Goal: Transaction & Acquisition: Subscribe to service/newsletter

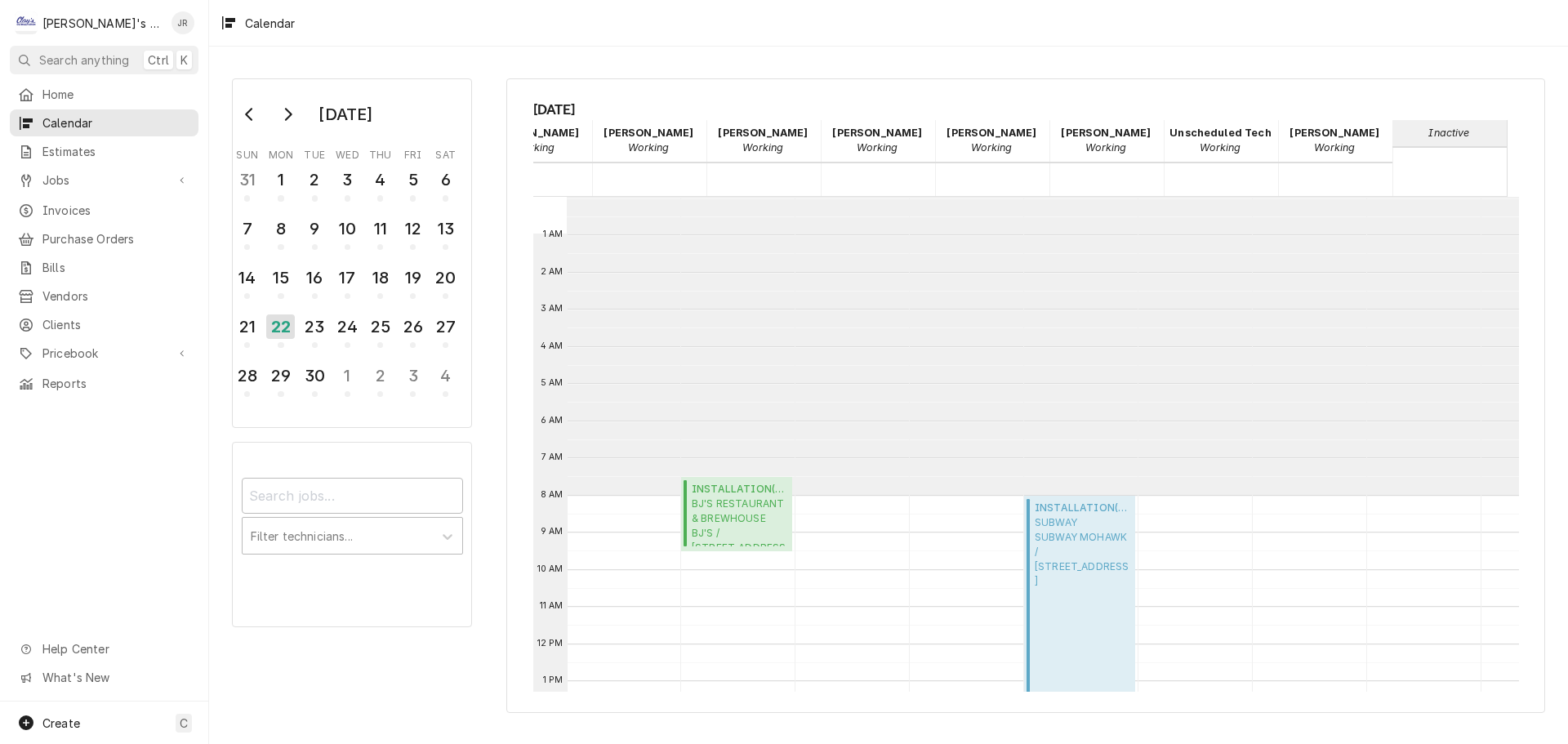
scroll to position [247, 318]
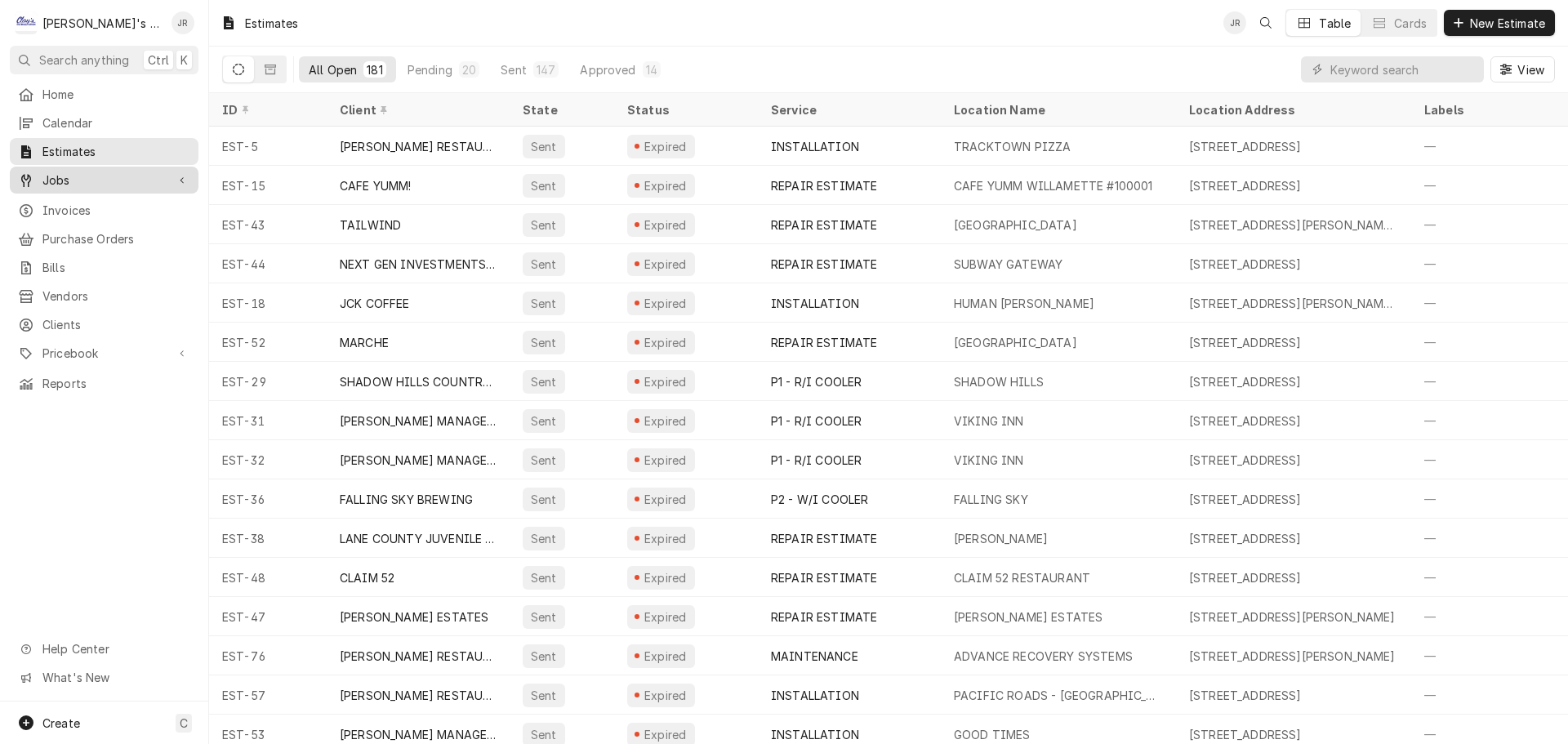
click at [55, 179] on span "Jobs" at bounding box center [104, 179] width 123 height 17
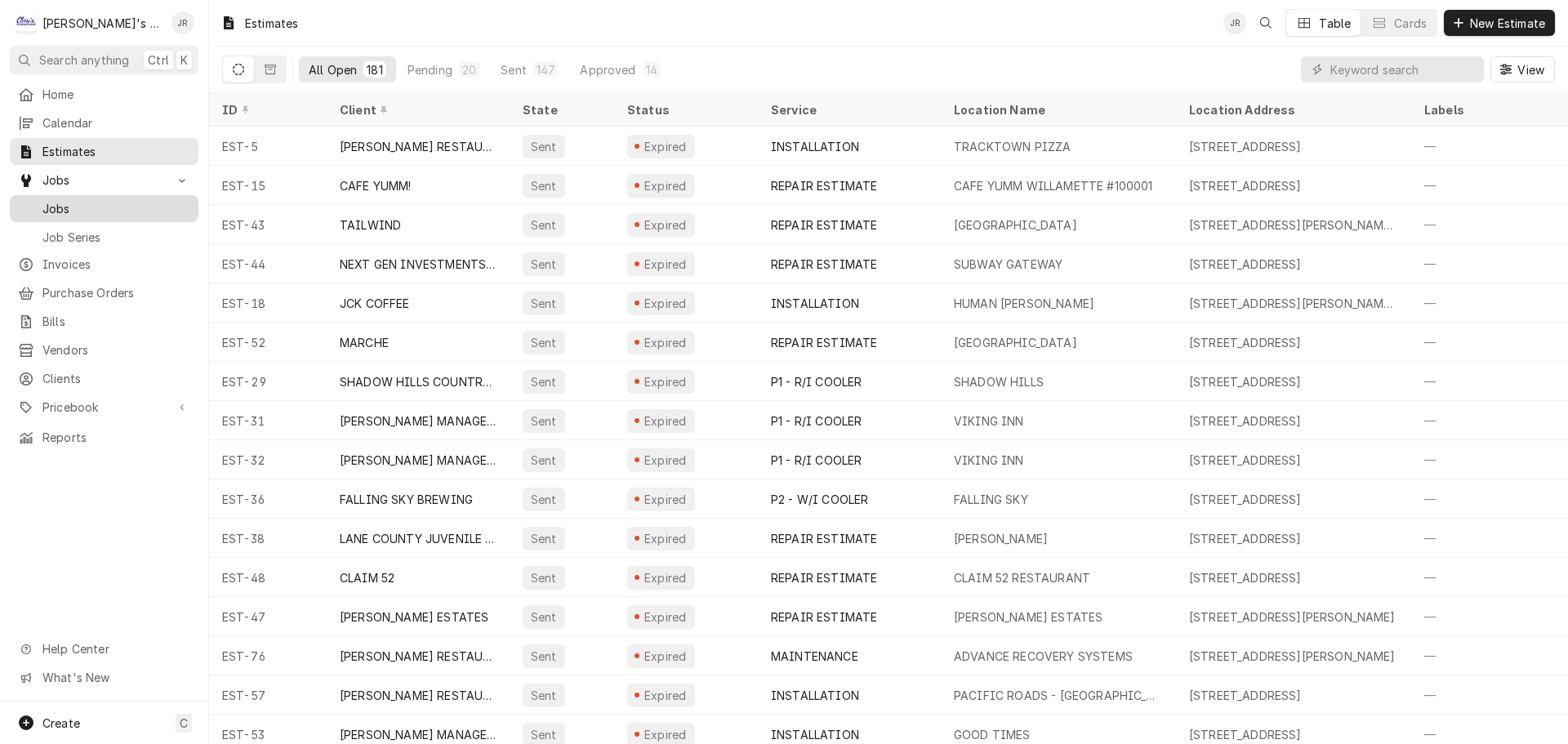
click at [57, 200] on span "Jobs" at bounding box center [117, 209] width 148 height 17
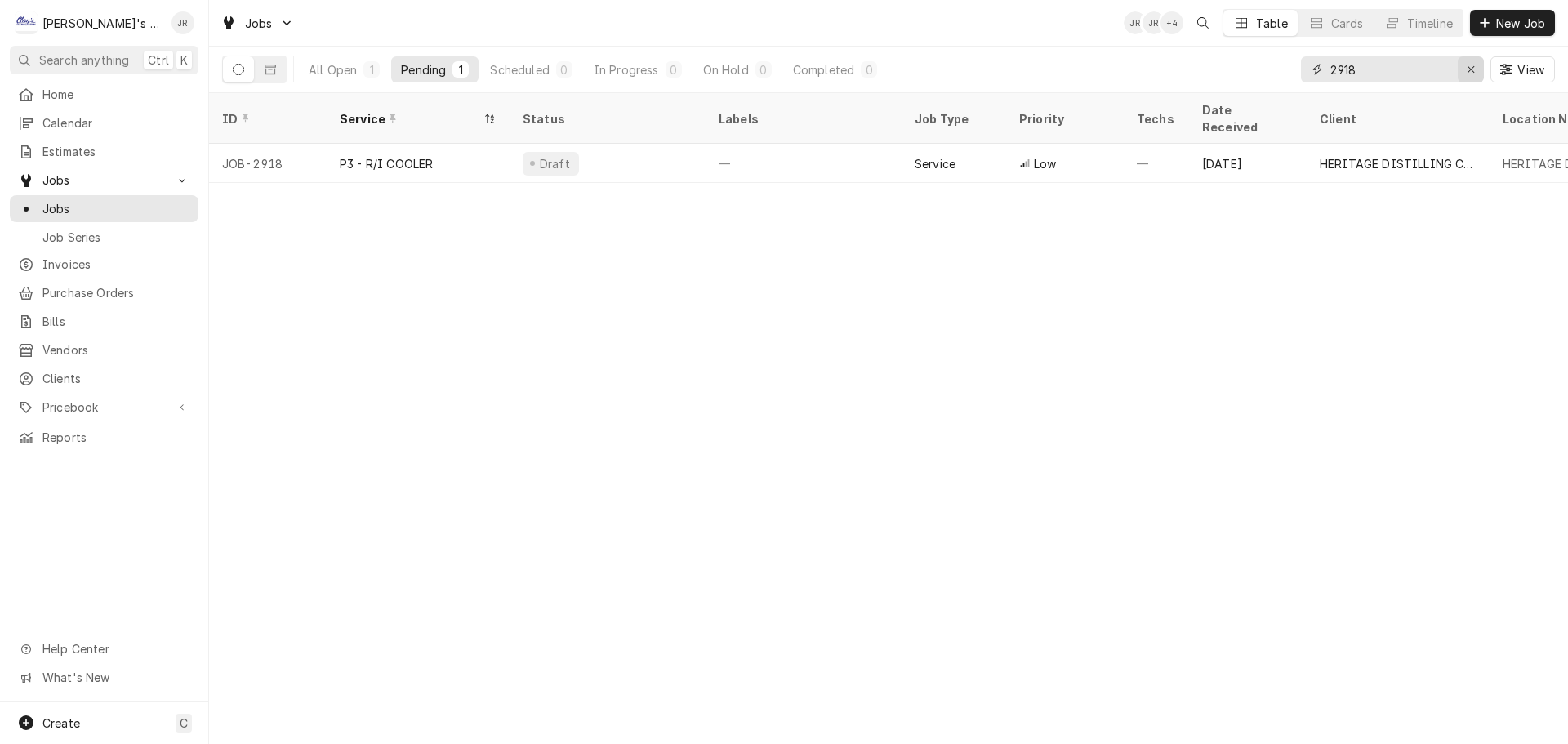
click at [1477, 75] on div "Erase input" at bounding box center [1470, 69] width 16 height 16
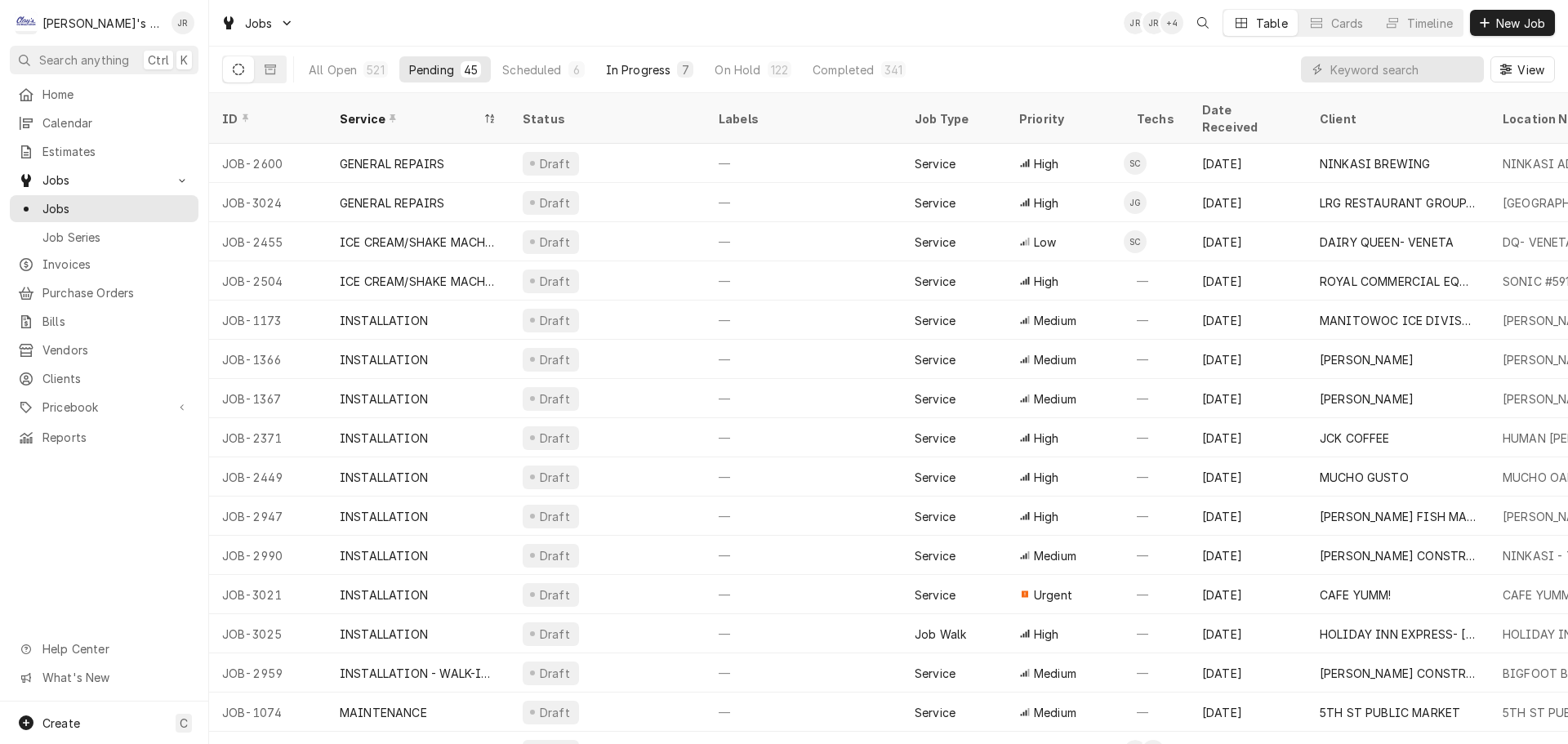
click at [639, 73] on div "In Progress" at bounding box center [639, 70] width 65 height 17
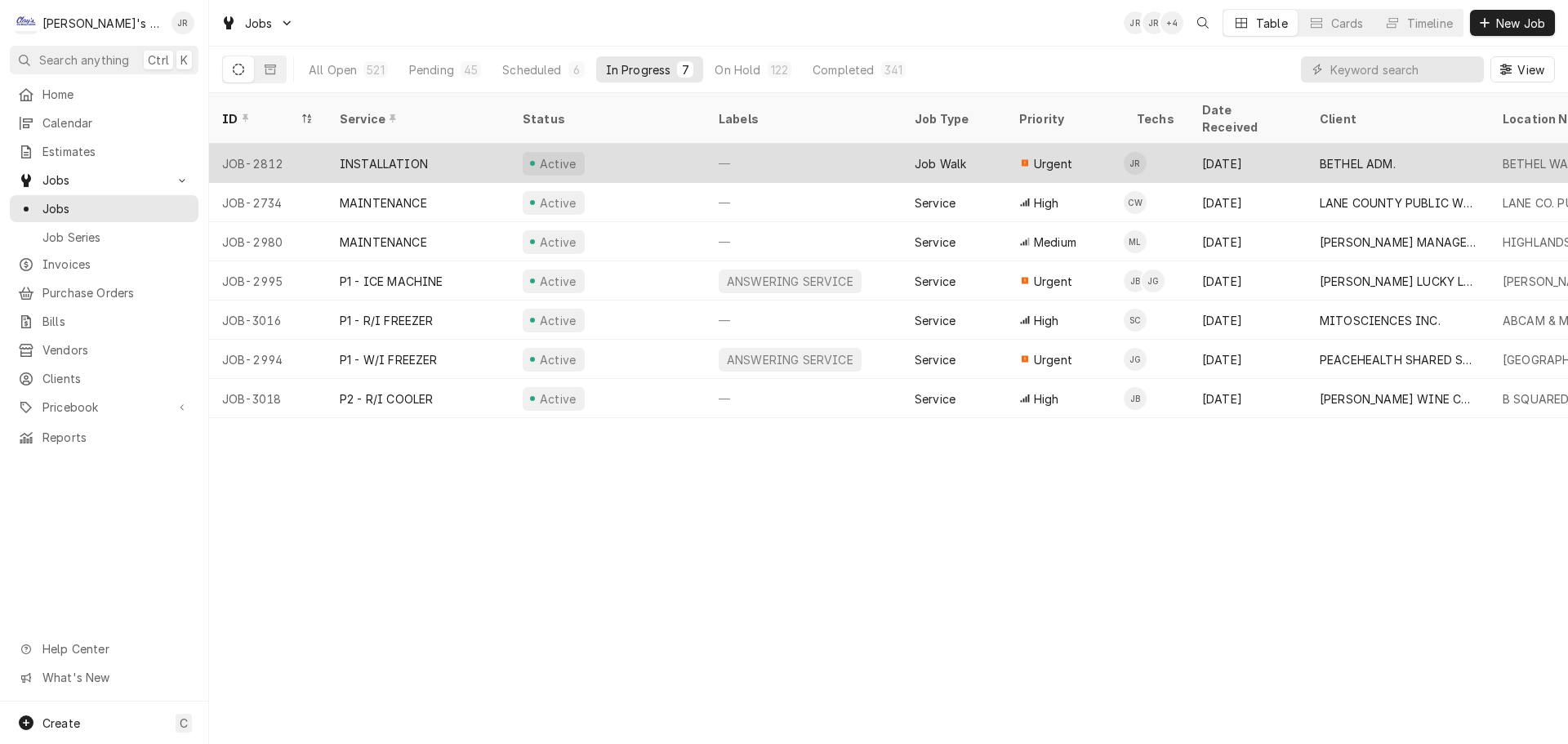
click at [828, 149] on div "—" at bounding box center [803, 163] width 196 height 39
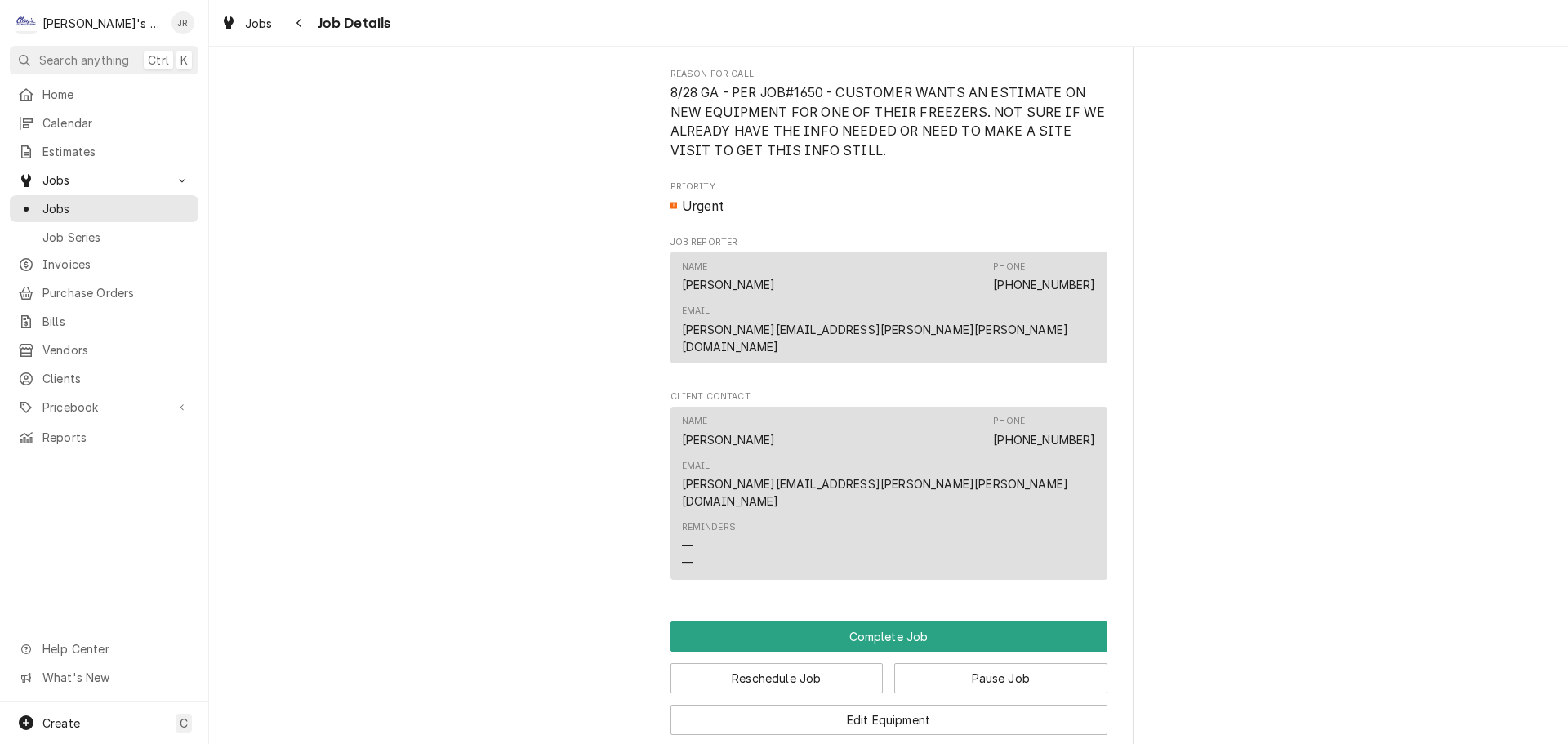
scroll to position [981, 0]
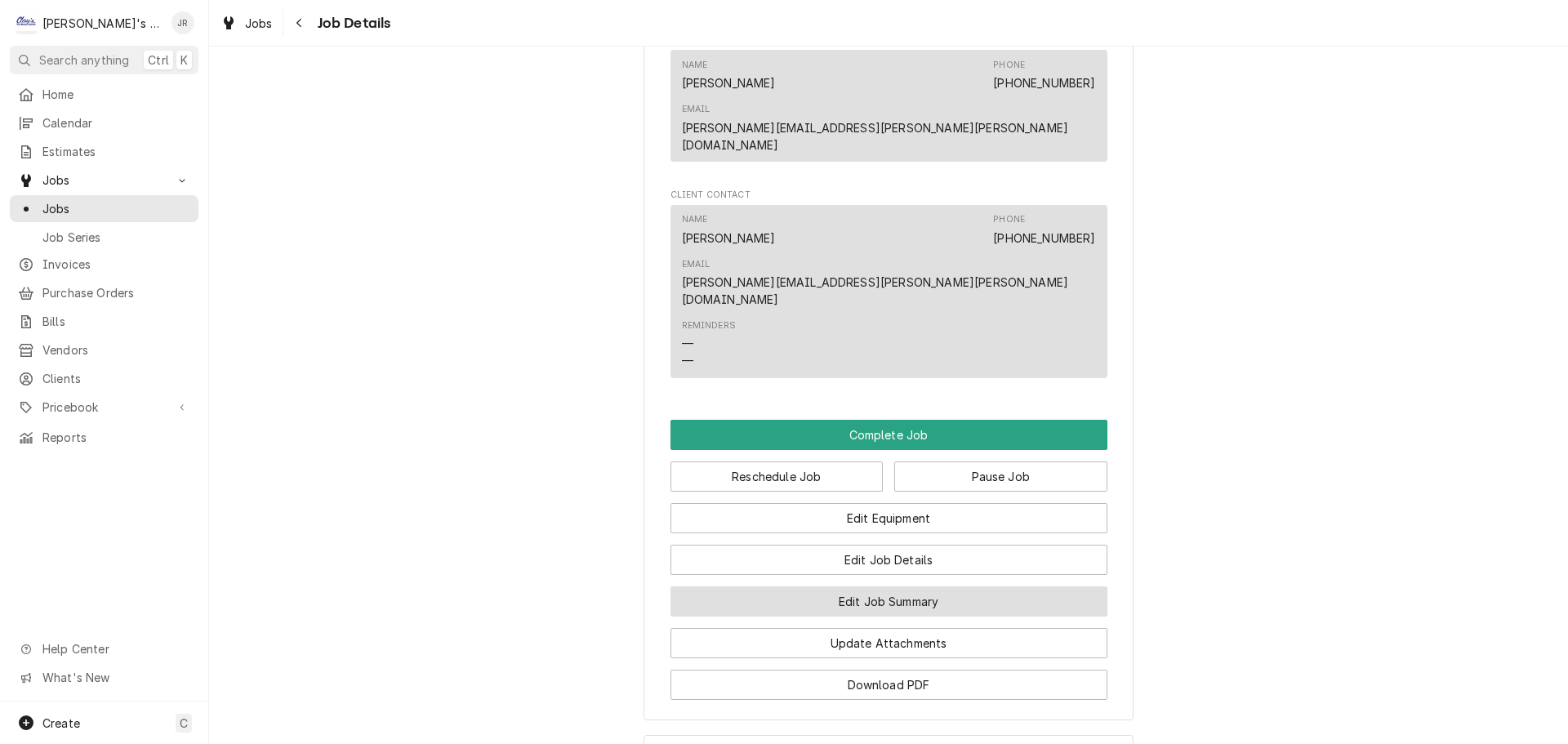
click at [790, 586] on button "Edit Job Summary" at bounding box center [888, 601] width 437 height 30
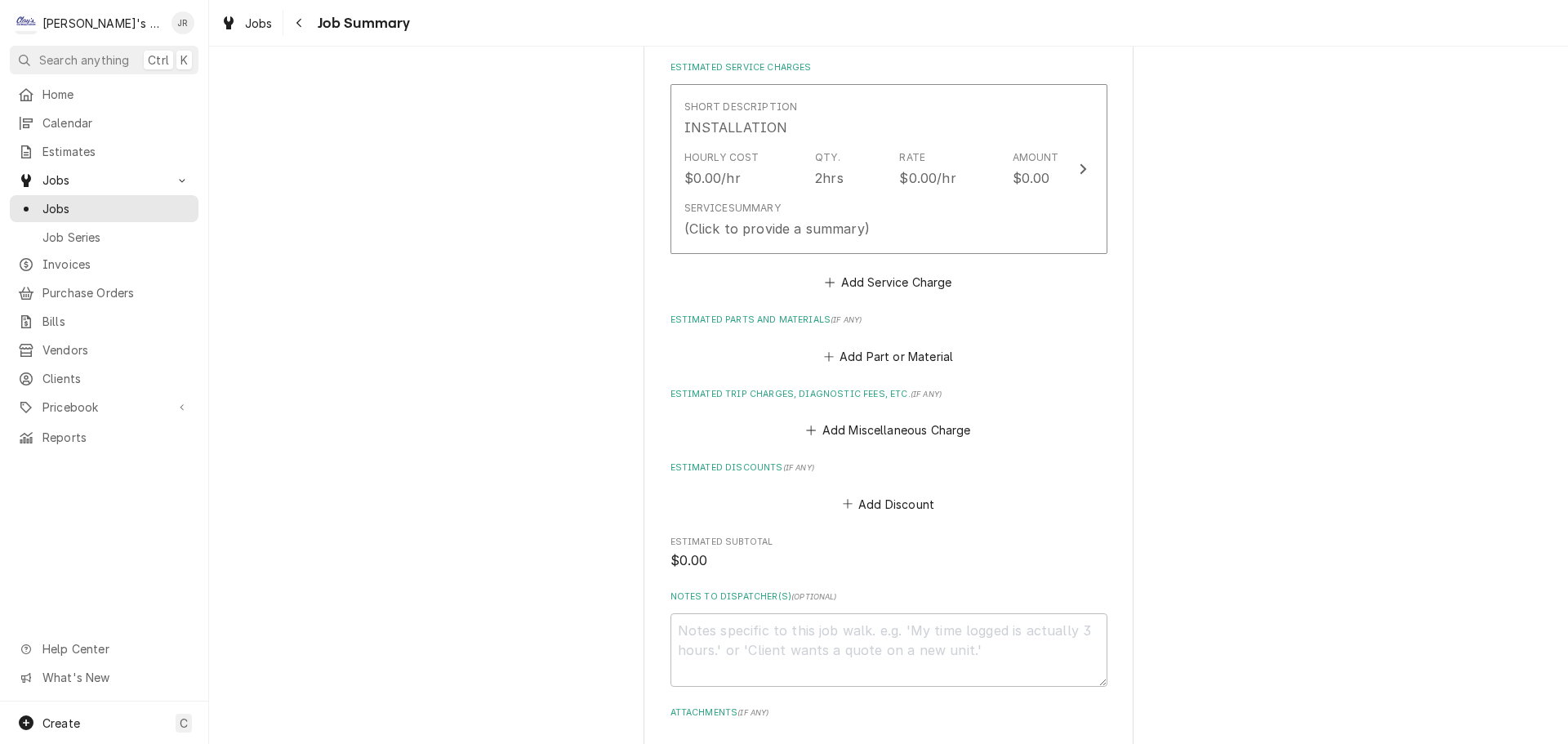
scroll to position [408, 0]
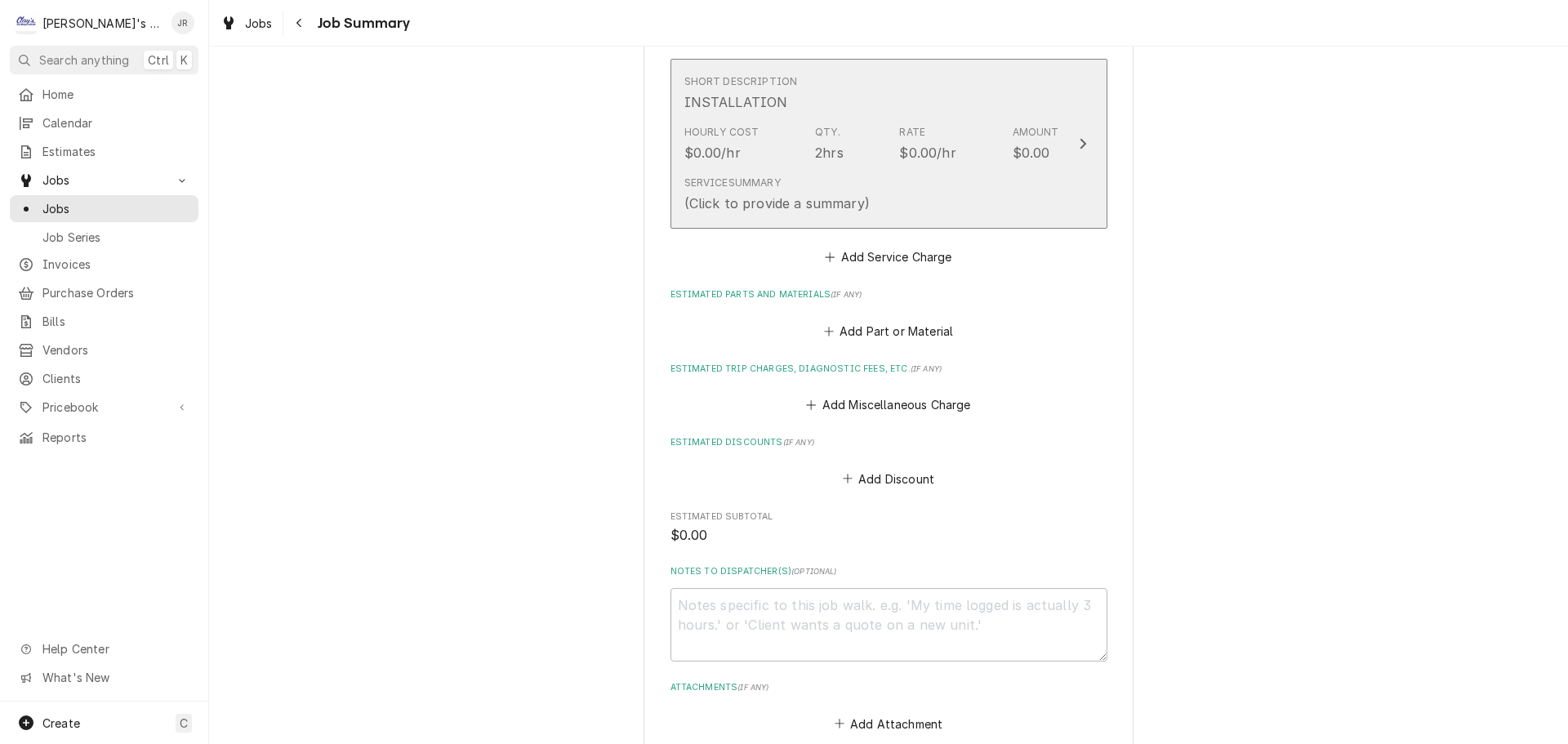
click at [928, 190] on div "Service Summary (Click to provide a summary)" at bounding box center [871, 195] width 375 height 50
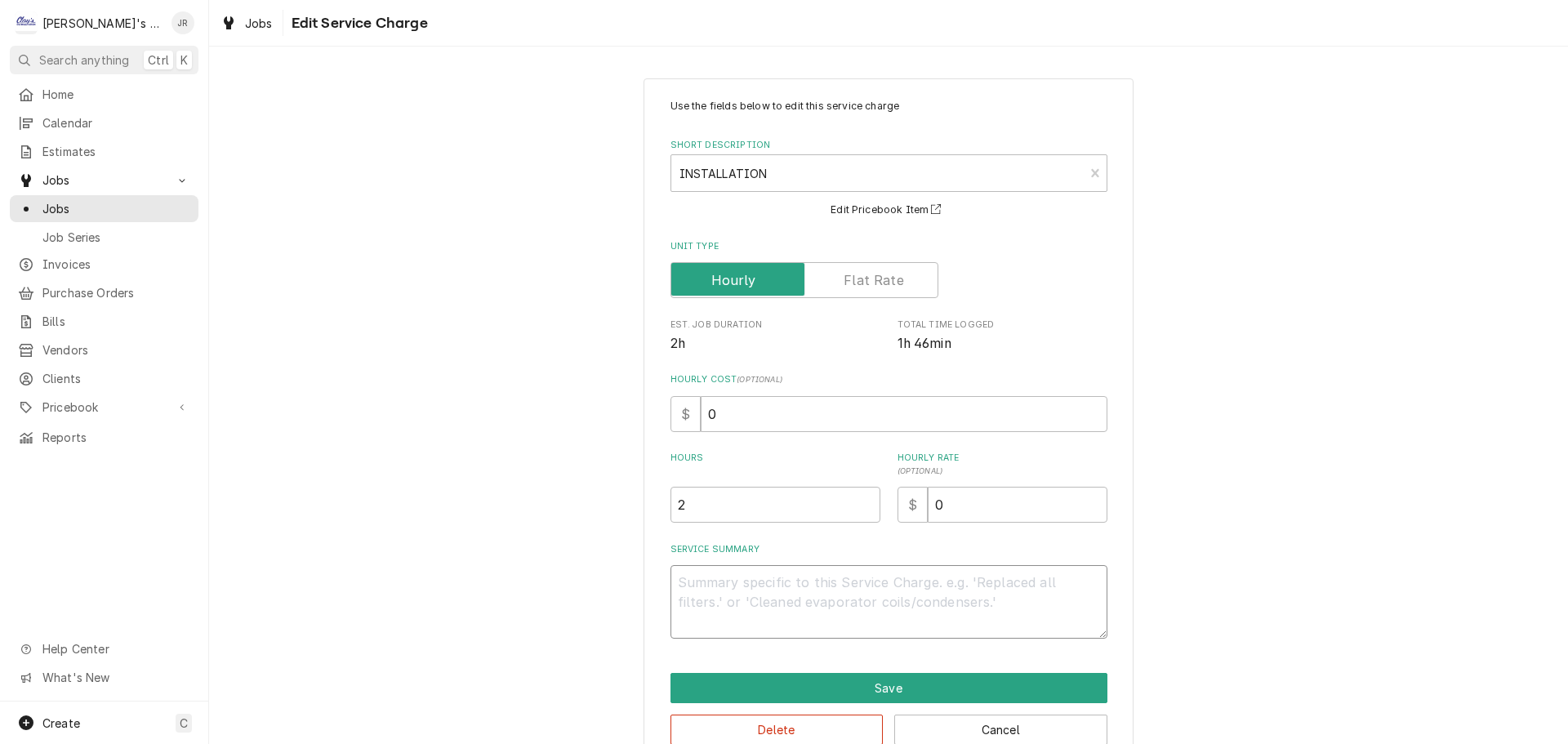
click at [849, 607] on textarea "Service Summary" at bounding box center [888, 602] width 437 height 74
type textarea "x"
type textarea "g"
type textarea "x"
type textarea "ga"
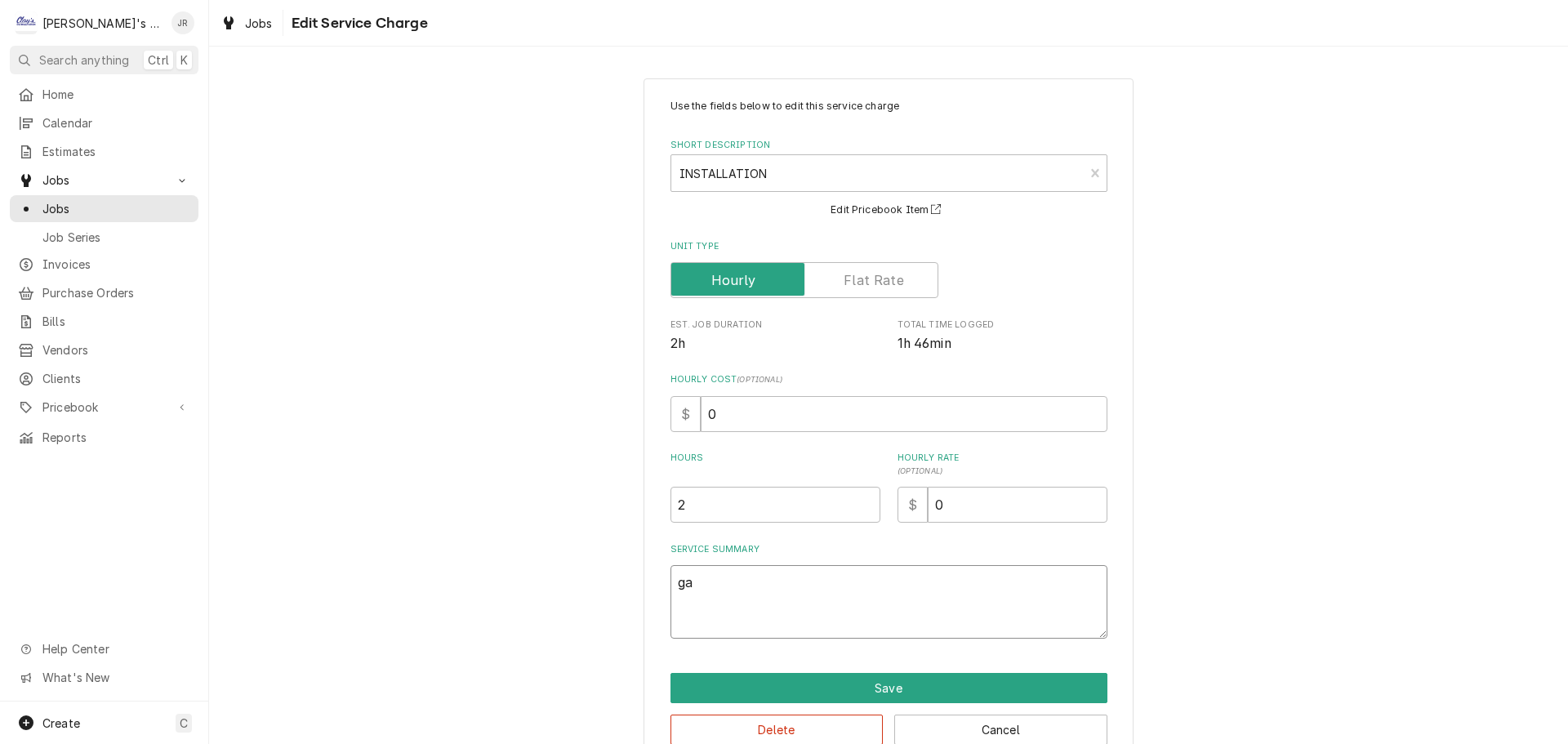
type textarea "x"
type textarea "gat"
type textarea "x"
type textarea "ga"
type textarea "x"
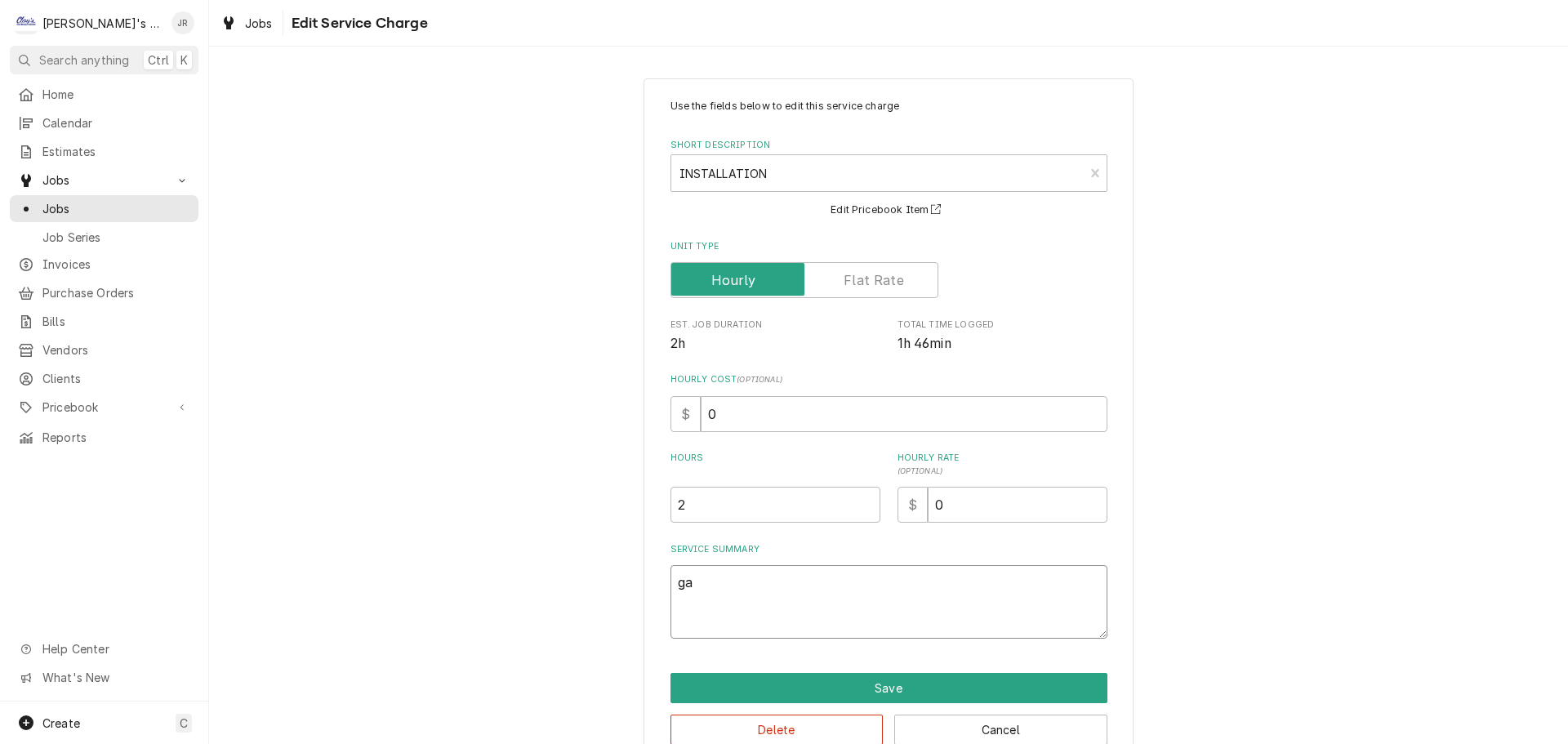
type textarea "g"
type textarea "x"
type textarea "9"
type textarea "x"
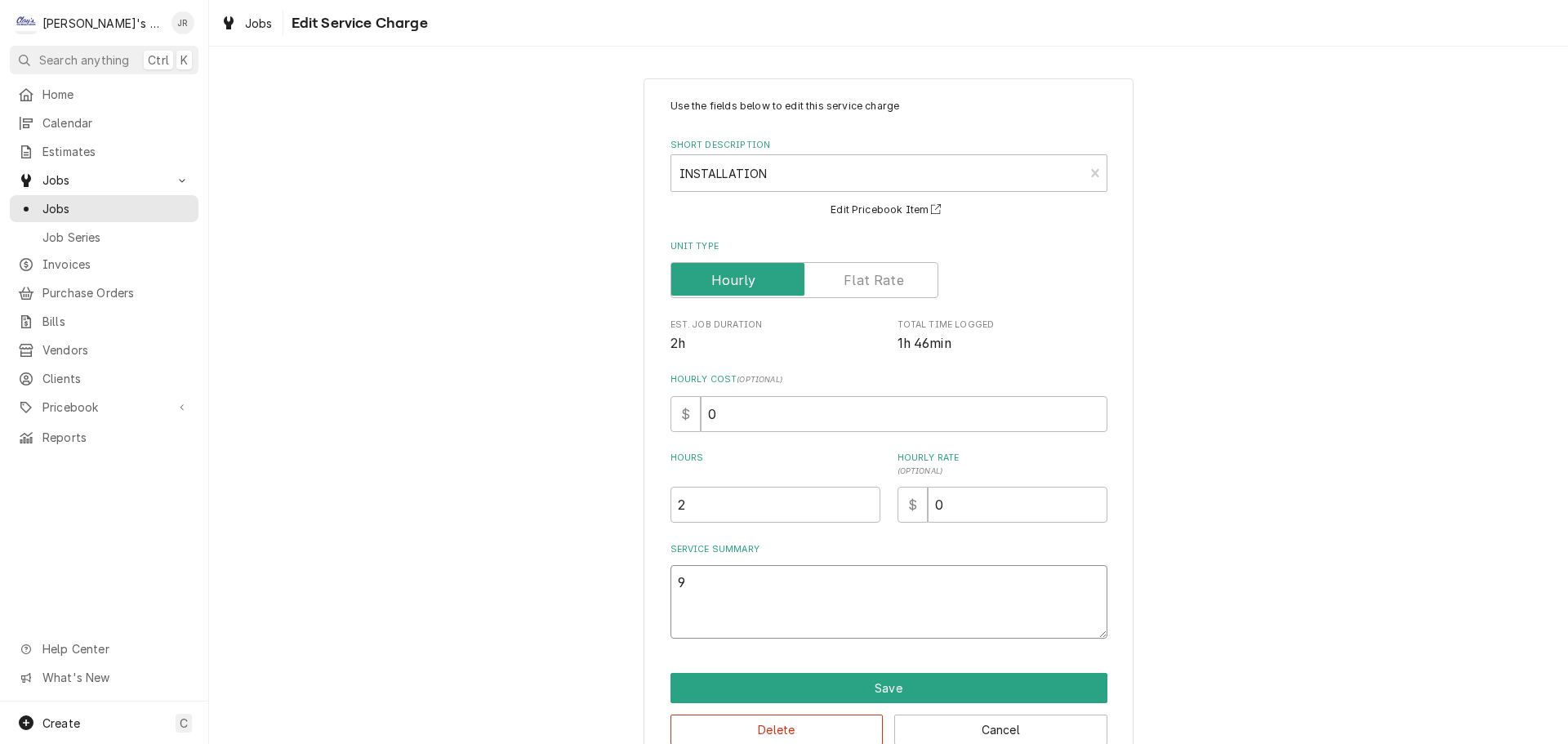
type textarea "9/"
type textarea "x"
type textarea "9/2"
type textarea "x"
type textarea "9/25"
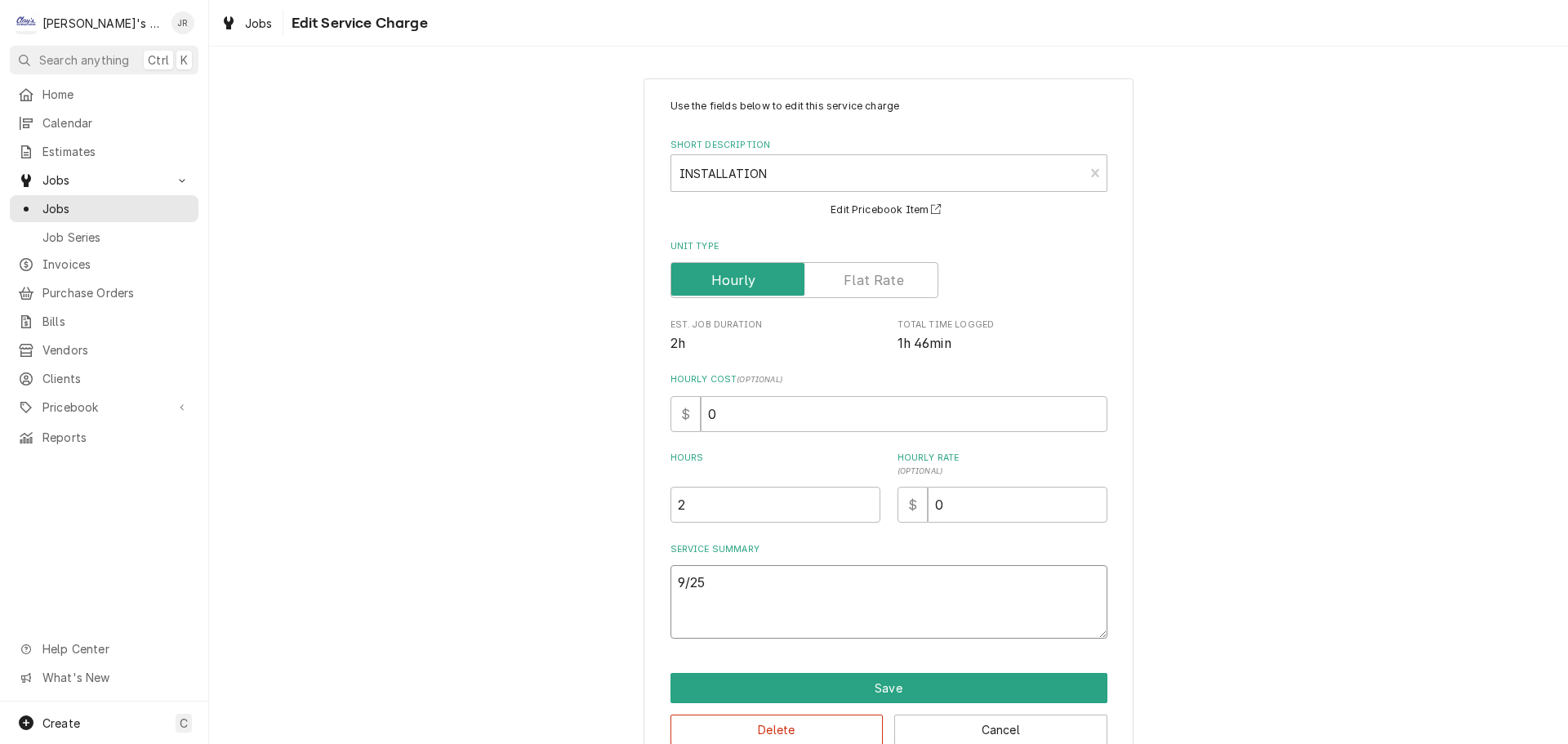
type textarea "x"
type textarea "9/25/"
type textarea "x"
type textarea "9/25/2"
type textarea "x"
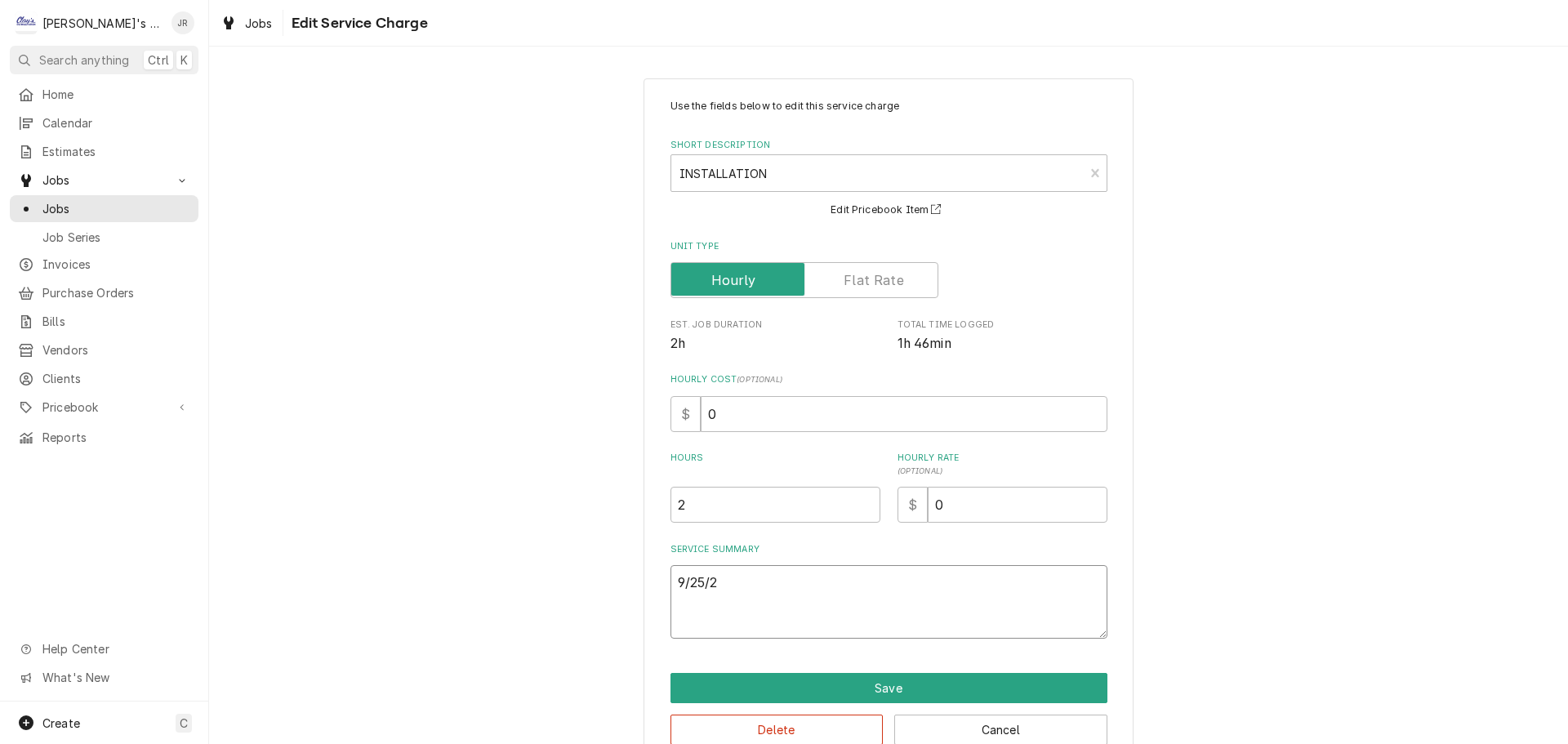
type textarea "9/25/20"
type textarea "x"
type textarea "9/25/202"
type textarea "x"
type textarea "9/25/2025"
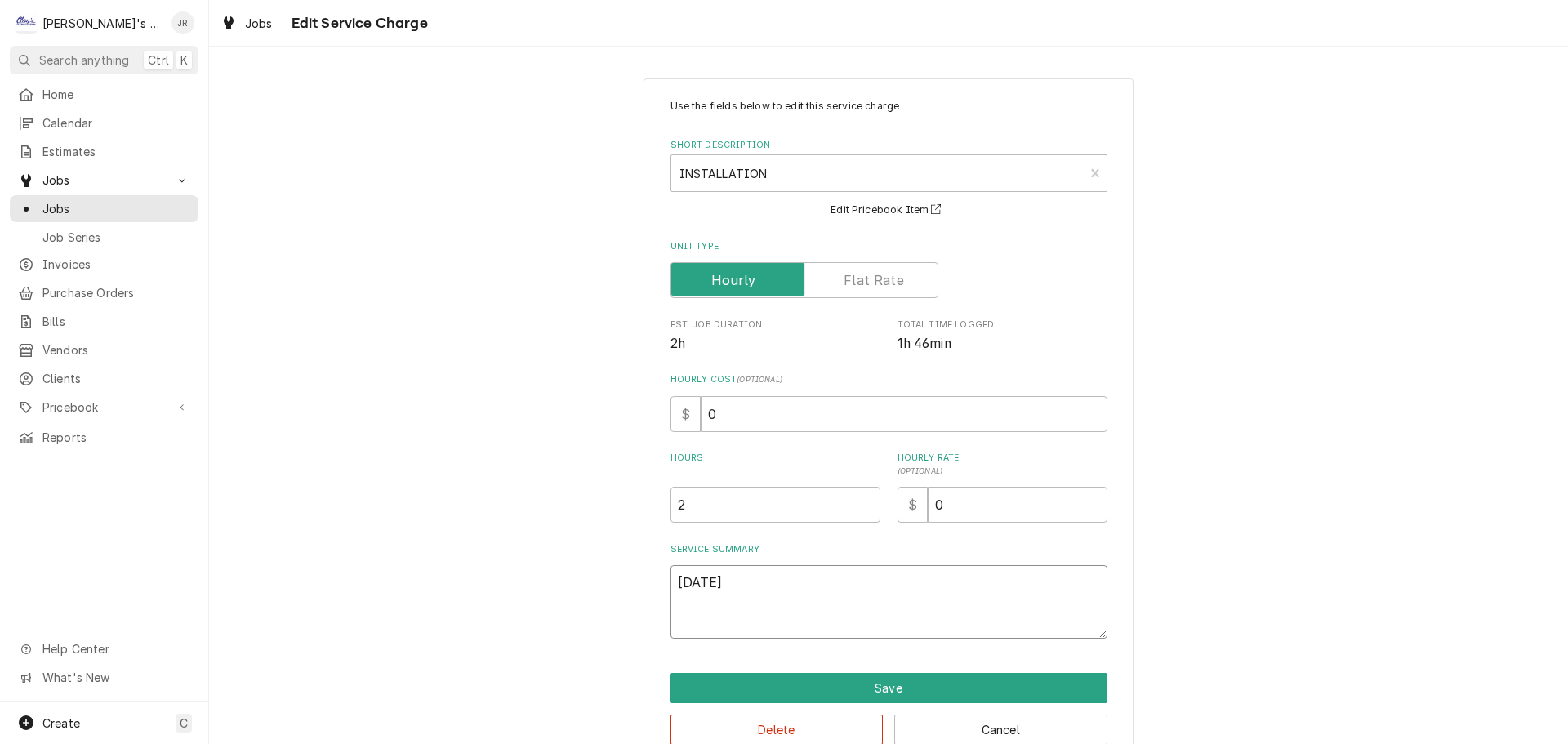
type textarea "x"
type textarea "9/25/2025"
type textarea "x"
type textarea "9/25/2025 J"
type textarea "x"
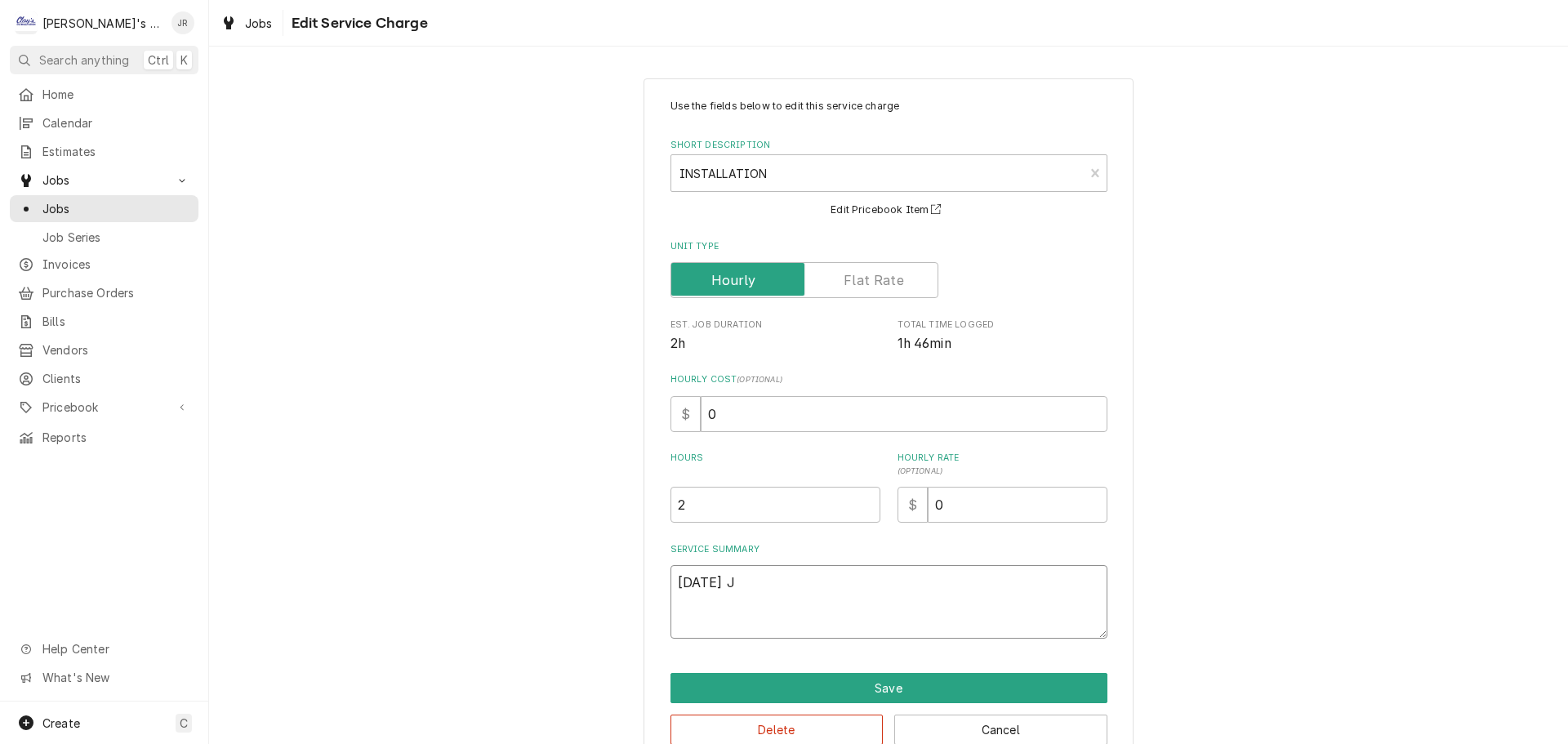
type textarea "9/25/2025 JR"
type textarea "x"
type textarea "9/25/2025 JR"
type textarea "x"
type textarea "9/25/2025 JR -"
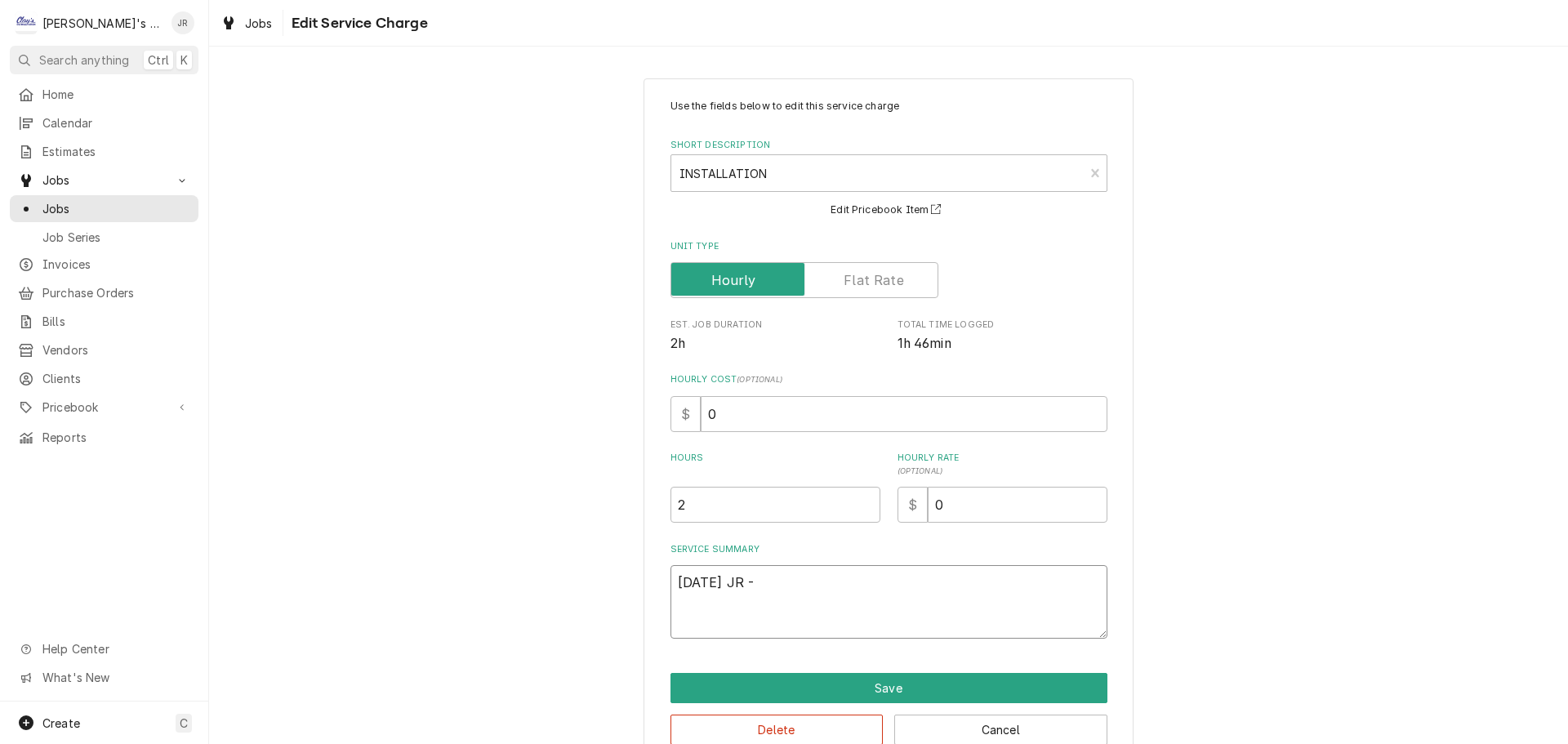
type textarea "x"
type textarea "9/25/2025 JR -"
type textarea "x"
type textarea "9/25/2025 JR -"
type textarea "x"
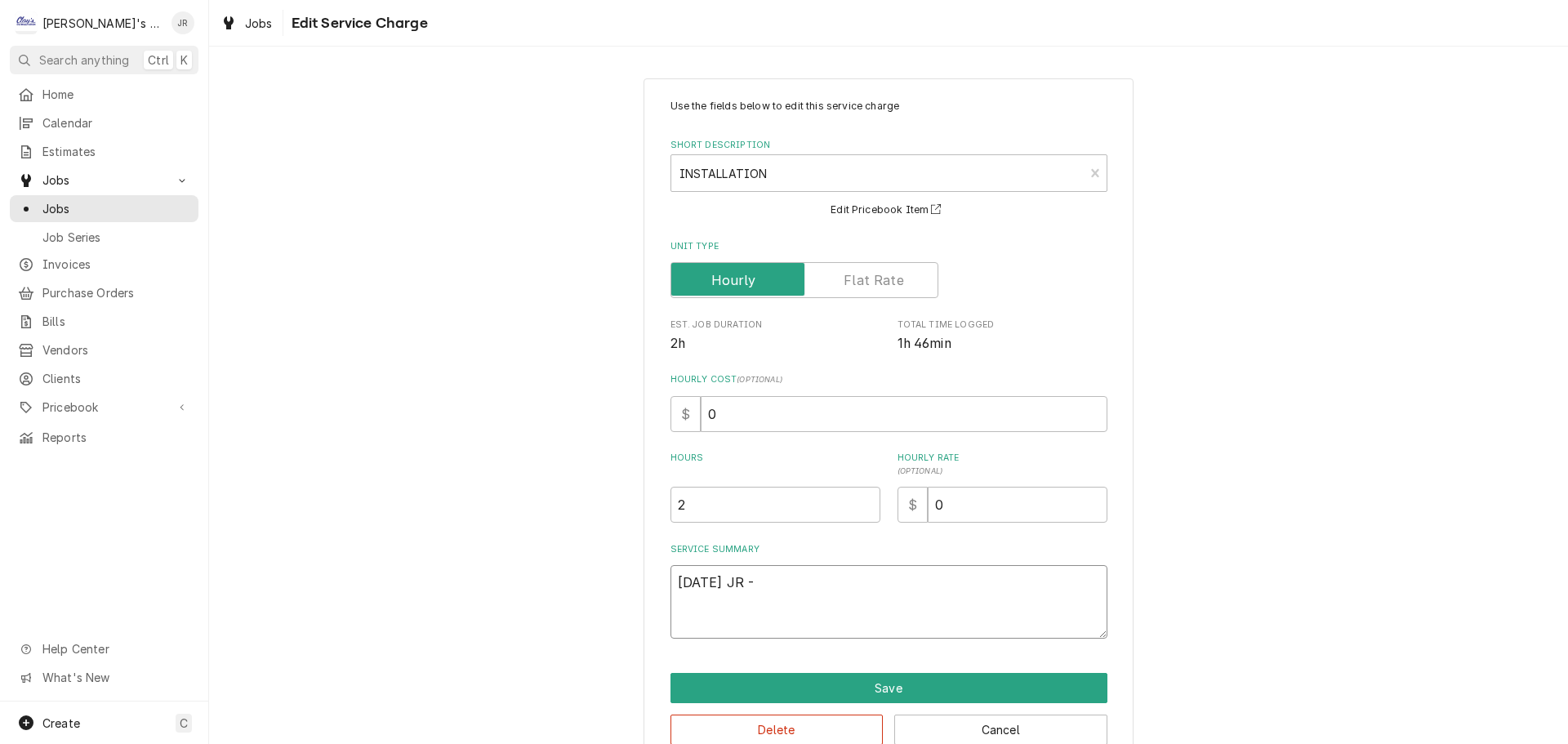
type textarea "9/25/2025 JR -\"
type textarea "x"
type textarea "9/25/2025 JR -"
type textarea "x"
type textarea "9/25/2025 JR"
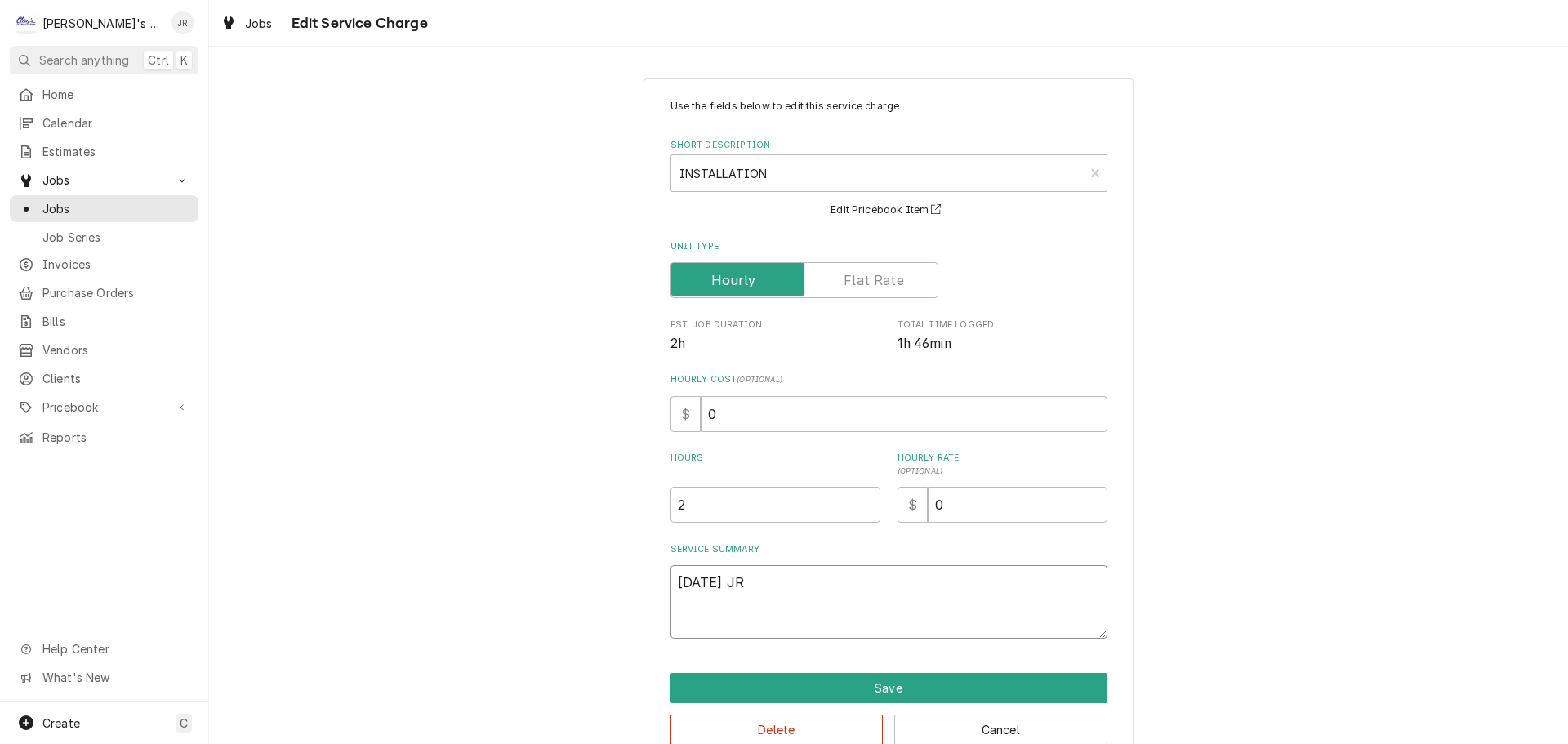
type textarea "x"
type textarea "9/25/2025 JR"
type textarea "x"
type textarea "9/25/2025 JR G"
type textarea "x"
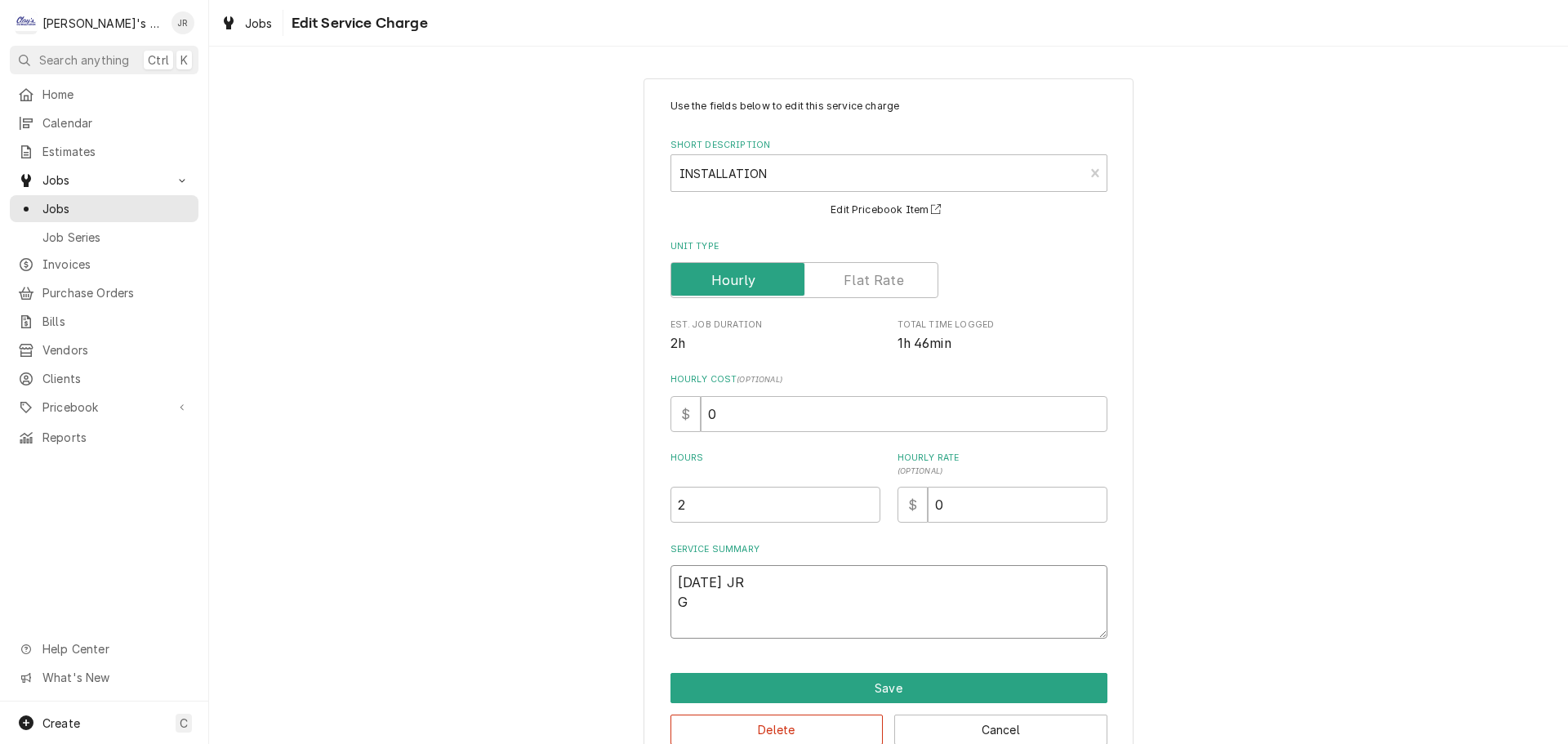
type textarea "9/25/2025 JR Ga"
type textarea "x"
type textarea "9/25/2025 JR Gat"
type textarea "x"
type textarea "9/25/2025 JR Gath"
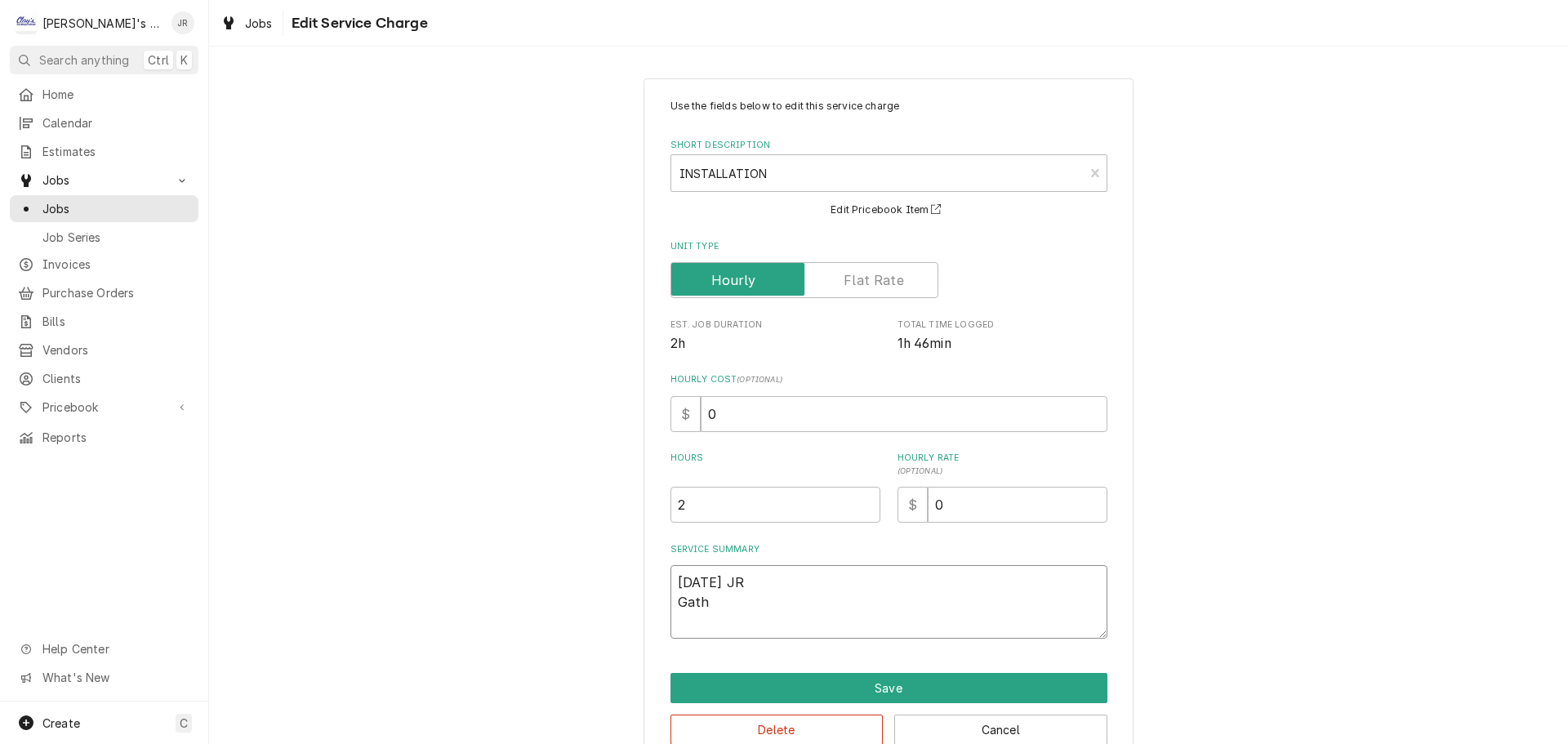
type textarea "x"
type textarea "9/25/2025 JR Gathe"
type textarea "x"
type textarea "9/25/2025 JR Gather"
type textarea "x"
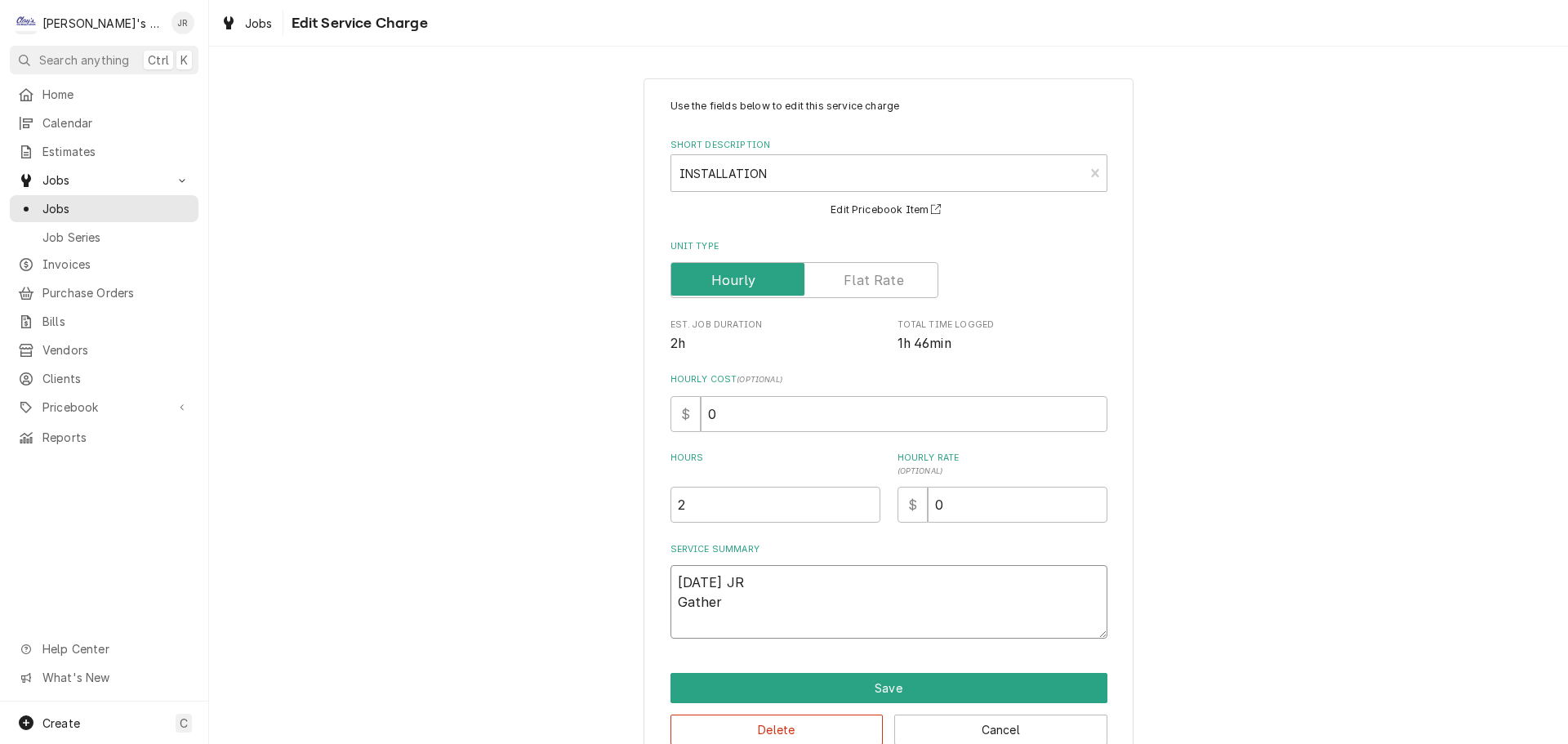
type textarea "9/25/2025 JR Gathere"
type textarea "x"
type textarea "9/25/2025 JR Gathered"
type textarea "x"
type textarea "9/25/2025 JR Gathered"
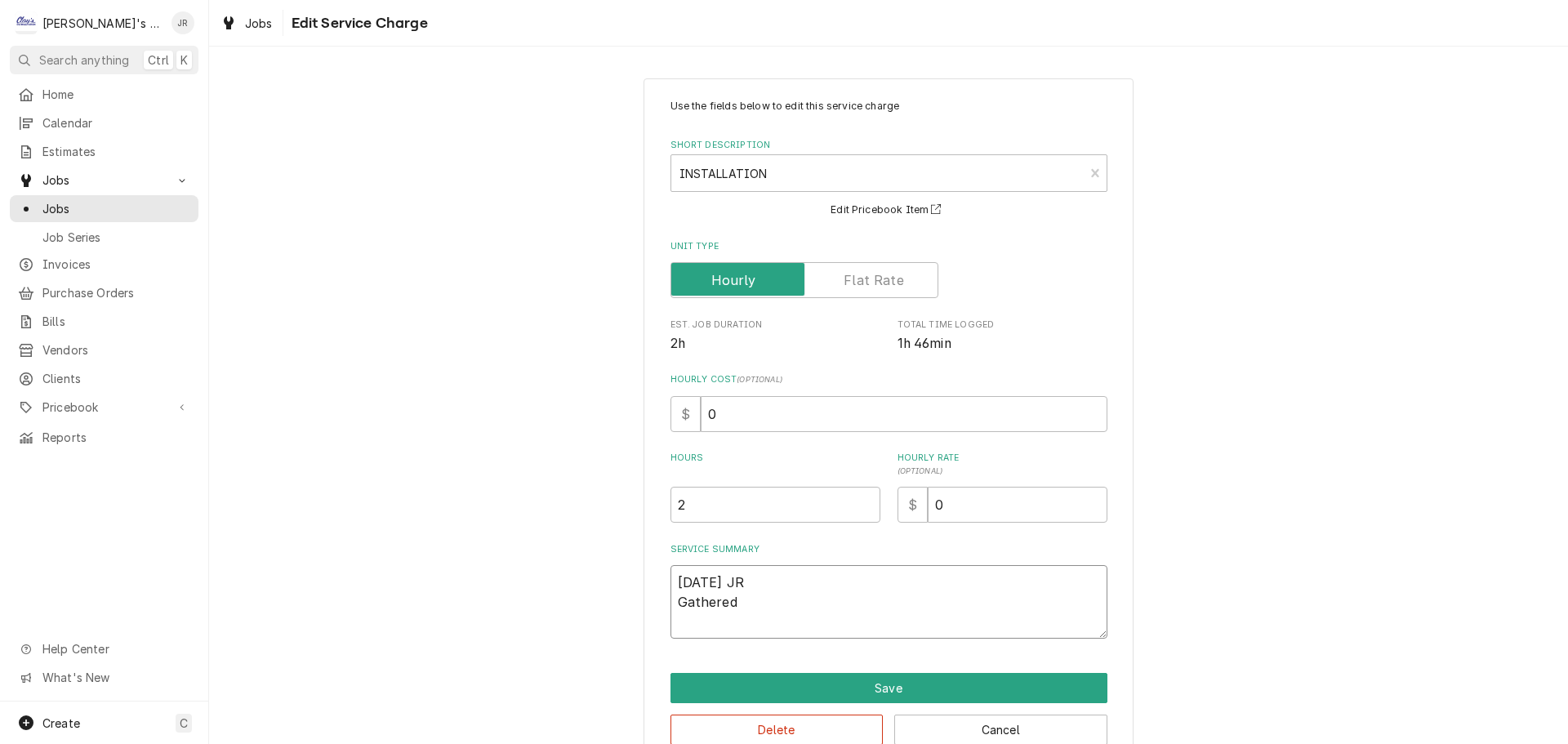
type textarea "x"
type textarea "9/25/2025 JR Gathered i"
type textarea "x"
type textarea "9/25/2025 JR Gathered in"
type textarea "x"
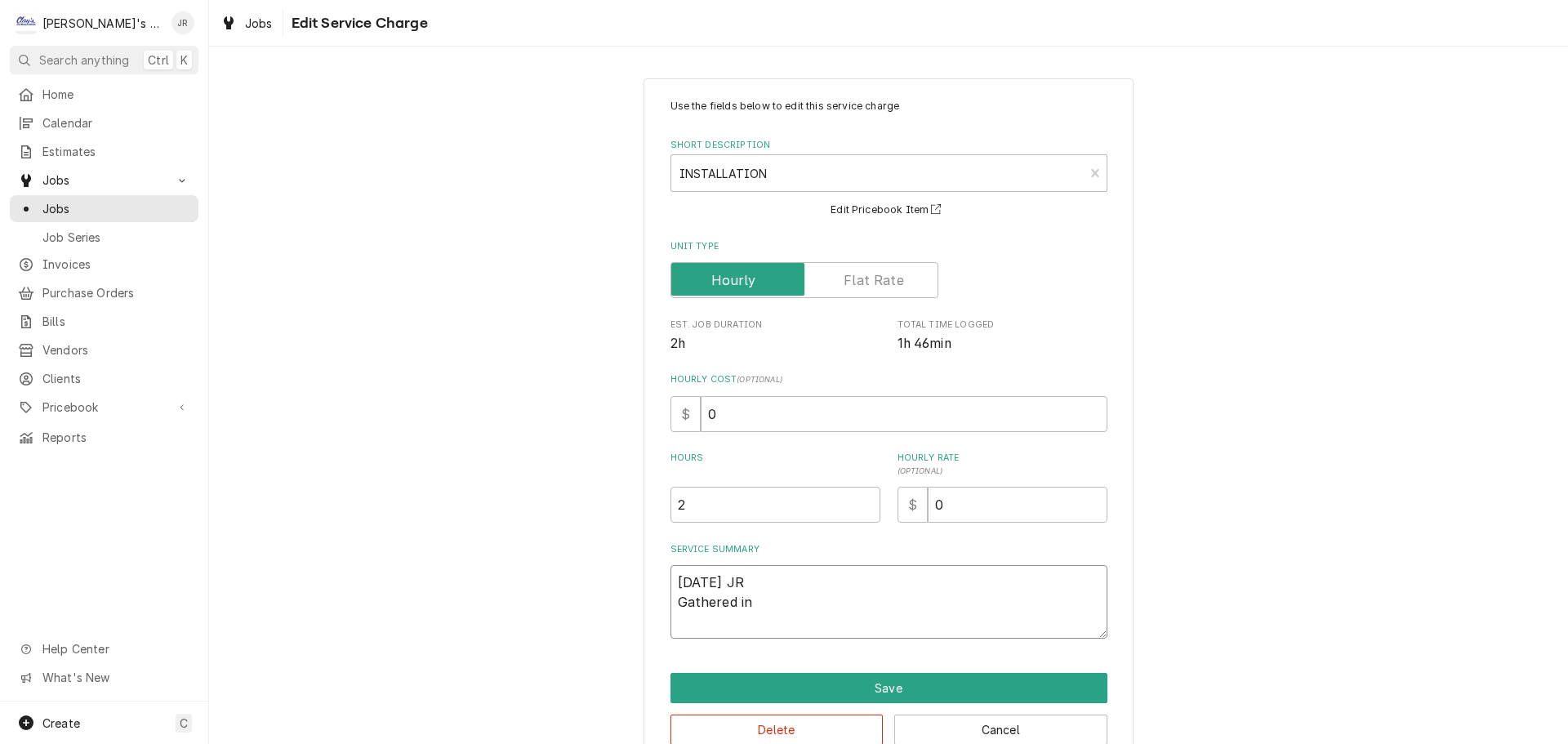
type textarea "9/25/2025 JR Gathered inf"
type textarea "x"
type textarea "9/25/2025 JR Gathered info"
type textarea "x"
type textarea "9/25/2025 JR Gathered info"
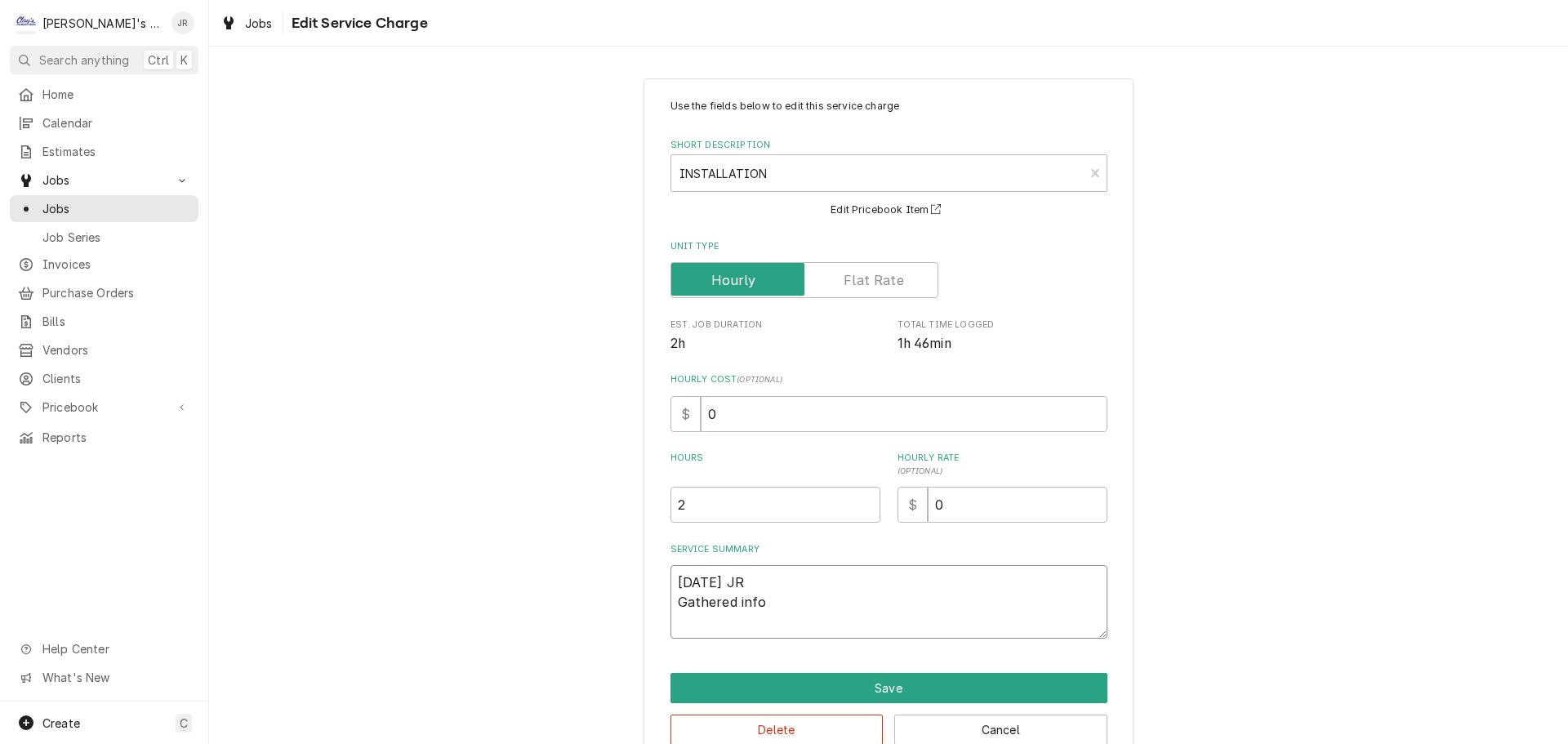
type textarea "x"
type textarea "9/25/2025 JR Gathered info f"
type textarea "x"
type textarea "9/25/2025 JR Gathered info fo"
type textarea "x"
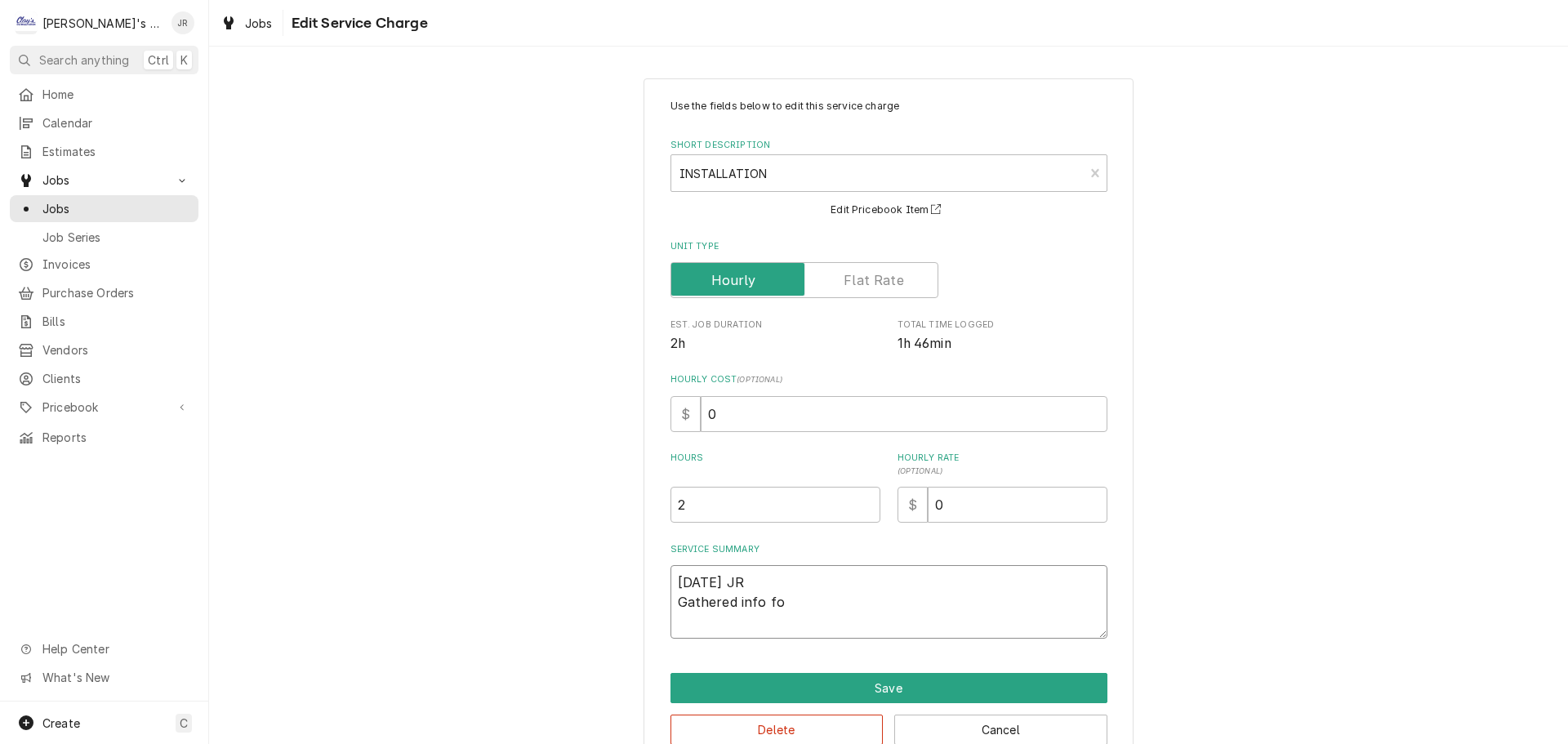
type textarea "9/25/2025 JR Gathered info for"
type textarea "x"
type textarea "9/25/2025 JR Gathered info for"
type textarea "x"
type textarea "9/25/2025 JR Gathered info for a"
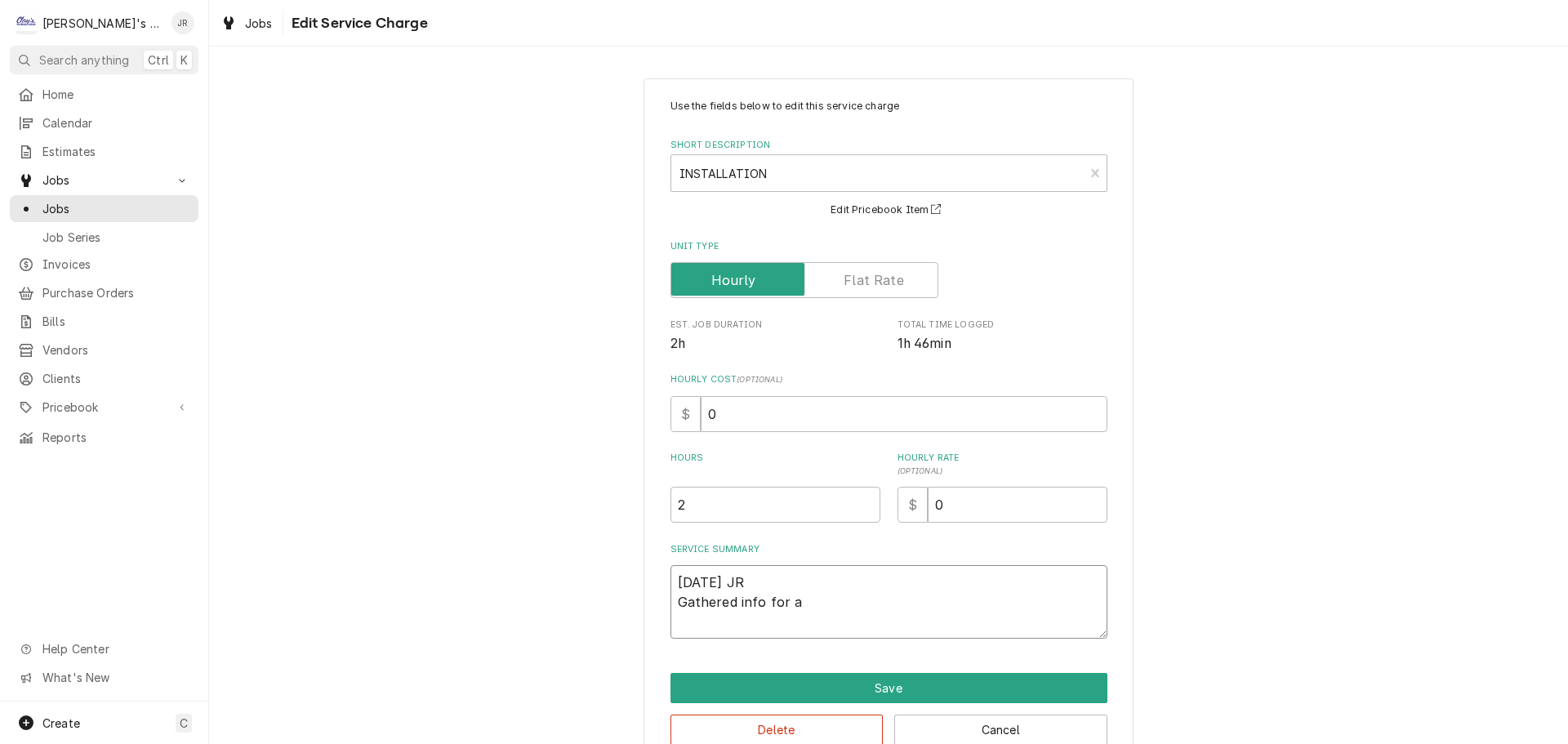
type textarea "x"
type textarea "9/25/2025 JR Gathered info for a"
type textarea "x"
type textarea "9/25/2025 JR Gathered info for a q"
type textarea "x"
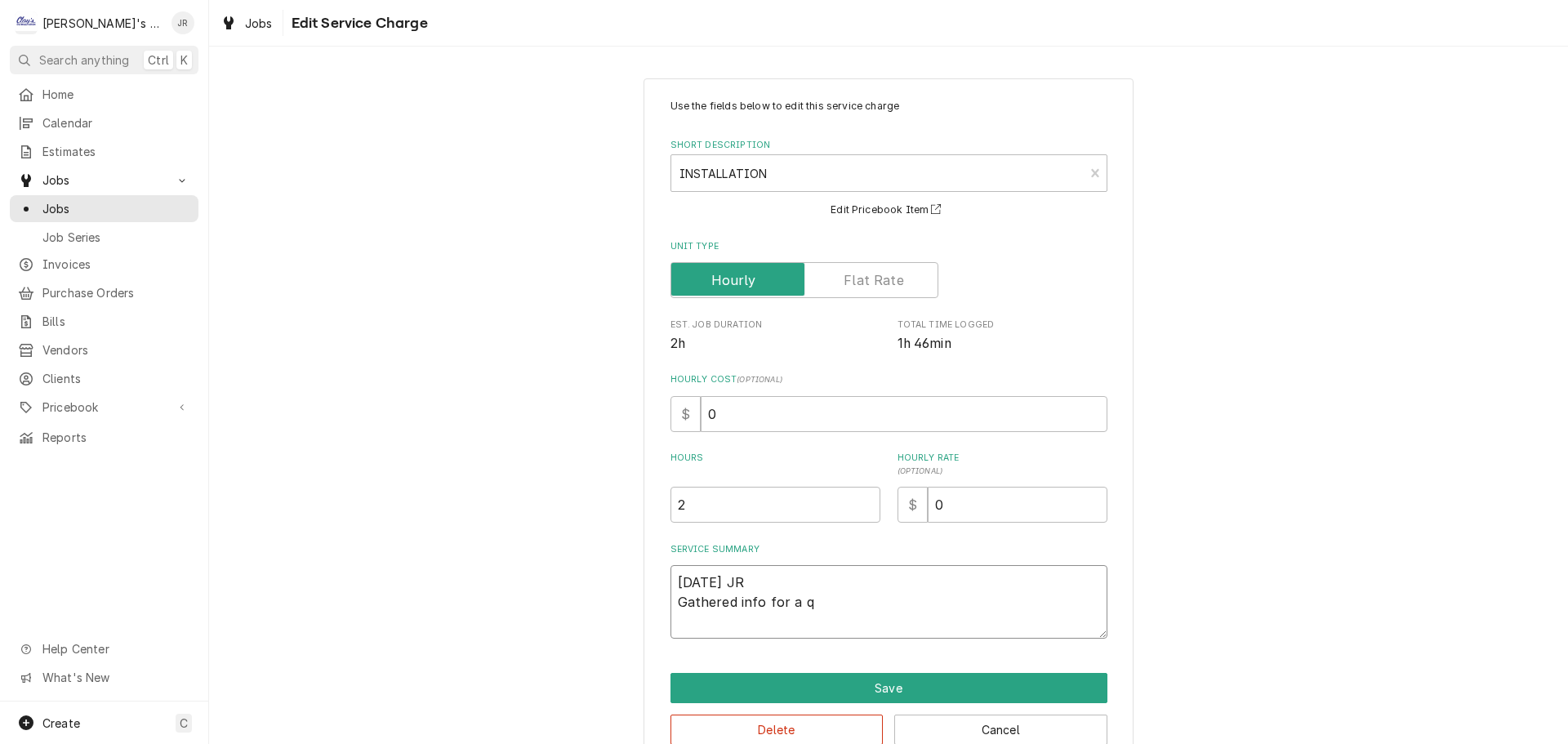
type textarea "9/25/2025 JR Gathered info for a qu"
type textarea "x"
type textarea "9/25/2025 JR Gathered info for a quo"
type textarea "x"
type textarea "9/25/2025 JR Gathered info for a quot"
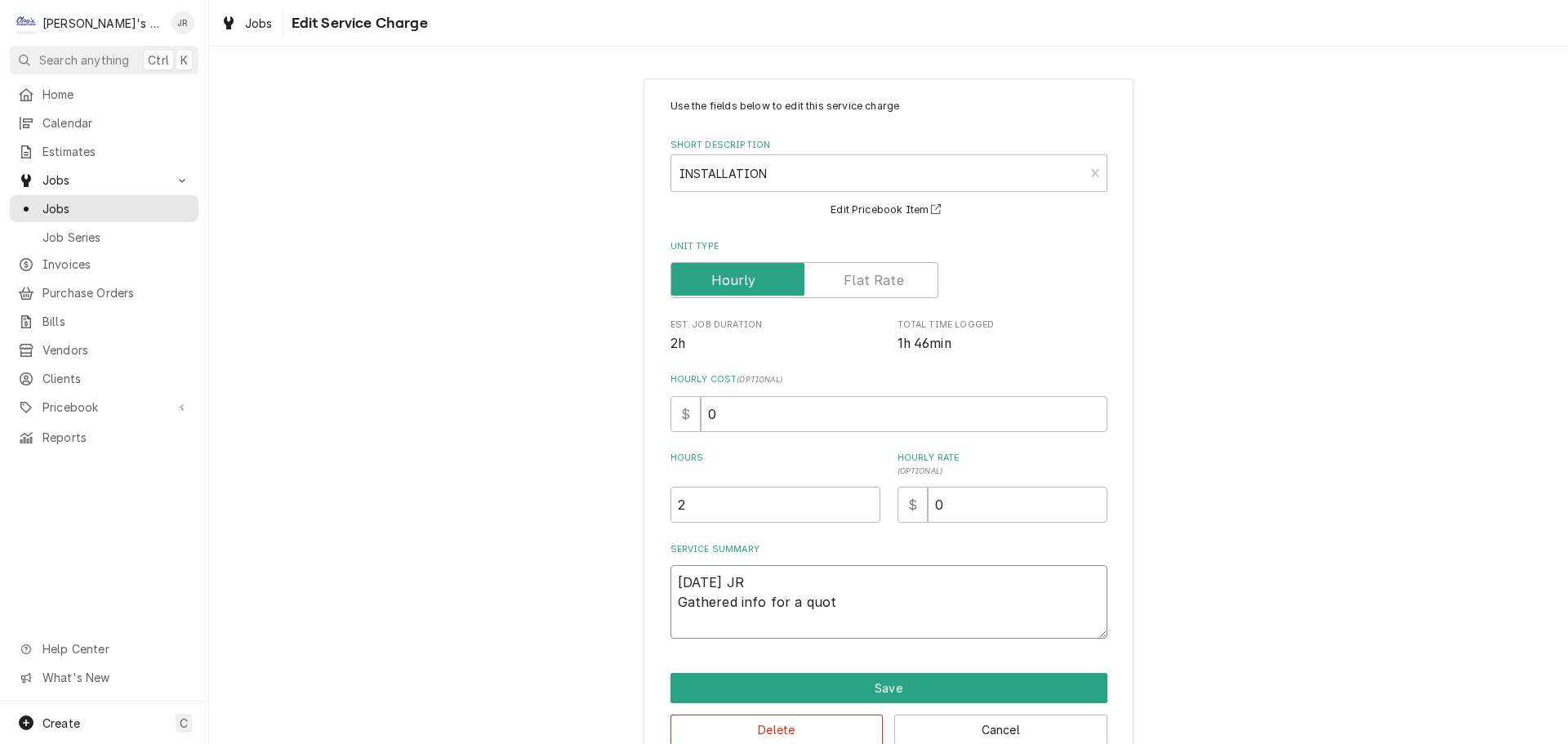
type textarea "x"
type textarea "9/25/2025 JR Gathered info for a quote"
type textarea "x"
type textarea "9/25/2025 JR Gathered info for a quote"
type textarea "x"
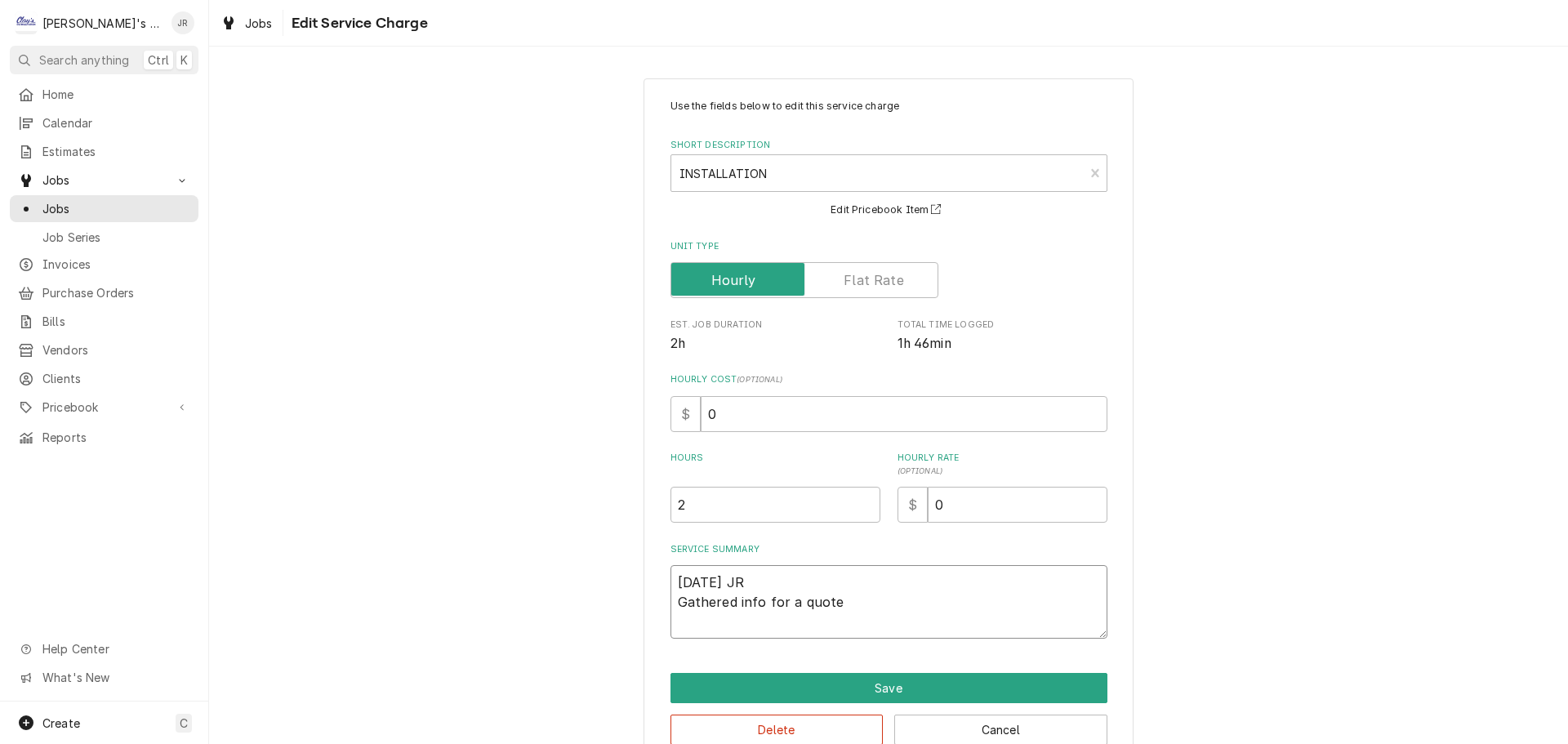
type textarea "9/25/2025 JR Gathered info for a quote o"
type textarea "x"
type textarea "9/25/2025 JR Gathered info for a quote on"
type textarea "x"
type textarea "9/25/2025 JR Gathered info for a quote on"
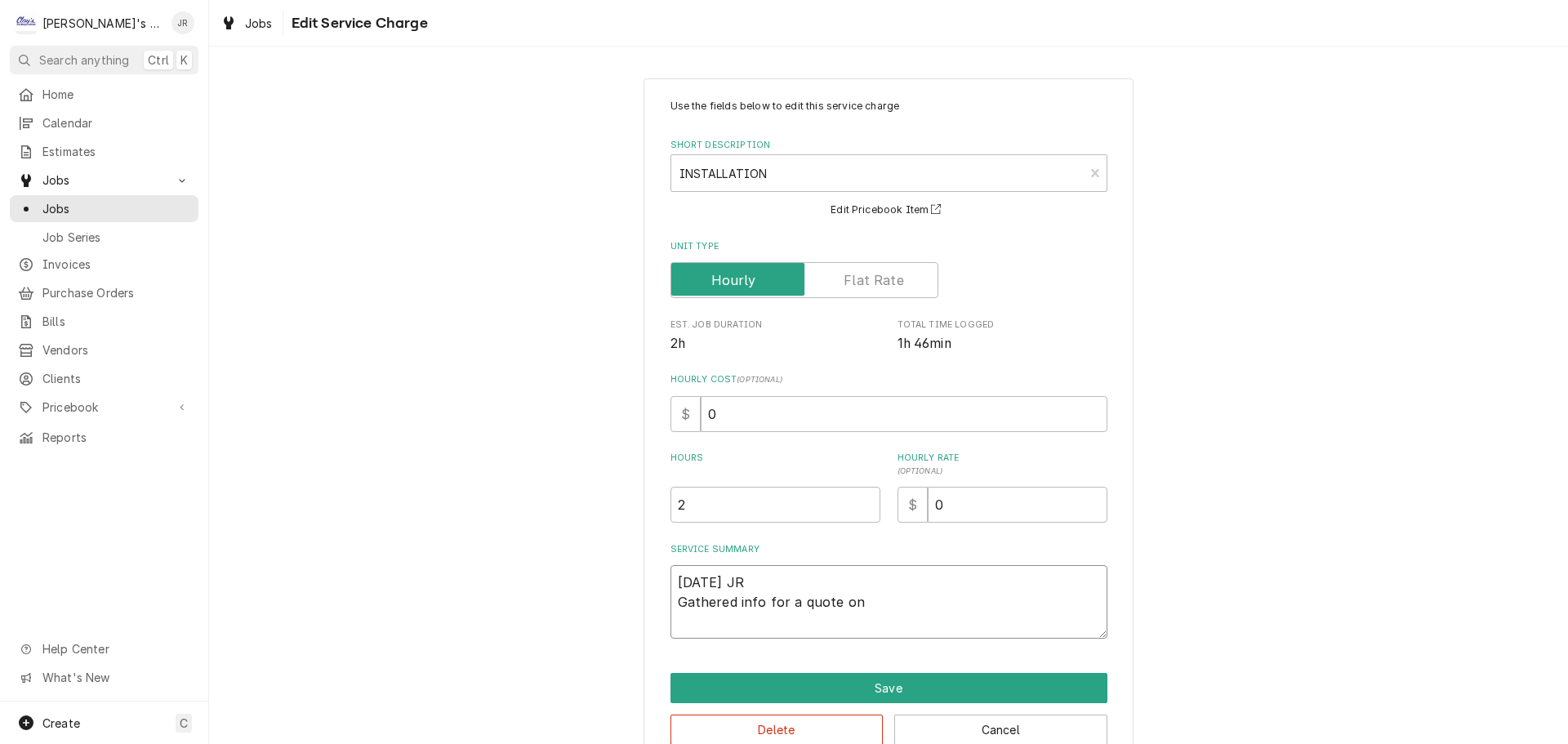
type textarea "x"
type textarea "9/25/2025 JR Gathered info for a quote on s"
type textarea "x"
type textarea "9/25/2025 JR Gathered info for a quote on sy"
type textarea "x"
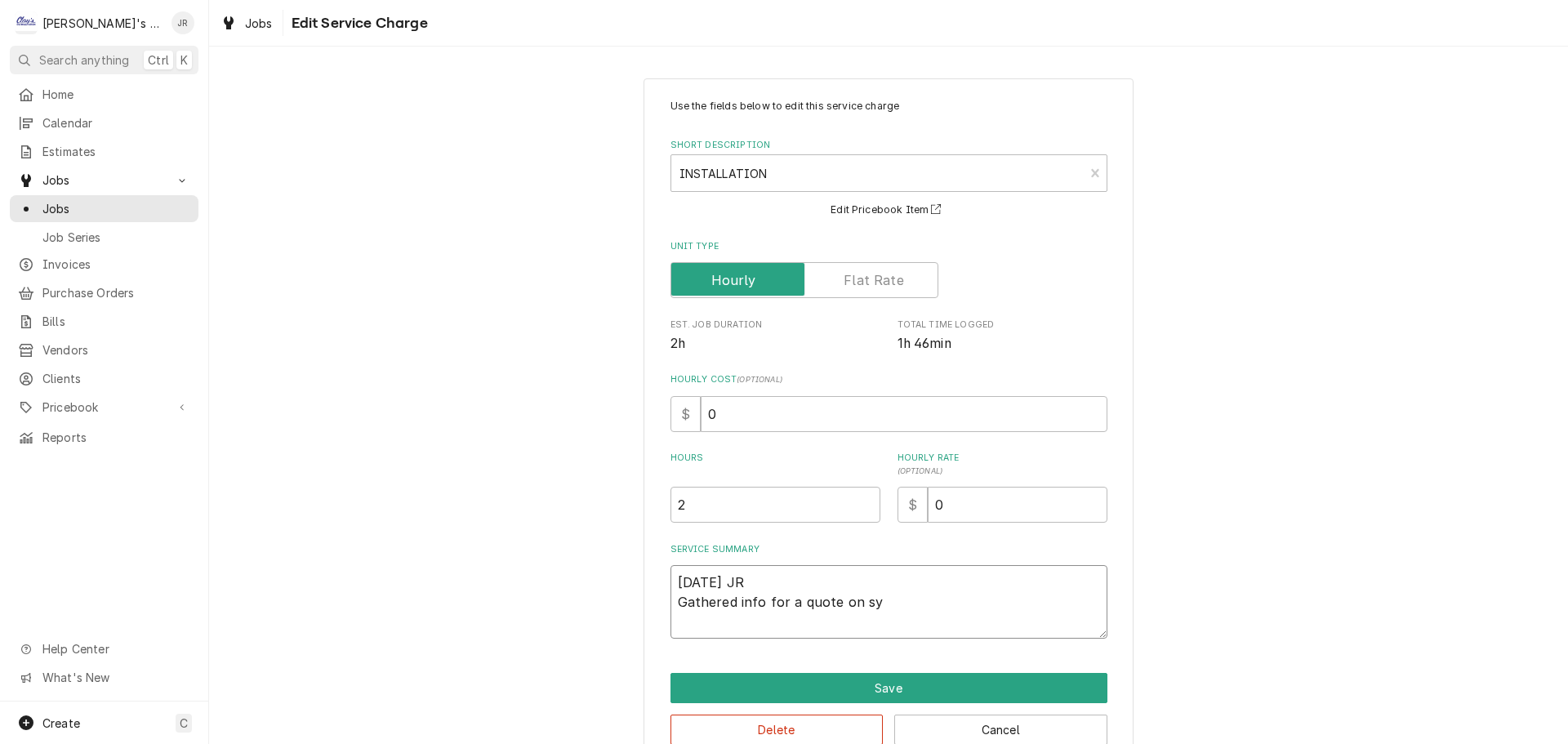
type textarea "9/25/2025 JR Gathered info for a quote on sys"
type textarea "x"
type textarea "9/25/2025 JR Gathered info for a quote on syst"
type textarea "x"
type textarea "9/25/2025 JR Gathered info for a quote on syste"
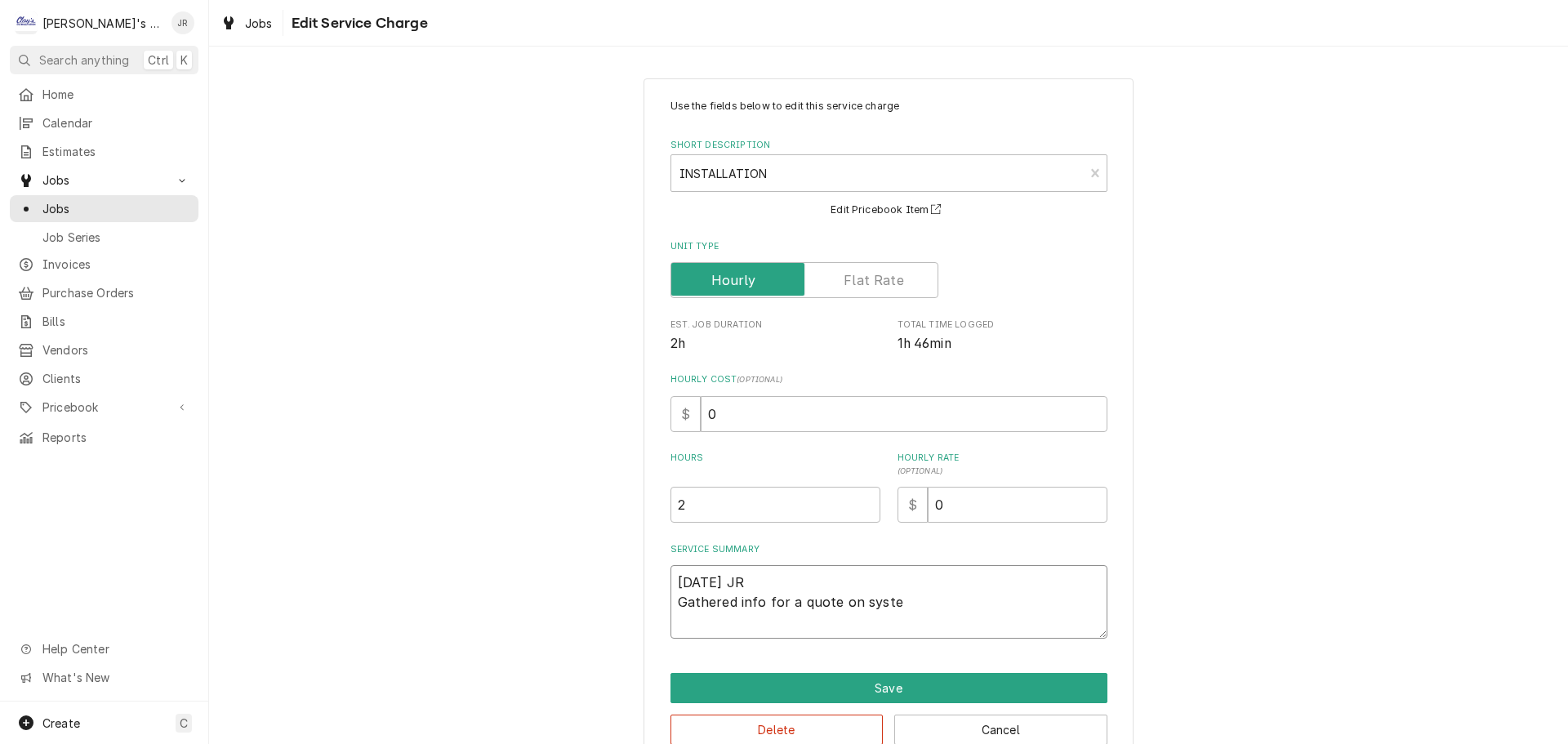
type textarea "x"
type textarea "9/25/2025 JR Gathered info for a quote on system"
type textarea "x"
type textarea "9/25/2025 JR Gathered info for a quote on system"
type textarea "x"
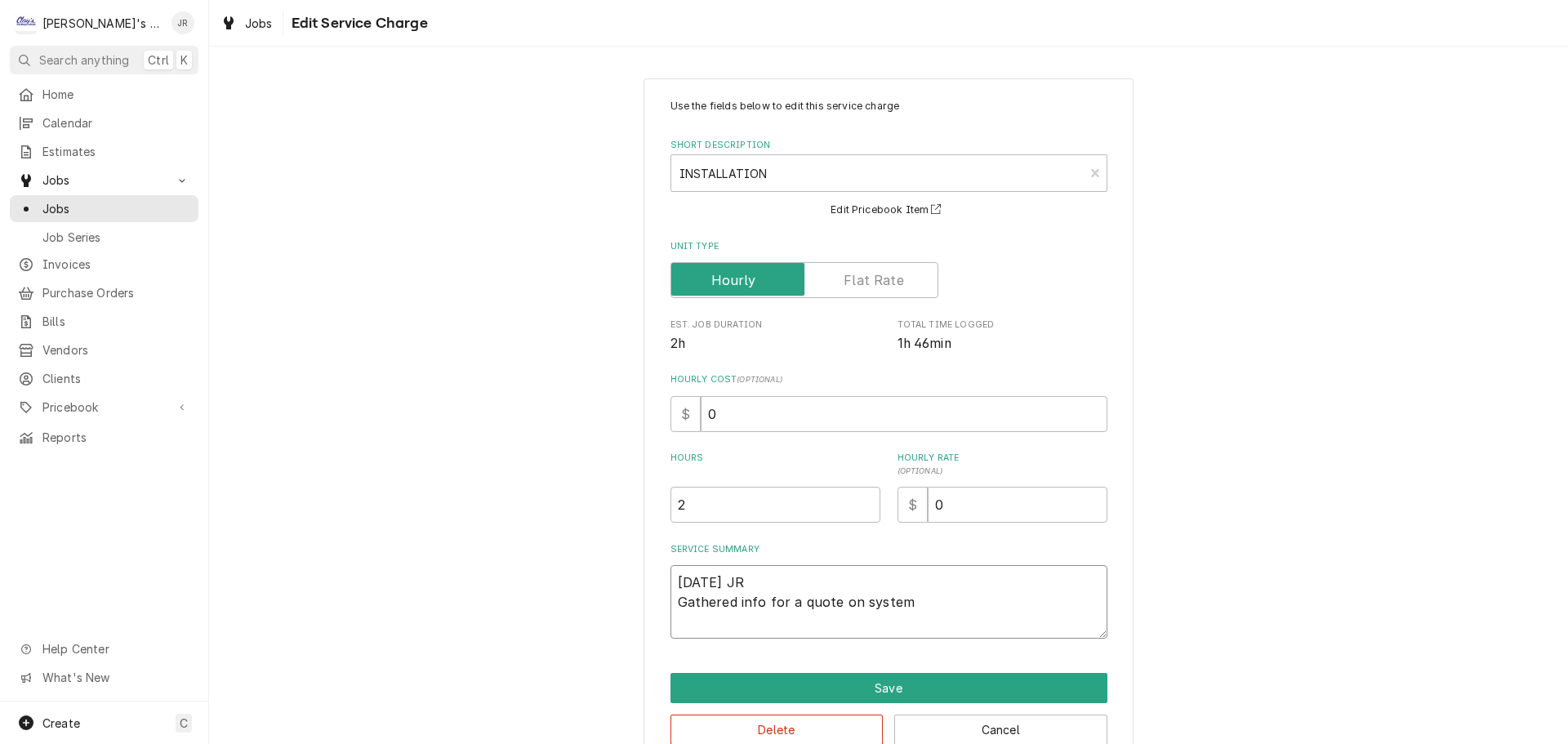
type textarea "9/25/2025 JR Gathered info for a quote on system"
type textarea "x"
type textarea "9/25/2025 JR Gathered info for a quote on syste"
type textarea "x"
type textarea "9/25/2025 JR Gathered info for a quote on syst"
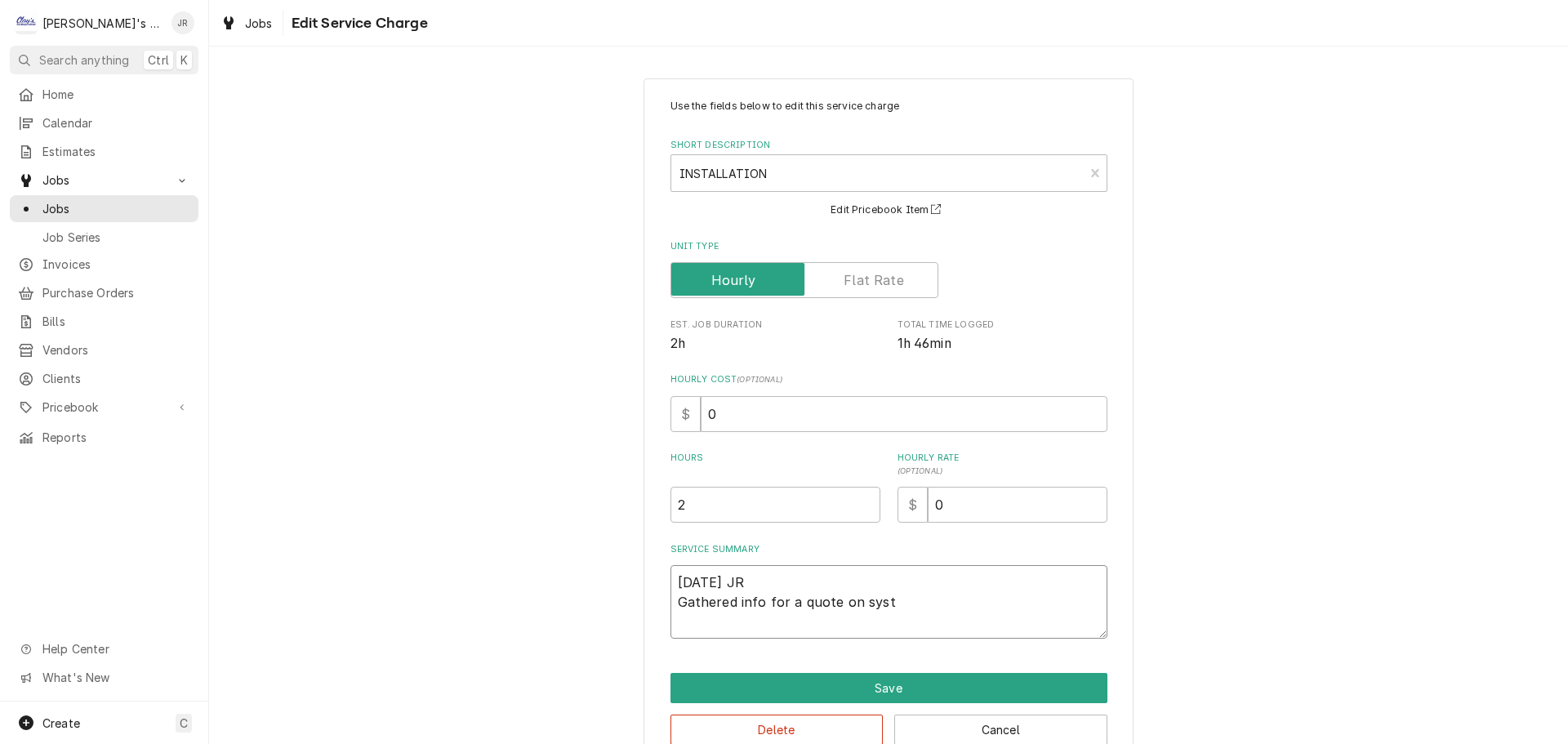
type textarea "x"
type textarea "9/25/2025 JR Gathered info for a quote on sys"
type textarea "x"
type textarea "9/25/2025 JR Gathered info for a quote on sy"
type textarea "x"
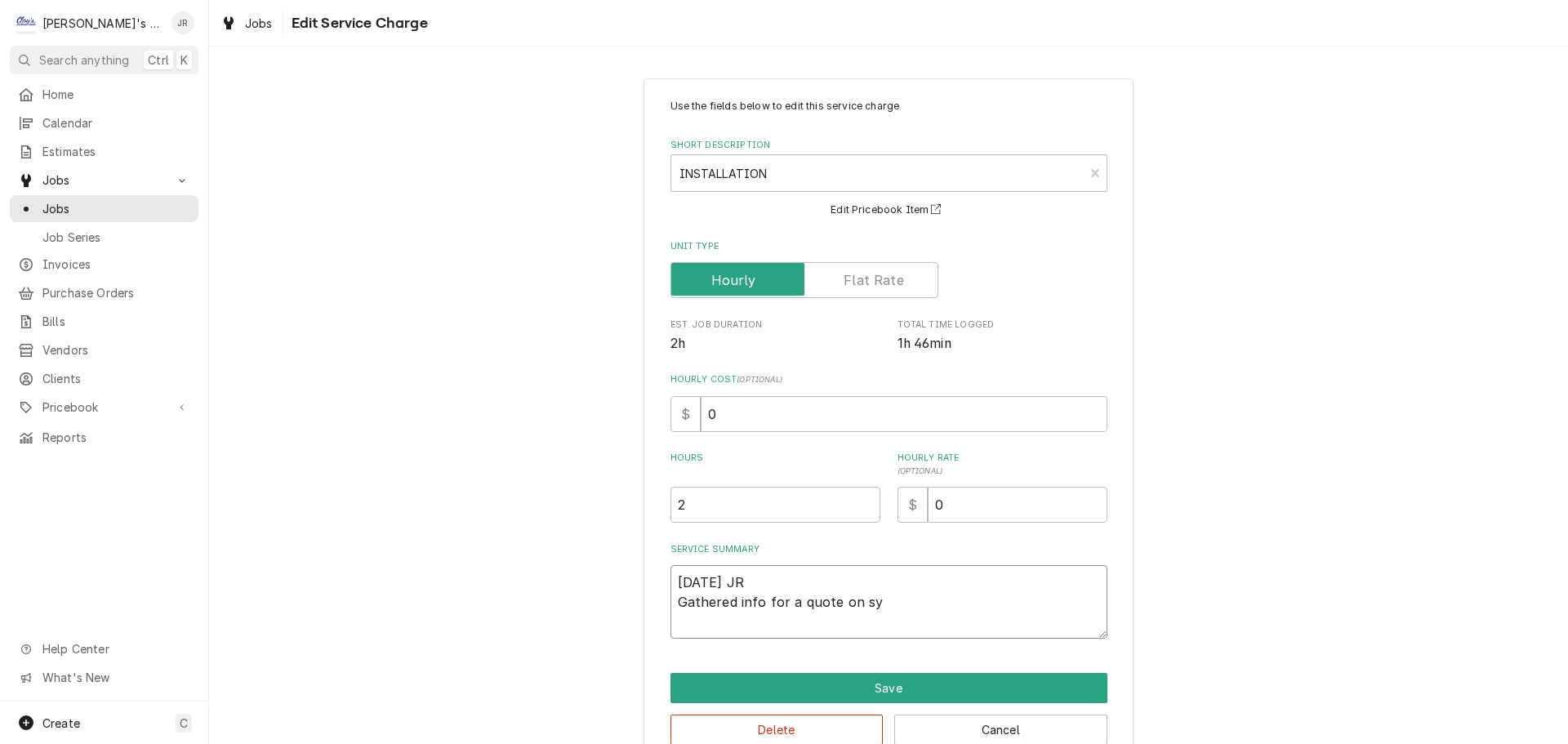
type textarea "9/25/2025 JR Gathered info for a quote on s"
type textarea "x"
type textarea "9/25/2025 JR Gathered info for a quote on"
type textarea "x"
type textarea "9/25/2025 JR Gathered info for a quote on l"
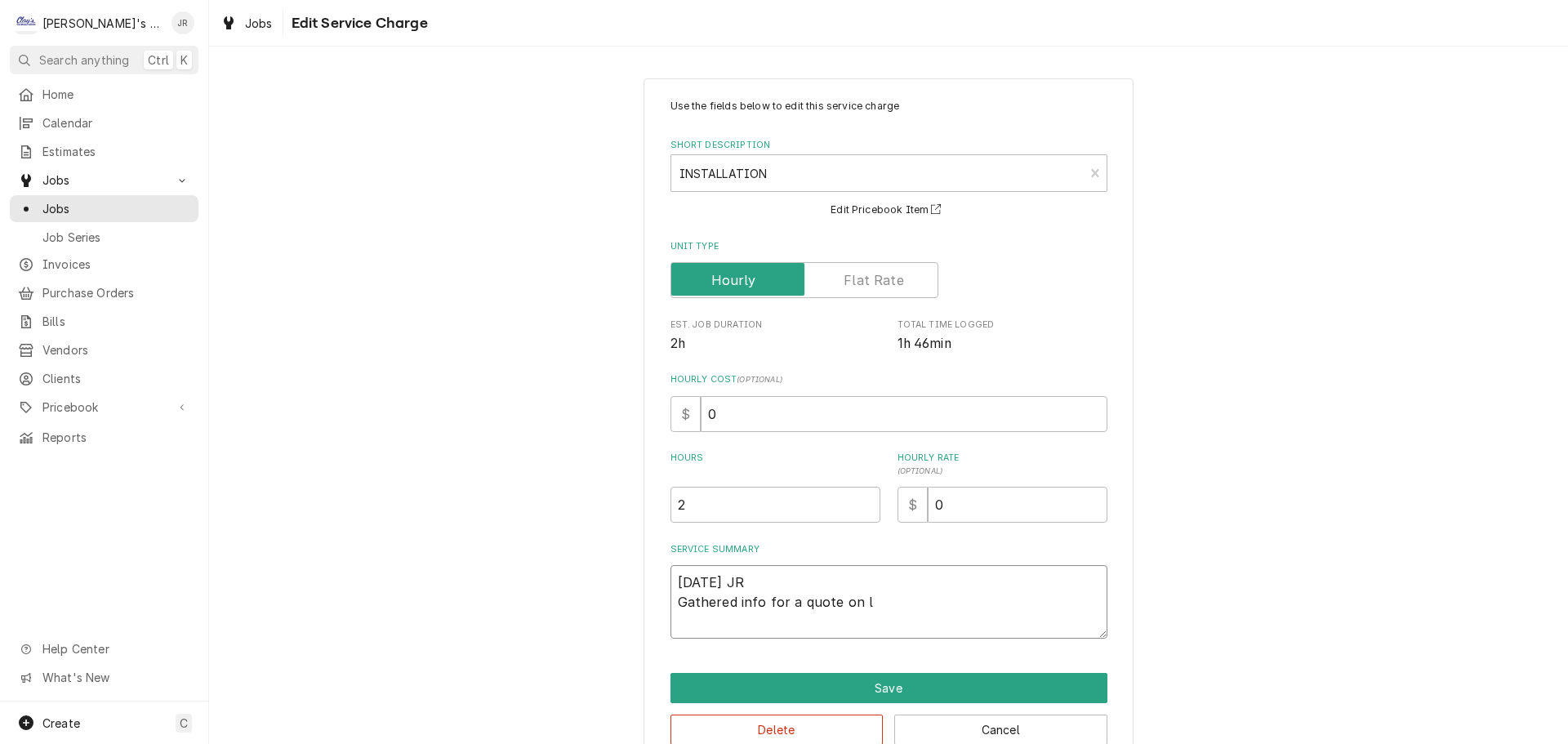
type textarea "x"
type textarea "9/25/2025 JR Gathered info for a quote on la"
type textarea "x"
type textarea "9/25/2025 JR Gathered info for a quote on lar"
type textarea "x"
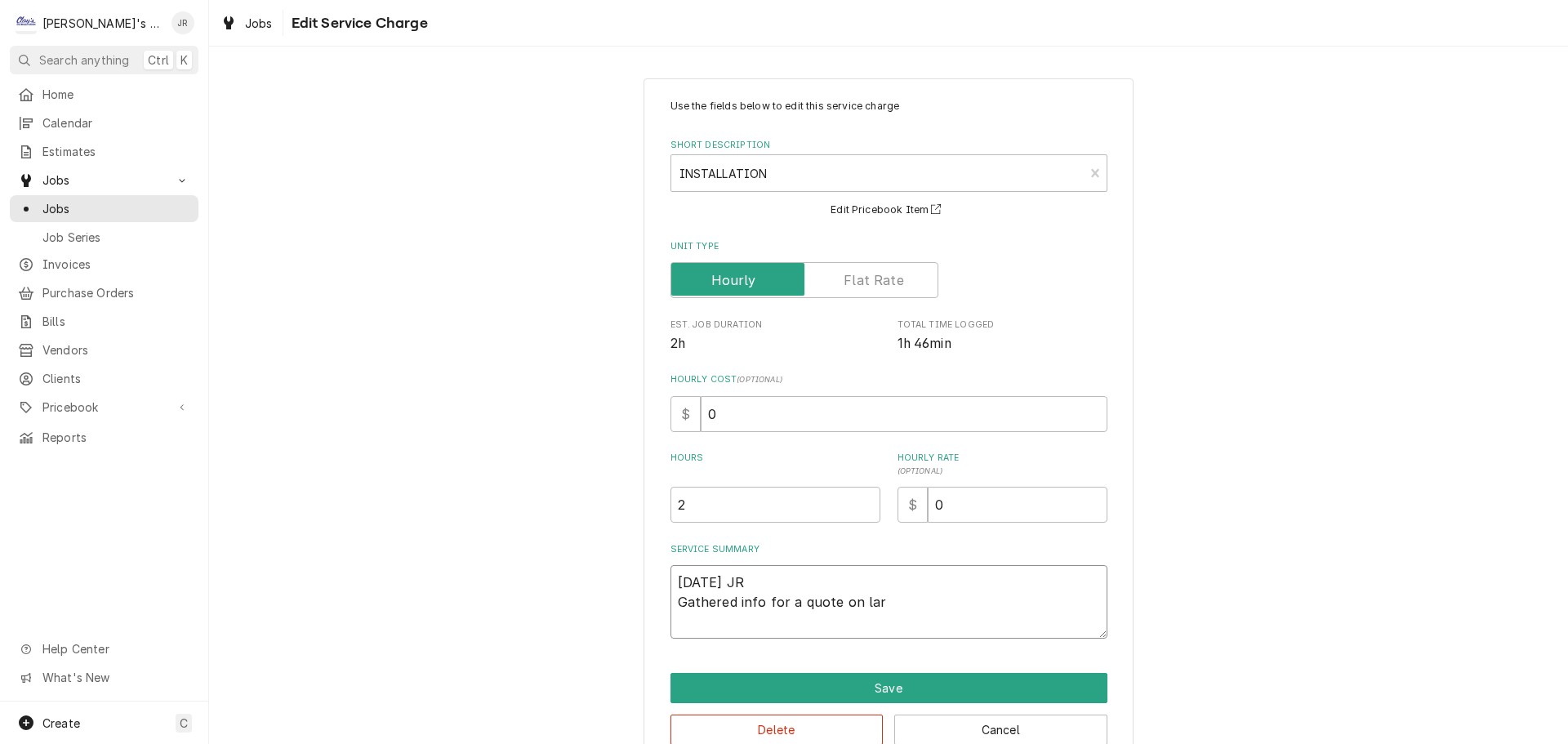
type textarea "9/25/2025 JR Gathered info for a quote on larg"
type textarea "x"
type textarea "9/25/2025 JR Gathered info for a quote on large"
type textarea "x"
type textarea "9/25/2025 JR Gathered info for a quote on large"
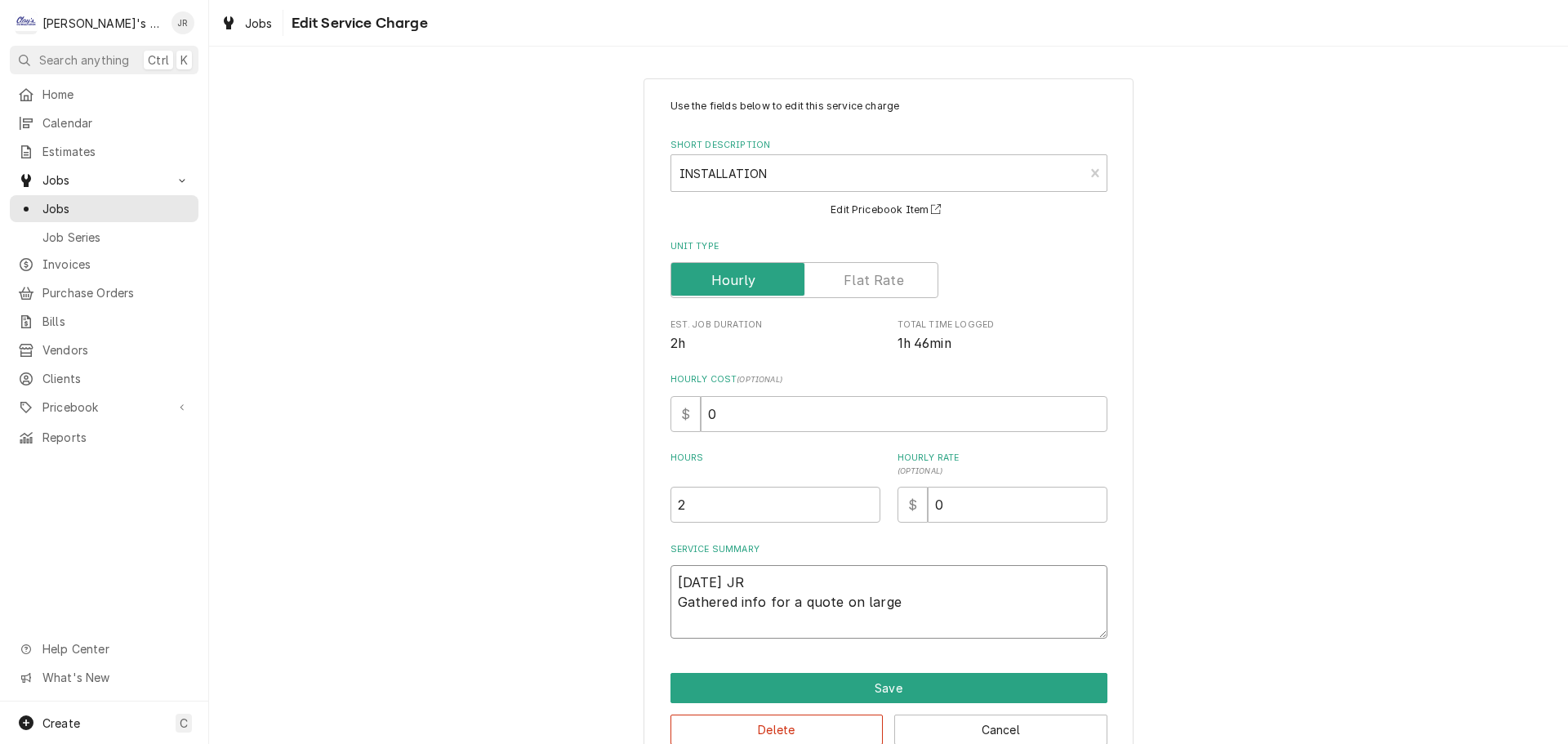
type textarea "x"
type textarea "9/25/2025 JR Gathered info for a quote on large w"
type textarea "x"
type textarea "9/25/2025 JR Gathered info for a quote on large wa"
type textarea "x"
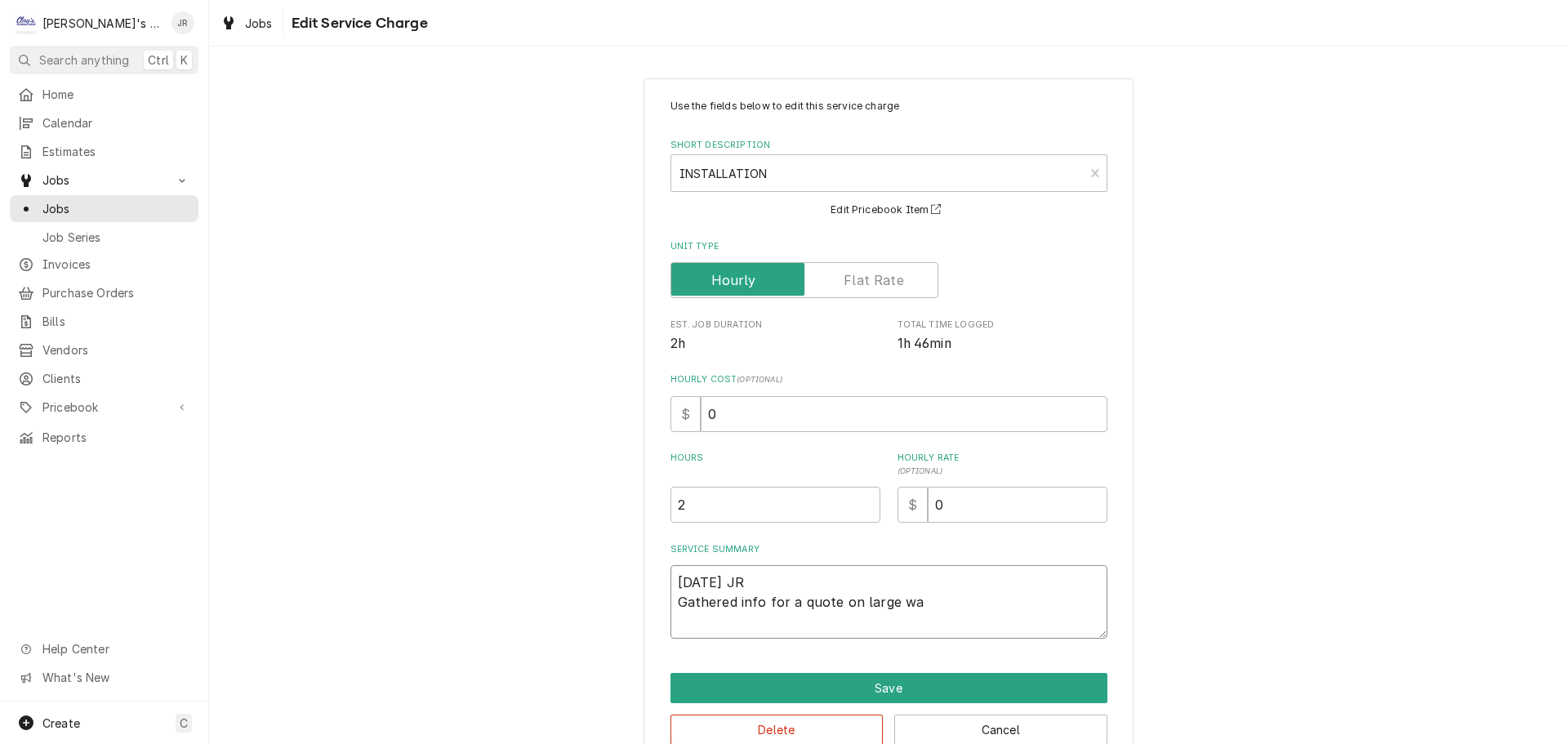
type textarea "9/25/2025 JR Gathered info for a quote on large wak"
type textarea "x"
type textarea "9/25/2025 JR Gathered info for a quote on large wak"
type textarea "x"
type textarea "9/25/2025 JR Gathered info for a quote on large wak"
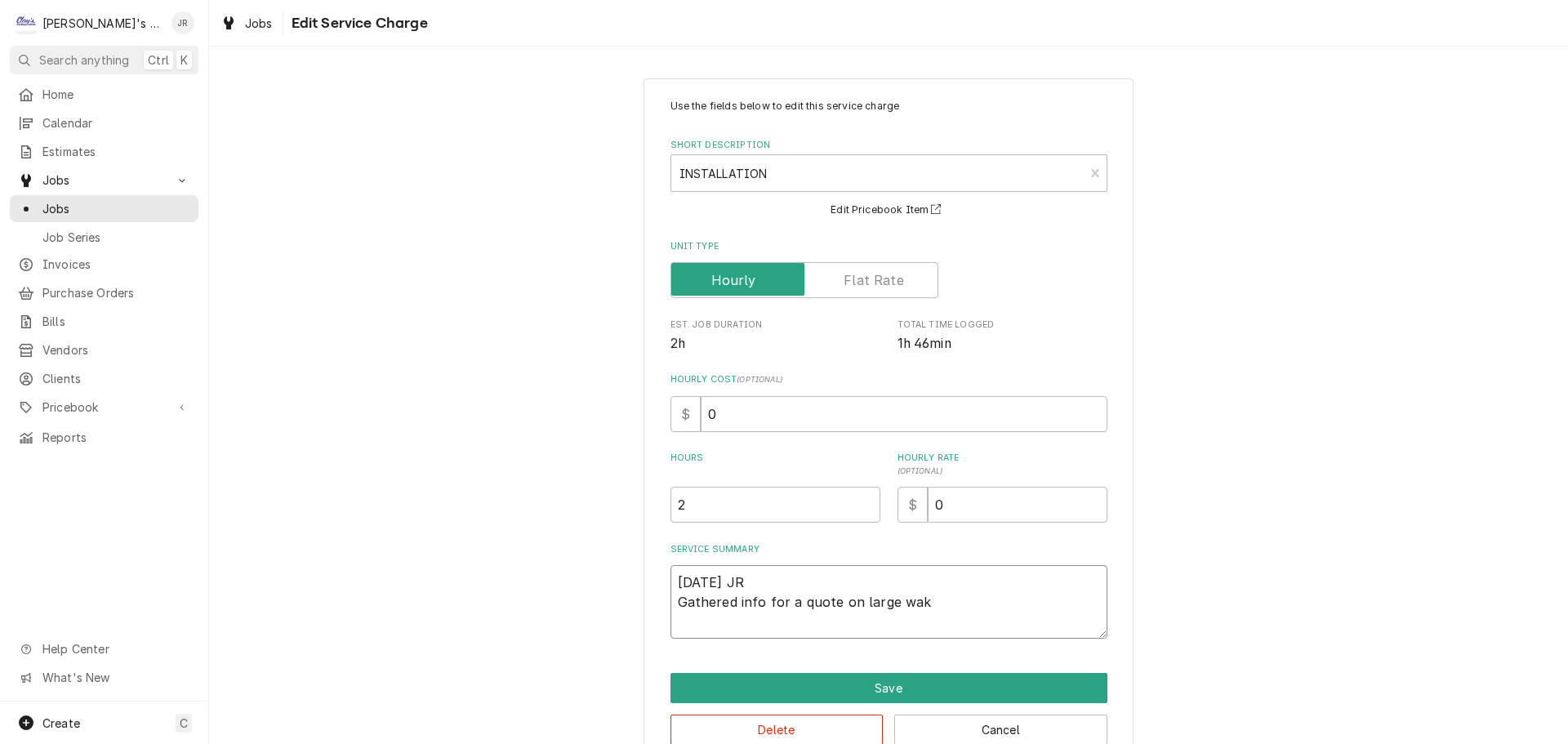
type textarea "x"
type textarea "9/25/2025 JR Gathered info for a quote on large wa"
type textarea "x"
type textarea "9/25/2025 JR Gathered info for a quote on large wal"
type textarea "x"
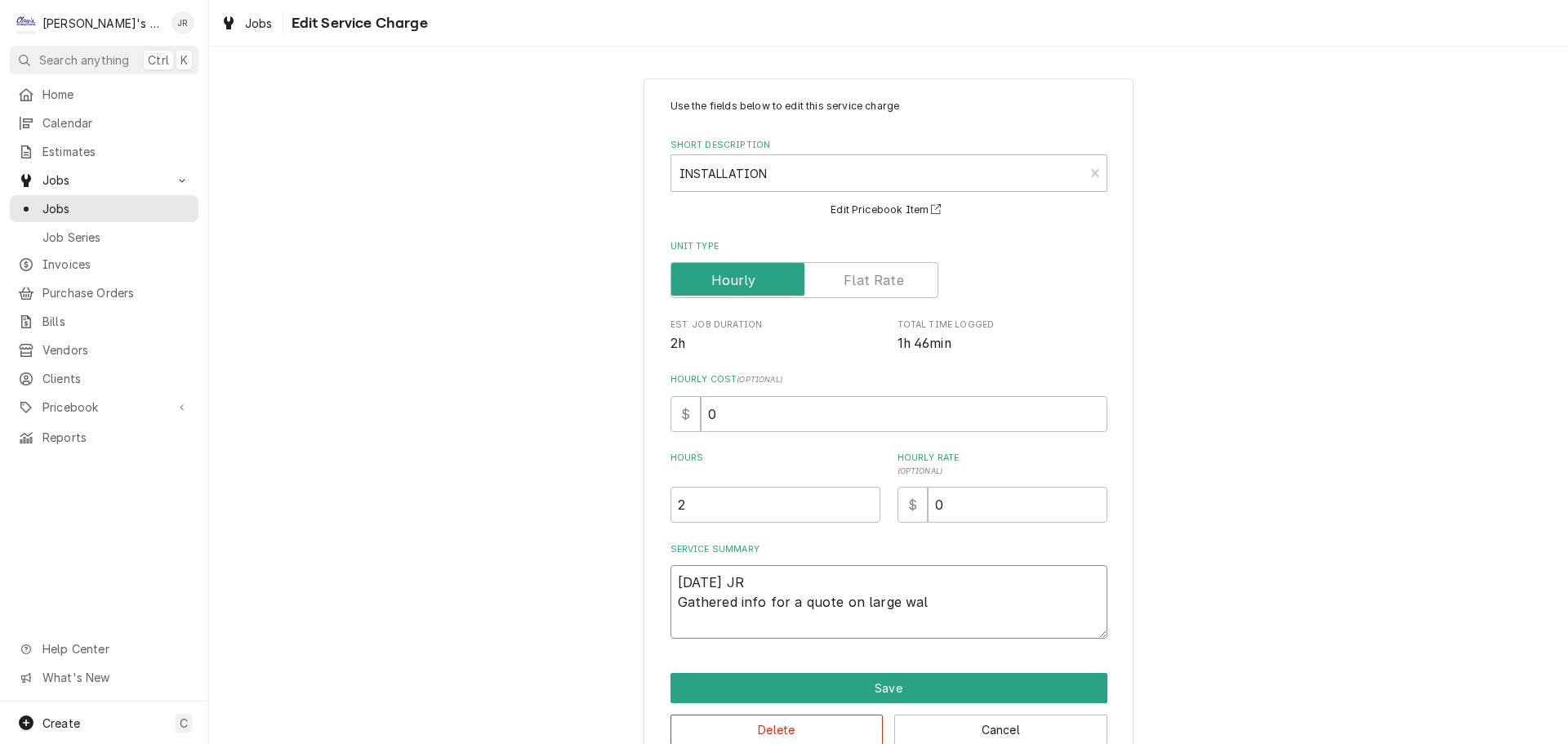
type textarea "9/25/2025 JR Gathered info for a quote on large walk"
type textarea "x"
type textarea "9/25/2025 JR Gathered info for a quote on large walk"
type textarea "x"
type textarea "9/25/2025 JR Gathered info for a quote on large walk i"
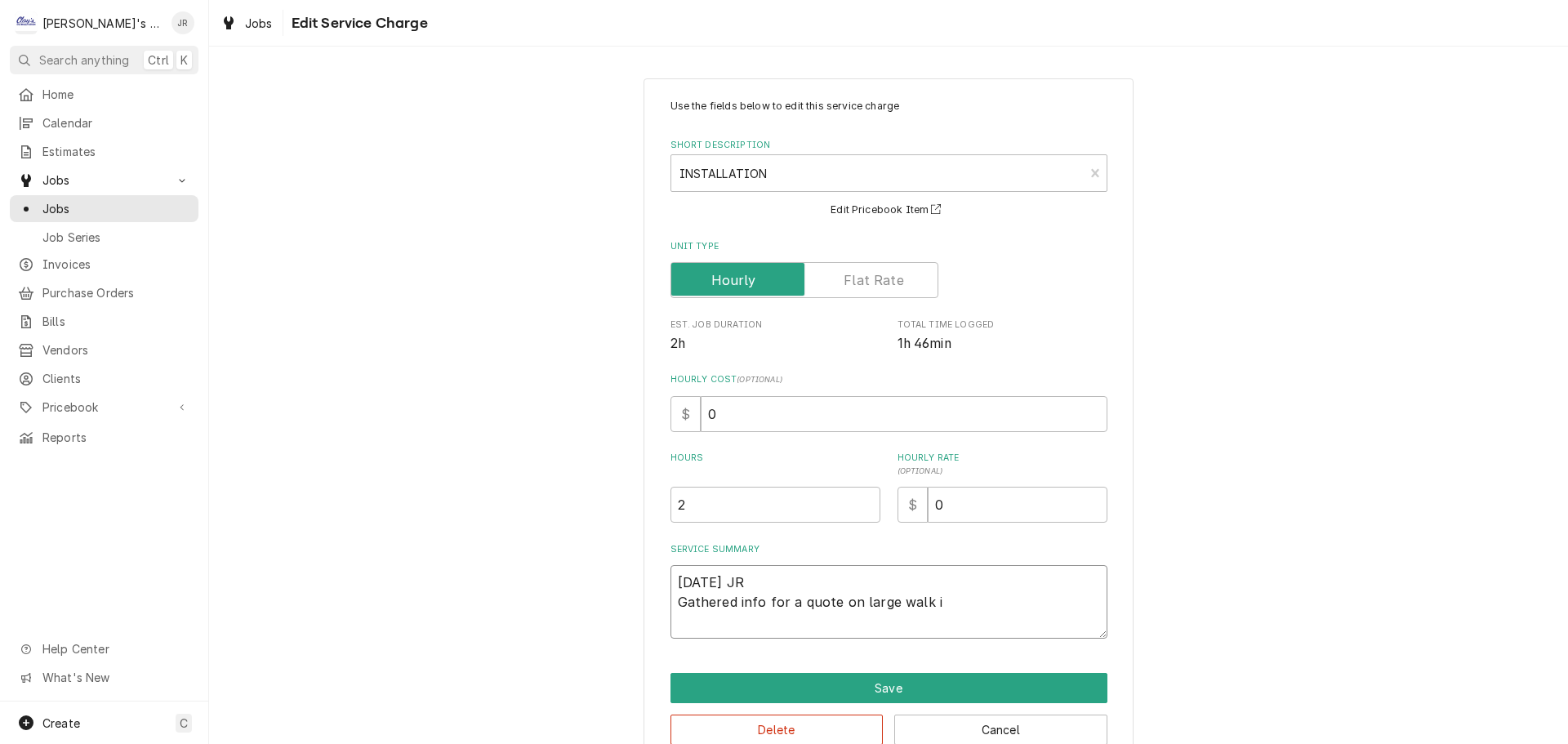
type textarea "x"
type textarea "9/25/2025 JR Gathered info for a quote on large walk in"
type textarea "x"
type textarea "9/25/2025 JR Gathered info for a quote on large walk in"
type textarea "x"
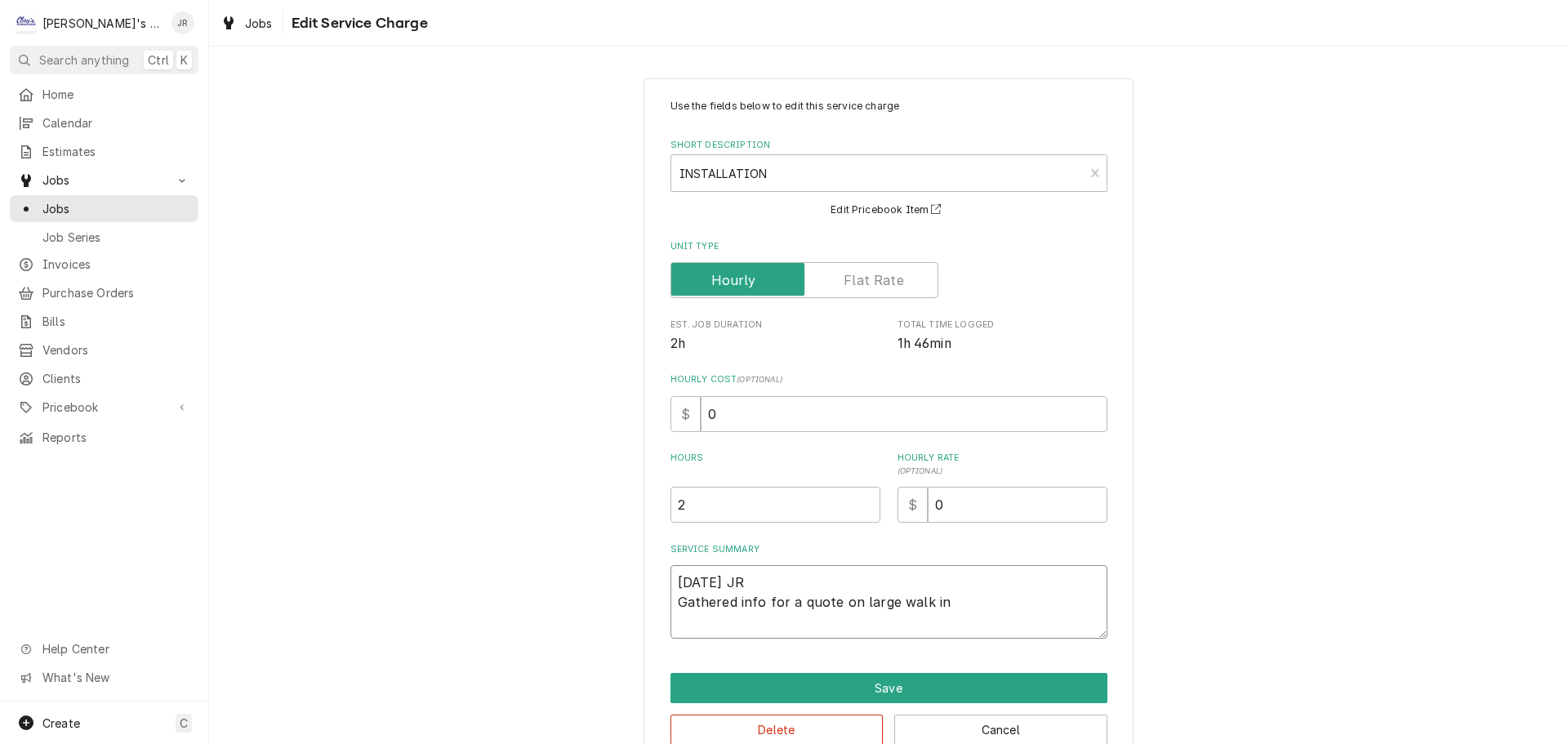
type textarea "9/25/2025 JR Gathered info for a quote on large walk in f"
type textarea "x"
type textarea "9/25/2025 JR Gathered info for a quote on large walk in fr"
type textarea "x"
type textarea "9/25/2025 JR Gathered info for a quote on large walk in fre"
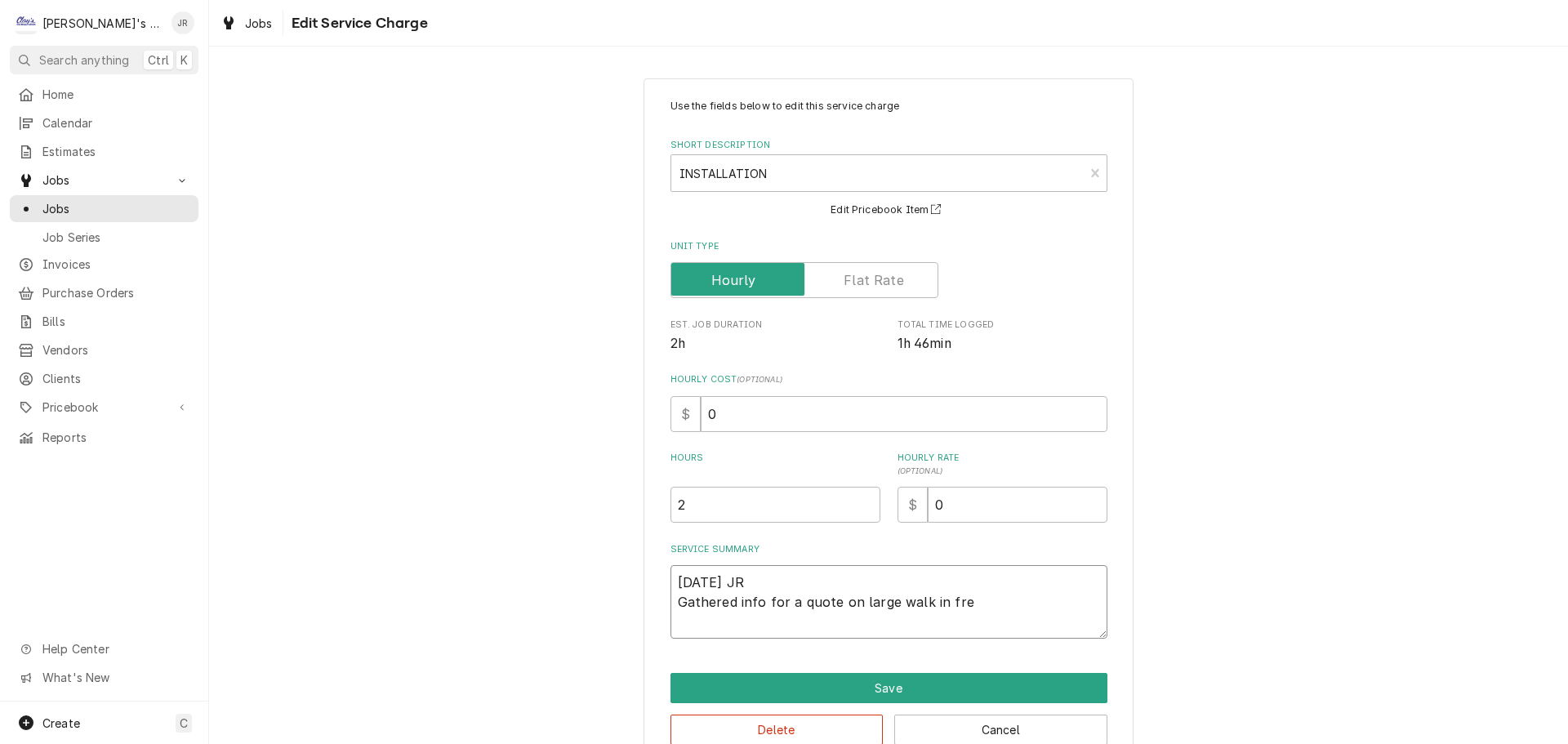
type textarea "x"
type textarea "9/25/2025 JR Gathered info for a quote on large walk in free"
type textarea "x"
type textarea "9/25/2025 JR Gathered info for a quote on large walk in freez"
type textarea "x"
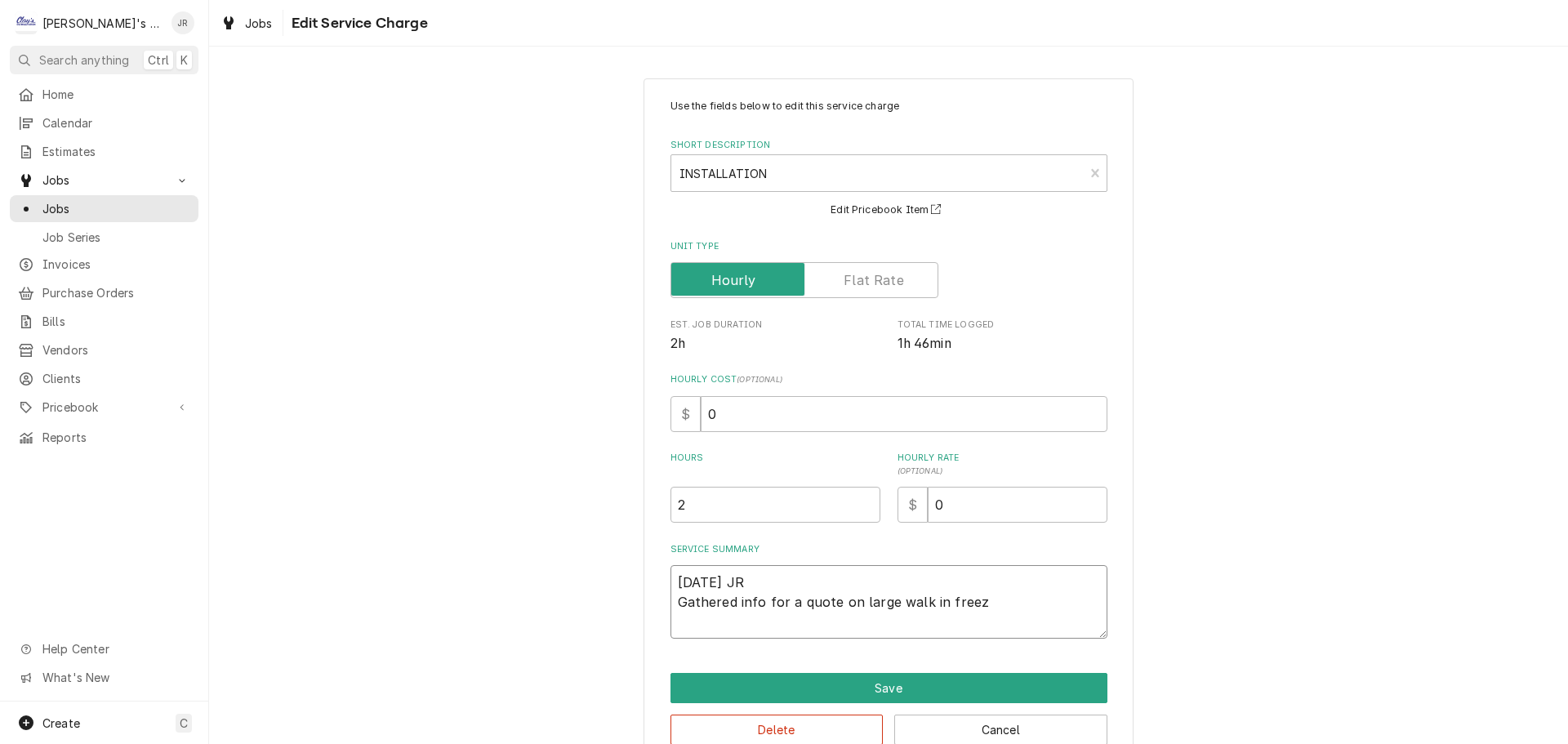
type textarea "9/25/2025 JR Gathered info for a quote on large walk in freeze"
type textarea "x"
type textarea "9/25/2025 JR Gathered info for a quote on large walk in freezer"
type textarea "x"
type textarea "9/25/2025 JR Gathered info for a quote on large walk in freezer"
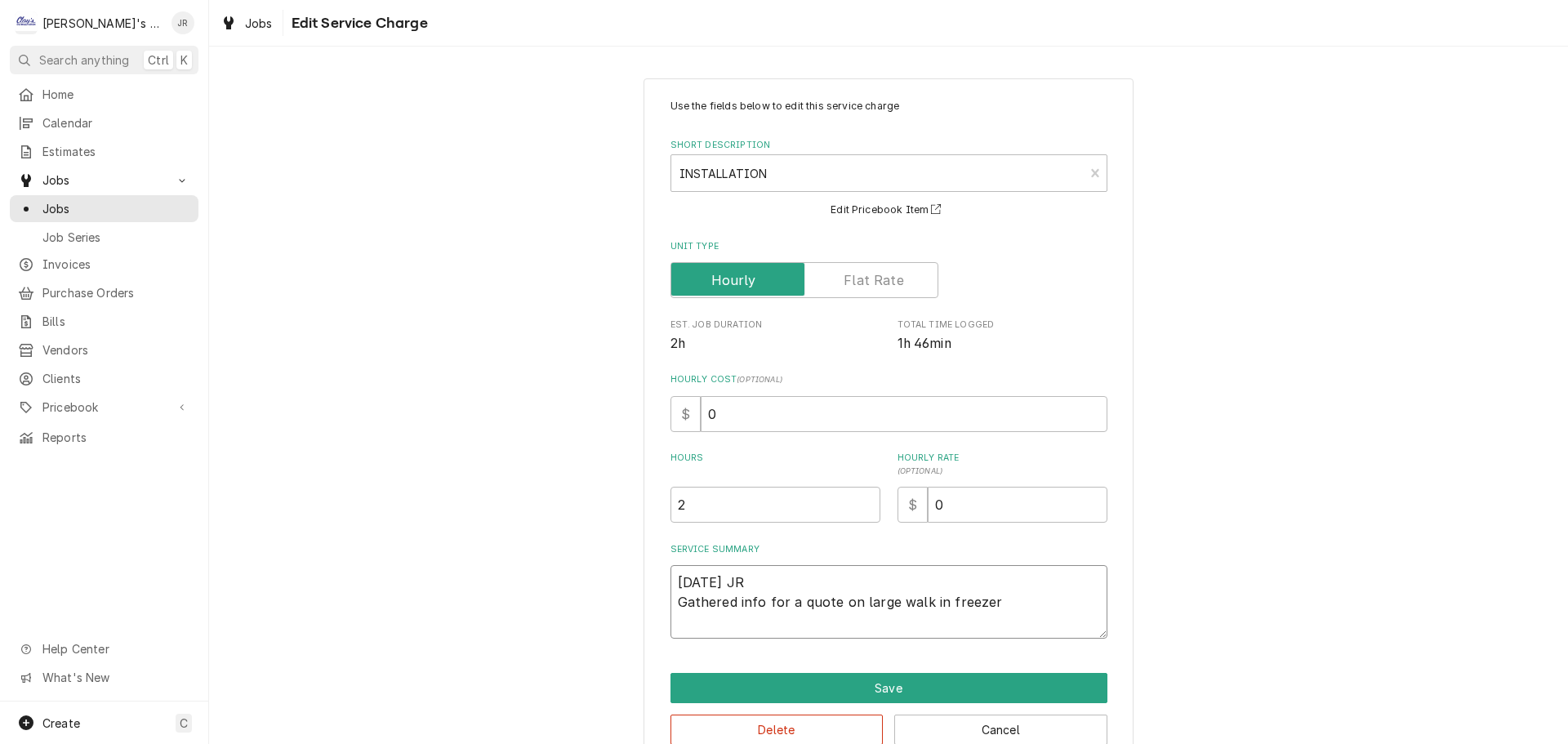
type textarea "x"
type textarea "9/25/2025 JR Gathered info for a quote on large walk in freezer s"
type textarea "x"
type textarea "9/25/2025 JR Gathered info for a quote on large walk in freezer sy"
type textarea "x"
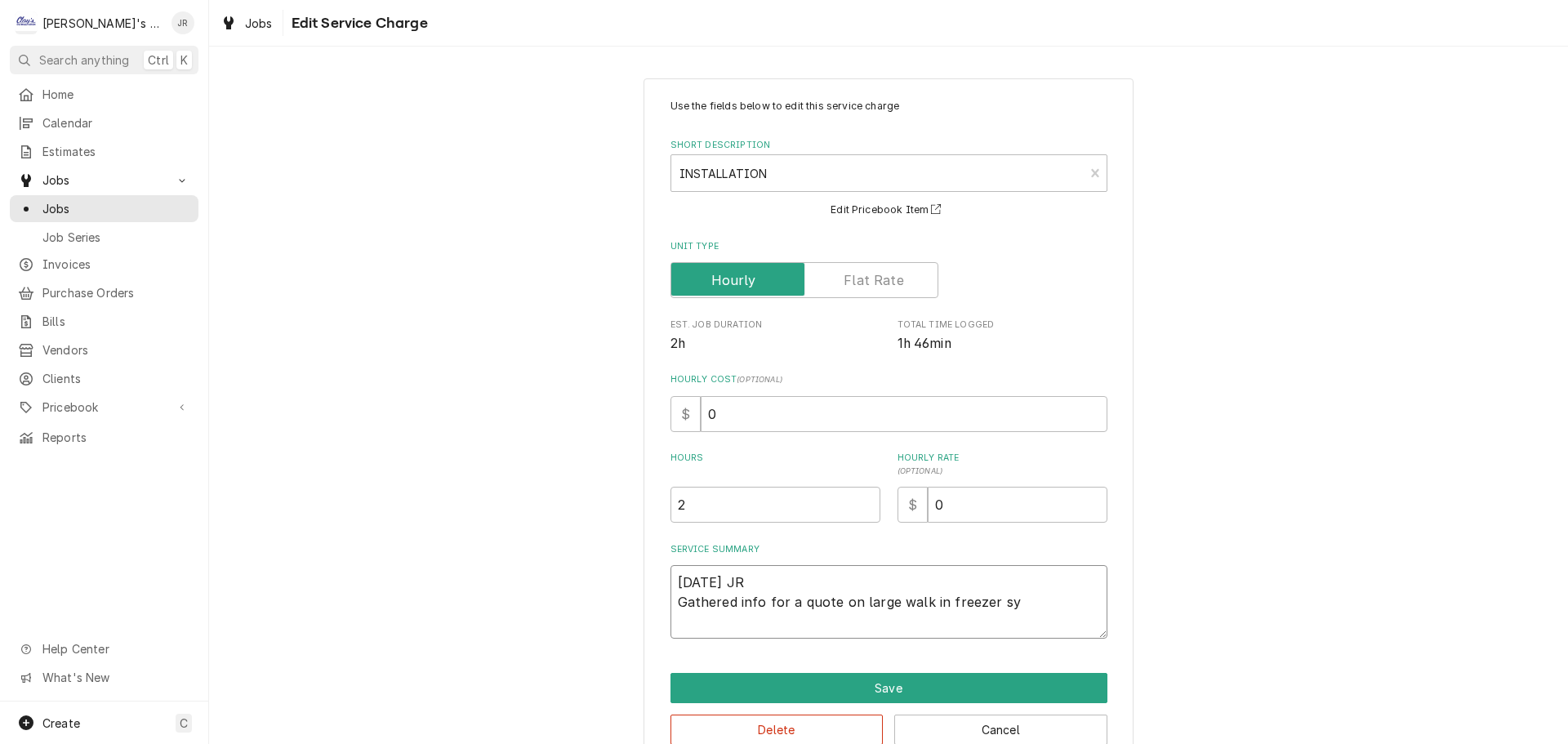
type textarea "9/25/2025 JR Gathered info for a quote on large walk in freezer sys"
type textarea "x"
type textarea "9/25/2025 JR Gathered info for a quote on large walk in freezer syst"
type textarea "x"
type textarea "9/25/2025 JR Gathered info for a quote on large walk in freezer syste"
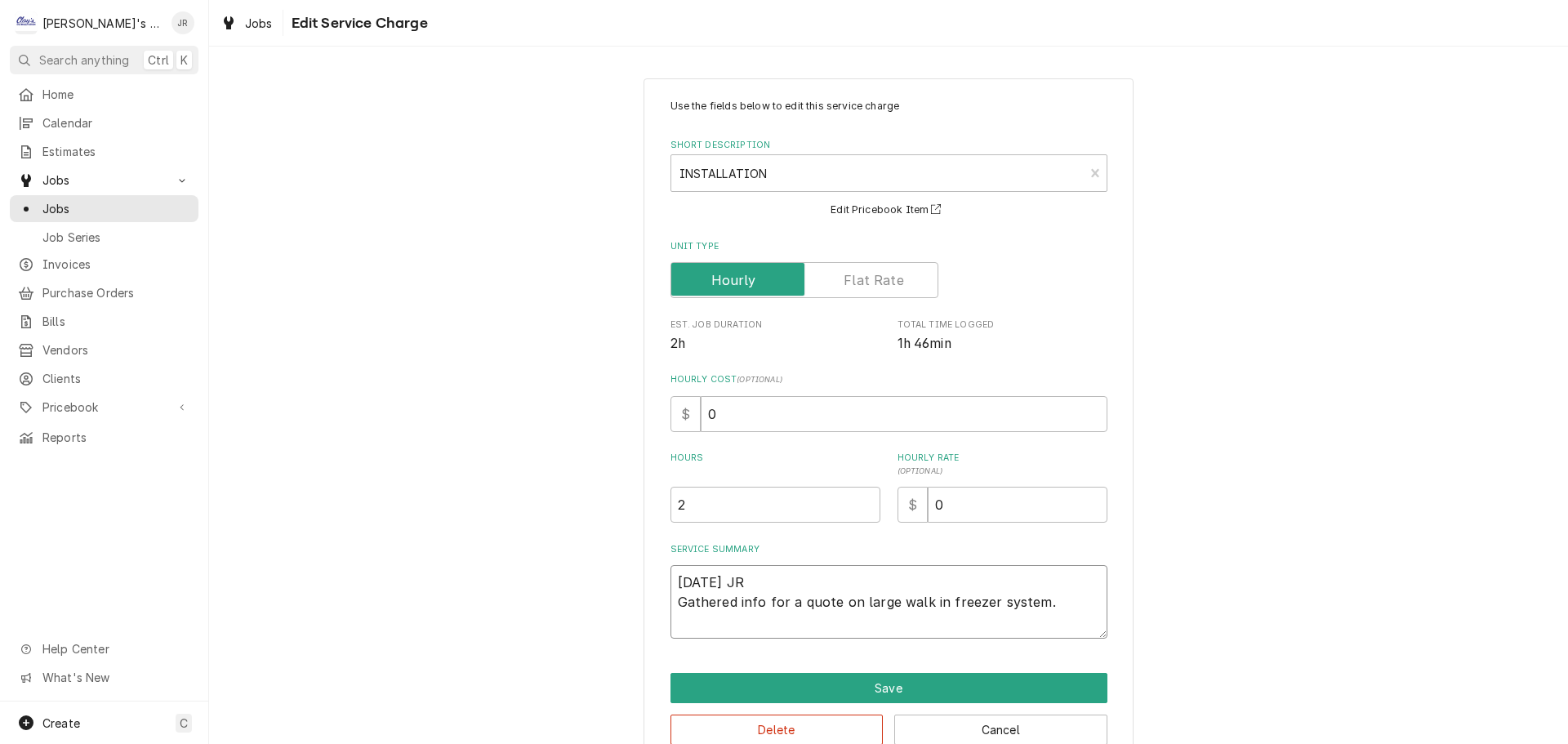
click at [794, 607] on textarea "9/25/2025 JR Gathered info for a quote on large walk in freezer system." at bounding box center [888, 602] width 437 height 74
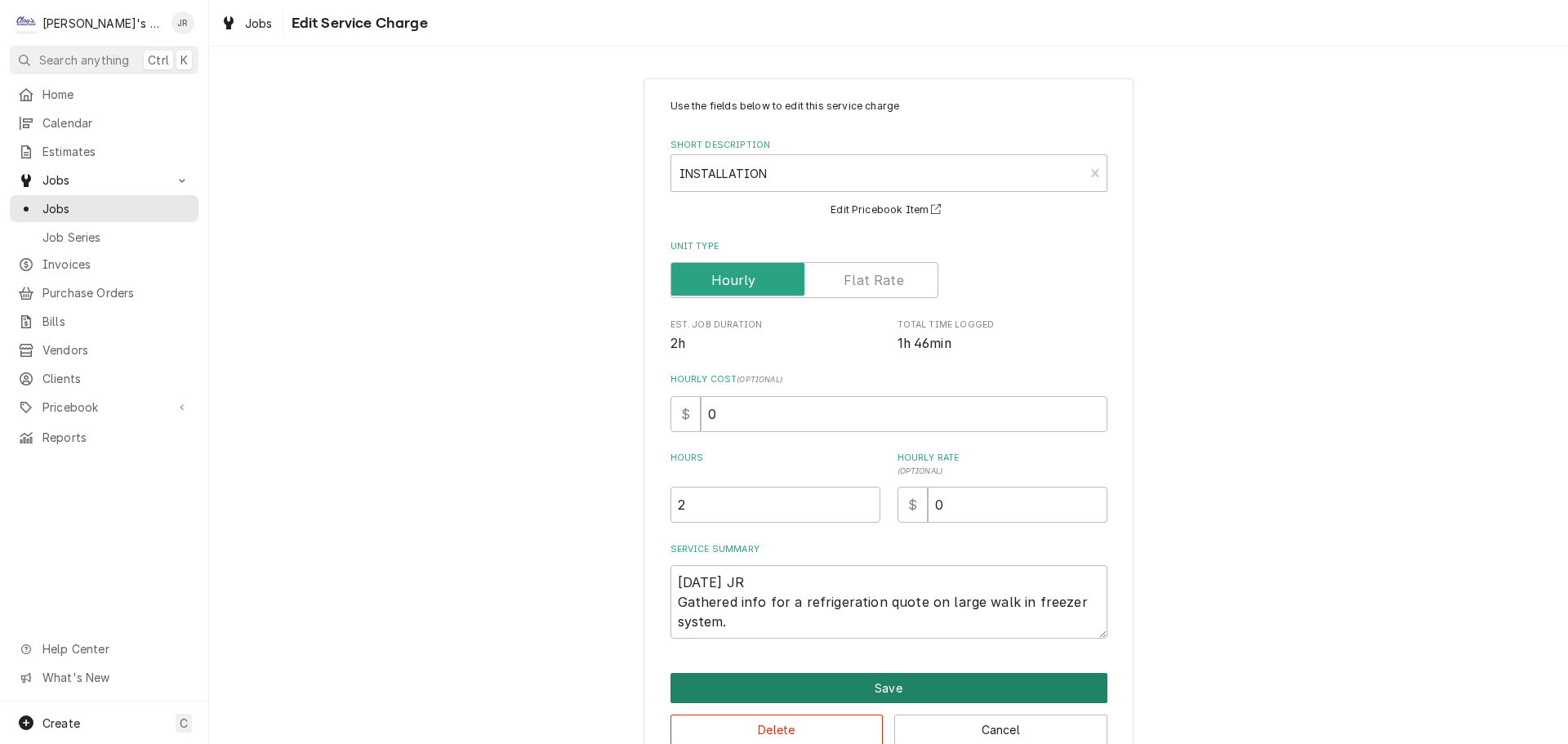
click at [809, 682] on button "Save" at bounding box center [888, 688] width 437 height 30
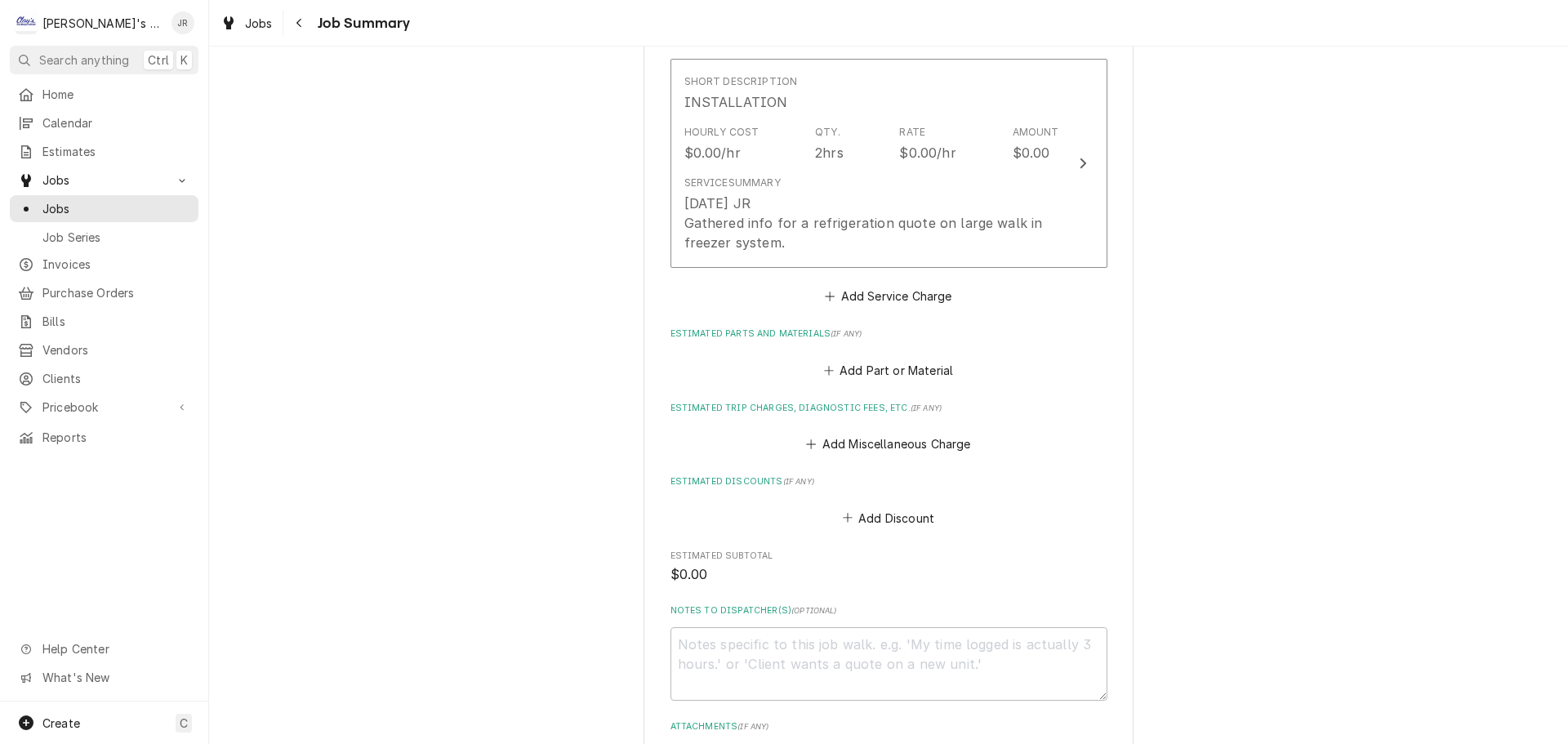
scroll to position [490, 0]
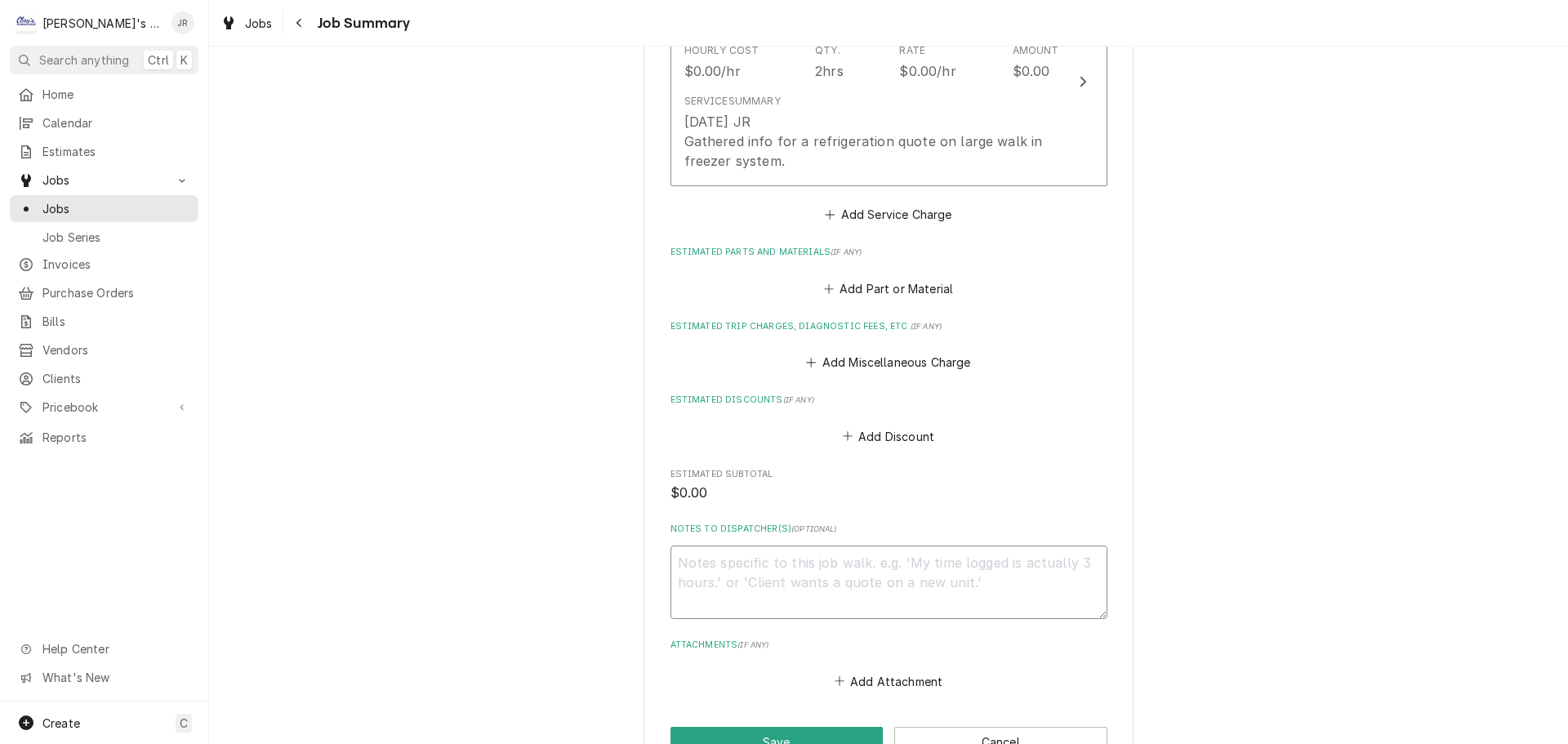
click at [717, 550] on textarea "Notes to Dispatcher(s) ( optional )" at bounding box center [888, 582] width 437 height 74
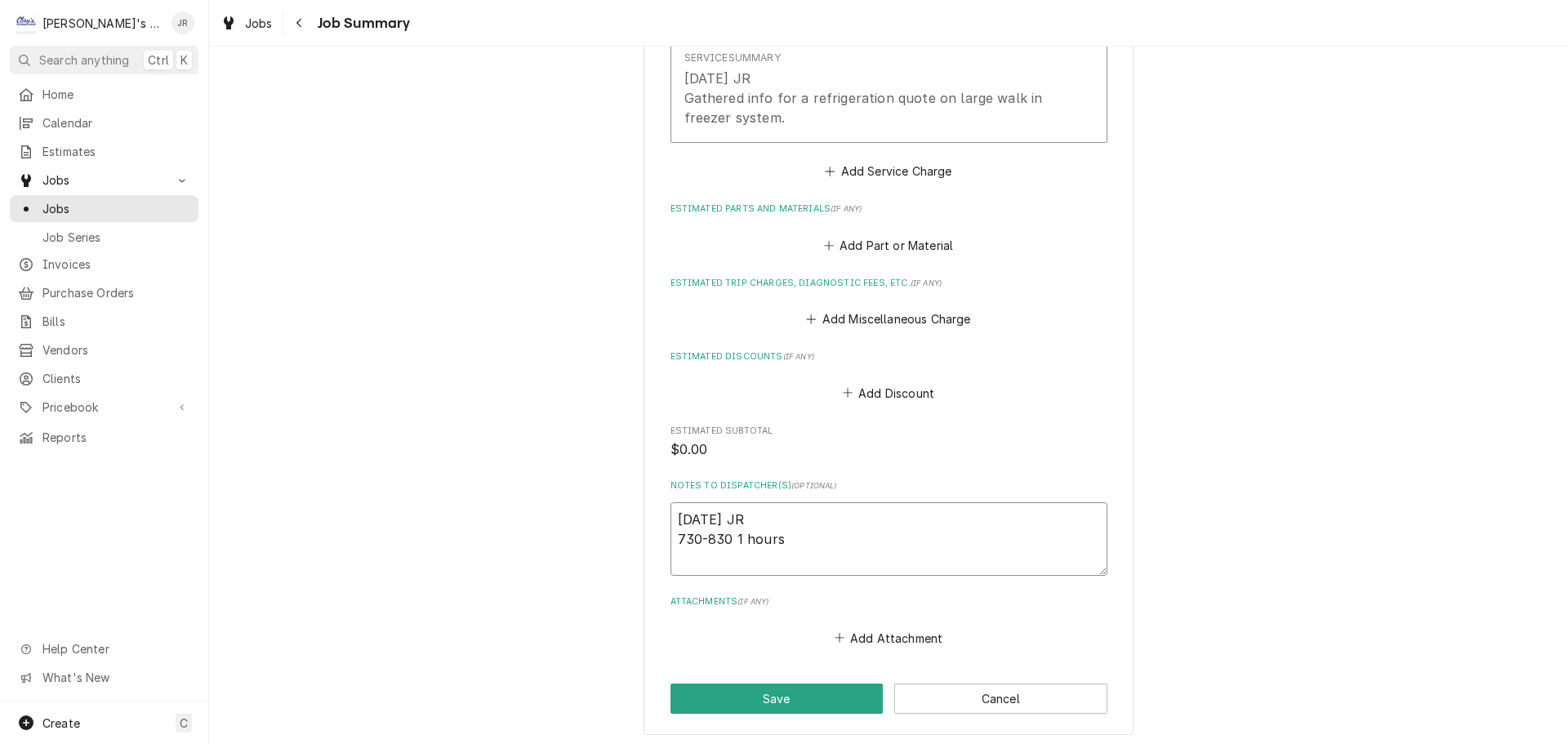
scroll to position [572, 0]
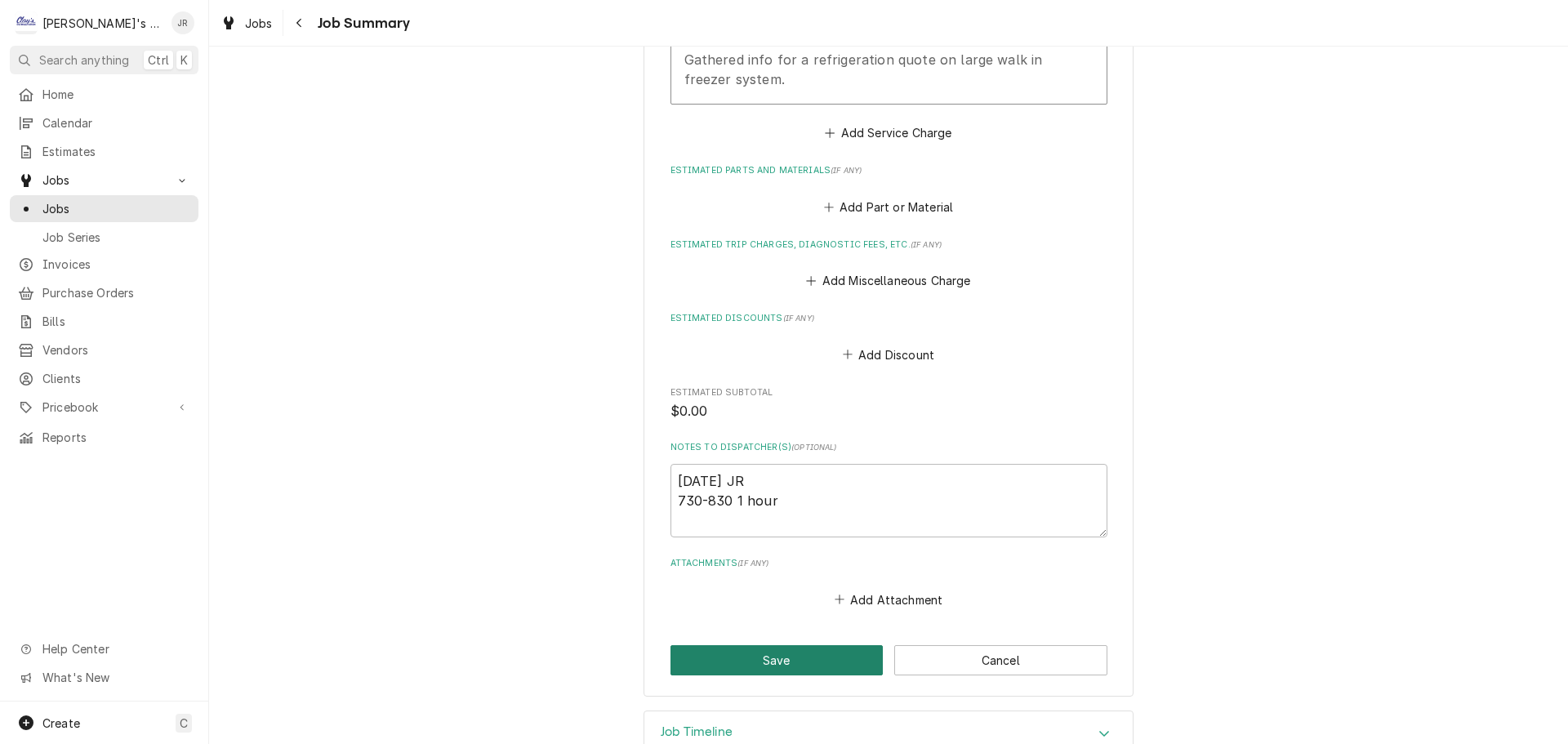
click at [736, 657] on button "Save" at bounding box center [776, 660] width 213 height 30
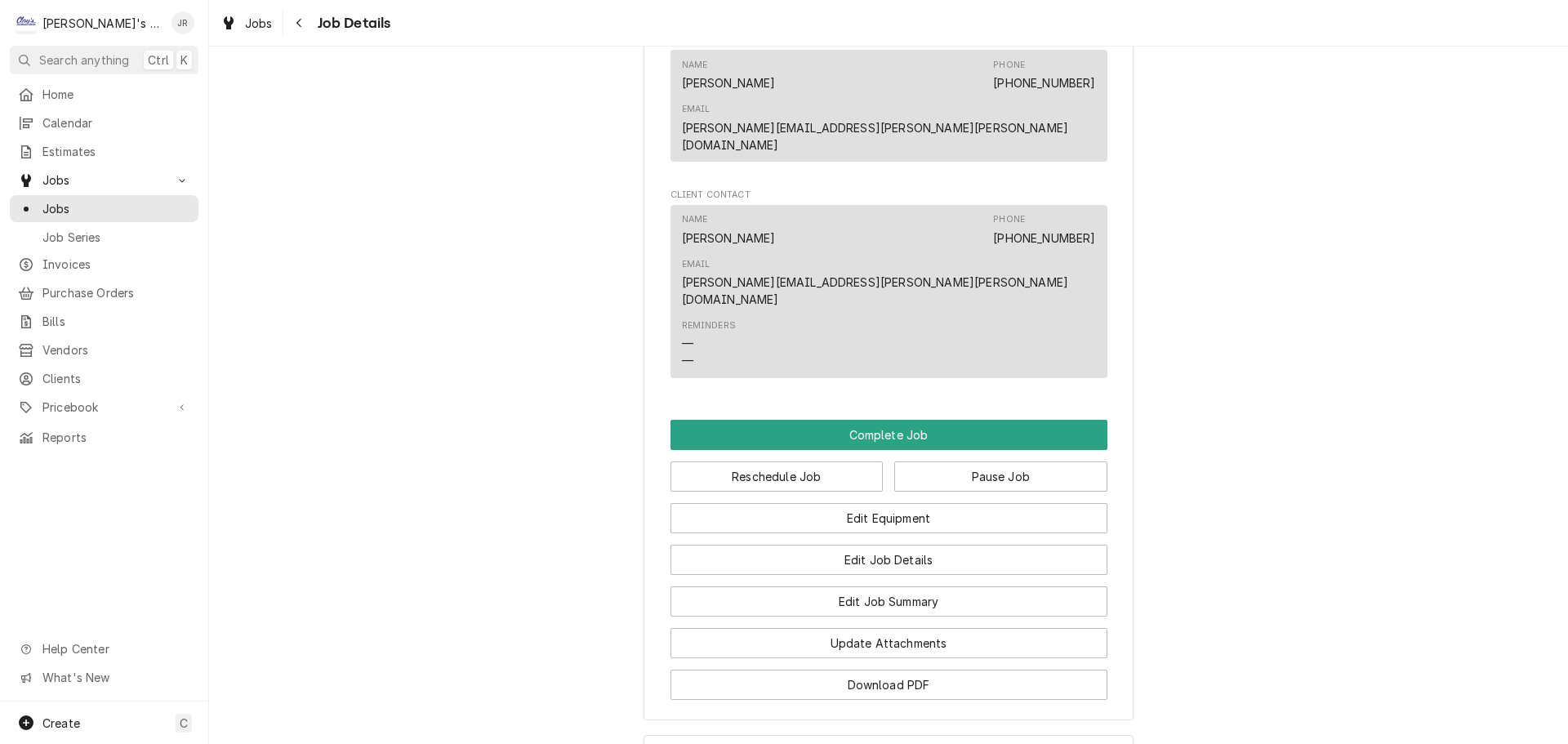
scroll to position [1262, 0]
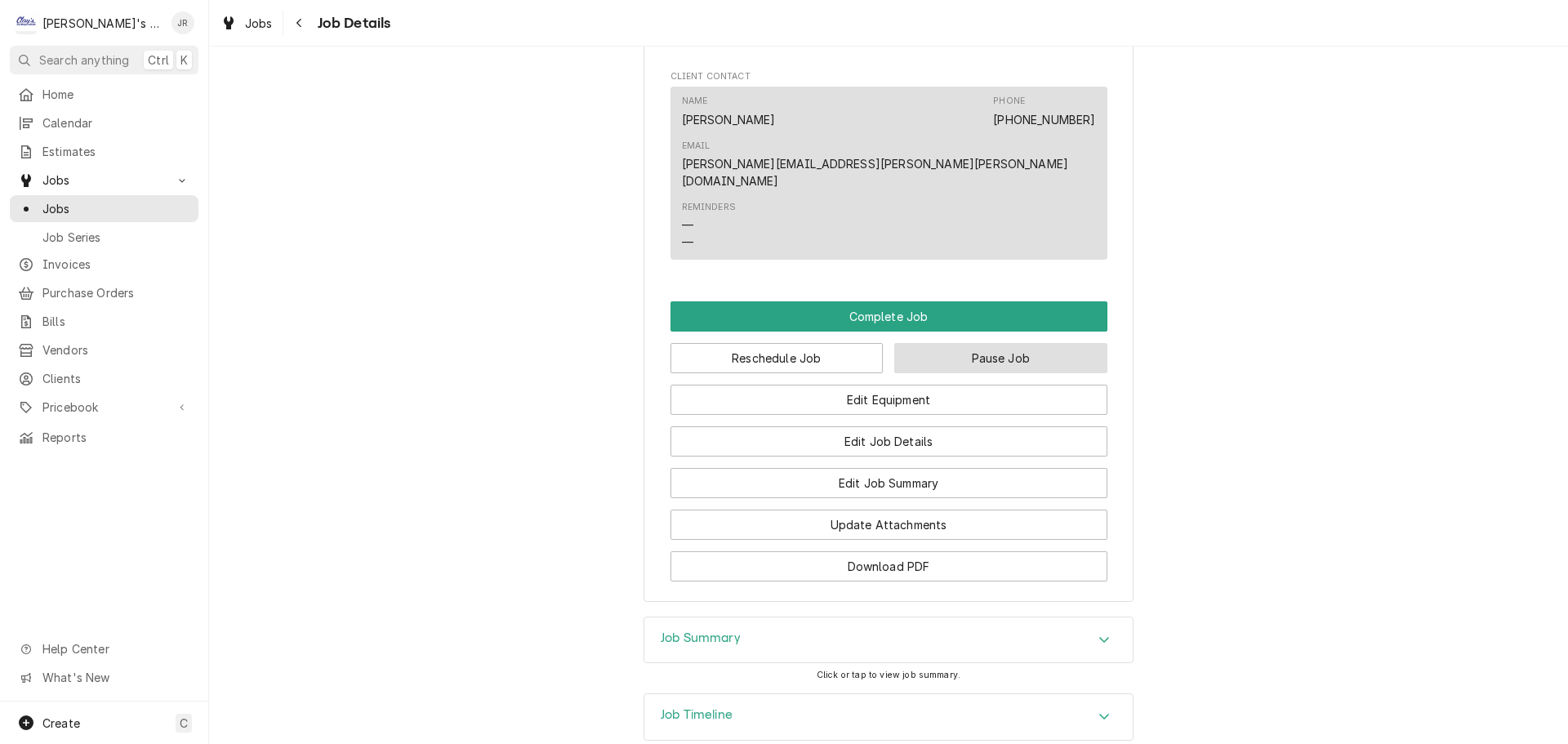
click at [928, 343] on button "Pause Job" at bounding box center [1000, 358] width 213 height 30
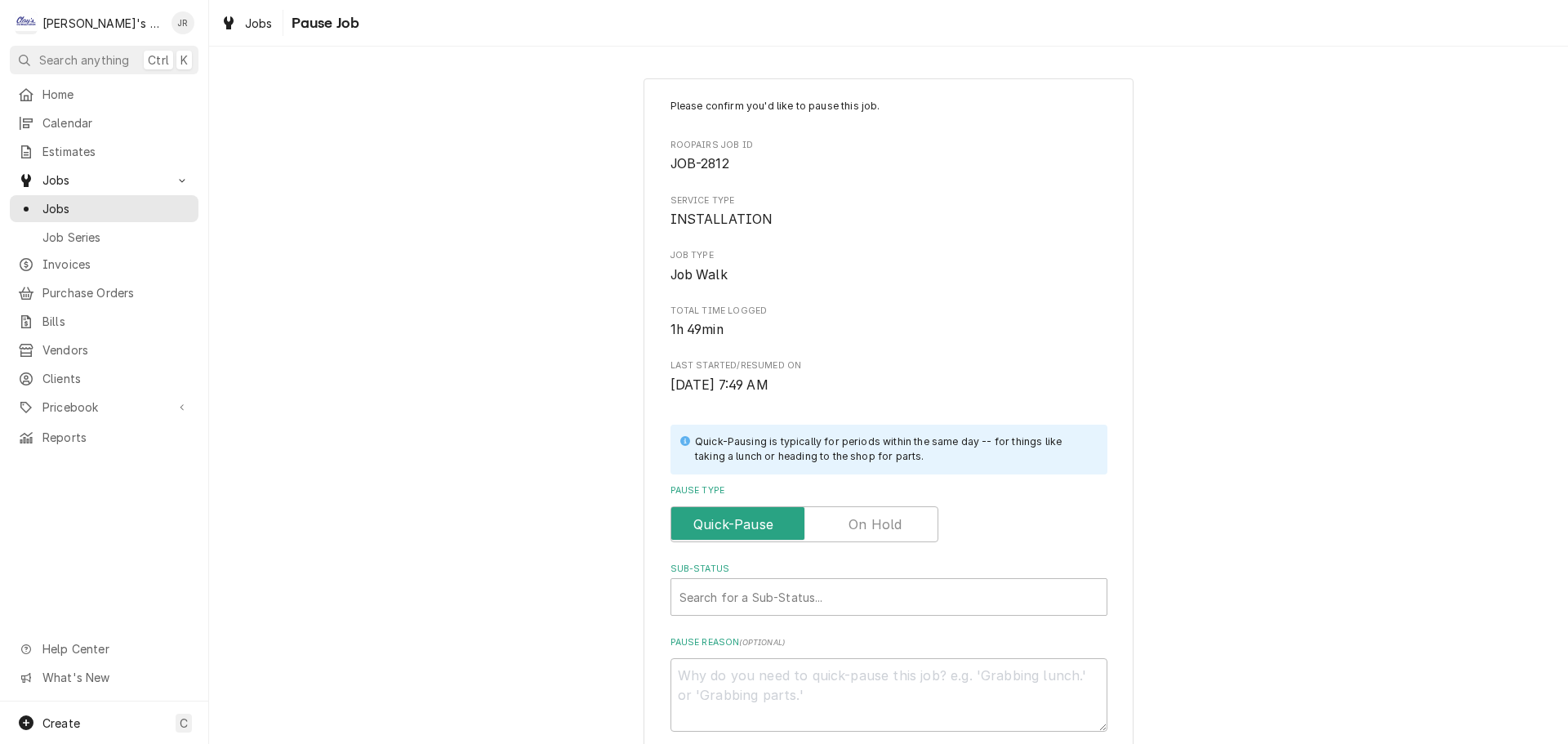
click at [855, 518] on label "Pause Type" at bounding box center [803, 524] width 267 height 36
click at [855, 518] on input "Pause Type" at bounding box center [804, 524] width 253 height 36
checkbox input "true"
click at [725, 594] on div "Sub-Status" at bounding box center [889, 596] width 419 height 29
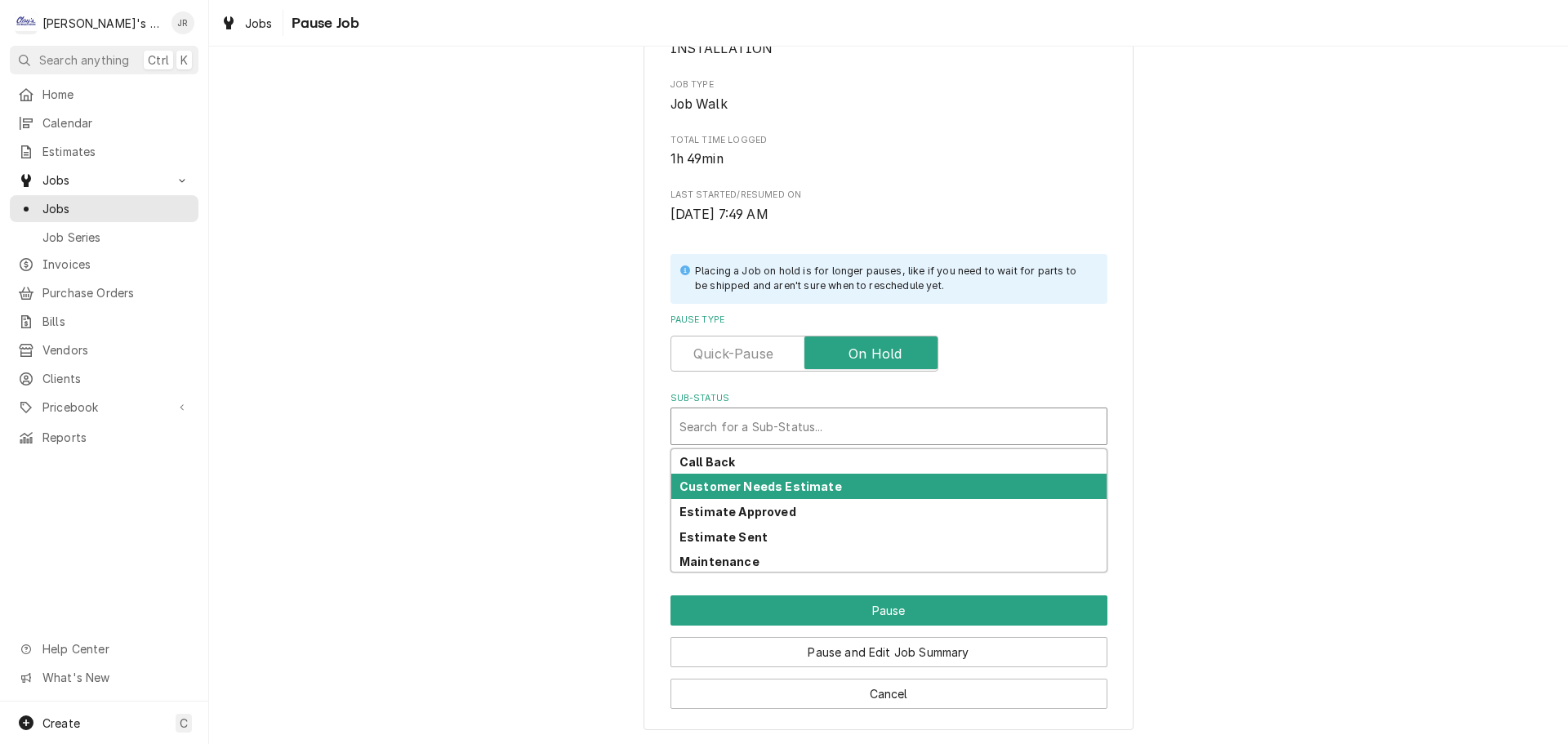
click at [729, 497] on div "Customer Needs Estimate" at bounding box center [888, 486] width 435 height 25
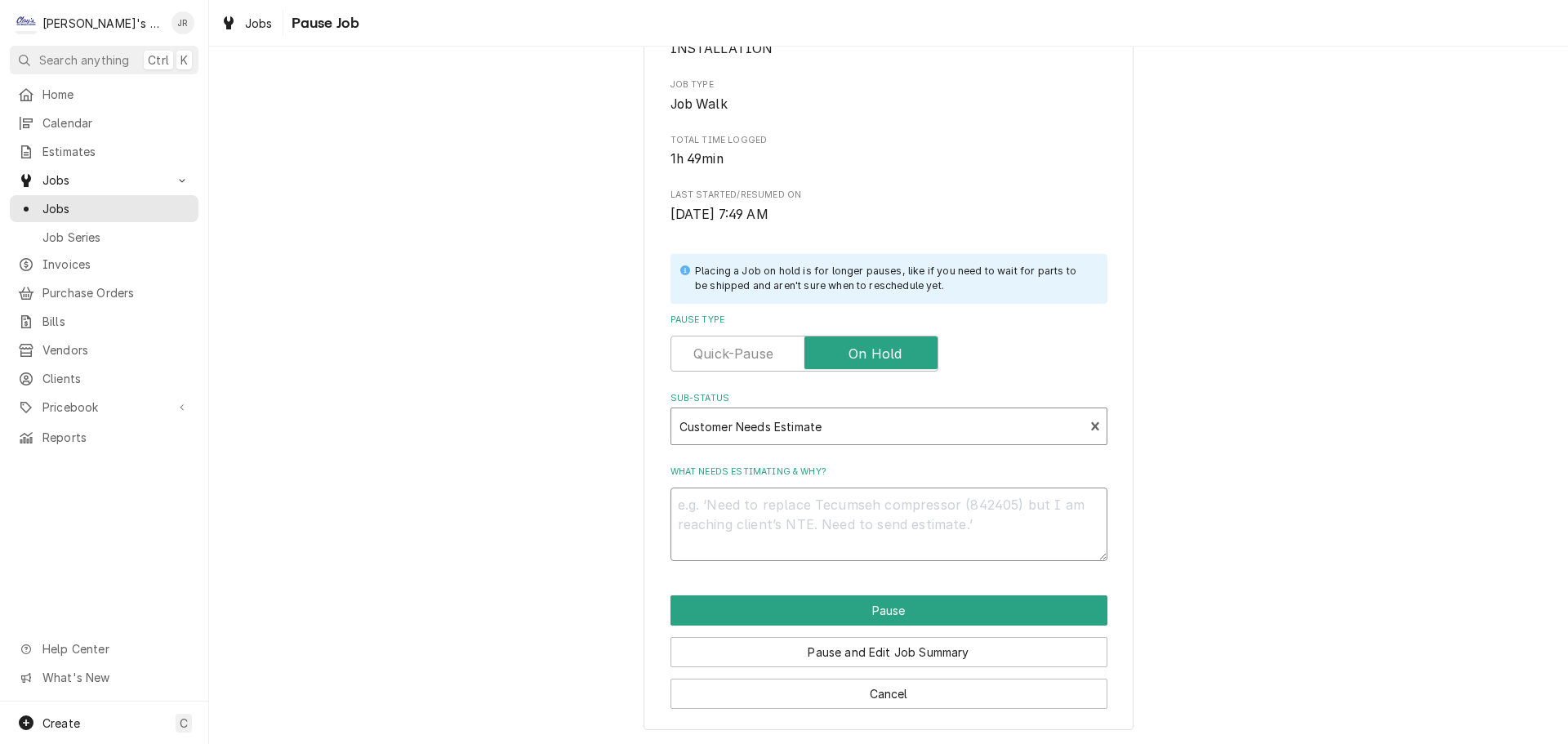
click at [732, 502] on textarea "What needs estimating & why?" at bounding box center [888, 524] width 437 height 74
type textarea "x"
type textarea "s"
type textarea "x"
type textarea "sy"
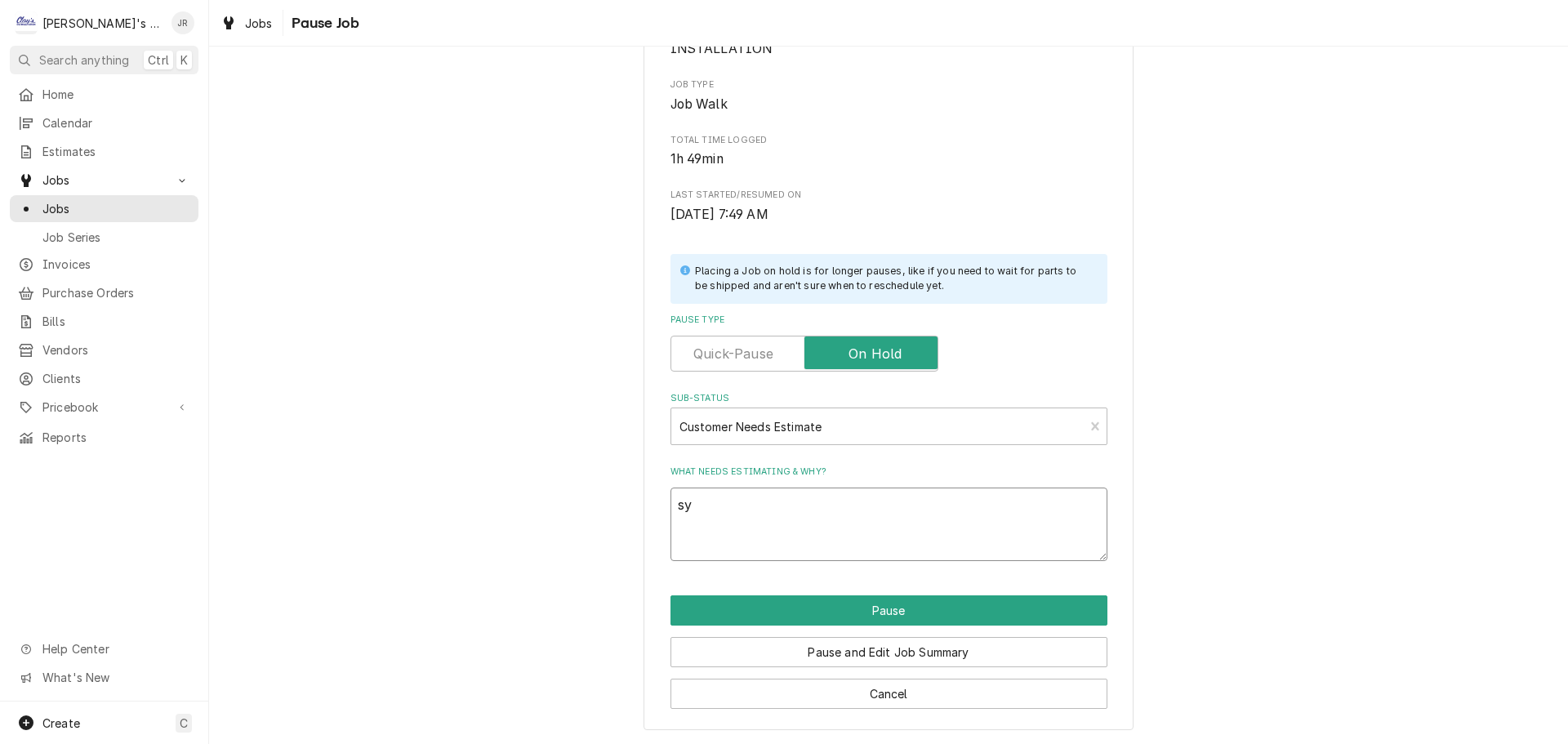
type textarea "x"
type textarea "sys"
type textarea "x"
type textarea "syst"
type textarea "x"
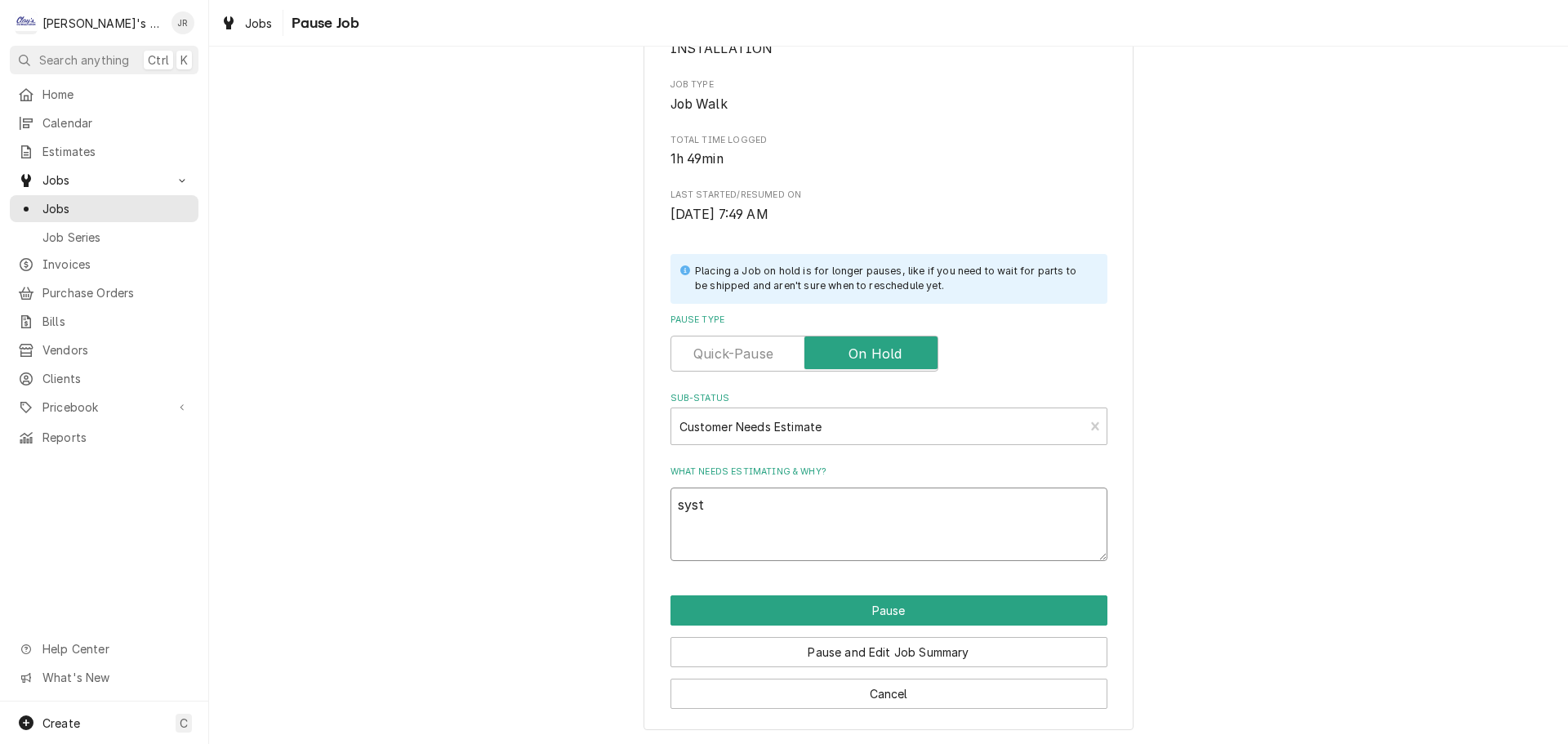
type textarea "syste"
type textarea "x"
type textarea "system"
type textarea "x"
type textarea "system,"
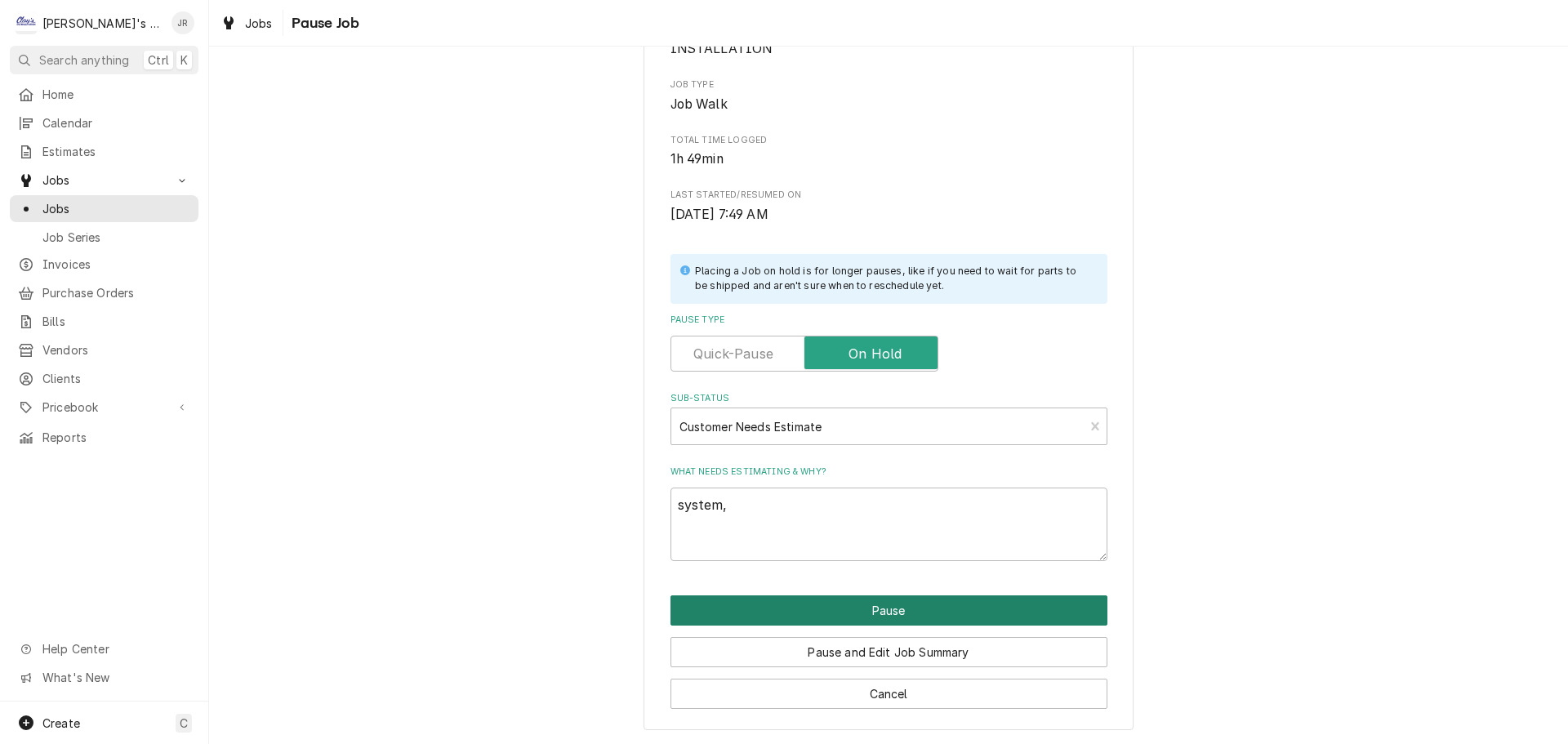
click at [797, 610] on button "Pause" at bounding box center [888, 611] width 437 height 30
type textarea "x"
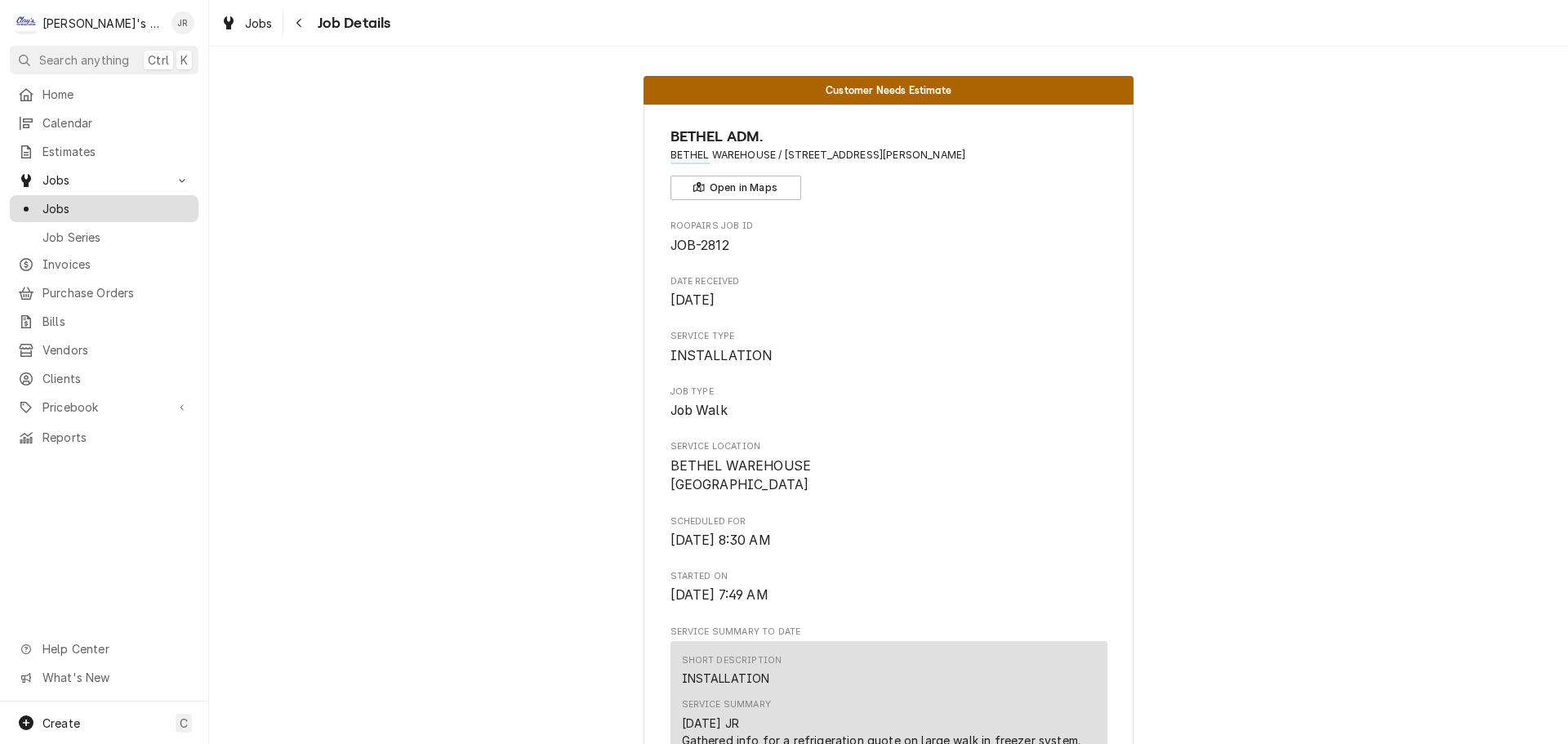
click at [146, 205] on span "Jobs" at bounding box center [117, 209] width 148 height 17
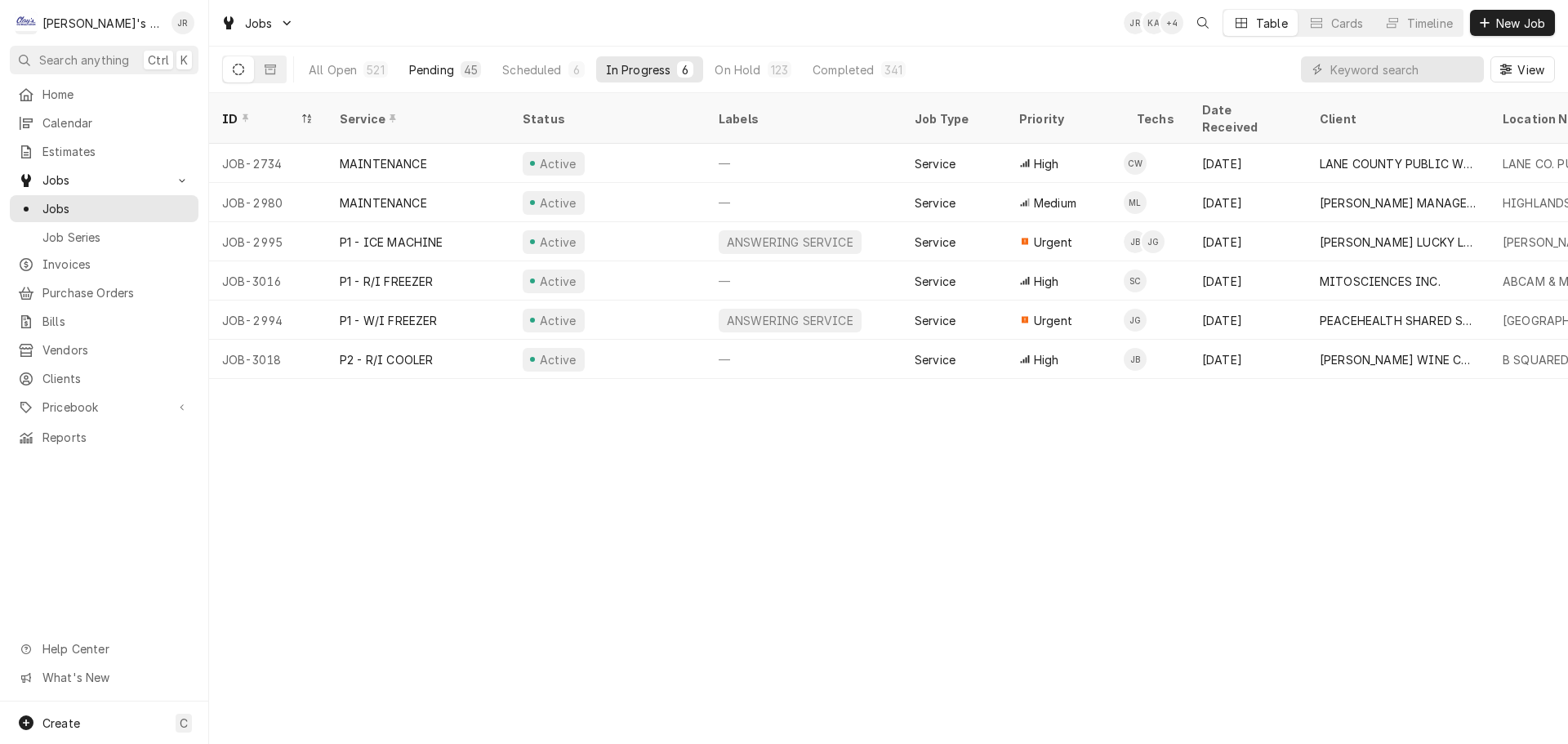
click at [418, 66] on div "Pending" at bounding box center [432, 70] width 45 height 17
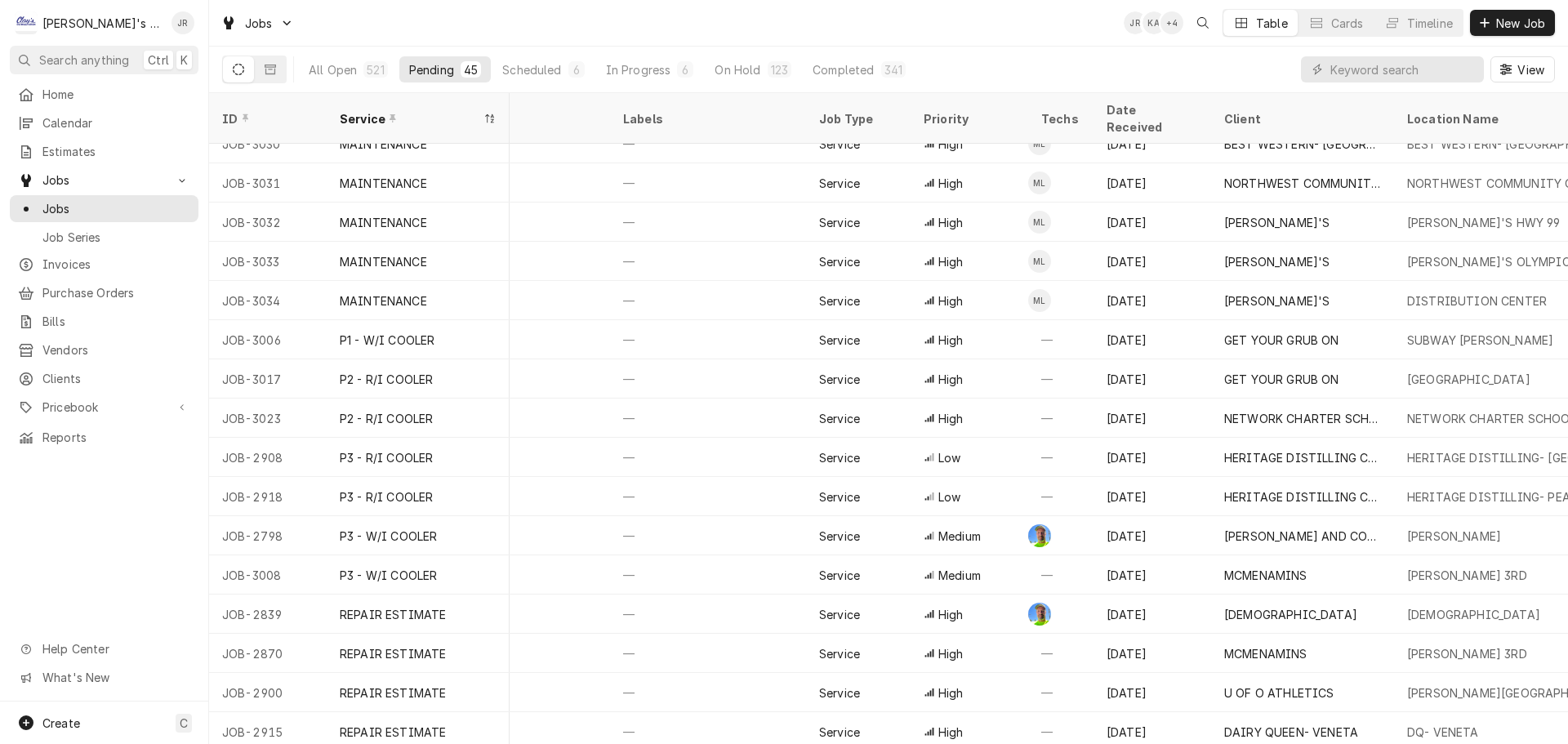
scroll to position [1078, 0]
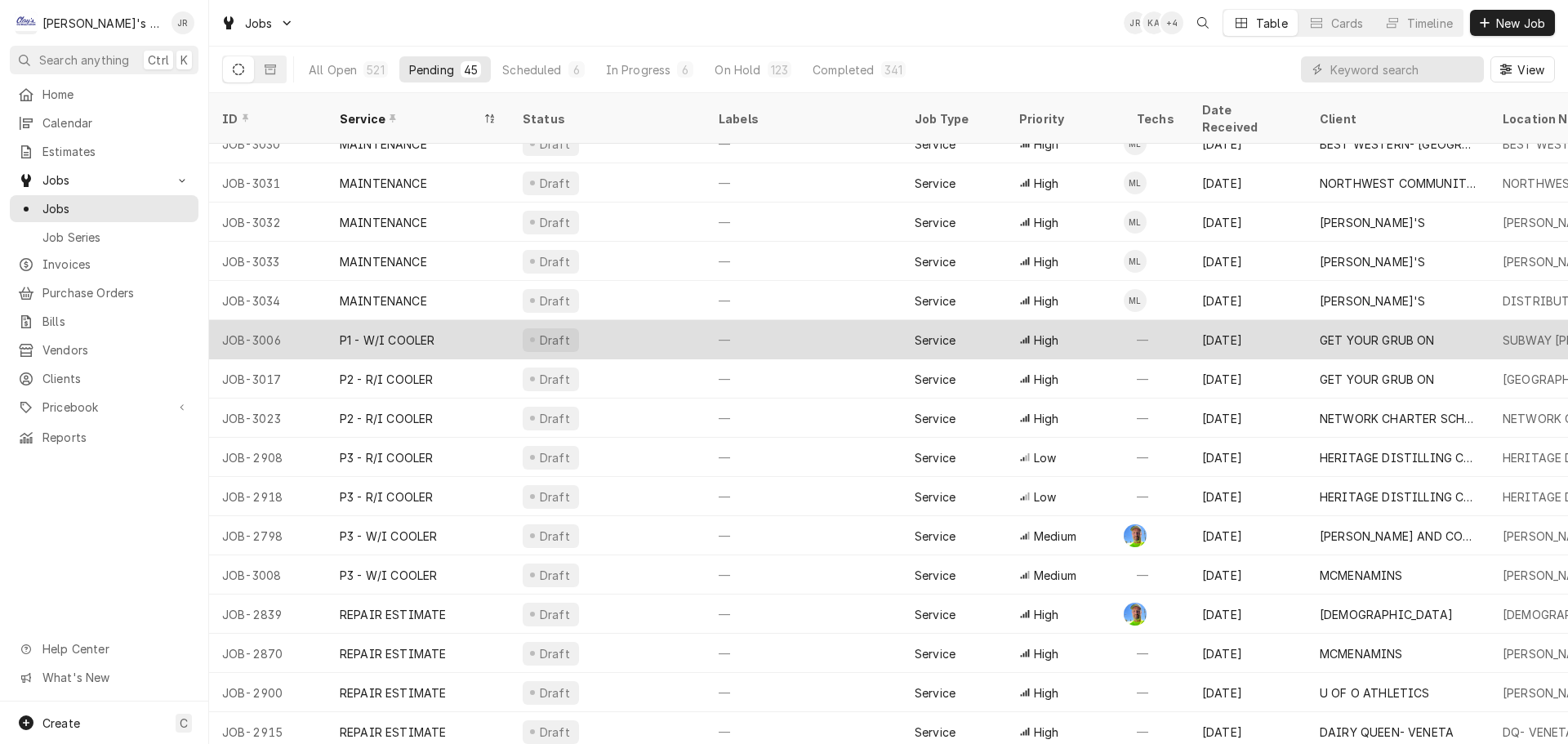
click at [668, 322] on div "Draft" at bounding box center [608, 340] width 196 height 39
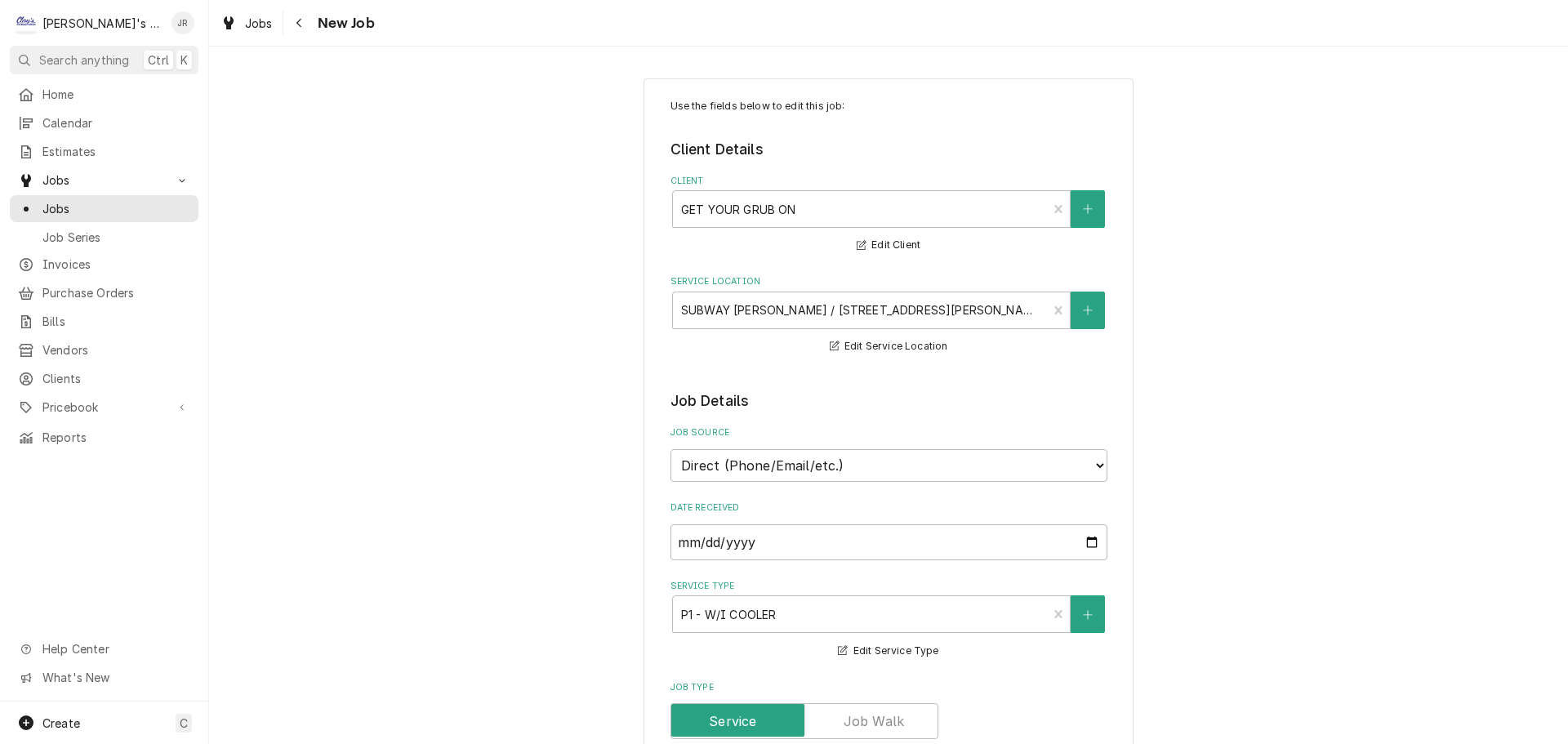
type textarea "x"
click at [240, 29] on div "Jobs" at bounding box center [247, 23] width 59 height 20
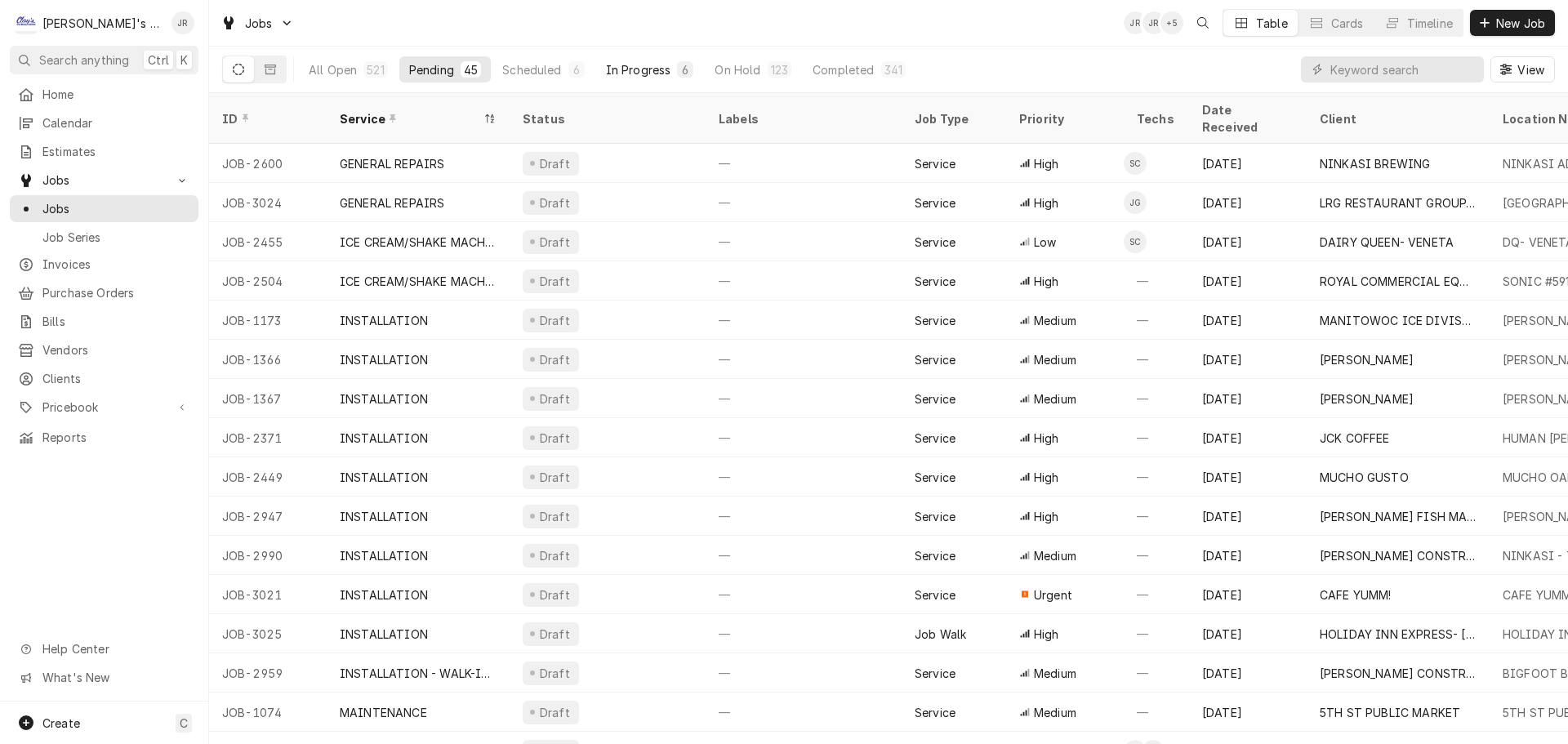
click at [632, 78] on button "In Progress 6" at bounding box center [650, 69] width 108 height 26
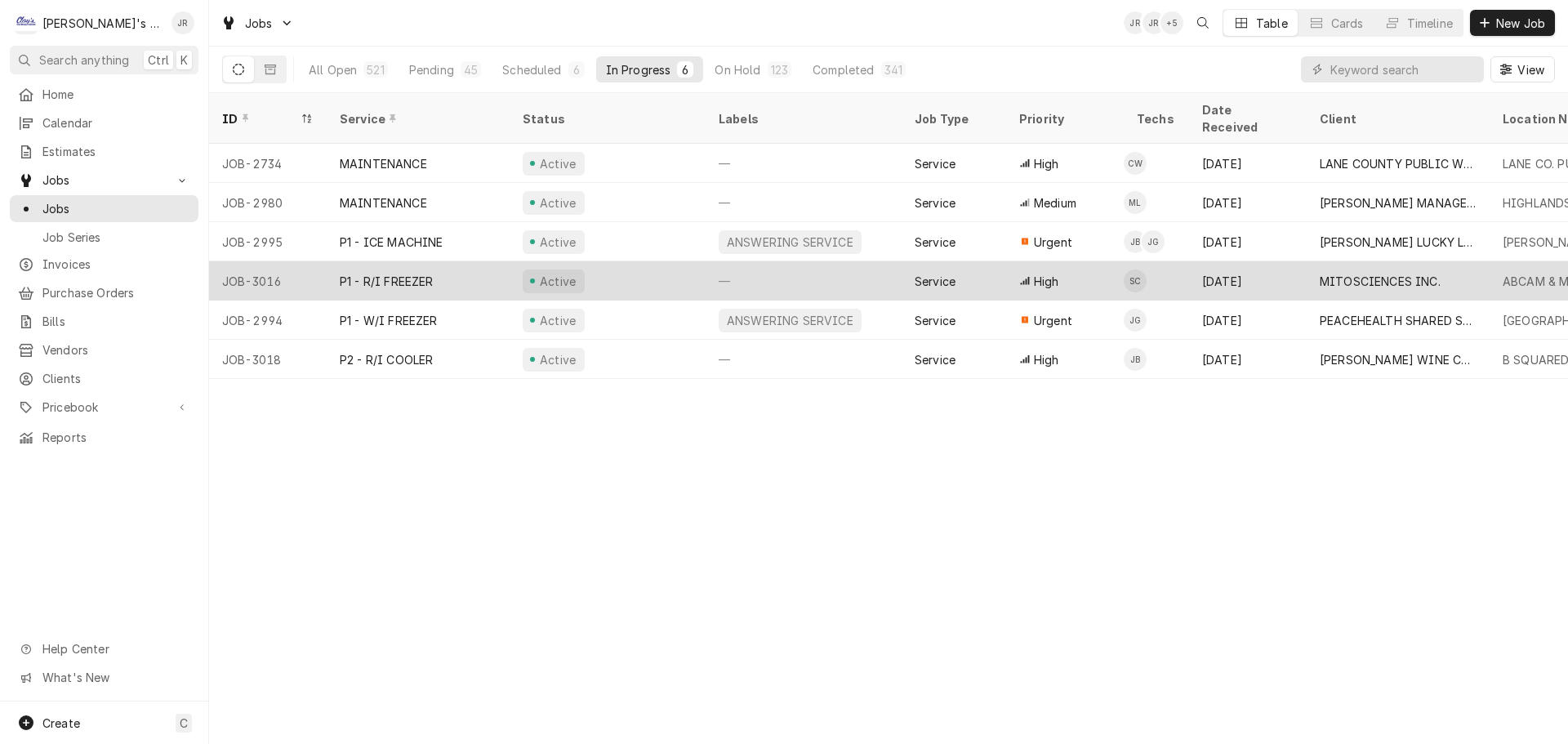
click at [638, 268] on div "Active" at bounding box center [608, 281] width 196 height 39
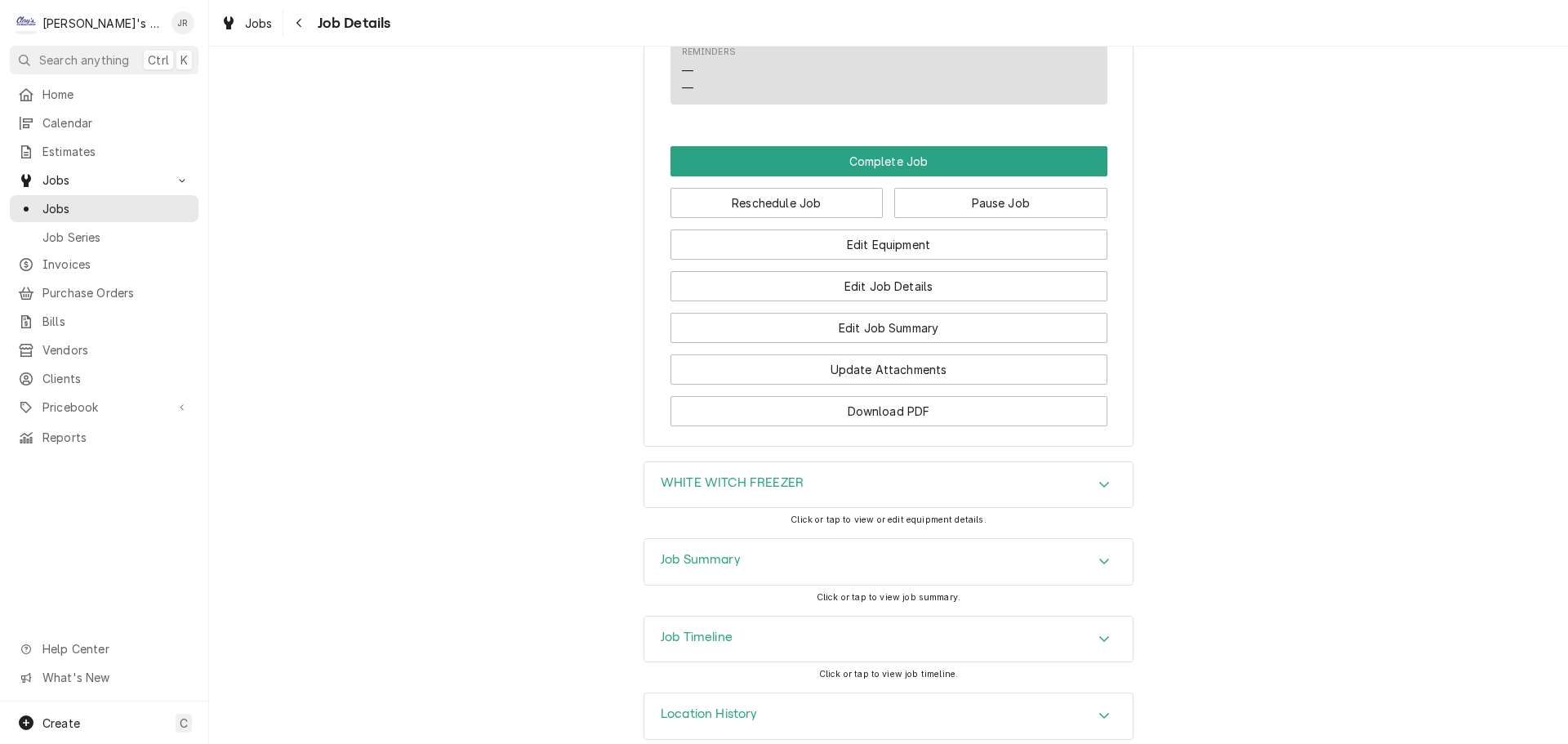
scroll to position [1494, 0]
click at [768, 616] on div "Job Timeline" at bounding box center [888, 638] width 488 height 46
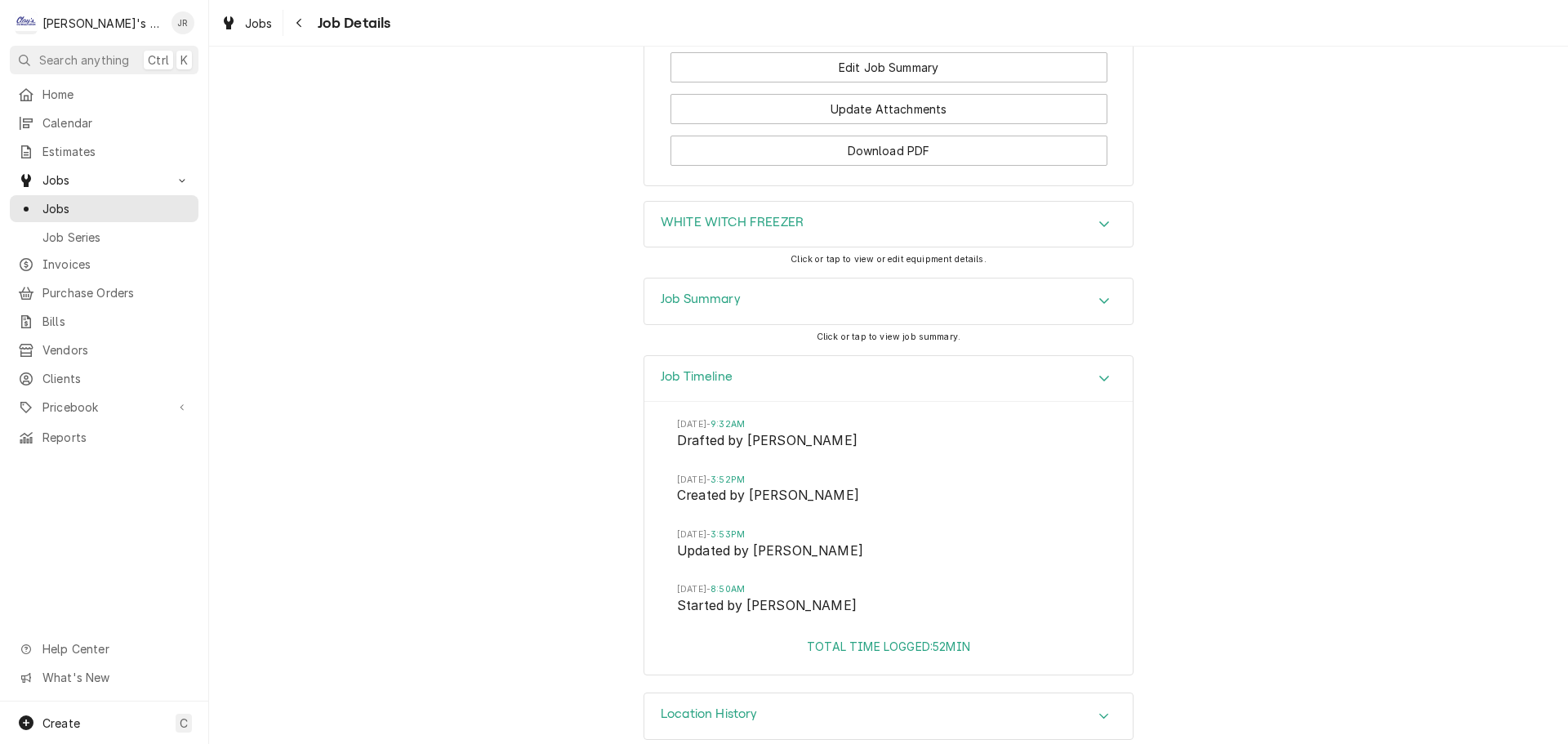
scroll to position [1755, 0]
click at [251, 23] on span "Jobs" at bounding box center [258, 23] width 28 height 17
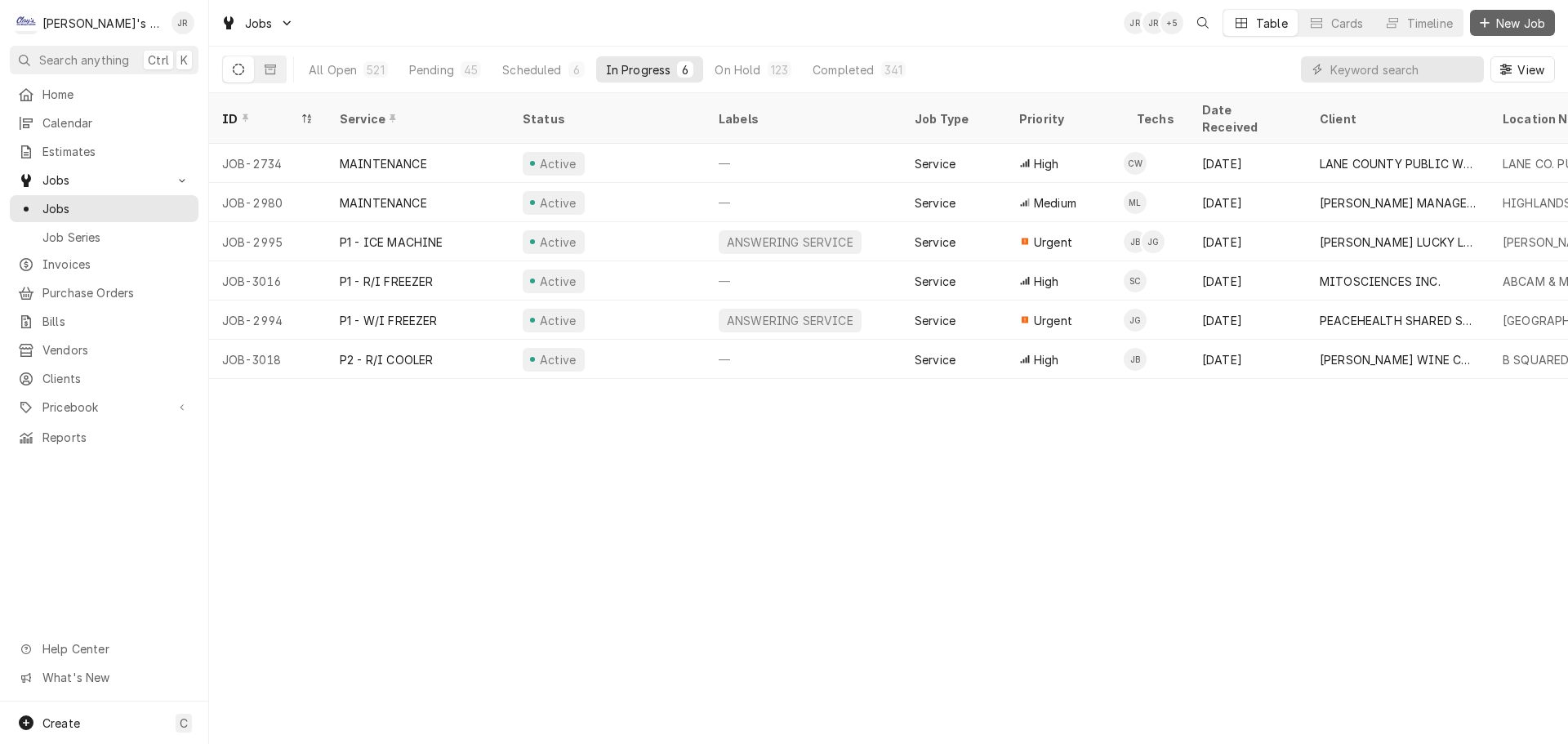
click at [1519, 20] on span "New Job" at bounding box center [1520, 23] width 55 height 17
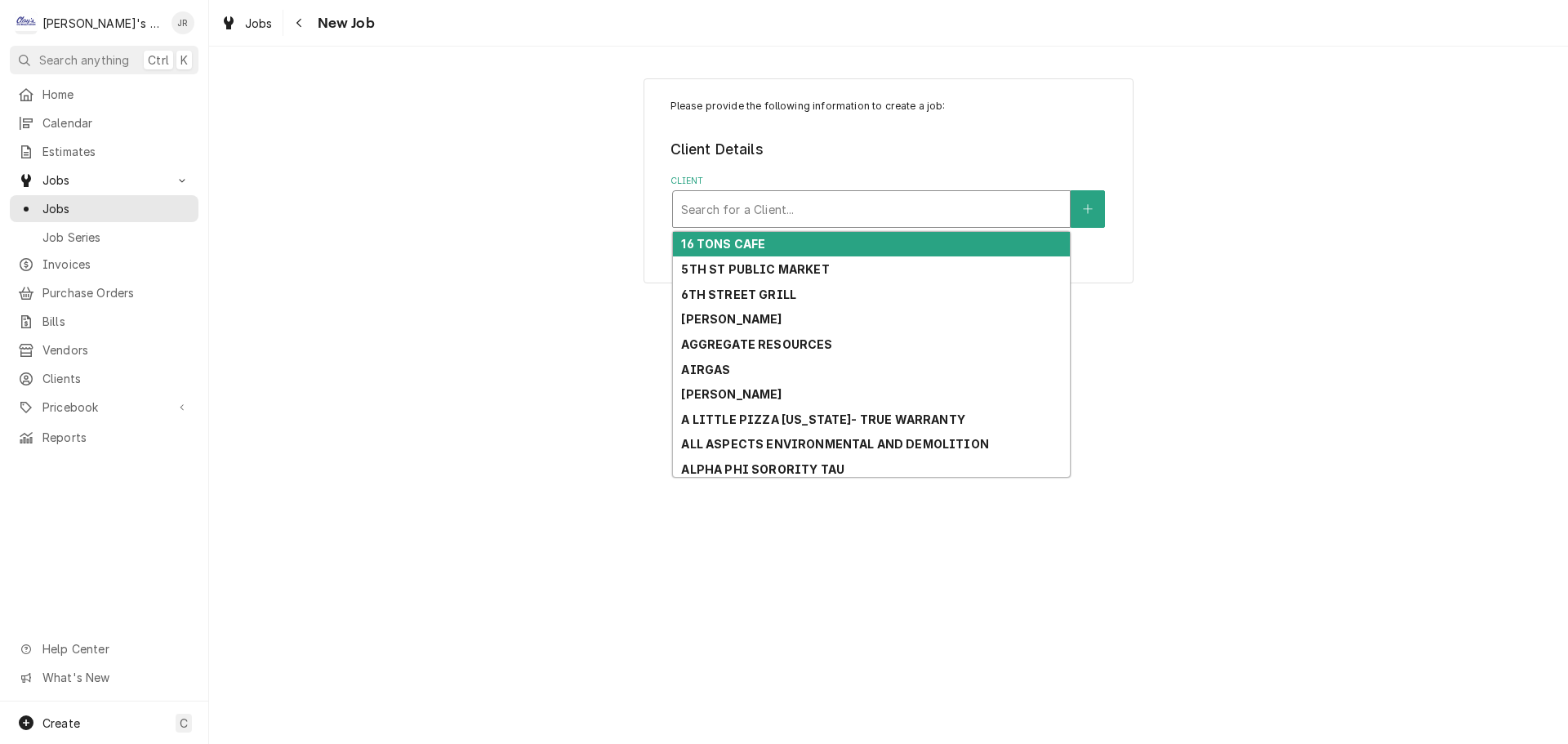
click at [760, 201] on div "Client" at bounding box center [871, 209] width 381 height 29
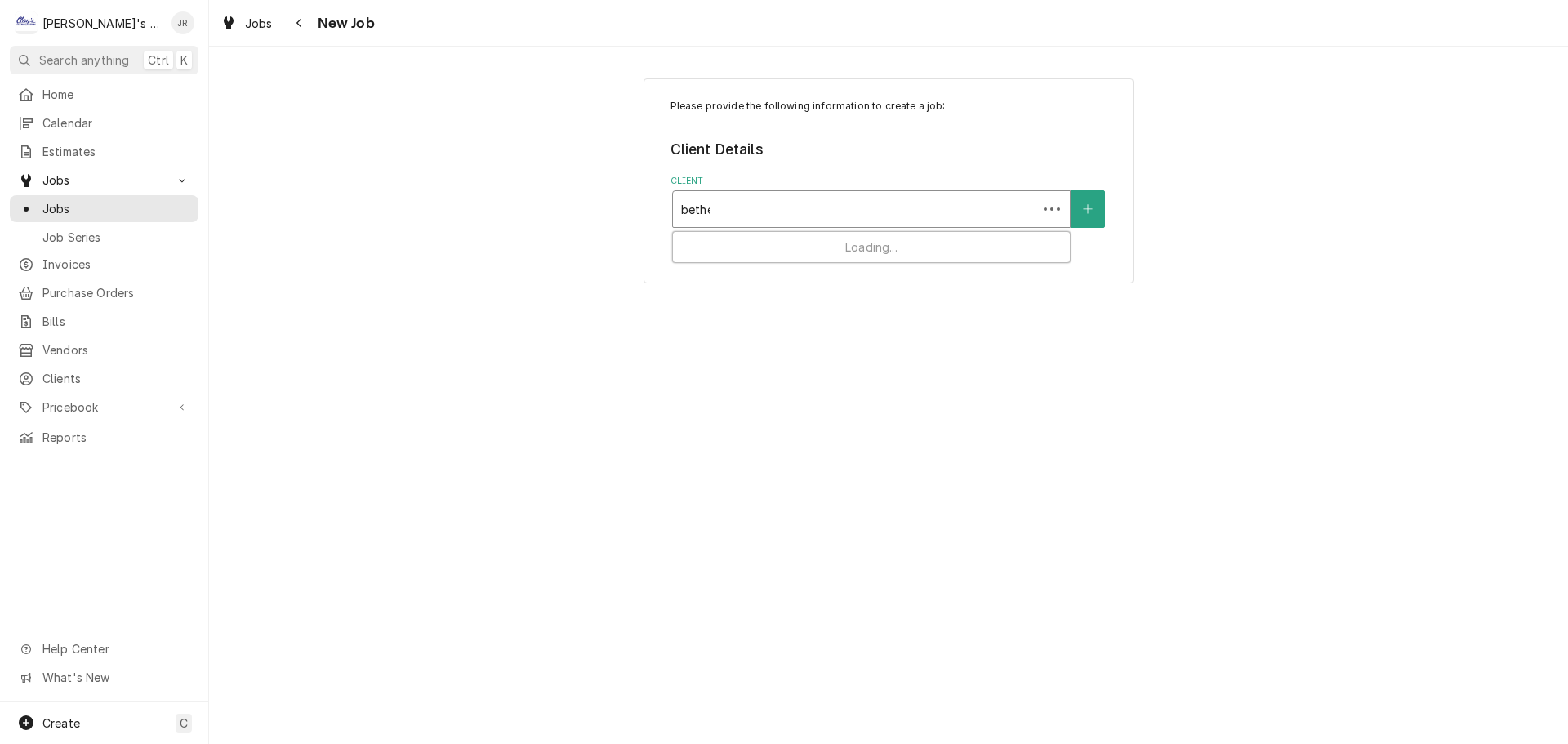
type input "bethel"
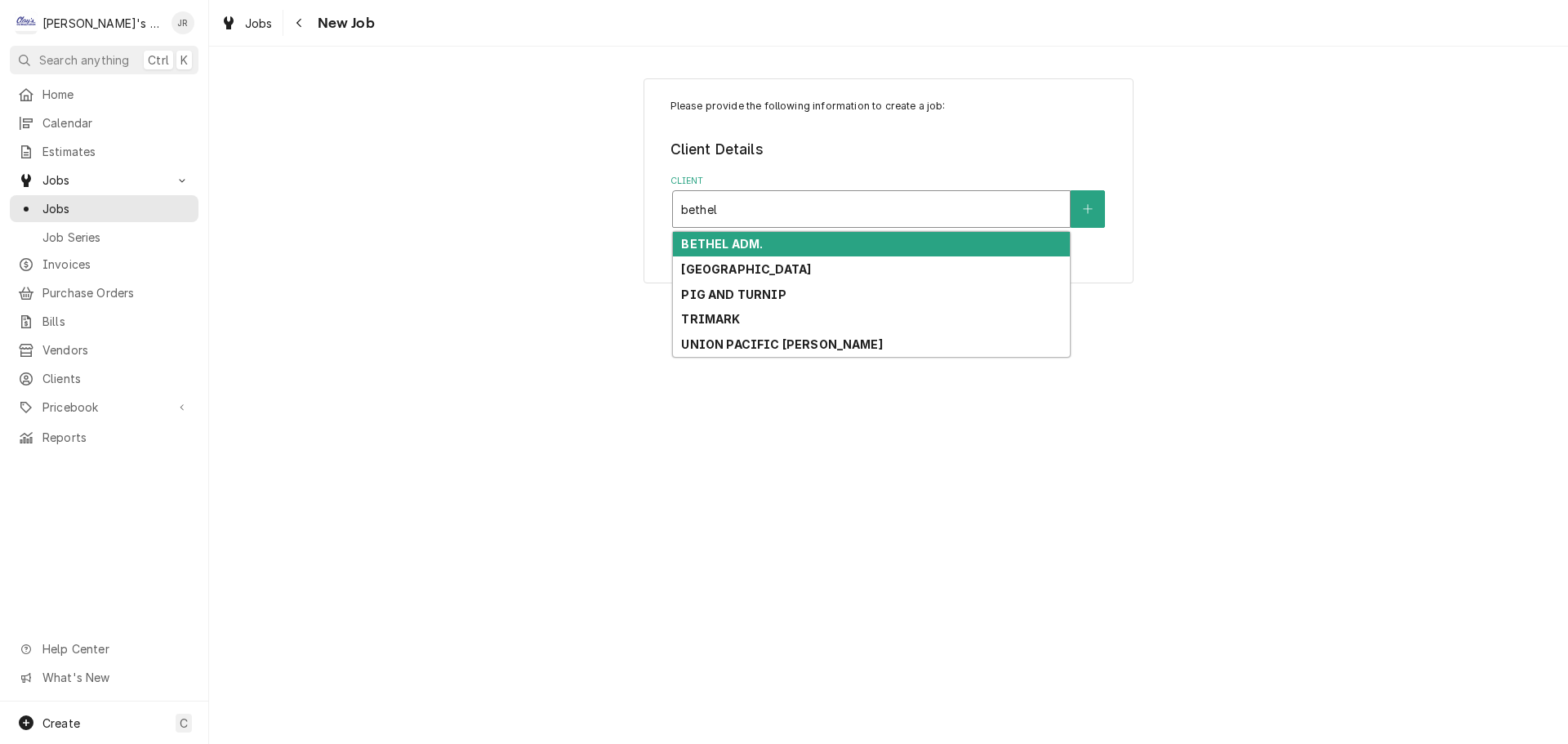
click at [763, 238] on div "BETHEL ADM." at bounding box center [870, 245] width 397 height 25
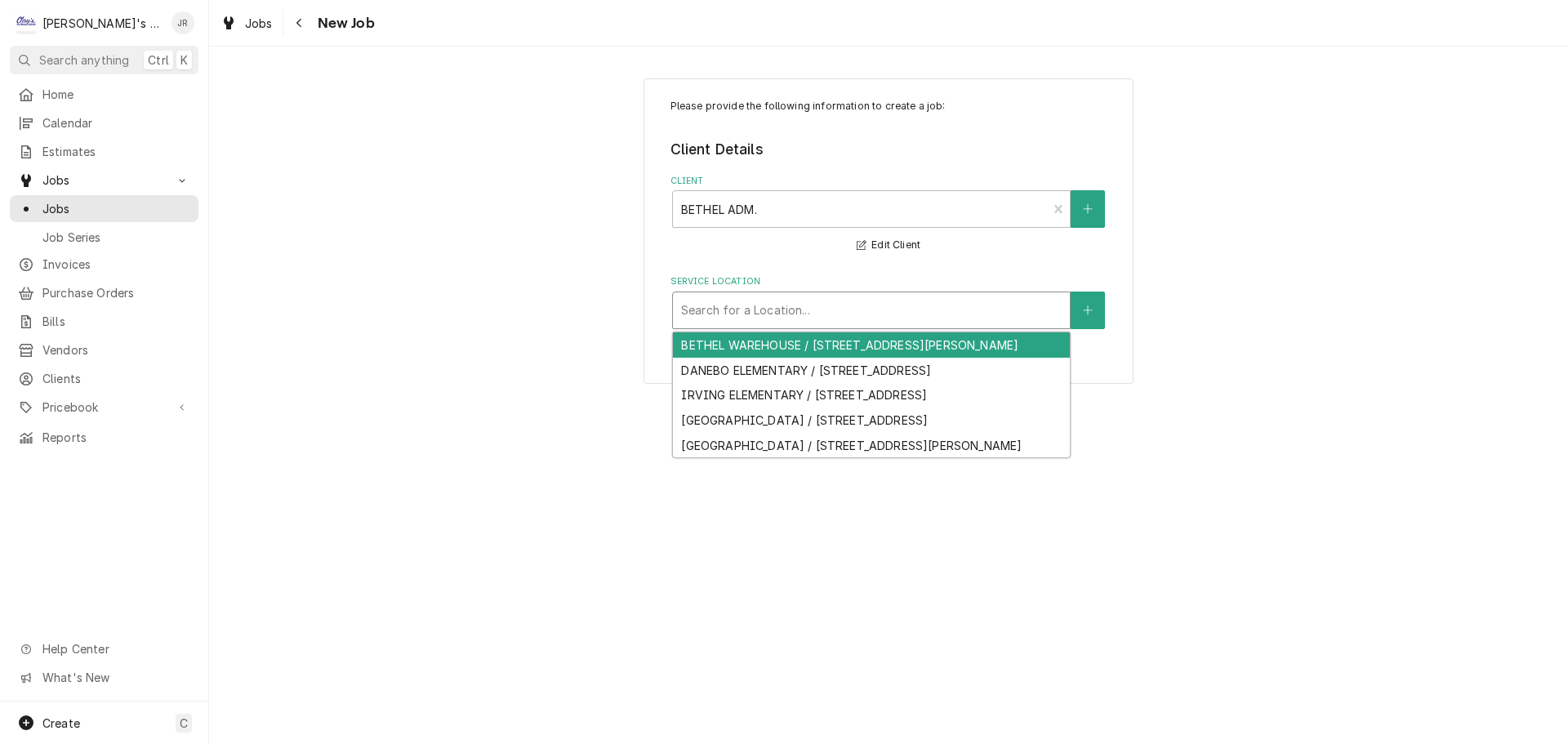
click at [717, 316] on div "Service Location" at bounding box center [871, 310] width 381 height 29
click at [751, 342] on div "BETHEL WAREHOUSE / 1730 TANEY ST, EUGENE, OR 97402" at bounding box center [870, 345] width 397 height 25
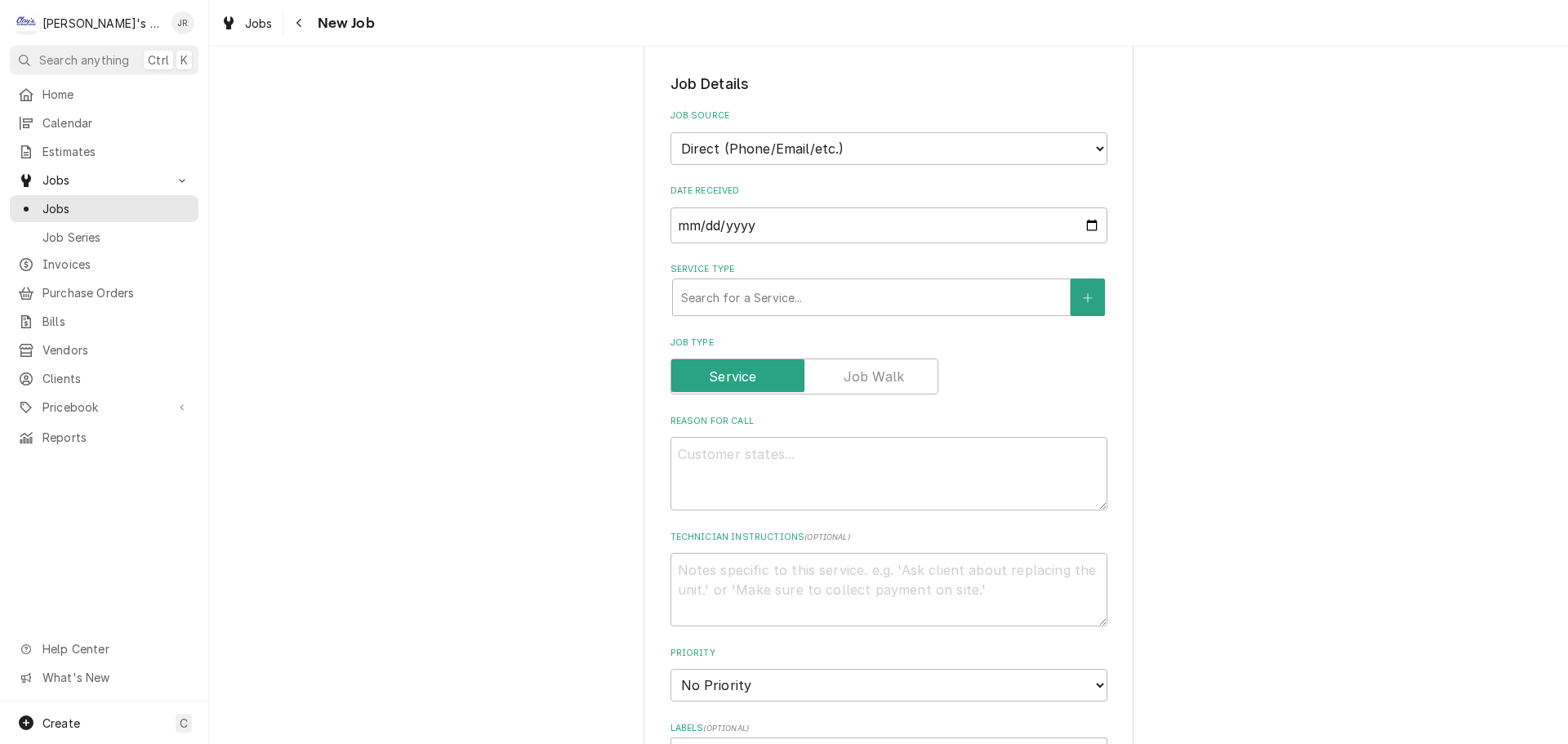
scroll to position [327, 0]
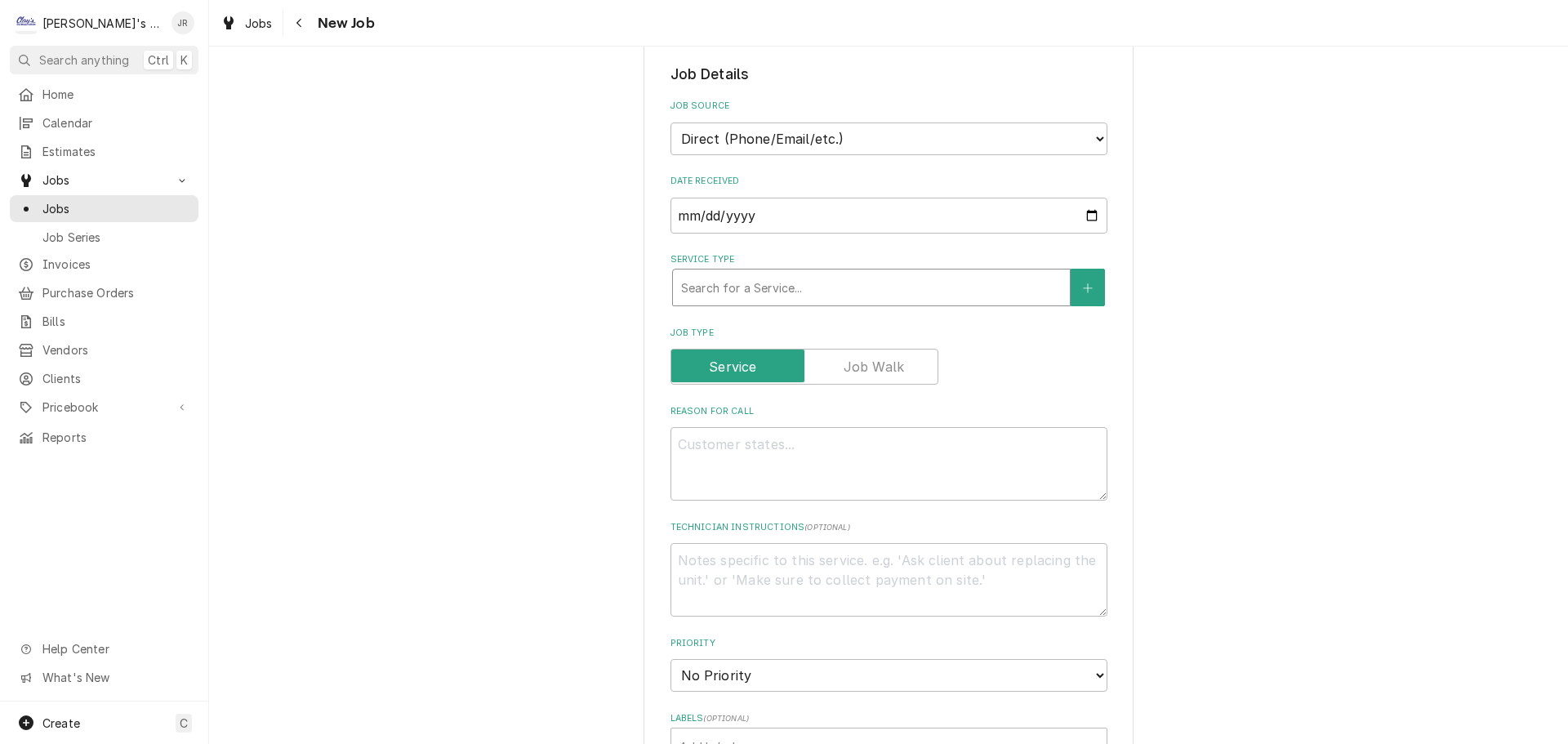
click at [803, 282] on div "Service Type" at bounding box center [871, 287] width 381 height 29
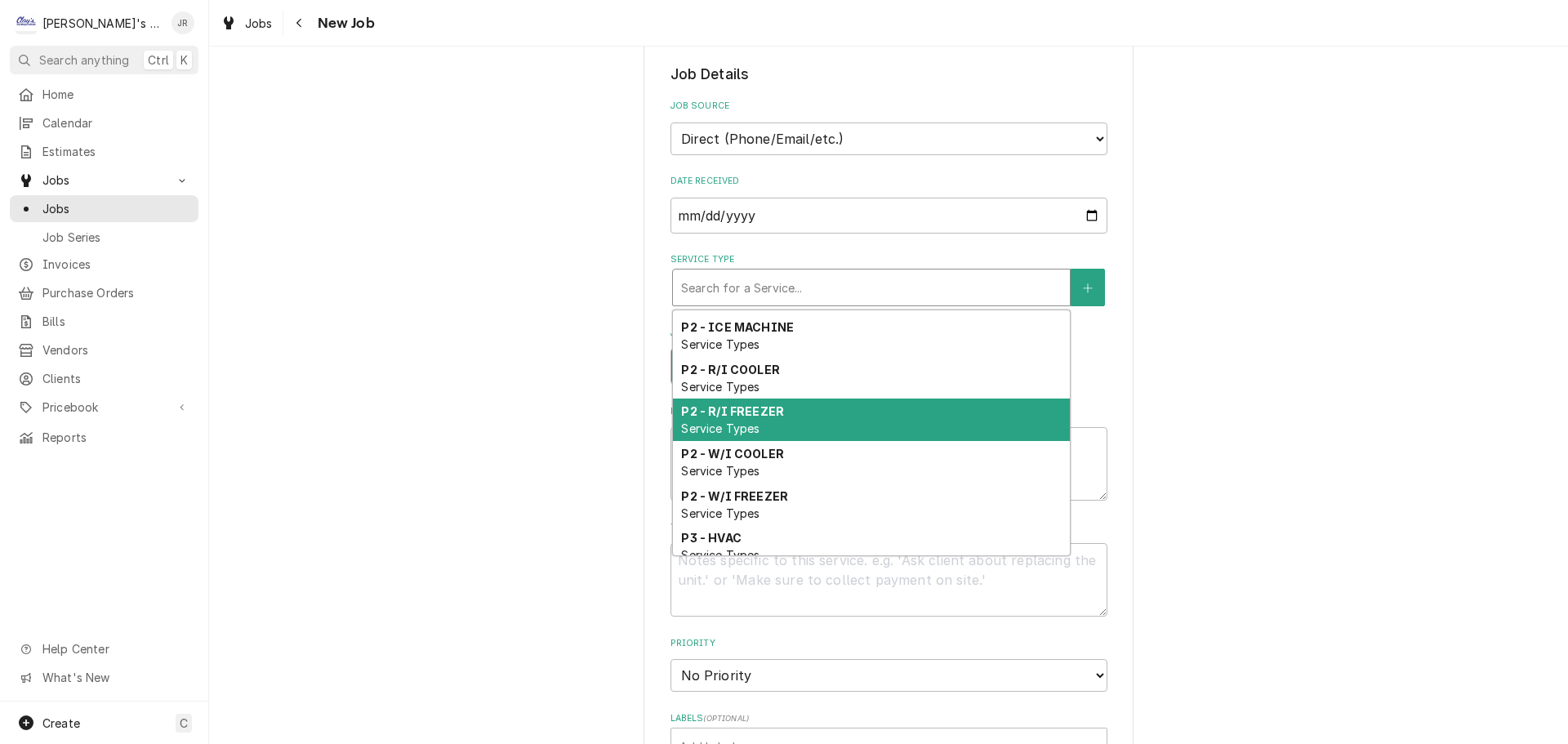
scroll to position [778, 0]
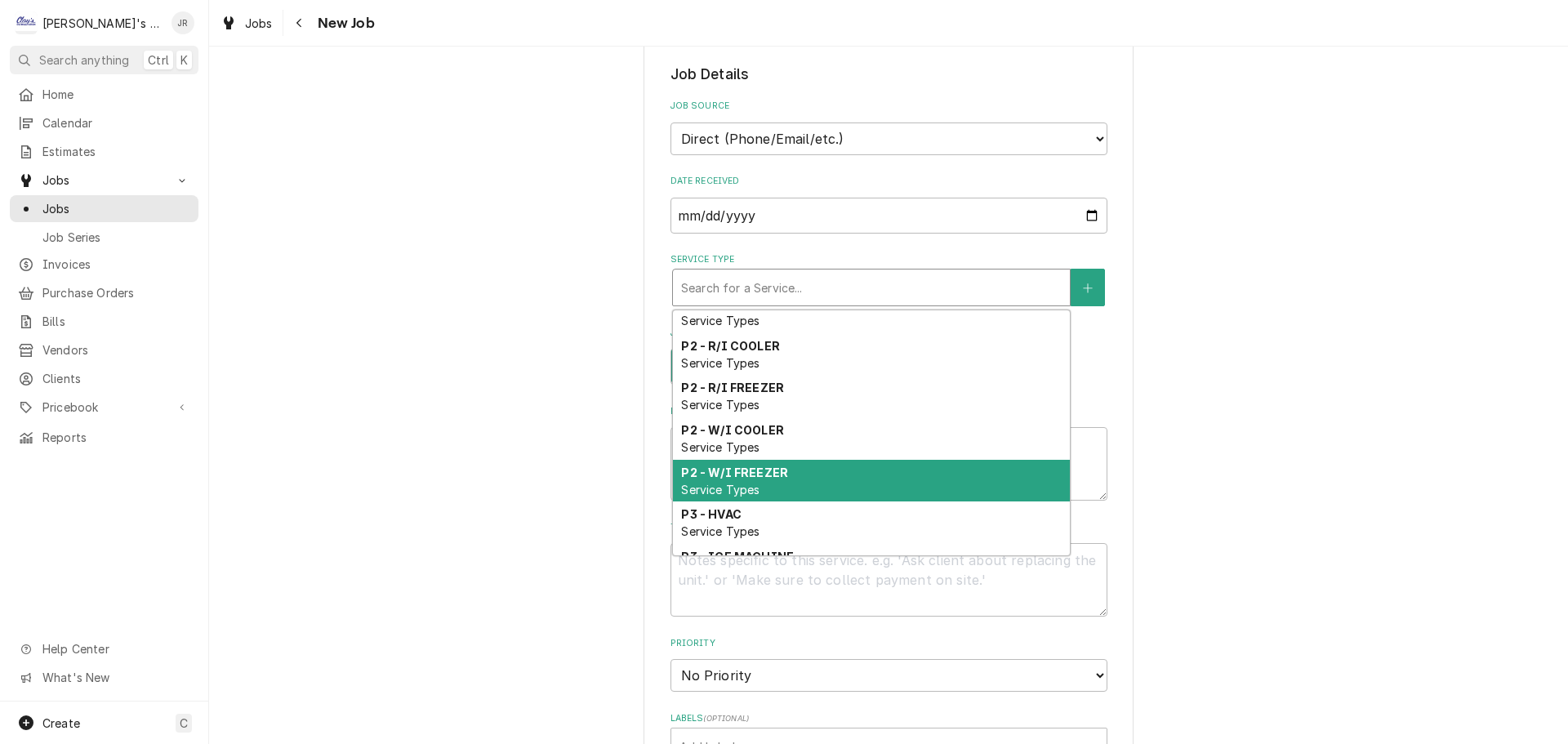
click at [785, 502] on div "P2 - W/I FREEZER Service Types" at bounding box center [870, 481] width 397 height 43
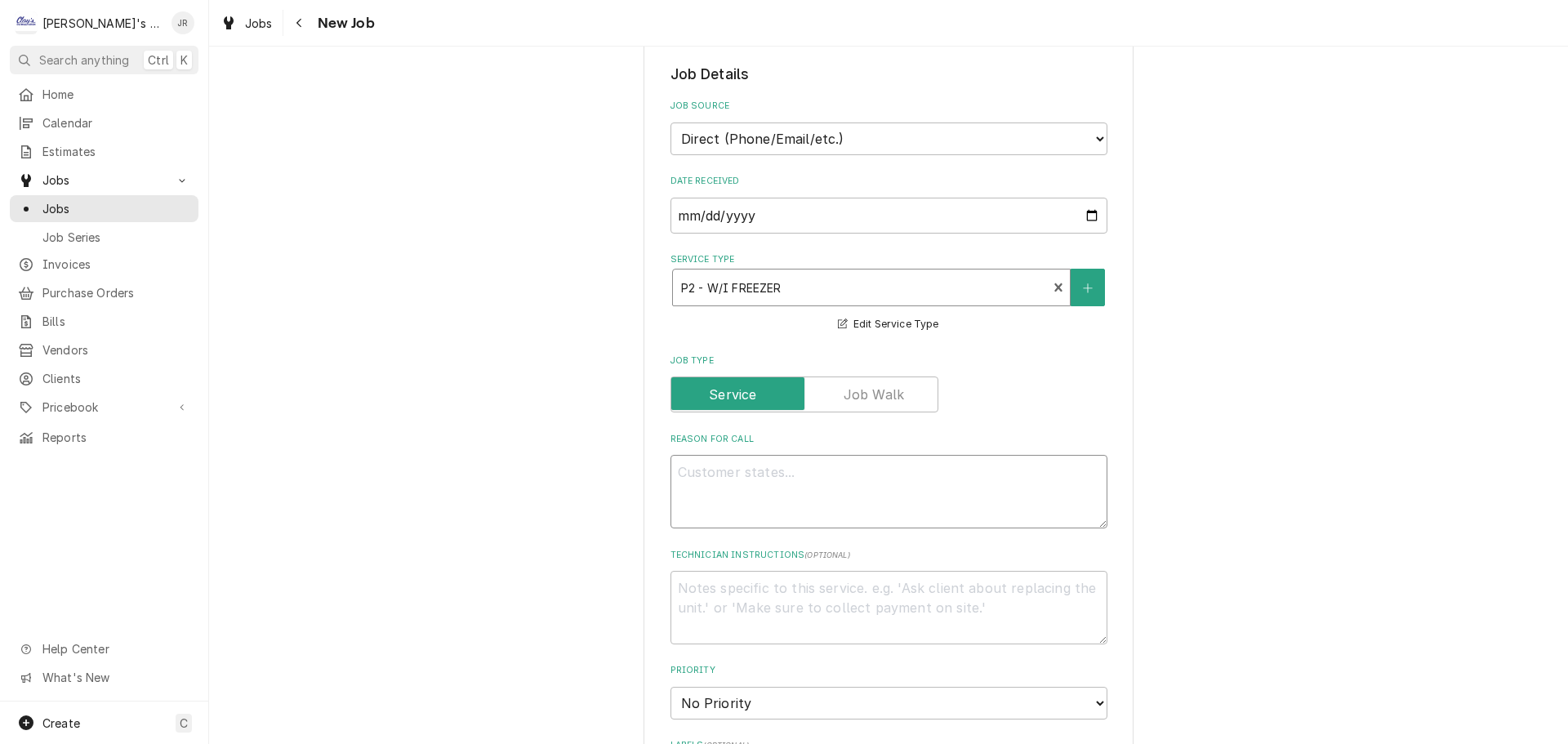
click at [793, 479] on textarea "Reason For Call" at bounding box center [888, 492] width 437 height 74
type textarea "x"
type textarea "9"
type textarea "x"
type textarea "9/"
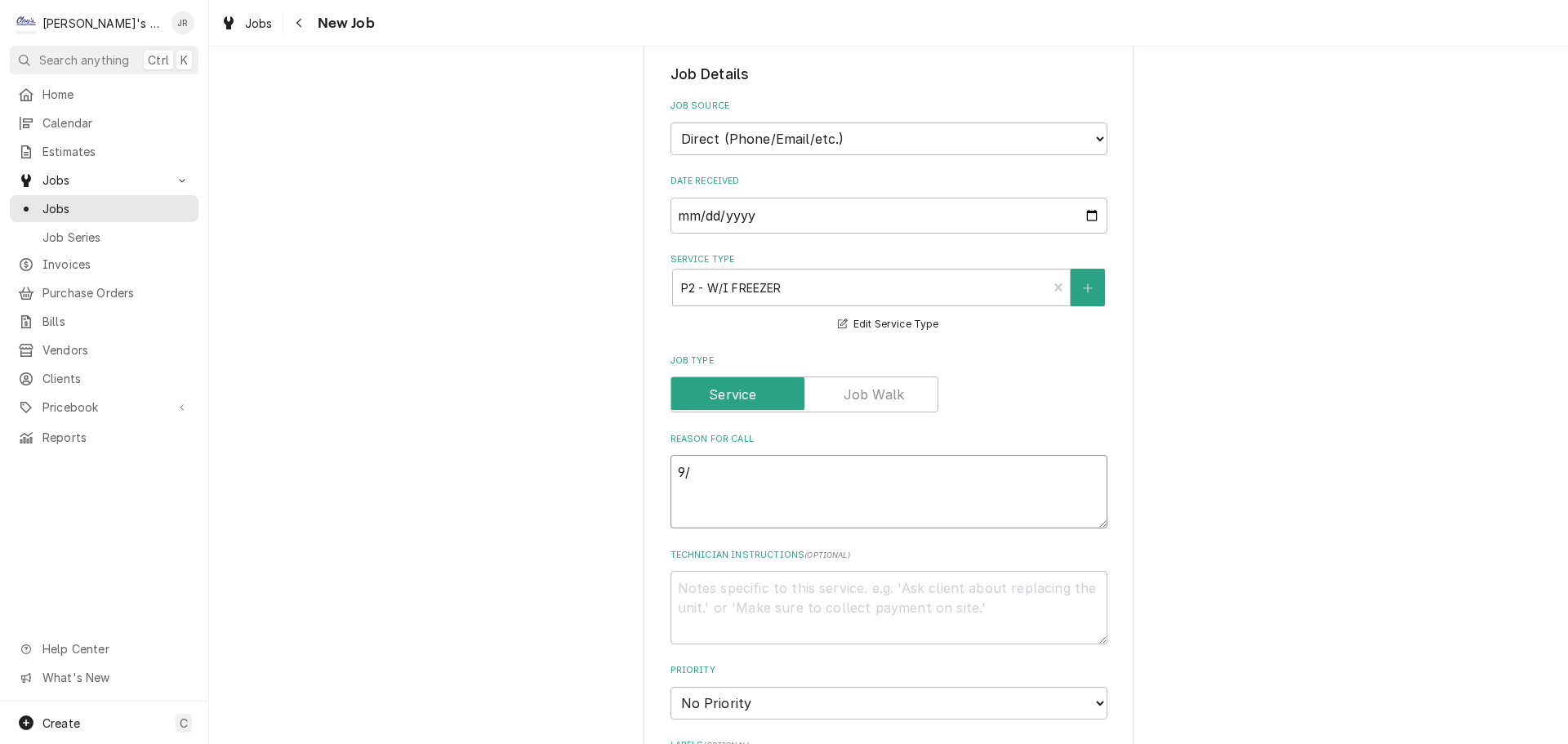
type textarea "x"
type textarea "9/2"
type textarea "x"
type textarea "9/25"
type textarea "x"
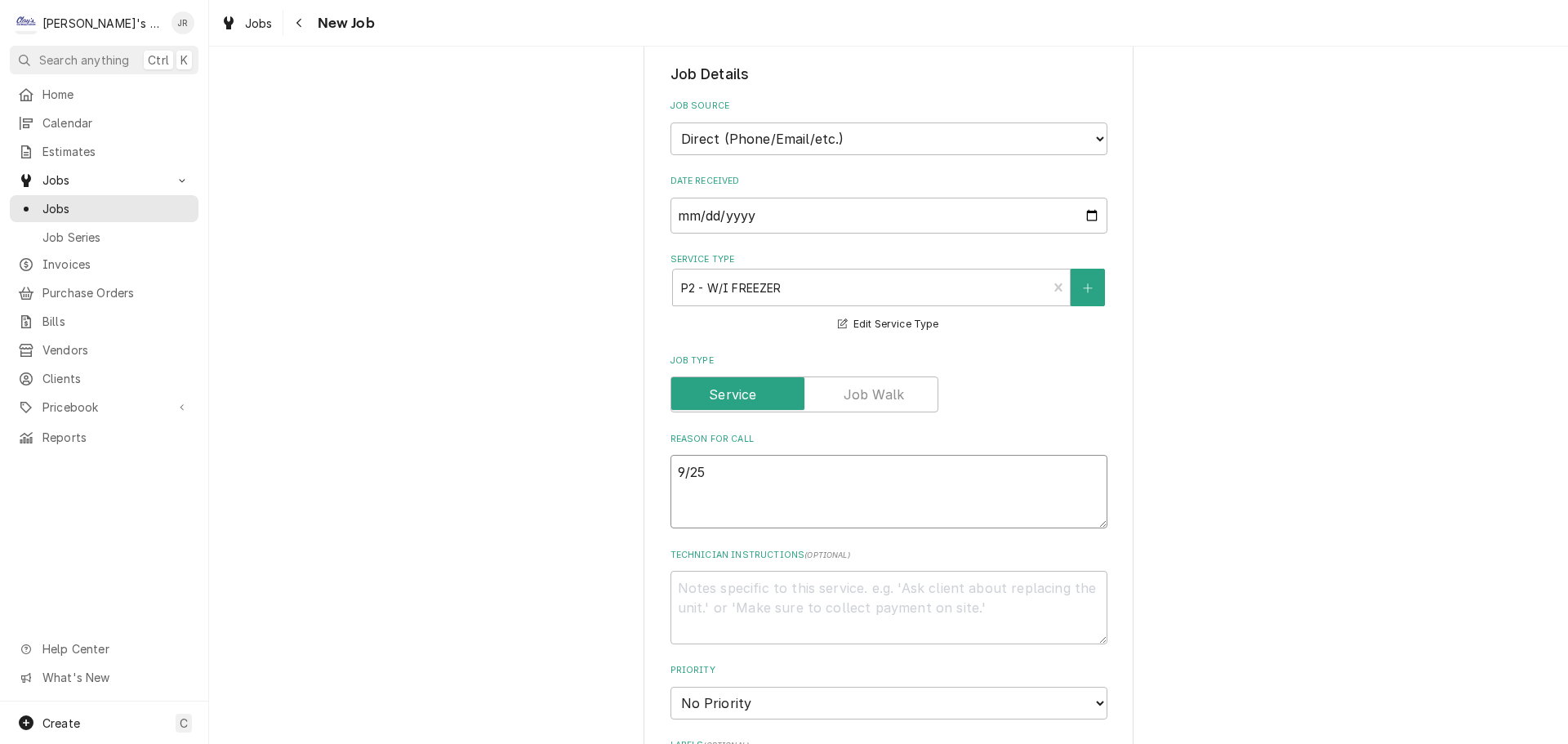
type textarea "9/25/"
type textarea "x"
type textarea "9/25/2"
type textarea "x"
type textarea "9/25/20"
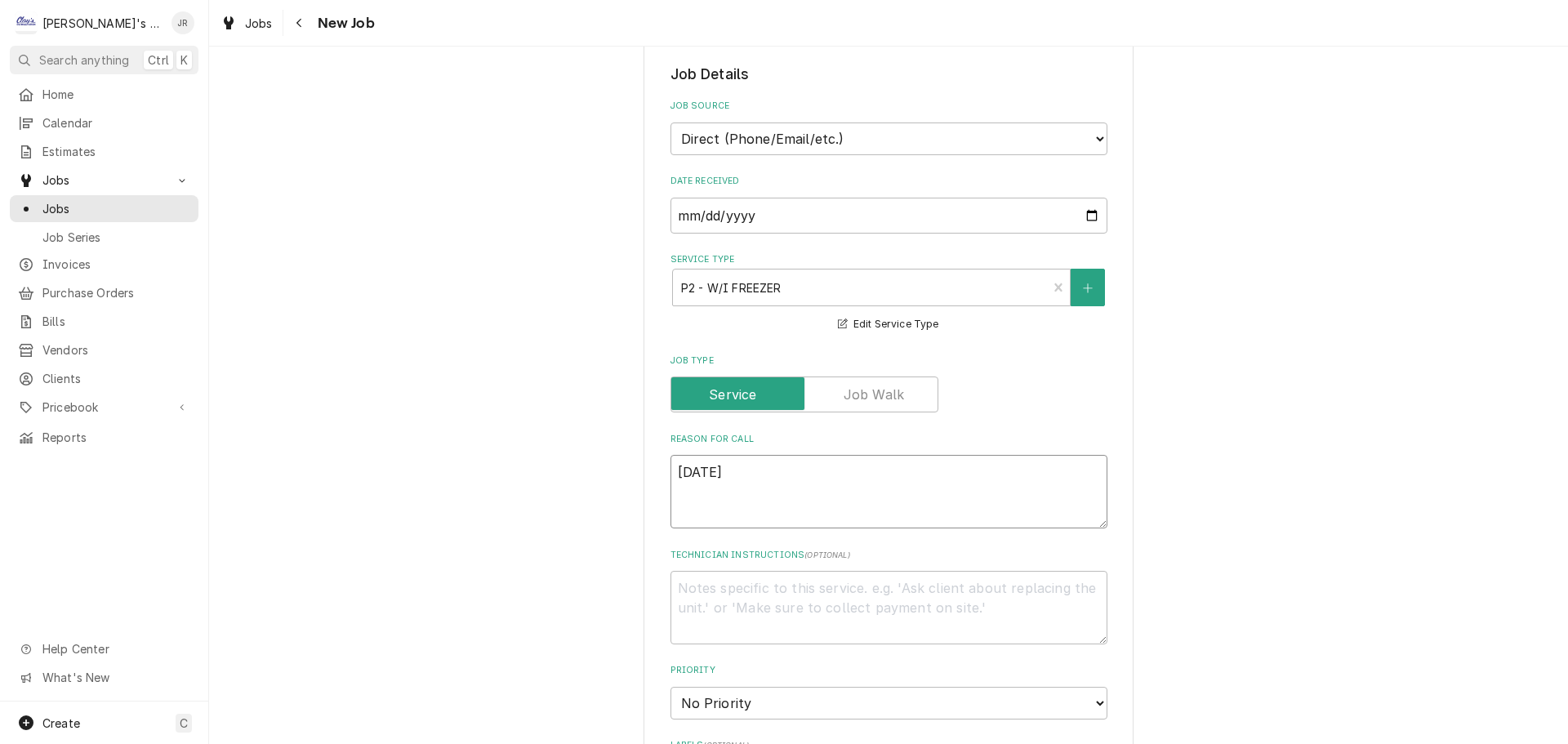
type textarea "x"
type textarea "9/25/202"
type textarea "x"
type textarea "9/25/2025"
type textarea "x"
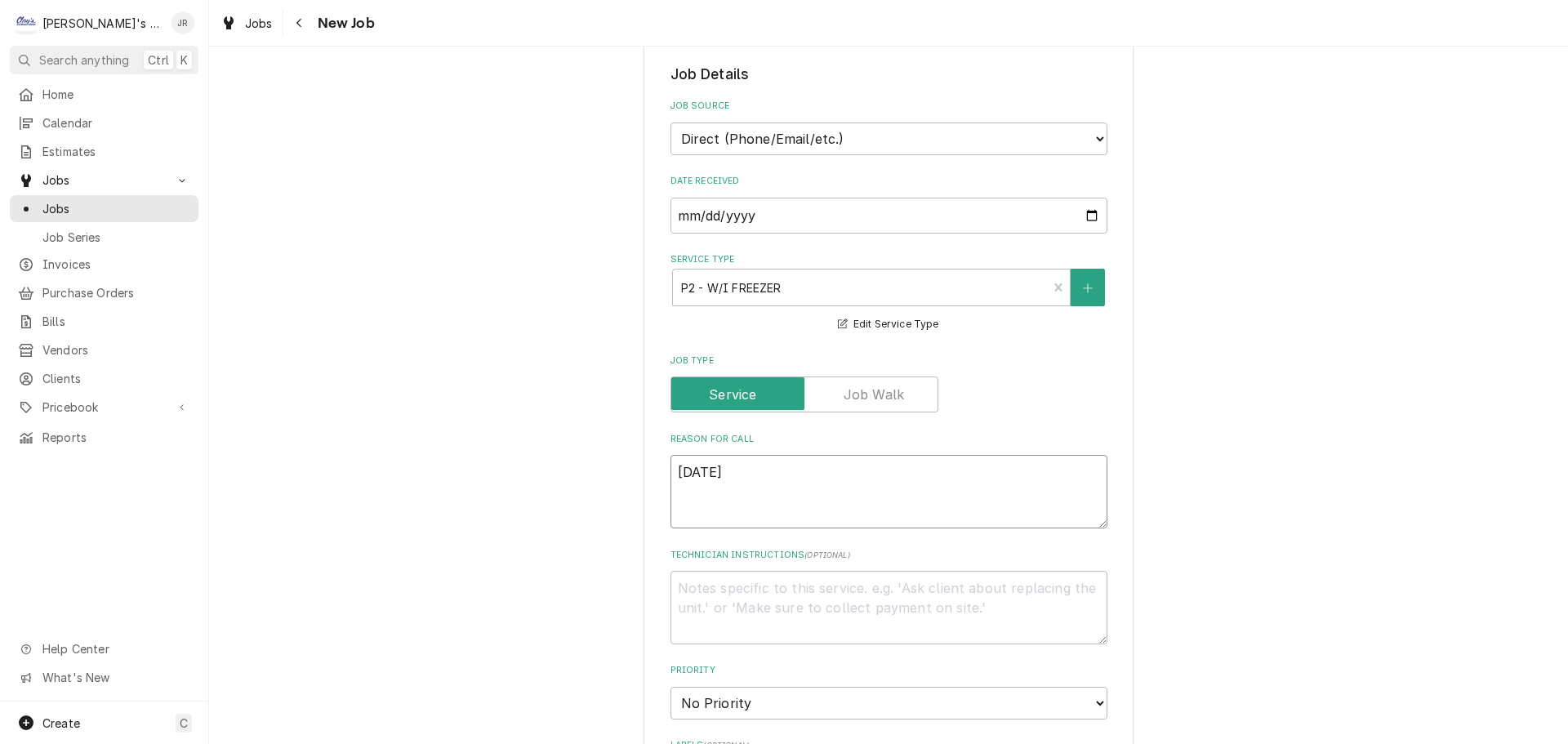
type textarea "9/25/2025"
type textarea "x"
type textarea "9/25/2025 j"
type textarea "x"
type textarea "9/25/2025 jr"
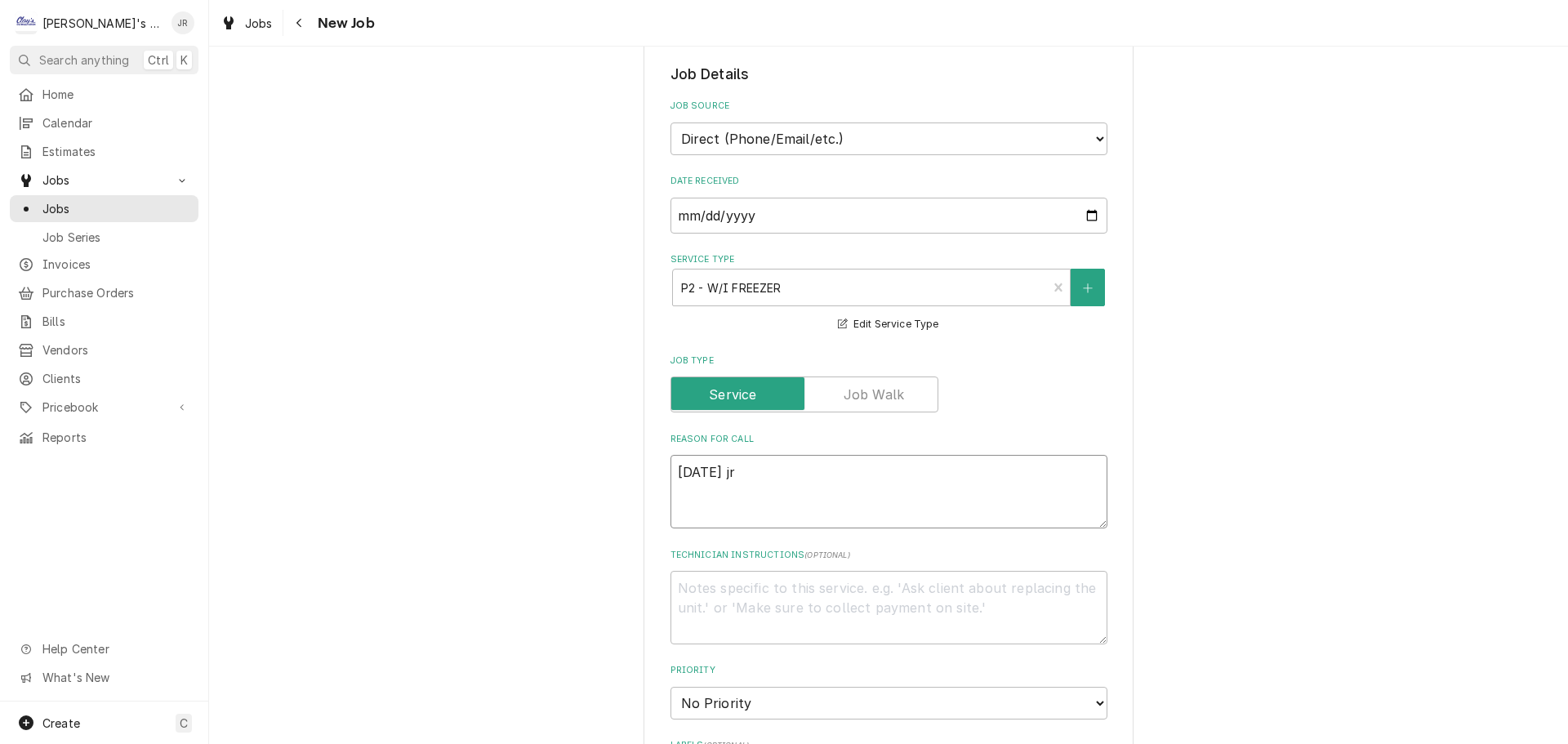
type textarea "x"
type textarea "9/25/2025 j"
type textarea "x"
type textarea "9/25/2025"
type textarea "x"
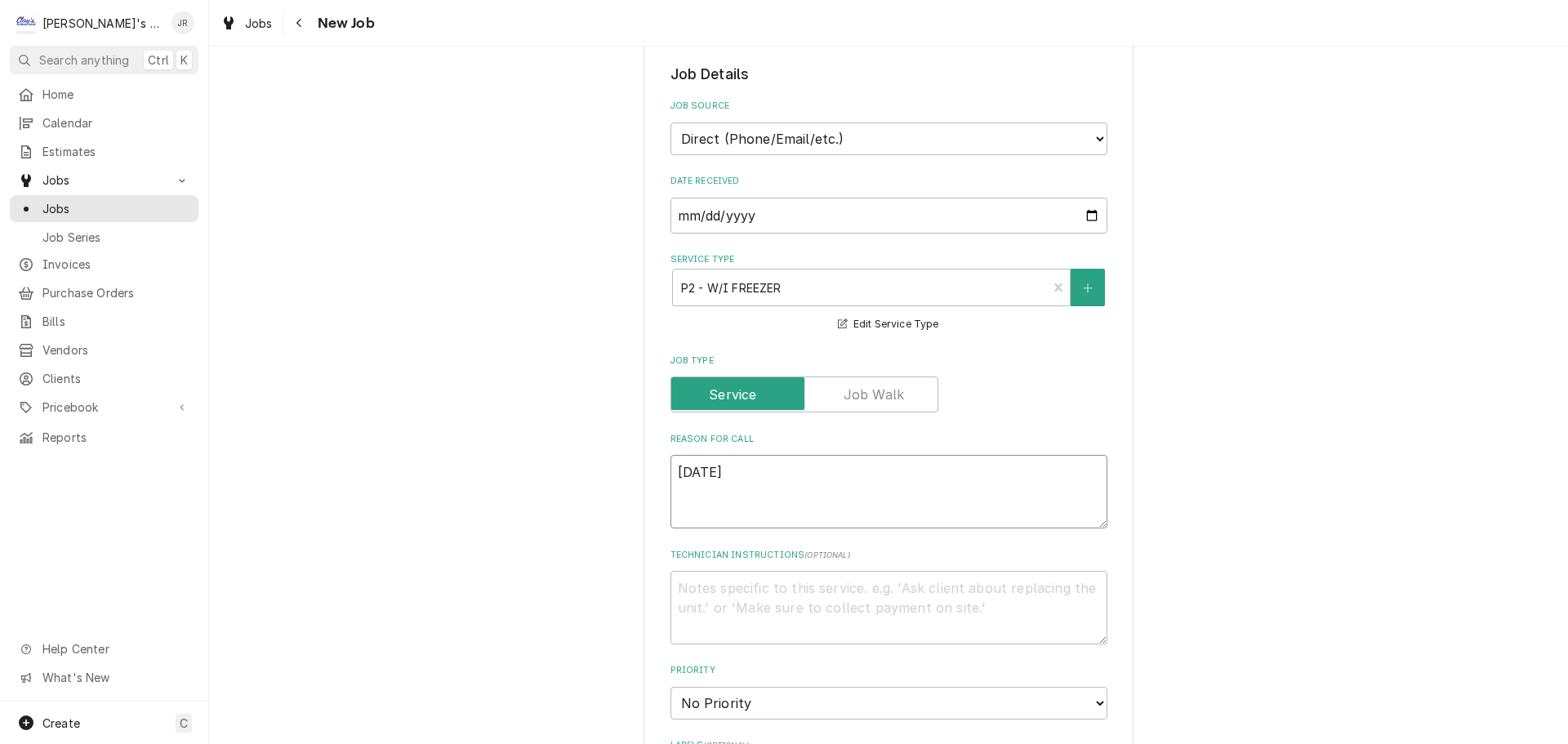
type textarea "9/25/2025 J"
type textarea "x"
type textarea "9/25/2025 JR"
type textarea "x"
type textarea "9/25/2025 JR"
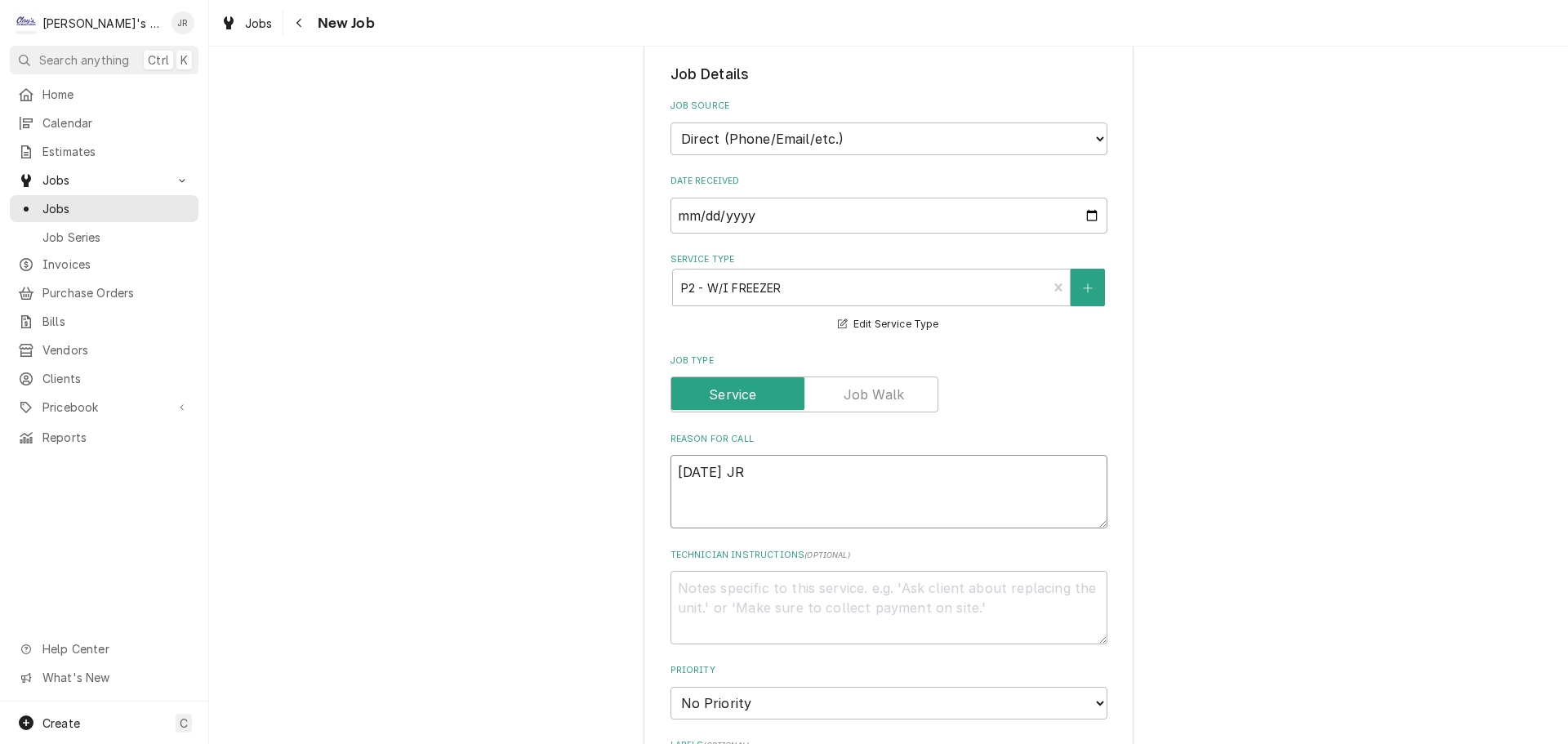
type textarea "x"
type textarea "9/25/2025 JR"
type textarea "x"
type textarea "9/25/2025 J"
type textarea "x"
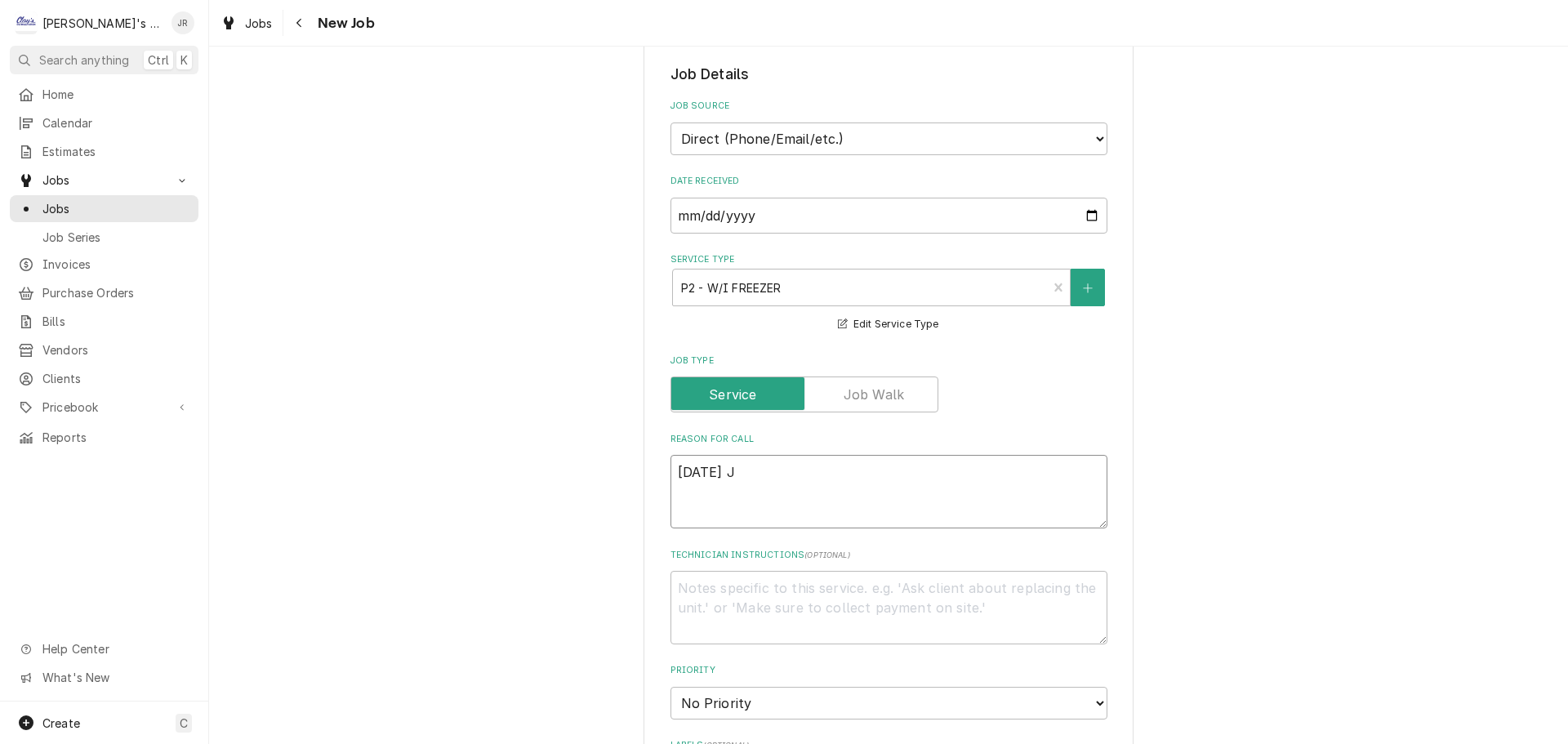
type textarea "9/25/2025"
type textarea "x"
type textarea "9/25/2025"
type textarea "x"
type textarea "9/25/2025"
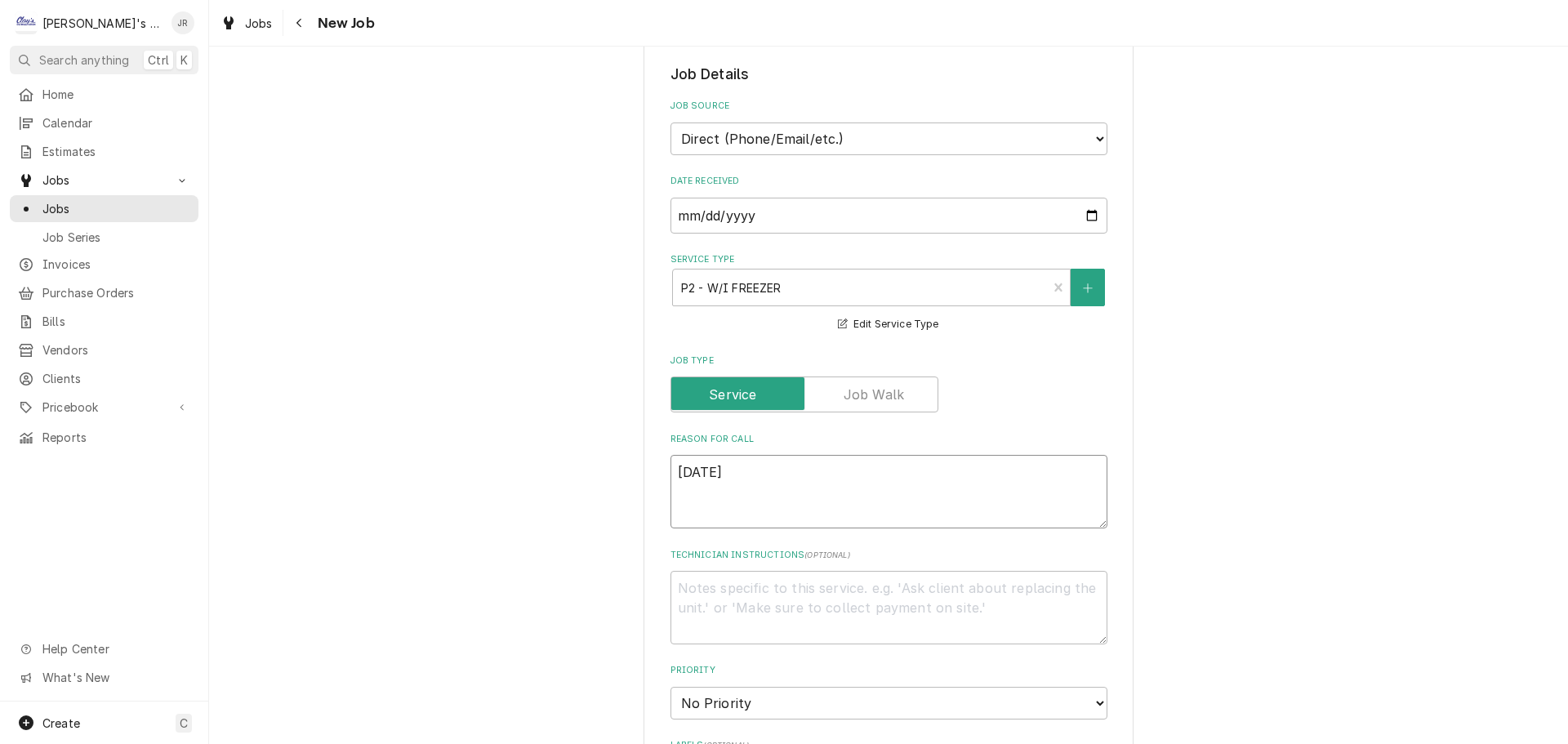
type textarea "x"
type textarea "9/25/2025 J"
type textarea "x"
type textarea "9/25/2025 JR"
type textarea "x"
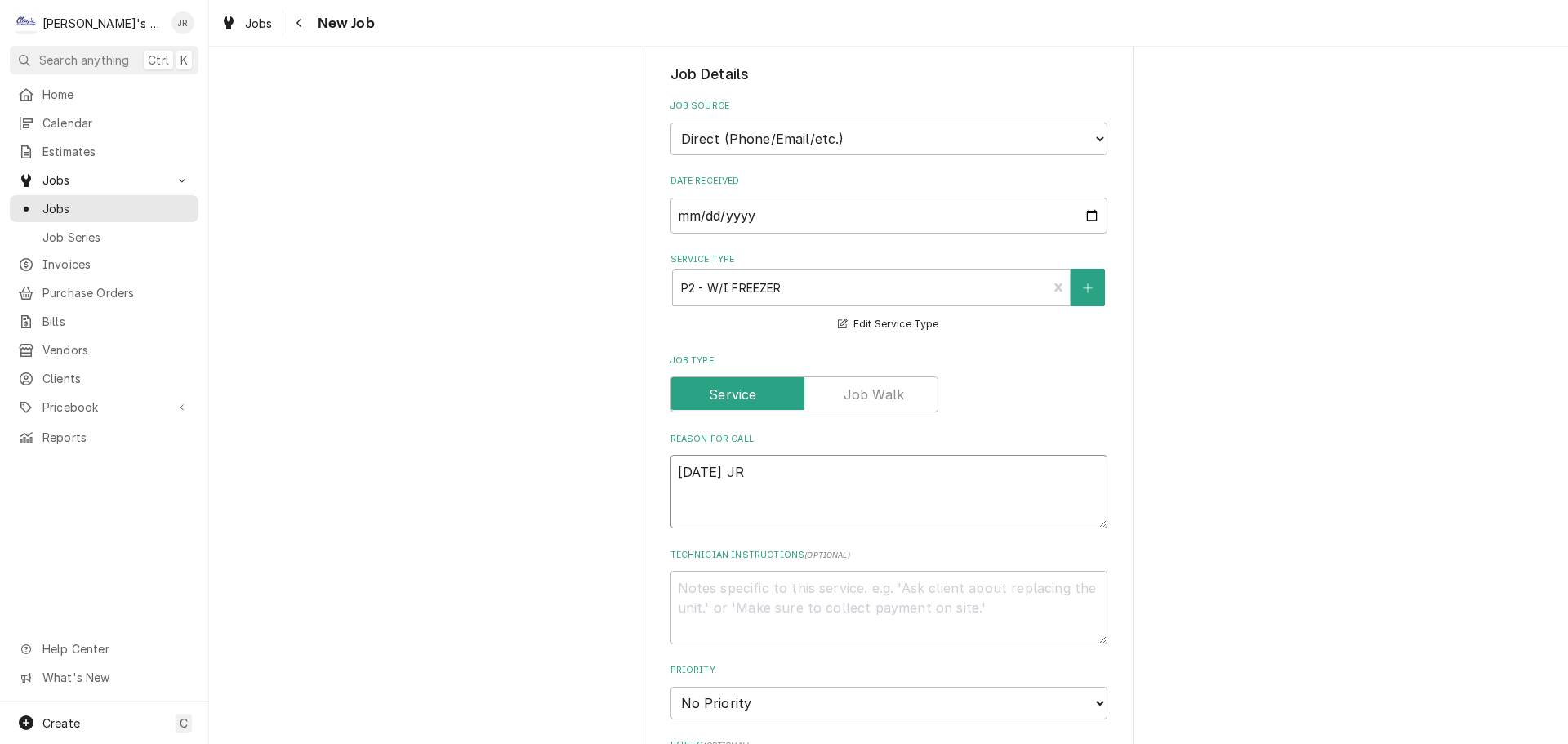
type textarea "9/25/2025 JR"
type textarea "x"
type textarea "9/25/2025 JR -"
type textarea "x"
type textarea "9/25/2025 JR -"
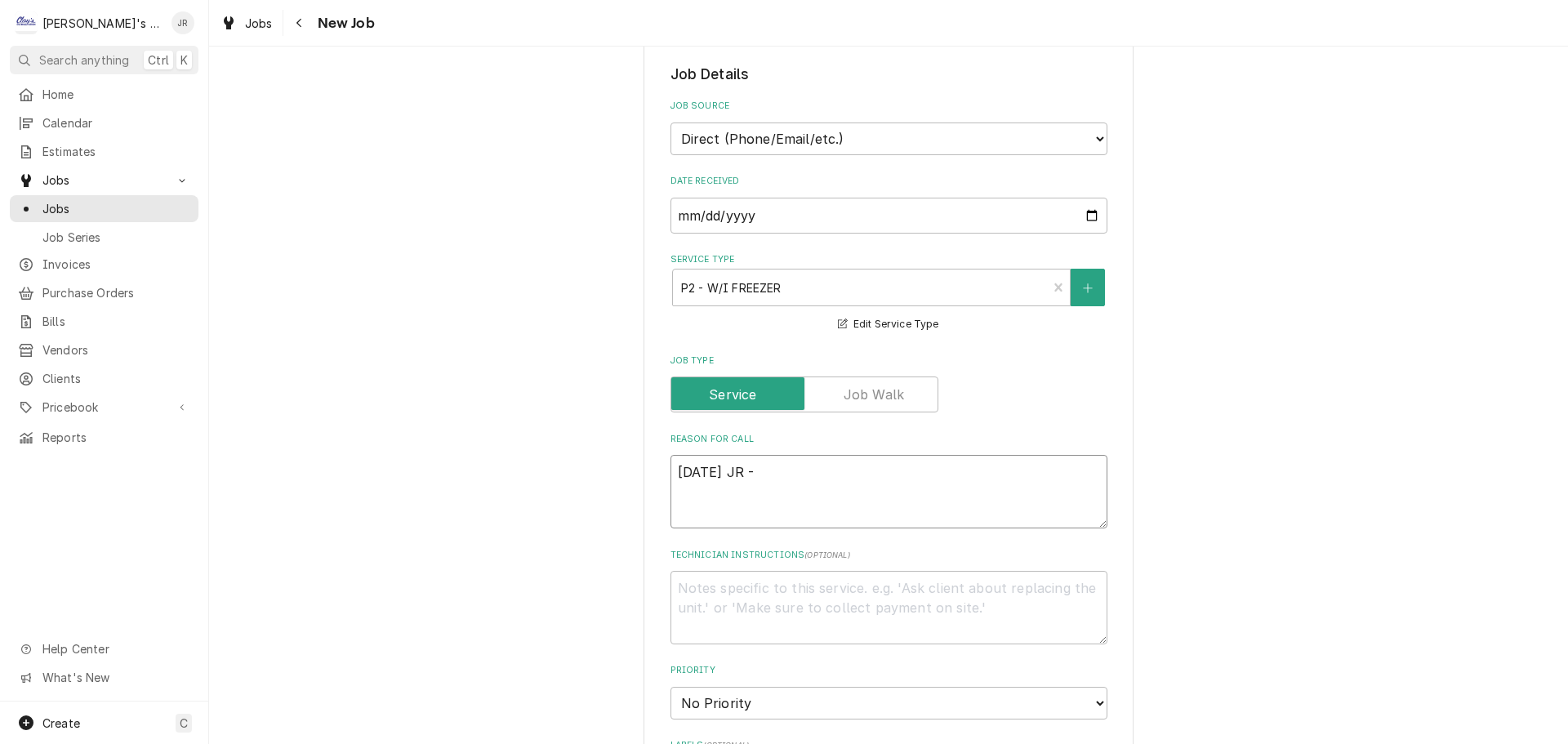
type textarea "x"
type textarea "9/25/2025 JR - W"
type textarea "x"
type textarea "9/25/2025 JR - WH"
type textarea "x"
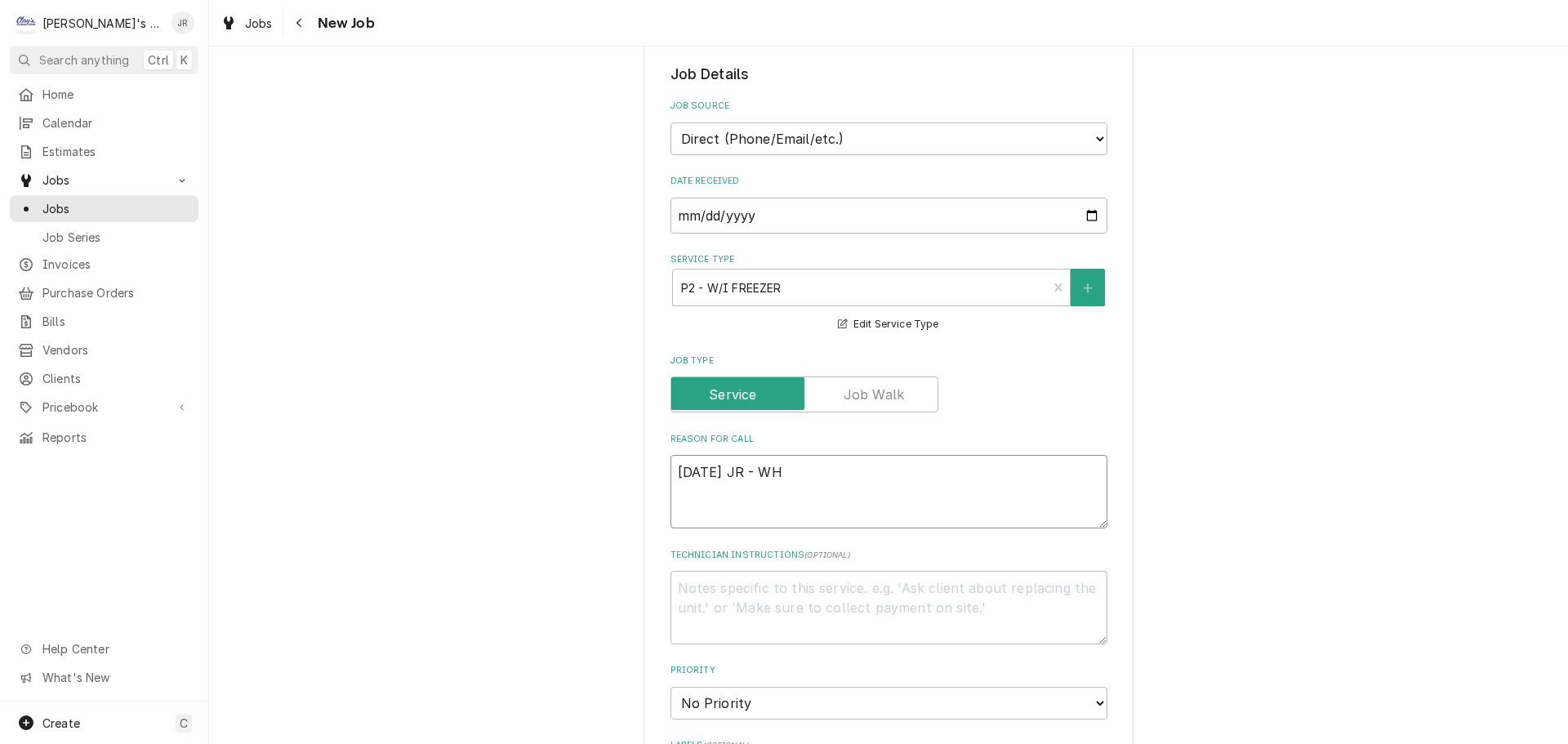
type textarea "9/25/2025 JR - WHI"
type textarea "x"
type textarea "9/25/2025 JR - WHIL"
type textarea "x"
type textarea "9/25/2025 JR - WHILE"
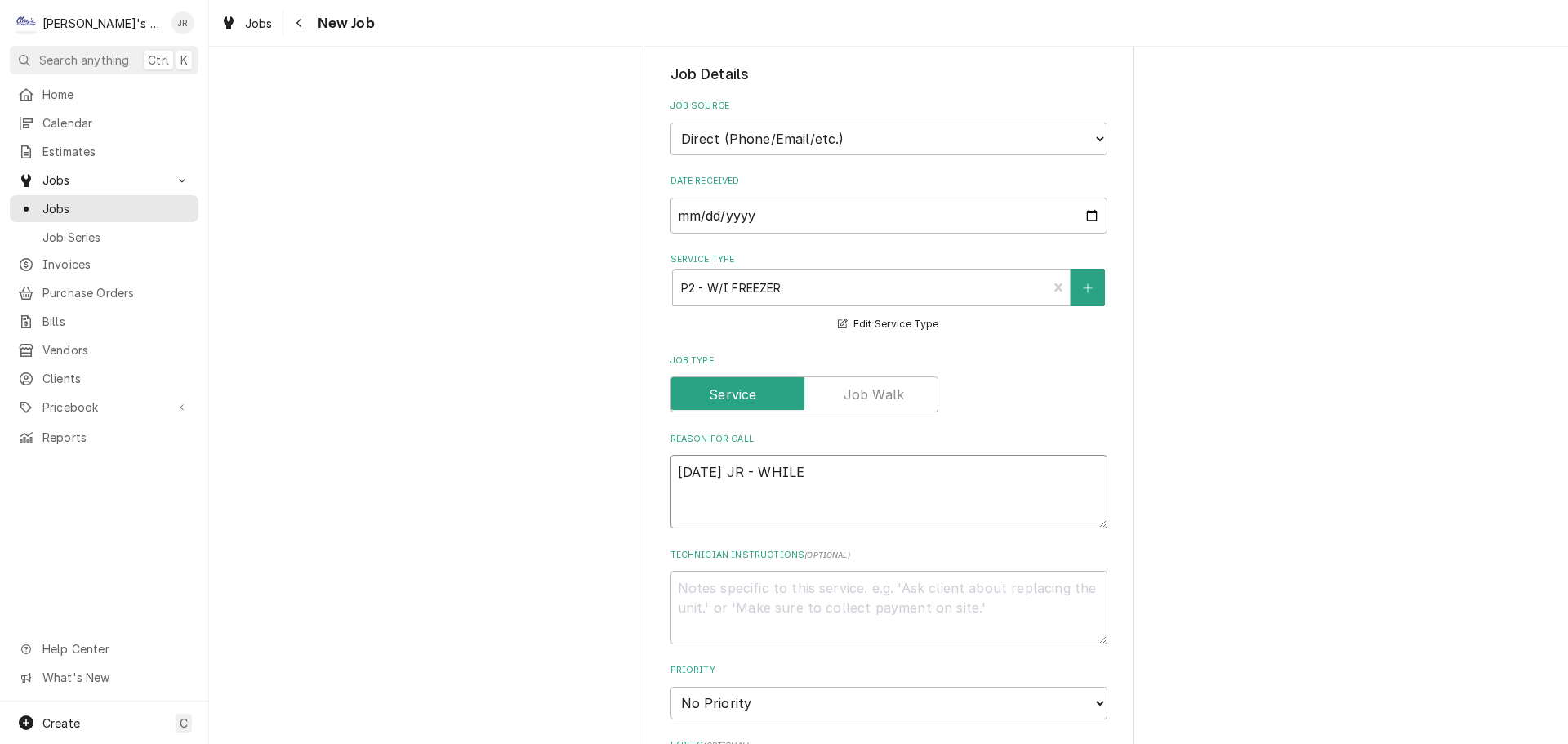
type textarea "x"
type textarea "9/25/2025 JR - WHILE"
type textarea "x"
type textarea "9/25/2025 JR - WHILE O"
type textarea "x"
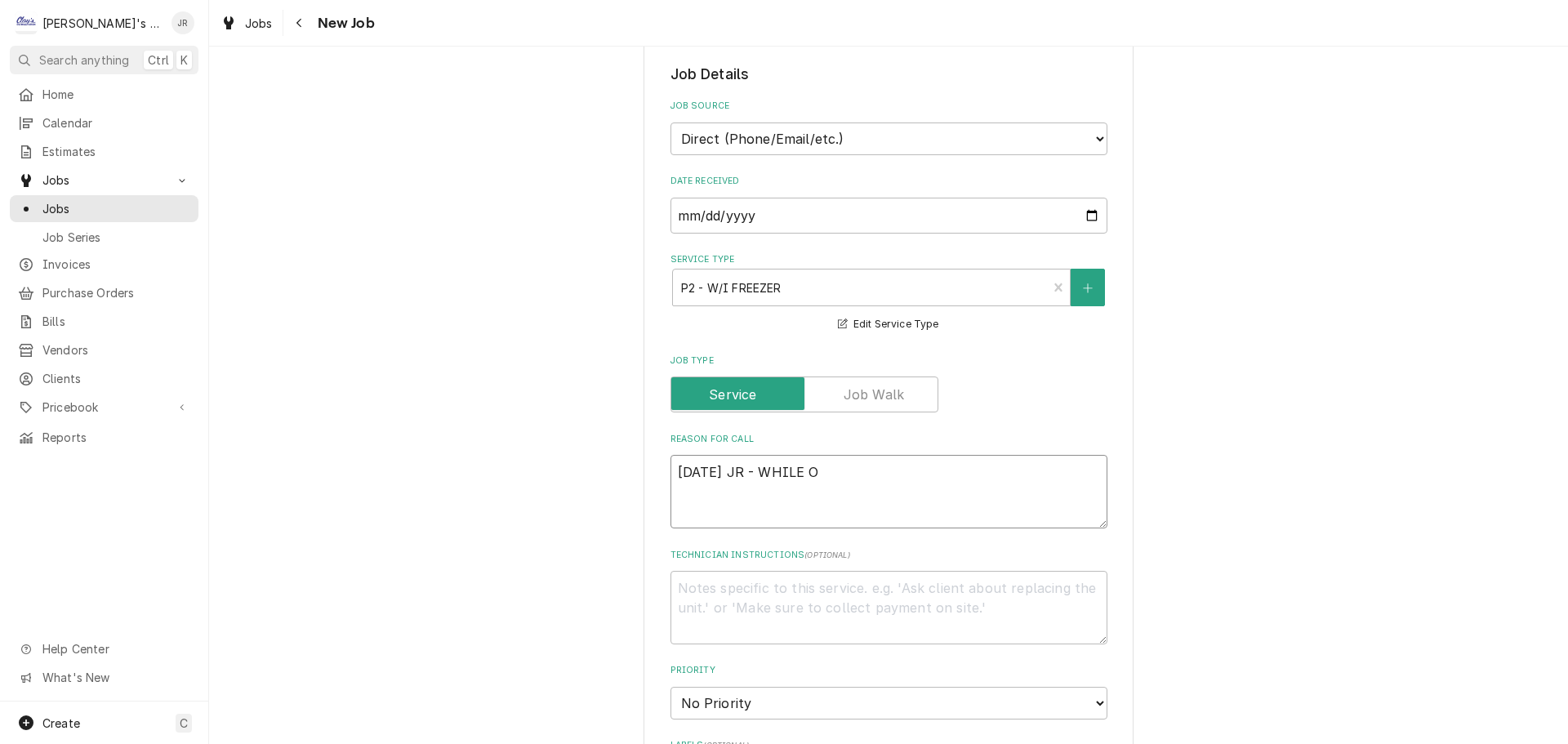
type textarea "9/25/2025 JR - WHILE ON"
type textarea "x"
type textarea "9/25/2025 JR - WHILE ON"
type textarea "x"
type textarea "9/25/2025 JR - WHILE ON J"
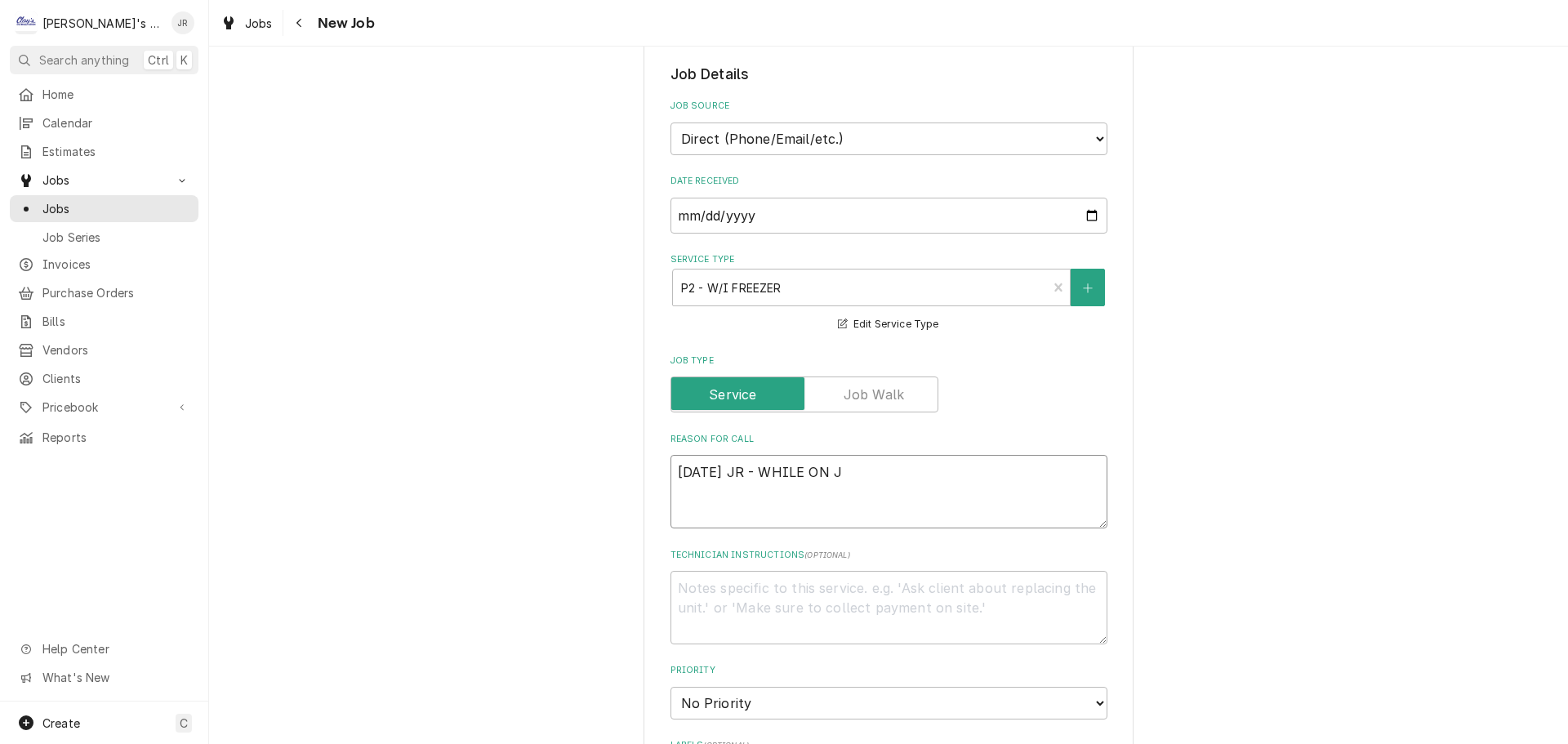
type textarea "x"
type textarea "9/25/2025 JR - WHILE ON JO"
type textarea "x"
type textarea "9/25/2025 JR - WHILE ON JOB"
type textarea "x"
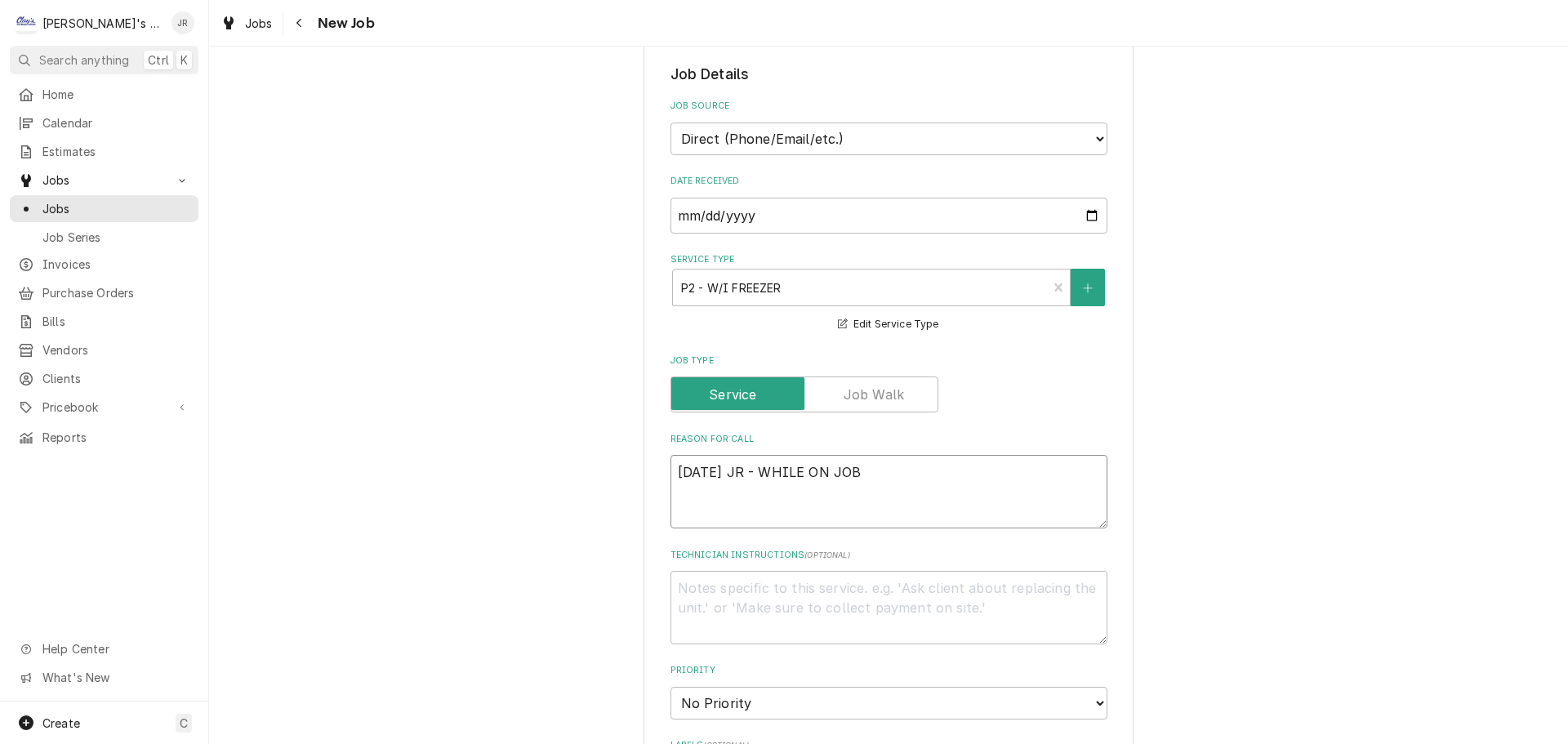
type textarea "9/25/2025 JR - WHILE ON JOB"
type textarea "x"
type textarea "9/25/2025 JR - WHILE ON JOB W"
type textarea "x"
type textarea "9/25/2025 JR - WHILE ON JOB WA"
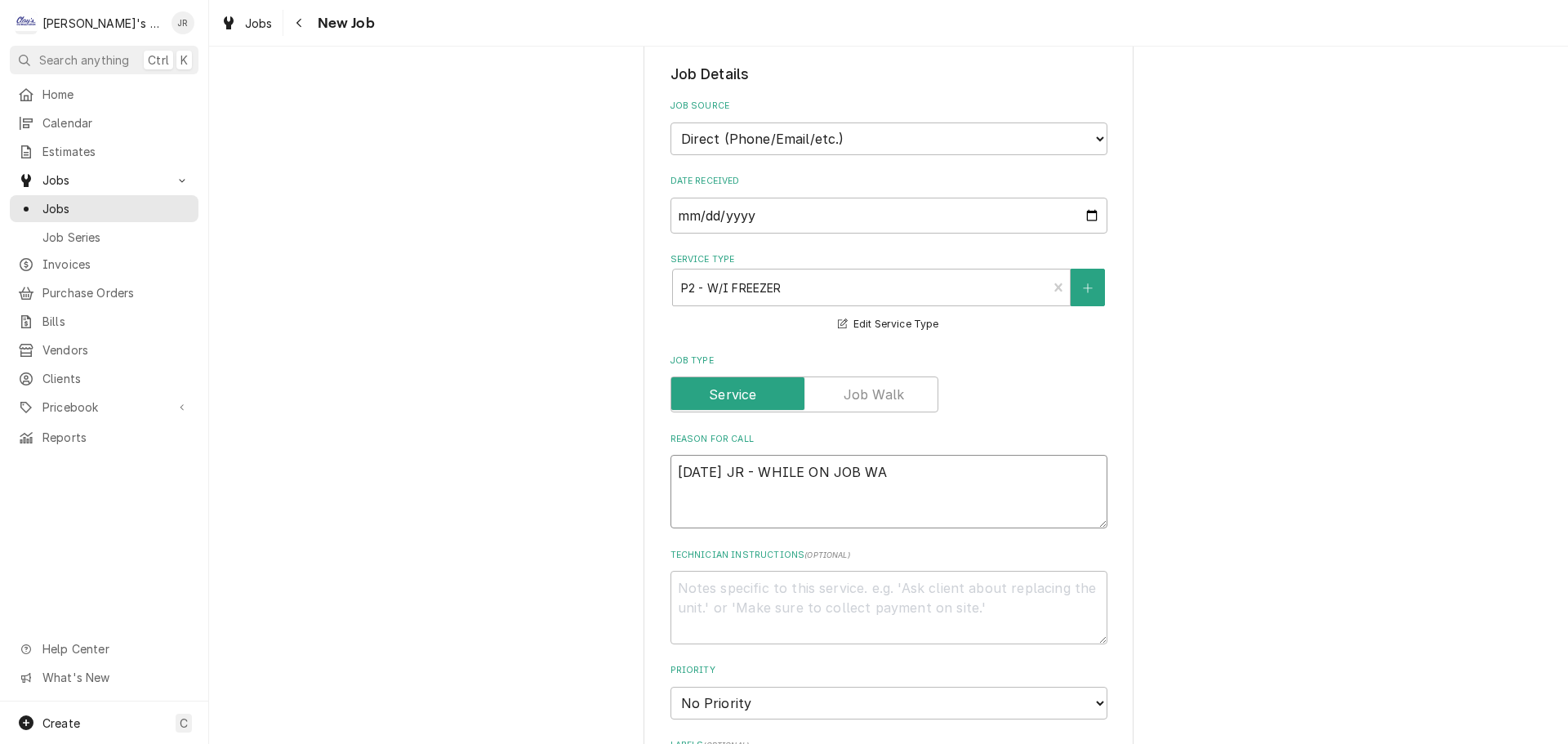
type textarea "x"
type textarea "9/25/2025 JR - WHILE ON JOB WAL"
type textarea "x"
type textarea "9/25/2025 JR - WHILE ON JOB WALK"
type textarea "x"
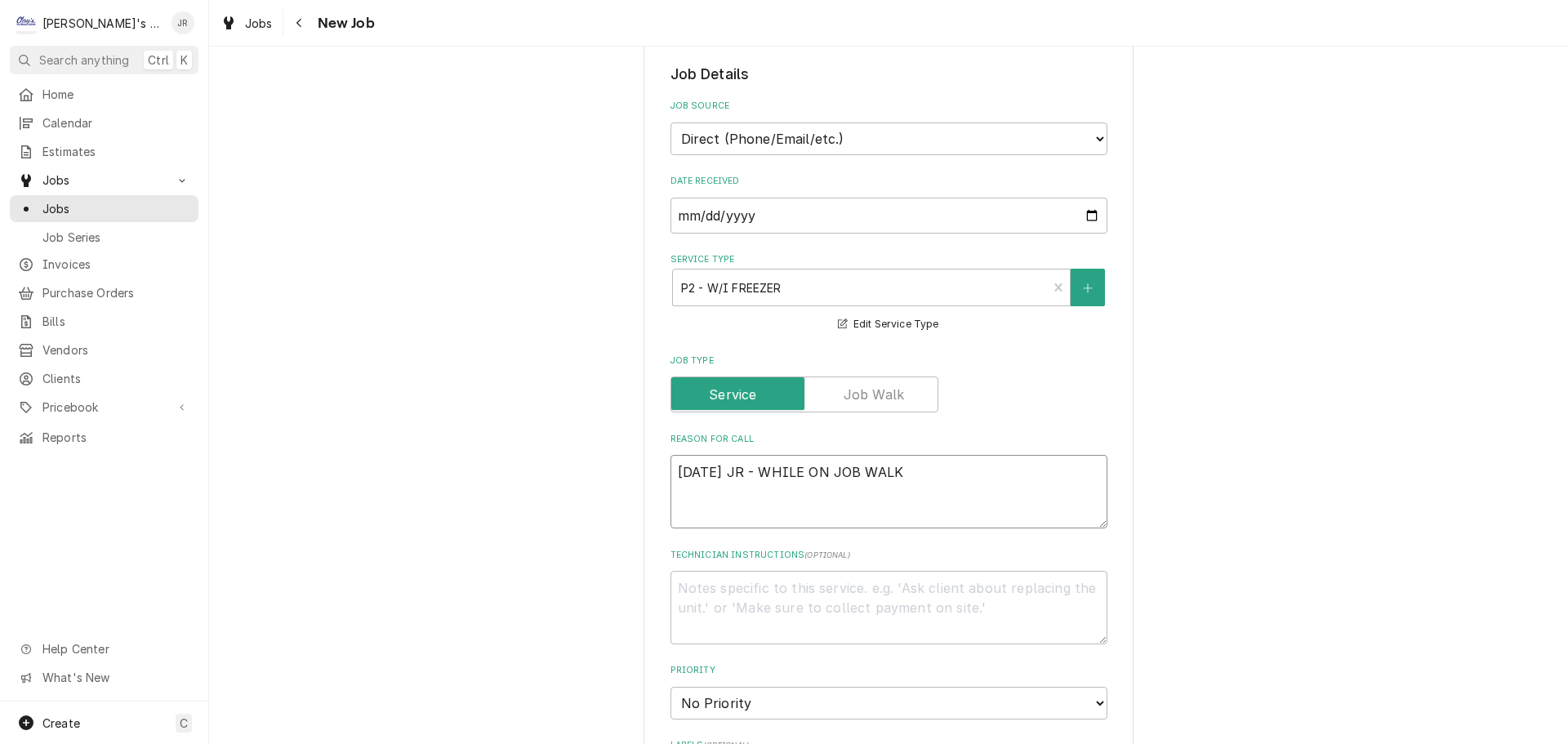
type textarea "9/25/2025 JR - WHILE ON JOB WALK"
type textarea "x"
type textarea "9/25/2025 JR - WHILE ON JOB WALK F"
type textarea "x"
type textarea "9/25/2025 JR - WHILE ON JOB WALK FO"
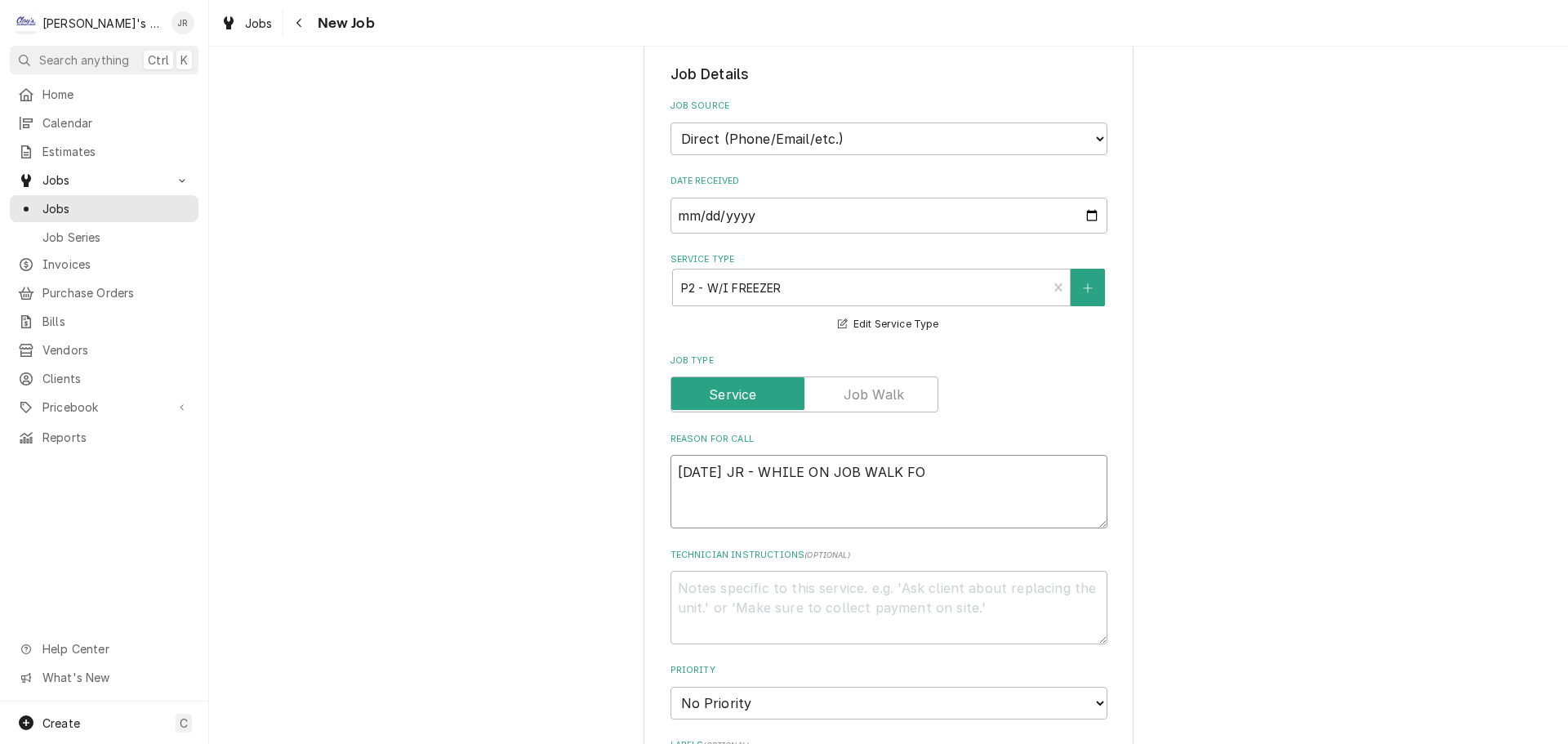
type textarea "x"
type textarea "9/25/2025 JR - WHILE ON JOB WALK FOR"
type textarea "x"
type textarea "9/25/2025 JR - WHILE ON JOB WALK FOR"
type textarea "x"
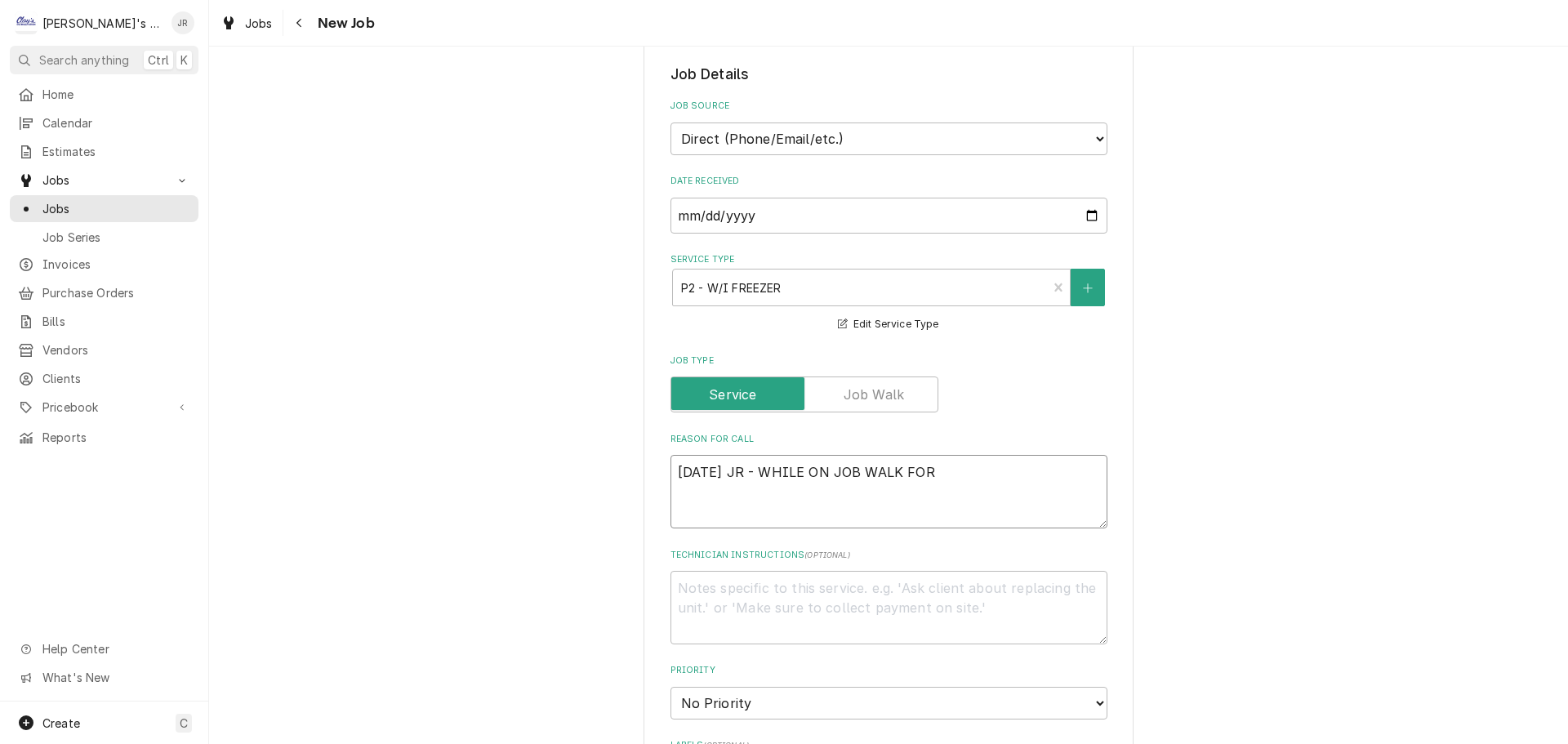
type textarea "9/25/2025 JR - WHILE ON JOB WALK FOR L"
type textarea "x"
type textarea "9/25/2025 JR - WHILE ON JOB WALK FOR LA"
type textarea "x"
type textarea "9/25/2025 JR - WHILE ON JOB WALK FOR LAR"
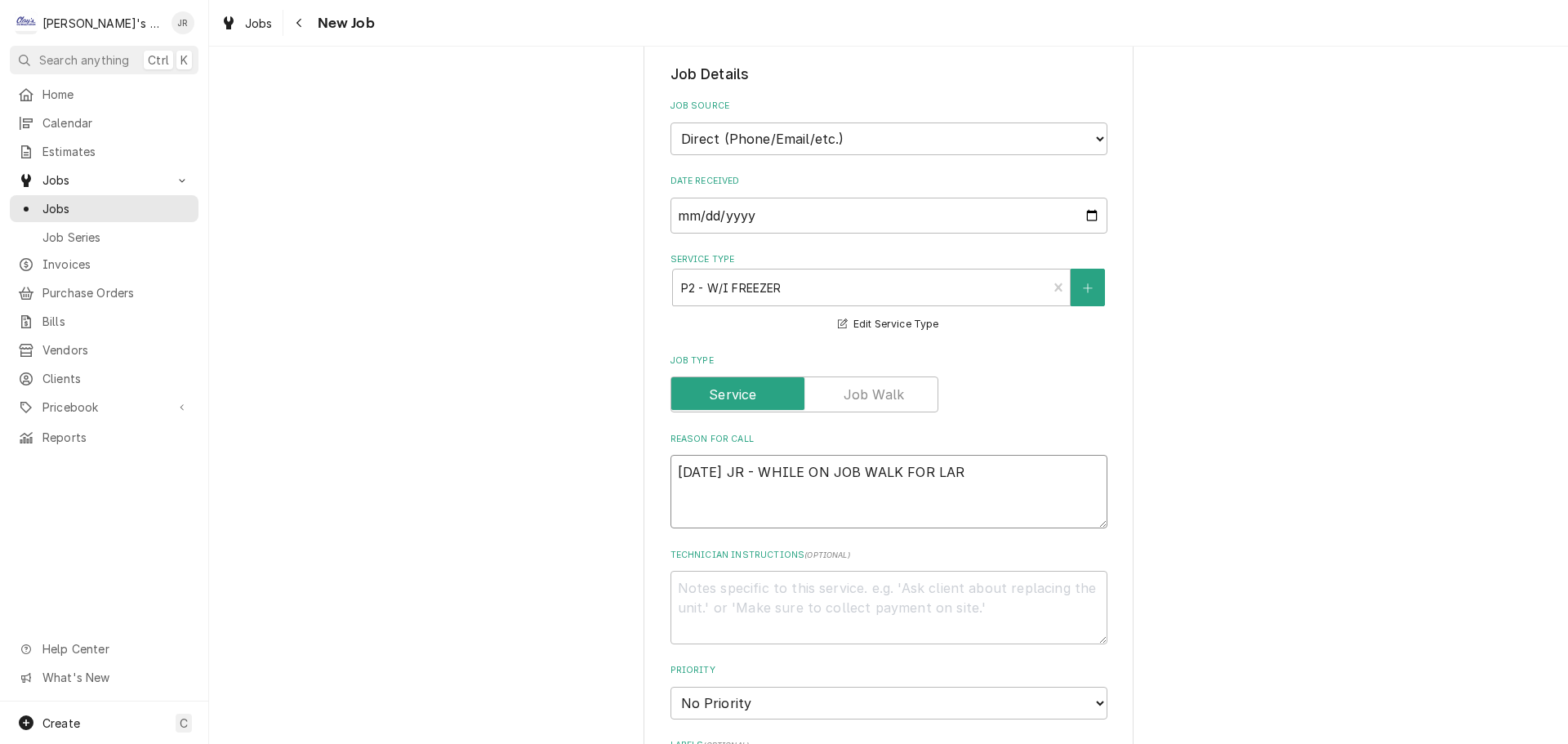
type textarea "x"
type textarea "9/25/2025 JR - WHILE ON JOB WALK FOR LARG"
type textarea "x"
type textarea "9/25/2025 JR - WHILE ON JOB WALK FOR LARGE"
type textarea "x"
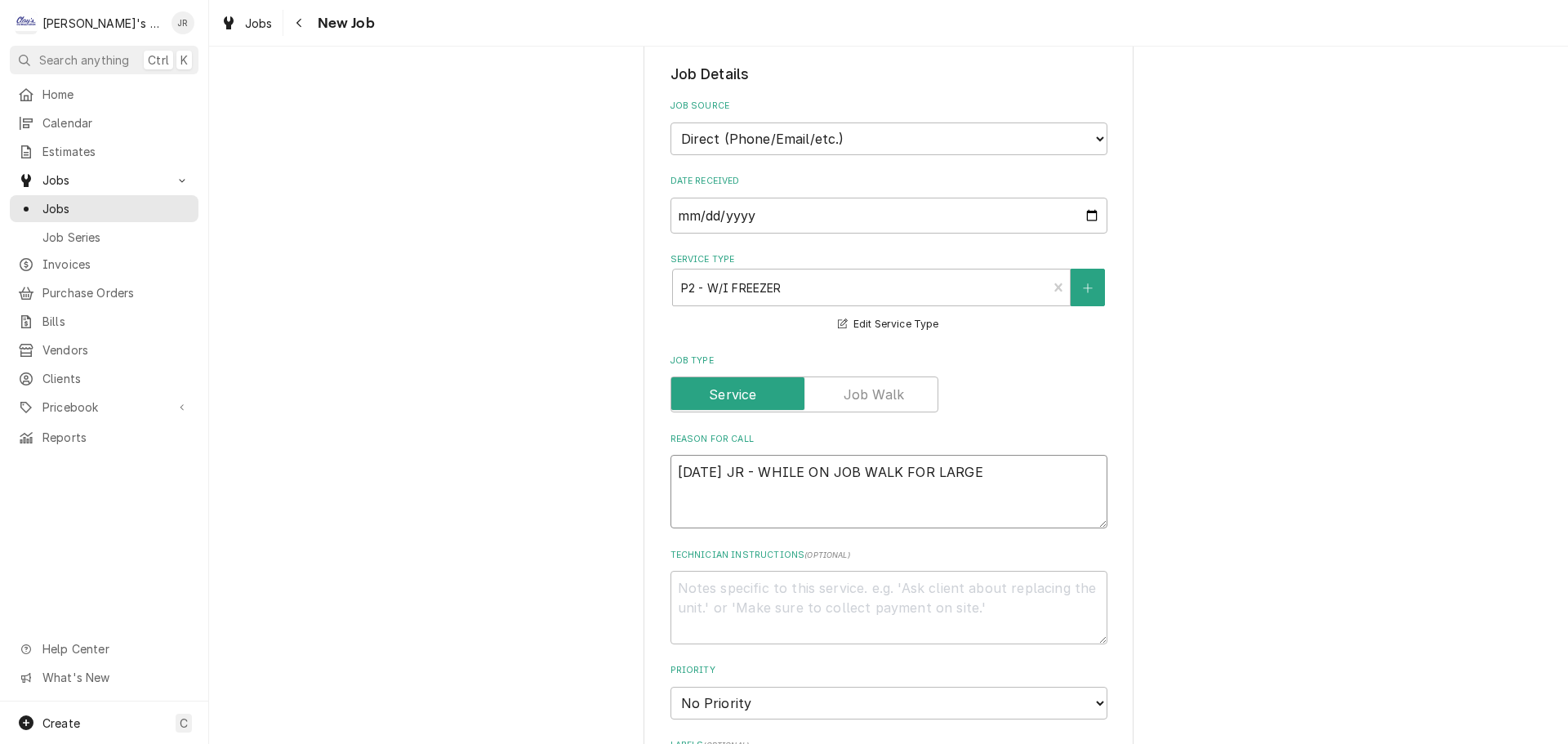
type textarea "9/25/2025 JR - WHILE ON JOB WALK FOR LARGE"
type textarea "x"
type textarea "9/25/2025 JR - WHILE ON JOB WALK FOR LARGE A"
type textarea "x"
type textarea "9/25/2025 JR - WHILE ON JOB WALK FOR LARGE"
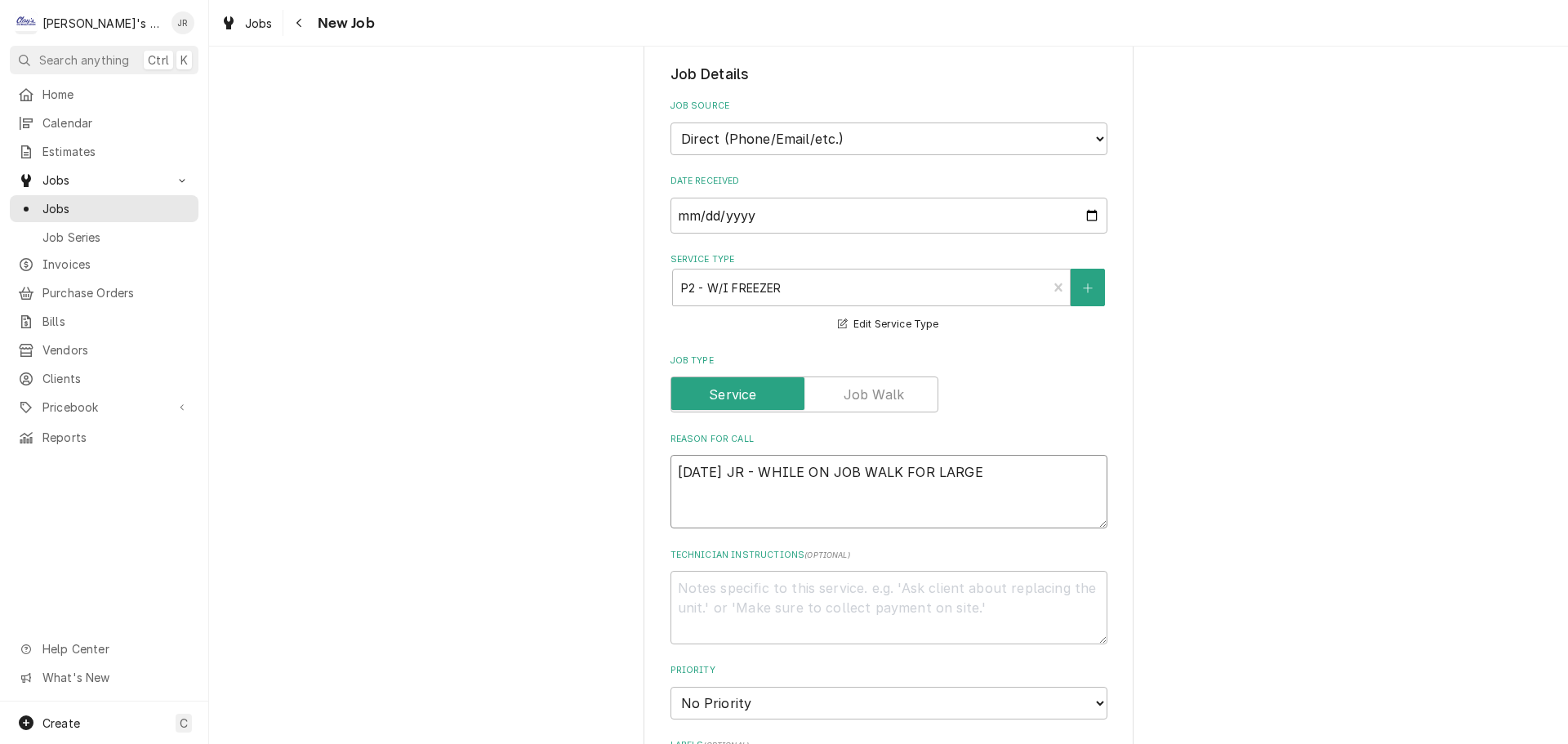
type textarea "x"
type textarea "9/25/2025 JR - WHILE ON JOB WALK FOR LARGE W"
type textarea "x"
type textarea "9/25/2025 JR - WHILE ON JOB WALK FOR LARGE WA"
type textarea "x"
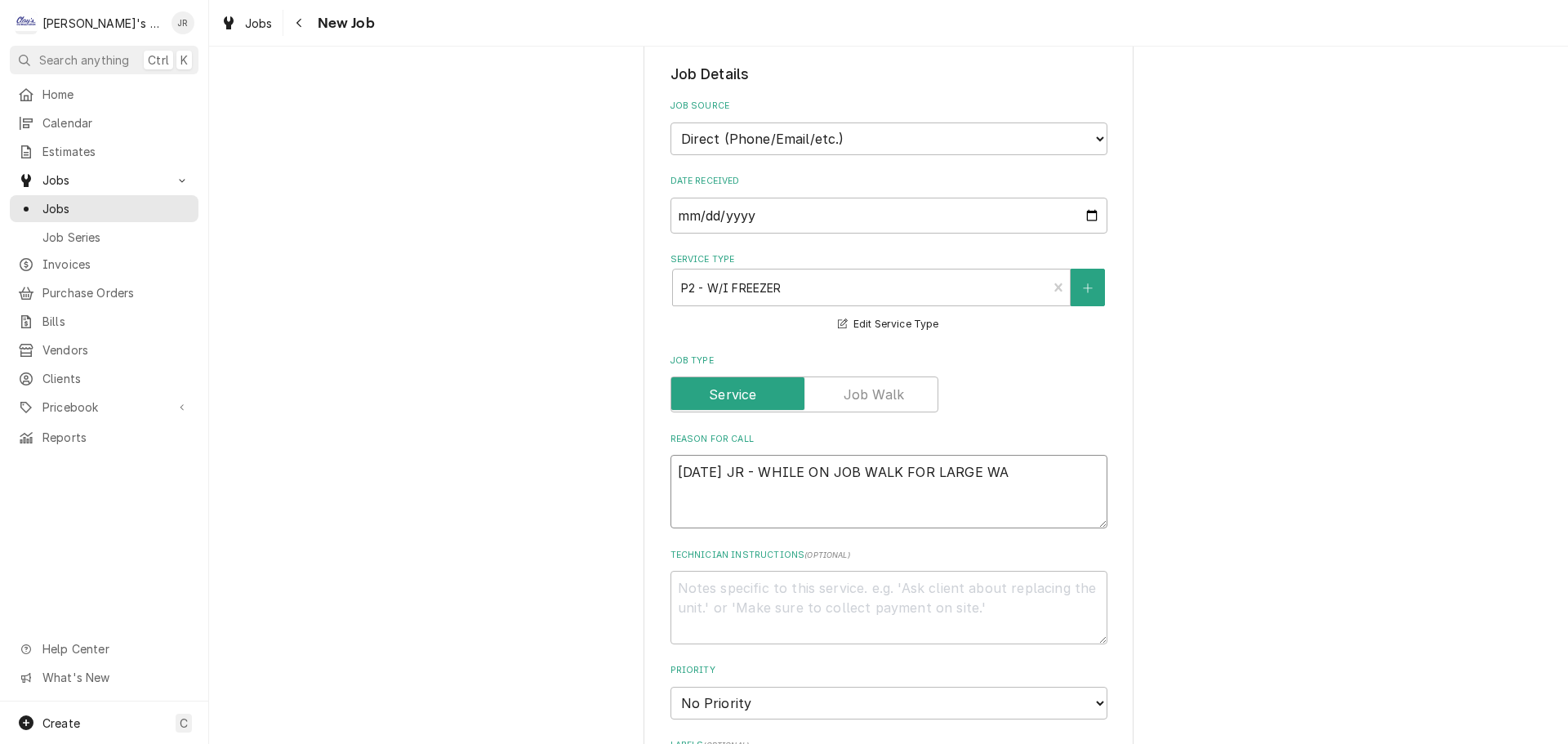
type textarea "9/25/2025 JR - WHILE ON JOB WALK FOR LARGE WAK"
type textarea "x"
type textarea "9/25/2025 JR - WHILE ON JOB WALK FOR LARGE WA"
type textarea "x"
type textarea "9/25/2025 JR - WHILE ON JOB WALK FOR LARGE WAL"
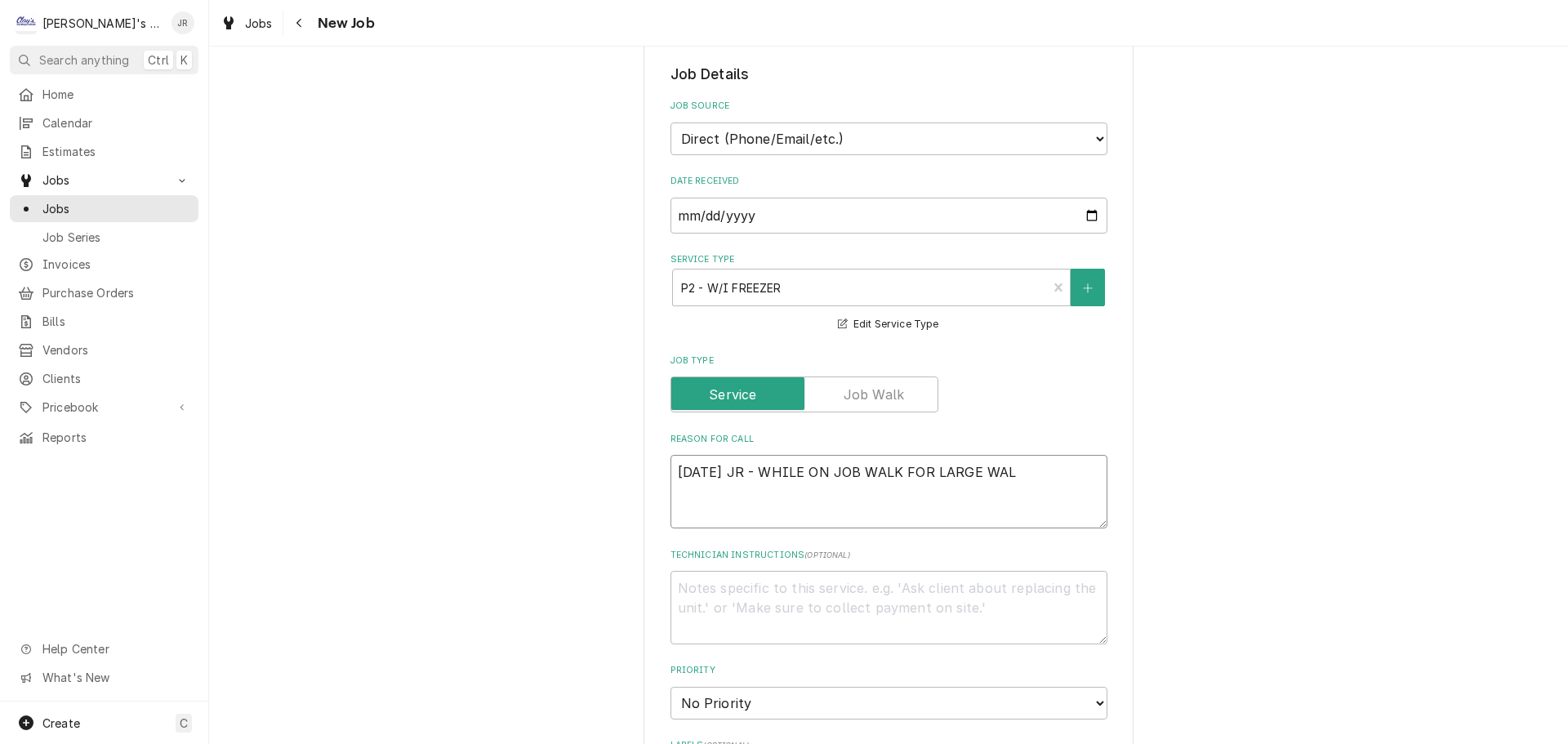
type textarea "x"
type textarea "9/25/2025 JR - WHILE ON JOB WALK FOR LARGE WALK"
type textarea "x"
type textarea "9/25/2025 JR - WHILE ON JOB WALK FOR LARGE WALK"
type textarea "x"
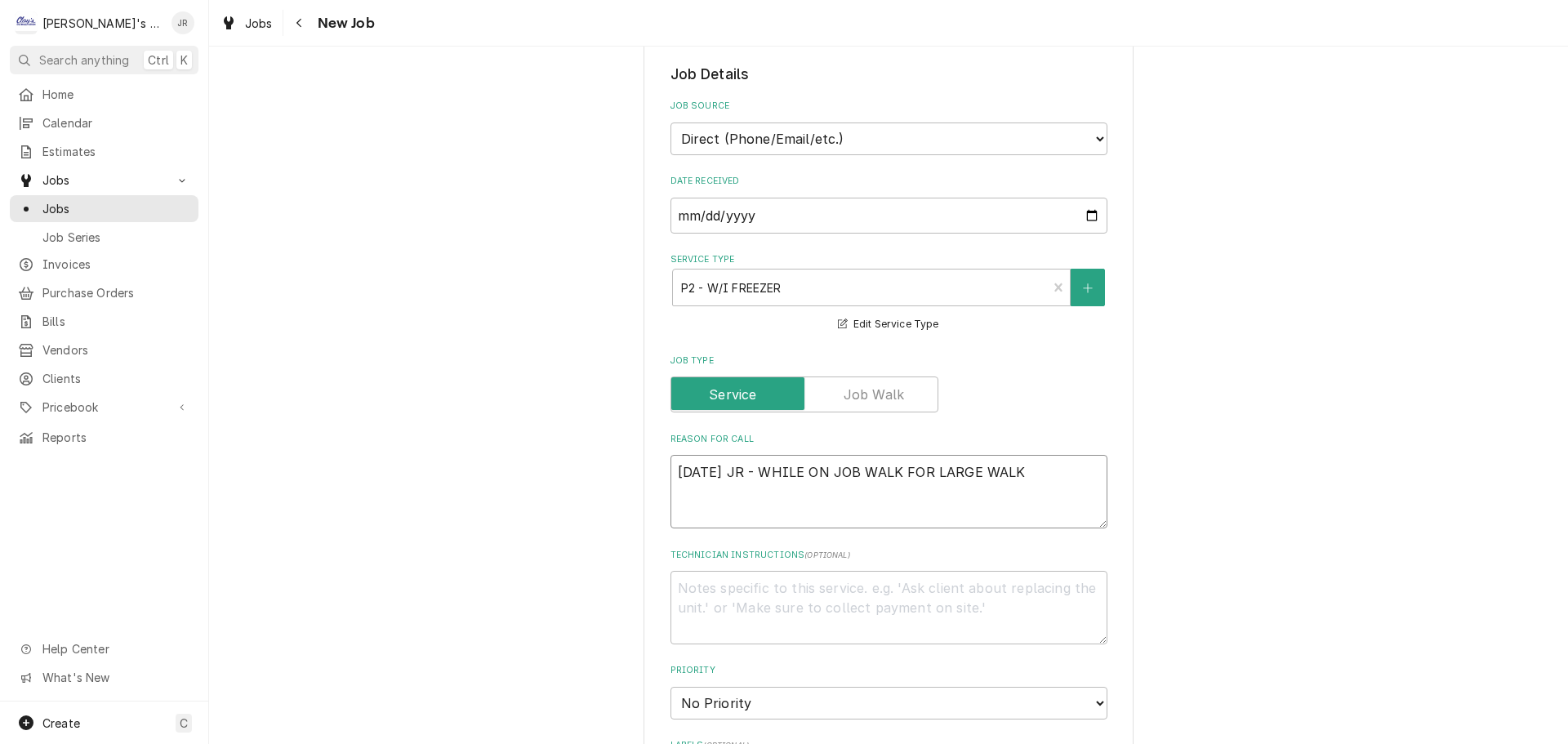
type textarea "9/25/2025 JR - WHILE ON JOB WALK FOR LARGE WALK I"
type textarea "x"
type textarea "9/25/2025 JR - WHILE ON JOB WALK FOR LARGE WALK IN"
type textarea "x"
type textarea "9/25/2025 JR - WHILE ON JOB WALK FOR LARGE WALK IN"
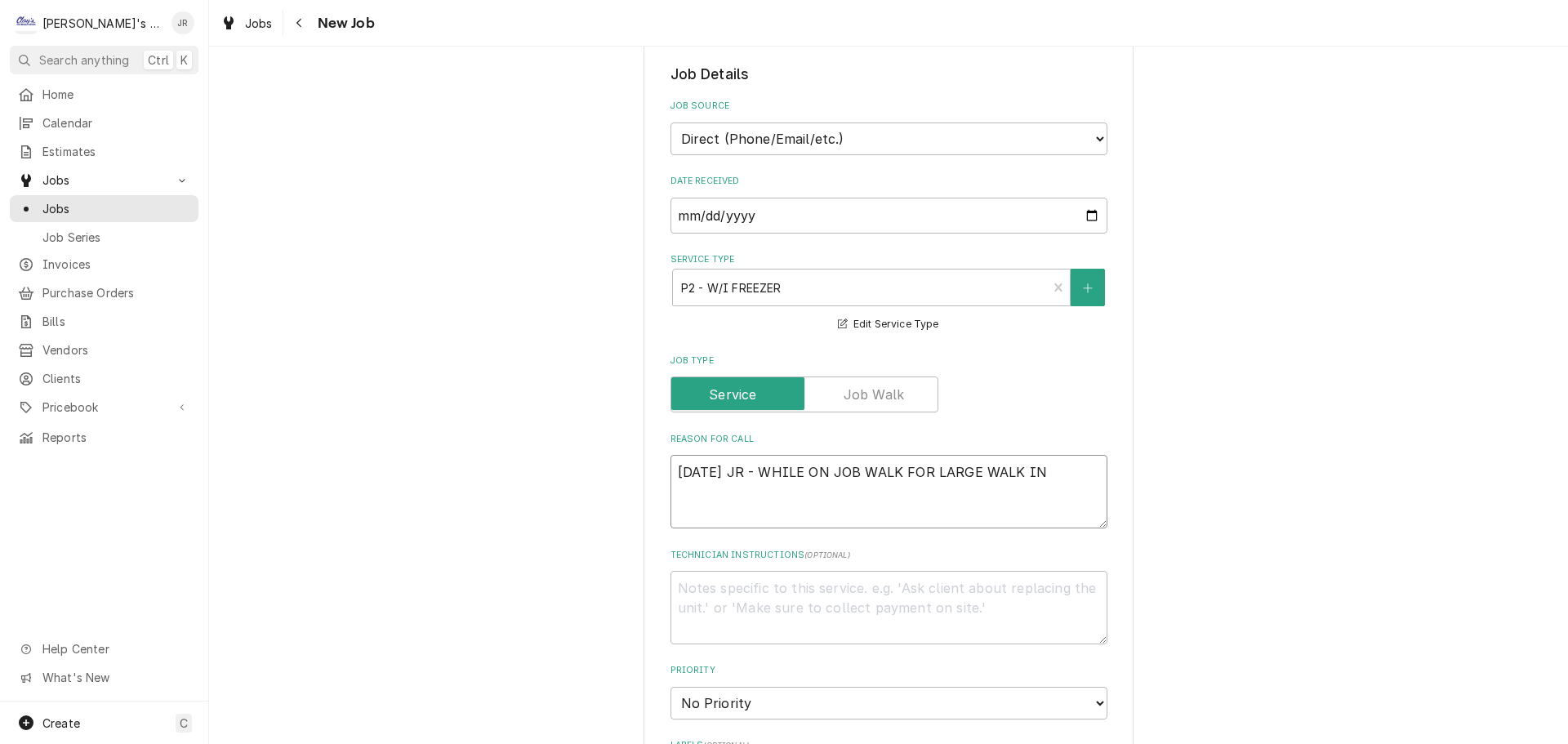
type textarea "x"
type textarea "9/25/2025 JR - WHILE ON JOB WALK FOR LARGE WALK IN F"
type textarea "x"
type textarea "9/25/2025 JR - WHILE ON JOB WALK FOR LARGE WALK IN FR"
type textarea "x"
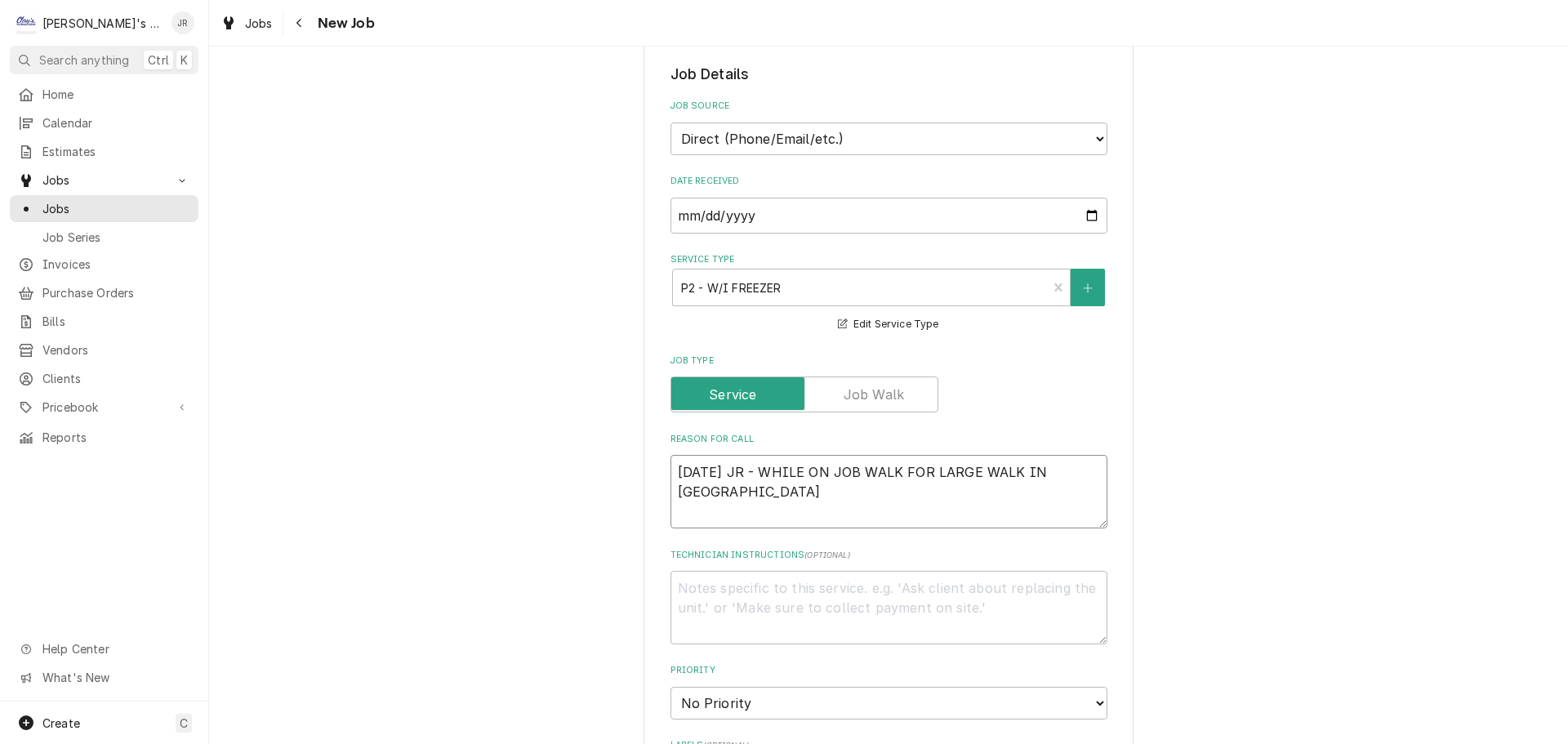
type textarea "9/25/2025 JR - WHILE ON JOB WALK FOR LARGE WALK IN FRE"
type textarea "x"
type textarea "9/25/2025 JR - WHILE ON JOB WALK FOR LARGE WALK IN FREE"
type textarea "x"
type textarea "9/25/2025 JR - WHILE ON JOB WALK FOR LARGE WALK IN FREEZ"
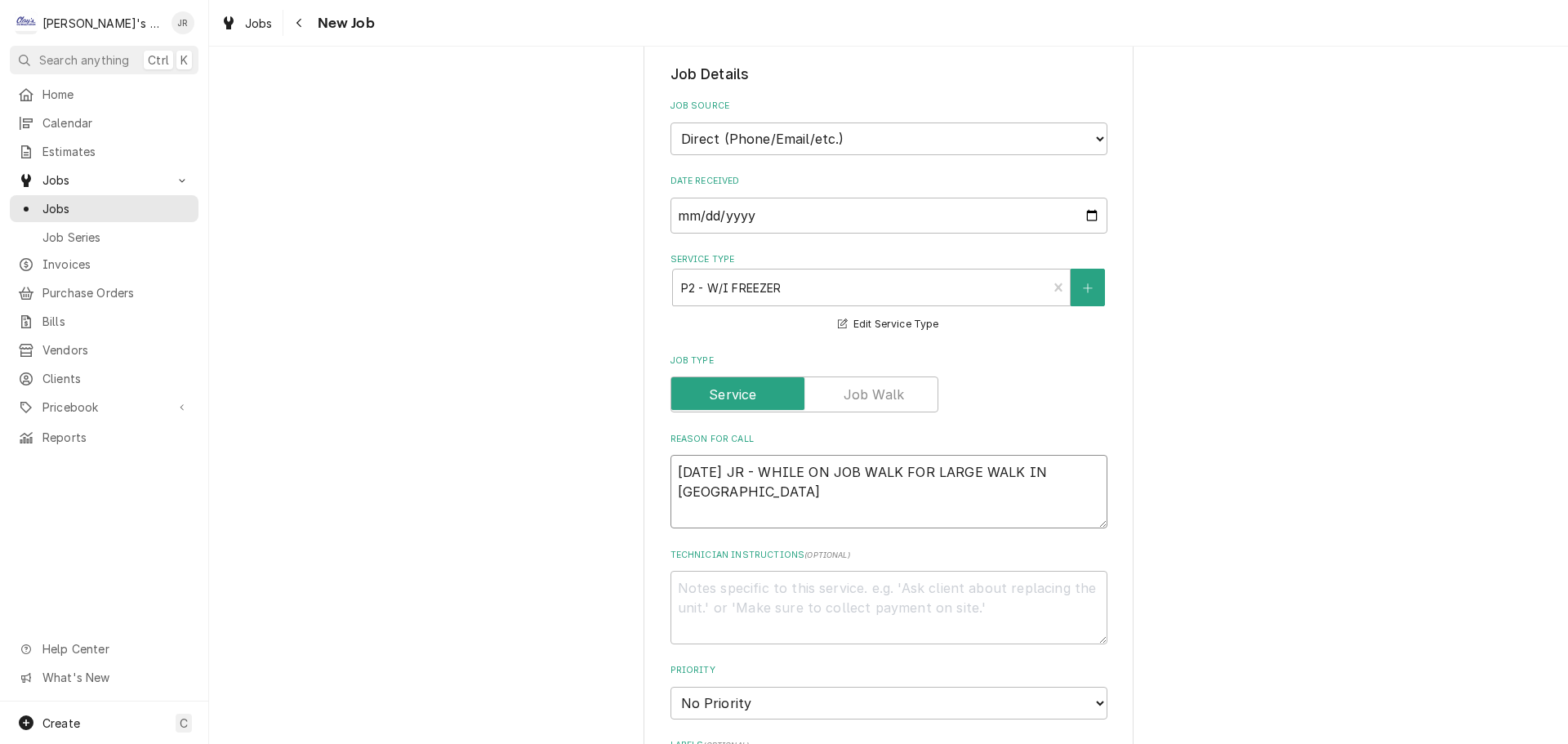
type textarea "x"
type textarea "9/25/2025 JR - WHILE ON JOB WALK FOR LARGE WALK IN FREEZER"
type textarea "x"
type textarea "9/25/2025 JR - WHILE ON JOB WALK FOR LARGE WALK IN FREEZER"
type textarea "x"
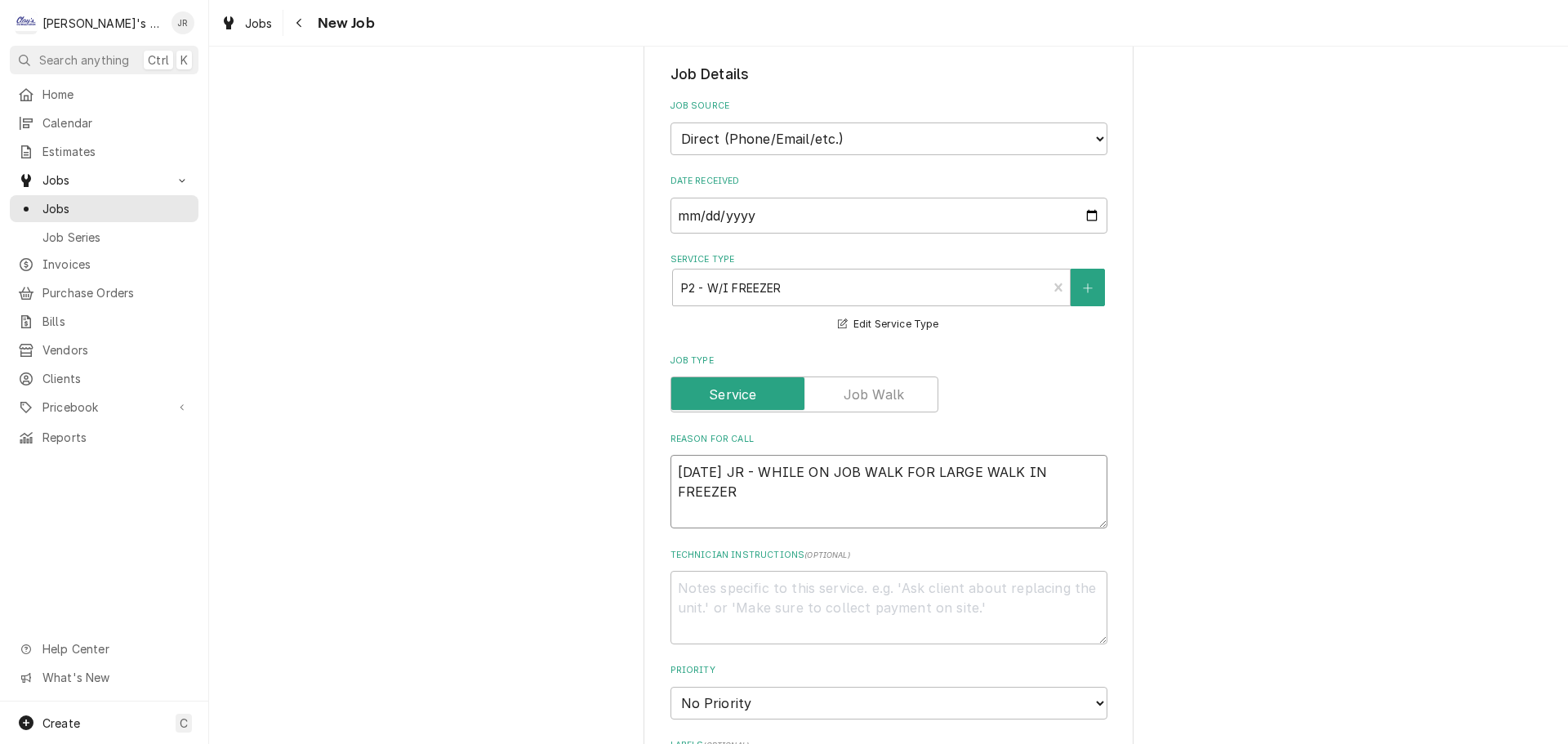
type textarea "9/25/2025 JR - WHILE ON JOB WALK FOR LARGE WALK IN FREEZER"
type textarea "x"
type textarea "9/25/2025 JR - WHILE ON JOB WALK FOR LARGE WALK IN FREEZER,"
type textarea "x"
type textarea "9/25/2025 JR - WHILE ON JOB WALK FOR LARGE WALK IN FREEZER,"
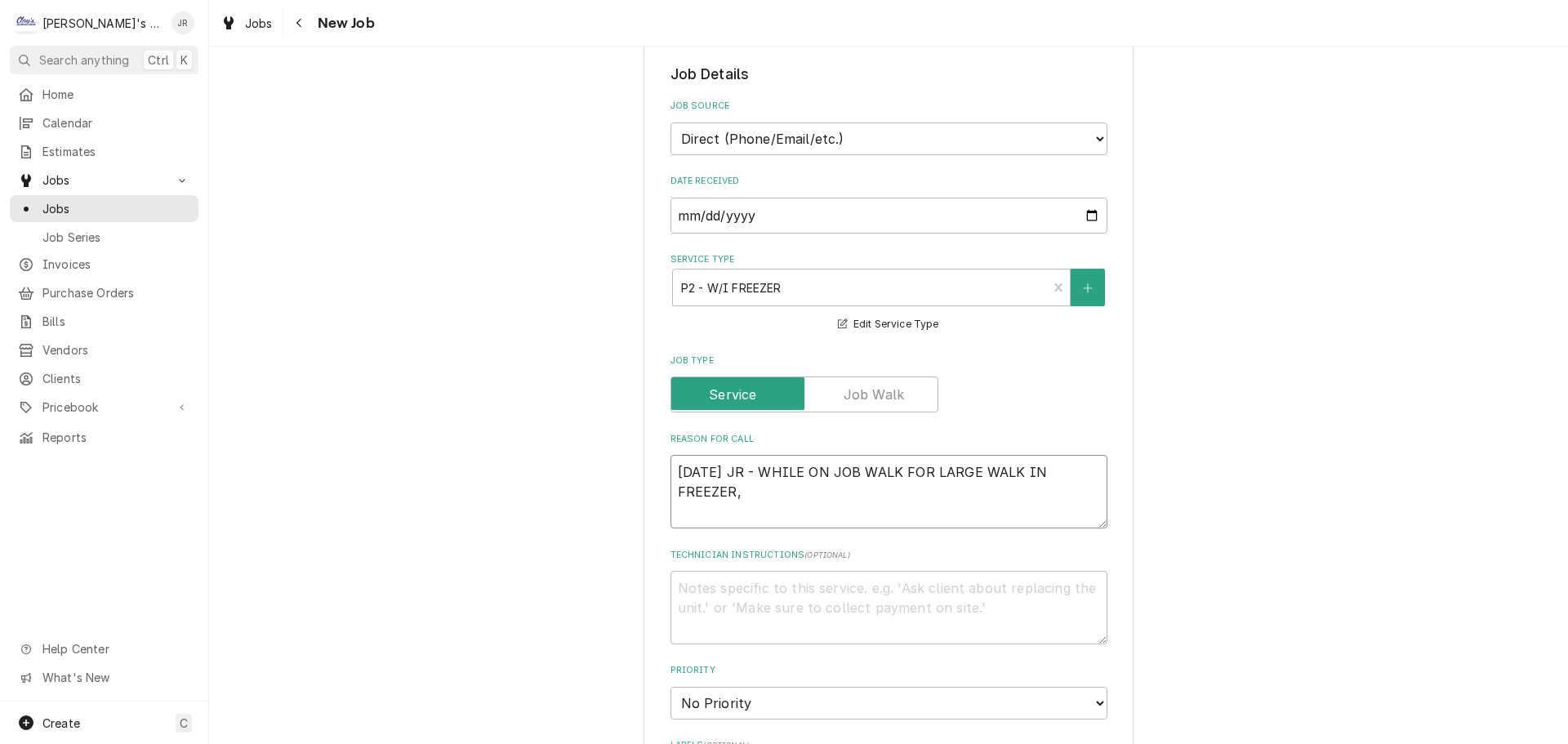
type textarea "x"
type textarea "9/25/2025 JR - WHILE ON JOB WALK FOR LARGE WALK IN FREEZER, J"
type textarea "x"
type textarea "9/25/2025 JR - WHILE ON JOB WALK FOR LARGE WALK IN FREEZER, JE"
type textarea "x"
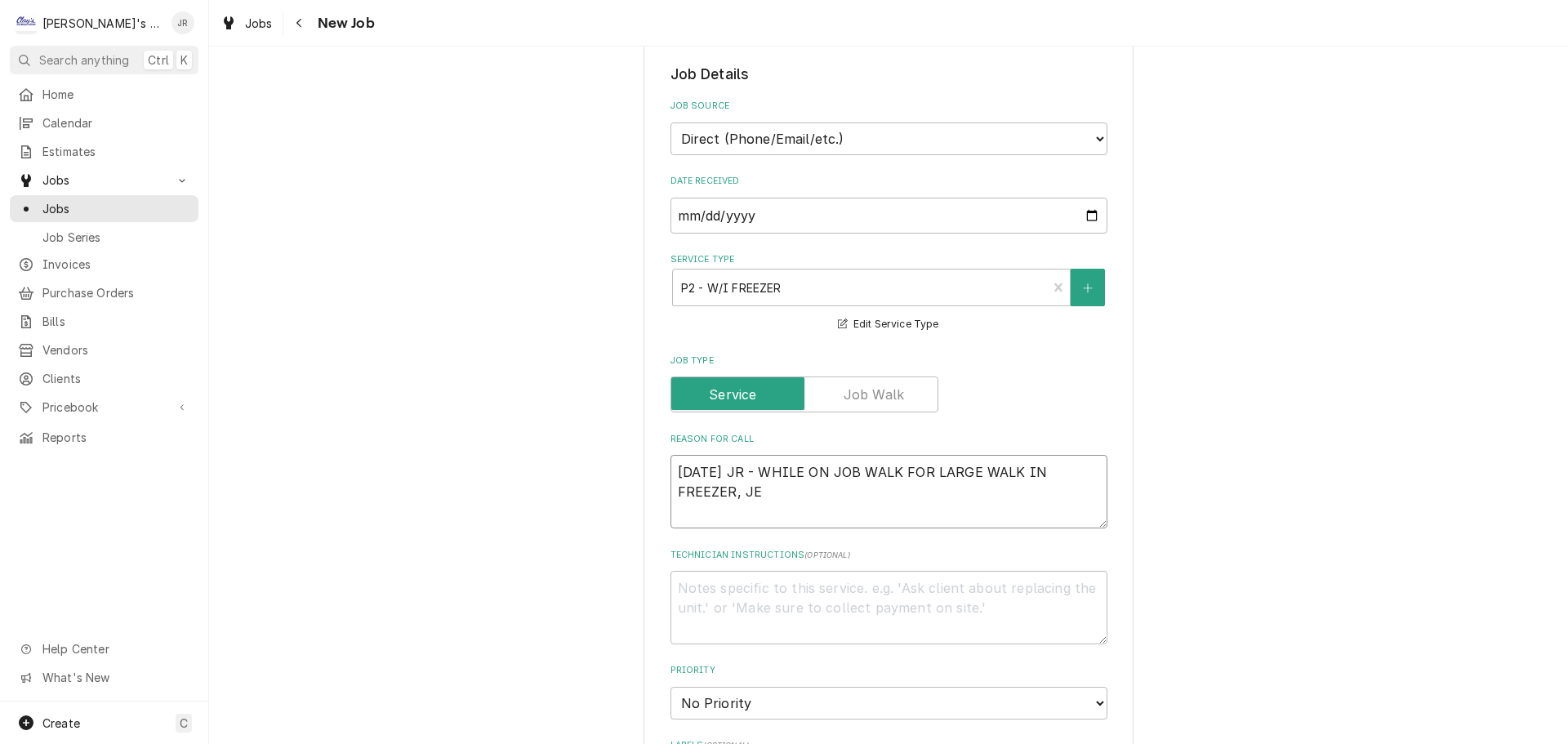
type textarea "9/25/2025 JR - WHILE ON JOB WALK FOR LARGE WALK IN FREEZER, JES"
type textarea "x"
type textarea "9/25/2025 JR - WHILE ON JOB WALK FOR LARGE WALK IN FREEZER, JESS"
type textarea "x"
type textarea "9/25/2025 JR - WHILE ON JOB WALK FOR LARGE WALK IN FREEZER, JESSE"
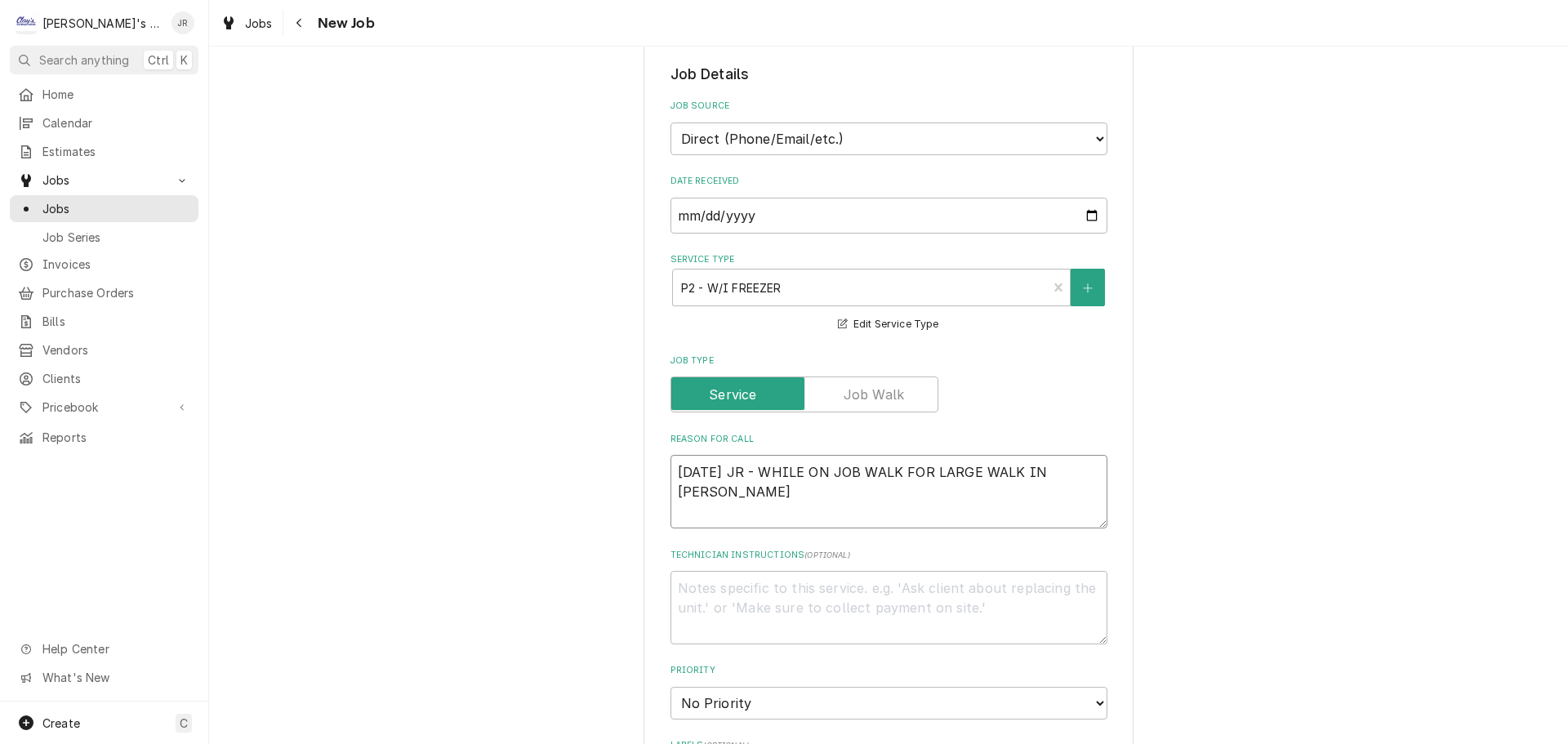
type textarea "x"
type textarea "9/25/2025 JR - WHILE ON JOB WALK FOR LARGE WALK IN FREEZER, JESSEE"
type textarea "x"
type textarea "9/25/2025 JR - WHILE ON JOB WALK FOR LARGE WALK IN FREEZER, JESSE"
type textarea "x"
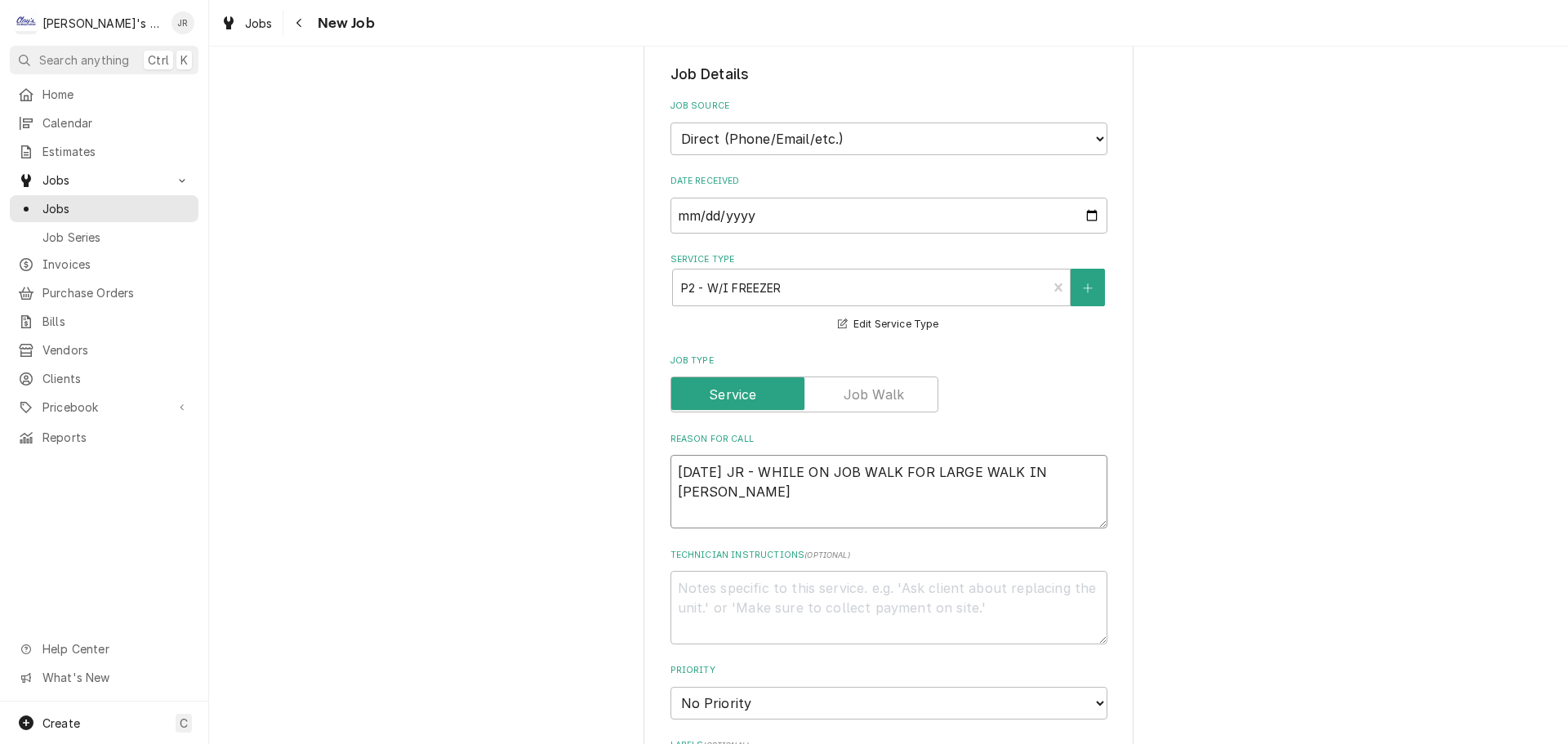
type textarea "9/25/2025 JR - WHILE ON JOB WALK FOR LARGE WALK IN FREEZER, JESSEE"
type textarea "x"
type textarea "9/25/2025 JR - WHILE ON JOB WALK FOR LARGE WALK IN FREEZER, JESSEE"
type textarea "x"
type textarea "9/25/2025 JR - WHILE ON JOB WALK FOR LARGE WALK IN FREEZER, JESSEE"
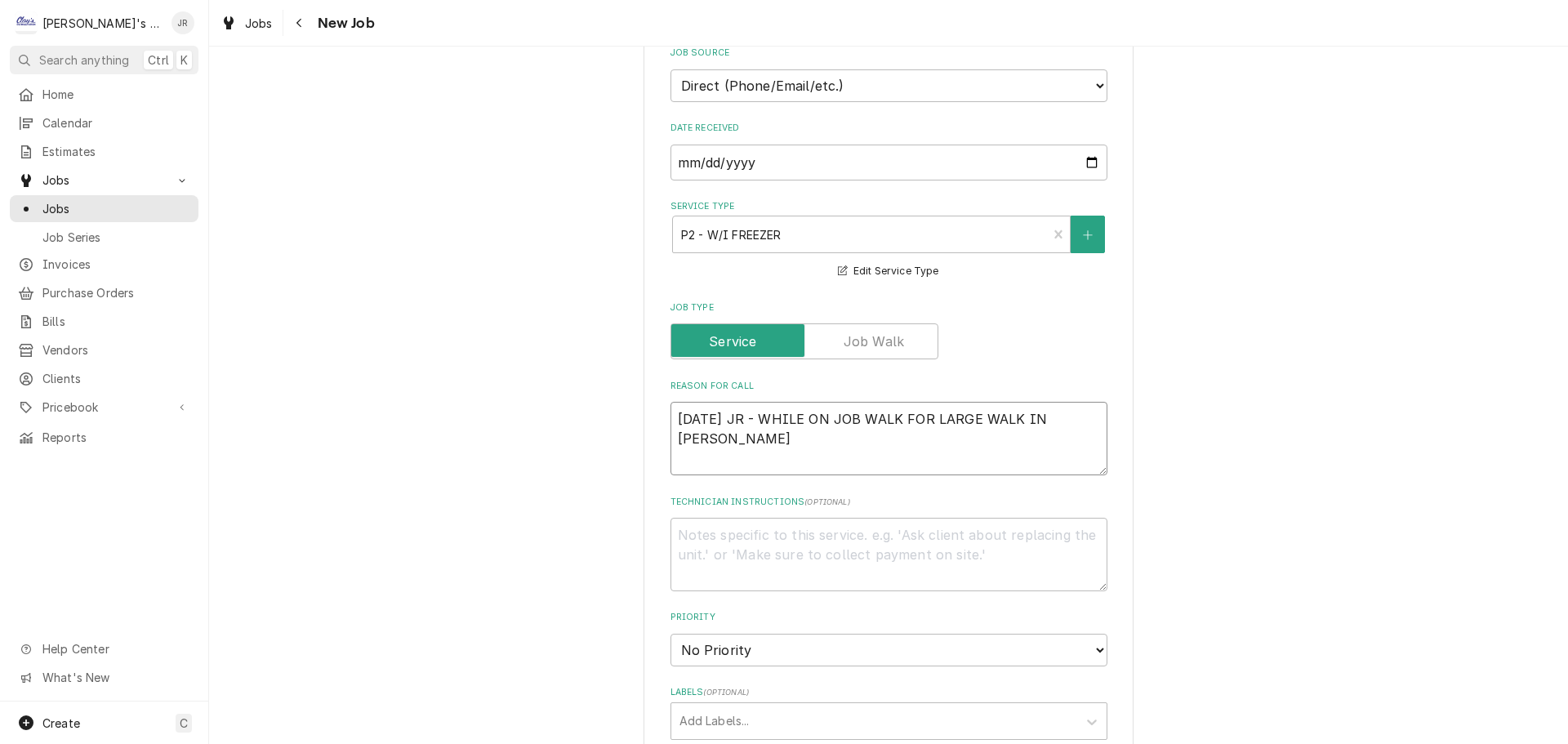
scroll to position [408, 0]
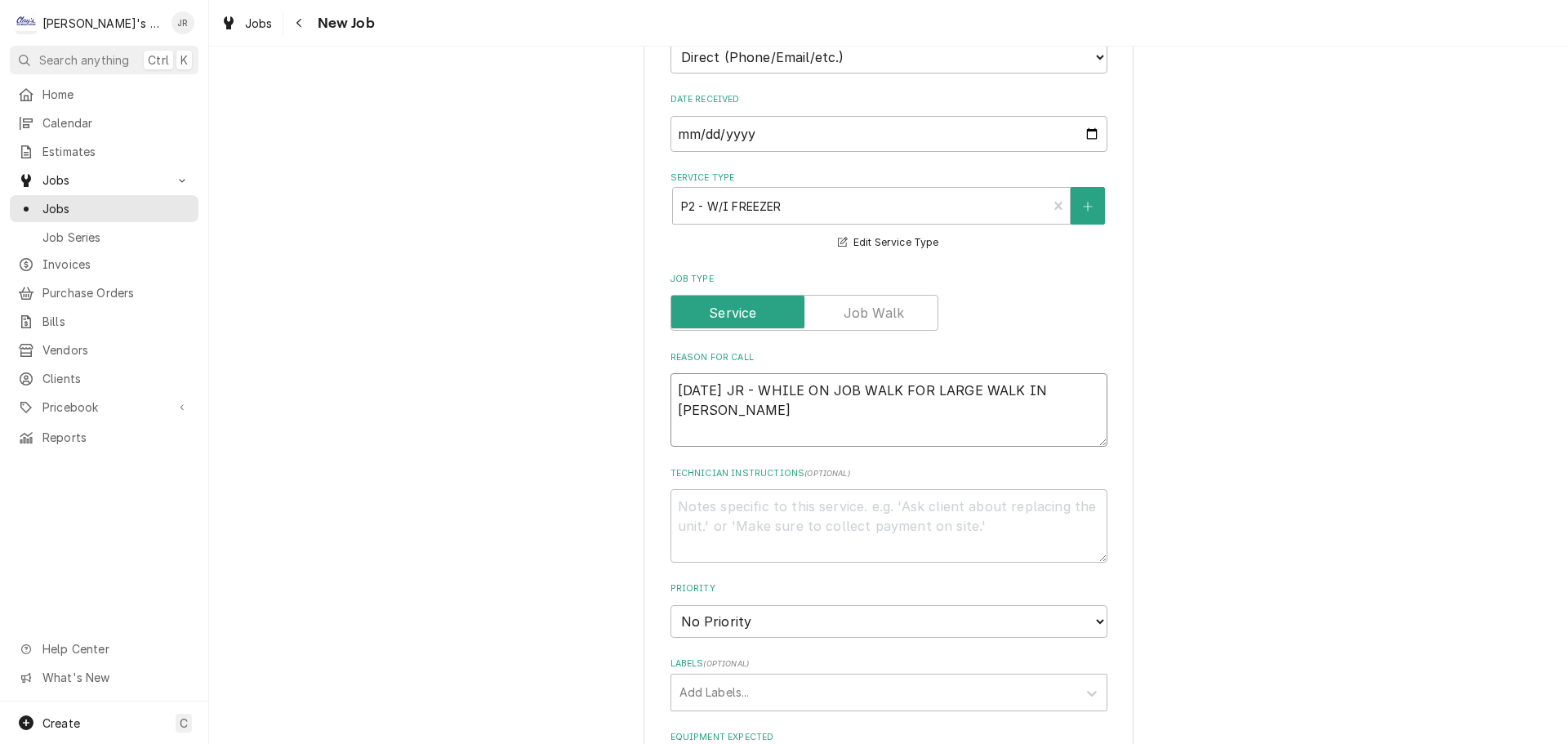
type textarea "x"
type textarea "9/25/2025 JR - WHILE ON JOB WALK FOR LARGE WALK IN FREEZER, JESSEE"
type textarea "x"
type textarea "9/25/2025 JR - WHILE ON JOB WALK FOR LARGE WALK IN FREEZER, JESSE"
type textarea "x"
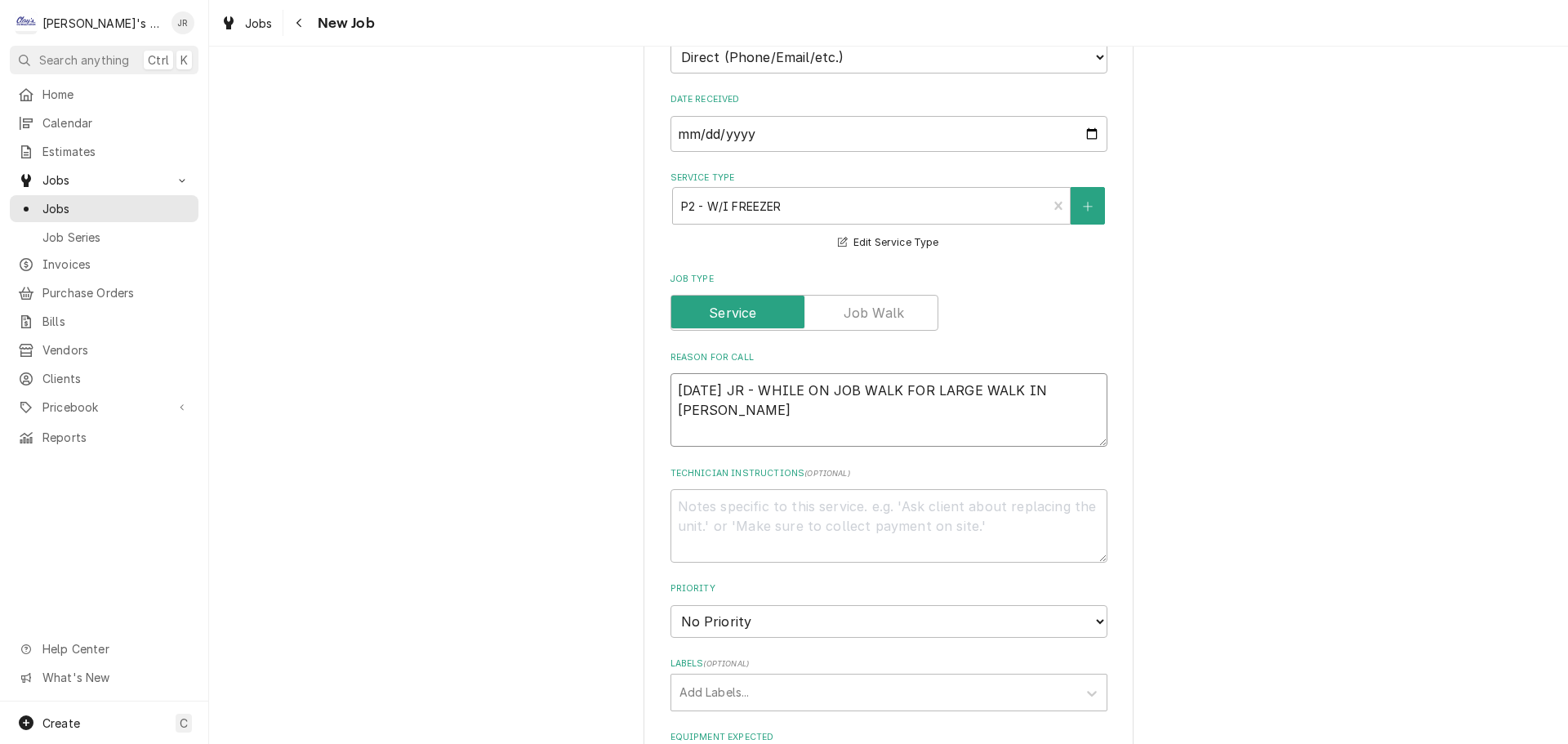
type textarea "9/25/2025 JR - WHILE ON JOB WALK FOR LARGE WALK IN FREEZER, JESSE"
type textarea "x"
type textarea "9/25/2025 JR - WHILE ON JOB WALK FOR LARGE WALK IN FREEZER, JESSE M"
type textarea "x"
type textarea "9/25/2025 JR - WHILE ON JOB WALK FOR LARGE WALK IN FREEZER, JESSE ME"
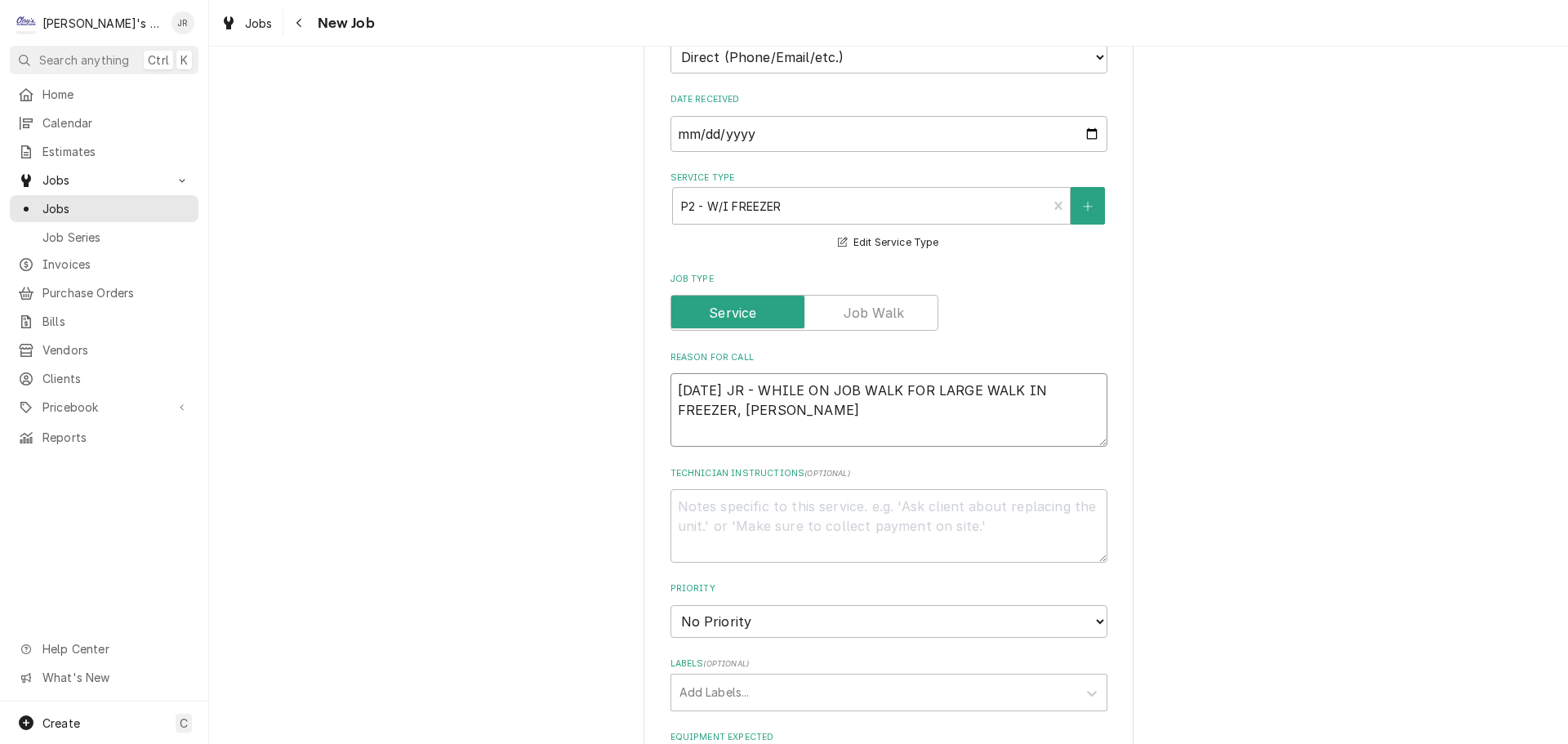
type textarea "x"
type textarea "9/25/2025 JR - WHILE ON JOB WALK FOR LARGE WALK IN FREEZER, JESSE MEN"
type textarea "x"
type textarea "9/25/2025 JR - WHILE ON JOB WALK FOR LARGE WALK IN FREEZER, JESSE MENT"
type textarea "x"
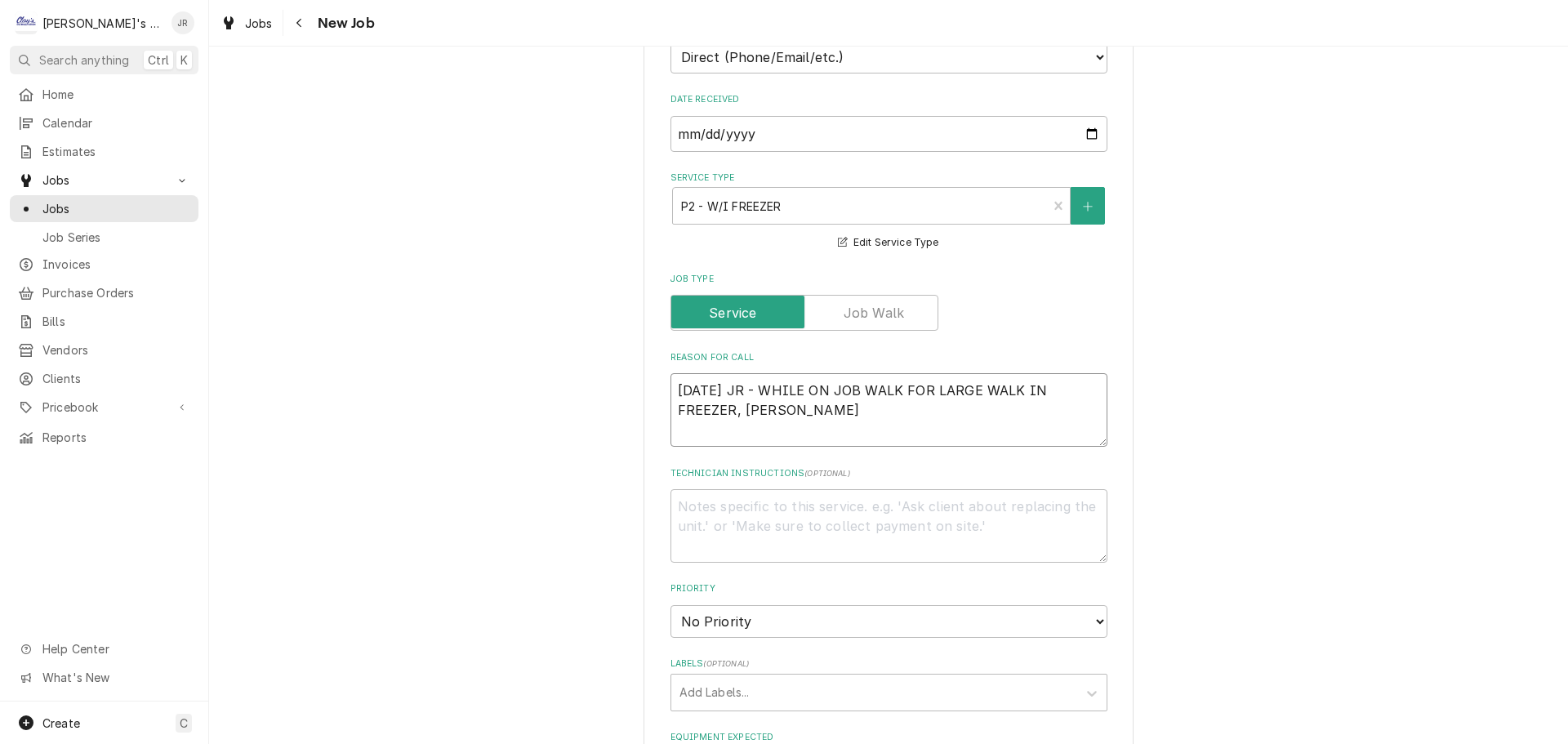
type textarea "9/25/2025 JR - WHILE ON JOB WALK FOR LARGE WALK IN FREEZER, JESSE MENTI"
type textarea "x"
type textarea "9/25/2025 JR - WHILE ON JOB WALK FOR LARGE WALK IN FREEZER, JESSE MENTIO"
type textarea "x"
type textarea "9/25/2025 JR - WHILE ON JOB WALK FOR LARGE WALK IN FREEZER, JESSE MENTION"
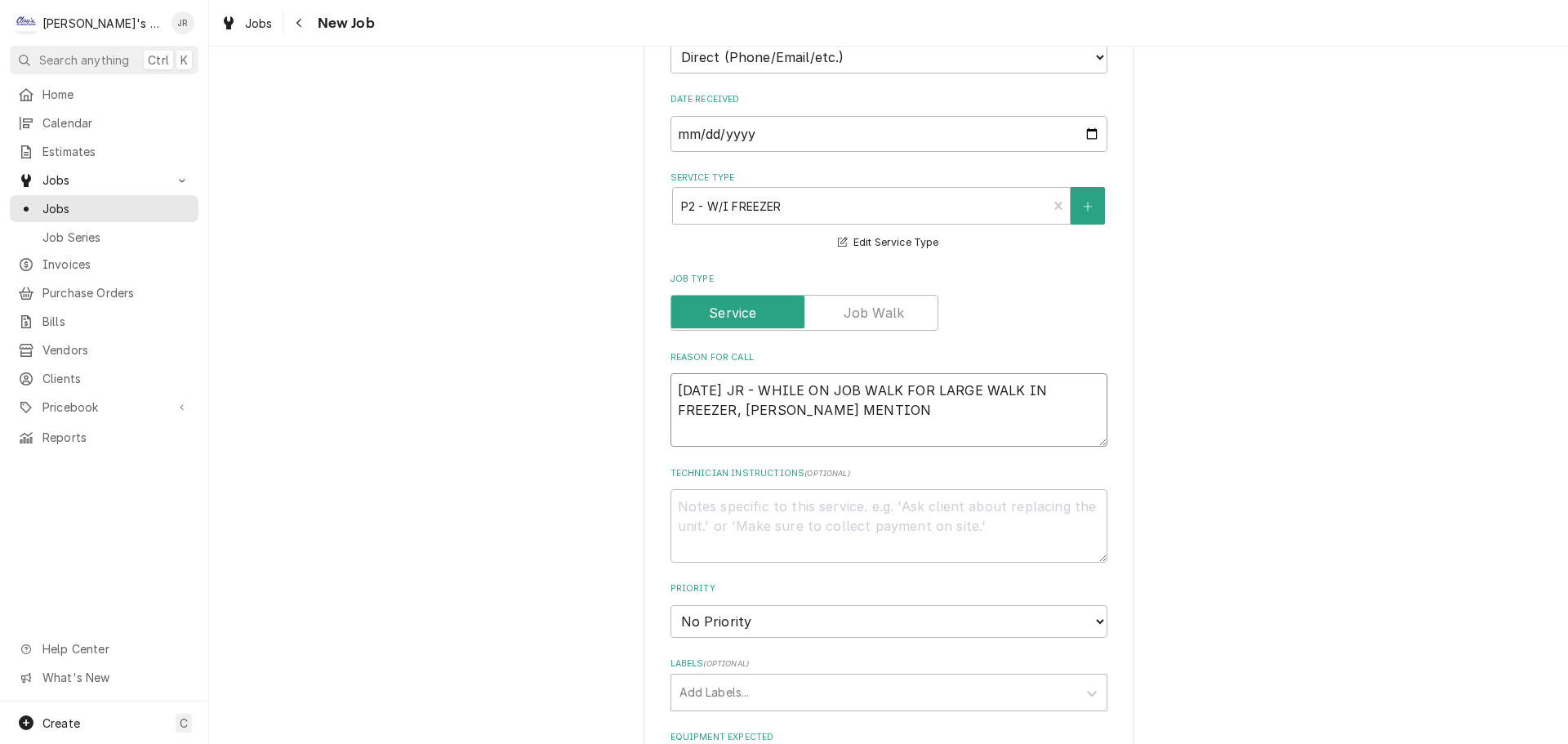
type textarea "x"
type textarea "9/25/2025 JR - WHILE ON JOB WALK FOR LARGE WALK IN FREEZER, JESSE MENTIONE"
type textarea "x"
type textarea "9/25/2025 JR - WHILE ON JOB WALK FOR LARGE WALK IN FREEZER, JESSE MENTIONED"
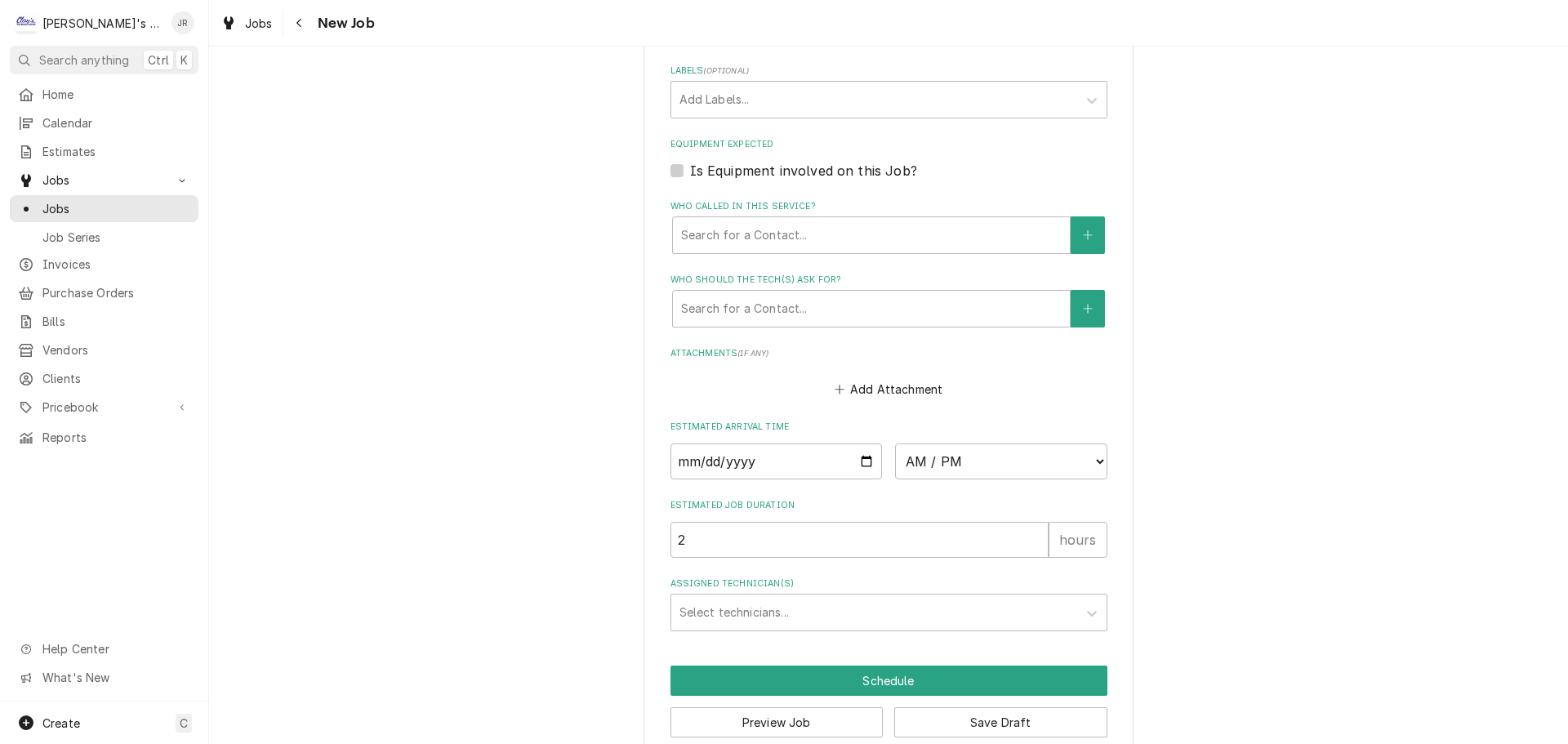
scroll to position [1049, 0]
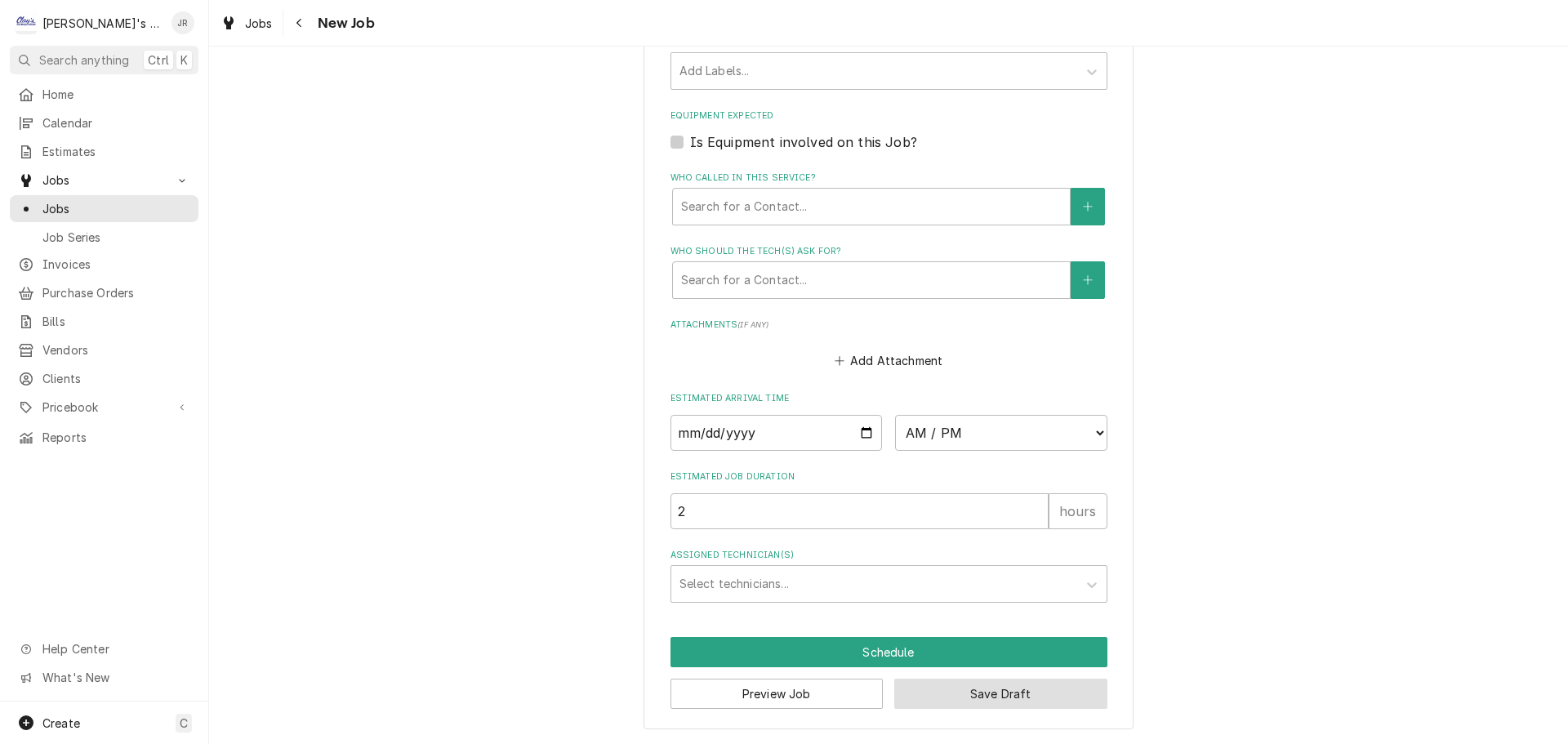
click at [935, 693] on button "Save Draft" at bounding box center [1000, 694] width 213 height 30
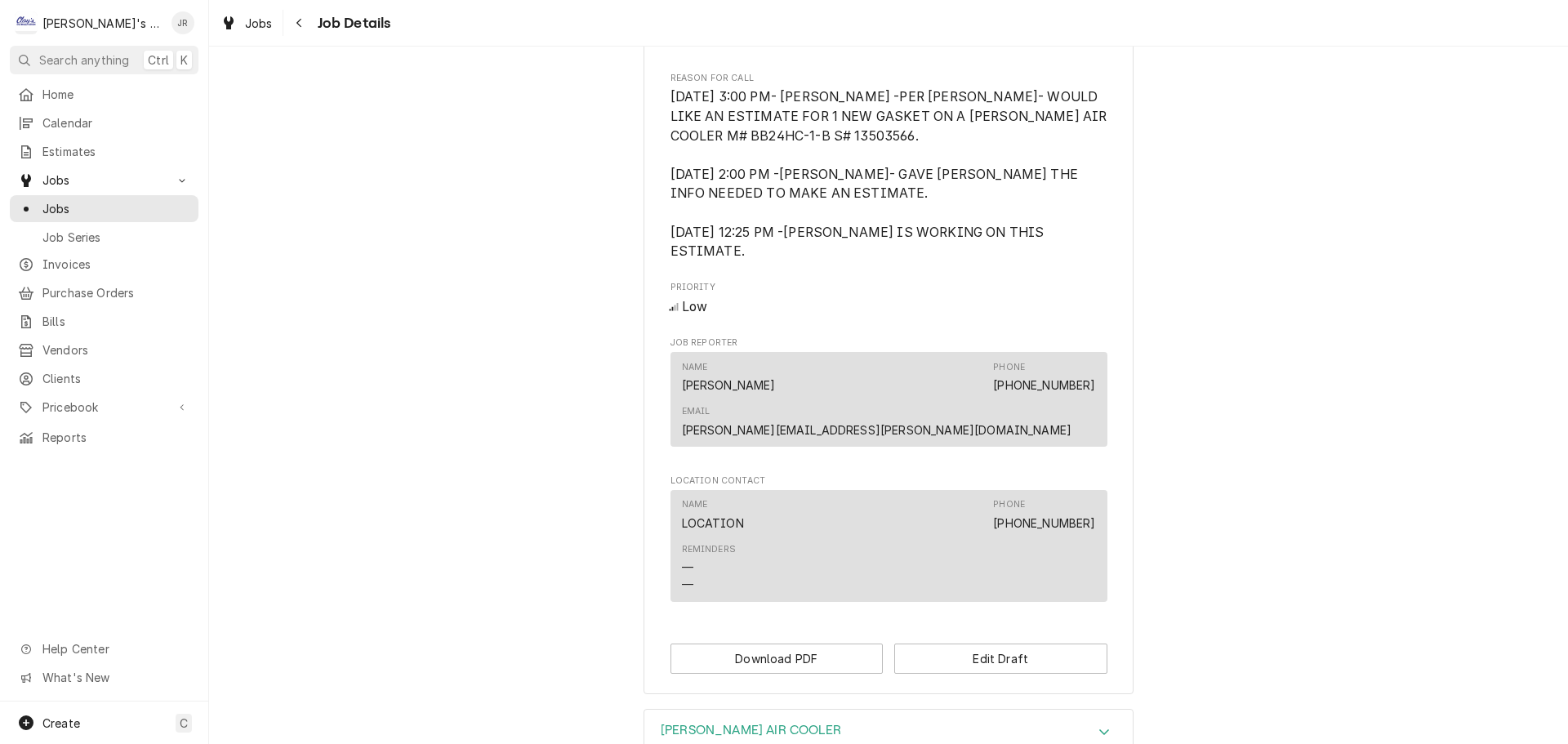
scroll to position [920, 0]
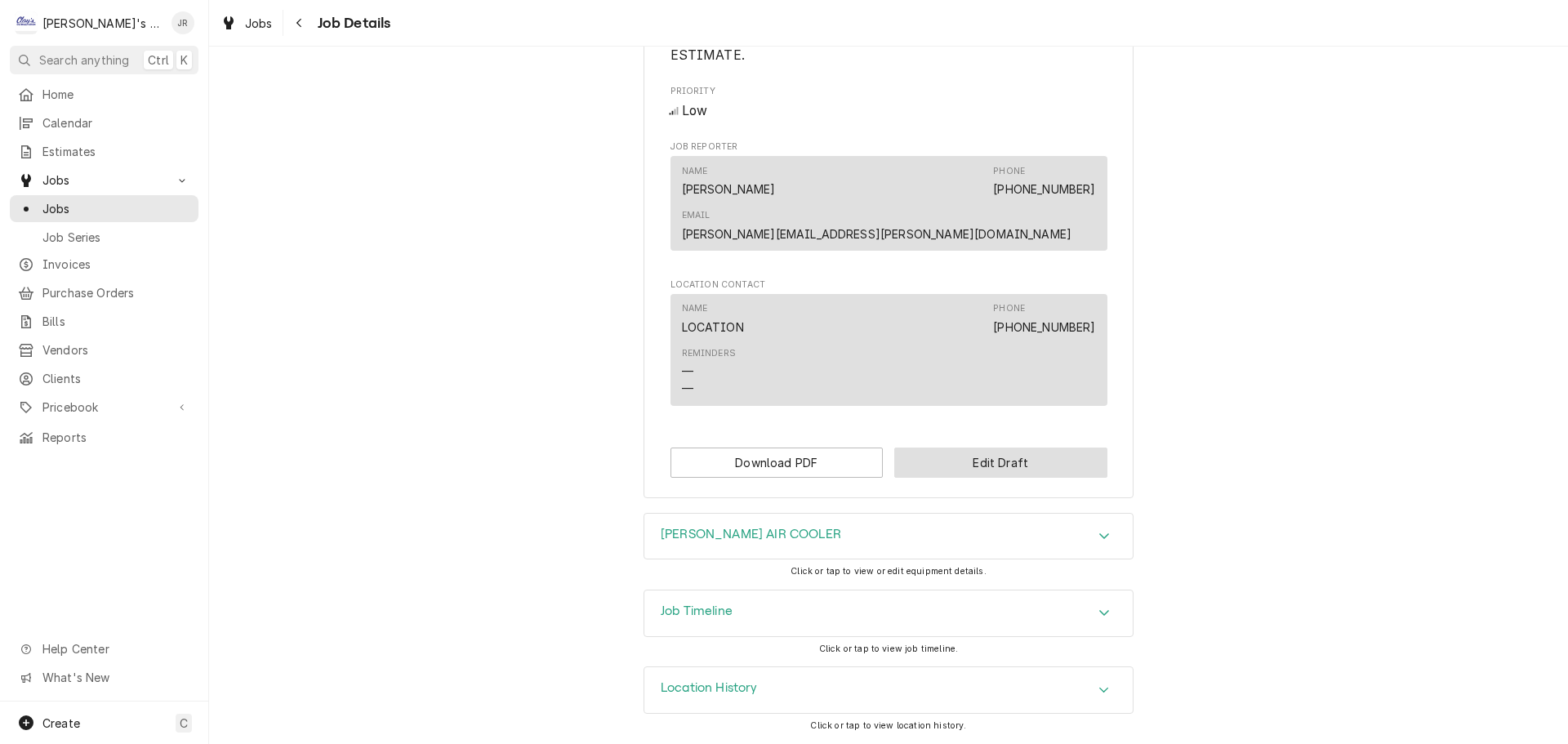
click at [944, 460] on button "Edit Draft" at bounding box center [1000, 463] width 213 height 30
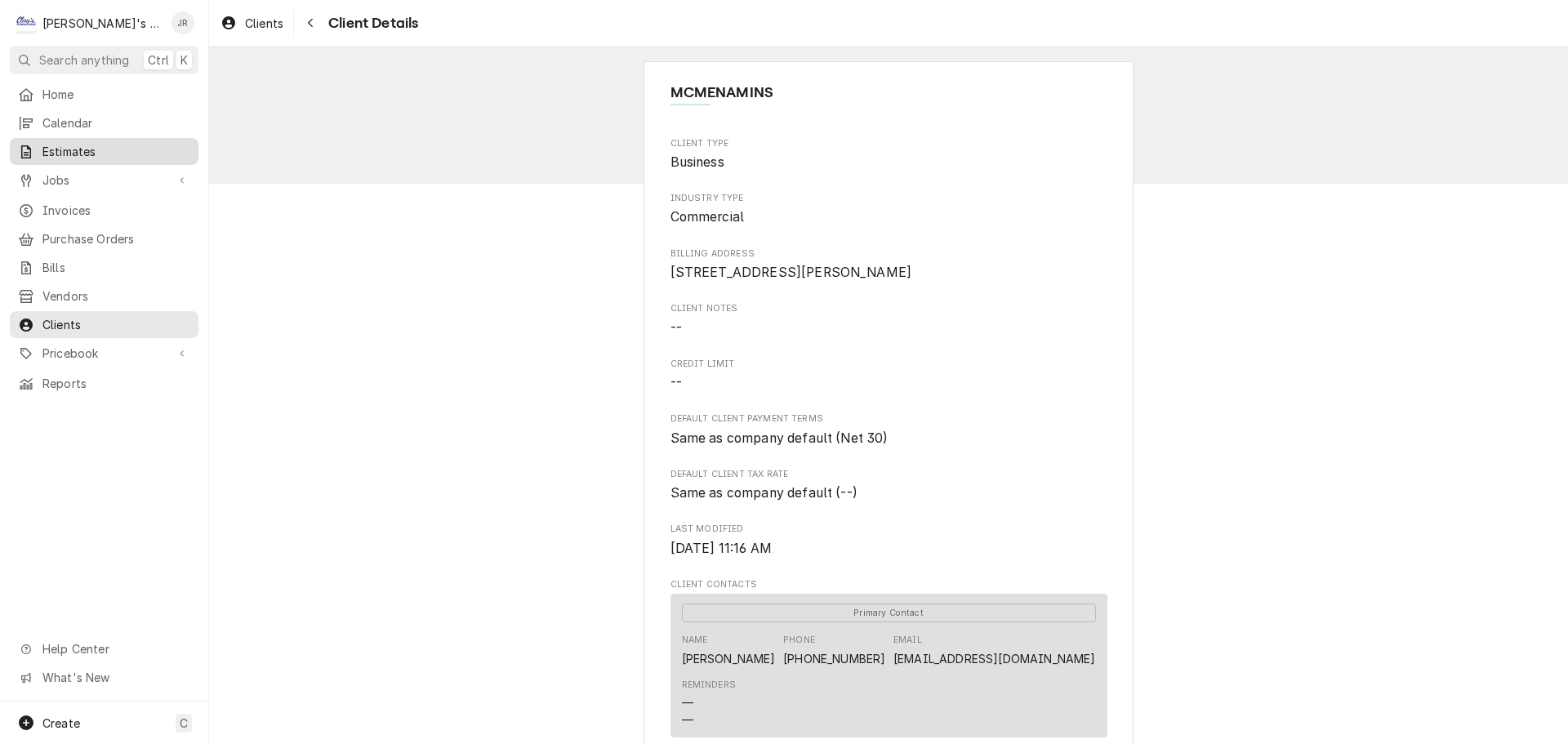
click at [97, 148] on span "Estimates" at bounding box center [117, 151] width 148 height 17
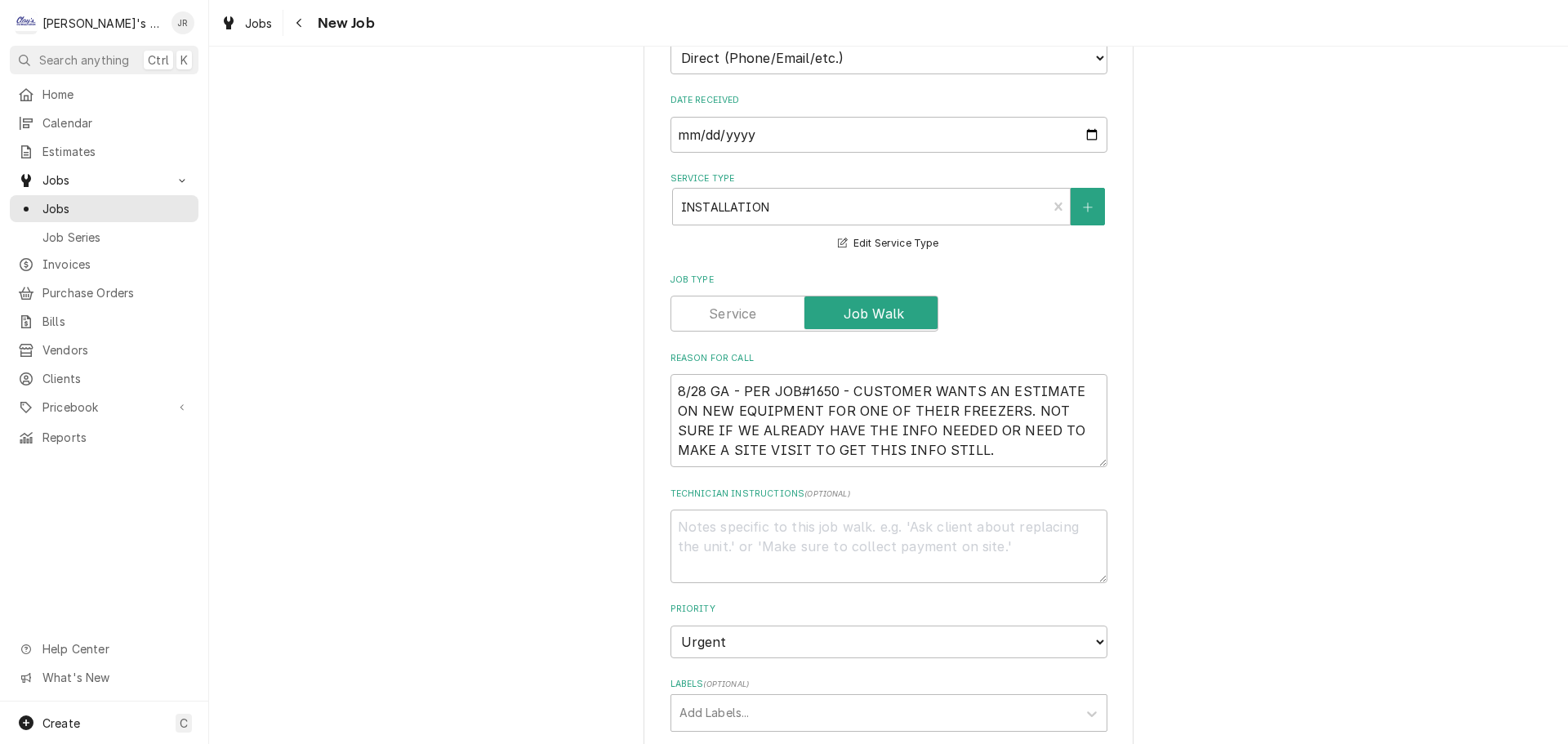
scroll to position [408, 0]
type textarea "x"
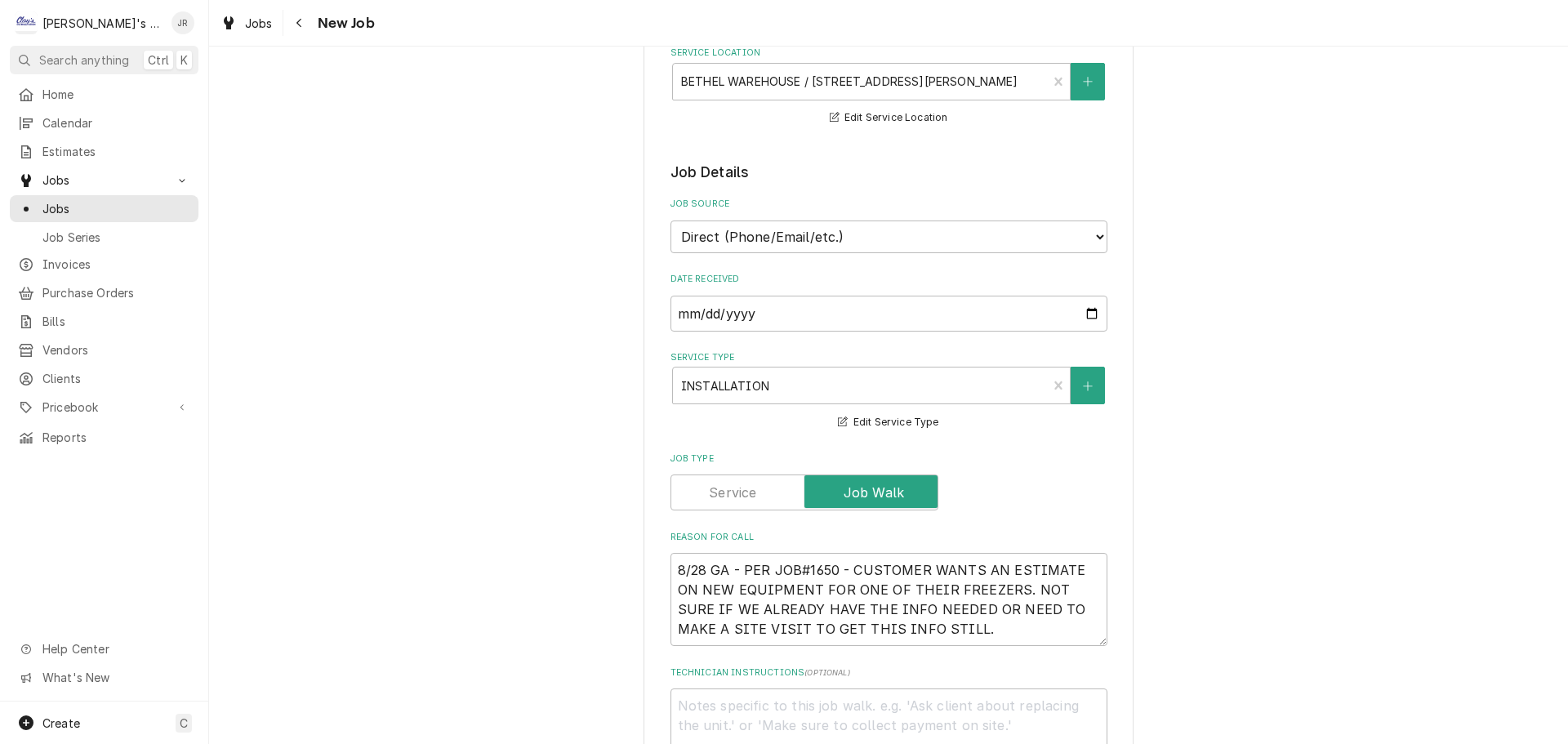
scroll to position [0, 0]
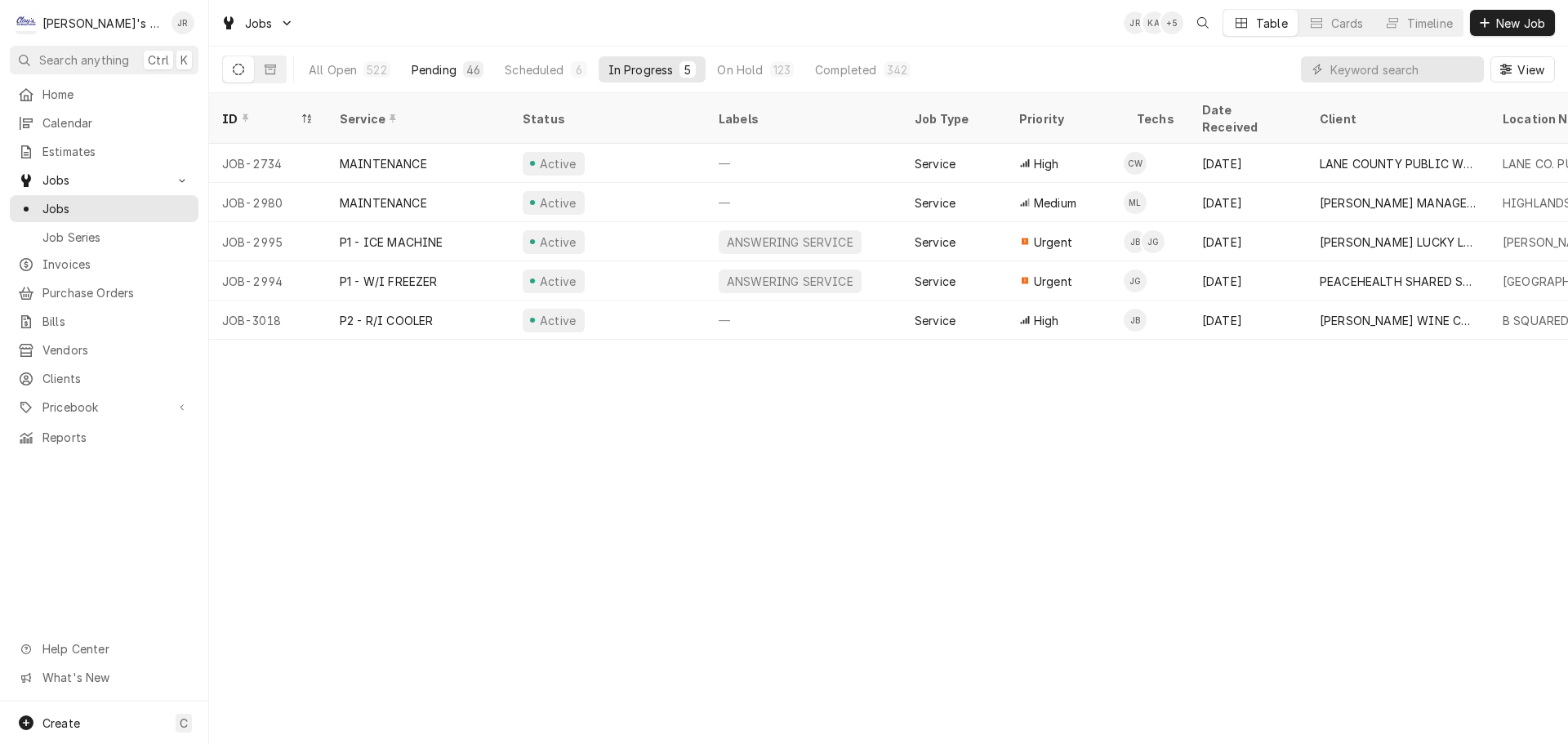
click at [424, 72] on div "Pending" at bounding box center [434, 70] width 45 height 17
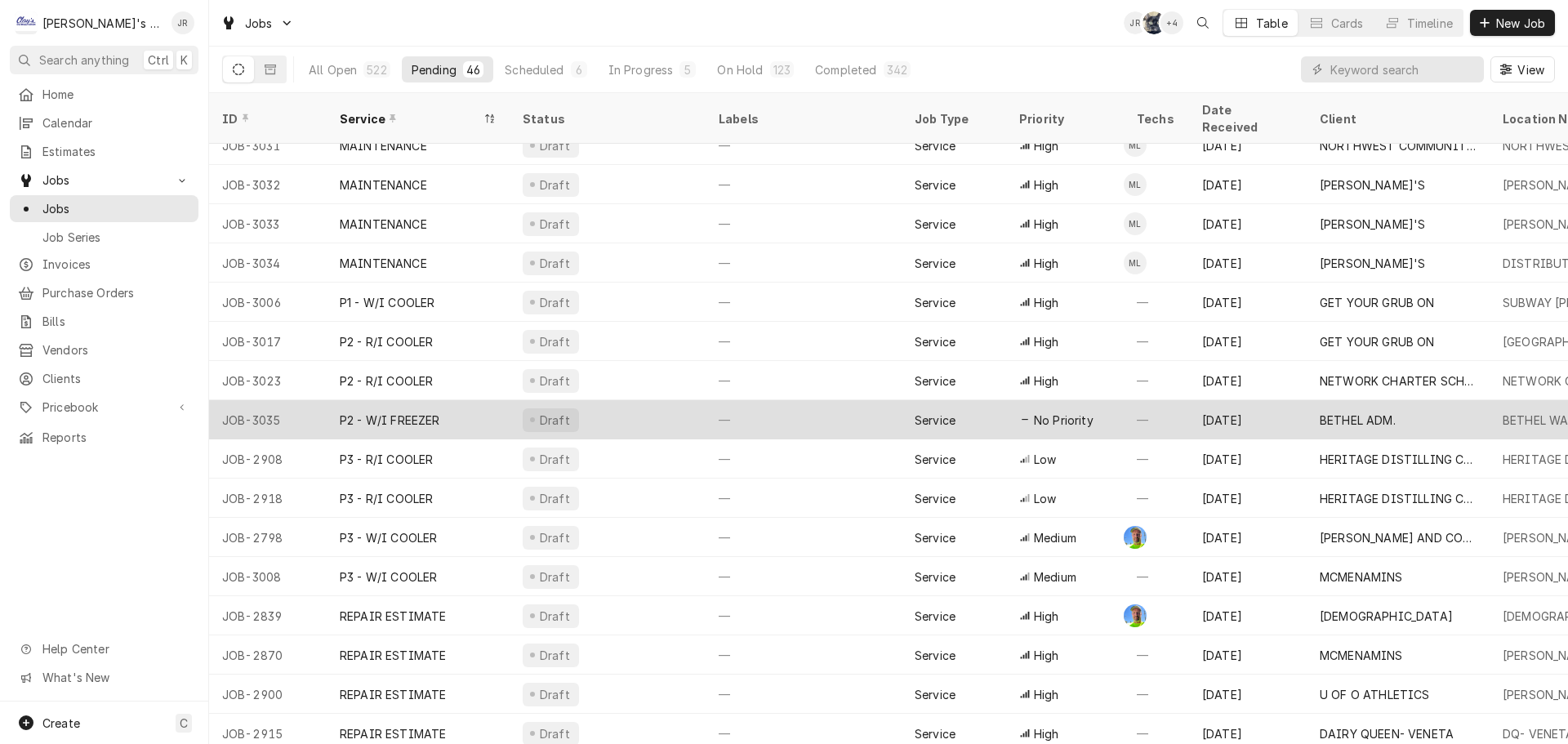
scroll to position [1117, 0]
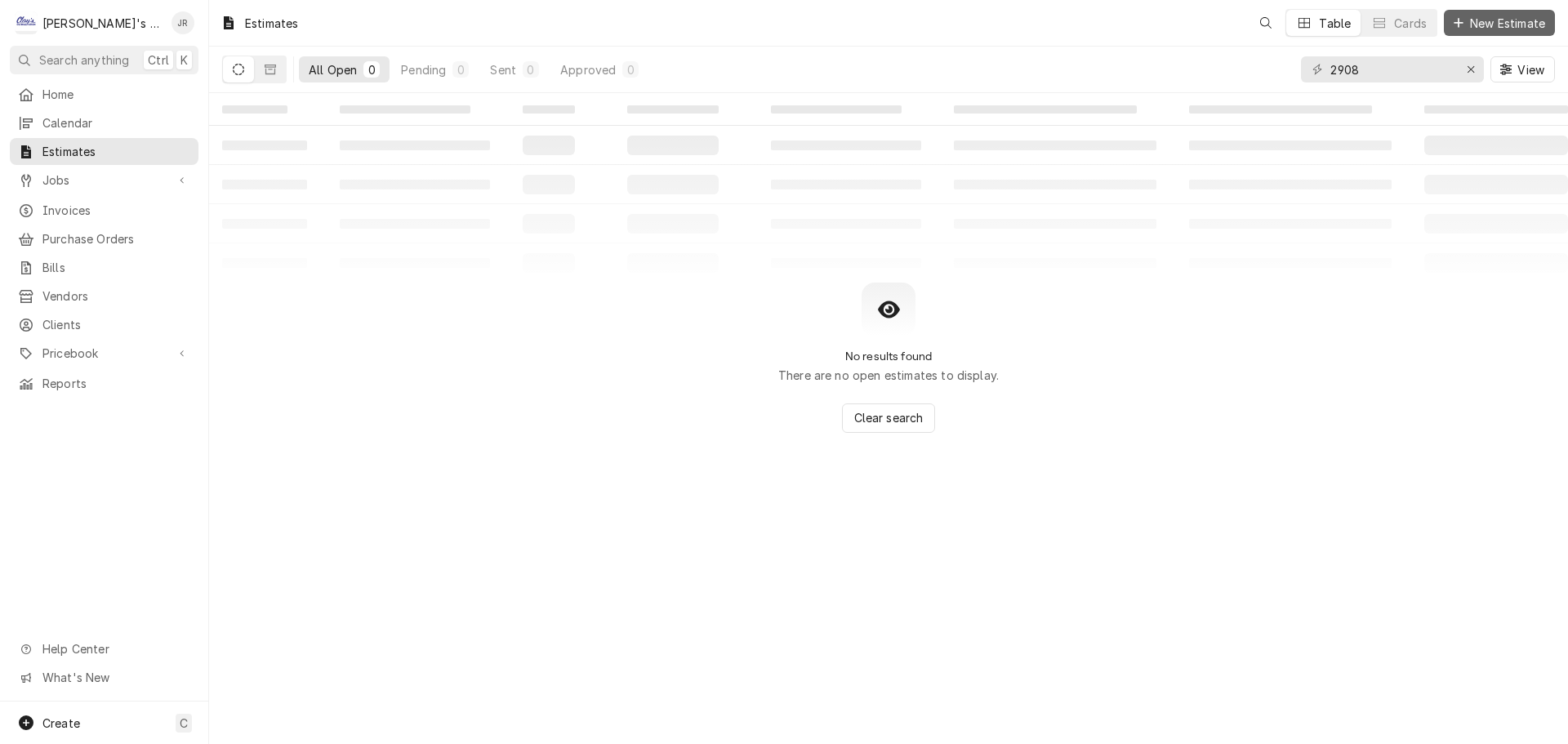
click at [1460, 23] on icon "Dynamic Content Wrapper" at bounding box center [1458, 23] width 10 height 12
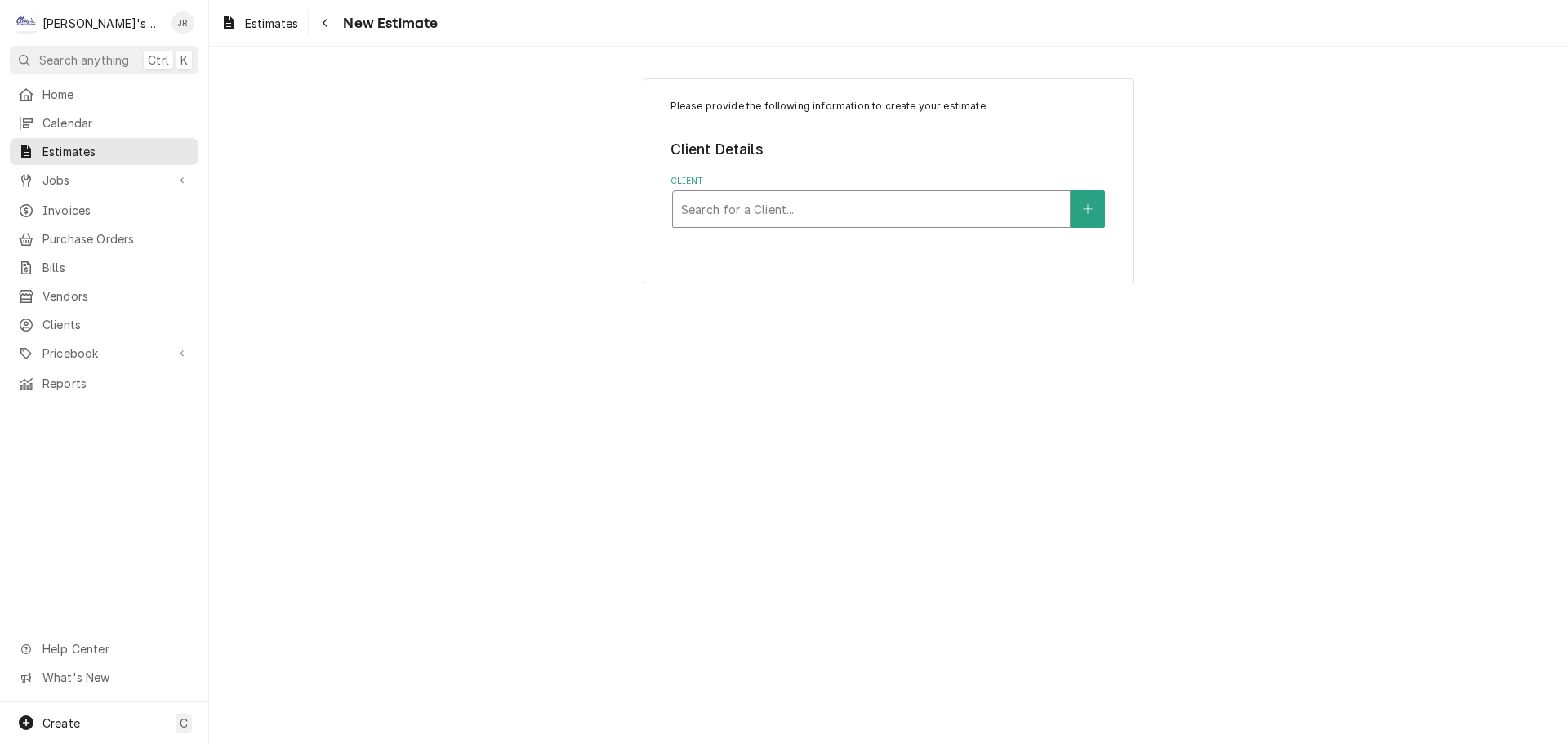
click at [740, 216] on div "Client" at bounding box center [871, 209] width 381 height 29
type input "HERIT"
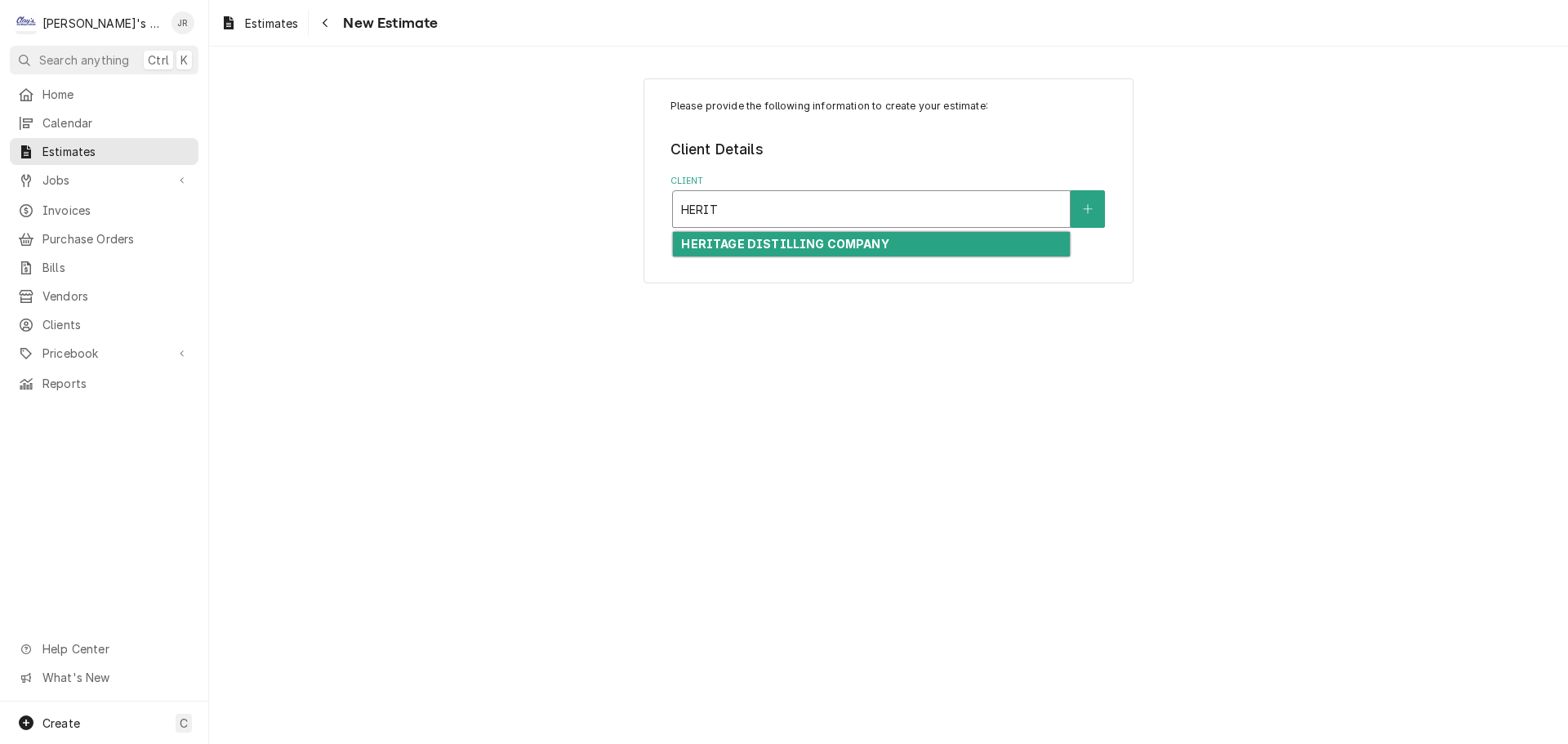
click at [867, 242] on strong "HERITAGE DISTILLING COMPANY" at bounding box center [784, 243] width 207 height 14
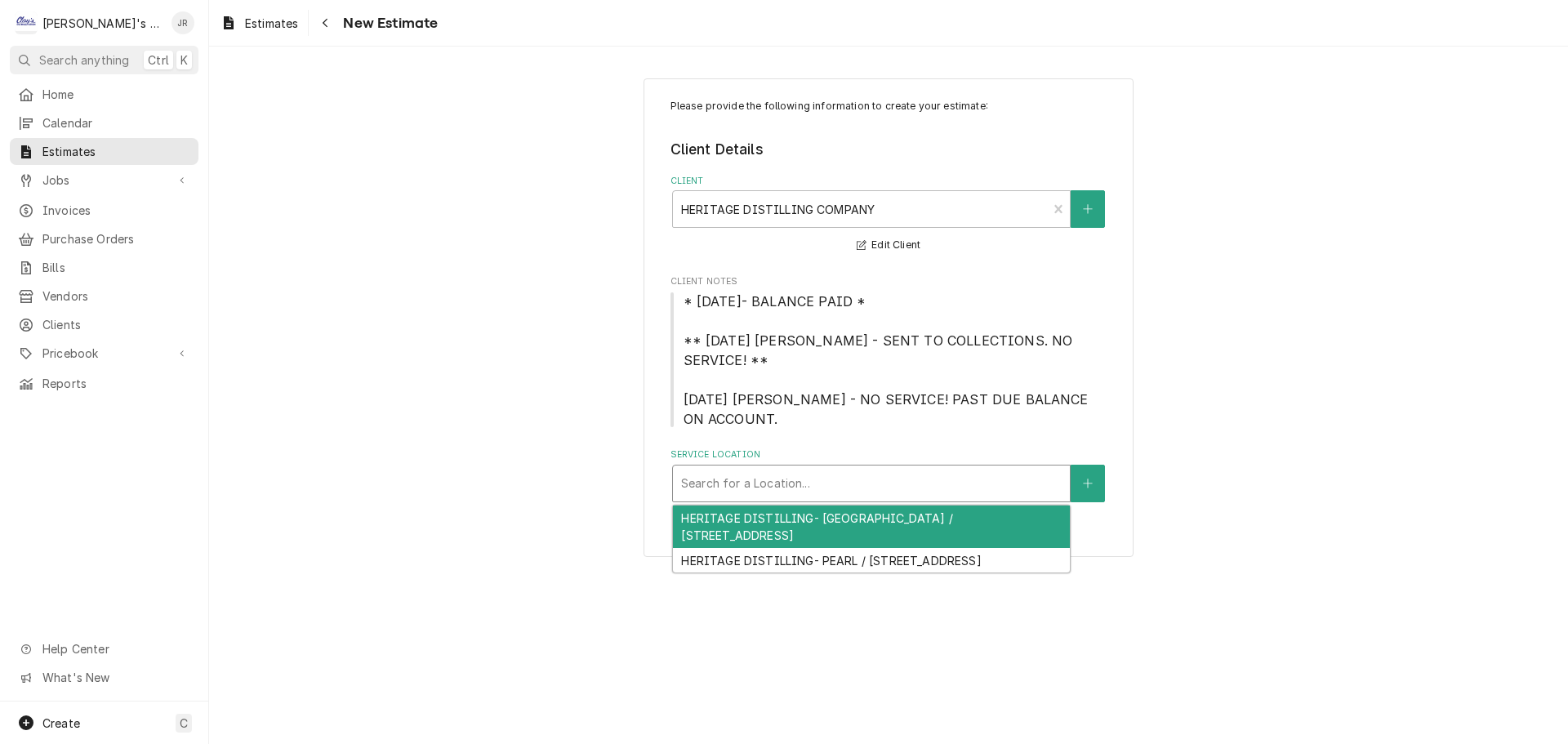
click at [781, 469] on div "Service Location" at bounding box center [871, 483] width 381 height 29
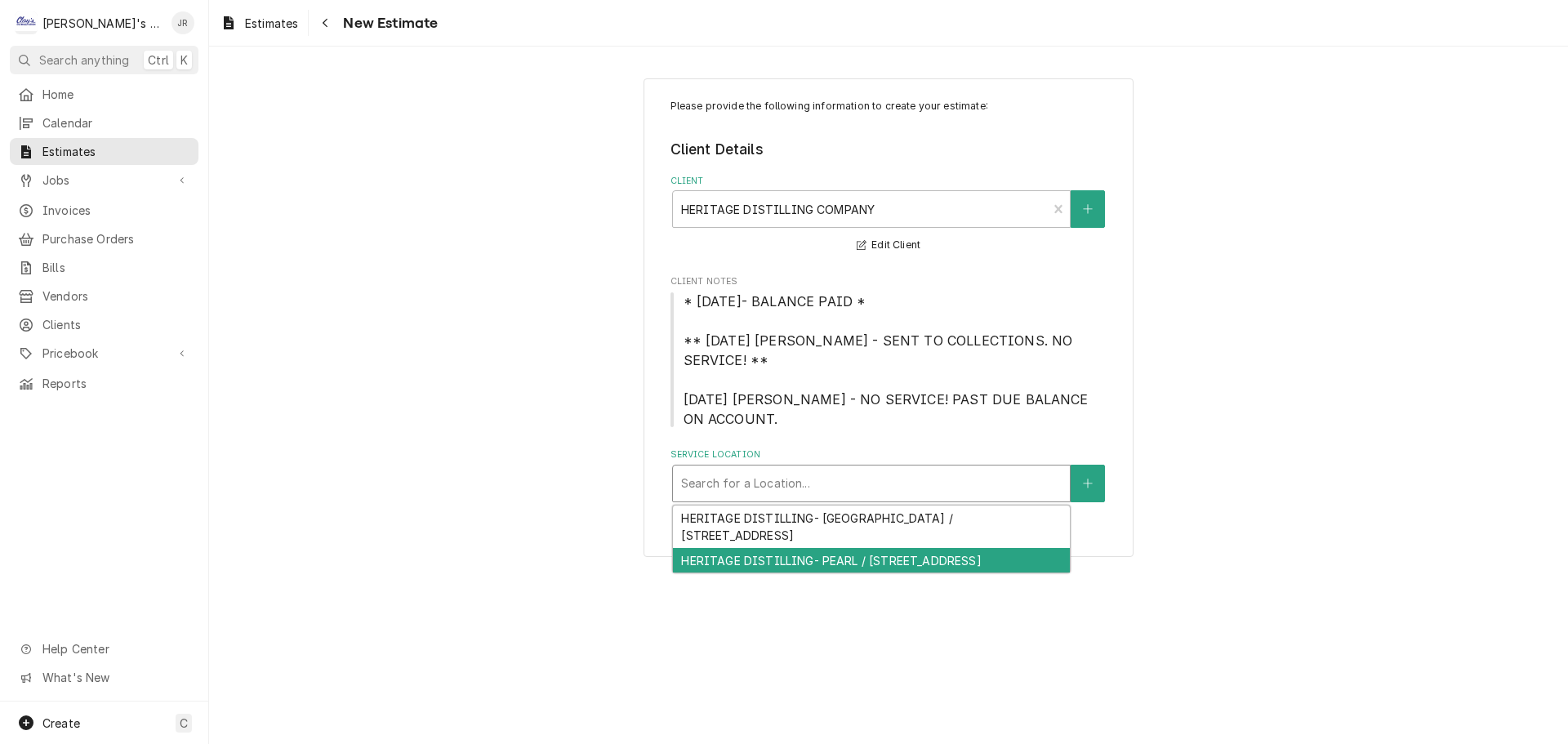
click at [823, 550] on div "HERITAGE DISTILLING- PEARL / [STREET_ADDRESS]" at bounding box center [870, 560] width 397 height 25
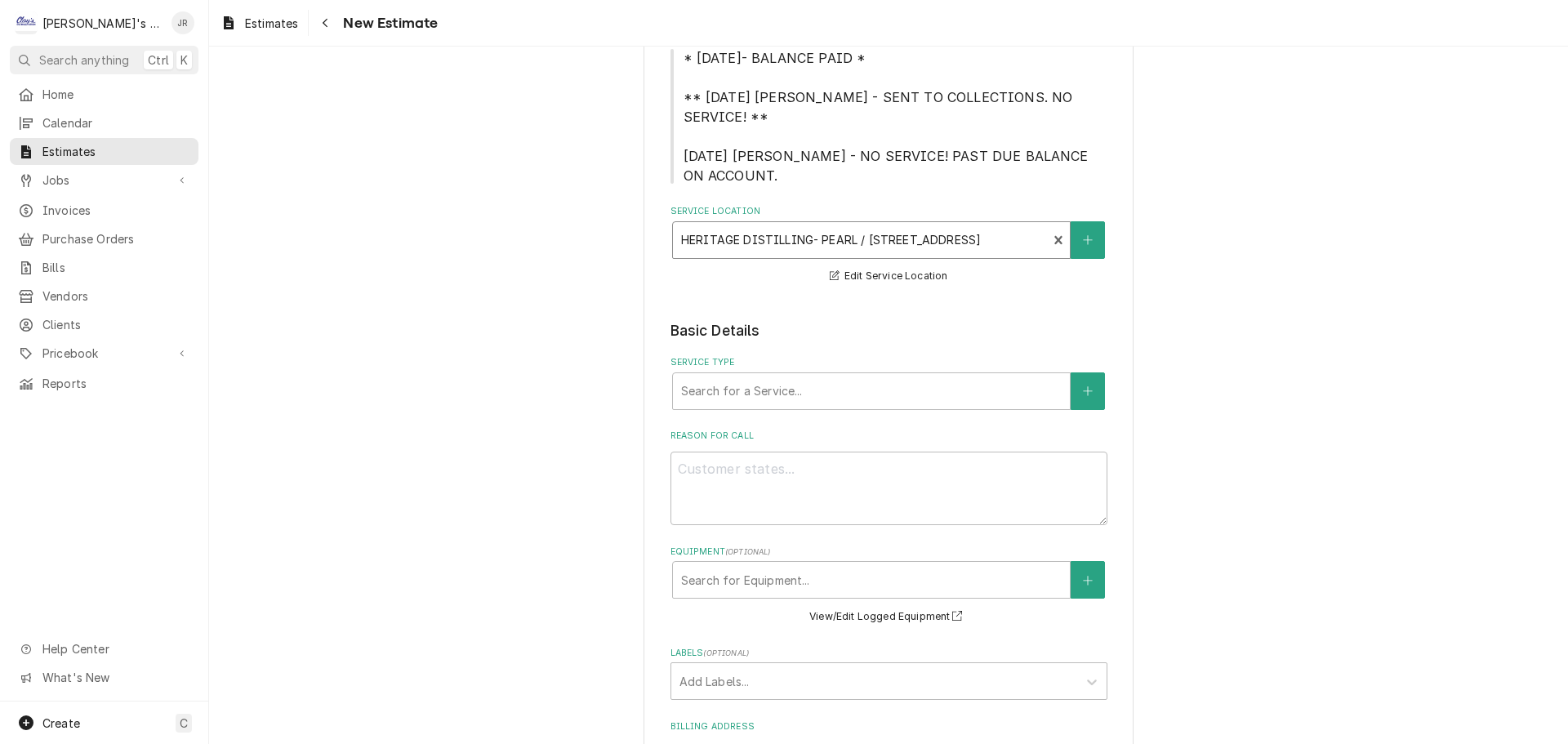
scroll to position [245, 0]
click at [792, 375] on div "Service Type" at bounding box center [871, 389] width 381 height 29
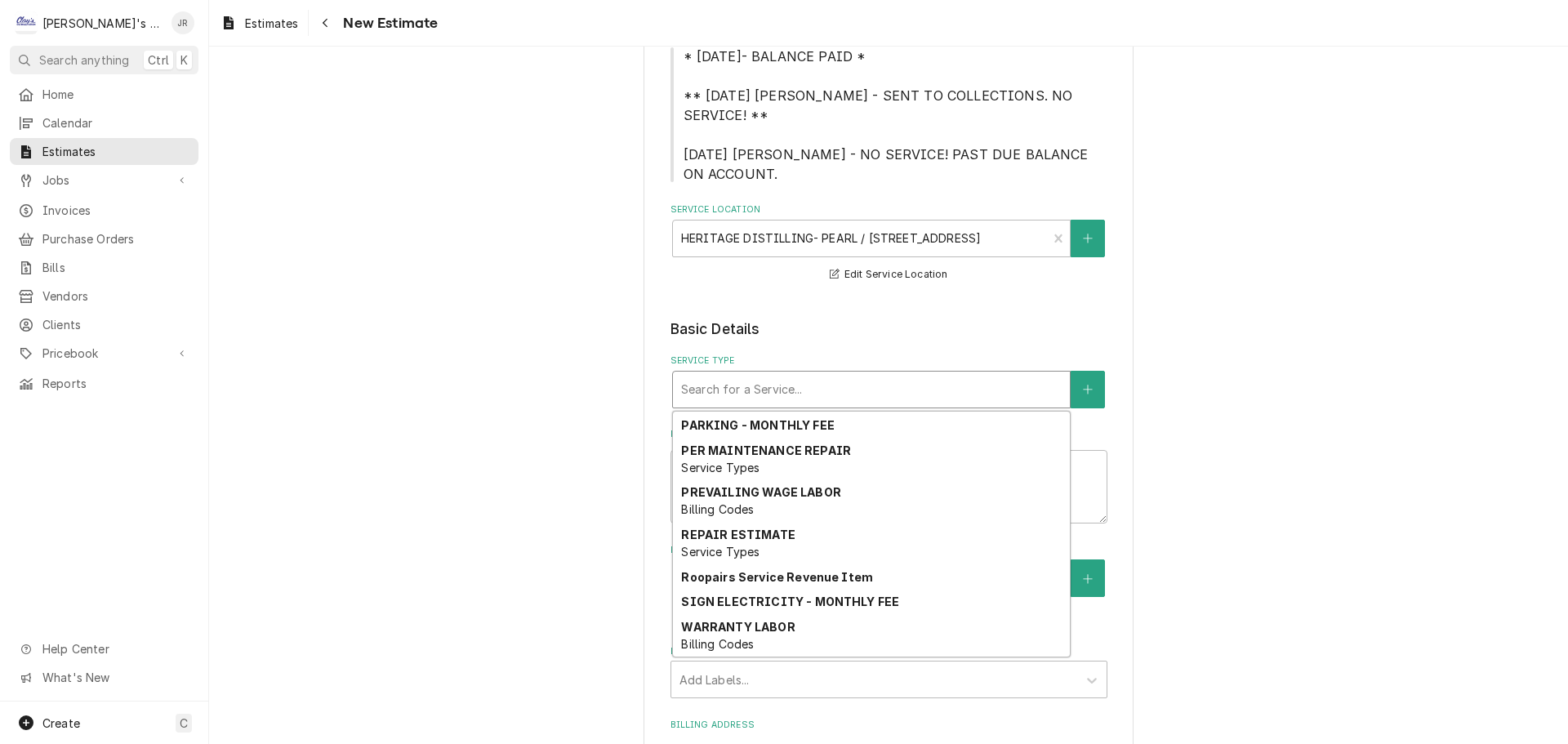
scroll to position [1251, 0]
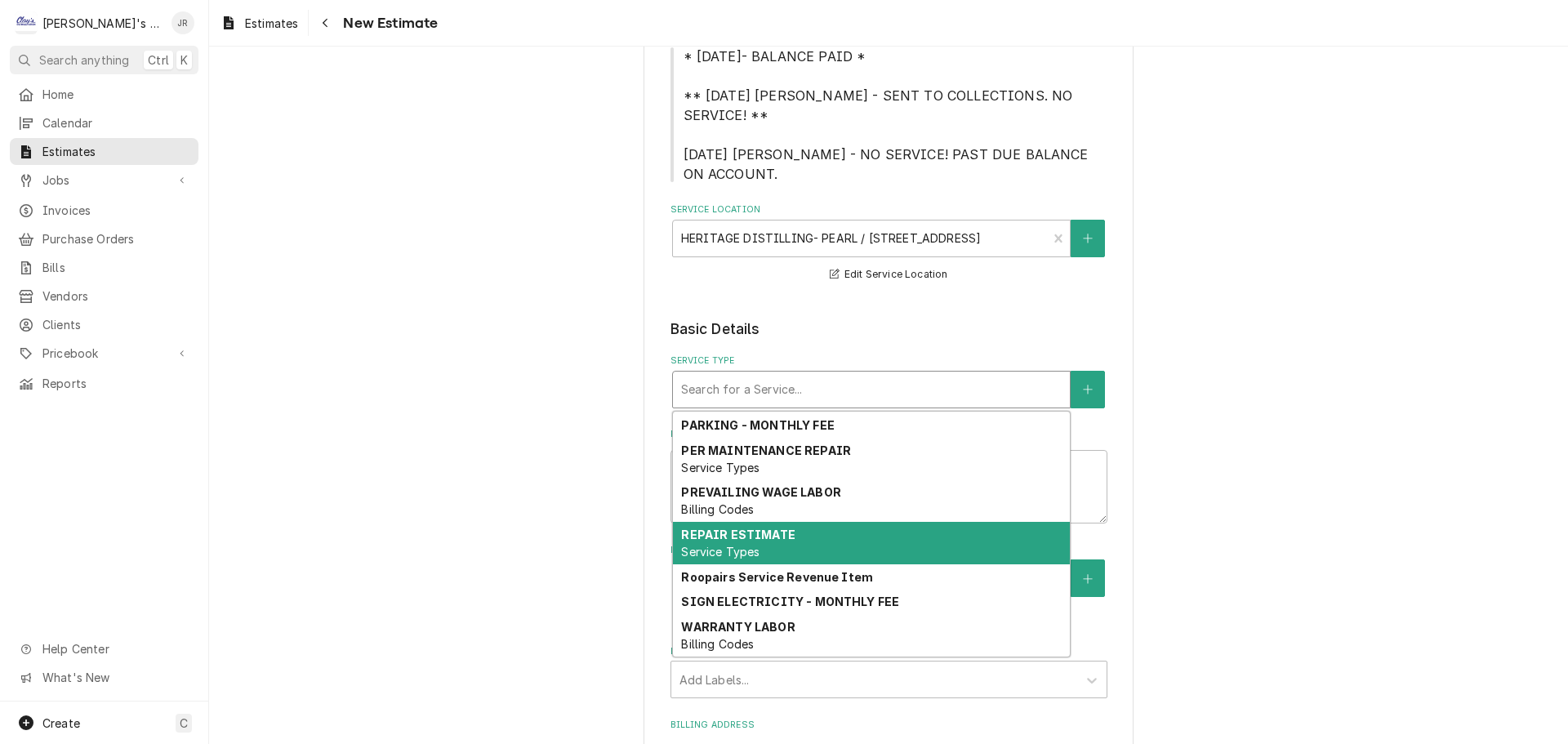
click at [787, 522] on div "REPAIR ESTIMATE Service Types" at bounding box center [870, 543] width 397 height 43
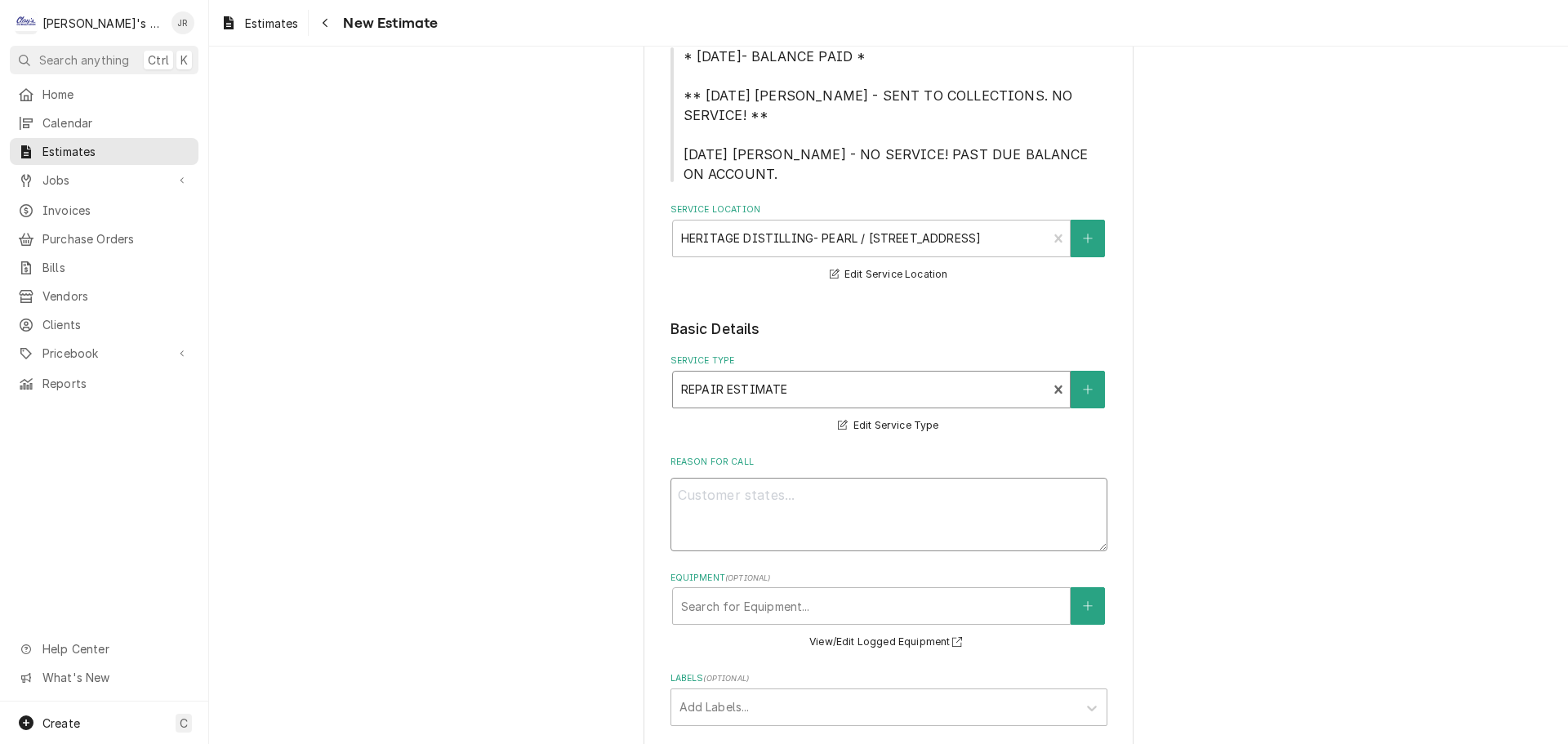
click at [800, 478] on textarea "Reason For Call" at bounding box center [888, 515] width 437 height 74
type textarea "x"
type textarea "9"
type textarea "x"
type textarea "9/"
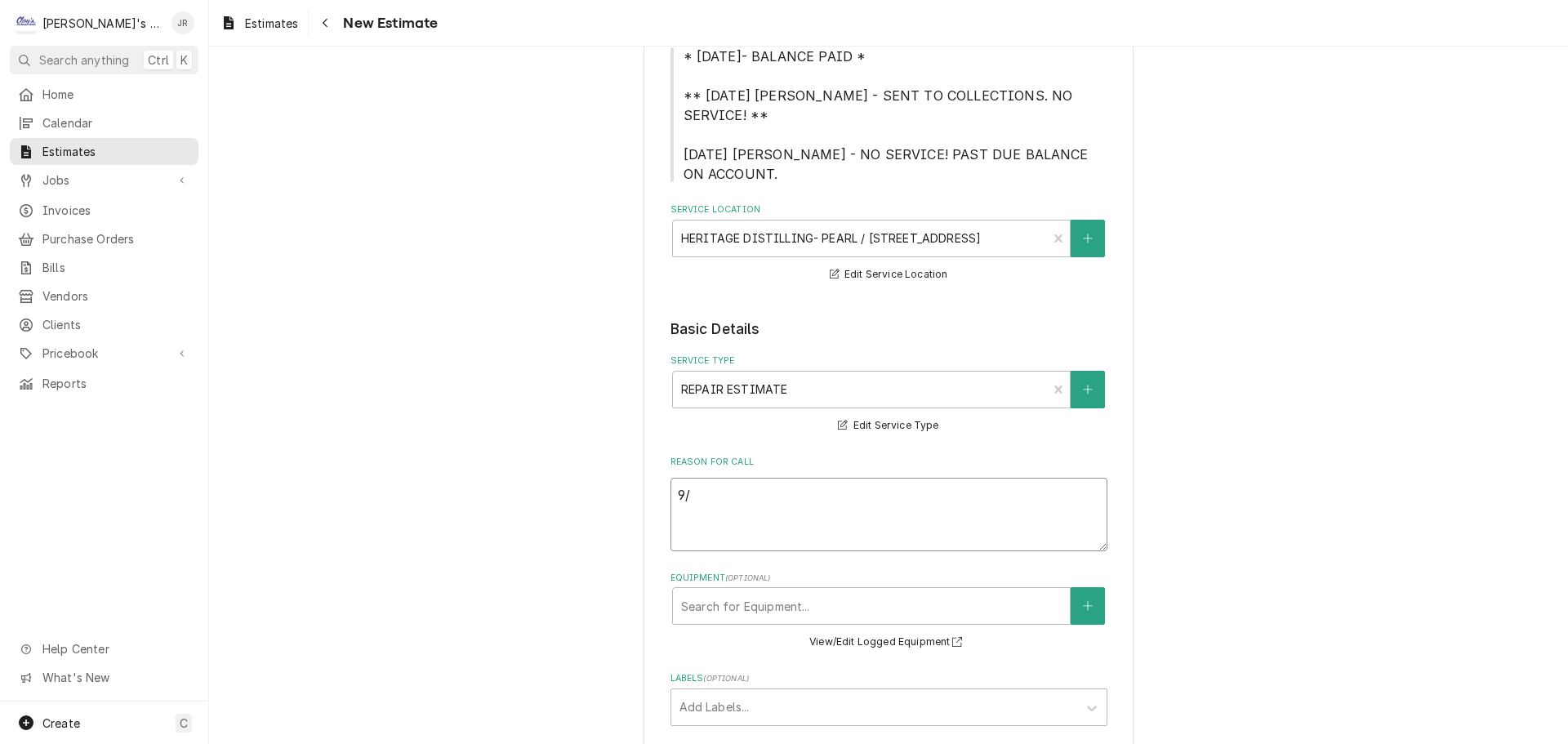
type textarea "x"
type textarea "9/2"
type textarea "x"
type textarea "9/25"
type textarea "x"
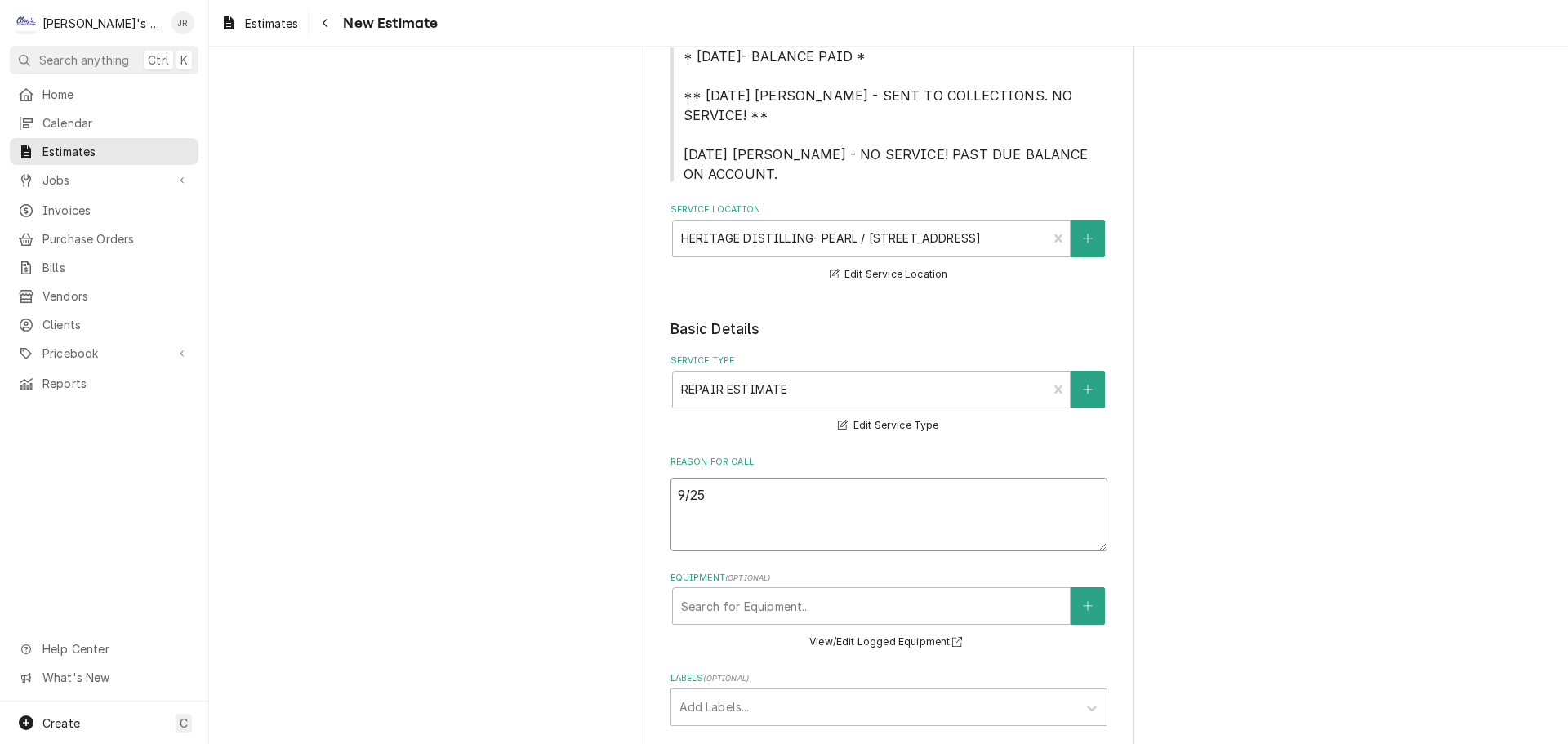
type textarea "9/25/"
type textarea "x"
type textarea "9/25/2"
type textarea "x"
type textarea "9/25/20"
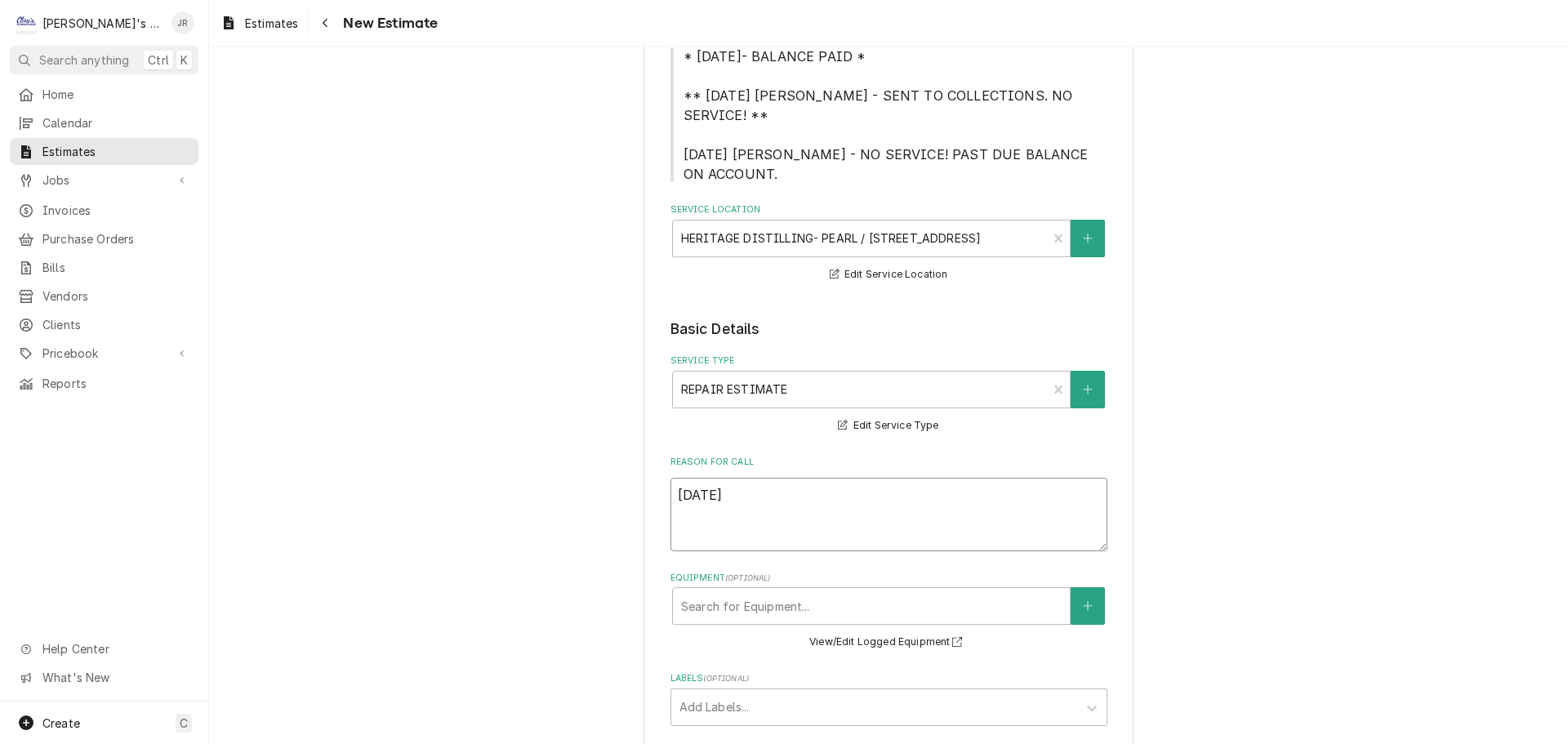
type textarea "x"
type textarea "9/25/202"
type textarea "x"
type textarea "9/25/2025"
type textarea "x"
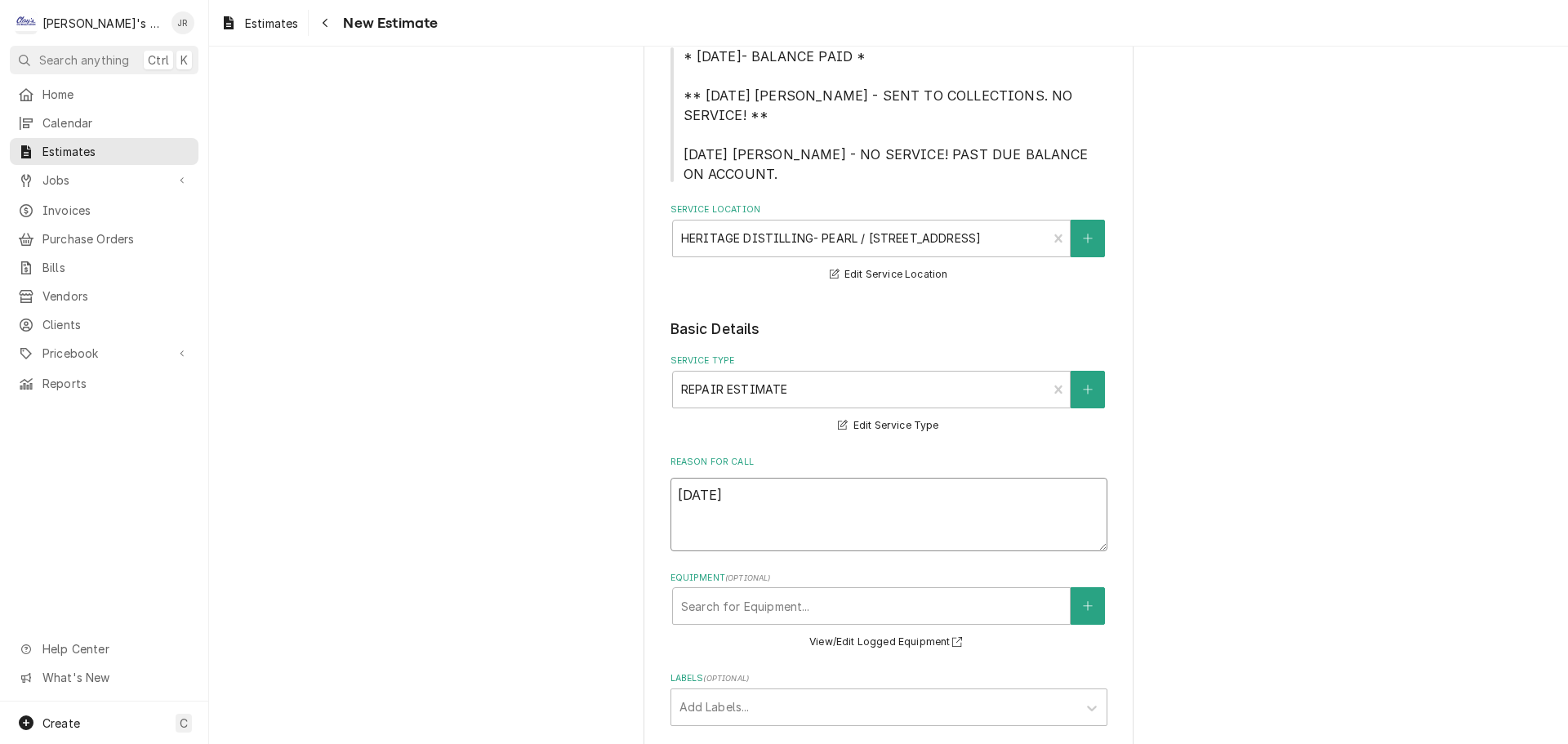
type textarea "9/25/2025"
type textarea "x"
type textarea "9/25/2025 J"
type textarea "x"
type textarea "9/25/2025 JR"
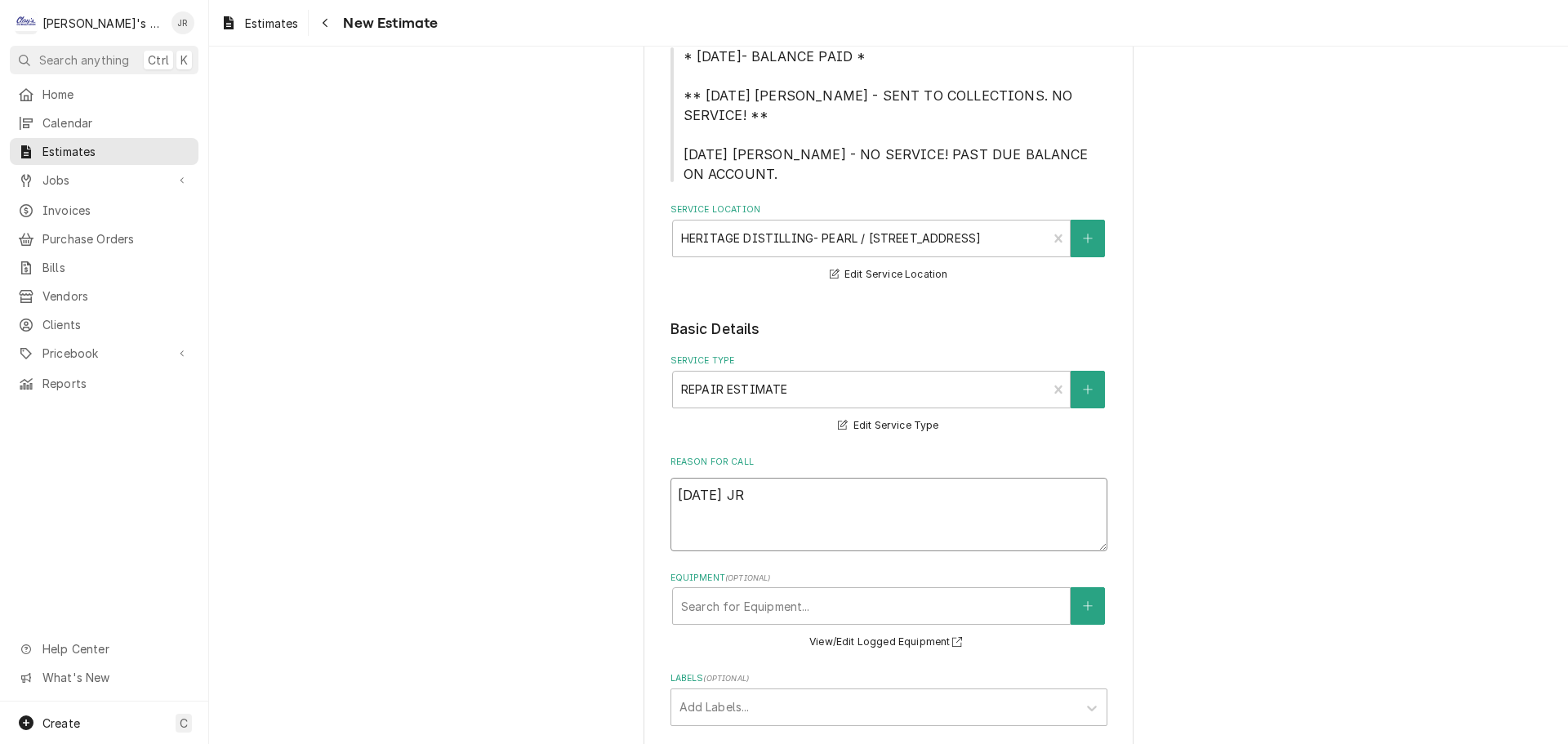
type textarea "x"
type textarea "9/25/2025 JR"
type textarea "x"
type textarea "9/25/2025 JR -"
type textarea "x"
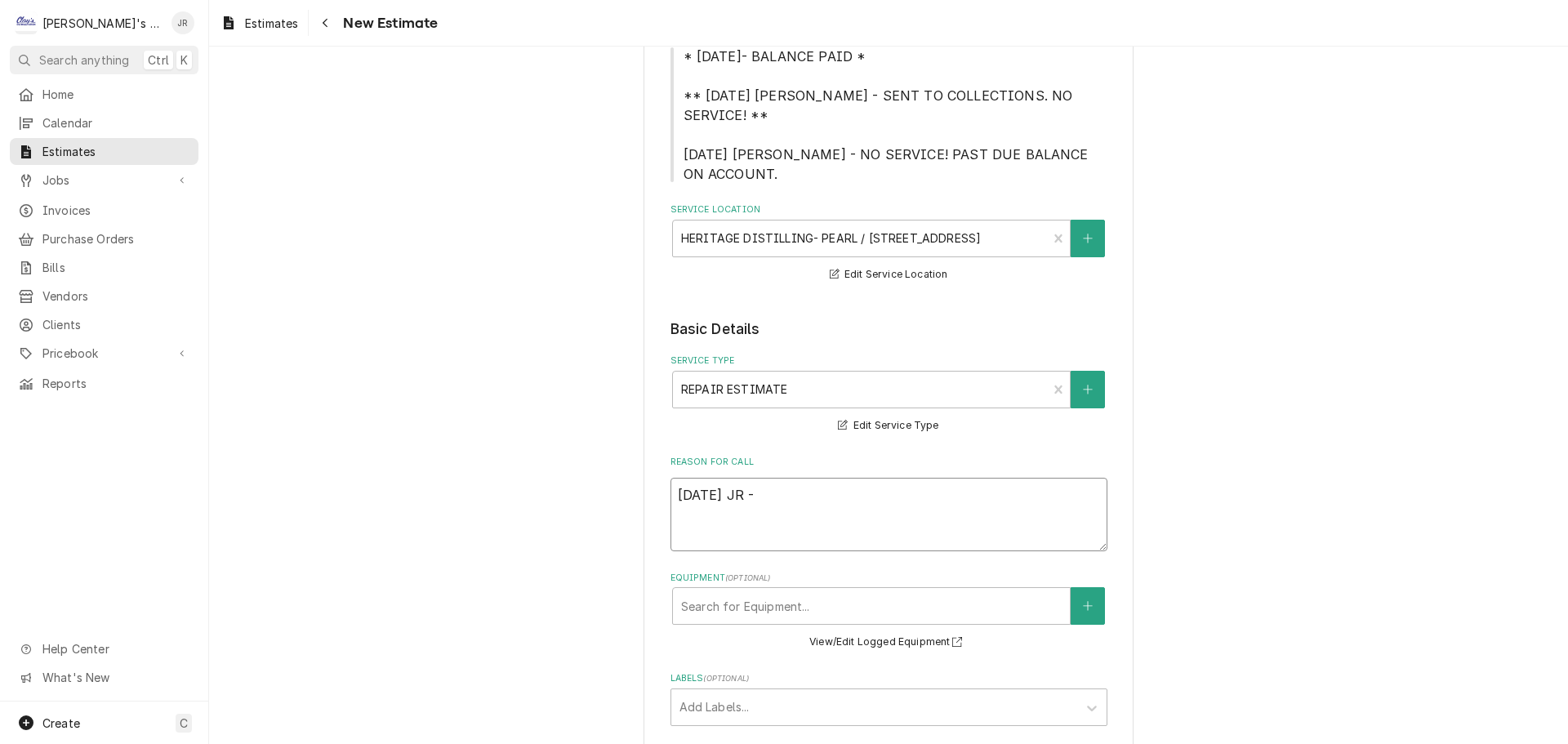
type textarea "9/25/2025 JR -"
type textarea "x"
type textarea "9/25/2025 JR - E"
type textarea "x"
type textarea "9/25/2025 JR - ES"
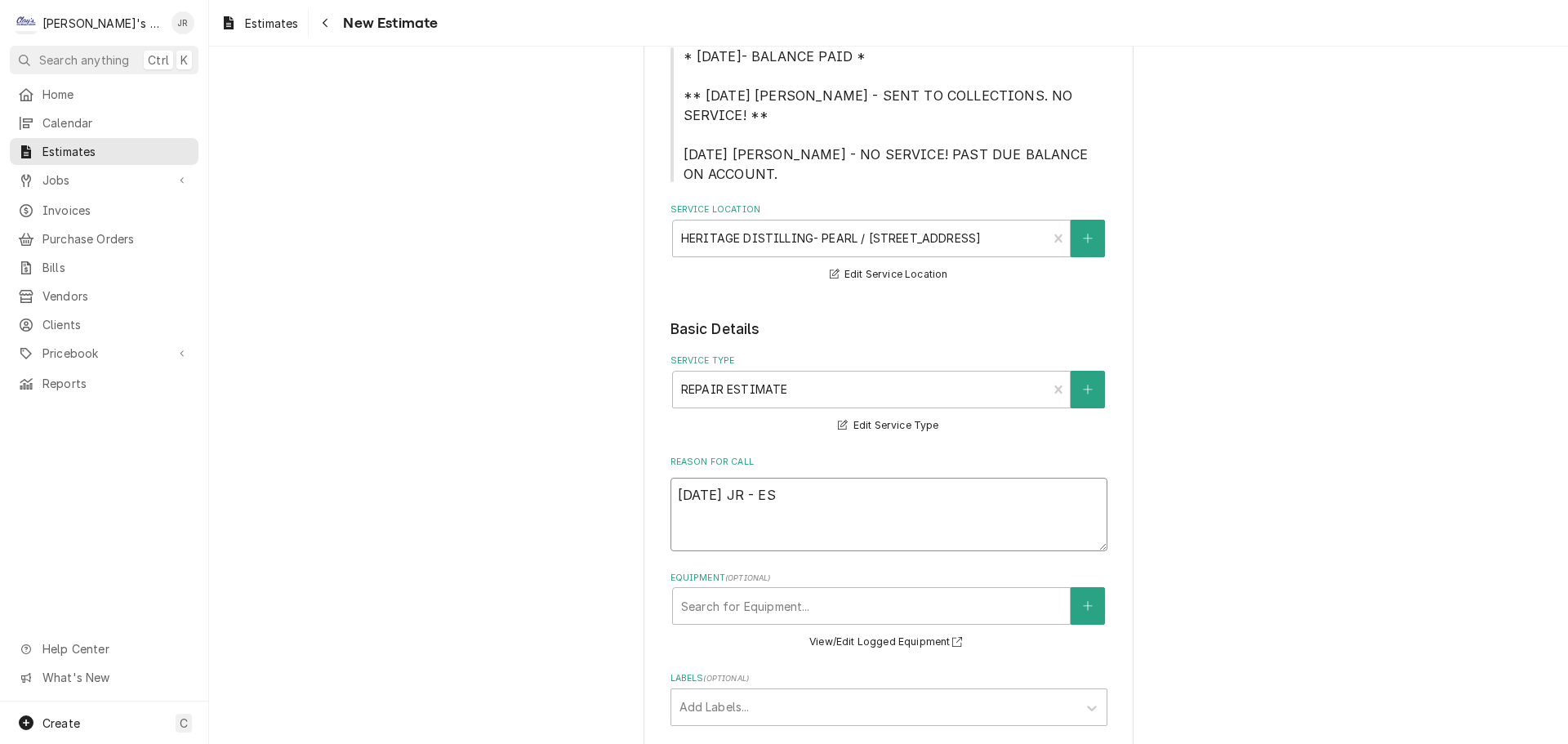
type textarea "x"
type textarea "9/25/2025 JR - EST"
type textarea "x"
type textarea "9/25/2025 JR - ESTI"
type textarea "x"
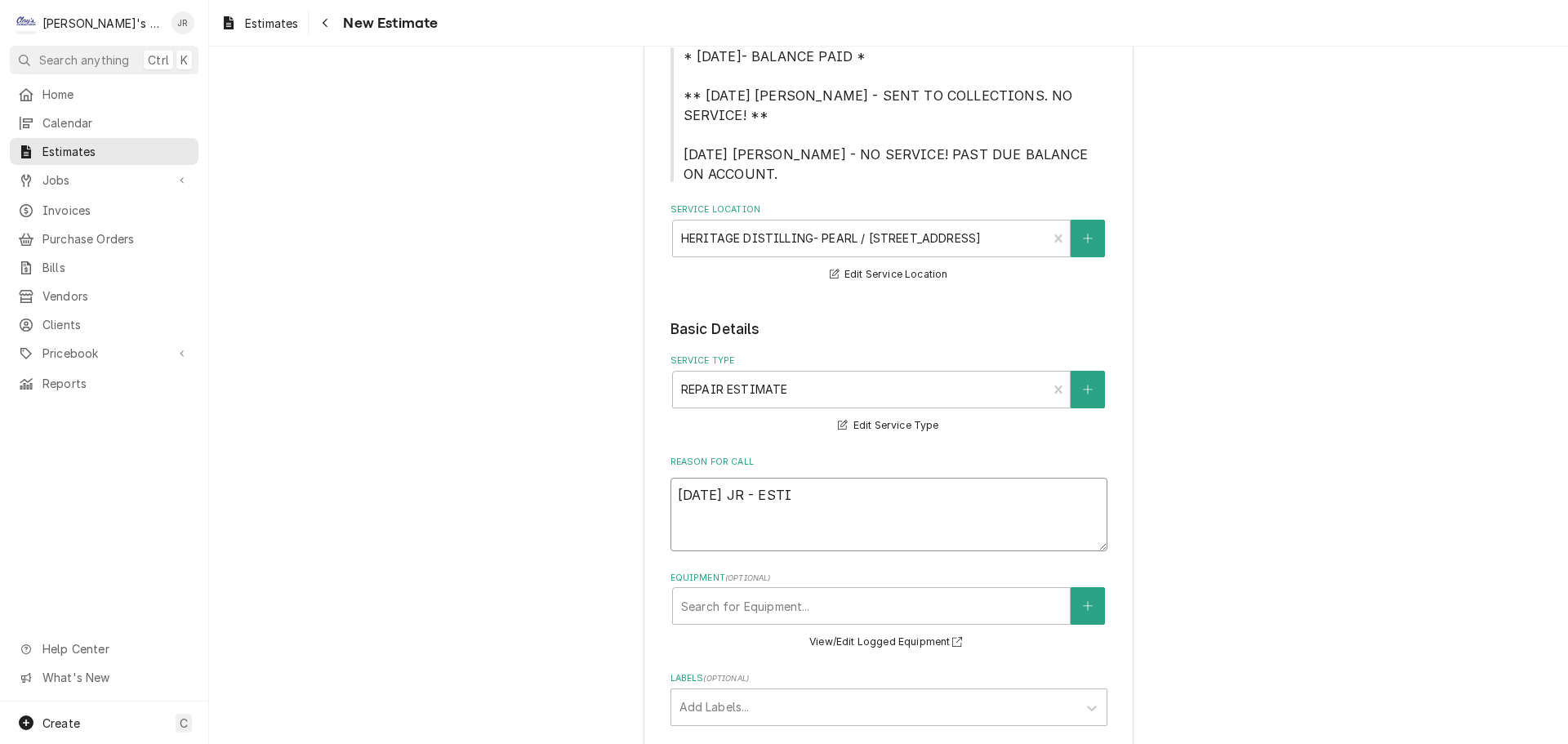
type textarea "9/25/2025 JR - ESTIM"
type textarea "x"
type textarea "9/25/2025 JR - ESTIMA"
type textarea "x"
type textarea "9/25/2025 JR - ESTIMAT"
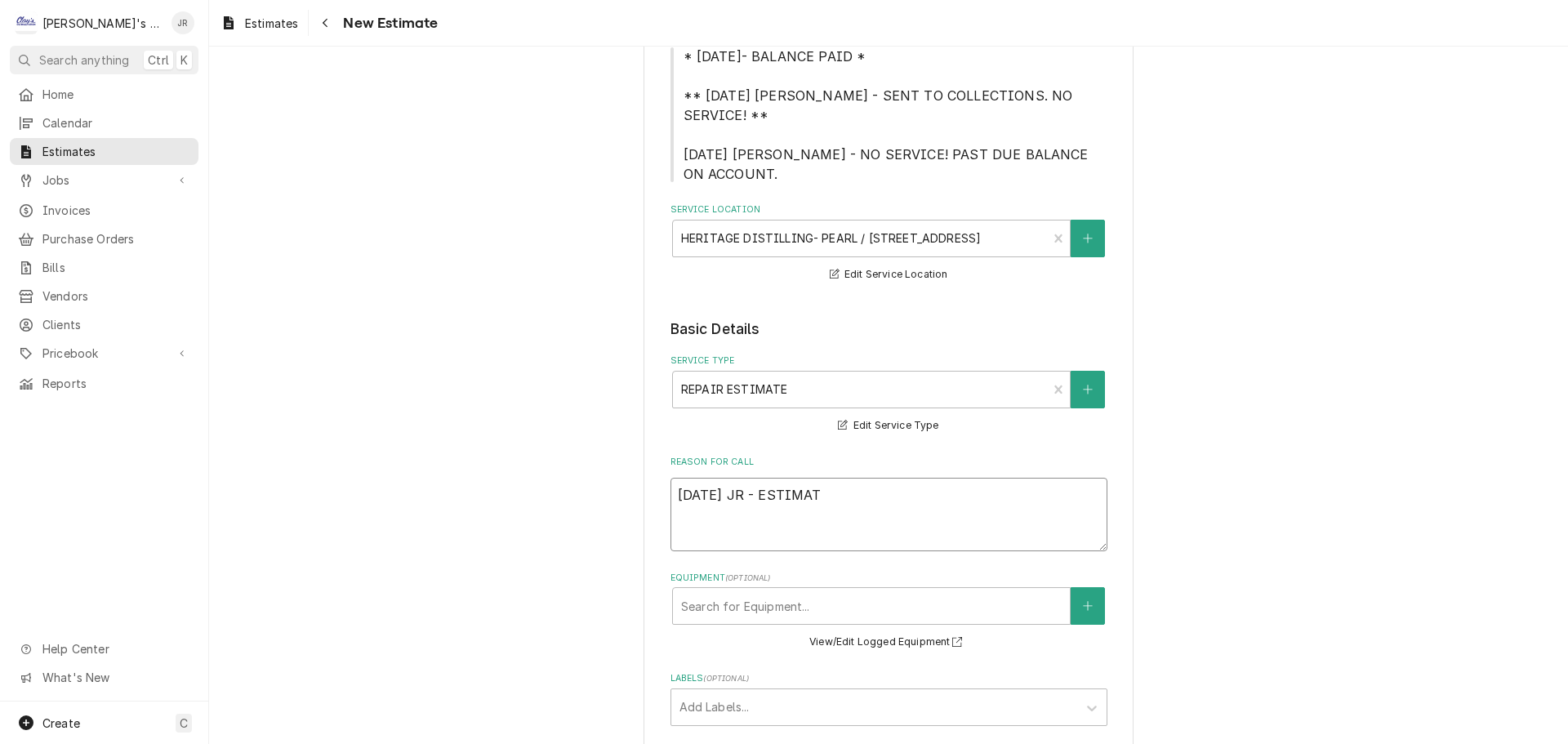
type textarea "x"
type textarea "9/25/2025 JR - ESTIMATE"
type textarea "x"
type textarea "9/25/2025 JR - ESTIMATE"
type textarea "x"
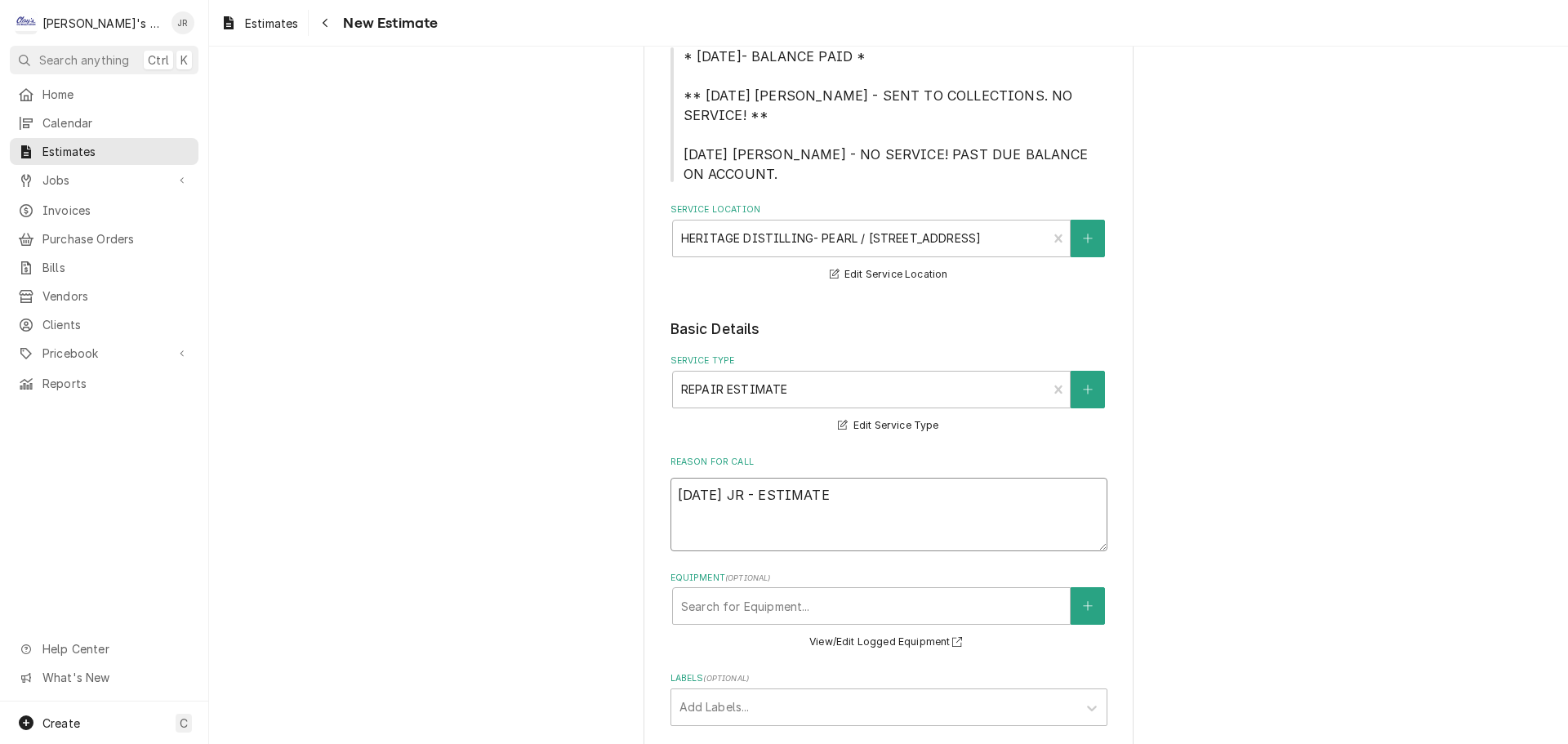
type textarea "9/25/2025 JR - ESTIMATE T"
type textarea "x"
type textarea "9/25/2025 JR - ESTIMATE TO"
type textarea "x"
type textarea "9/25/2025 JR - ESTIMATE TO"
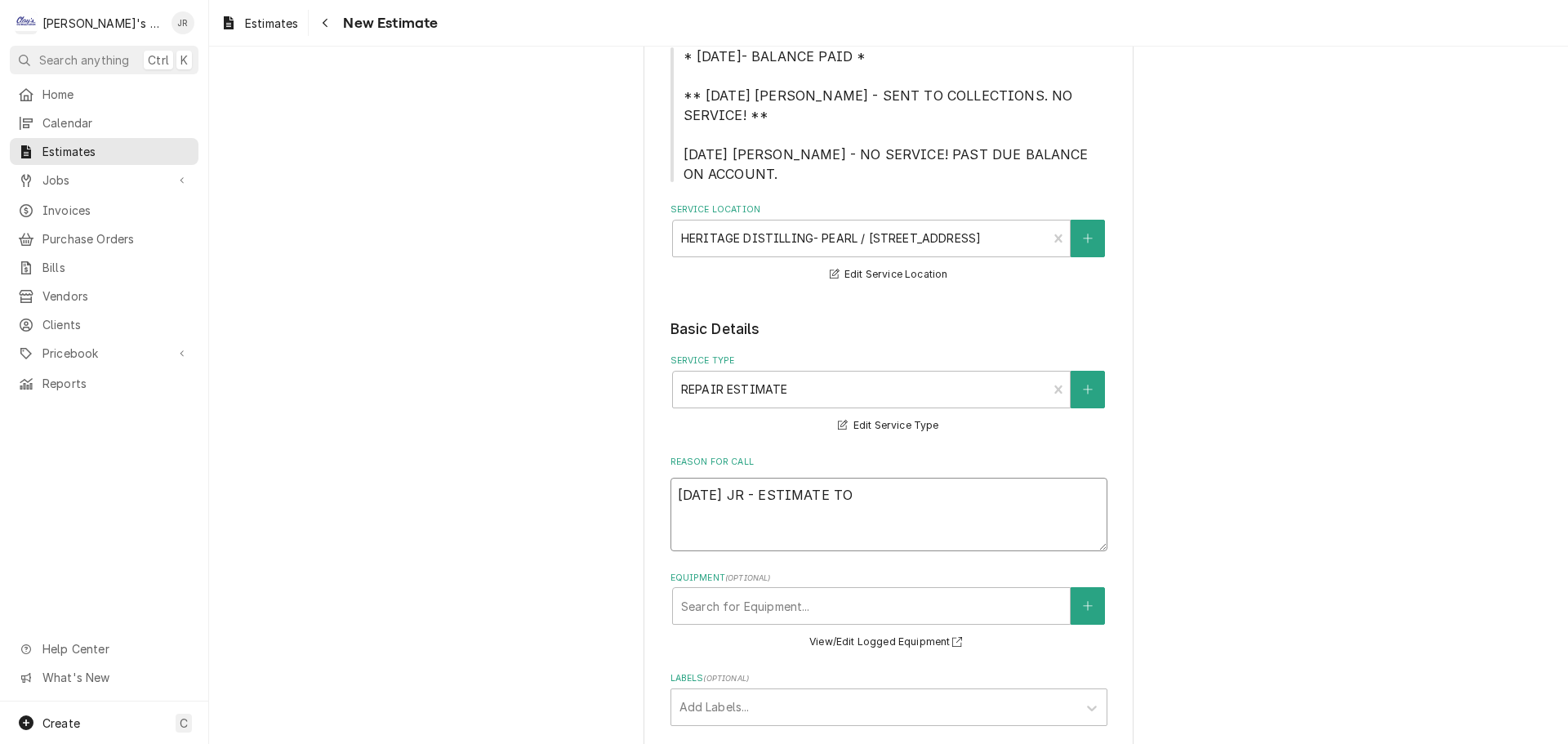
type textarea "x"
type textarea "9/25/2025 JR - ESTIMATE TO R"
type textarea "x"
type textarea "9/25/2025 JR - ESTIMATE TO RE"
type textarea "x"
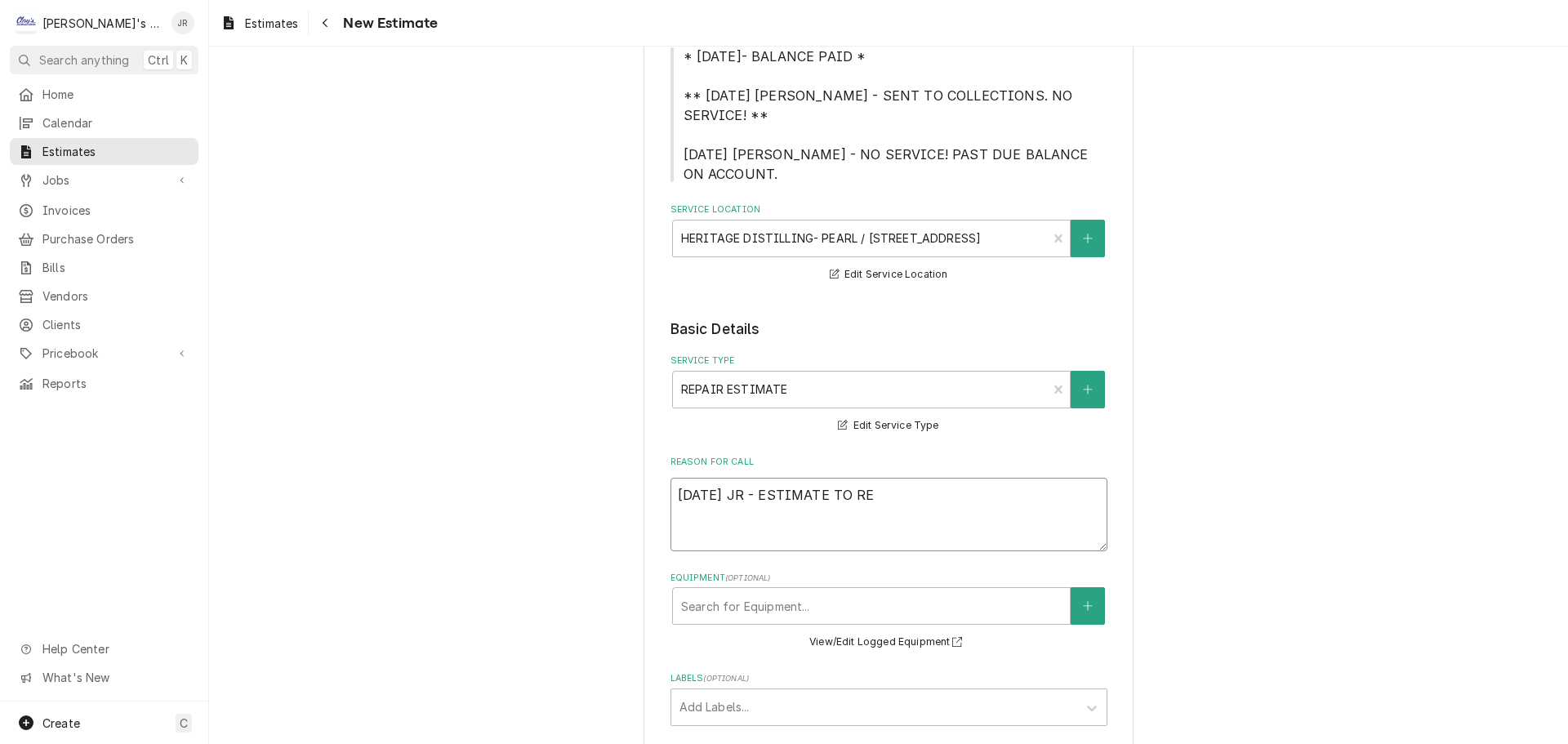
type textarea "9/25/2025 JR - ESTIMATE TO REP"
type textarea "x"
type textarea "9/25/2025 JR - ESTIMATE TO REPL"
type textarea "x"
type textarea "9/25/2025 JR - ESTIMATE TO REPLA"
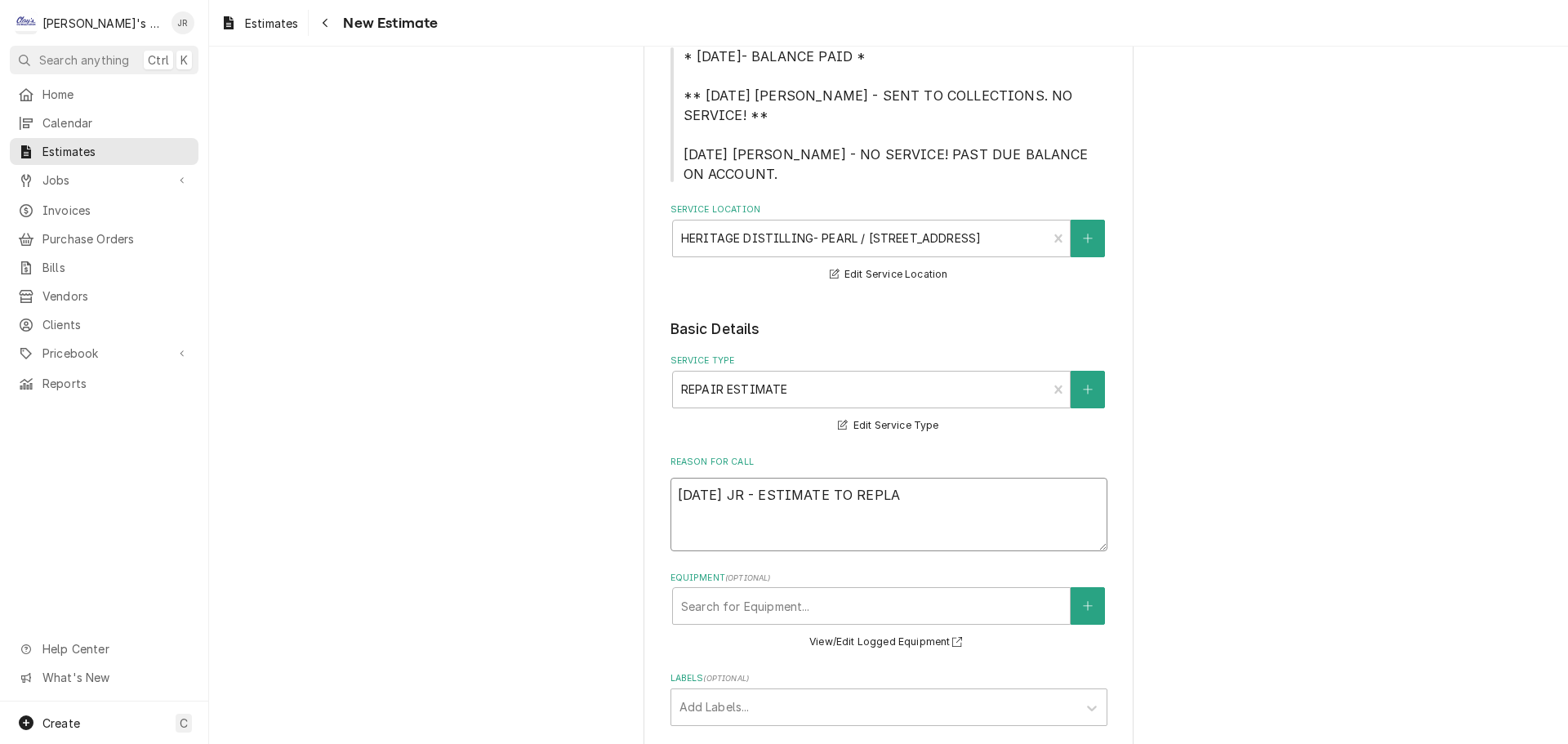
type textarea "x"
type textarea "9/25/2025 JR - ESTIMATE TO REPLAC"
type textarea "x"
type textarea "9/25/2025 JR - ESTIMATE TO REPLACE"
type textarea "x"
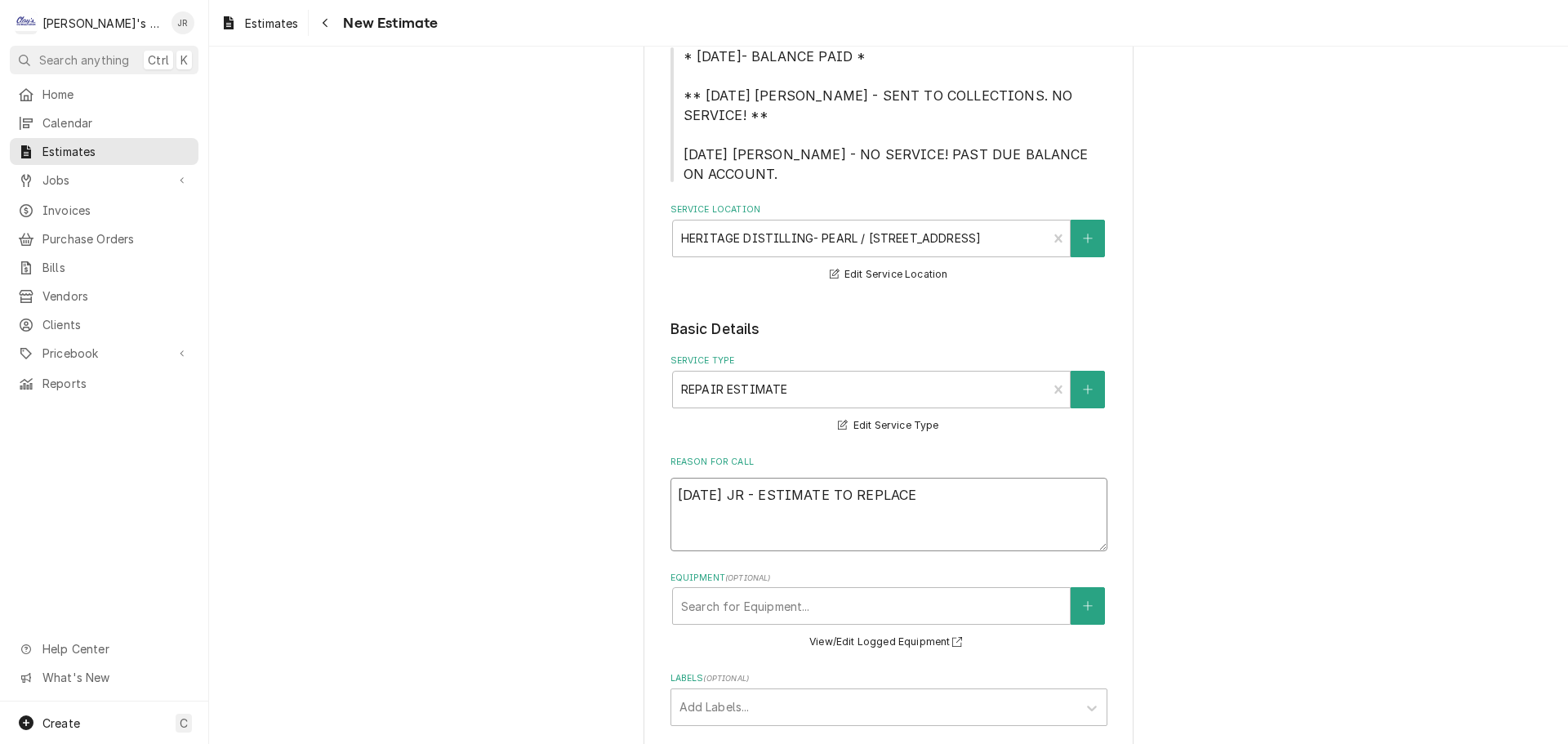
type textarea "9/25/2025 JR - ESTIMATE TO REPLACE"
type textarea "x"
type textarea "9/25/2025 JR - ESTIMATE TO REPLACE D"
type textarea "x"
type textarea "9/25/2025 JR - ESTIMATE TO REPLACE DO"
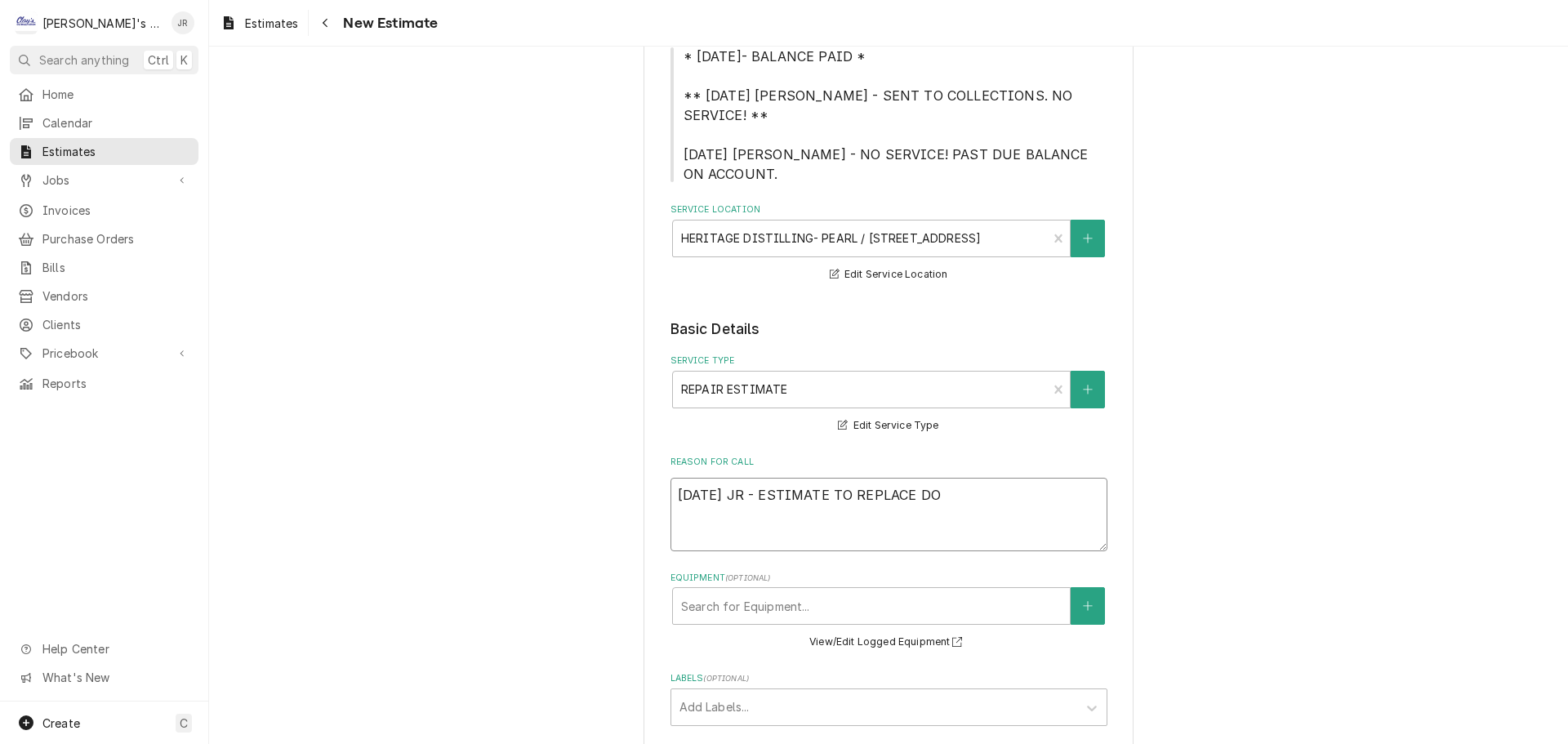
type textarea "x"
type textarea "9/25/2025 JR - ESTIMATE TO REPLACE DOO"
type textarea "x"
type textarea "9/25/2025 JR - ESTIMATE TO REPLACE DOOR"
type textarea "x"
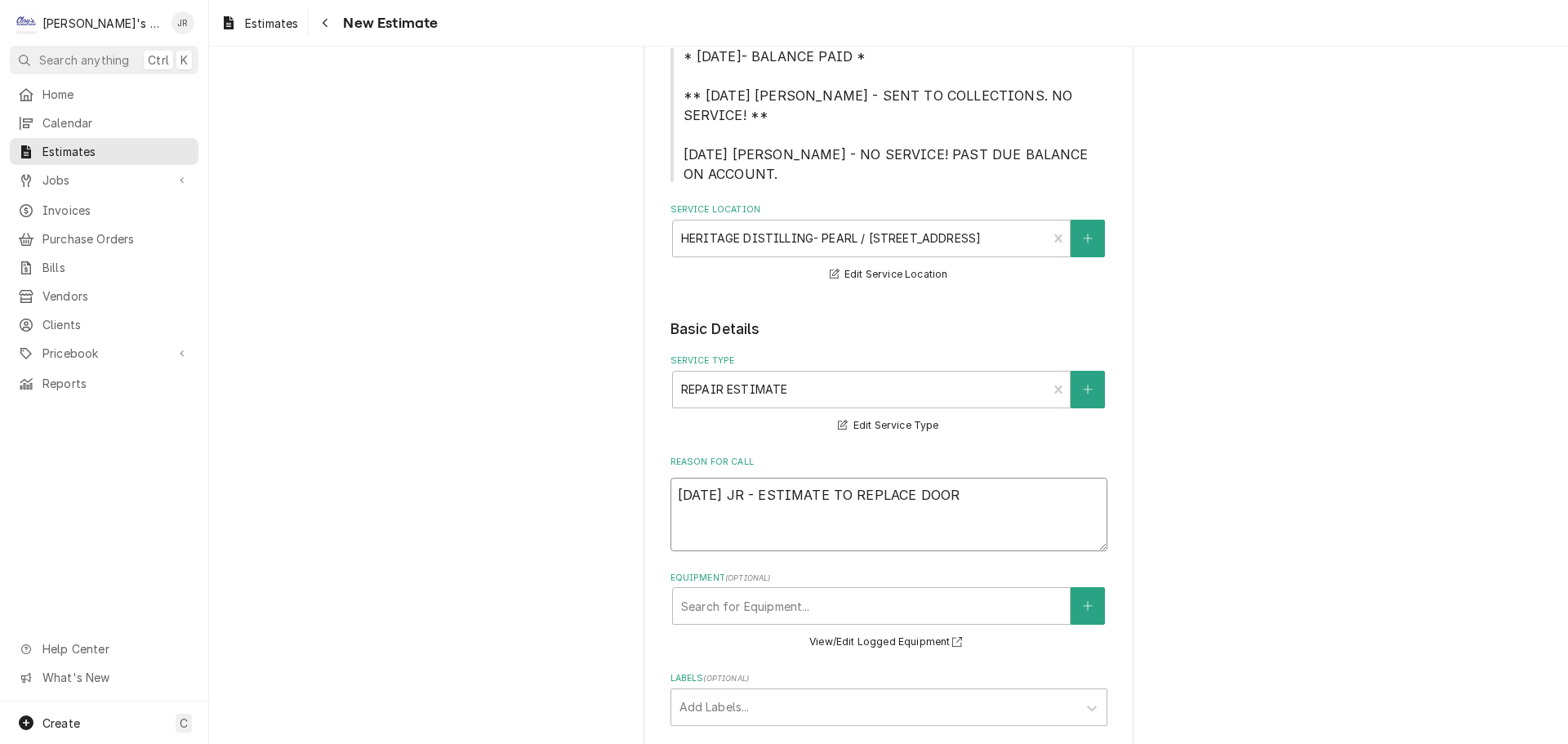
type textarea "9/25/2025 JR - ESTIMATE TO REPLACE DOOR"
type textarea "x"
type textarea "9/25/2025 JR - ESTIMATE TO REPLACE DOOR G"
type textarea "x"
type textarea "9/25/2025 JR - ESTIMATE TO REPLACE DOOR GA"
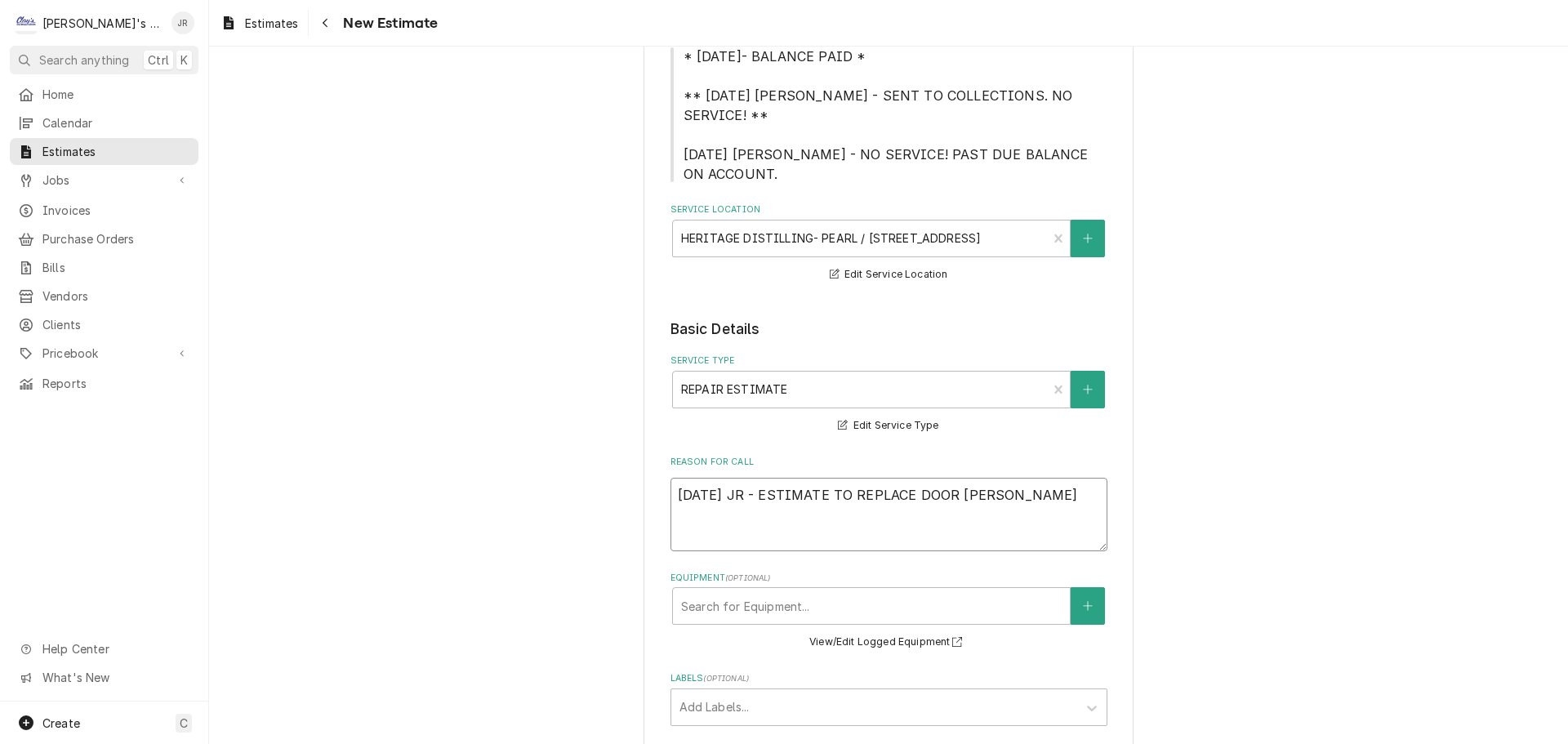
type textarea "x"
type textarea "9/25/2025 JR - ESTIMATE TO REPLACE DOOR GAS"
type textarea "x"
type textarea "9/25/2025 JR - ESTIMATE TO REPLACE DOOR GASK"
type textarea "x"
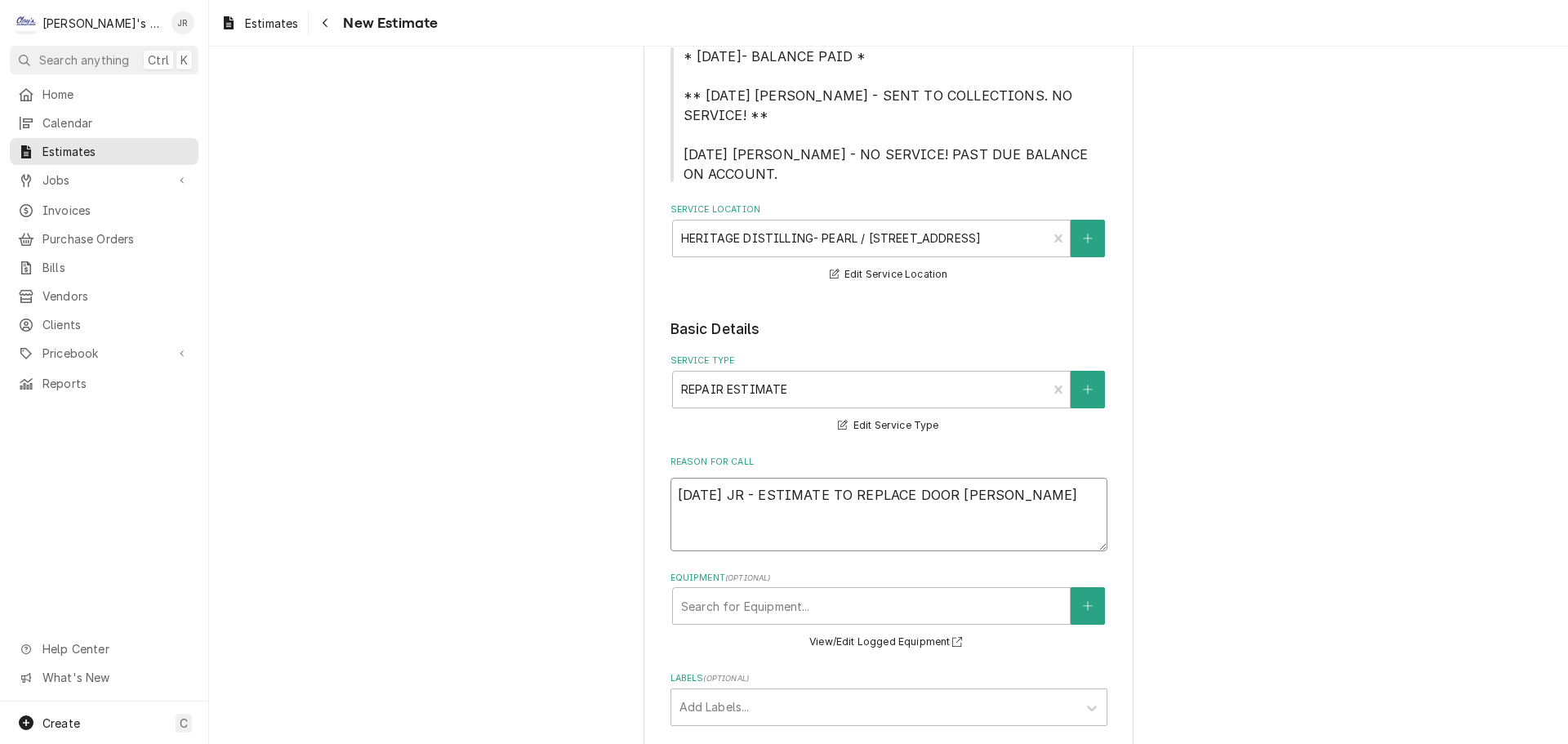
type textarea "9/25/2025 JR - ESTIMATE TO REPLACE DOOR GASKE"
type textarea "x"
type textarea "9/25/2025 JR - ESTIMATE TO REPLACE DOOR GASKET"
type textarea "x"
type textarea "9/25/2025 JR - ESTIMATE TO REPLACE DOOR GASKET"
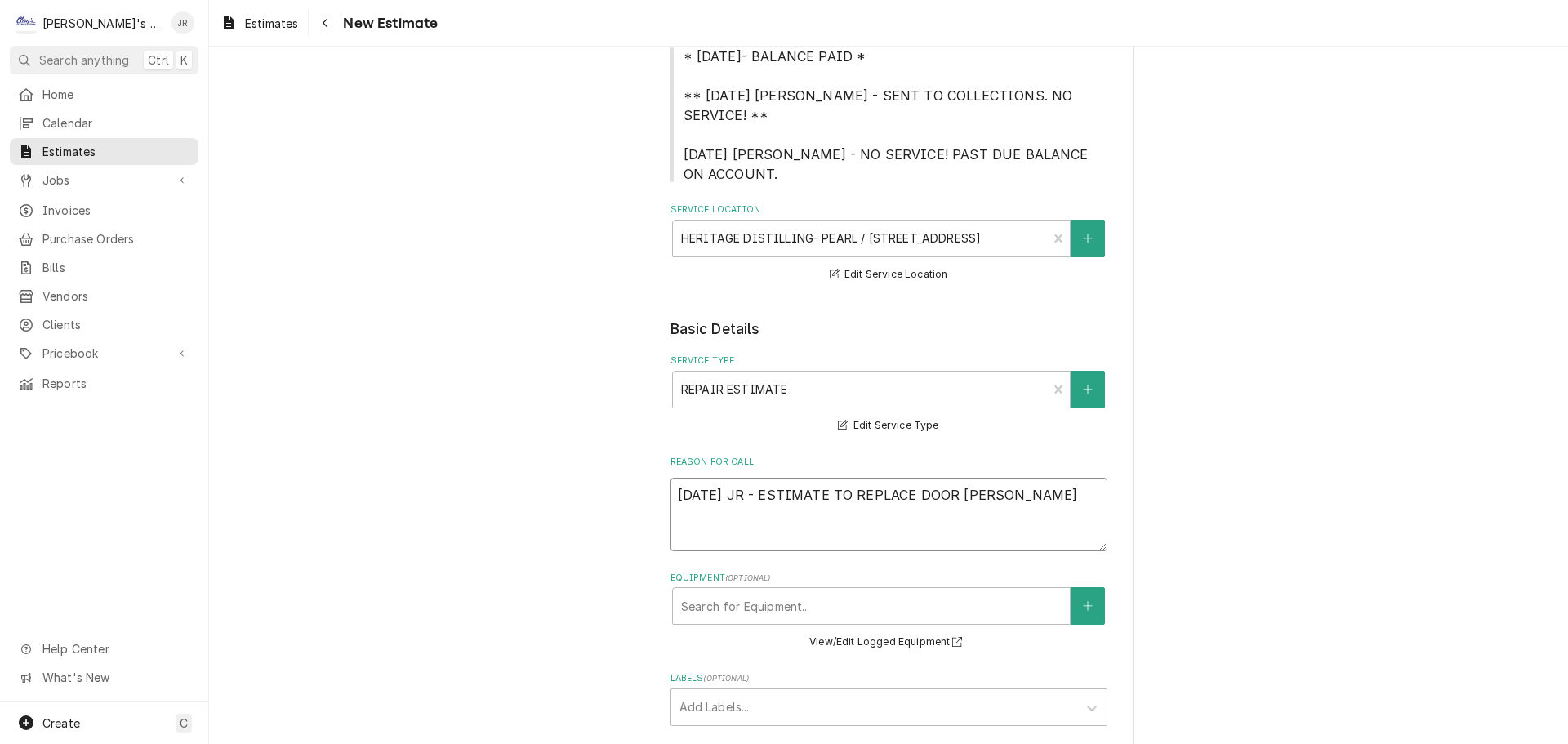
type textarea "x"
type textarea "9/25/2025 JR - ESTIMATE TO REPLACE DOOR GASKET O"
type textarea "x"
type textarea "9/25/2025 JR - ESTIMATE TO REPLACE DOOR GASKET ON"
type textarea "x"
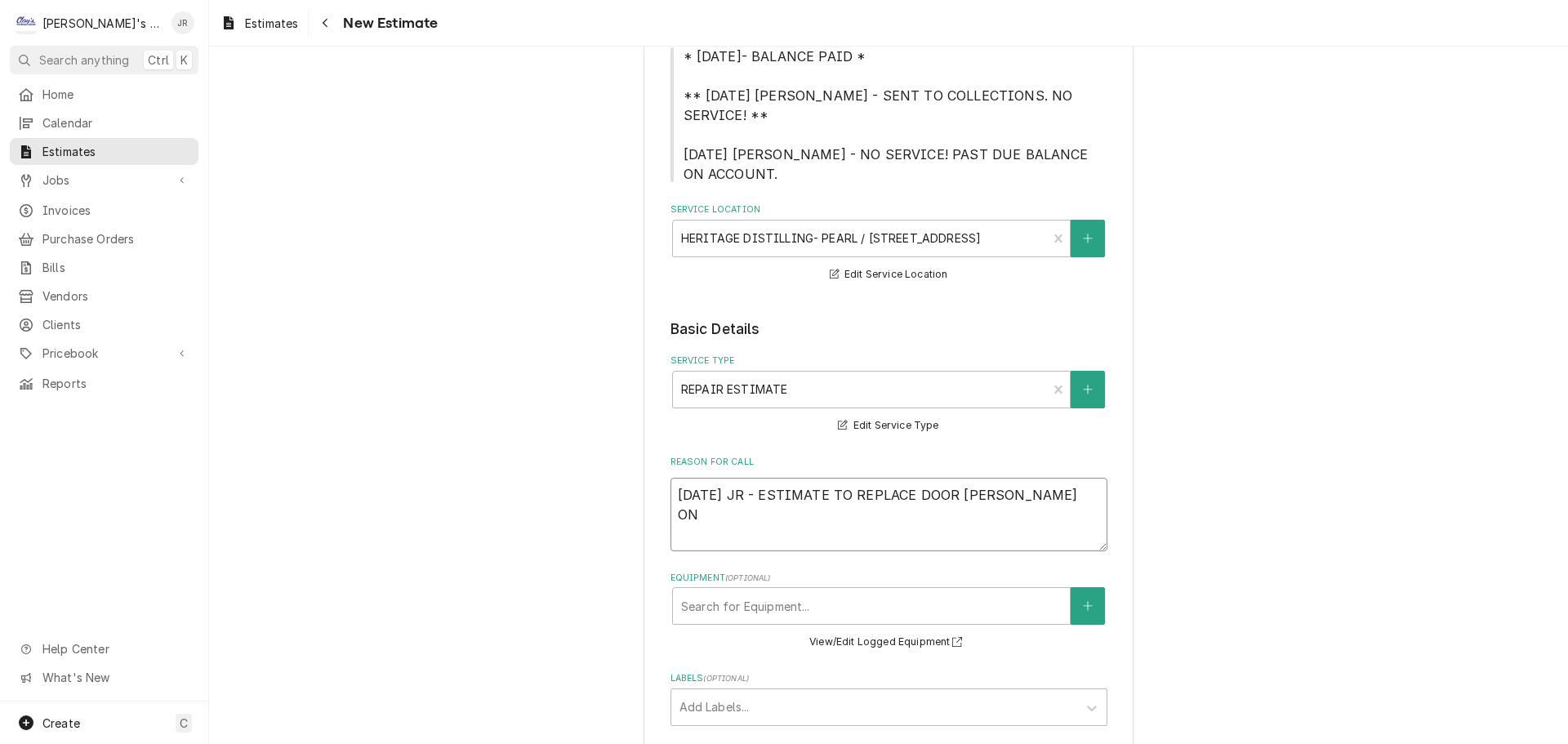
type textarea "9/25/2025 JR - ESTIMATE TO REPLACE DOOR GASKET ON"
type textarea "x"
type textarea "9/25/2025 JR - ESTIMATE TO REPLACE DOOR GASKET ON B"
type textarea "x"
type textarea "9/25/2025 JR - ESTIMATE TO REPLACE DOOR GASKET ON BE"
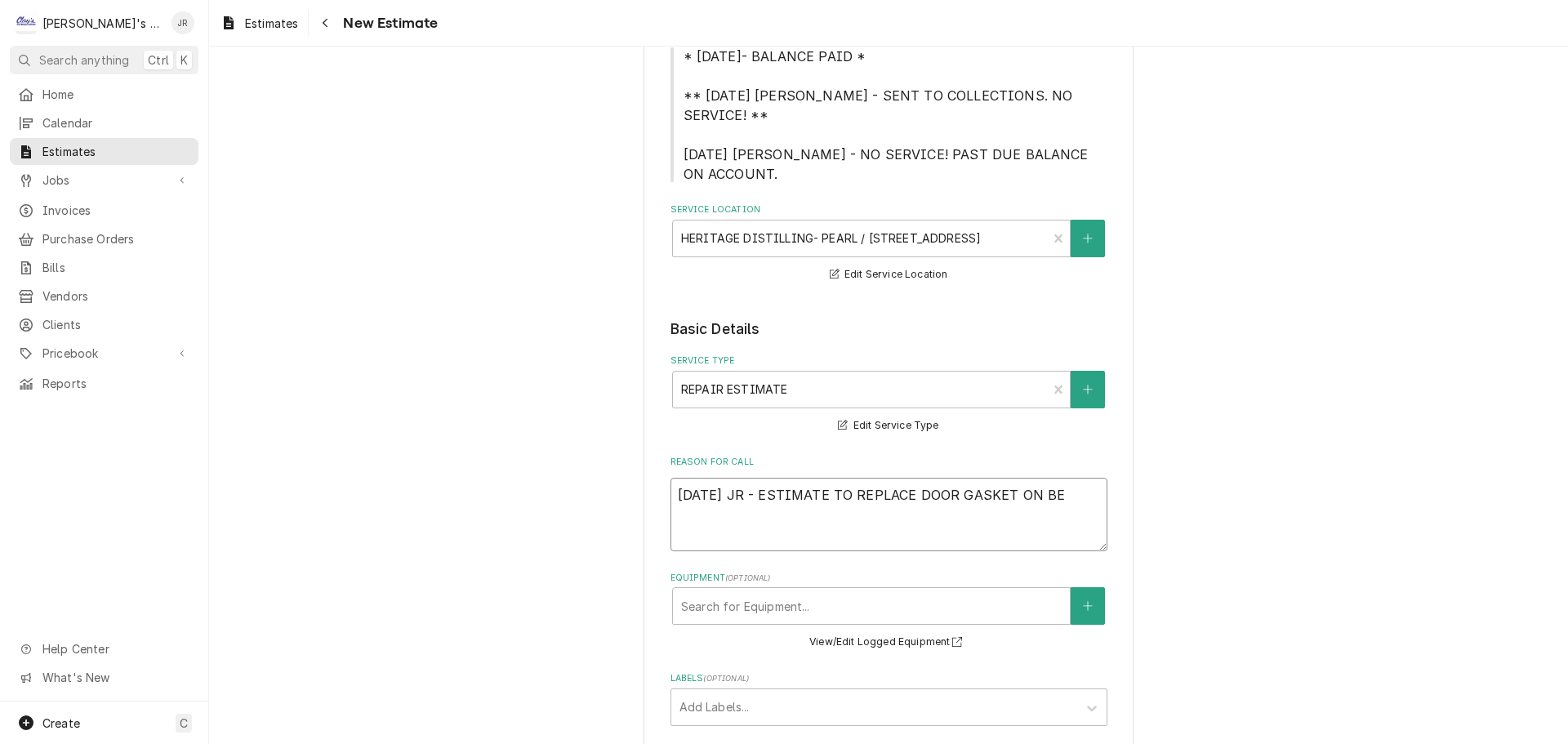
type textarea "x"
type textarea "9/25/2025 JR - ESTIMATE TO REPLACE DOOR GASKET ON BEV"
type textarea "x"
type textarea "9/25/2025 JR - ESTIMATE TO REPLACE DOOR GASKET ON BEVE"
type textarea "x"
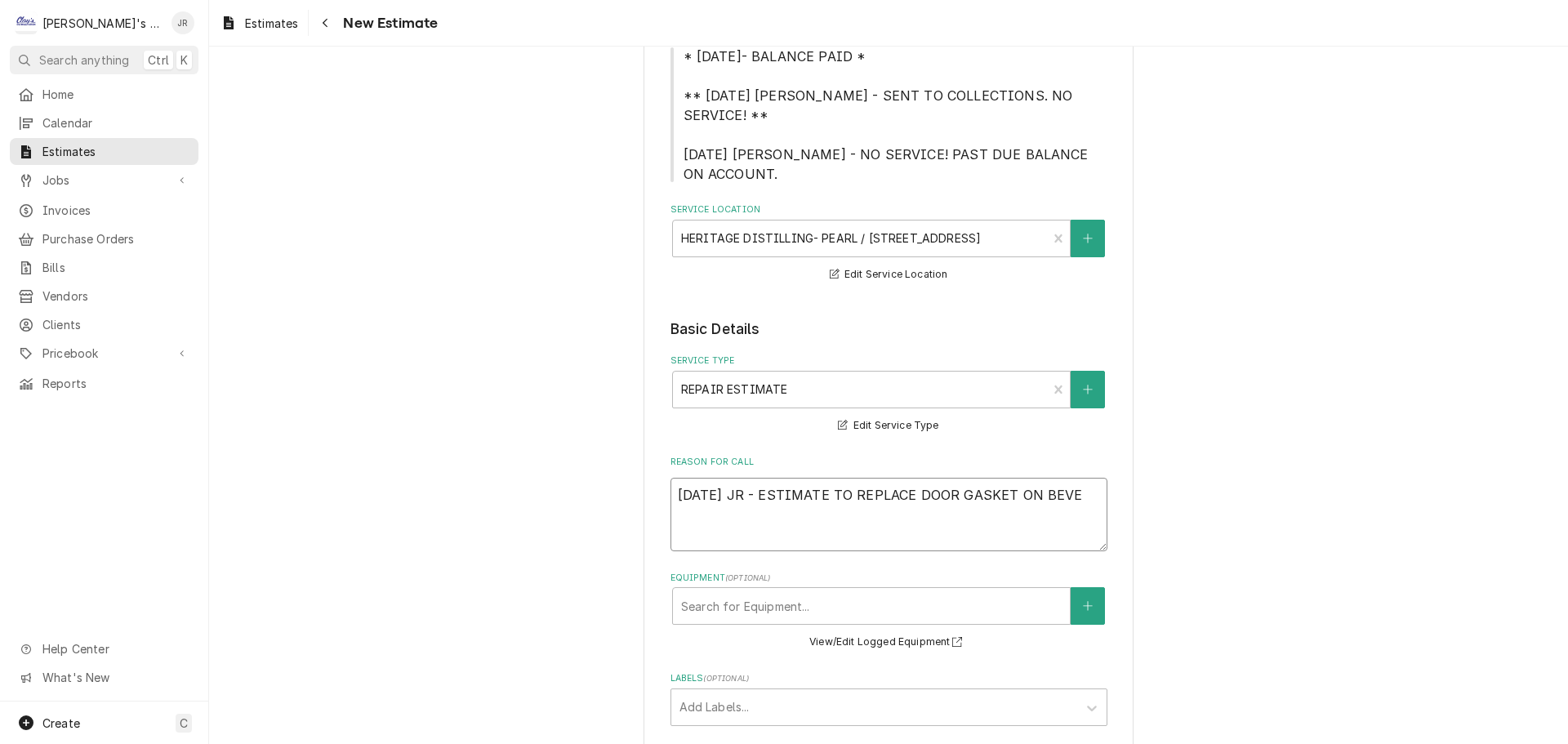
type textarea "9/25/2025 JR - ESTIMATE TO REPLACE DOOR GASKET ON BEVER"
type textarea "x"
type textarea "9/25/2025 JR - ESTIMATE TO REPLACE DOOR GASKET ON BEVERA"
type textarea "x"
type textarea "9/25/2025 JR - ESTIMATE TO REPLACE DOOR GASKET ON BEVERAG"
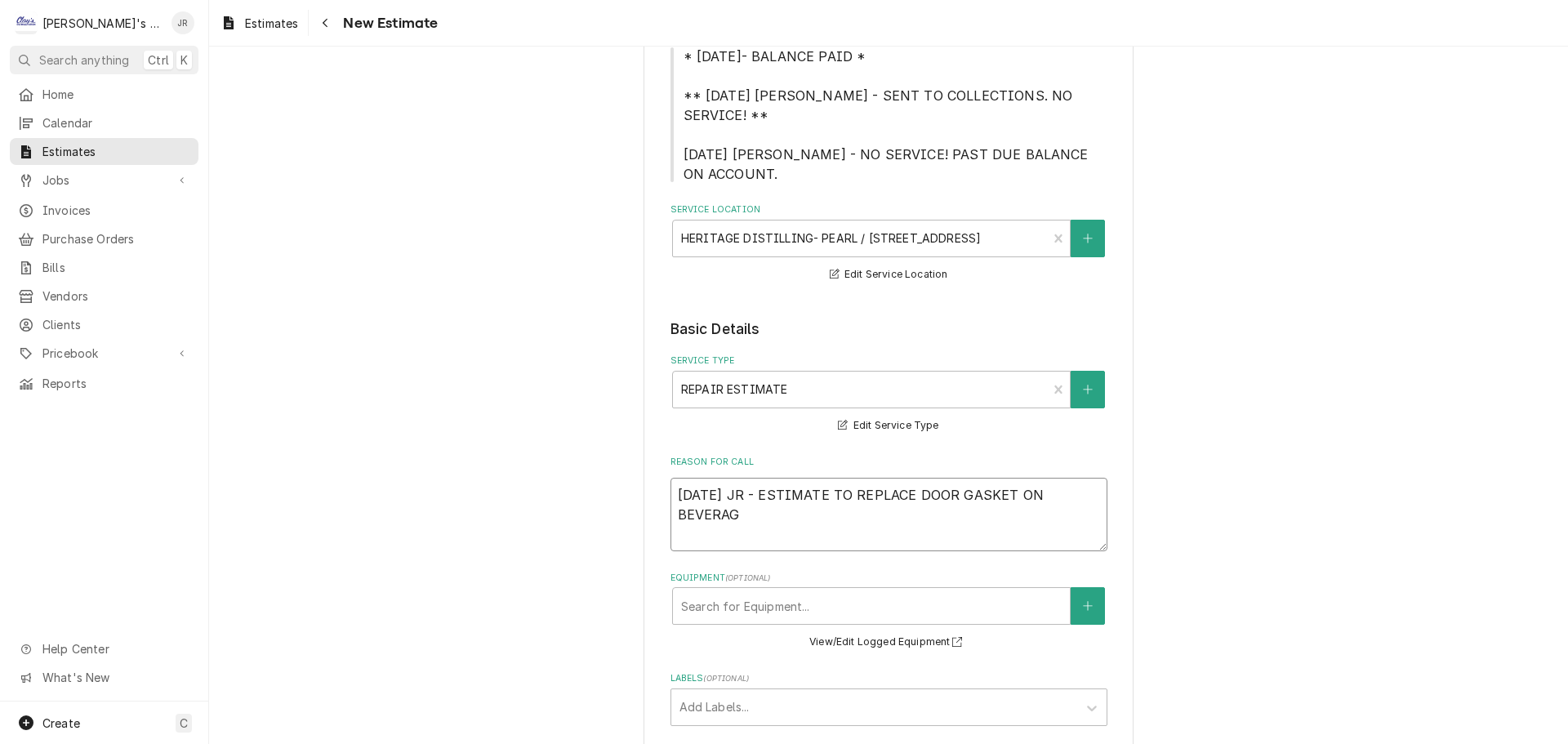
type textarea "x"
type textarea "9/25/2025 JR - ESTIMATE TO REPLACE DOOR GASKET ON BEVERAGE"
type textarea "x"
type textarea "9/25/2025 JR - ESTIMATE TO REPLACE DOOR GASKET ON BEVERAGE"
type textarea "x"
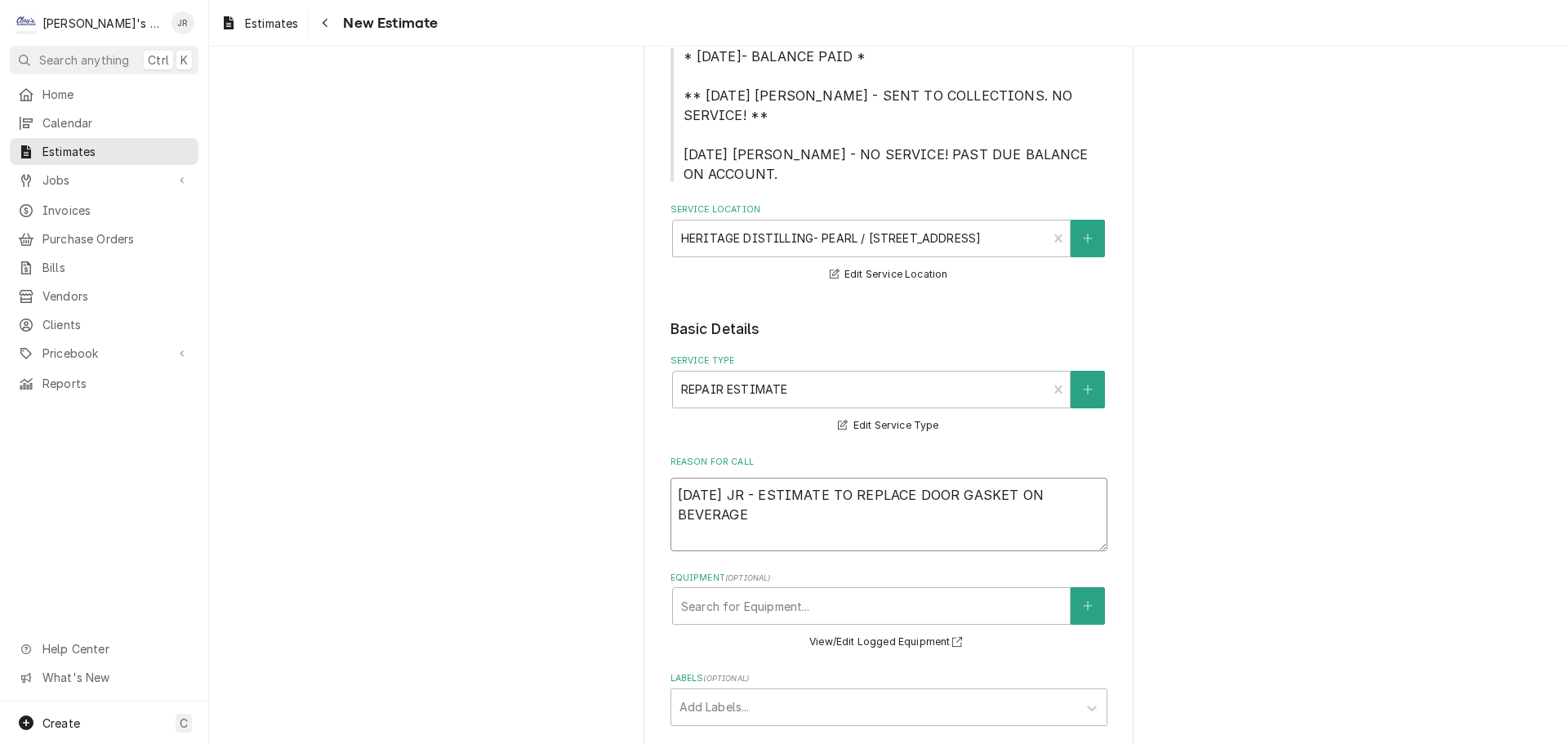
type textarea "9/25/2025 JR - ESTIMATE TO REPLACE DOOR GASKET ON BEVERAGE A"
type textarea "x"
type textarea "9/25/2025 JR - ESTIMATE TO REPLACE DOOR GASKET ON BEVERAGE AI"
type textarea "x"
type textarea "9/25/2025 JR - ESTIMATE TO REPLACE DOOR GASKET ON BEVERAGE AIR"
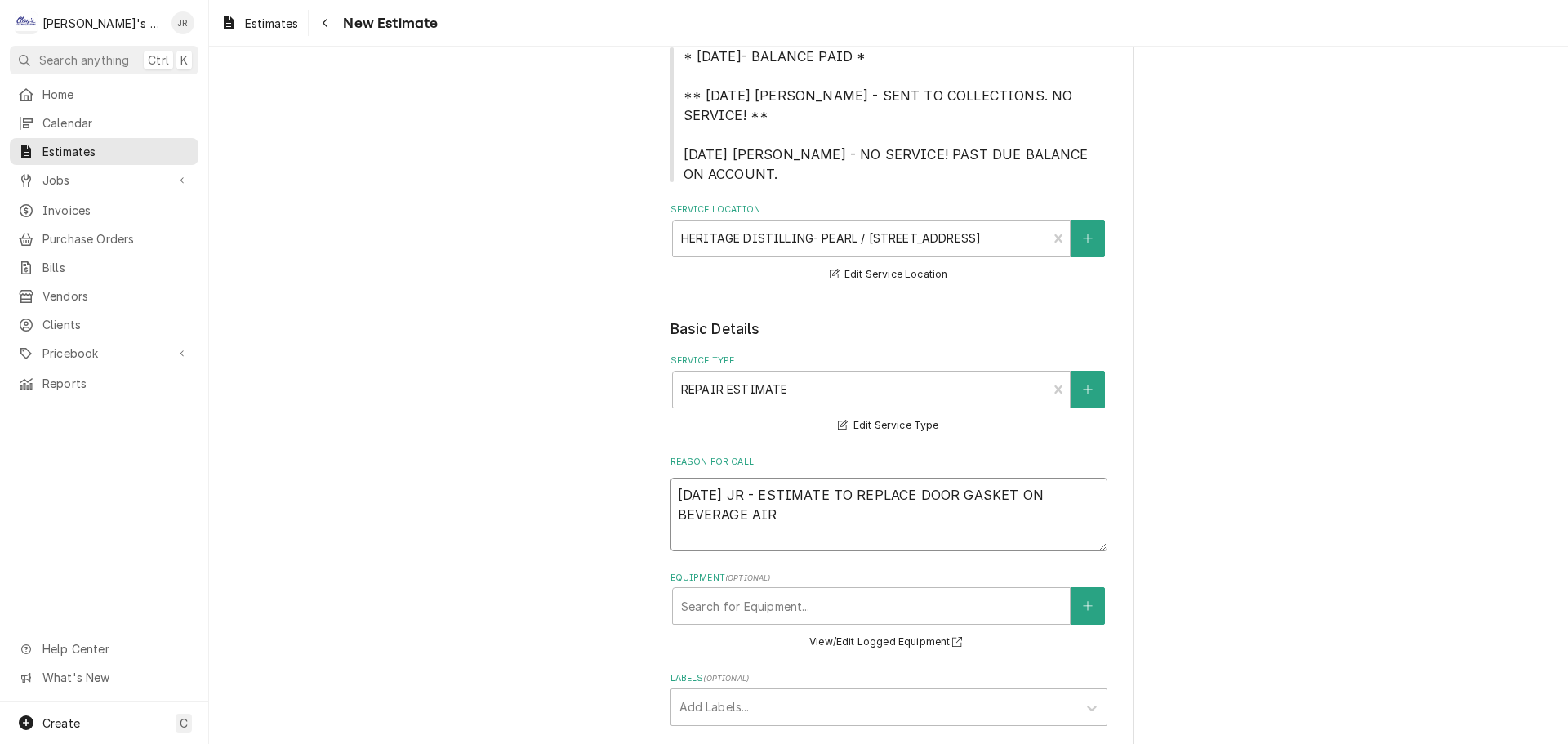
type textarea "x"
type textarea "9/25/2025 JR - ESTIMATE TO REPLACE DOOR GASKET ON BEVERAGE AIR"
type textarea "x"
type textarea "9/25/2025 JR - ESTIMATE TO REPLACE DOOR GASKET ON BEVERAGE AIR R"
type textarea "x"
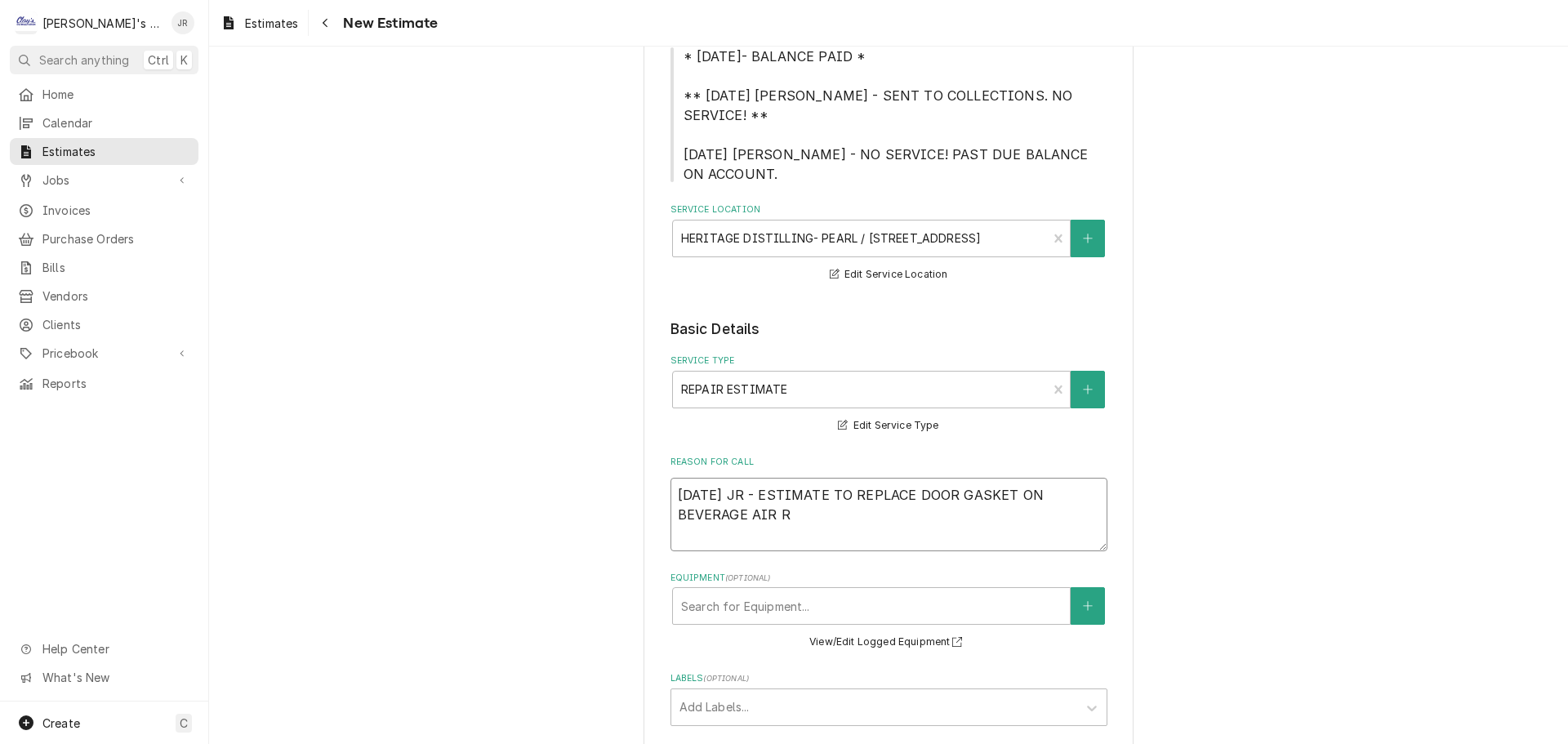
type textarea "9/25/2025 JR - ESTIMATE TO REPLACE DOOR GASKET ON BEVERAGE AIR RE"
type textarea "x"
type textarea "9/25/2025 JR - ESTIMATE TO REPLACE DOOR GASKET ON BEVERAGE AIR REA"
type textarea "x"
type textarea "9/25/2025 JR - ESTIMATE TO REPLACE DOOR GASKET ON BEVERAGE AIR REAC"
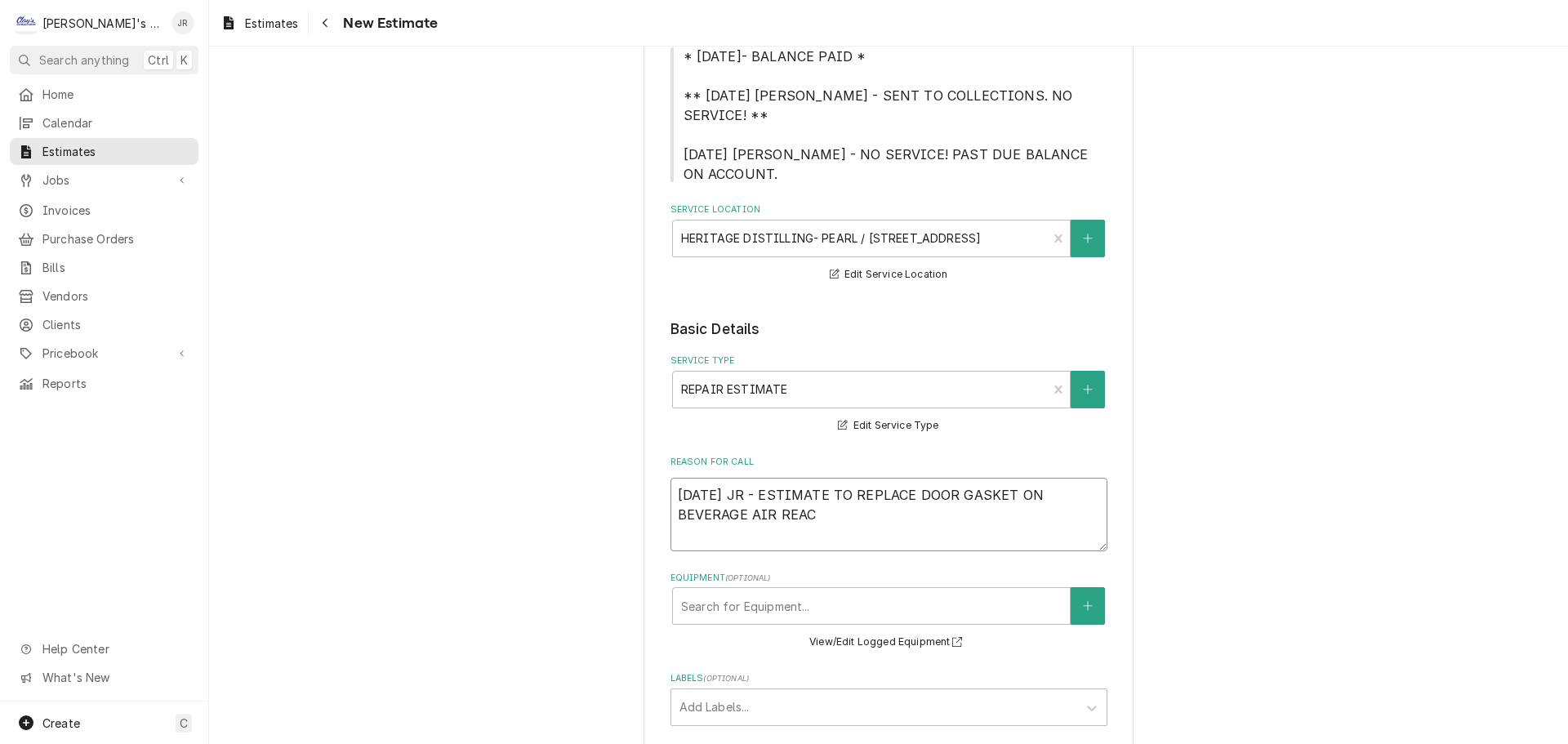
type textarea "x"
type textarea "9/25/2025 JR - ESTIMATE TO REPLACE DOOR GASKET ON BEVERAGE AIR REACH"
type textarea "x"
type textarea "9/25/2025 JR - ESTIMATE TO REPLACE DOOR GASKET ON BEVERAGE AIR REACH"
type textarea "x"
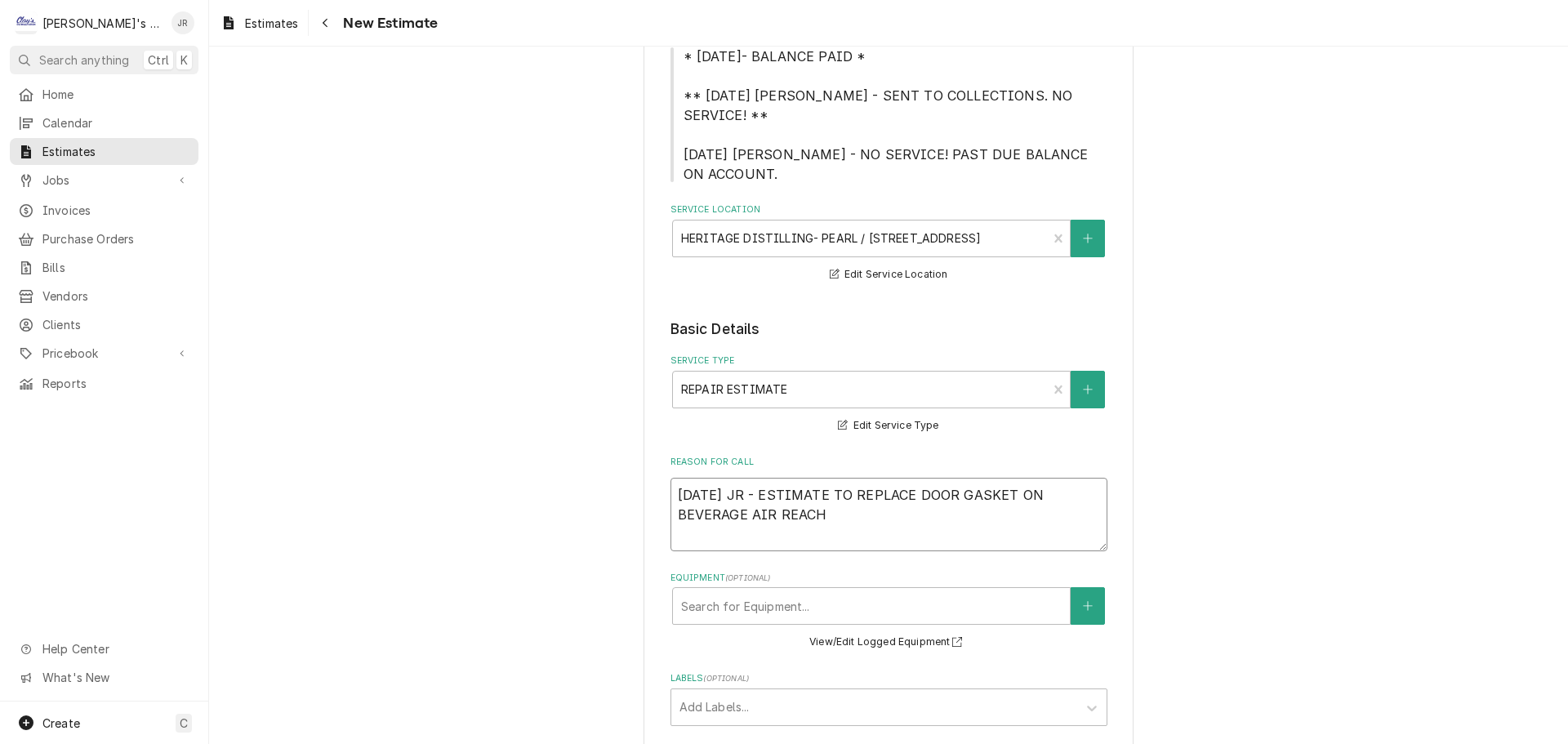
type textarea "9/25/2025 JR - ESTIMATE TO REPLACE DOOR GASKET ON BEVERAGE AIR REACH I"
type textarea "x"
type textarea "9/25/2025 JR - ESTIMATE TO REPLACE DOOR GASKET ON BEVERAGE AIR REACH IN"
type textarea "x"
type textarea "9/25/2025 JR - ESTIMATE TO REPLACE DOOR GASKET ON BEVERAGE AIR REACH IN"
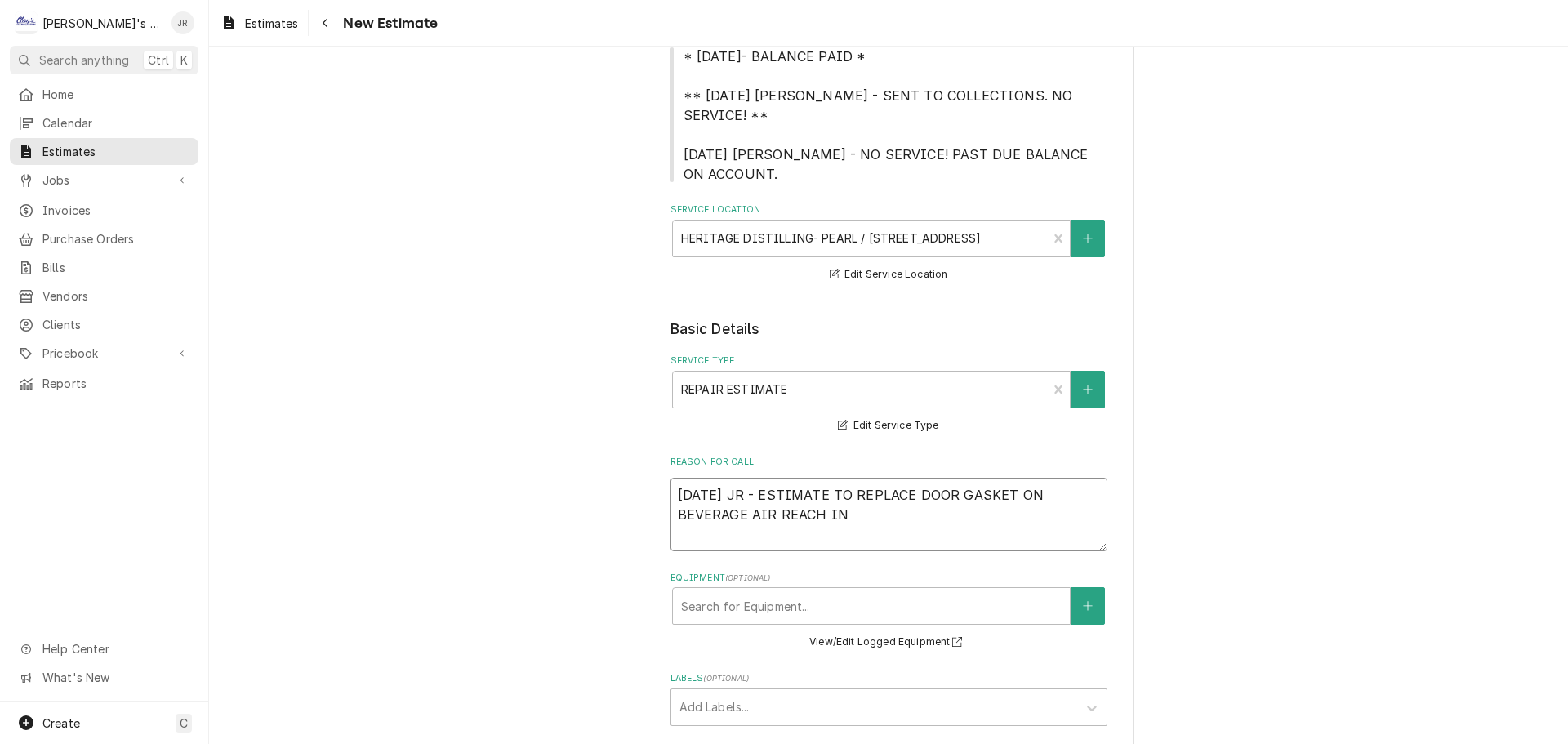
type textarea "x"
type textarea "9/25/2025 JR - ESTIMATE TO REPLACE DOOR GASKET ON BEVERAGE AIR REACH IN C"
type textarea "x"
type textarea "9/25/2025 JR - ESTIMATE TO REPLACE DOOR GASKET ON BEVERAGE AIR REACH IN CO"
type textarea "x"
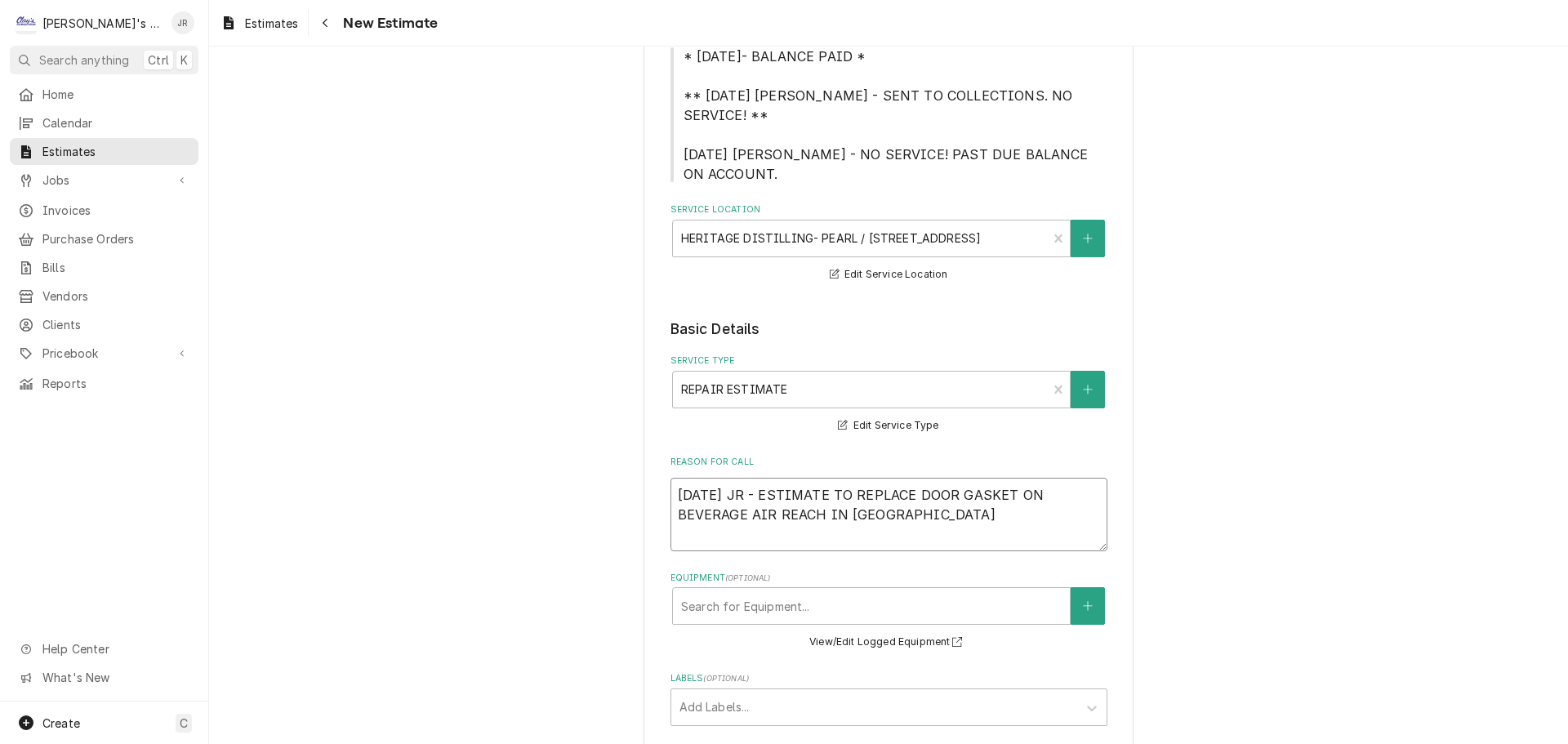
type textarea "9/25/2025 JR - ESTIMATE TO REPLACE DOOR GASKET ON BEVERAGE AIR REACH IN COO"
type textarea "x"
type textarea "9/25/2025 JR - ESTIMATE TO REPLACE DOOR GASKET ON BEVERAGE AIR REACH IN COOL"
type textarea "x"
type textarea "9/25/2025 JR - ESTIMATE TO REPLACE DOOR GASKET ON BEVERAGE AIR REACH IN COOLE"
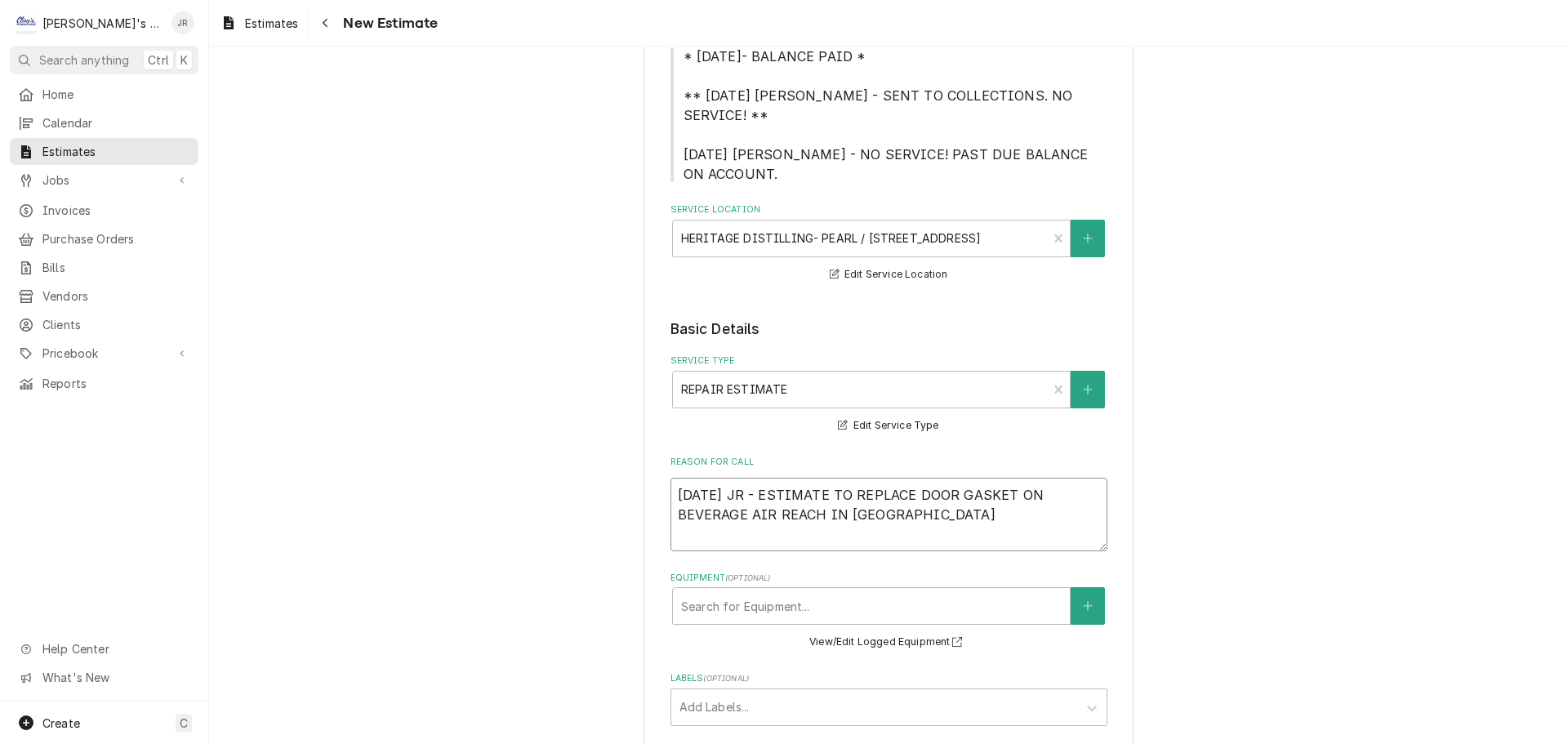
type textarea "x"
type textarea "9/25/2025 JR - ESTIMATE TO REPLACE DOOR GASKET ON BEVERAGE AIR REACH IN COOLER"
type textarea "x"
type textarea "9/25/2025 JR - ESTIMATE TO REPLACE DOOR GASKET ON BEVERAGE AIR REACH IN COOLER"
type textarea "x"
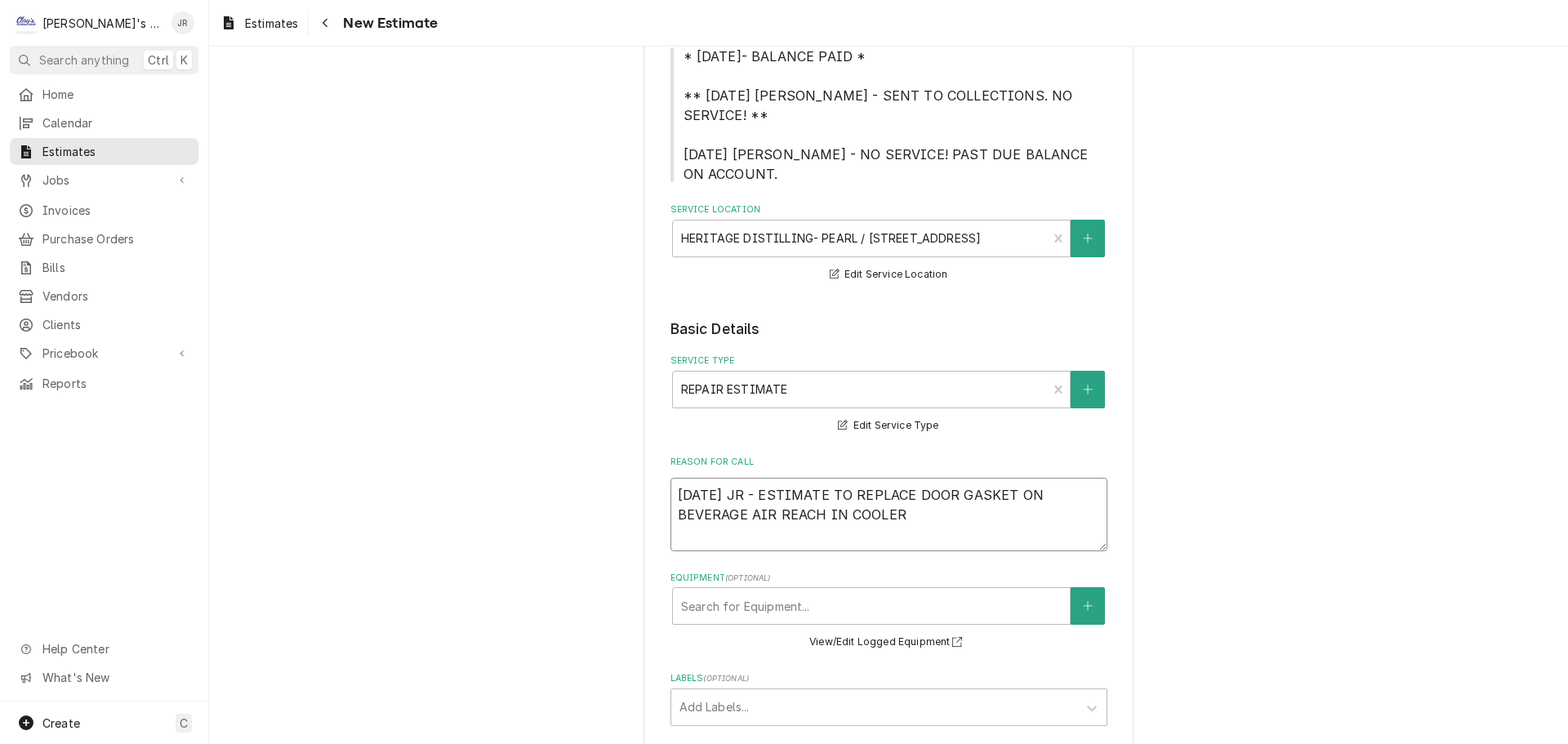
type textarea "9/25/2025 JR - ESTIMATE TO REPLACE DOOR GASKET ON BEVERAGE AIR REACH IN COOLER T"
type textarea "x"
type textarea "9/25/2025 JR - ESTIMATE TO REPLACE DOOR GASKET ON BEVERAGE AIR REACH IN COOLER …"
type textarea "x"
type textarea "9/25/2025 JR - ESTIMATE TO REPLACE DOOR GASKET ON BEVERAGE AIR REACH IN COOLER …"
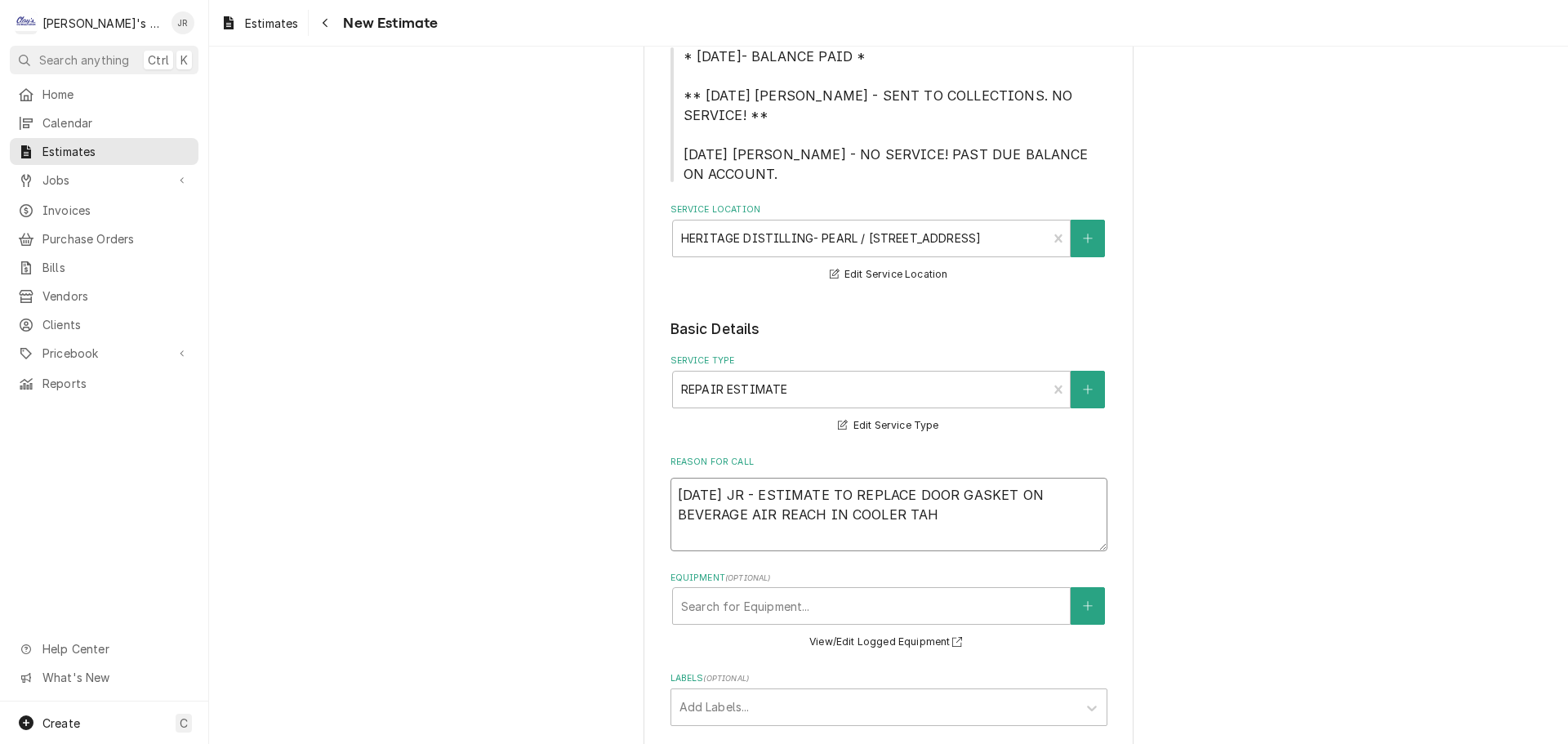
type textarea "x"
type textarea "9/25/2025 JR - ESTIMATE TO REPLACE DOOR GASKET ON BEVERAGE AIR REACH IN COOLER …"
type textarea "x"
type textarea "9/25/2025 JR - ESTIMATE TO REPLACE DOOR GASKET ON BEVERAGE AIR REACH IN COOLER T"
type textarea "x"
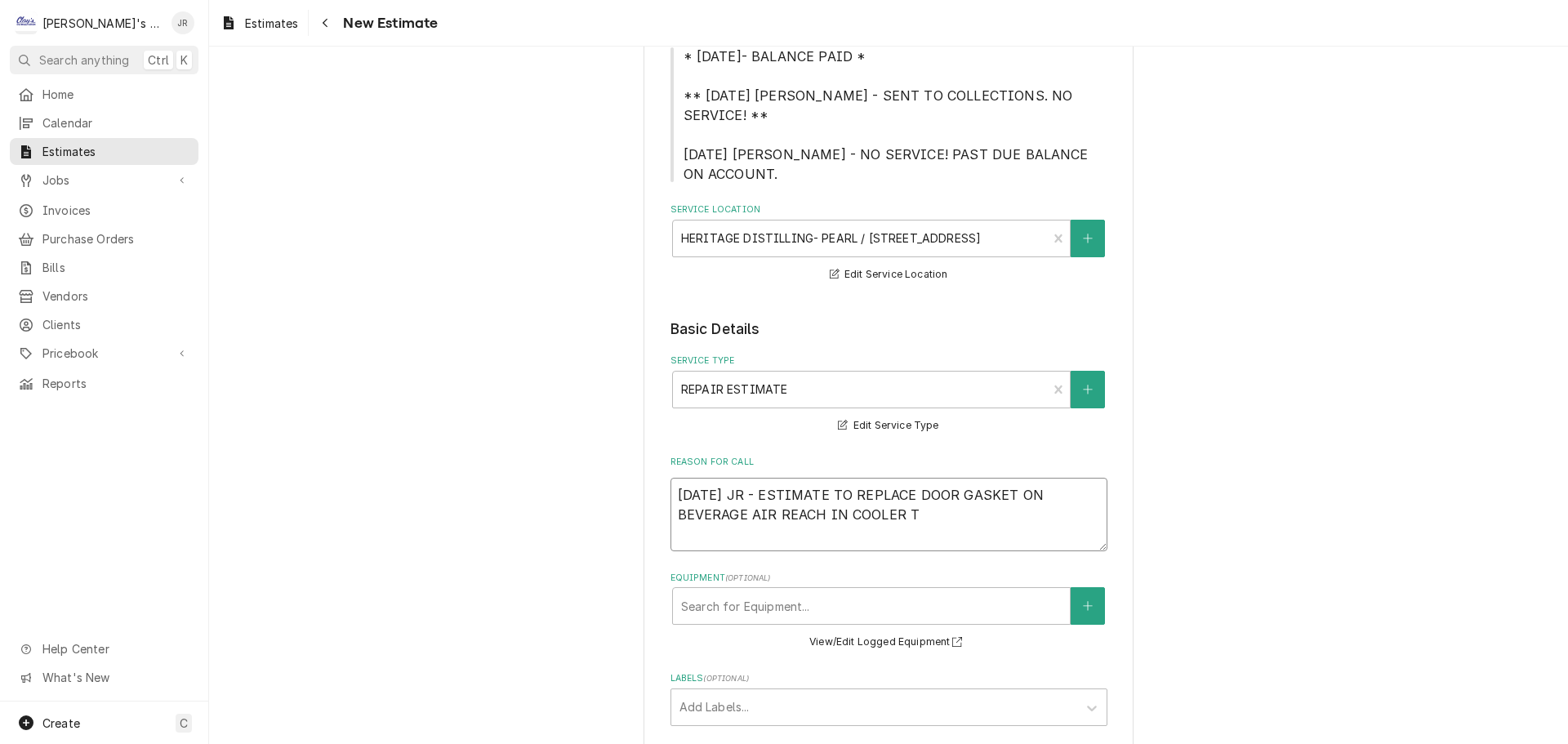
type textarea "9/25/2025 JR - ESTIMATE TO REPLACE DOOR GASKET ON BEVERAGE AIR REACH IN COOLER …"
type textarea "x"
type textarea "9/25/2025 JR - ESTIMATE TO REPLACE DOOR GASKET ON BEVERAGE AIR REACH IN COOLER …"
type textarea "x"
type textarea "9/25/2025 JR - ESTIMATE TO REPLACE DOOR GASKET ON BEVERAGE AIR REACH IN COOLER …"
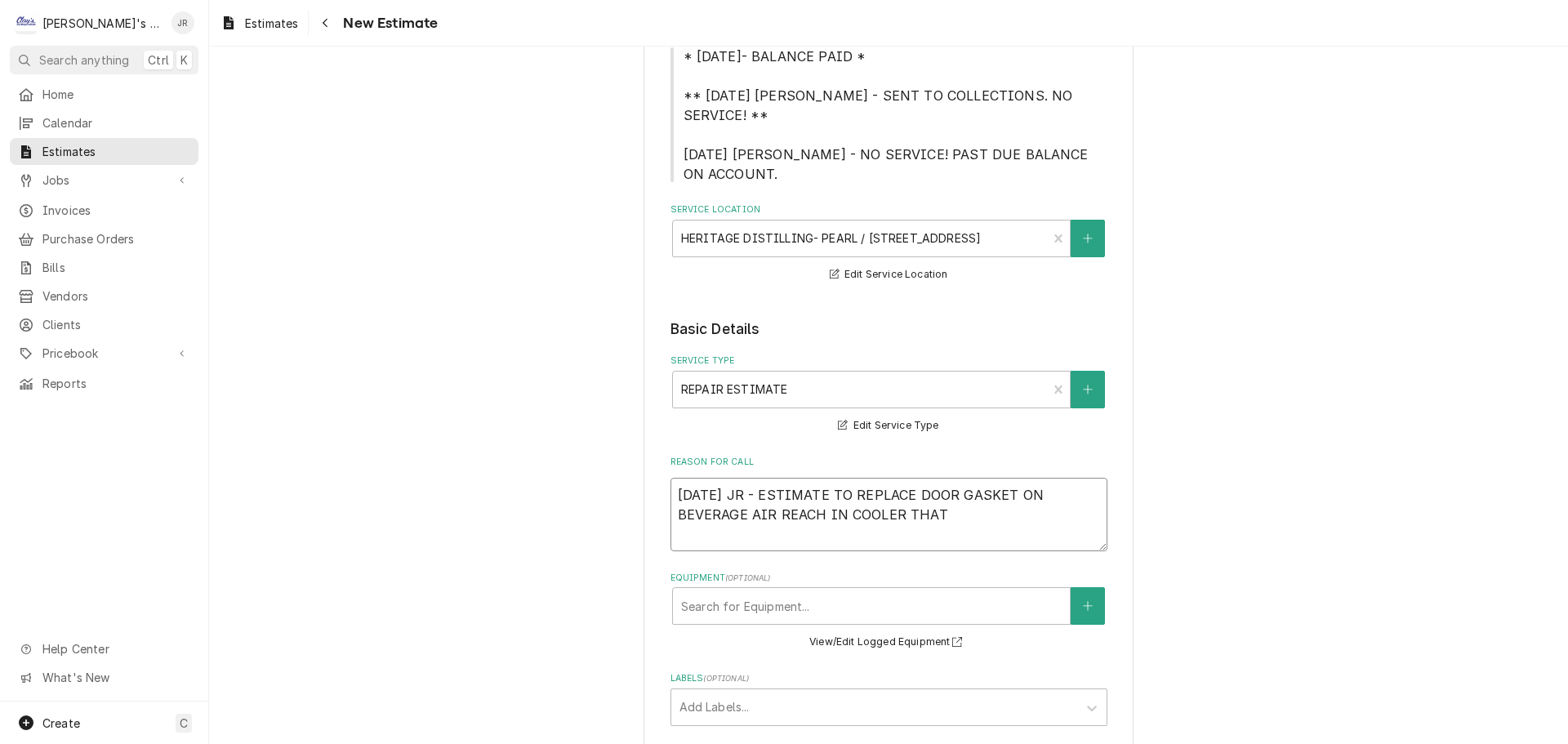
type textarea "x"
type textarea "9/25/2025 JR - ESTIMATE TO REPLACE DOOR GASKET ON BEVERAGE AIR REACH IN COOLER …"
type textarea "x"
type textarea "9/25/2025 JR - ESTIMATE TO REPLACE DOOR GASKET ON BEVERAGE AIR REACH IN COOLER …"
type textarea "x"
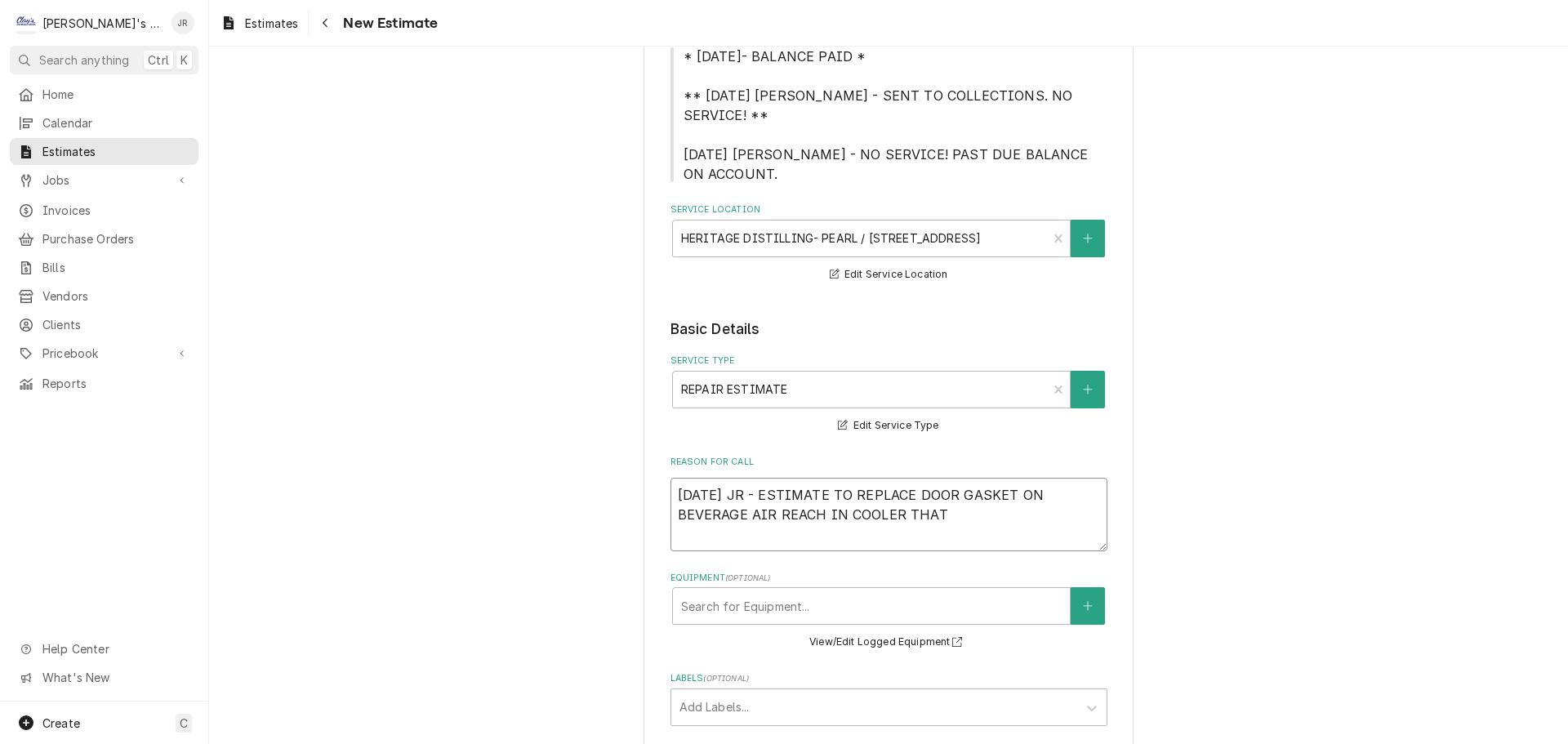
type textarea "9/25/2025 JR - ESTIMATE TO REPLACE DOOR GASKET ON BEVERAGE AIR REACH IN COOLER …"
type textarea "x"
type textarea "9/25/2025 JR - ESTIMATE TO REPLACE DOOR GASKET ON BEVERAGE AIR REACH IN COOLER …"
type textarea "x"
type textarea "9/25/2025 JR - ESTIMATE TO REPLACE DOOR GASKET ON BEVERAGE AIR REACH IN COOLER …"
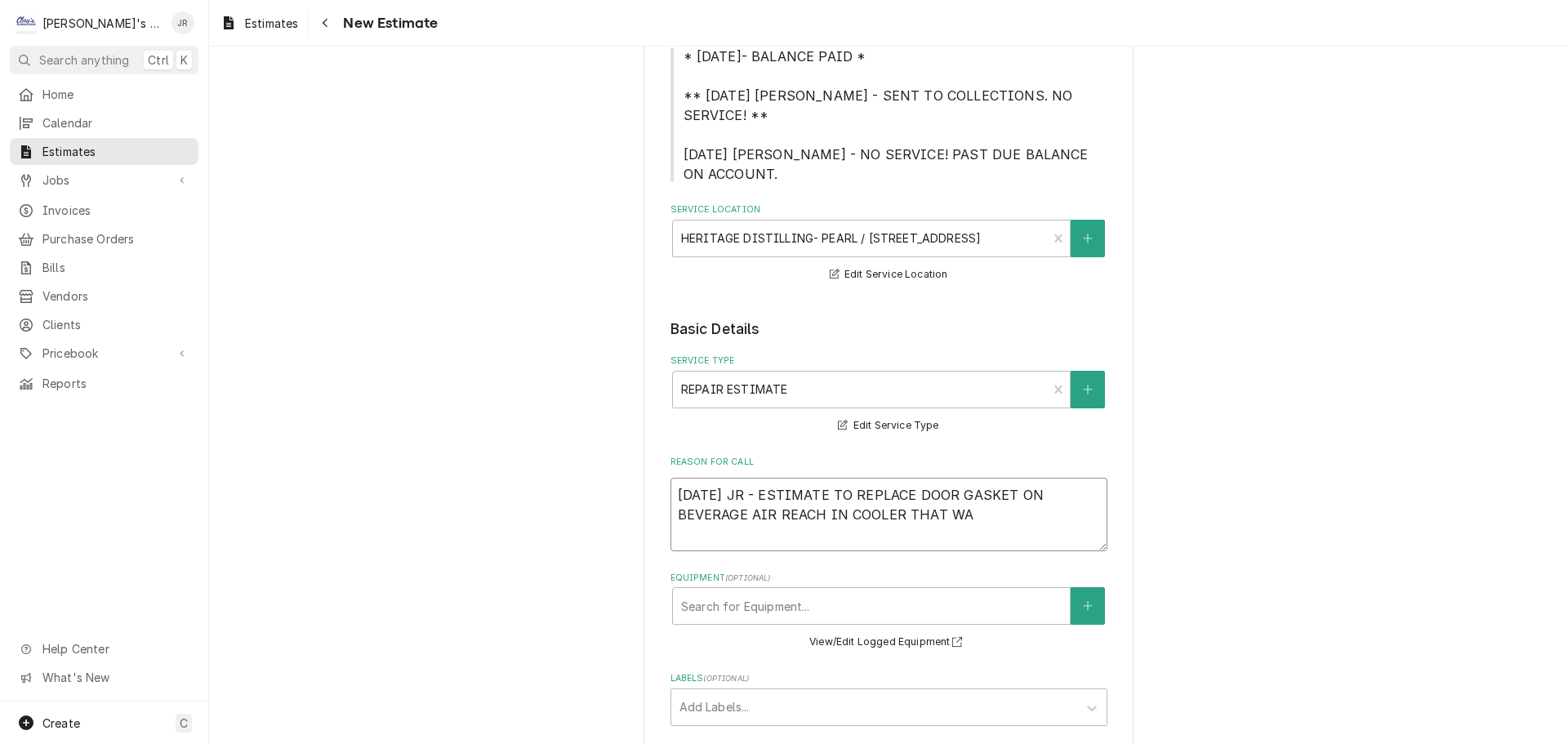
type textarea "x"
type textarea "9/25/2025 JR - ESTIMATE TO REPLACE DOOR GASKET ON BEVERAGE AIR REACH IN COOLER …"
type textarea "x"
type textarea "9/25/2025 JR - ESTIMATE TO REPLACE DOOR GASKET ON BEVERAGE AIR REACH IN COOLER …"
type textarea "x"
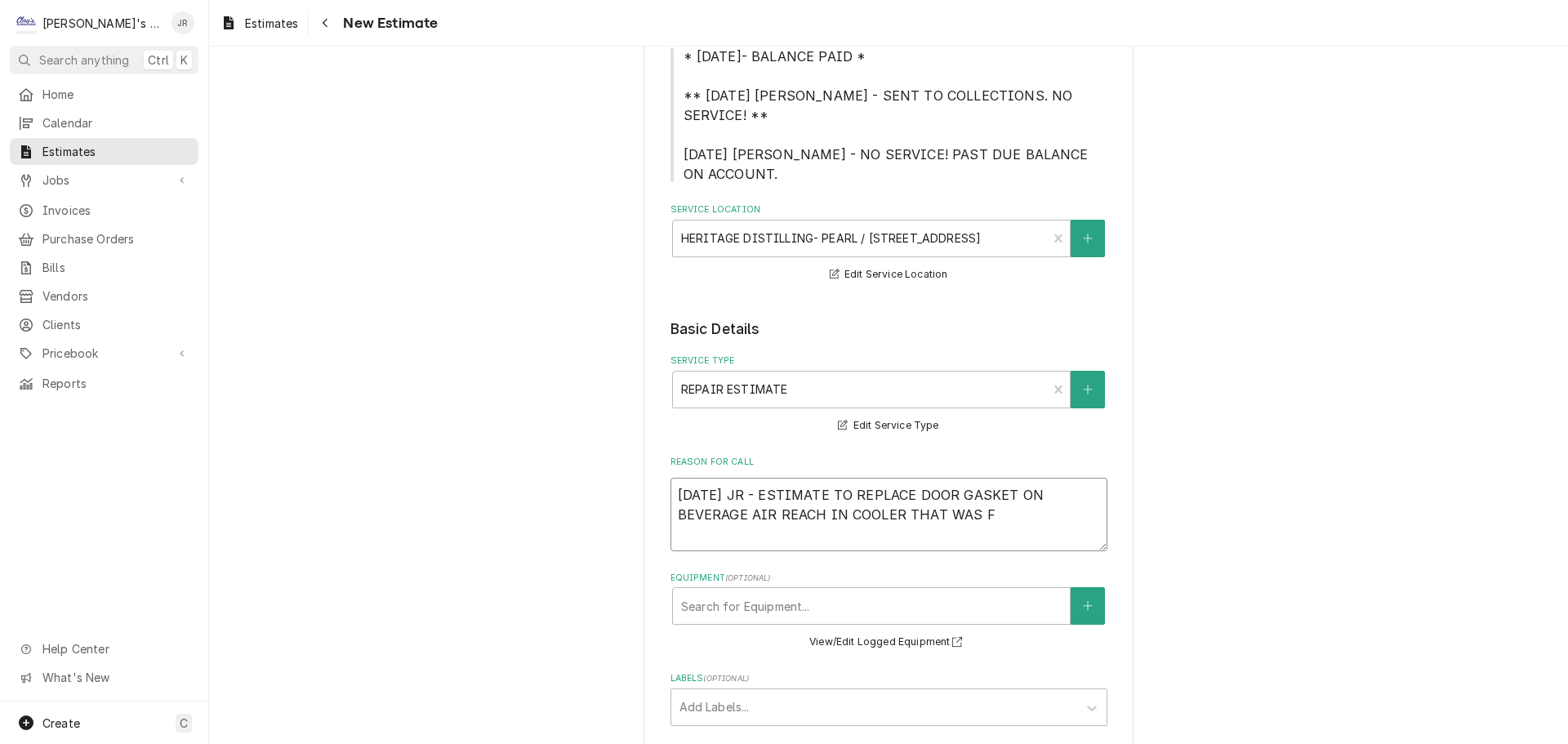
type textarea "9/25/2025 JR - ESTIMATE TO REPLACE DOOR GASKET ON BEVERAGE AIR REACH IN COOLER …"
type textarea "x"
type textarea "9/25/2025 JR - ESTIMATE TO REPLACE DOOR GASKET ON BEVERAGE AIR REACH IN COOLER …"
type textarea "x"
type textarea "9/25/2025 JR - ESTIMATE TO REPLACE DOOR GASKET ON BEVERAGE AIR REACH IN COOLER …"
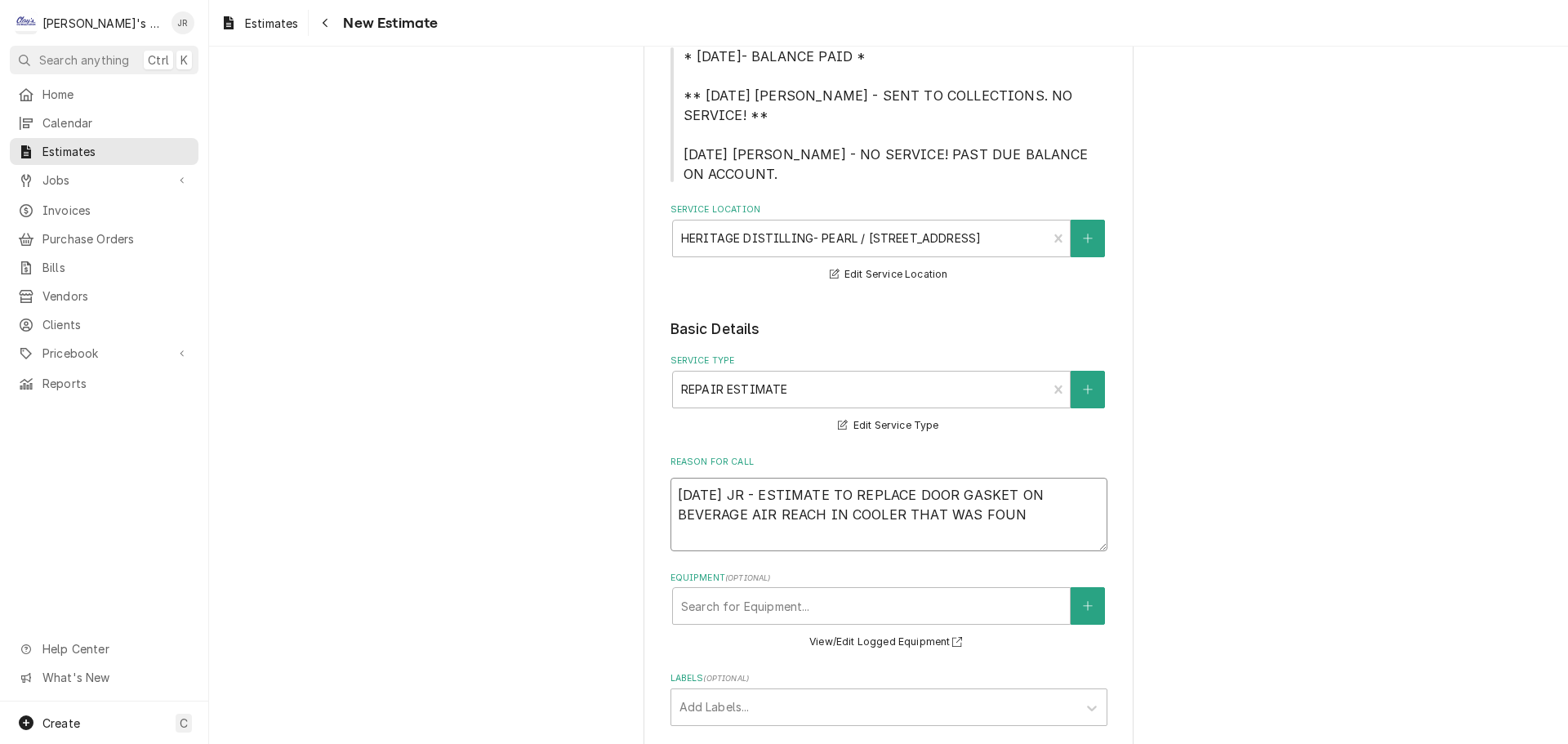
type textarea "x"
type textarea "9/25/2025 JR - ESTIMATE TO REPLACE DOOR GASKET ON BEVERAGE AIR REACH IN COOLER …"
type textarea "x"
type textarea "9/25/2025 JR - ESTIMATE TO REPLACE DOOR GASKET ON BEVERAGE AIR REACH IN COOLER …"
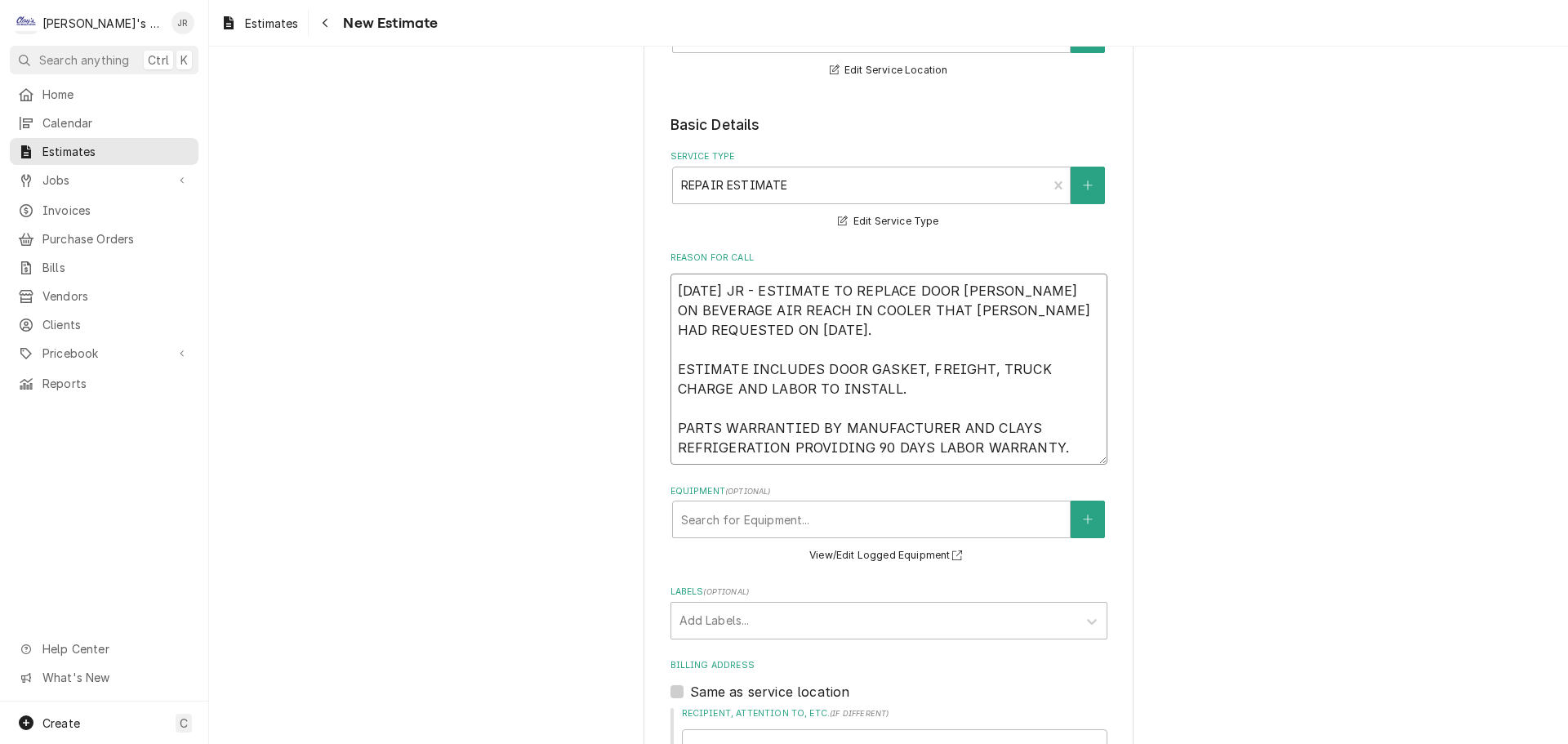
scroll to position [572, 0]
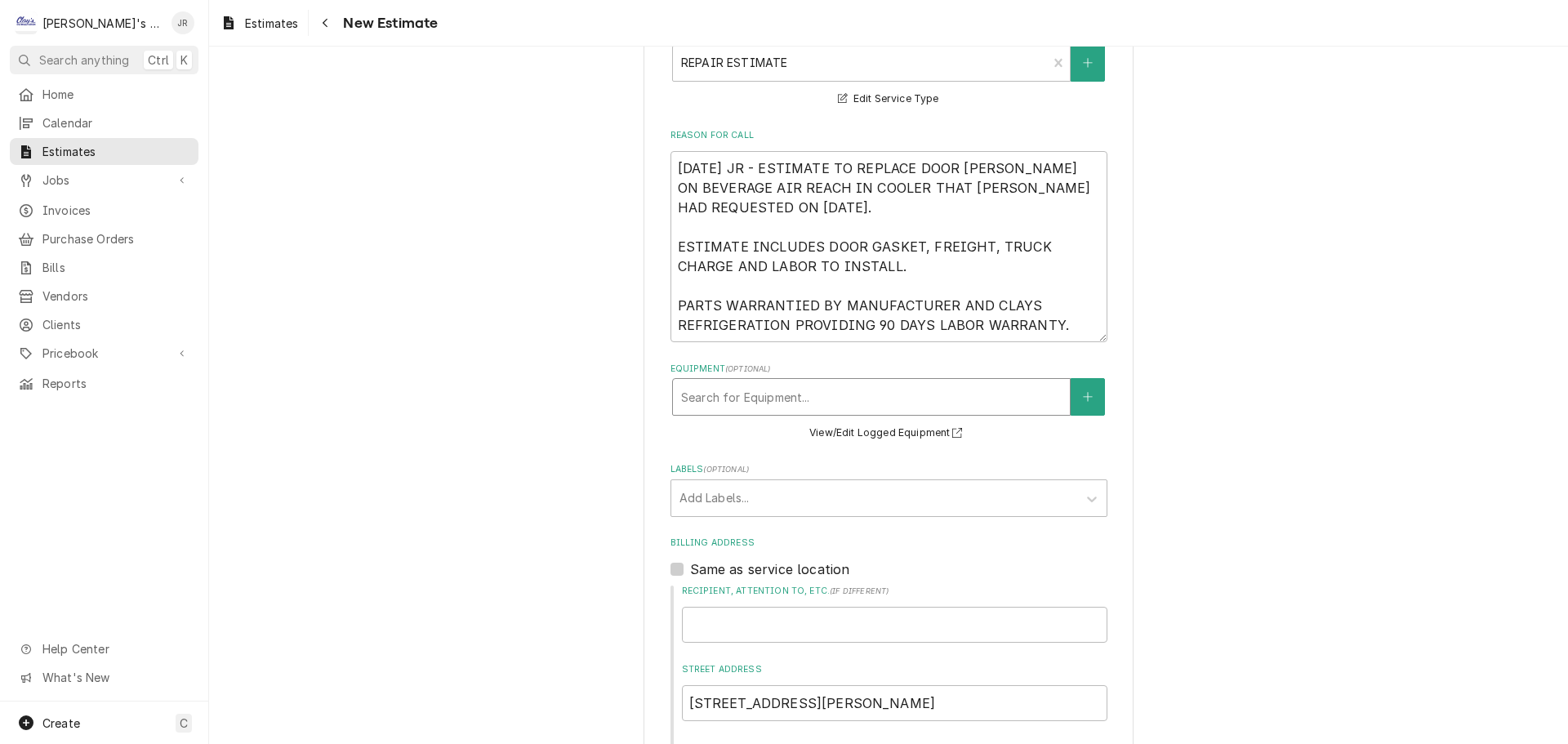
click at [869, 382] on div "Equipment" at bounding box center [871, 397] width 381 height 29
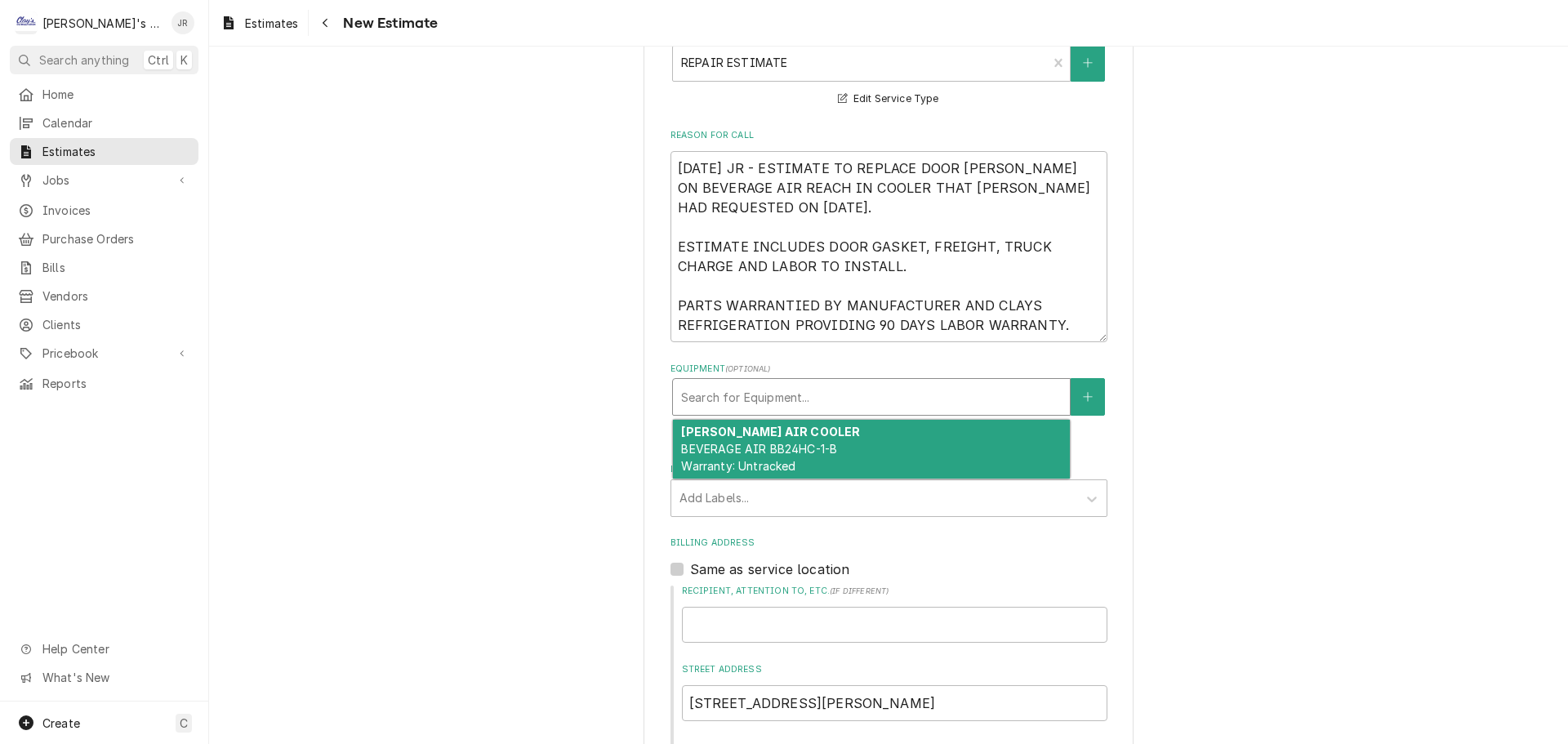
click at [787, 442] on span "BEVERAGE AIR BB24HC-1-B Warranty: Untracked" at bounding box center [759, 457] width 156 height 31
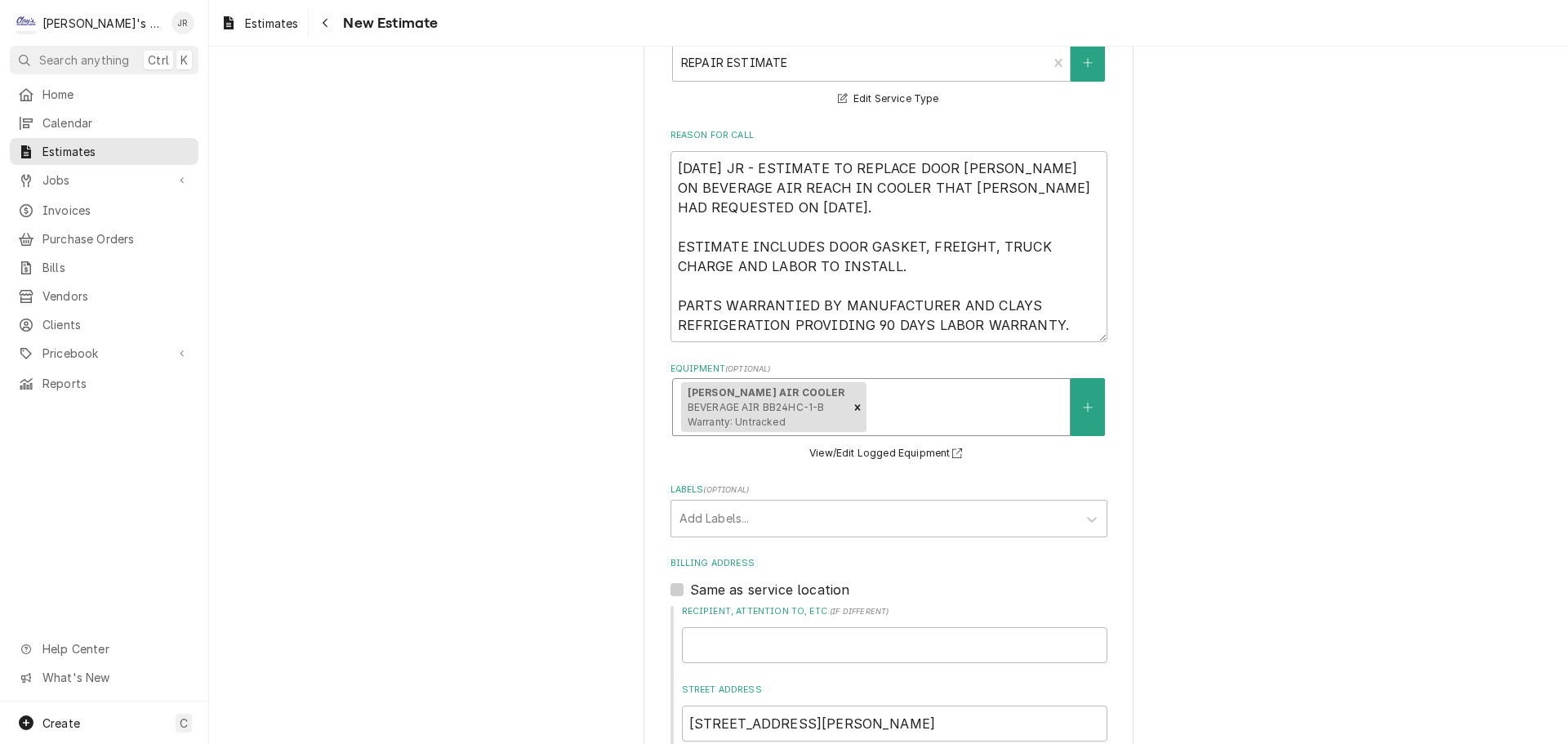
click at [781, 396] on div "PEARL- BEV AIR COOLER BEVERAGE AIR BB24HC-1-B Warranty: Untracked" at bounding box center [765, 408] width 168 height 50
click at [852, 402] on icon "Remove [object Object]" at bounding box center [858, 408] width 12 height 12
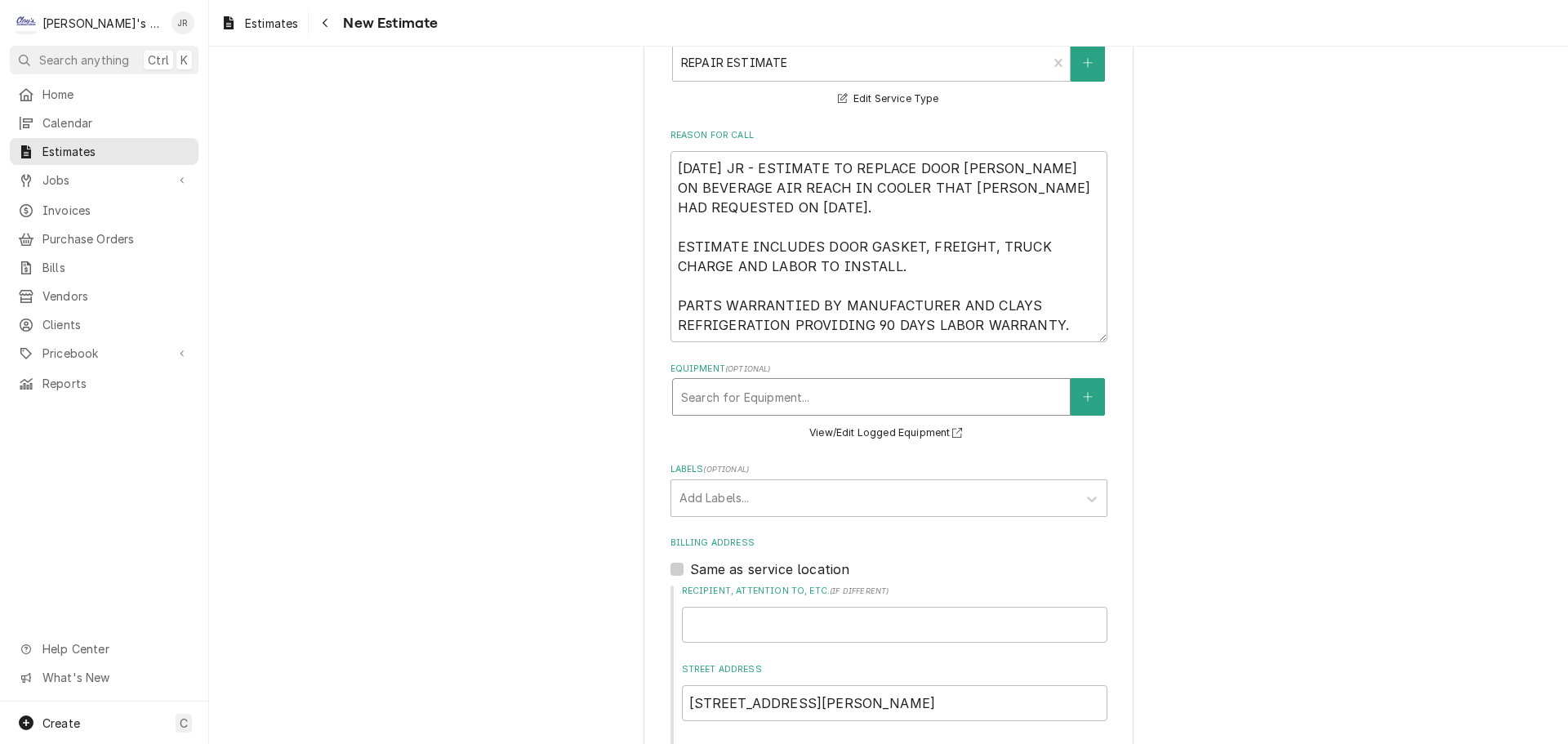
click at [822, 388] on div "Equipment" at bounding box center [871, 397] width 381 height 29
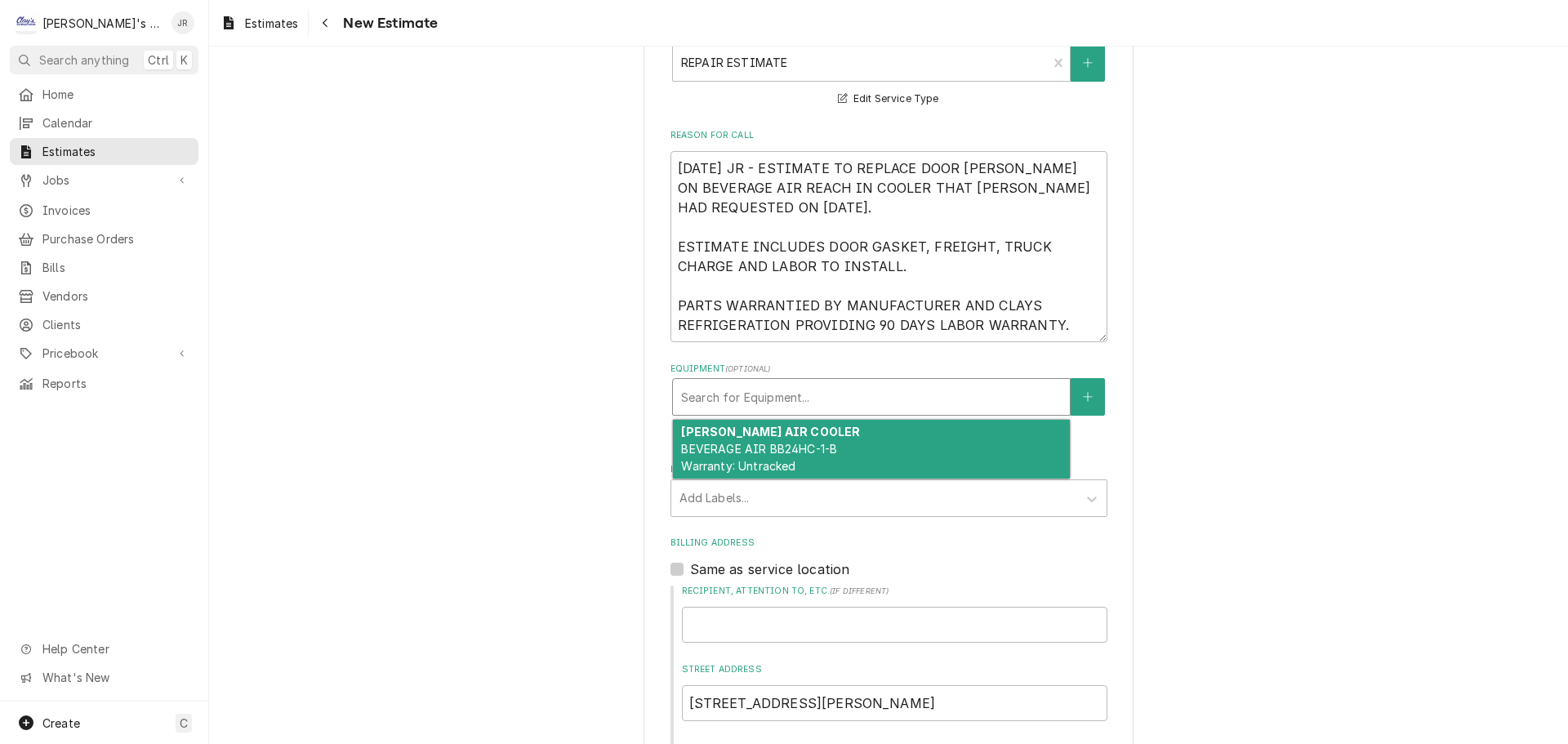
click at [795, 443] on div "PEARL- BEV AIR COOLER BEVERAGE AIR BB24HC-1-B Warranty: Untracked" at bounding box center [870, 450] width 397 height 60
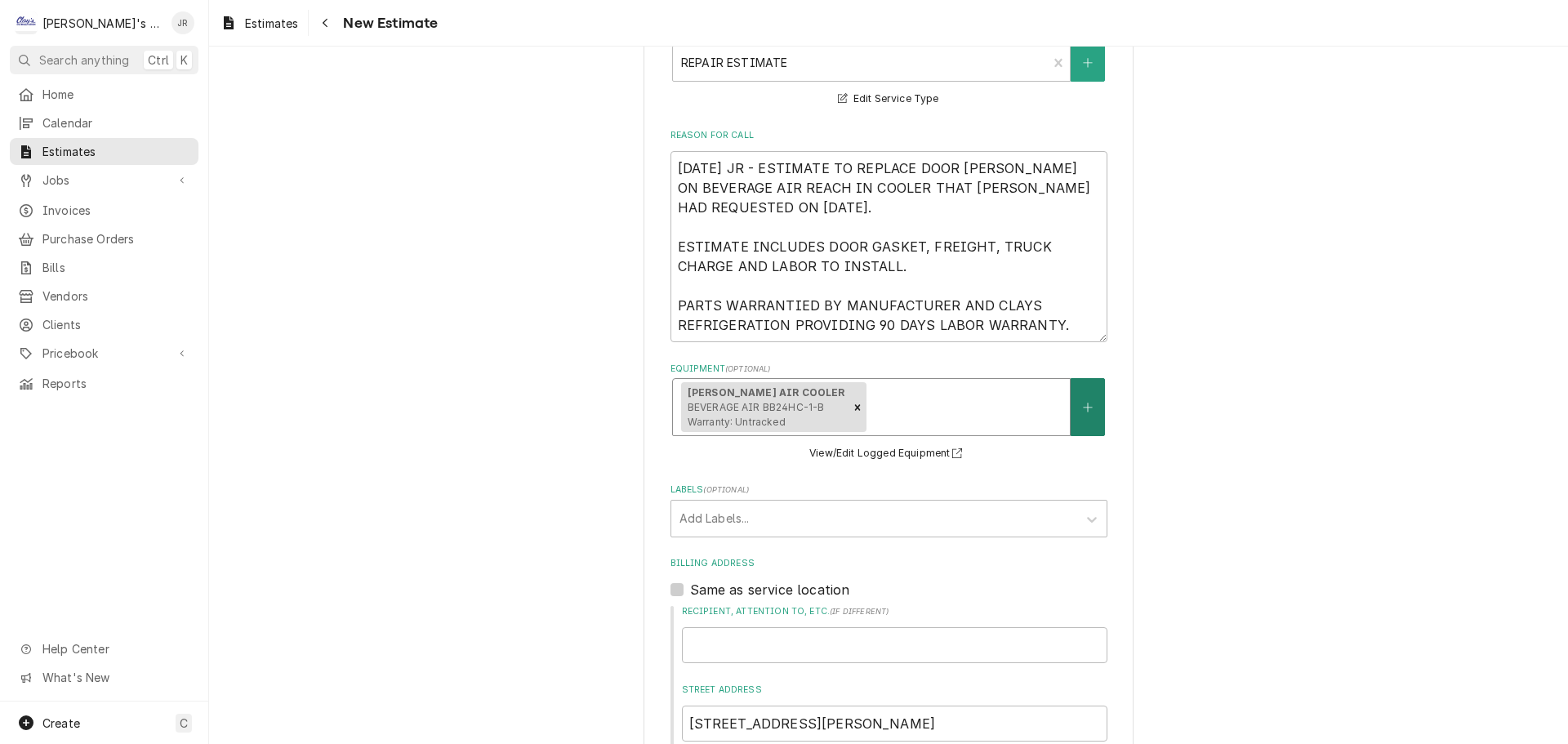
click at [1075, 394] on button "Equipment" at bounding box center [1088, 407] width 34 height 58
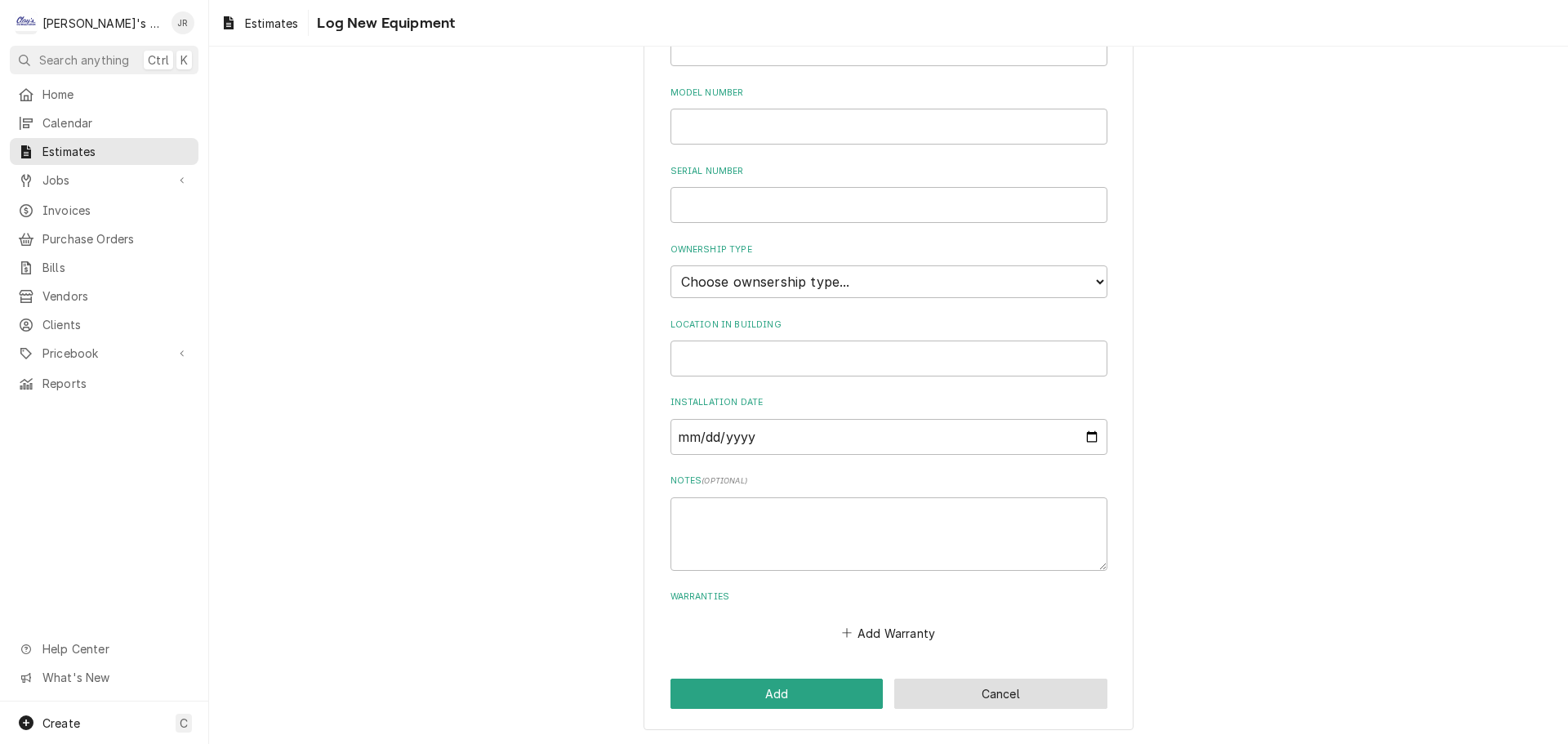
click at [1021, 703] on button "Cancel" at bounding box center [1000, 694] width 213 height 30
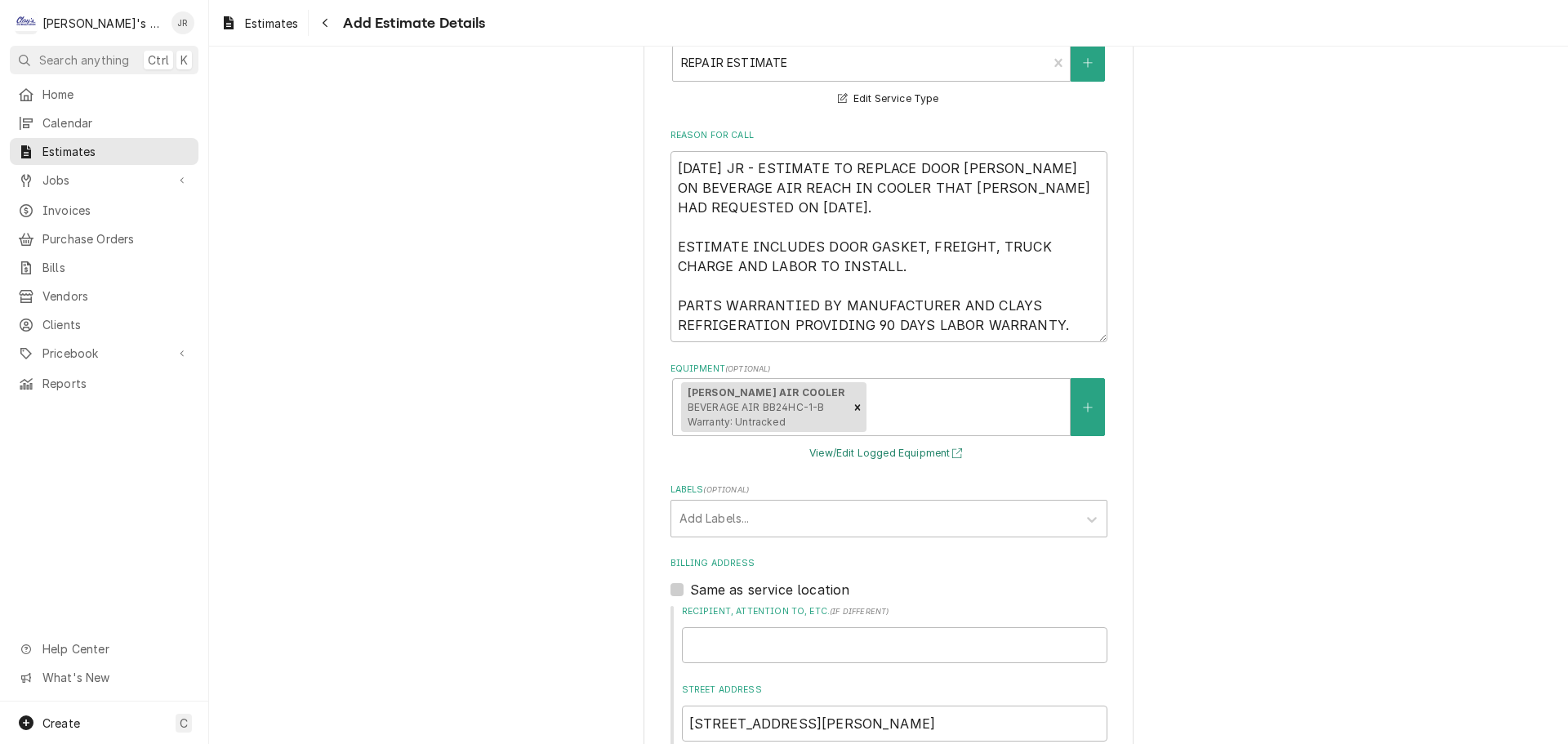
click at [843, 444] on button "View/Edit Logged Equipment" at bounding box center [888, 454] width 164 height 20
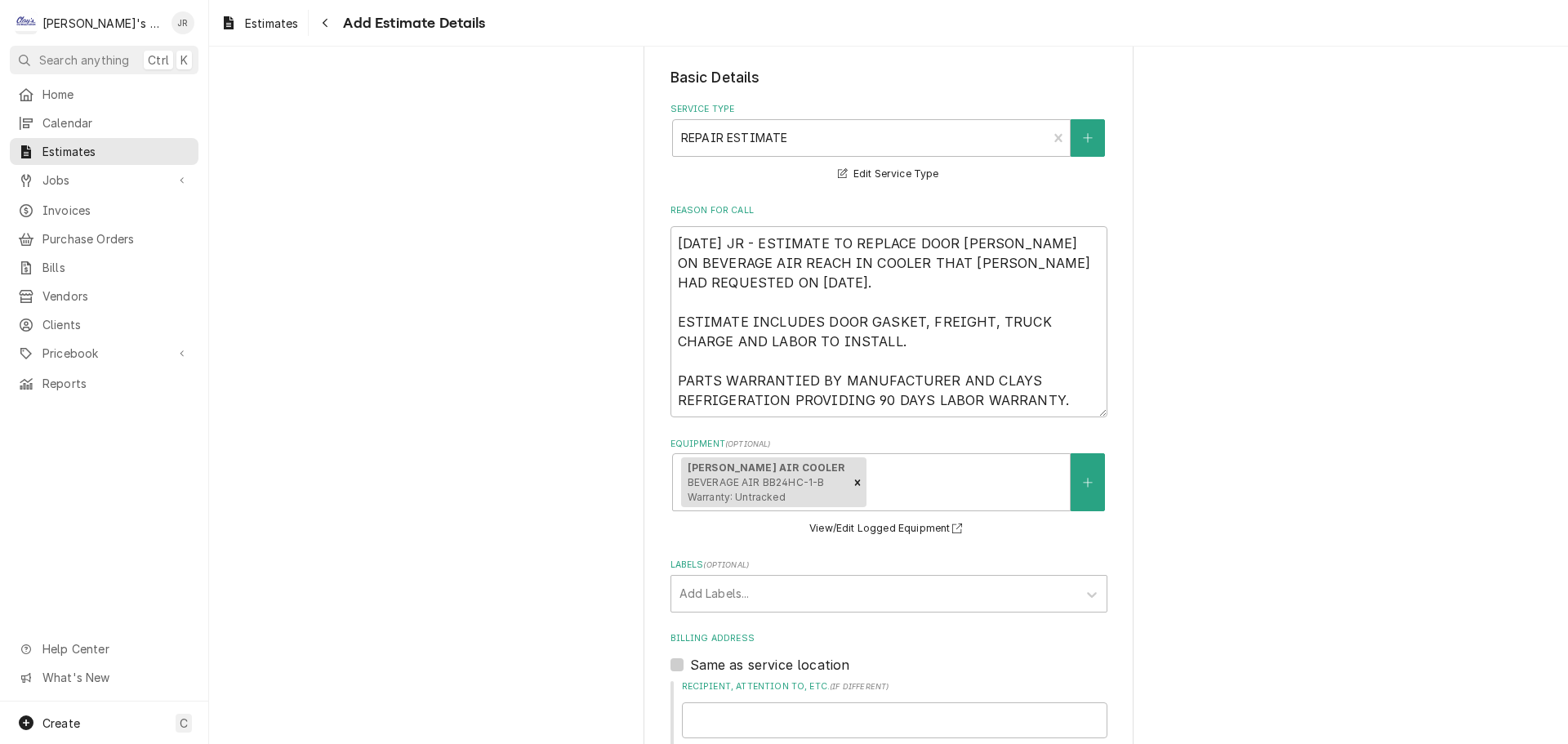
scroll to position [496, 0]
drag, startPoint x: 1051, startPoint y: 389, endPoint x: 672, endPoint y: 226, distance: 412.6
click at [672, 227] on textarea "9/25/2025 JR - ESTIMATE TO REPLACE DOOR GASKET ON BEVERAGE AIR REACH IN COOLER …" at bounding box center [888, 323] width 437 height 191
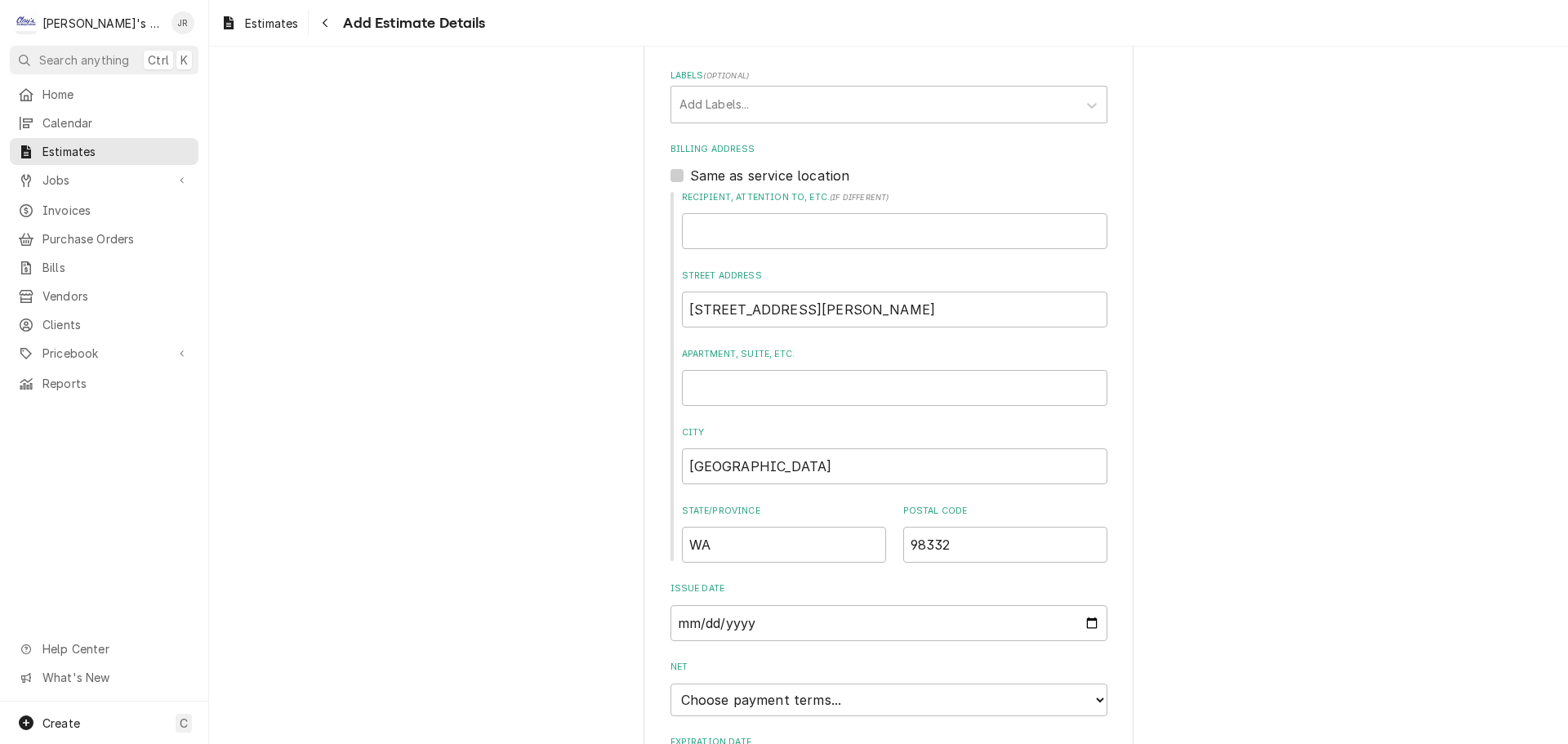
scroll to position [1149, 0]
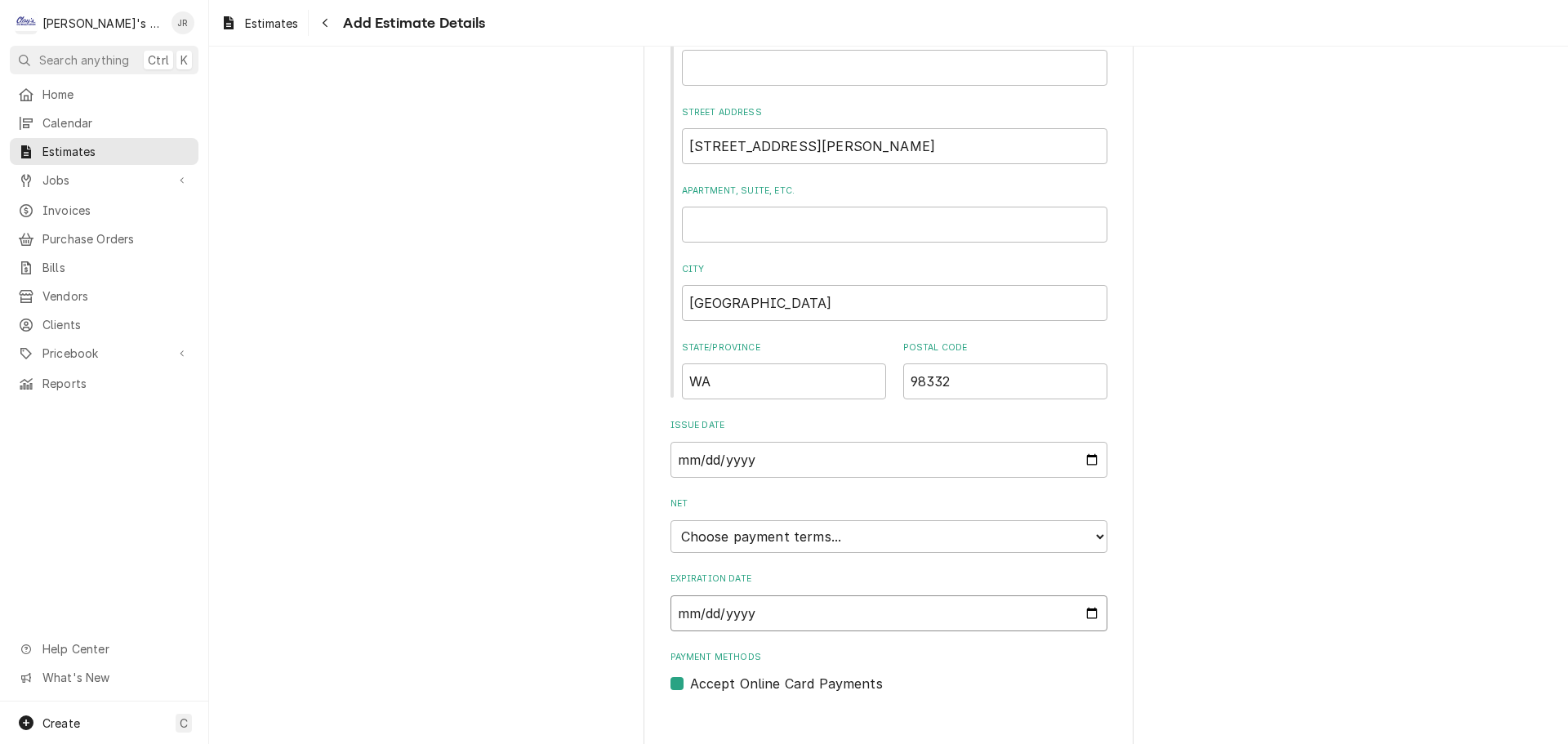
click at [1081, 600] on input "Expiration Date" at bounding box center [888, 613] width 437 height 36
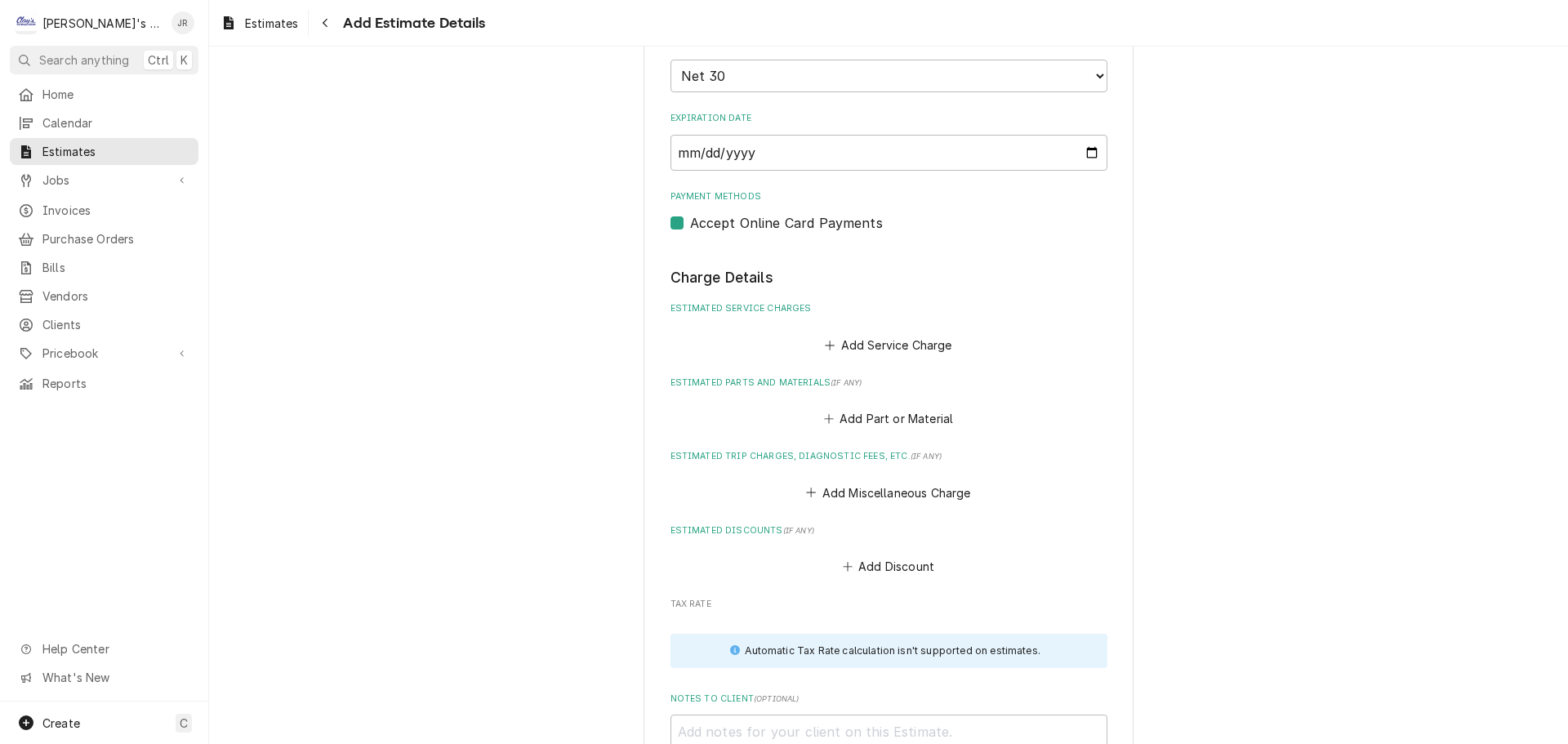
scroll to position [1891, 0]
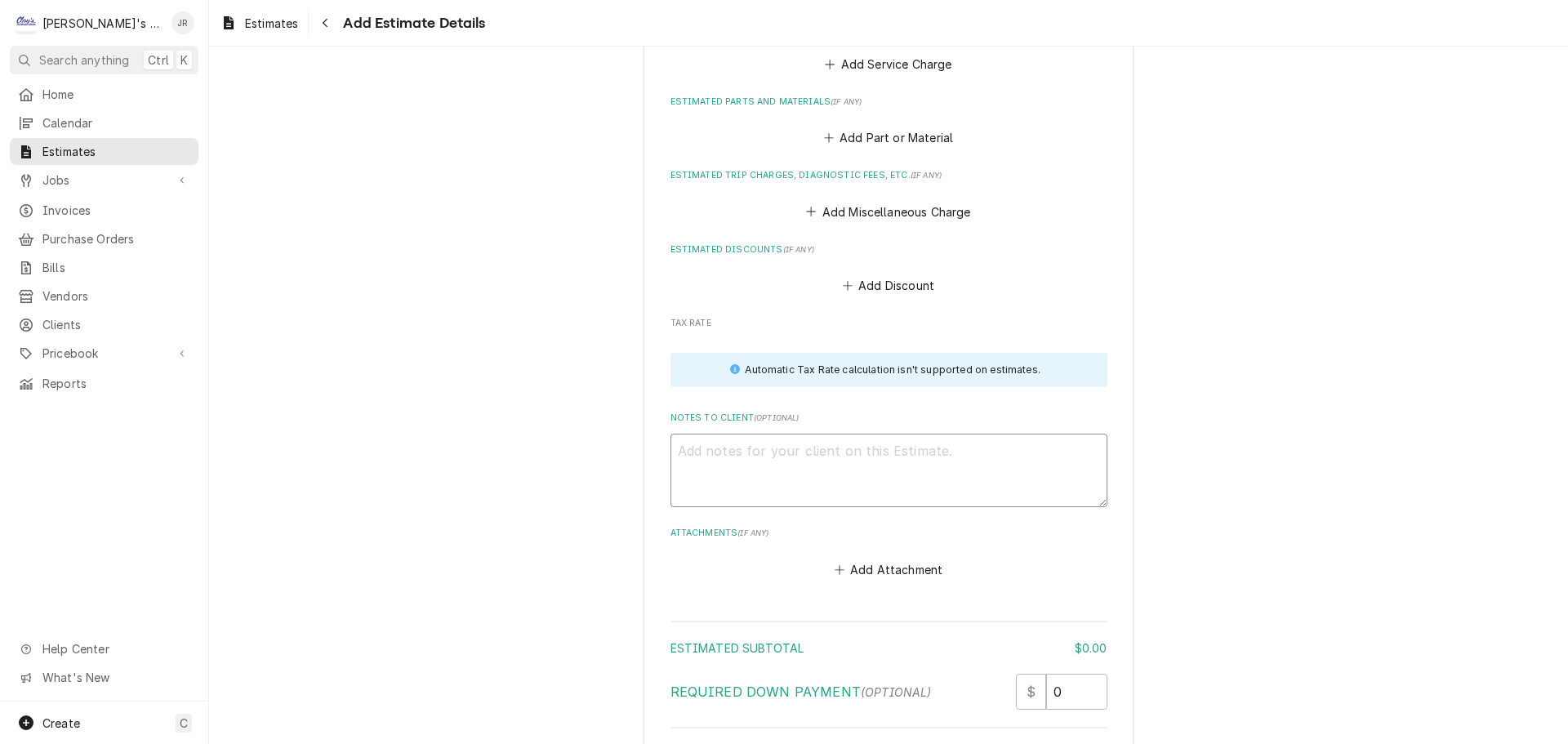
click at [689, 445] on textarea "Notes to Client ( optional )" at bounding box center [888, 471] width 437 height 74
paste textarea "9/25/2025 JR - ESTIMATE TO REPLACE DOOR GASKET ON BEVERAGE AIR REACH IN COOLER …"
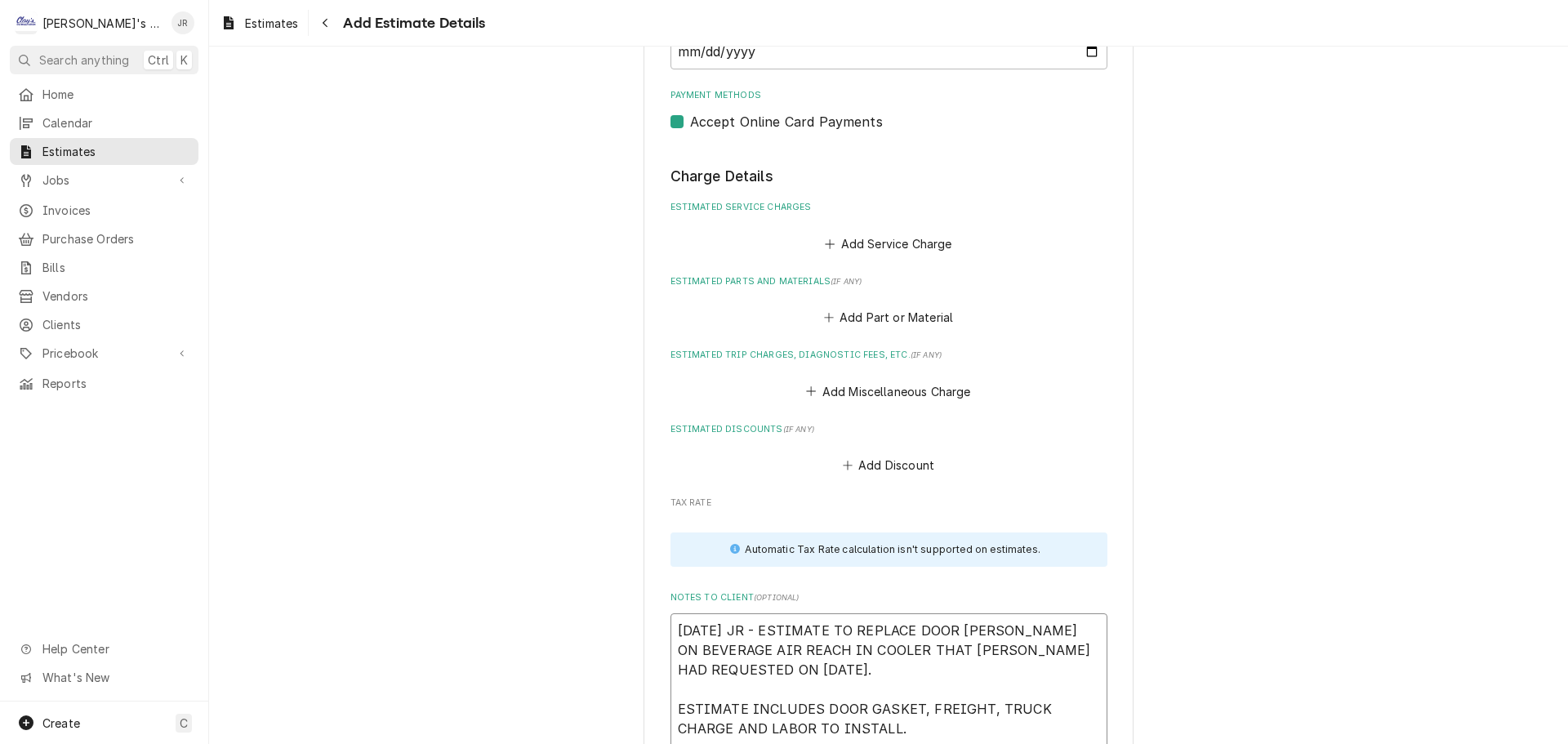
scroll to position [1646, 0]
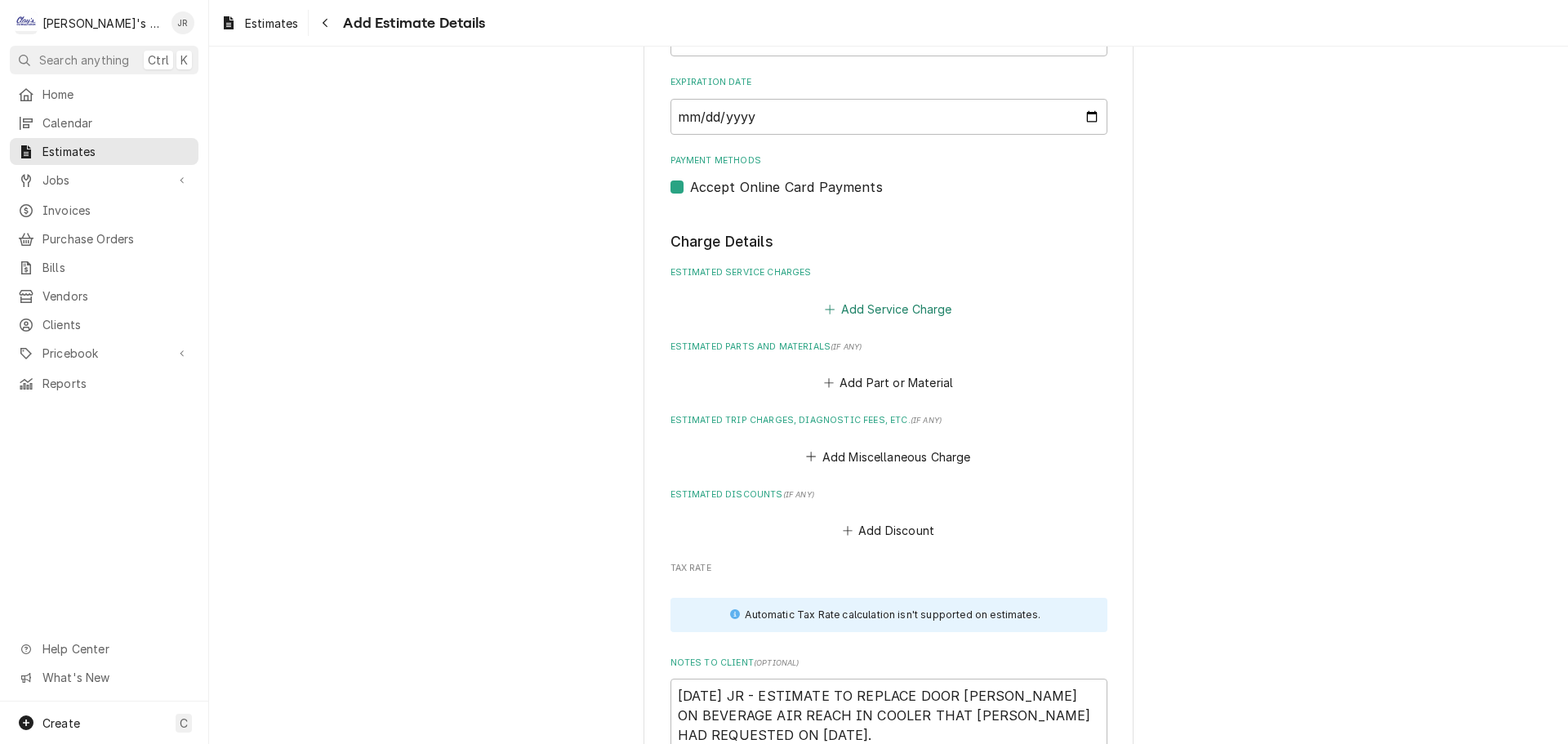
click at [850, 297] on button "Add Service Charge" at bounding box center [889, 308] width 132 height 23
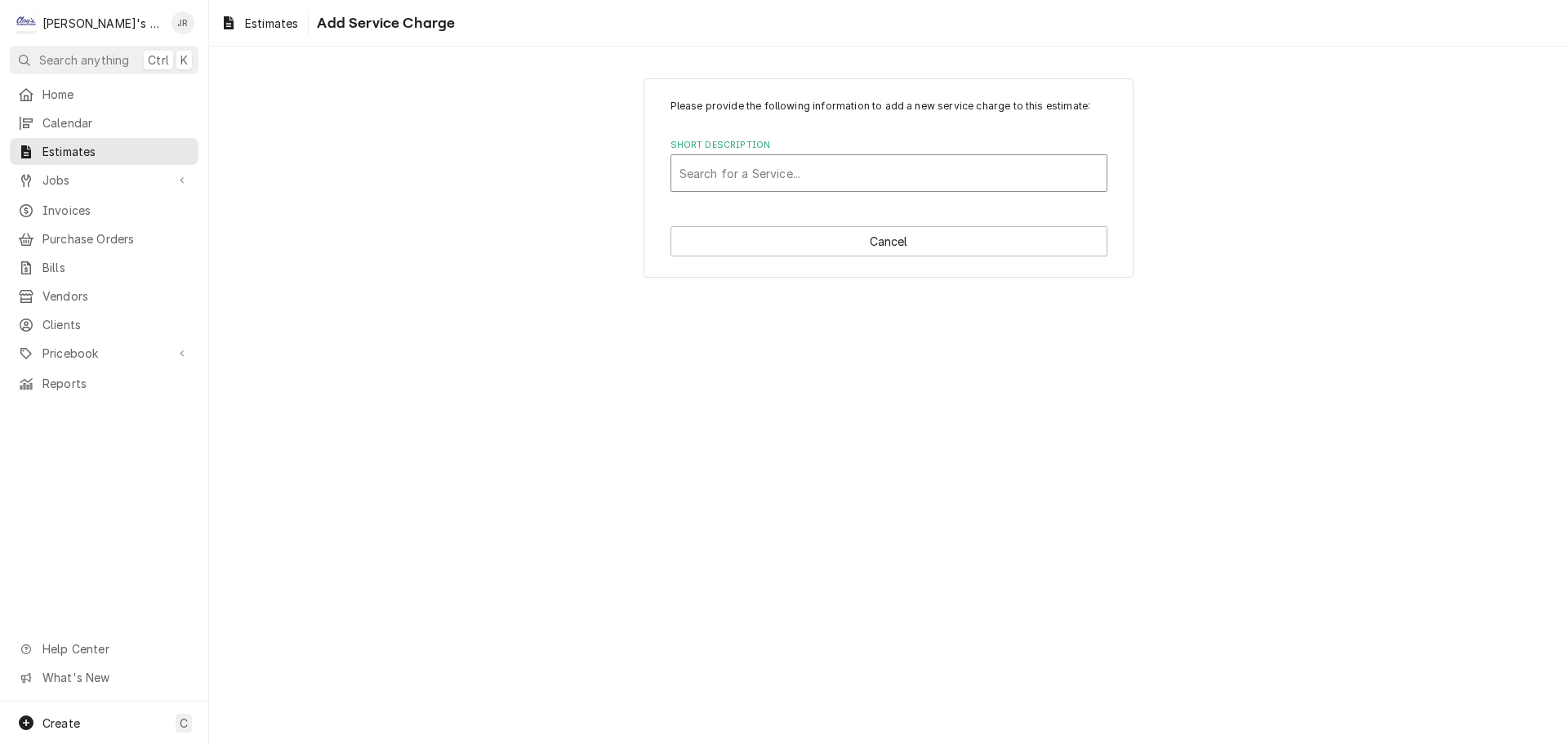
click at [842, 155] on div "Search for a Service..." at bounding box center [888, 173] width 435 height 36
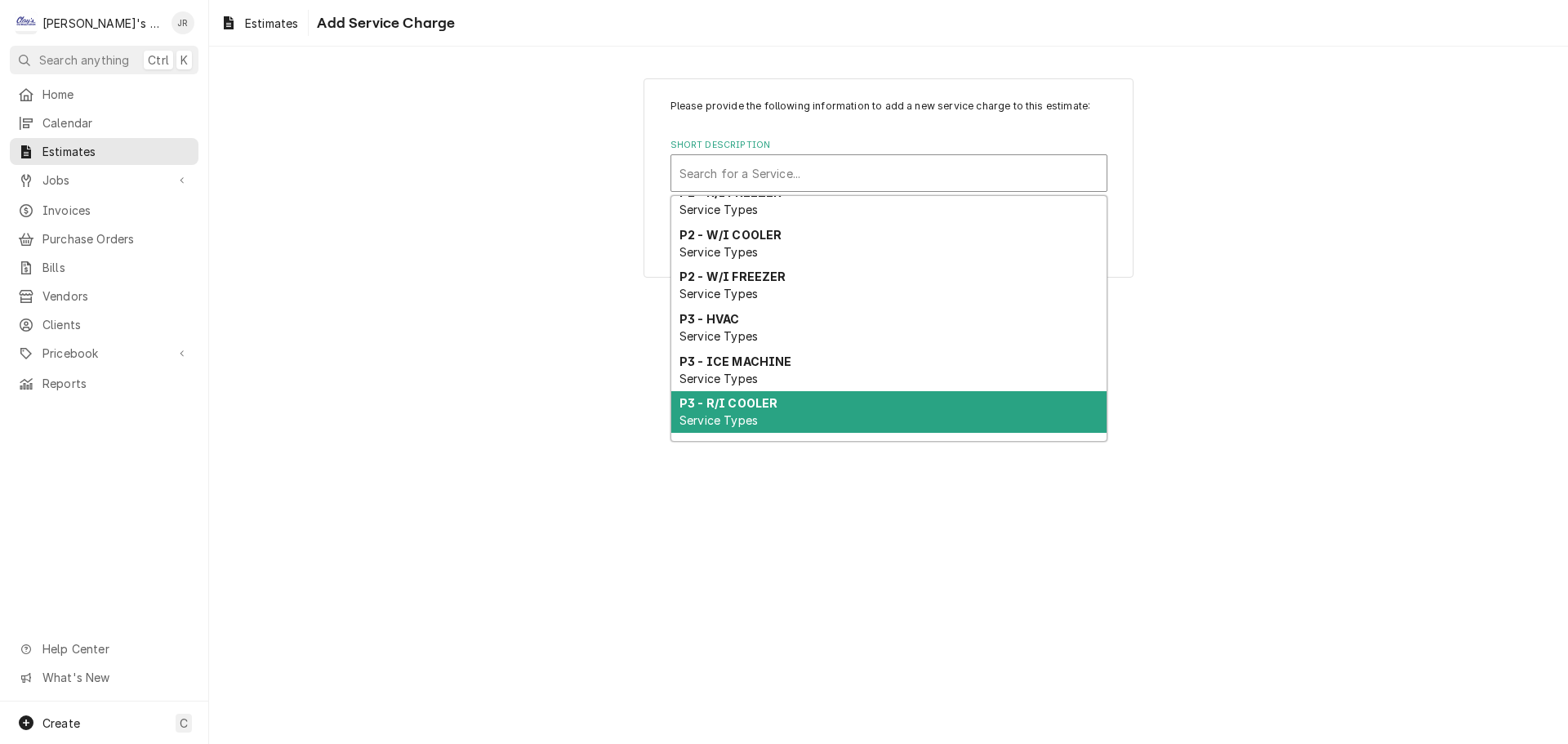
scroll to position [941, 0]
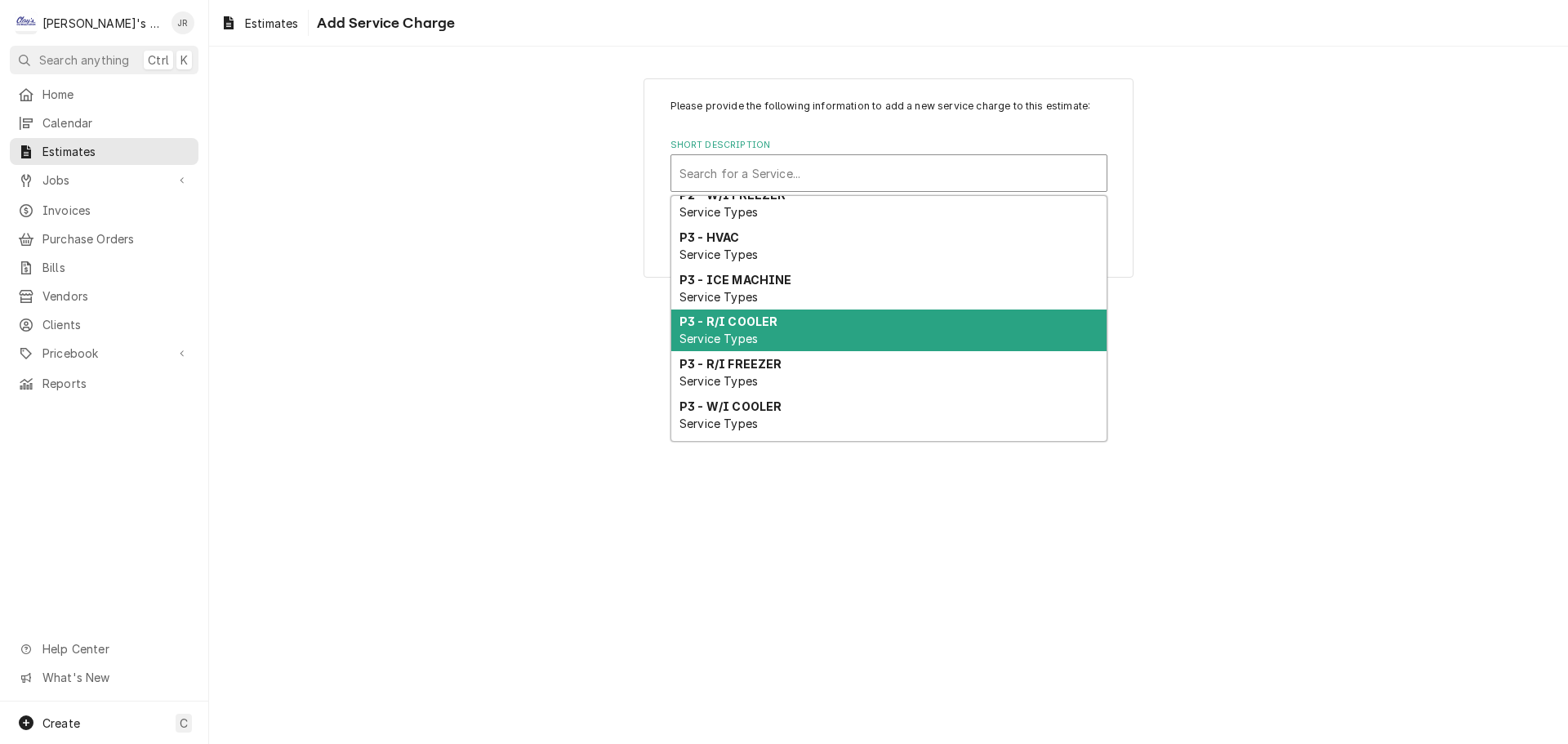
click at [813, 352] on div "P3 - R/I COOLER Service Types" at bounding box center [888, 330] width 435 height 43
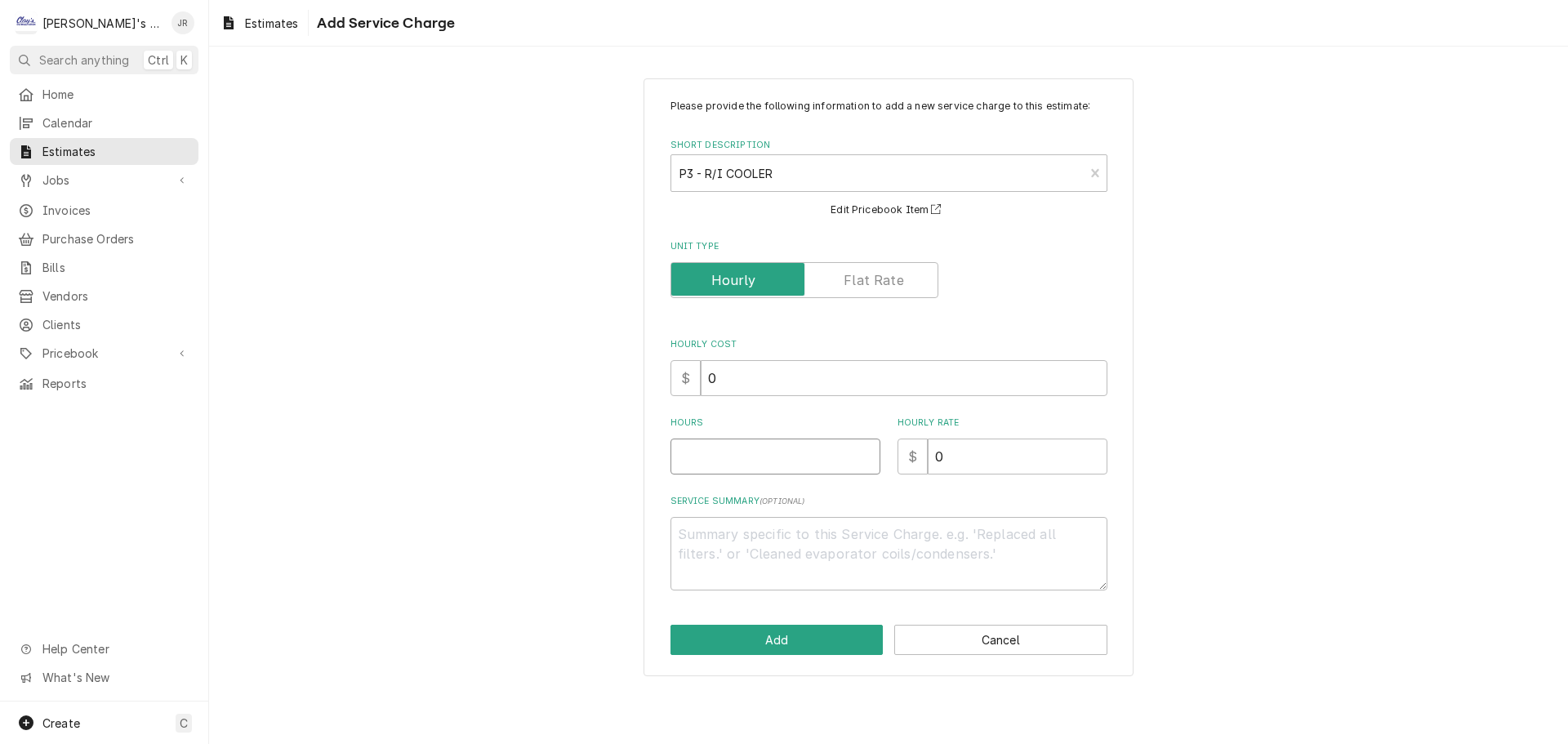
click at [787, 471] on input "Hours" at bounding box center [775, 456] width 210 height 36
drag, startPoint x: 949, startPoint y: 455, endPoint x: 917, endPoint y: 461, distance: 32.6
click at [917, 461] on div "$ 0" at bounding box center [1002, 456] width 210 height 36
click at [816, 544] on textarea "Service Summary ( optional )" at bounding box center [888, 554] width 437 height 74
click at [807, 536] on textarea "LABOR TO INSTALL GASKET" at bounding box center [888, 554] width 437 height 74
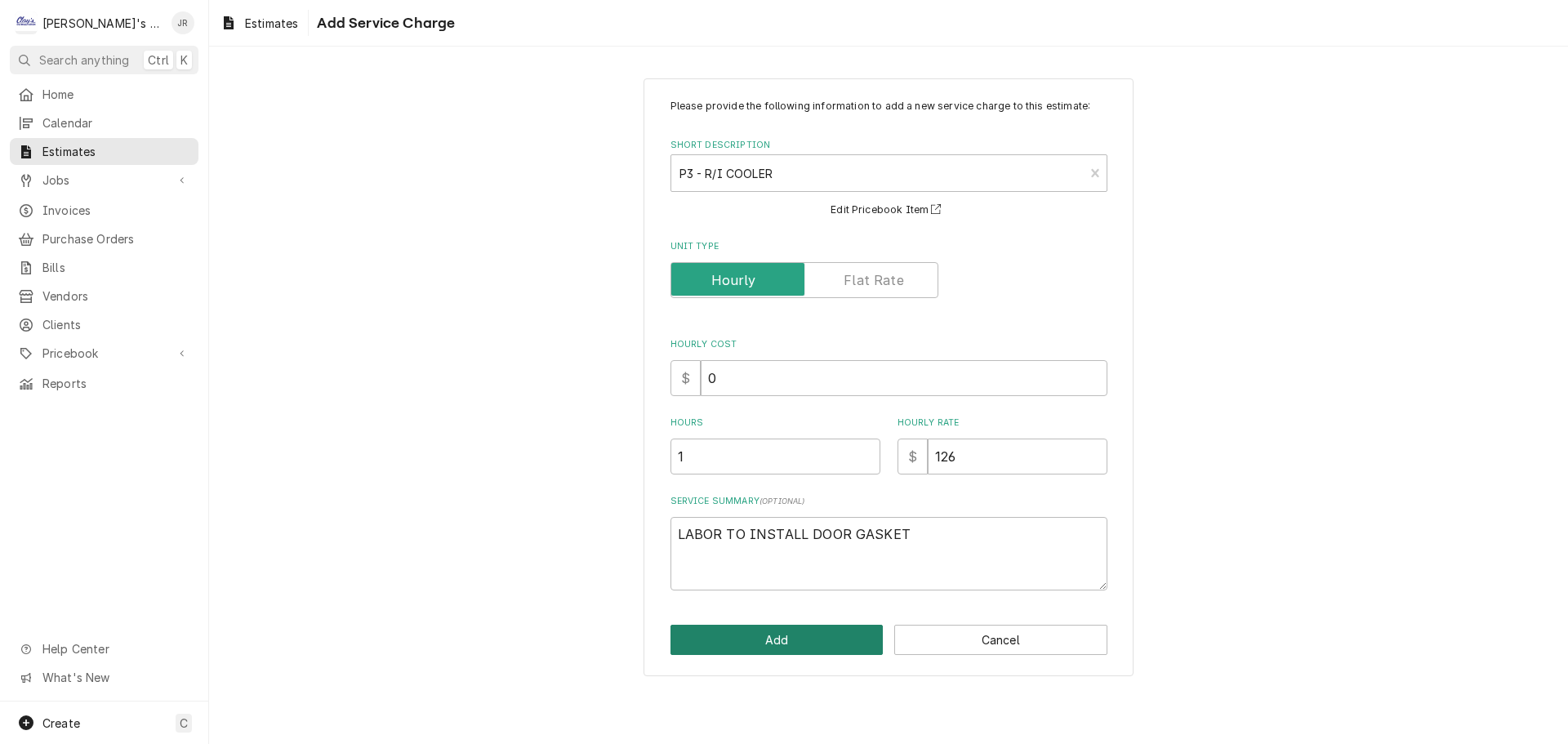
click at [783, 640] on button "Add" at bounding box center [776, 640] width 213 height 30
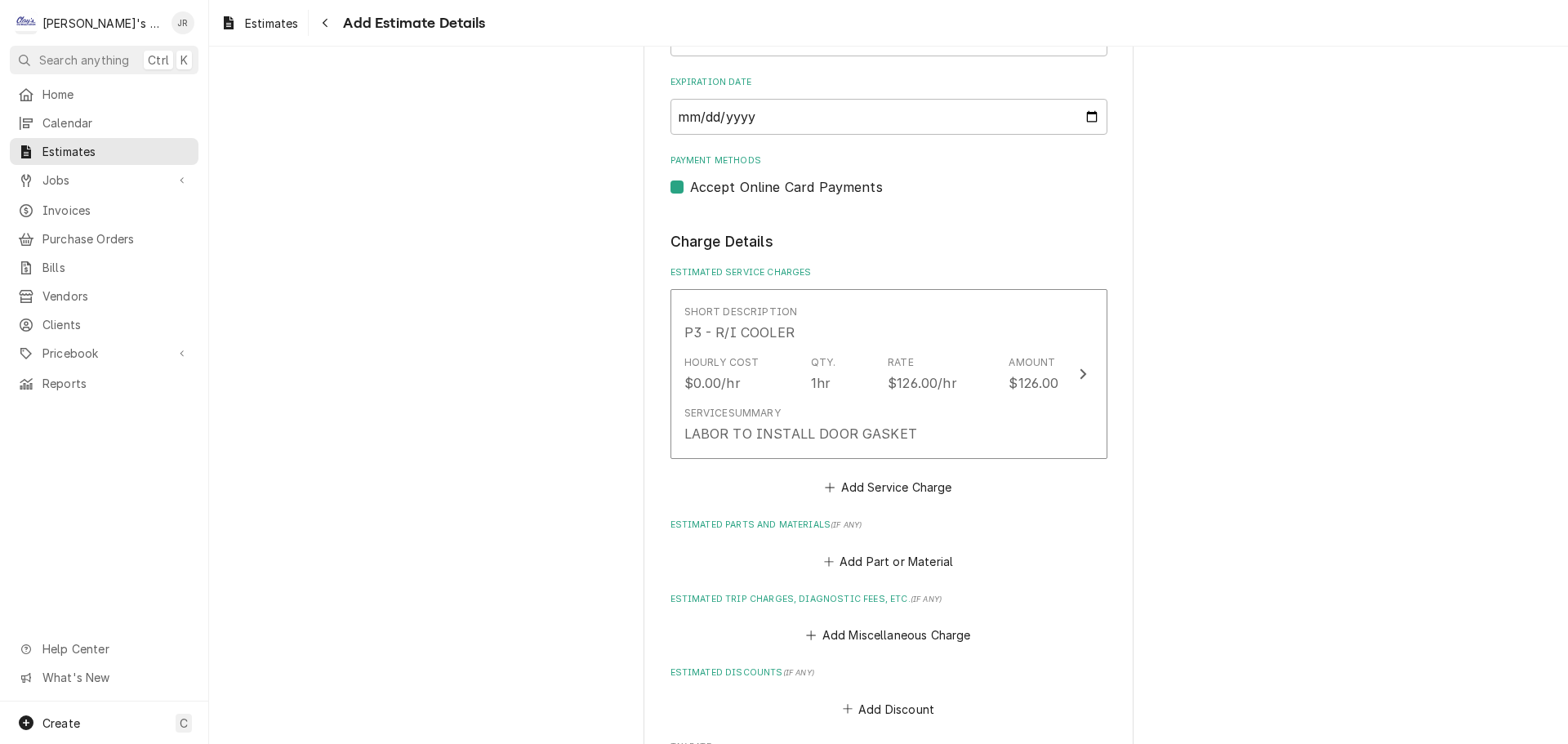
scroll to position [1626, 0]
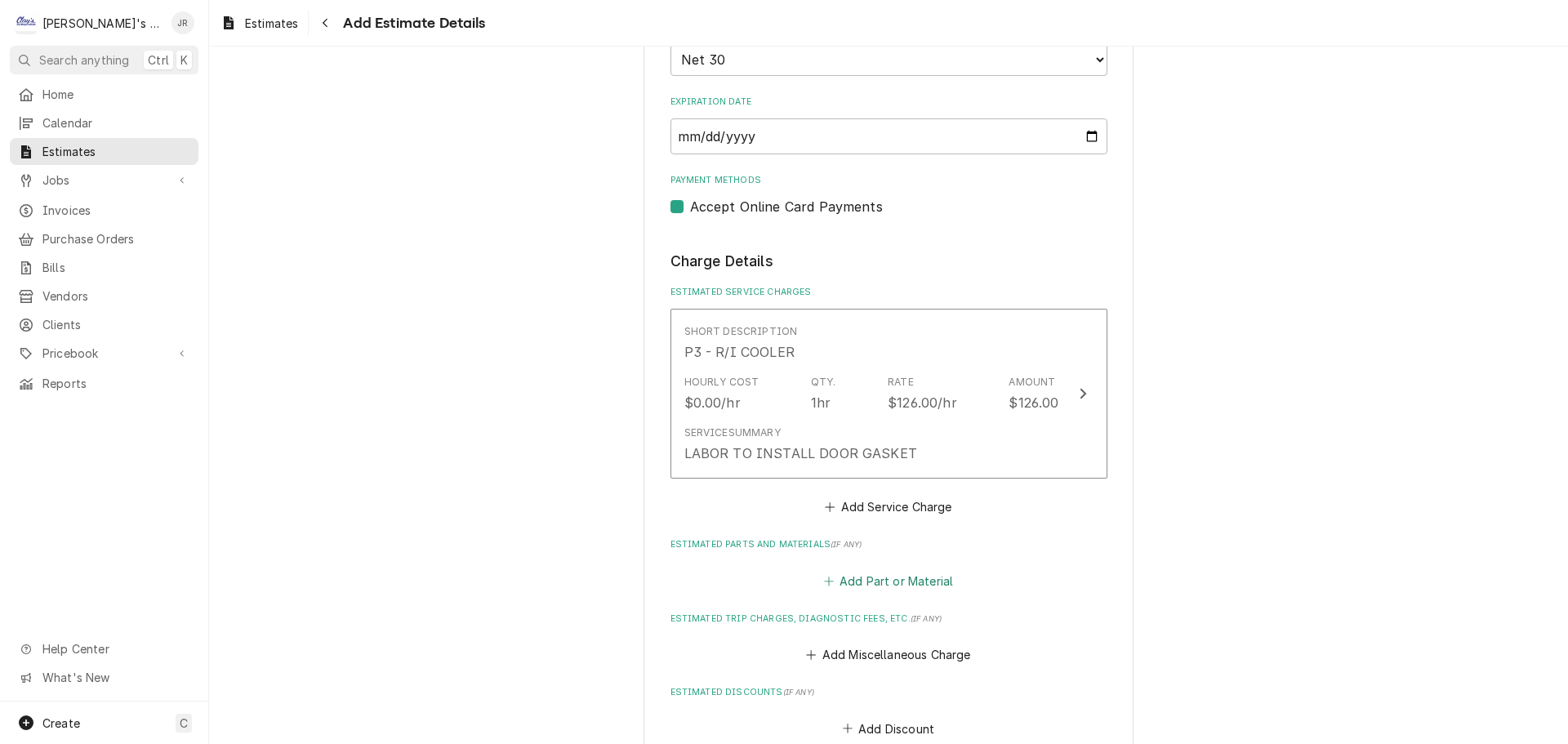
click at [896, 570] on button "Add Part or Material" at bounding box center [888, 580] width 135 height 23
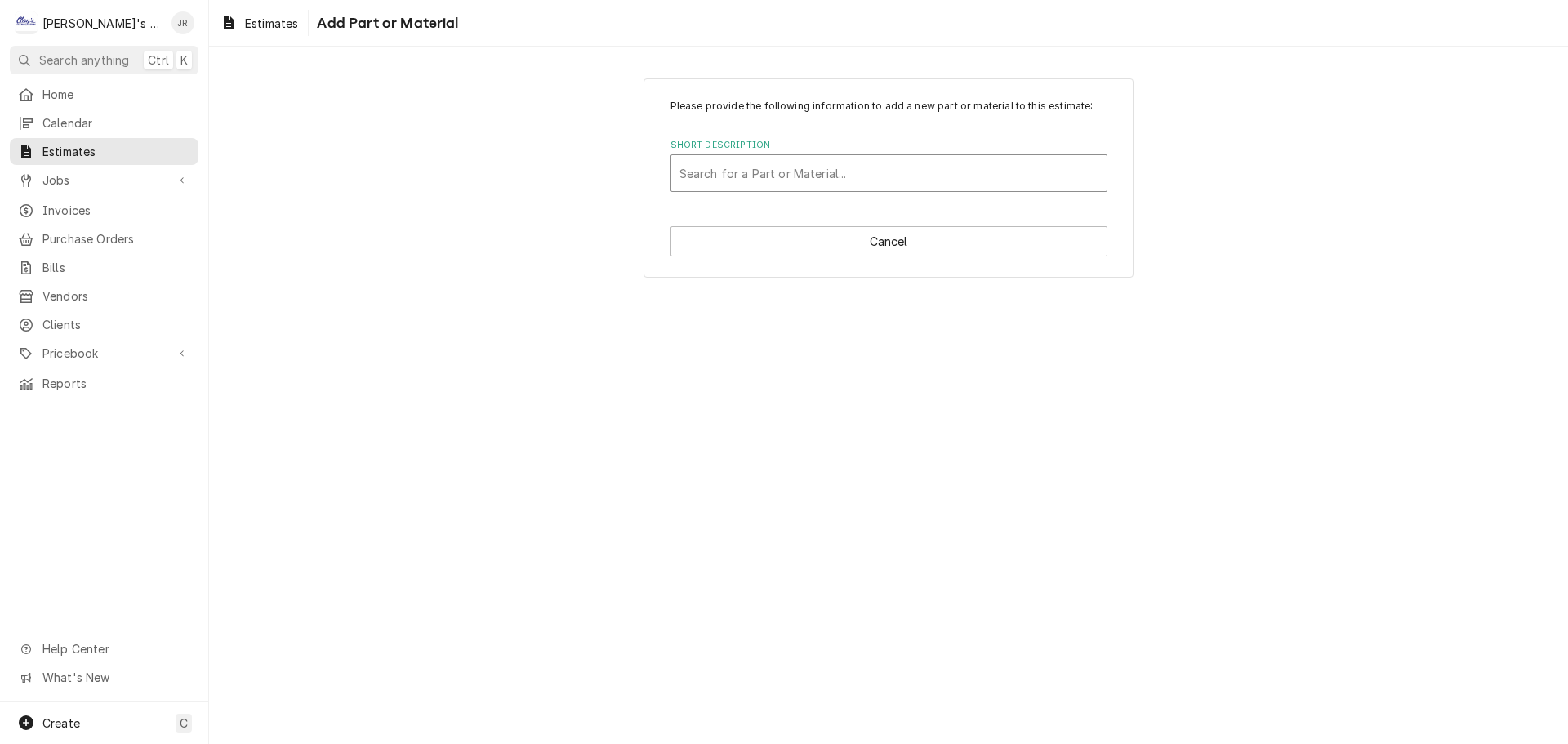
click at [831, 171] on div "Short Description" at bounding box center [889, 173] width 419 height 29
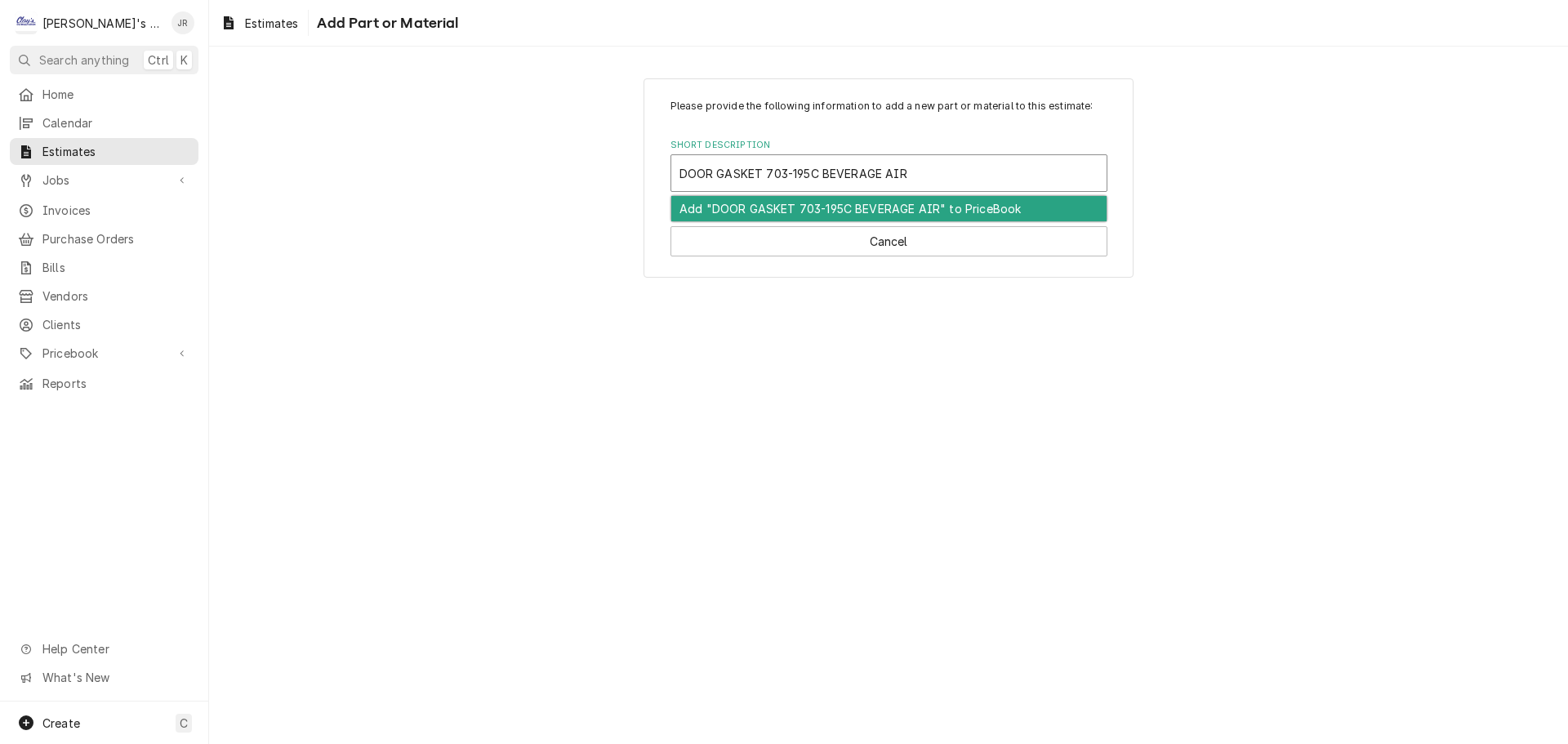
click at [864, 207] on div "Add "DOOR GASKET 703-195C BEVERAGE AIR" to PriceBook" at bounding box center [888, 209] width 435 height 25
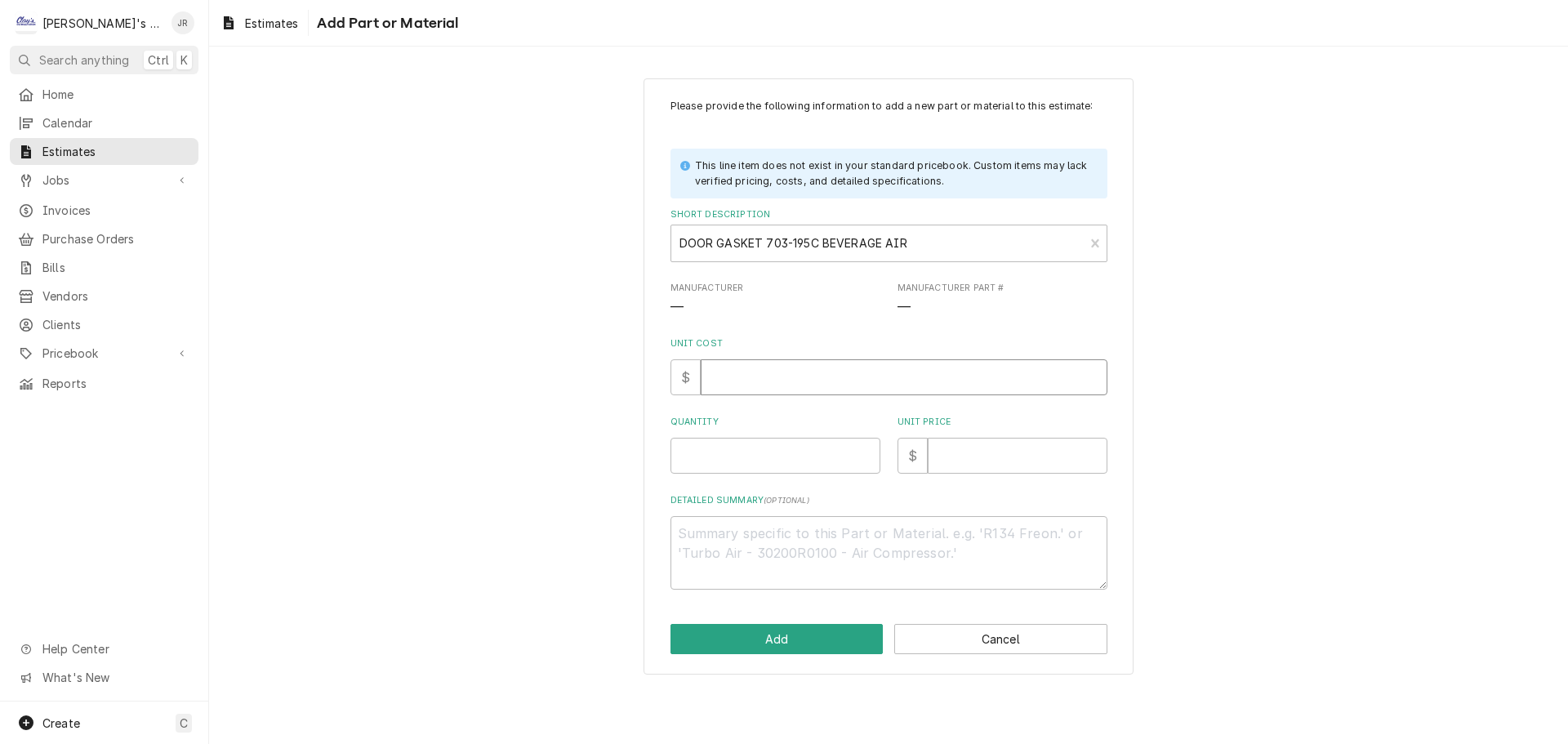
click at [770, 372] on input "Unit Cost" at bounding box center [903, 377] width 407 height 36
click at [708, 464] on input "Quantity" at bounding box center [775, 455] width 210 height 36
click at [958, 459] on input "Unit Price" at bounding box center [1017, 455] width 179 height 36
click at [846, 650] on button "Add" at bounding box center [776, 639] width 213 height 30
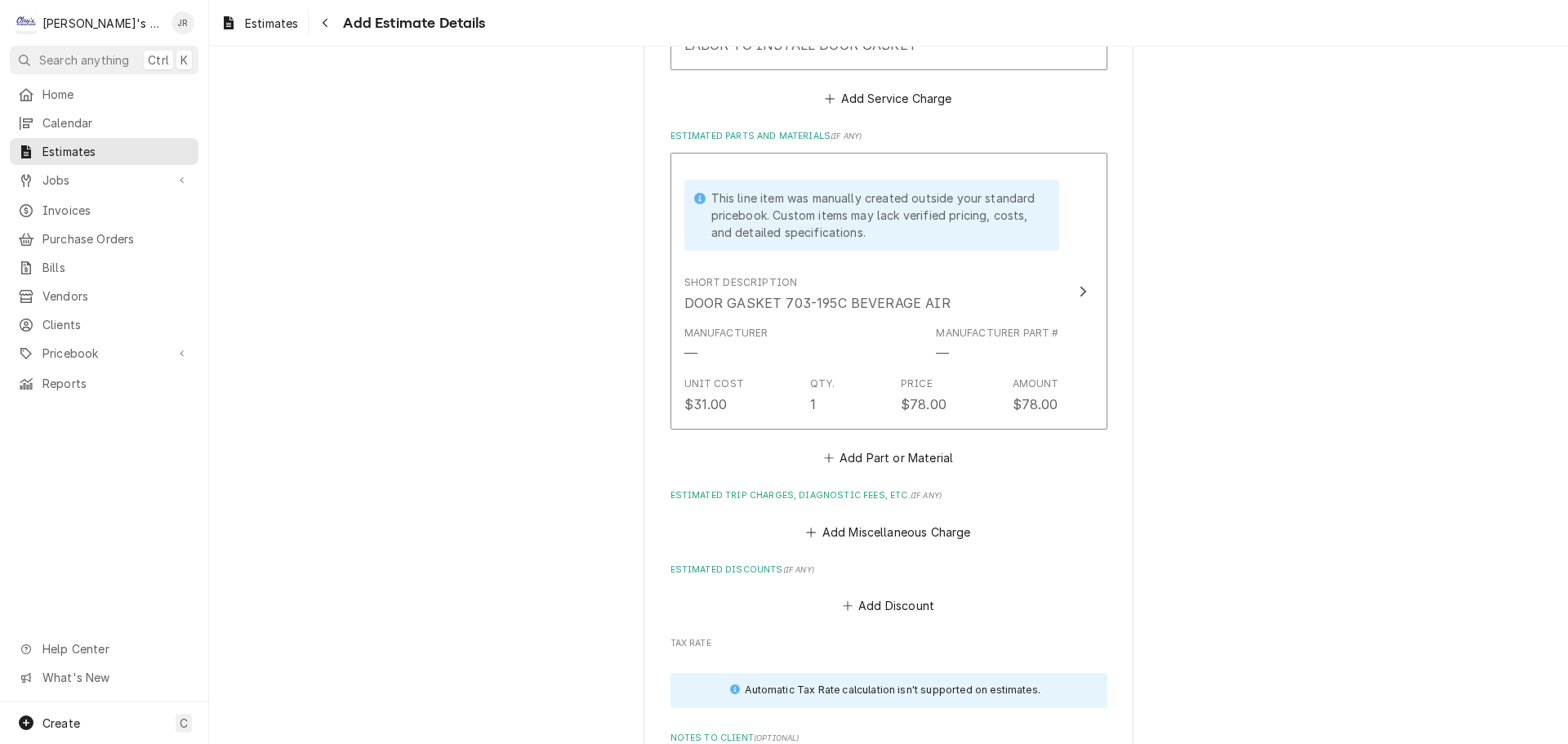
scroll to position [2097, 0]
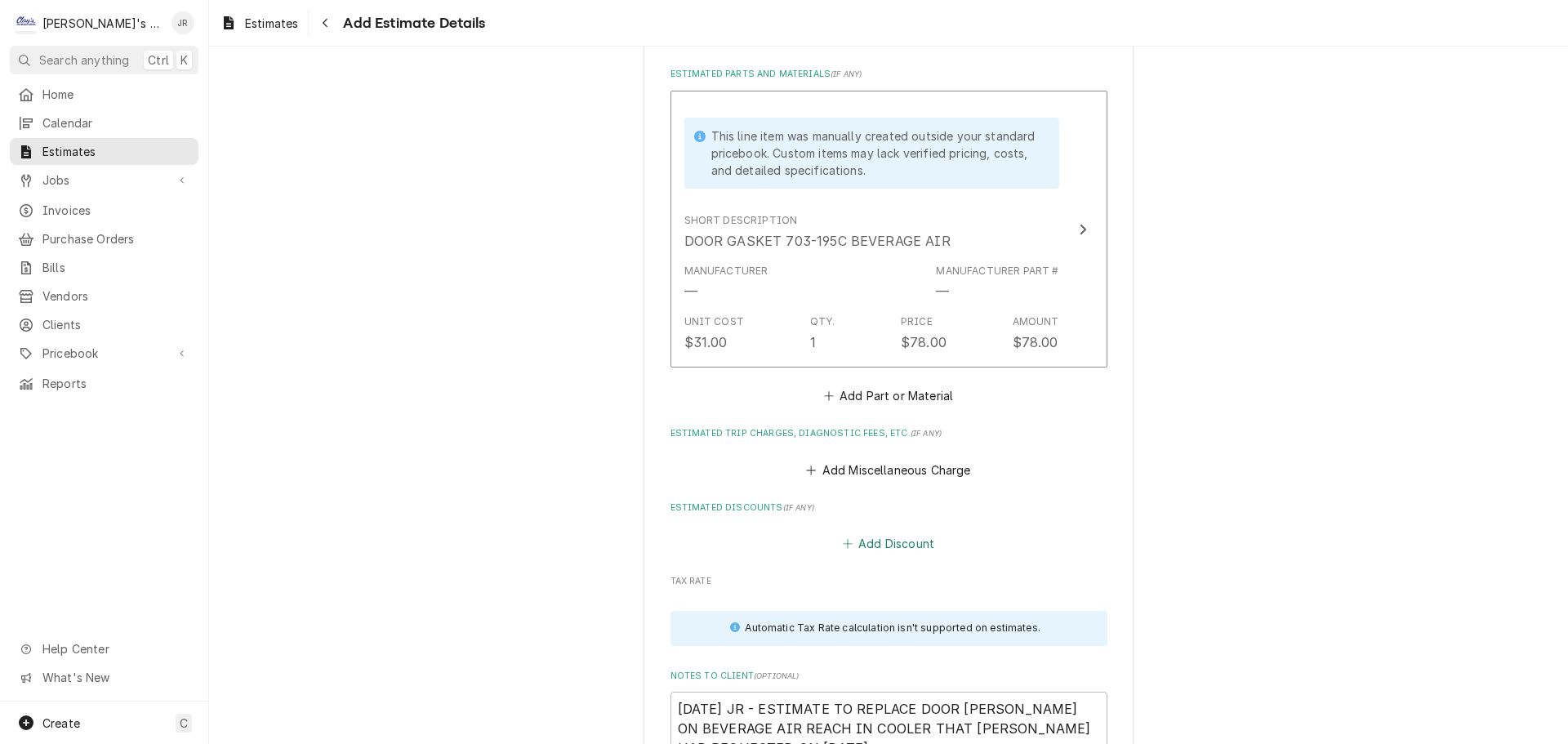
click at [881, 533] on button "Add Discount" at bounding box center [888, 544] width 97 height 23
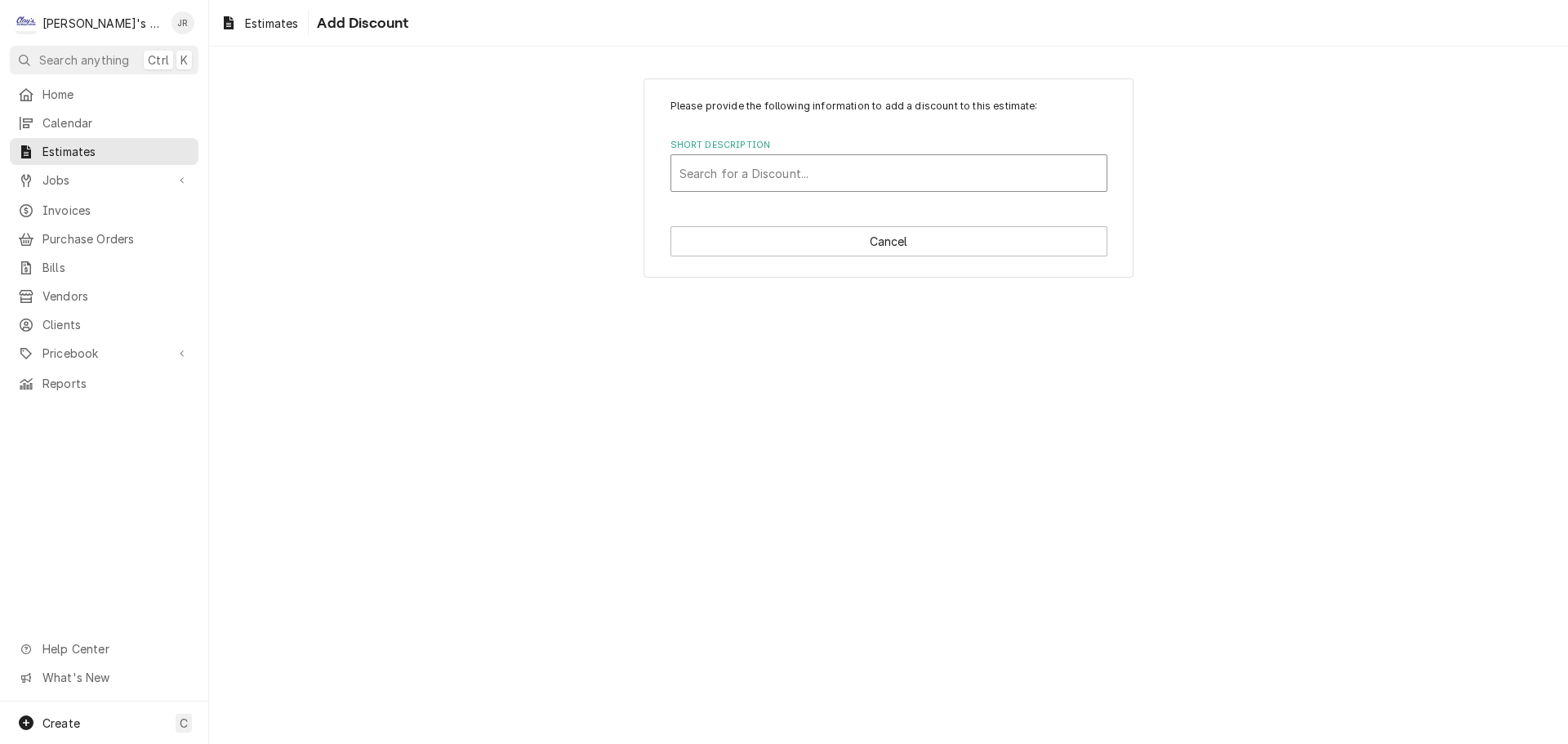
click at [855, 180] on div "Short Description" at bounding box center [889, 173] width 419 height 29
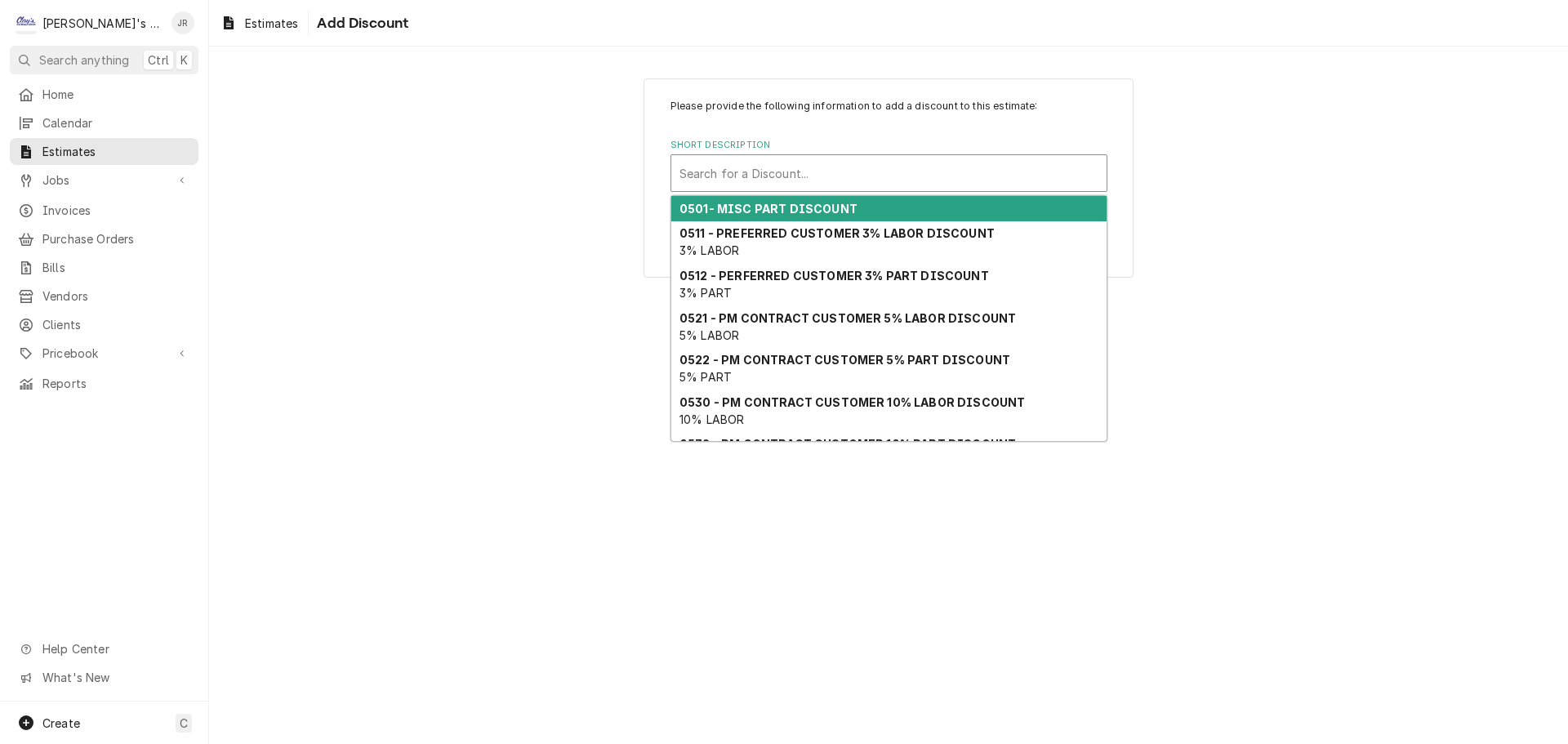
click at [857, 220] on div "0501- MISC PART DISCOUNT" at bounding box center [888, 209] width 435 height 25
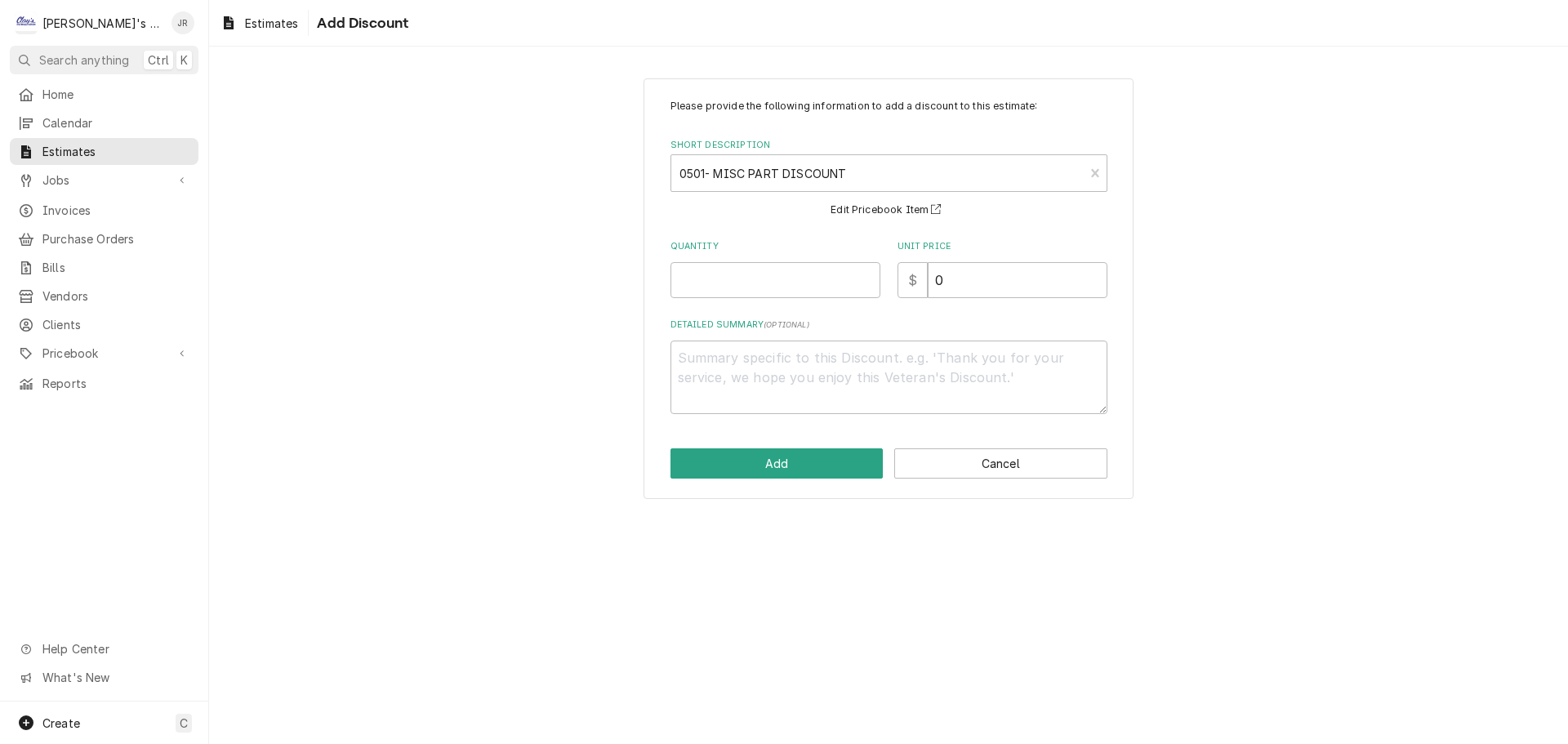
click at [824, 299] on div "Please provide the following information to add a discount to this estimate: Sh…" at bounding box center [888, 257] width 437 height 315
click at [818, 278] on input "Quantity" at bounding box center [775, 280] width 210 height 36
click at [844, 371] on textarea "Detailed Summary ( optional )" at bounding box center [888, 377] width 437 height 74
drag, startPoint x: 954, startPoint y: 282, endPoint x: 906, endPoint y: 289, distance: 48.5
click at [906, 289] on div "$ 0" at bounding box center [1002, 280] width 210 height 36
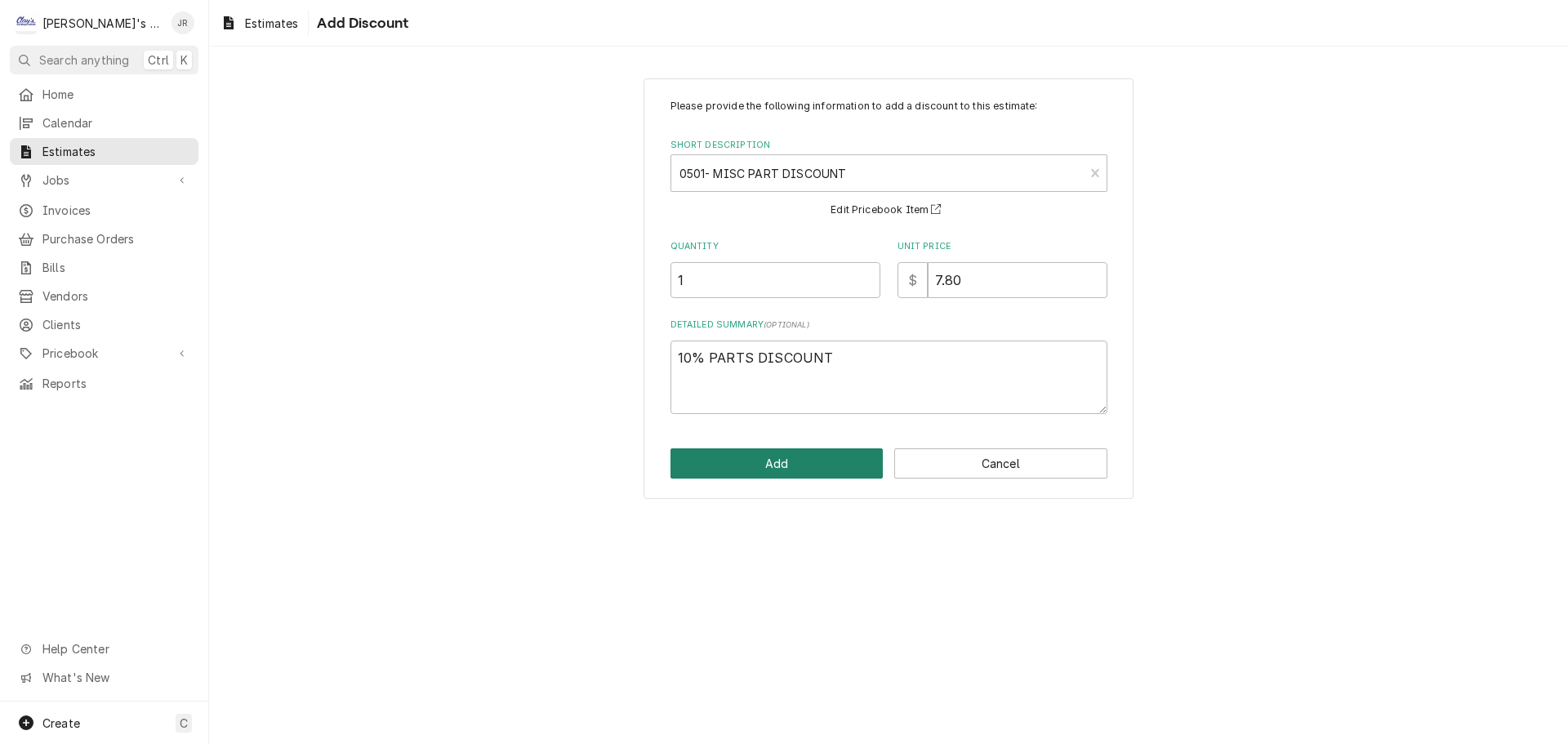
click at [858, 450] on button "Add" at bounding box center [776, 464] width 213 height 30
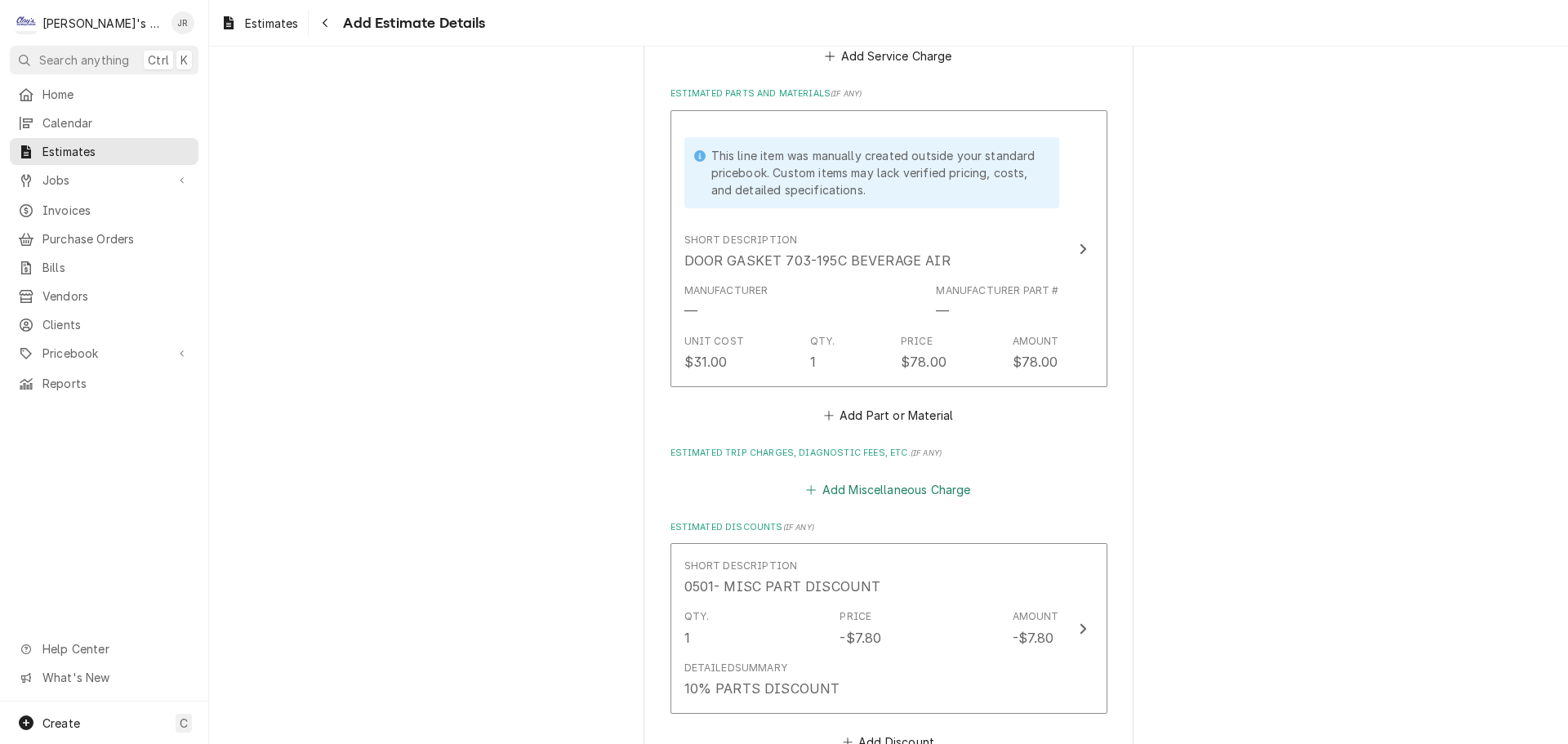
scroll to position [2077, 0]
click at [849, 478] on button "Add Miscellaneous Charge" at bounding box center [888, 489] width 170 height 23
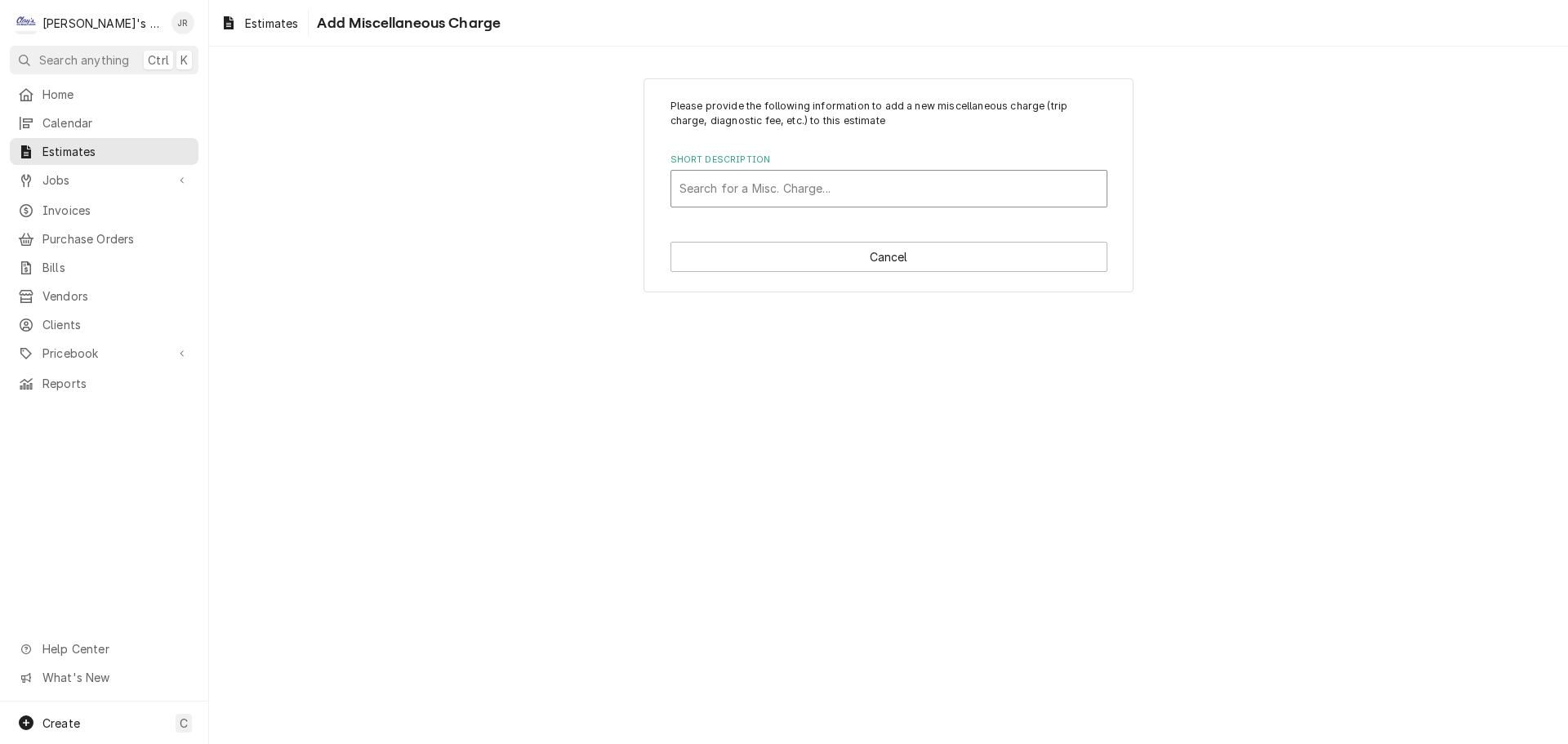
click at [857, 192] on div "Short Description" at bounding box center [889, 188] width 419 height 29
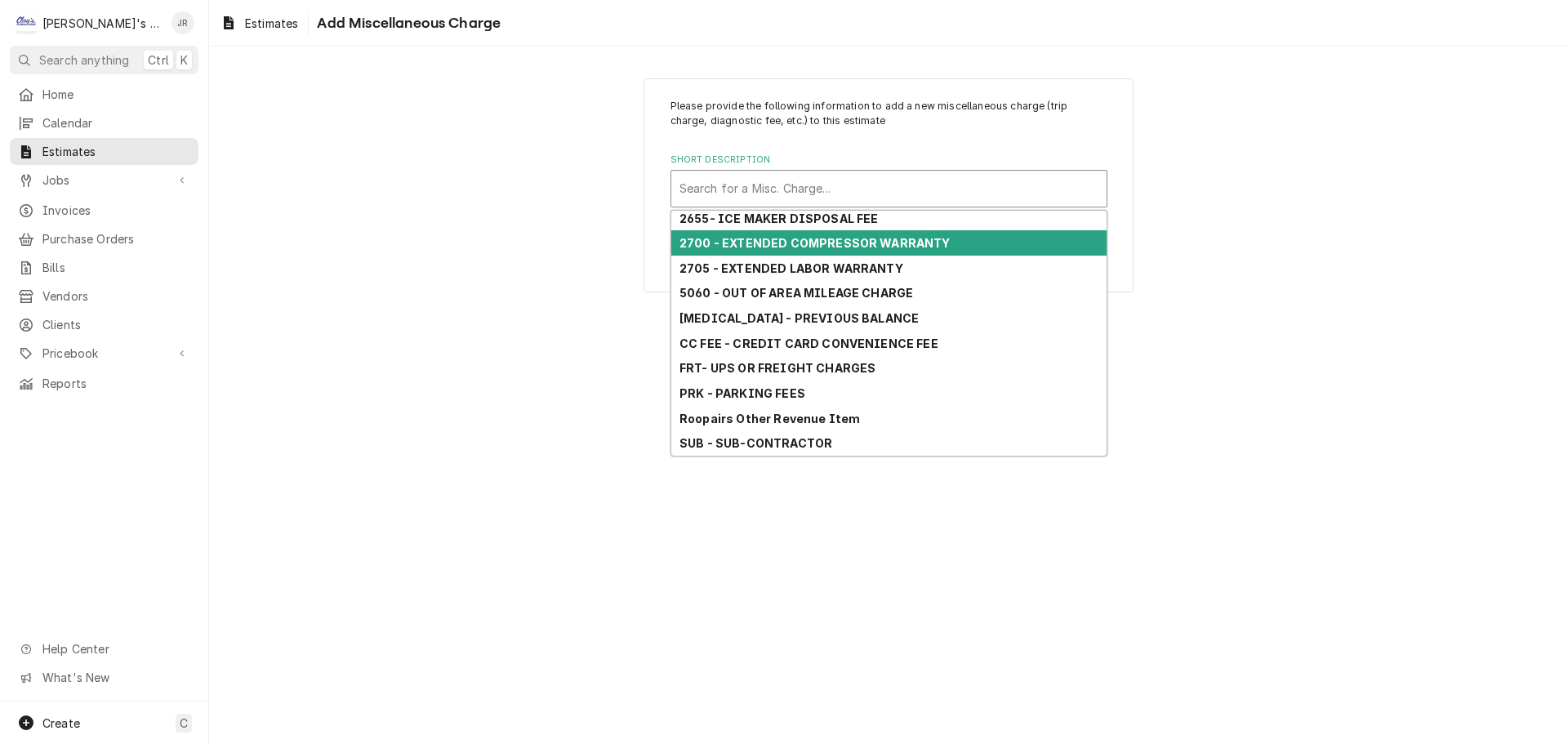
scroll to position [169, 0]
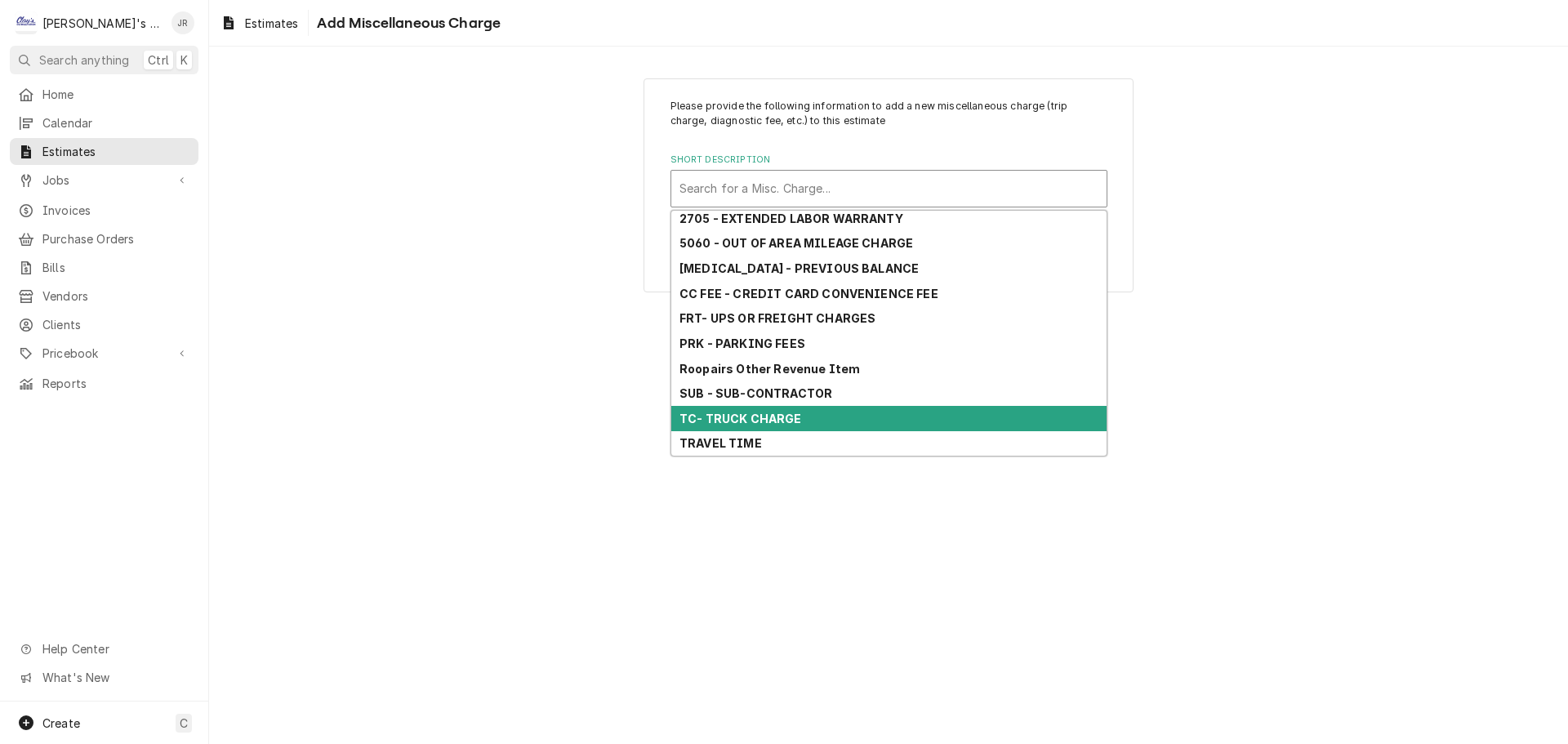
click at [795, 414] on strong "TC- TRUCK CHARGE" at bounding box center [740, 419] width 122 height 14
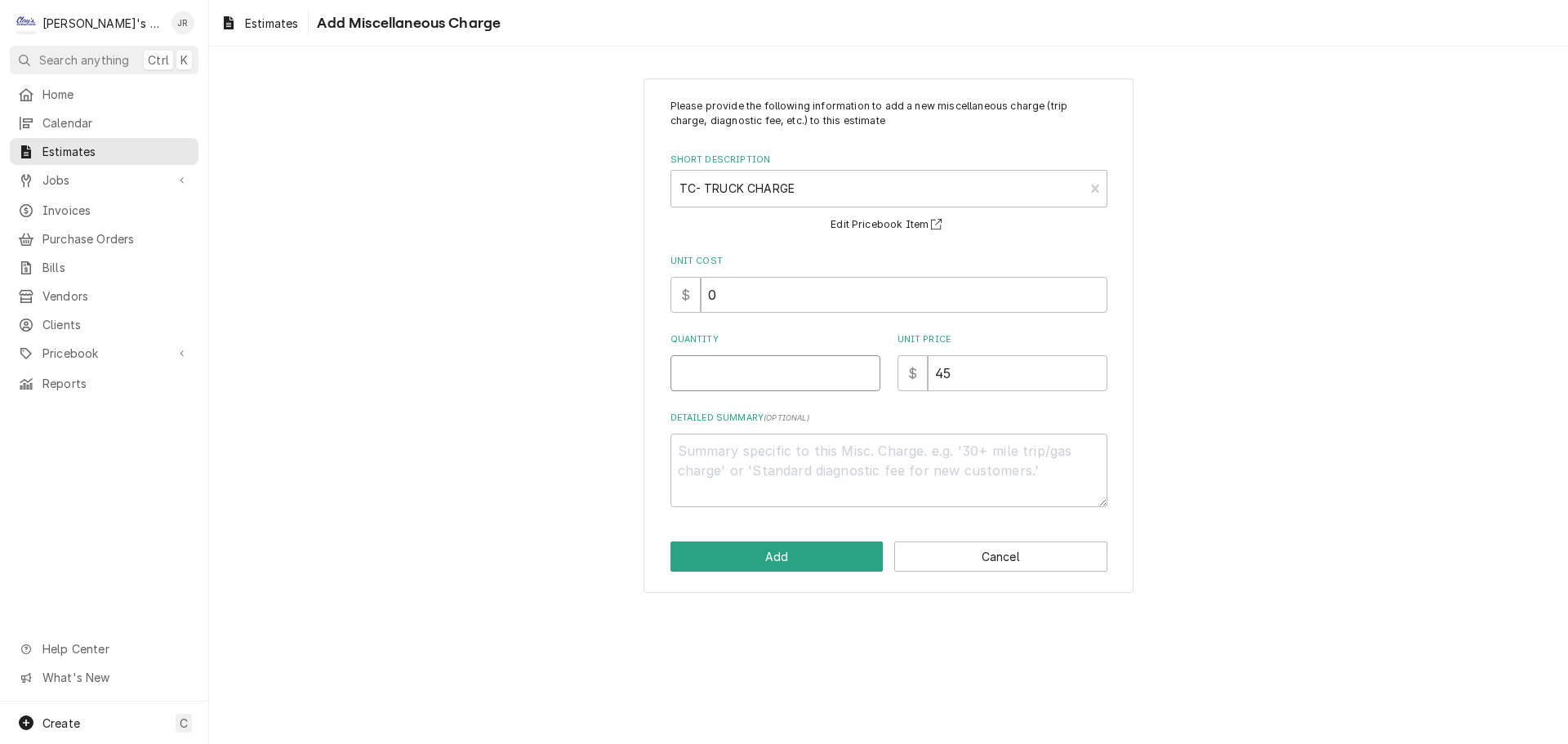
click at [789, 376] on input "Quantity" at bounding box center [775, 373] width 210 height 36
click at [802, 560] on button "Add" at bounding box center [776, 557] width 213 height 30
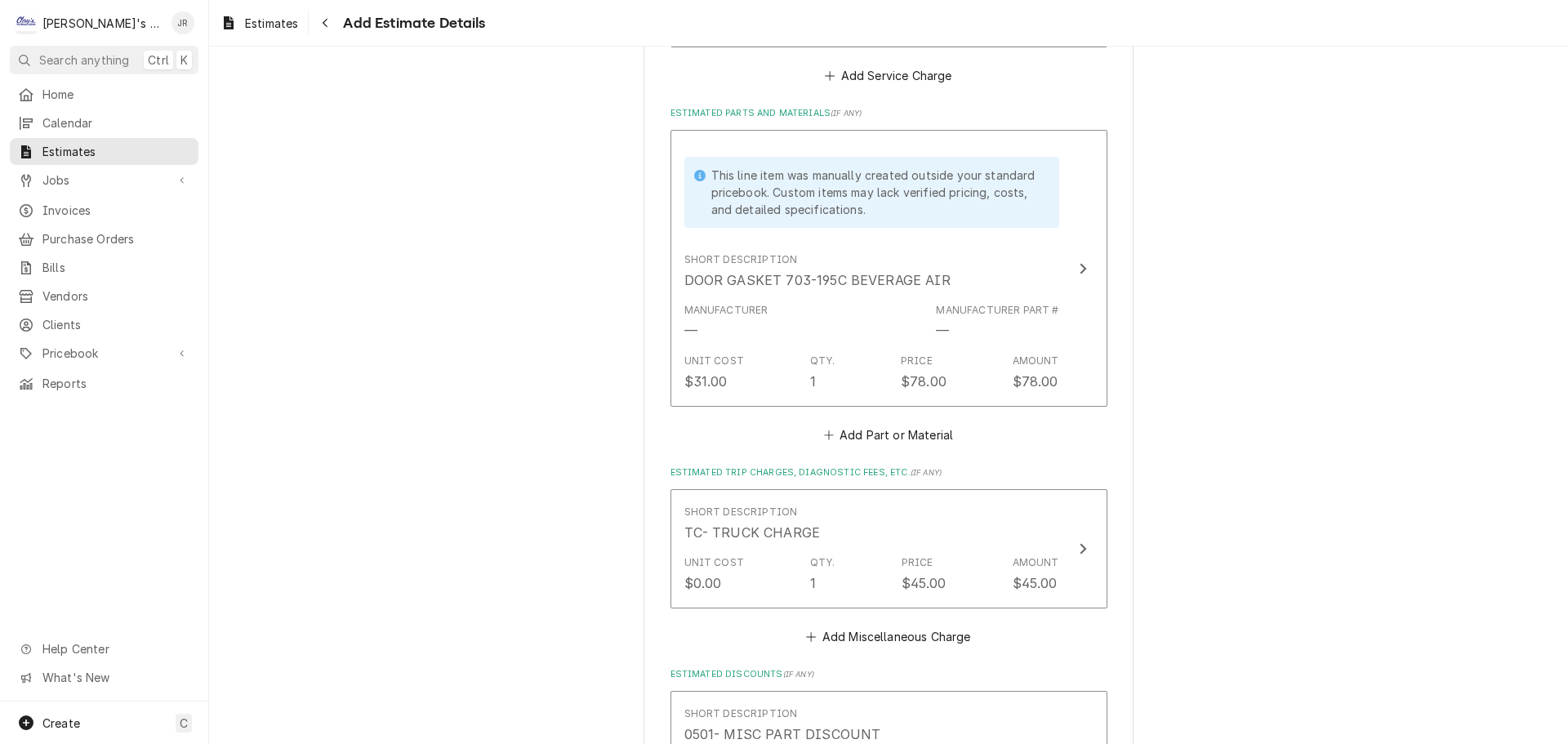
scroll to position [2139, 0]
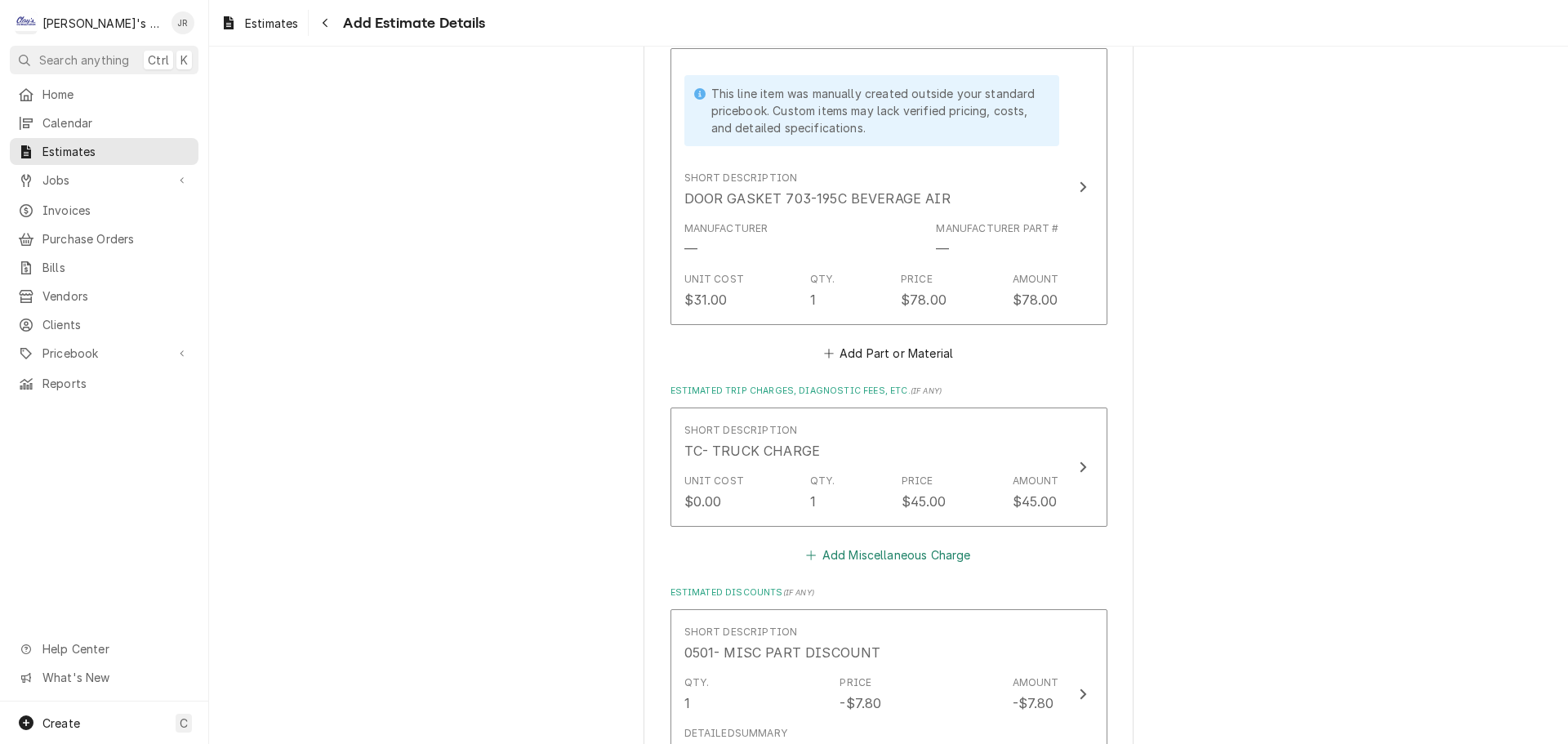
click at [808, 549] on icon "Estimated Trip Charges, Diagnostic Fees, etc." at bounding box center [811, 555] width 10 height 12
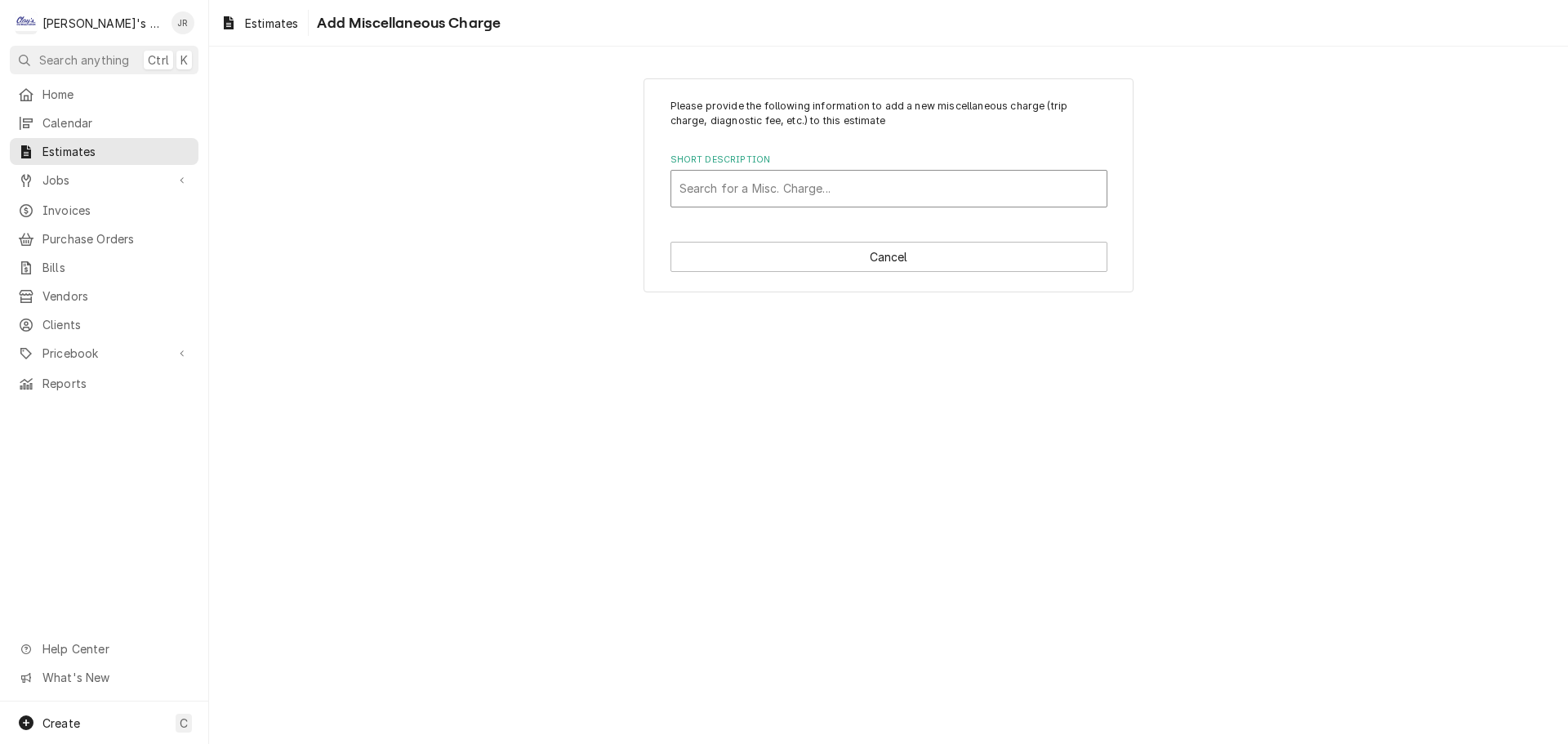
click at [836, 195] on div "Short Description" at bounding box center [889, 188] width 419 height 29
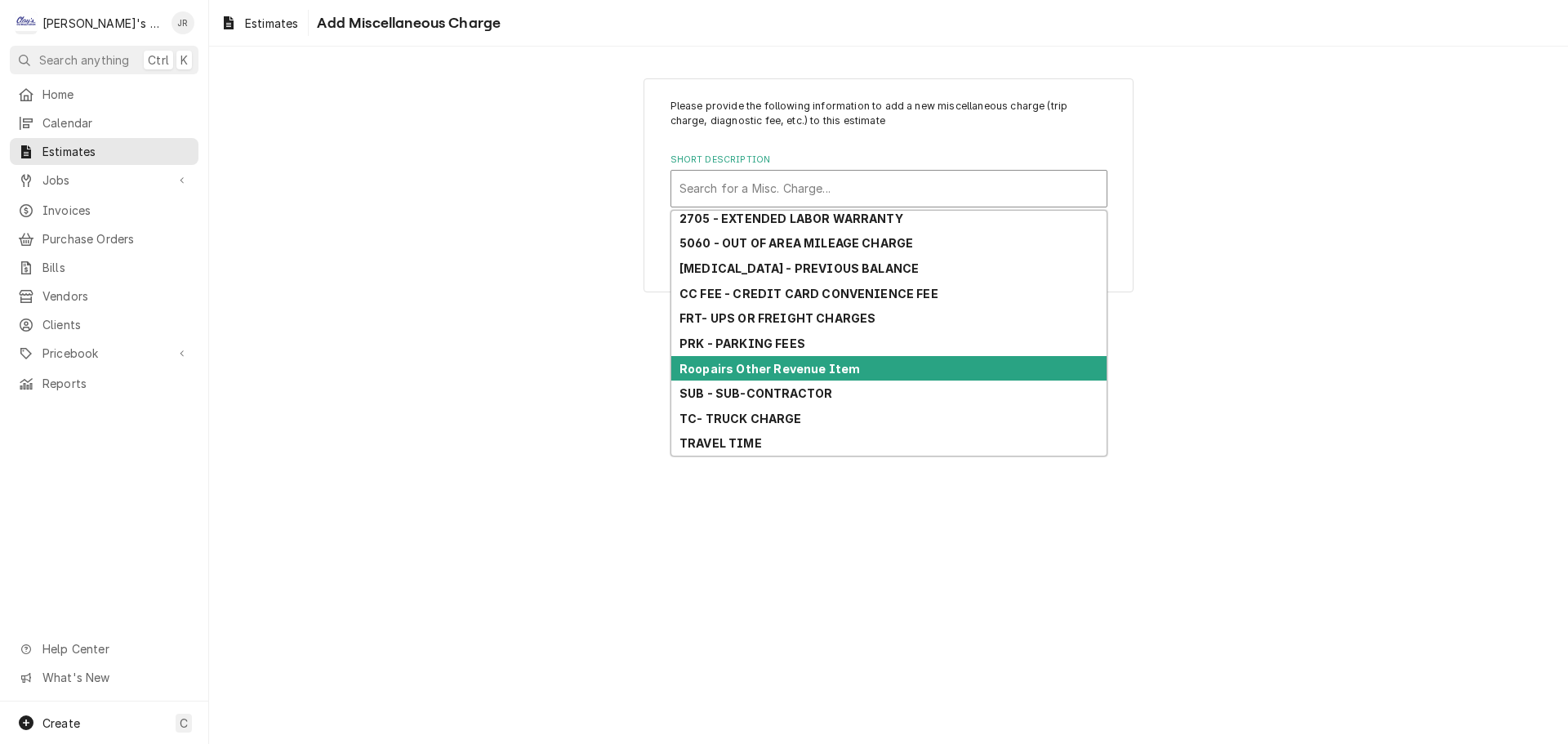
scroll to position [169, 0]
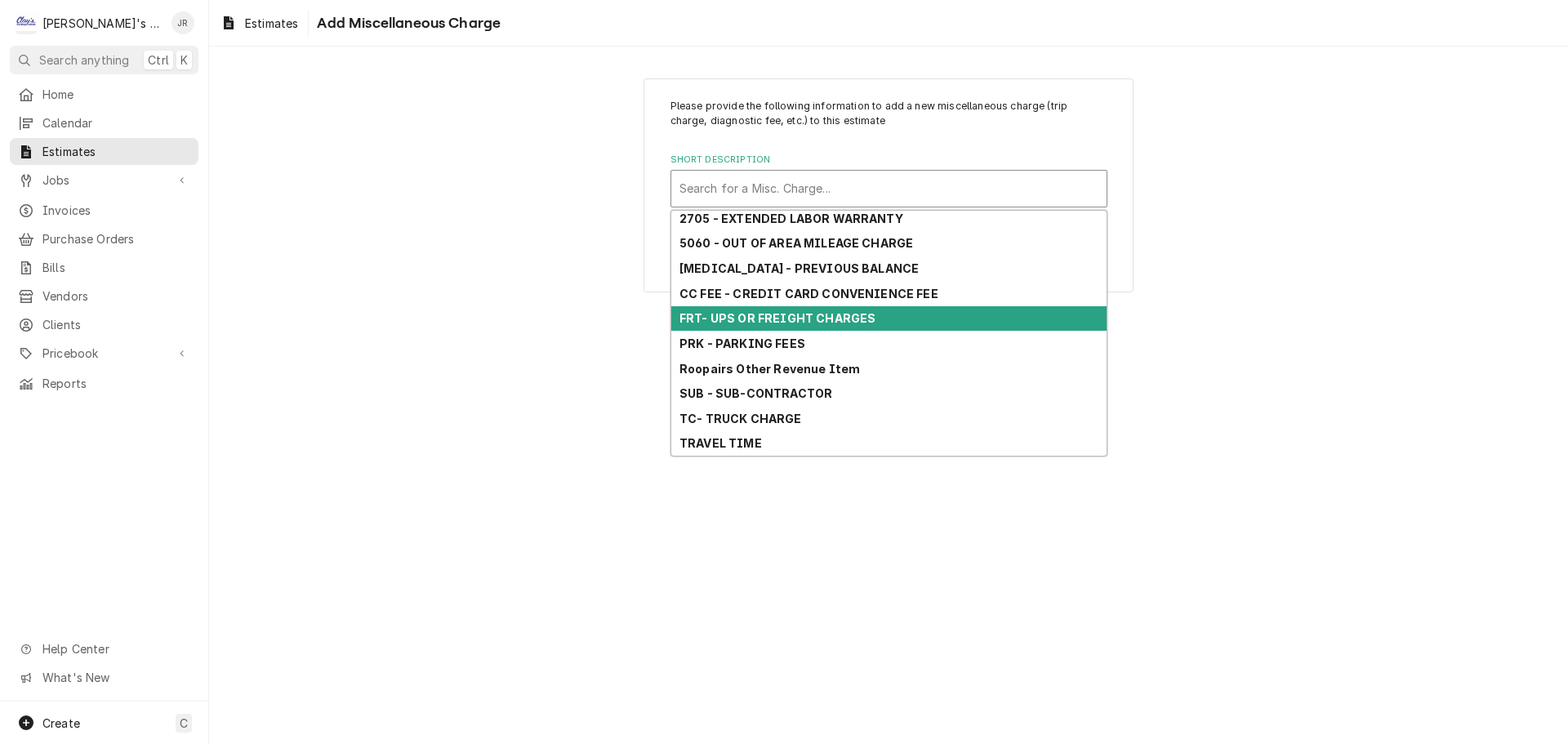
click at [842, 323] on div "FRT- UPS OR FREIGHT CHARGES" at bounding box center [888, 319] width 435 height 25
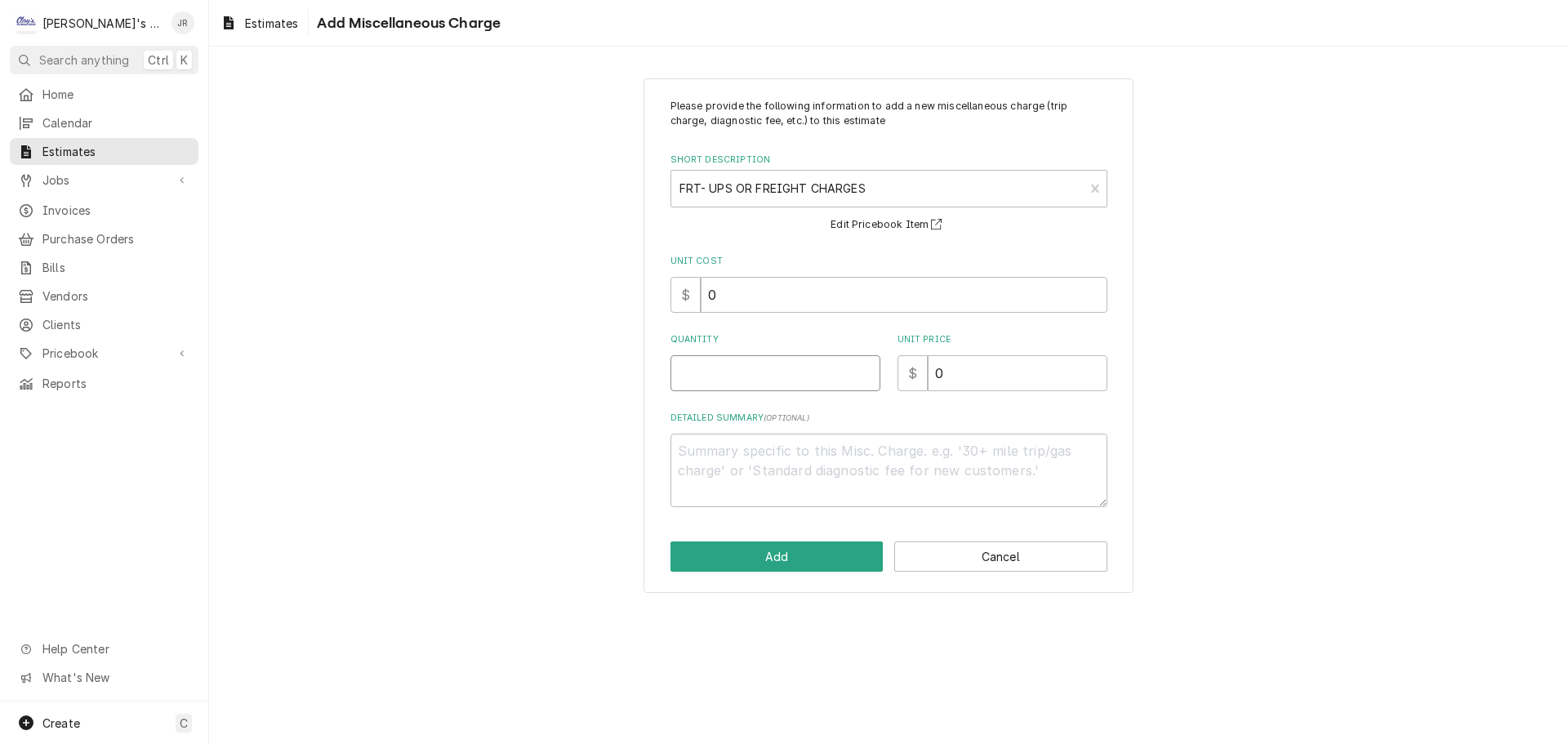
click at [822, 367] on input "Quantity" at bounding box center [775, 373] width 210 height 36
drag, startPoint x: 959, startPoint y: 382, endPoint x: 937, endPoint y: 384, distance: 22.1
click at [937, 384] on input "0" at bounding box center [1017, 373] width 179 height 36
click at [810, 553] on button "Add" at bounding box center [776, 557] width 213 height 30
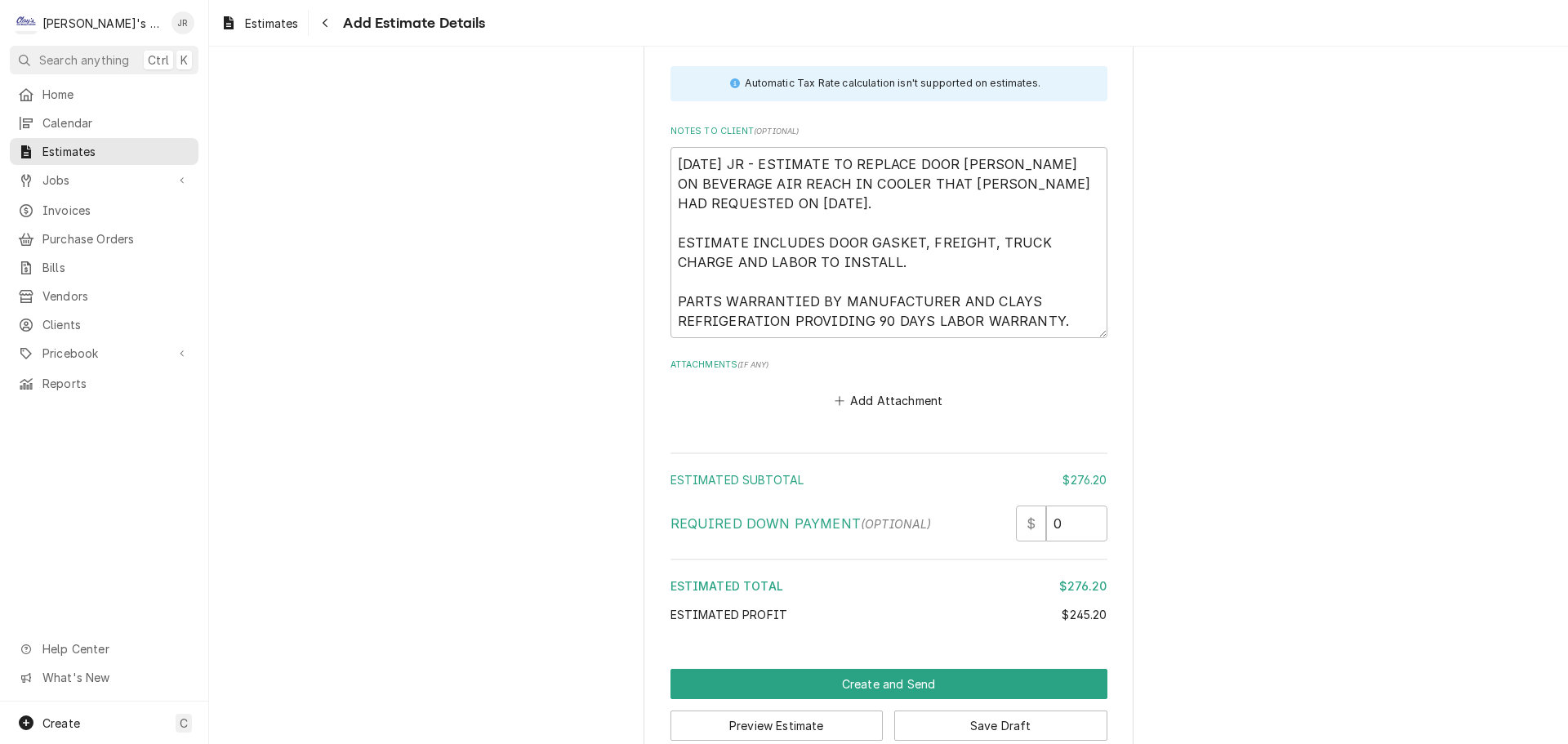
scroll to position [3088, 0]
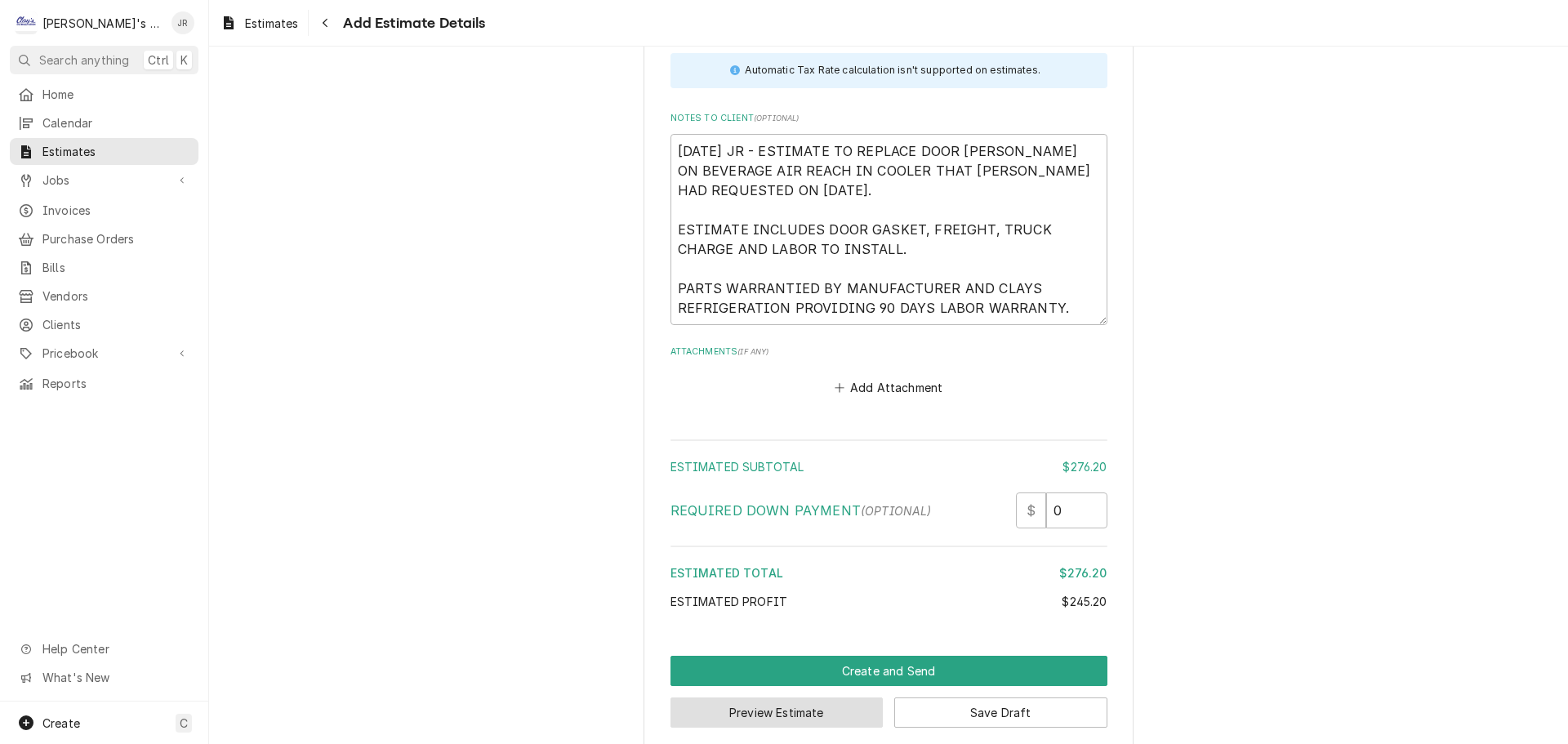
click at [812, 702] on button "Preview Estimate" at bounding box center [776, 713] width 213 height 30
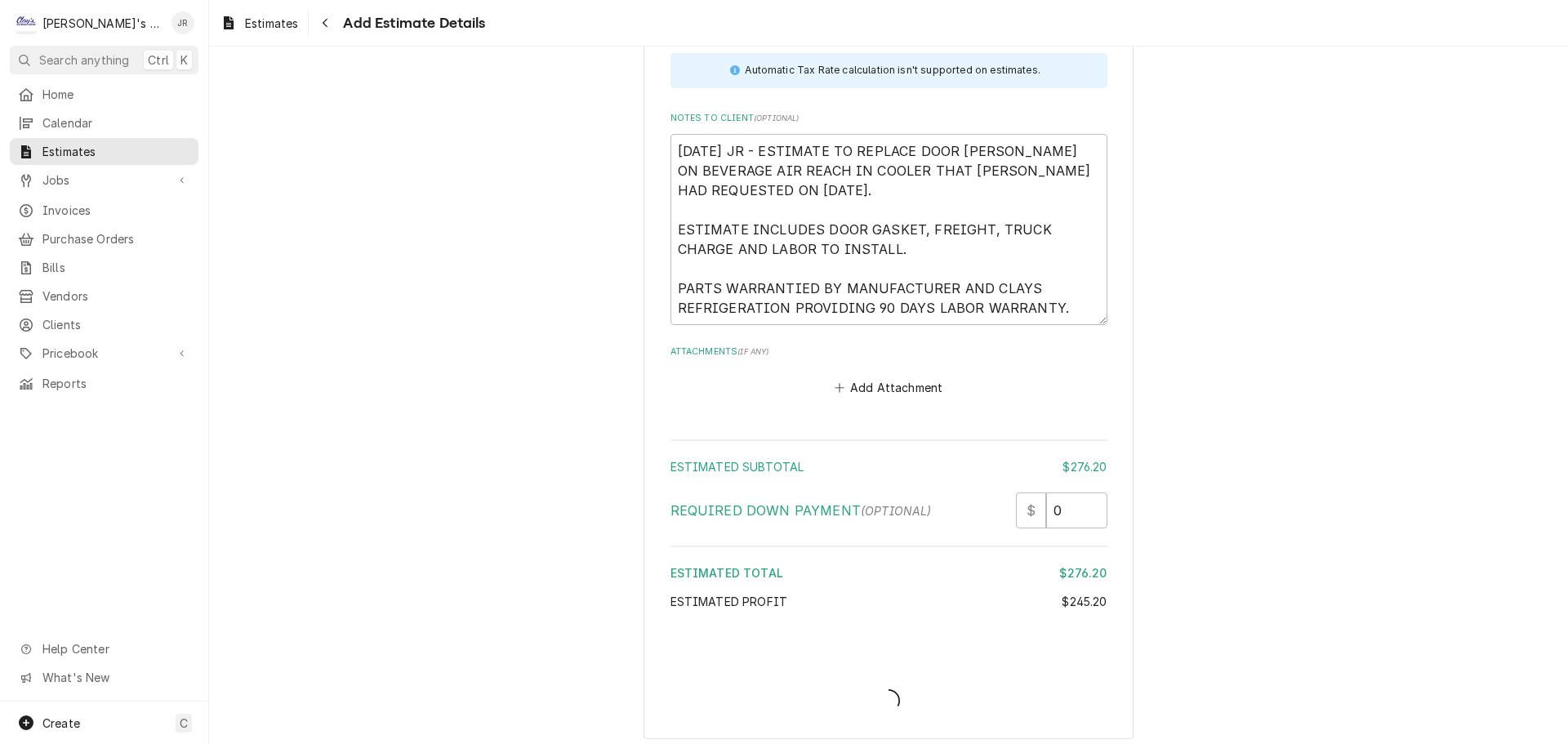
scroll to position [3079, 0]
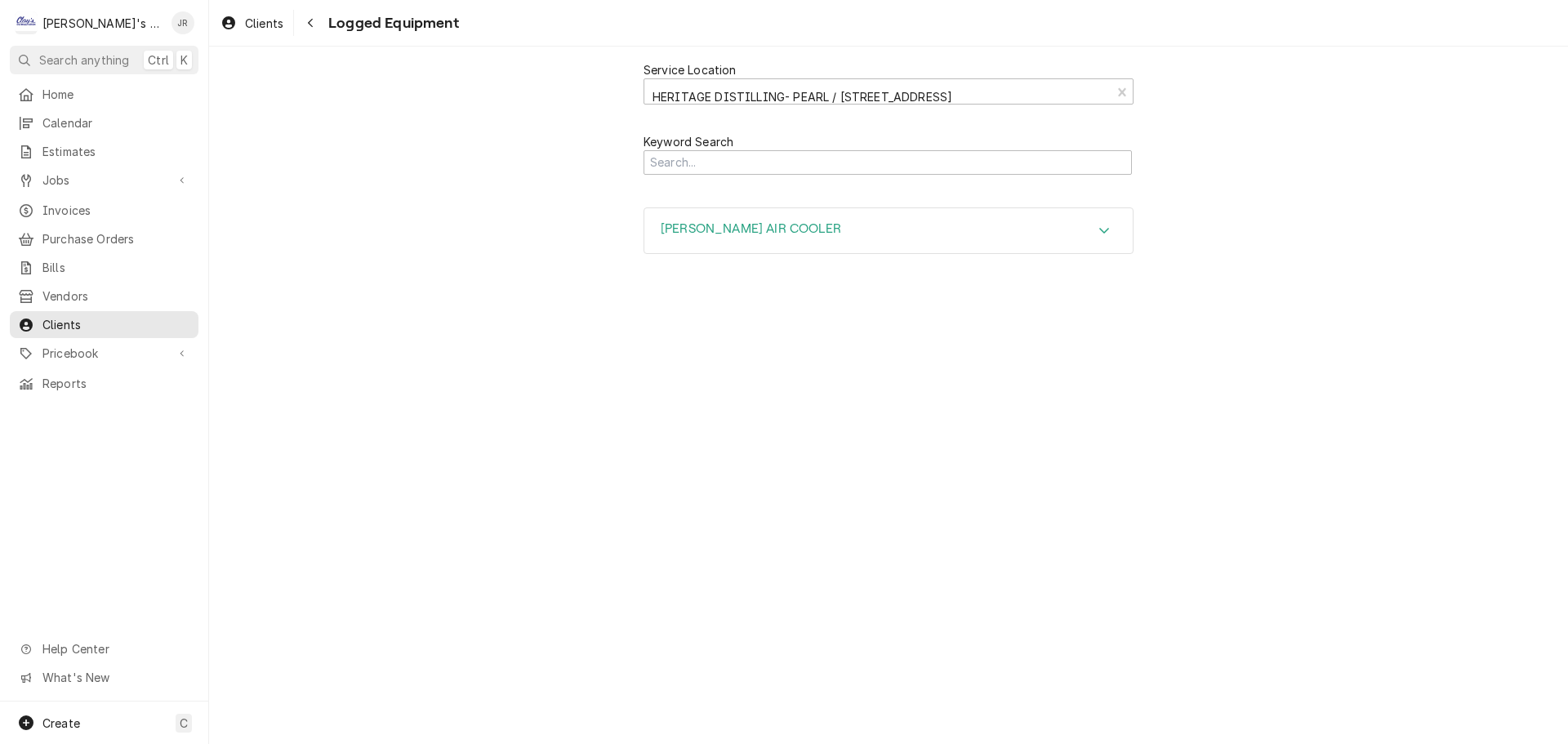
click at [766, 224] on h3 "[PERSON_NAME] AIR COOLER" at bounding box center [750, 229] width 180 height 16
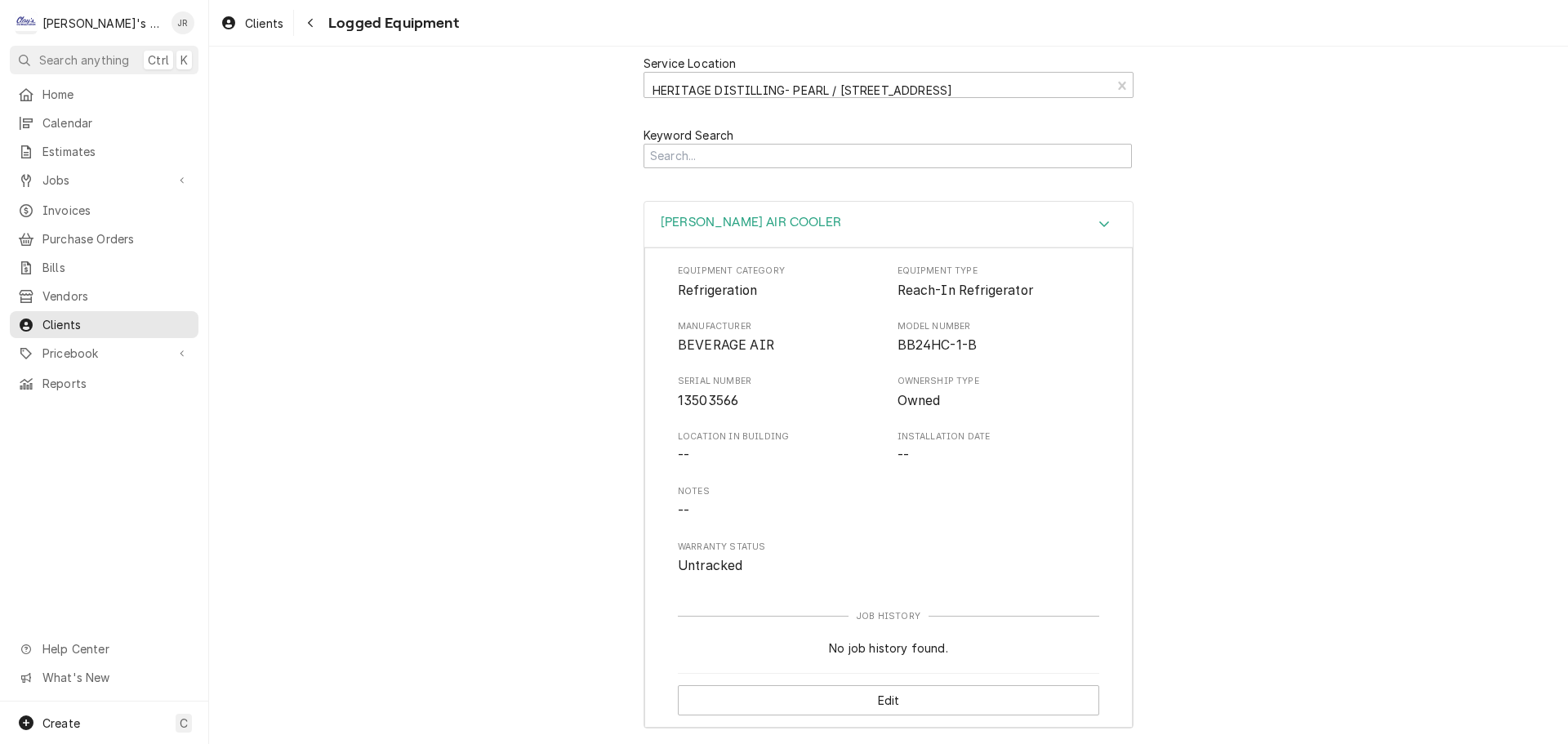
scroll to position [8, 0]
click at [302, 29] on div "Navigate back" at bounding box center [309, 23] width 16 height 16
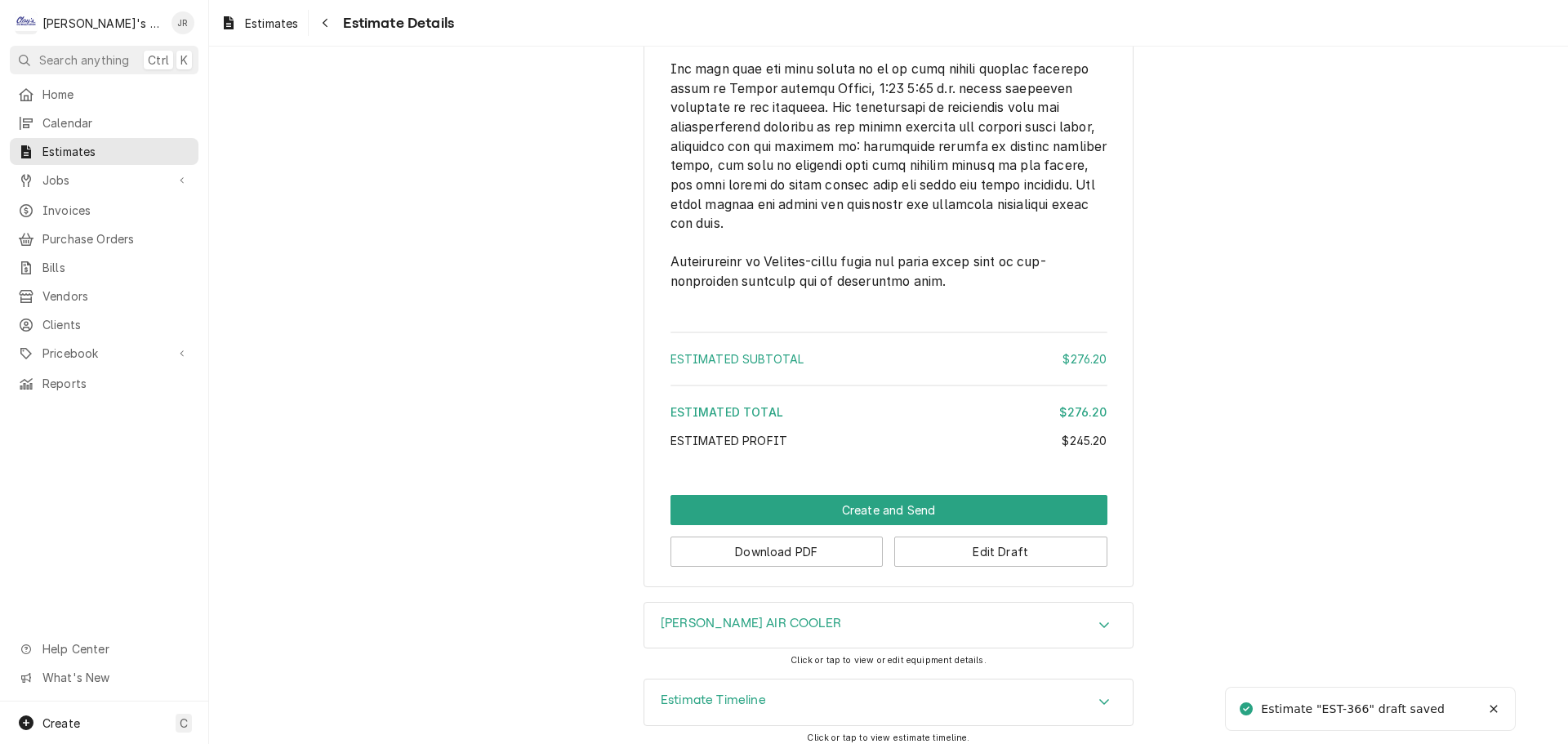
scroll to position [2395, 0]
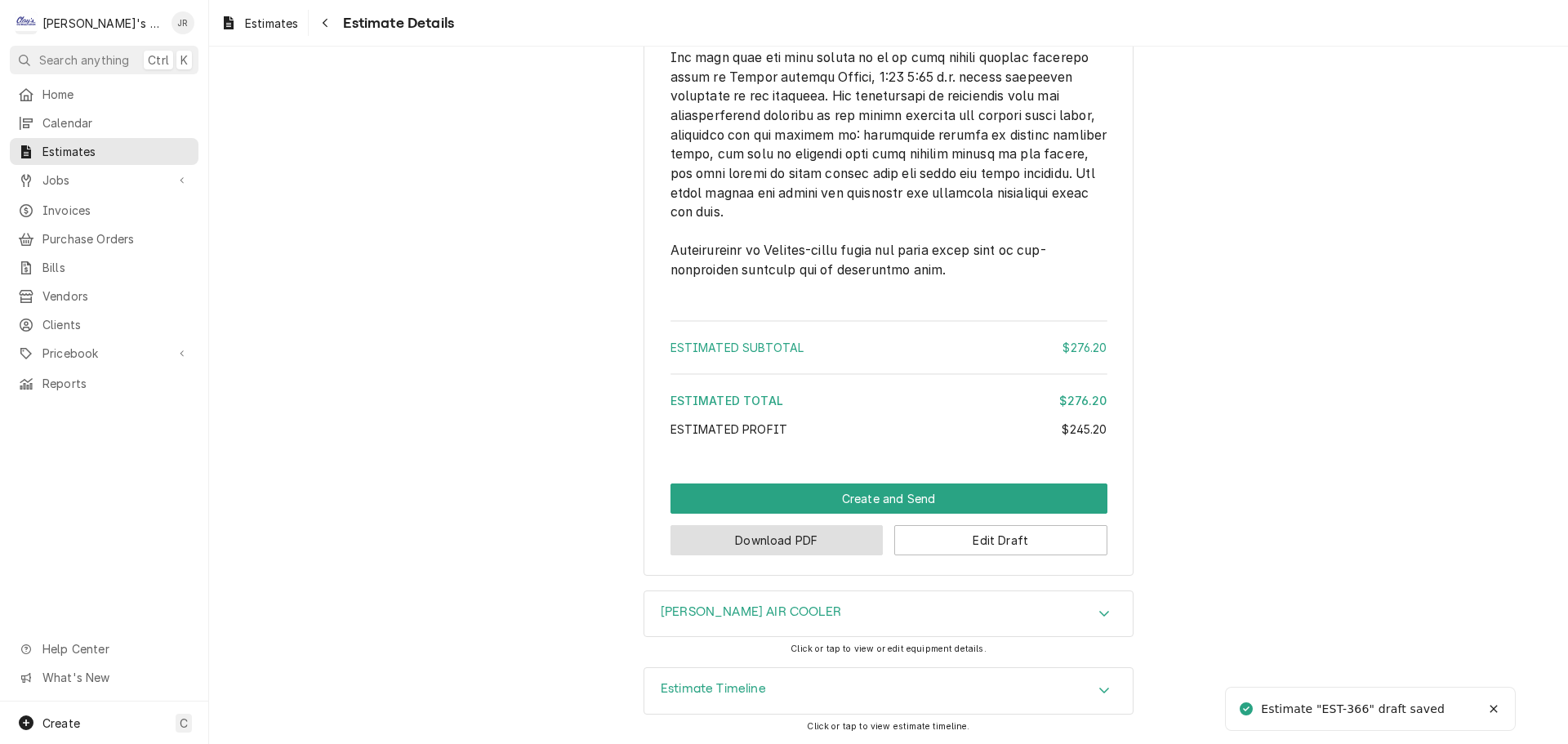
click at [859, 543] on button "Download PDF" at bounding box center [776, 540] width 213 height 30
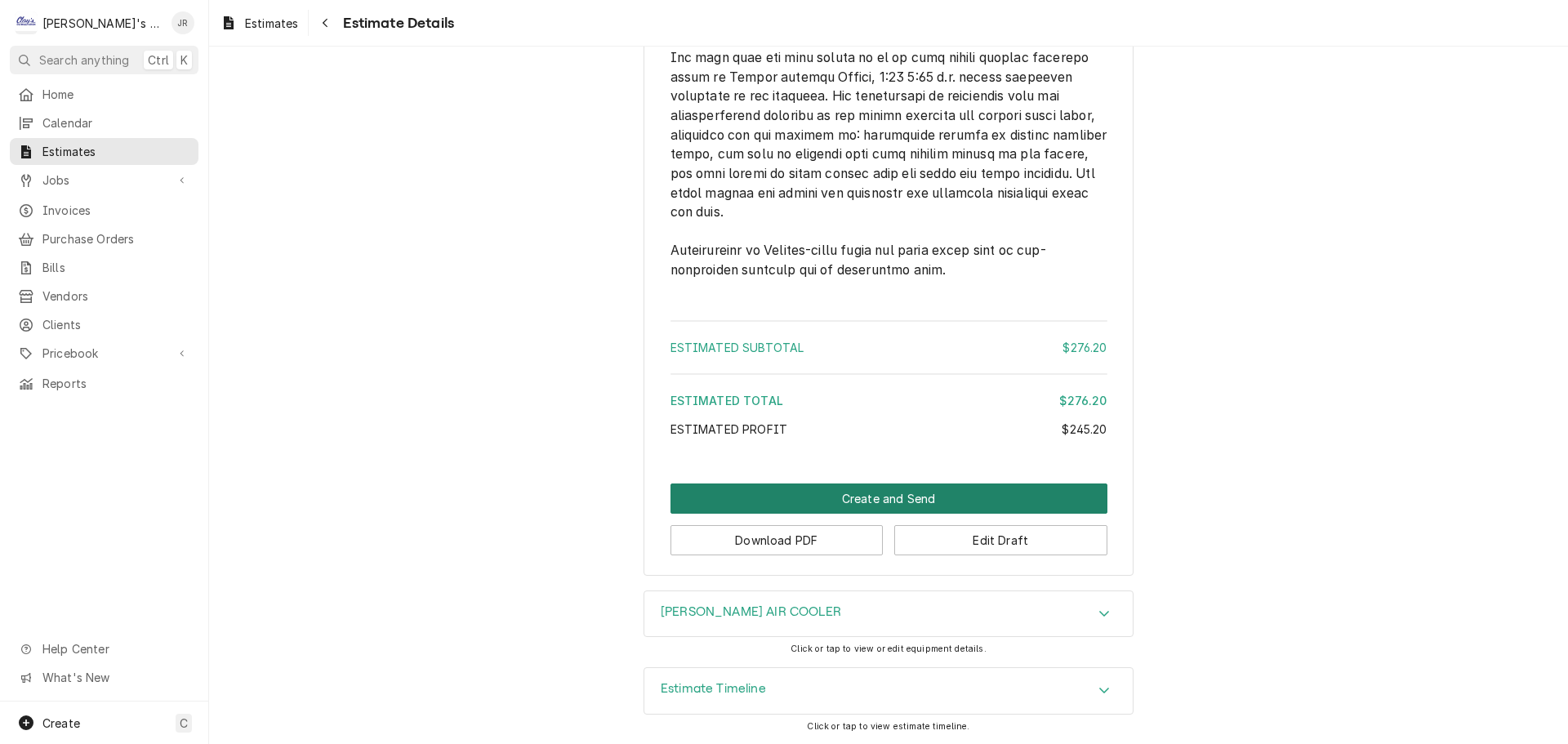
click at [839, 506] on button "Create and Send" at bounding box center [888, 498] width 437 height 30
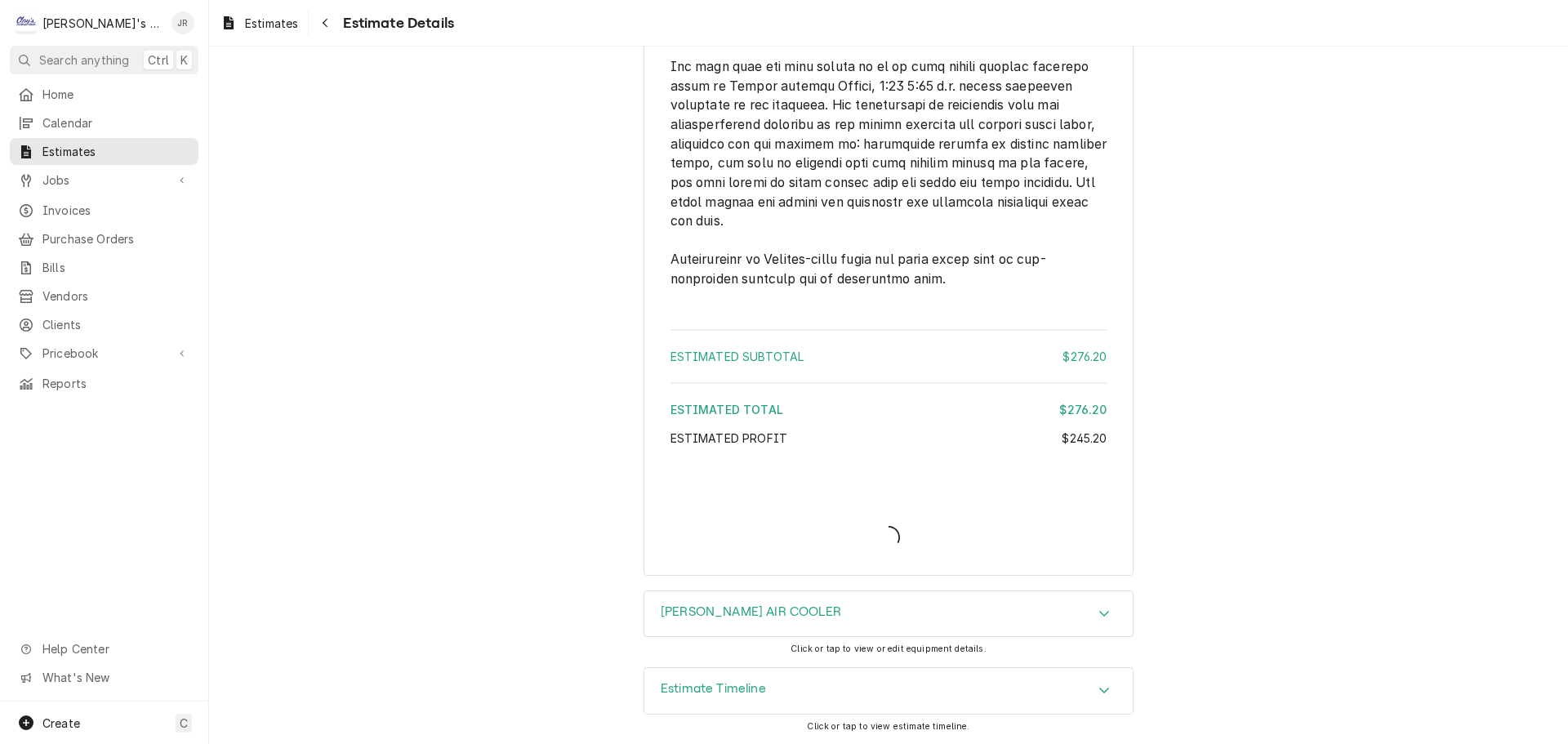
scroll to position [2385, 0]
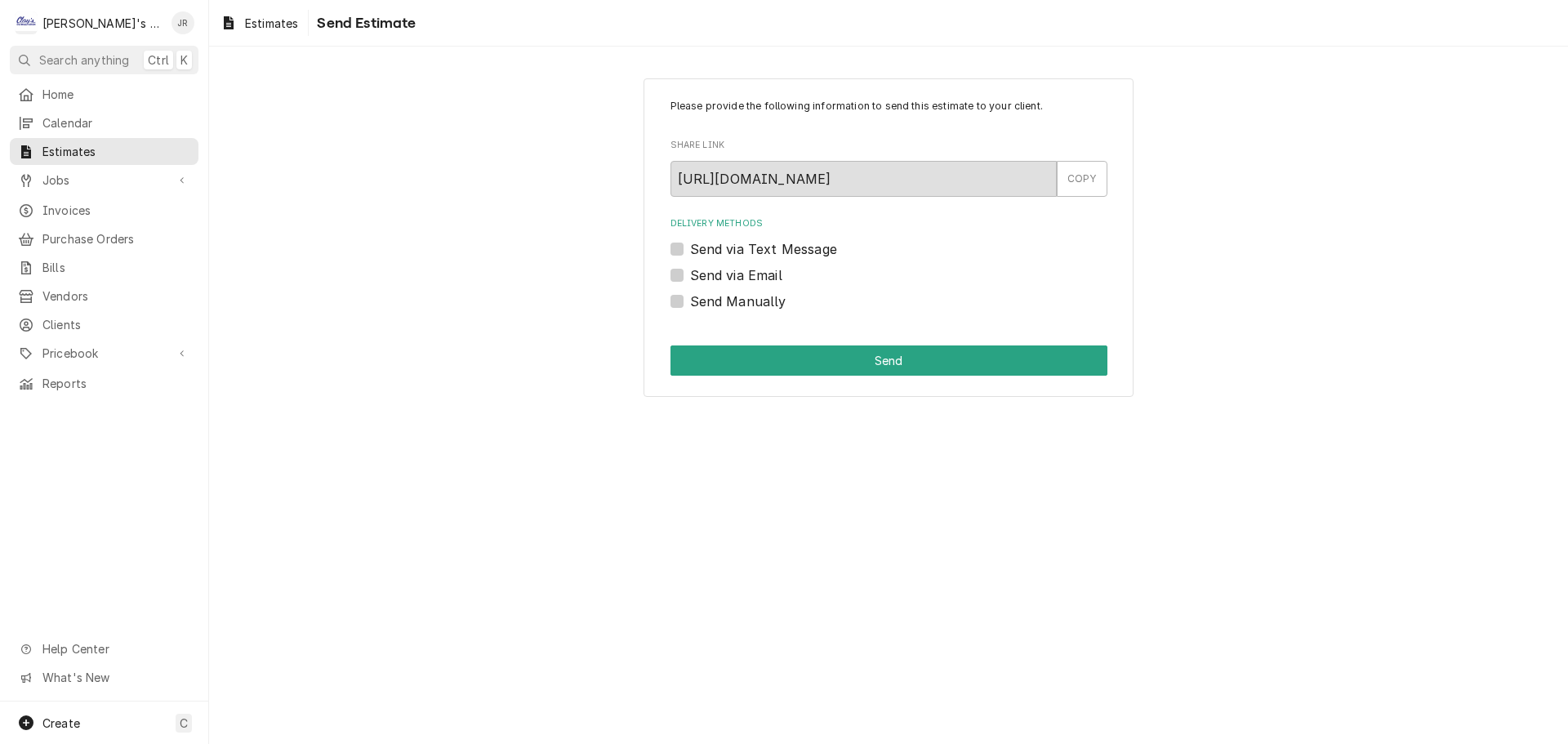
click at [690, 279] on label "Send via Email" at bounding box center [736, 274] width 92 height 19
click at [690, 279] on input "Send via Email" at bounding box center [908, 283] width 437 height 36
checkbox input "true"
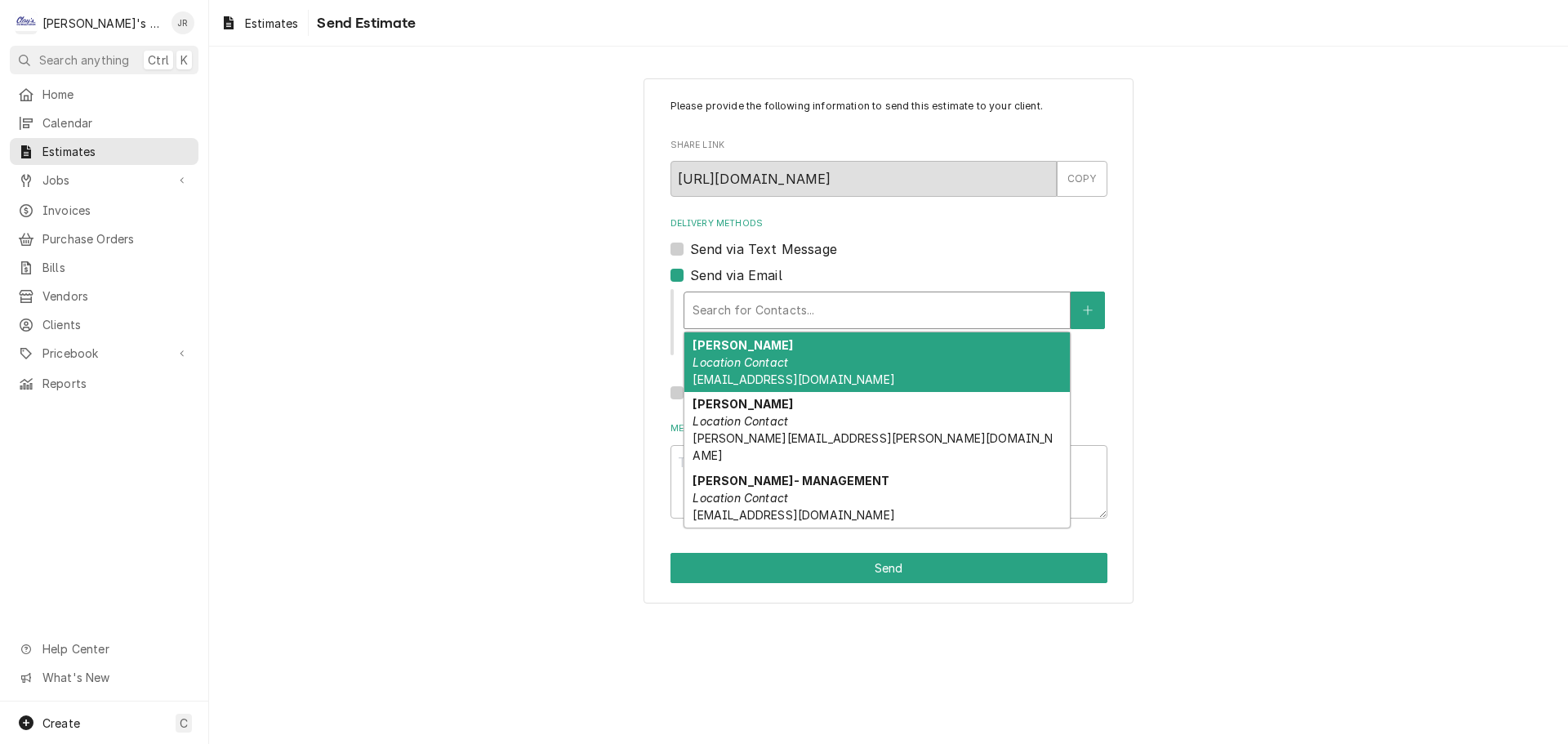
click at [743, 299] on div "Delivery Methods" at bounding box center [877, 310] width 369 height 29
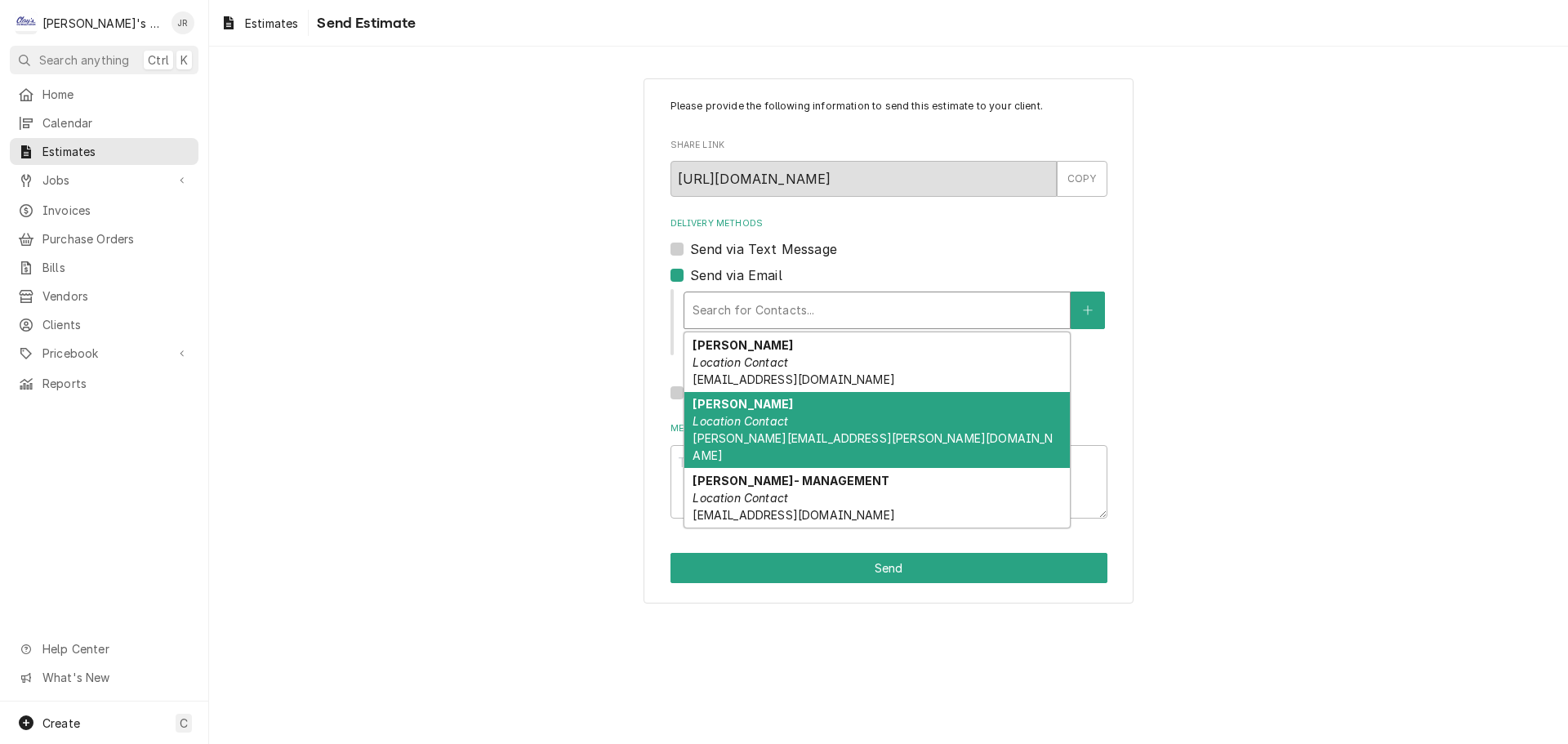
click at [778, 427] on em "Location Contact" at bounding box center [740, 421] width 96 height 14
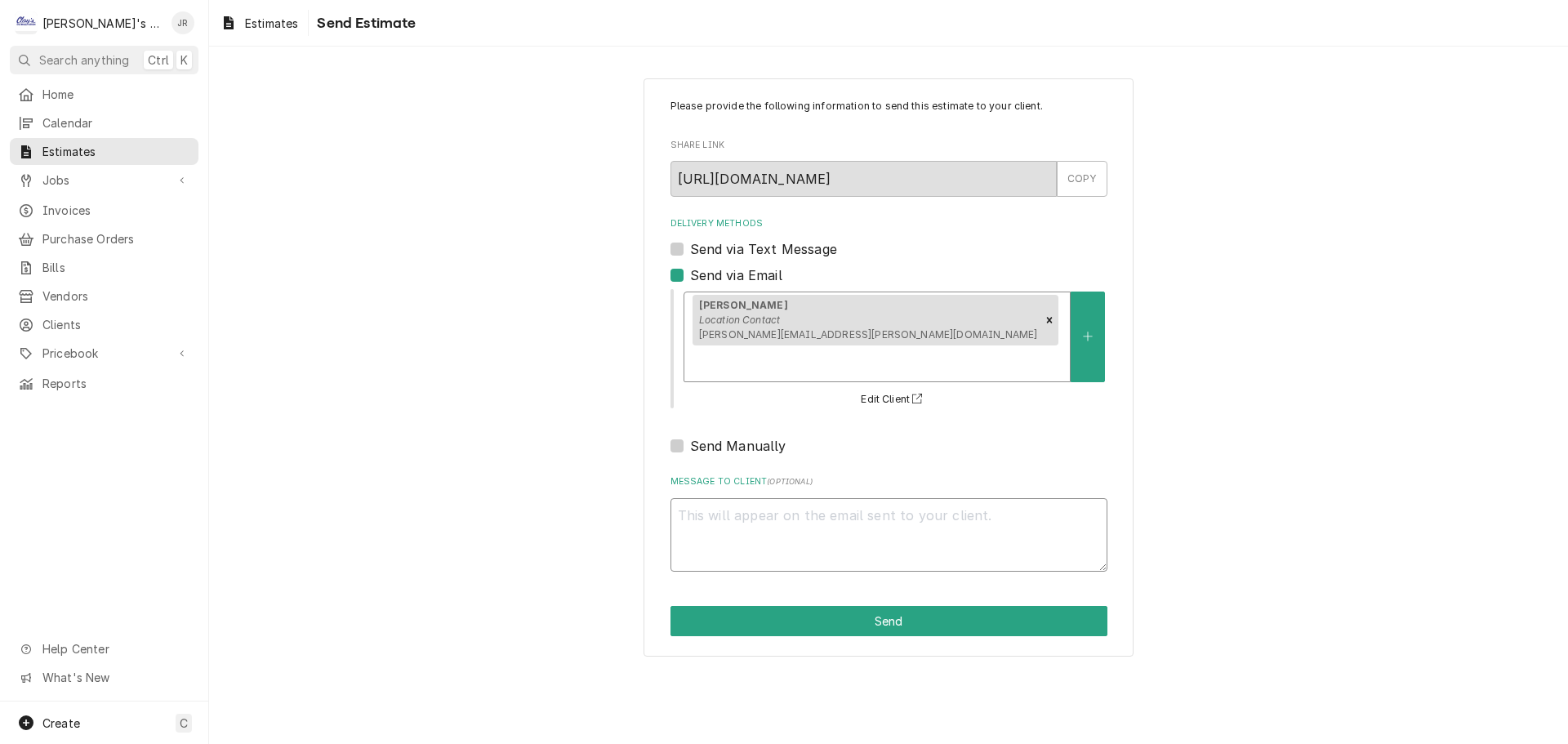
click at [790, 498] on textarea "Message to Client ( optional )" at bounding box center [888, 535] width 437 height 74
type textarea "x"
type textarea "D"
type textarea "x"
type textarea "DO"
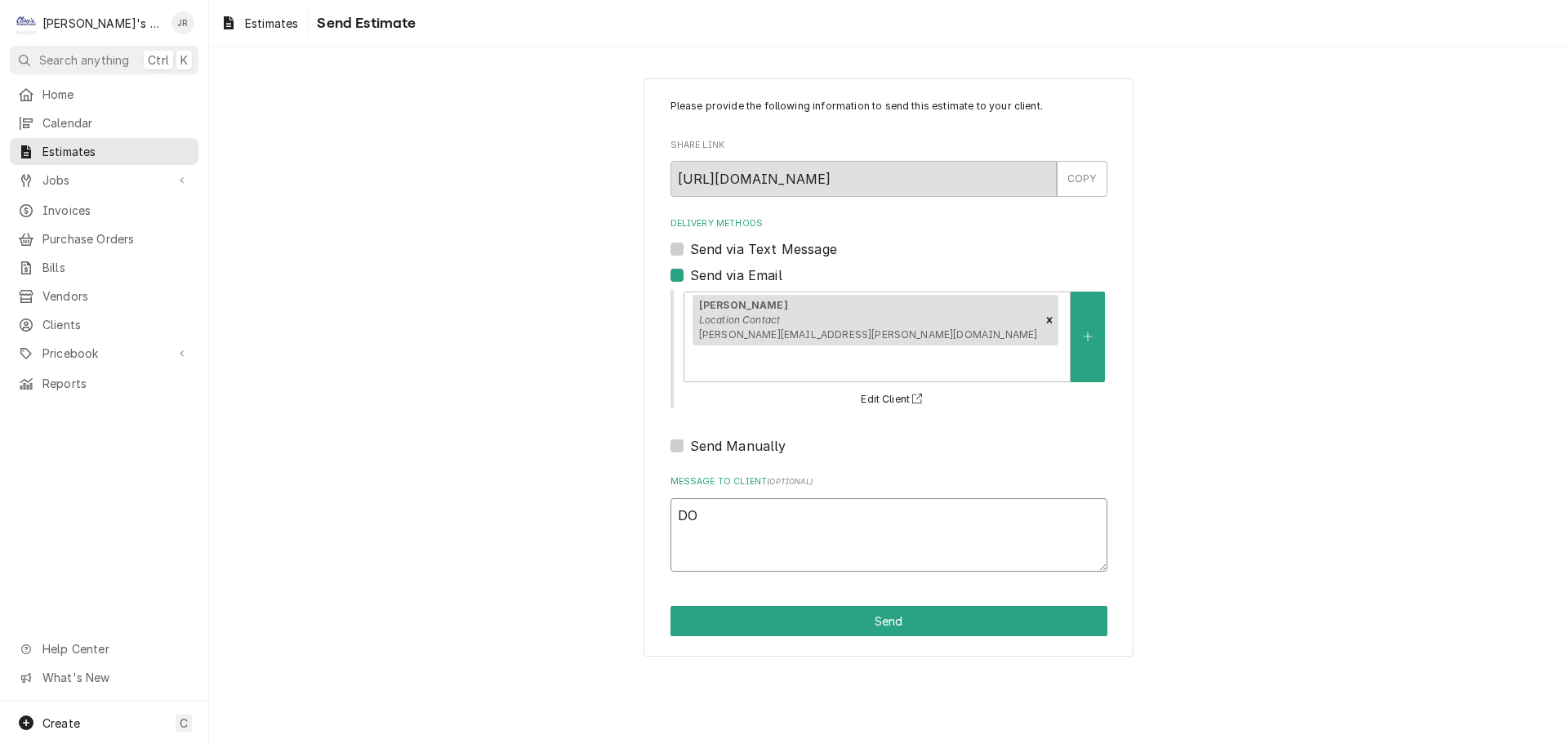
type textarea "x"
type textarea "DOO"
type textarea "x"
type textarea "DOOR"
type textarea "x"
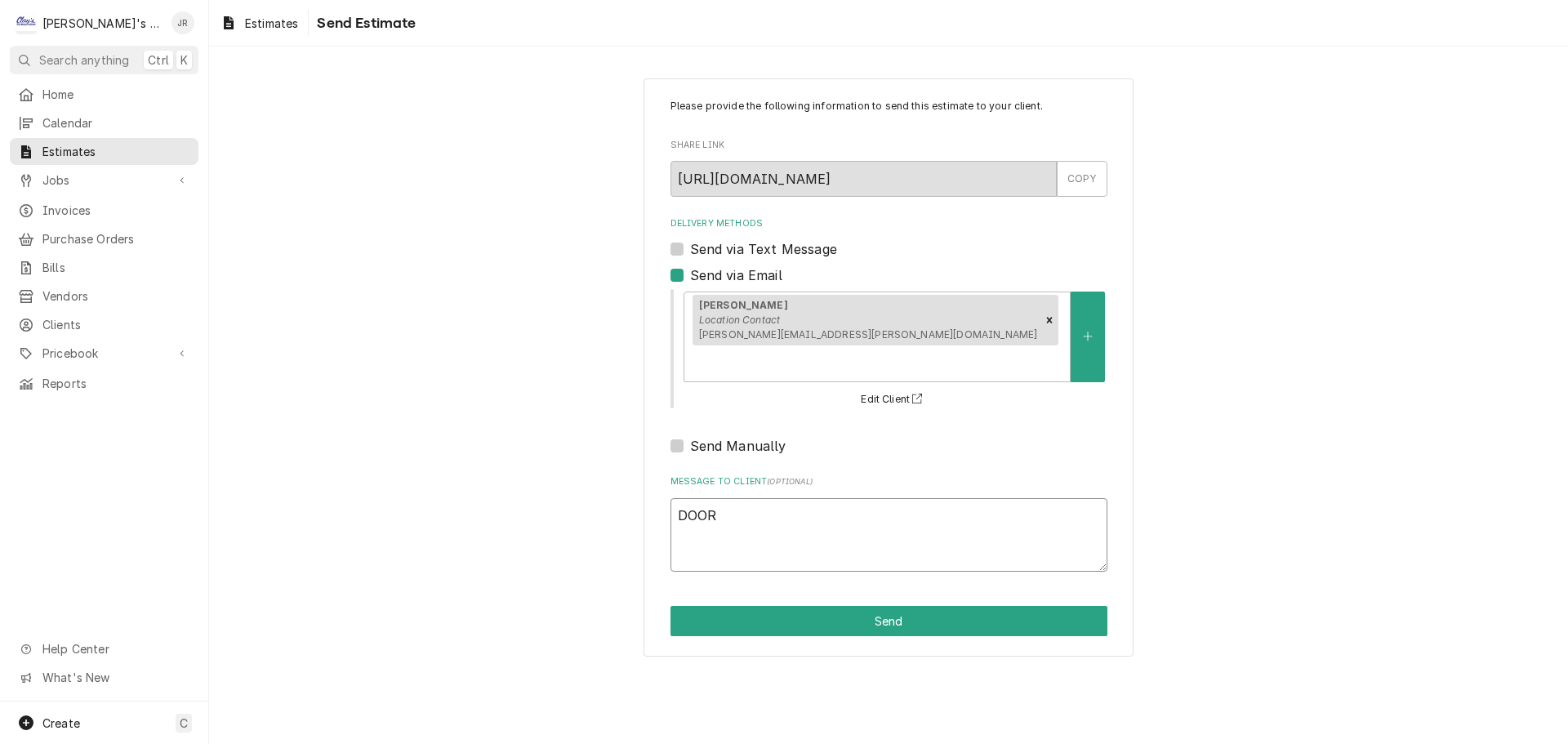
type textarea "DOOR"
type textarea "x"
type textarea "DOOR S"
type textarea "x"
type textarea "DOOR"
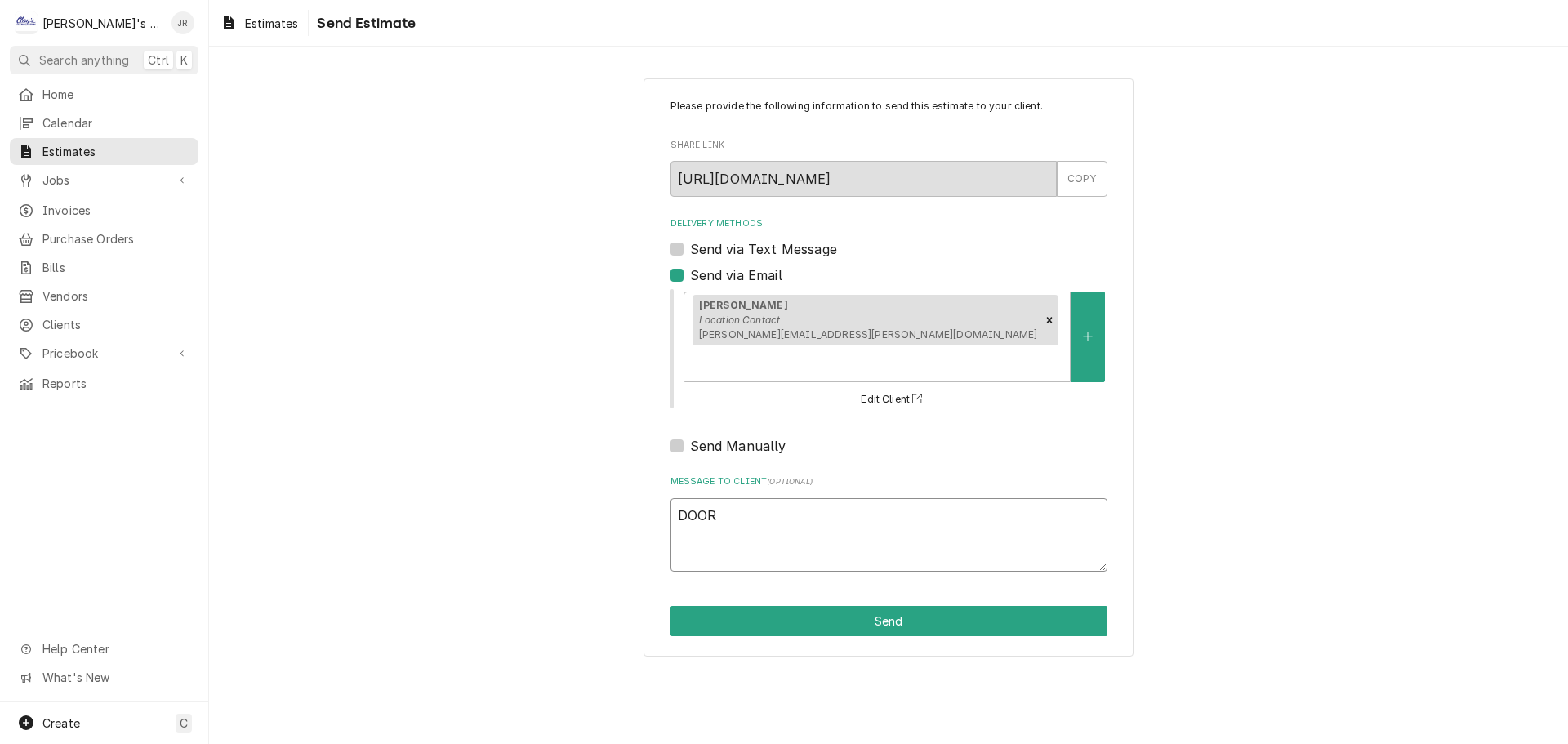
type textarea "x"
type textarea "DOOR G"
type textarea "x"
type textarea "DOOR GA"
type textarea "x"
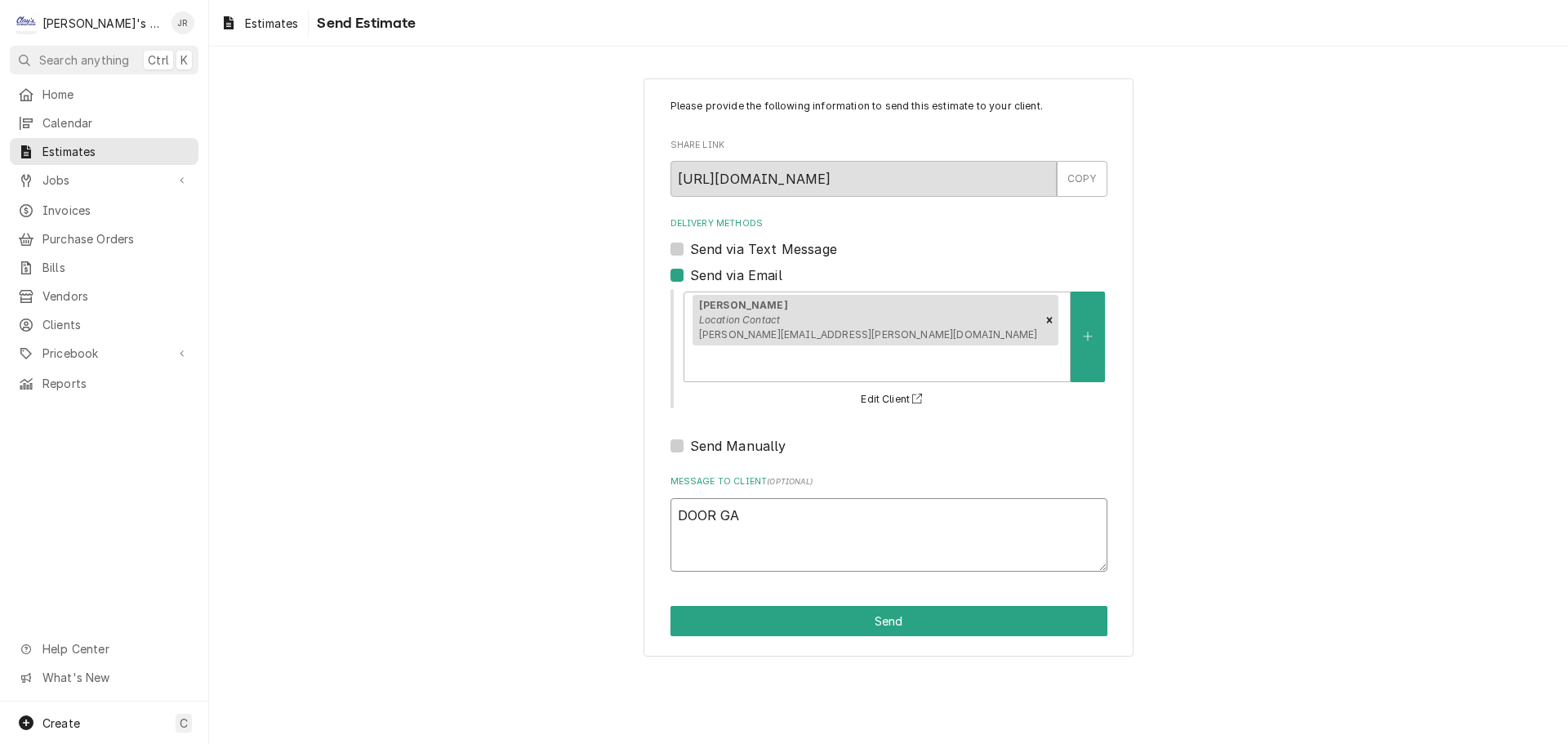
type textarea "DOOR GAS"
type textarea "x"
type textarea "DOOR GASK"
type textarea "x"
type textarea "DOOR GASKE"
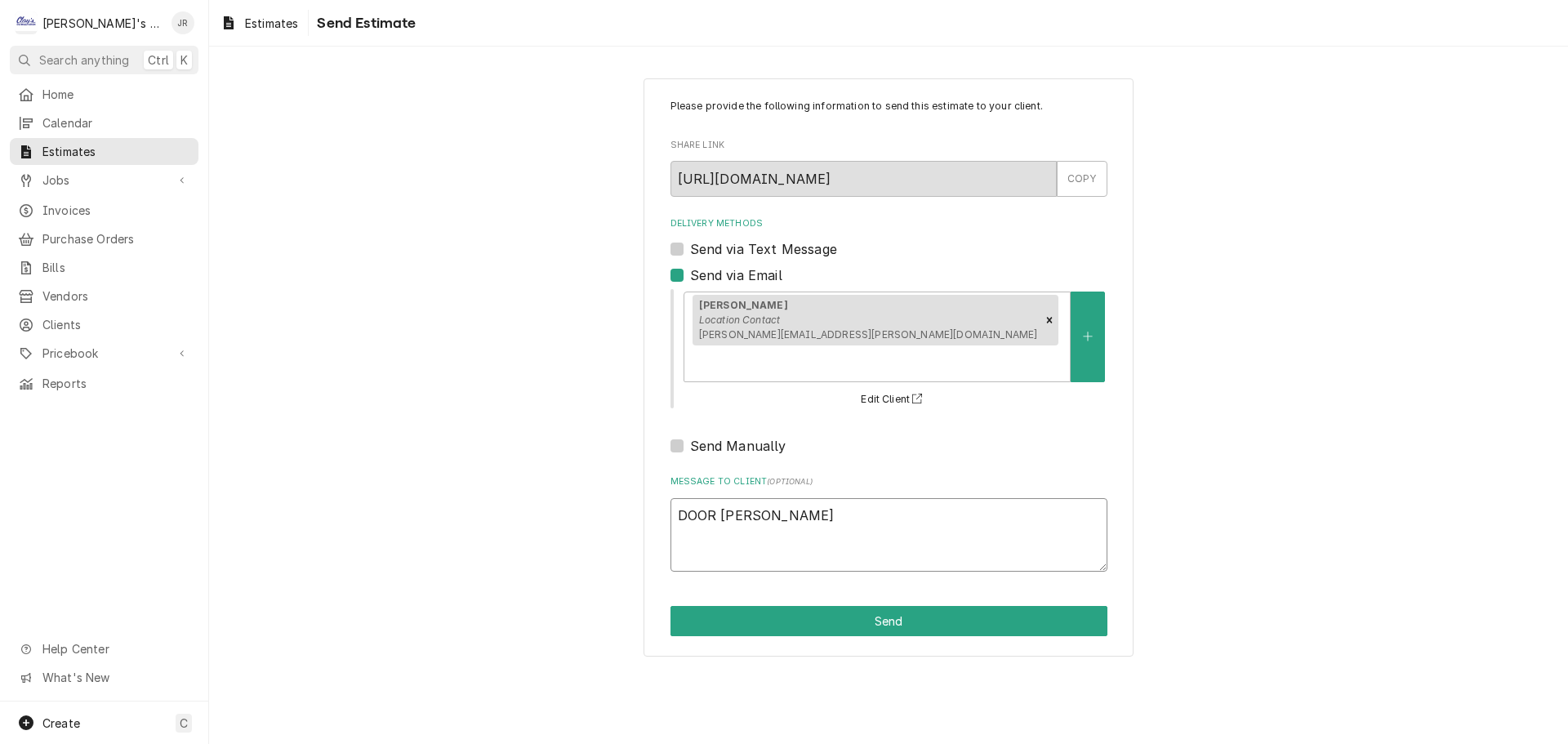
type textarea "x"
type textarea "DOOR GASKET"
type textarea "x"
type textarea "DOOR GASKET"
type textarea "x"
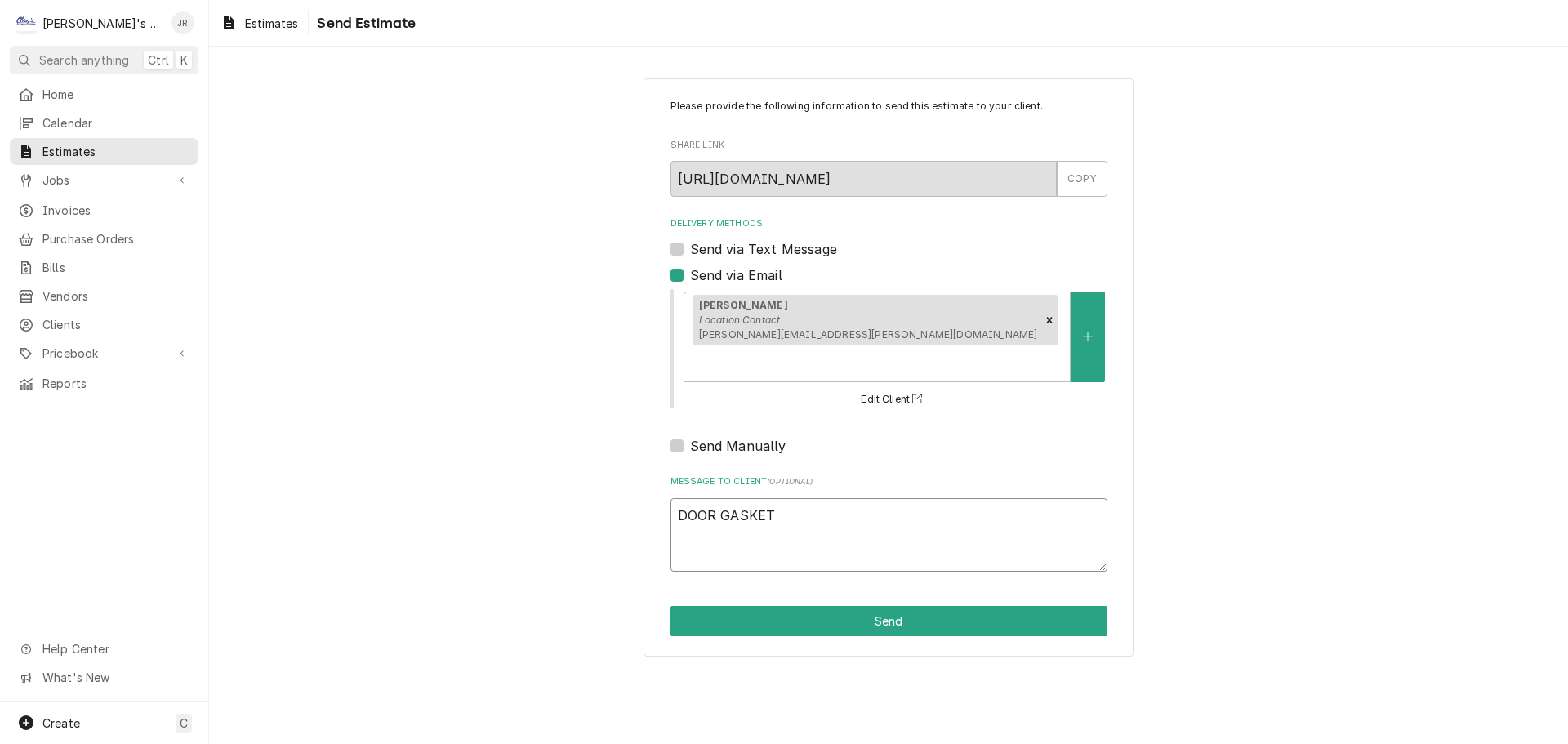
type textarea "DOOR GASKET R"
type textarea "x"
type textarea "DOOR GASKET RE"
type textarea "x"
type textarea "DOOR GASKET REP"
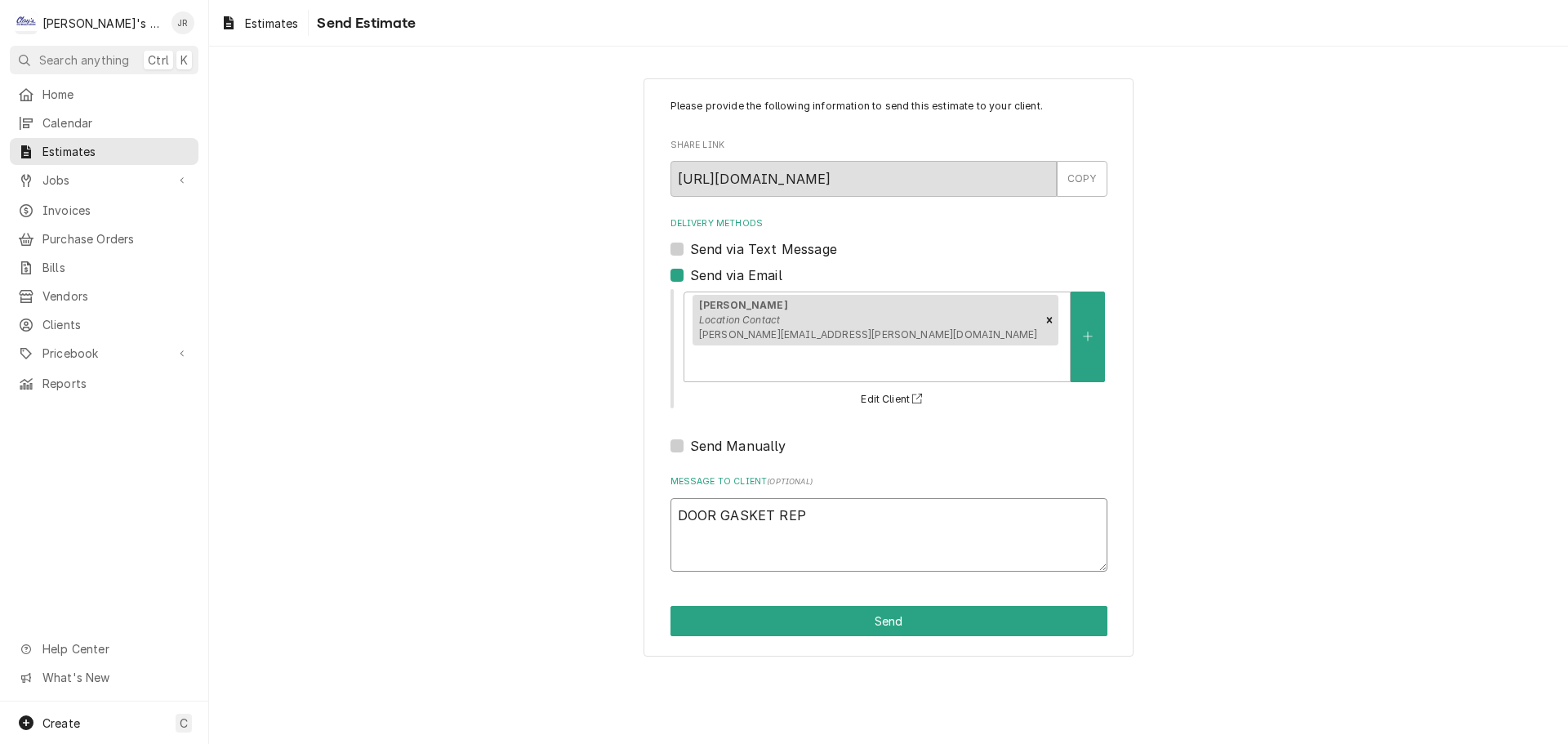
type textarea "x"
type textarea "DOOR GASKET REPA"
type textarea "x"
type textarea "DOOR GASKET REPAI"
type textarea "x"
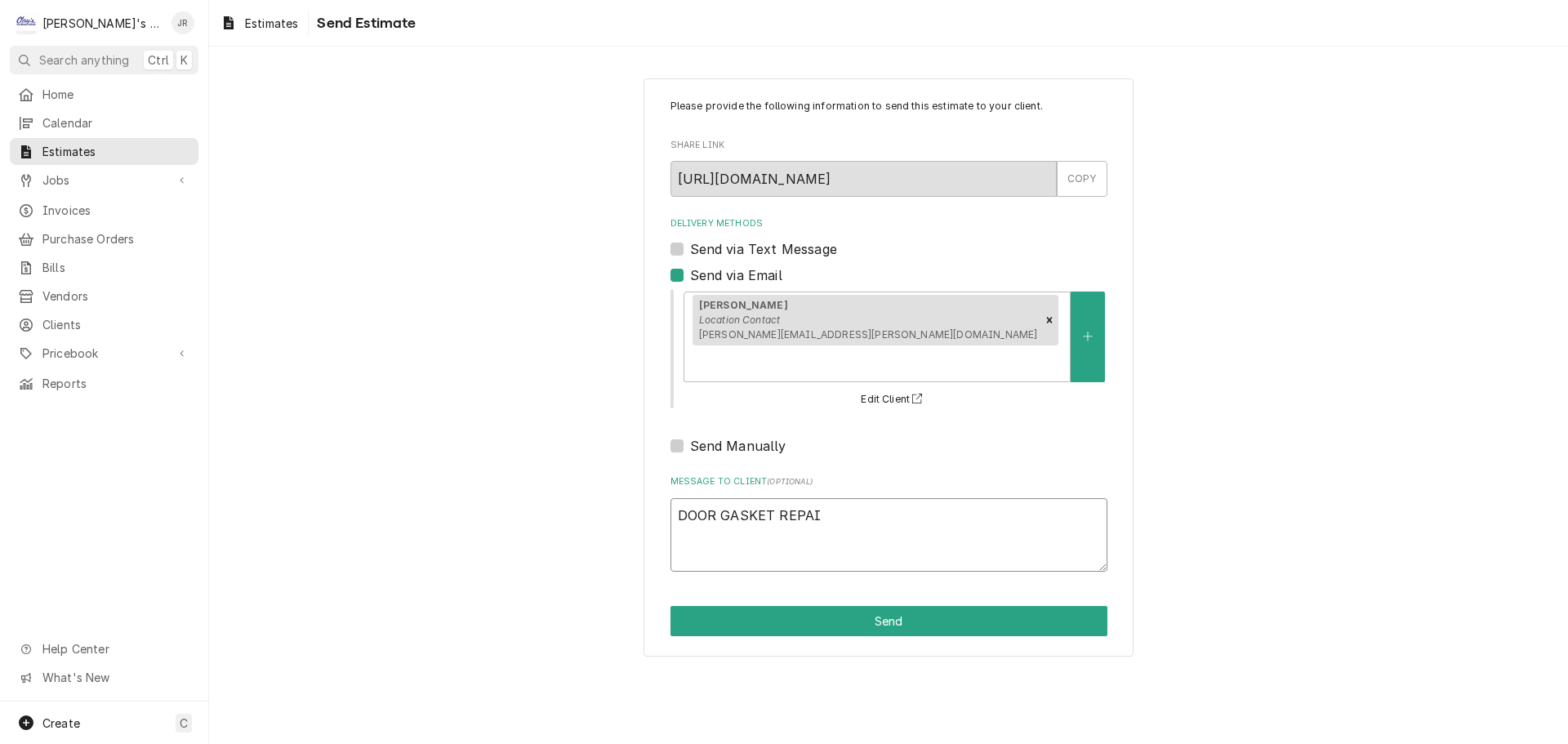
type textarea "DOOR GASKET REPAIR"
type textarea "x"
type textarea "DOOR GASKET REPAIR"
type textarea "x"
type textarea "DOOR GASKET REPAIR E"
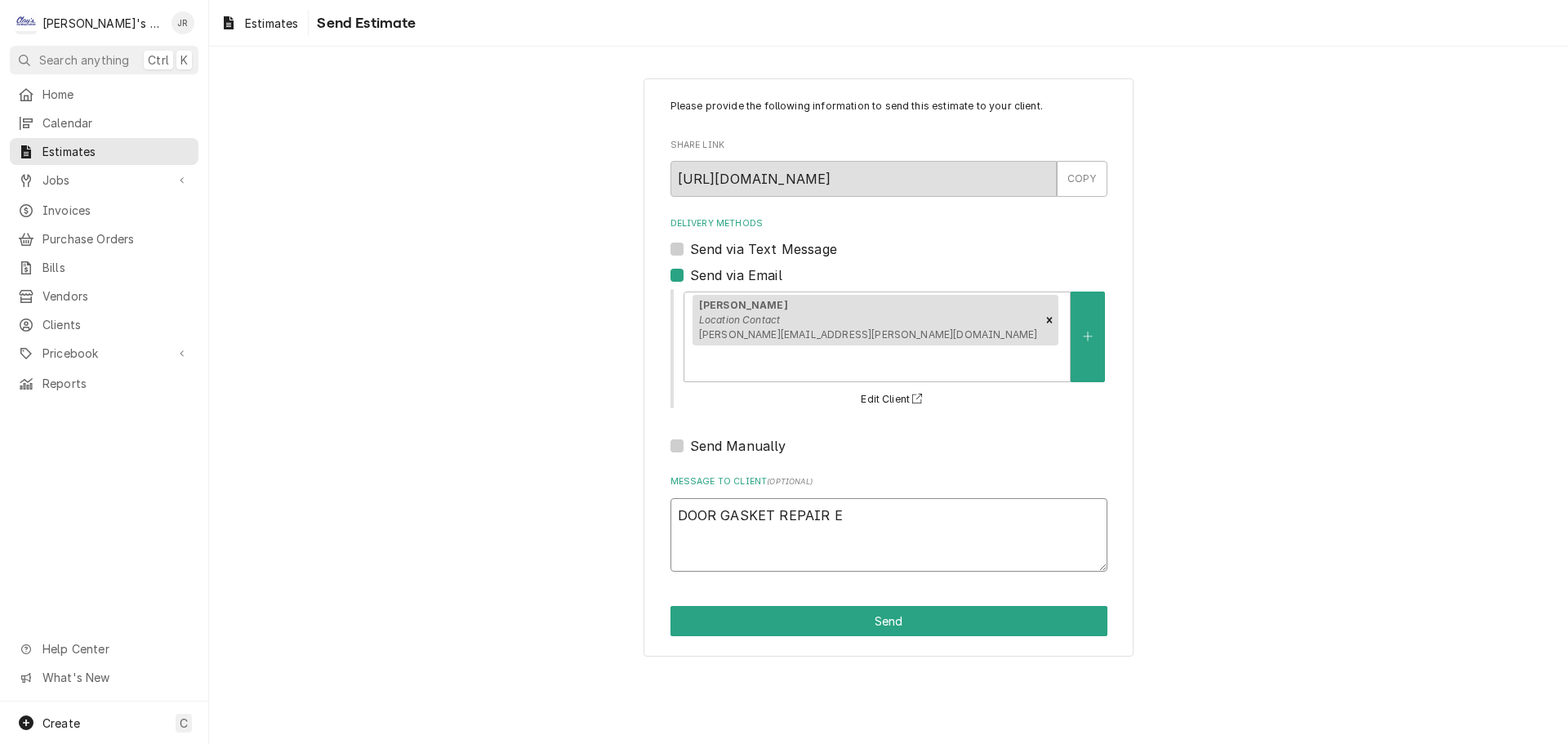
type textarea "x"
type textarea "DOOR GASKET REPAIR ES"
type textarea "x"
type textarea "DOOR GASKET REPAIR ESI"
type textarea "x"
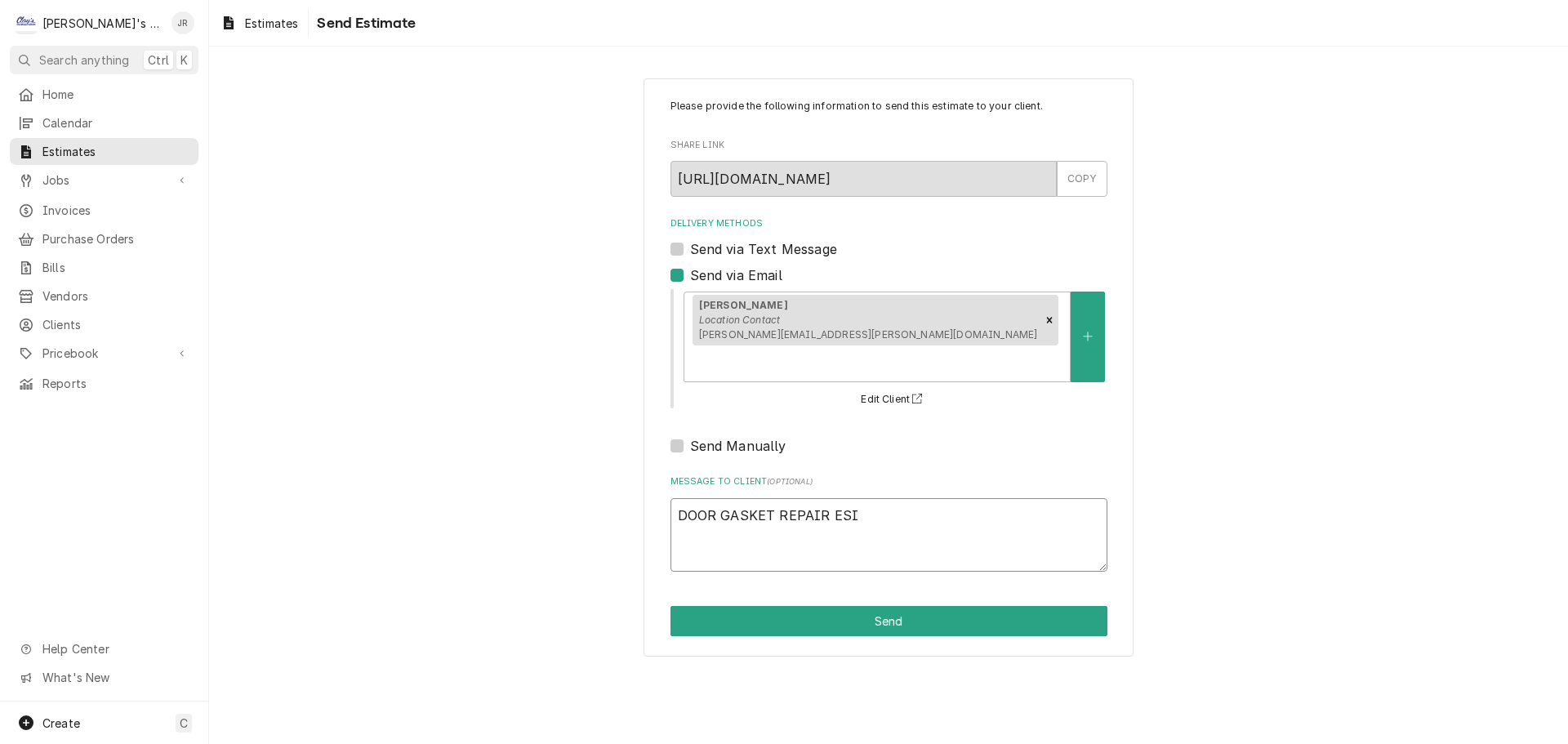
type textarea "DOOR GASKET REPAIR ESIM"
type textarea "x"
type textarea "DOOR GASKET REPAIR ESIMT"
type textarea "x"
type textarea "DOOR GASKET REPAIR ESIMTA"
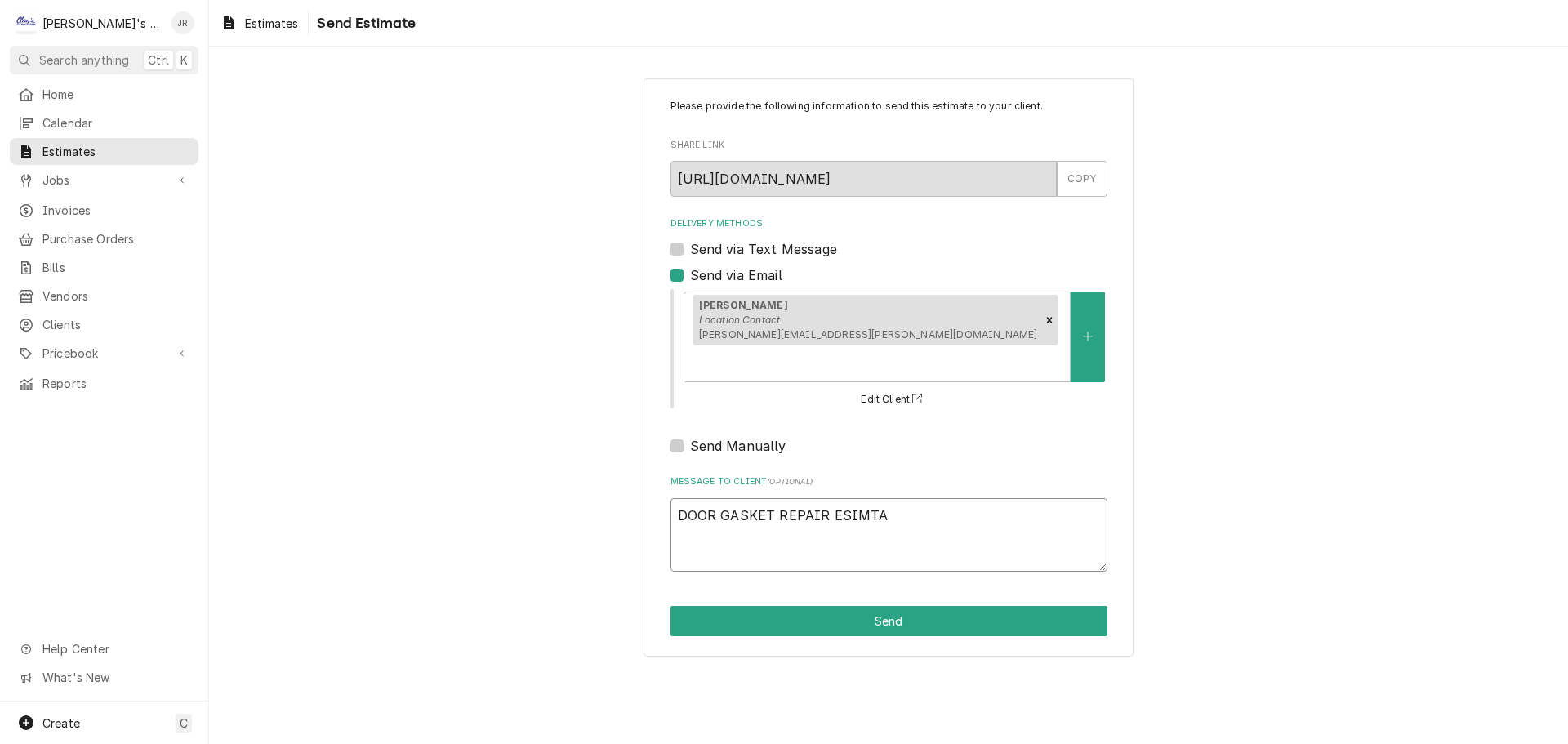
type textarea "x"
type textarea "DOOR GASKET REPAIR ESIMT"
type textarea "x"
type textarea "DOOR GASKET REPAIR ESIM"
type textarea "x"
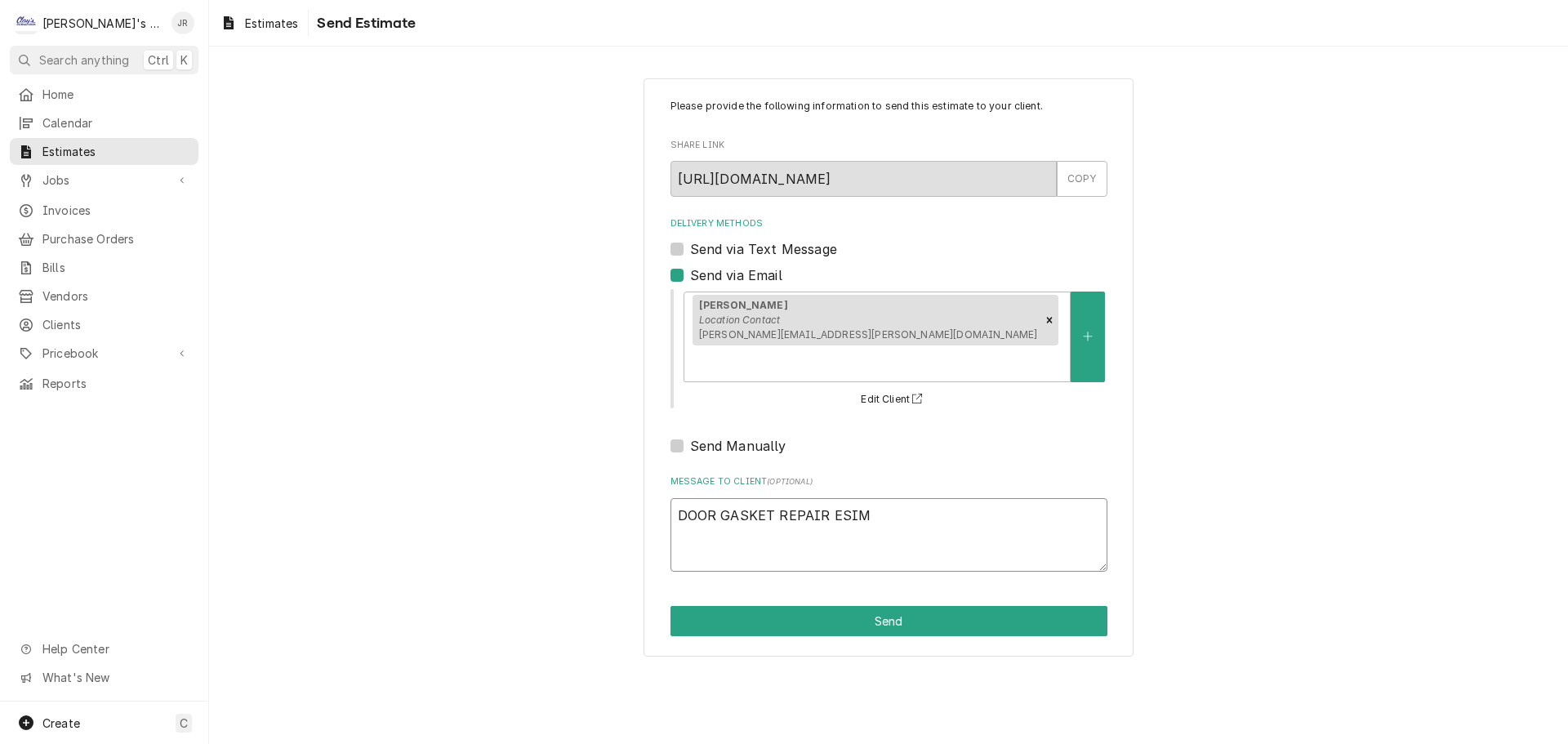
type textarea "DOOR GASKET REPAIR ESIMA"
type textarea "x"
type textarea "DOOR GASKET REPAIR ESIMAT"
type textarea "x"
type textarea "DOOR GASKET REPAIR ESIMATE"
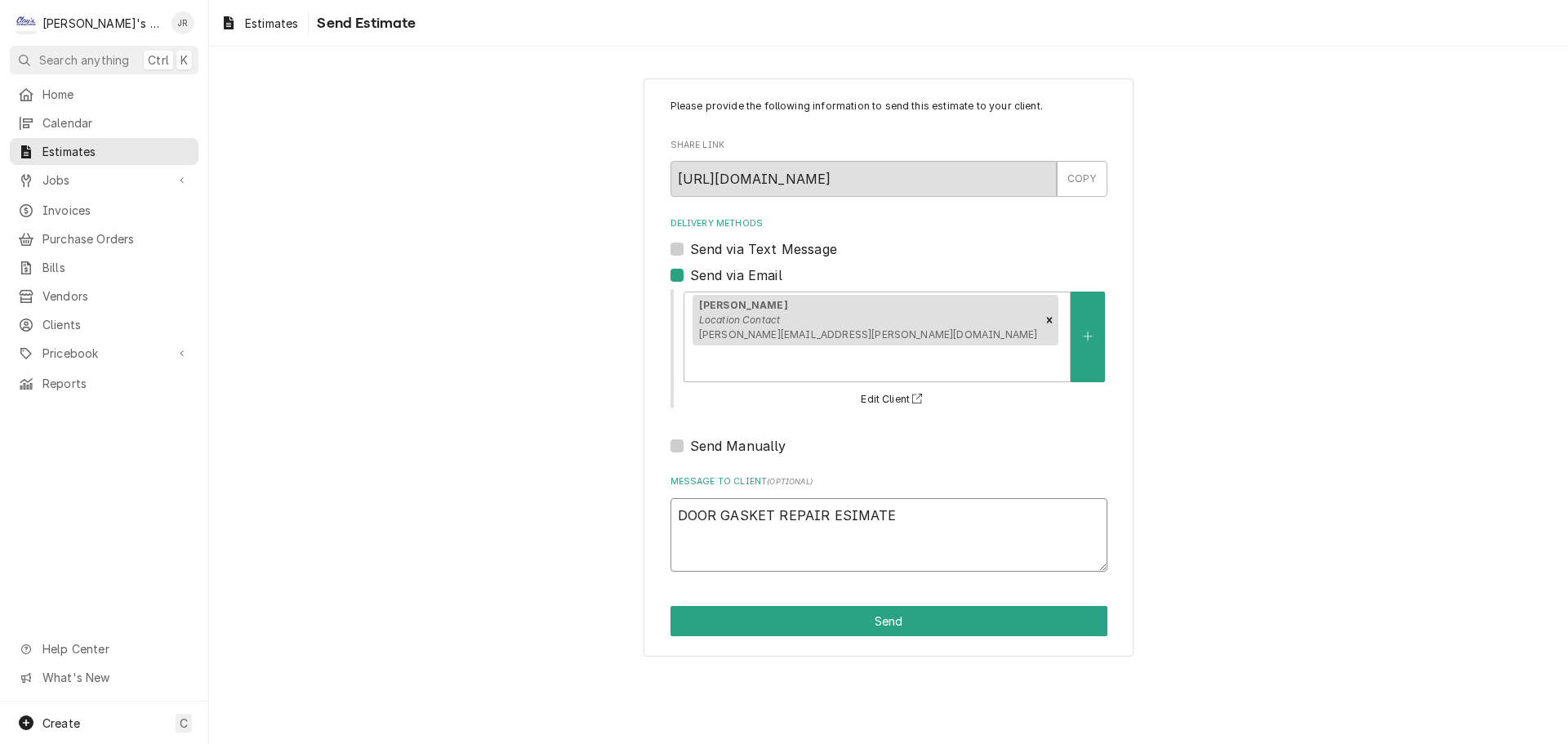
type textarea "x"
type textarea "DOOR GASKET REPAIR ESIMATE"
type textarea "x"
type textarea "DOOR GASKET REPAIR ESIMATE B"
type textarea "x"
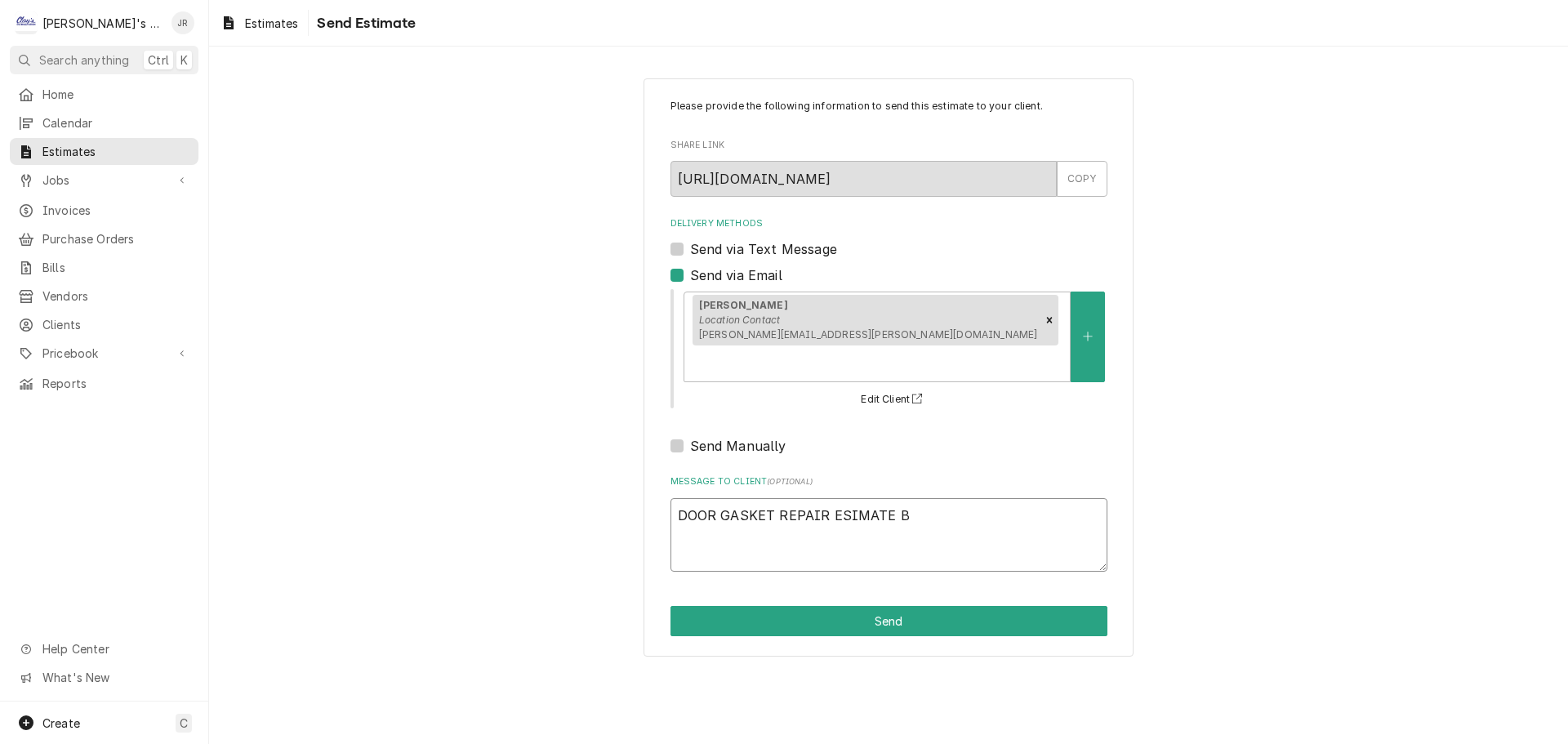
type textarea "DOOR GASKET REPAIR ESIMATE BE"
type textarea "x"
type textarea "DOOR GASKET REPAIR ESIMATE BE"
type textarea "x"
type textarea "DOOR GASKET REPAIR ESIMATE BE"
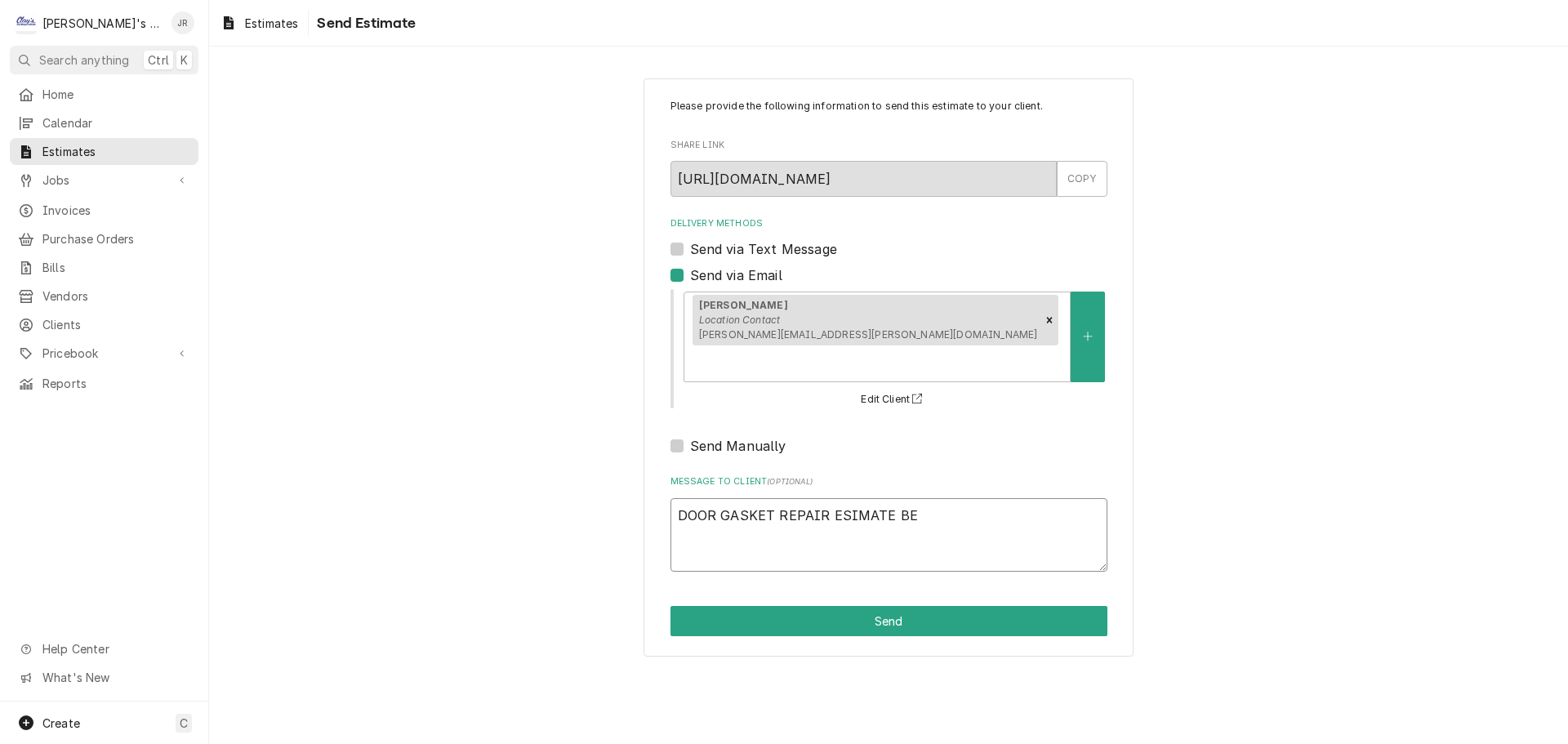
type textarea "x"
type textarea "DOOR GASKET REPAIR ESIMATE BEV"
type textarea "x"
type textarea "DOOR GASKET REPAIR ESIMATE BEV"
type textarea "x"
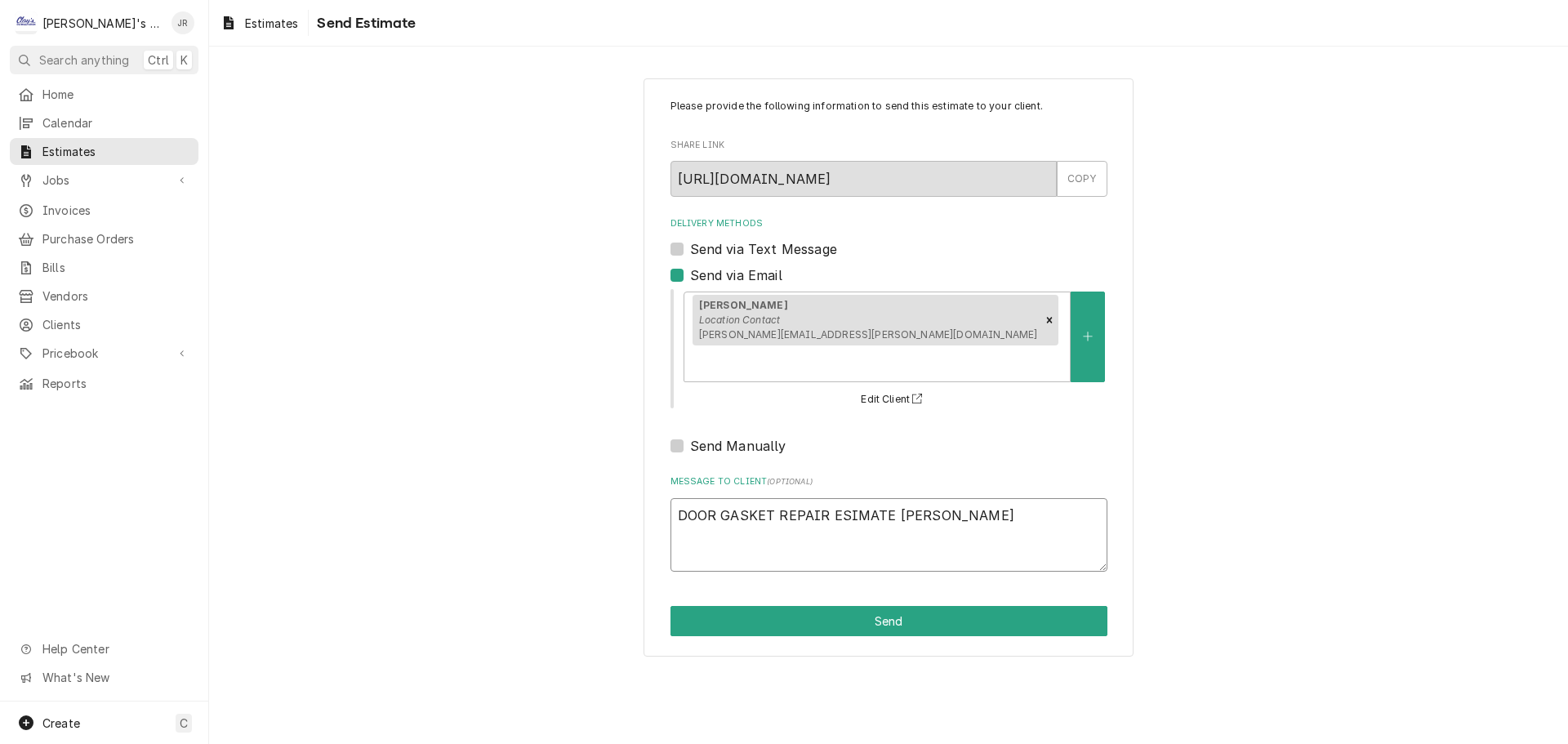
type textarea "DOOR GASKET REPAIR ESIMATE BEV A"
type textarea "x"
type textarea "DOOR GASKET REPAIR ESIMATE BEV AI"
type textarea "x"
type textarea "DOOR GASKET REPAIR ESIMATE BEV AIR"
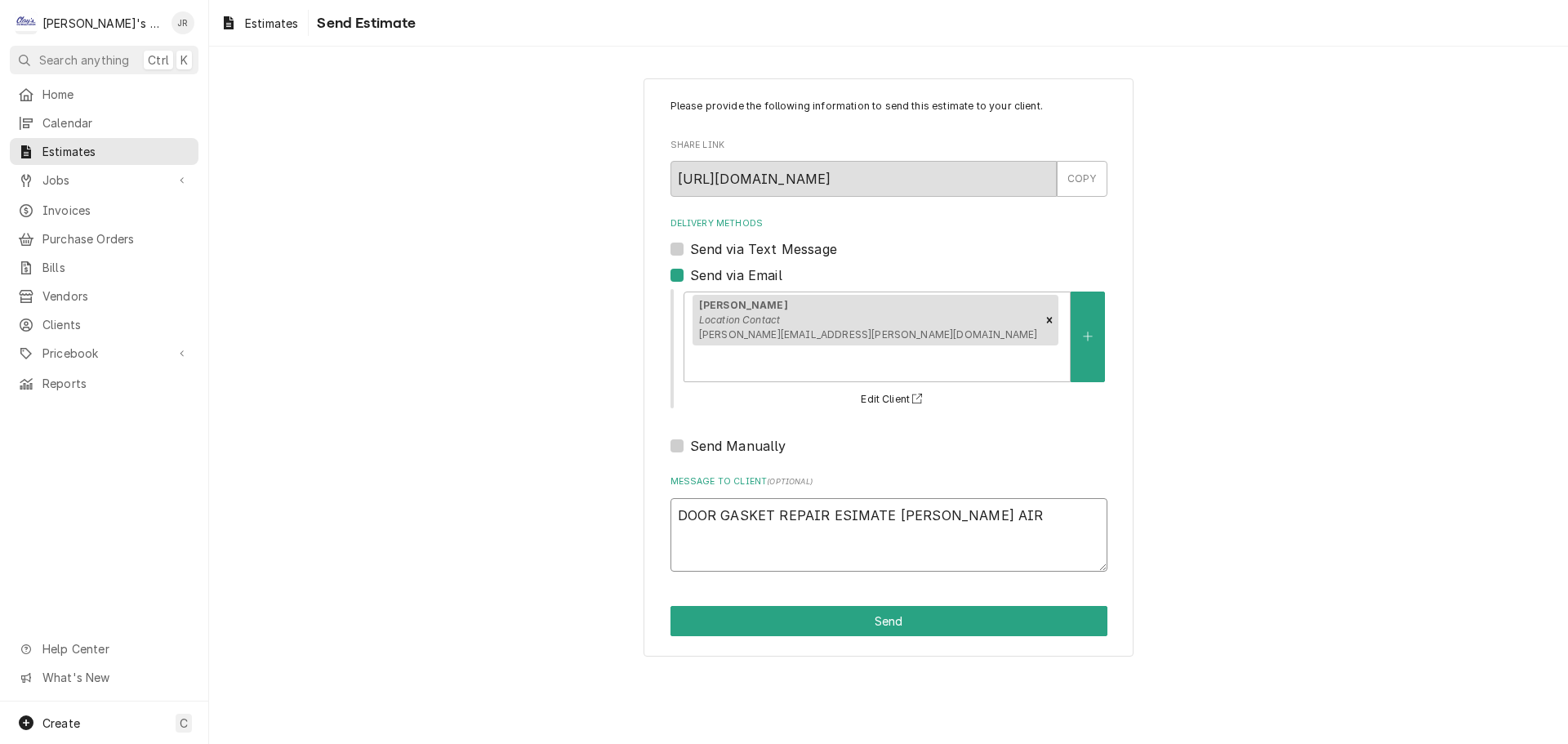
type textarea "x"
type textarea "DOOR GASKET REPAIR ESIMATE BEV AIR"
type textarea "x"
type textarea "DOOR GASKET REPAIR ESIMATE BEV AIR S"
type textarea "x"
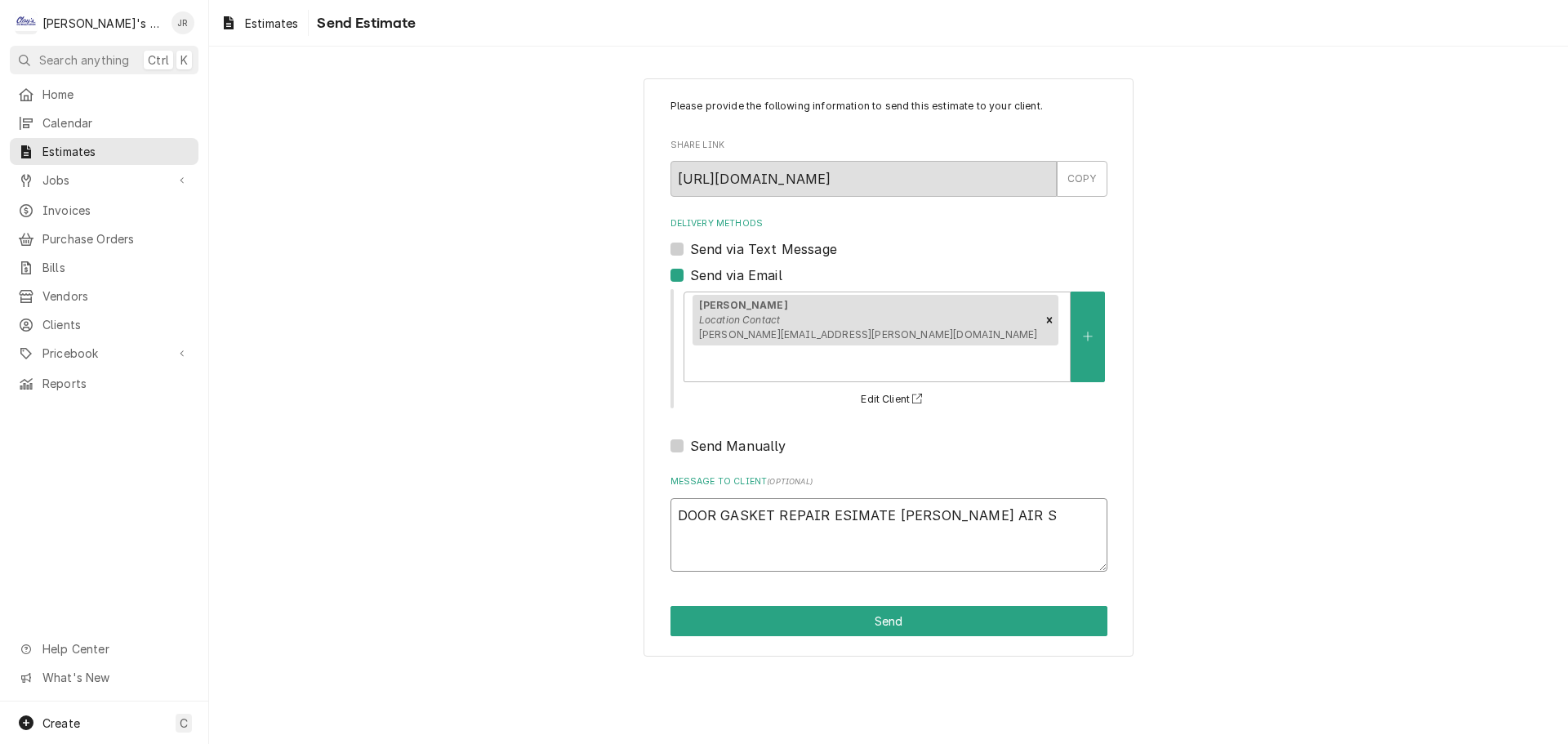
type textarea "DOOR GASKET REPAIR ESIMATE BEV AIR SE"
type textarea "x"
type textarea "DOOR GASKET REPAIR ESIMATE BEV AIR SER"
type textarea "x"
type textarea "DOOR GASKET REPAIR ESIMATE BEV AIR SER"
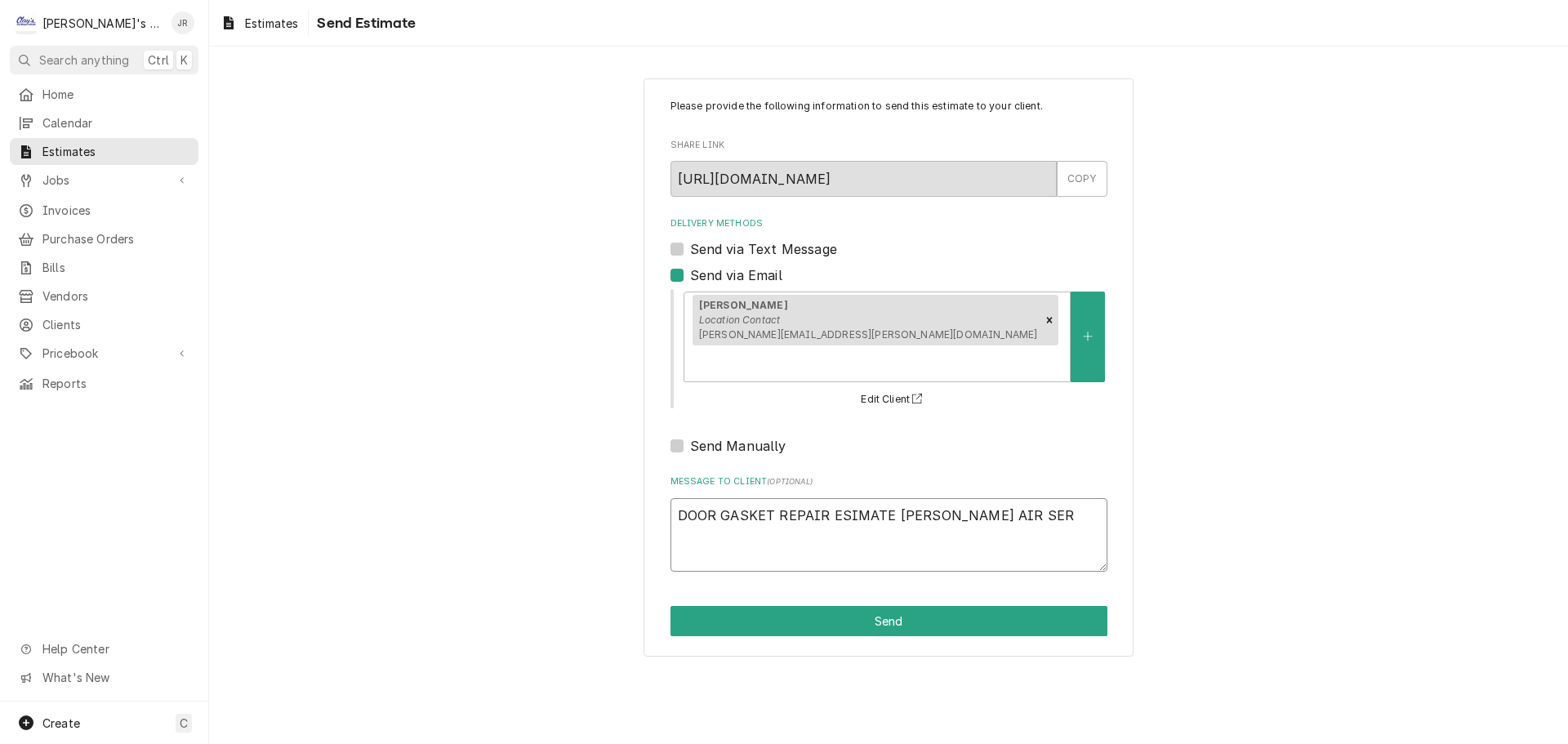
type textarea "x"
type textarea "DOOR GASKET REPAIR ESIMATE BEV AIR SER #"
type textarea "x"
type textarea "DOOR GASKET REPAIR ESIMATE BEV AIR SER #1"
type textarea "x"
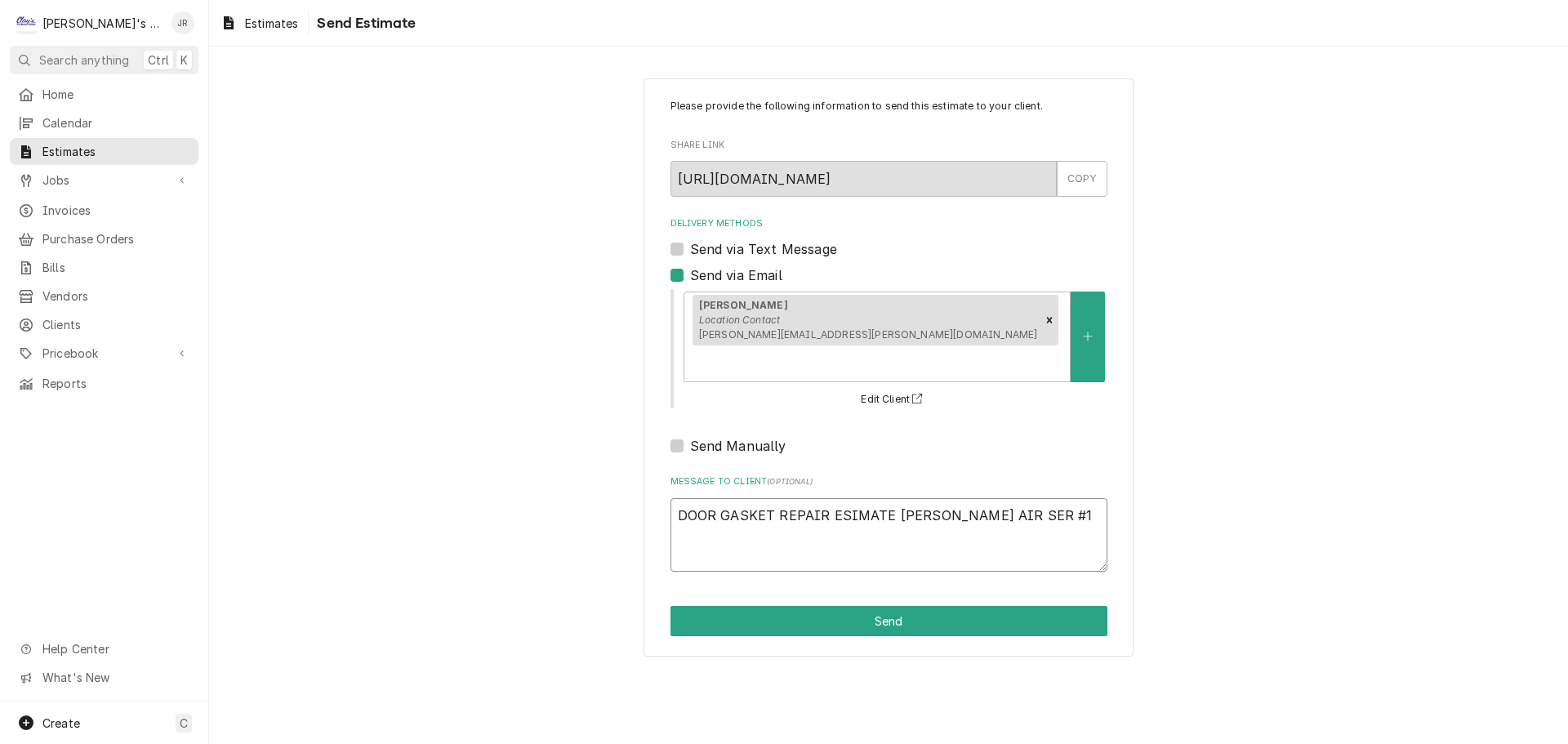
type textarea "DOOR GASKET REPAIR ESIMATE BEV AIR SER #13"
type textarea "x"
type textarea "DOOR GASKET REPAIR ESIMATE BEV AIR SER #135"
type textarea "x"
type textarea "DOOR GASKET REPAIR ESIMATE BEV AIR SER #1350"
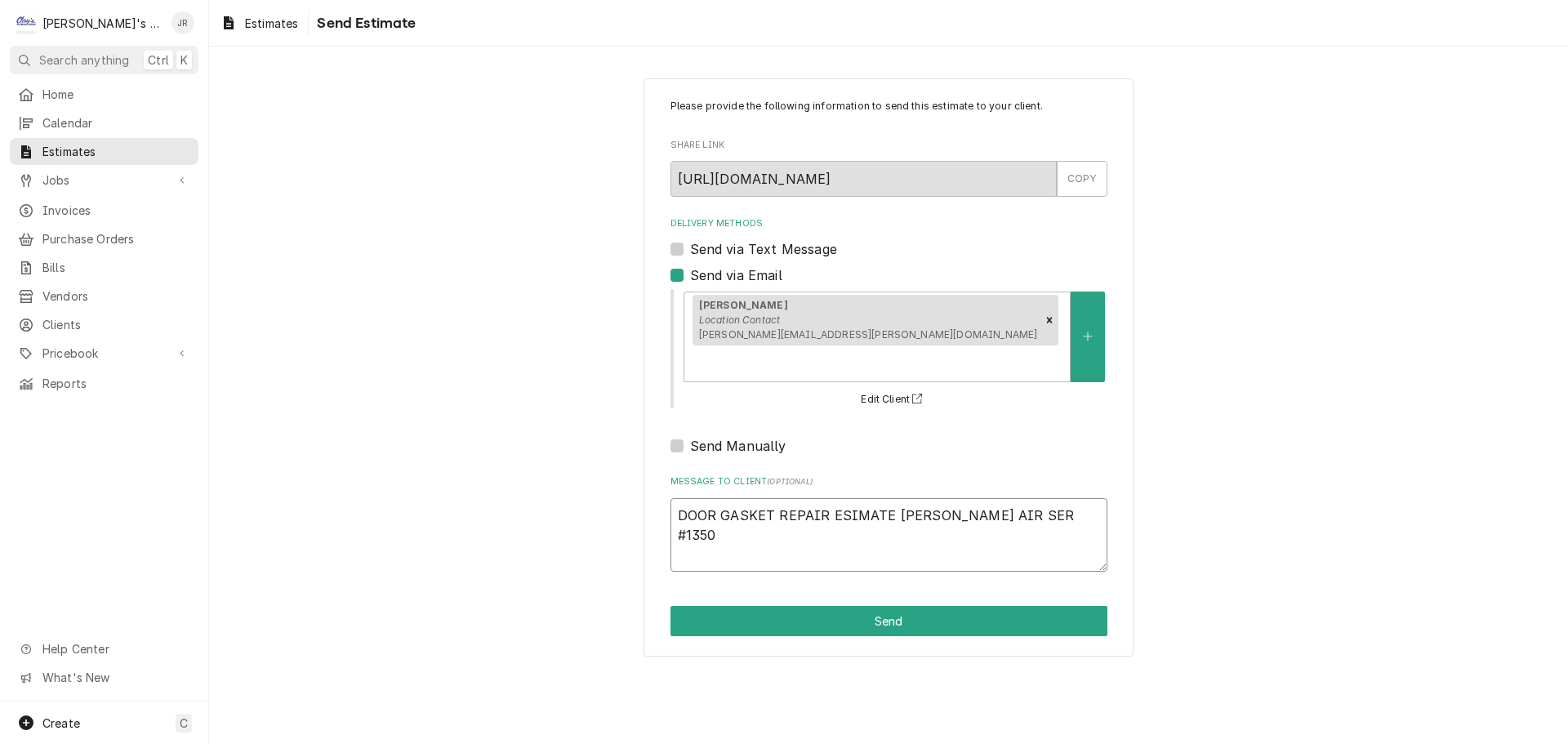
type textarea "x"
type textarea "DOOR GASKET REPAIR ESIMATE BEV AIR SER #13503"
type textarea "x"
type textarea "DOOR GASKET REPAIR ESIMATE BEV AIR SER #135035"
type textarea "x"
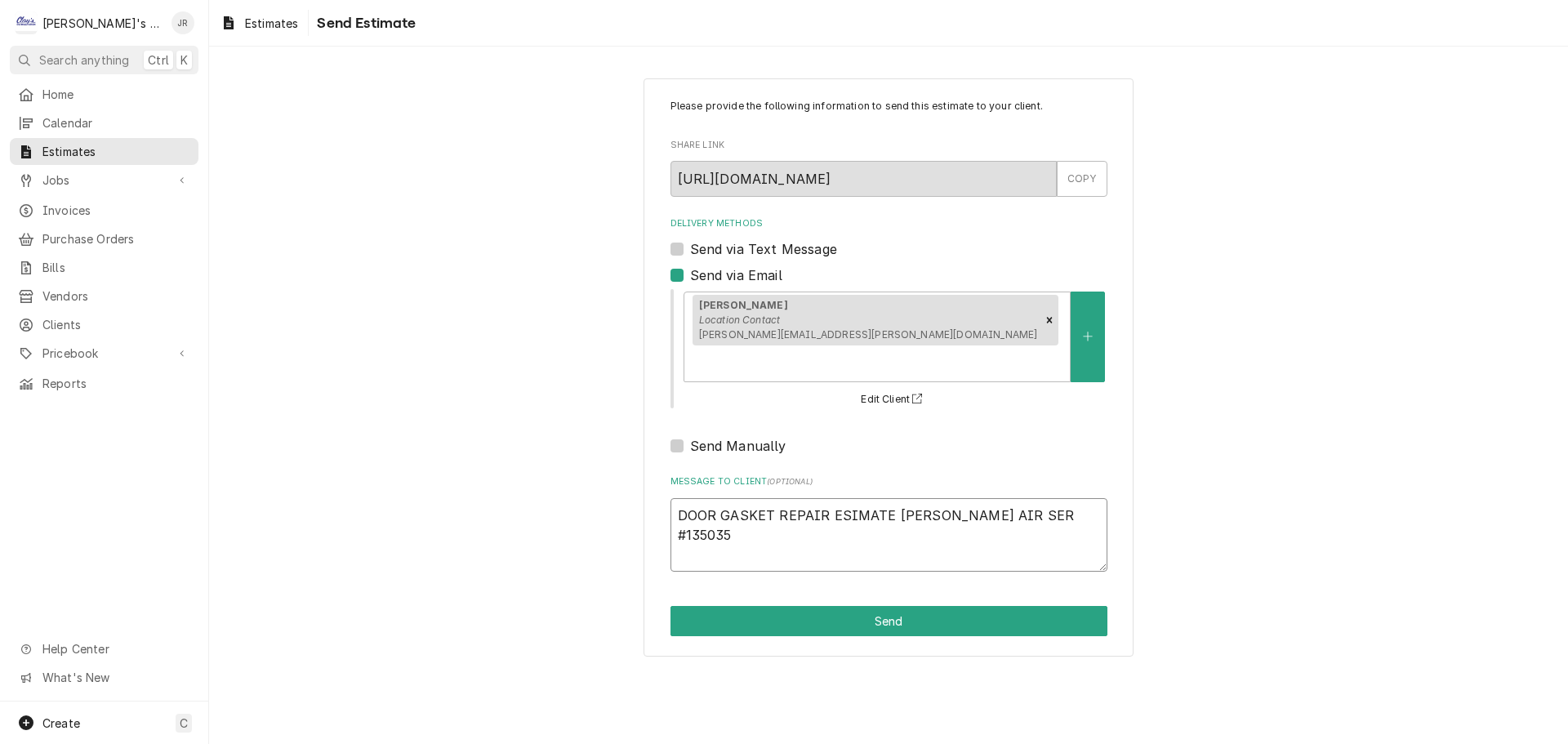
type textarea "DOOR GASKET REPAIR ESIMATE BEV AIR SER #1350356"
type textarea "x"
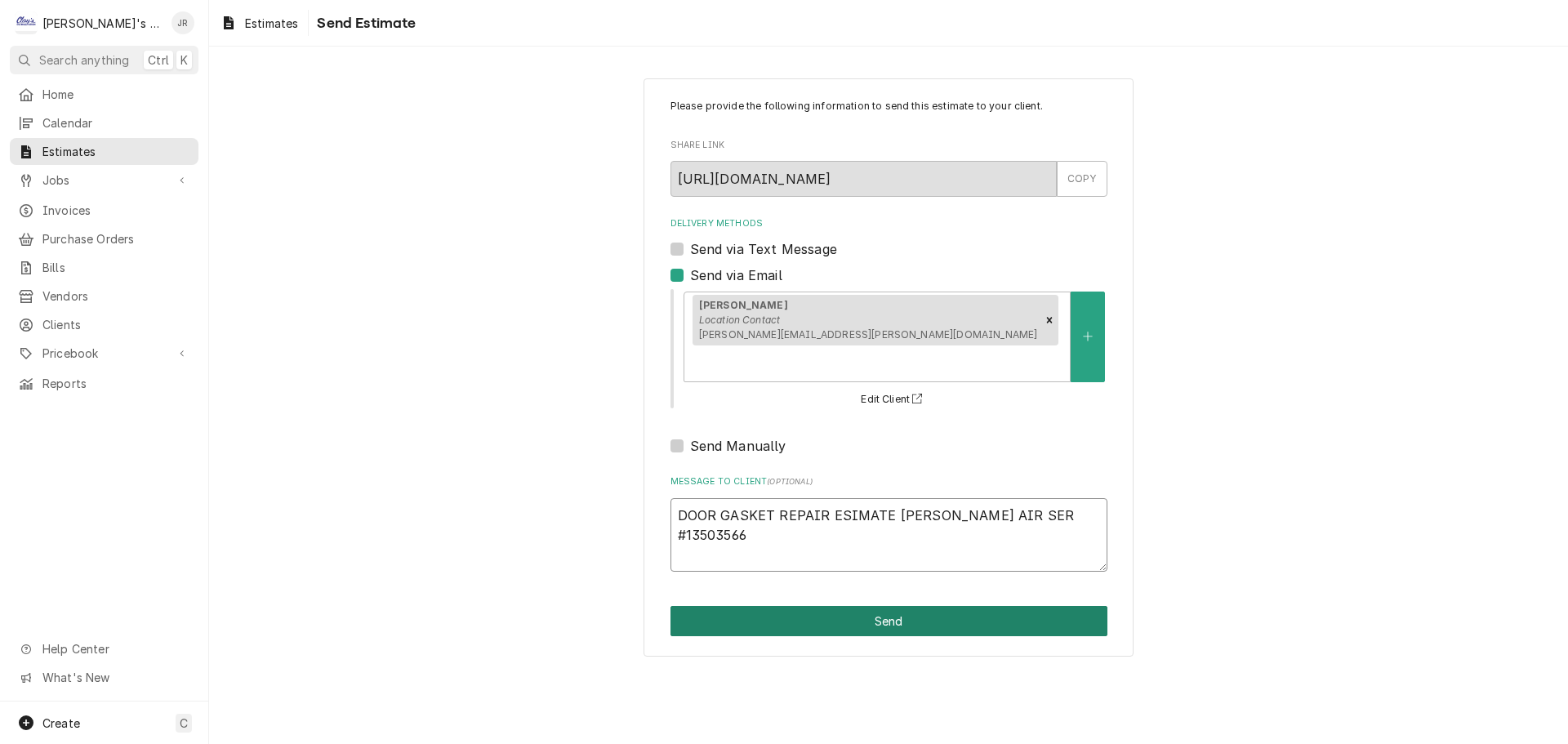
type textarea "DOOR GASKET REPAIR ESIMATE BEV AIR SER #13503566"
click at [934, 606] on button "Send" at bounding box center [888, 622] width 437 height 30
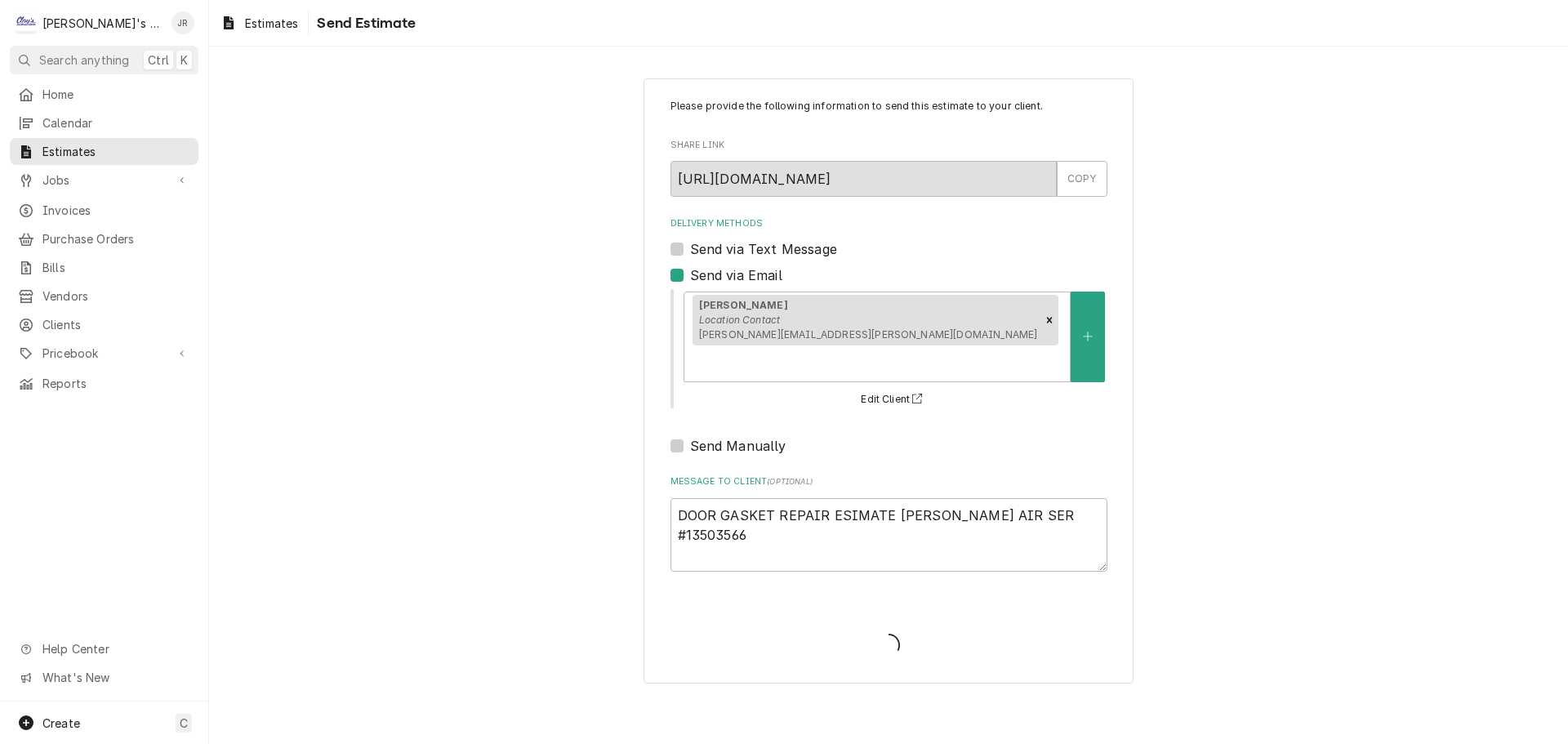
type textarea "x"
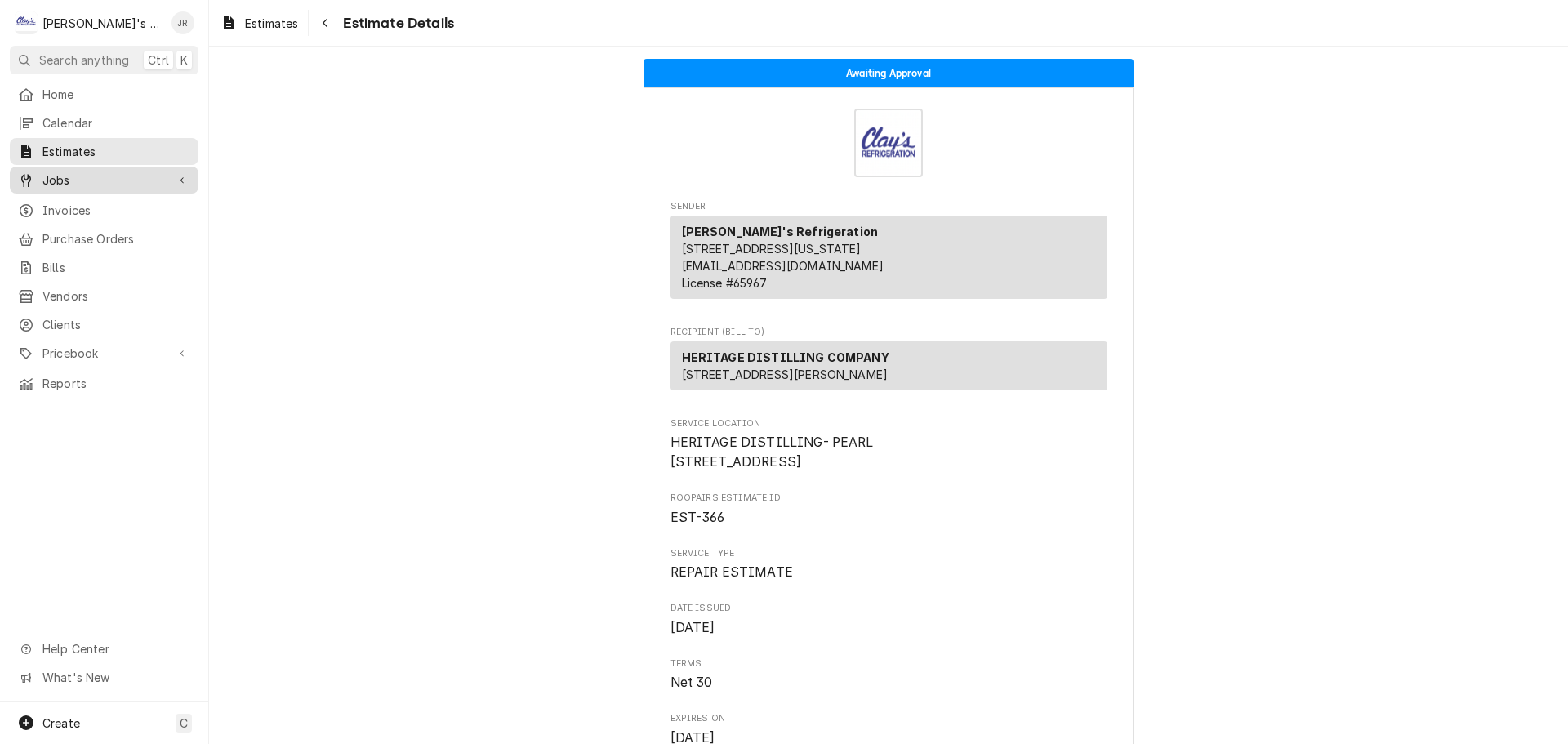
click at [98, 173] on span "Jobs" at bounding box center [104, 179] width 123 height 17
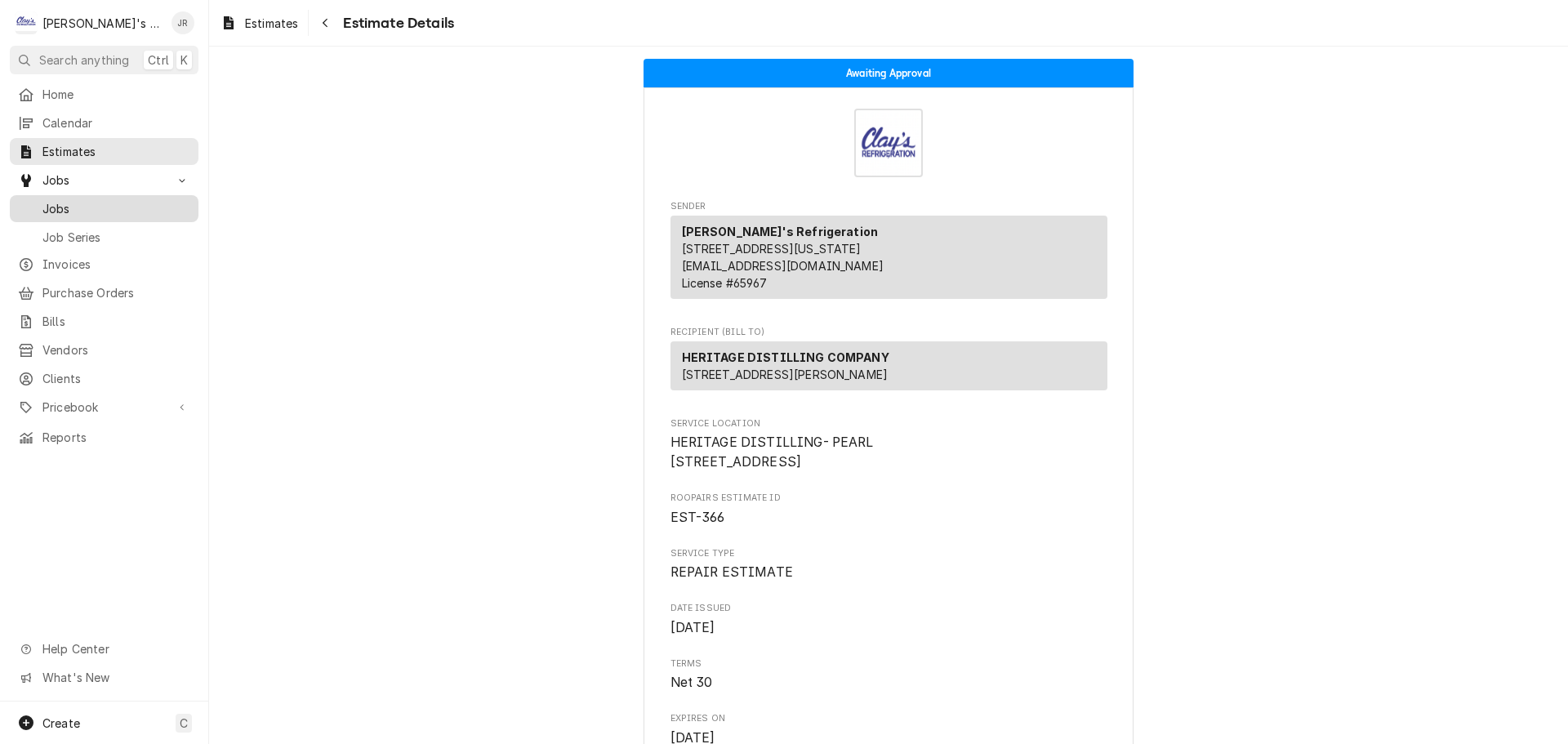
click at [101, 207] on span "Jobs" at bounding box center [117, 209] width 148 height 17
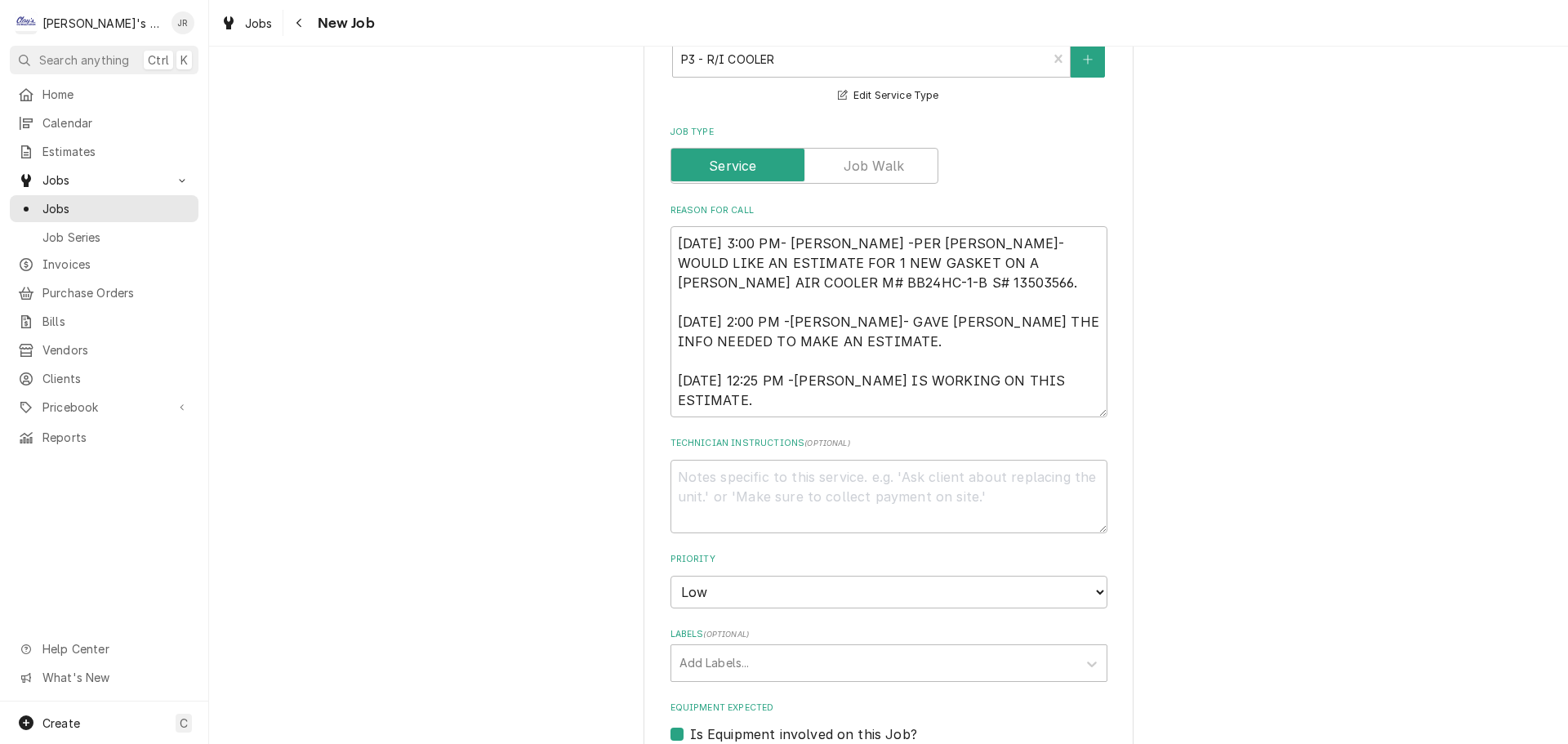
scroll to position [735, 0]
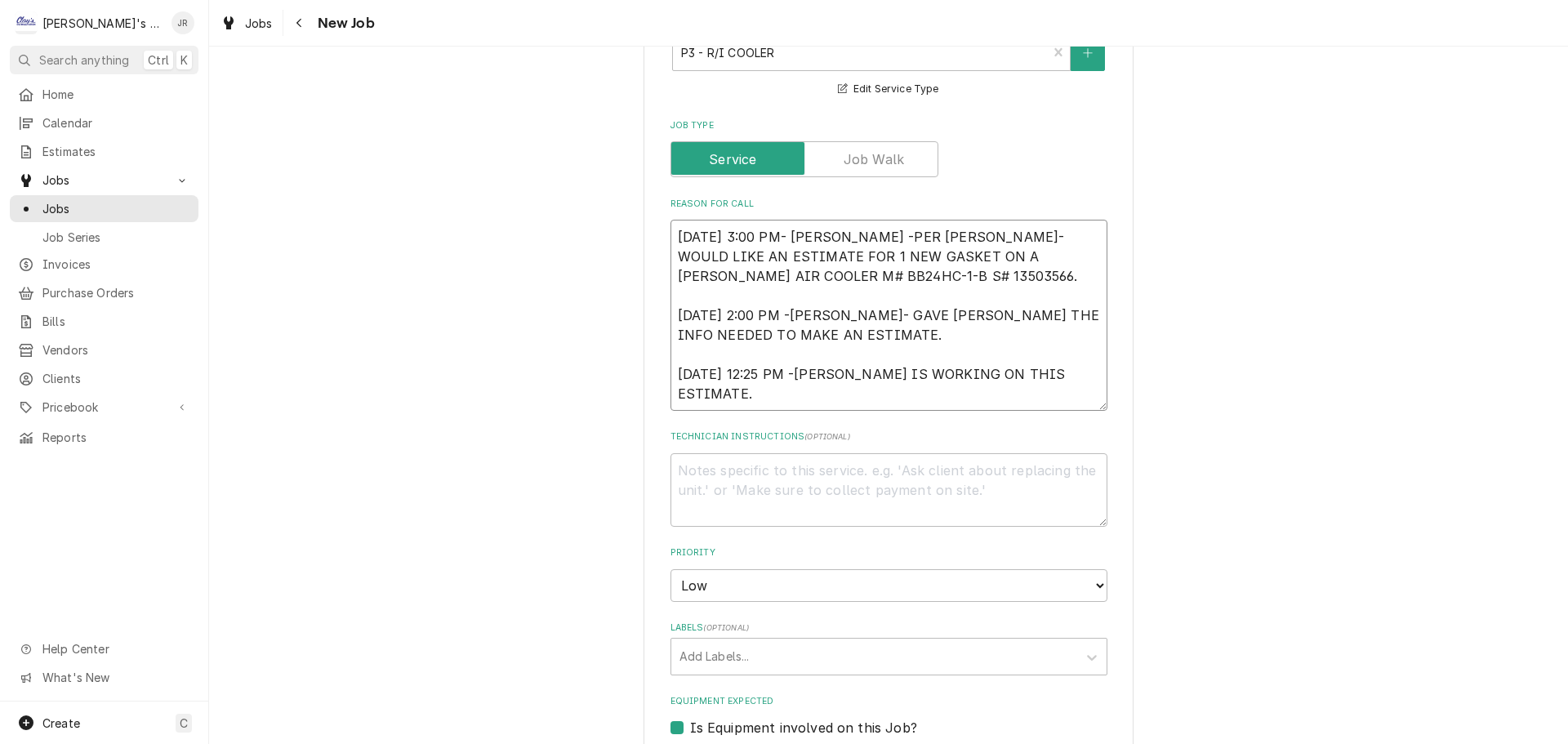
click at [753, 385] on textarea "[DATE] 3:00 PM- [PERSON_NAME] -PER [PERSON_NAME]- WOULD LIKE AN ESTIMATE FOR 1 …" at bounding box center [888, 315] width 437 height 191
type textarea "x"
type textarea "[DATE] 3:00 PM- [PERSON_NAME] -PER [PERSON_NAME]- WOULD LIKE AN ESTIMATE FOR 1 …"
type textarea "x"
type textarea "[DATE] 3:00 PM- [PERSON_NAME] -PER [PERSON_NAME]- WOULD LIKE AN ESTIMATE FOR 1 …"
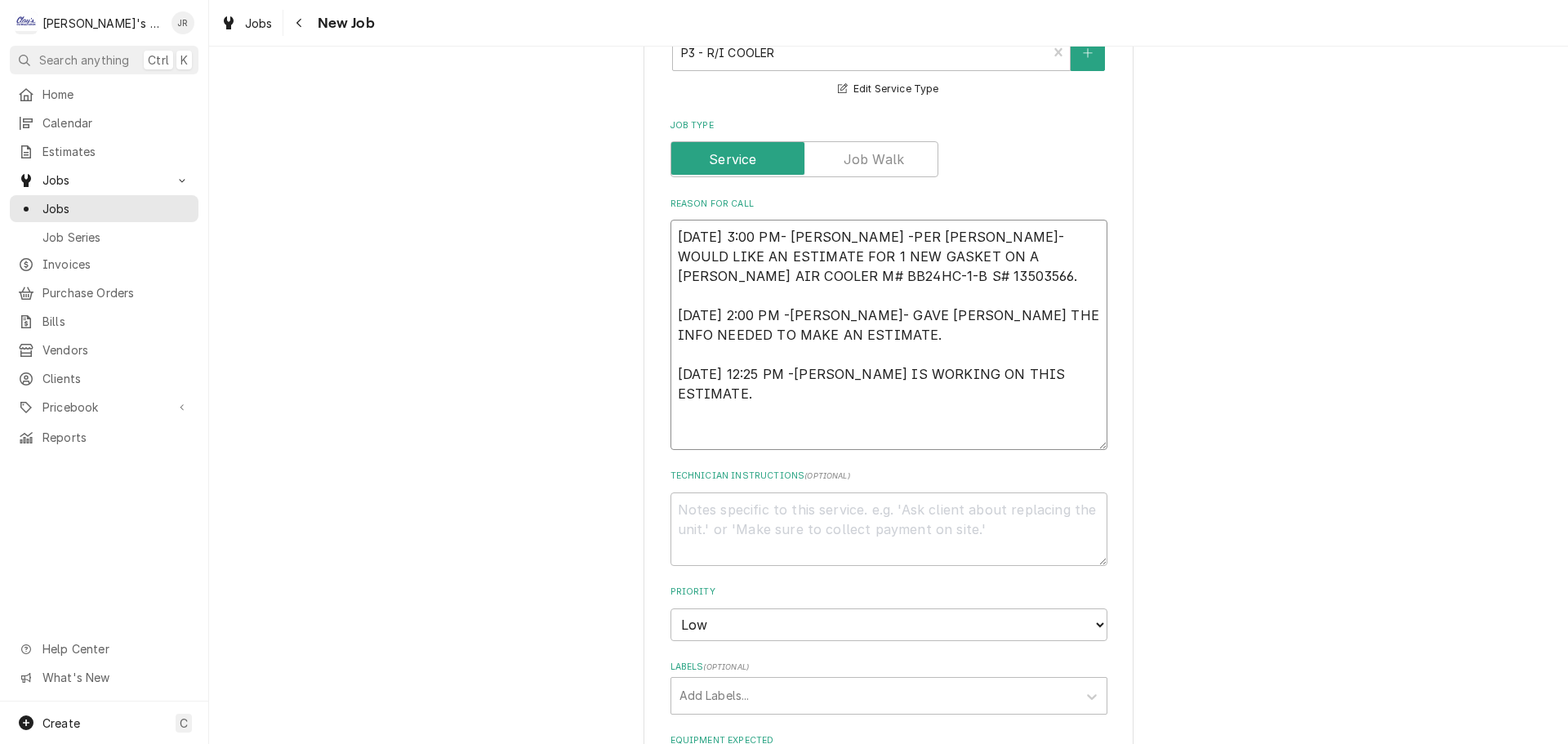
type textarea "x"
type textarea "[DATE] 3:00 PM- [PERSON_NAME] -PER [PERSON_NAME]- WOULD LIKE AN ESTIMATE FOR 1 …"
type textarea "x"
type textarea "[DATE] 3:00 PM- [PERSON_NAME] -PER [PERSON_NAME]- WOULD LIKE AN ESTIMATE FOR 1 …"
type textarea "x"
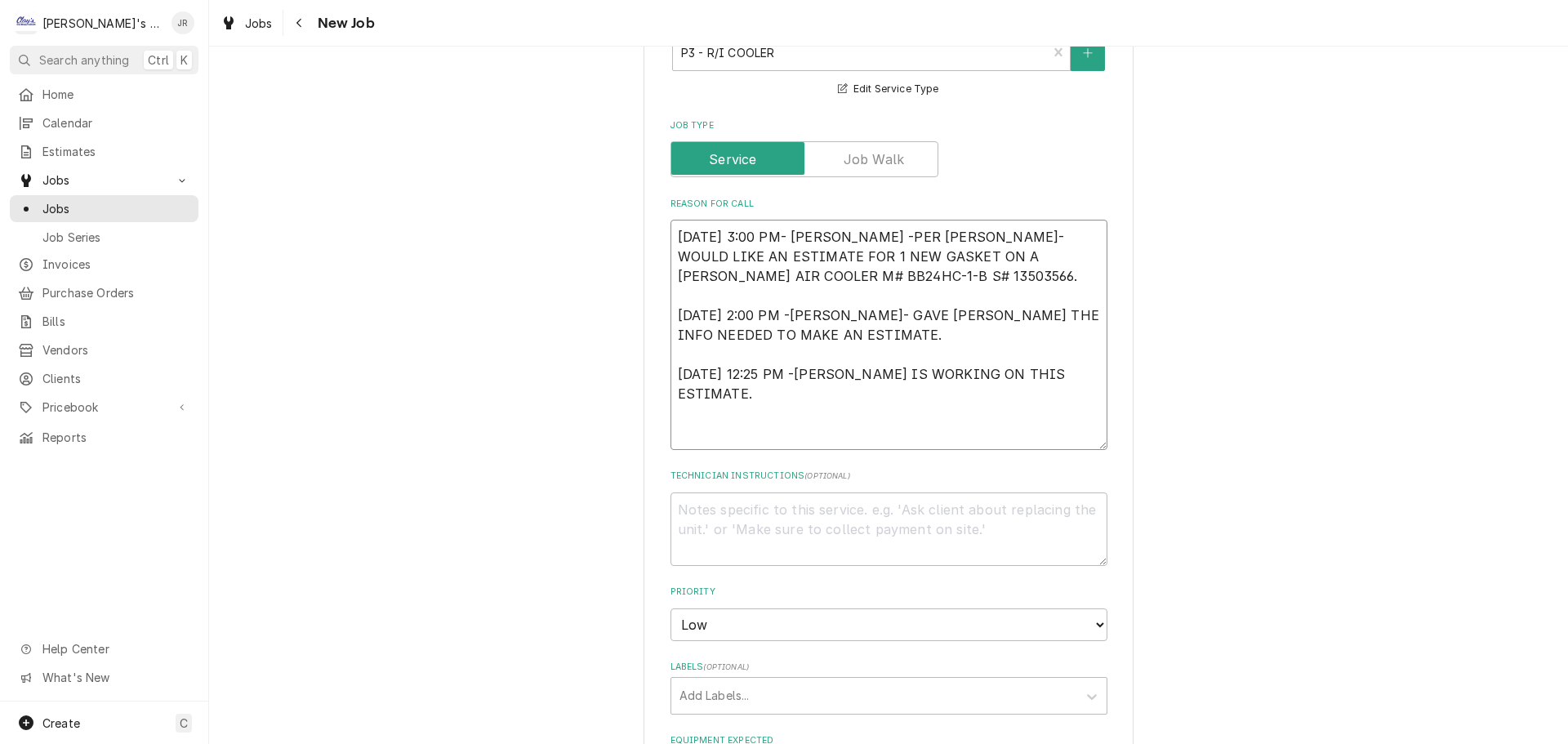
type textarea "[DATE] 3:00 PM- [PERSON_NAME] -PER [PERSON_NAME]- WOULD LIKE AN ESTIMATE FOR 1 …"
type textarea "x"
type textarea "[DATE] 3:00 PM- [PERSON_NAME] -PER [PERSON_NAME]- WOULD LIKE AN ESTIMATE FOR 1 …"
type textarea "x"
type textarea "[DATE] 3:00 PM- [PERSON_NAME] -PER [PERSON_NAME]- WOULD LIKE AN ESTIMATE FOR 1 …"
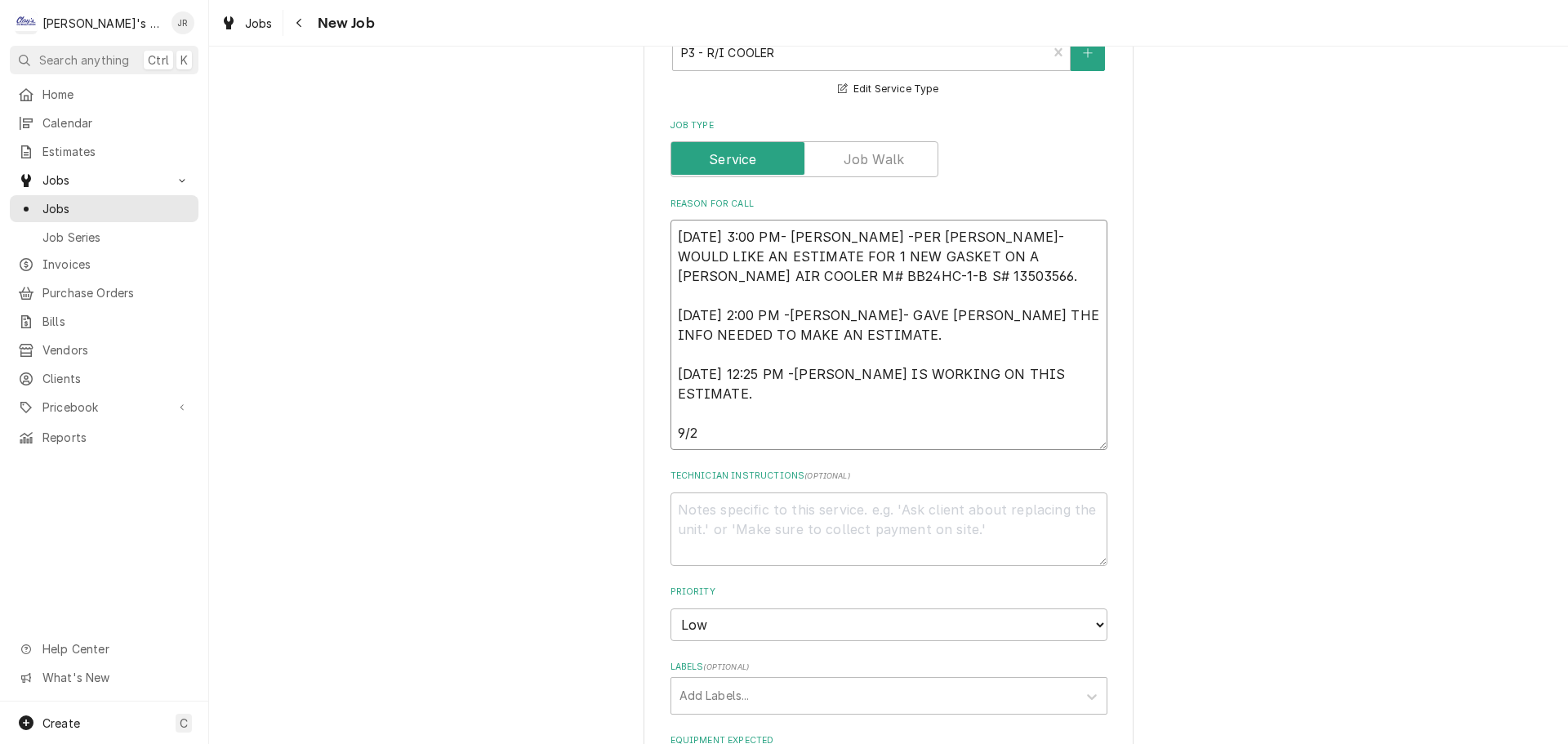
type textarea "x"
type textarea "[DATE] 3:00 PM- [PERSON_NAME] -PER [PERSON_NAME]- WOULD LIKE AN ESTIMATE FOR 1 …"
type textarea "x"
type textarea "[DATE] 3:00 PM- [PERSON_NAME] -PER [PERSON_NAME]- WOULD LIKE AN ESTIMATE FOR 1 …"
type textarea "x"
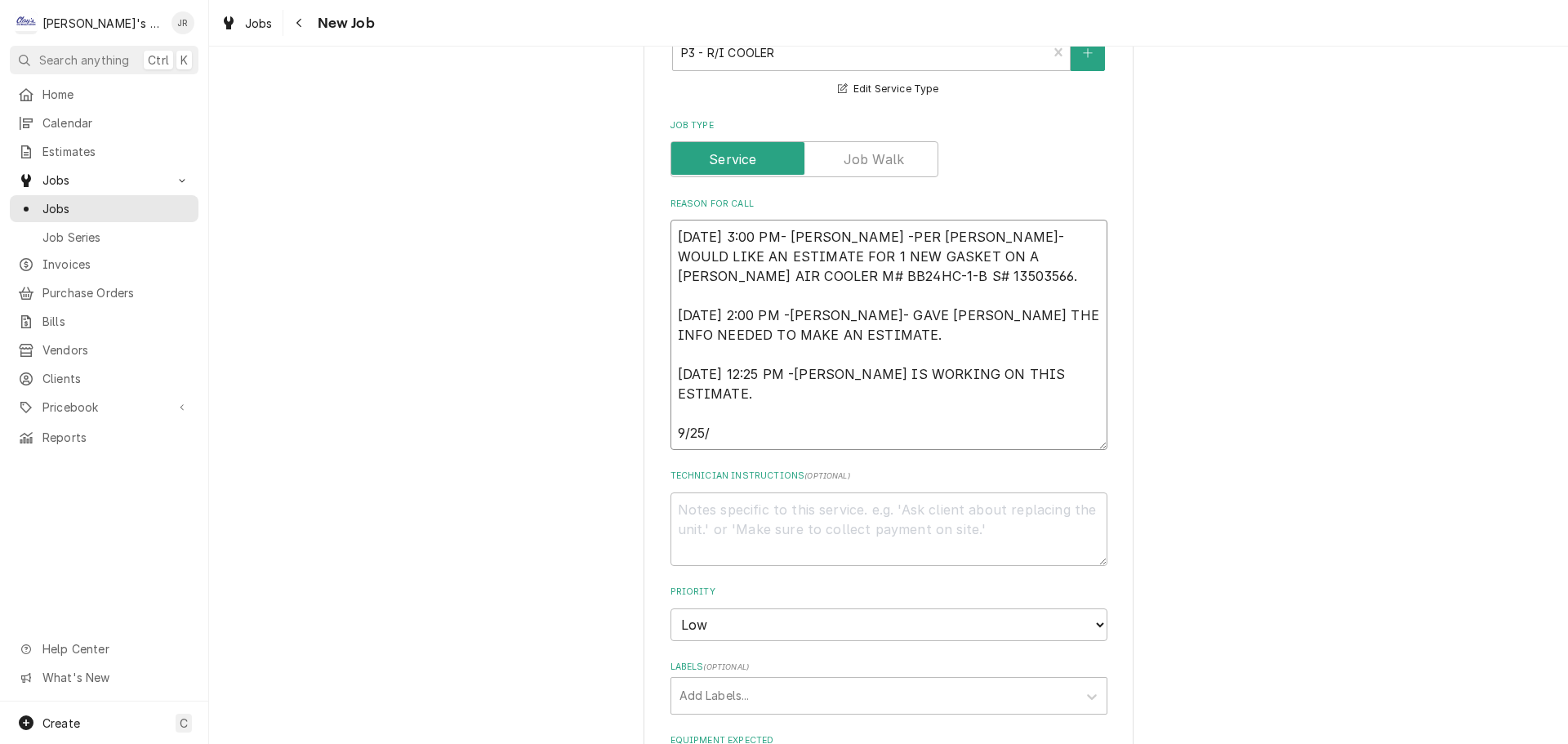
type textarea "[DATE] 3:00 PM- [PERSON_NAME] -PER [PERSON_NAME]- WOULD LIKE AN ESTIMATE FOR 1 …"
type textarea "x"
type textarea "[DATE] 3:00 PM- [PERSON_NAME] -PER [PERSON_NAME]- WOULD LIKE AN ESTIMATE FOR 1 …"
type textarea "x"
type textarea "[DATE] 3:00 PM- [PERSON_NAME] -PER [PERSON_NAME]- WOULD LIKE AN ESTIMATE FOR 1 …"
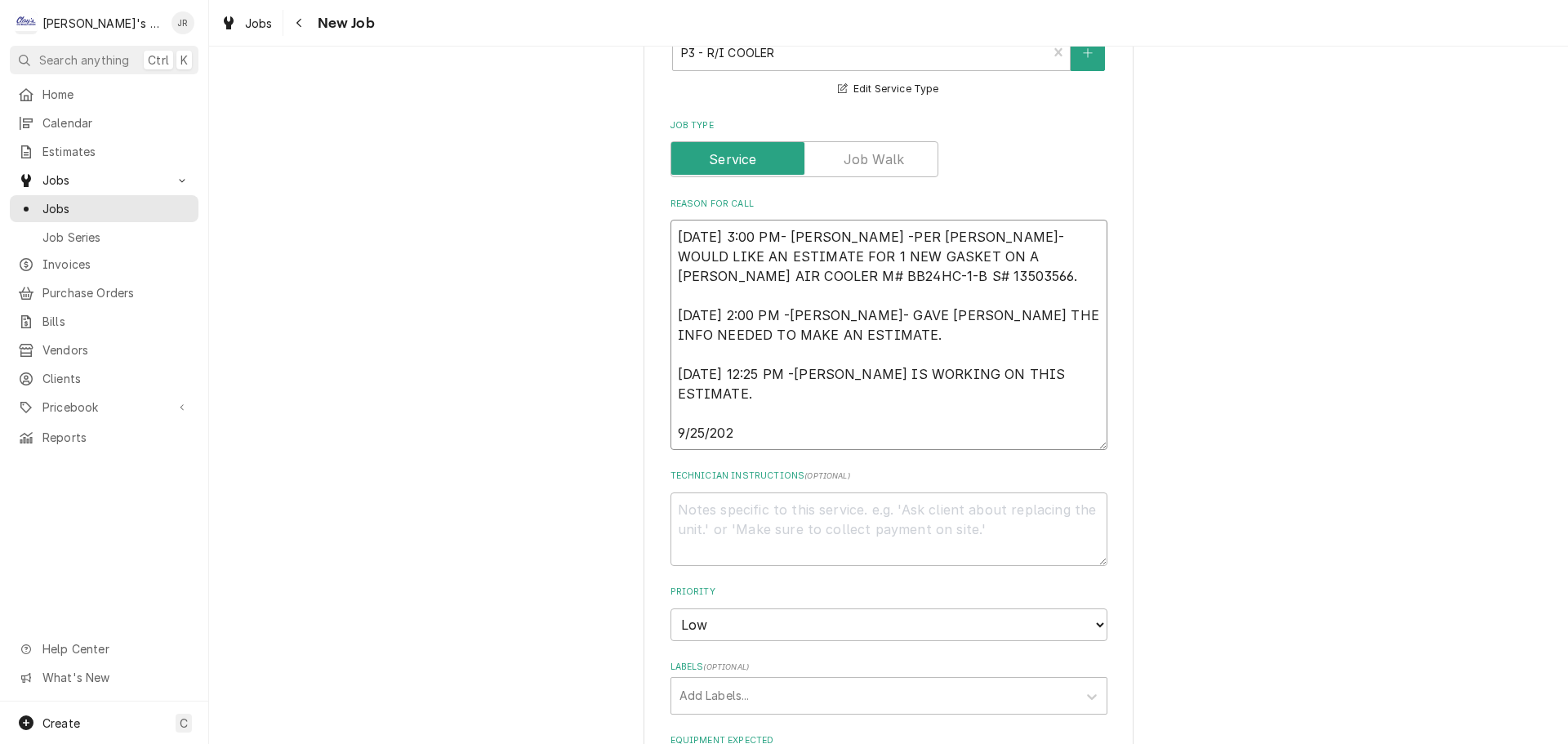
type textarea "x"
type textarea "[DATE] 3:00 PM- [PERSON_NAME] -PER [PERSON_NAME]- WOULD LIKE AN ESTIMATE FOR 1 …"
type textarea "x"
type textarea "[DATE] 3:00 PM- [PERSON_NAME] -PER [PERSON_NAME]- WOULD LIKE AN ESTIMATE FOR 1 …"
type textarea "x"
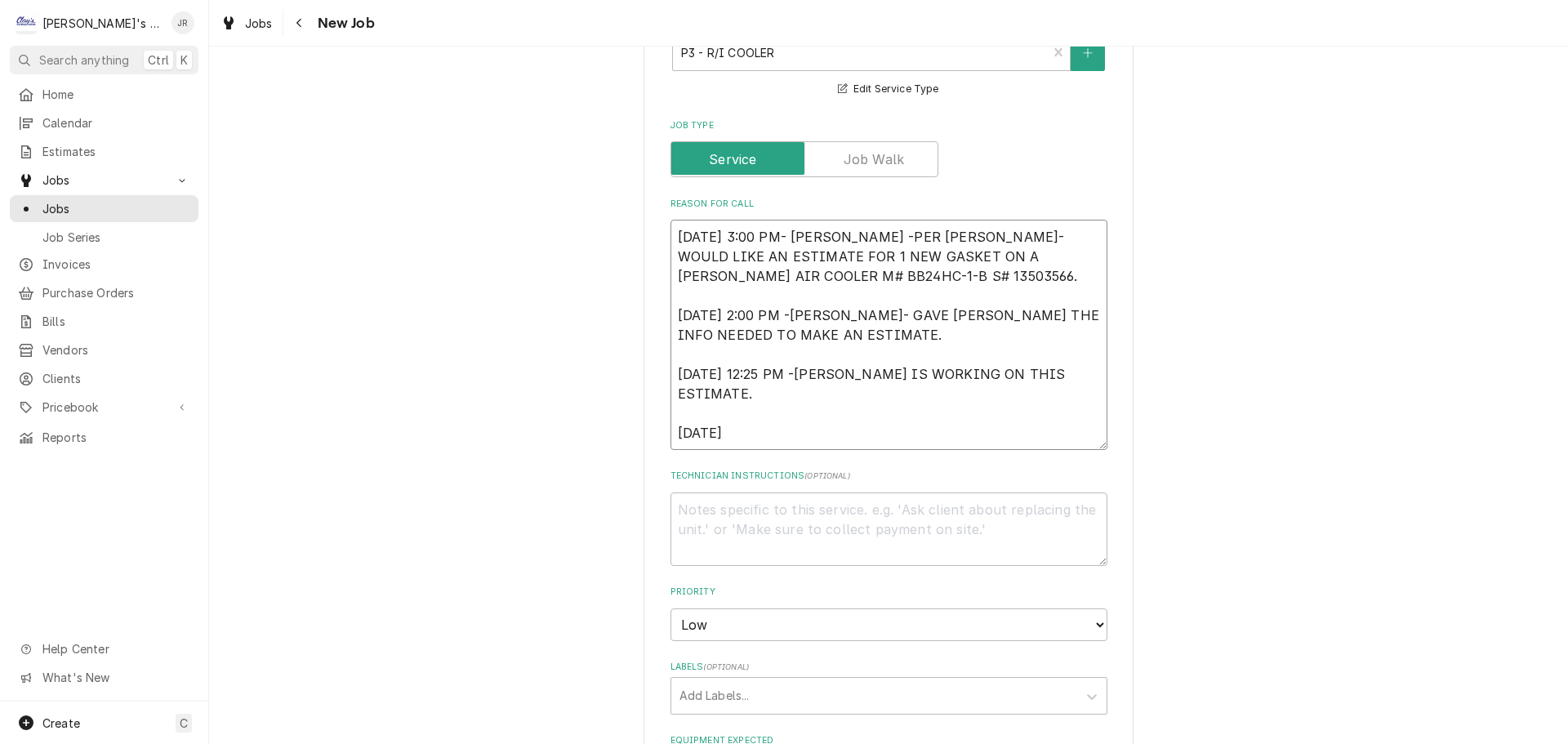
type textarea "[DATE] 3:00 PM- [PERSON_NAME] -PER [PERSON_NAME]- WOULD LIKE AN ESTIMATE FOR 1 …"
type textarea "x"
type textarea "[DATE] 3:00 PM- [PERSON_NAME] -PER [PERSON_NAME]- WOULD LIKE AN ESTIMATE FOR 1 …"
type textarea "x"
type textarea "[DATE] 3:00 PM- [PERSON_NAME] -PER [PERSON_NAME]- WOULD LIKE AN ESTIMATE FOR 1 …"
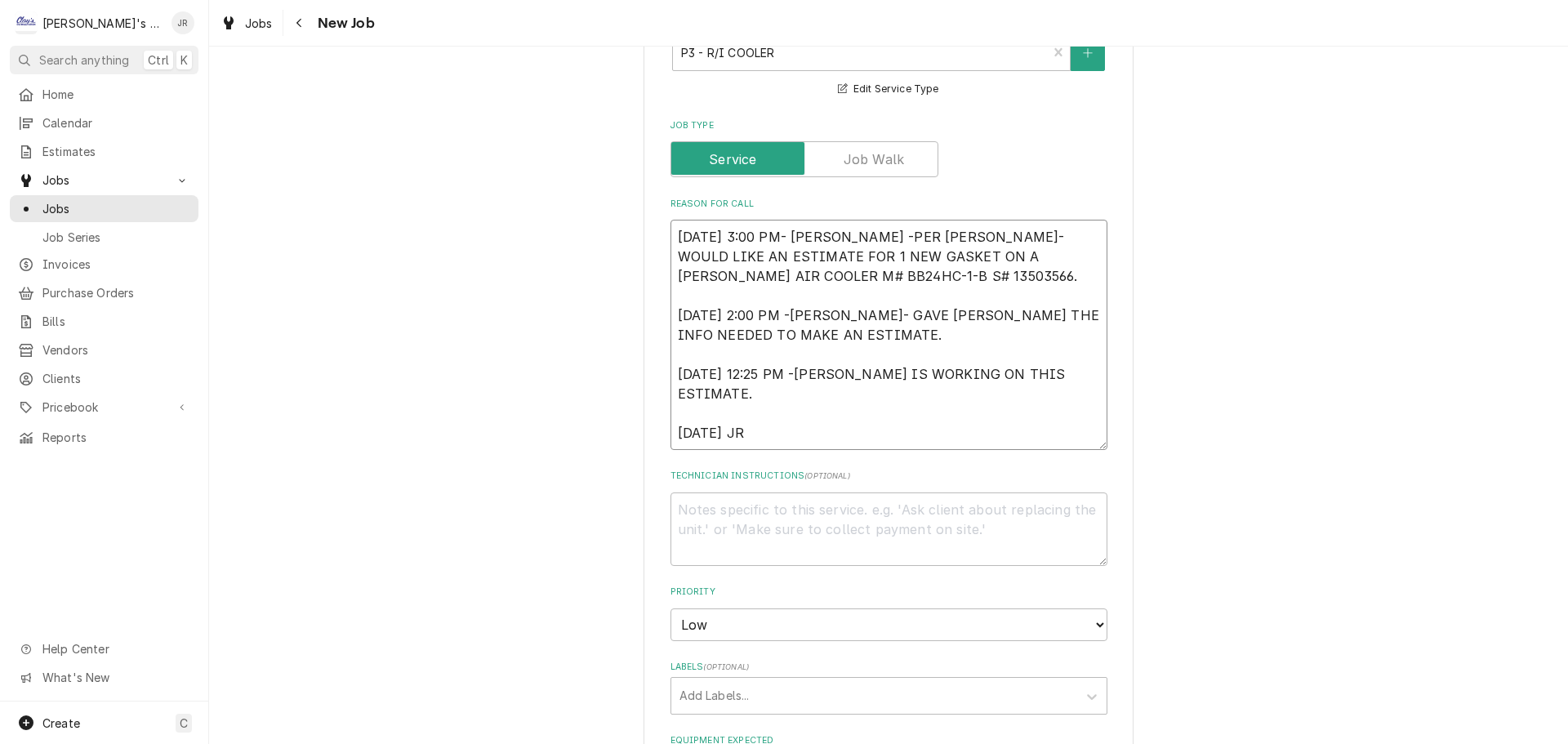
type textarea "x"
type textarea "[DATE] 3:00 PM- [PERSON_NAME] -PER [PERSON_NAME]- WOULD LIKE AN ESTIMATE FOR 1 …"
type textarea "x"
type textarea "[DATE] 3:00 PM- [PERSON_NAME] -PER [PERSON_NAME]- WOULD LIKE AN ESTIMATE FOR 1 …"
type textarea "x"
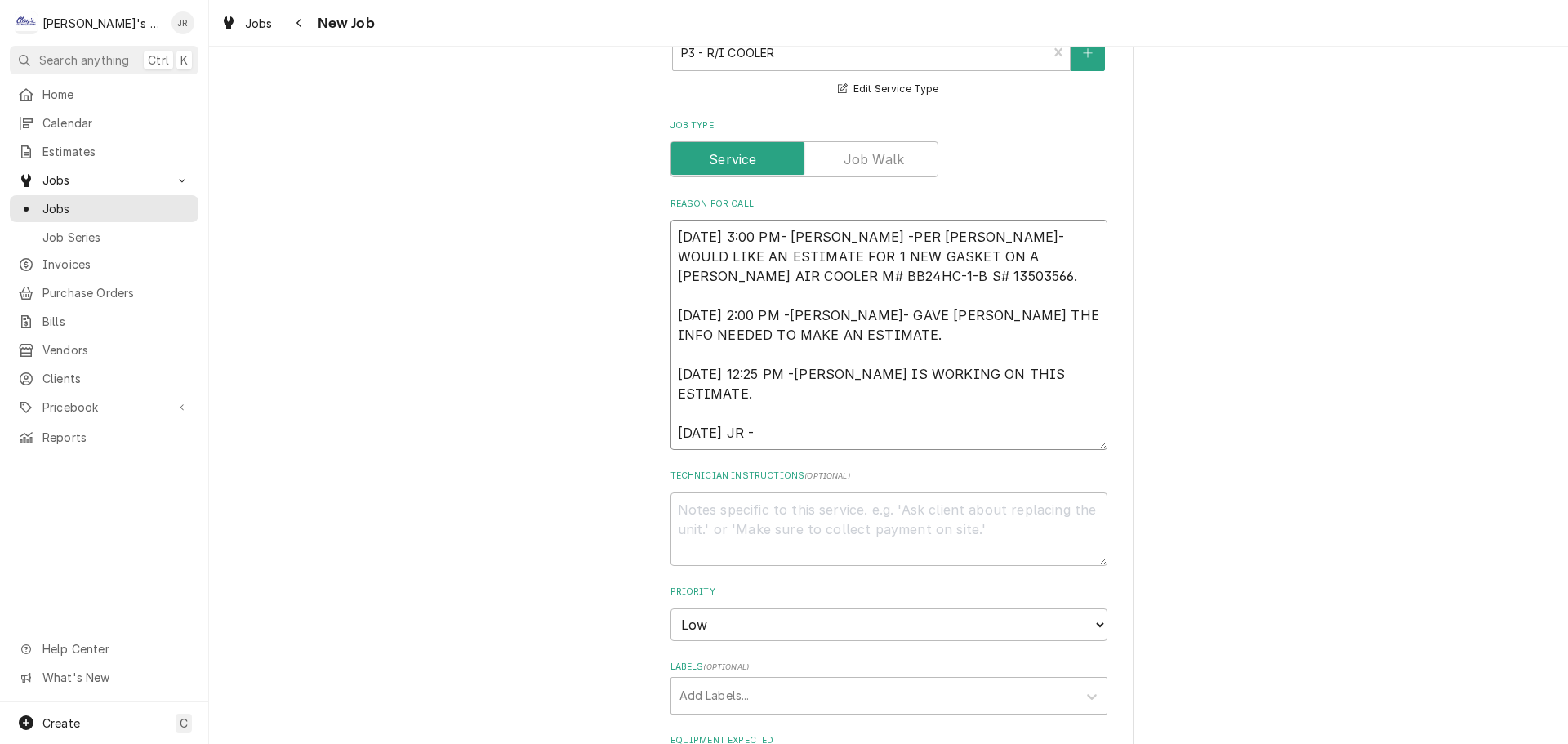
type textarea "[DATE] 3:00 PM- [PERSON_NAME] -PER [PERSON_NAME]- WOULD LIKE AN ESTIMATE FOR 1 …"
type textarea "x"
type textarea "[DATE] 3:00 PM- [PERSON_NAME] -PER [PERSON_NAME]- WOULD LIKE AN ESTIMATE FOR 1 …"
type textarea "x"
type textarea "[DATE] 3:00 PM- [PERSON_NAME] -PER [PERSON_NAME]- WOULD LIKE AN ESTIMATE FOR 1 …"
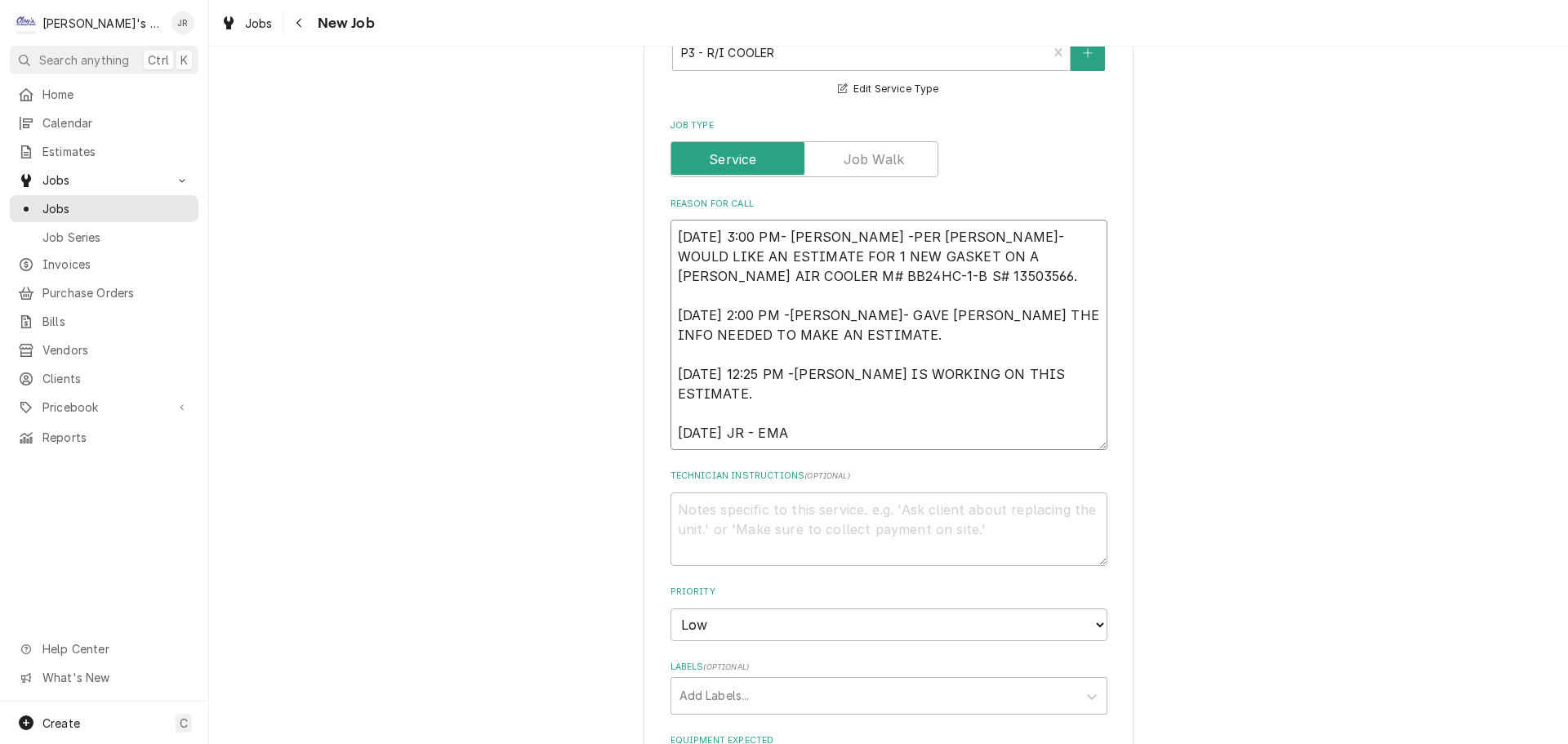
type textarea "x"
type textarea "[DATE] 3:00 PM- [PERSON_NAME] -PER [PERSON_NAME]- WOULD LIKE AN ESTIMATE FOR 1 …"
type textarea "x"
type textarea "[DATE] 3:00 PM- [PERSON_NAME] -PER [PERSON_NAME]- WOULD LIKE AN ESTIMATE FOR 1 …"
type textarea "x"
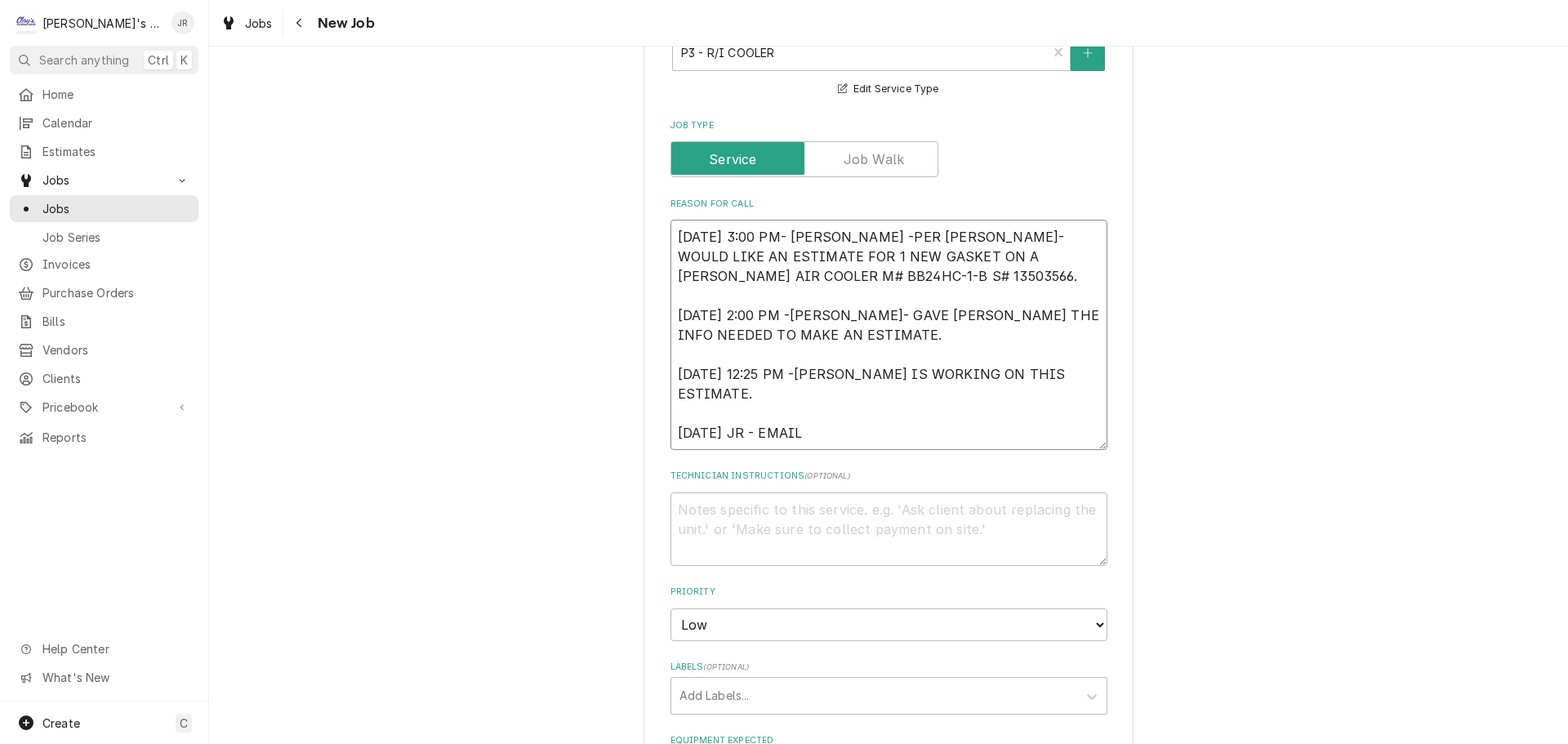
type textarea "[DATE] 3:00 PM- [PERSON_NAME] -PER [PERSON_NAME]- WOULD LIKE AN ESTIMATE FOR 1 …"
type textarea "x"
type textarea "[DATE] 3:00 PM- [PERSON_NAME] -PER [PERSON_NAME]- WOULD LIKE AN ESTIMATE FOR 1 …"
type textarea "x"
type textarea "[DATE] 3:00 PM- [PERSON_NAME] -PER [PERSON_NAME]- WOULD LIKE AN ESTIMATE FOR 1 …"
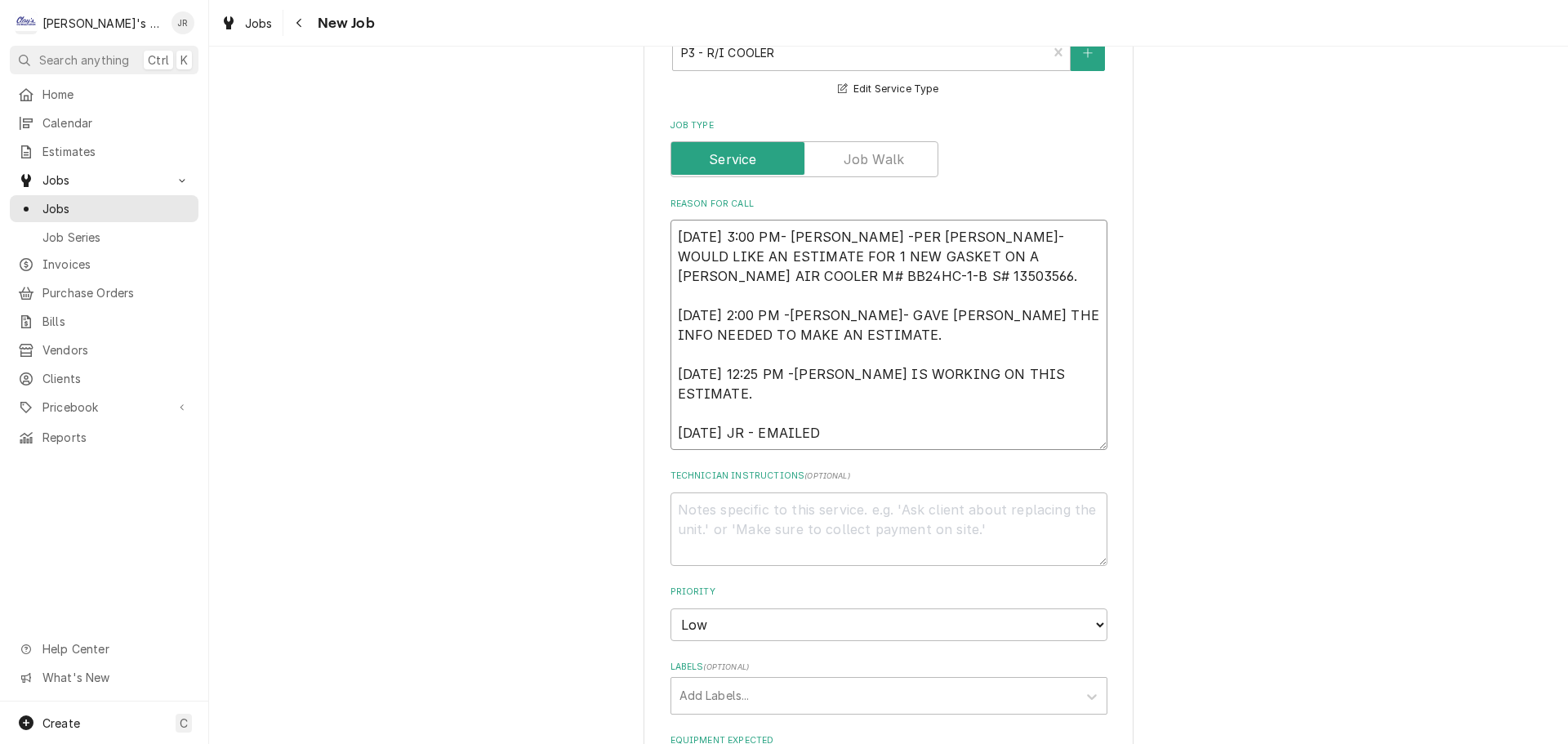
type textarea "x"
type textarea "[DATE] 3:00 PM- [PERSON_NAME] -PER [PERSON_NAME]- WOULD LIKE AN ESTIMATE FOR 1 …"
type textarea "x"
type textarea "[DATE] 3:00 PM- [PERSON_NAME] -PER [PERSON_NAME]- WOULD LIKE AN ESTIMATE FOR 1 …"
type textarea "x"
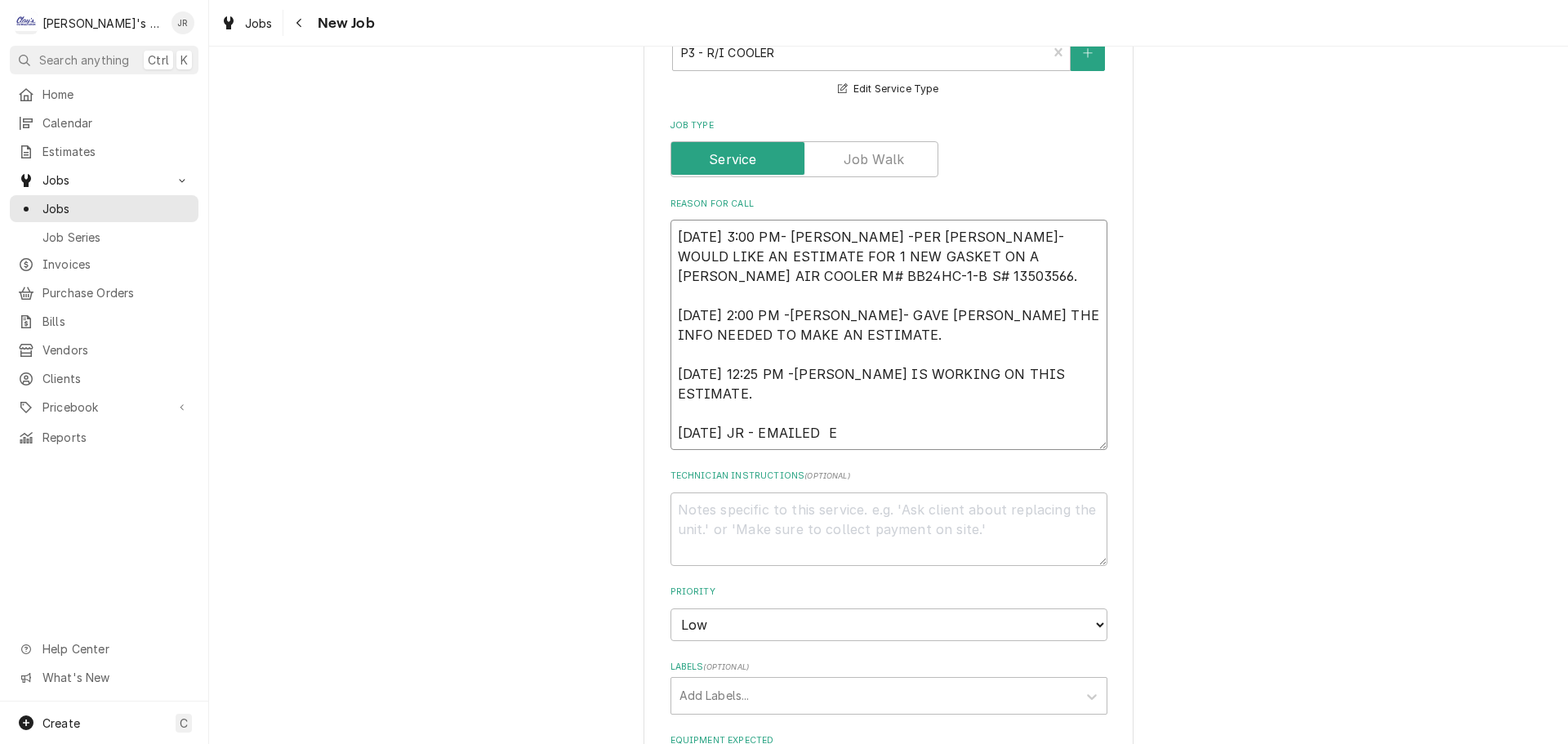
type textarea "9/10/2025 3:00 PM- KASSIE -PER JANET- WOULD LIKE AN ESTIMATE FOR 1 NEW GASKET O…"
type textarea "x"
type textarea "9/10/2025 3:00 PM- KASSIE -PER JANET- WOULD LIKE AN ESTIMATE FOR 1 NEW GASKET O…"
type textarea "x"
type textarea "9/10/2025 3:00 PM- KASSIE -PER JANET- WOULD LIKE AN ESTIMATE FOR 1 NEW GASKET O…"
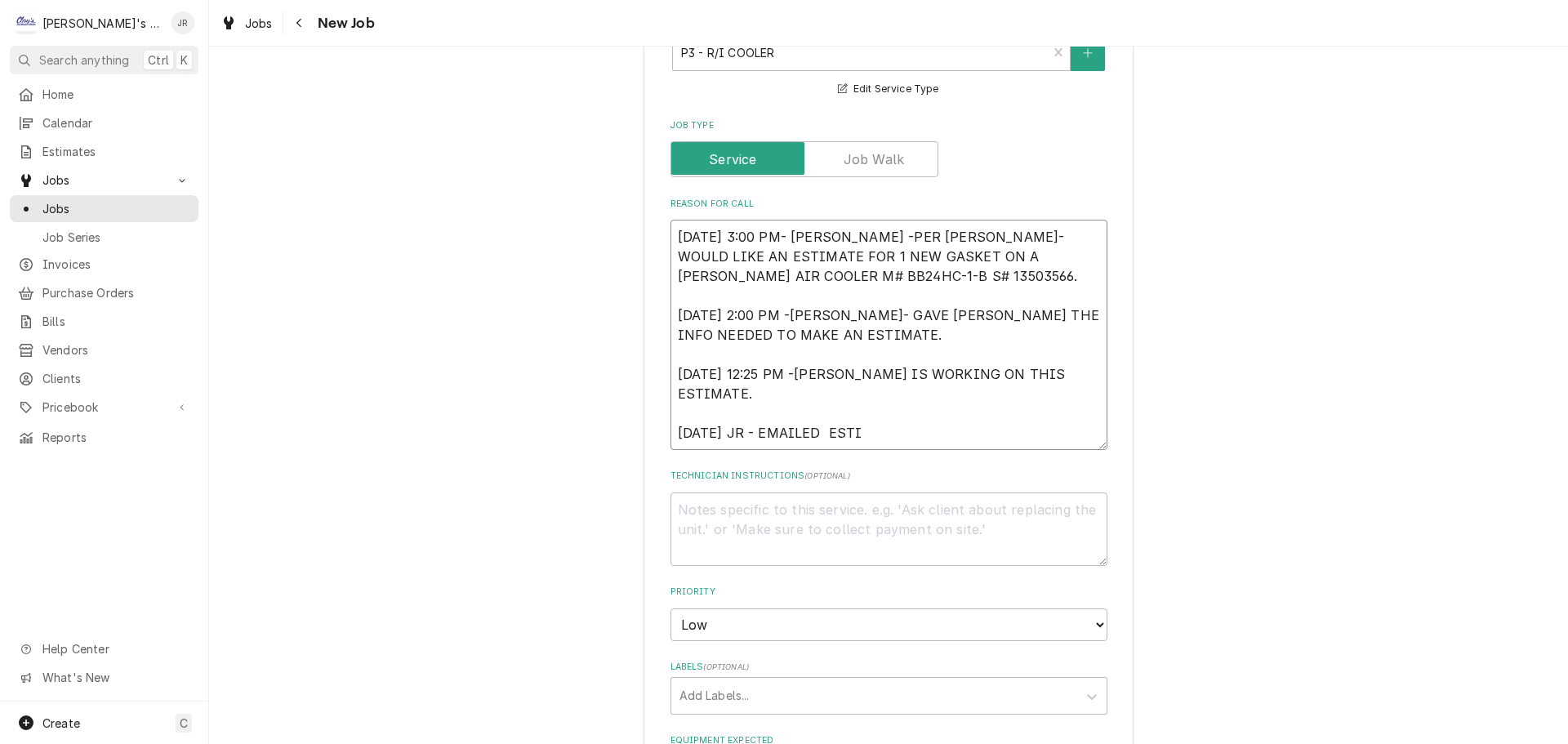
type textarea "x"
type textarea "9/10/2025 3:00 PM- KASSIE -PER JANET- WOULD LIKE AN ESTIMATE FOR 1 NEW GASKET O…"
type textarea "x"
type textarea "9/10/2025 3:00 PM- KASSIE -PER JANET- WOULD LIKE AN ESTIMATE FOR 1 NEW GASKET O…"
type textarea "x"
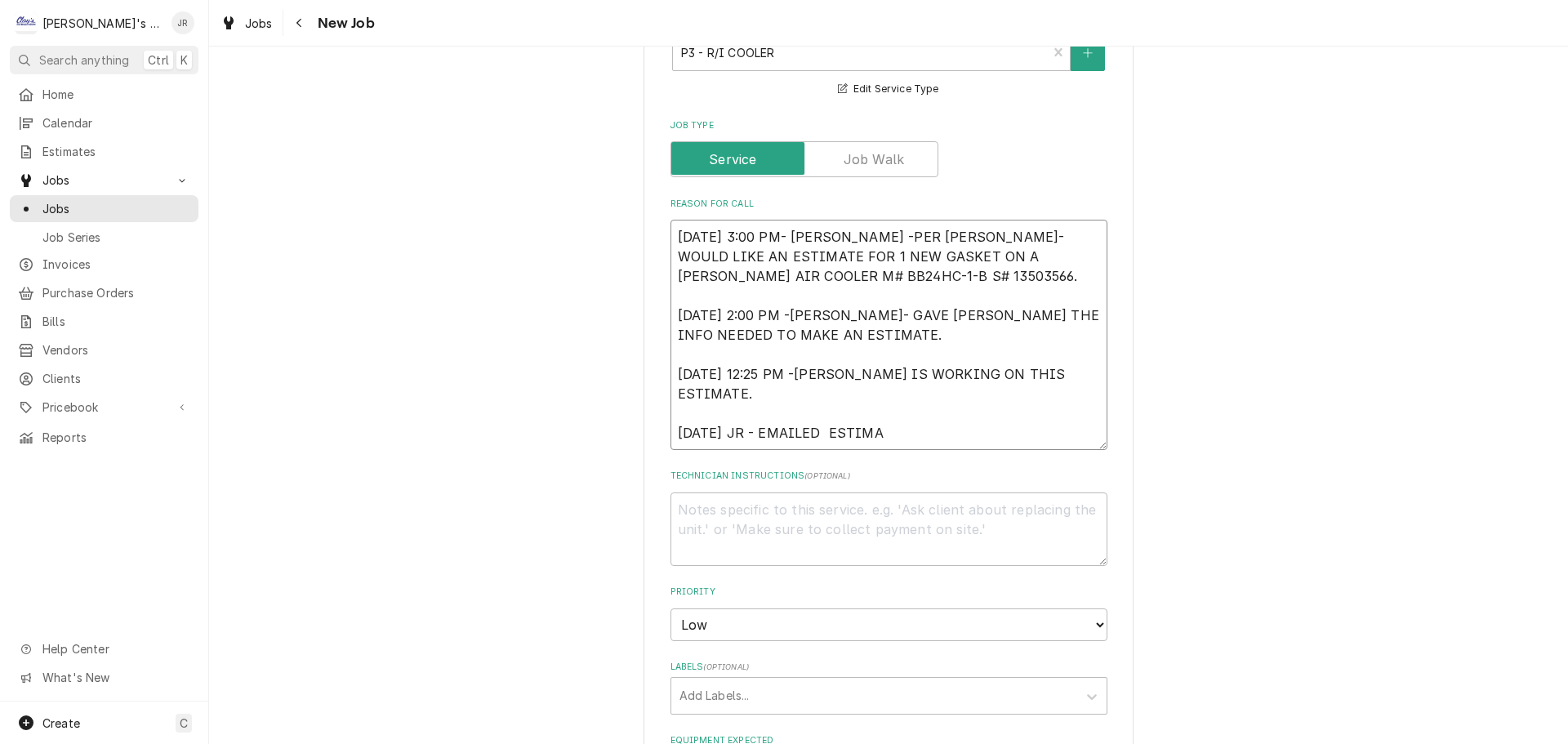
type textarea "9/10/2025 3:00 PM- KASSIE -PER JANET- WOULD LIKE AN ESTIMATE FOR 1 NEW GASKET O…"
type textarea "x"
type textarea "9/10/2025 3:00 PM- KASSIE -PER JANET- WOULD LIKE AN ESTIMATE FOR 1 NEW GASKET O…"
type textarea "x"
type textarea "9/10/2025 3:00 PM- KASSIE -PER JANET- WOULD LIKE AN ESTIMATE FOR 1 NEW GASKET O…"
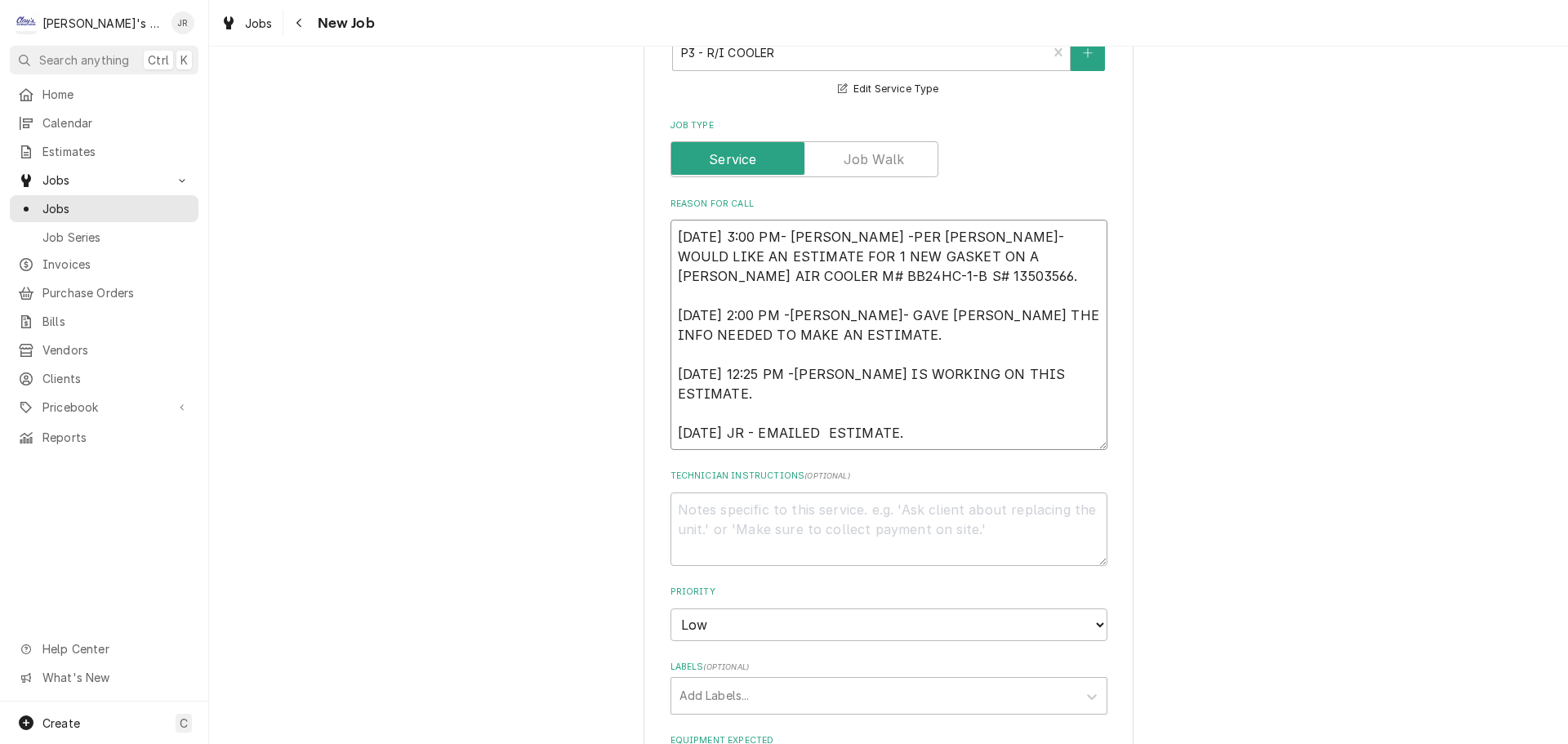
type textarea "x"
type textarea "9/10/2025 3:00 PM- KASSIE -PER JANET- WOULD LIKE AN ESTIMATE FOR 1 NEW GASKET O…"
type textarea "x"
type textarea "9/10/2025 3:00 PM- KASSIE -PER JANET- WOULD LIKE AN ESTIMATE FOR 1 NEW GASKET O…"
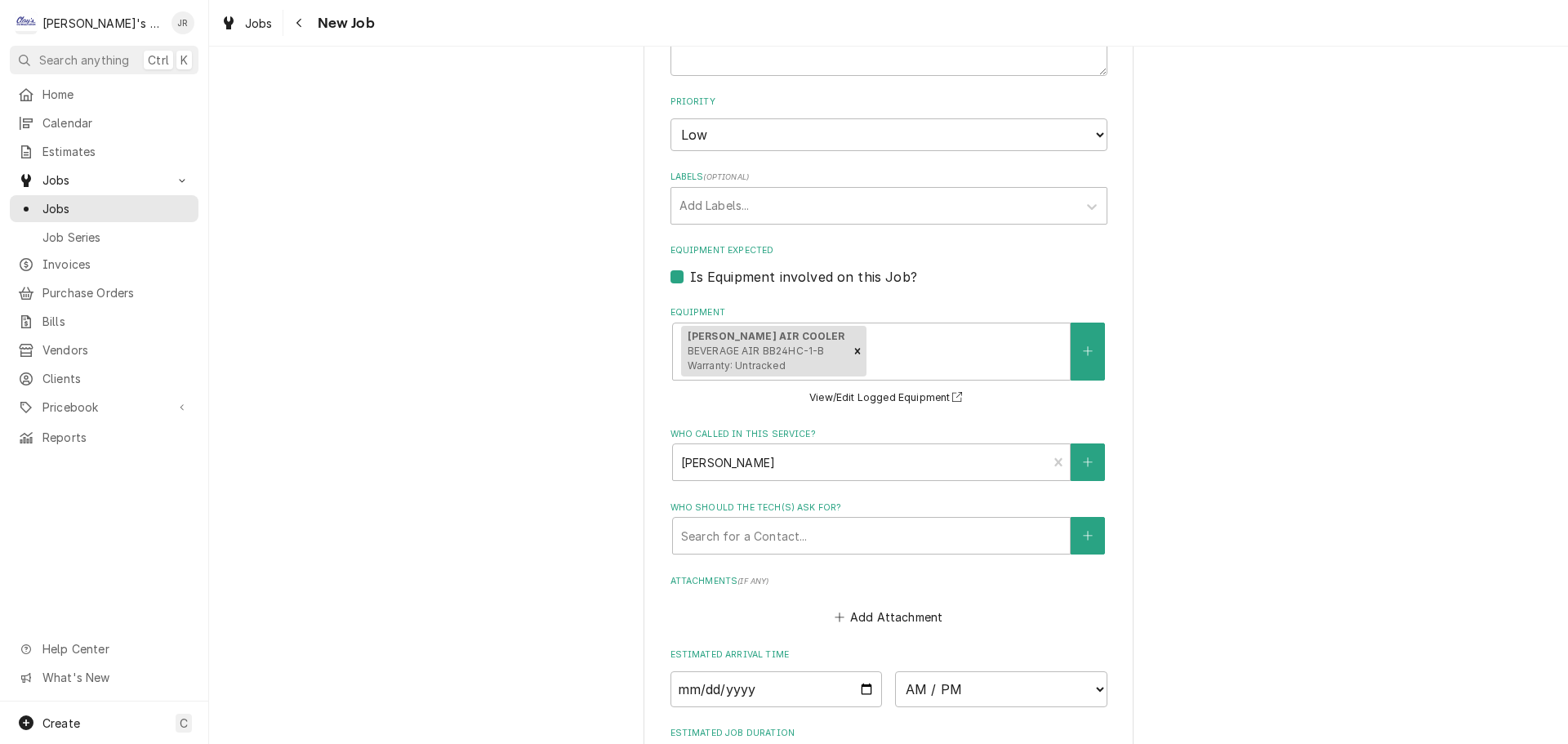
scroll to position [1504, 0]
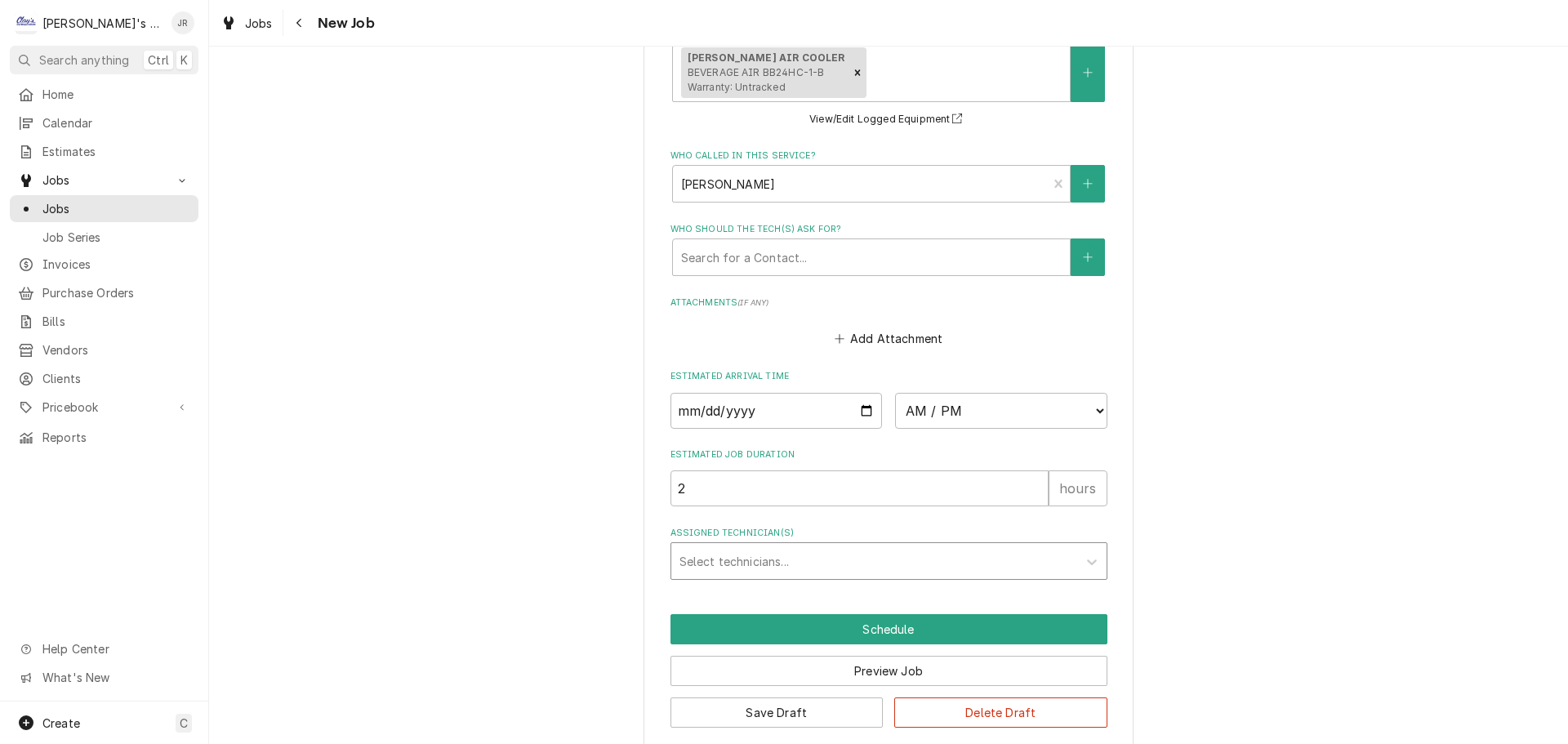
click at [746, 549] on div "Assigned Technician(s)" at bounding box center [874, 560] width 389 height 29
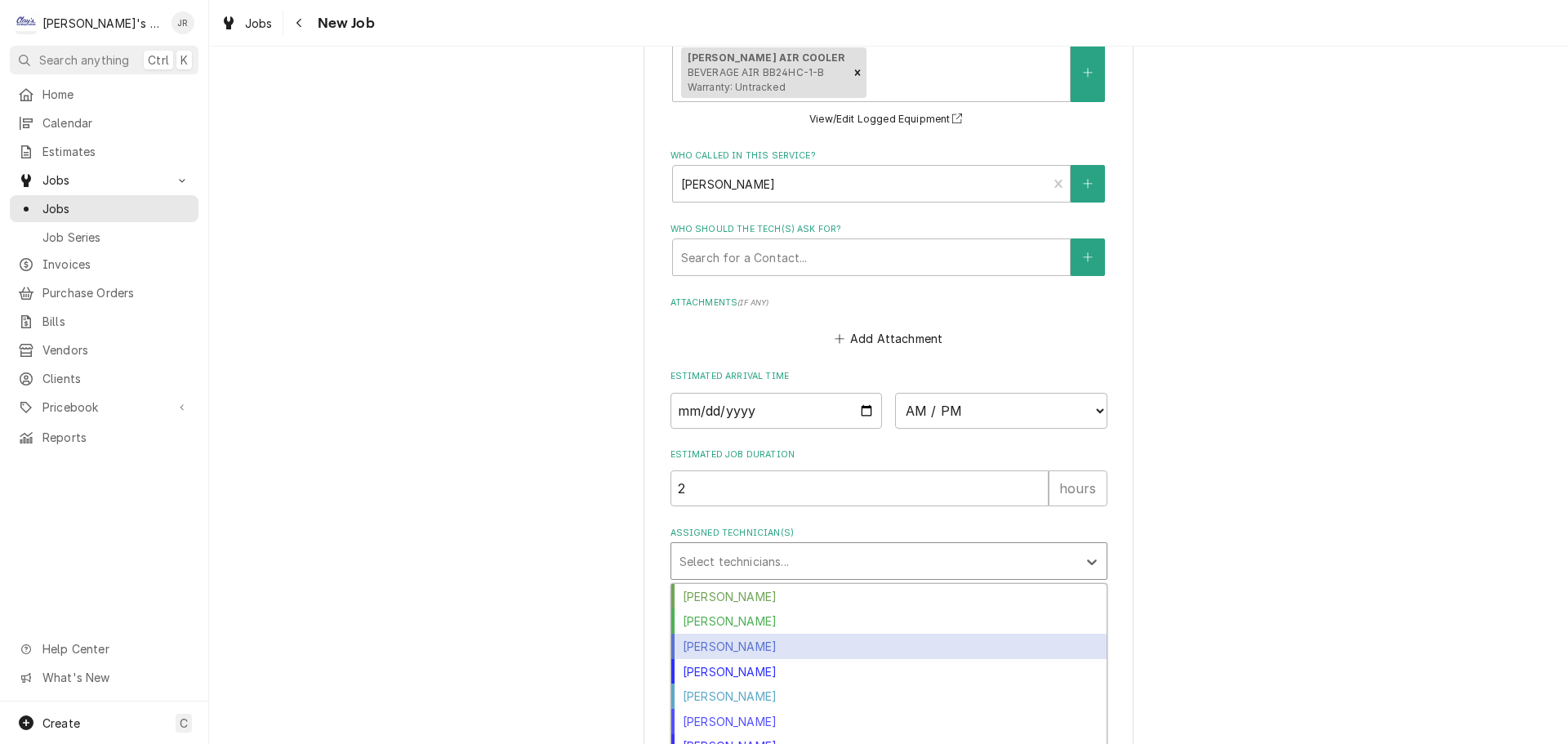
click at [729, 634] on div "Jeff Rue" at bounding box center [888, 647] width 435 height 25
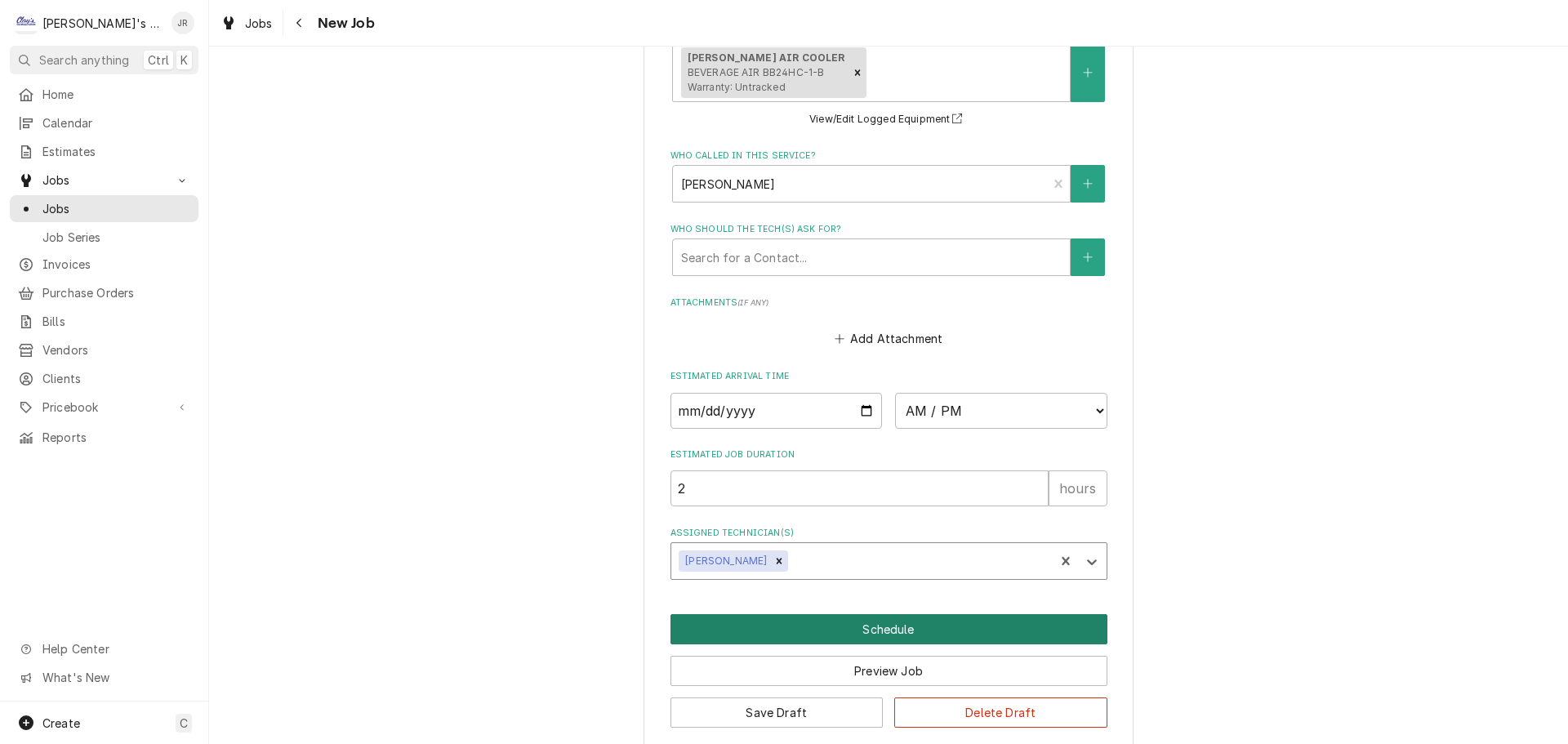
click at [743, 614] on button "Schedule" at bounding box center [888, 629] width 437 height 30
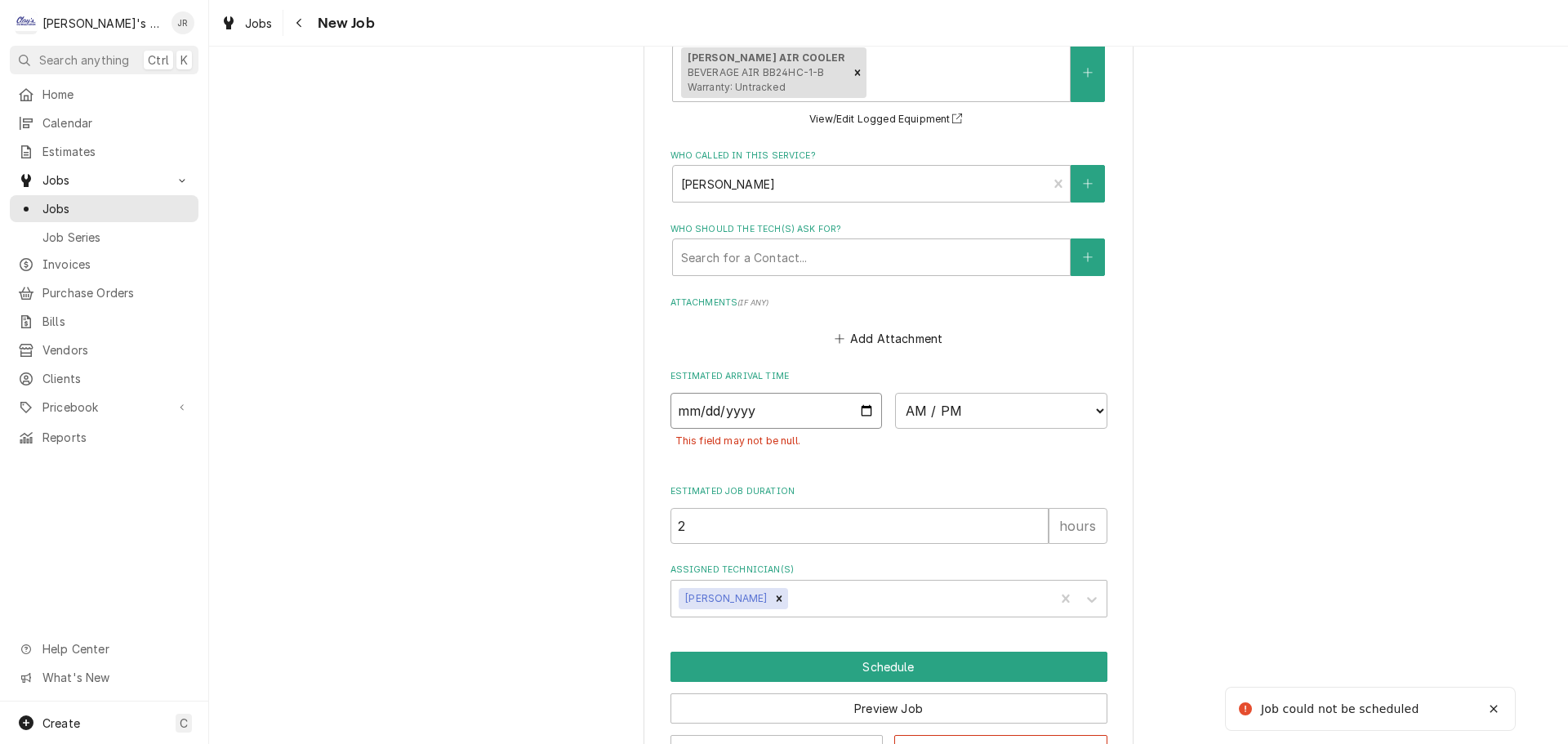
click at [861, 393] on input "Date" at bounding box center [776, 410] width 212 height 36
type textarea "x"
type input "2025-09-25"
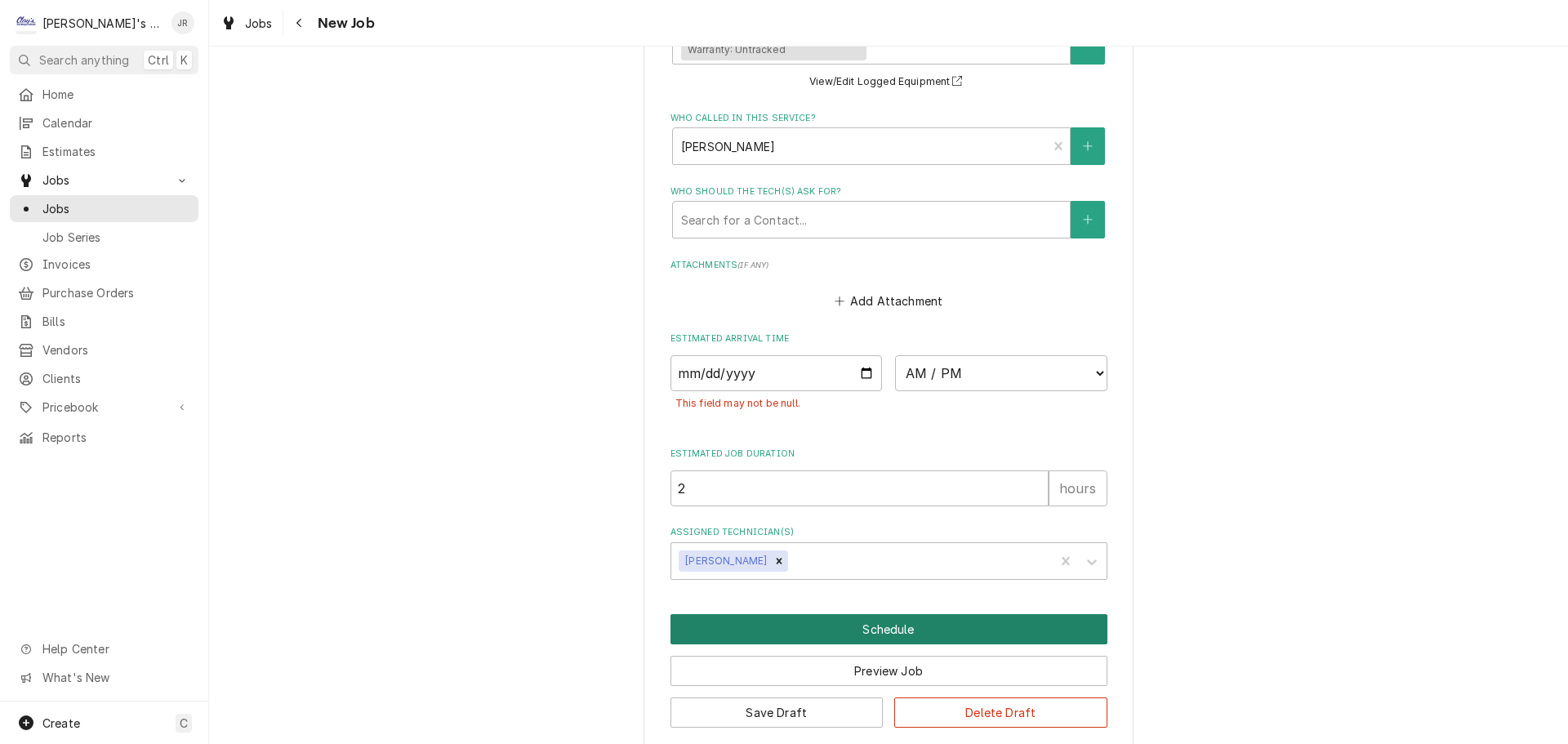
click at [739, 617] on button "Schedule" at bounding box center [888, 629] width 437 height 30
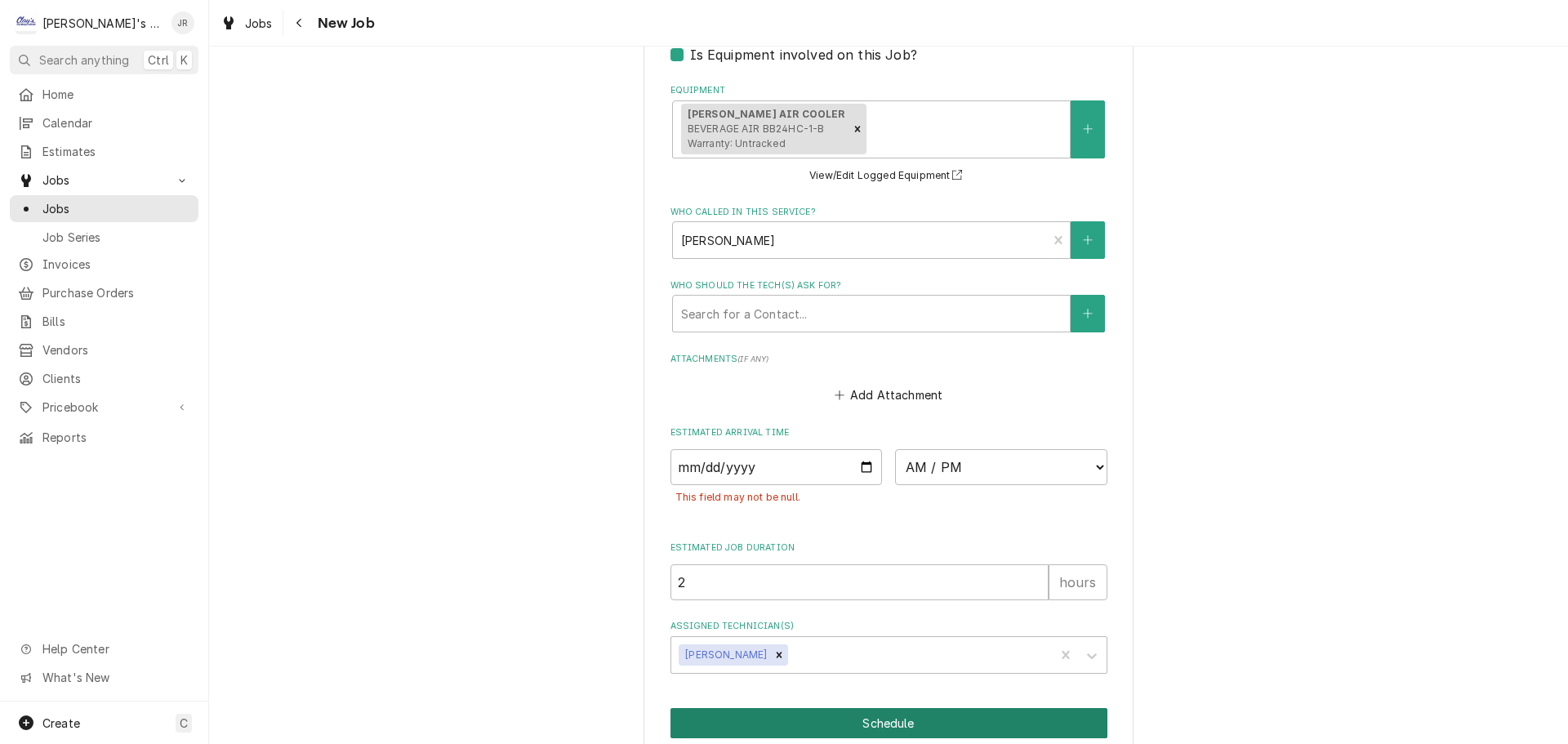
type textarea "x"
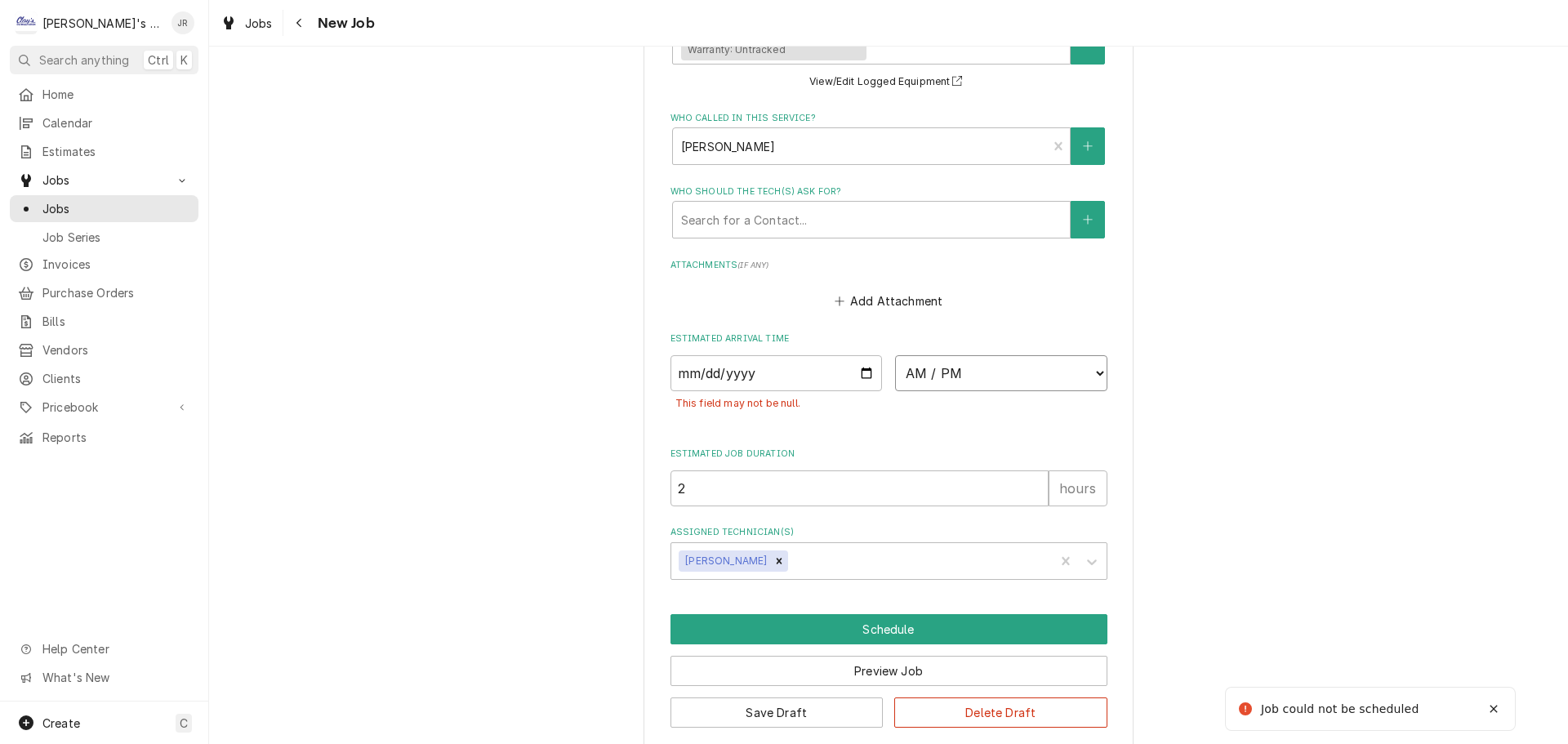
click at [1088, 356] on select "AM / PM 6:00 AM 6:15 AM 6:30 AM 6:45 AM 7:00 AM 7:15 AM 7:30 AM 7:45 AM 8:00 AM…" at bounding box center [1000, 373] width 212 height 36
select select "08:30:00"
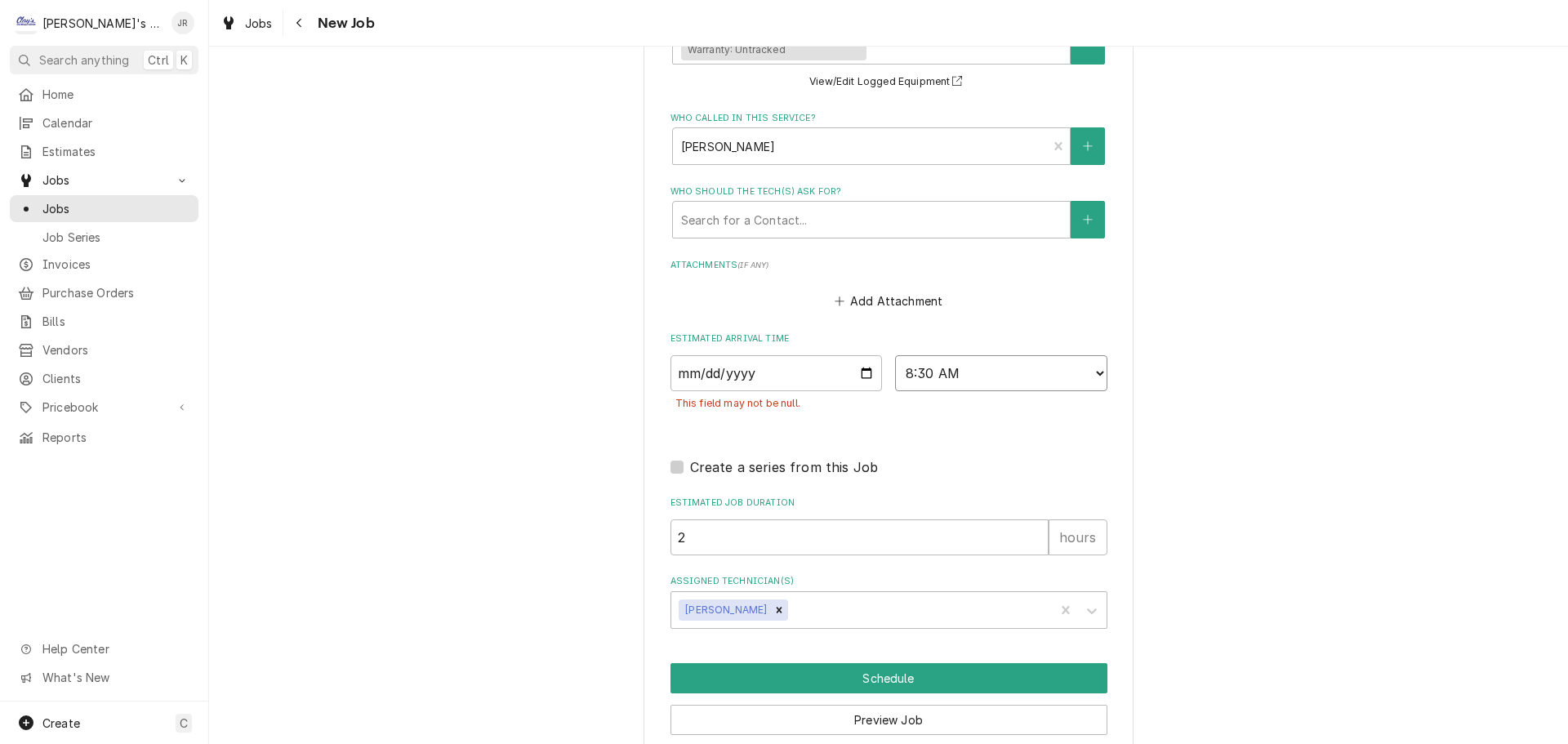
scroll to position [1590, 0]
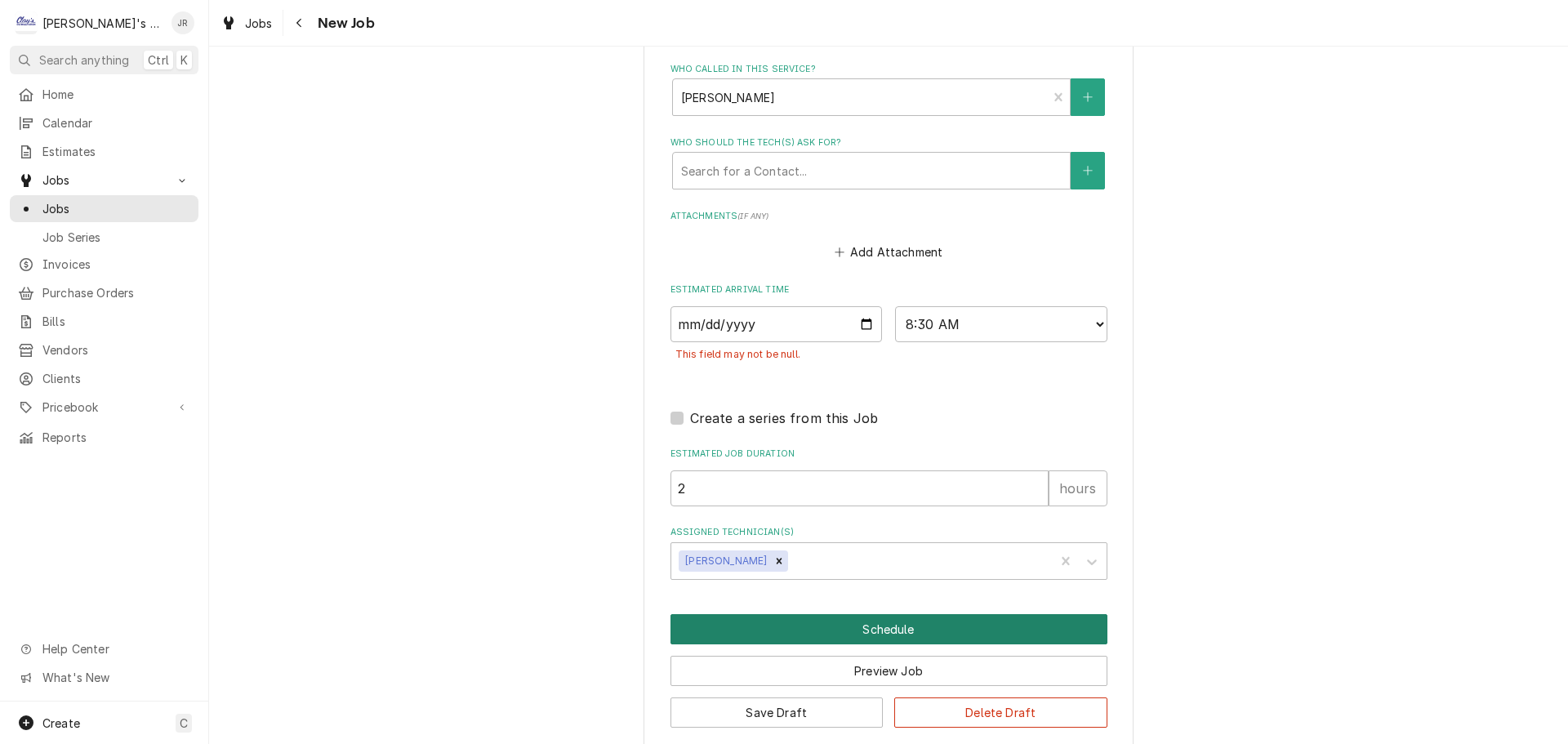
click at [883, 614] on button "Schedule" at bounding box center [888, 629] width 437 height 30
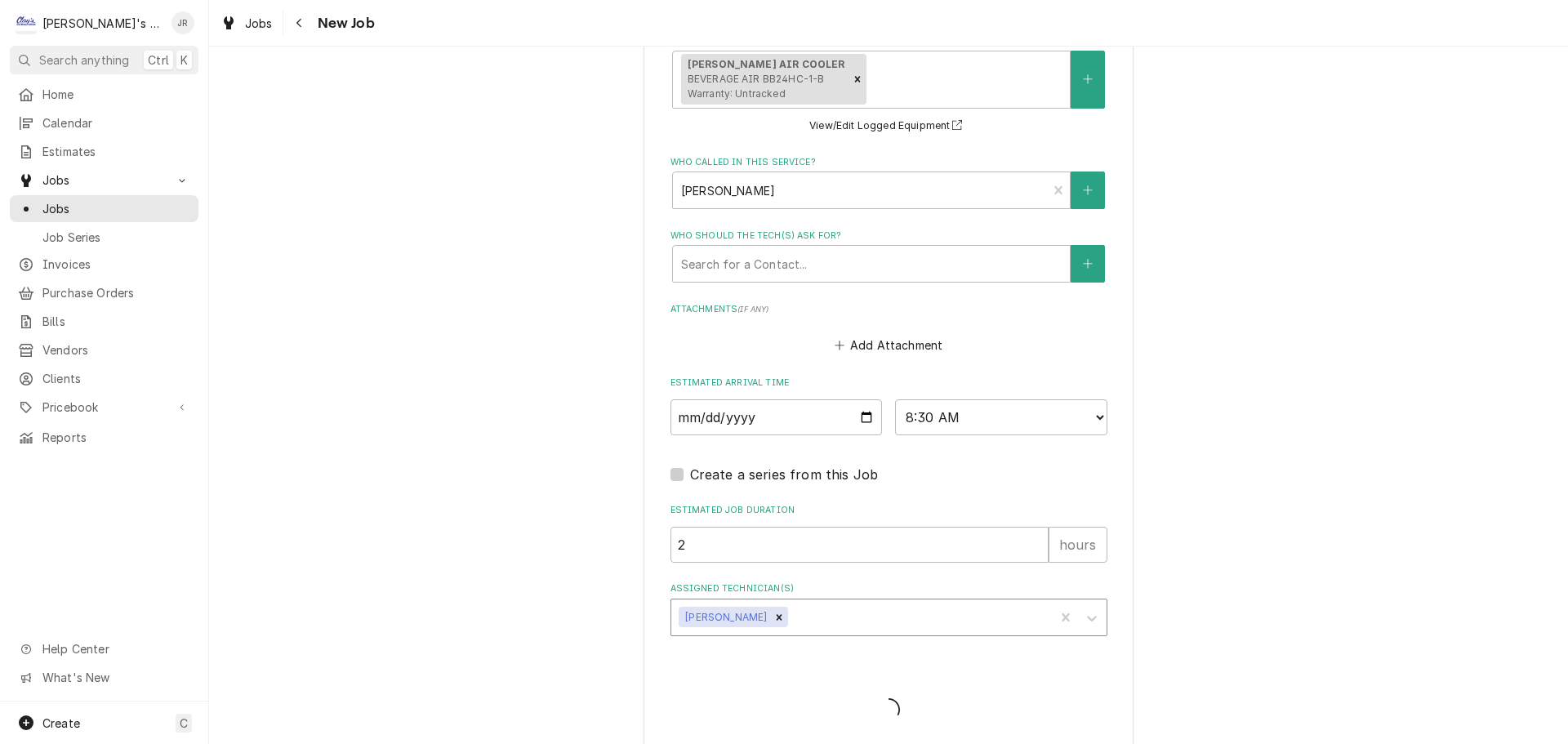
type textarea "x"
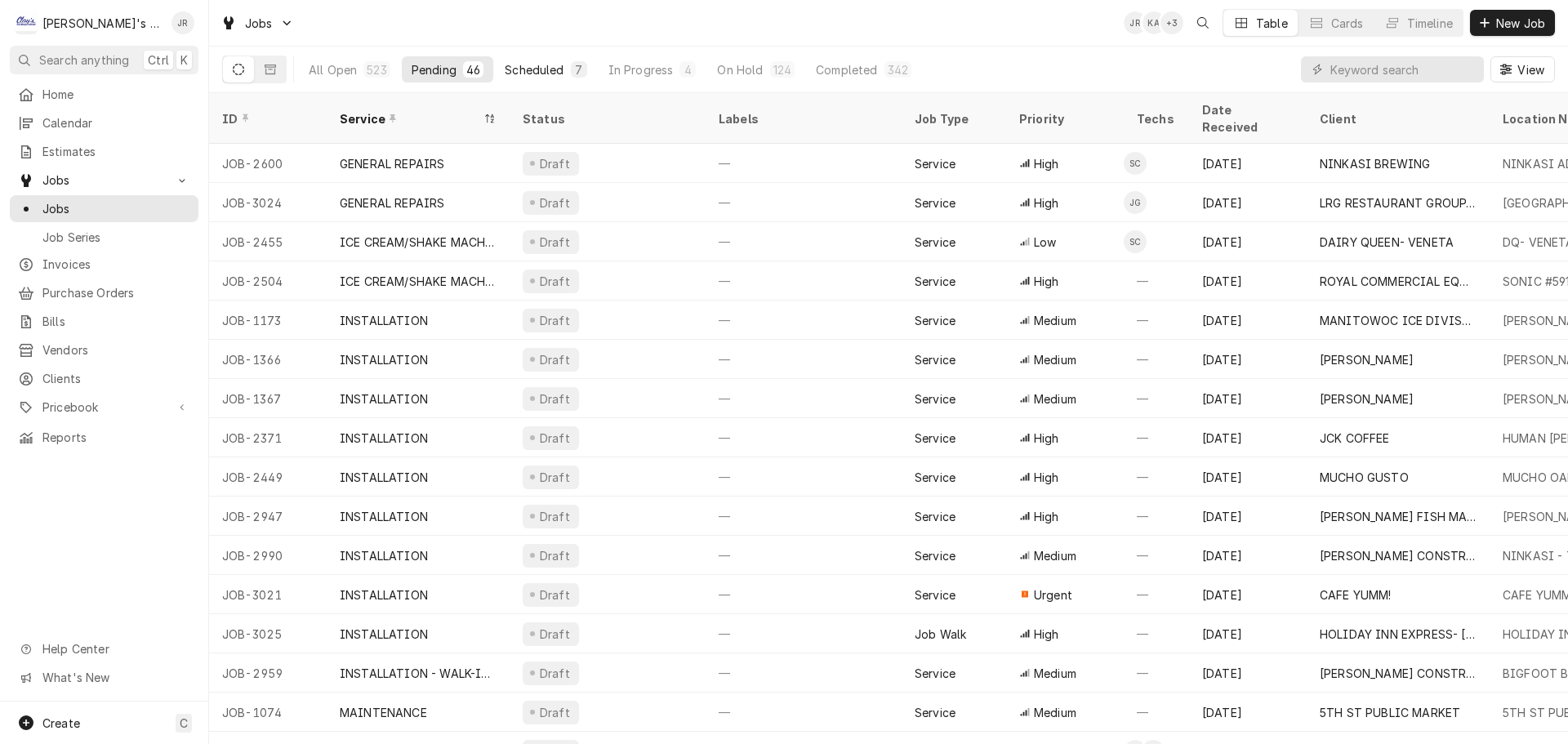
click at [537, 65] on div "Scheduled" at bounding box center [534, 70] width 59 height 17
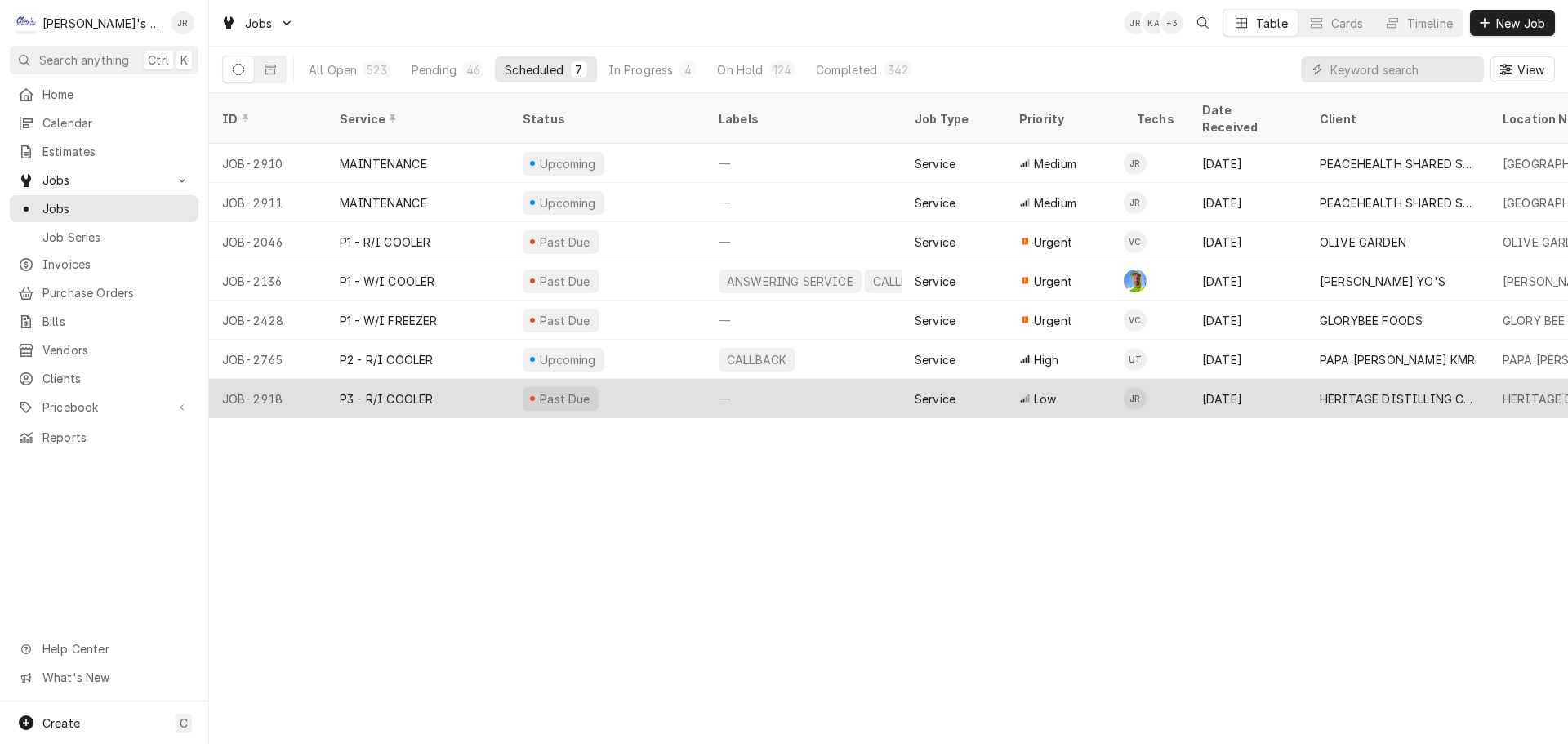
click at [472, 385] on div "P3 - R/I COOLER" at bounding box center [418, 398] width 183 height 39
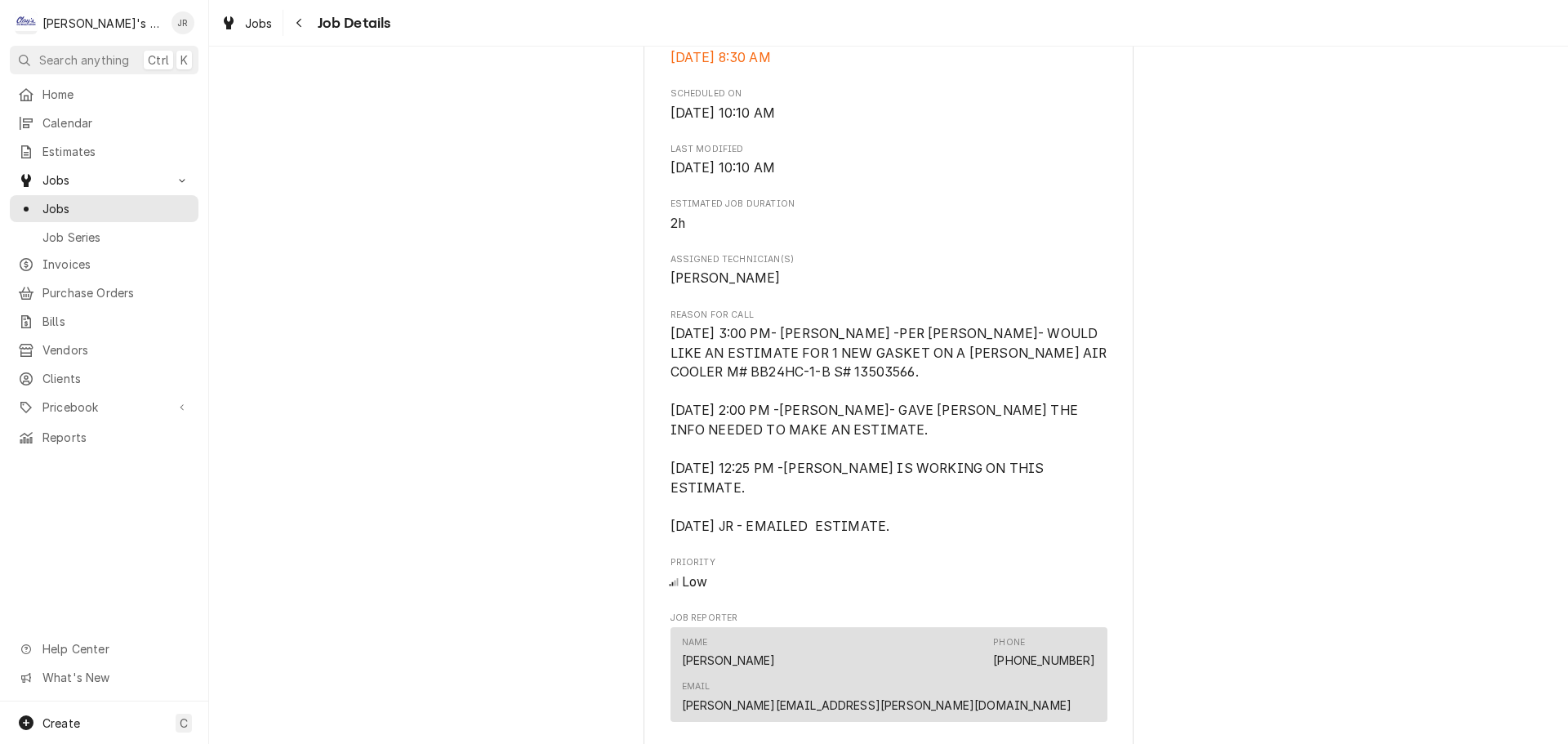
scroll to position [1143, 0]
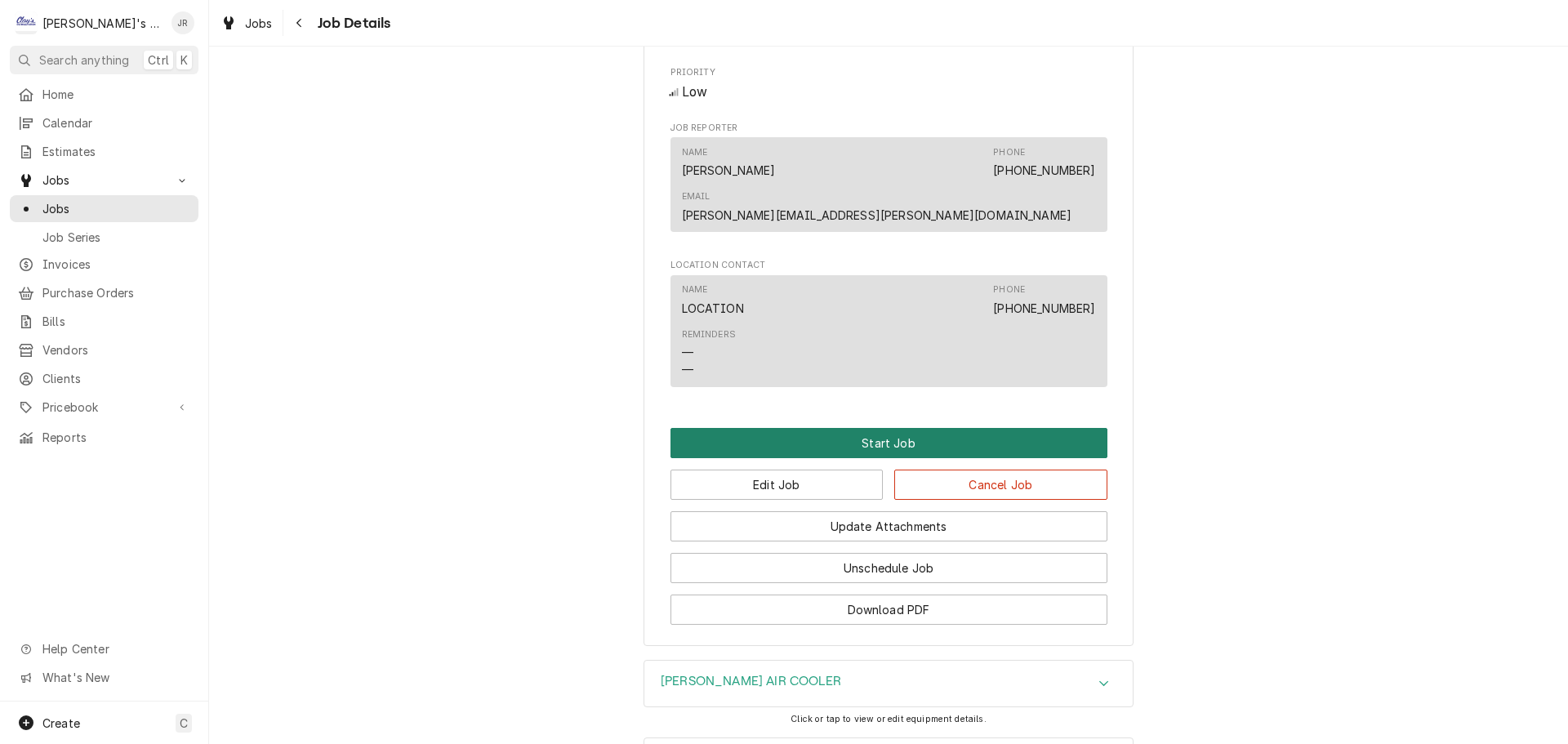
click at [893, 439] on button "Start Job" at bounding box center [888, 443] width 437 height 30
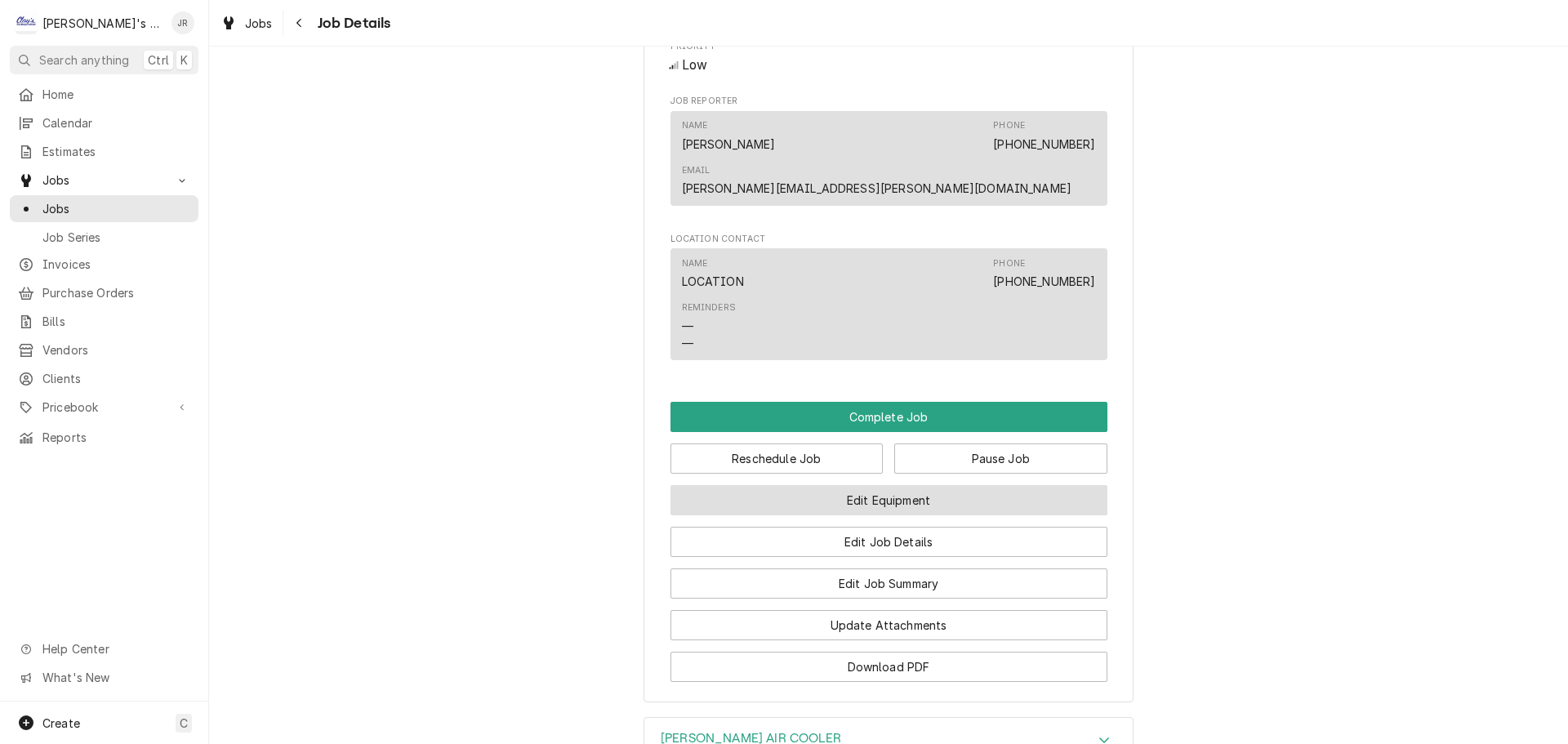
scroll to position [1307, 0]
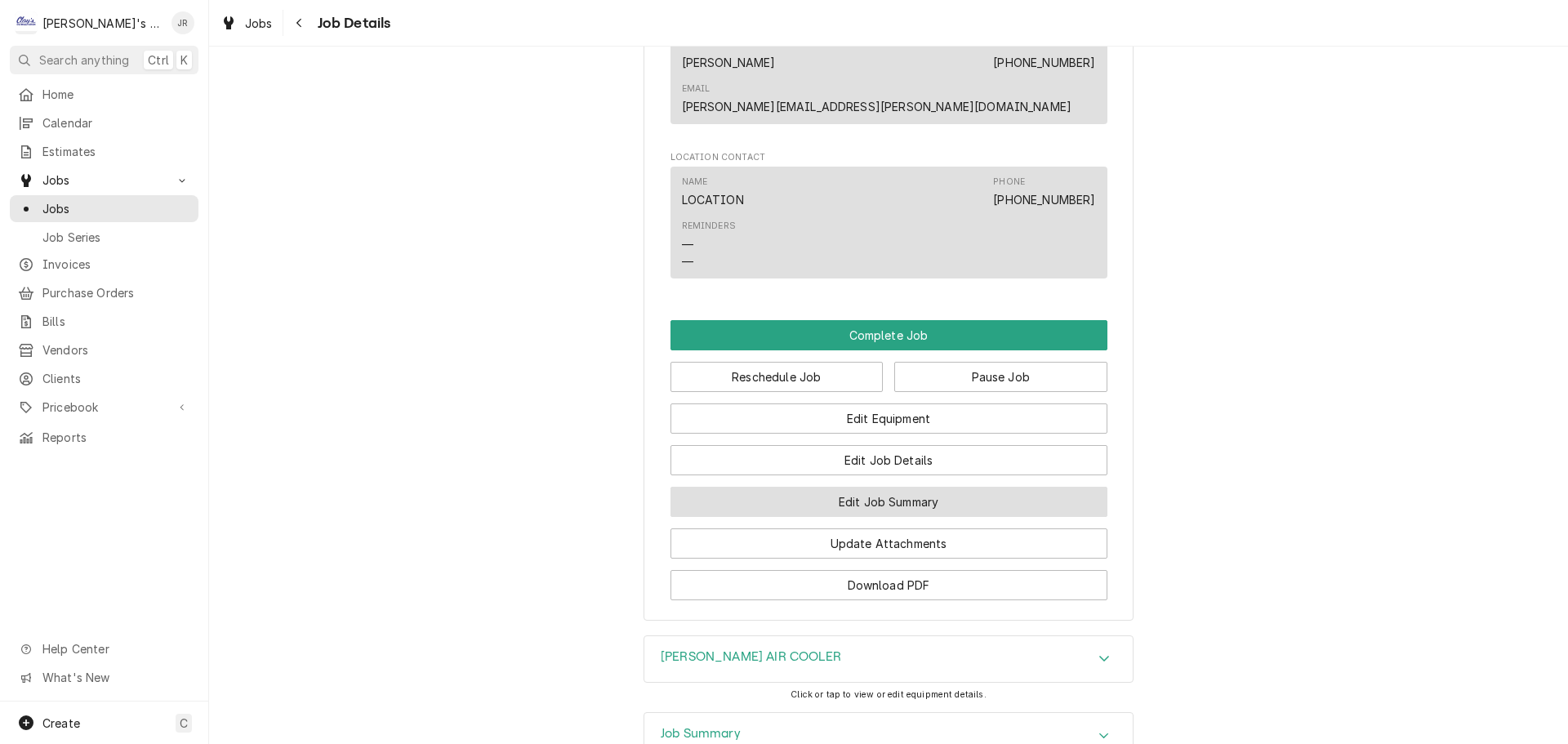
click at [833, 507] on button "Edit Job Summary" at bounding box center [888, 502] width 437 height 30
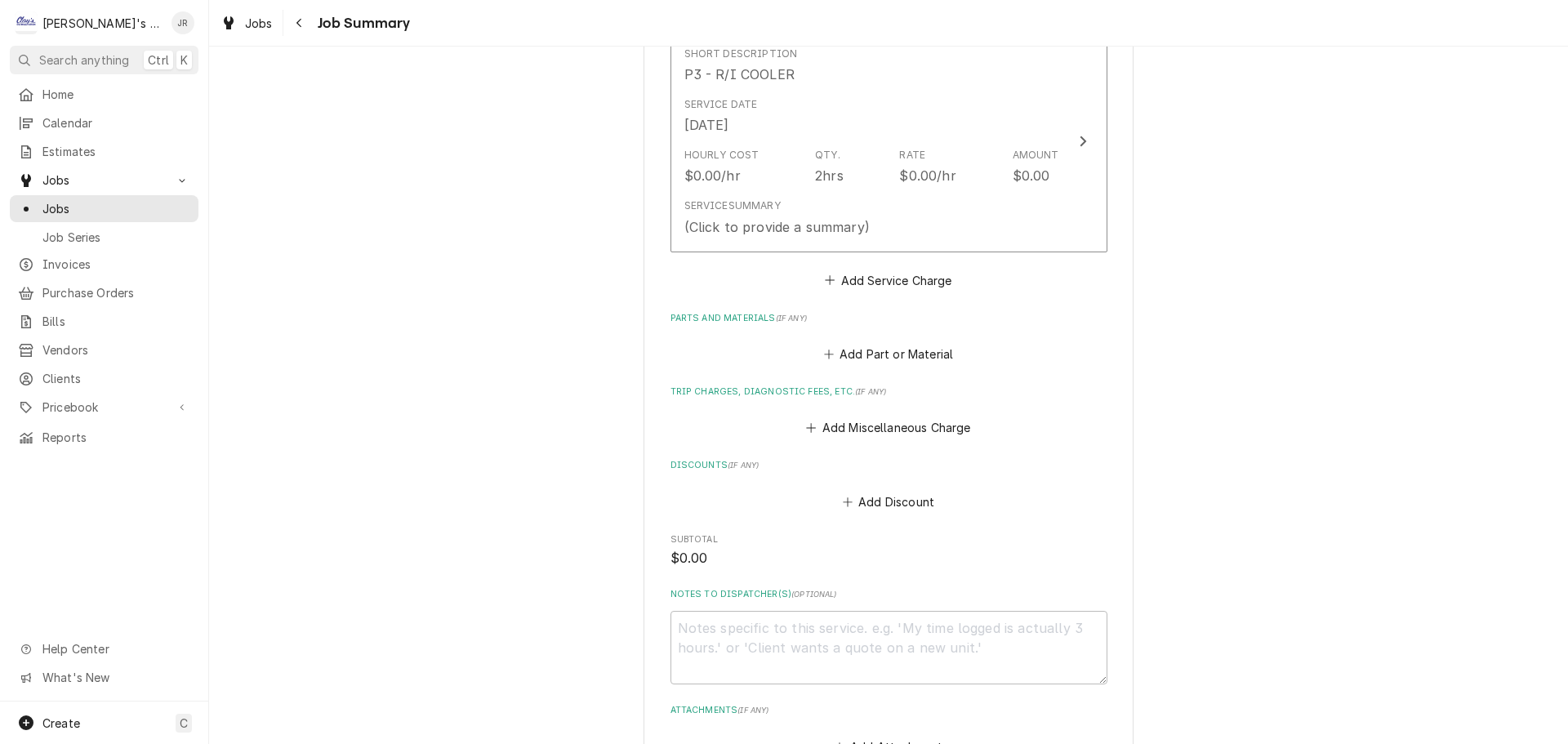
scroll to position [408, 0]
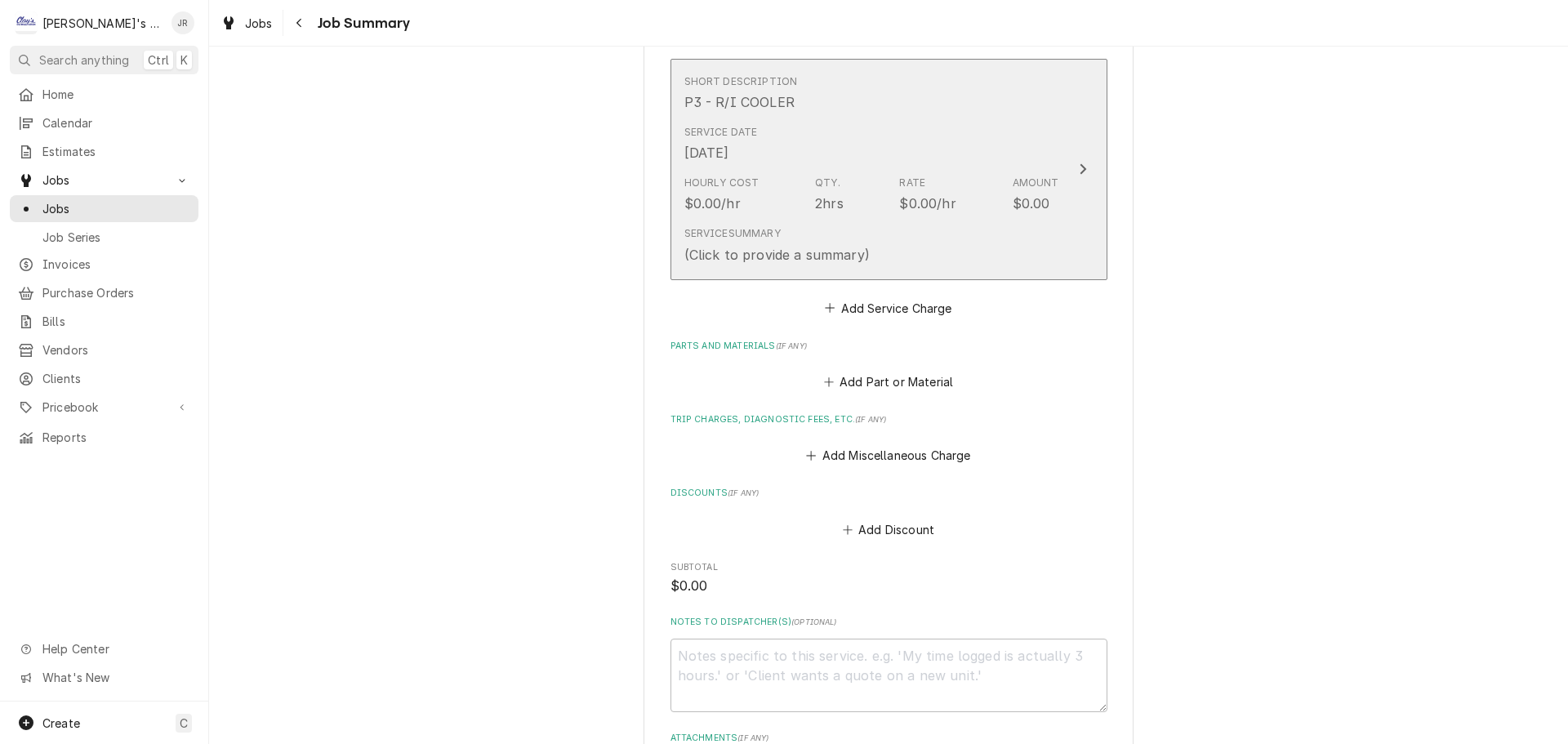
click at [883, 190] on div "Hourly Cost $0.00/hr Qty. 2hrs Rate $0.00/hr Amount $0.00" at bounding box center [871, 195] width 375 height 50
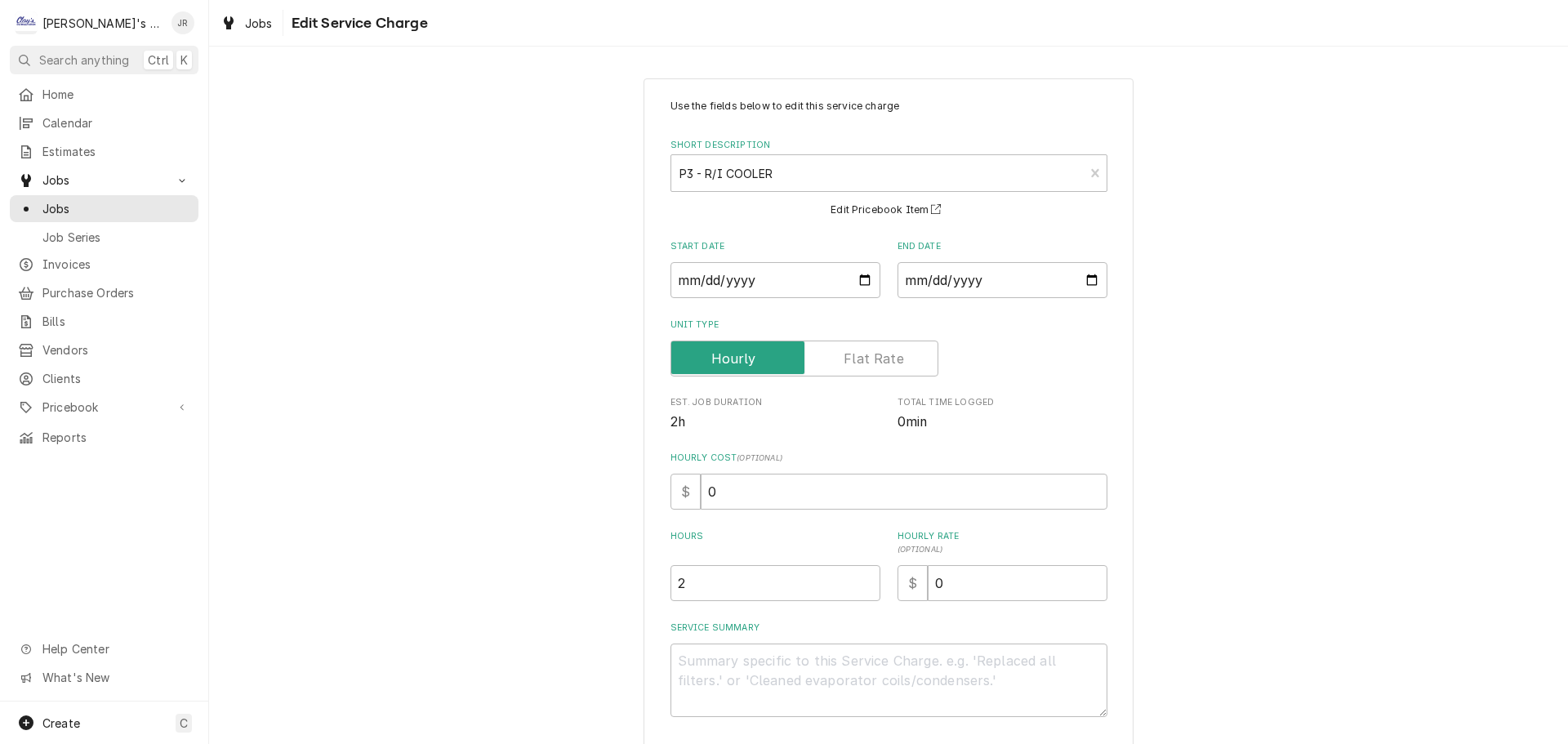
scroll to position [81, 0]
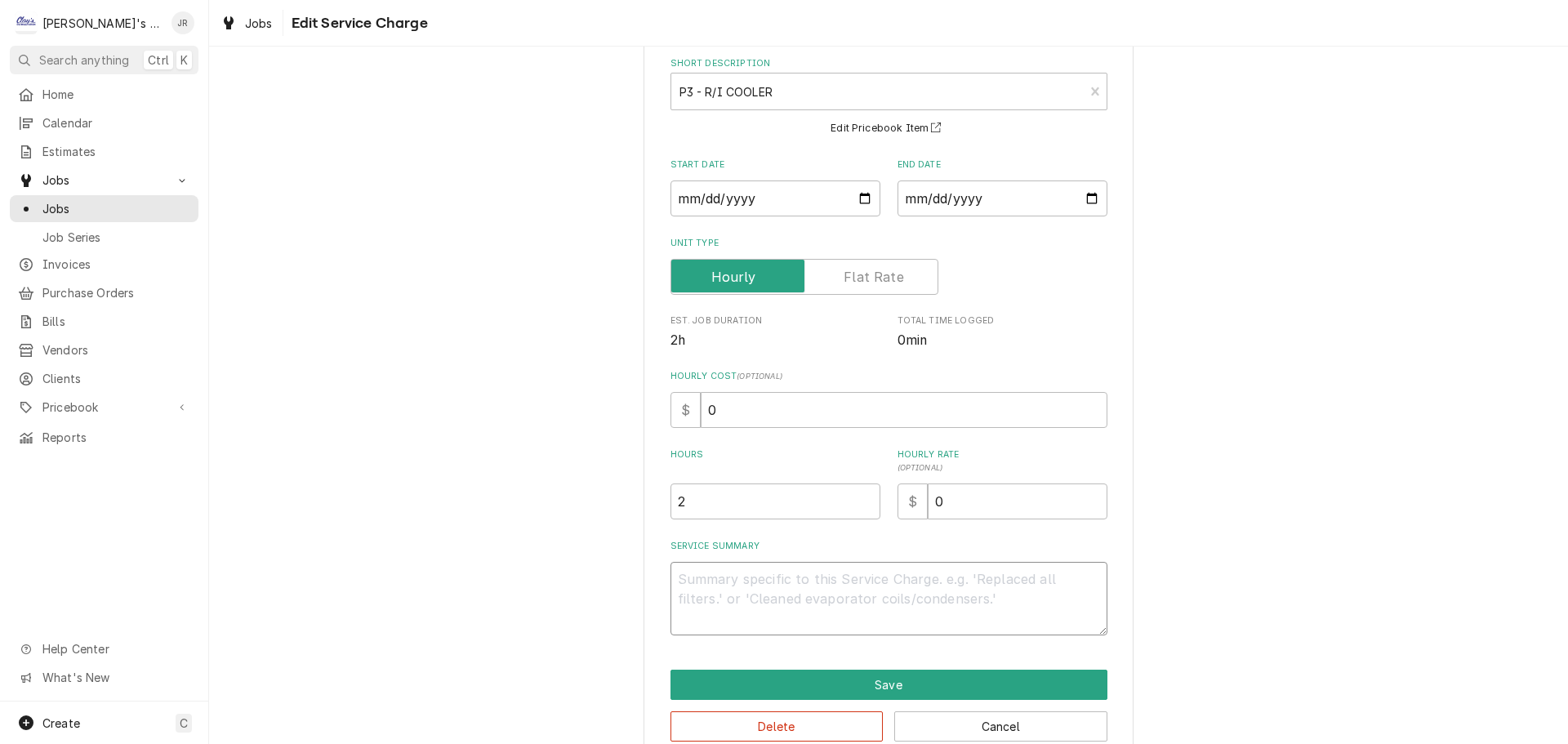
click at [863, 582] on textarea "Service Summary" at bounding box center [888, 599] width 437 height 74
type textarea "x"
type textarea "9"
type textarea "x"
type textarea "9/"
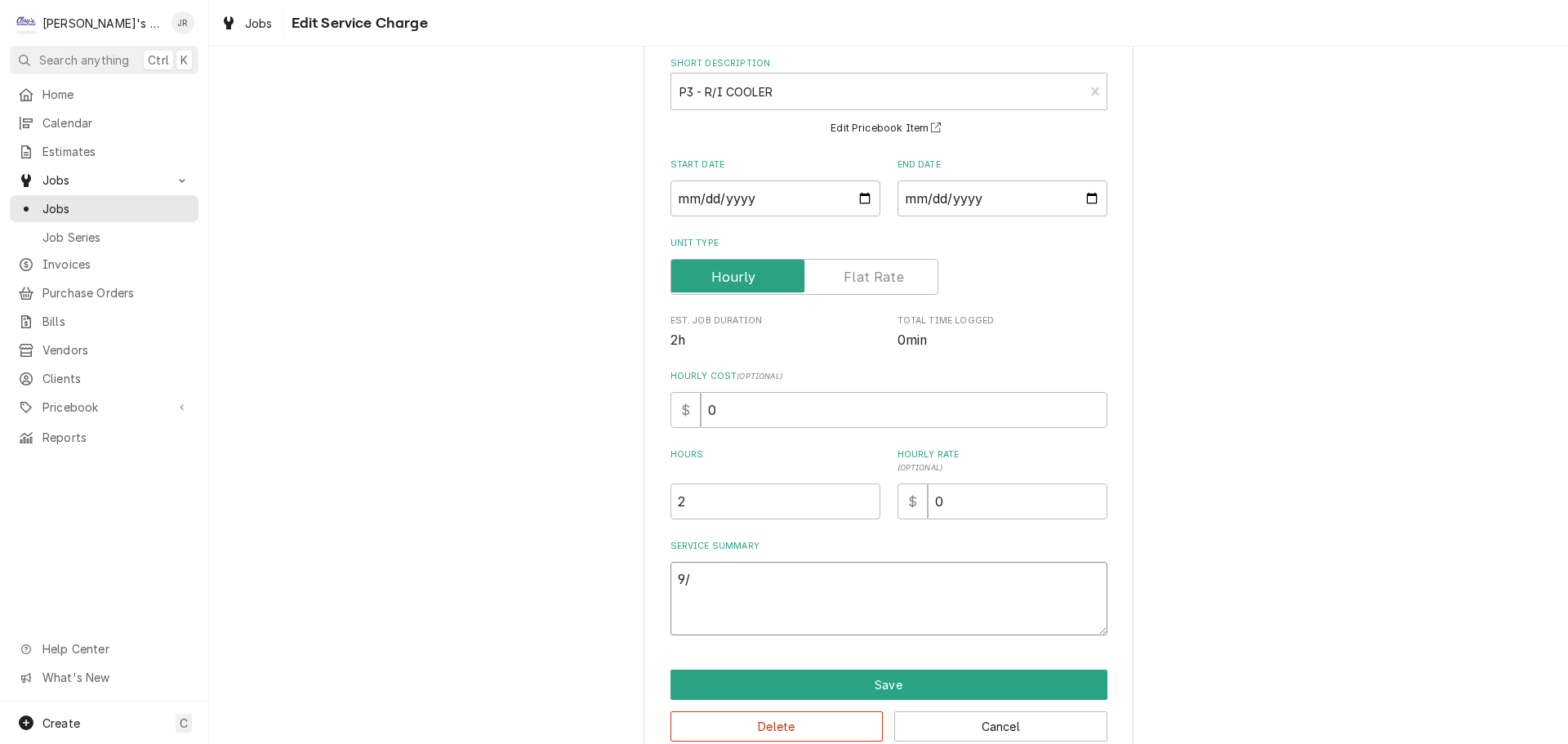
type textarea "x"
type textarea "9/2"
type textarea "x"
type textarea "9/25"
type textarea "x"
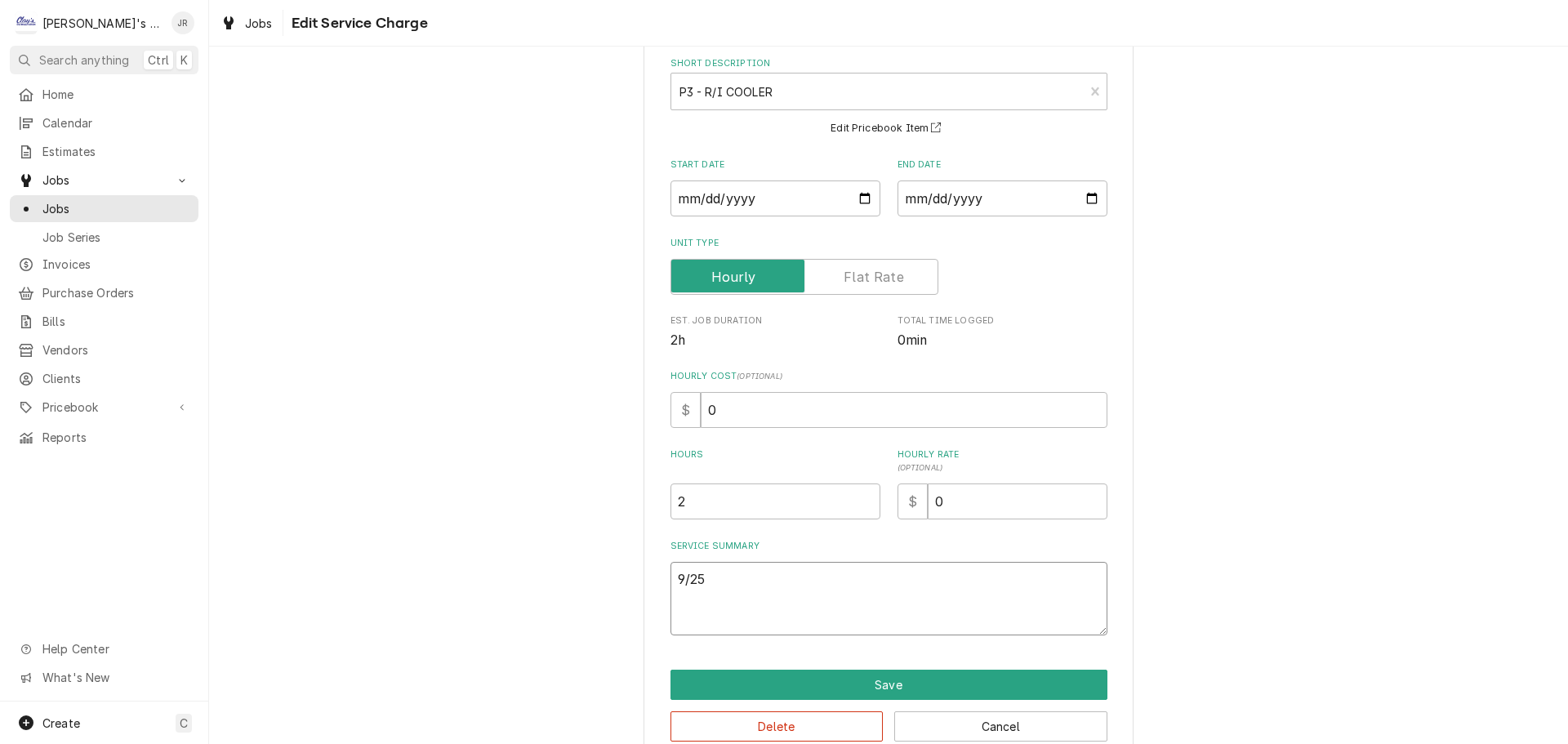
type textarea "9/25/"
type textarea "x"
type textarea "9/25/2"
type textarea "x"
type textarea "9/25/20"
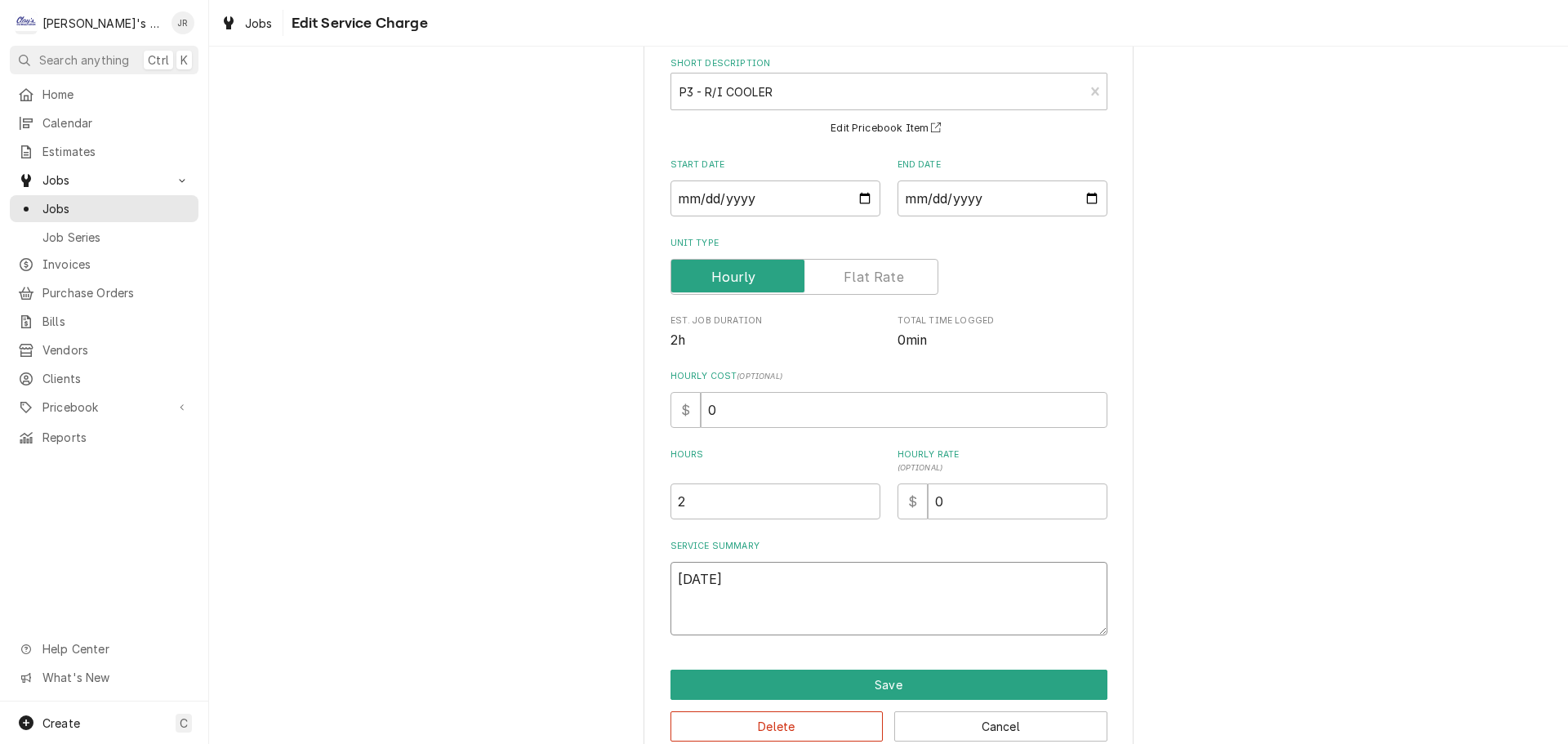
type textarea "x"
type textarea "9/25/202"
type textarea "x"
type textarea "[DATE]"
type textarea "x"
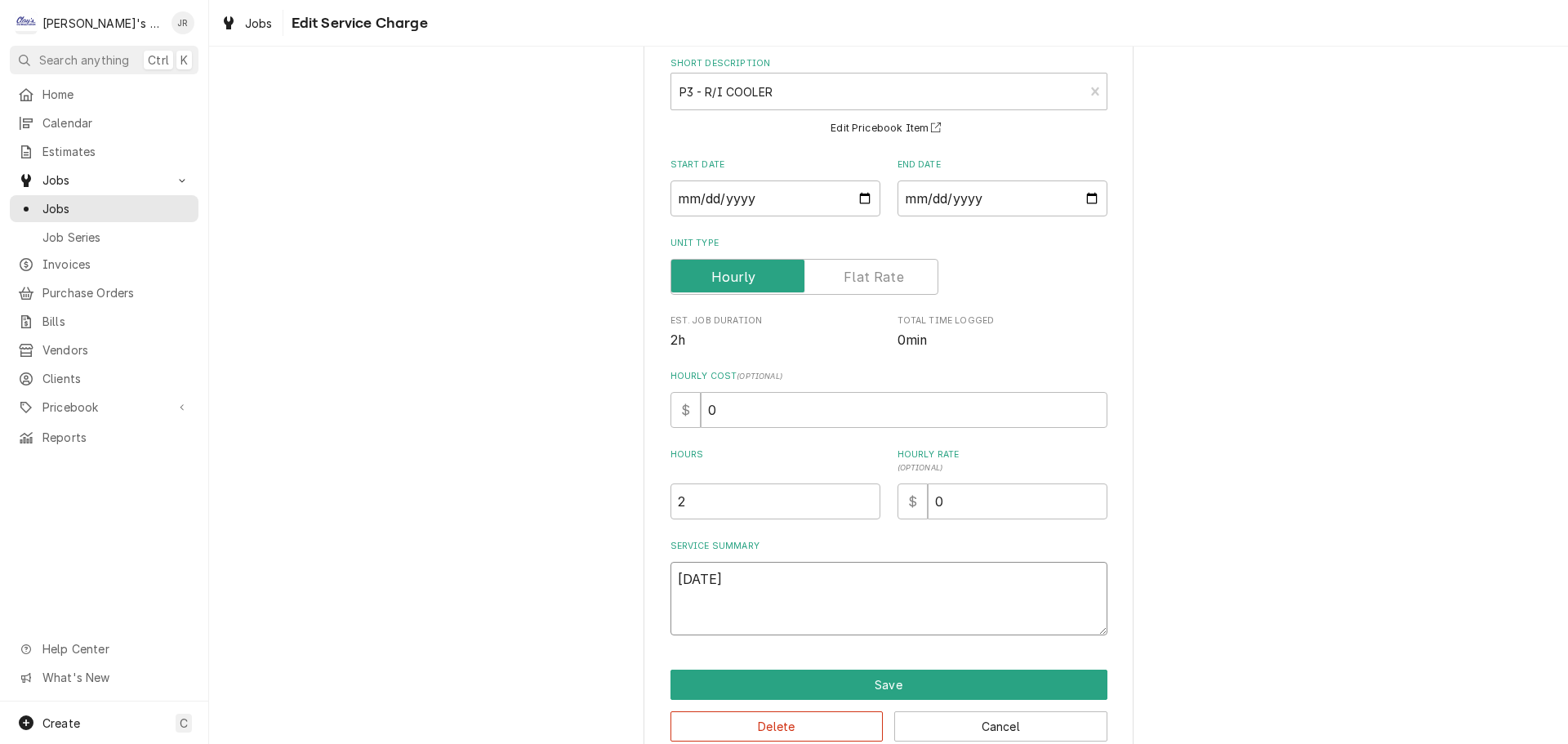
type textarea "[DATE]"
type textarea "x"
type textarea "9/25/2025 J"
type textarea "x"
type textarea "9/25/2025 JR"
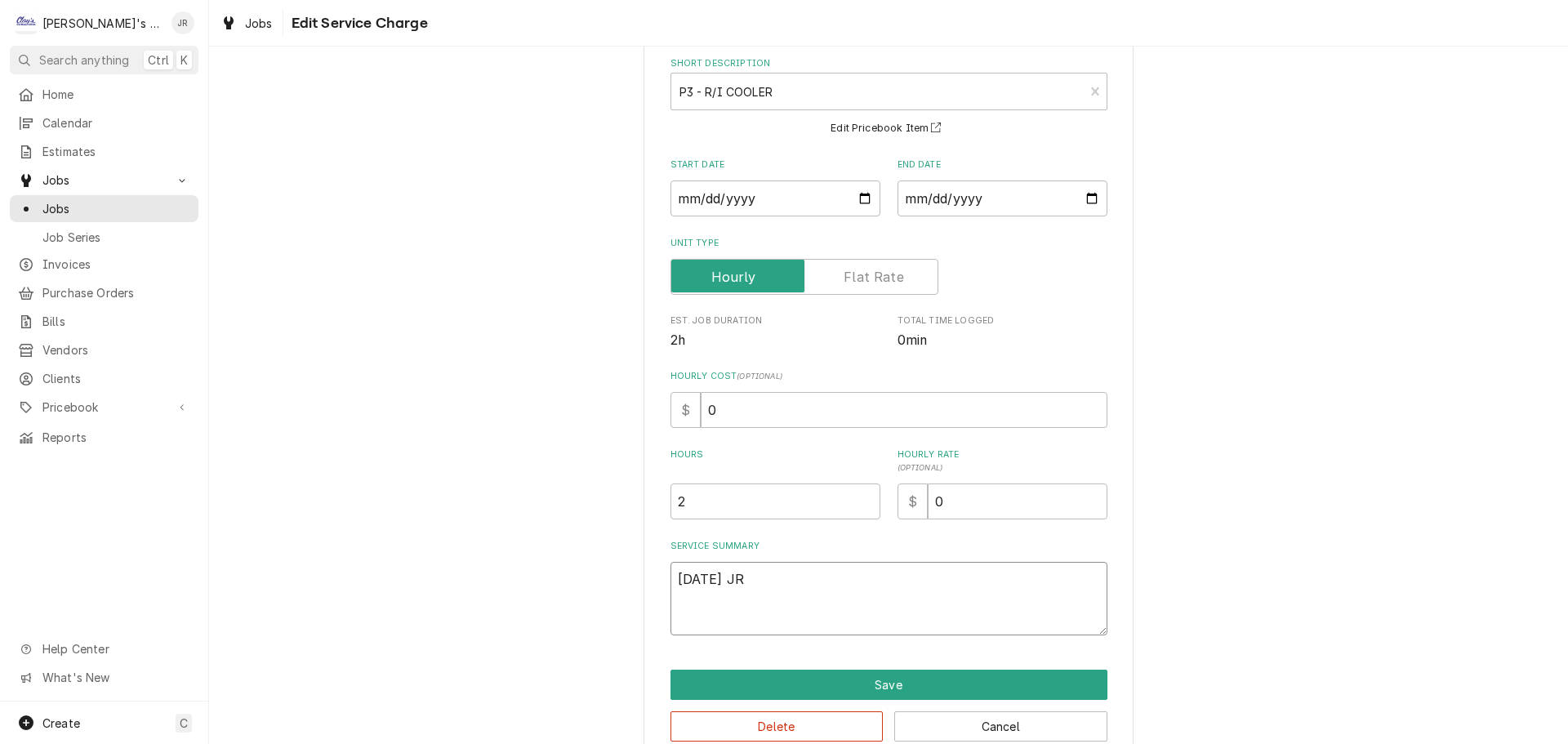
type textarea "x"
type textarea "9/25/2025 JR"
type textarea "x"
type textarea "9/25/2025 JR -"
type textarea "x"
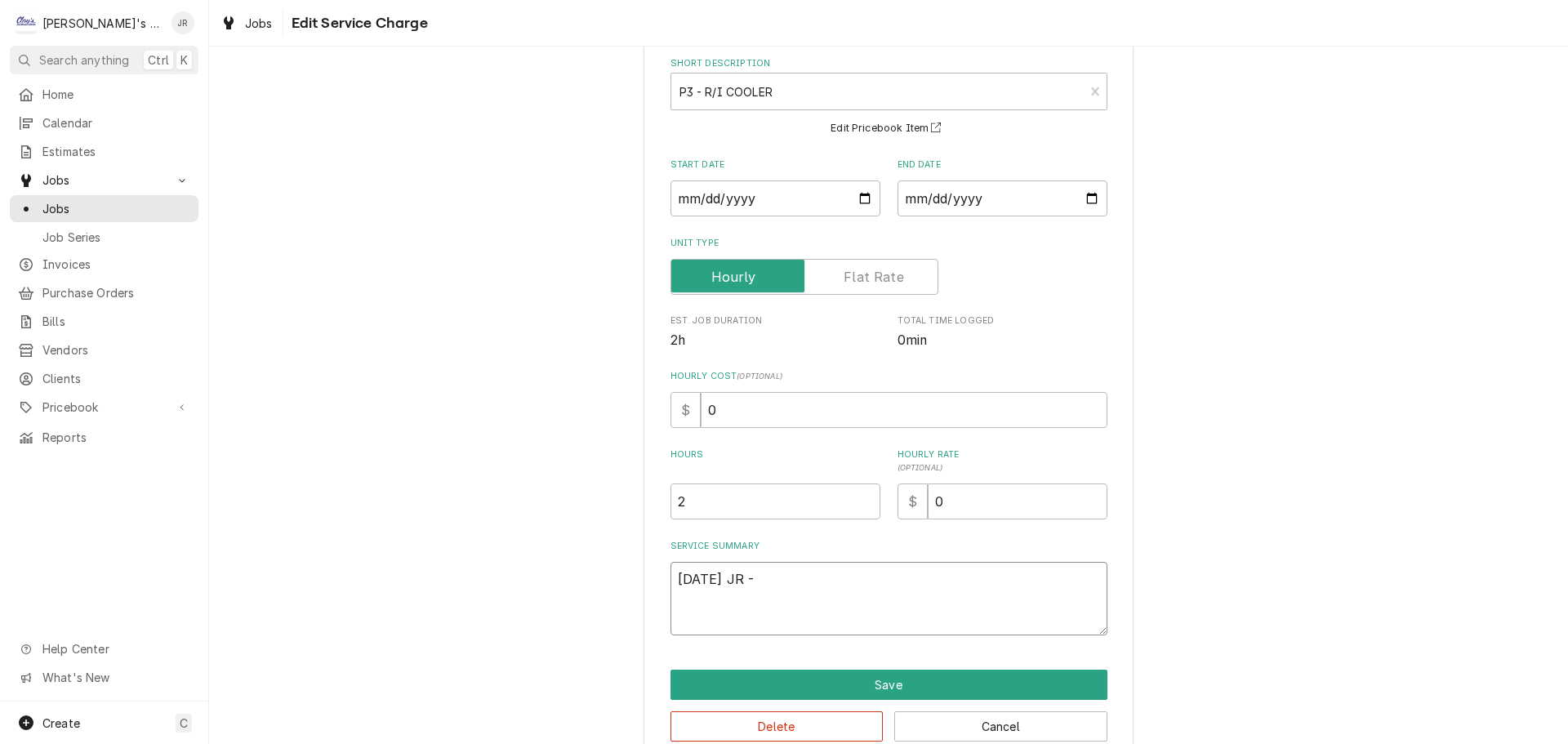
type textarea "9/25/2025 JR -"
type textarea "x"
type textarea "9/25/2025 JR - E"
type textarea "x"
type textarea "9/25/2025 JR - EM"
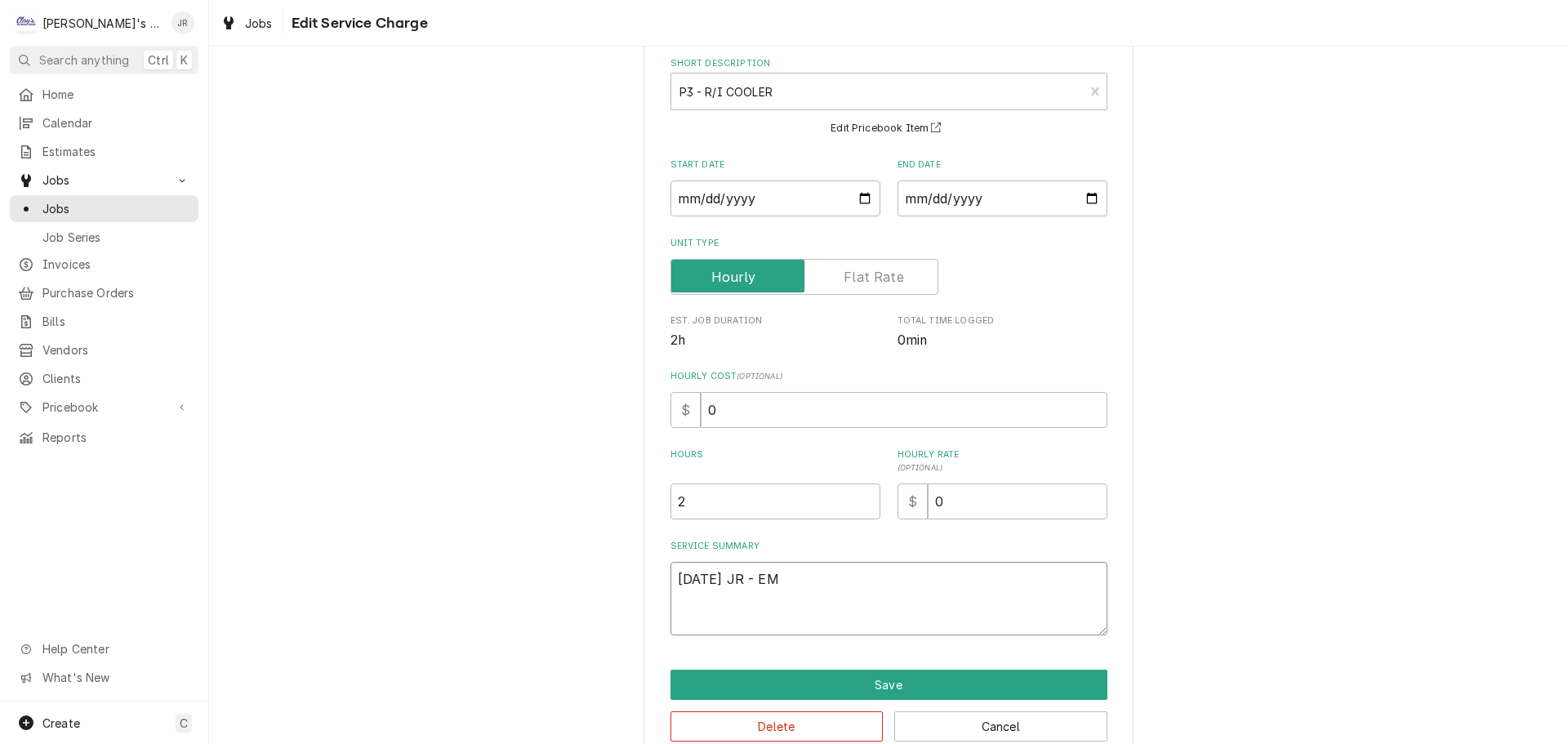
type textarea "x"
type textarea "9/25/2025 JR - EMA"
type textarea "x"
type textarea "9/25/2025 JR - EMAI"
type textarea "x"
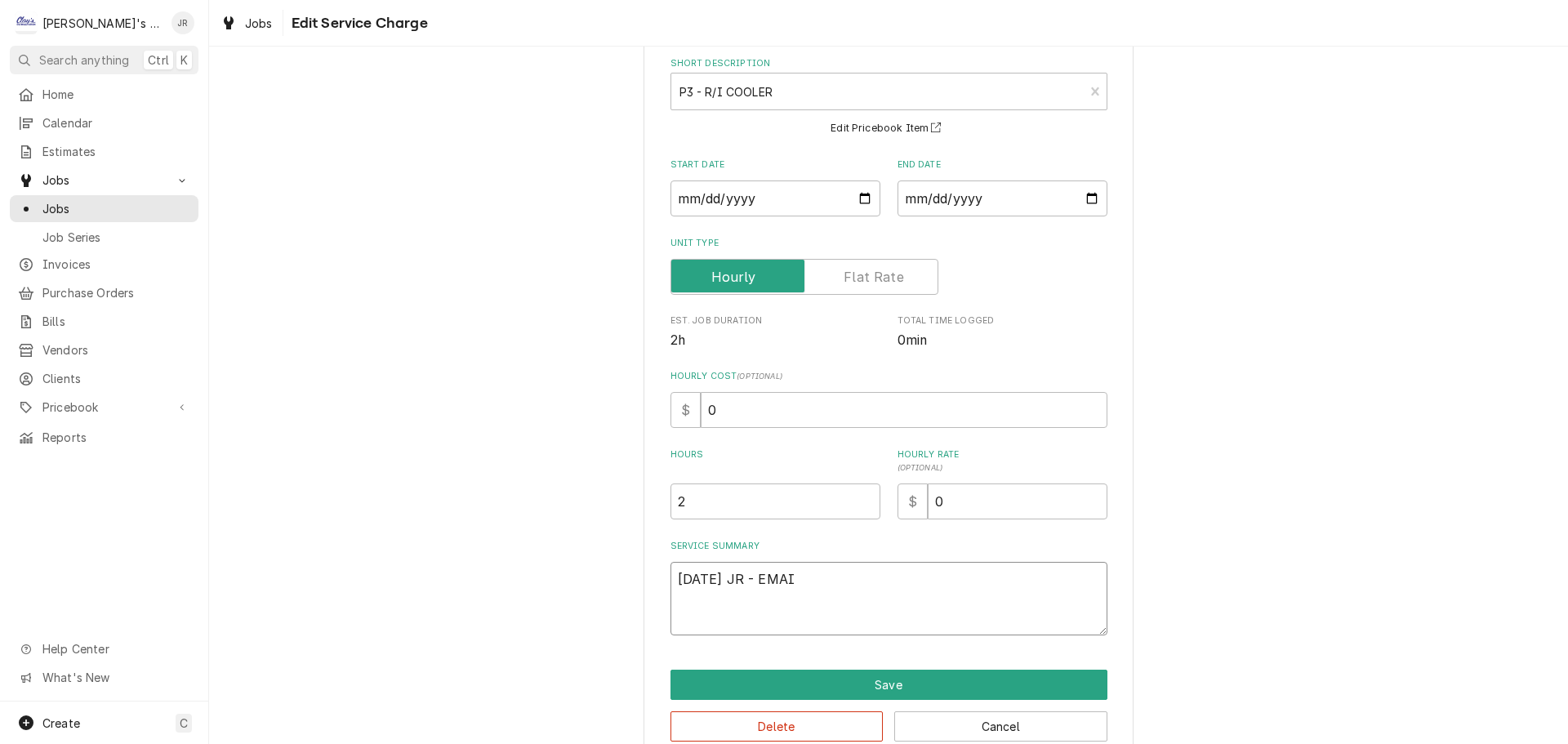
type textarea "9/25/2025 JR - EMAIL"
type textarea "x"
type textarea "9/25/2025 JR - EMAILE"
type textarea "x"
type textarea "9/25/2025 JR - EMAILED"
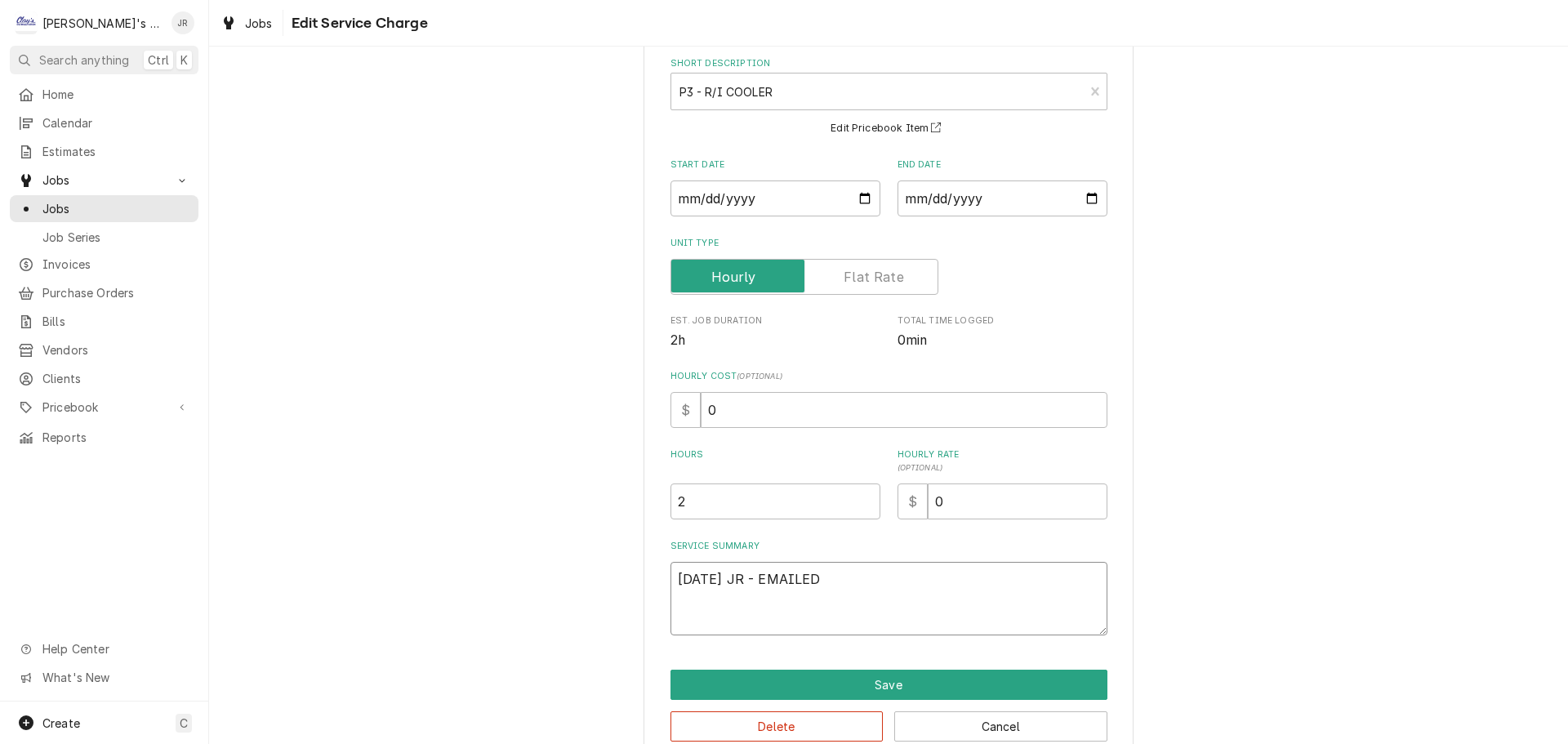
type textarea "x"
type textarea "9/25/2025 JR - EMAILED"
type textarea "x"
type textarea "9/25/2025 JR - EMAILED E"
type textarea "x"
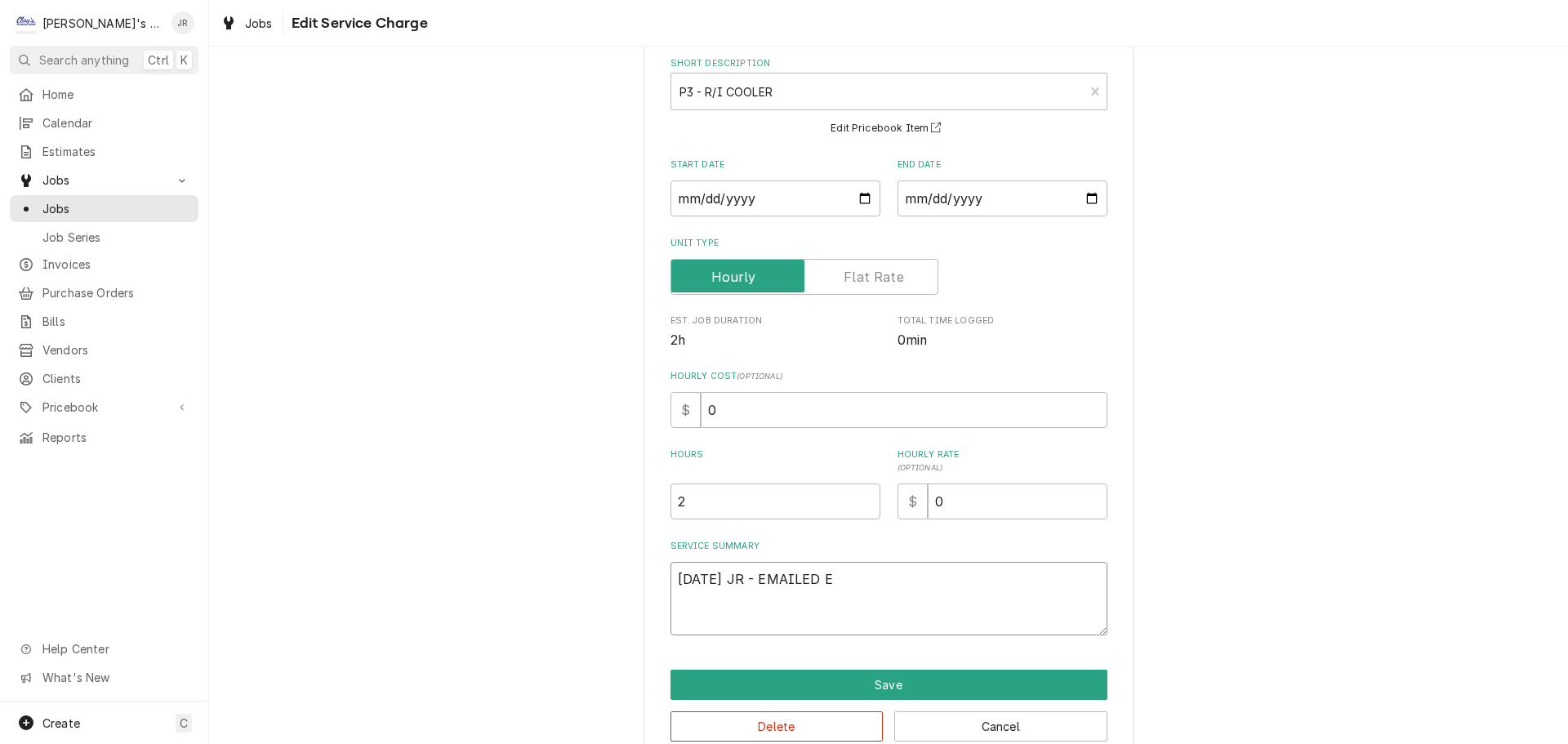
type textarea "9/25/2025 JR - EMAILED ES"
type textarea "x"
type textarea "9/25/2025 JR - EMAILED EST"
type textarea "x"
type textarea "9/25/2025 JR - EMAILED ESTI"
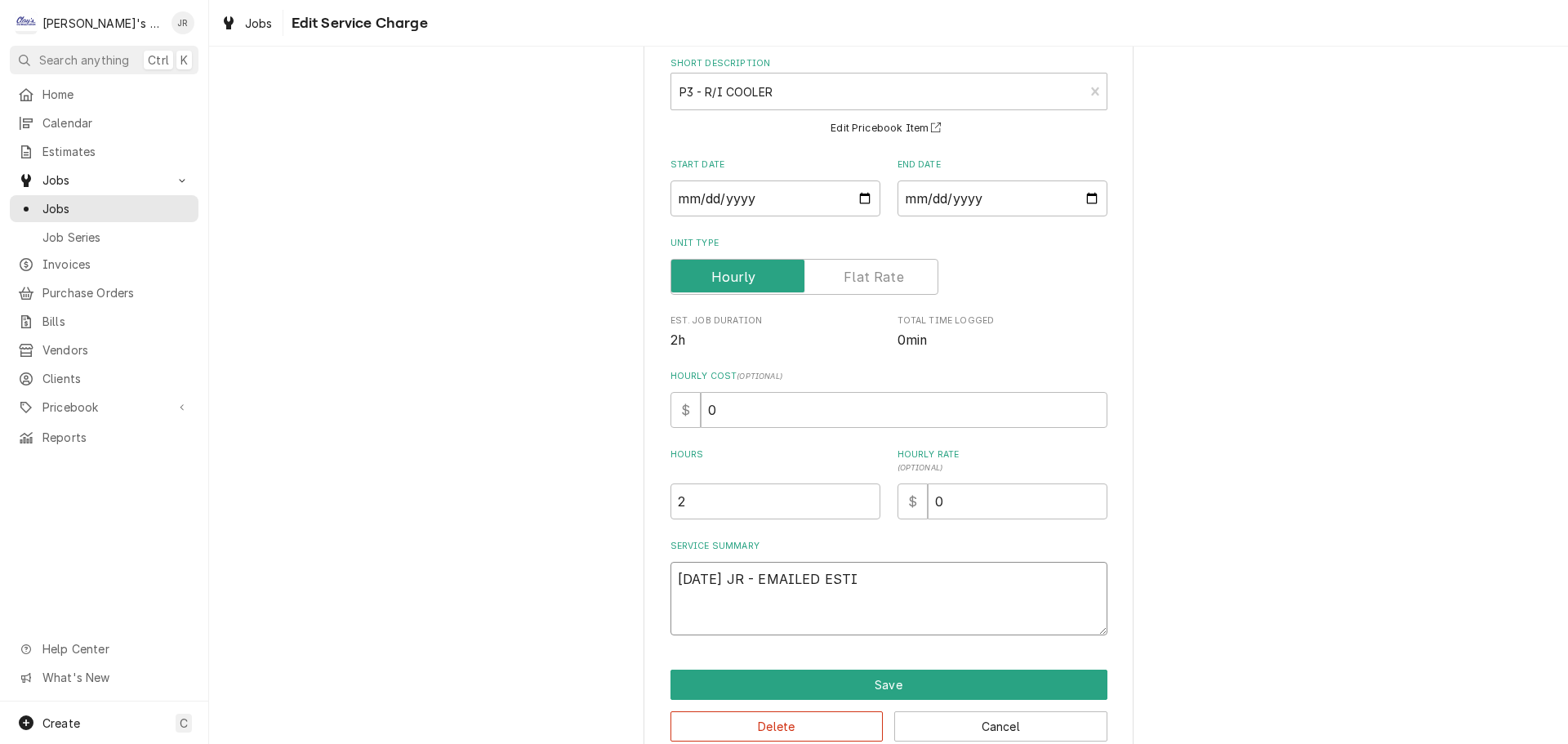
type textarea "x"
type textarea "9/25/2025 JR - EMAILED ESTIM"
type textarea "x"
type textarea "9/25/2025 JR - EMAILED ESTIMA"
type textarea "x"
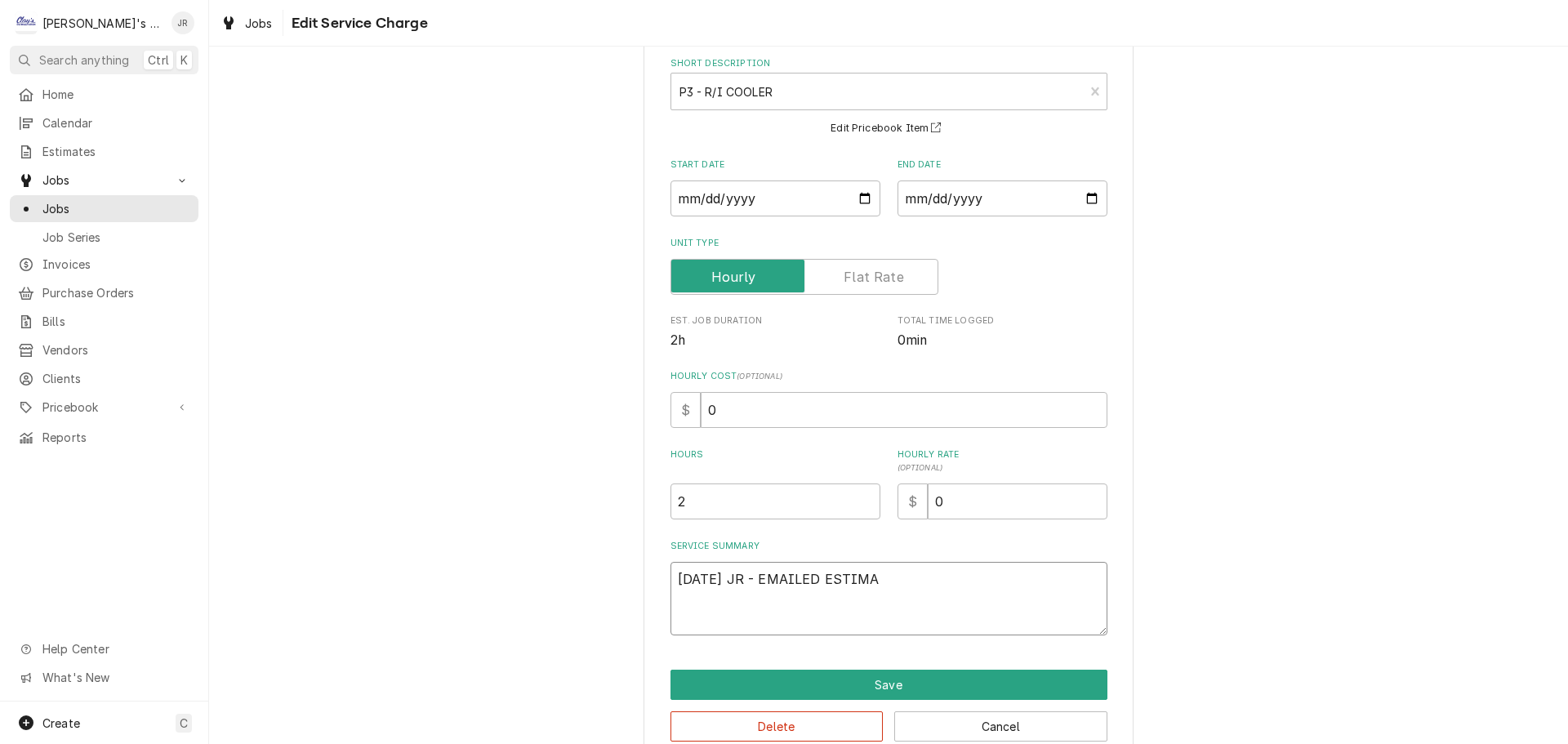
type textarea "9/25/2025 JR - EMAILED ESTIMAT"
type textarea "x"
type textarea "9/25/2025 JR - EMAILED ESTIMATE"
type textarea "x"
type textarea "[DATE] JR - EMAILED ESTIMATE."
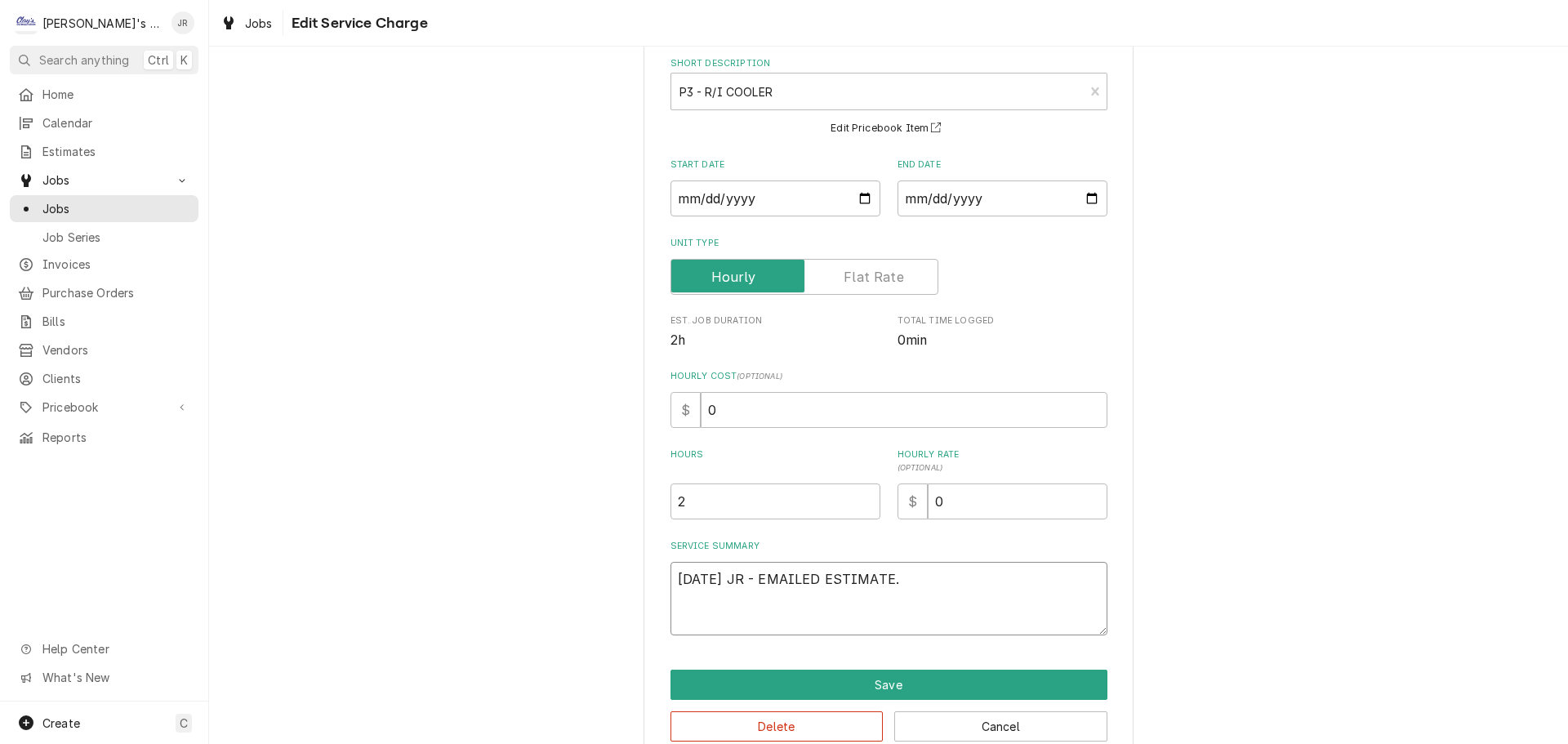
type textarea "x"
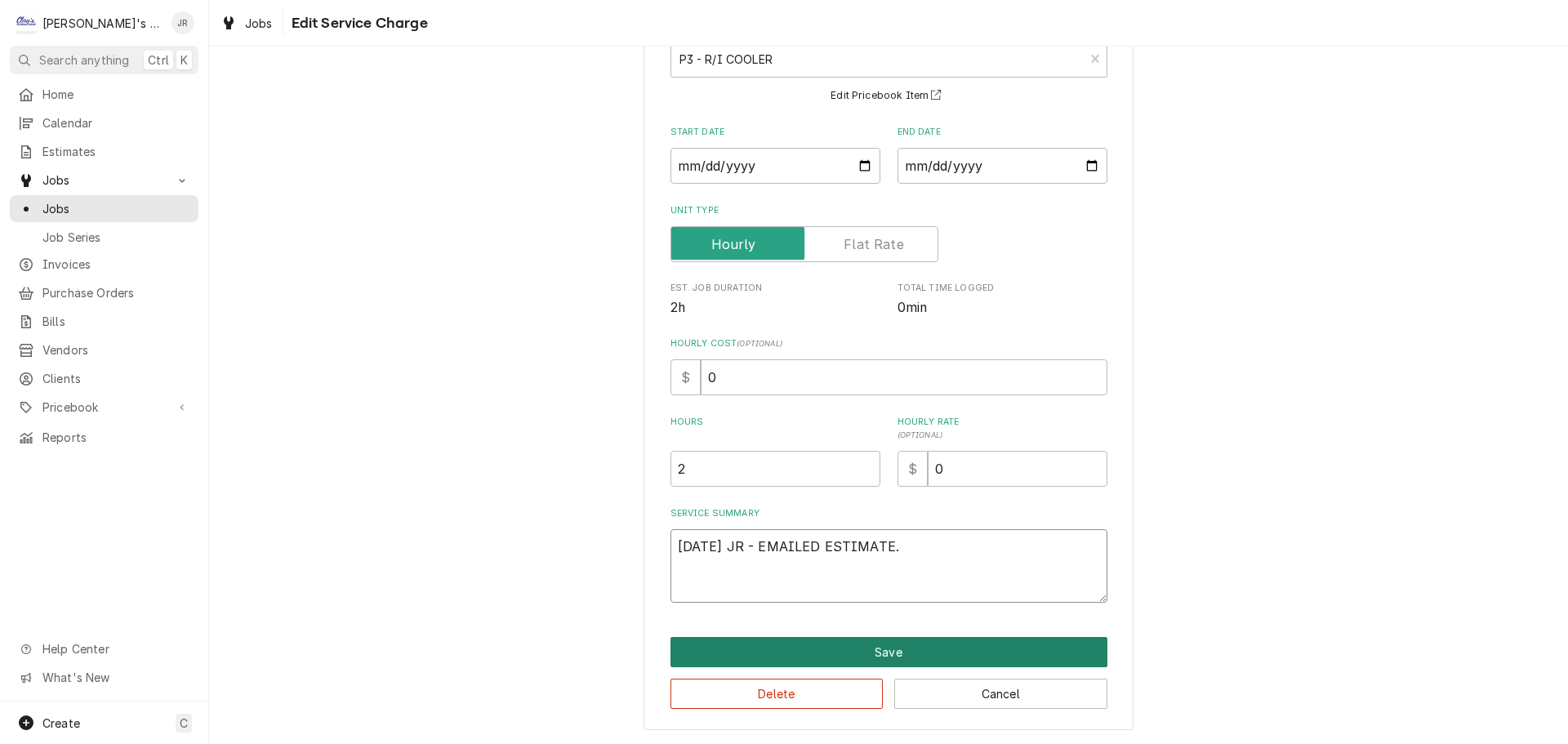
type textarea "[DATE] JR - EMAILED ESTIMATE."
click at [871, 649] on button "Save" at bounding box center [888, 653] width 437 height 30
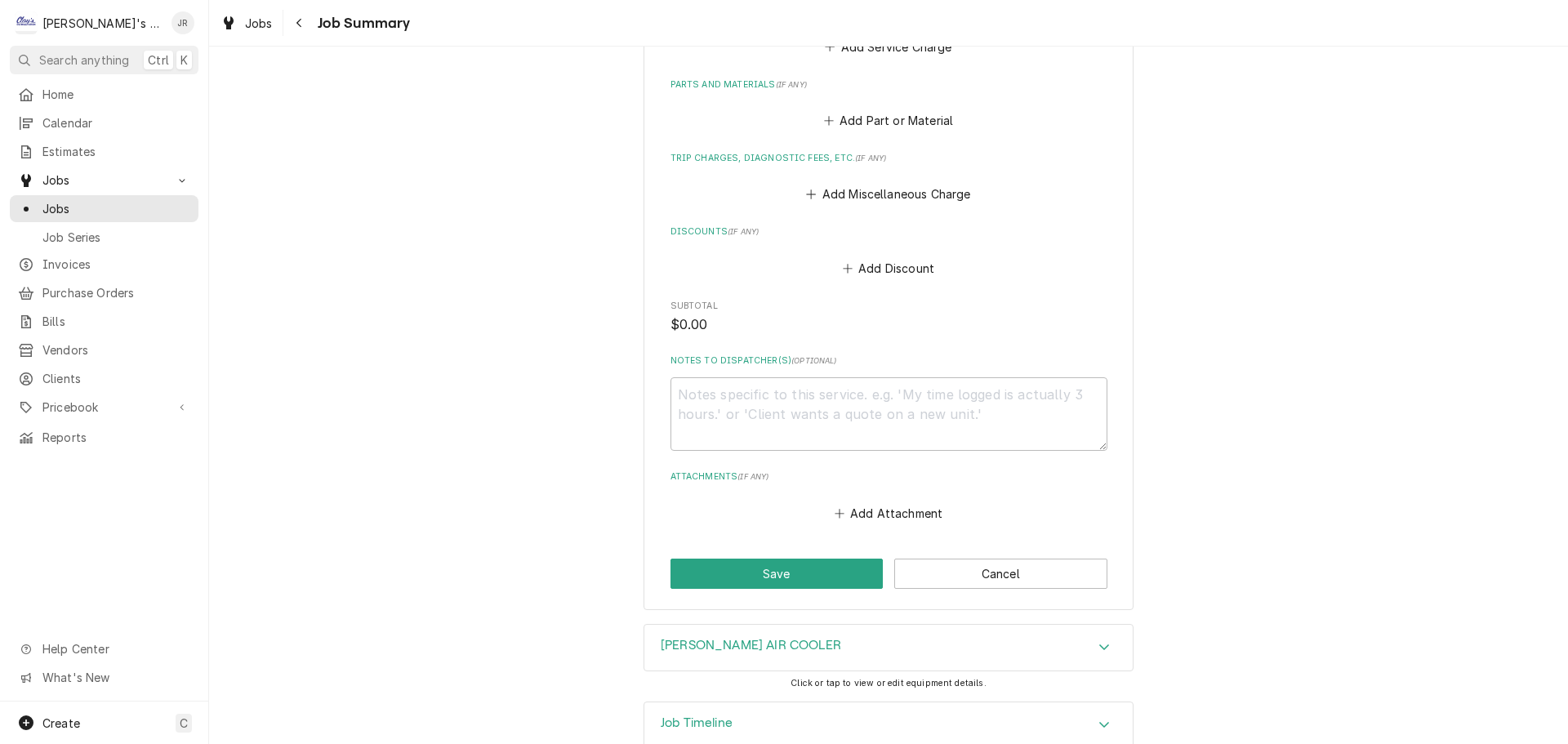
scroll to position [704, 0]
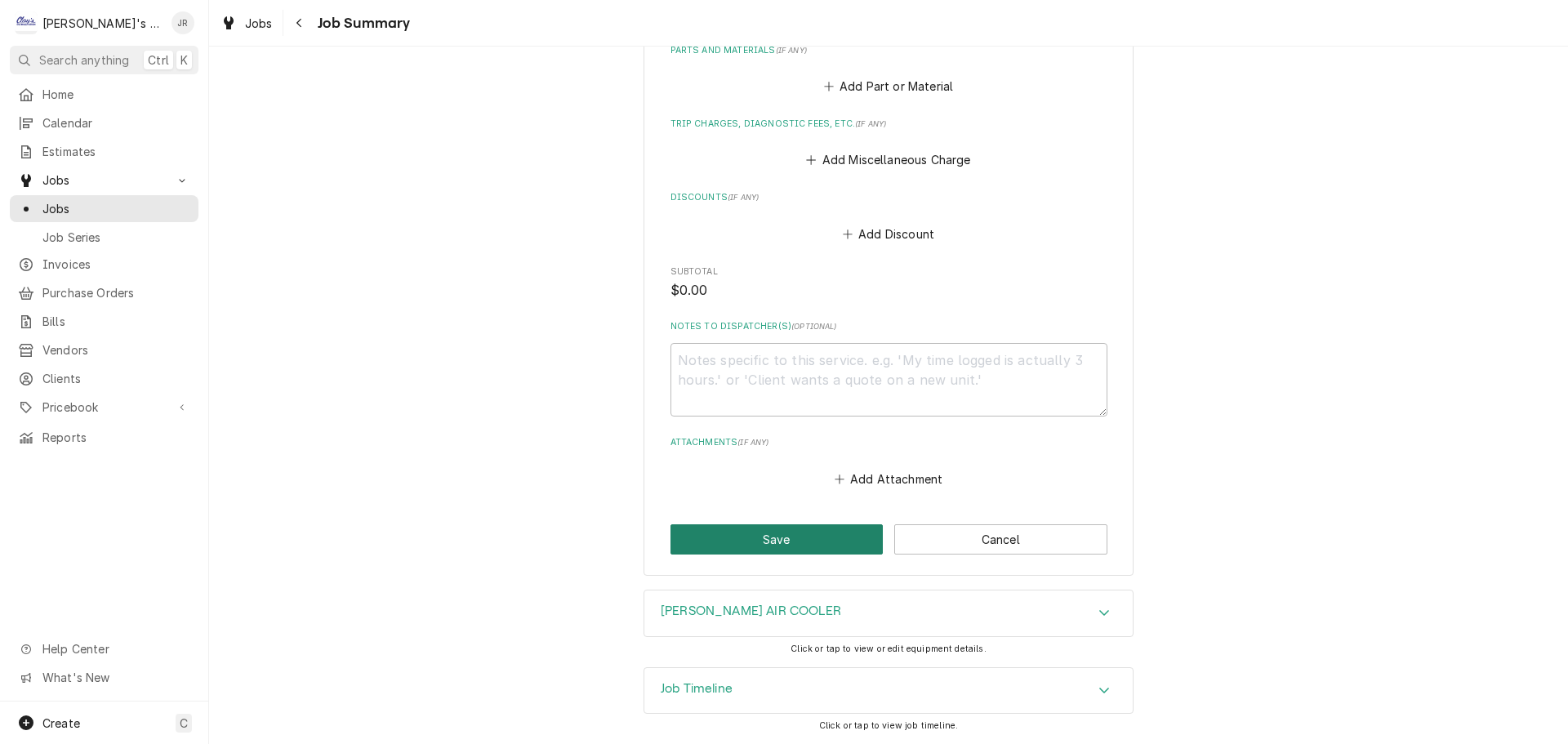
click at [730, 538] on button "Save" at bounding box center [776, 539] width 213 height 30
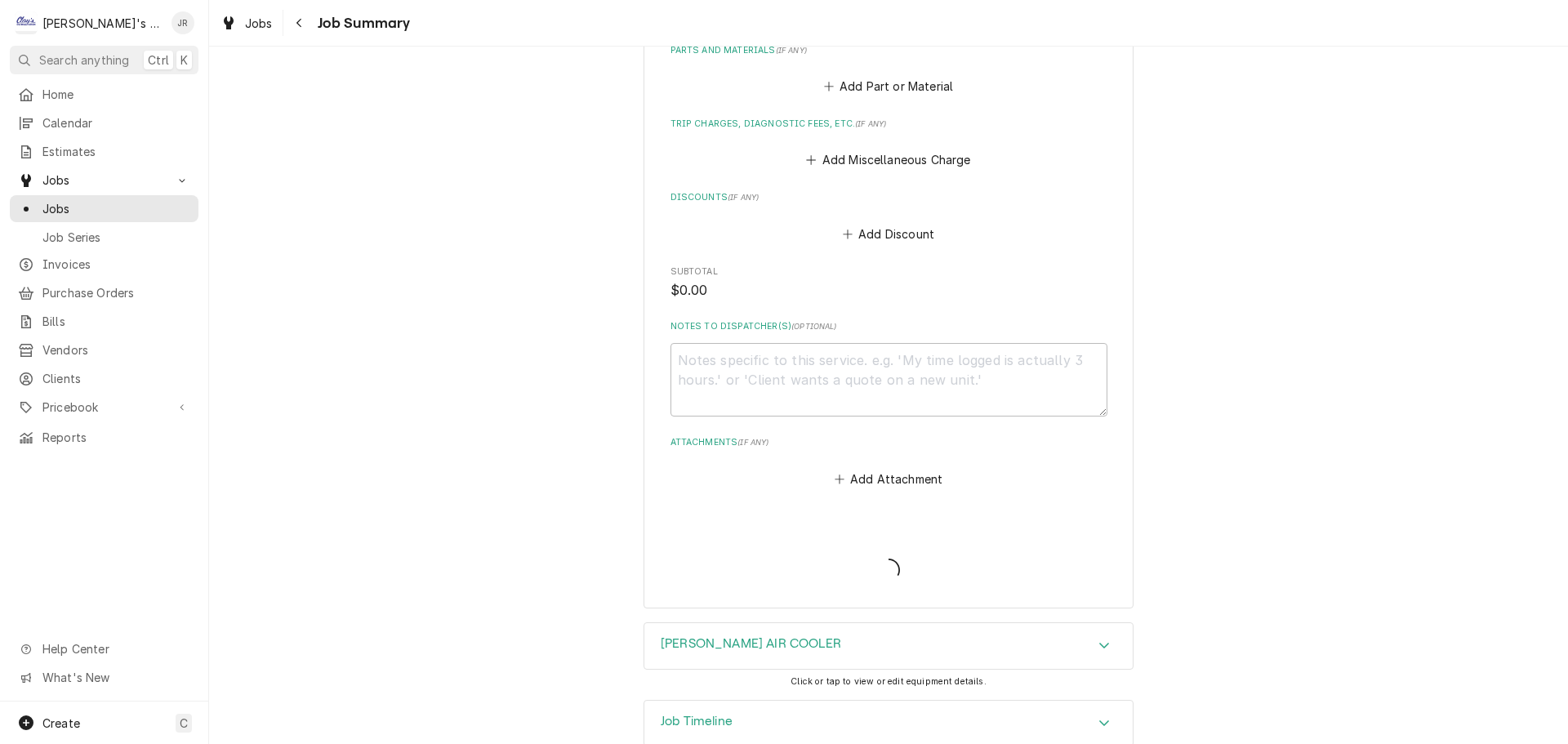
type textarea "x"
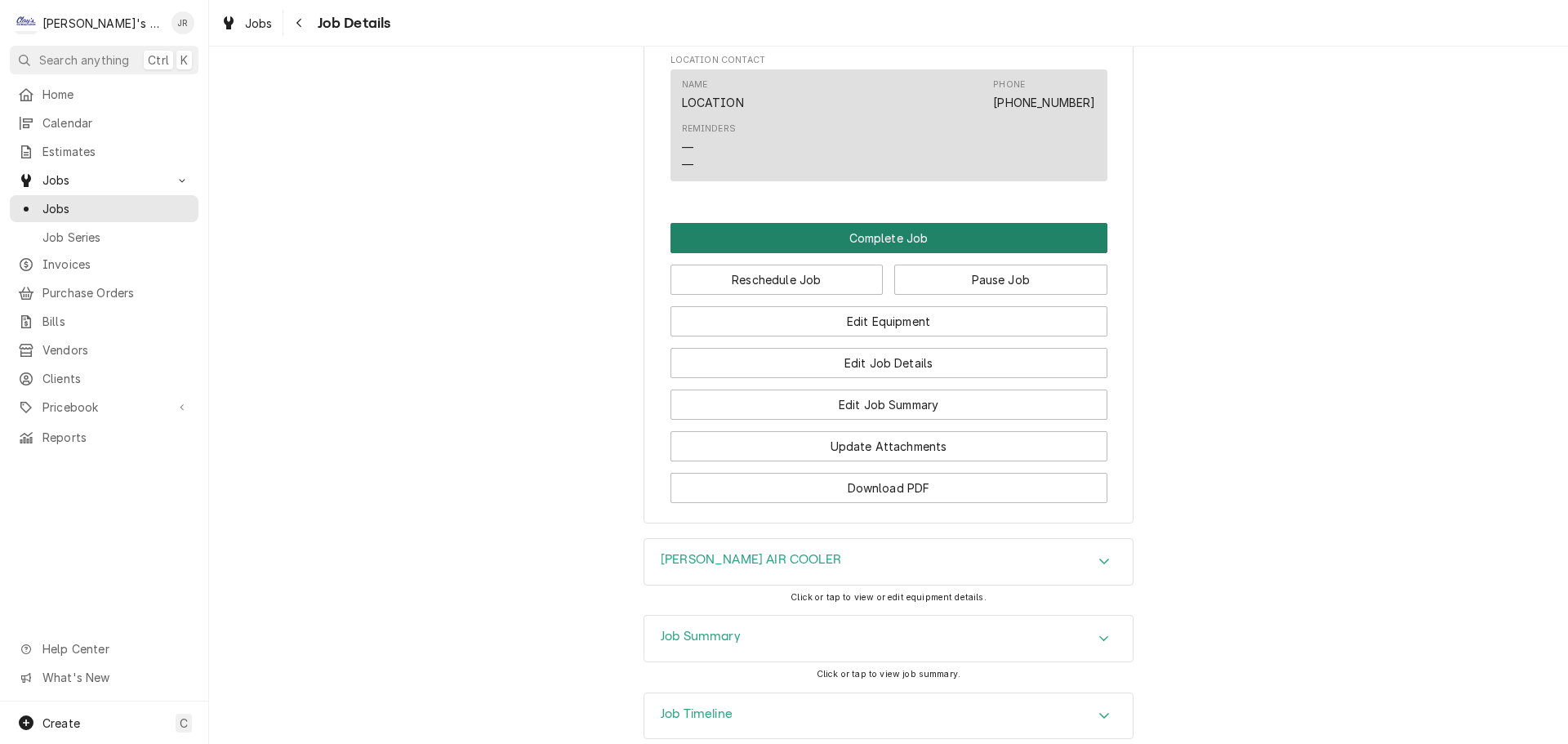
scroll to position [1571, 0]
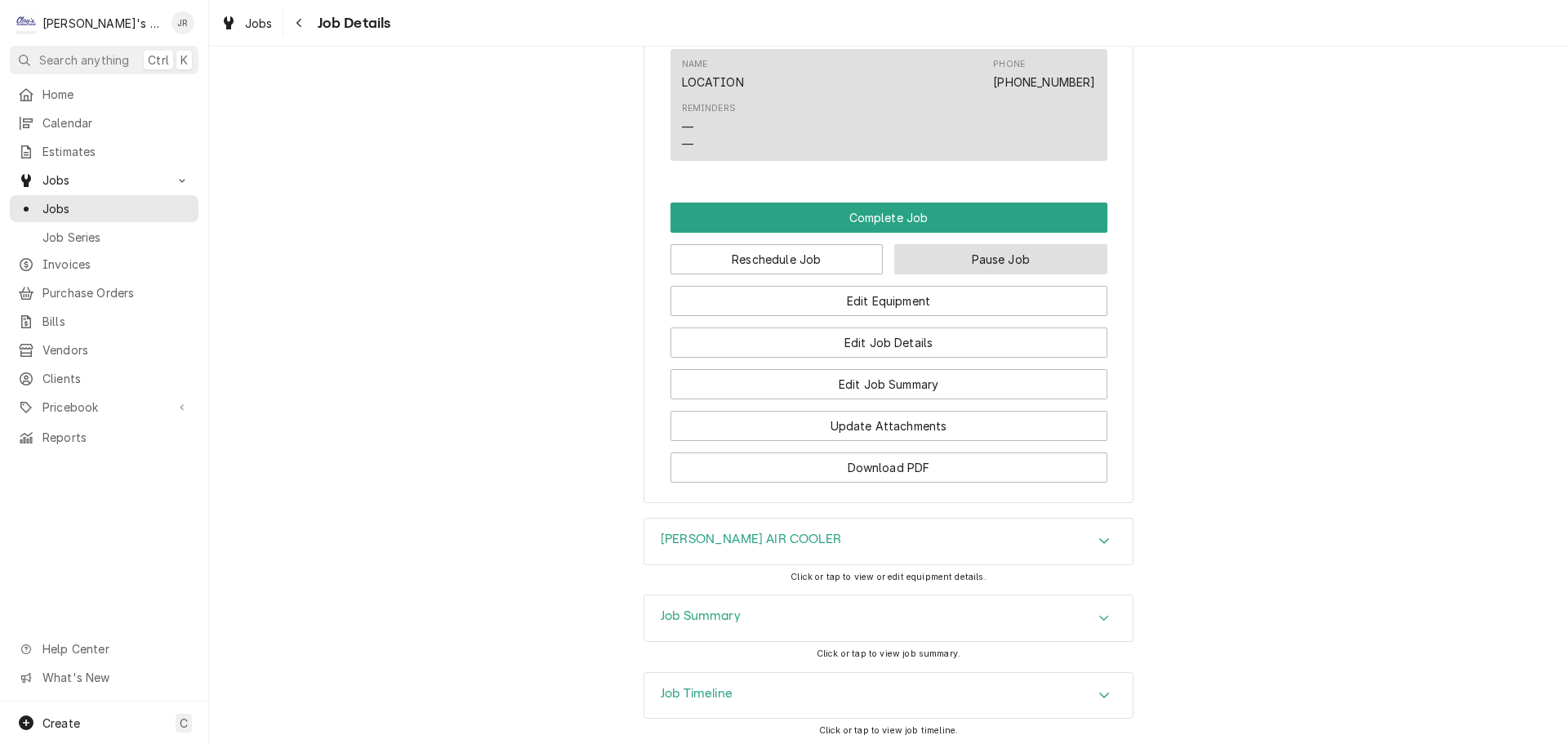
click at [973, 254] on button "Pause Job" at bounding box center [1000, 259] width 213 height 30
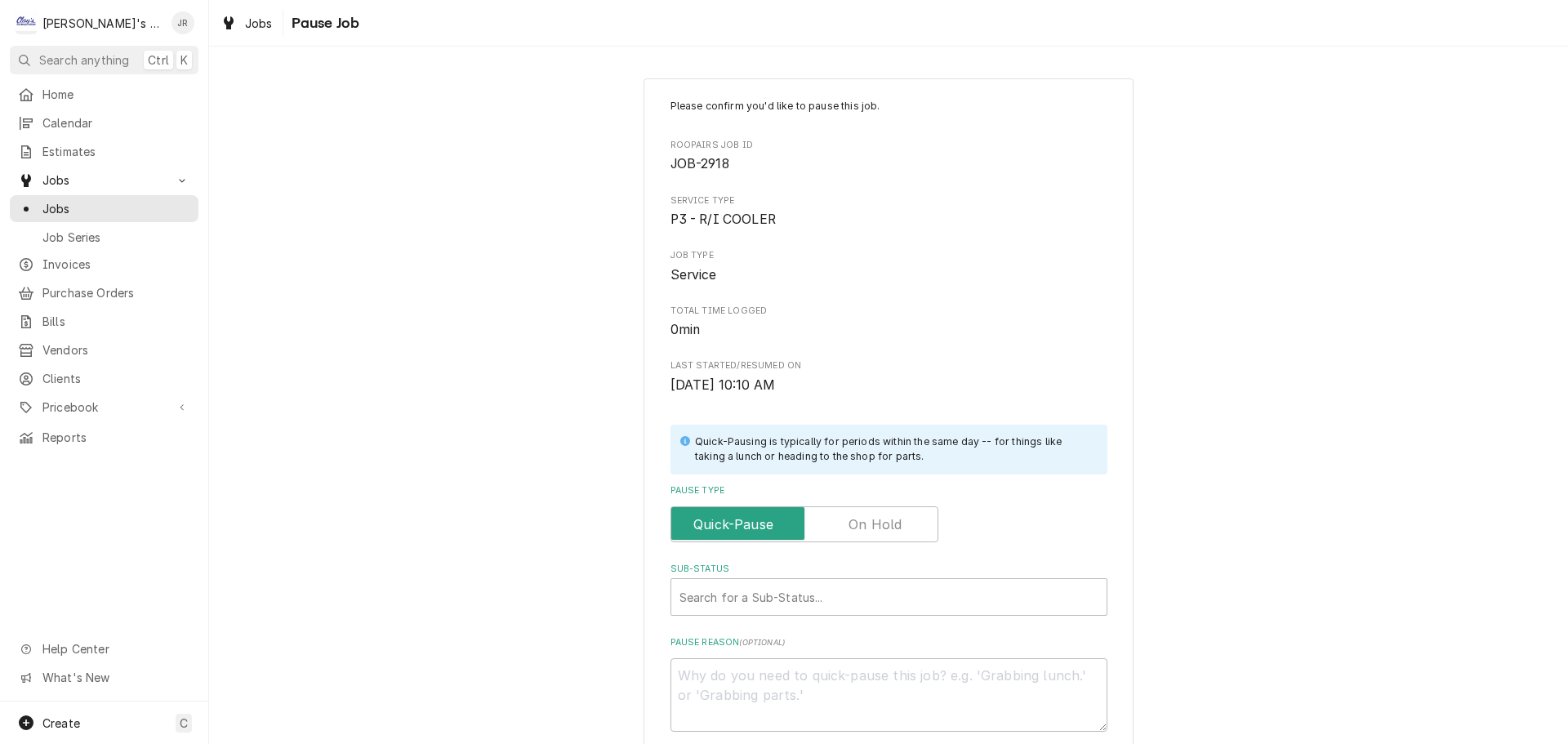
click at [850, 517] on label "Pause Type" at bounding box center [803, 524] width 267 height 36
click at [850, 517] on input "Pause Type" at bounding box center [804, 524] width 253 height 36
checkbox input "true"
click at [828, 594] on div "Sub-Status" at bounding box center [889, 596] width 419 height 29
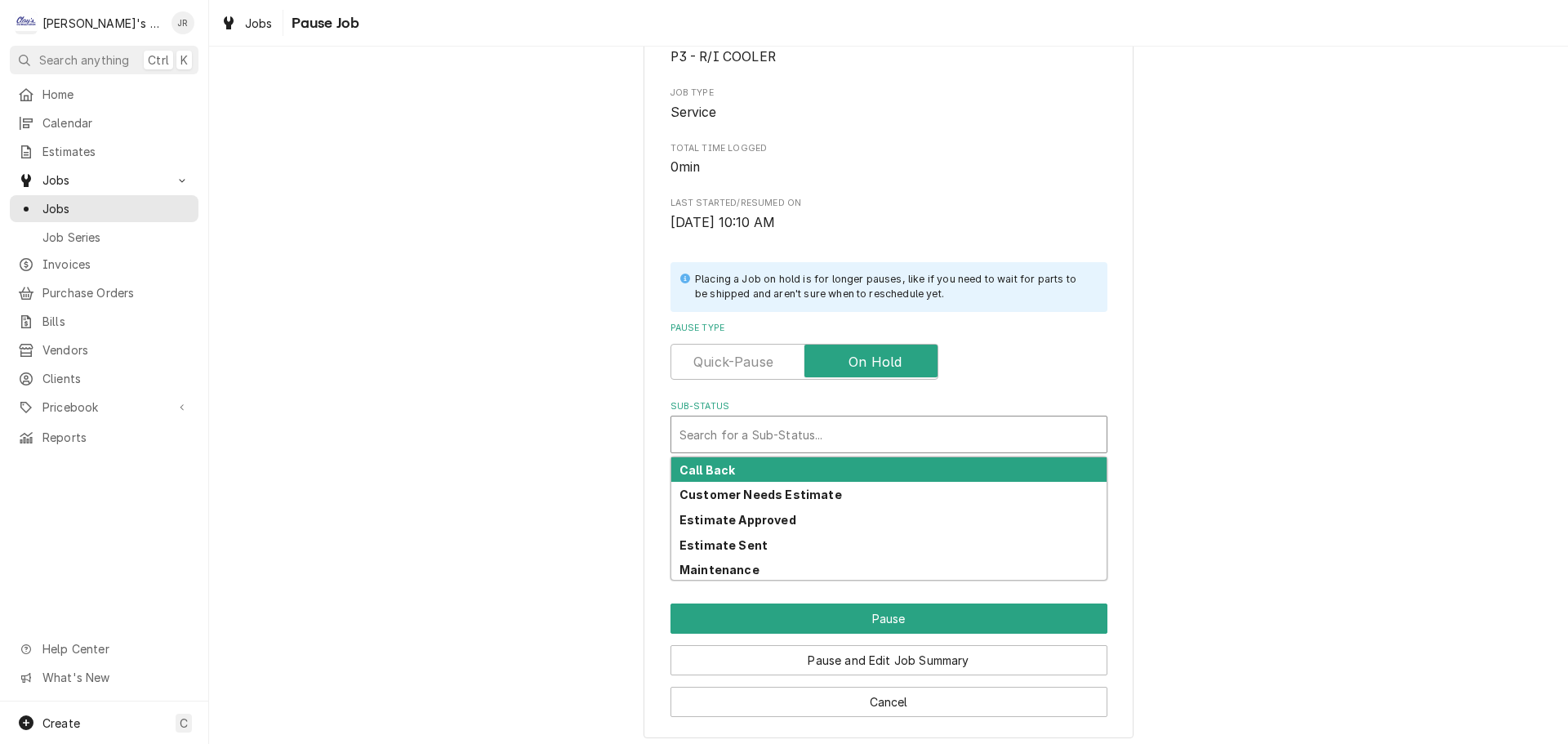
scroll to position [171, 0]
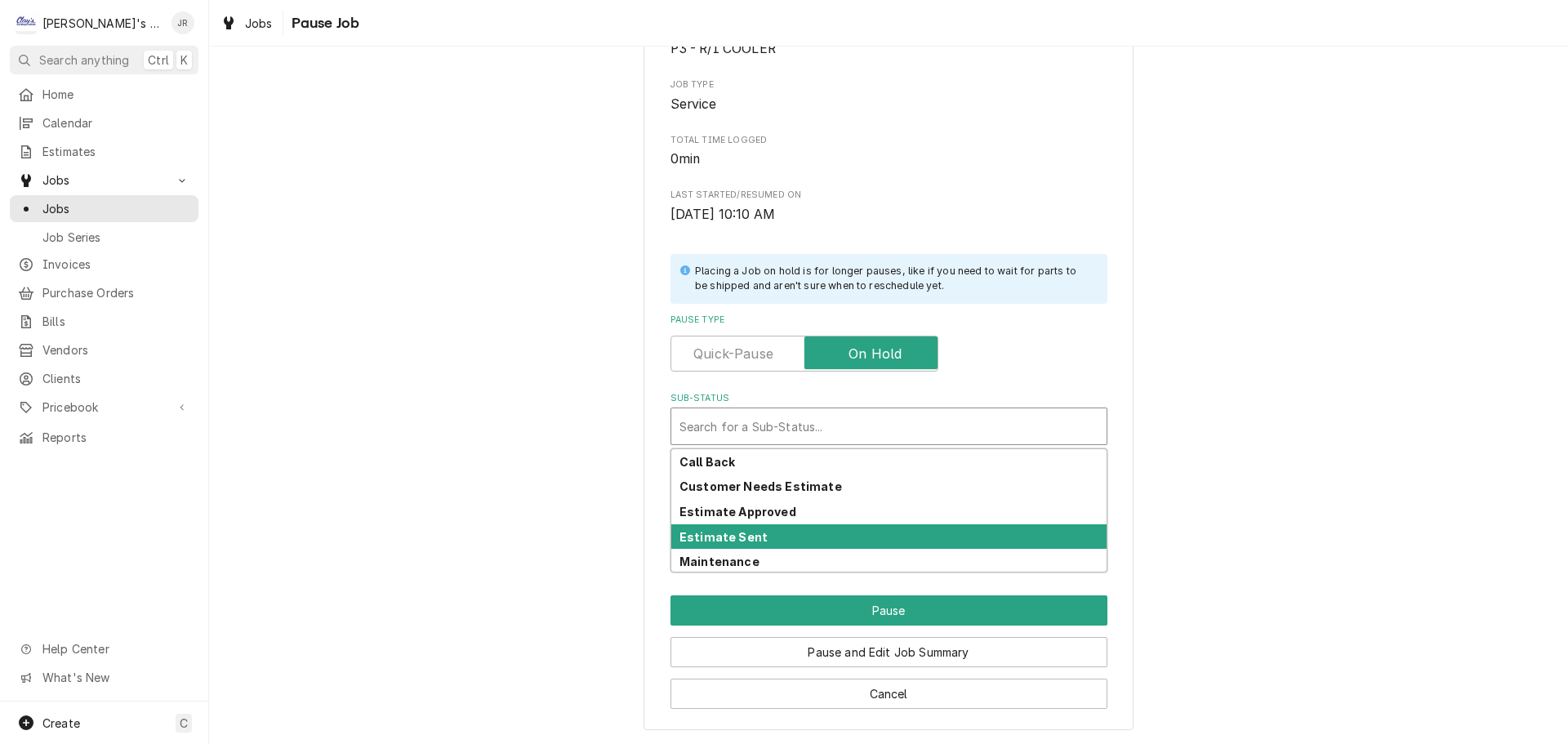
click at [827, 540] on div "Estimate Sent" at bounding box center [888, 537] width 435 height 25
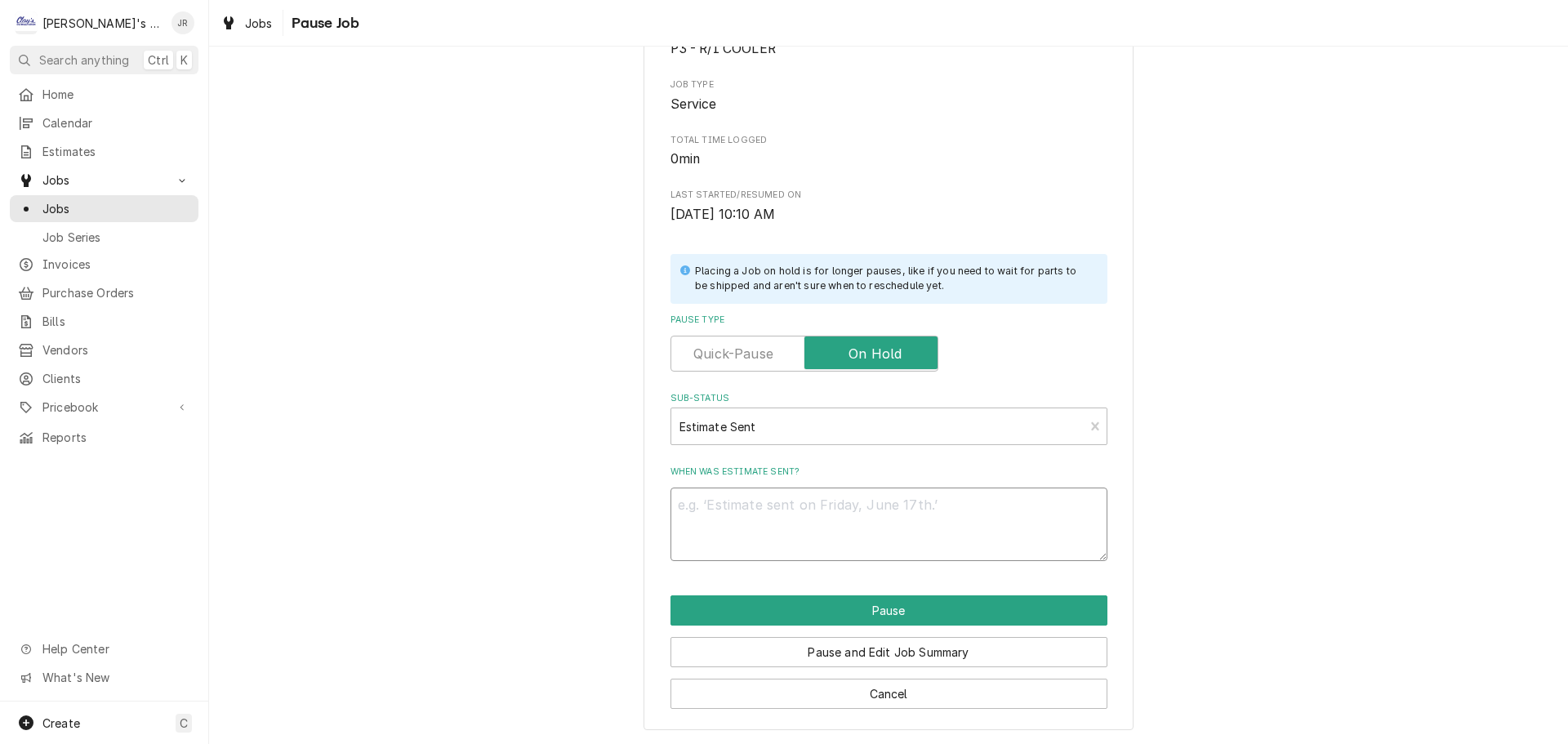
click at [849, 515] on textarea "When was estimate sent?" at bounding box center [888, 524] width 437 height 74
type textarea "x"
type textarea "9"
type textarea "x"
type textarea "9/"
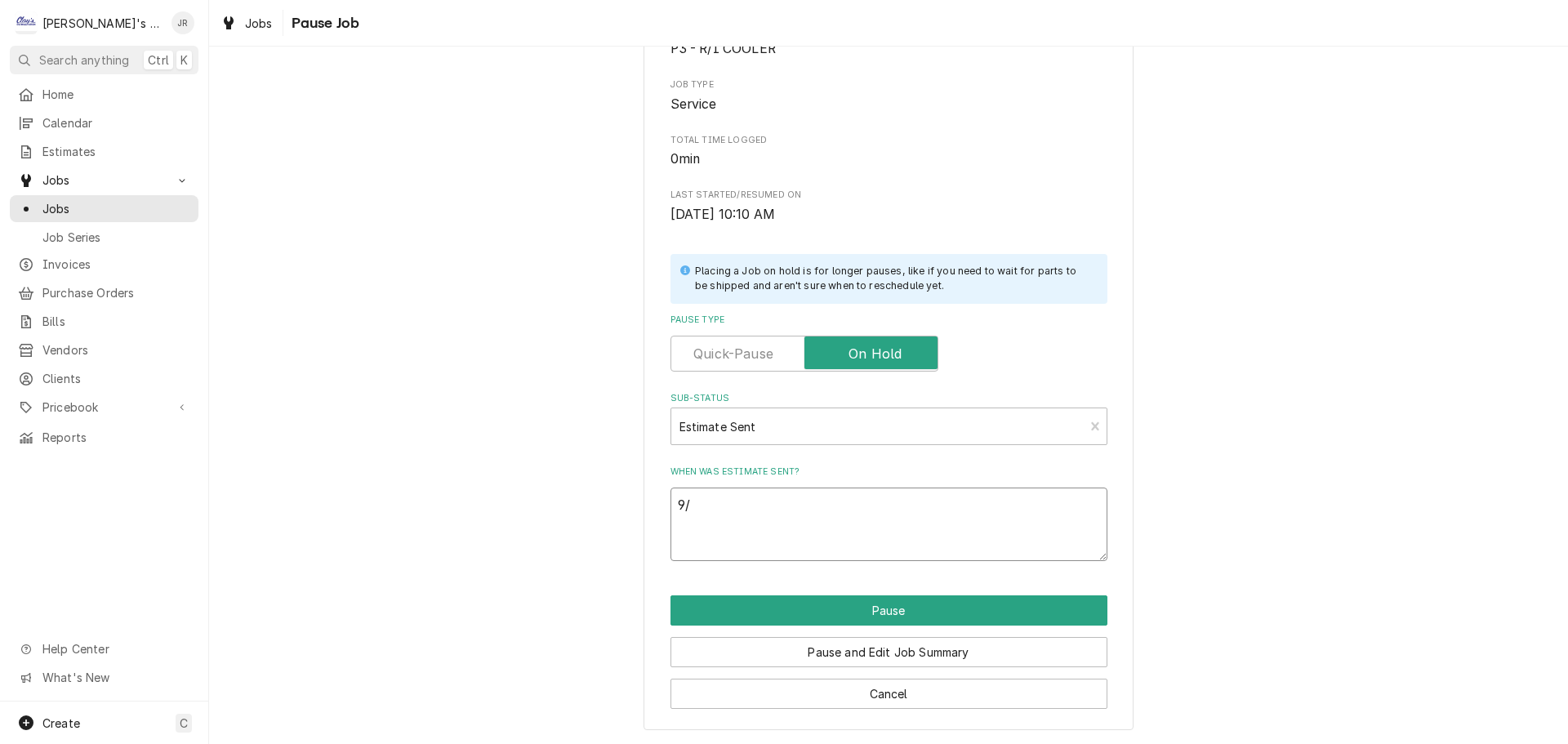
type textarea "x"
type textarea "9/2"
type textarea "x"
type textarea "9/25"
type textarea "x"
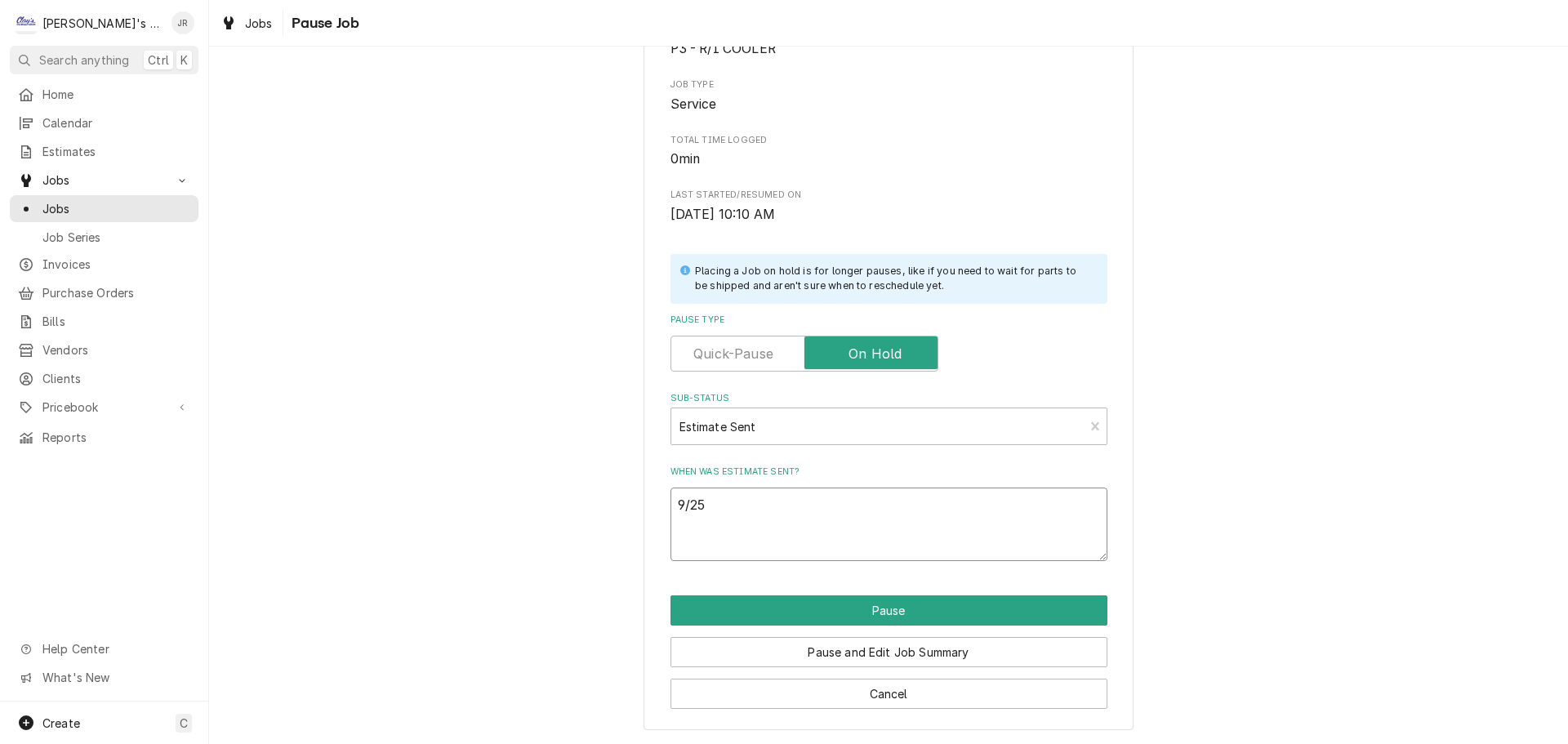
type textarea "9/25/"
type textarea "x"
type textarea "9/25/2"
type textarea "x"
type textarea "[DATE]"
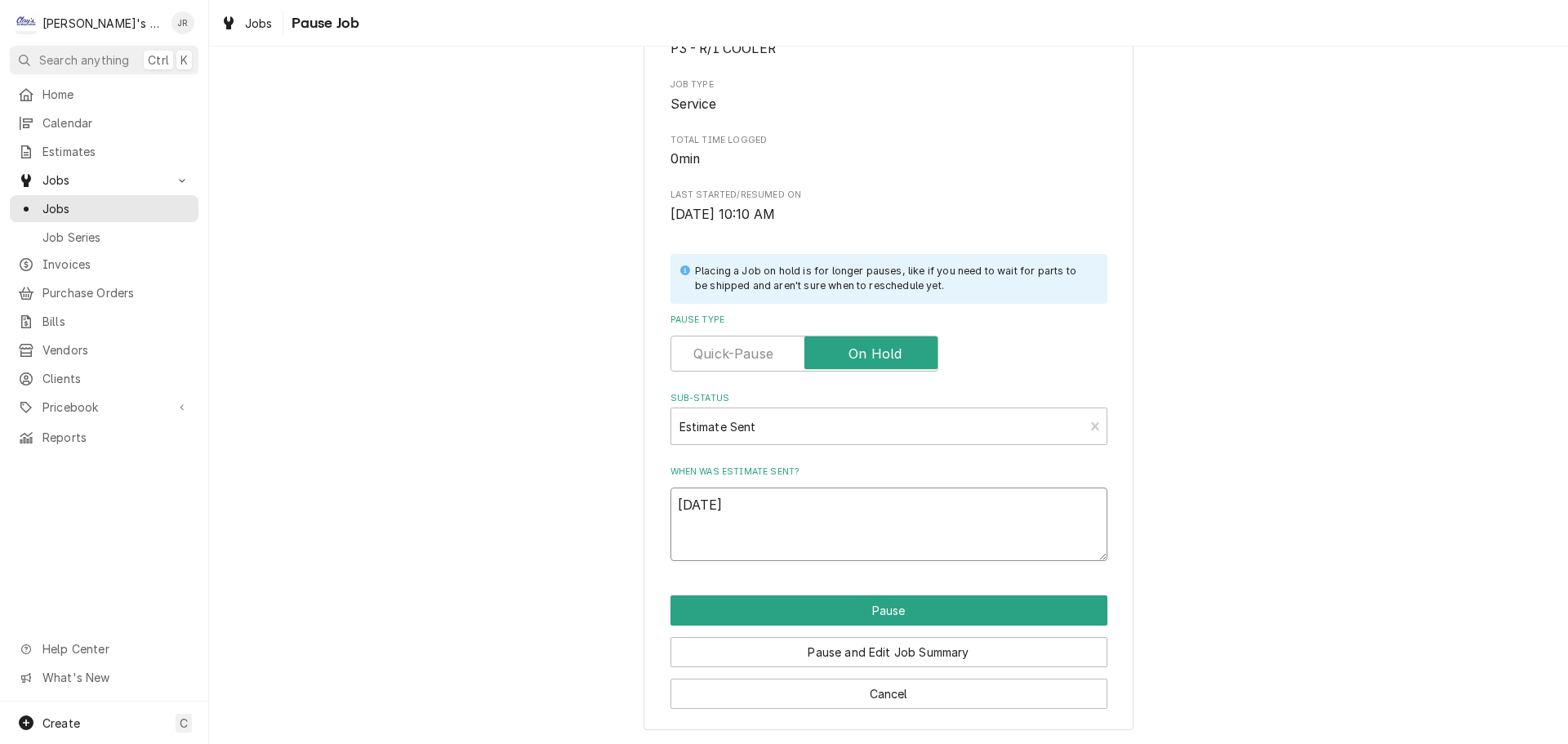
type textarea "x"
type textarea "9/25/202"
type textarea "x"
type textarea "[DATE]"
click at [838, 604] on button "Pause" at bounding box center [888, 611] width 437 height 30
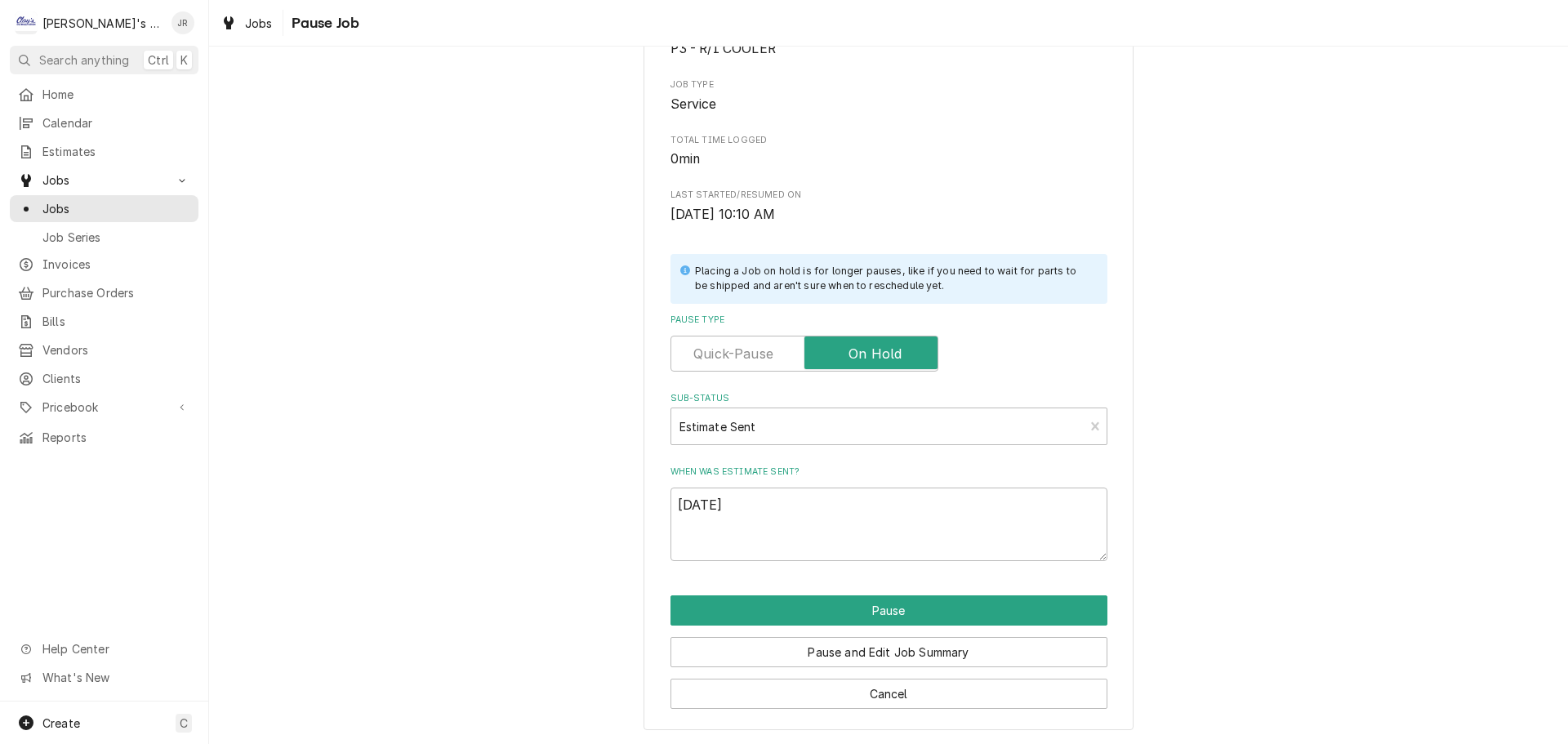
type textarea "x"
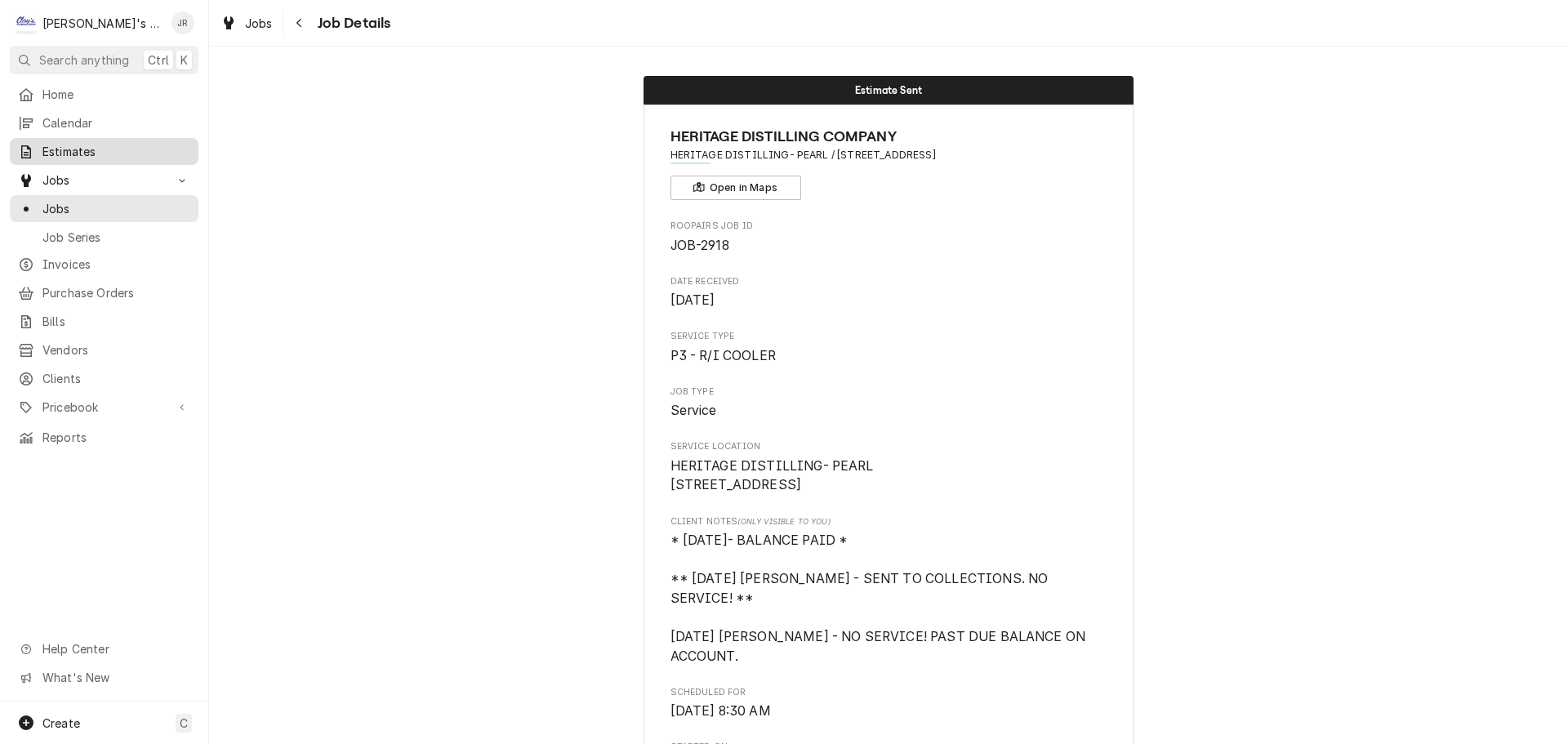
click at [105, 154] on span "Estimates" at bounding box center [117, 151] width 148 height 17
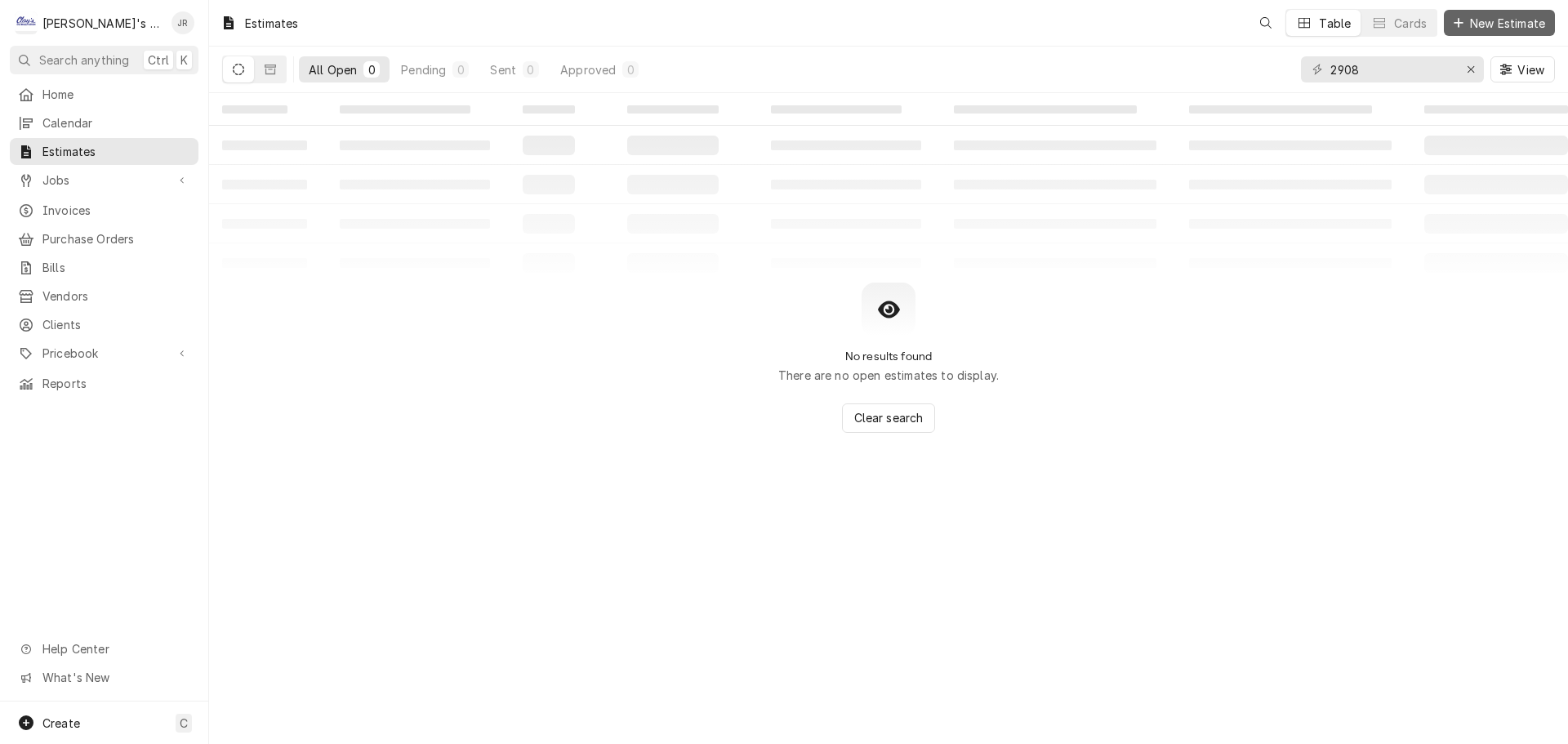
click at [1501, 28] on span "New Estimate" at bounding box center [1507, 23] width 81 height 17
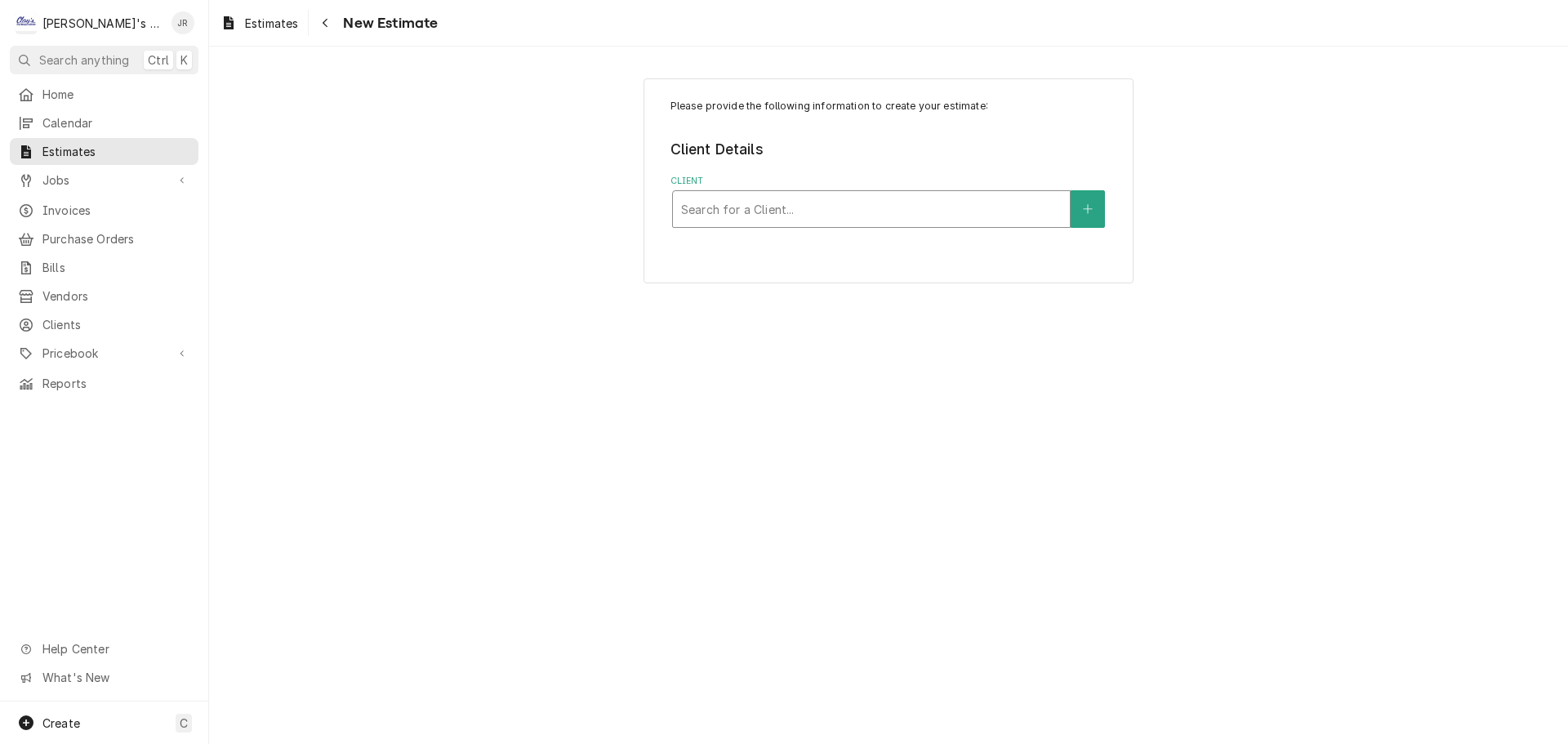
click at [823, 219] on div "Client" at bounding box center [871, 209] width 381 height 29
type input "HERI"
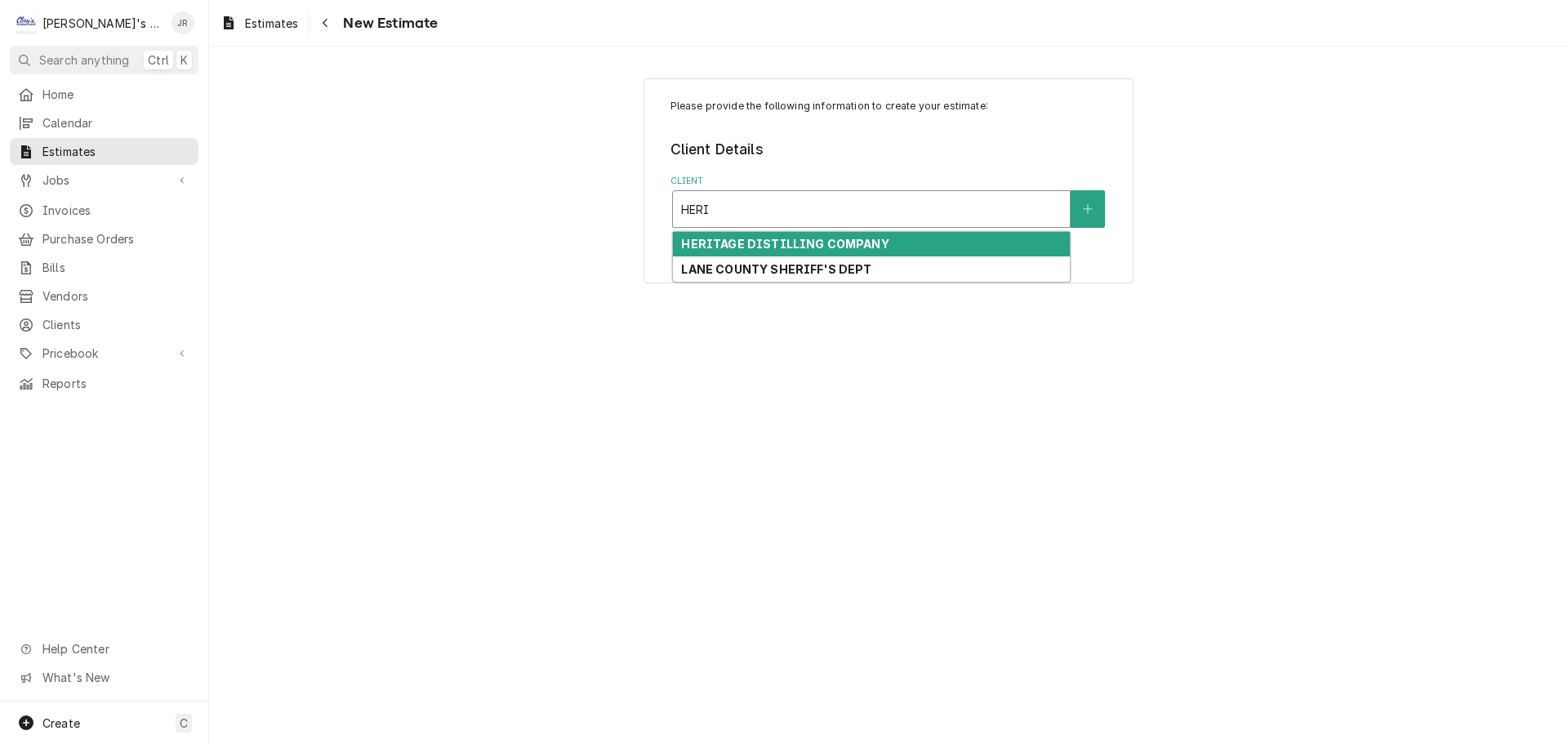
click at [796, 252] on div "HERITAGE DISTILLING COMPANY" at bounding box center [870, 245] width 397 height 25
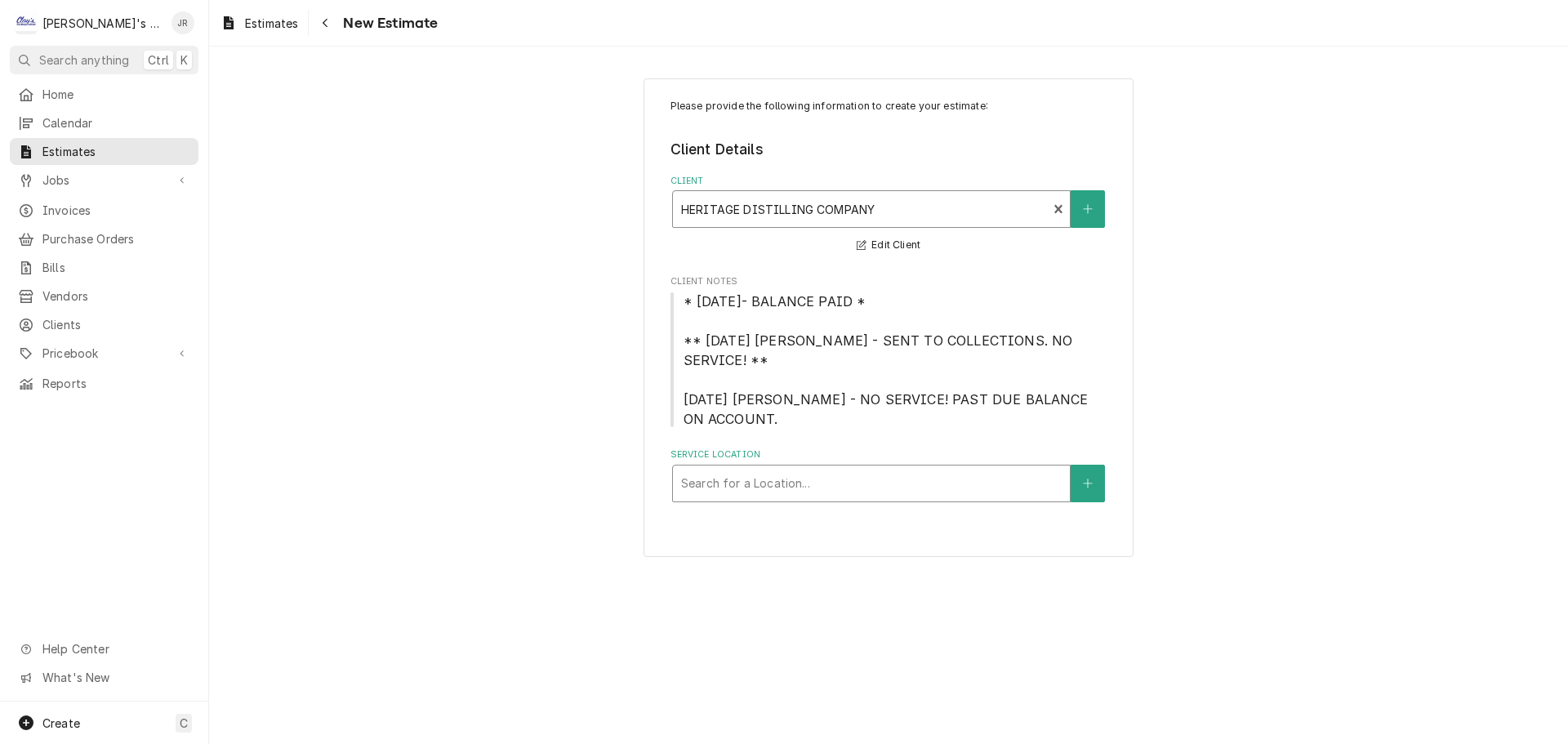
click at [783, 469] on div "Service Location" at bounding box center [871, 483] width 381 height 29
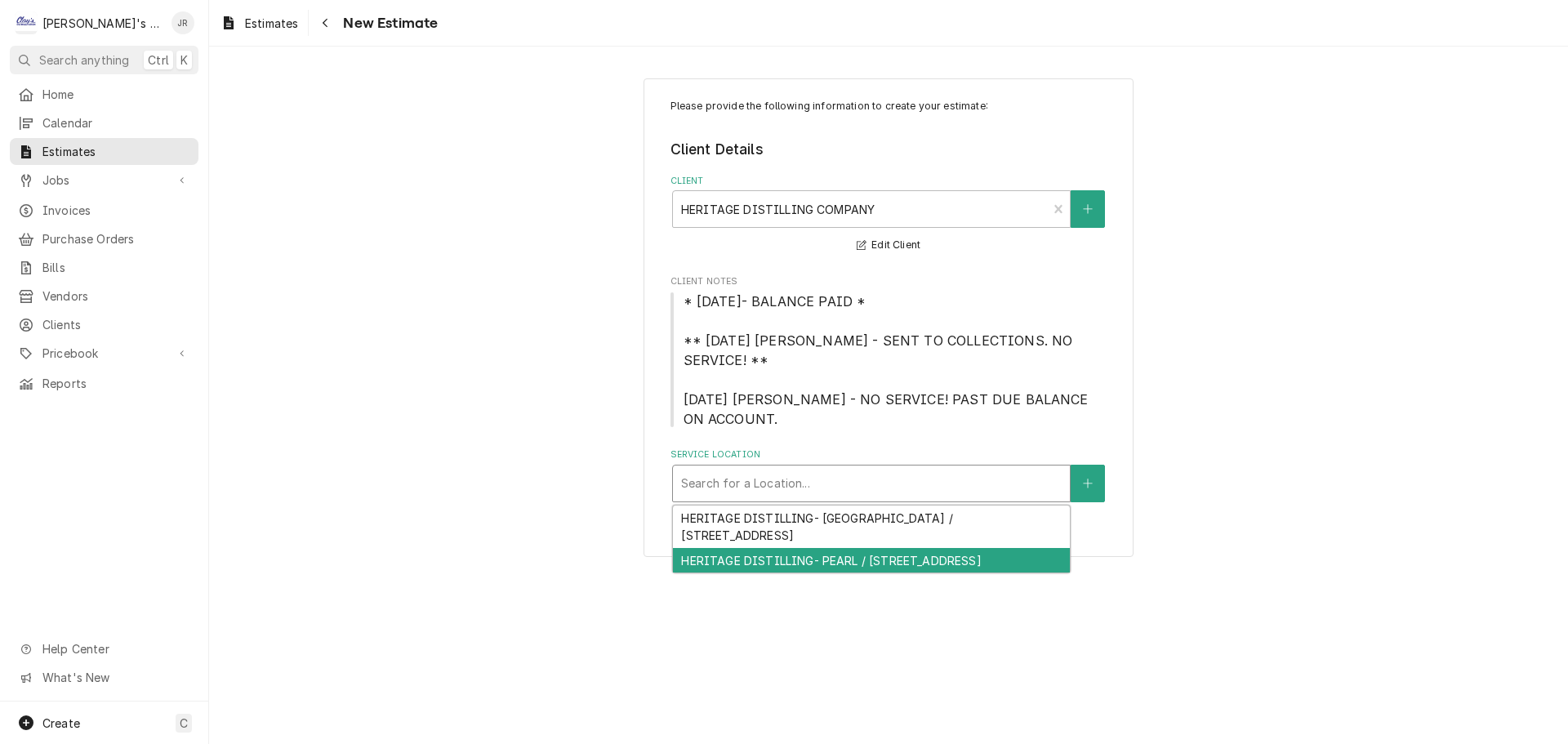
click at [803, 552] on div "HERITAGE DISTILLING- PEARL / 550 PEARL ST SUITE 150, EUGENE, OR 97401" at bounding box center [870, 560] width 397 height 25
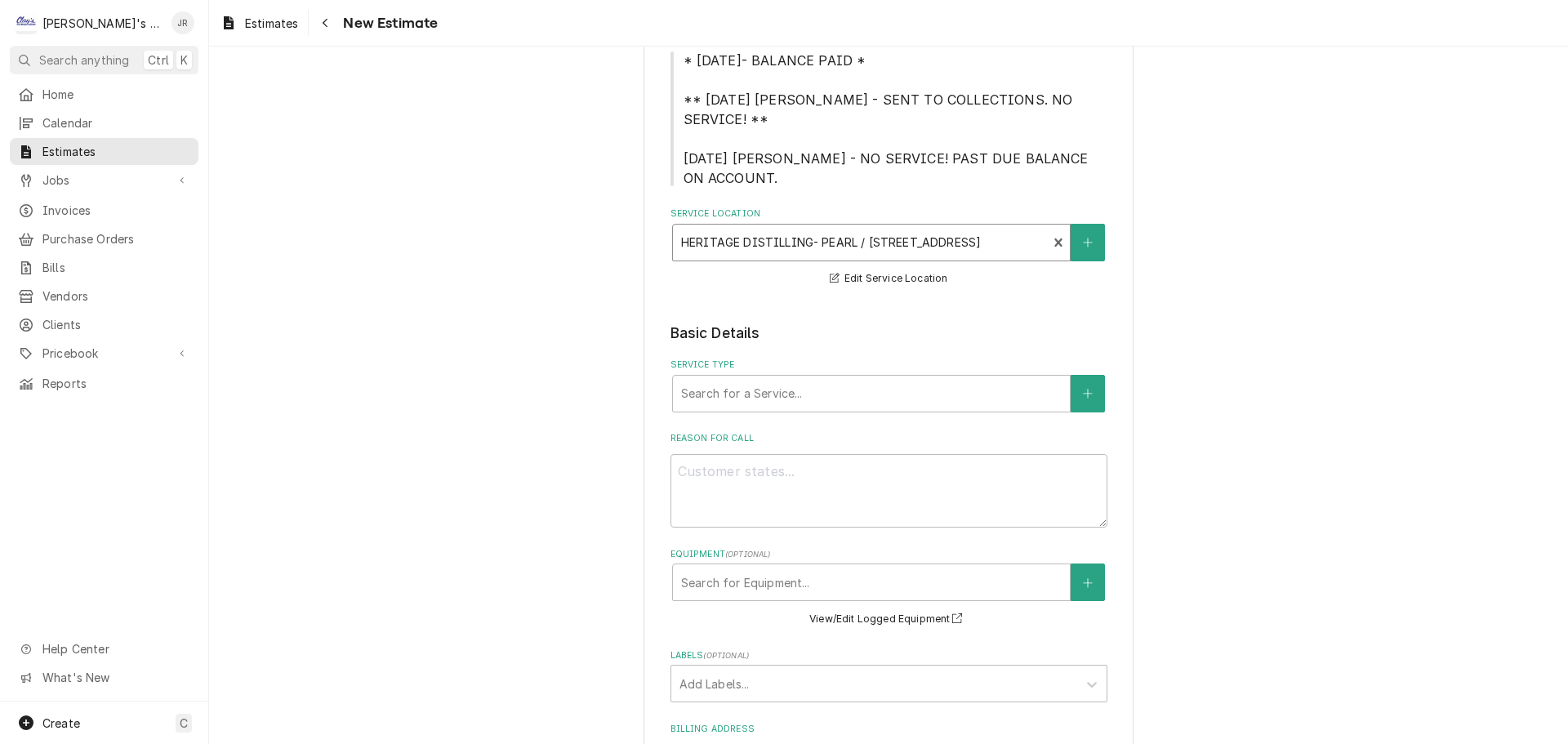
scroll to position [245, 0]
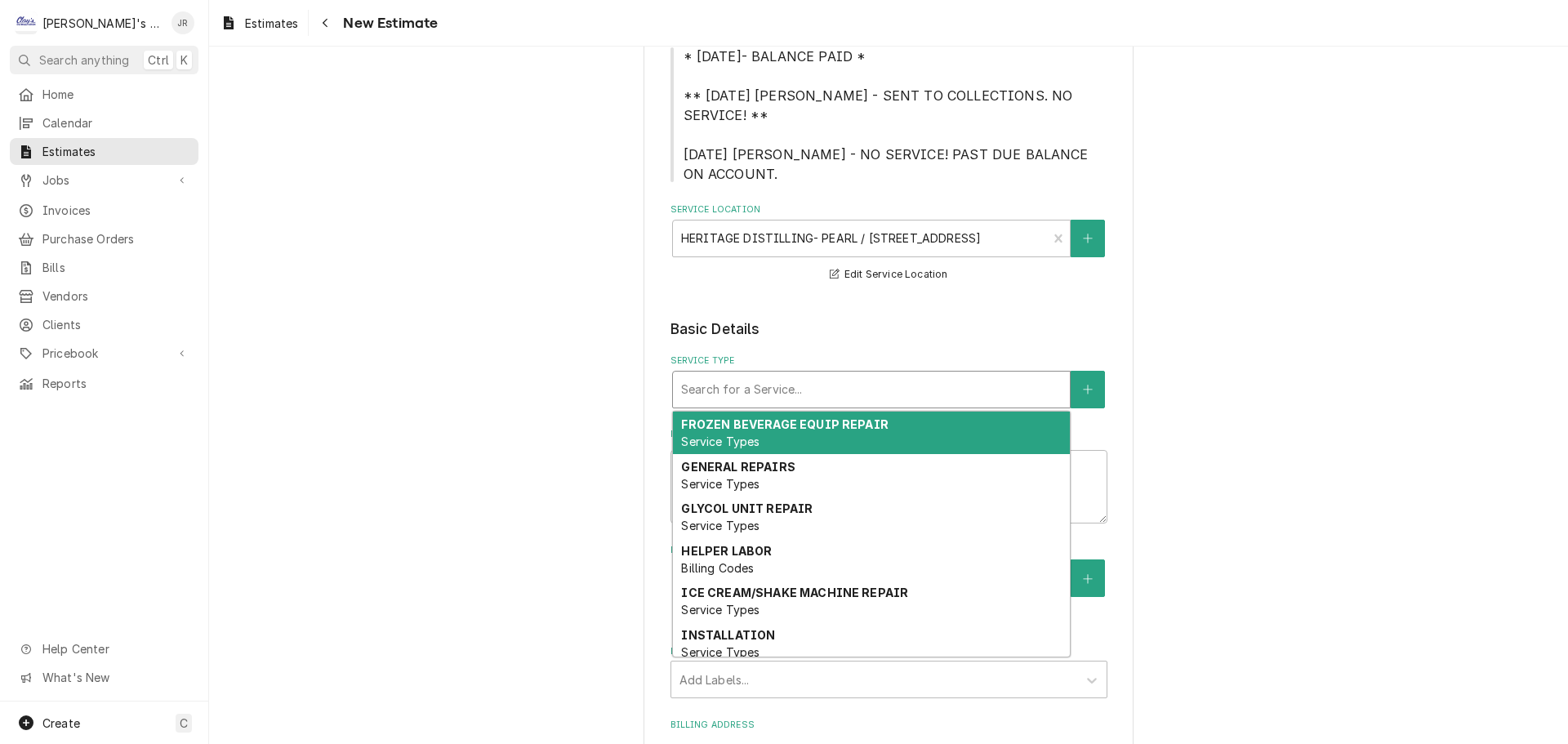
click at [736, 380] on div "Service Type" at bounding box center [871, 389] width 381 height 29
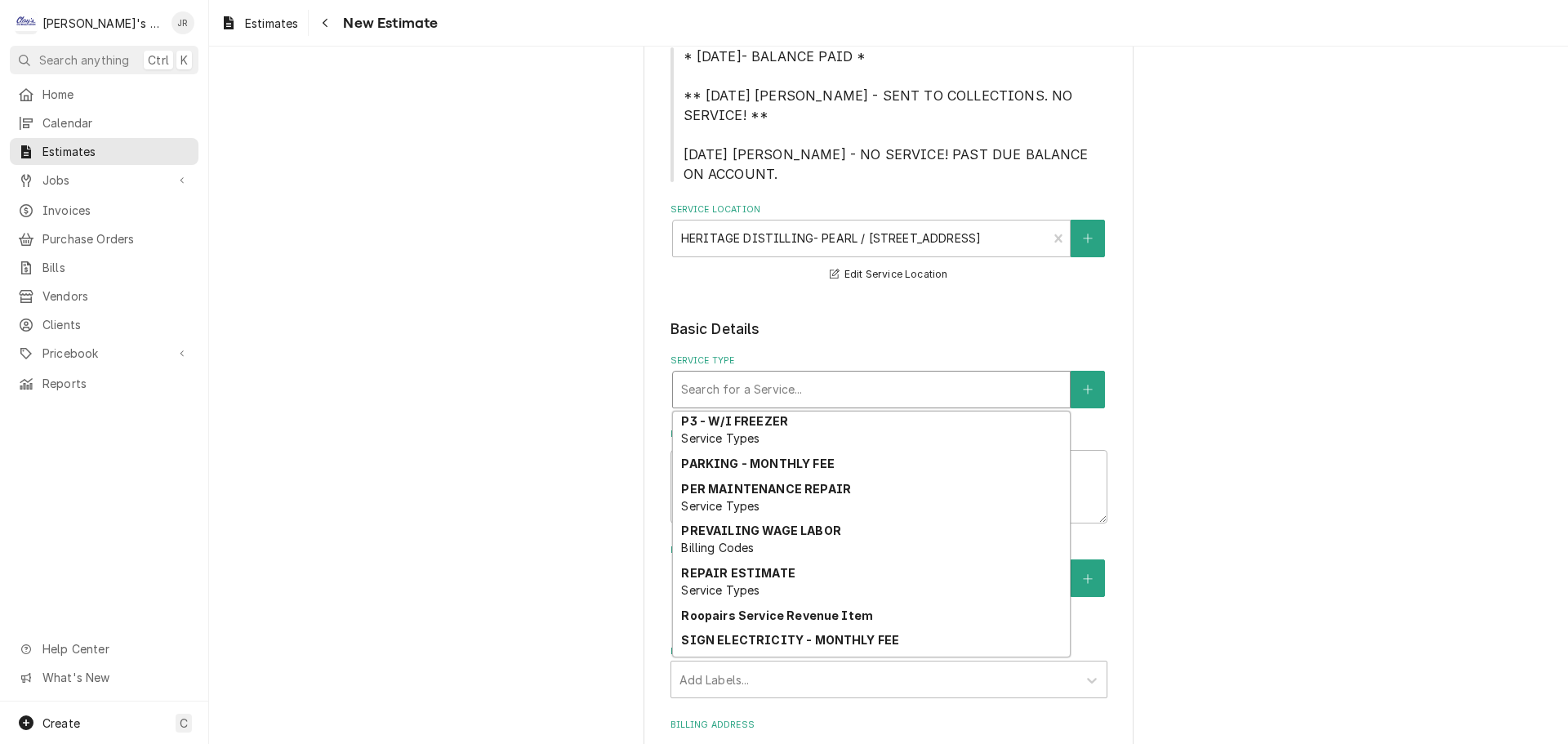
scroll to position [1191, 0]
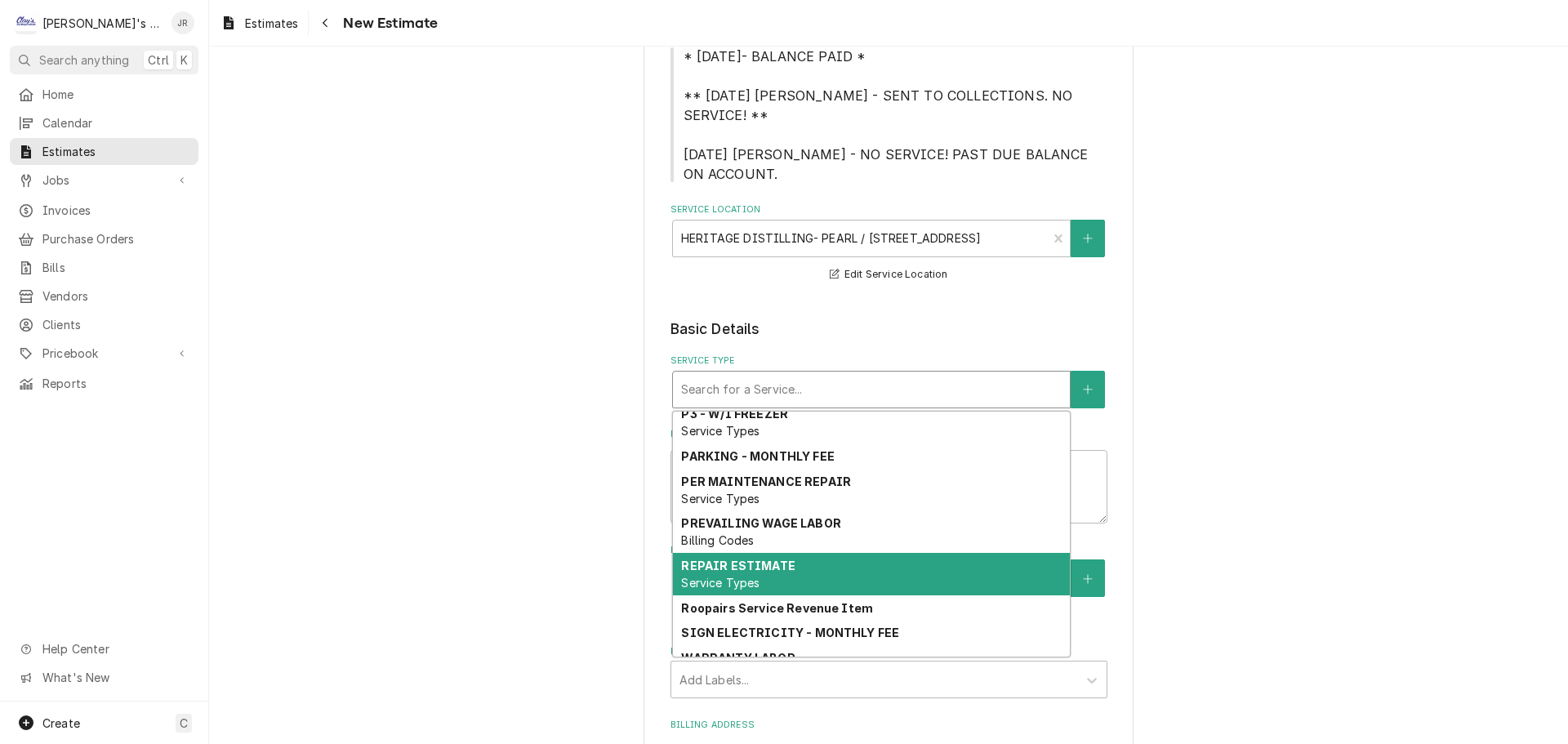
click at [772, 573] on strong "REPAIR ESTIMATE" at bounding box center [737, 565] width 113 height 14
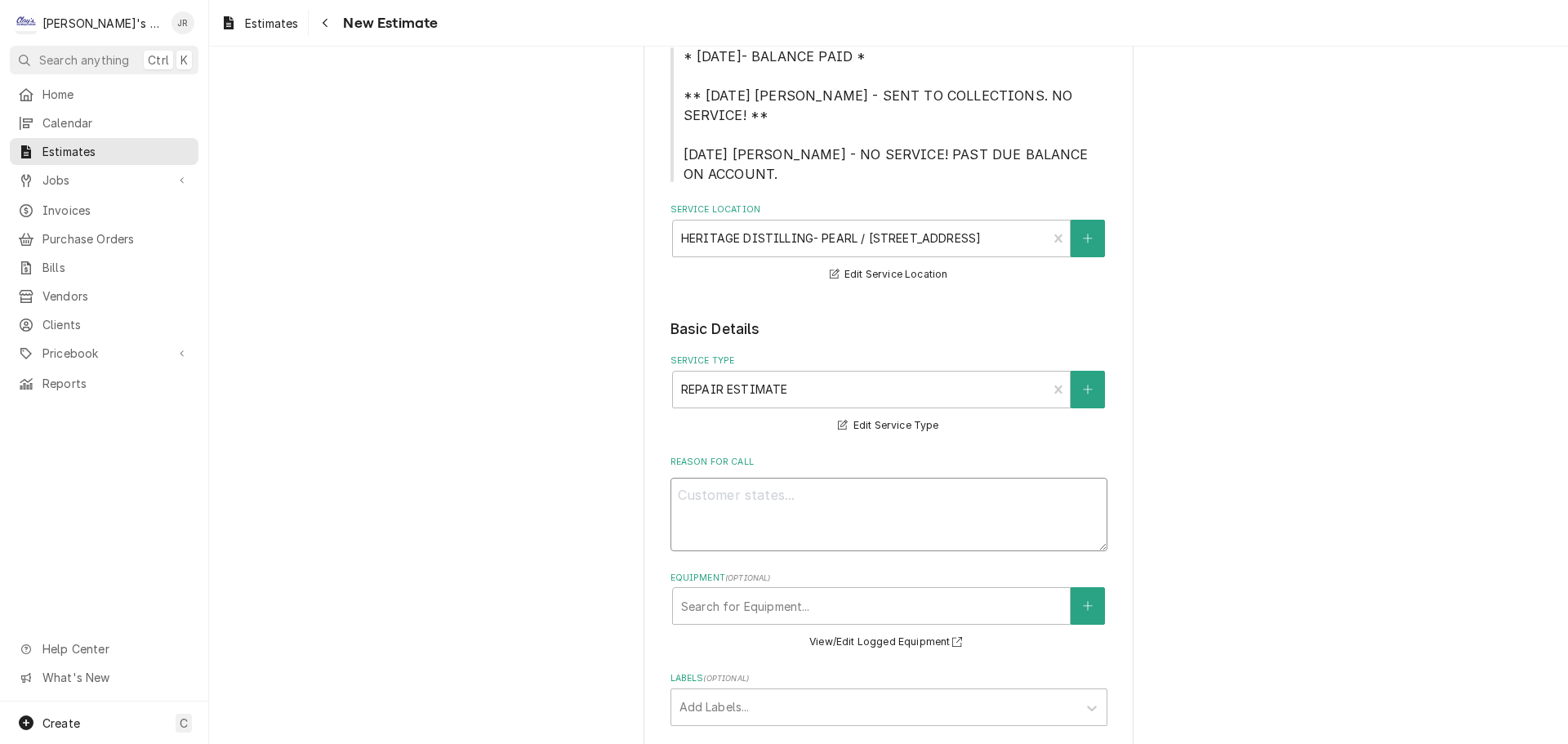
click at [709, 478] on textarea "Reason For Call" at bounding box center [888, 515] width 437 height 74
type textarea "x"
type textarea "9"
type textarea "x"
type textarea "9/"
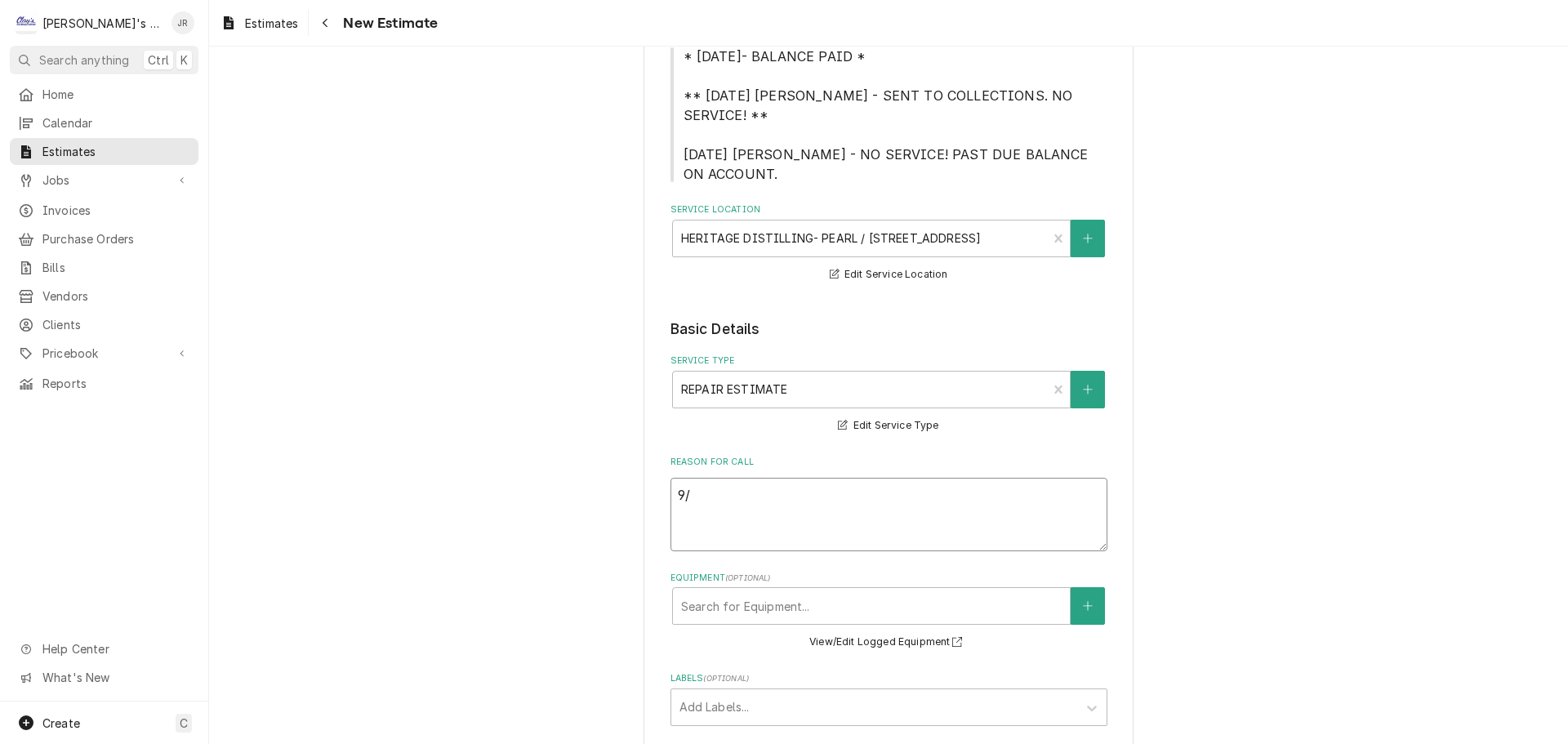
type textarea "x"
type textarea "9/2"
type textarea "x"
type textarea "9/25"
type textarea "x"
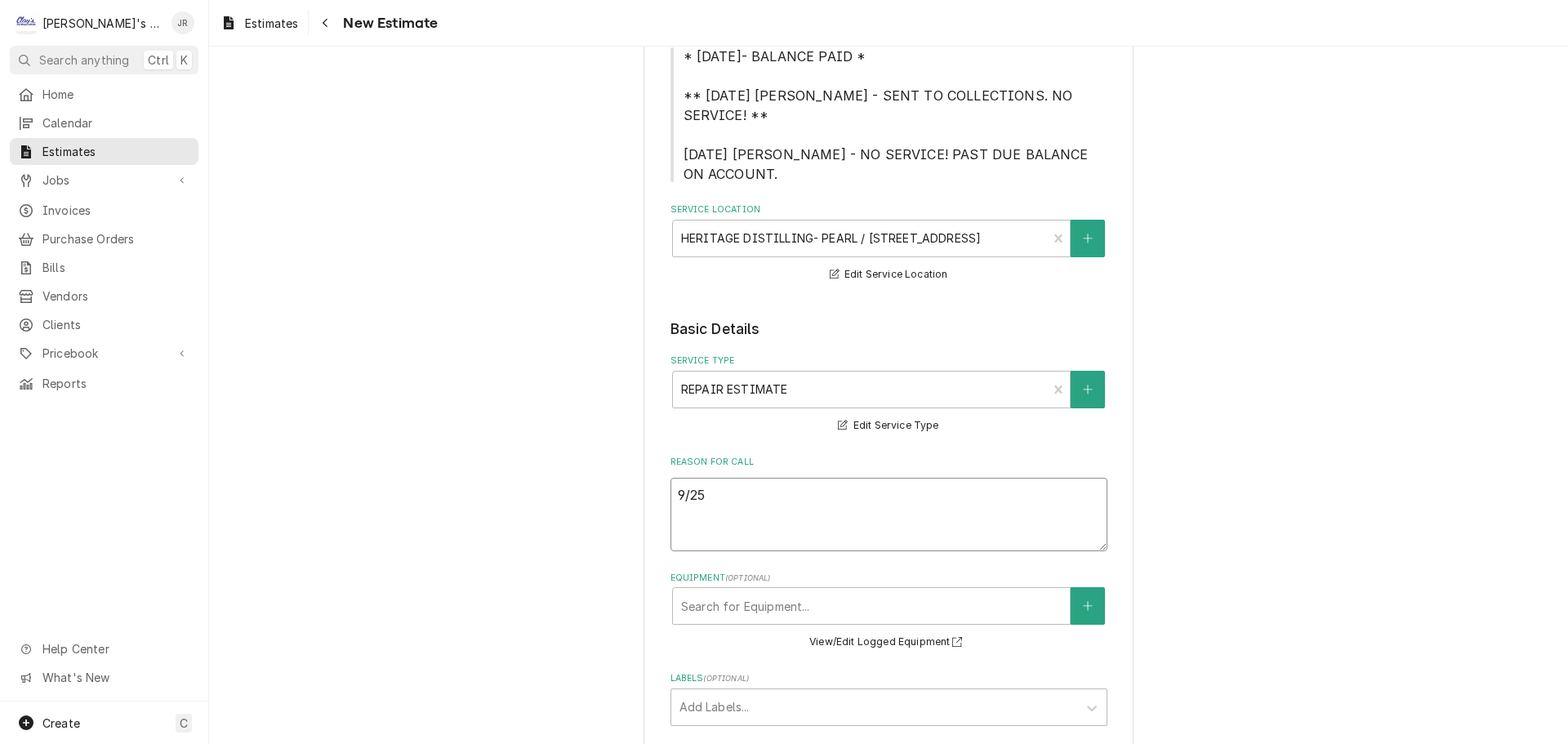
type textarea "9/25/"
type textarea "x"
type textarea "9/25/2"
type textarea "x"
type textarea "9/25/20"
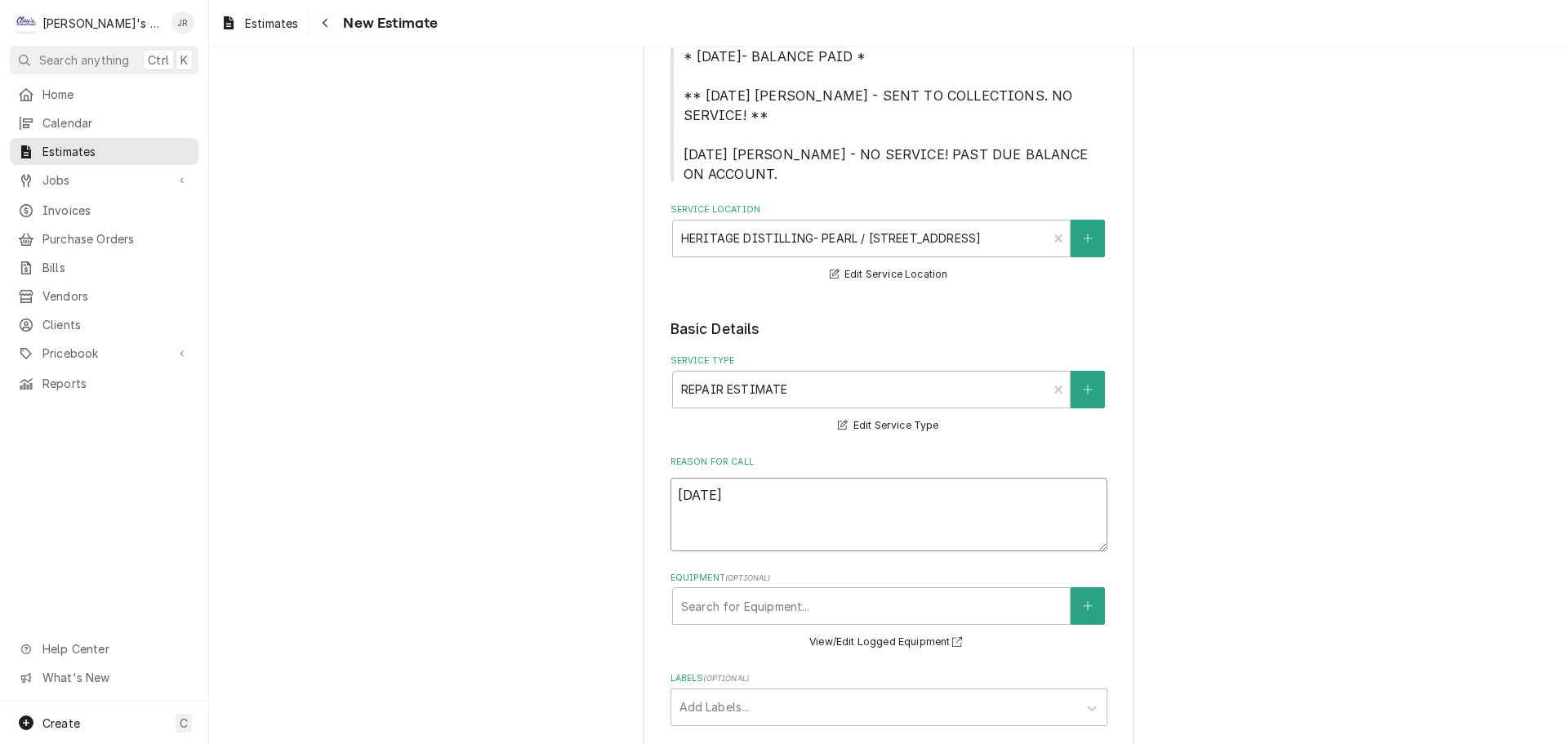
type textarea "x"
type textarea "9/25/202"
type textarea "x"
type textarea "9/25/2025"
type textarea "x"
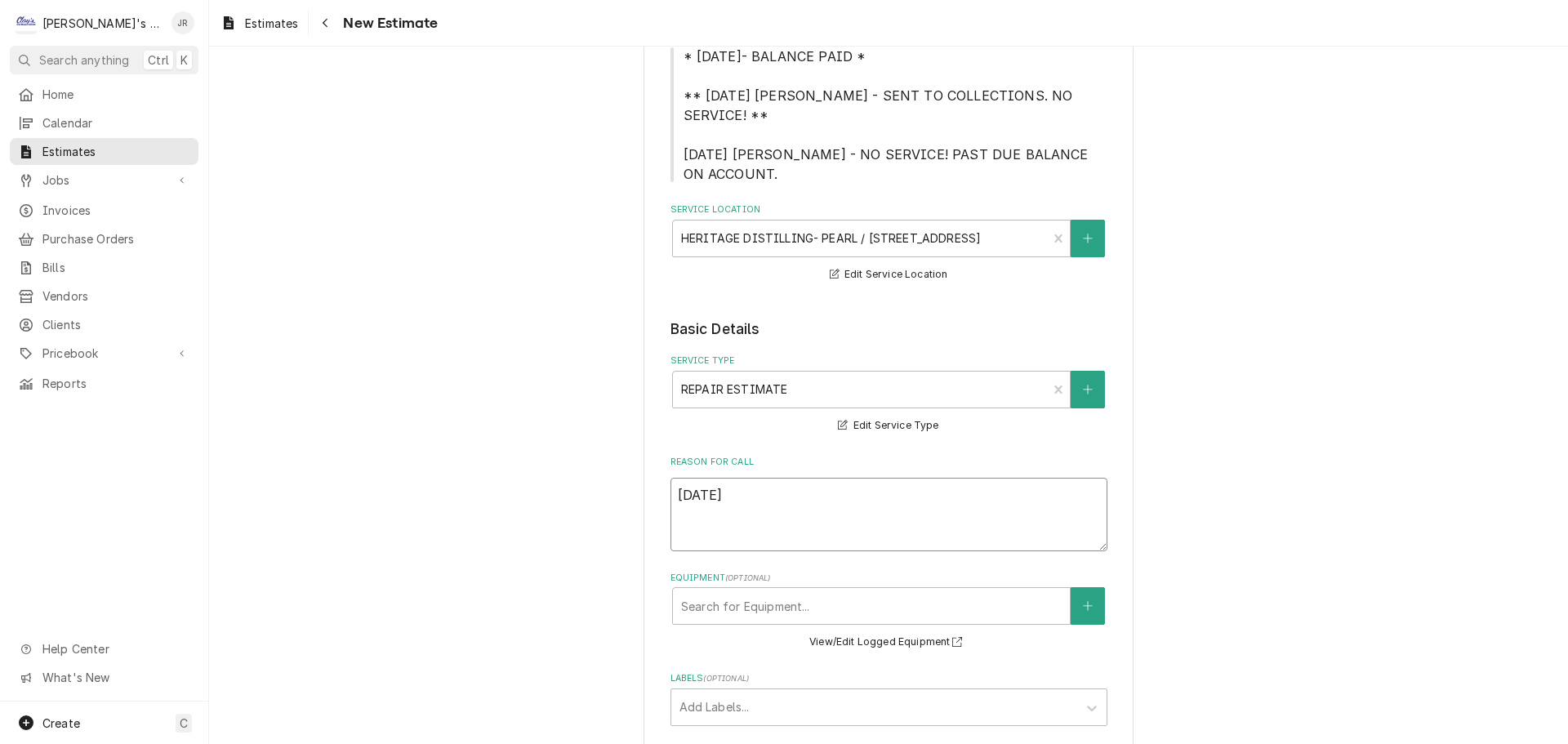
type textarea "9/25/2025"
type textarea "x"
type textarea "9/25/2025 J"
type textarea "x"
type textarea "9/25/2025 JR"
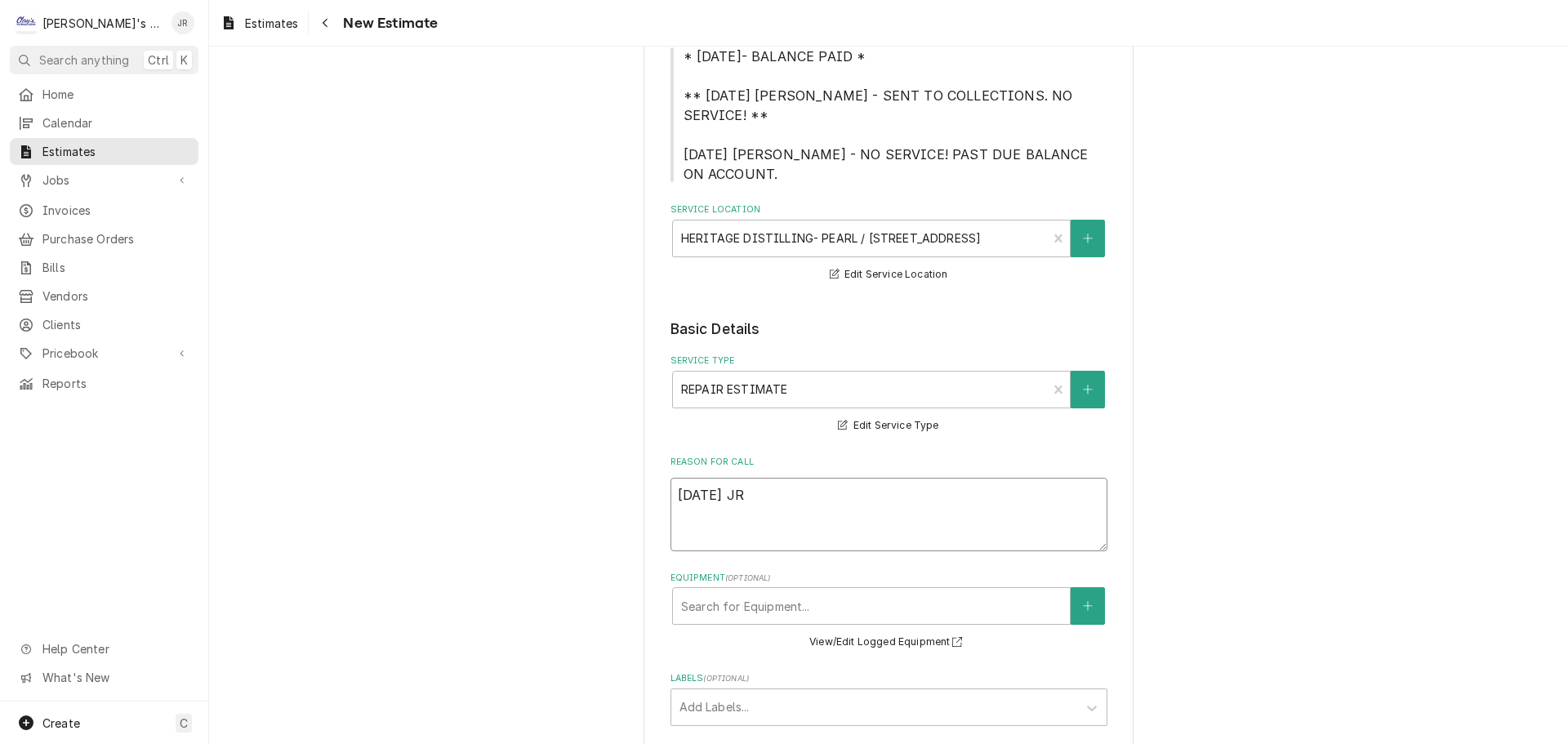
type textarea "x"
type textarea "9/25/2025 JR"
type textarea "x"
type textarea "9/25/2025 JR -"
type textarea "x"
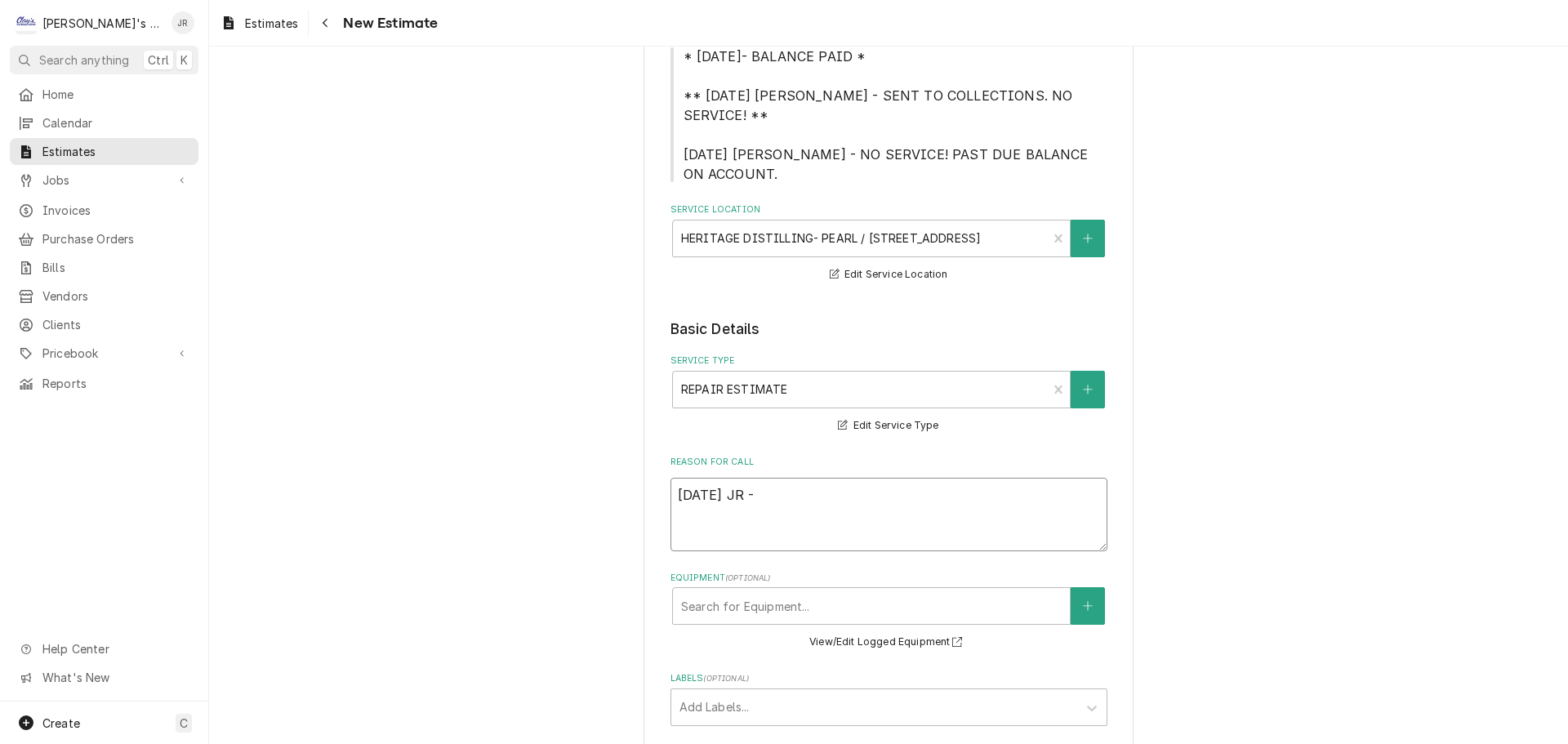
type textarea "9/25/2025 JR -"
type textarea "x"
type textarea "9/25/2025 JR - E"
type textarea "x"
type textarea "9/25/2025 JR - ES"
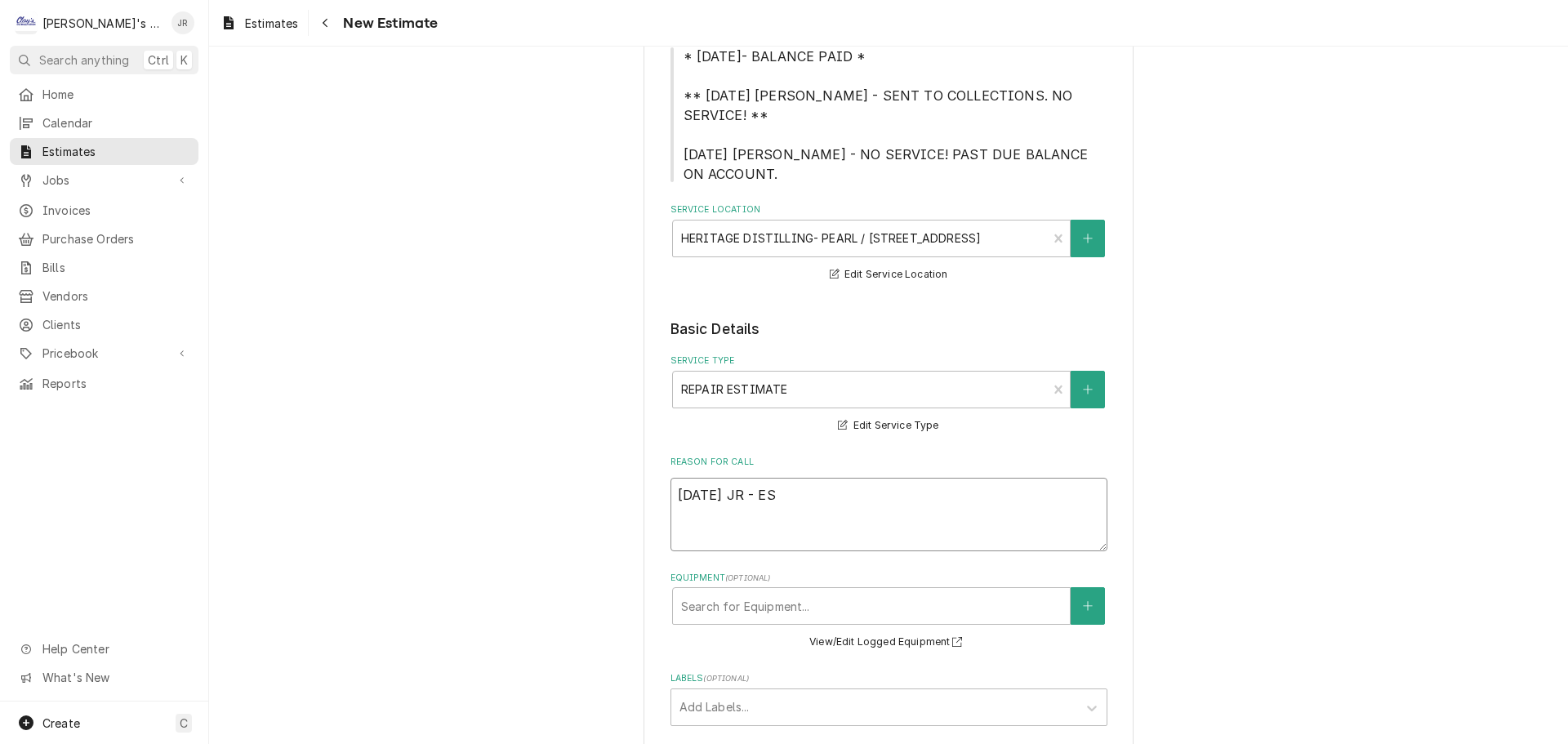
type textarea "x"
type textarea "9/25/2025 JR - EST"
type textarea "x"
type textarea "9/25/2025 JR - ESTI"
type textarea "x"
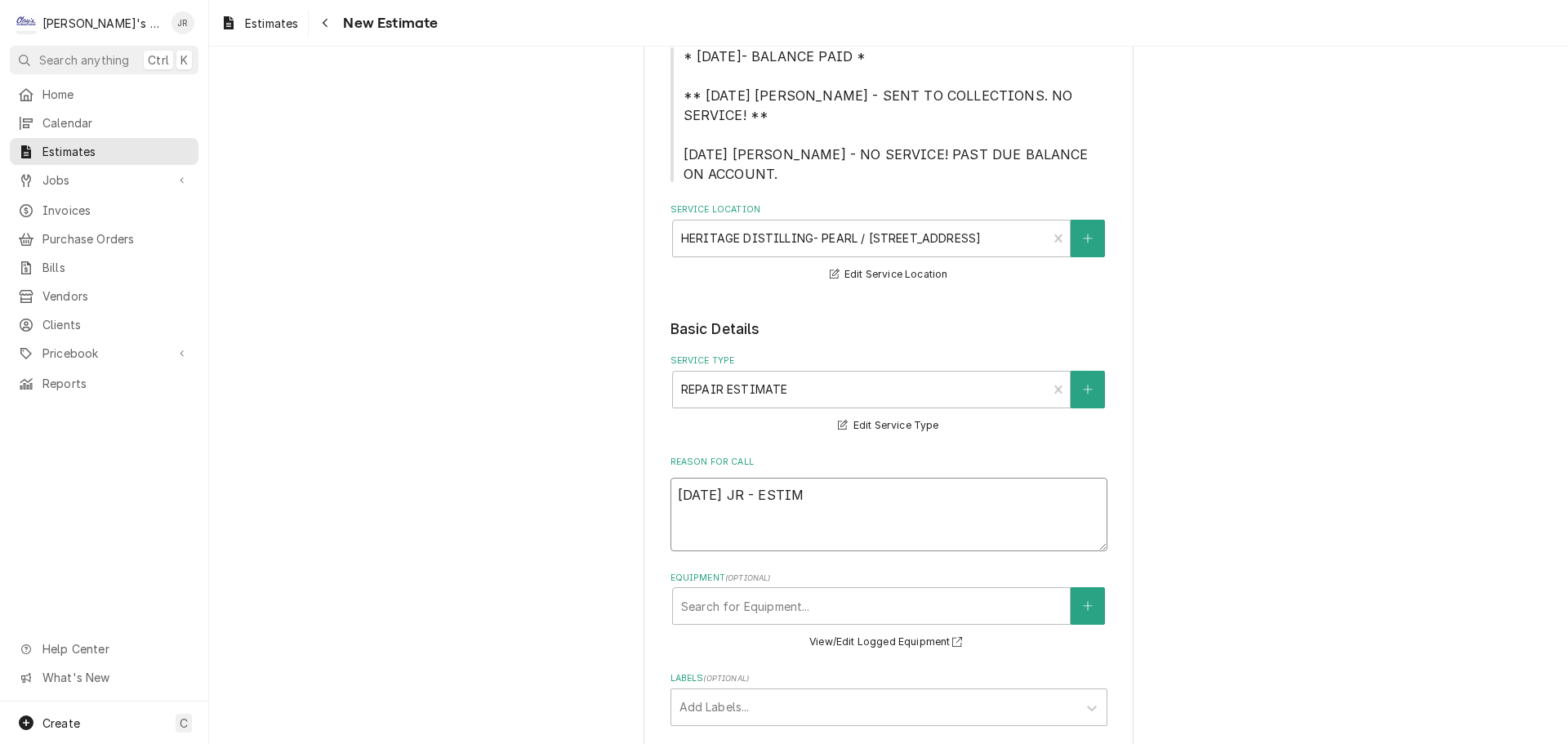
type textarea "9/25/2025 JR - ESTIMA"
type textarea "x"
type textarea "9/25/2025 JR - ESTIMAT"
type textarea "x"
type textarea "9/25/2025 JR - ESTIMATE"
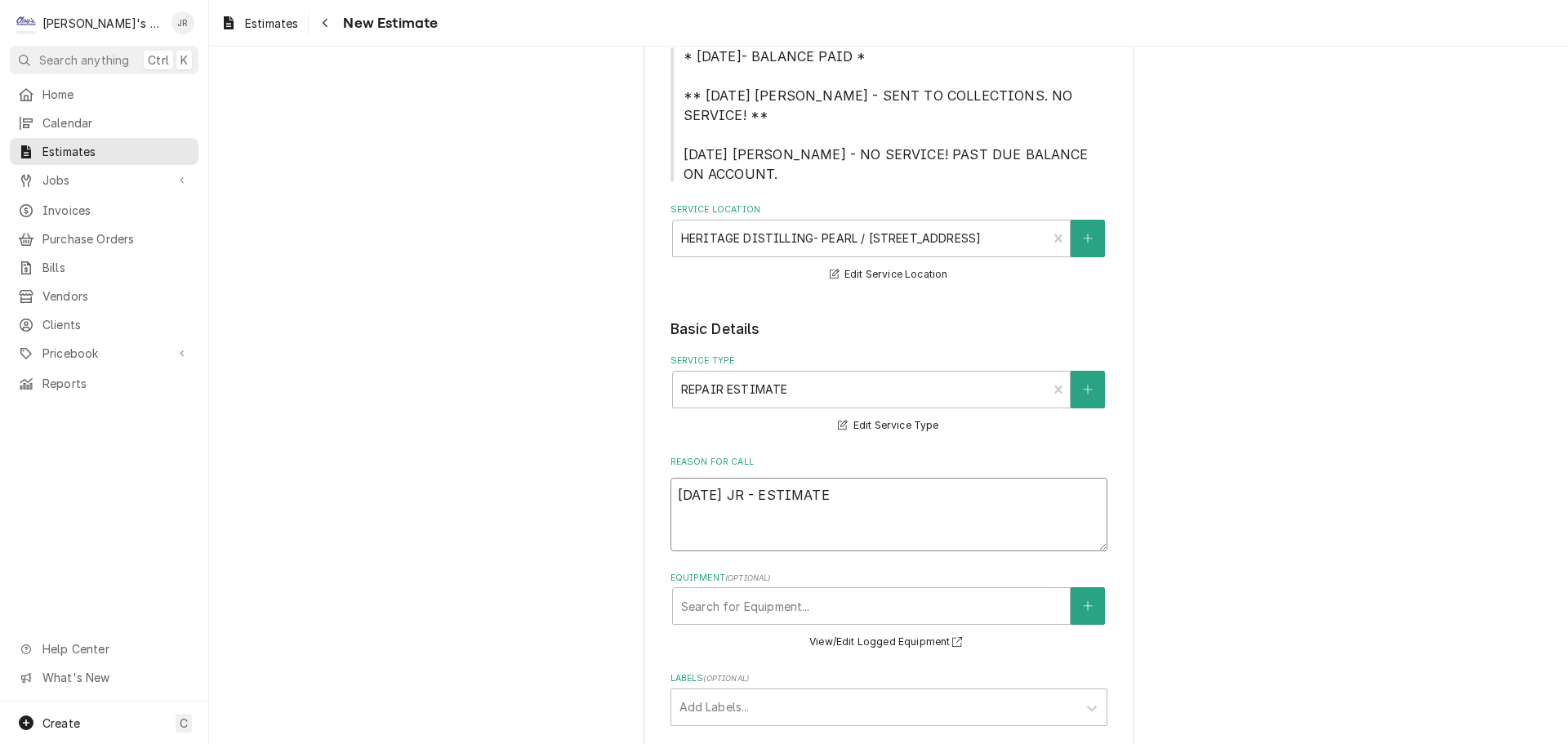
type textarea "x"
type textarea "9/25/2025 JR - ESTIMATE"
type textarea "x"
type textarea "9/25/2025 JR - ESTIMATE T"
type textarea "x"
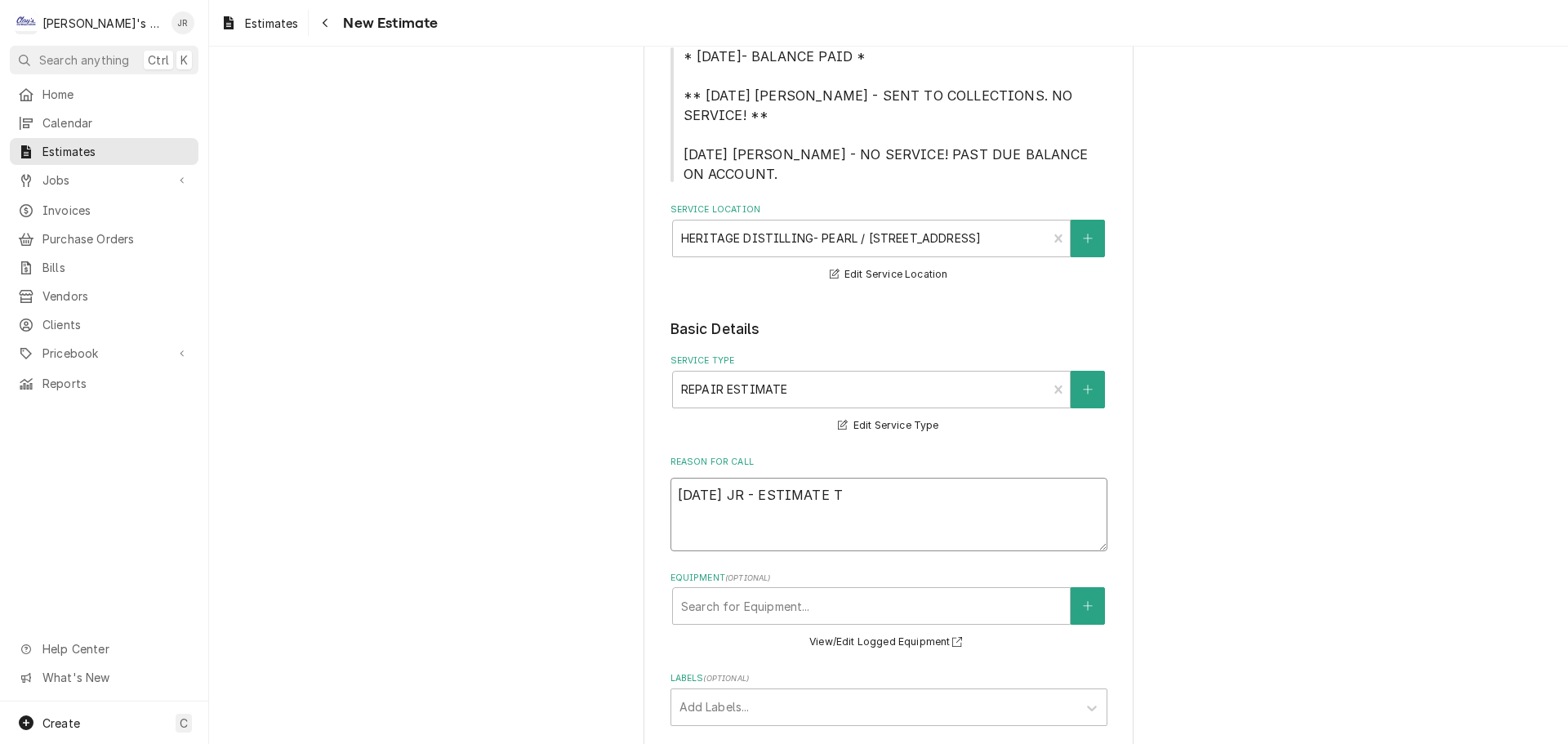
type textarea "9/25/2025 JR - ESTIMATE TO"
type textarea "x"
type textarea "9/25/2025 JR - ESTIMATE TO"
type textarea "x"
type textarea "9/25/2025 JR - ESTIMATE TO R"
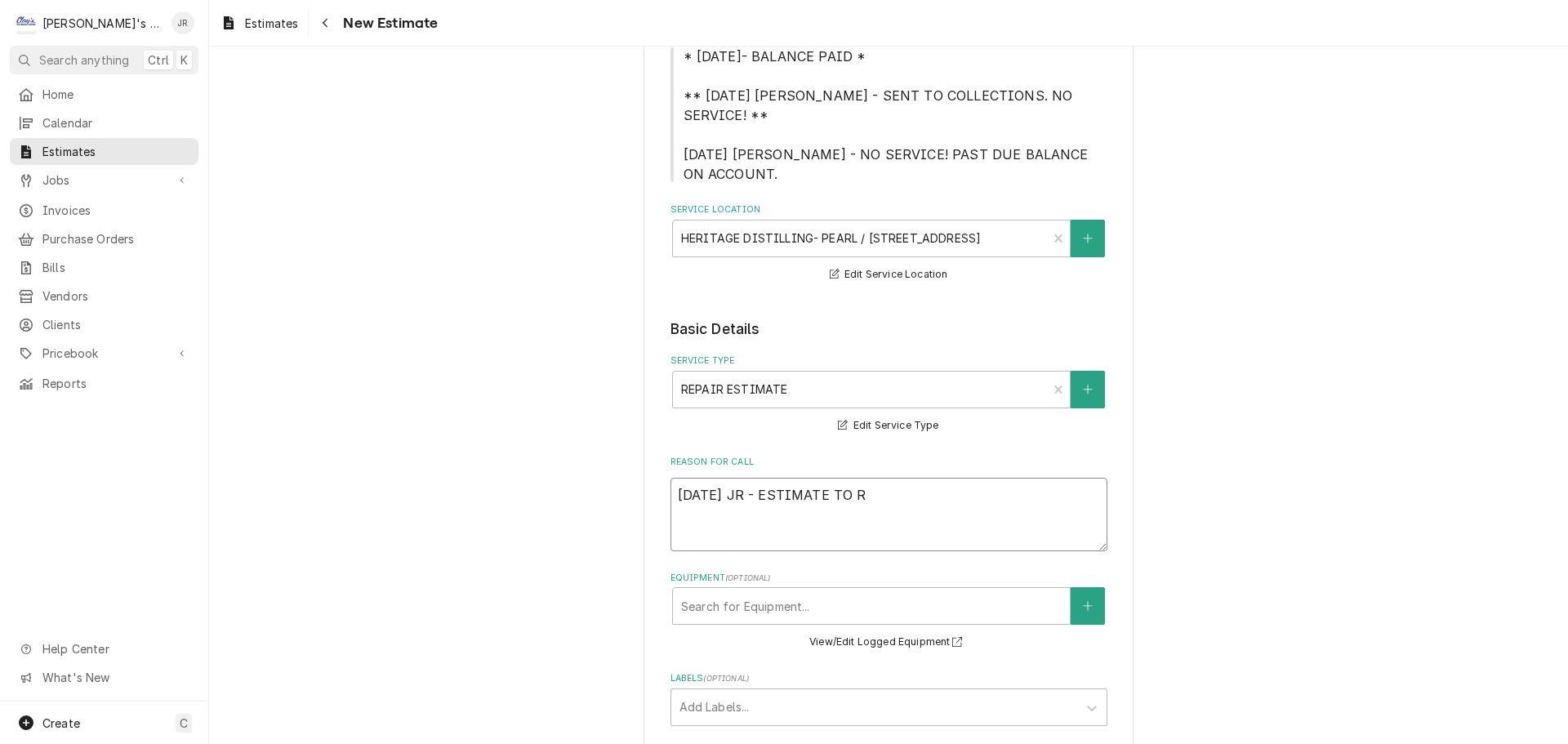
type textarea "x"
type textarea "9/25/2025 JR - ESTIMATE TO RE"
type textarea "x"
type textarea "9/25/2025 JR - ESTIMATE TO REP"
type textarea "x"
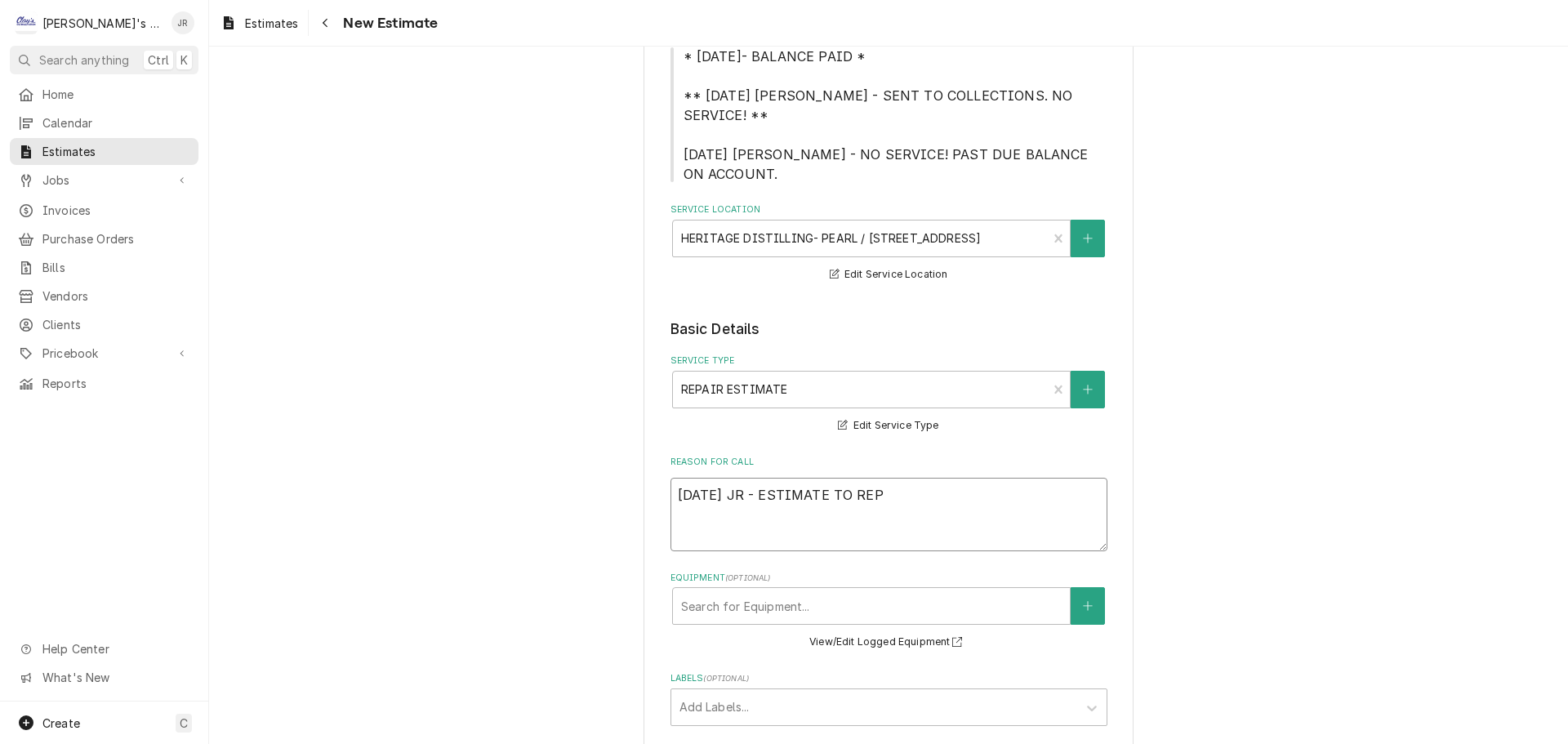
type textarea "9/25/2025 JR - ESTIMATE TO REPL"
type textarea "x"
type textarea "9/25/2025 JR - ESTIMATE TO REPLA"
type textarea "x"
type textarea "9/25/2025 JR - ESTIMATE TO REPLAC"
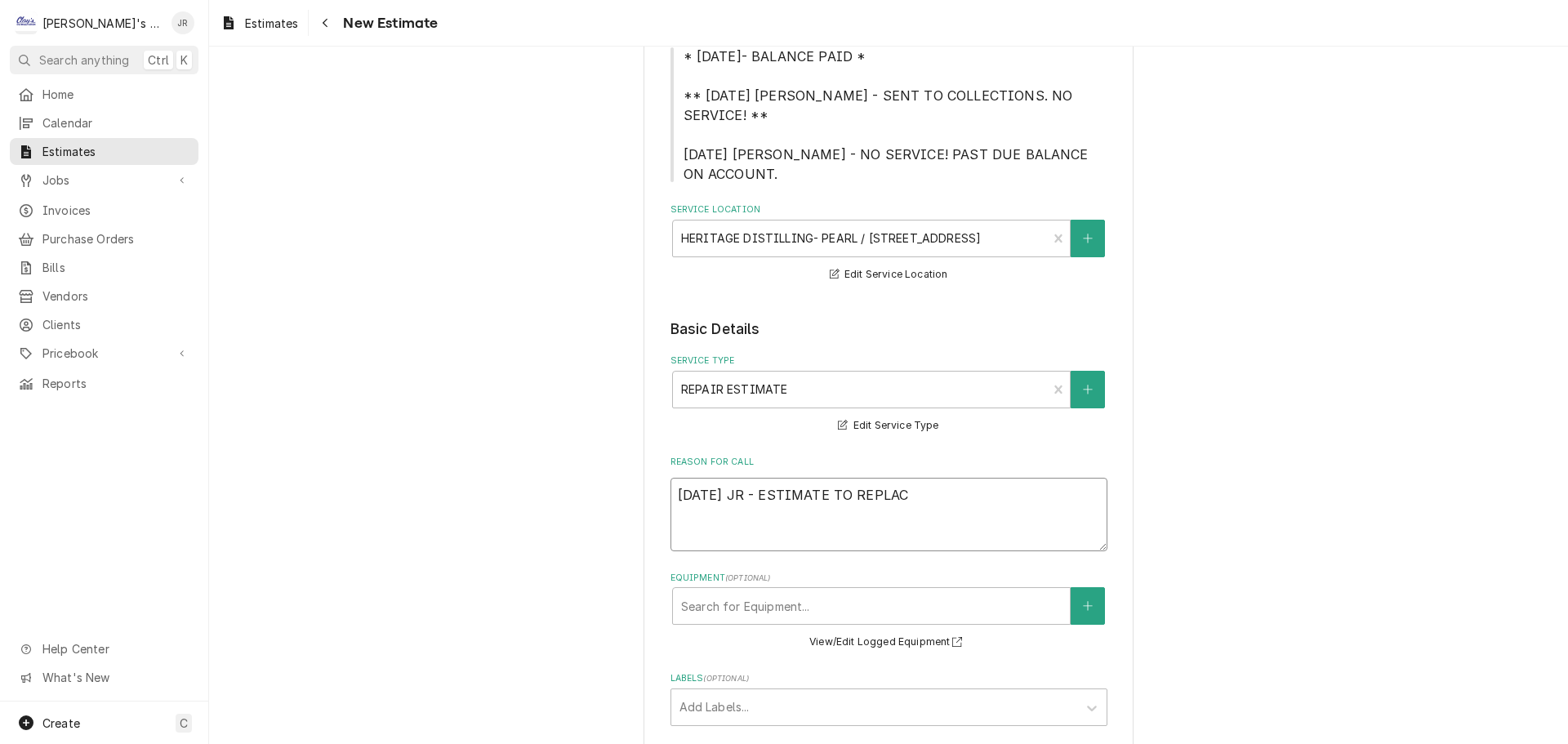
type textarea "x"
type textarea "9/25/2025 JR - ESTIMATE TO REPLACE"
type textarea "x"
type textarea "9/25/2025 JR - ESTIMATE TO REPLACE"
type textarea "x"
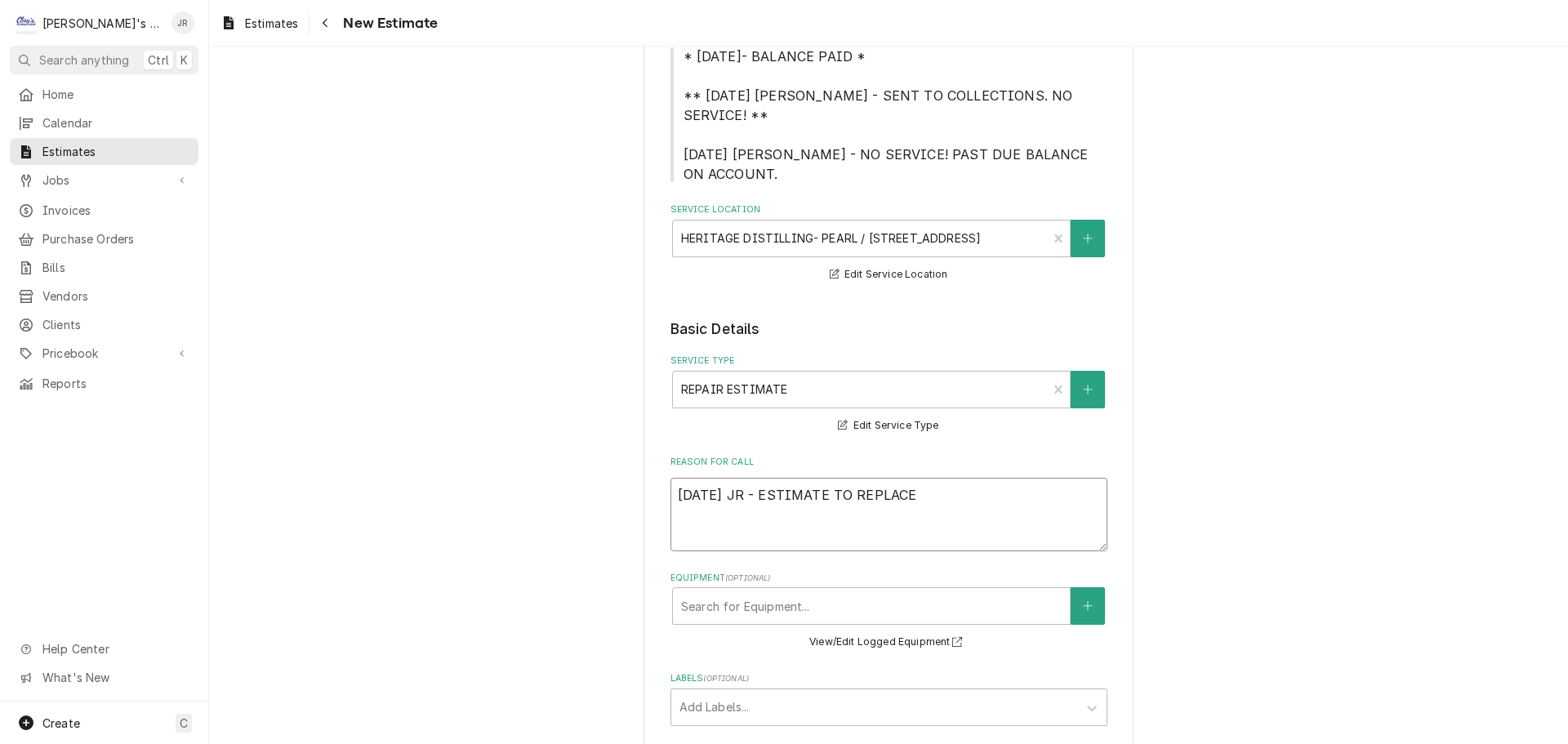
type textarea "9/25/2025 JR - ESTIMATE TO REPLACE T"
type textarea "x"
type textarea "9/25/2025 JR - ESTIMATE TO REPLACE TW"
type textarea "x"
type textarea "9/25/2025 JR - ESTIMATE TO REPLACE TWO"
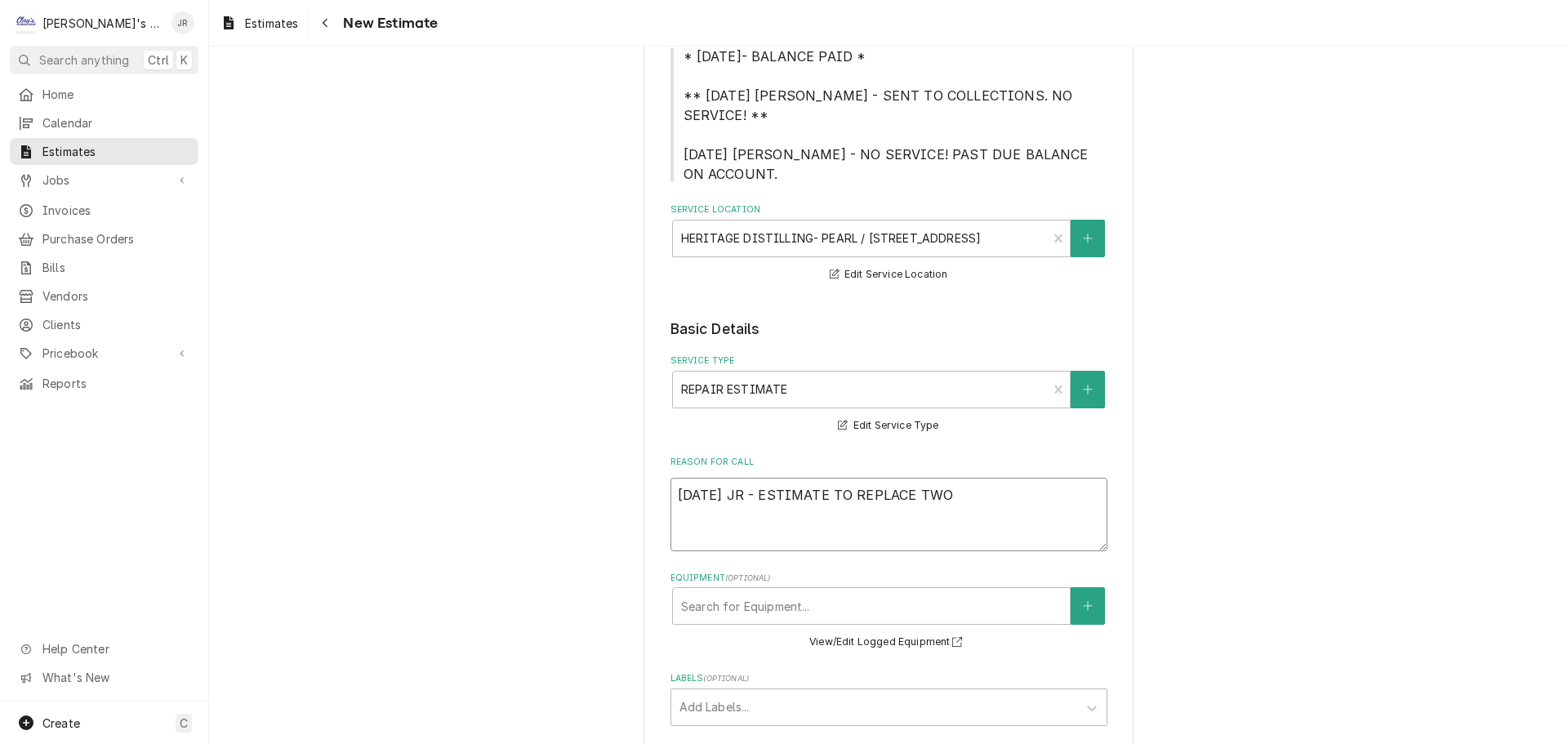
type textarea "x"
type textarea "9/25/2025 JR - ESTIMATE TO REPLACE TWO"
type textarea "x"
type textarea "9/25/2025 JR - ESTIMATE TO REPLACE TWO D"
type textarea "x"
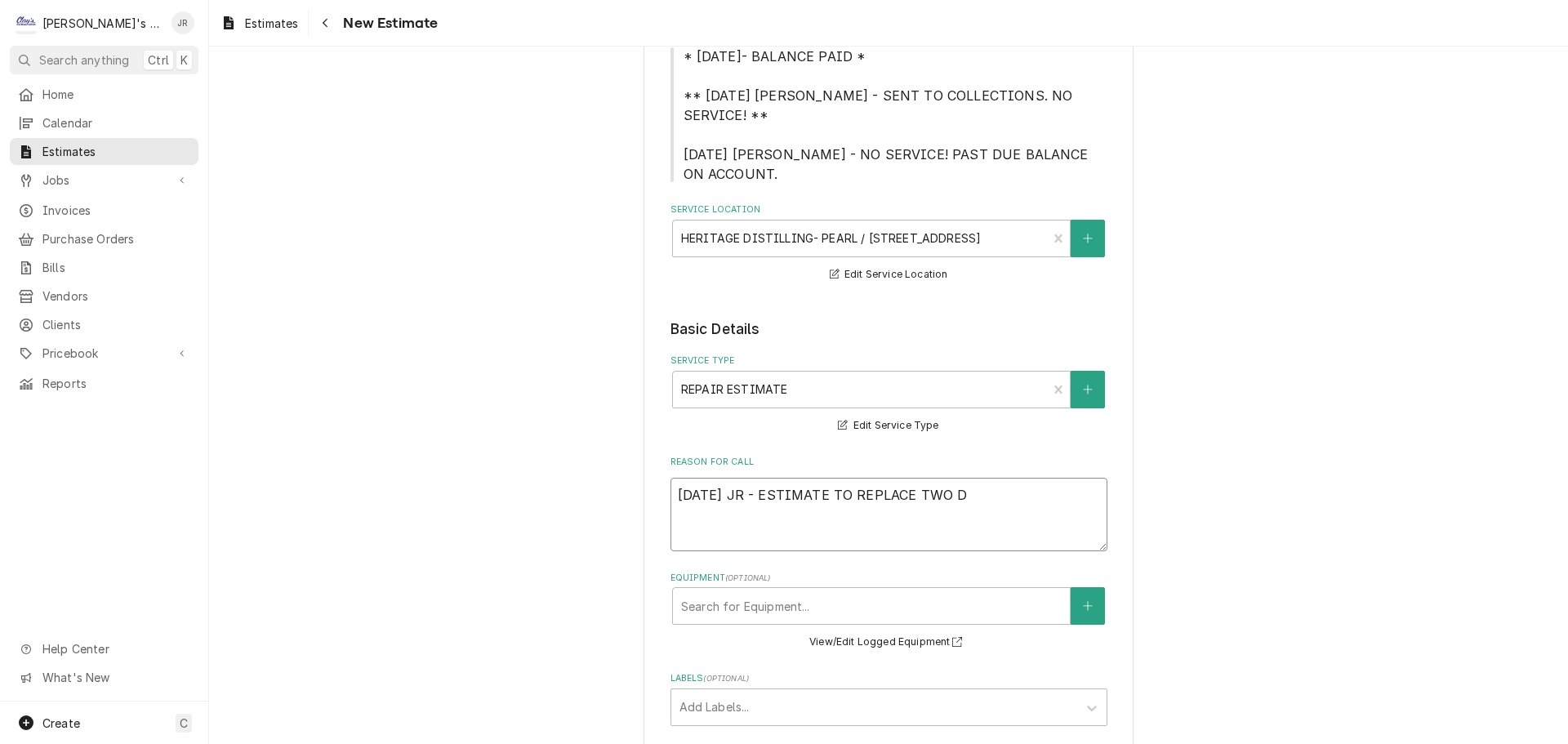
type textarea "9/25/2025 JR - ESTIMATE TO REPLACE TWO DO"
type textarea "x"
type textarea "9/25/2025 JR - ESTIMATE TO REPLACE TWO DOO"
type textarea "x"
type textarea "9/25/2025 JR - ESTIMATE TO REPLACE TWO DOOR"
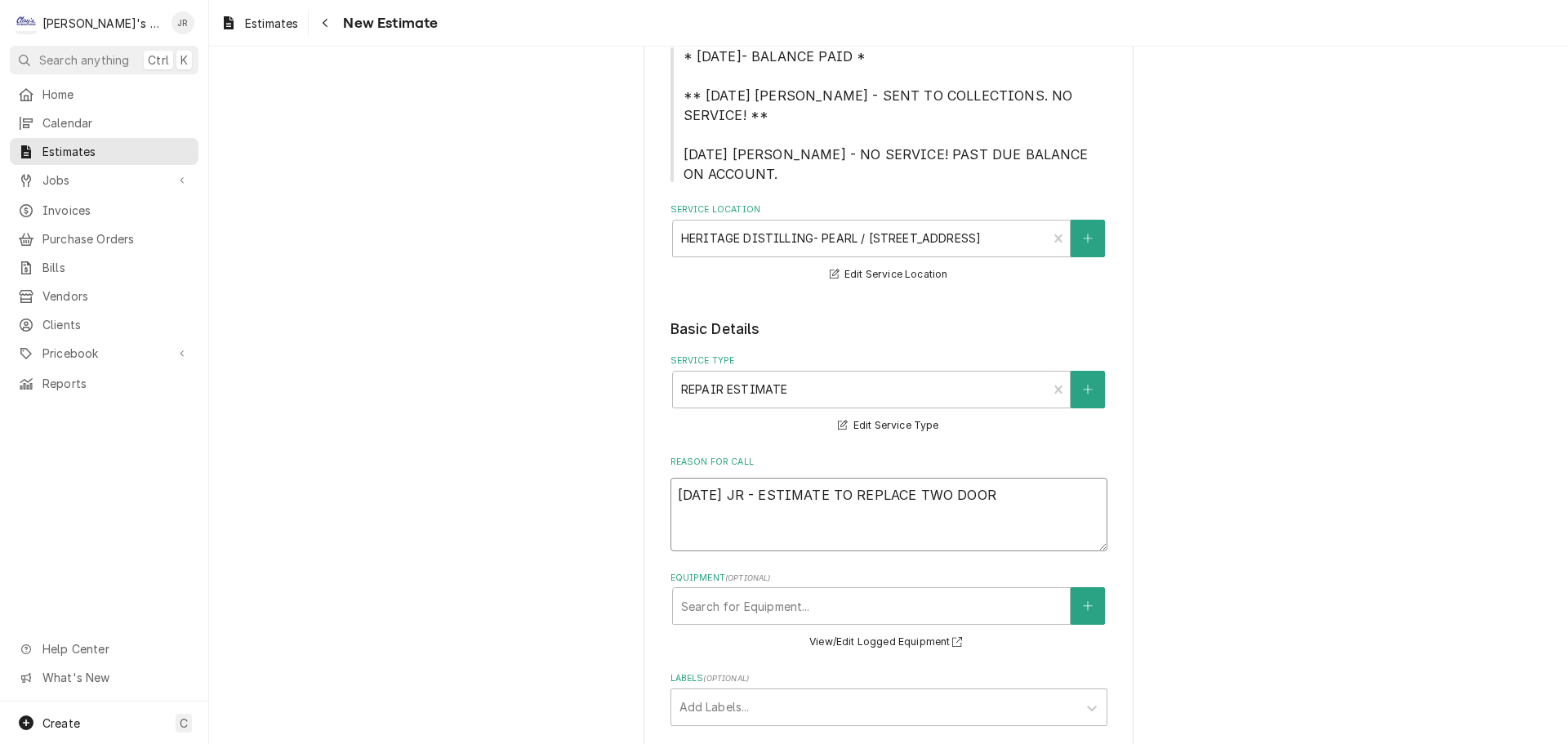
type textarea "x"
type textarea "9/25/2025 JR - ESTIMATE TO REPLACE TWO DOOR"
type textarea "x"
type textarea "9/25/2025 JR - ESTIMATE TO REPLACE TWO DOOR D"
type textarea "x"
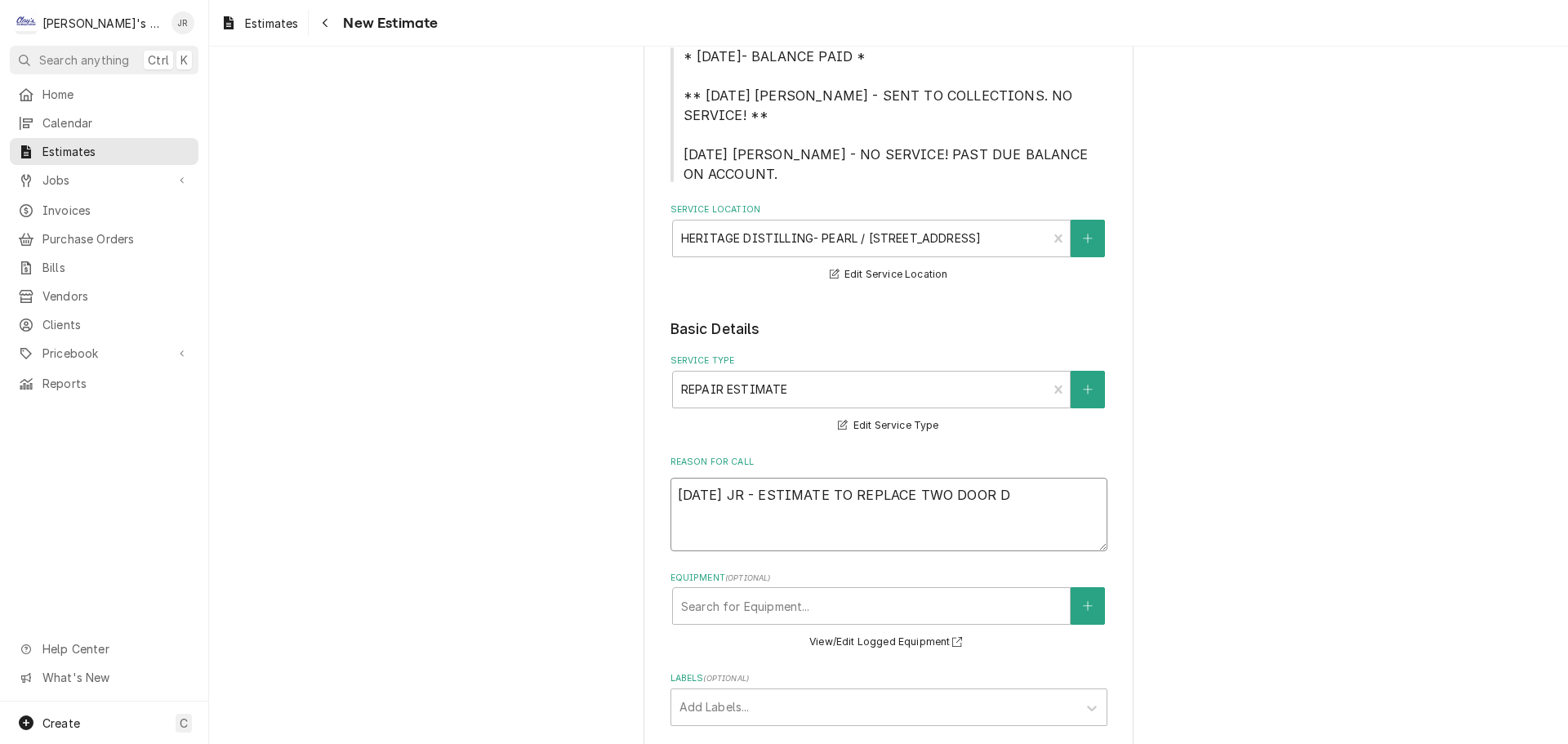
type textarea "9/25/2025 JR - ESTIMATE TO REPLACE TWO DOOR"
type textarea "x"
type textarea "9/25/2025 JR - ESTIMATE TO REPLACE TWO DOOR G"
type textarea "x"
type textarea "9/25/2025 JR - ESTIMATE TO REPLACE TWO DOOR GA"
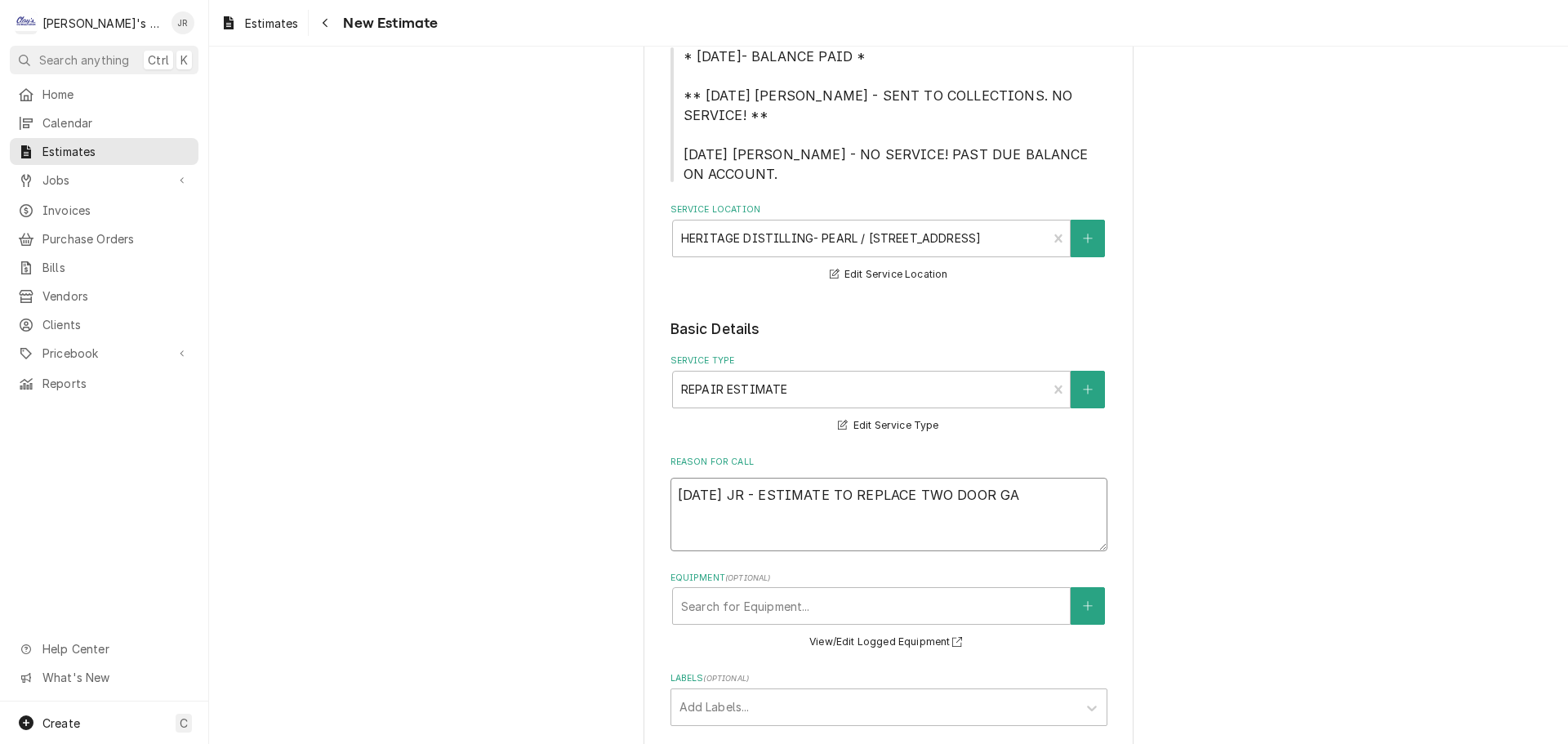
type textarea "x"
type textarea "9/25/2025 JR - ESTIMATE TO REPLACE TWO DOOR GAK"
type textarea "x"
type textarea "9/25/2025 JR - ESTIMATE TO REPLACE TWO DOOR GA"
type textarea "x"
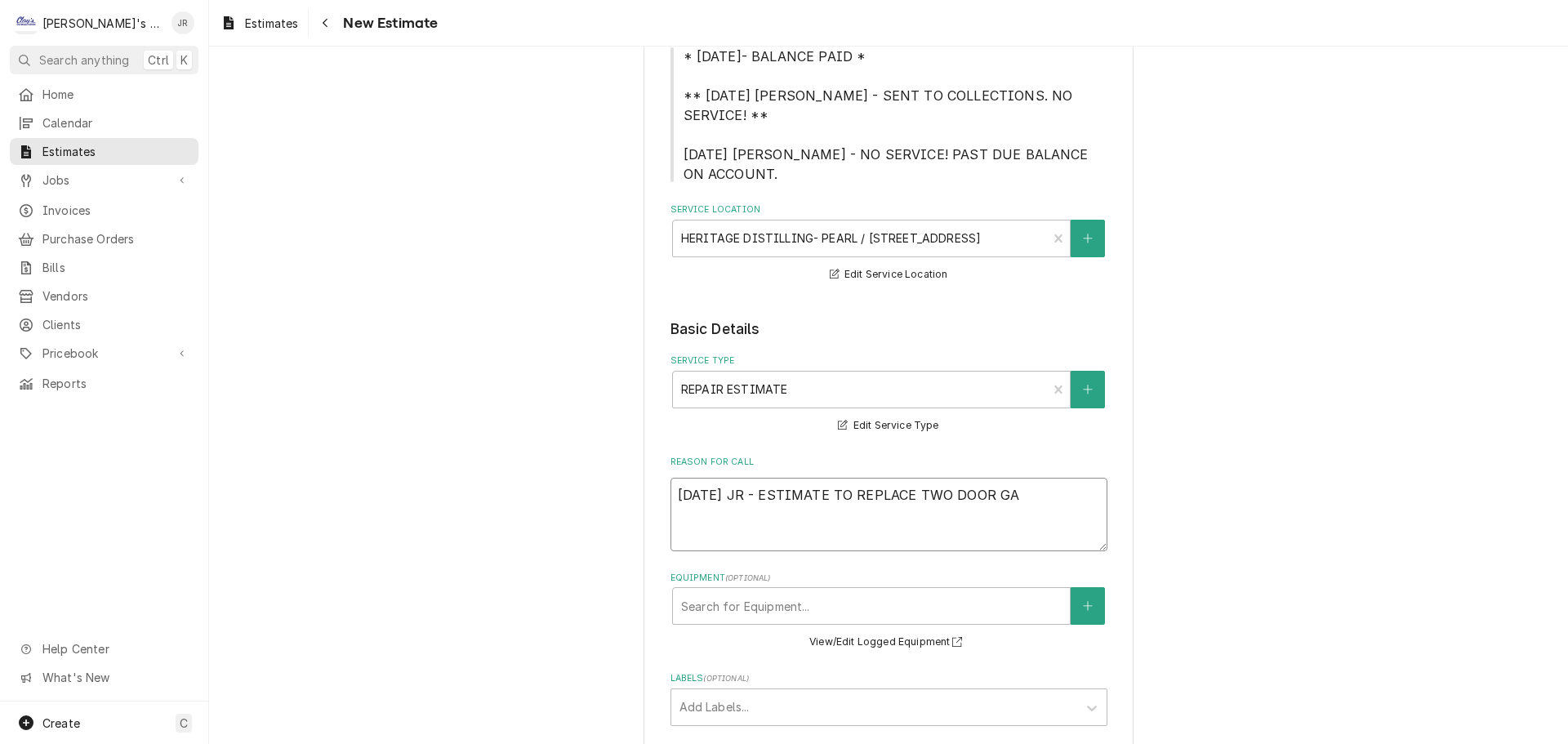
type textarea "9/25/2025 JR - ESTIMATE TO REPLACE TWO DOOR GAS"
type textarea "x"
type textarea "9/25/2025 JR - ESTIMATE TO REPLACE TWO DOOR GASK"
type textarea "x"
type textarea "9/25/2025 JR - ESTIMATE TO REPLACE TWO DOOR GASKE"
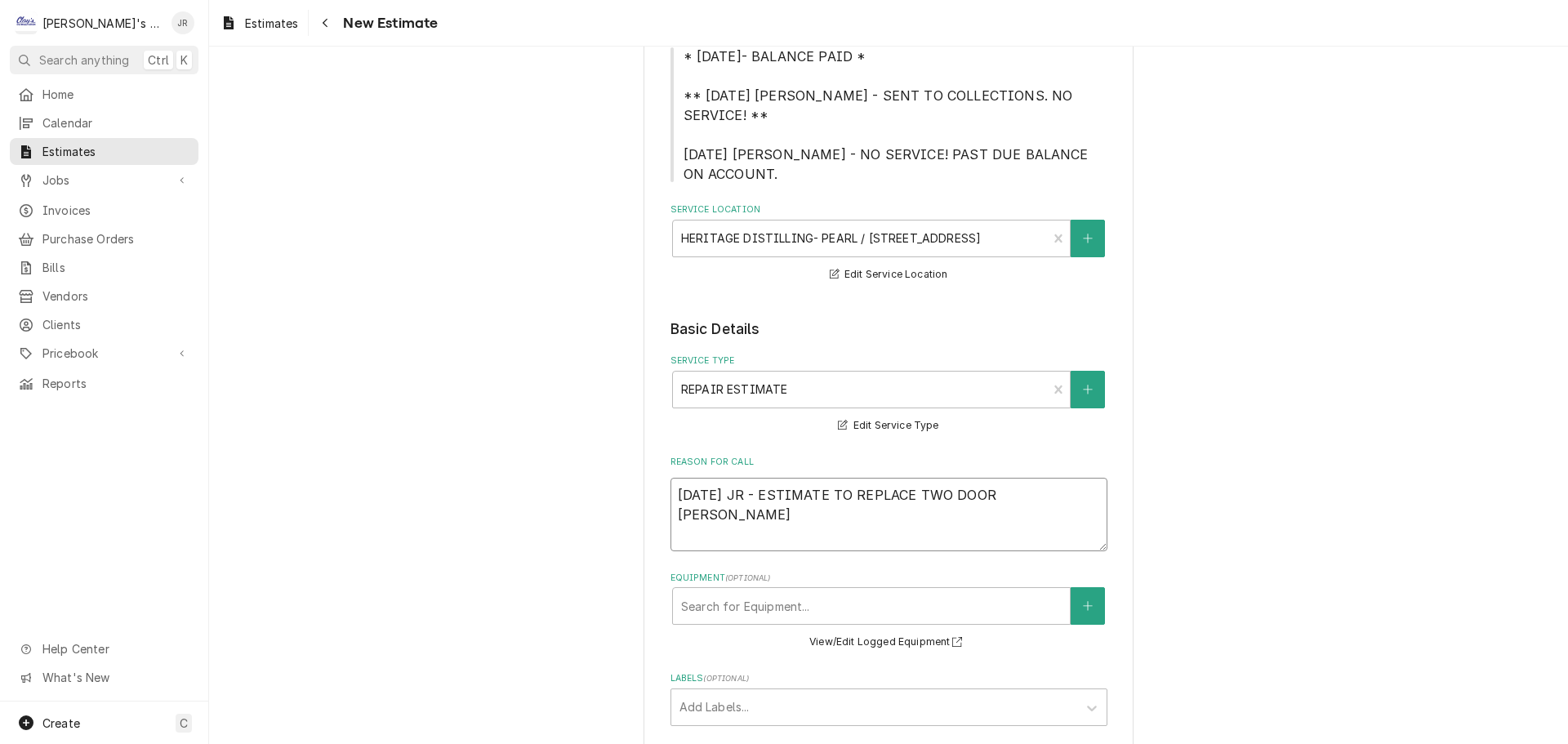
type textarea "x"
type textarea "9/25/2025 JR - ESTIMATE TO REPLACE TWO DOOR GASKET"
type textarea "x"
type textarea "9/25/2025 JR - ESTIMATE TO REPLACE TWO DOOR GASKETS"
type textarea "x"
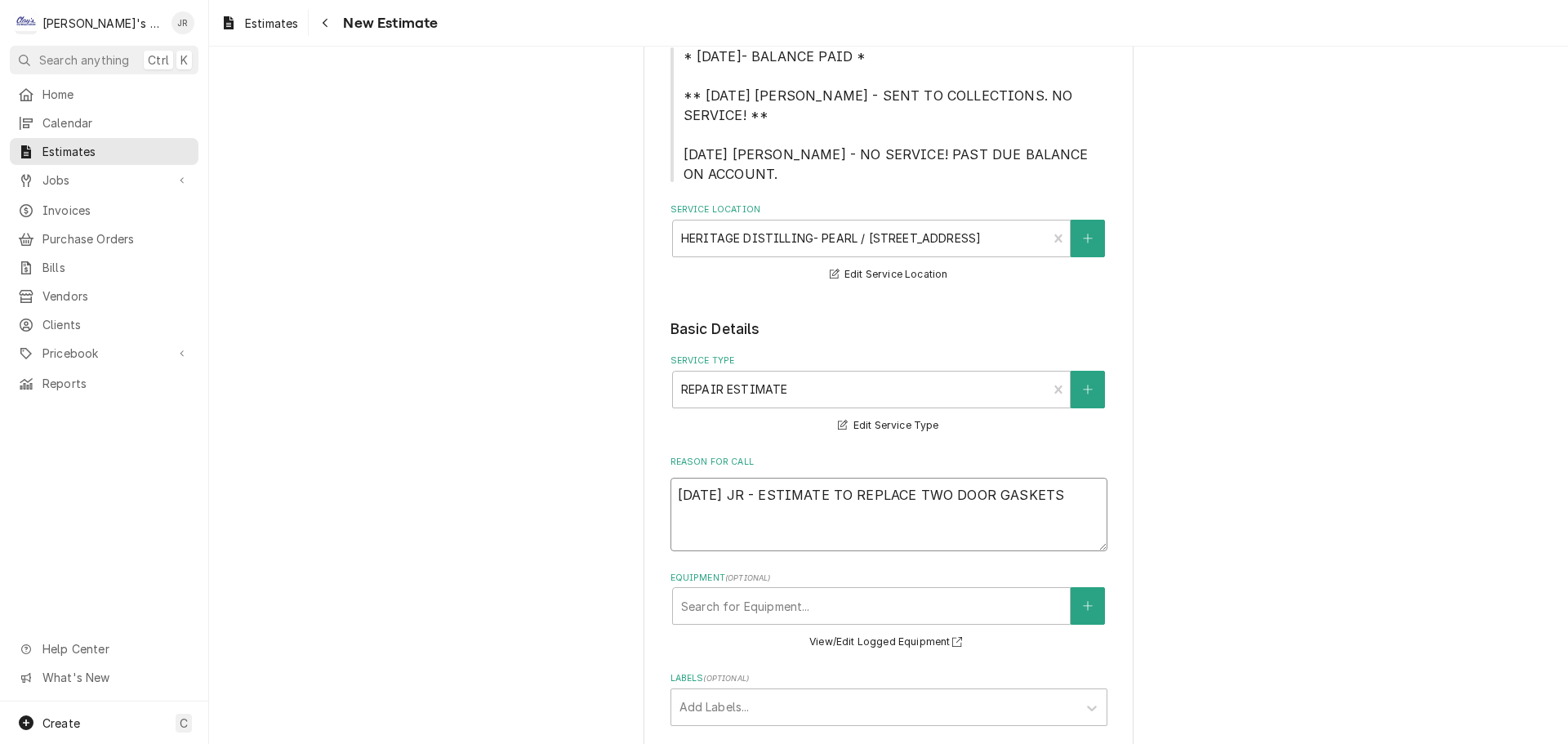
type textarea "9/25/2025 JR - ESTIMATE TO REPLACE TWO DOOR GASKETS"
type textarea "x"
type textarea "9/25/2025 JR - ESTIMATE TO REPLACE TWO DOOR GASKETS O"
type textarea "x"
type textarea "9/25/2025 JR - ESTIMATE TO REPLACE TWO DOOR GASKETS ON"
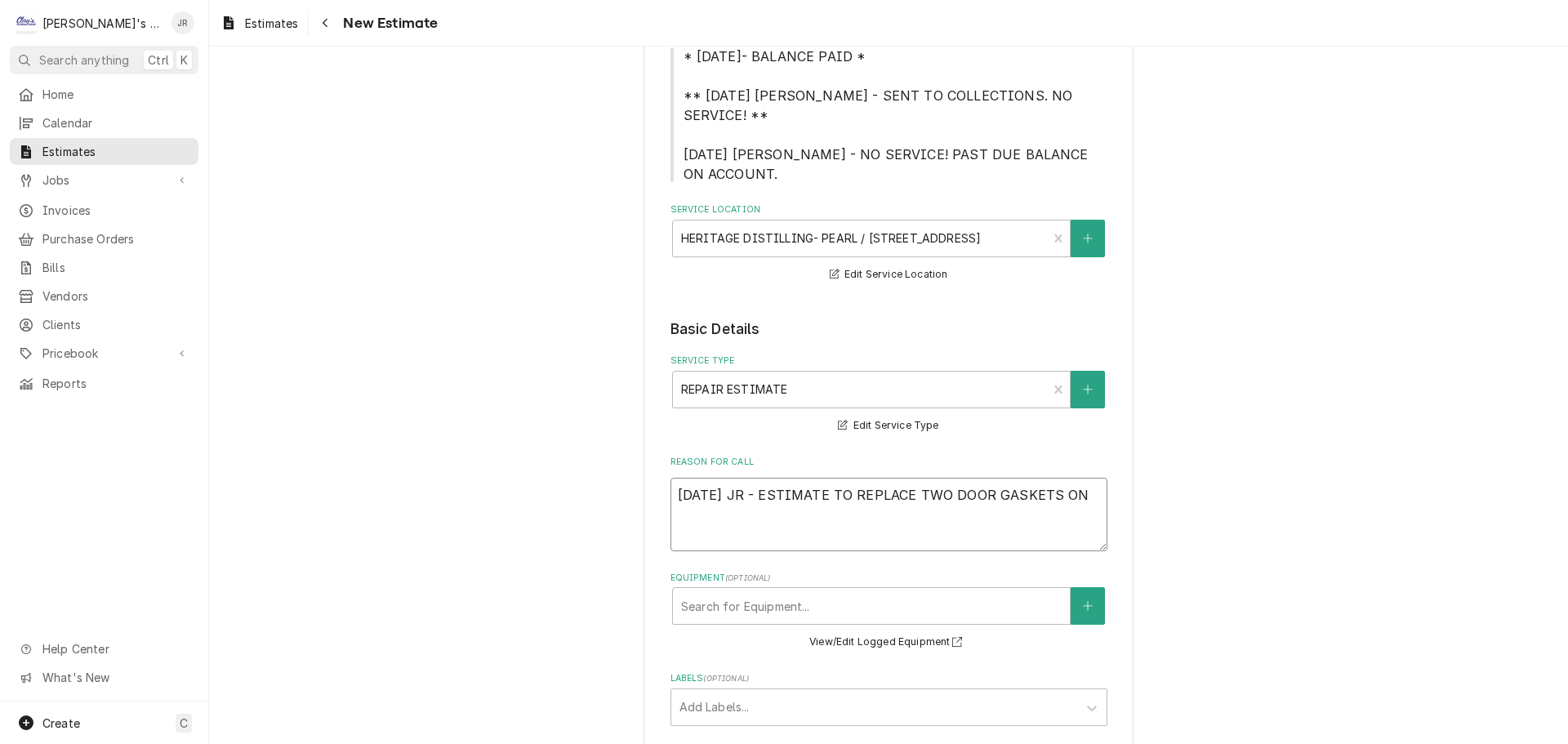
type textarea "x"
type textarea "9/25/2025 JR - ESTIMATE TO REPLACE TWO DOOR GASKETS ON"
type textarea "x"
type textarea "9/25/2025 JR - ESTIMATE TO REPLACE TWO DOOR GASKETS ON T"
type textarea "x"
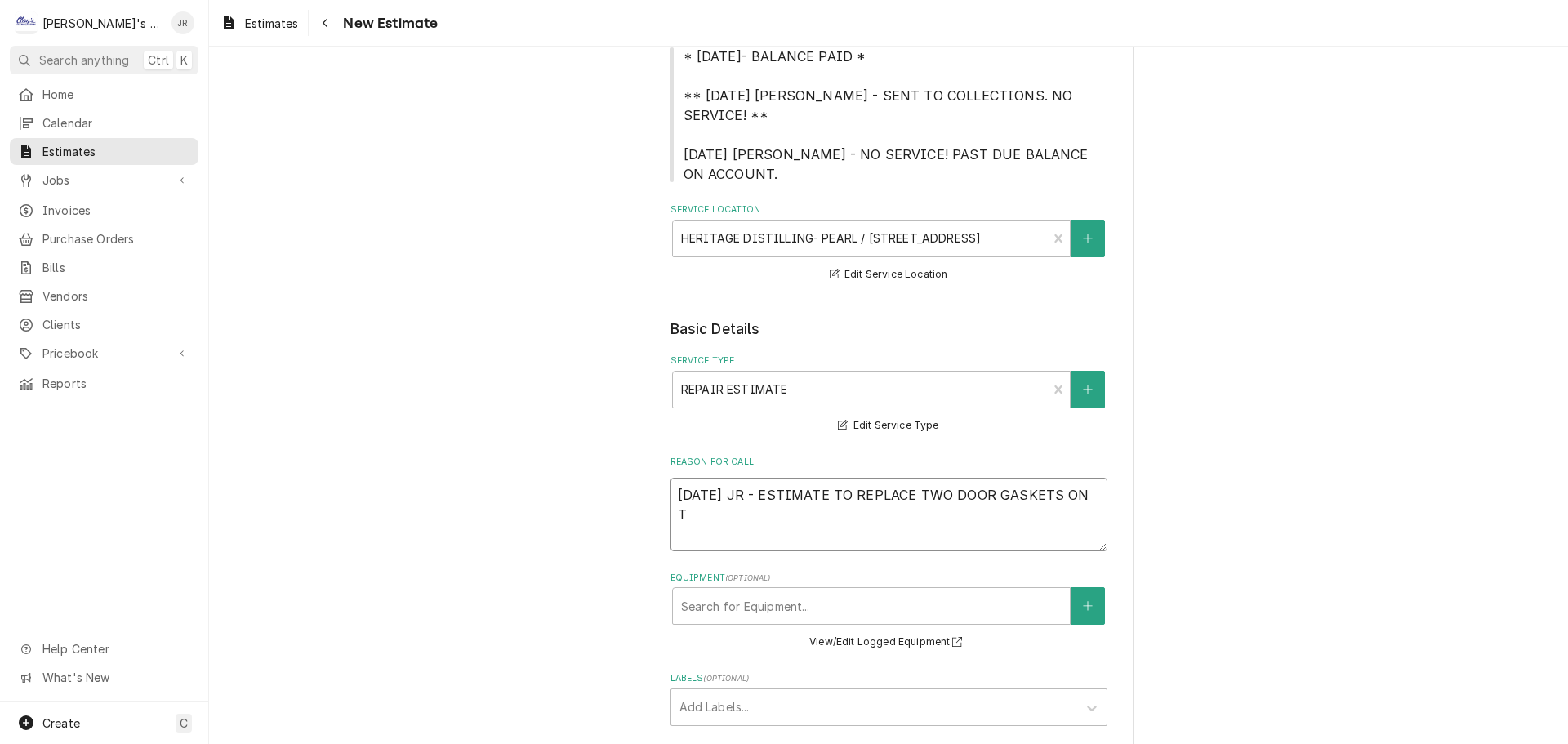
type textarea "9/25/2025 JR - ESTIMATE TO REPLACE TWO DOOR GASKETS ON TW"
type textarea "x"
type textarea "9/25/2025 JR - ESTIMATE TO REPLACE TWO DOOR GASKETS ON TWO"
type textarea "x"
type textarea "9/25/2025 JR - ESTIMATE TO REPLACE TWO DOOR GASKETS ON TWO"
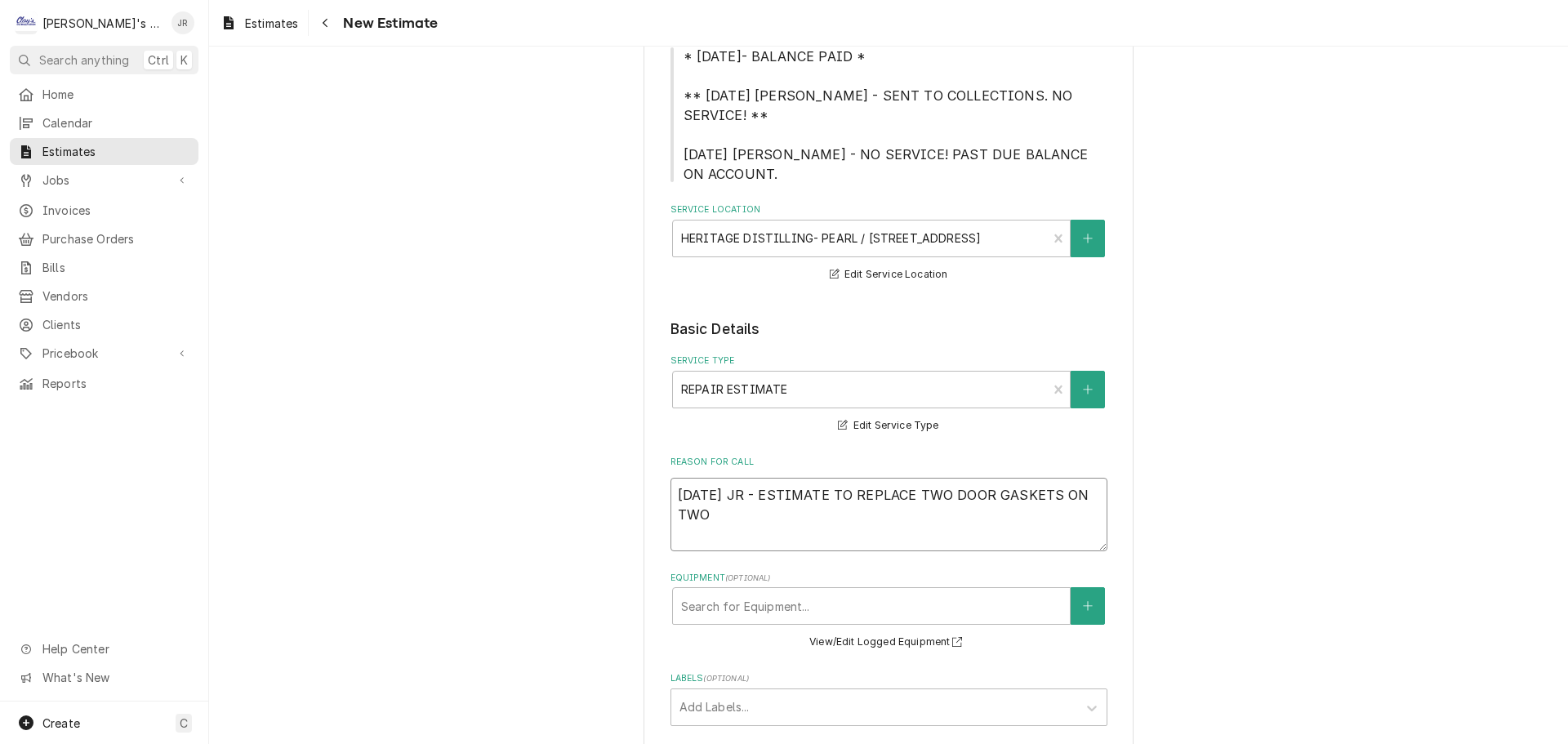
type textarea "x"
type textarea "9/25/2025 JR - ESTIMATE TO REPLACE TWO DOOR GASKETS ON TWO U"
type textarea "x"
type textarea "9/25/2025 JR - ESTIMATE TO REPLACE TWO DOOR GASKETS ON TWO UN"
type textarea "x"
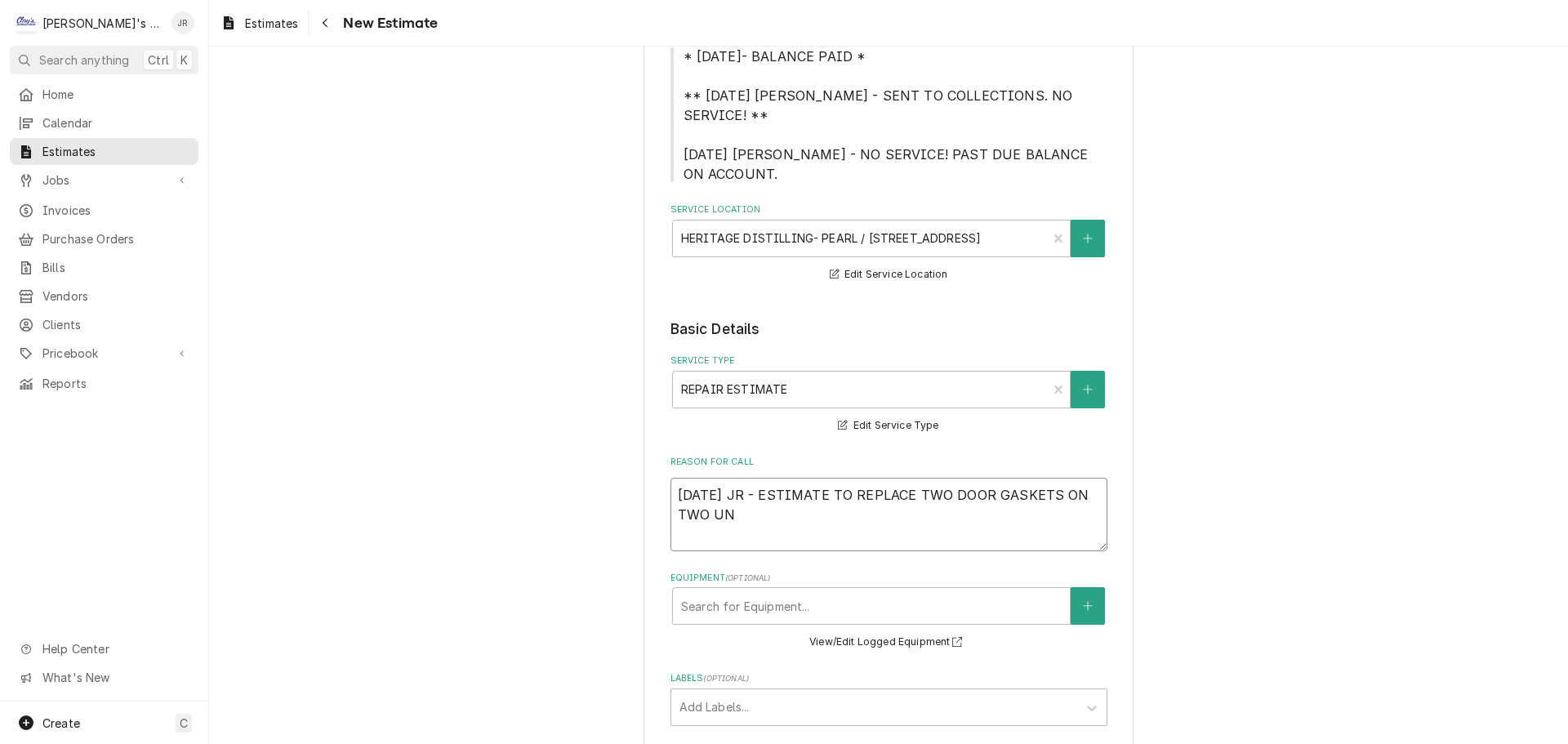
type textarea "9/25/2025 JR - ESTIMATE TO REPLACE TWO DOOR GASKETS ON TWO UNI"
type textarea "x"
type textarea "9/25/2025 JR - ESTIMATE TO REPLACE TWO DOOR GASKETS ON TWO UNIT"
type textarea "x"
type textarea "9/25/2025 JR - ESTIMATE TO REPLACE TWO DOOR GASKETS ON TWO UNITS"
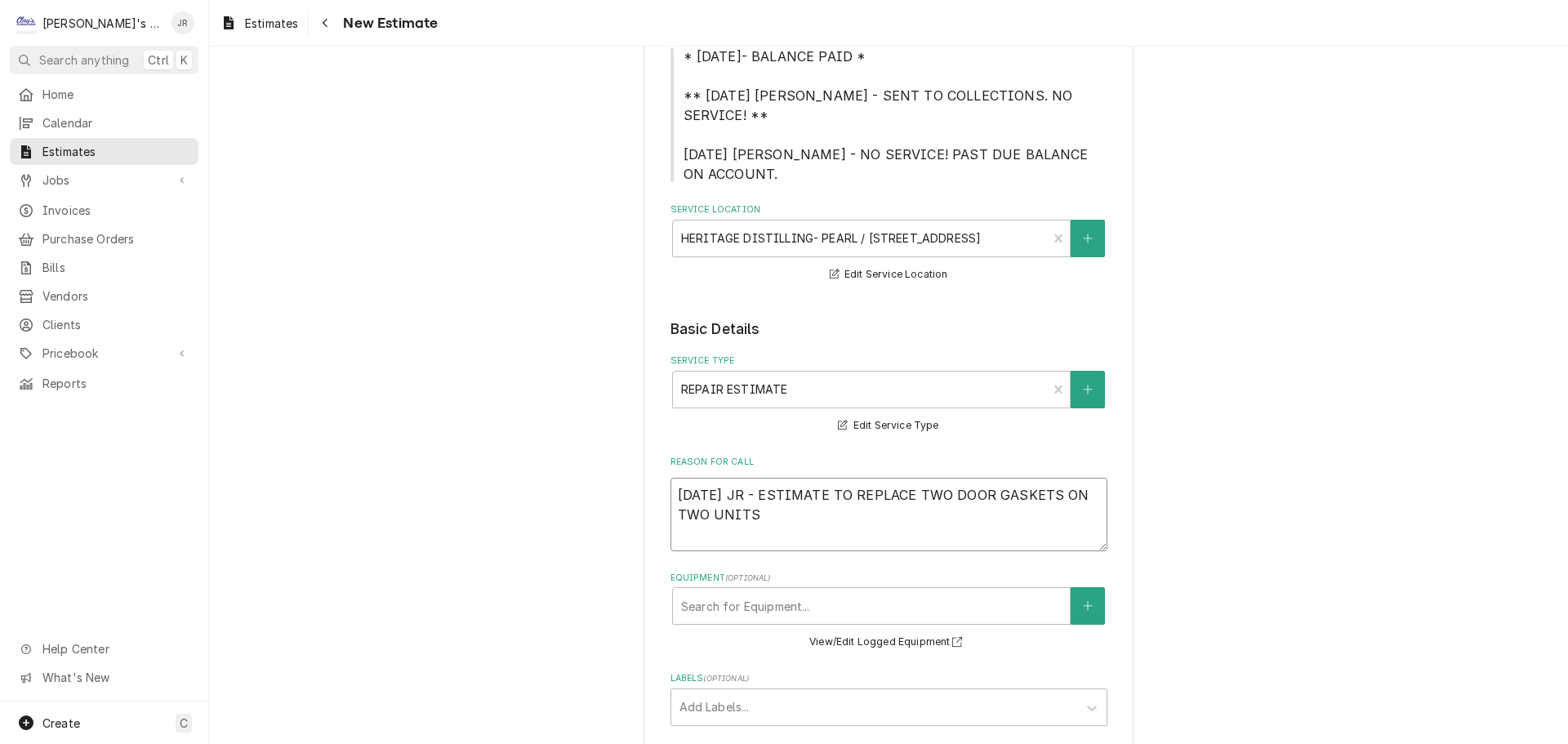
type textarea "x"
type textarea "9/25/2025 JR - ESTIMATE TO REPLACE TWO DOOR GASKETS ON TWO UNITS"
type textarea "x"
type textarea "9/25/2025 JR - ESTIMATE TO REPLACE TWO DOOR GASKETS ON TWO UNITS T"
type textarea "x"
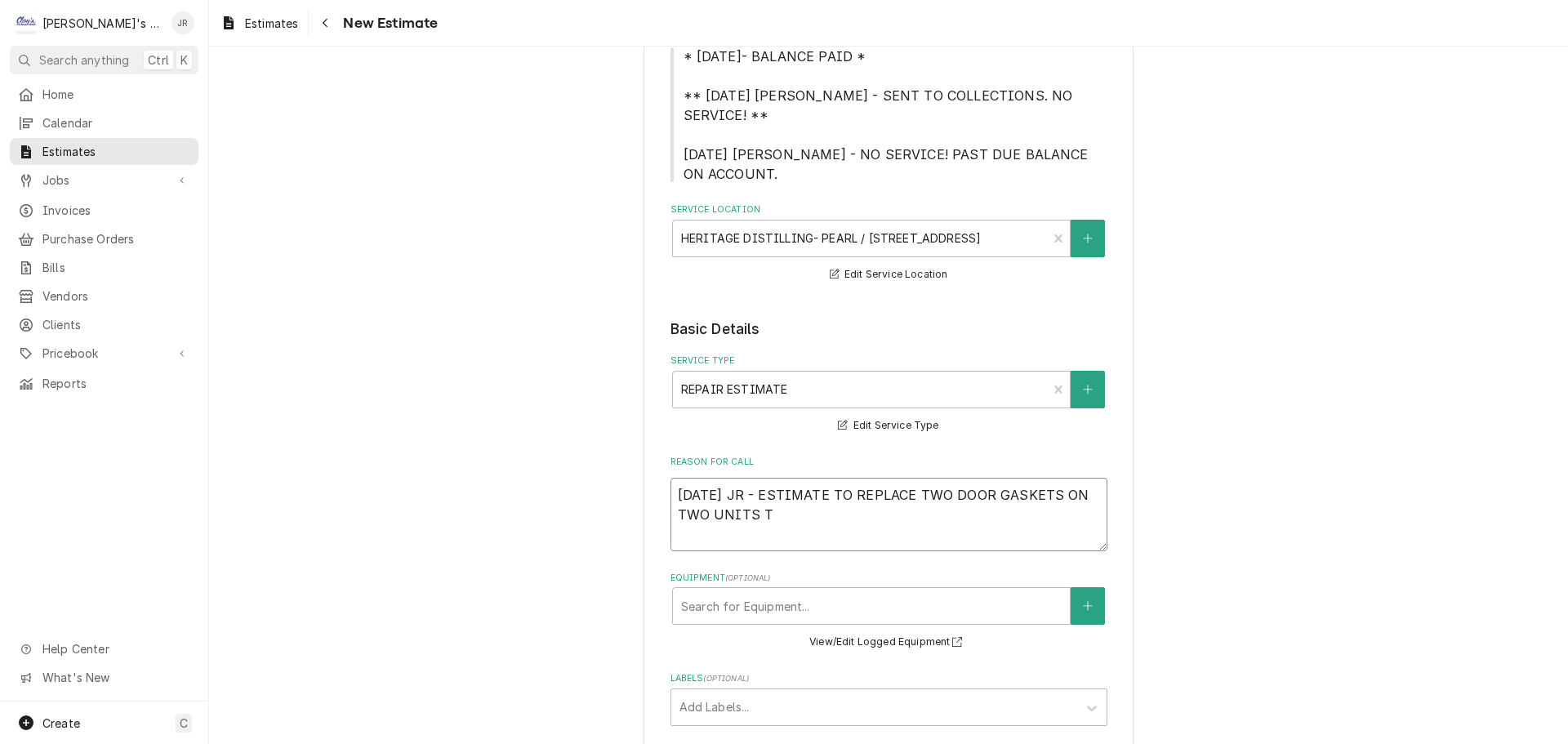
type textarea "9/25/2025 JR - ESTIMATE TO REPLACE TWO DOOR GASKETS ON TWO UNITS TH"
type textarea "x"
type textarea "9/25/2025 JR - ESTIMATE TO REPLACE TWO DOOR GASKETS ON TWO UNITS THA"
type textarea "x"
type textarea "9/25/2025 JR - ESTIMATE TO REPLACE TWO DOOR GASKETS ON TWO UNITS THAT"
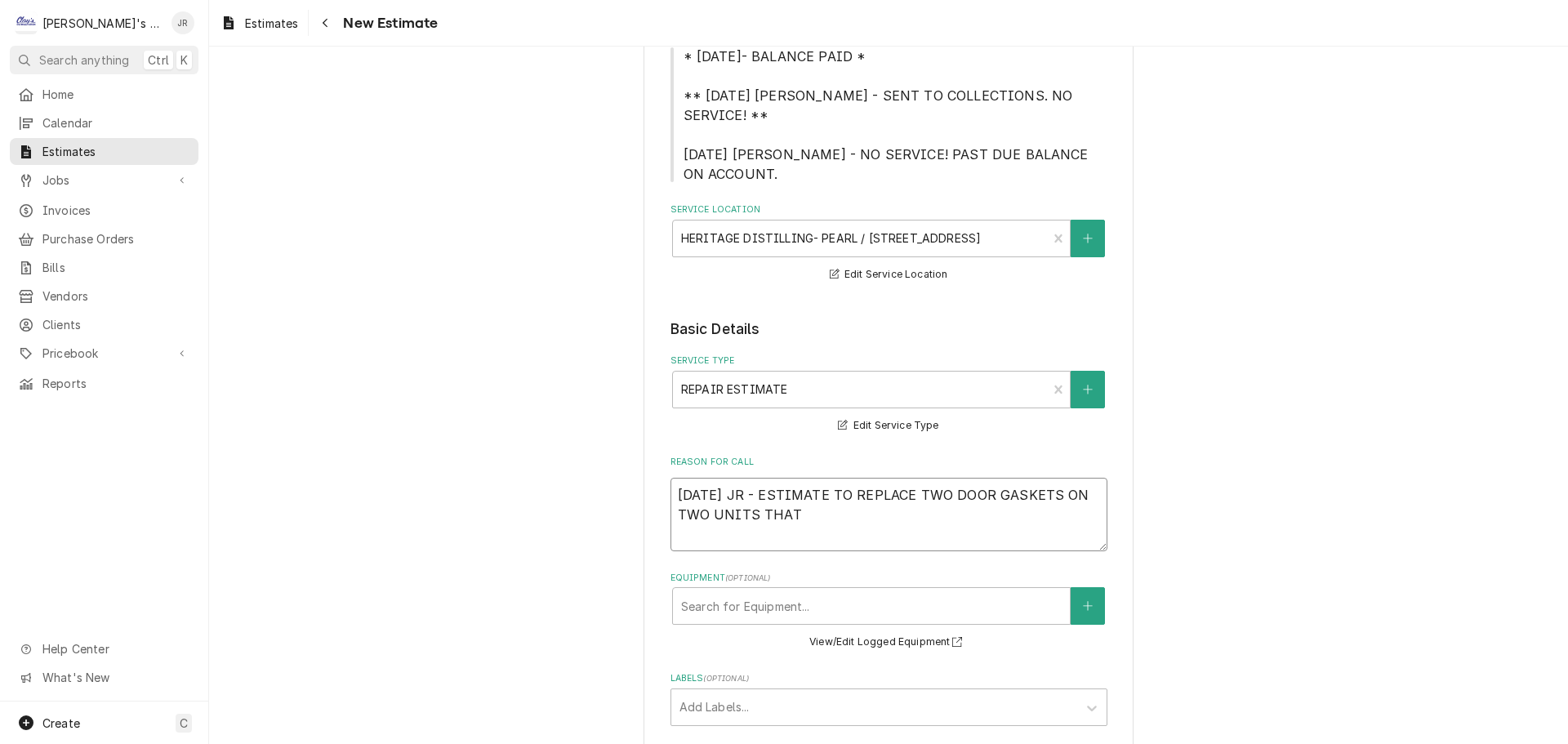
type textarea "x"
type textarea "9/25/2025 JR - ESTIMATE TO REPLACE TWO DOOR GASKETS ON TWO UNITS THATE"
type textarea "x"
type textarea "9/25/2025 JR - ESTIMATE TO REPLACE TWO DOOR GASKETS ON TWO UNITS THAT"
type textarea "x"
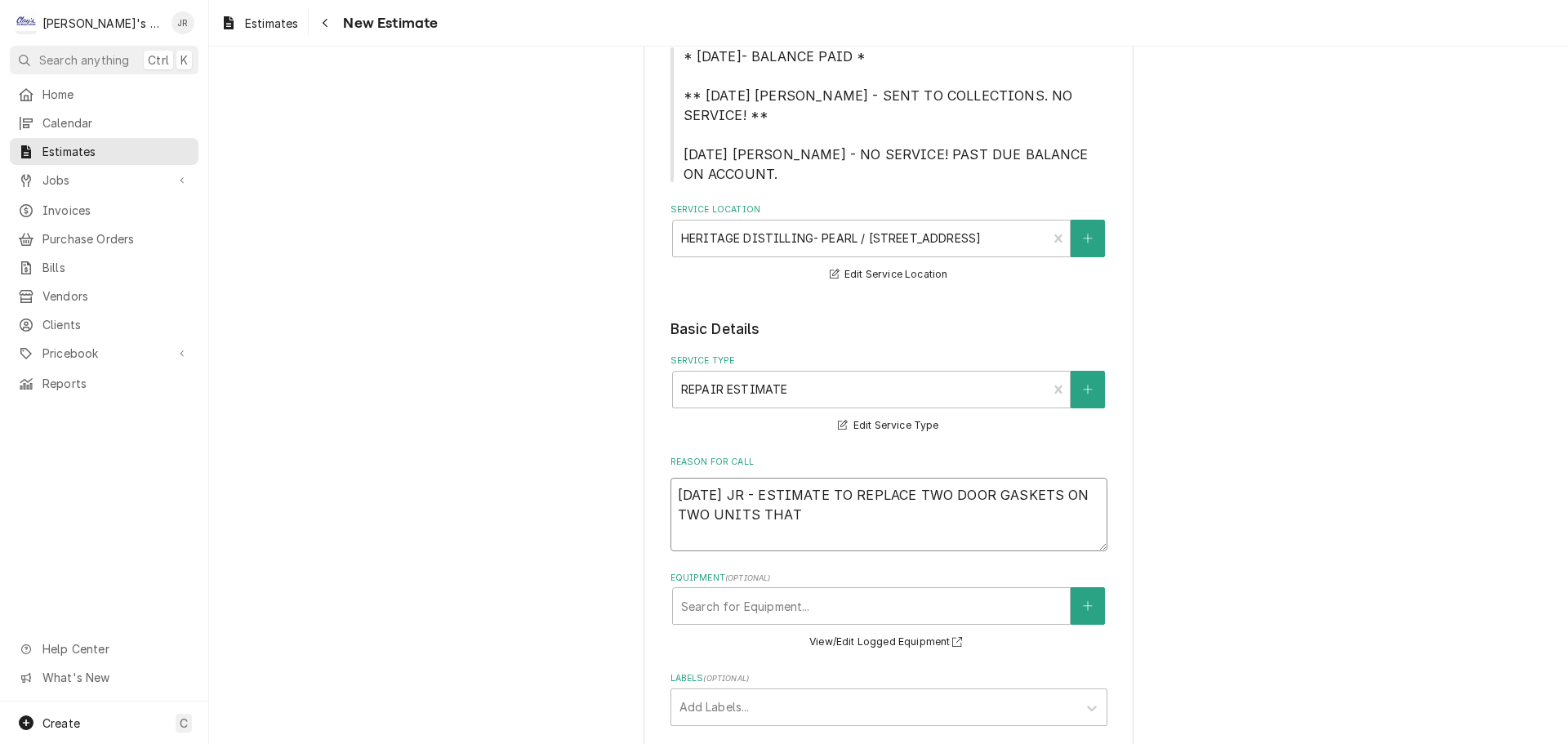
type textarea "9/25/2025 JR - ESTIMATE TO REPLACE TWO DOOR GASKETS ON TWO UNITS THAT"
type textarea "x"
type textarea "9/25/2025 JR - ESTIMATE TO REPLACE TWO DOOR GASKETS ON TWO UNITS THAT W"
type textarea "x"
type textarea "9/25/2025 JR - ESTIMATE TO REPLACE TWO DOOR GASKETS ON TWO UNITS THAT WA"
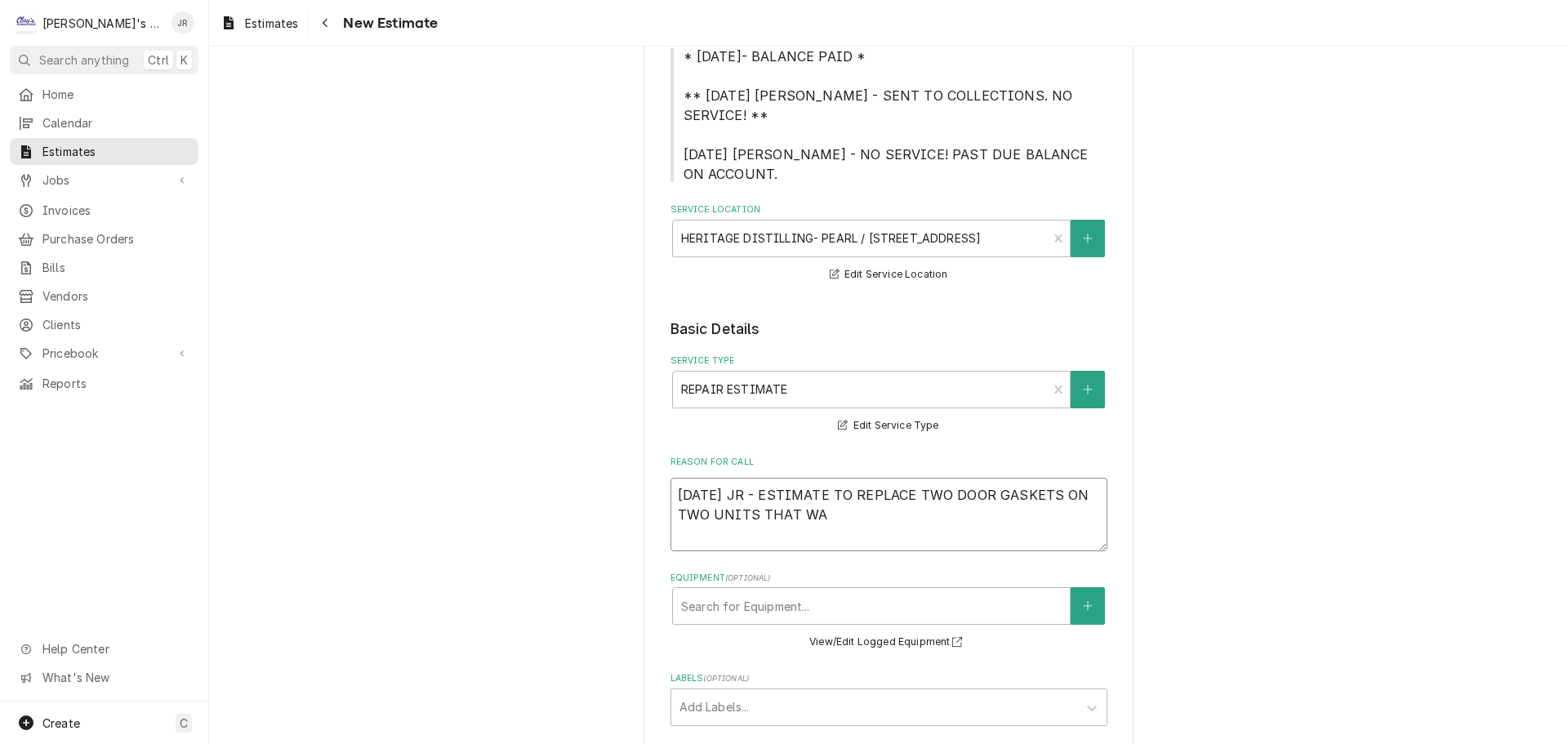
type textarea "x"
type textarea "9/25/2025 JR - ESTIMATE TO REPLACE TWO DOOR GASKETS ON TWO UNITS THAT WAS"
type textarea "x"
type textarea "9/25/2025 JR - ESTIMATE TO REPLACE TWO DOOR GASKETS ON TWO UNITS THAT WAS"
type textarea "x"
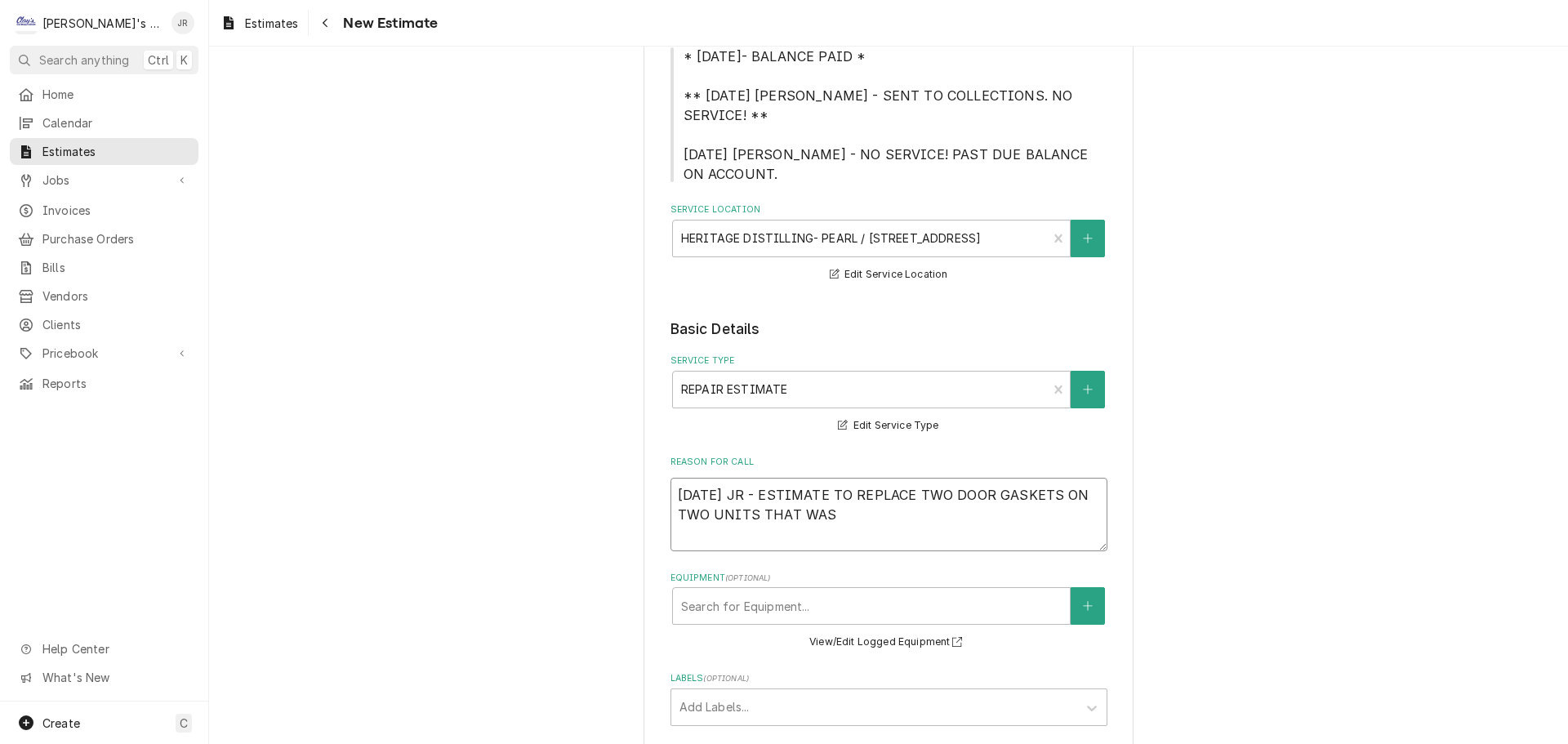
type textarea "9/25/2025 JR - ESTIMATE TO REPLACE TWO DOOR GASKETS ON TWO UNITS THAT WAS E"
type textarea "x"
type textarea "9/25/2025 JR - ESTIMATE TO REPLACE TWO DOOR GASKETS ON TWO UNITS THAT WAS"
type textarea "x"
type textarea "9/25/2025 JR - ESTIMATE TO REPLACE TWO DOOR GASKETS ON TWO UNITS THAT WAS R"
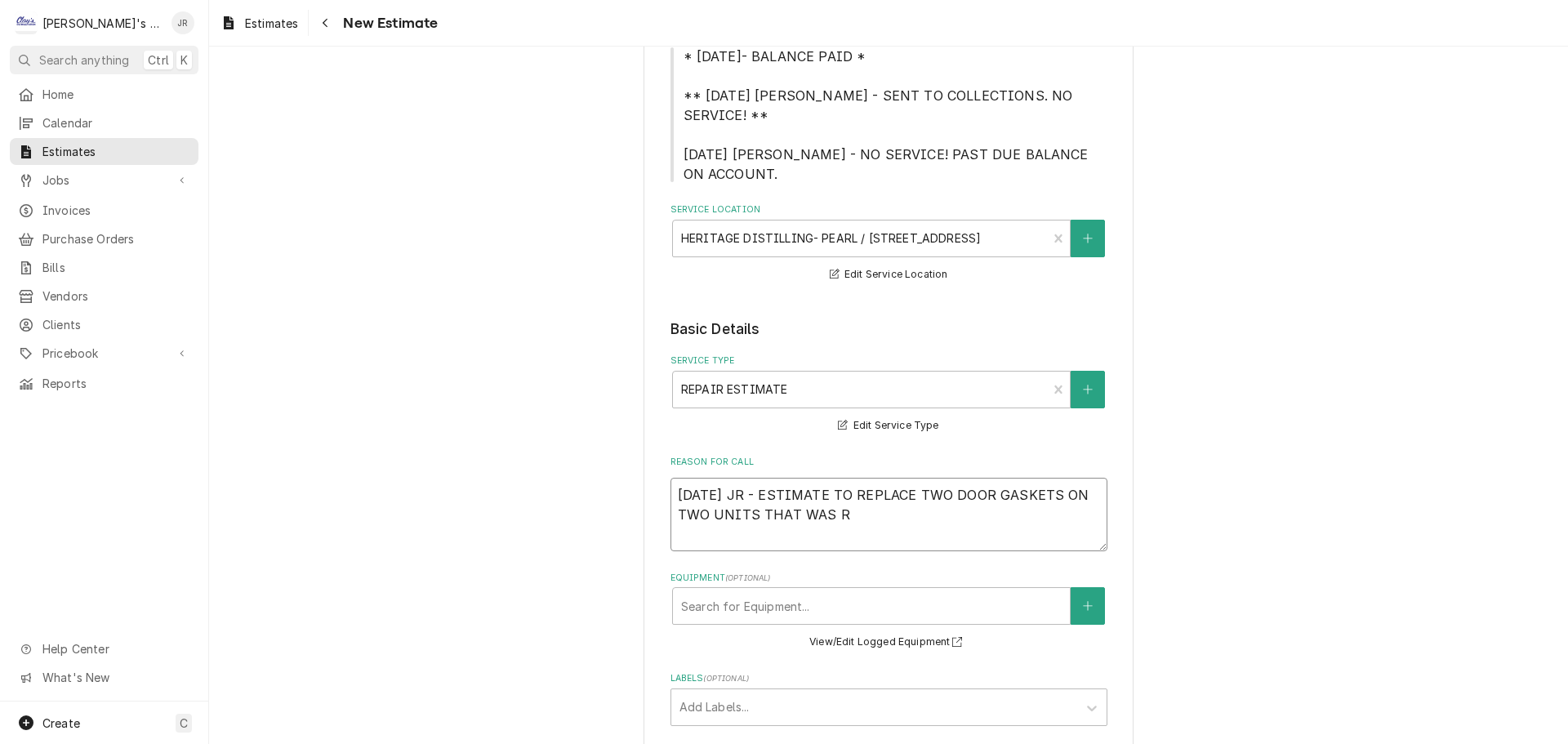
type textarea "x"
type textarea "9/25/2025 JR - ESTIMATE TO REPLACE TWO DOOR GASKETS ON TWO UNITS THAT WAS RE"
type textarea "x"
type textarea "9/25/2025 JR - ESTIMATE TO REPLACE TWO DOOR GASKETS ON TWO UNITS THAT WAS REQ"
type textarea "x"
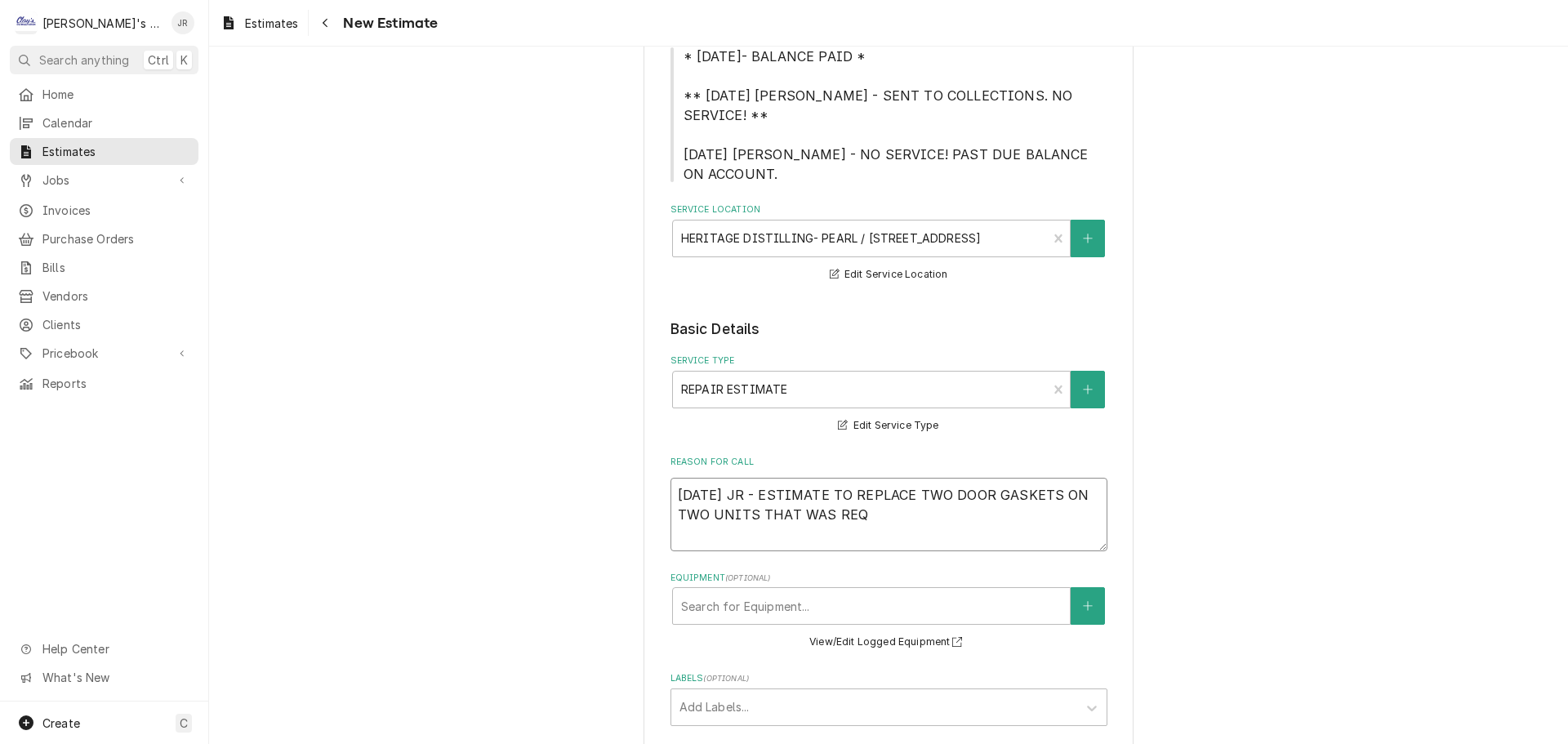
type textarea "9/25/2025 JR - ESTIMATE TO REPLACE TWO DOOR GASKETS ON TWO UNITS THAT WAS REQU"
type textarea "x"
type textarea "9/25/2025 JR - ESTIMATE TO REPLACE TWO DOOR GASKETS ON TWO UNITS THAT WAS REQUE"
type textarea "x"
type textarea "9/25/2025 JR - ESTIMATE TO REPLACE TWO DOOR GASKETS ON TWO UNITS THAT WAS REQUES"
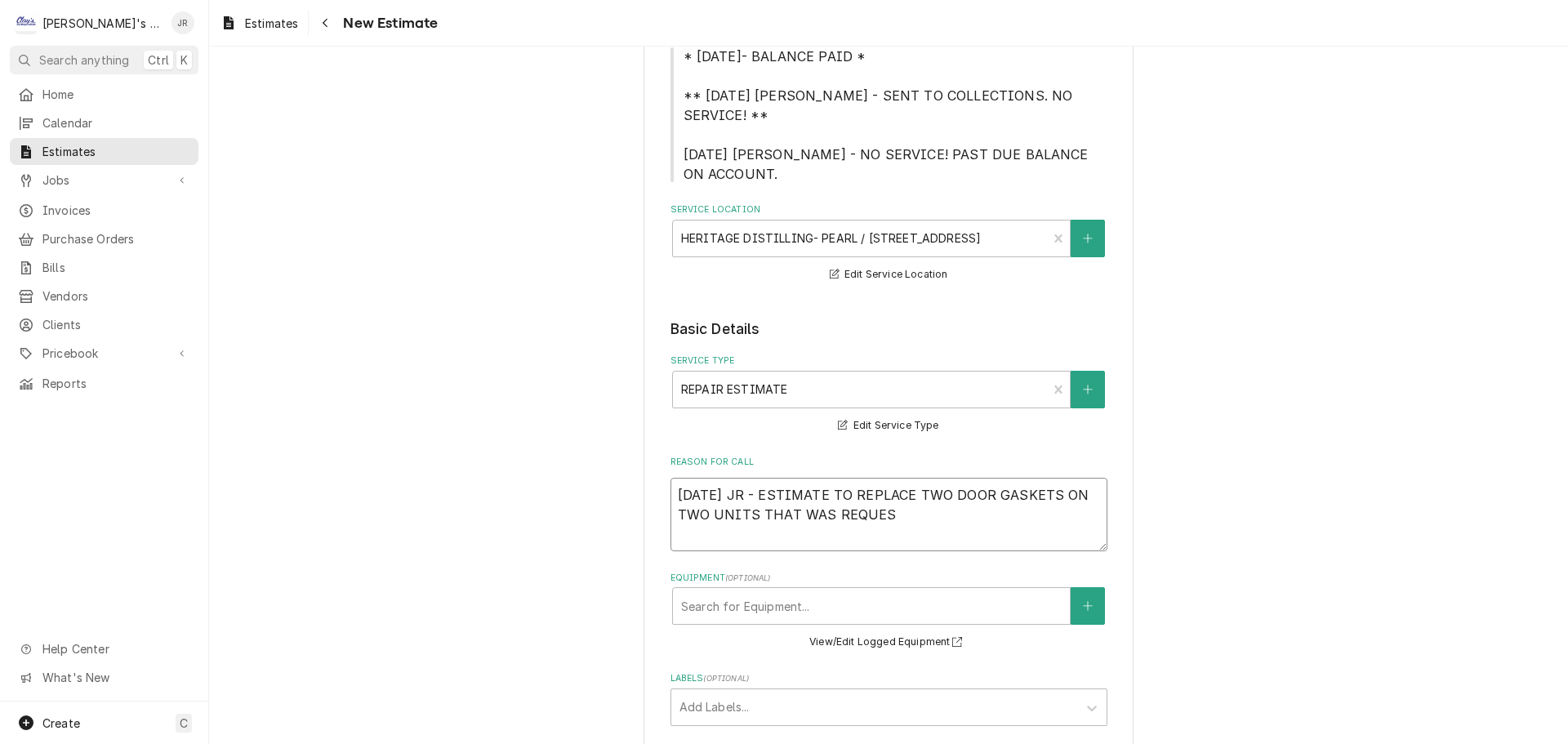
type textarea "x"
type textarea "9/25/2025 JR - ESTIMATE TO REPLACE TWO DOOR GASKETS ON TWO UNITS THAT WAS REQUE…"
type textarea "x"
type textarea "9/25/2025 JR - ESTIMATE TO REPLACE TWO DOOR GASKETS ON TWO UNITS THAT WAS REQUE…"
type textarea "x"
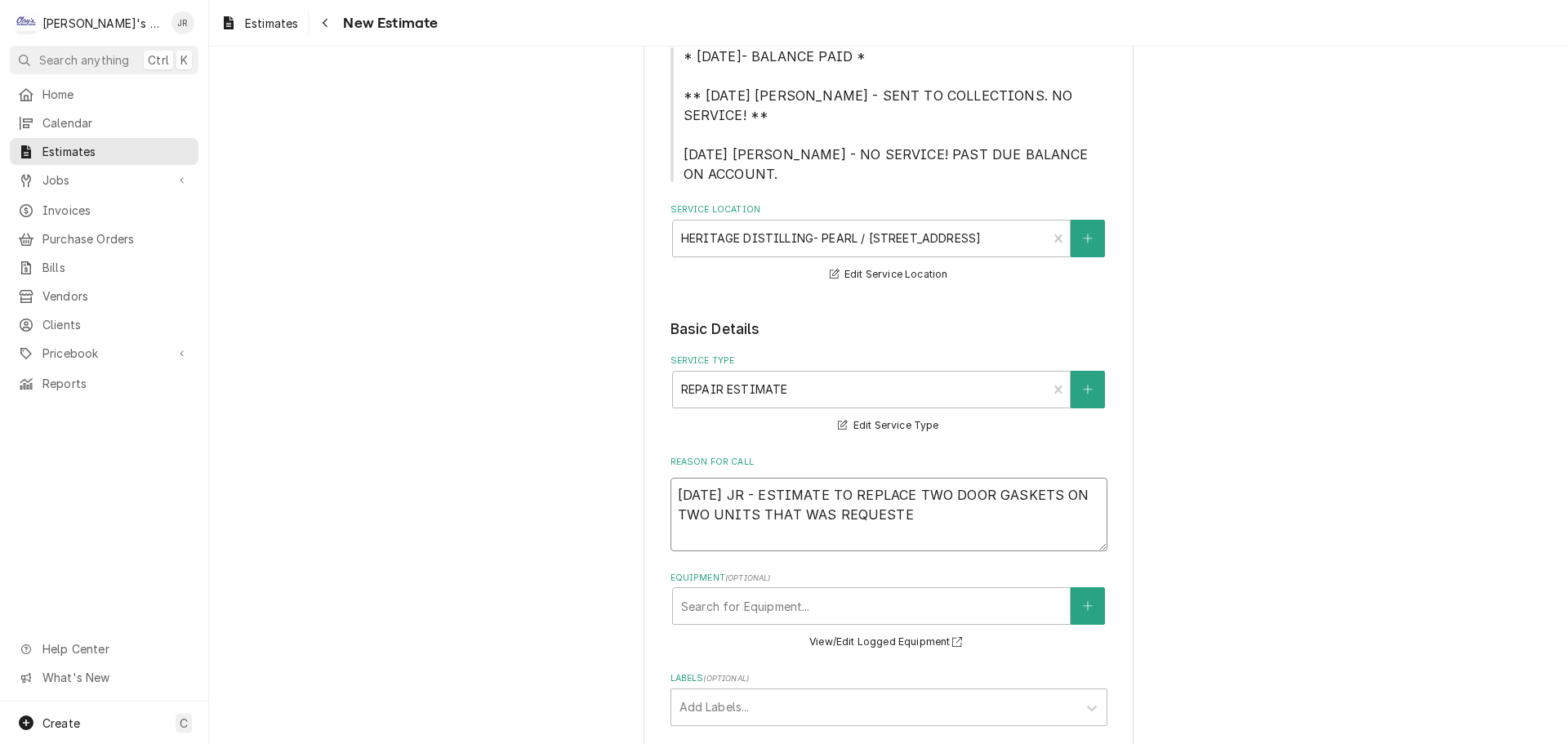
type textarea "9/25/2025 JR - ESTIMATE TO REPLACE TWO DOOR GASKETS ON TWO UNITS THAT WAS REQUE…"
type textarea "x"
type textarea "9/25/2025 JR - ESTIMATE TO REPLACE TWO DOOR GASKETS ON TWO UNITS THAT WAS REQUE…"
type textarea "x"
type textarea "9/25/2025 JR - ESTIMATE TO REPLACE TWO DOOR GASKETS ON TWO UNITS THAT WAS REQUE…"
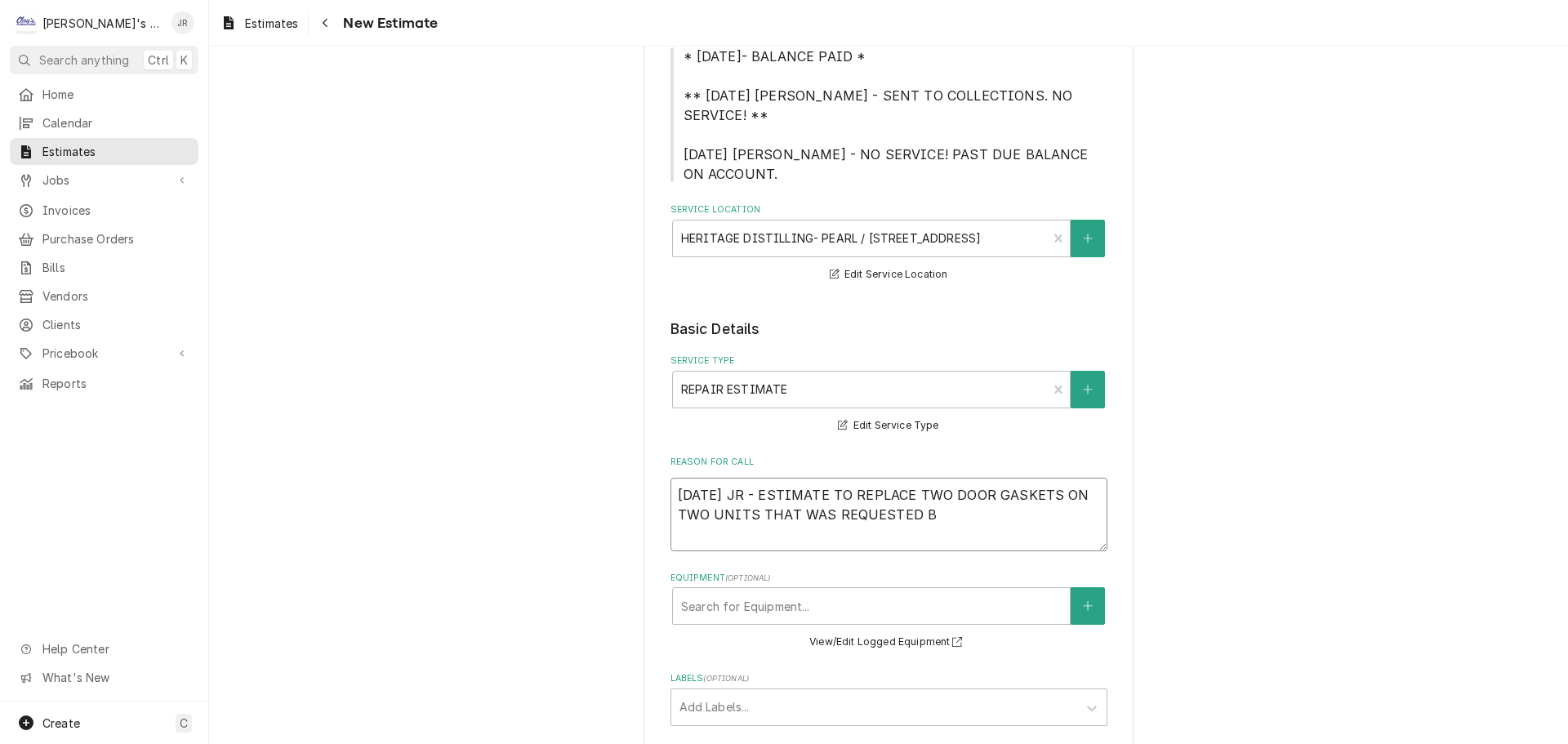
type textarea "x"
type textarea "9/25/2025 JR - ESTIMATE TO REPLACE TWO DOOR GASKETS ON TWO UNITS THAT WAS REQUE…"
type textarea "x"
type textarea "9/25/2025 JR - ESTIMATE TO REPLACE TWO DOOR GASKETS ON TWO UNITS THAT WAS REQUE…"
type textarea "x"
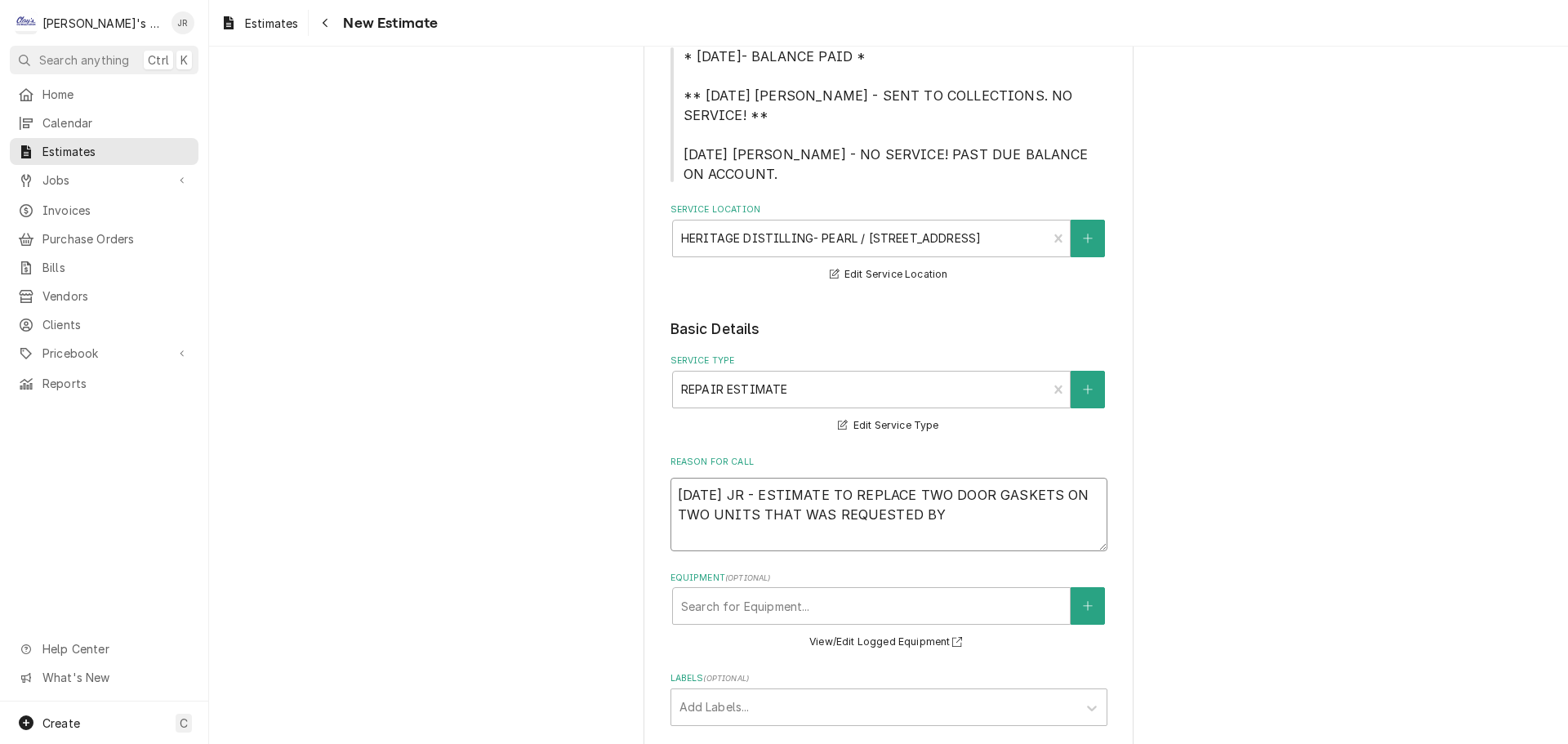
type textarea "9/25/2025 JR - ESTIMATE TO REPLACE TWO DOOR GASKETS ON TWO UNITS THAT WAS REQUE…"
type textarea "x"
type textarea "9/25/2025 JR - ESTIMATE TO REPLACE TWO DOOR GASKETS ON TWO UNITS THAT WAS REQUE…"
type textarea "x"
type textarea "9/25/2025 JR - ESTIMATE TO REPLACE TWO DOOR GASKETS ON TWO UNITS THAT WAS REQUE…"
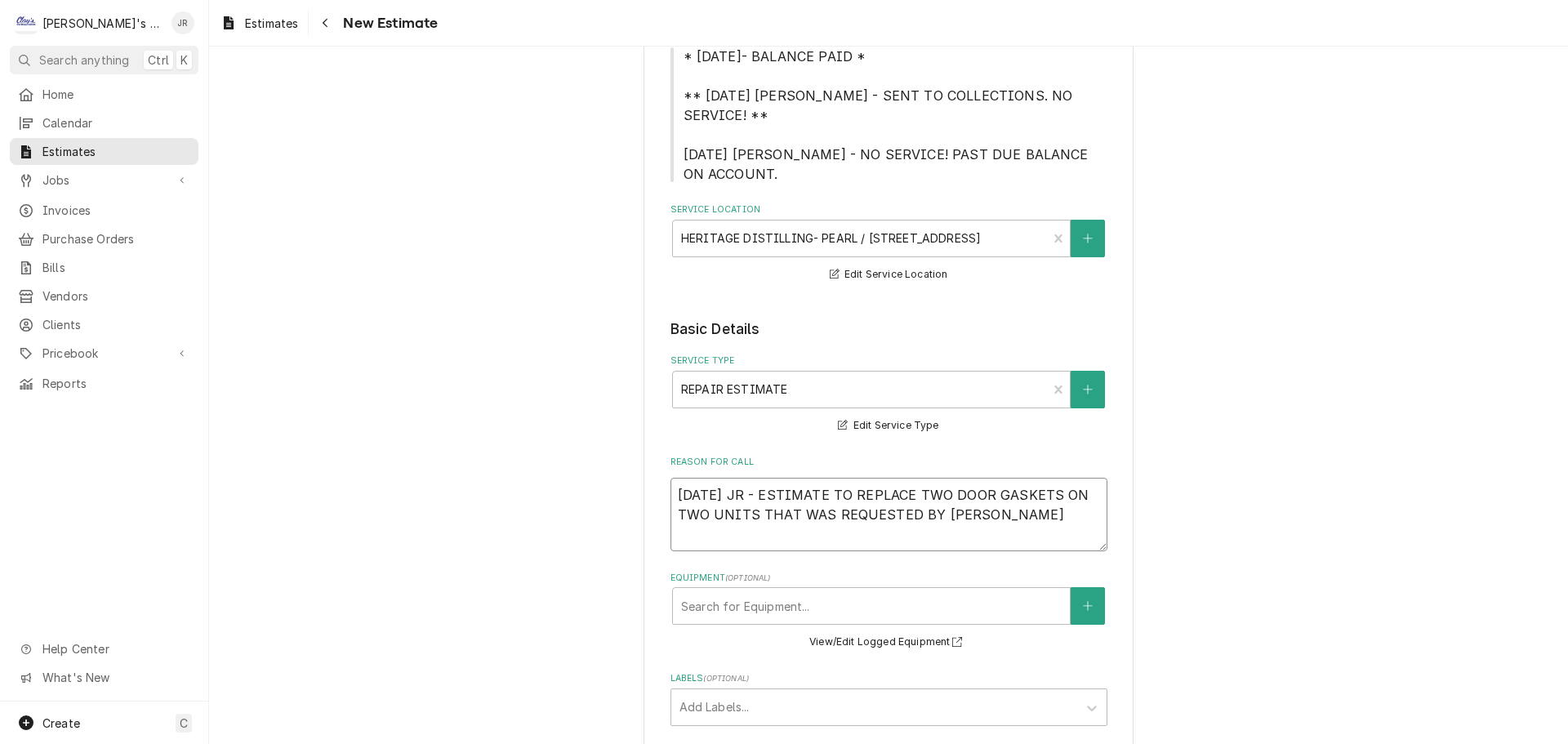
type textarea "x"
type textarea "9/25/2025 JR - ESTIMATE TO REPLACE TWO DOOR GASKETS ON TWO UNITS THAT WAS REQUE…"
type textarea "x"
type textarea "9/25/2025 JR - ESTIMATE TO REPLACE TWO DOOR GASKETS ON TWO UNITS THAT WAS REQUE…"
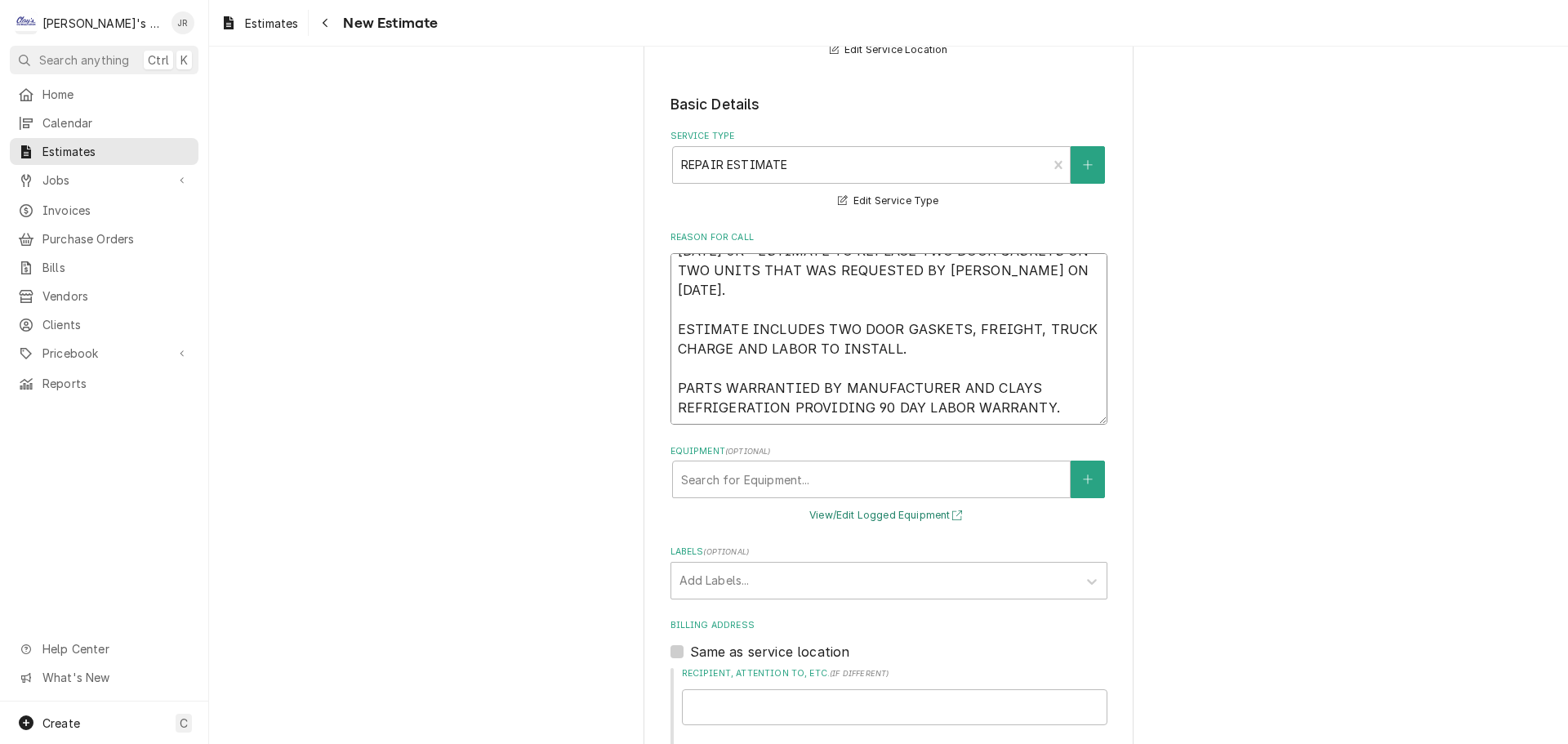
scroll to position [490, 0]
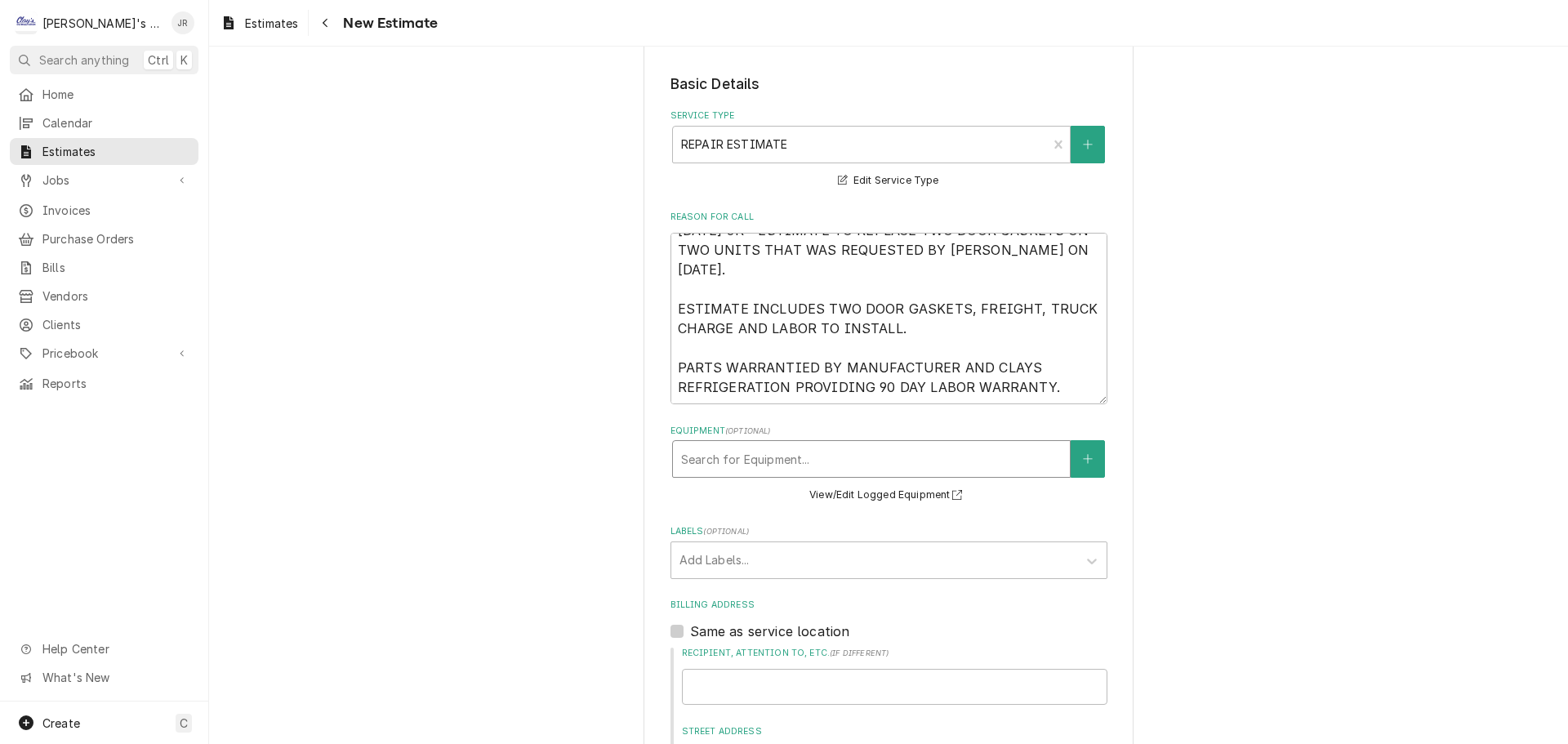
click at [827, 445] on div "Equipment" at bounding box center [871, 459] width 381 height 29
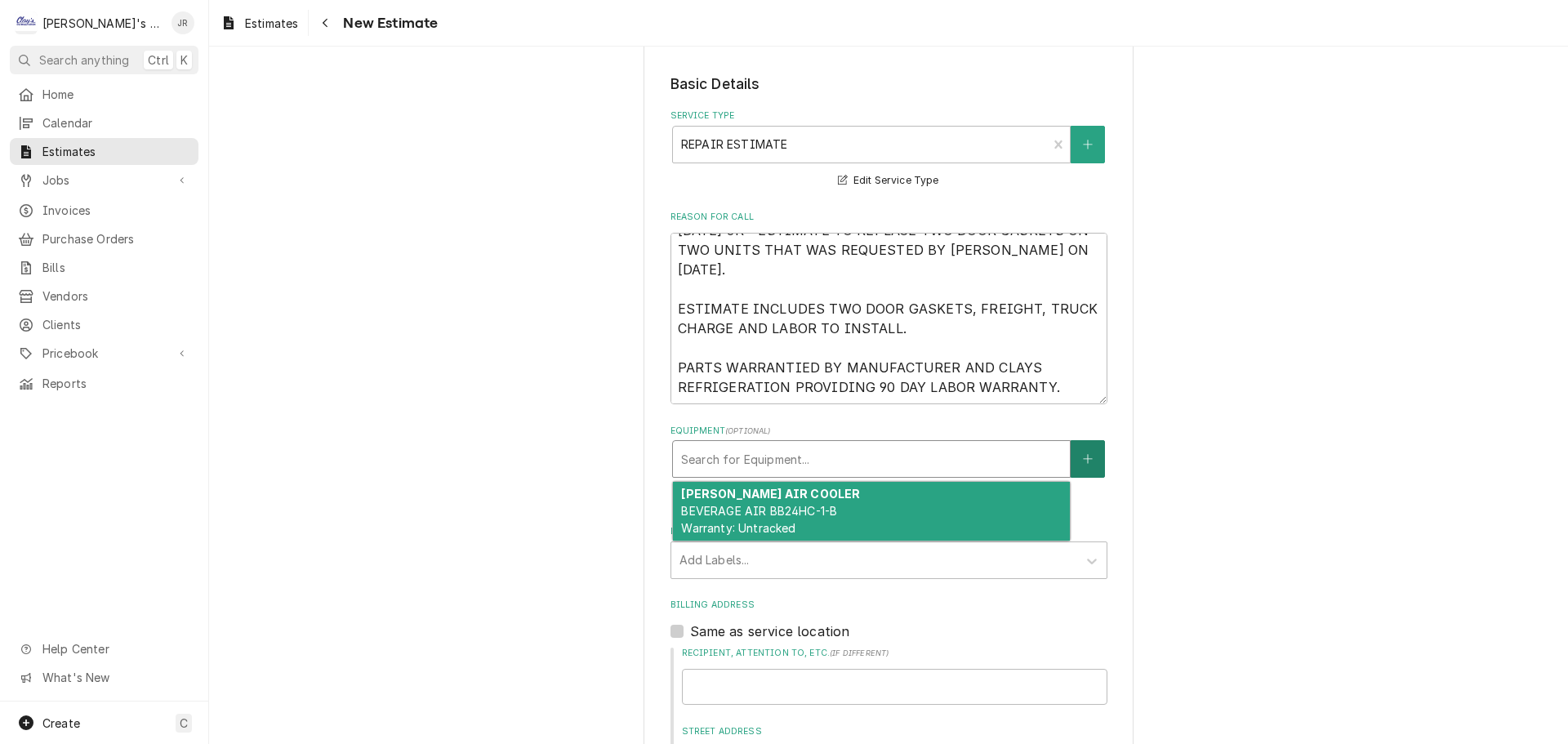
click at [1071, 444] on button "Equipment" at bounding box center [1088, 459] width 34 height 38
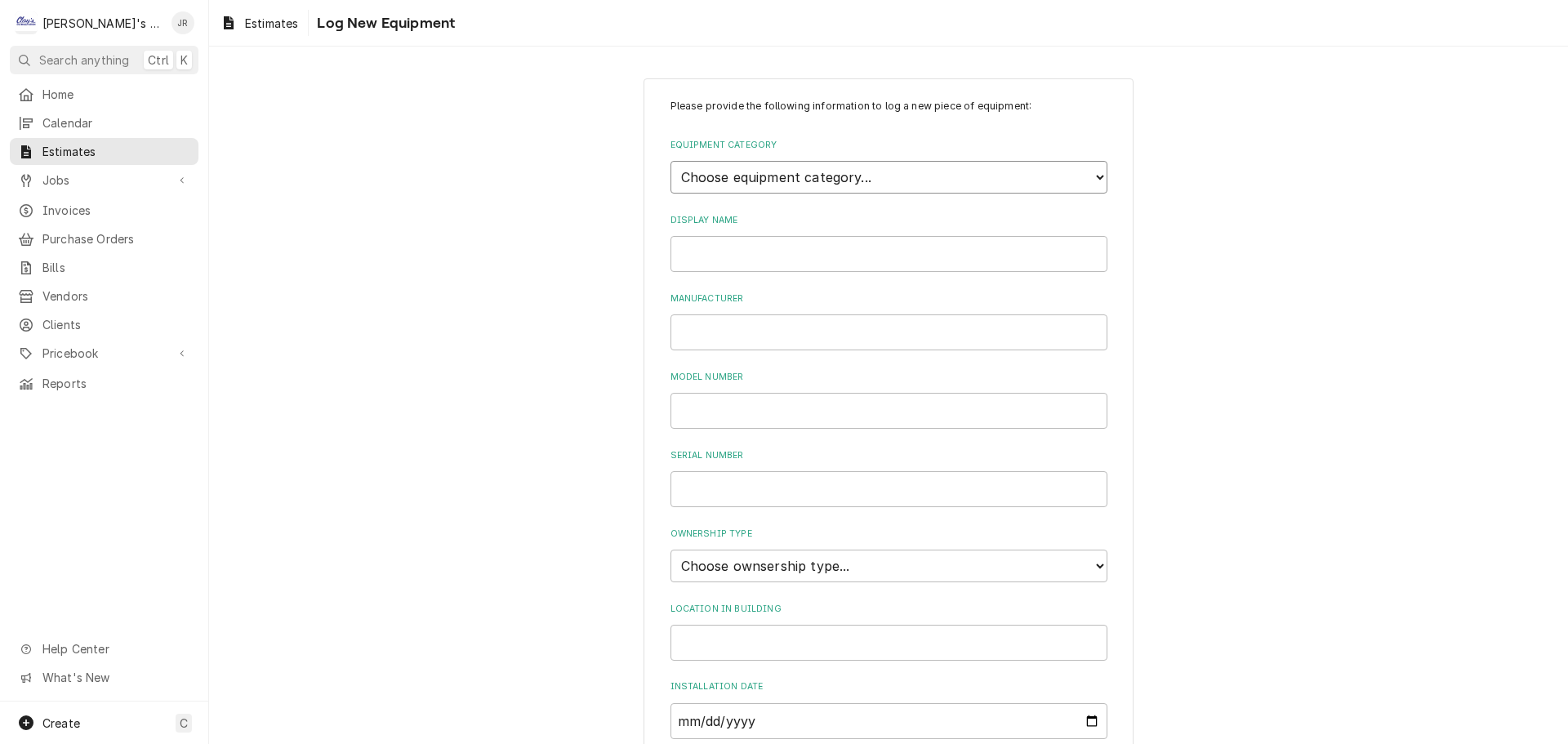
click at [865, 188] on select "Choose equipment category... Ice Machines Refrigeration HVAC Other" at bounding box center [888, 177] width 437 height 33
click at [670, 161] on select "Choose equipment category... Ice Machines Refrigeration HVAC Other" at bounding box center [888, 177] width 437 height 33
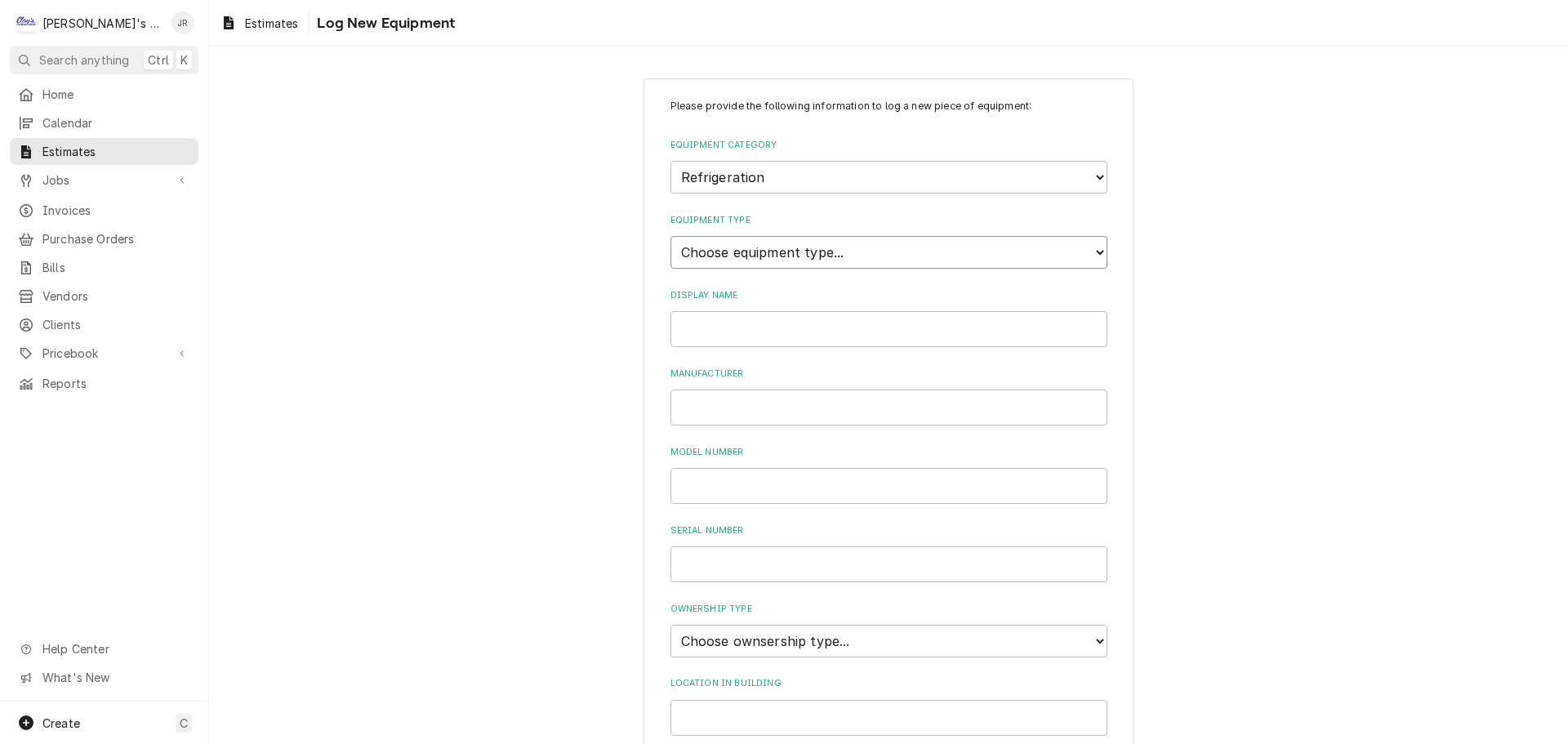
click at [785, 250] on select "Choose equipment type... Bar Refrigeration Blast Chiller Chef Base Freezer Chef…" at bounding box center [888, 252] width 437 height 33
click at [670, 236] on select "Choose equipment type... Bar Refrigeration Blast Chiller Chef Base Freezer Chef…" at bounding box center [888, 252] width 437 height 33
click at [752, 340] on input "Display Name" at bounding box center [888, 329] width 437 height 36
click at [776, 409] on input "Manufacturer" at bounding box center [888, 407] width 437 height 36
click at [744, 476] on input "UCR27A" at bounding box center [888, 486] width 437 height 36
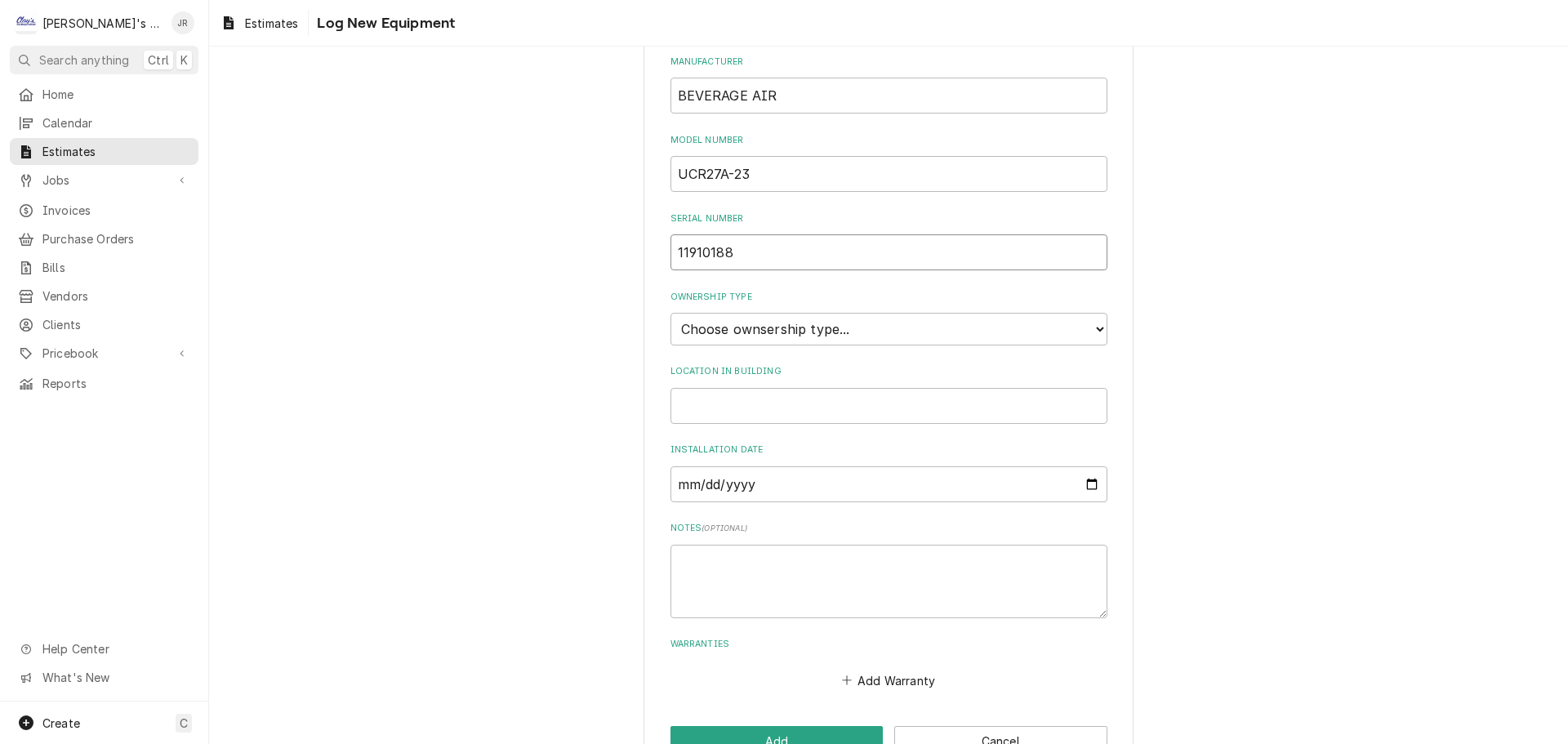
scroll to position [327, 0]
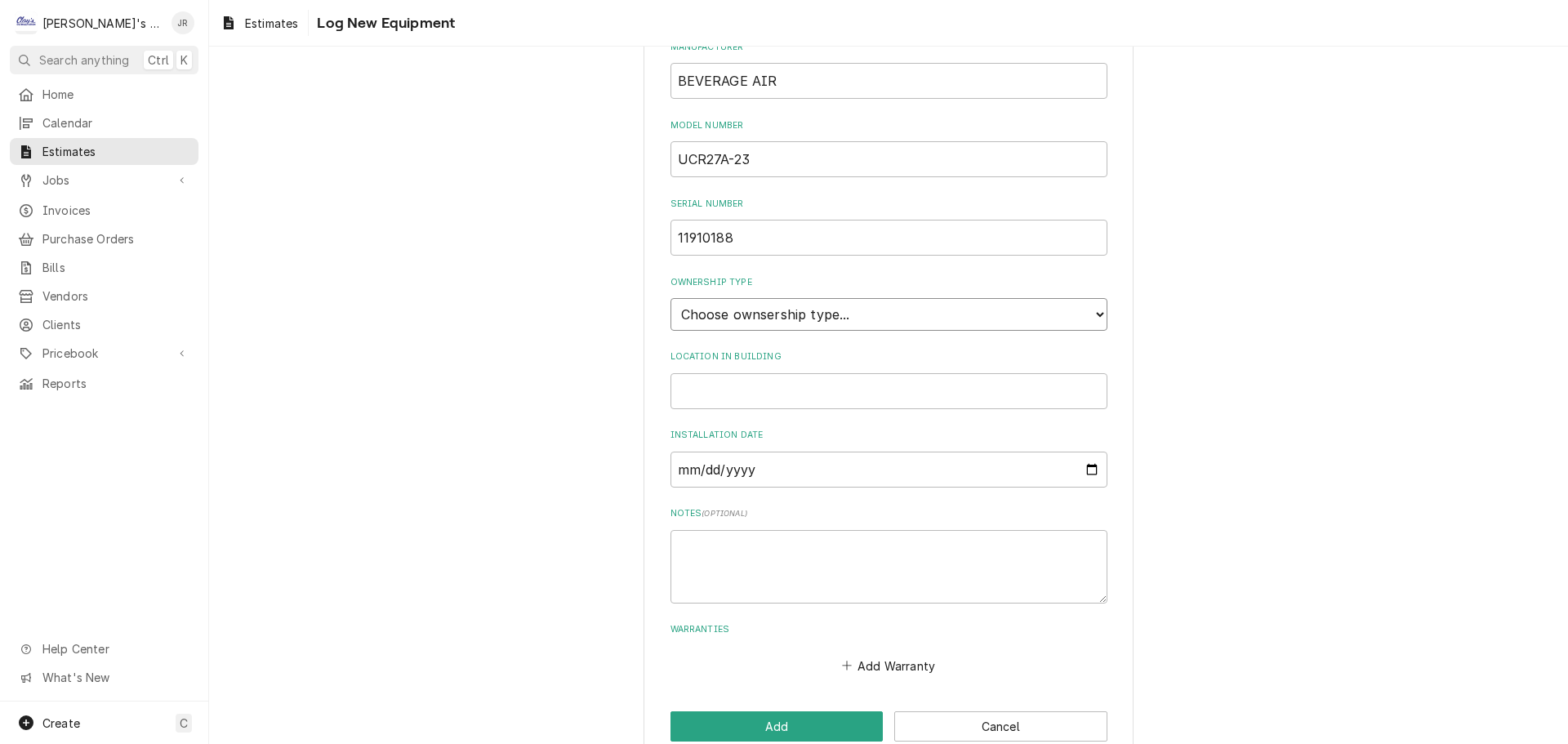
click at [723, 315] on select "Choose ownsership type... Unknown Owned Leased Rented" at bounding box center [888, 314] width 437 height 33
click at [670, 298] on select "Choose ownsership type... Unknown Owned Leased Rented" at bounding box center [888, 314] width 437 height 33
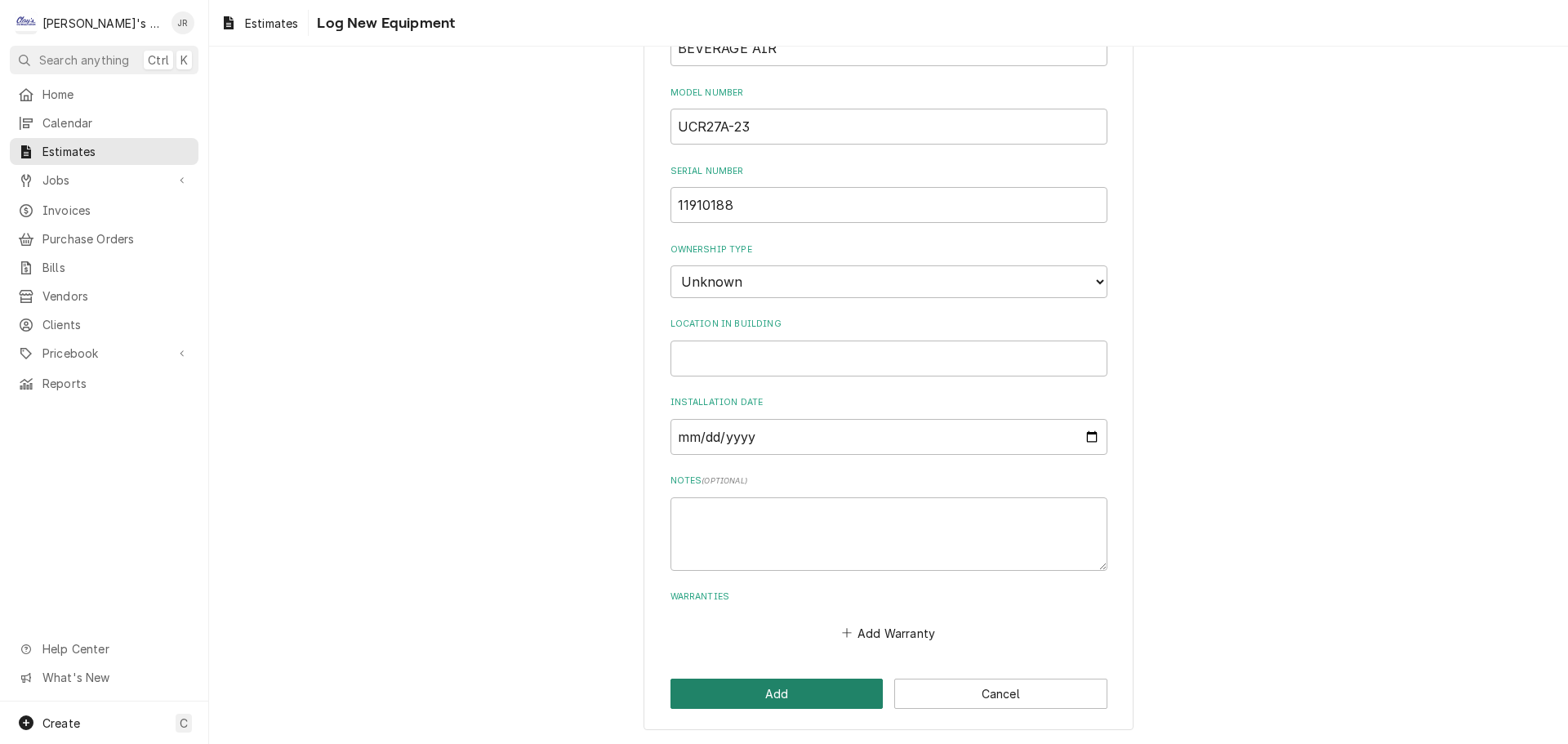
click at [758, 694] on button "Add" at bounding box center [776, 694] width 213 height 30
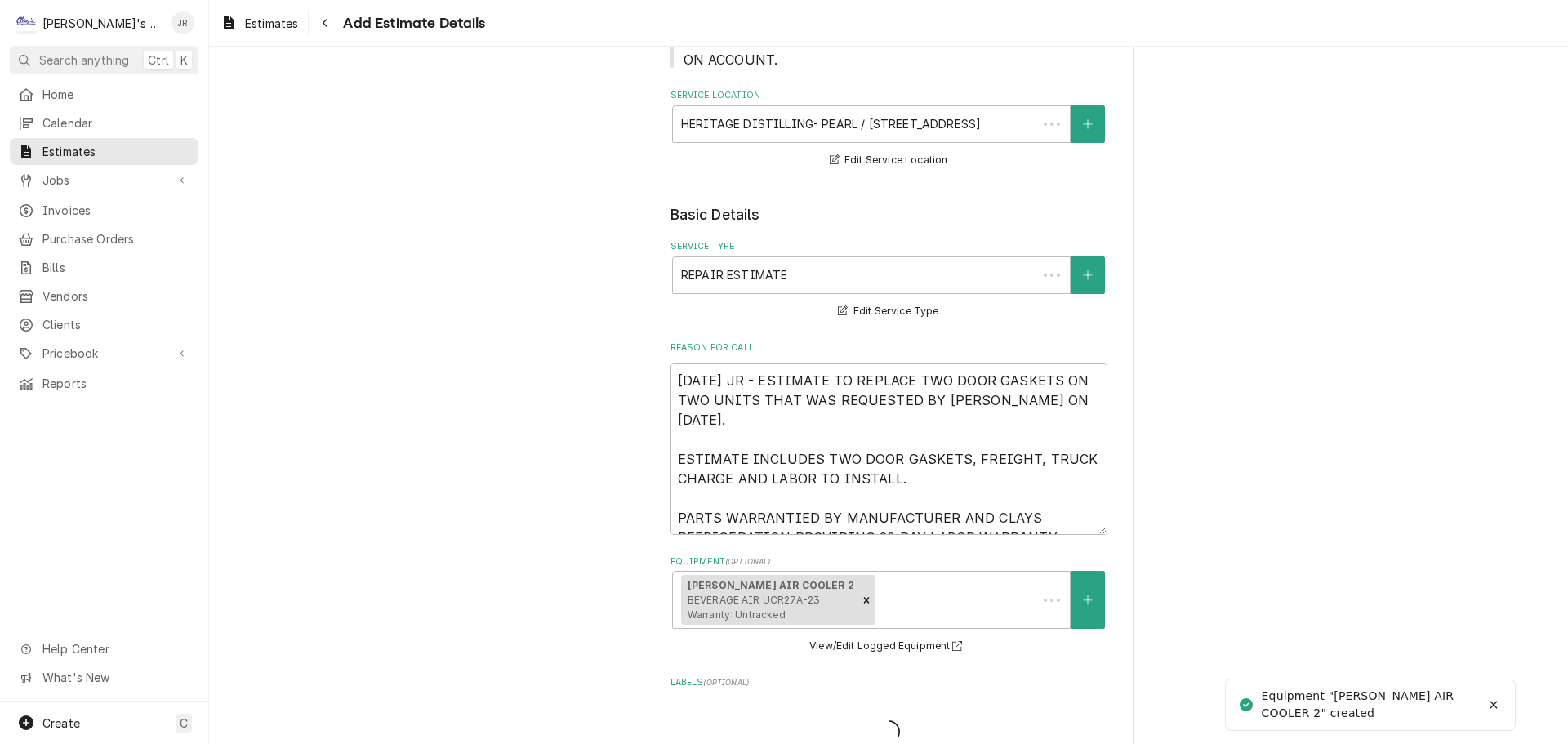
scroll to position [490, 0]
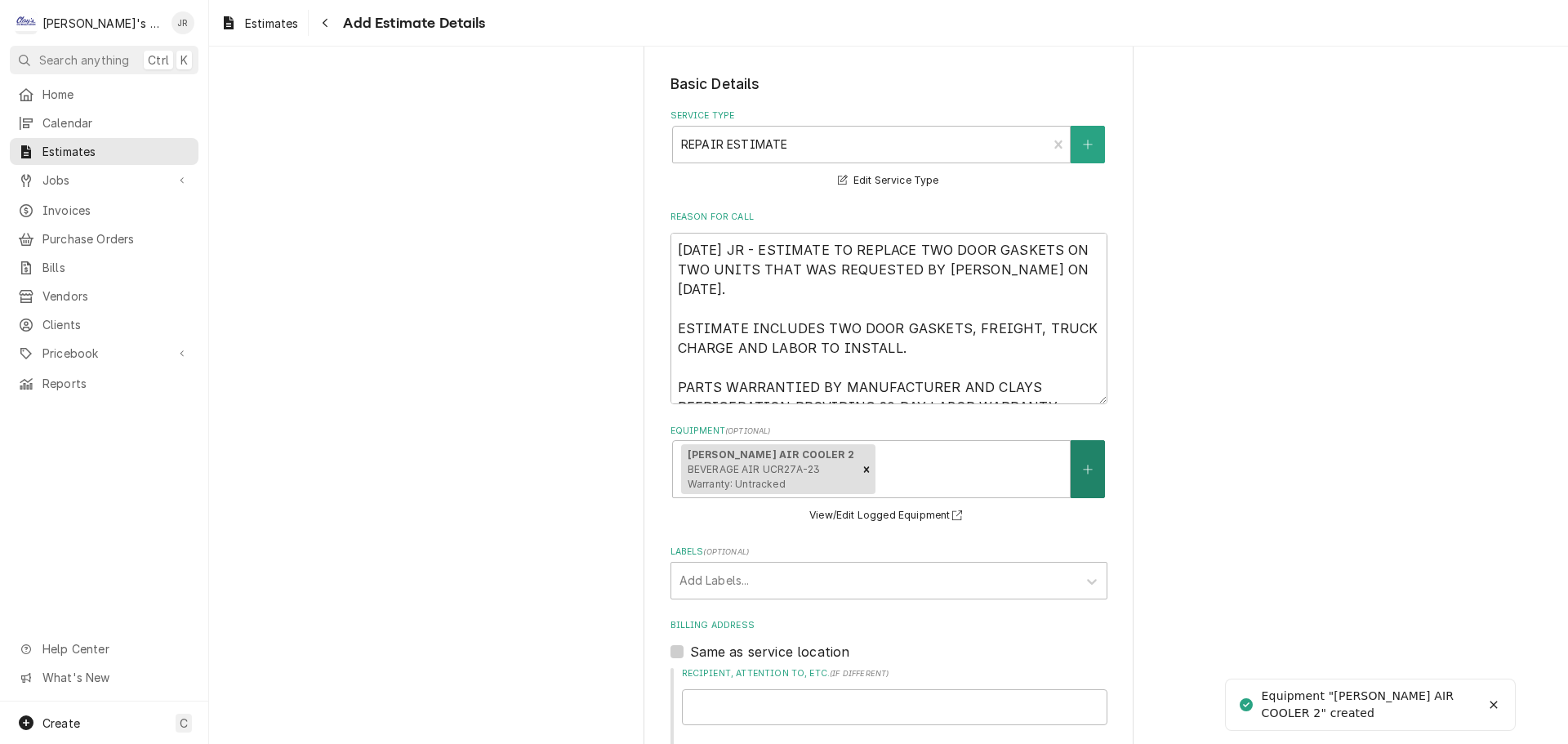
click at [1083, 464] on icon "Create New Equipment" at bounding box center [1088, 470] width 10 height 12
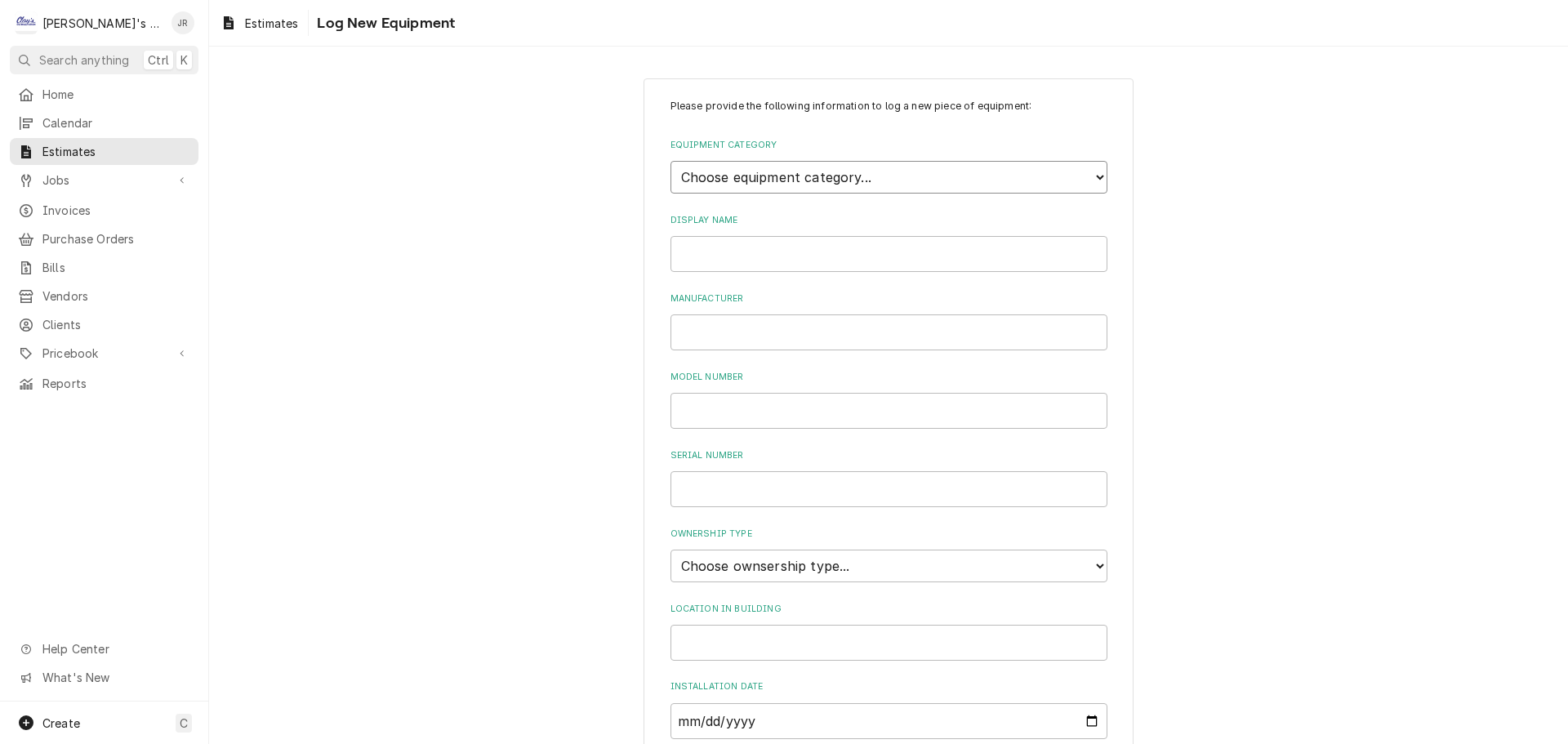
click at [831, 179] on select "Choose equipment category... Ice Machines Refrigeration HVAC Other" at bounding box center [888, 177] width 437 height 33
click at [670, 161] on select "Choose equipment category... Ice Machines Refrigeration HVAC Other" at bounding box center [888, 177] width 437 height 33
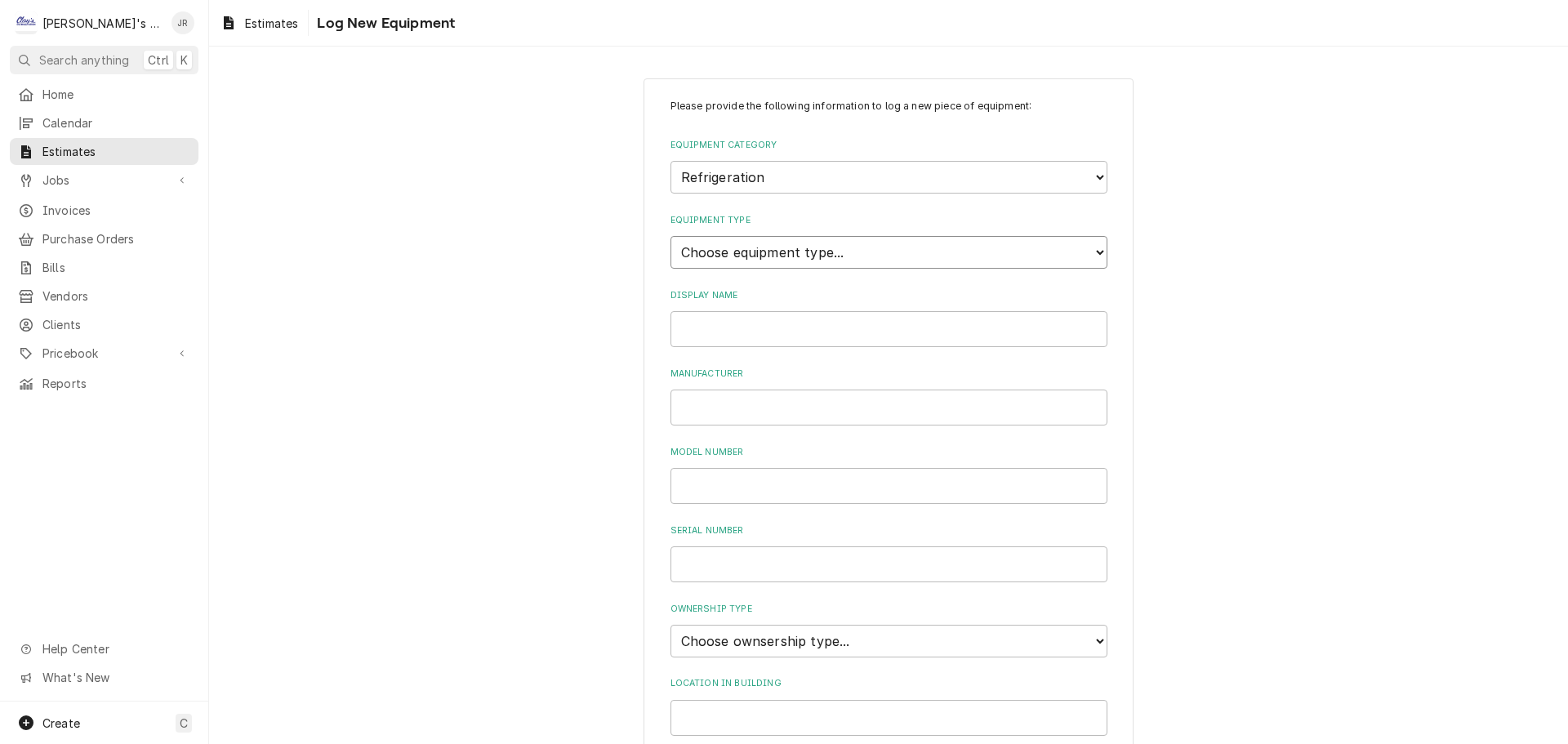
click at [827, 254] on select "Choose equipment type... Bar Refrigeration Blast Chiller Chef Base Freezer Chef…" at bounding box center [888, 252] width 437 height 33
click at [670, 236] on select "Choose equipment type... Bar Refrigeration Blast Chiller Chef Base Freezer Chef…" at bounding box center [888, 252] width 437 height 33
click at [777, 335] on input "Display Name" at bounding box center [888, 329] width 437 height 36
click at [700, 406] on input "Manufacturer" at bounding box center [888, 407] width 437 height 36
click at [740, 650] on select "Choose ownsership type... Unknown Owned Leased Rented" at bounding box center [888, 641] width 437 height 33
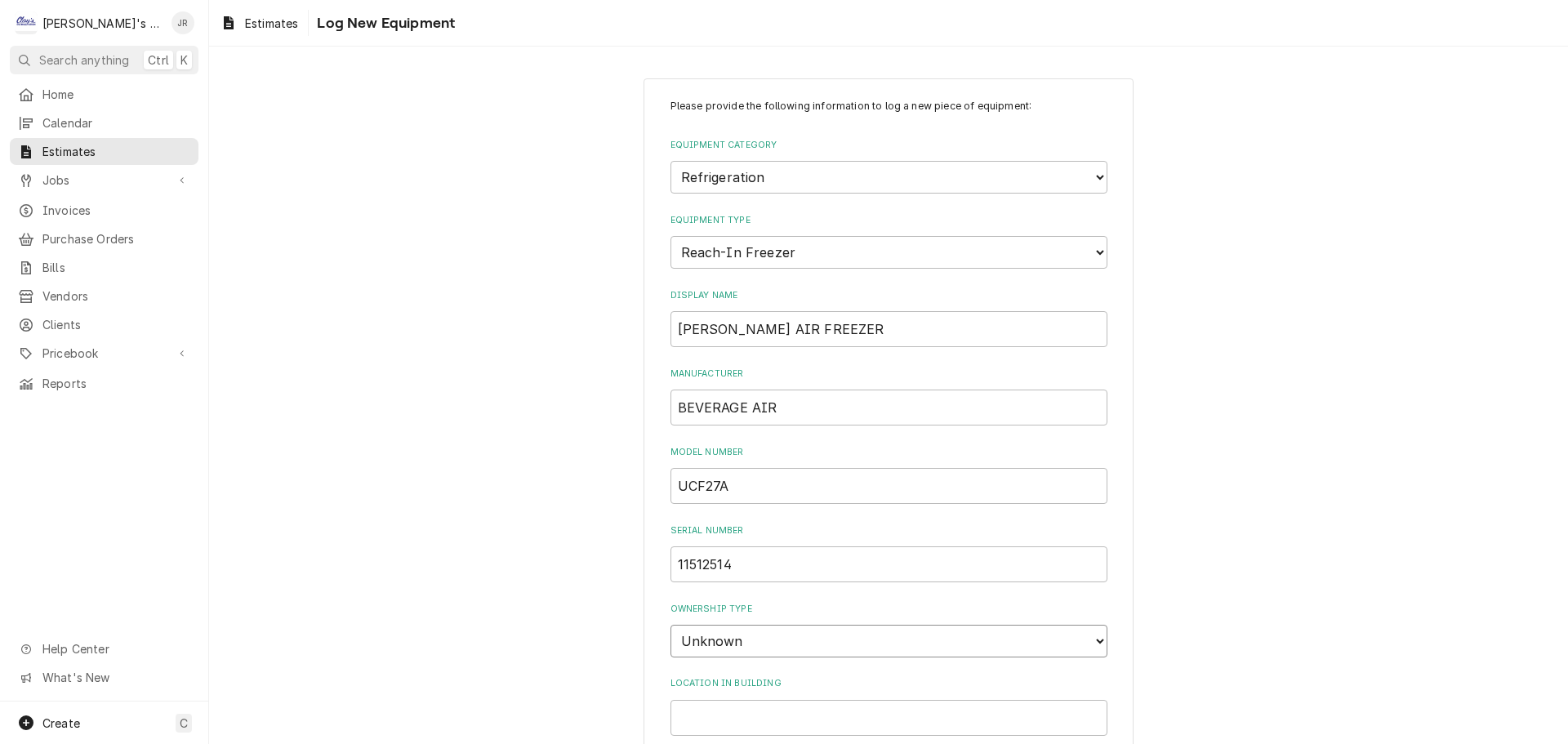
click at [670, 625] on select "Choose ownsership type... Unknown Owned Leased Rented" at bounding box center [888, 641] width 437 height 33
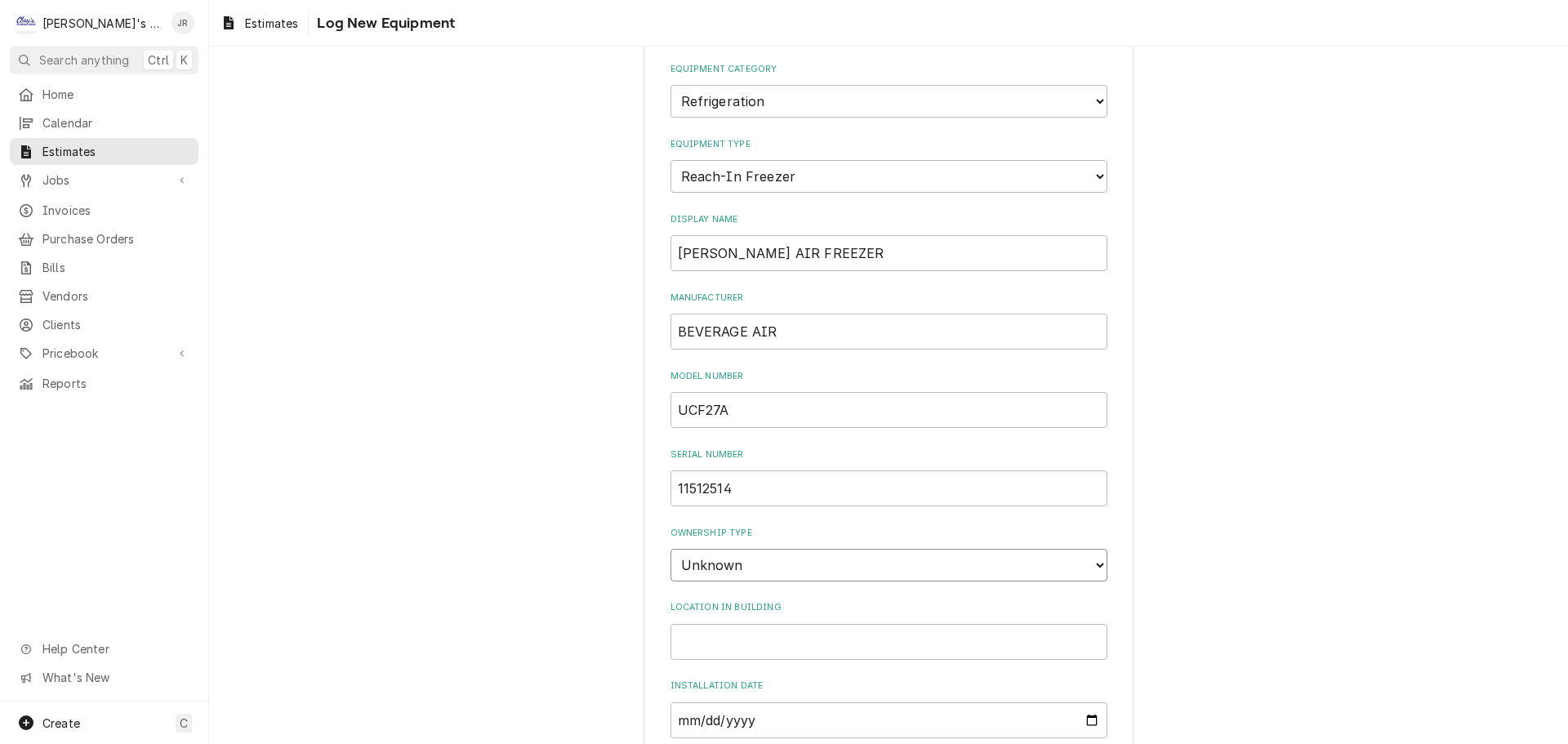
scroll to position [359, 0]
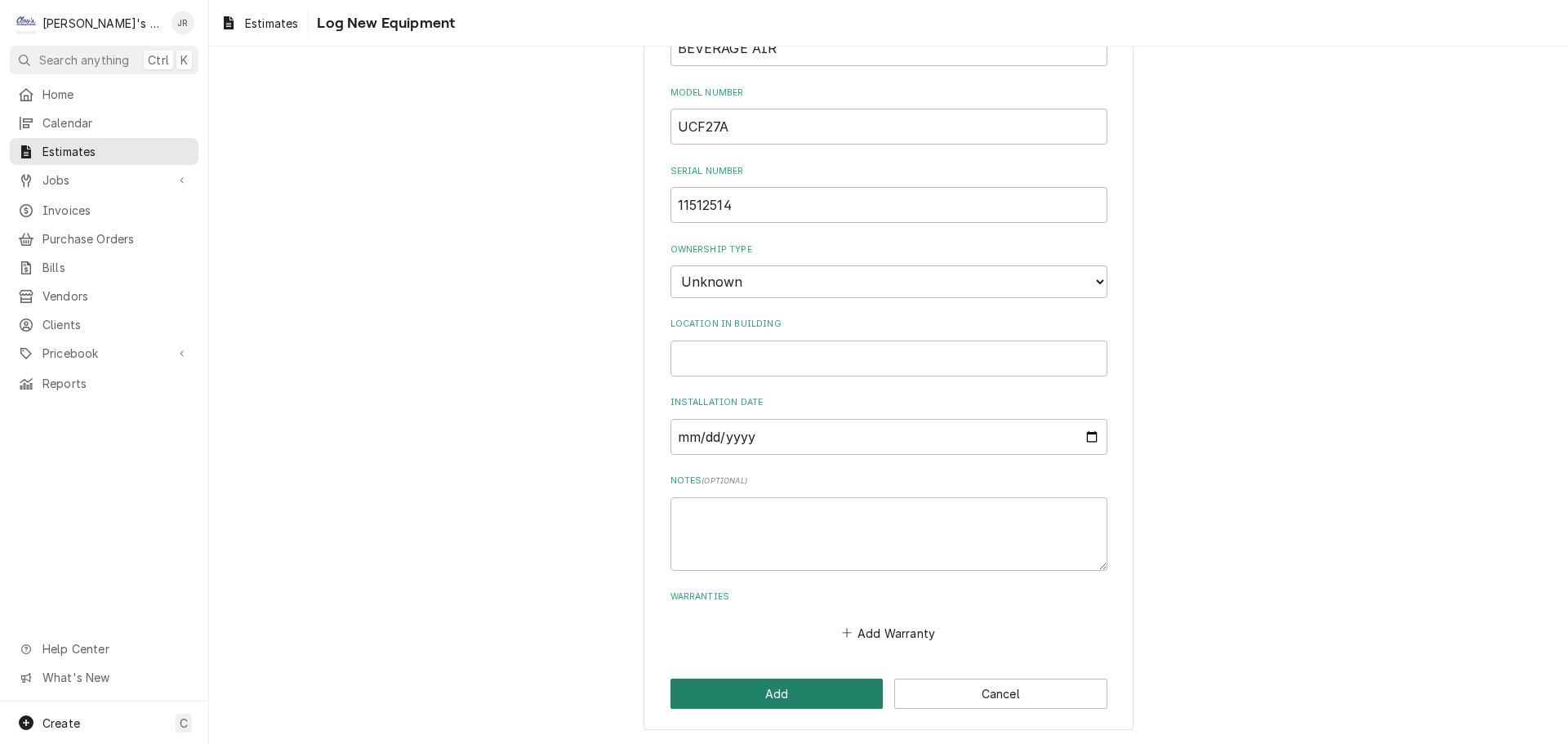
click at [743, 687] on button "Add" at bounding box center [776, 694] width 213 height 30
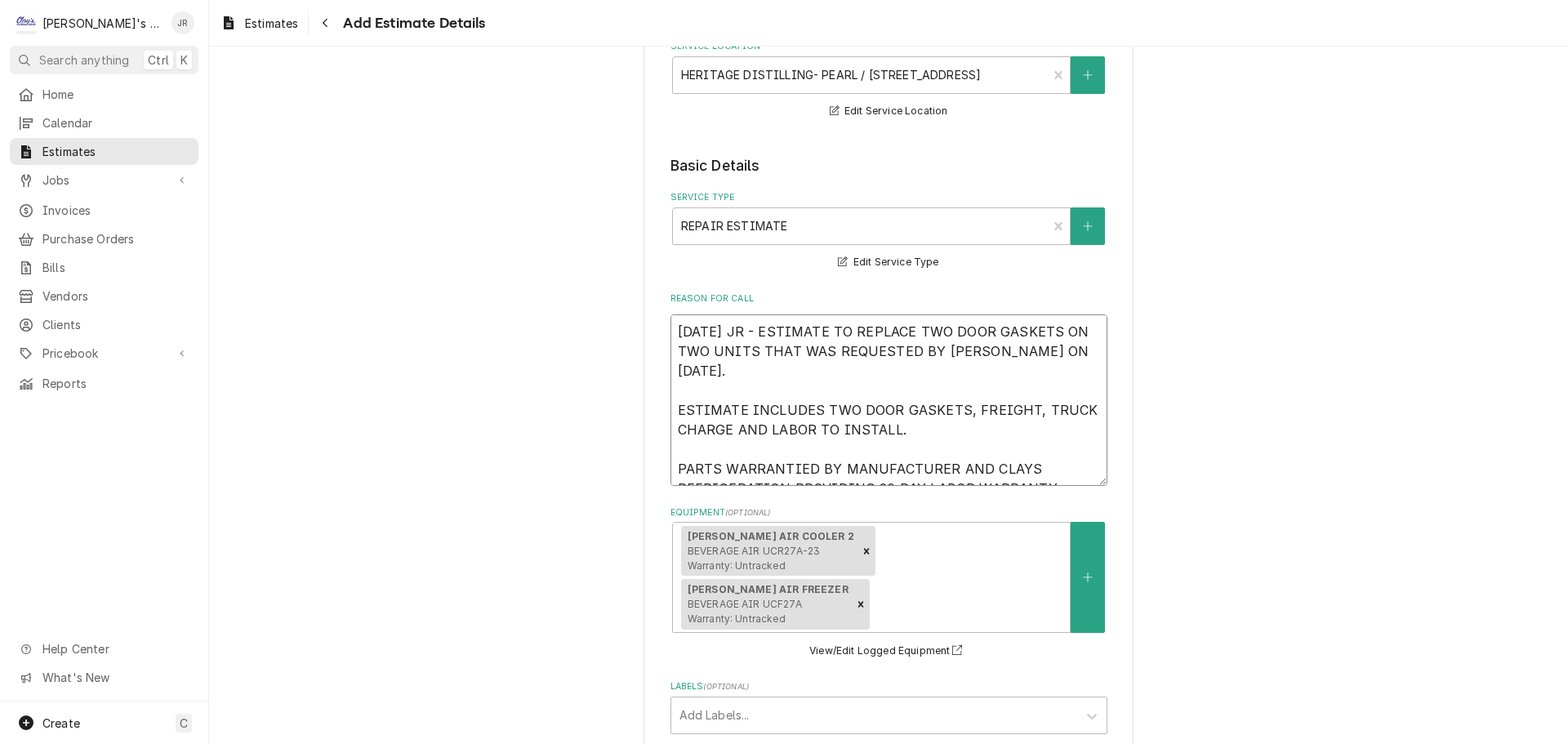
scroll to position [19, 0]
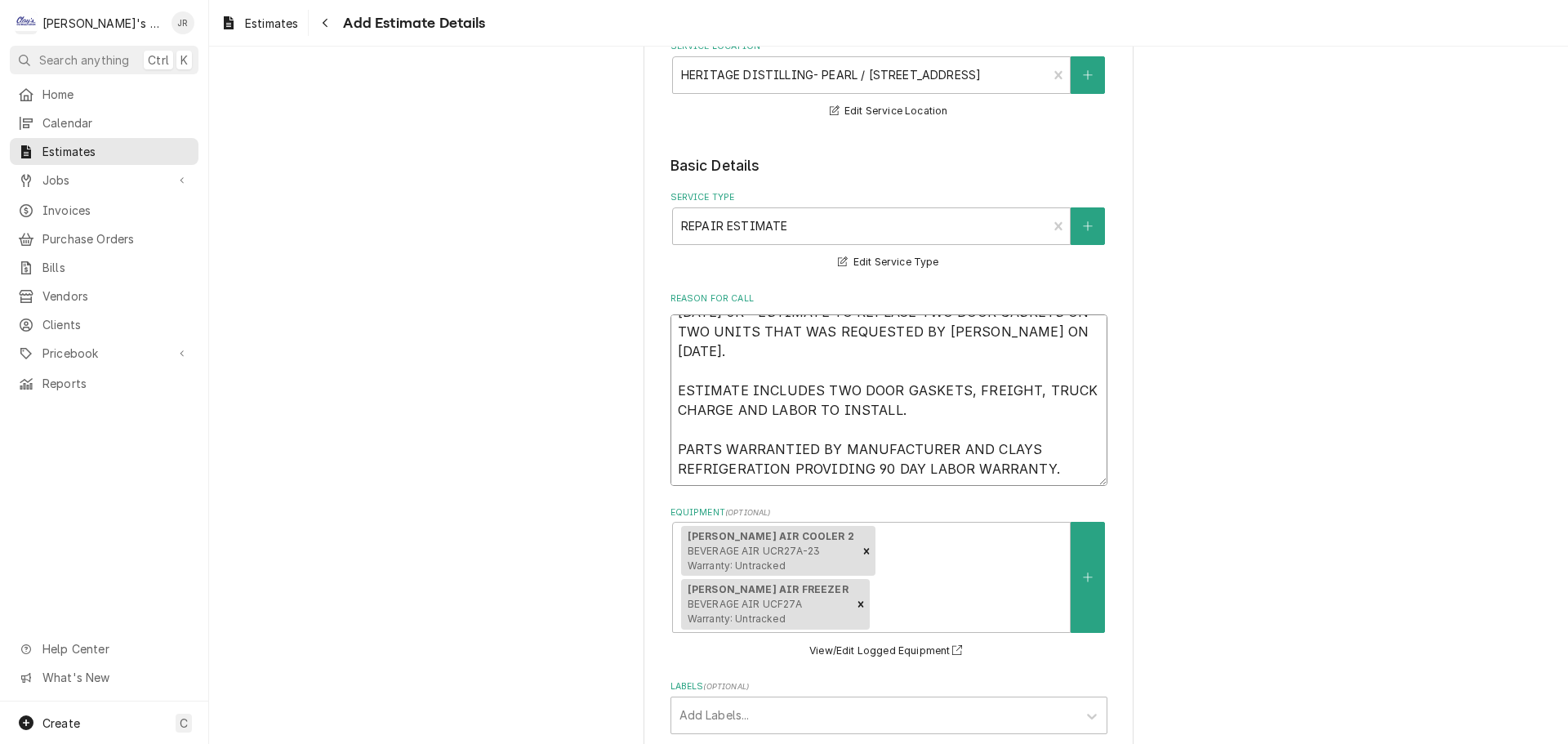
drag, startPoint x: 671, startPoint y: 313, endPoint x: 1041, endPoint y: 445, distance: 392.8
click at [1041, 445] on textarea "9/25/2025 JR - ESTIMATE TO REPLACE TWO DOOR GASKETS ON TWO UNITS THAT WAS REQUE…" at bounding box center [888, 400] width 437 height 171
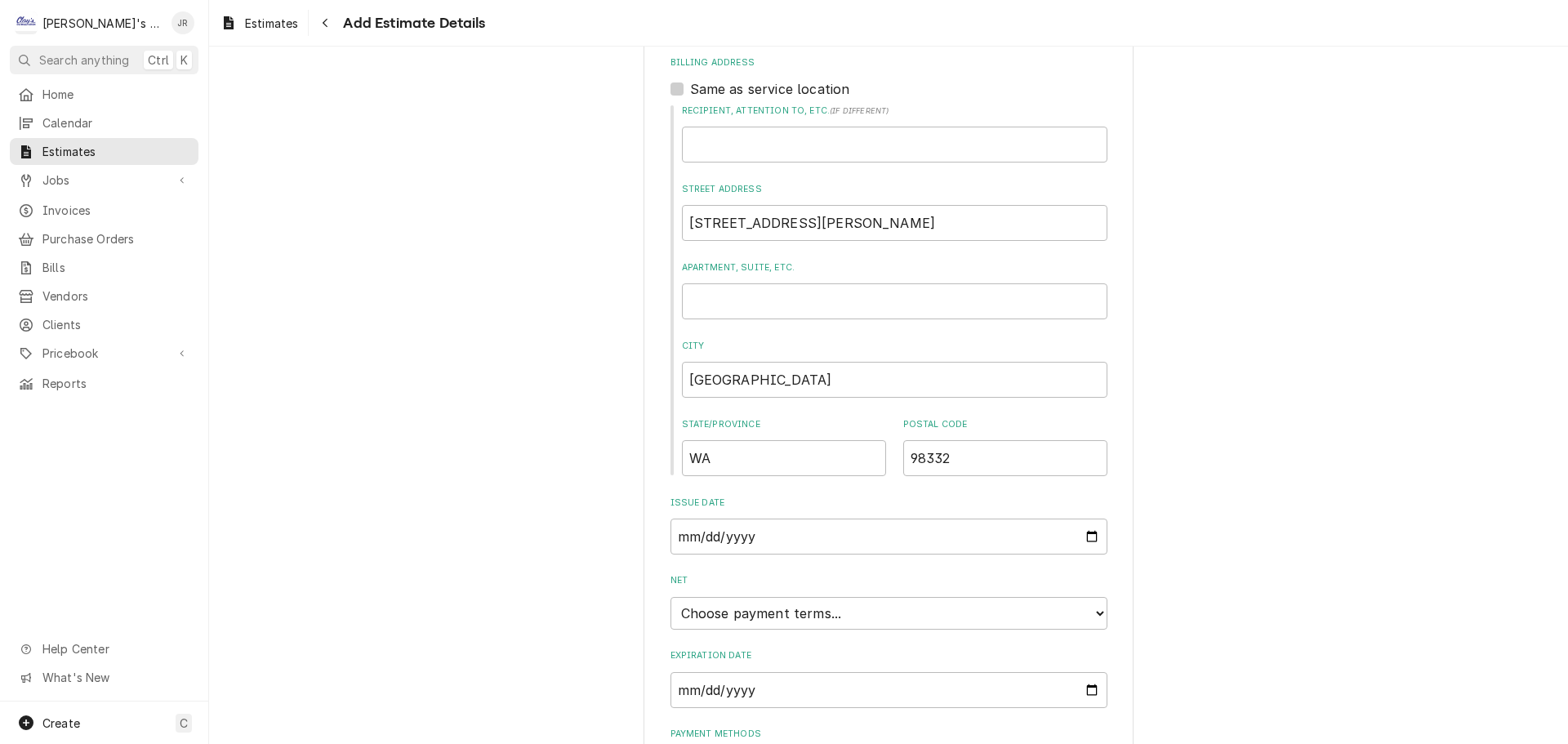
scroll to position [1130, 0]
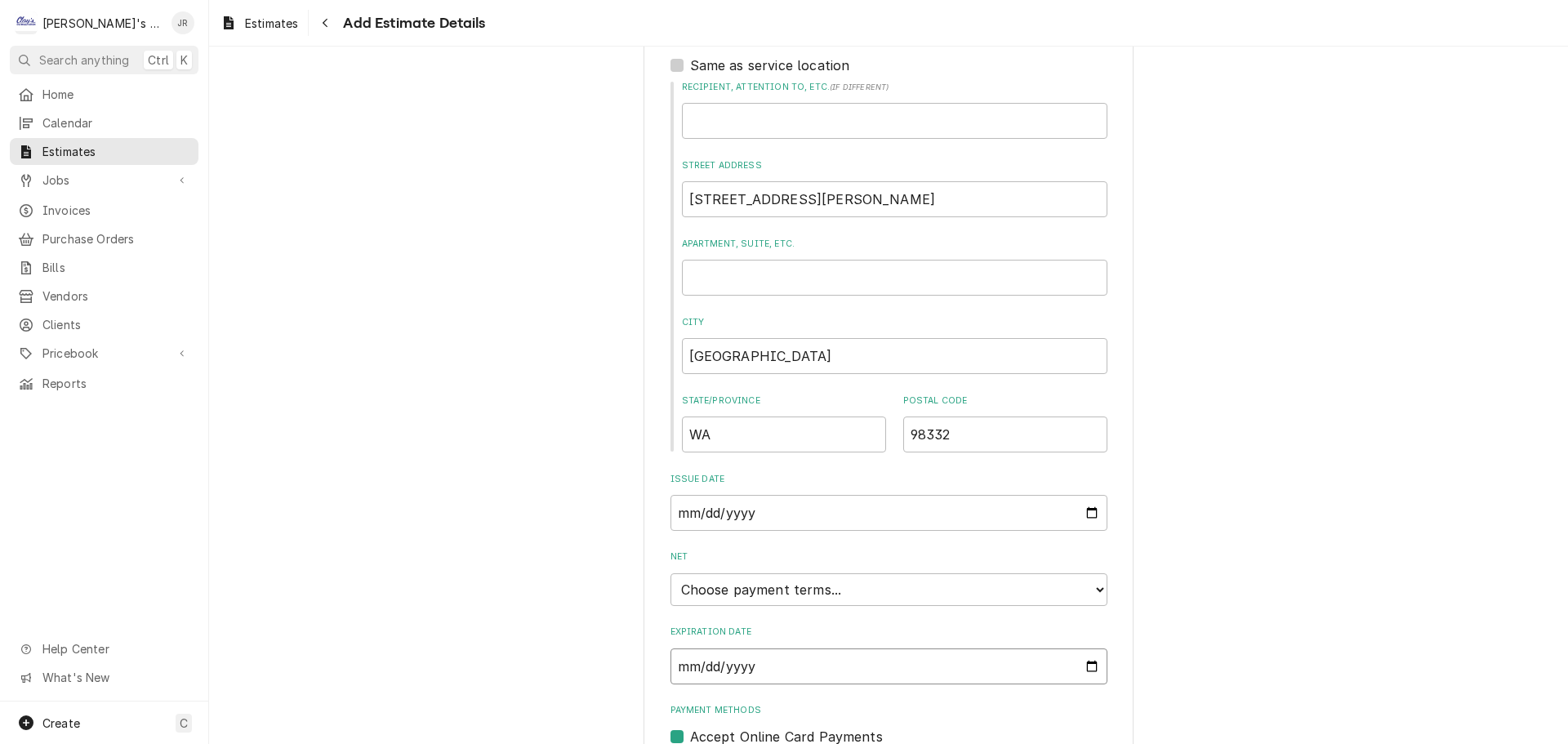
click at [1088, 648] on input "Expiration Date" at bounding box center [888, 666] width 437 height 36
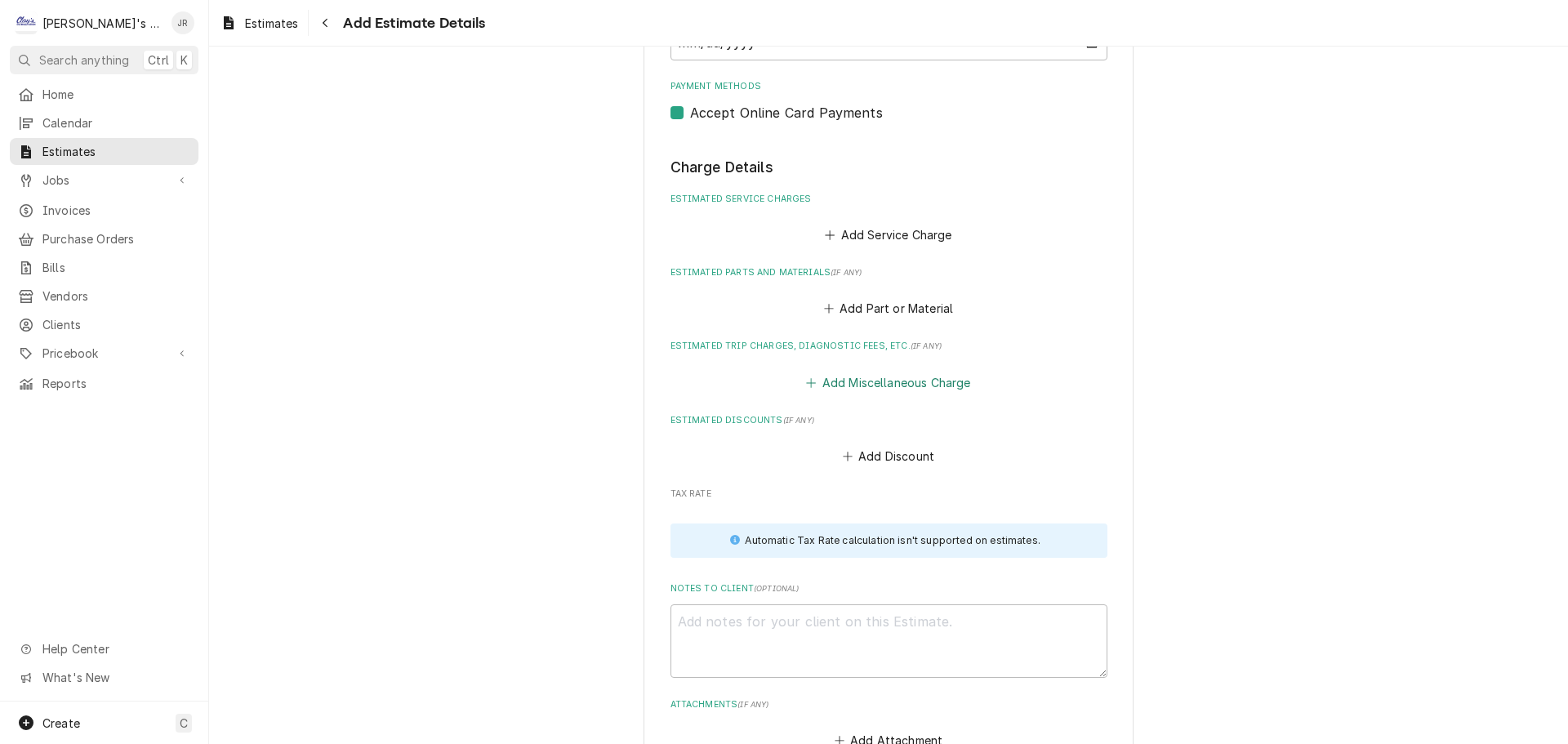
scroll to position [1789, 0]
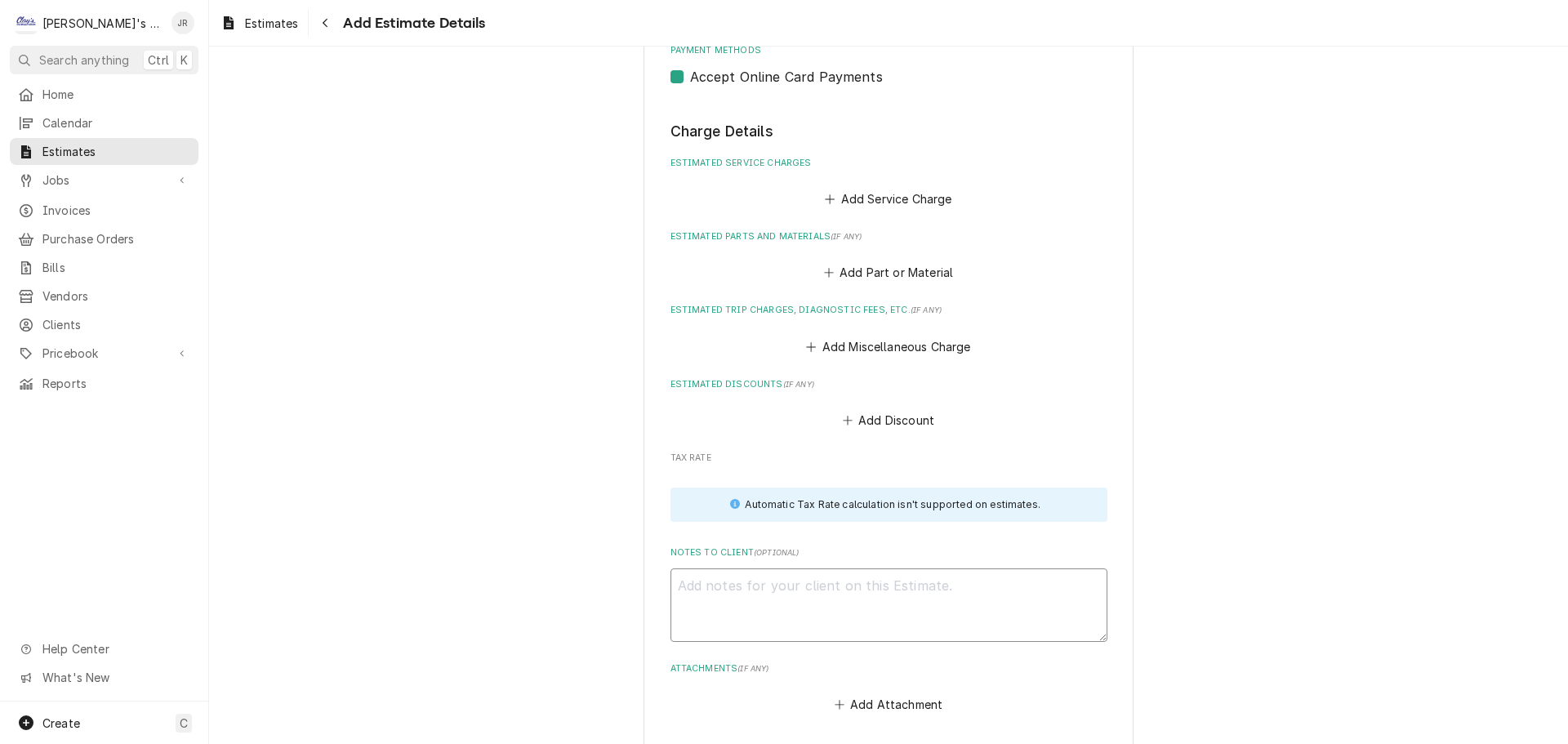
paste textarea "9/25/2025 JR - ESTIMATE TO REPLACE TWO DOOR GASKETS ON TWO UNITS THAT WAS REQUE…"
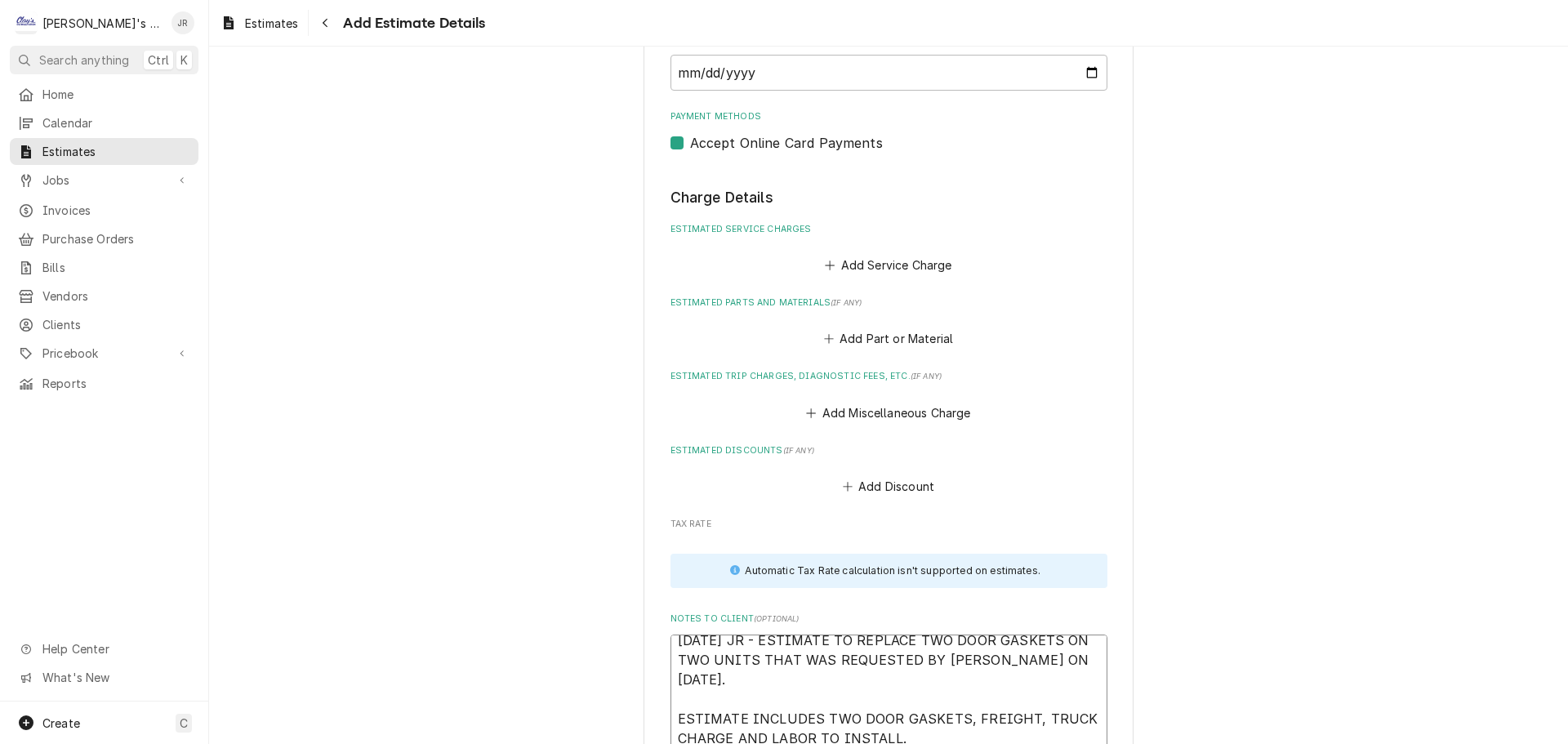
scroll to position [1626, 0]
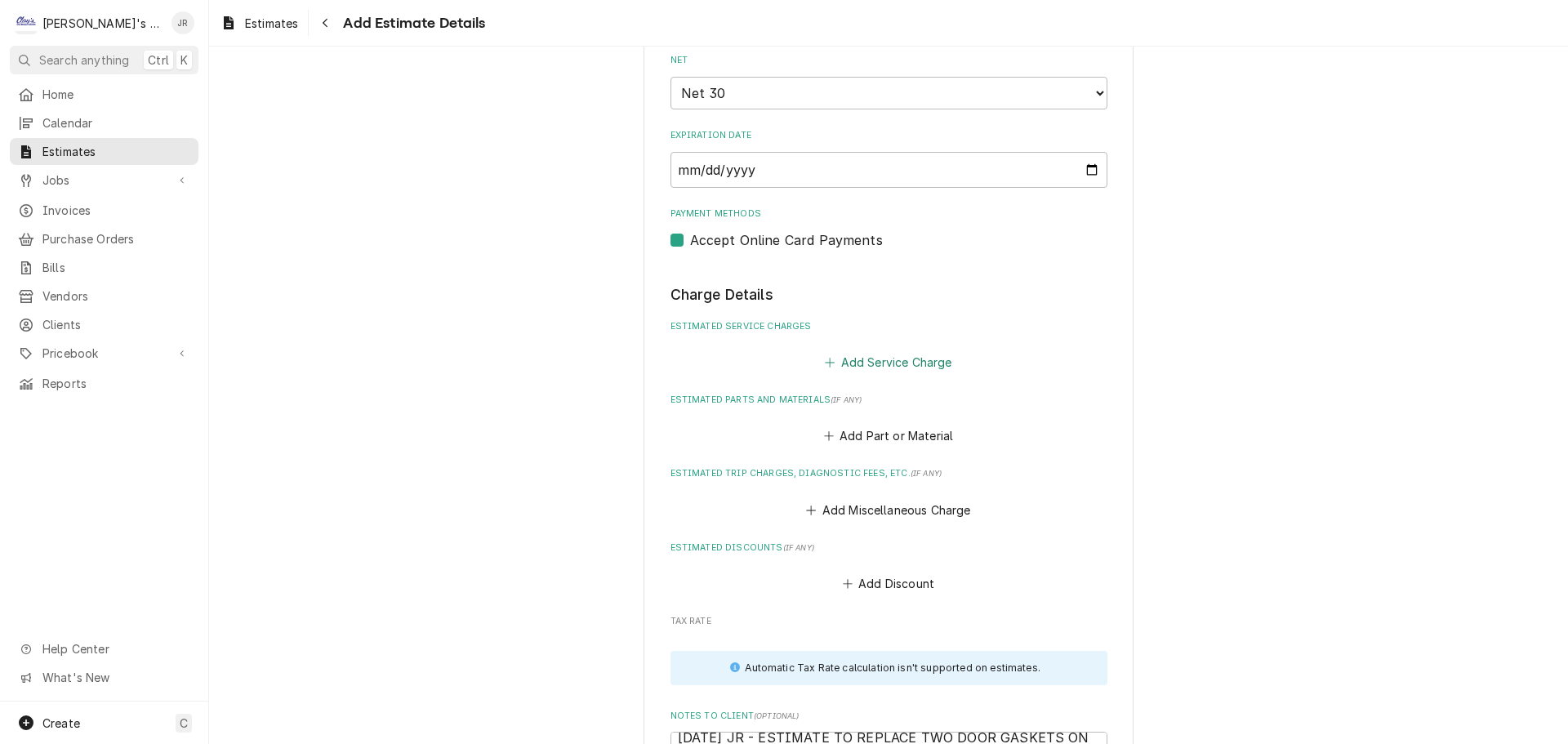
click at [852, 351] on button "Add Service Charge" at bounding box center [889, 362] width 132 height 23
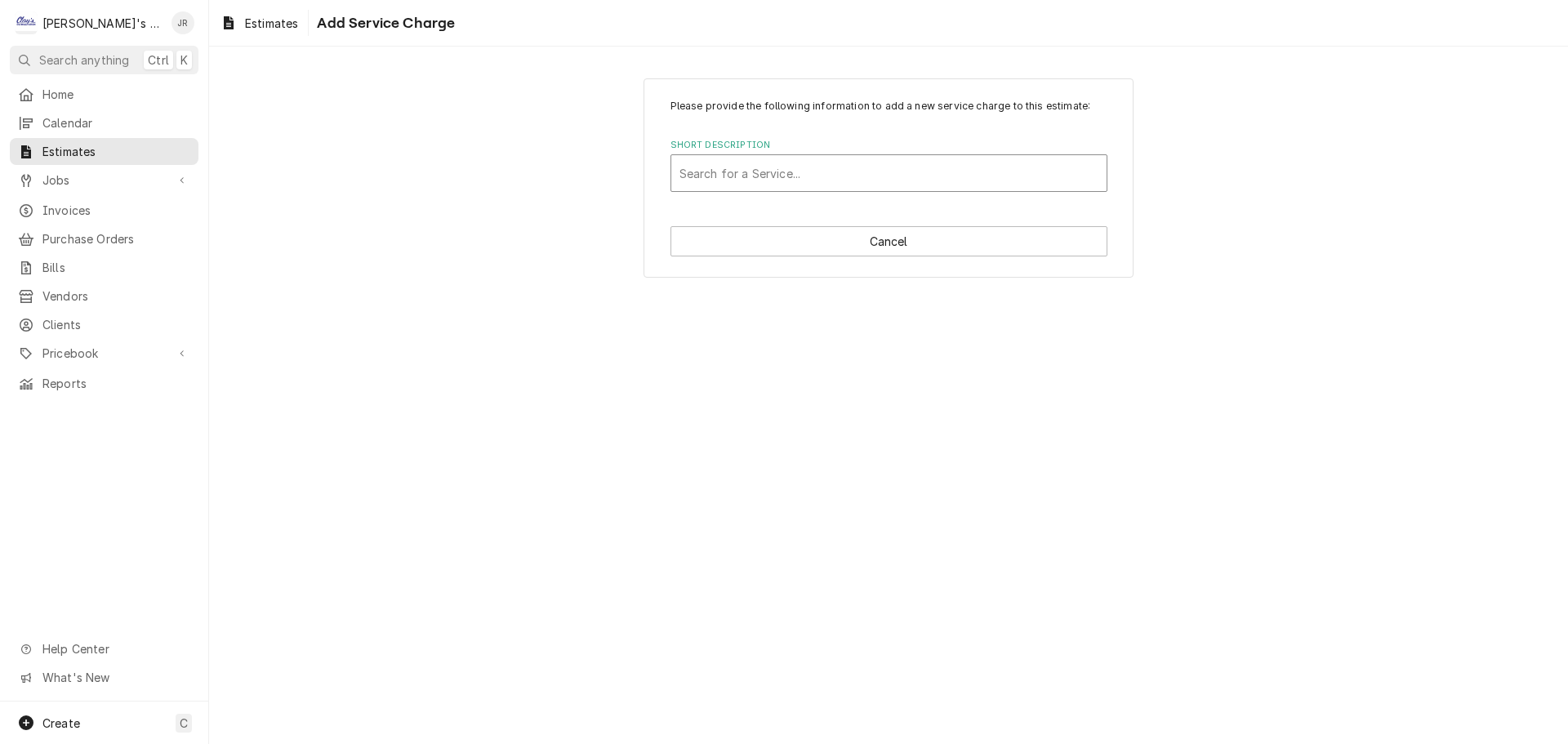
click at [814, 178] on div "Short Description" at bounding box center [889, 173] width 419 height 29
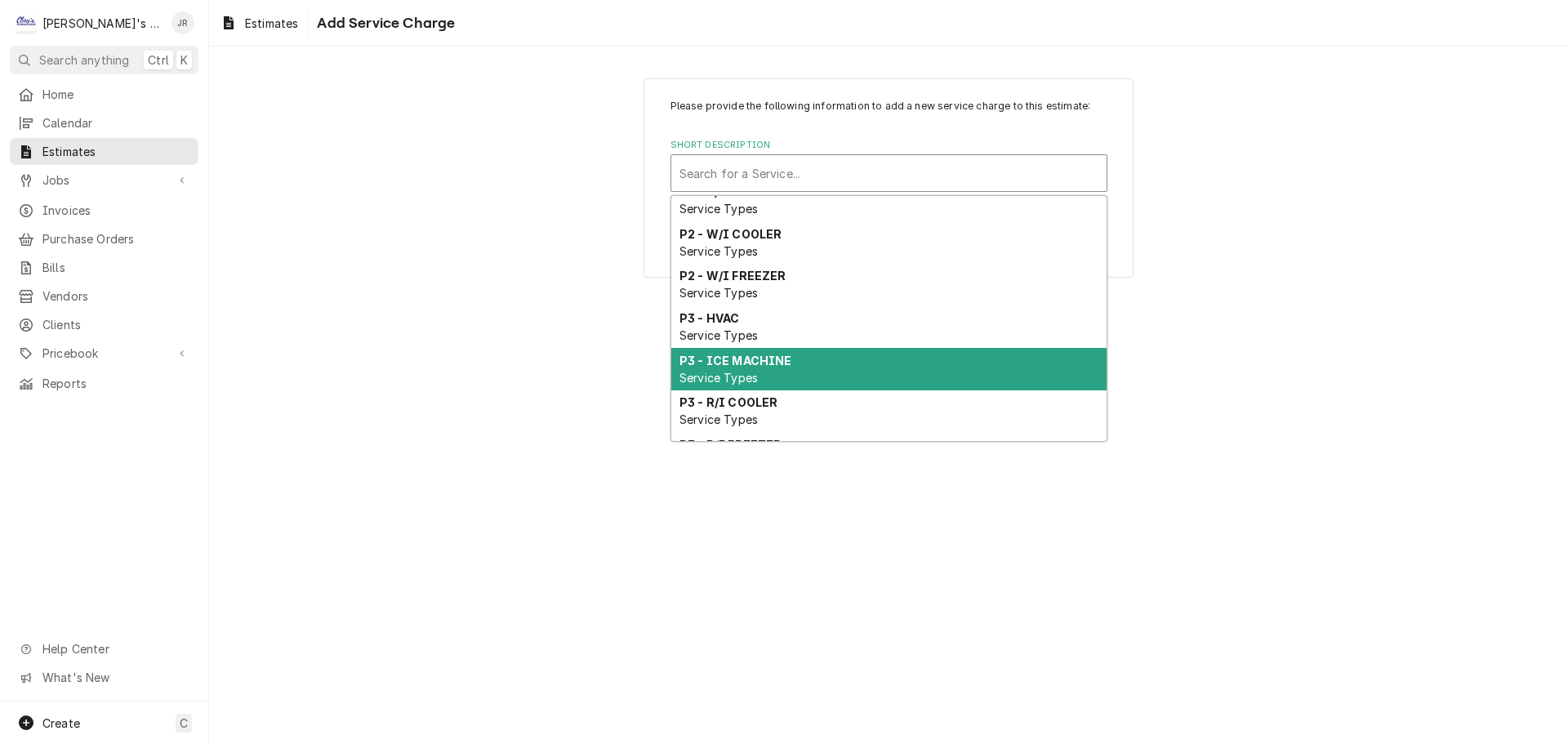
scroll to position [942, 0]
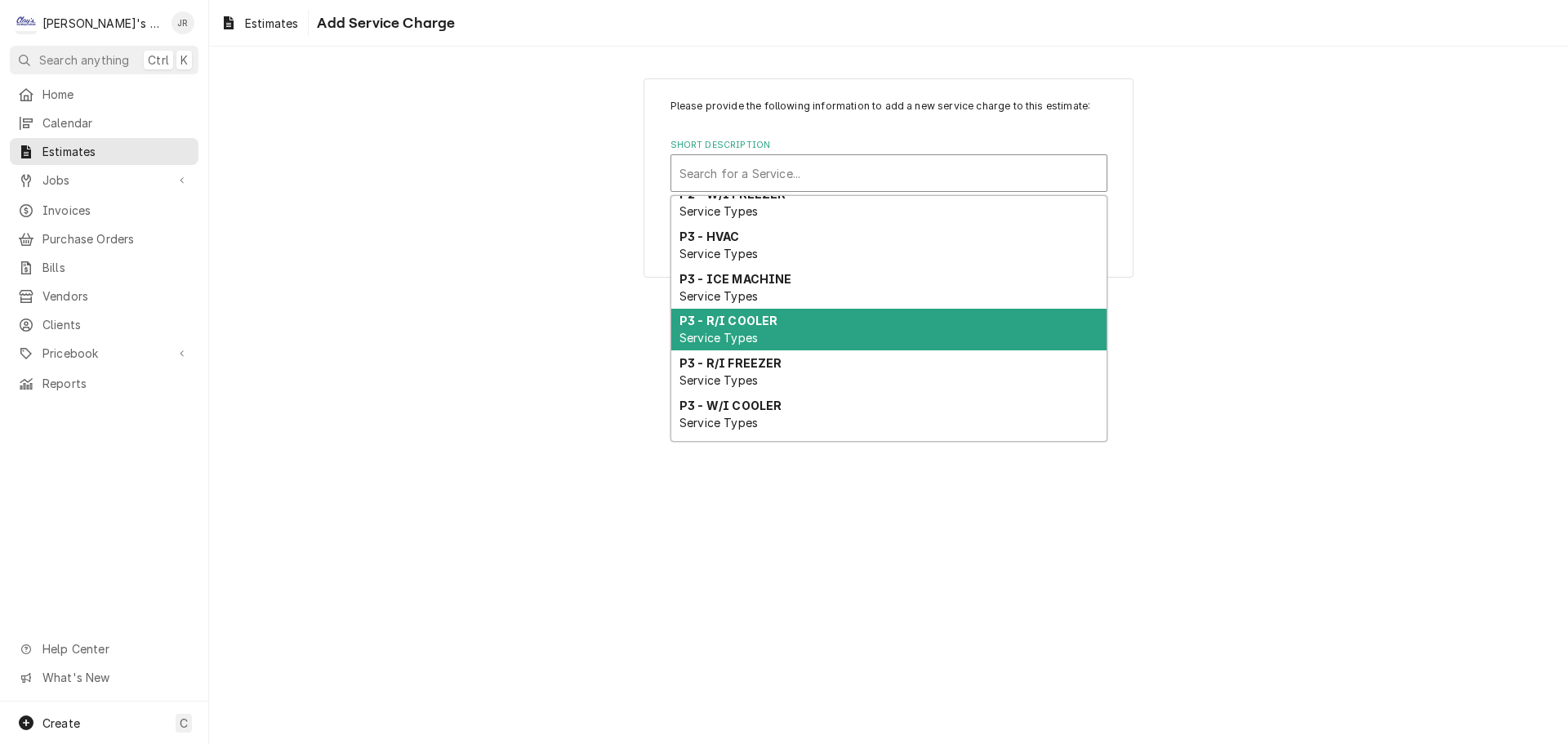
click at [851, 346] on div "P3 - R/I COOLER Service Types" at bounding box center [888, 330] width 435 height 43
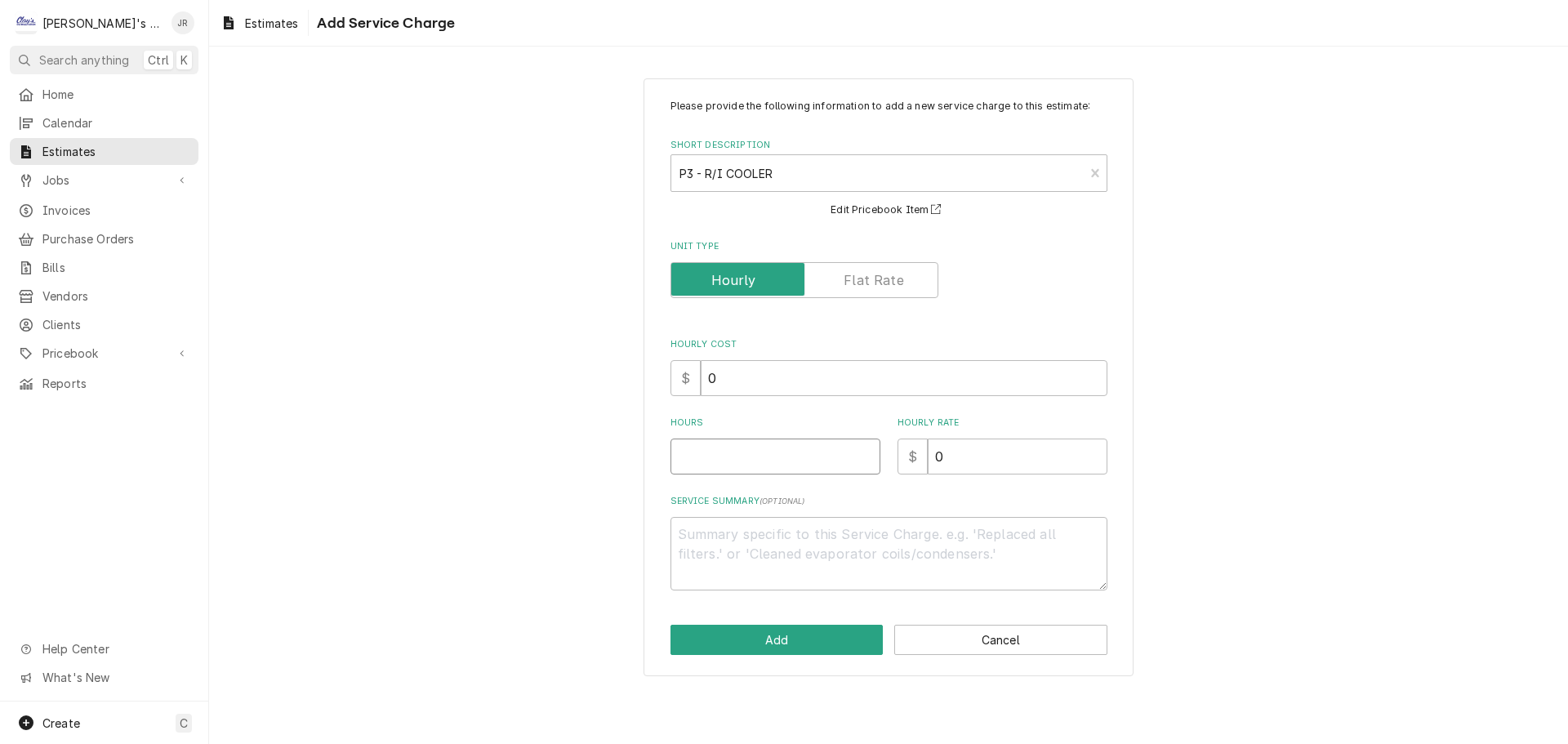
click at [719, 461] on input "Hours" at bounding box center [775, 456] width 210 height 36
click at [943, 547] on textarea "Service Summary ( optional )" at bounding box center [888, 554] width 437 height 74
click at [938, 465] on input "0" at bounding box center [1017, 456] width 179 height 36
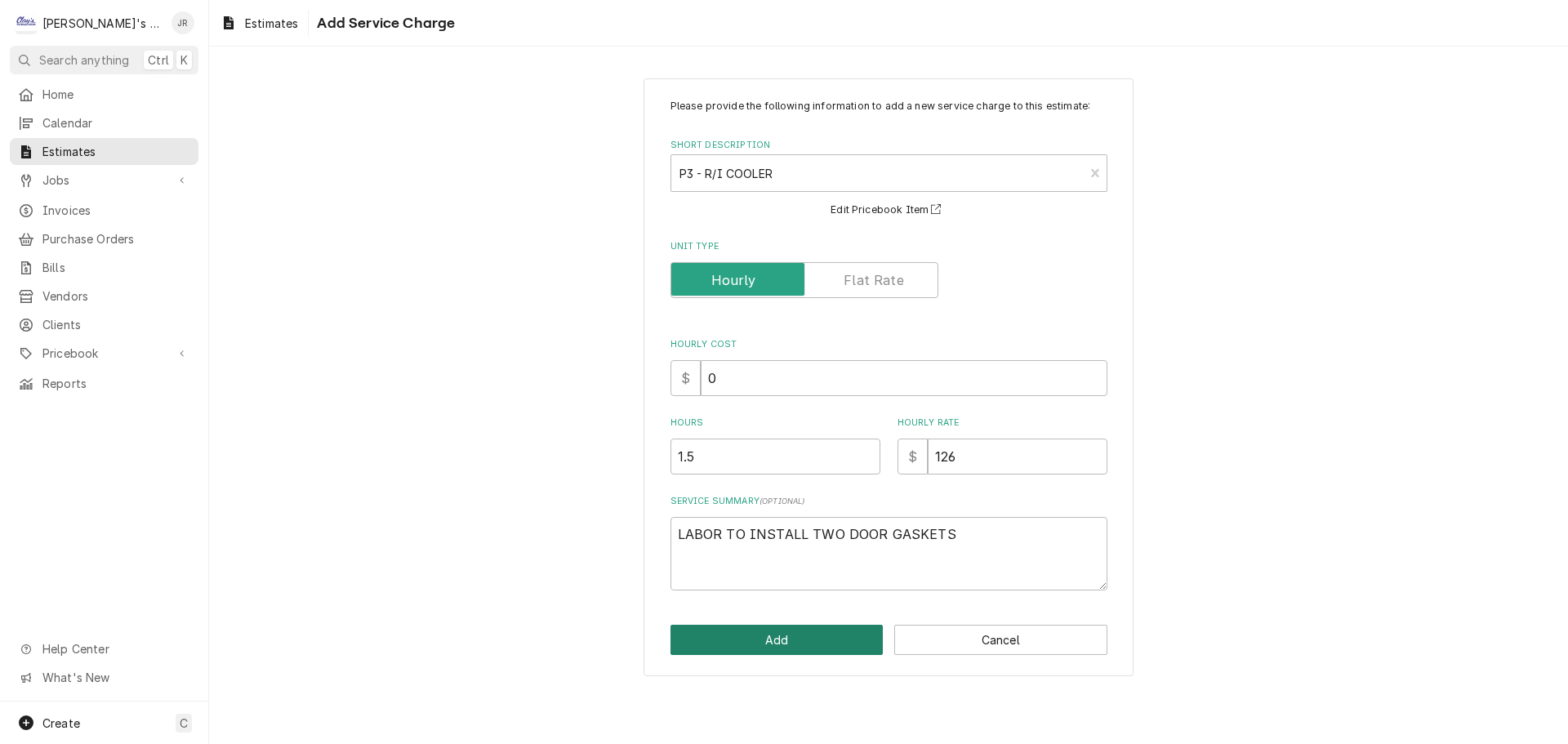
click at [759, 651] on button "Add" at bounding box center [776, 640] width 213 height 30
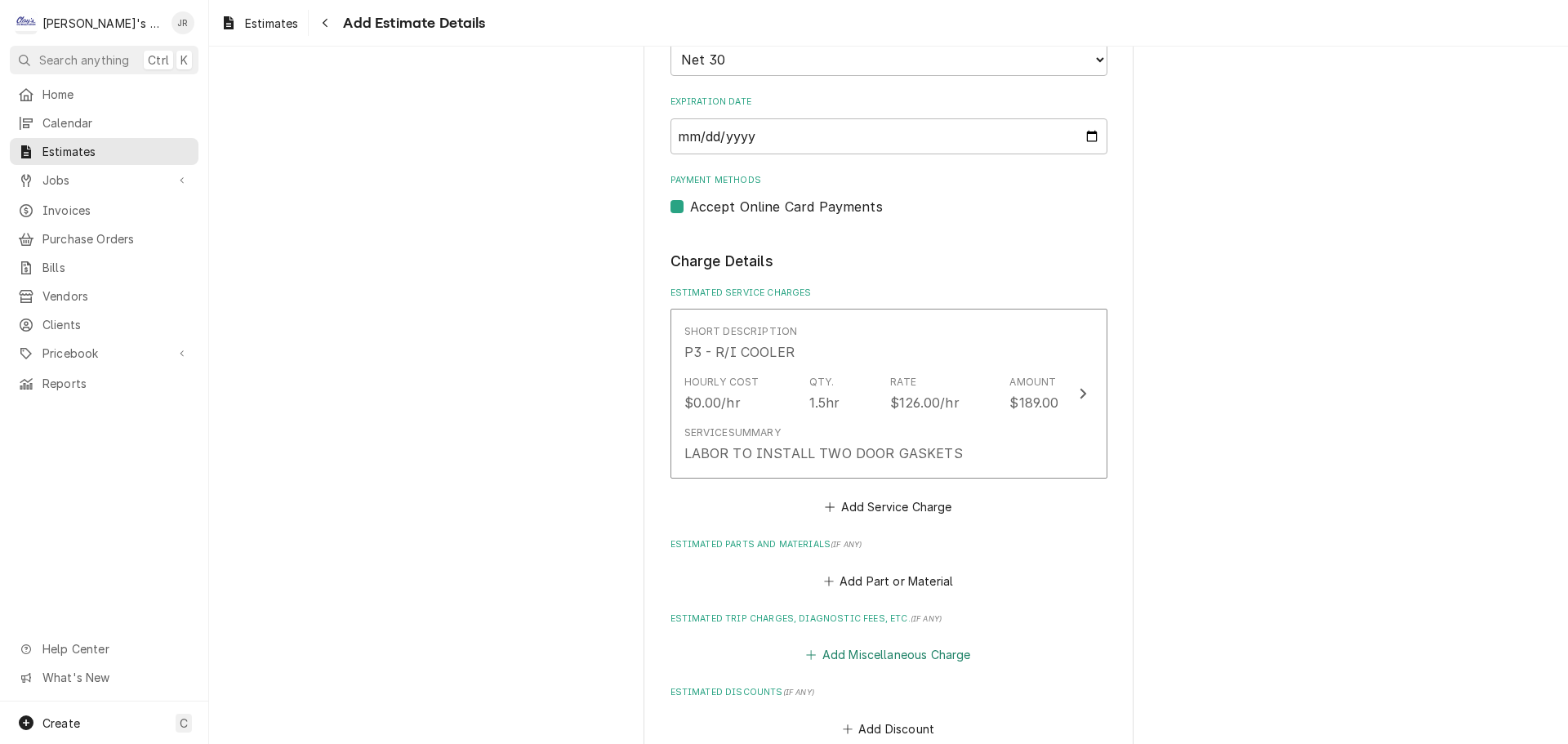
scroll to position [1688, 0]
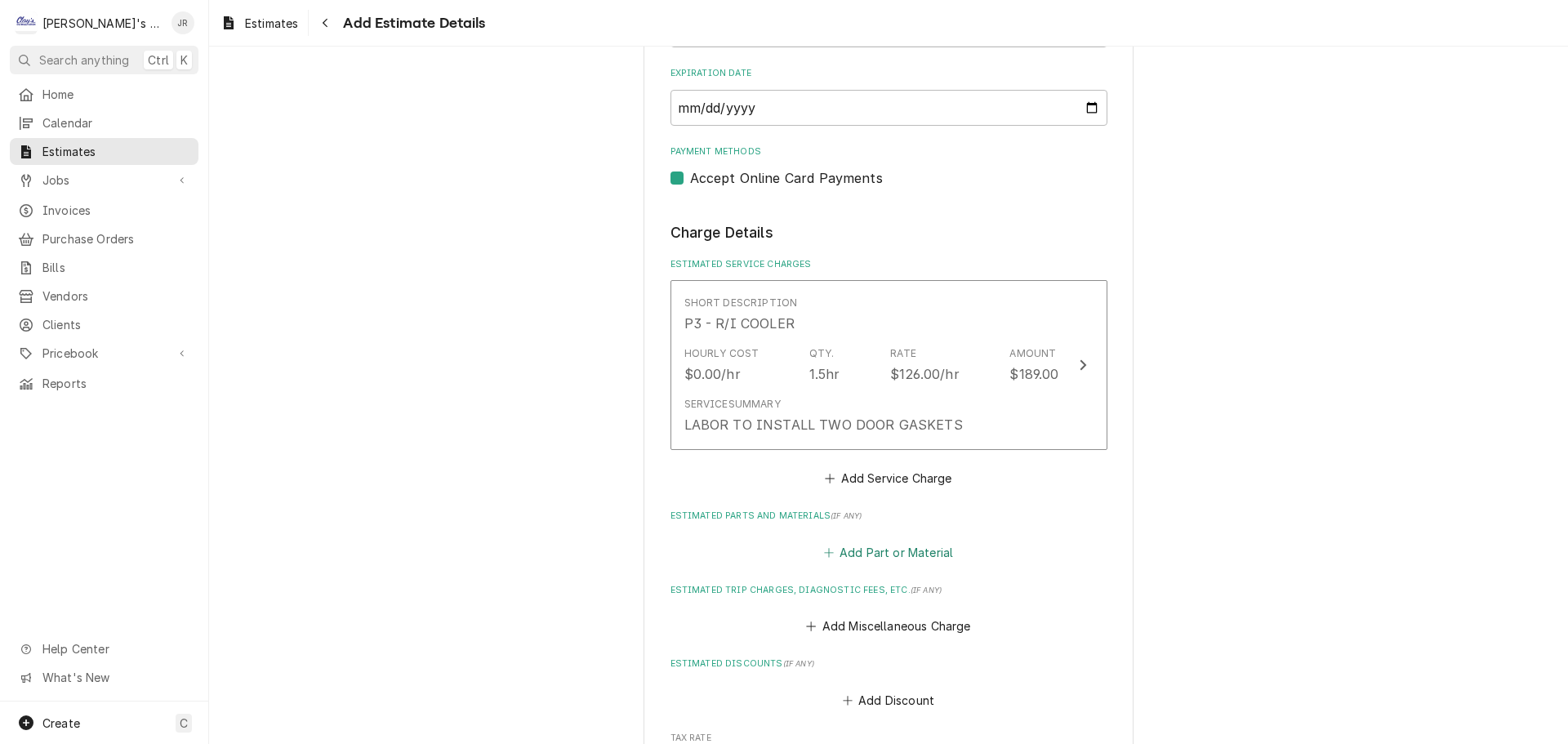
click at [854, 541] on button "Add Part or Material" at bounding box center [888, 552] width 135 height 23
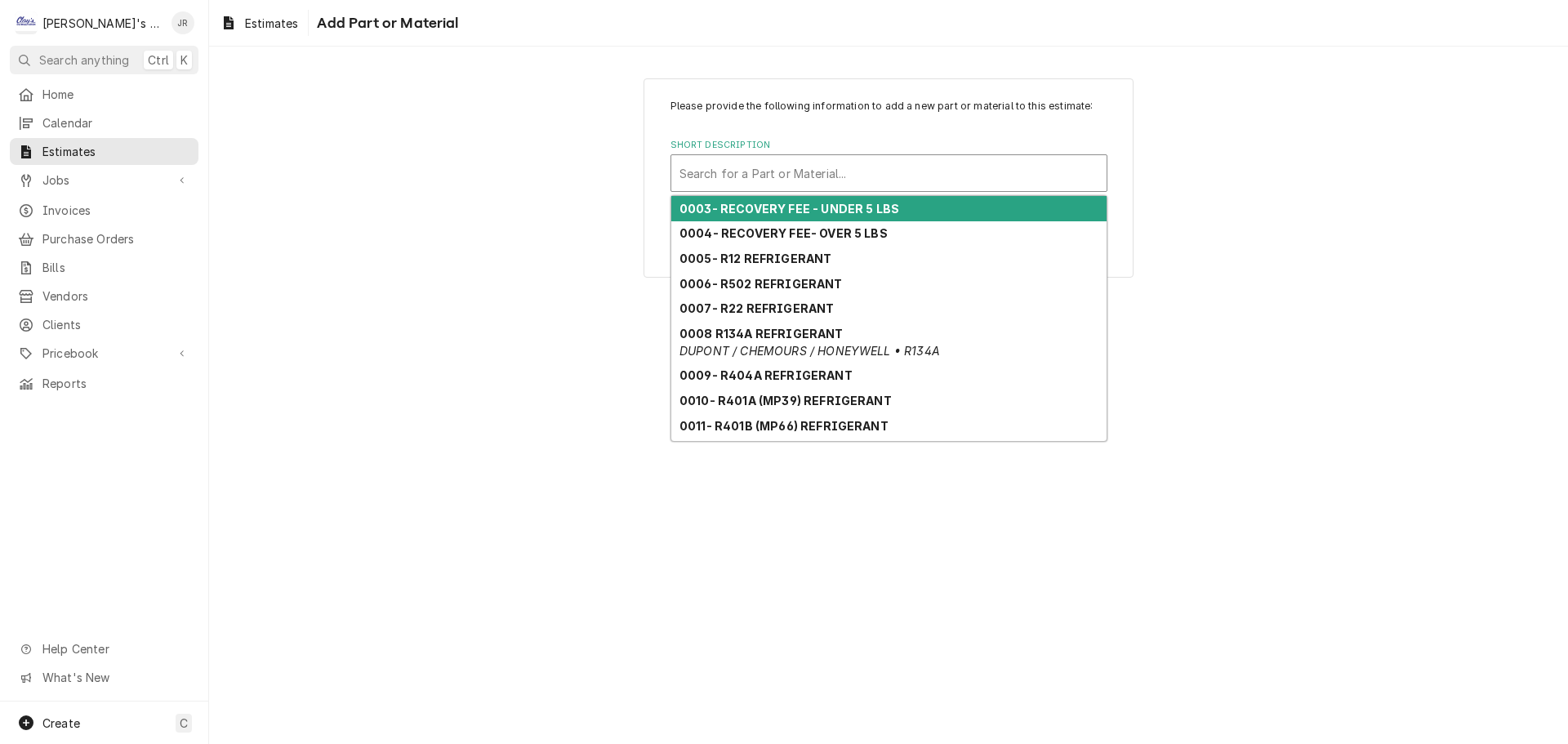
click at [804, 186] on div "Short Description" at bounding box center [889, 173] width 419 height 29
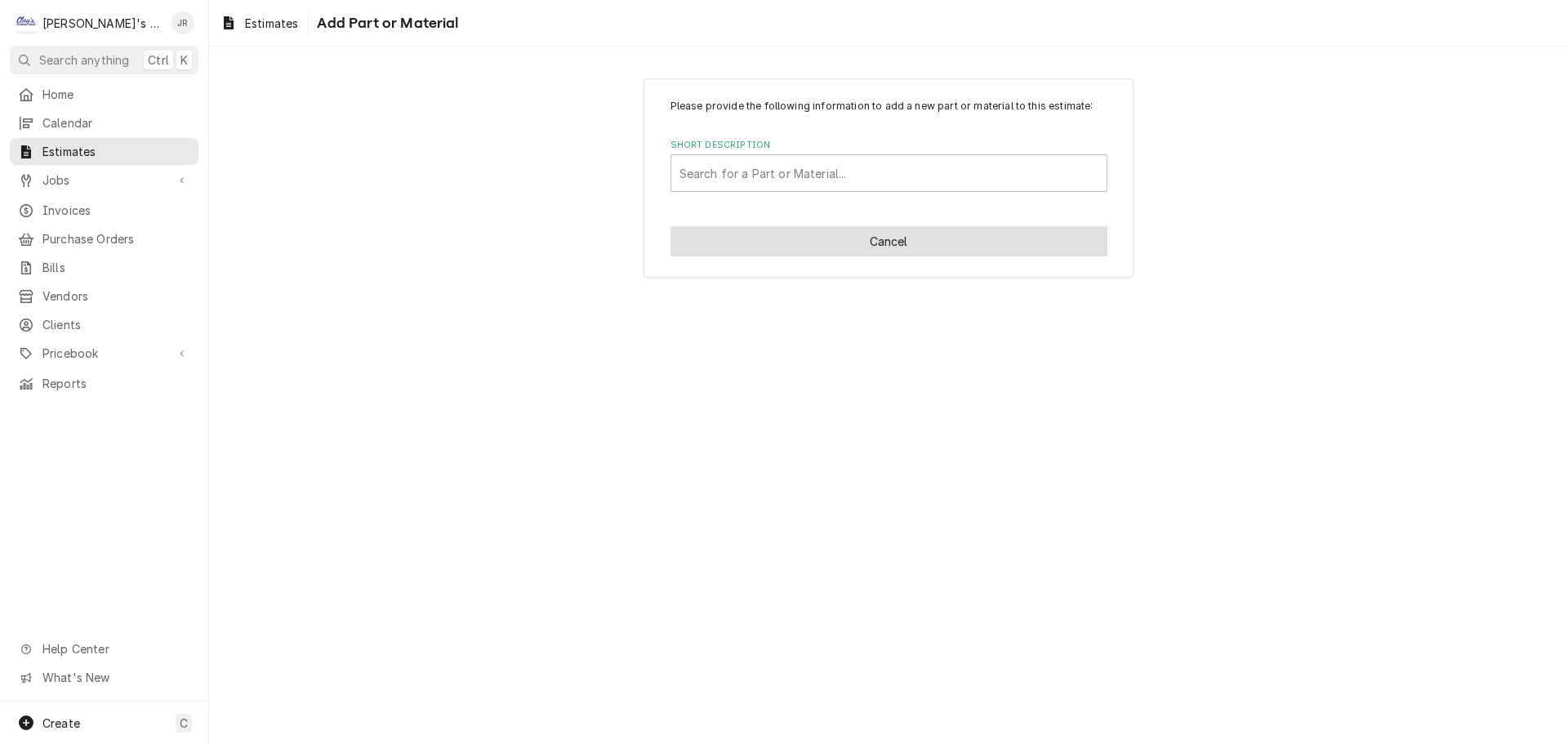
click at [874, 242] on button "Cancel" at bounding box center [888, 242] width 437 height 30
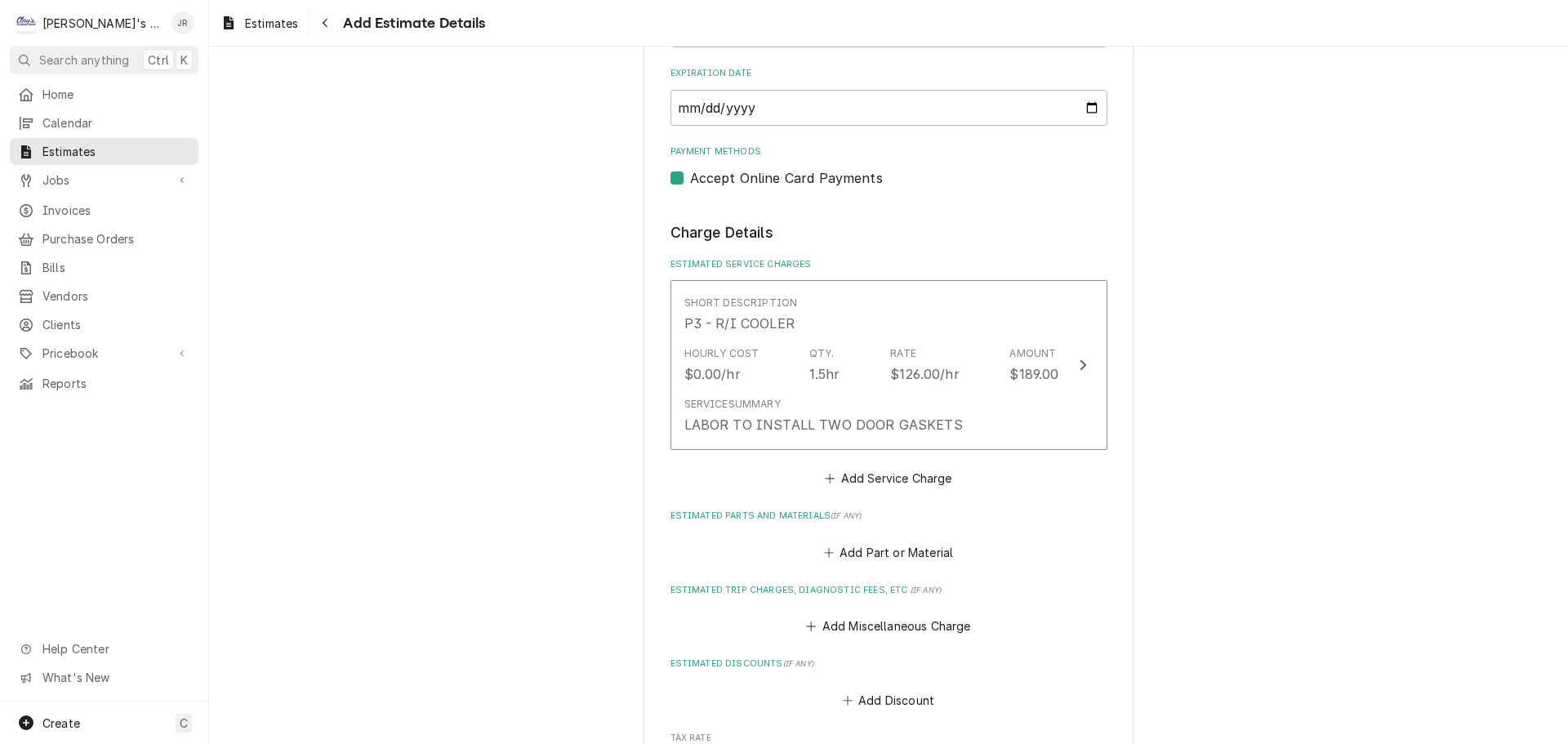
scroll to position [1668, 0]
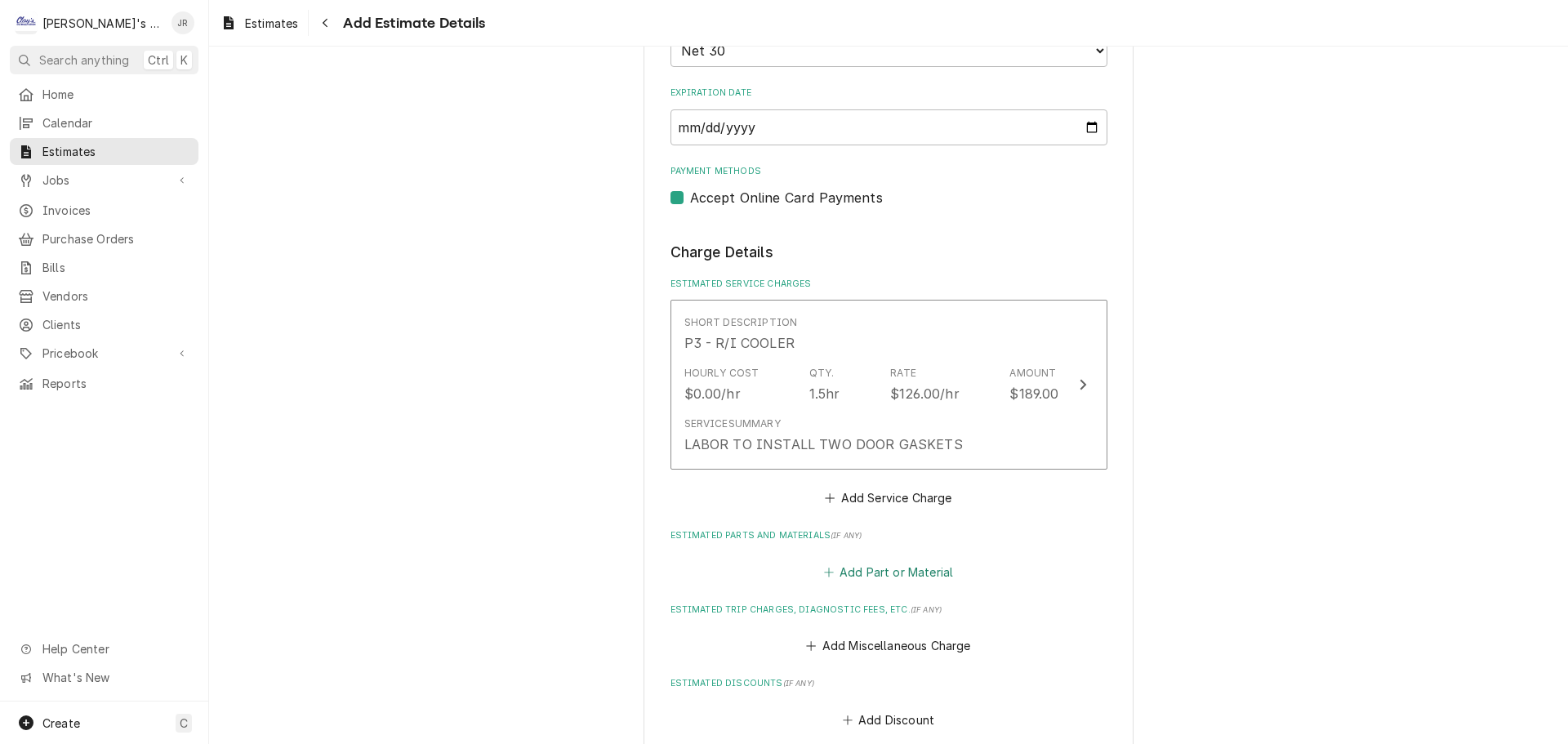
click at [852, 560] on button "Add Part or Material" at bounding box center [888, 571] width 135 height 23
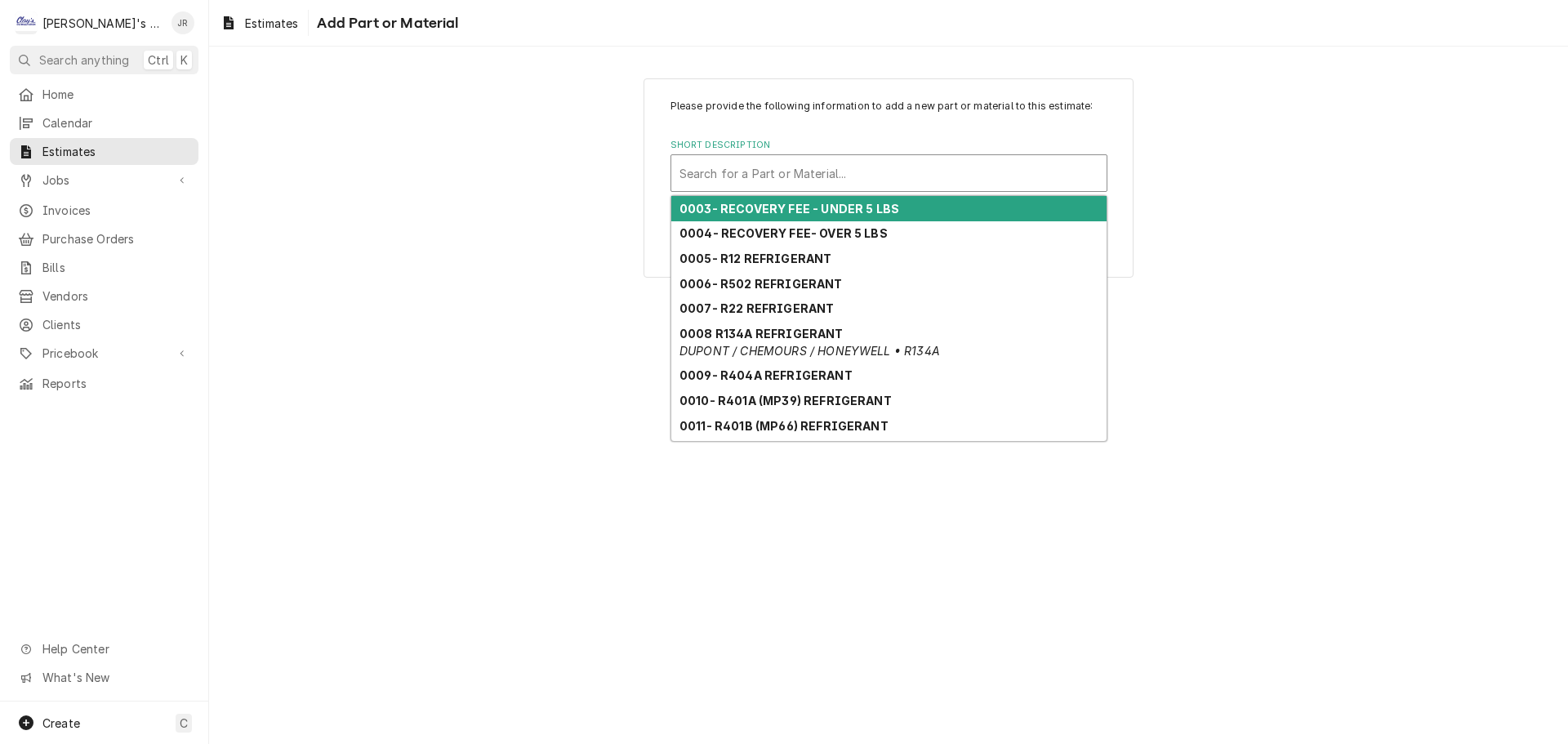
click at [808, 173] on div "Short Description" at bounding box center [889, 173] width 419 height 29
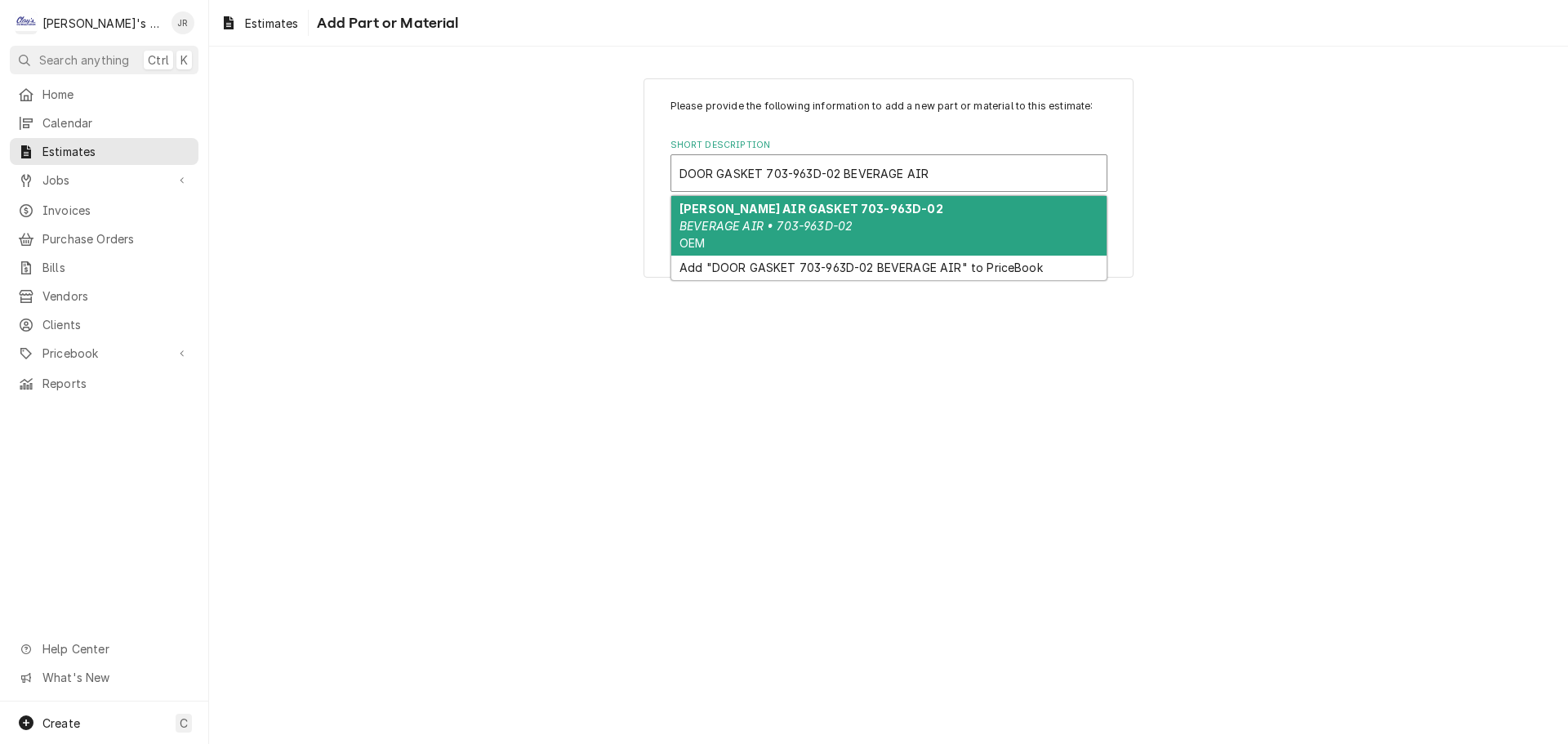
click at [813, 211] on strong "BEV AIR GASKET 703-963D-02" at bounding box center [811, 209] width 264 height 14
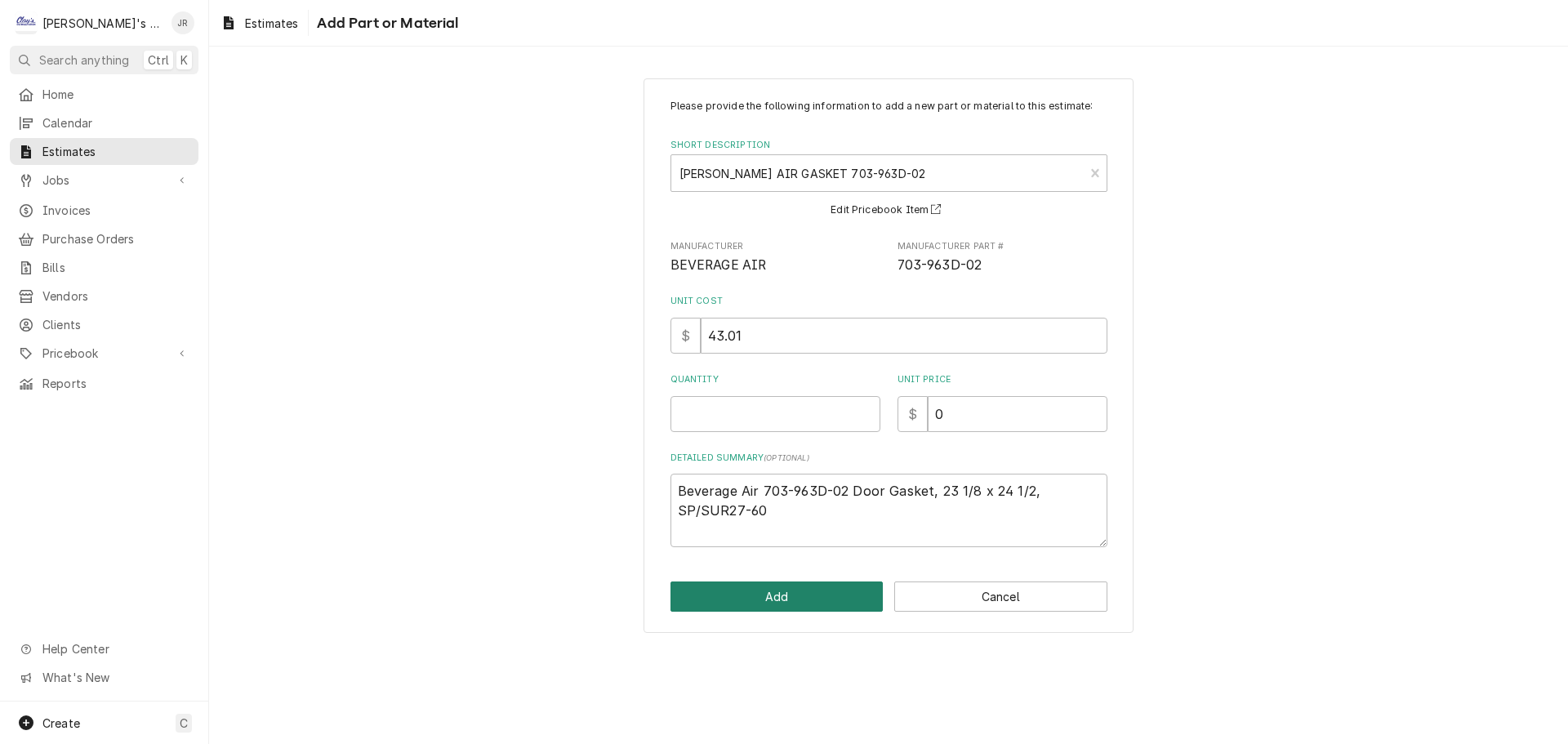
click at [824, 597] on button "Add" at bounding box center [776, 596] width 213 height 30
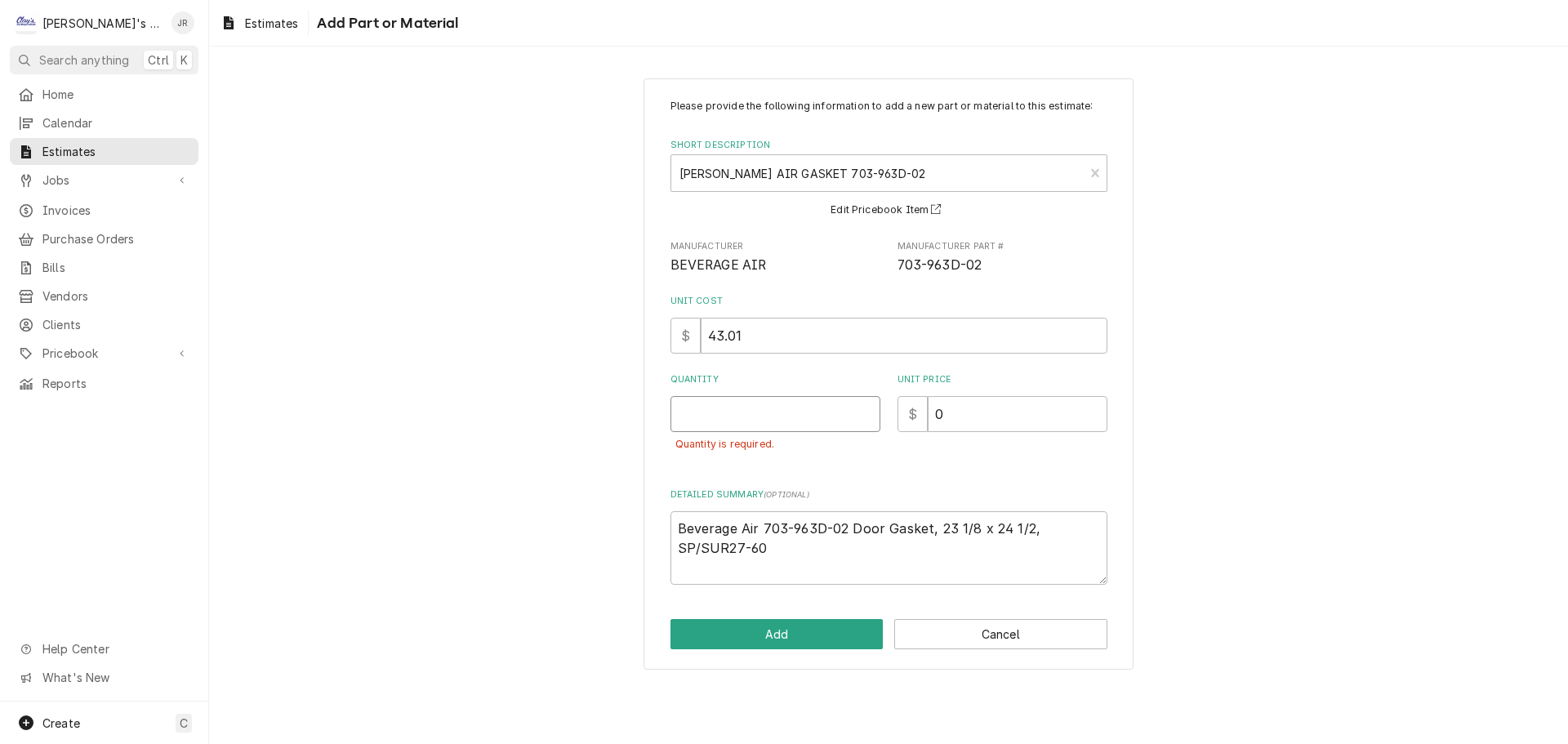
click at [713, 411] on input "Quantity" at bounding box center [775, 414] width 210 height 36
drag, startPoint x: 945, startPoint y: 417, endPoint x: 937, endPoint y: 420, distance: 8.5
click at [937, 420] on input "0" at bounding box center [1017, 414] width 179 height 36
click at [840, 638] on button "Add" at bounding box center [776, 634] width 213 height 30
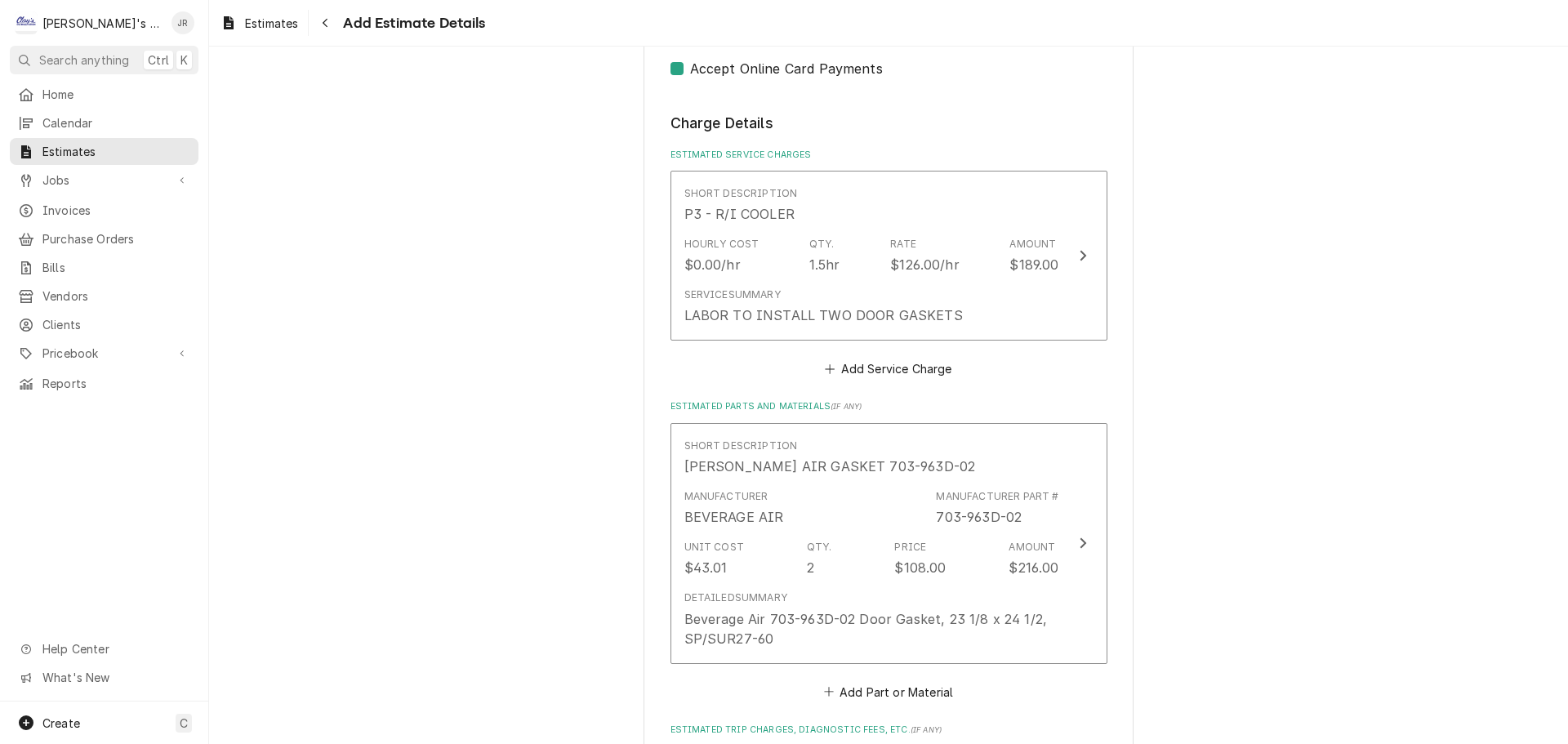
scroll to position [1976, 0]
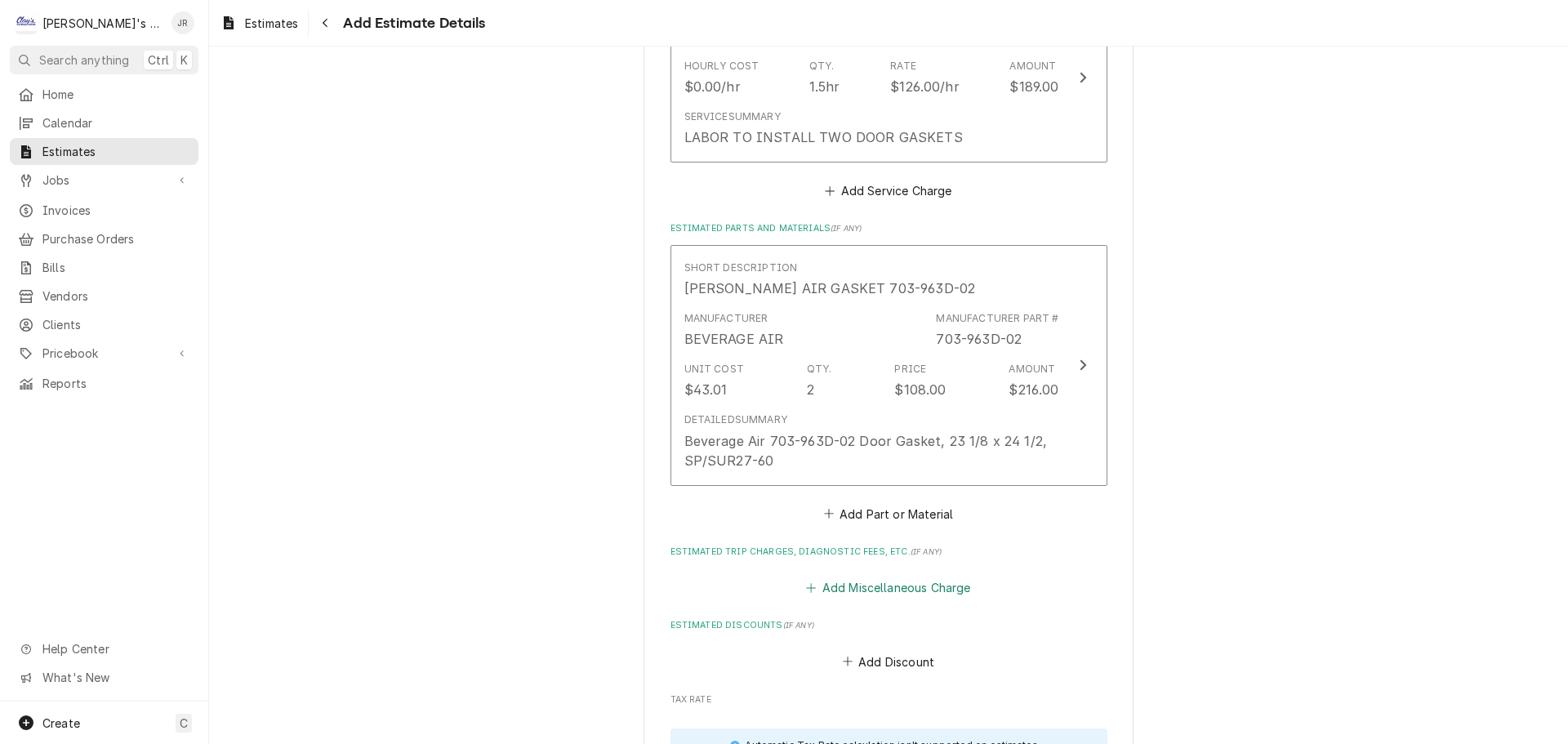
click at [883, 576] on button "Add Miscellaneous Charge" at bounding box center [888, 587] width 170 height 23
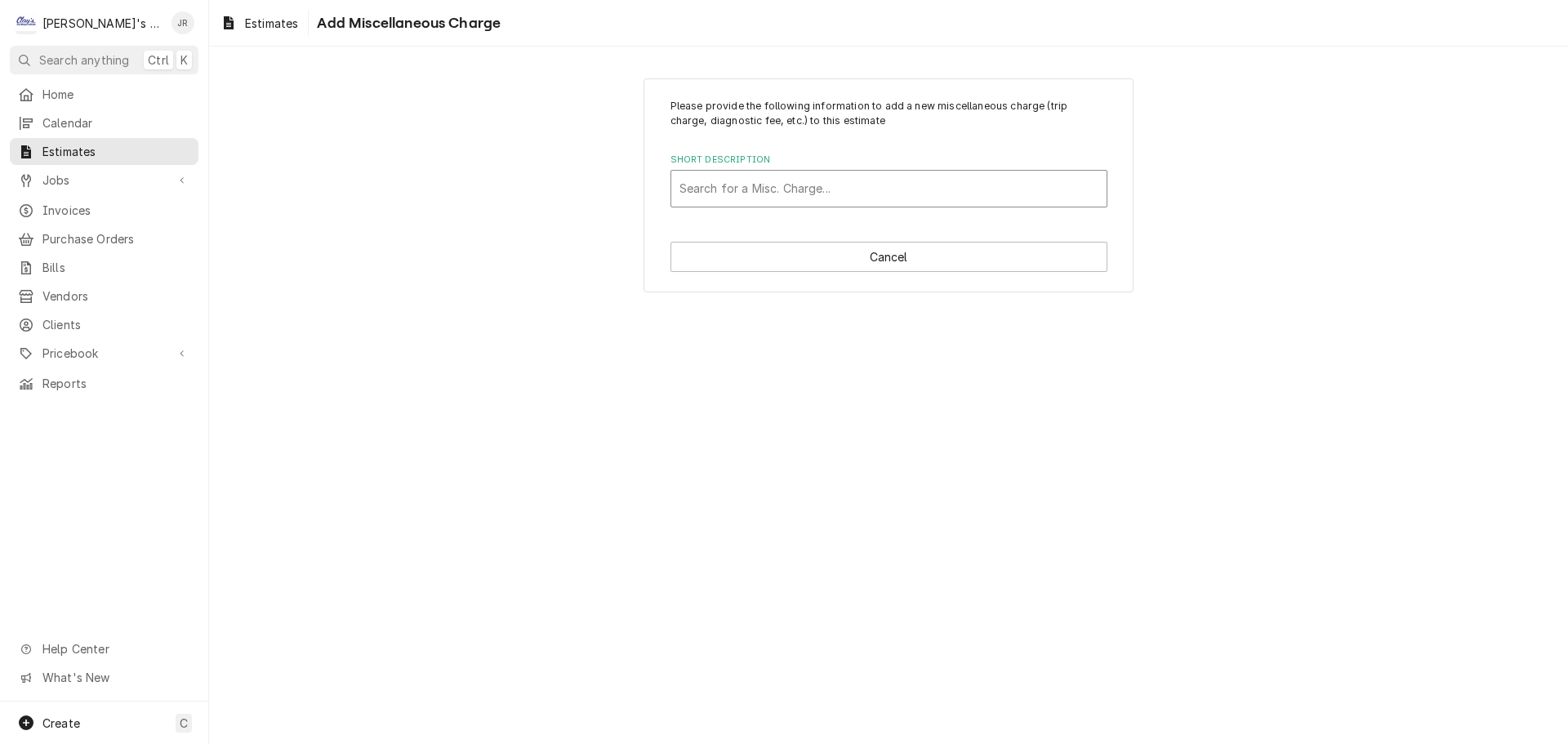
click at [809, 186] on div "Short Description" at bounding box center [889, 188] width 419 height 29
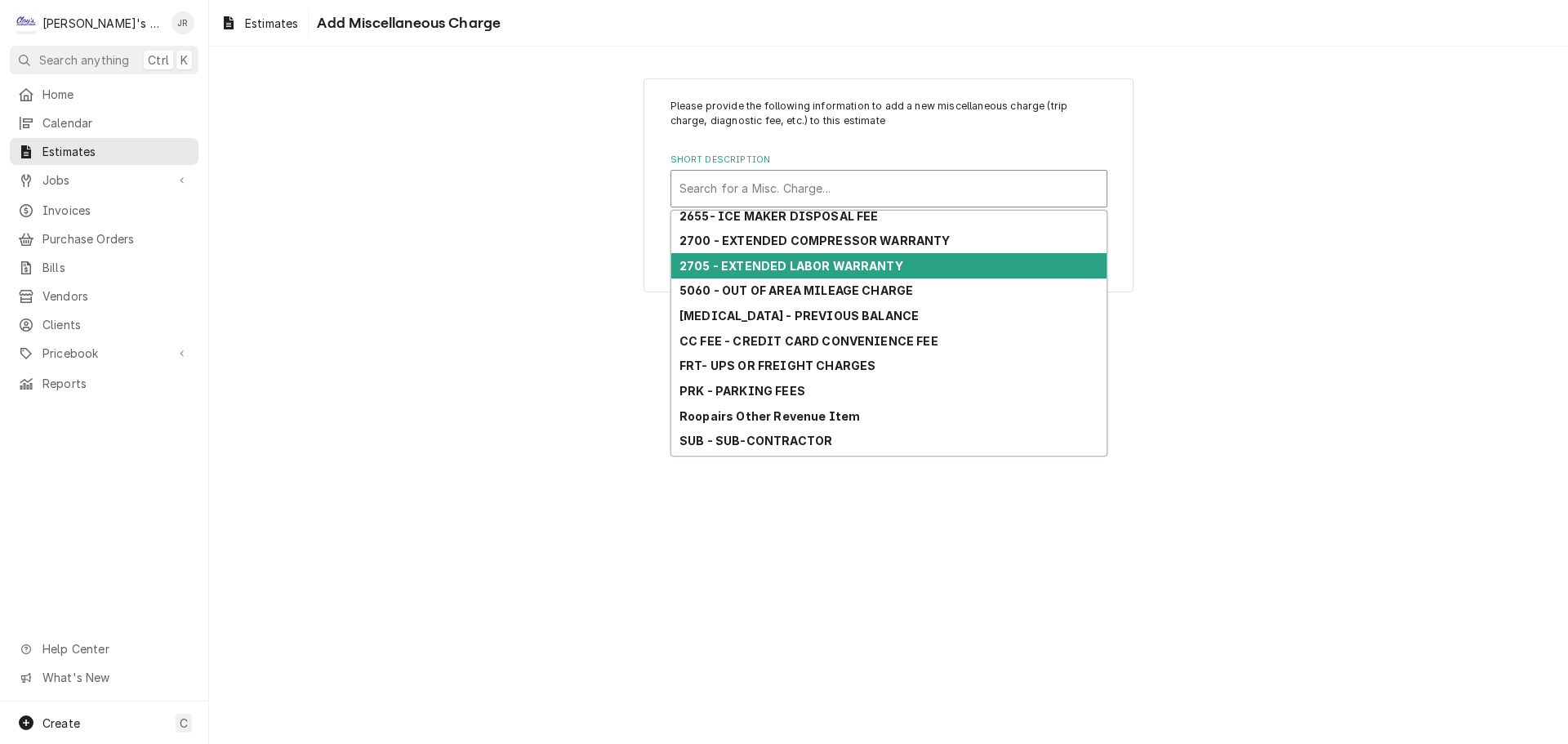
scroll to position [169, 0]
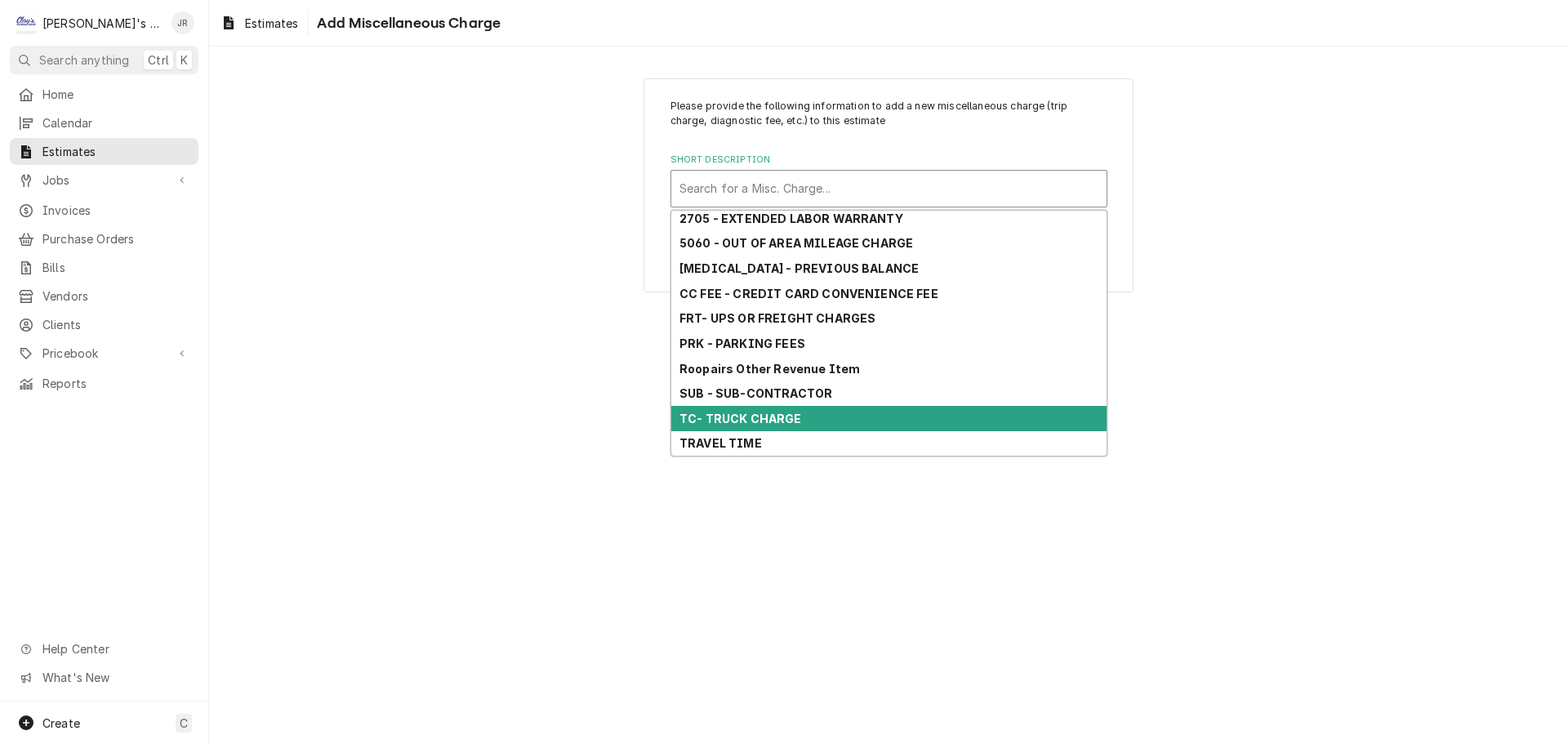
click at [788, 414] on strong "TC- TRUCK CHARGE" at bounding box center [740, 419] width 122 height 14
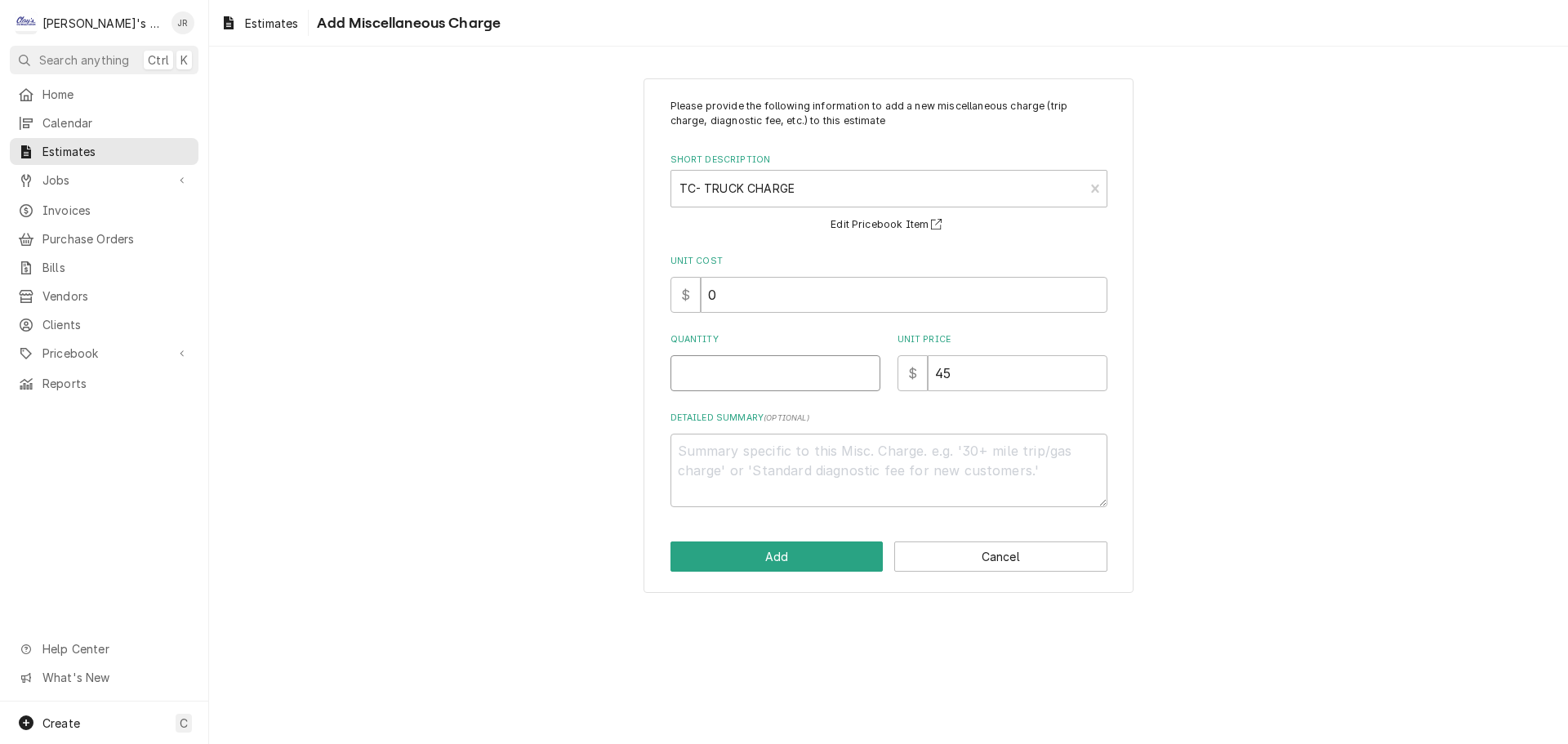
click at [777, 379] on input "Quantity" at bounding box center [775, 373] width 210 height 36
click at [791, 559] on button "Add" at bounding box center [776, 557] width 213 height 30
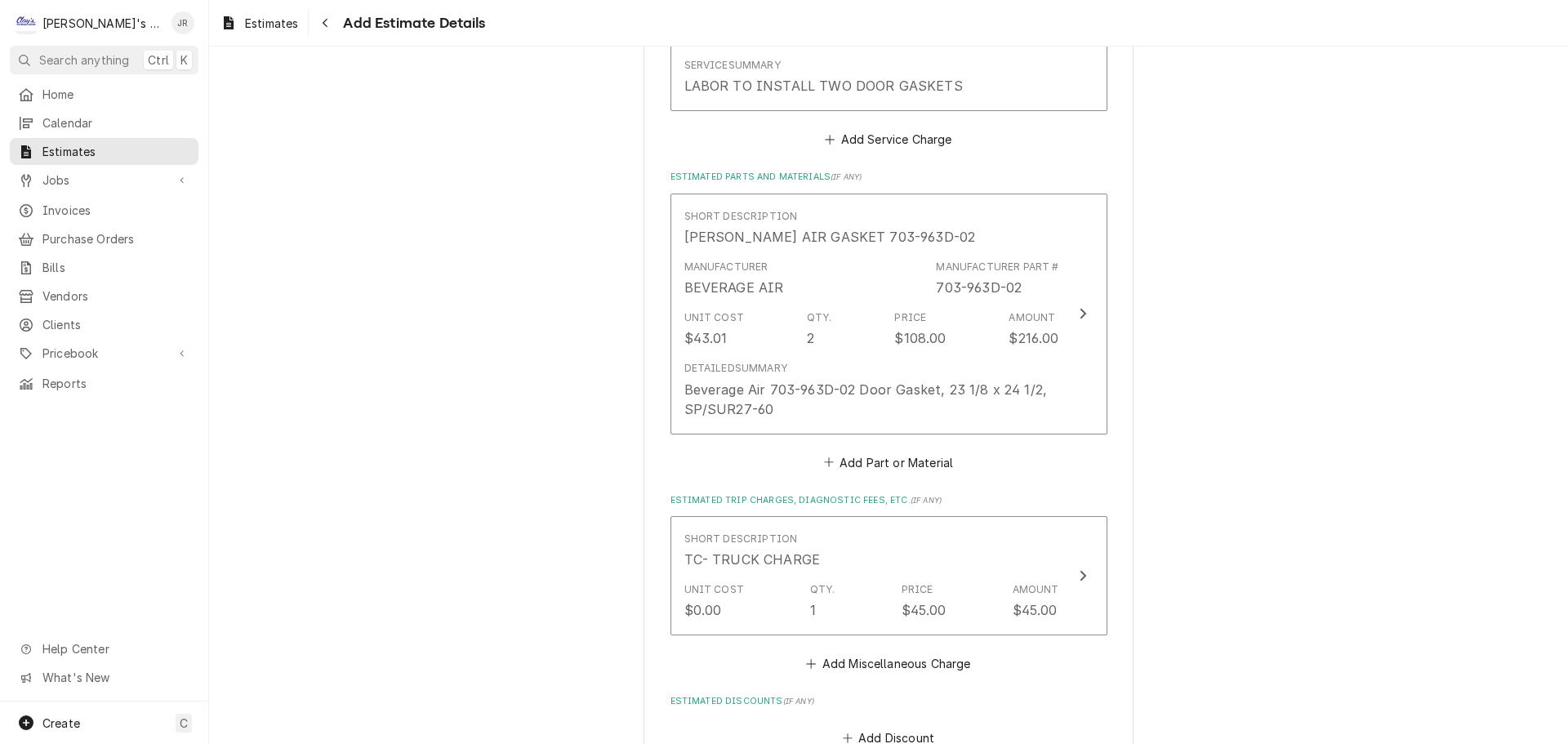
scroll to position [2120, 0]
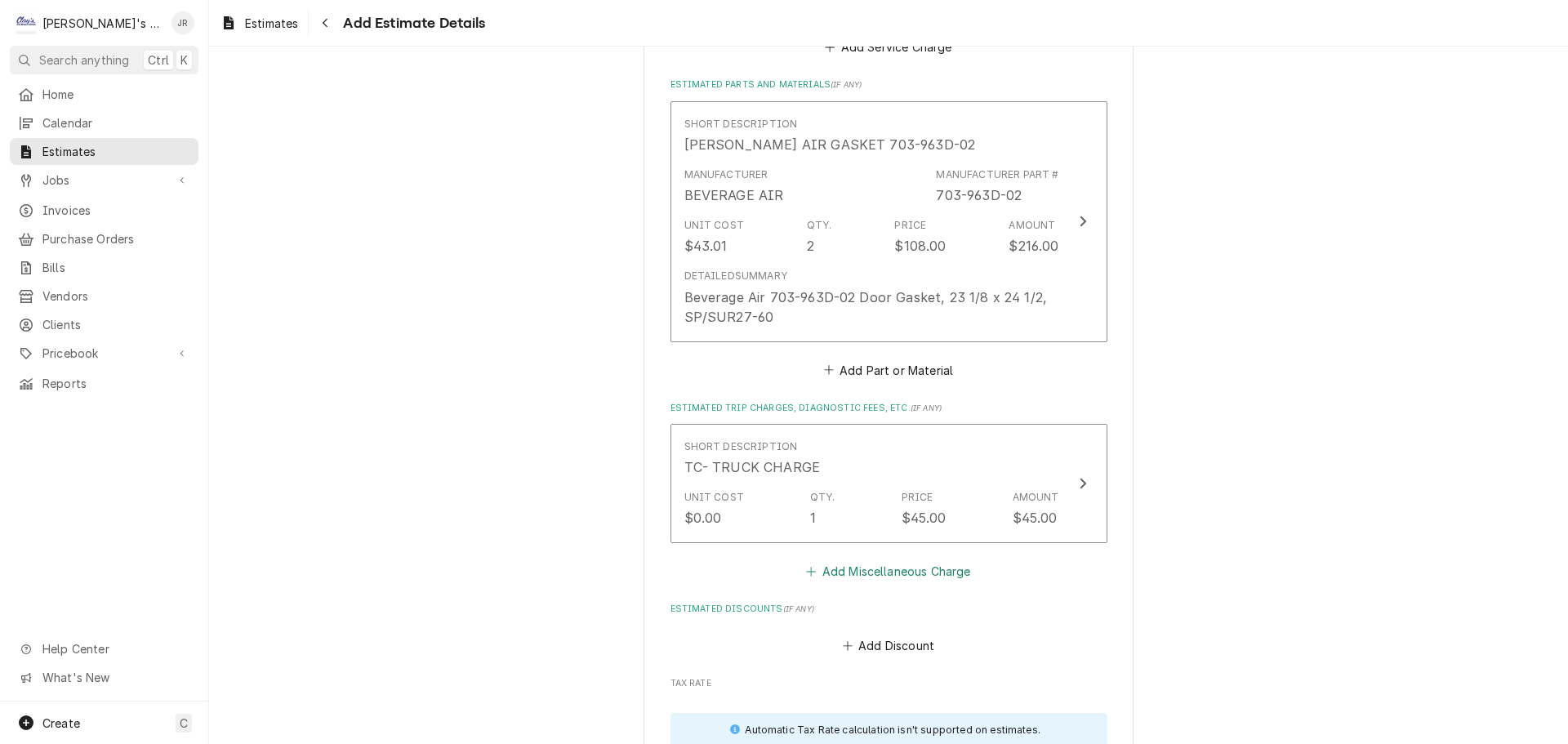
click at [849, 560] on button "Add Miscellaneous Charge" at bounding box center [888, 571] width 170 height 23
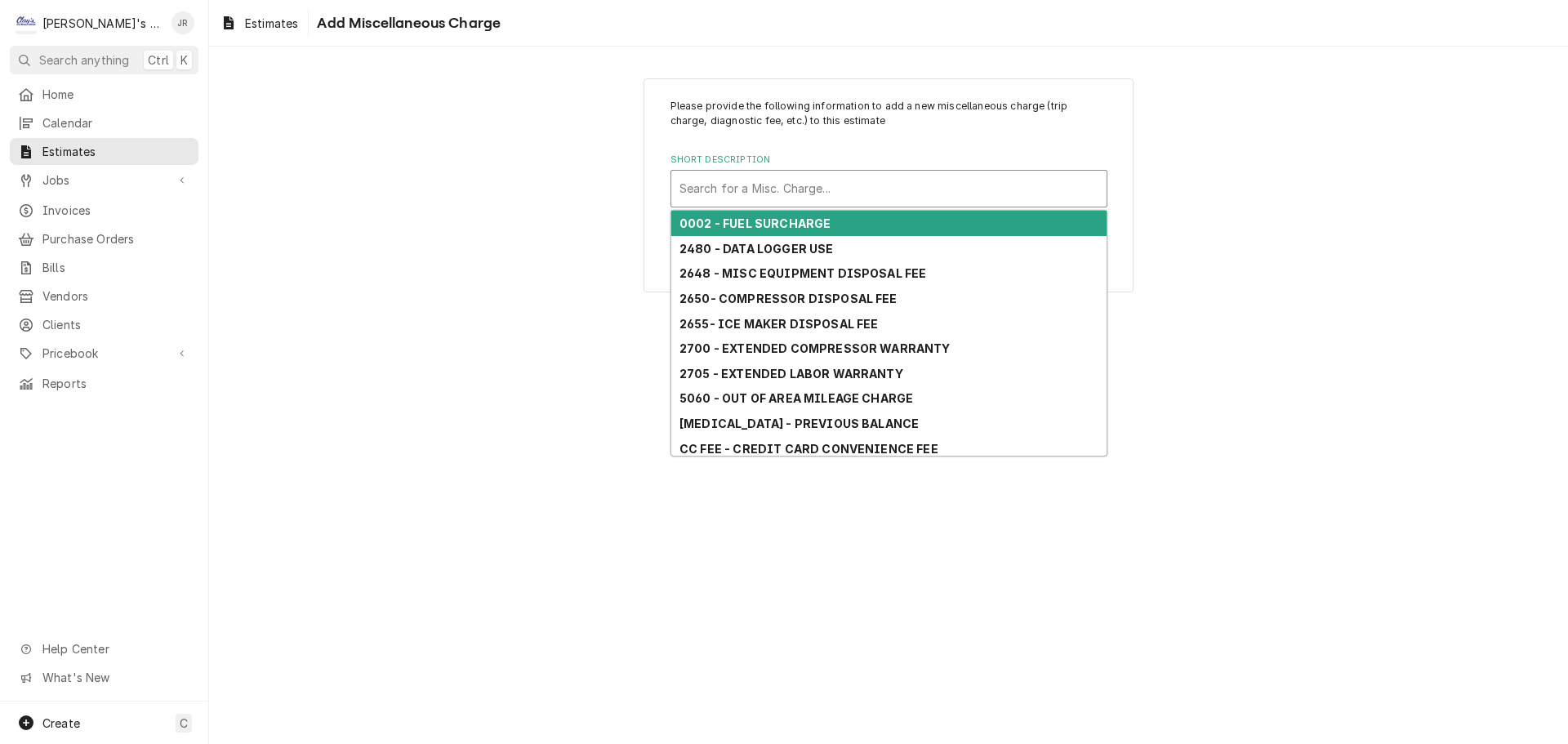
click at [787, 190] on div "Short Description" at bounding box center [889, 188] width 419 height 29
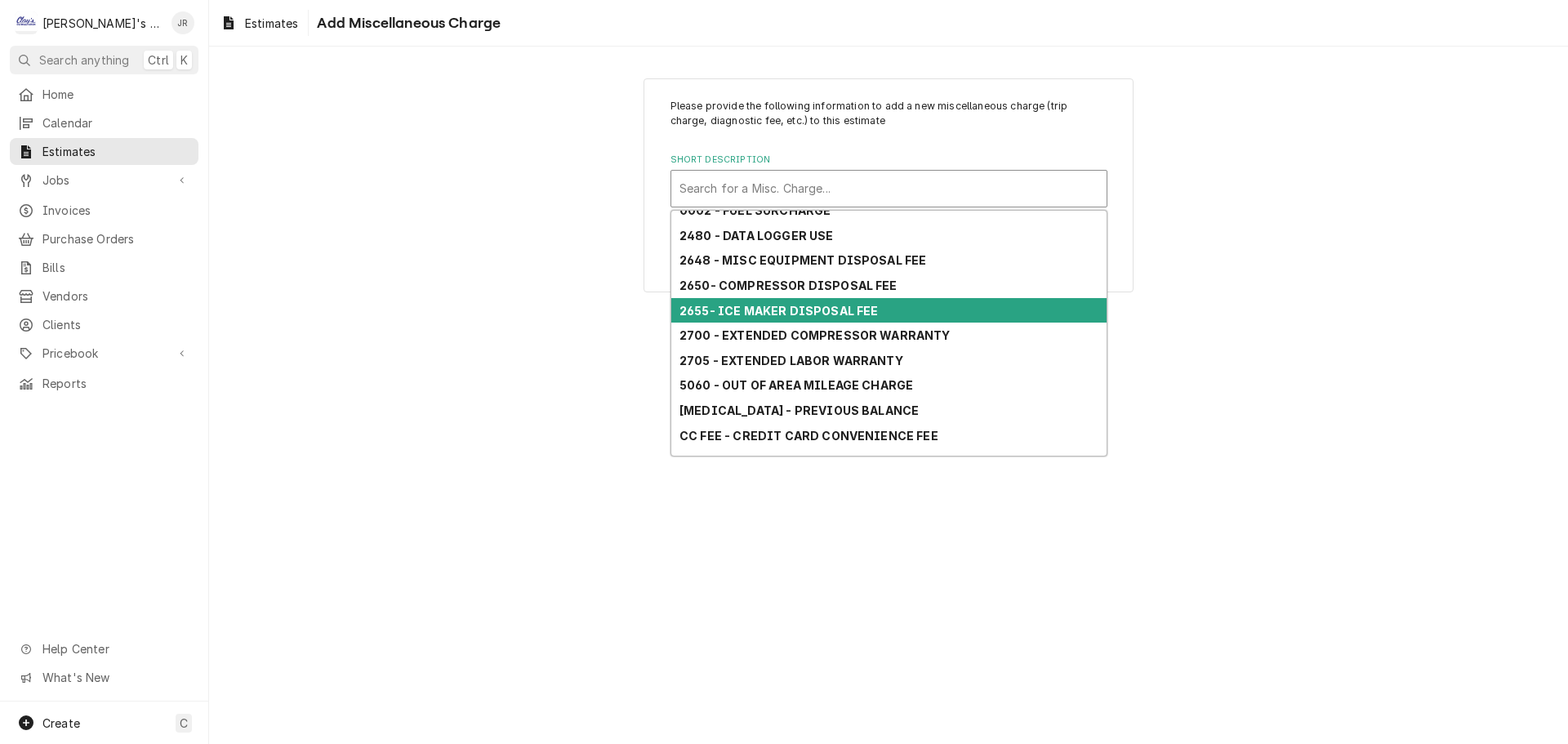
scroll to position [169, 0]
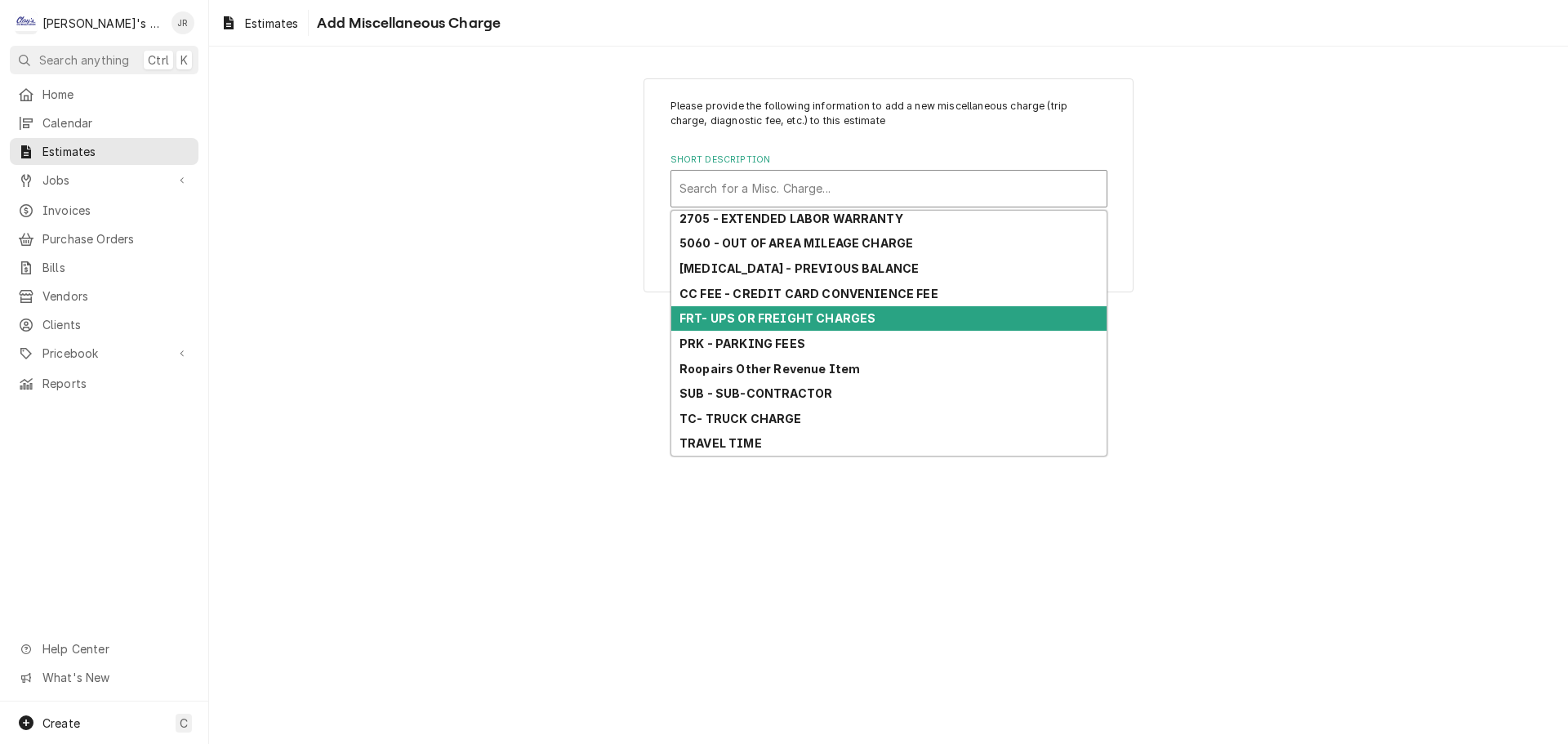
click at [793, 318] on strong "FRT- UPS OR FREIGHT CHARGES" at bounding box center [777, 318] width 196 height 14
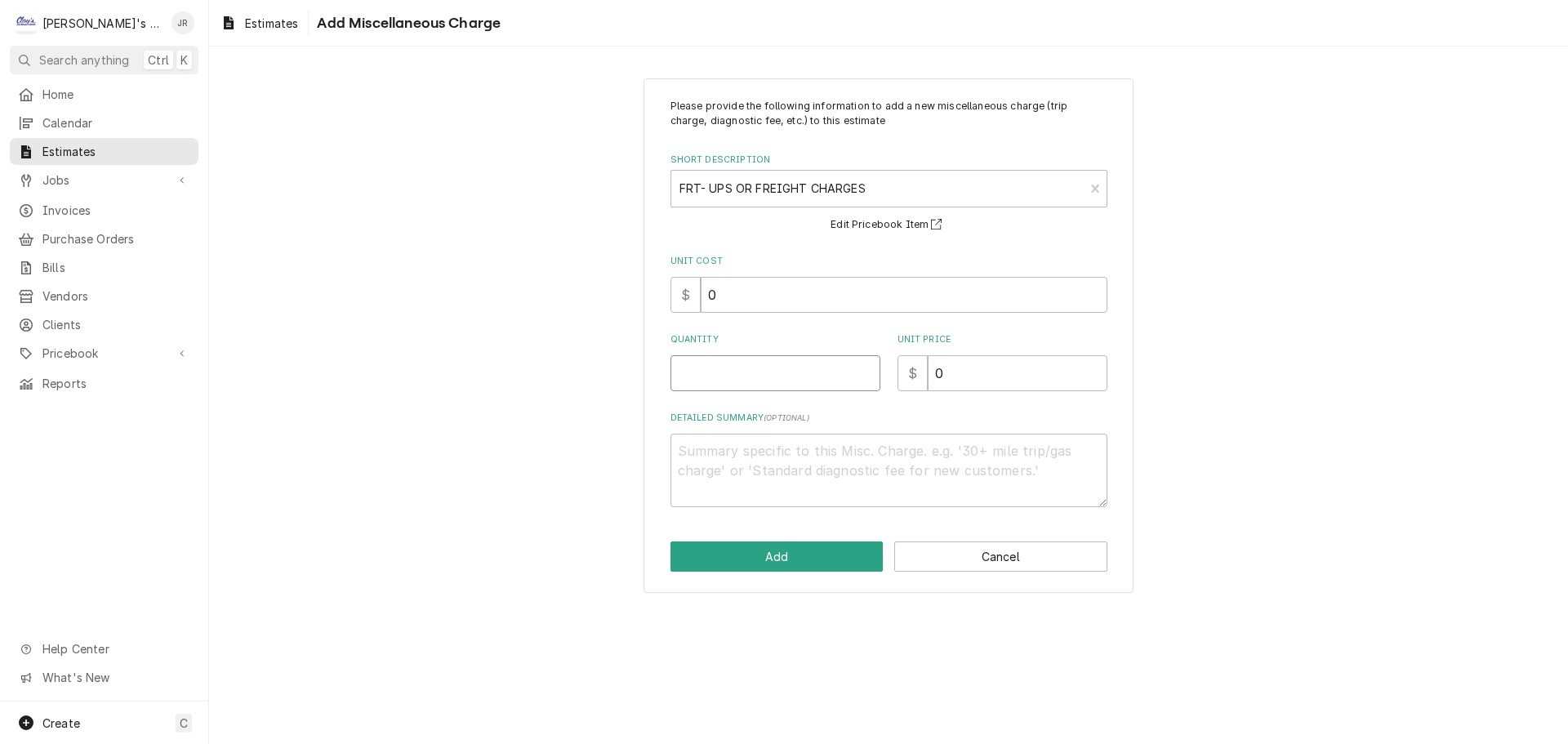
click at [776, 372] on input "Quantity" at bounding box center [775, 373] width 210 height 36
click at [930, 382] on input "0" at bounding box center [1017, 373] width 179 height 36
click at [841, 563] on button "Add" at bounding box center [776, 557] width 213 height 30
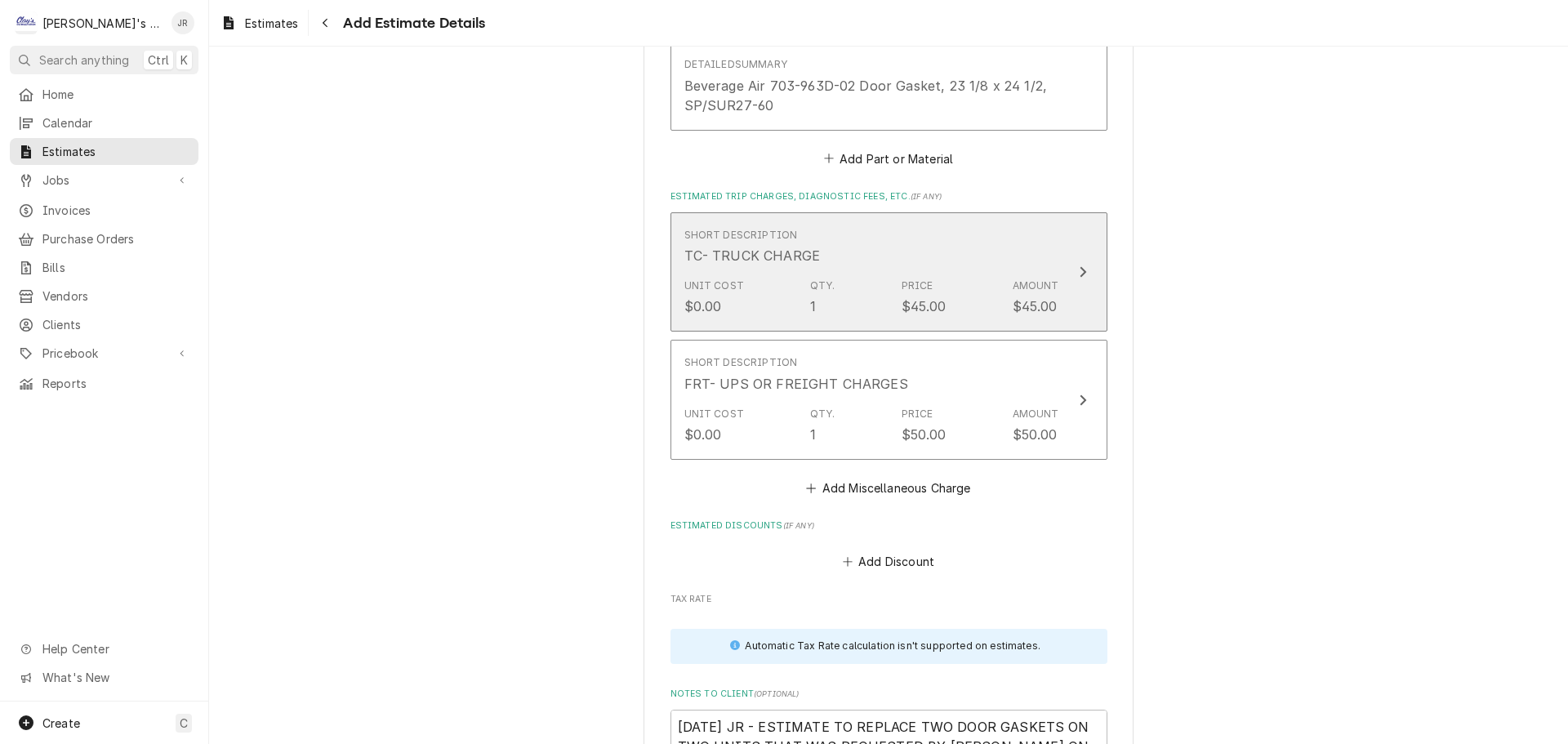
scroll to position [2345, 0]
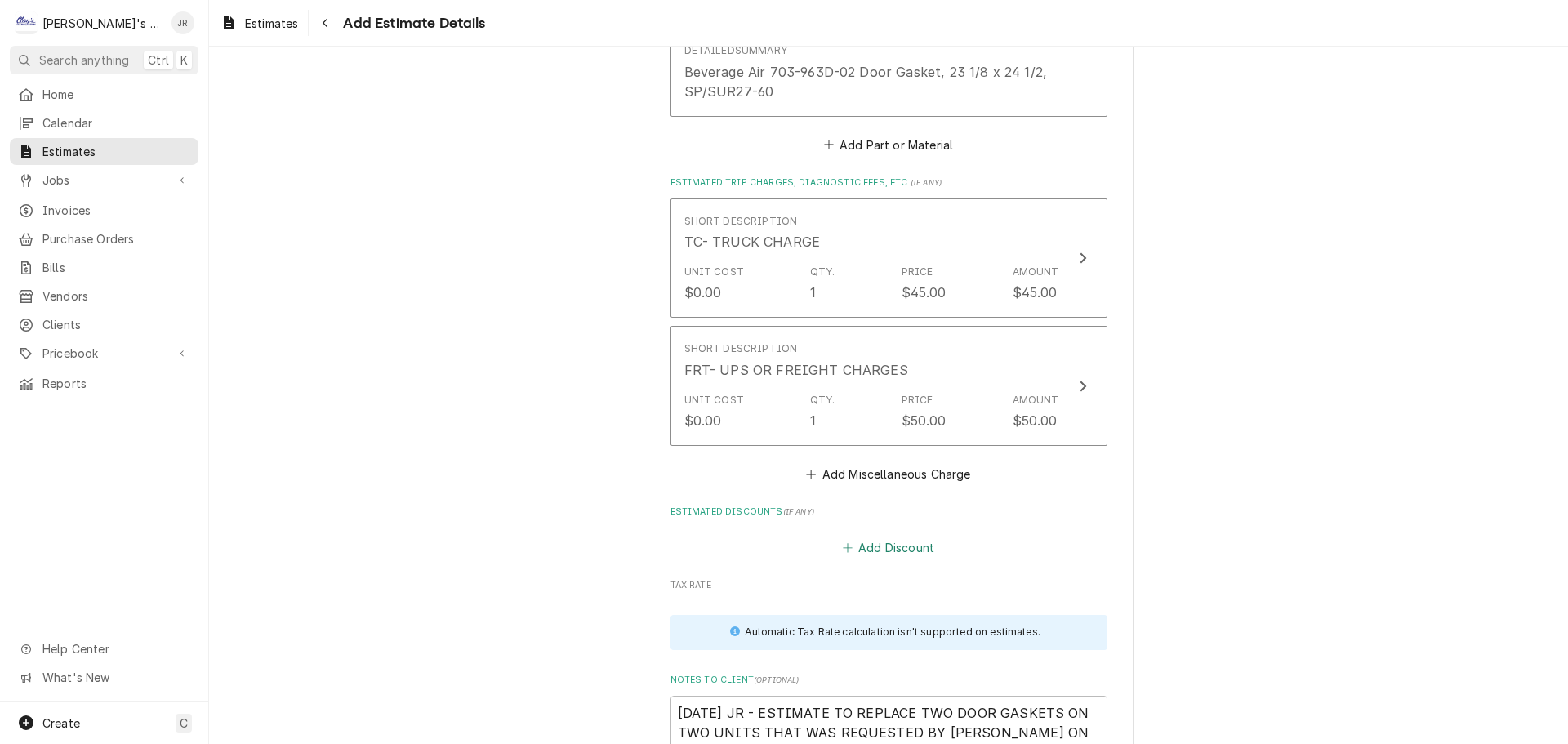
click at [880, 537] on button "Add Discount" at bounding box center [888, 548] width 97 height 23
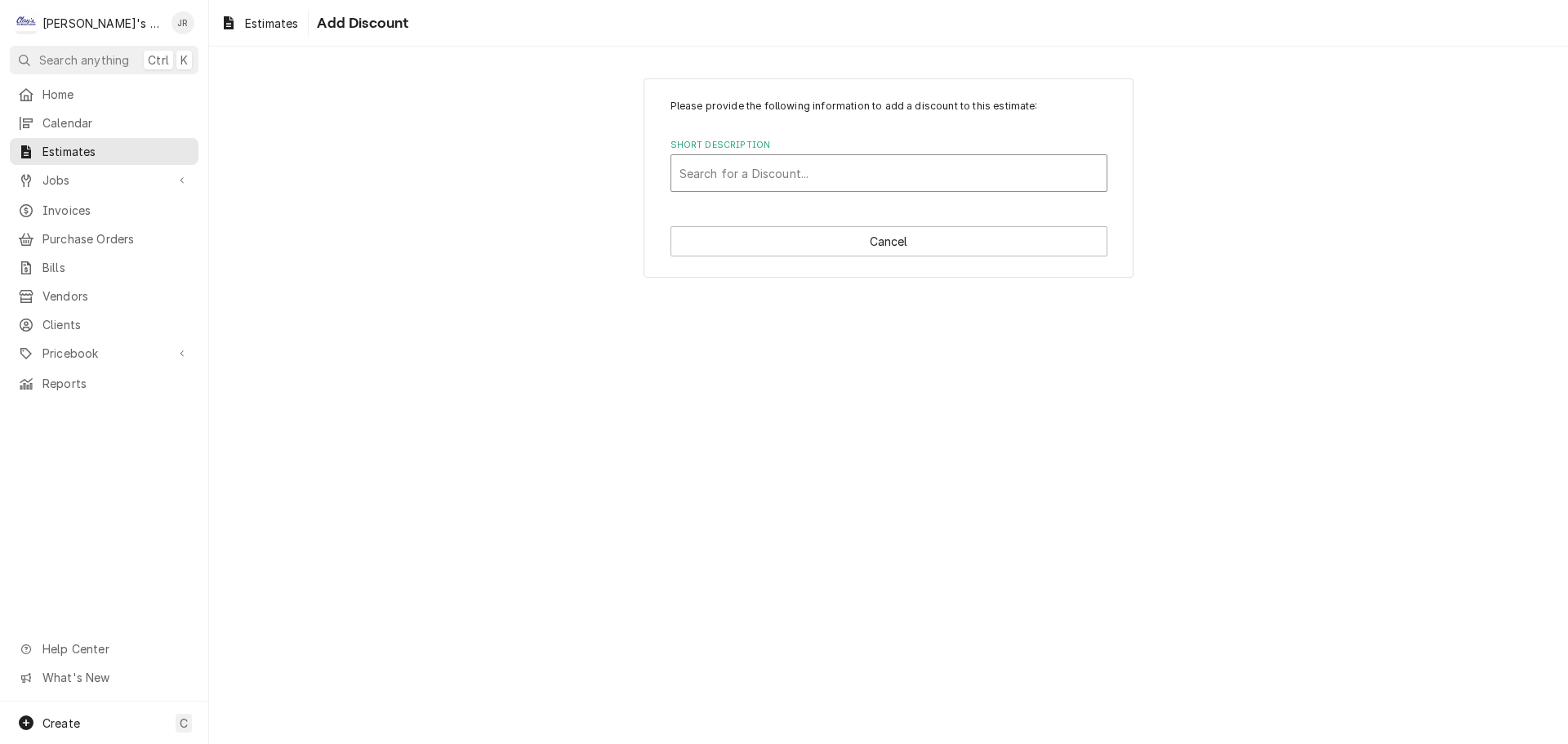
click at [840, 176] on div "Short Description" at bounding box center [889, 173] width 419 height 29
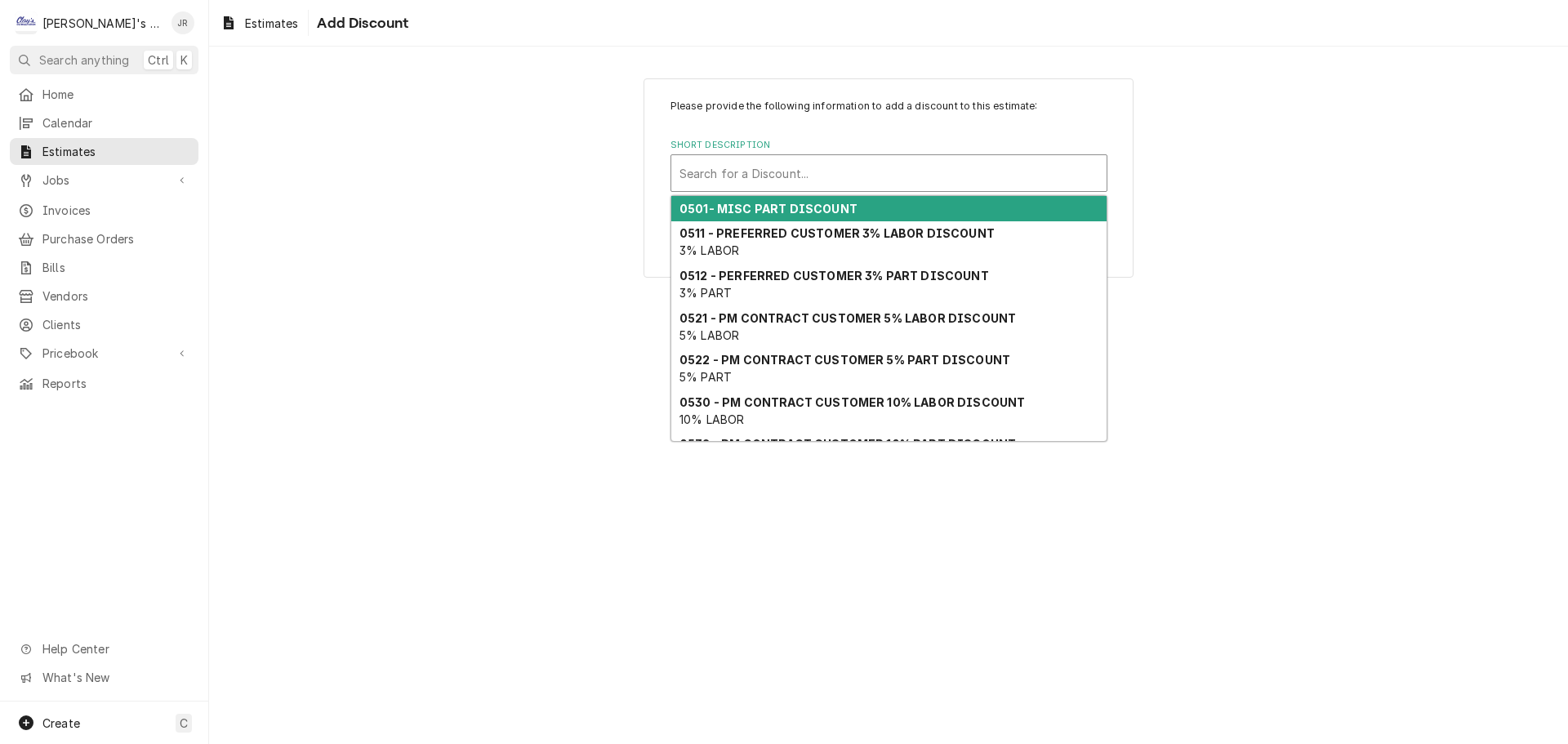
click at [832, 211] on strong "0501- MISC PART DISCOUNT" at bounding box center [768, 209] width 178 height 14
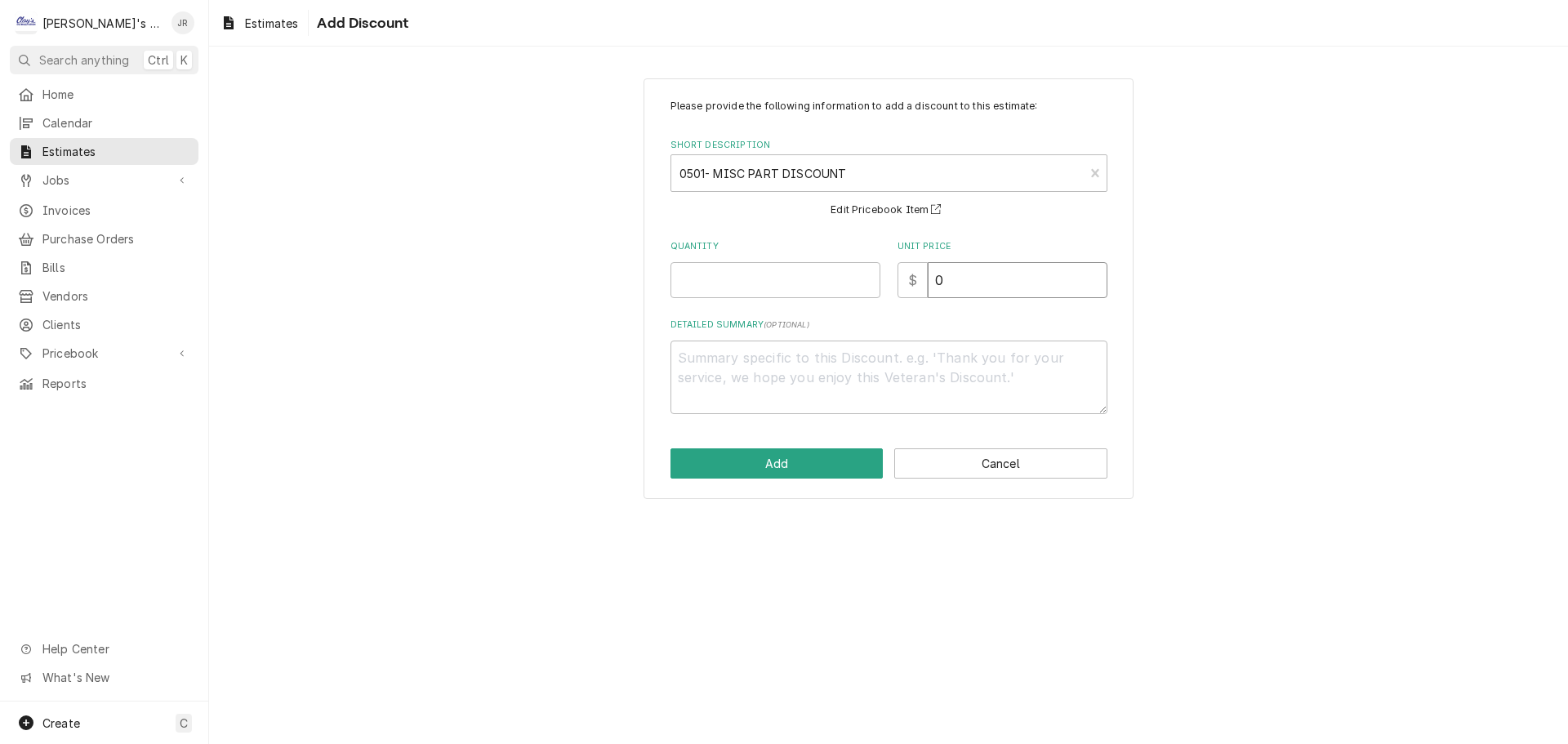
drag, startPoint x: 953, startPoint y: 286, endPoint x: 934, endPoint y: 293, distance: 20.2
click at [934, 293] on input "0" at bounding box center [1017, 280] width 179 height 36
click at [833, 286] on input "Quantity" at bounding box center [775, 280] width 210 height 36
click at [830, 382] on textarea "Detailed Summary ( optional )" at bounding box center [888, 377] width 437 height 74
click at [776, 462] on button "Add" at bounding box center [776, 464] width 213 height 30
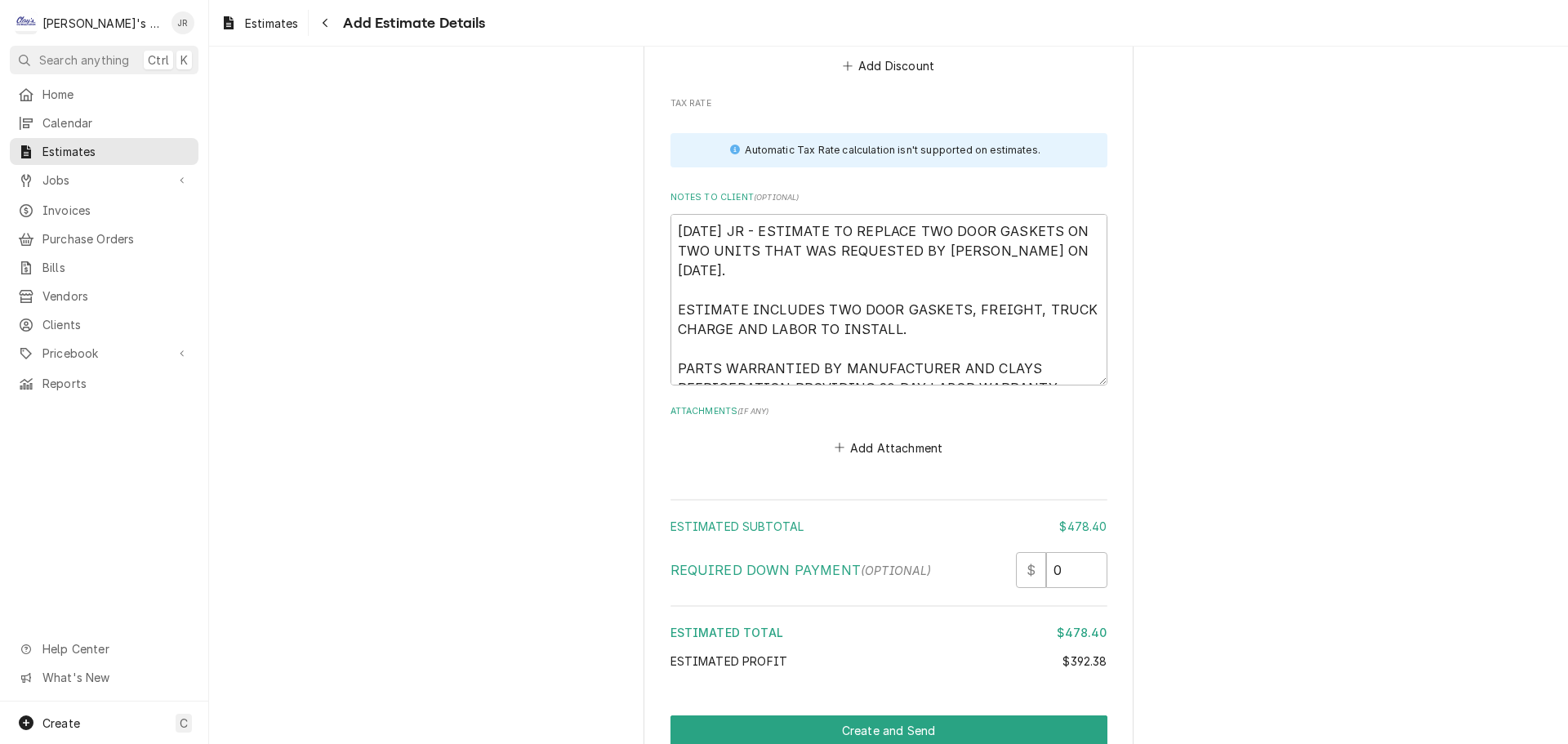
scroll to position [3012, 0]
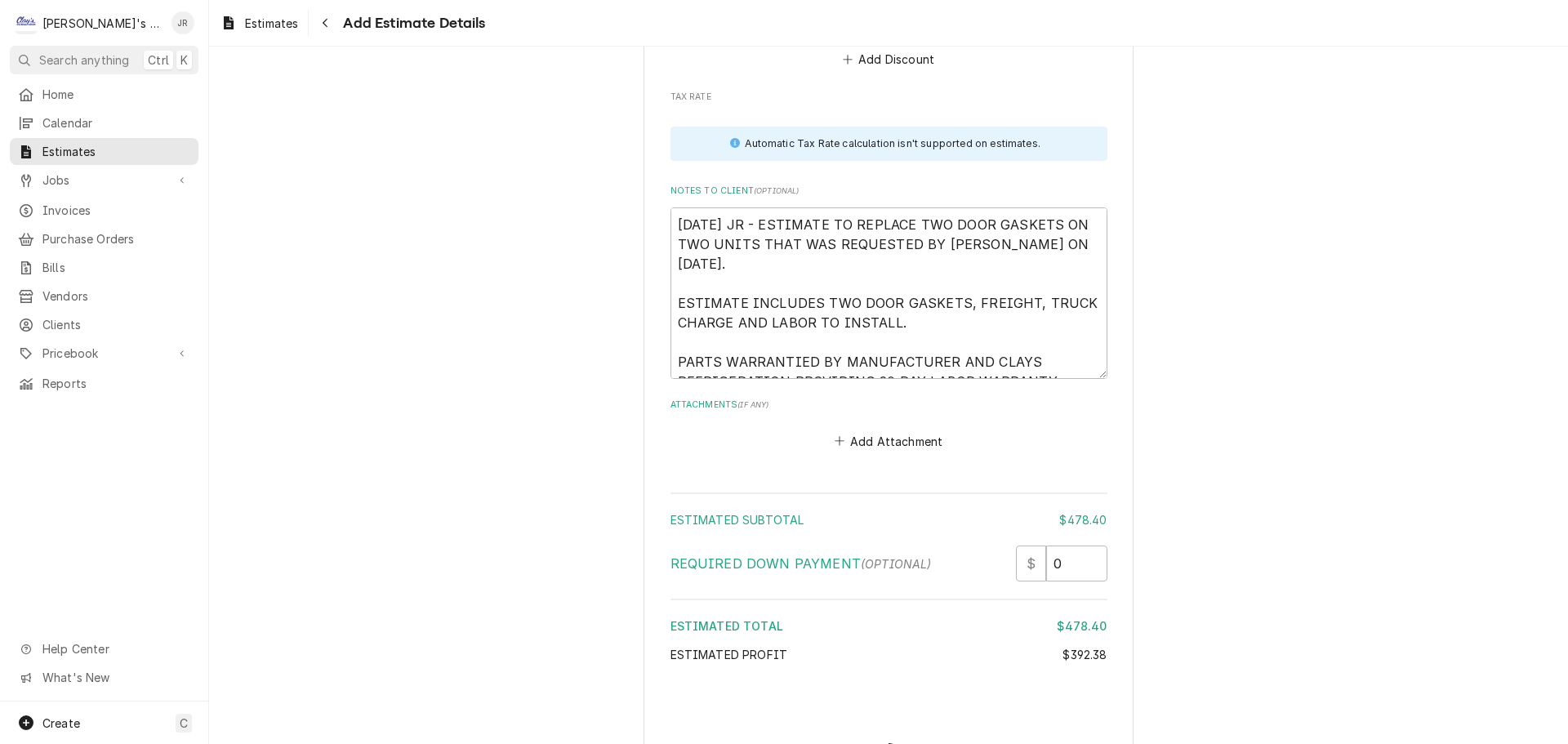
scroll to position [3003, 0]
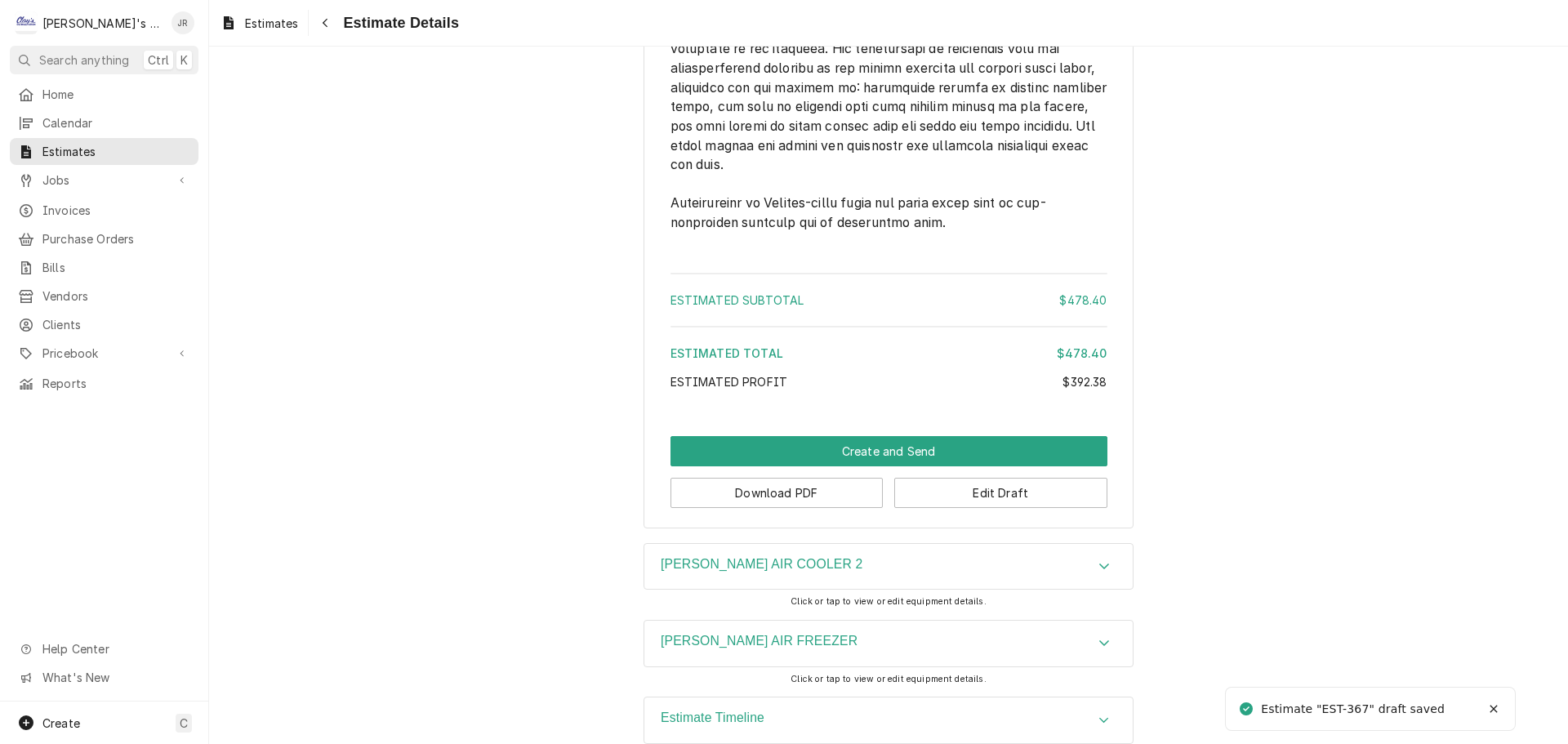
scroll to position [2408, 0]
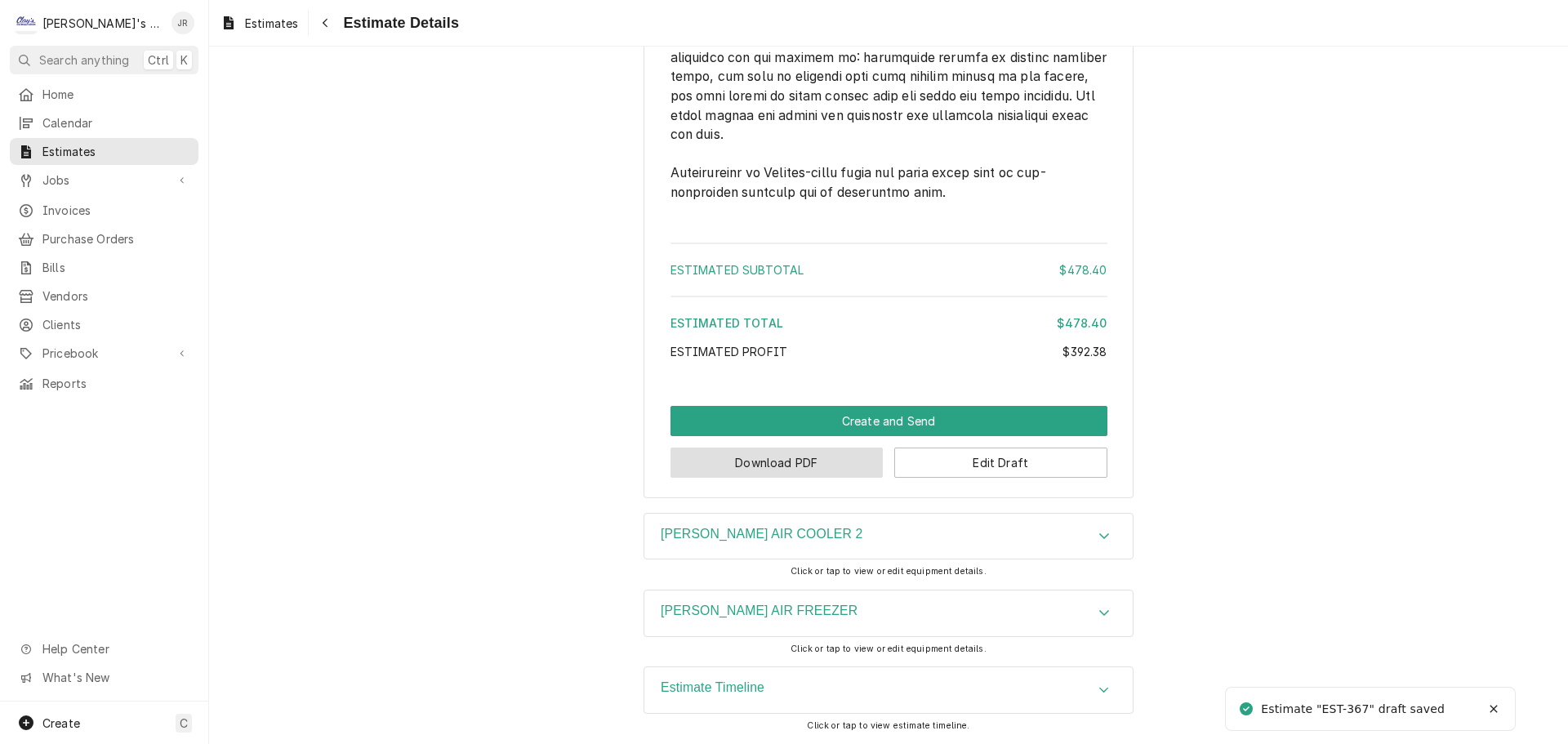
click at [832, 470] on button "Download PDF" at bounding box center [776, 463] width 213 height 30
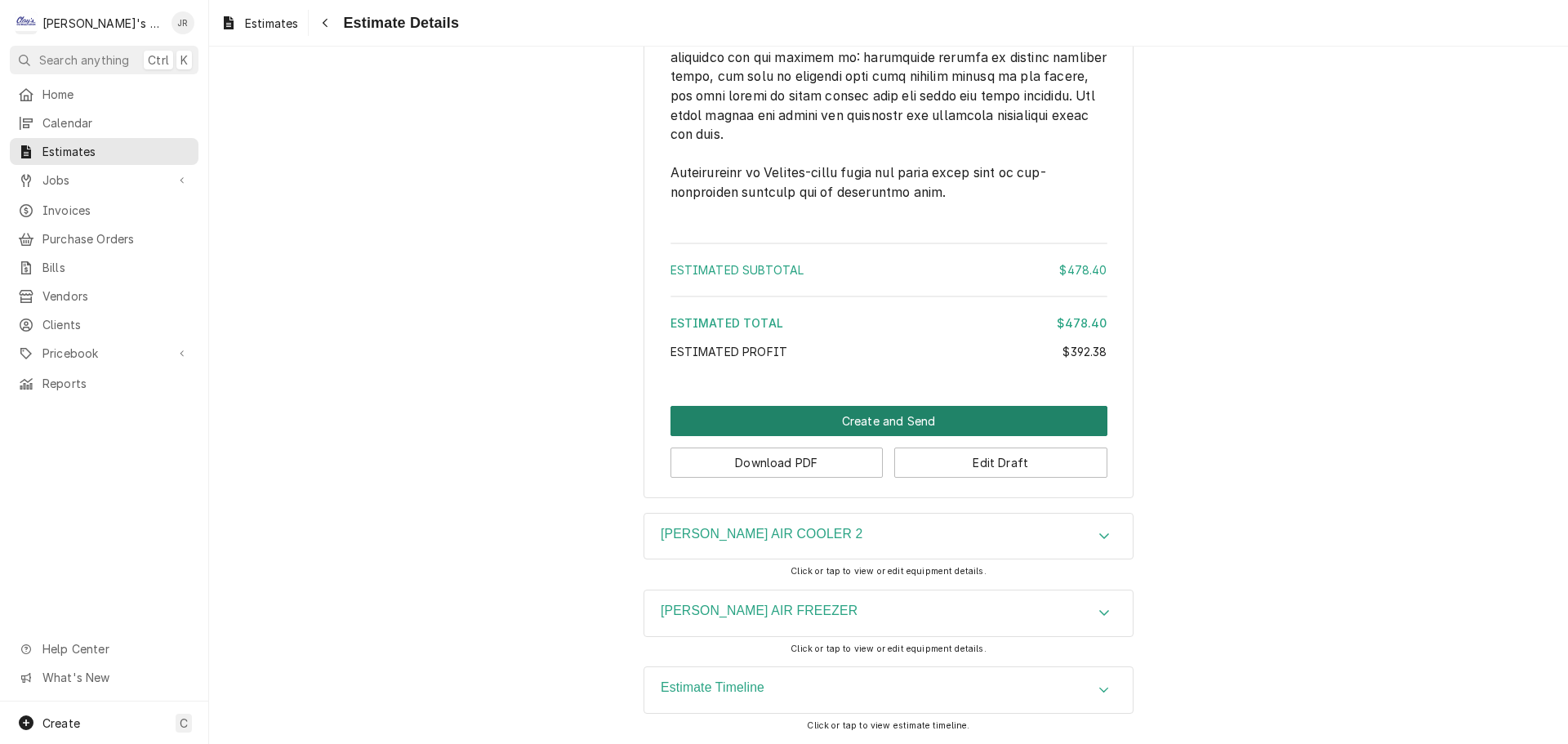
click at [923, 420] on button "Create and Send" at bounding box center [888, 421] width 437 height 30
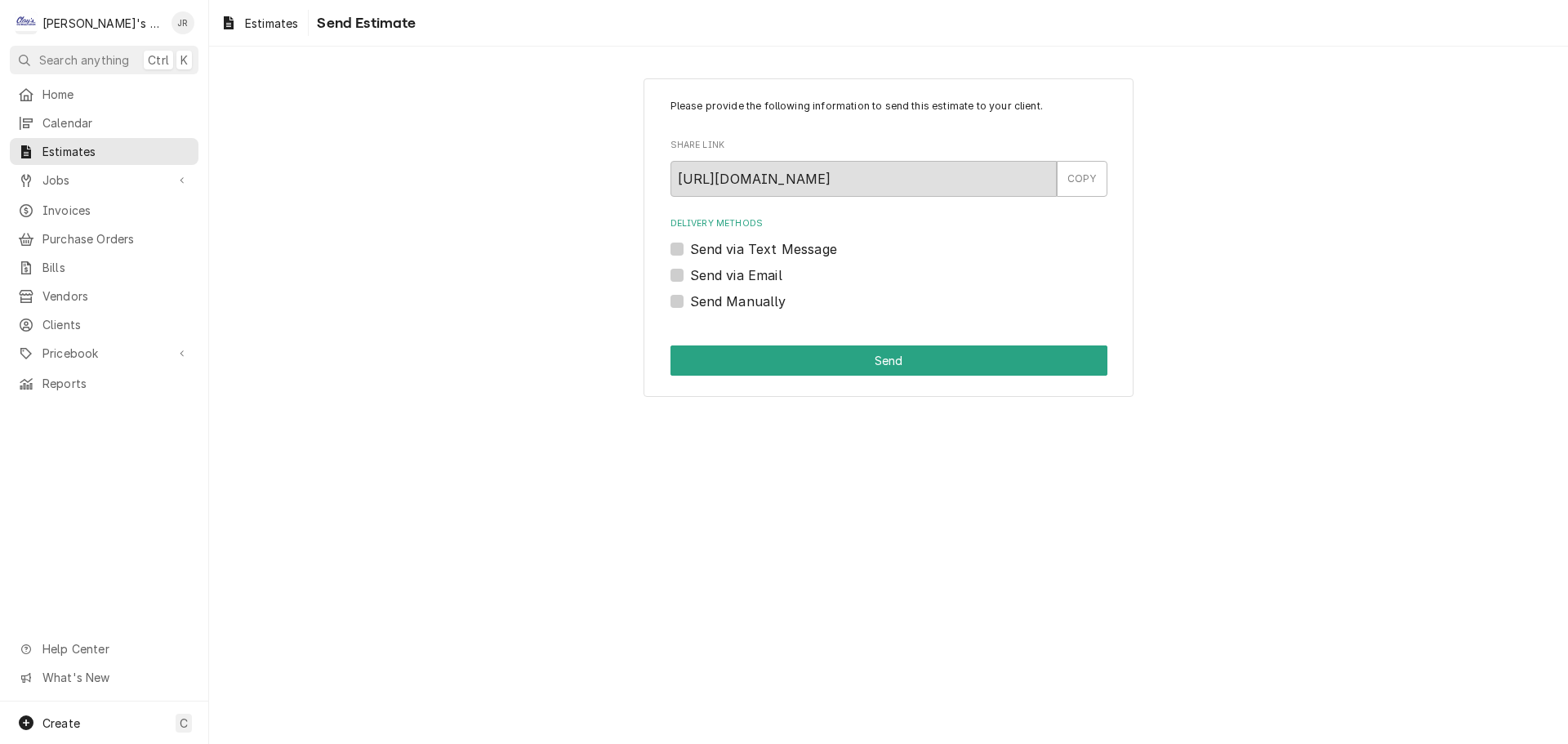
click at [690, 276] on label "Send via Email" at bounding box center [736, 274] width 92 height 19
click at [690, 276] on input "Send via Email" at bounding box center [908, 283] width 437 height 36
checkbox input "true"
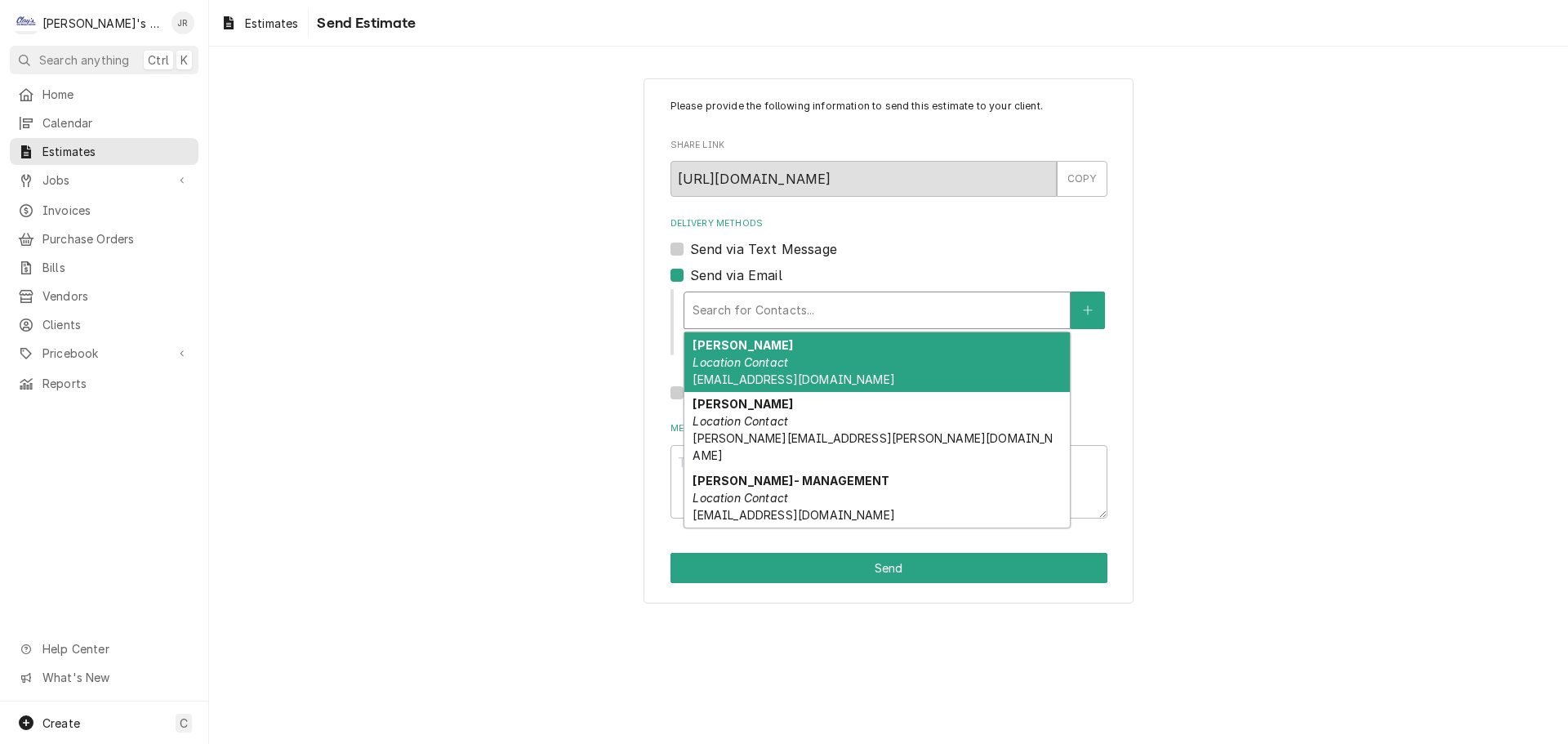
click at [735, 304] on div "Delivery Methods" at bounding box center [877, 310] width 369 height 29
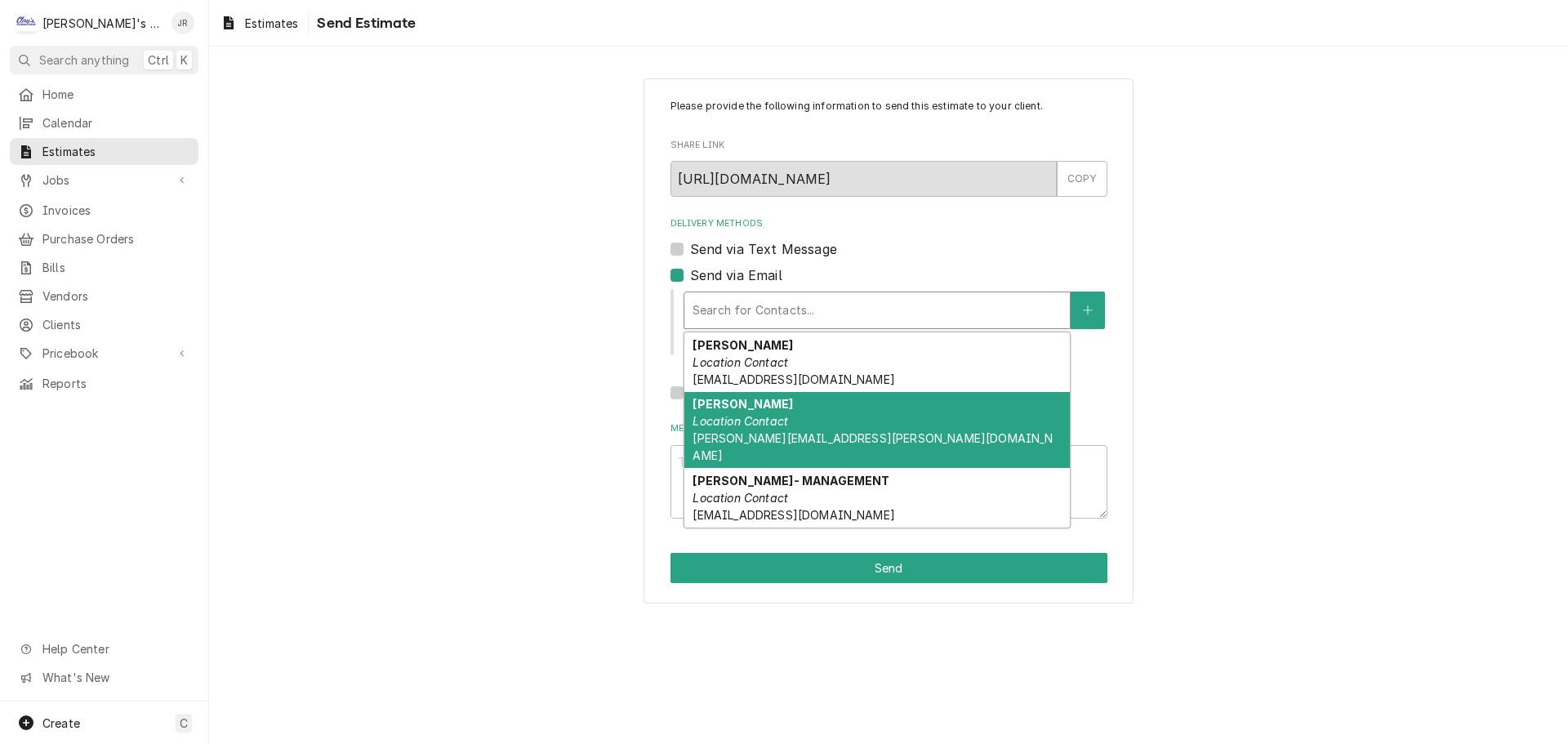
click at [770, 420] on em "Location Contact" at bounding box center [740, 421] width 96 height 14
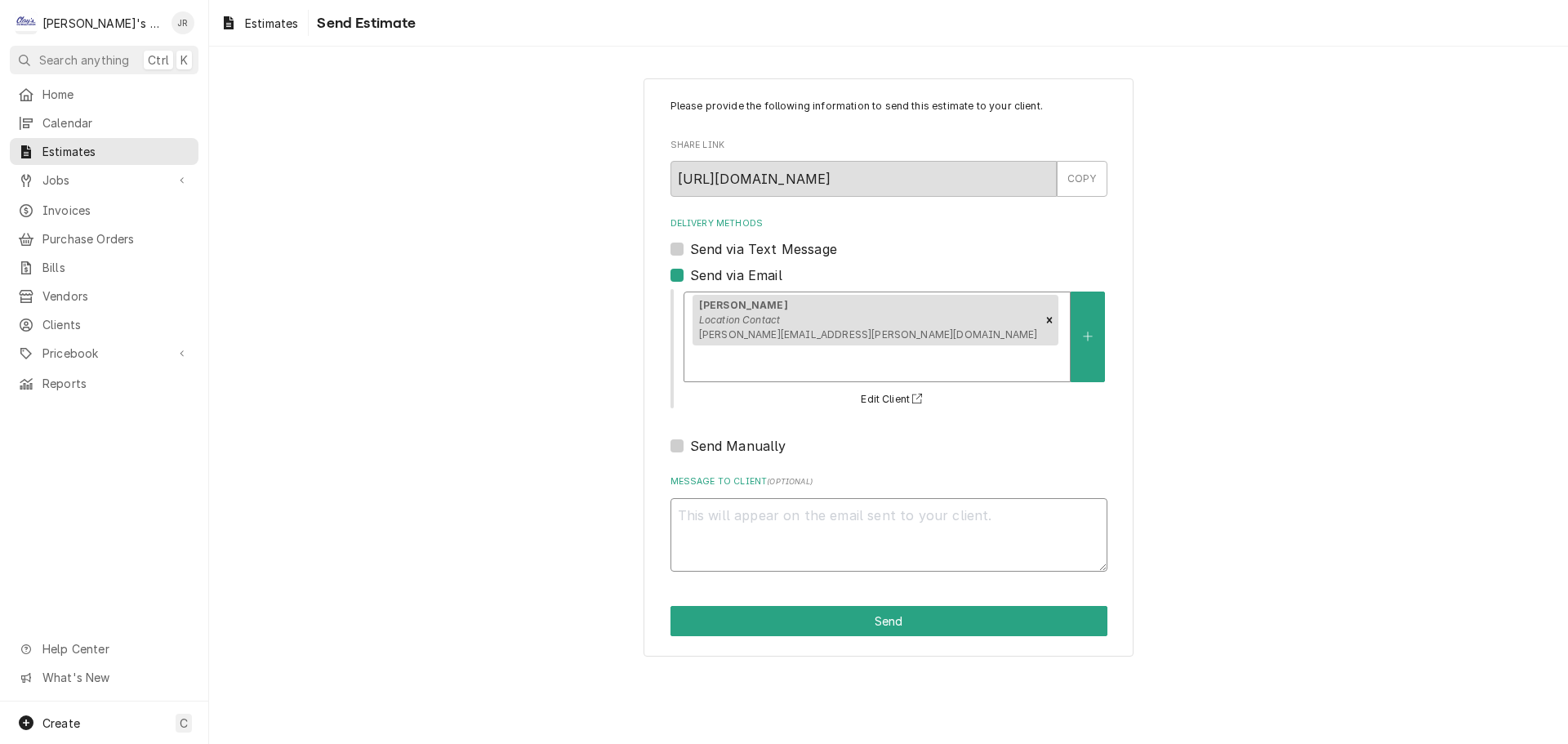
click at [793, 498] on textarea "Message to Client ( optional )" at bounding box center [888, 535] width 437 height 74
type textarea "x"
type textarea "C"
type textarea "x"
type textarea "CO"
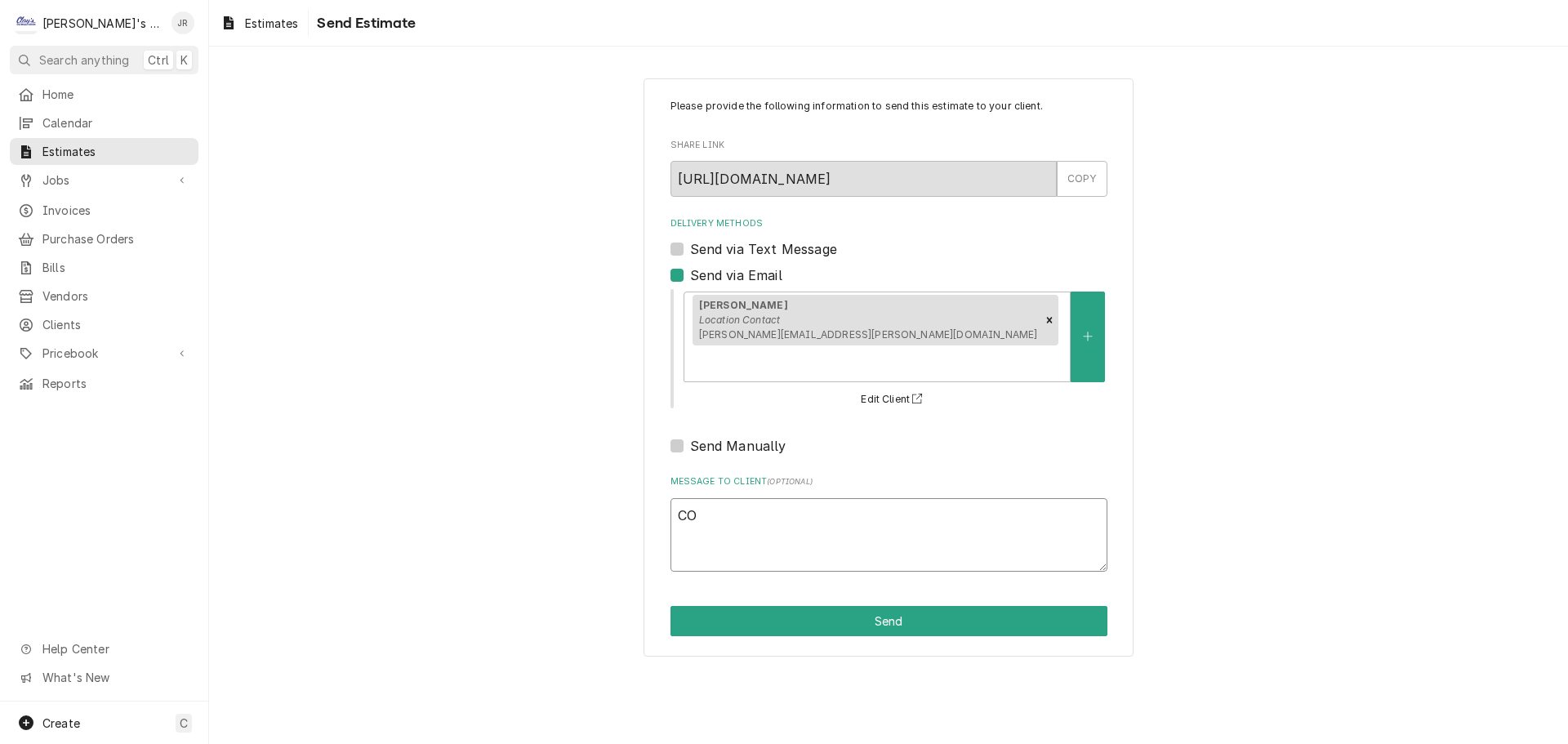
type textarea "x"
type textarea "COO"
type textarea "x"
type textarea "COOL"
type textarea "x"
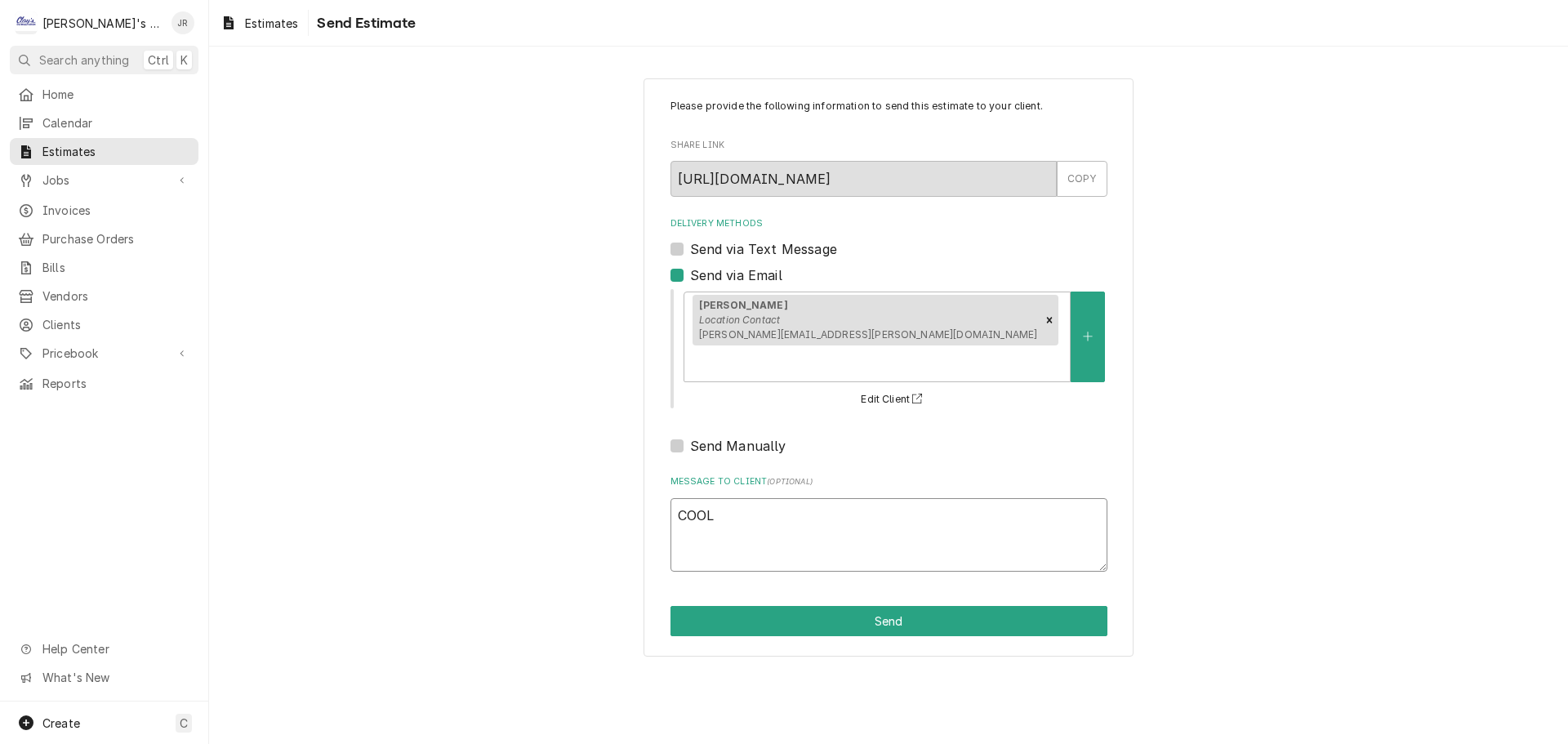
type textarea "COOLE"
type textarea "x"
type textarea "COOLER"
type textarea "x"
type textarea "COOLER"
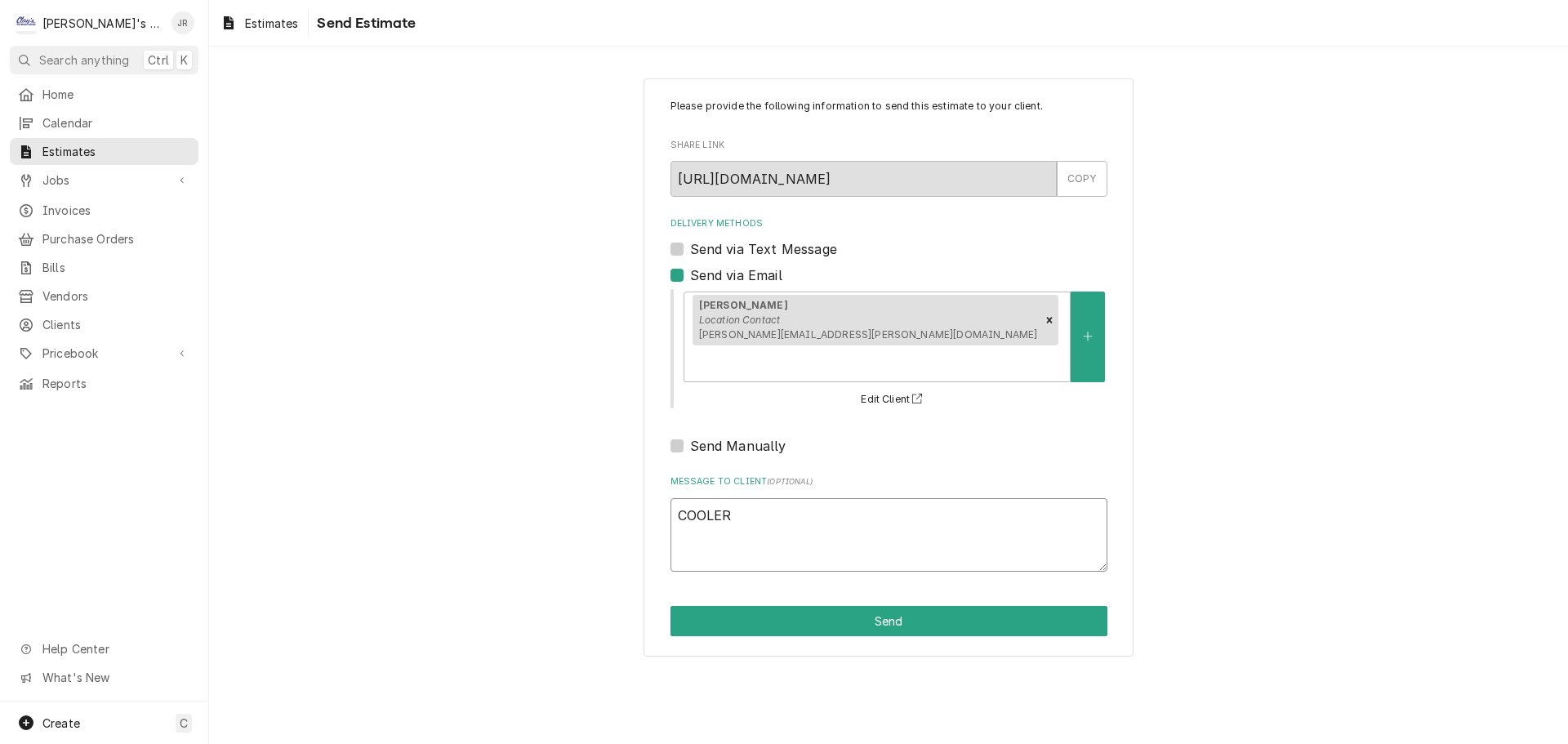
type textarea "x"
type textarea "COOLER A"
type textarea "x"
type textarea "COOLER AND"
type textarea "x"
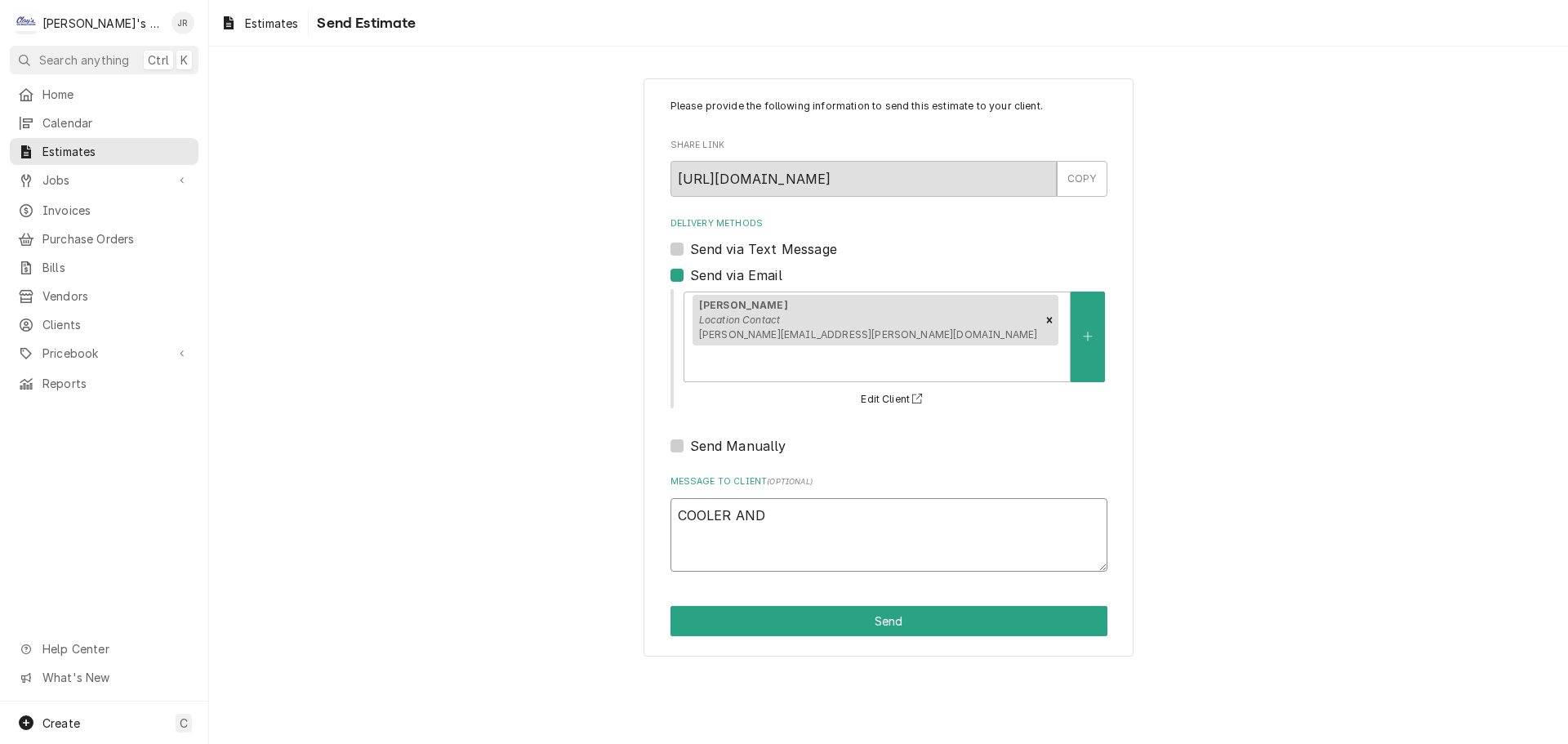
type textarea "COOLER AND"
type textarea "x"
type textarea "COOLER AND F"
type textarea "x"
type textarea "COOLER AND FR"
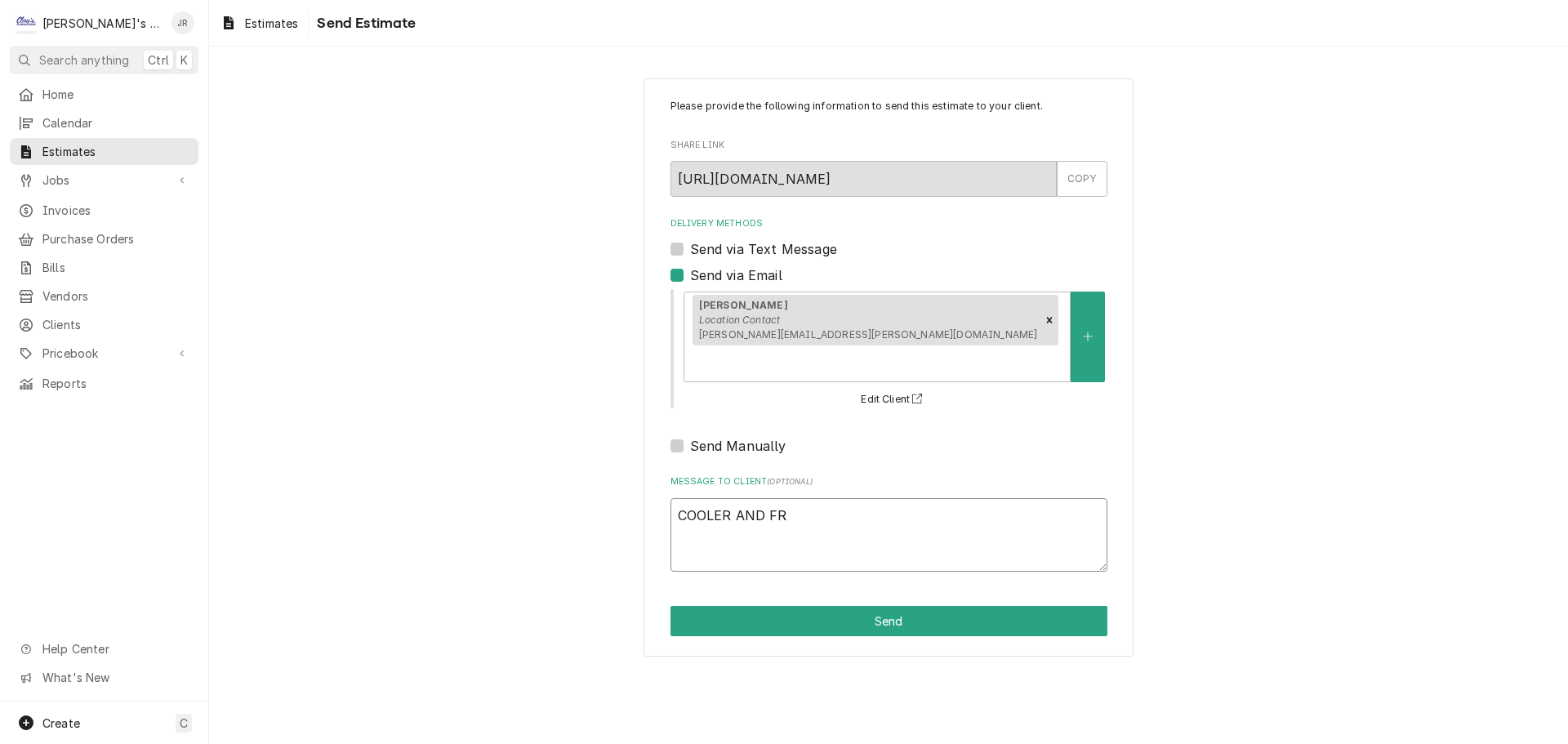
type textarea "x"
type textarea "COOLER AND FRE"
type textarea "x"
type textarea "COOLER AND FREE"
type textarea "x"
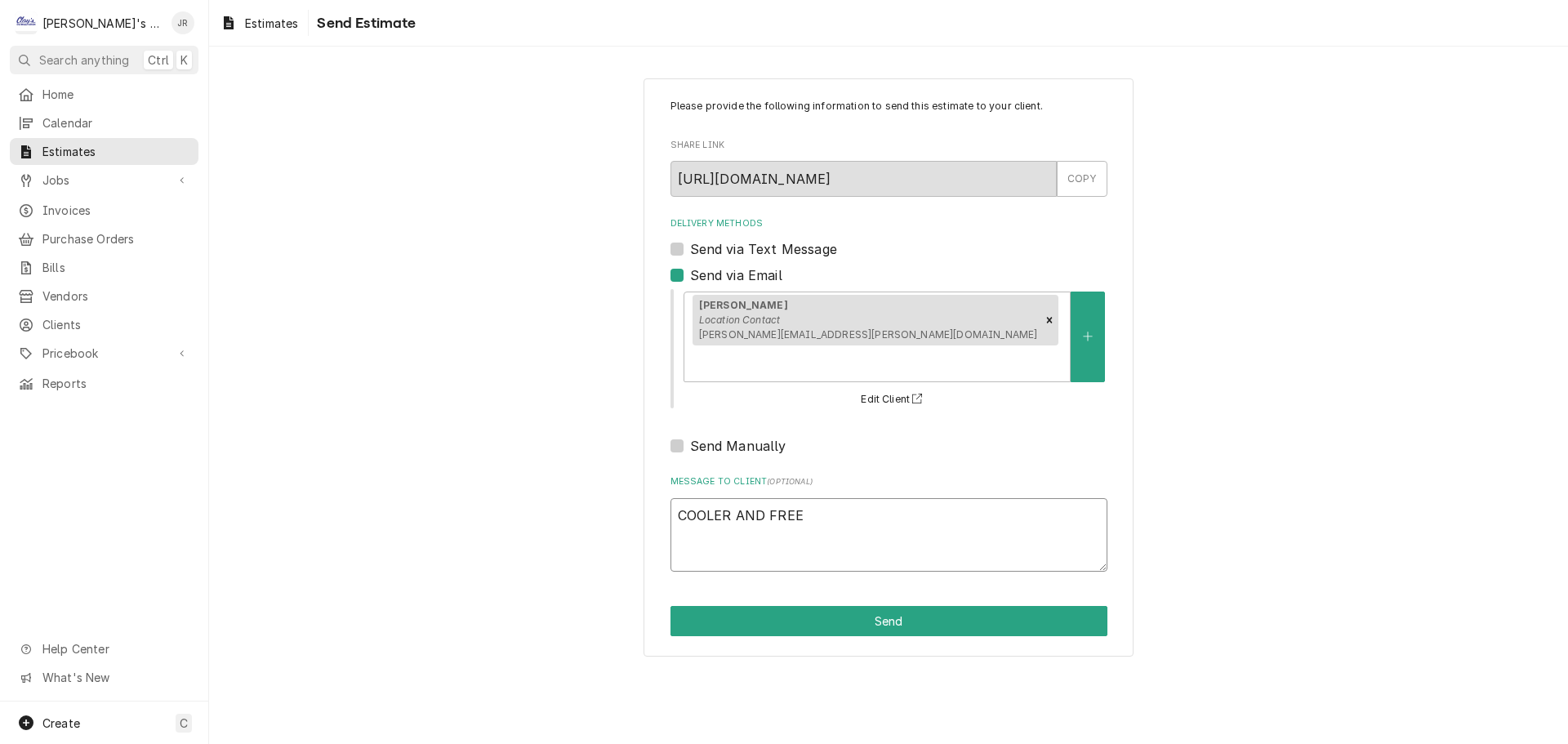
type textarea "COOLER AND FREEZ"
type textarea "x"
type textarea "COOLER AND FREEZE"
type textarea "x"
type textarea "COOLER AND FREEZER"
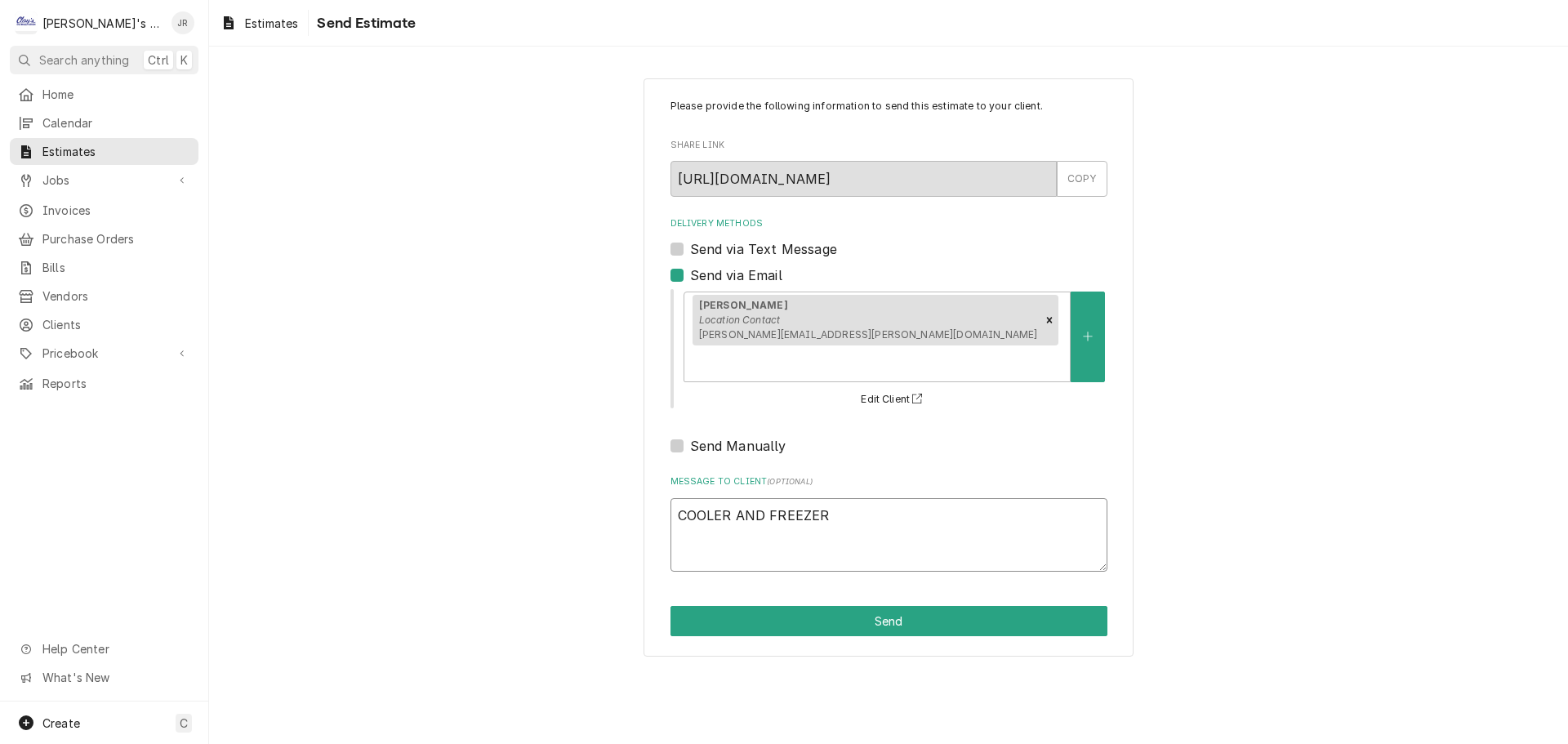
type textarea "x"
type textarea "COOLER AND FREEZER"
type textarea "x"
type textarea "COOLER AND FREEZER D"
type textarea "x"
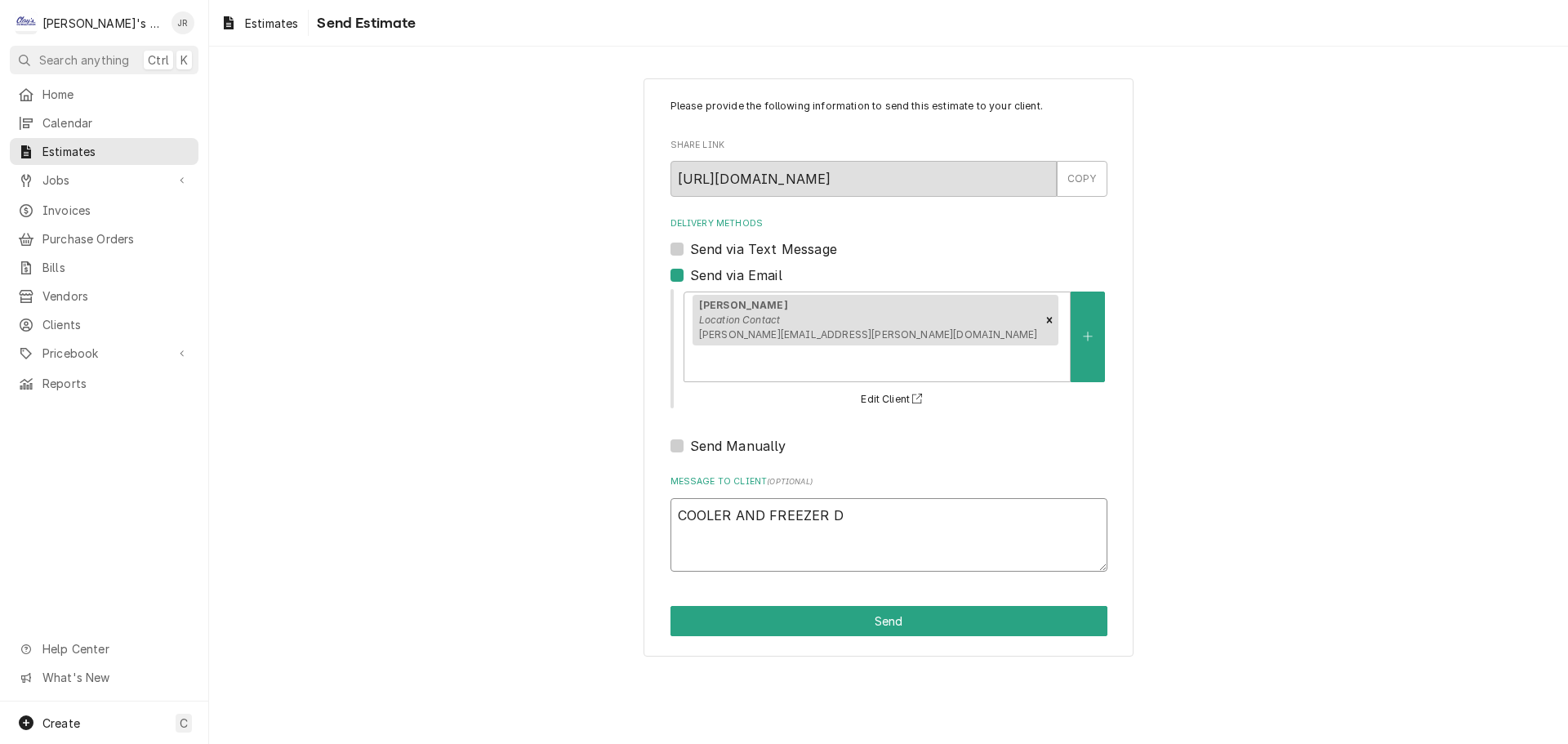
type textarea "COOLER AND FREEZER DO"
type textarea "x"
type textarea "COOLER AND FREEZER DOO"
type textarea "x"
type textarea "COOLER AND FREEZER DOOR"
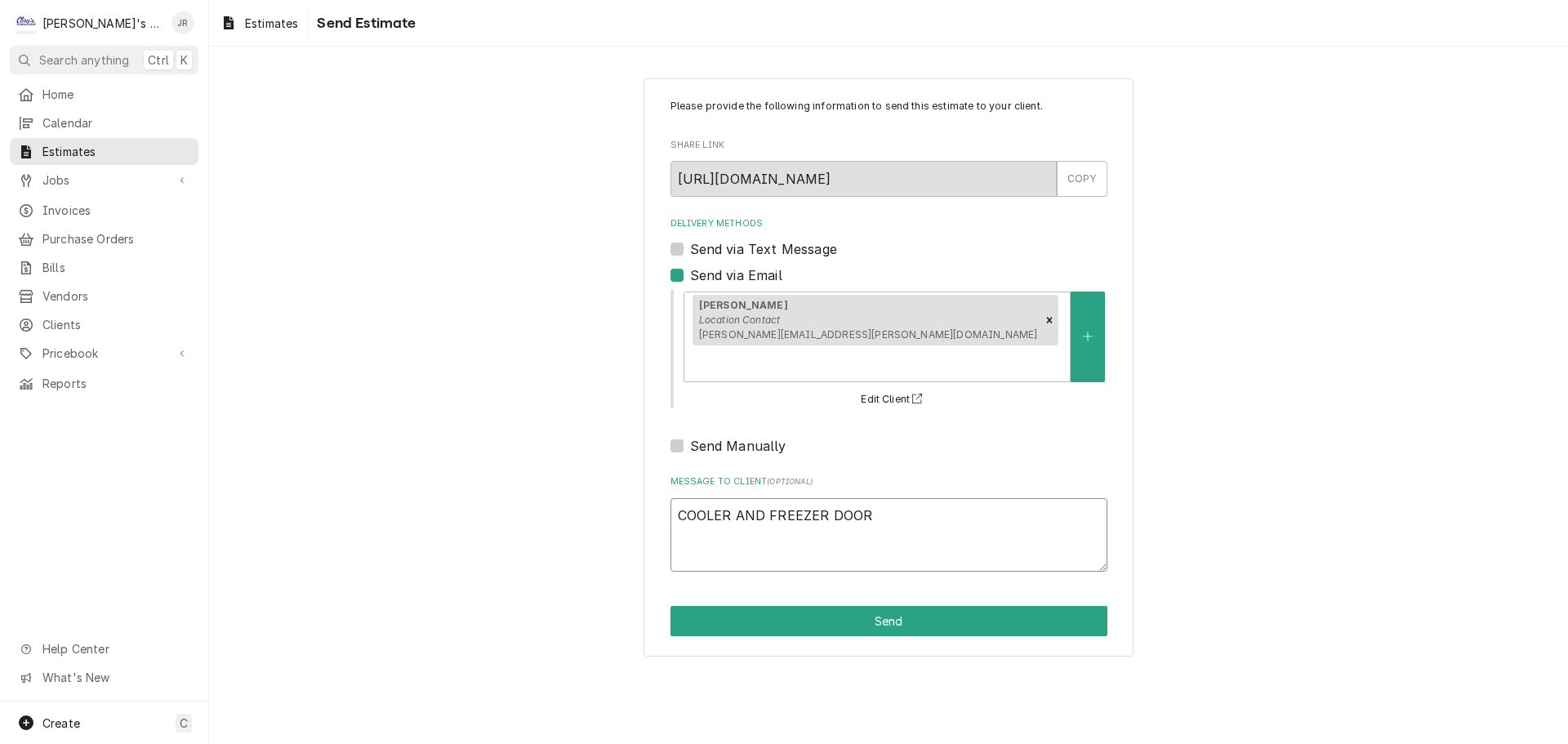
type textarea "x"
type textarea "COOLER AND FREEZER DOOR"
type textarea "x"
type textarea "COOLER AND FREEZER DOOR G"
type textarea "x"
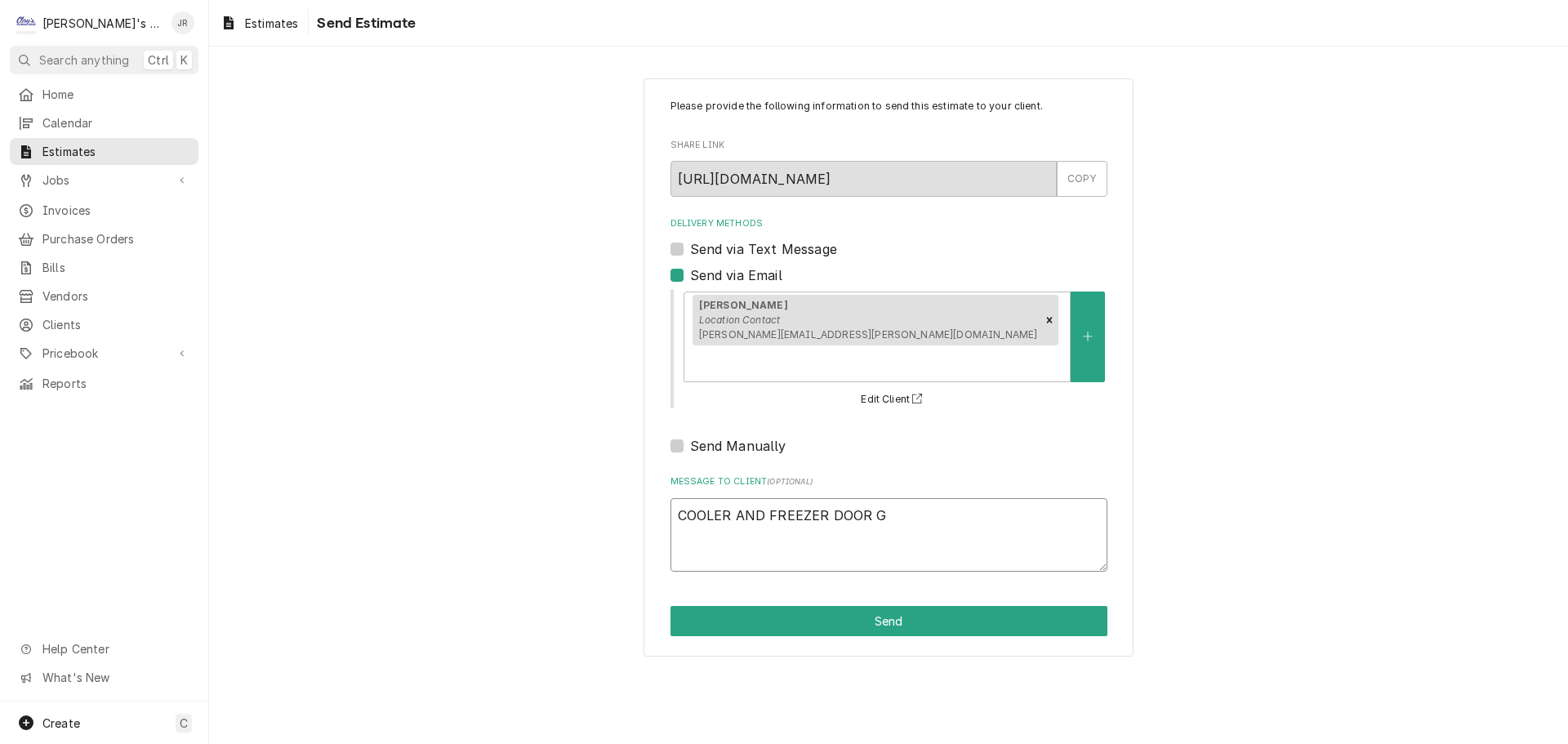
type textarea "COOLER AND FREEZER DOOR GA"
type textarea "x"
type textarea "COOLER AND FREEZER DOOR GAS"
type textarea "x"
type textarea "COOLER AND FREEZER DOOR GASK"
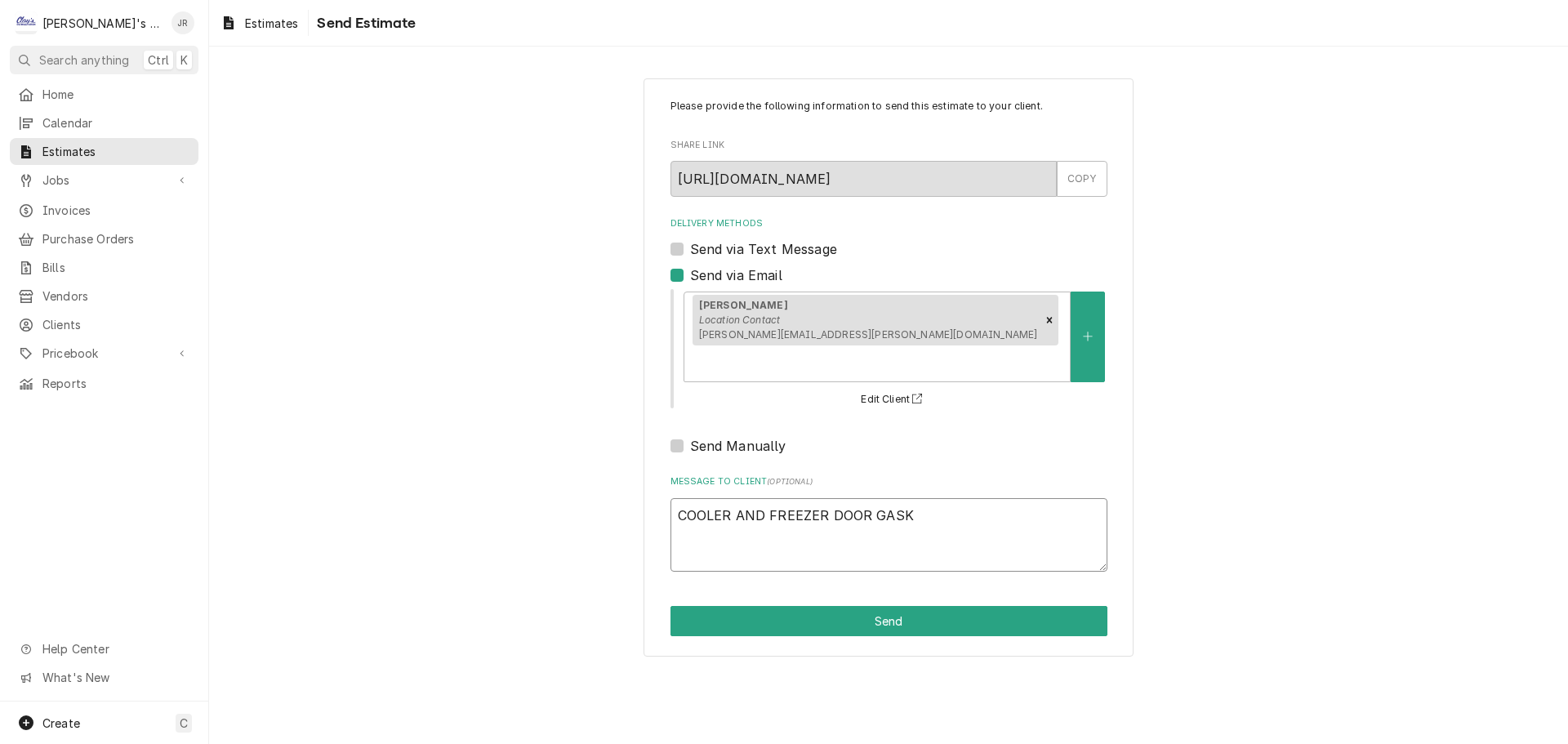
type textarea "x"
type textarea "COOLER AND FREEZER DOOR GASKE"
type textarea "x"
type textarea "COOLER AND FREEZER DOOR GASKET"
type textarea "x"
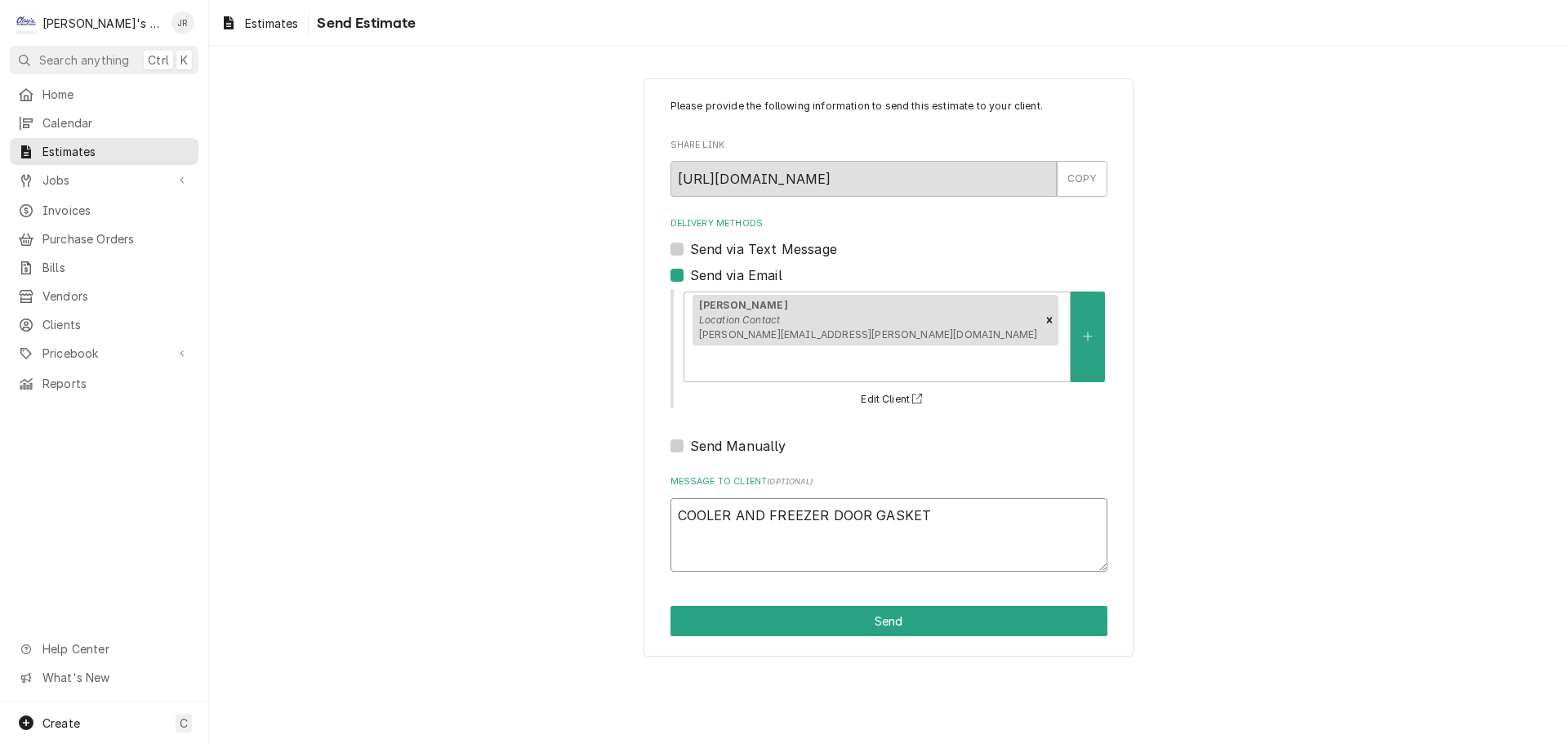
type textarea "COOLER AND FREEZER DOOR GASKET"
type textarea "x"
type textarea "COOLER AND FREEZER DOOR GASKET E"
type textarea "x"
type textarea "COOLER AND FREEZER DOOR GASKET ES"
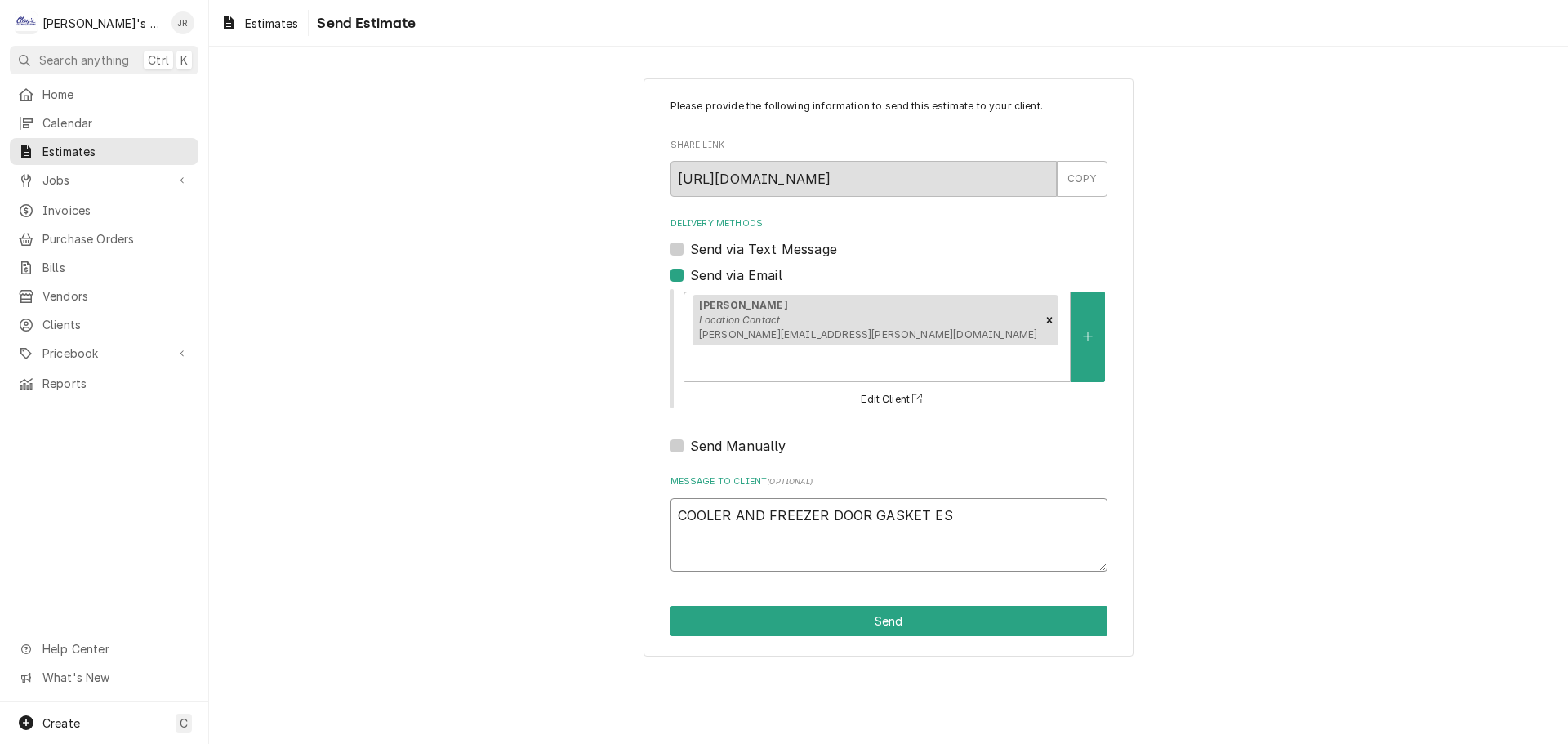
type textarea "x"
type textarea "COOLER AND FREEZER DOOR GASKET EST"
type textarea "x"
type textarea "COOLER AND FREEZER DOOR GASKET ESTI"
type textarea "x"
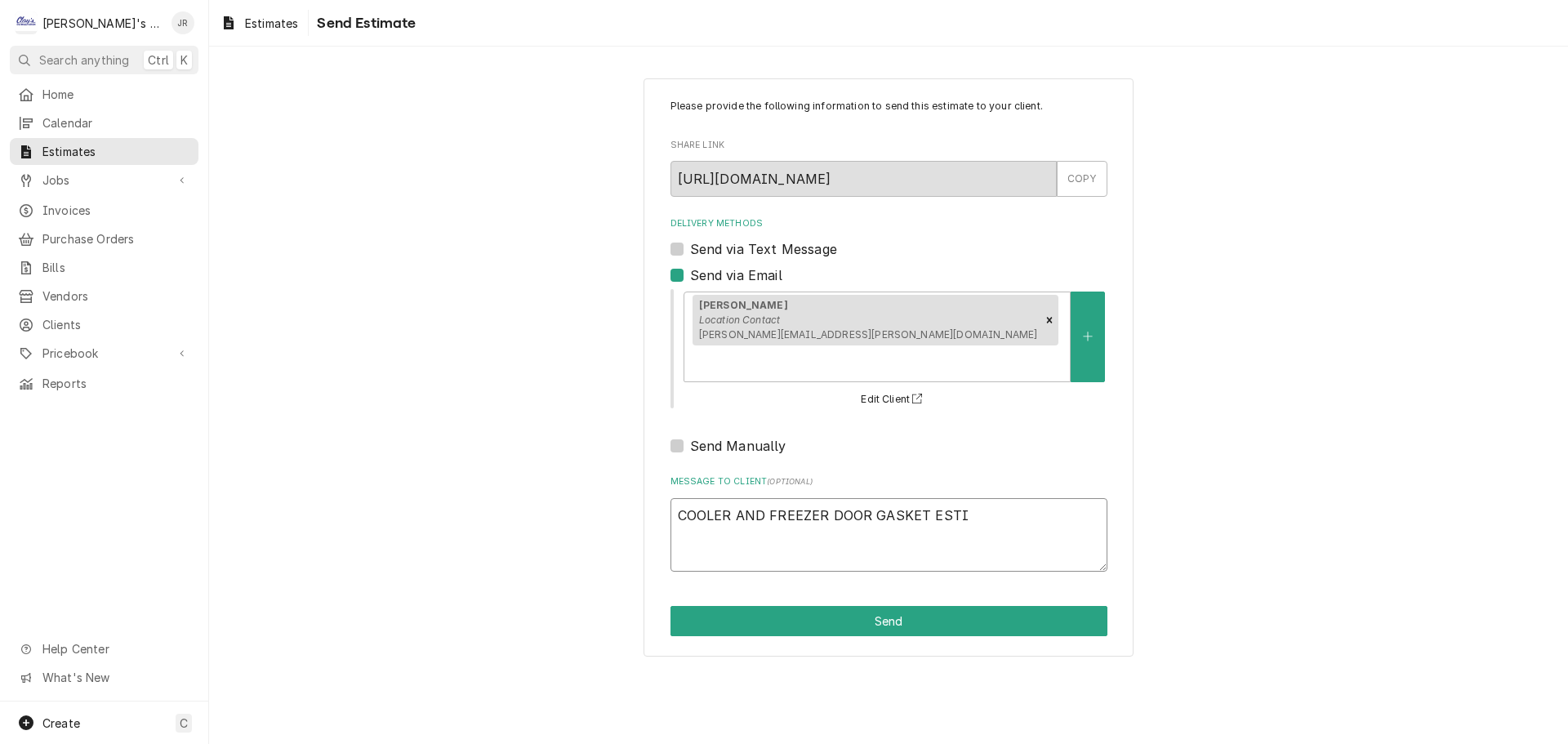
type textarea "COOLER AND FREEZER DOOR GASKET ESTIM"
type textarea "x"
type textarea "COOLER AND FREEZER DOOR GASKET ESTIMA"
type textarea "x"
type textarea "COOLER AND FREEZER DOOR GASKET ESTIMAT"
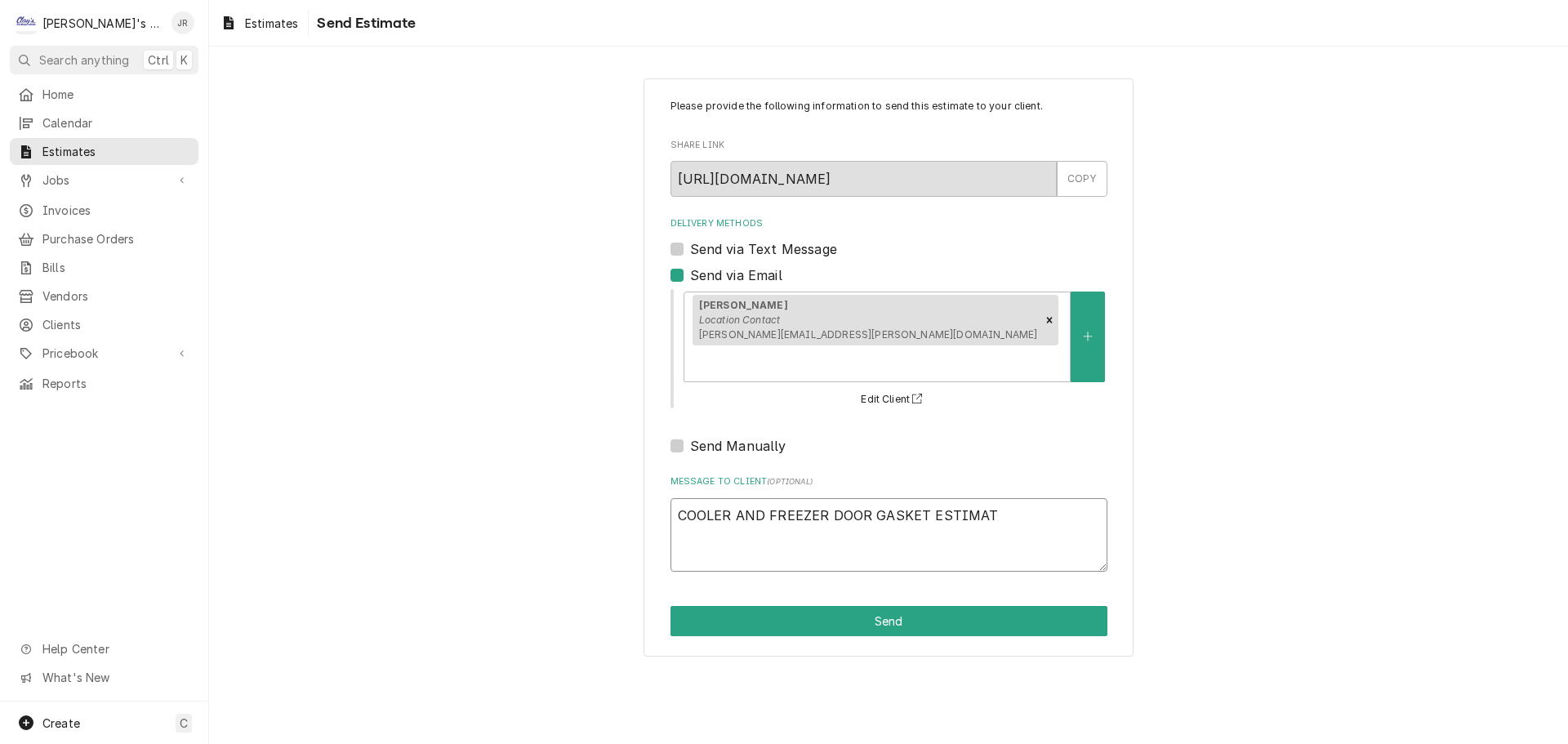
type textarea "x"
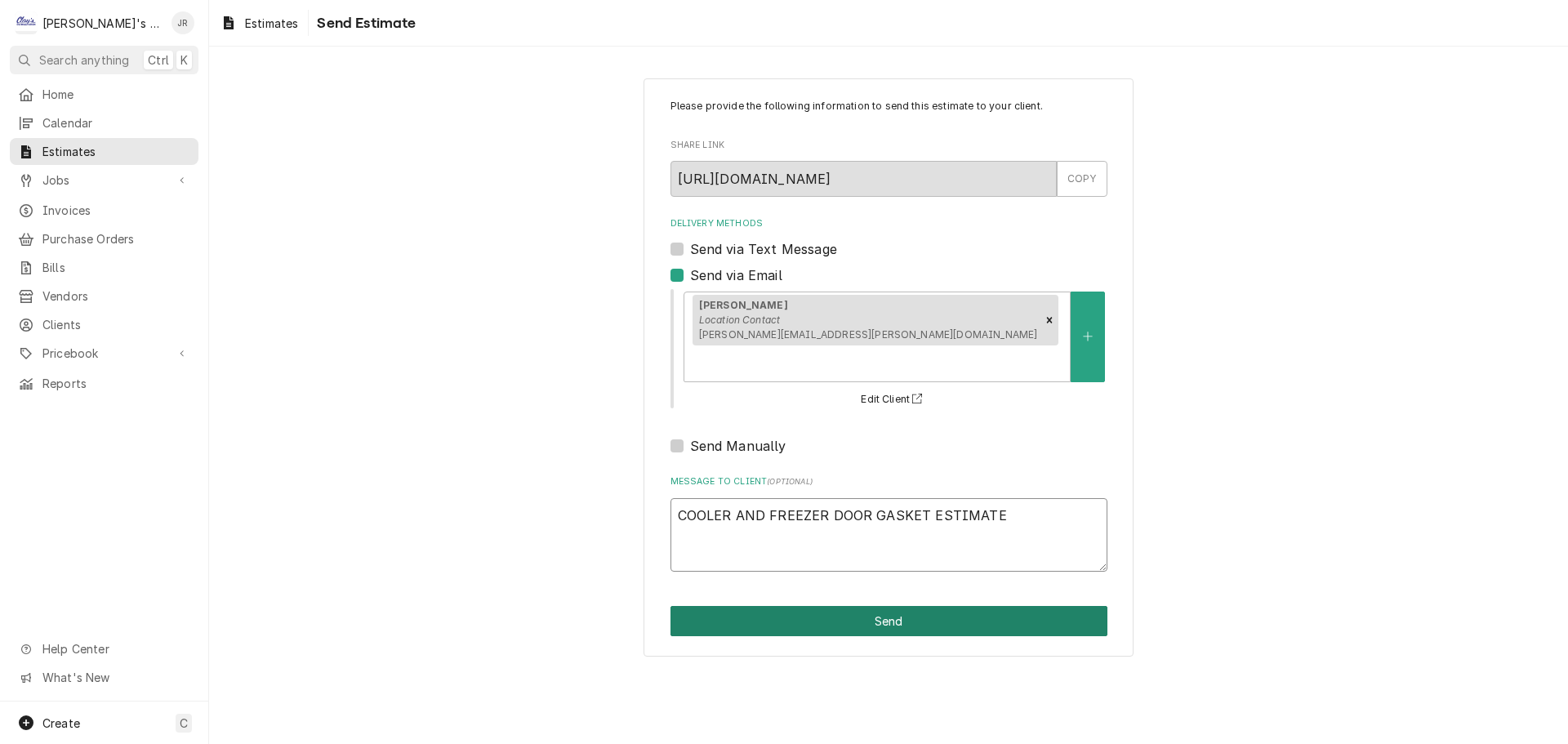
type textarea "COOLER AND FREEZER DOOR GASKET ESTIMATE"
click at [762, 606] on button "Send" at bounding box center [888, 622] width 437 height 30
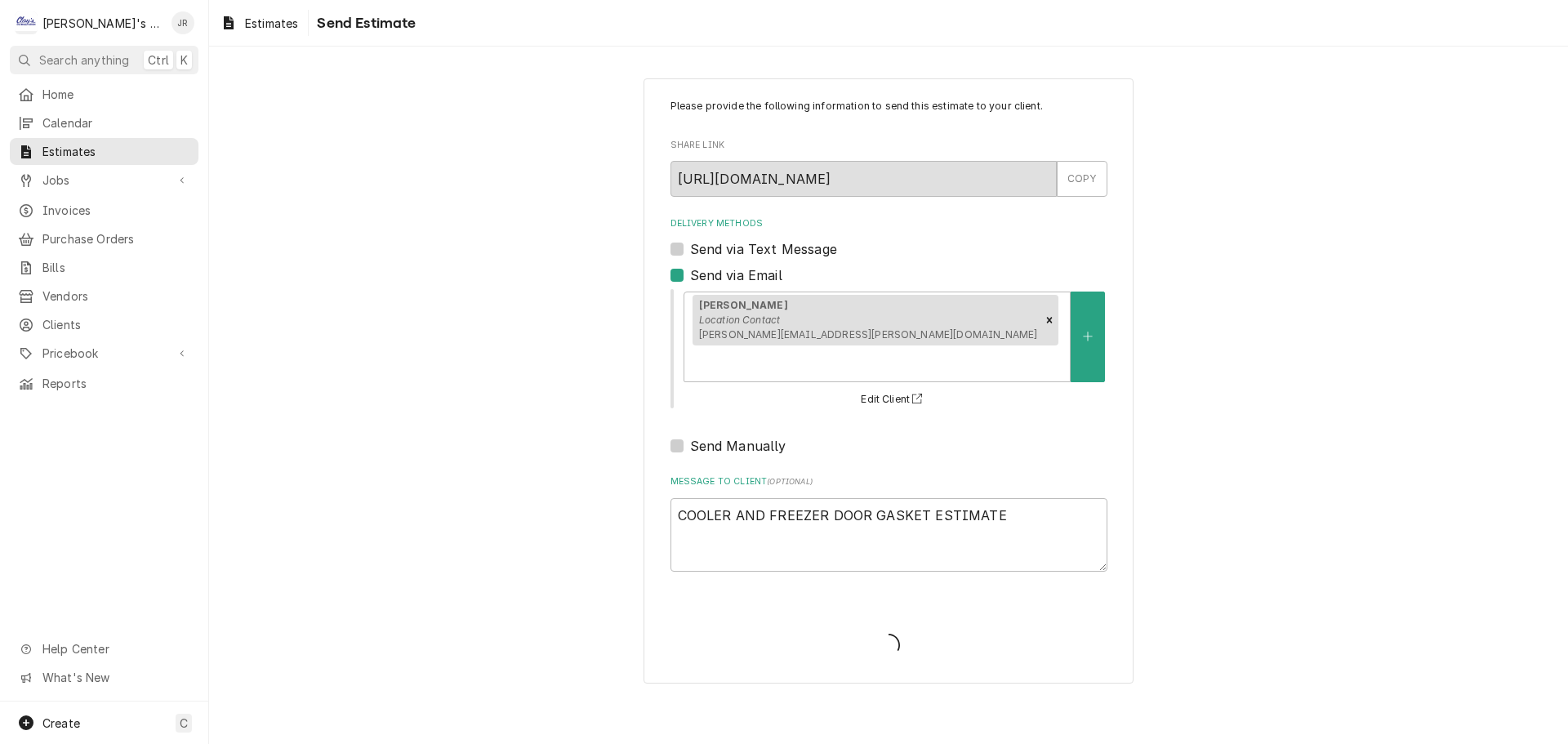
type textarea "x"
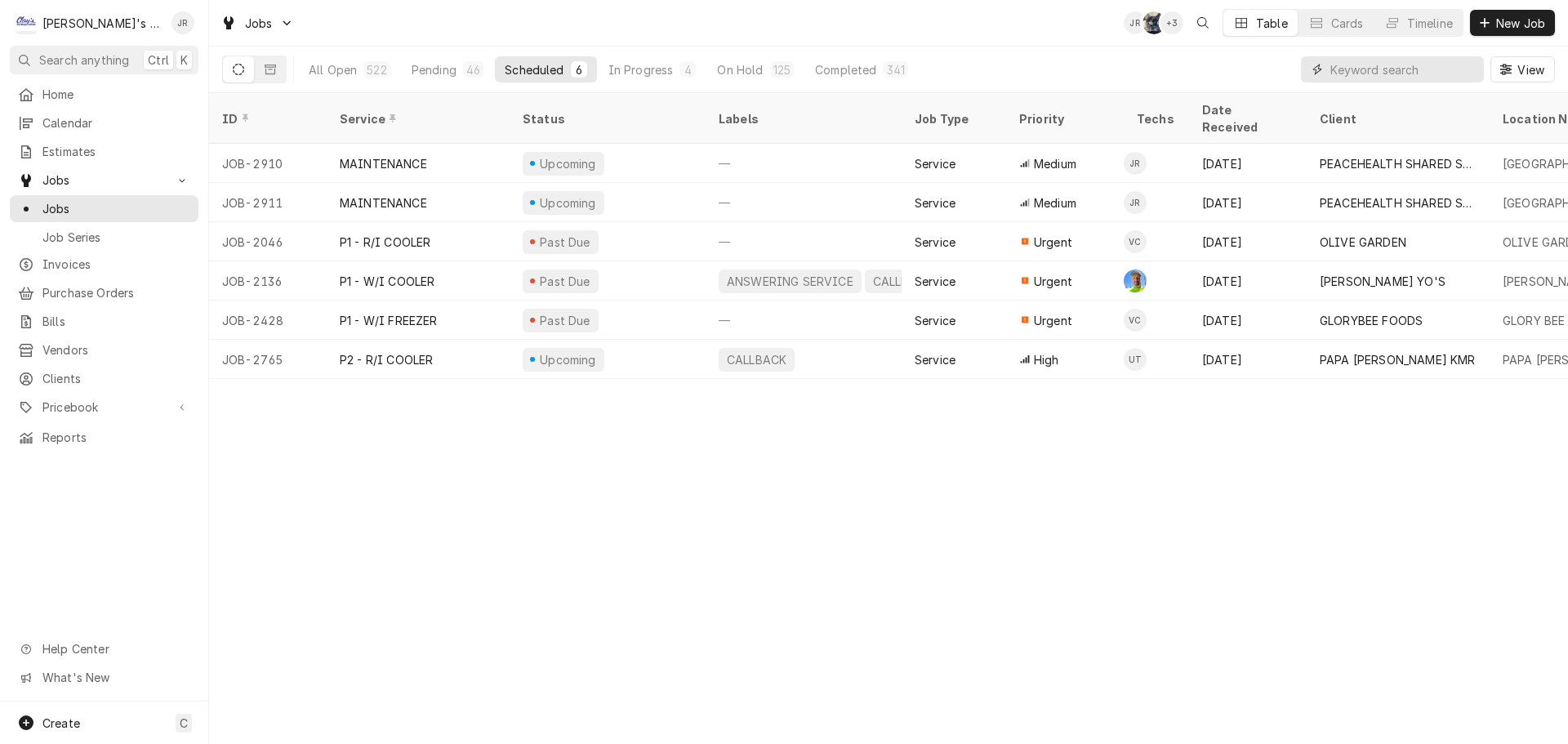
click at [1380, 70] on input "Dynamic Content Wrapper" at bounding box center [1402, 69] width 145 height 26
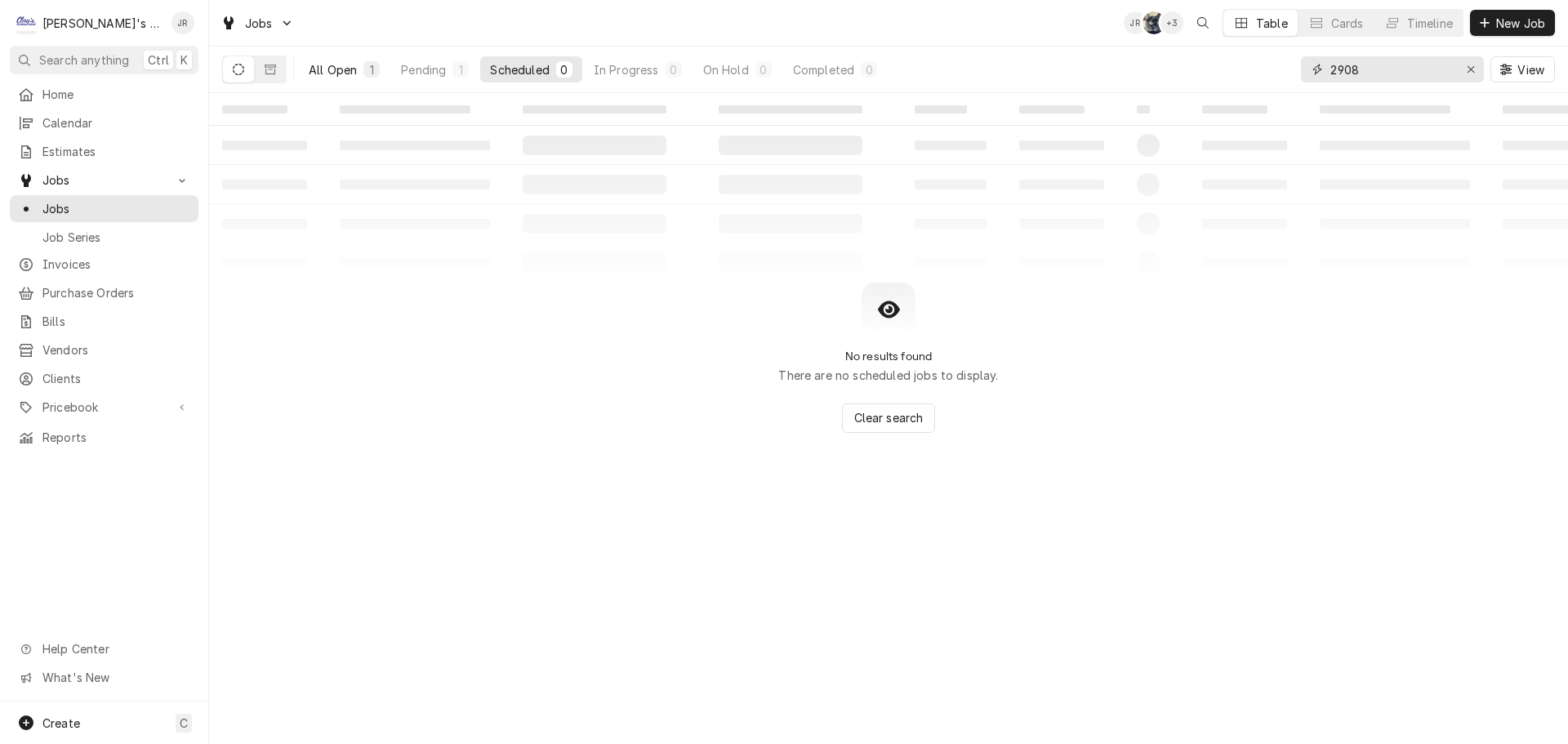
type input "2908"
click at [345, 81] on button "All Open 1" at bounding box center [344, 69] width 91 height 26
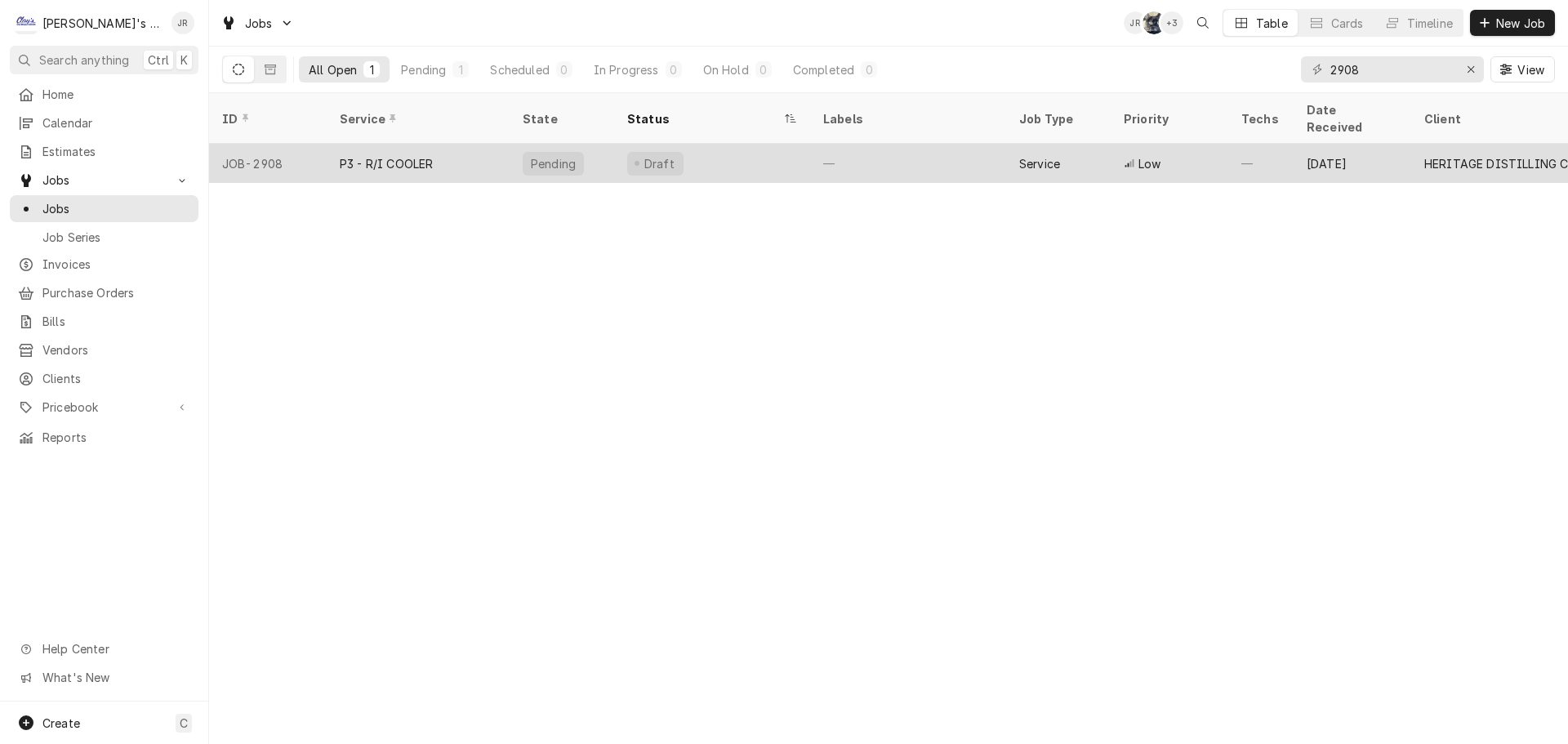
click at [716, 148] on div "Draft" at bounding box center [712, 163] width 196 height 39
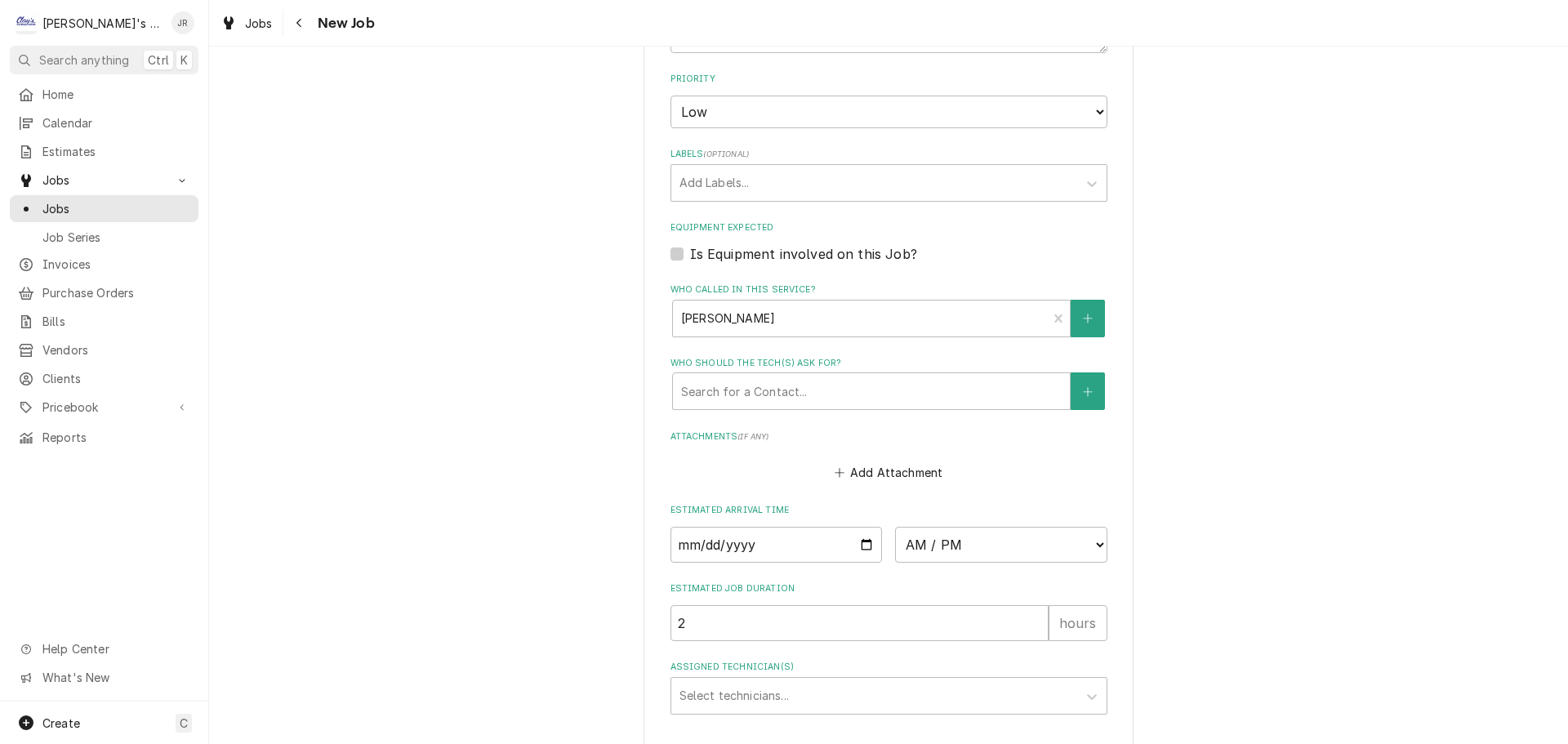
scroll to position [898, 0]
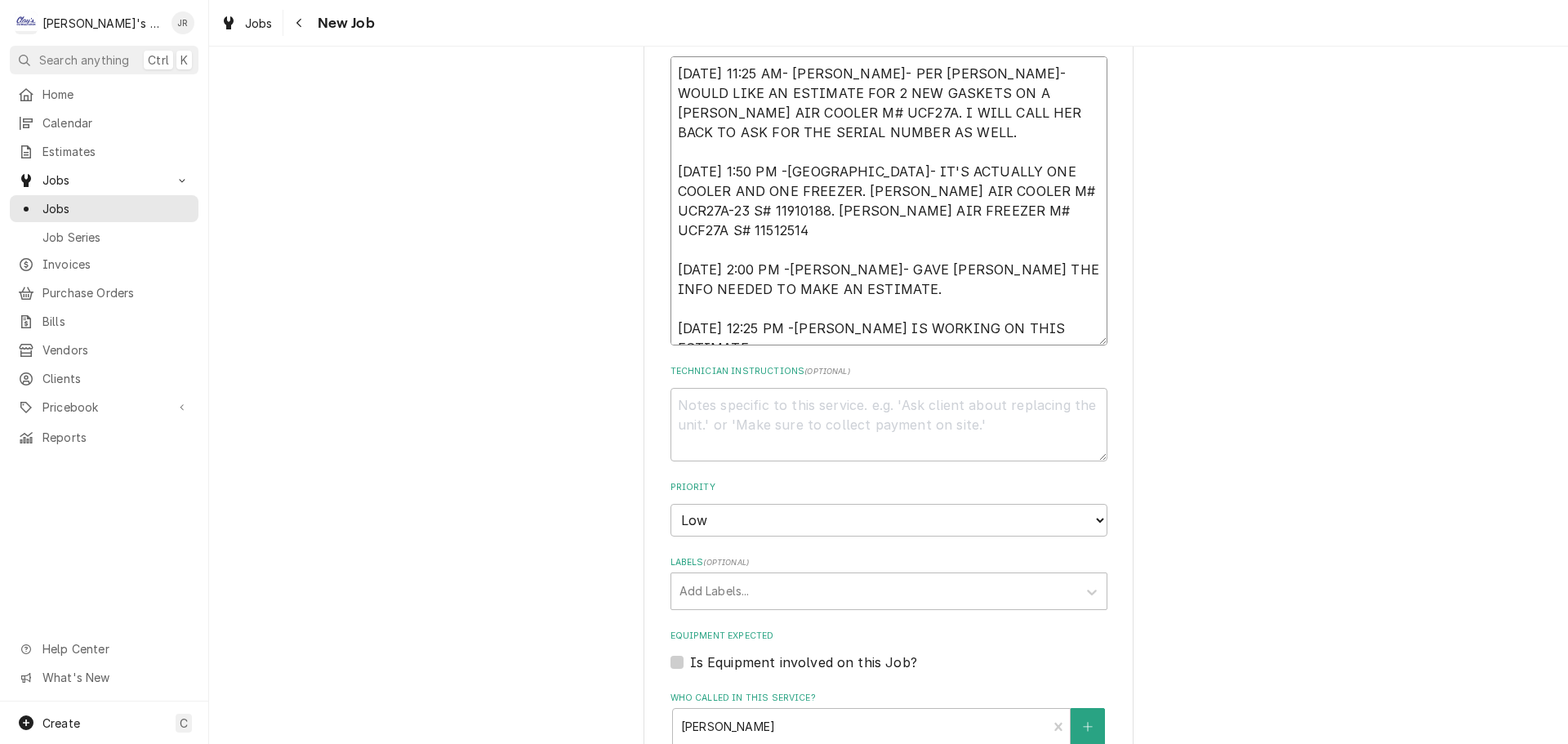
click at [771, 308] on textarea "[DATE] 11:25 AM- [PERSON_NAME]- PER [PERSON_NAME]- WOULD LIKE AN ESTIMATE FOR 2…" at bounding box center [888, 200] width 437 height 289
type textarea "x"
type textarea "[DATE] 11:25 AM- [PERSON_NAME]- PER [PERSON_NAME]- WOULD LIKE AN ESTIMATE FOR 2…"
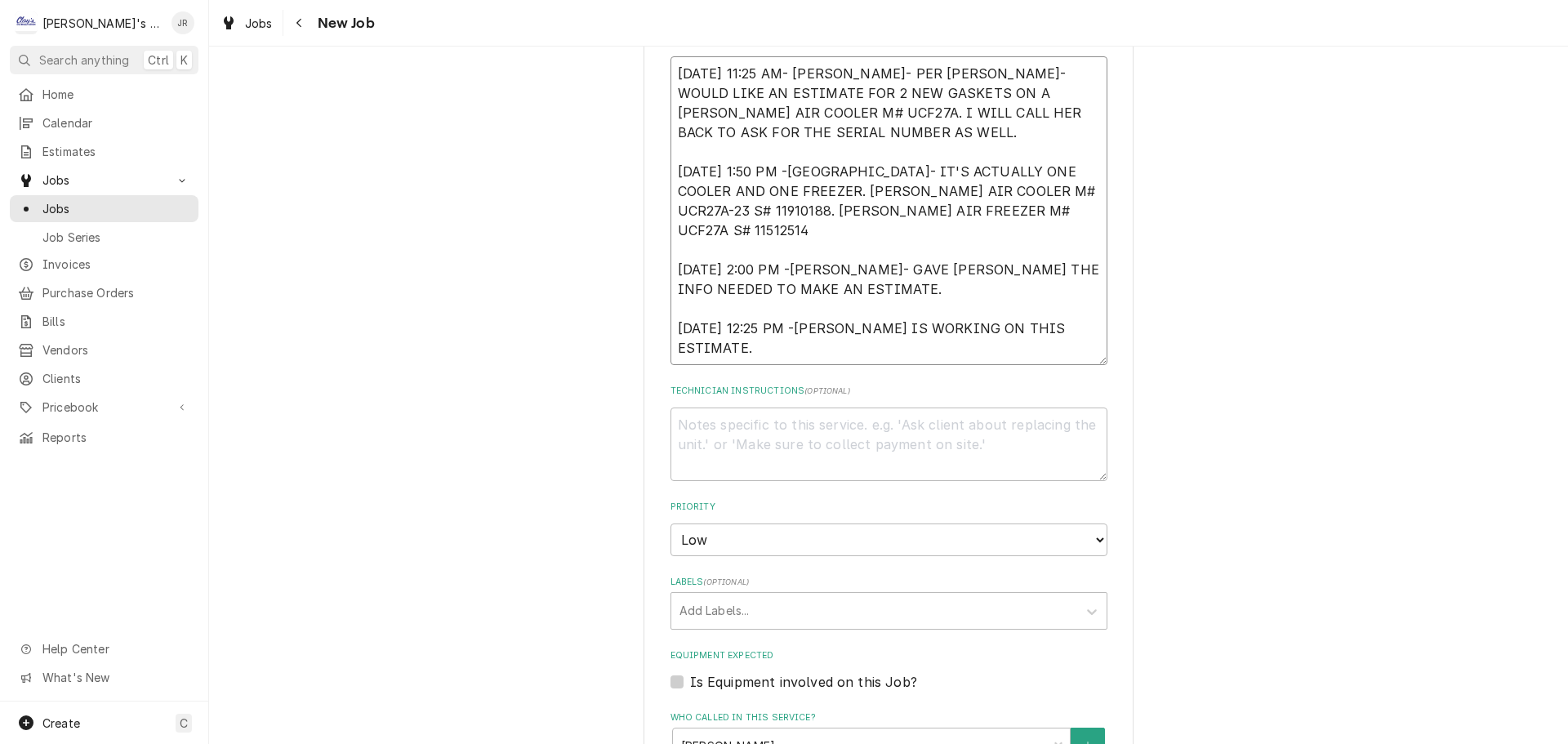
type textarea "x"
type textarea "[DATE] 11:25 AM- [PERSON_NAME]- PER [PERSON_NAME]- WOULD LIKE AN ESTIMATE FOR 2…"
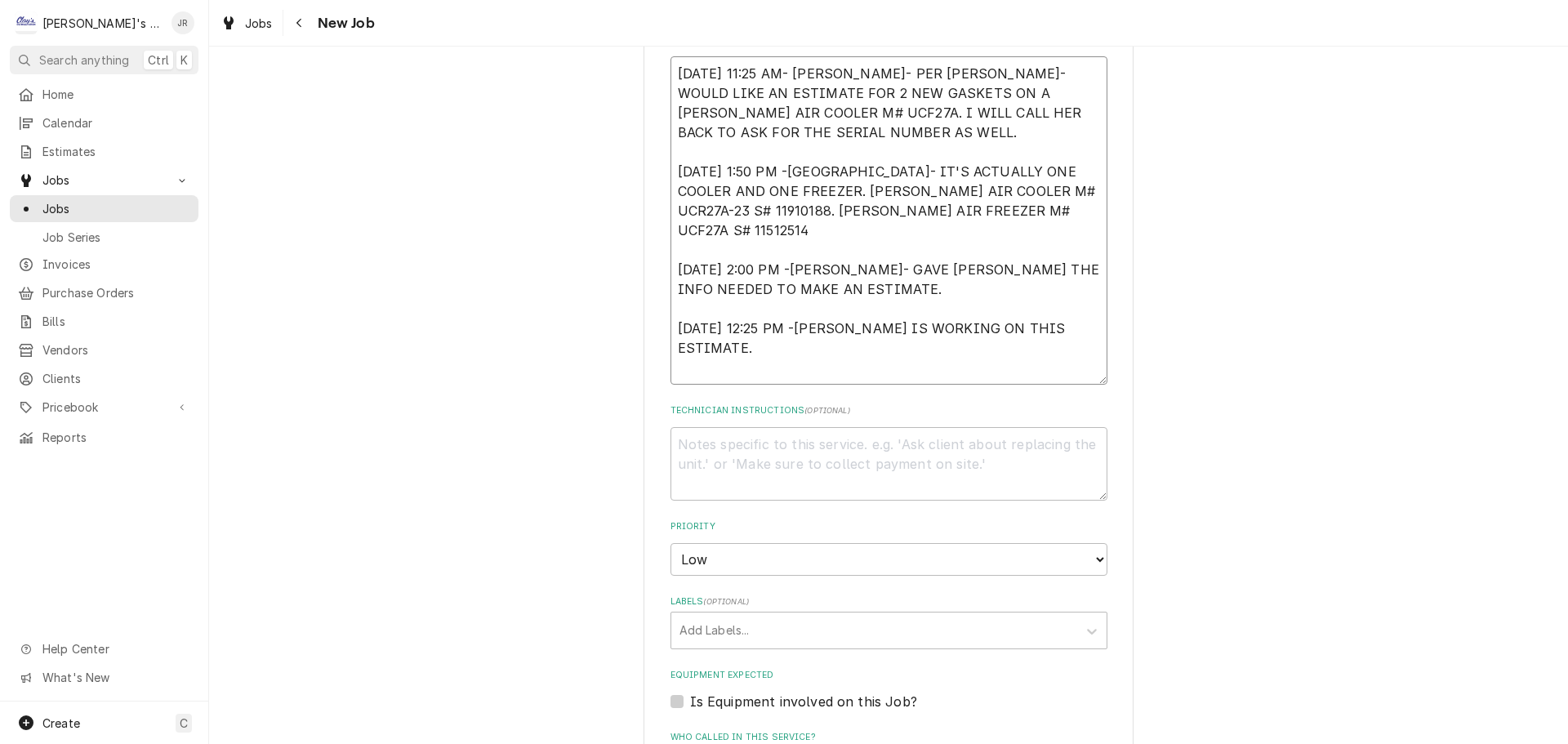
type textarea "x"
type textarea "[DATE] 11:25 AM- [PERSON_NAME]- PER [PERSON_NAME]- WOULD LIKE AN ESTIMATE FOR 2…"
type textarea "x"
type textarea "[DATE] 11:25 AM- [PERSON_NAME]- PER [PERSON_NAME]- WOULD LIKE AN ESTIMATE FOR 2…"
type textarea "x"
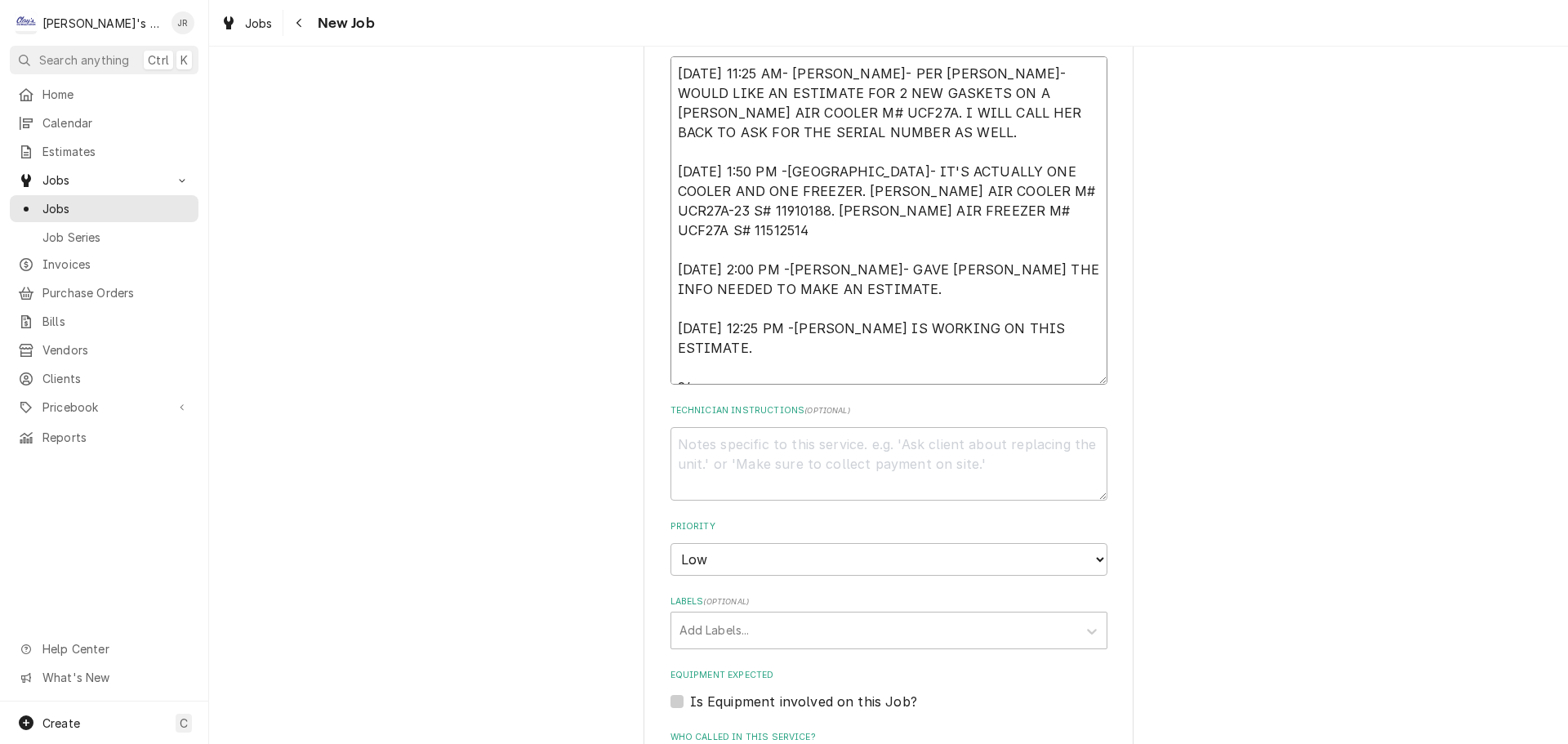
type textarea "[DATE] 11:25 AM- [PERSON_NAME]- PER [PERSON_NAME]- WOULD LIKE AN ESTIMATE FOR 2…"
type textarea "x"
type textarea "[DATE] 11:25 AM- [PERSON_NAME]- PER [PERSON_NAME]- WOULD LIKE AN ESTIMATE FOR 2…"
type textarea "x"
type textarea "[DATE] 11:25 AM- [PERSON_NAME]- PER [PERSON_NAME]- WOULD LIKE AN ESTIMATE FOR 2…"
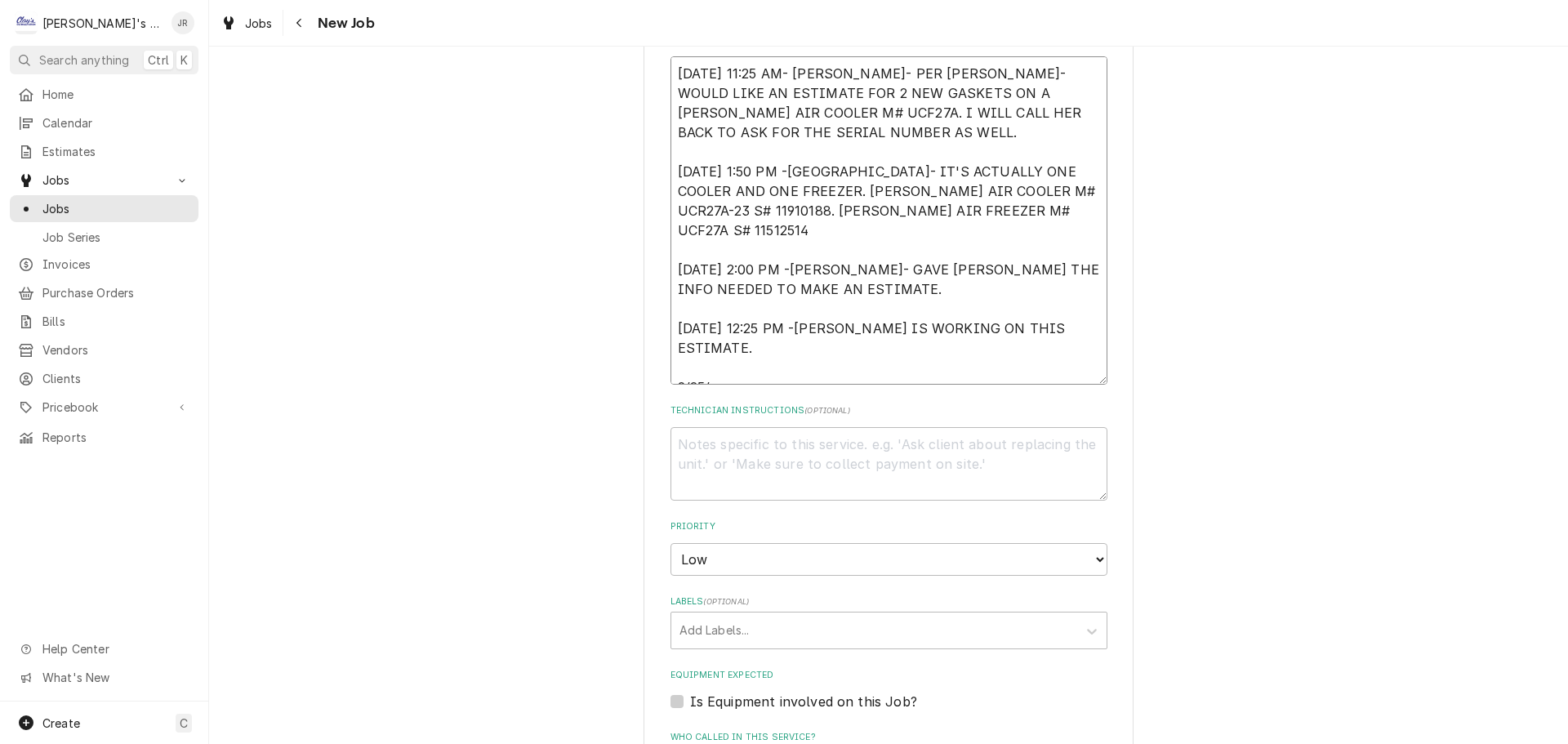
type textarea "x"
type textarea "[DATE] 11:25 AM- [PERSON_NAME]- PER [PERSON_NAME]- WOULD LIKE AN ESTIMATE FOR 2…"
type textarea "x"
type textarea "[DATE] 11:25 AM- [PERSON_NAME]- PER [PERSON_NAME]- WOULD LIKE AN ESTIMATE FOR 2…"
type textarea "x"
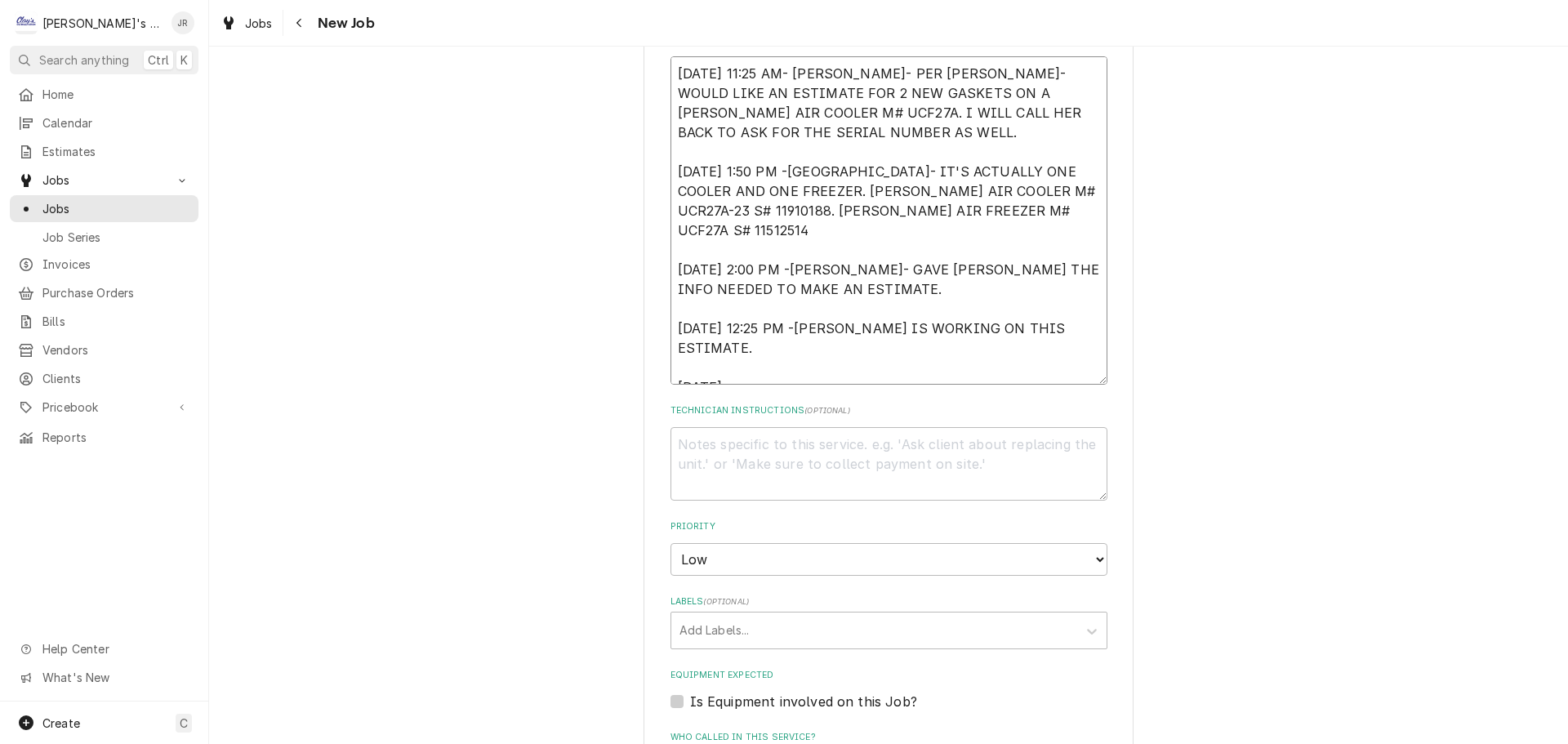
type textarea "[DATE] 11:25 AM- [PERSON_NAME]- PER [PERSON_NAME]- WOULD LIKE AN ESTIMATE FOR 2…"
type textarea "x"
type textarea "[DATE] 11:25 AM- [PERSON_NAME]- PER [PERSON_NAME]- WOULD LIKE AN ESTIMATE FOR 2…"
type textarea "x"
type textarea "[DATE] 11:25 AM- [PERSON_NAME]- PER [PERSON_NAME]- WOULD LIKE AN ESTIMATE FOR 2…"
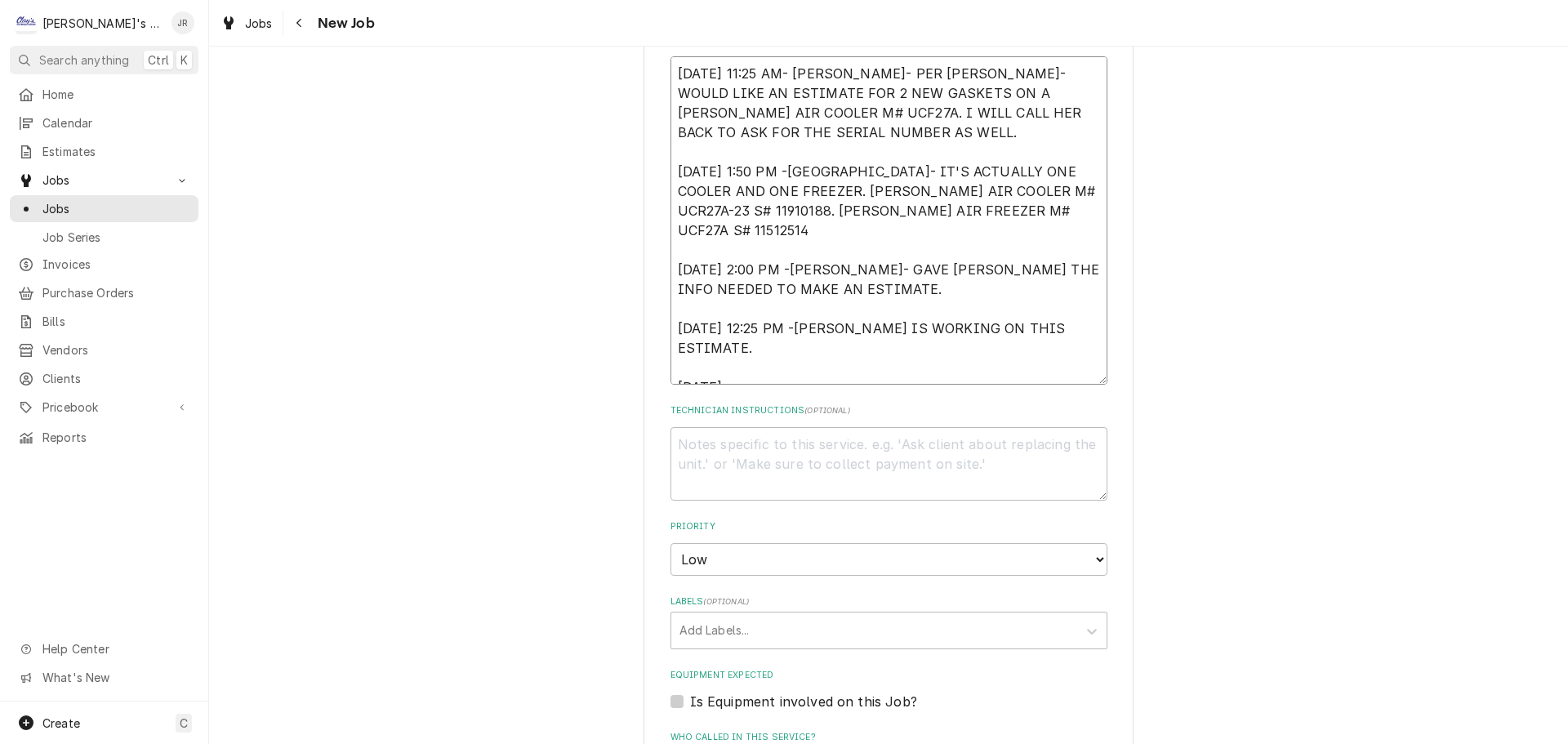
type textarea "x"
type textarea "[DATE] 11:25 AM- [PERSON_NAME]- PER [PERSON_NAME]- WOULD LIKE AN ESTIMATE FOR 2…"
type textarea "x"
type textarea "[DATE] 11:25 AM- [PERSON_NAME]- PER [PERSON_NAME]- WOULD LIKE AN ESTIMATE FOR 2…"
type textarea "x"
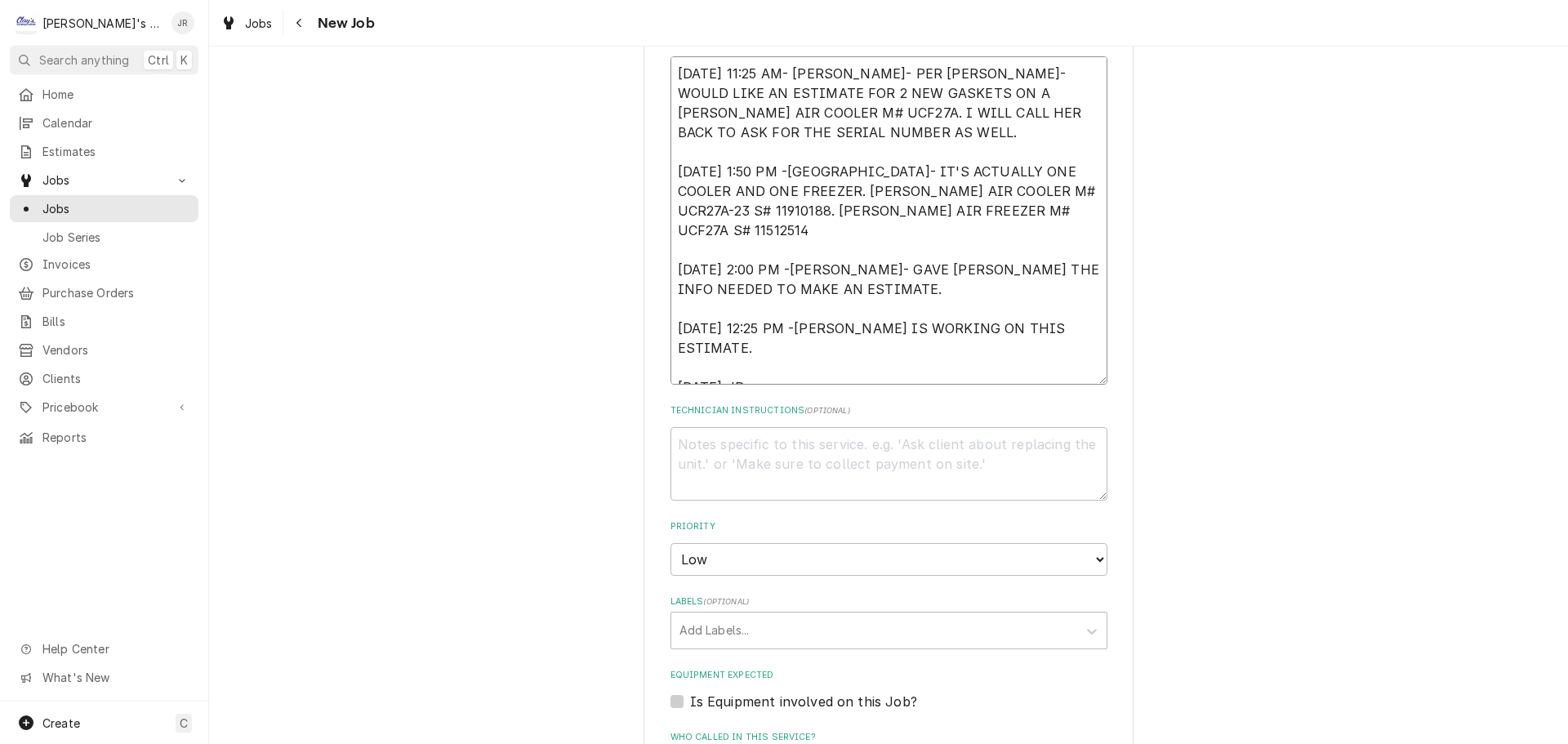
type textarea "[DATE] 11:25 AM- [PERSON_NAME]- PER [PERSON_NAME]- WOULD LIKE AN ESTIMATE FOR 2…"
type textarea "x"
type textarea "[DATE] 11:25 AM- [PERSON_NAME]- PER [PERSON_NAME]- WOULD LIKE AN ESTIMATE FOR 2…"
type textarea "x"
type textarea "[DATE] 11:25 AM- [PERSON_NAME]- PER [PERSON_NAME]- WOULD LIKE AN ESTIMATE FOR 2…"
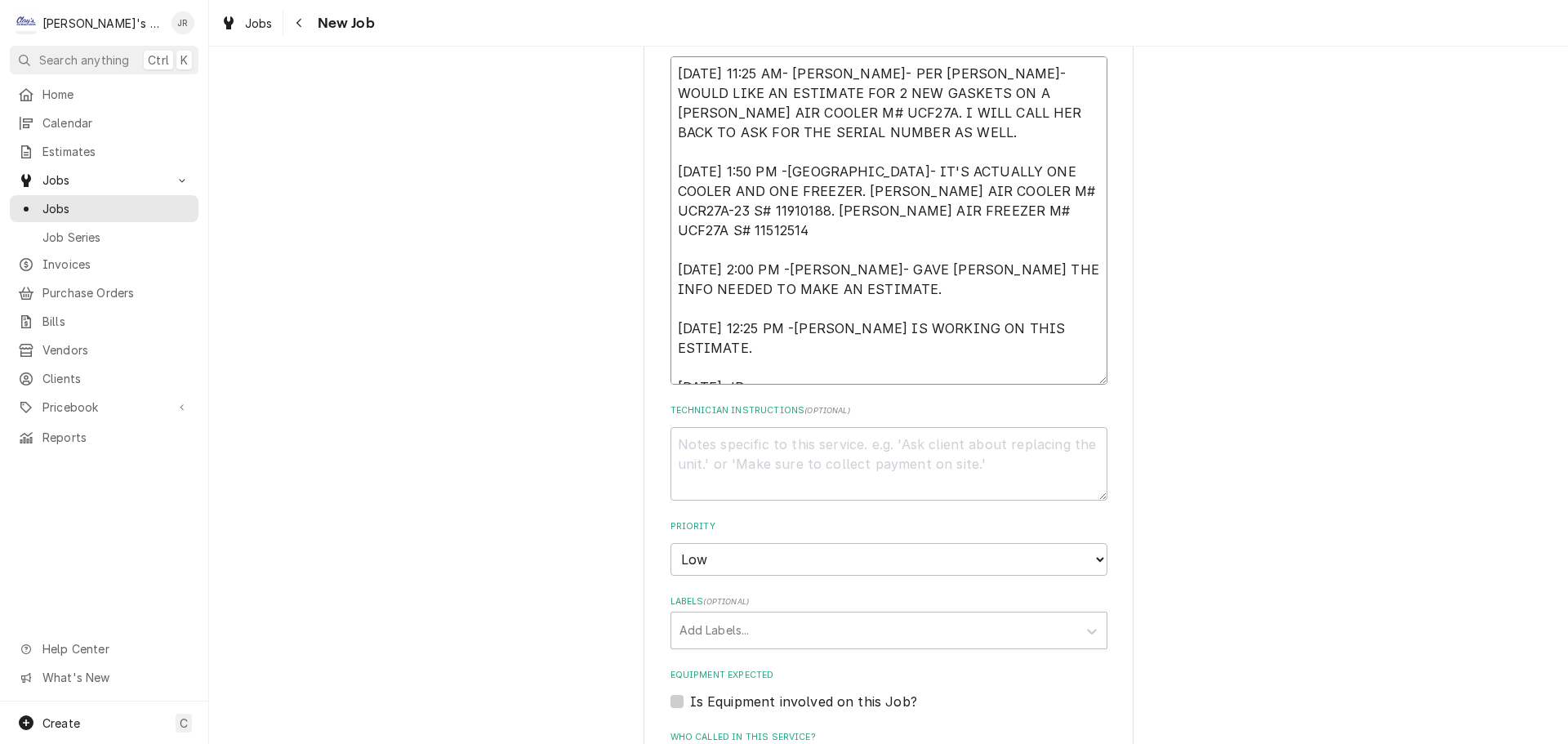
type textarea "x"
type textarea "[DATE] 11:25 AM- [PERSON_NAME]- PER [PERSON_NAME]- WOULD LIKE AN ESTIMATE FOR 2…"
type textarea "x"
type textarea "[DATE] 11:25 AM- [PERSON_NAME]- PER [PERSON_NAME]- WOULD LIKE AN ESTIMATE FOR 2…"
type textarea "x"
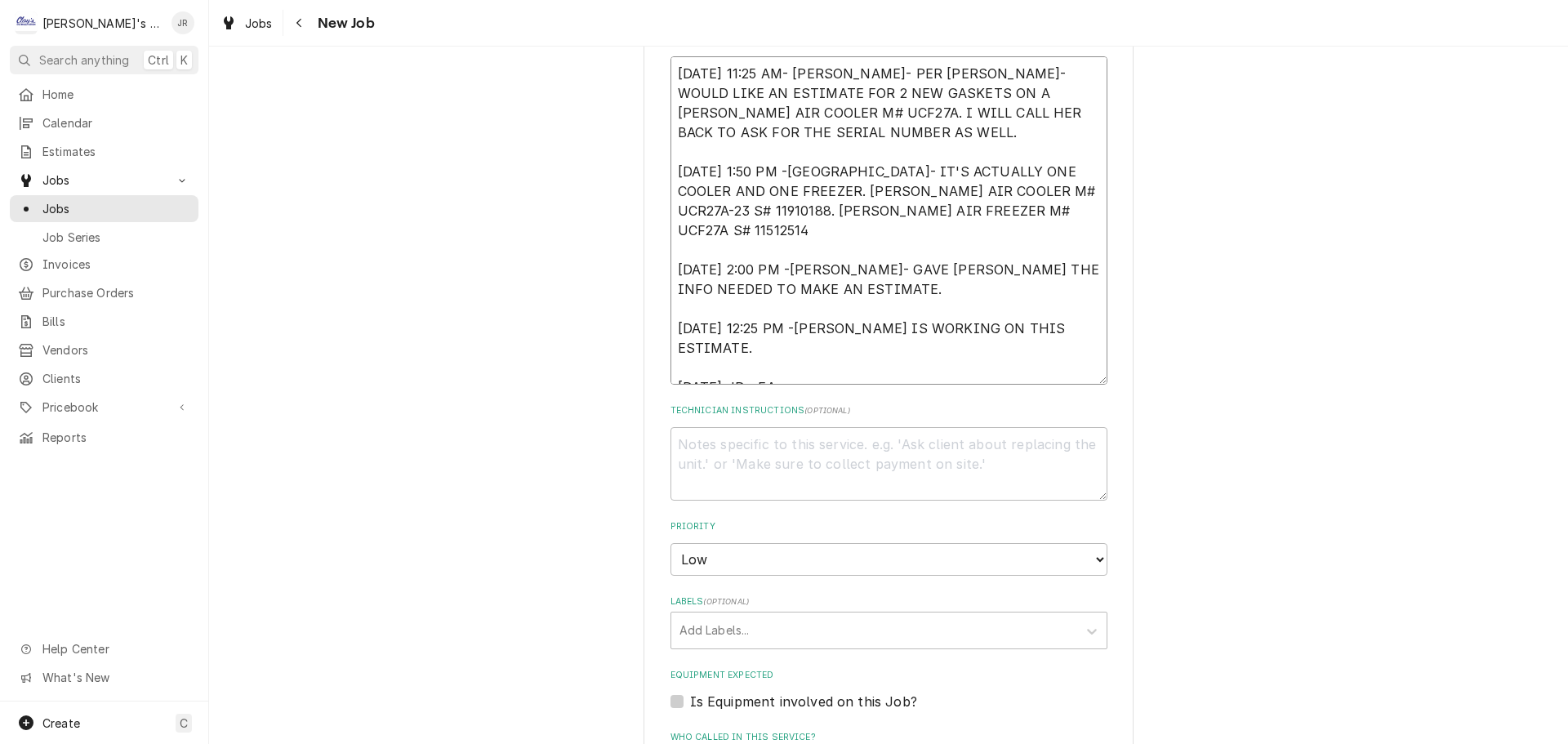
type textarea "[DATE] 11:25 AM- [PERSON_NAME]- PER [PERSON_NAME]- WOULD LIKE AN ESTIMATE FOR 2…"
type textarea "x"
type textarea "[DATE] 11:25 AM- [PERSON_NAME]- PER [PERSON_NAME]- WOULD LIKE AN ESTIMATE FOR 2…"
type textarea "x"
type textarea "[DATE] 11:25 AM- [PERSON_NAME]- PER [PERSON_NAME]- WOULD LIKE AN ESTIMATE FOR 2…"
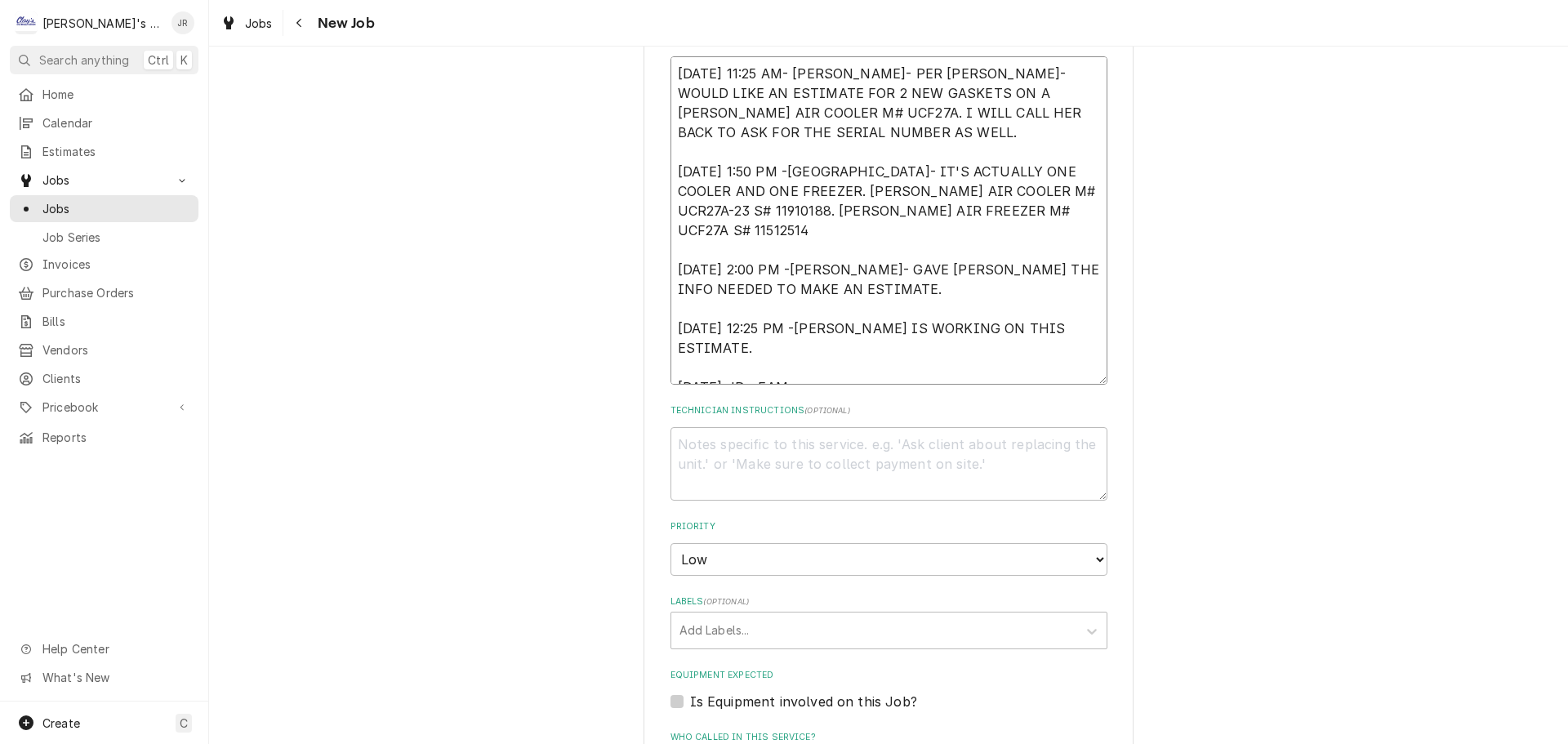
type textarea "x"
type textarea "[DATE] 11:25 AM- [PERSON_NAME]- PER [PERSON_NAME]- WOULD LIKE AN ESTIMATE FOR 2…"
type textarea "x"
type textarea "[DATE] 11:25 AM- [PERSON_NAME]- PER [PERSON_NAME]- WOULD LIKE AN ESTIMATE FOR 2…"
type textarea "x"
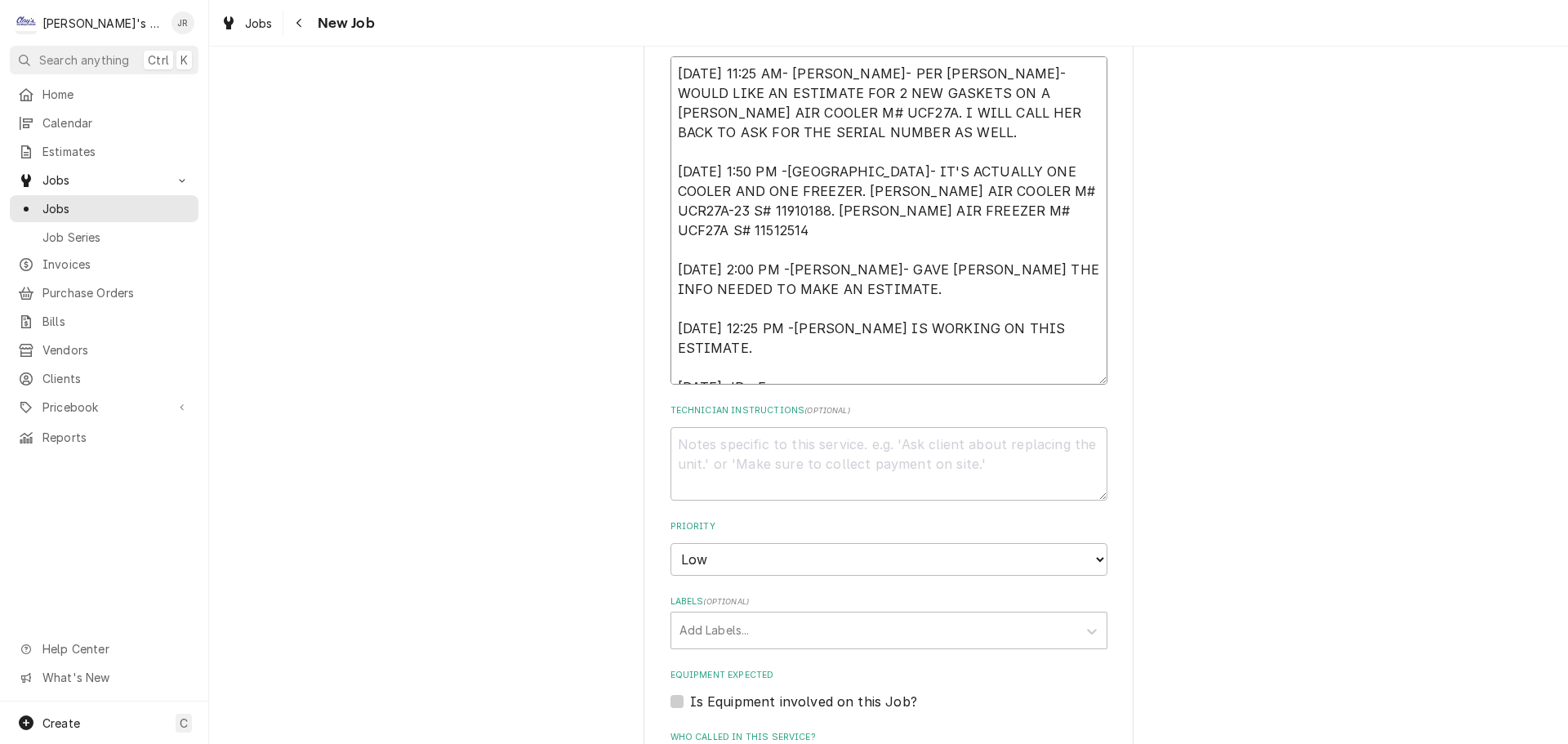
type textarea "[DATE] 11:25 AM- [PERSON_NAME]- PER [PERSON_NAME]- WOULD LIKE AN ESTIMATE FOR 2…"
type textarea "x"
type textarea "[DATE] 11:25 AM- [PERSON_NAME]- PER [PERSON_NAME]- WOULD LIKE AN ESTIMATE FOR 2…"
type textarea "x"
type textarea "[DATE] 11:25 AM- [PERSON_NAME]- PER [PERSON_NAME]- WOULD LIKE AN ESTIMATE FOR 2…"
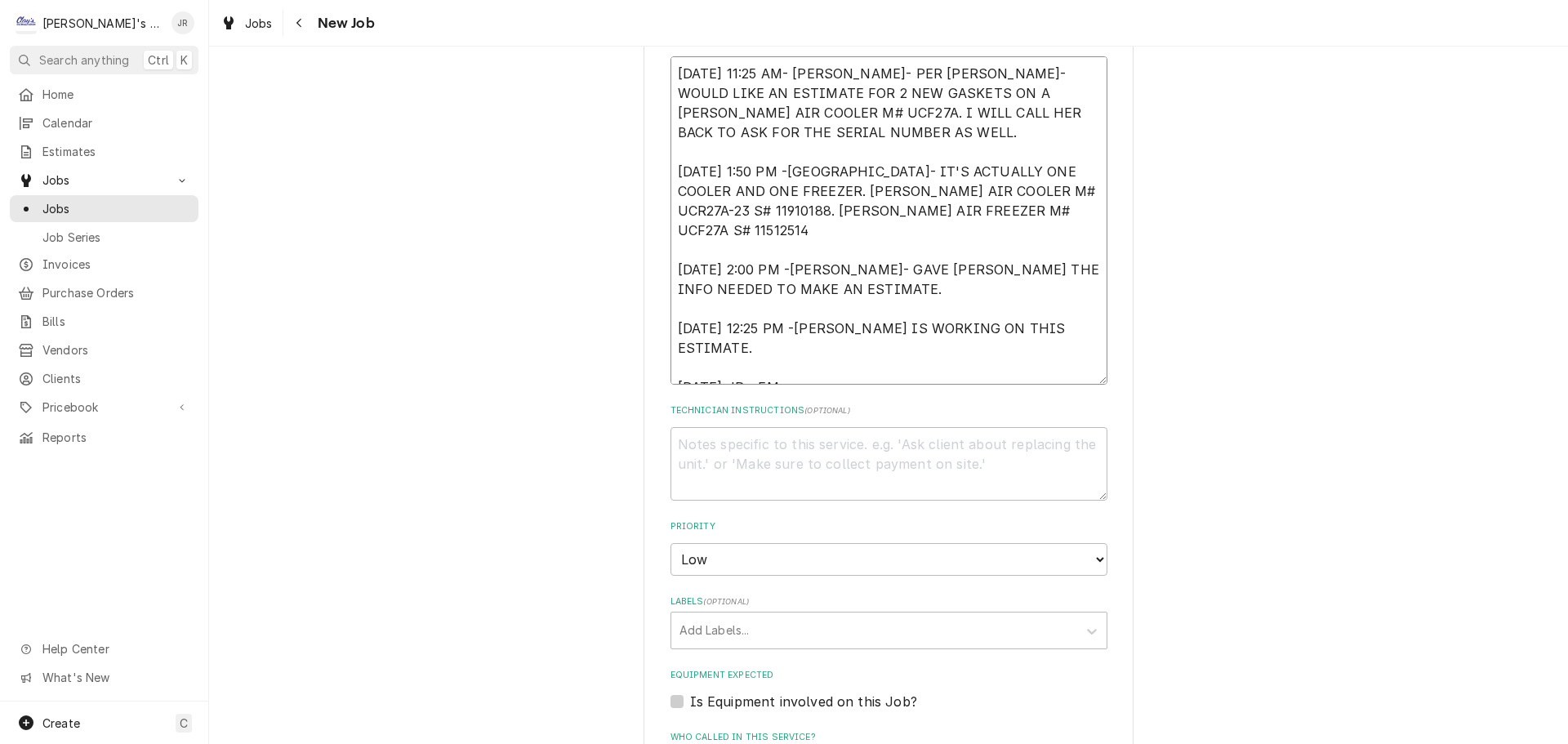
type textarea "x"
type textarea "[DATE] 11:25 AM- [PERSON_NAME]- PER [PERSON_NAME]- WOULD LIKE AN ESTIMATE FOR 2…"
type textarea "x"
type textarea "[DATE] 11:25 AM- [PERSON_NAME]- PER [PERSON_NAME]- WOULD LIKE AN ESTIMATE FOR 2…"
type textarea "x"
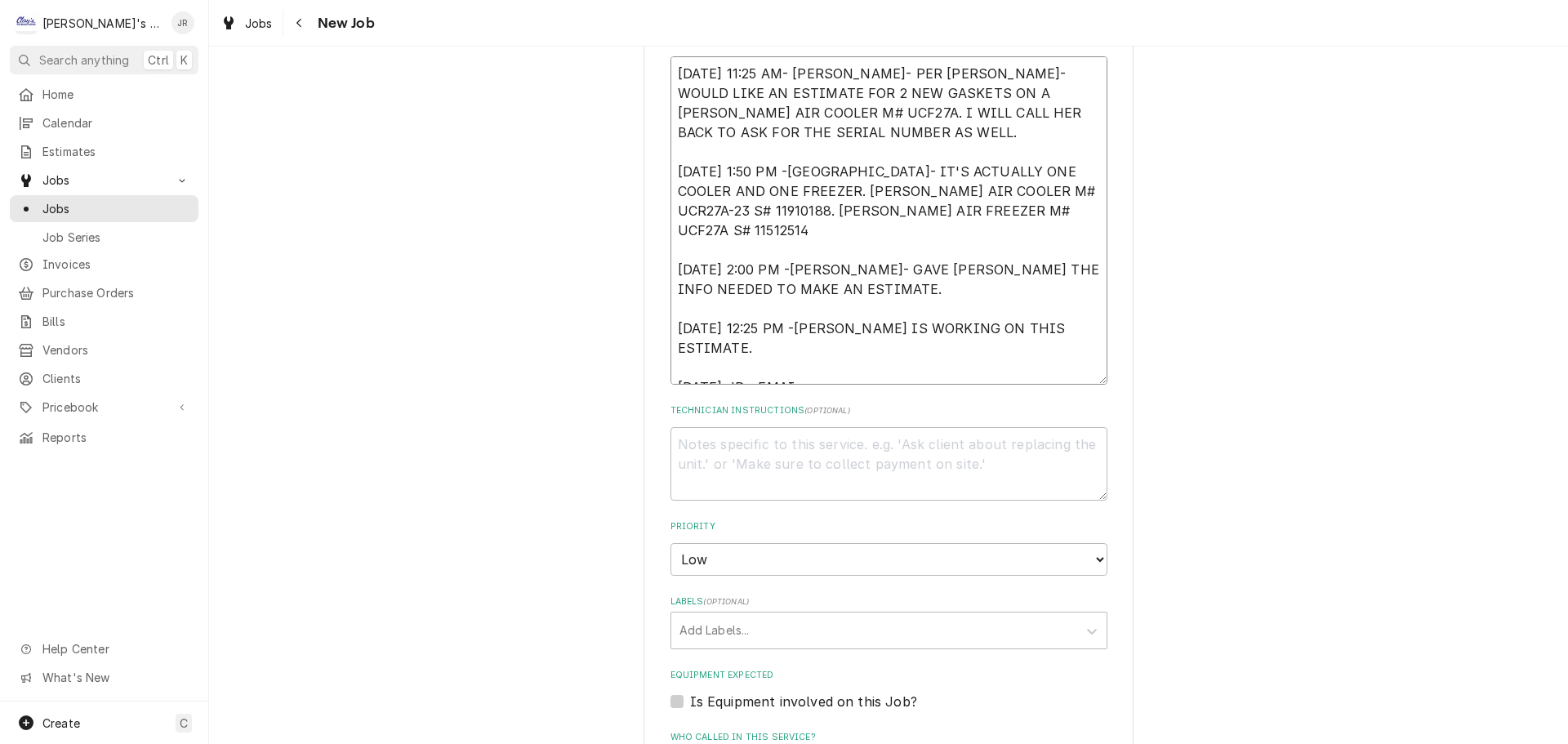
type textarea "[DATE] 11:25 AM- [PERSON_NAME]- PER [PERSON_NAME]- WOULD LIKE AN ESTIMATE FOR 2…"
type textarea "x"
type textarea "[DATE] 11:25 AM- [PERSON_NAME]- PER [PERSON_NAME]- WOULD LIKE AN ESTIMATE FOR 2…"
type textarea "x"
type textarea "[DATE] 11:25 AM- [PERSON_NAME]- PER [PERSON_NAME]- WOULD LIKE AN ESTIMATE FOR 2…"
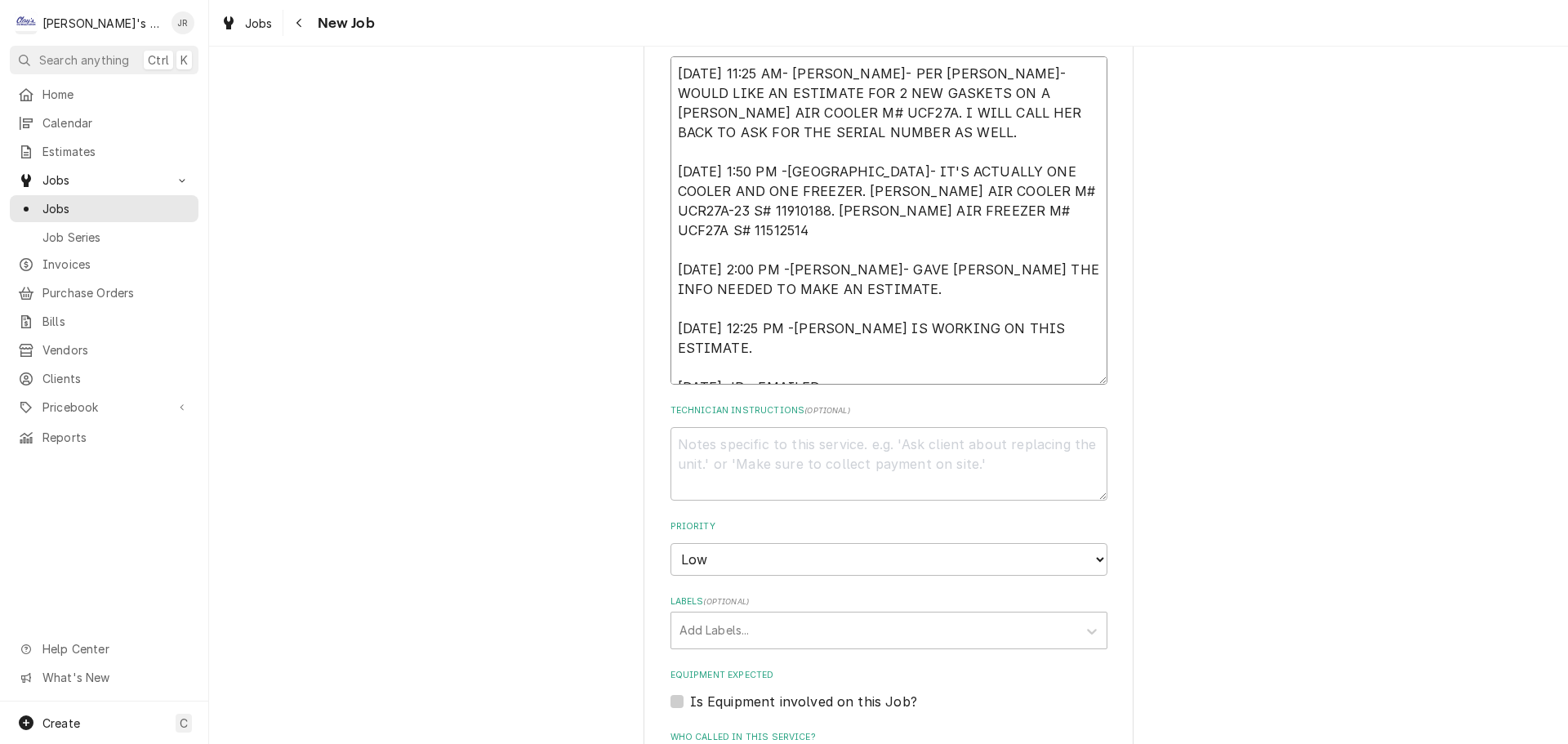
type textarea "x"
type textarea "[DATE] 11:25 AM- [PERSON_NAME]- PER [PERSON_NAME]- WOULD LIKE AN ESTIMATE FOR 2…"
type textarea "x"
type textarea "[DATE] 11:25 AM- [PERSON_NAME]- PER [PERSON_NAME]- WOULD LIKE AN ESTIMATE FOR 2…"
type textarea "x"
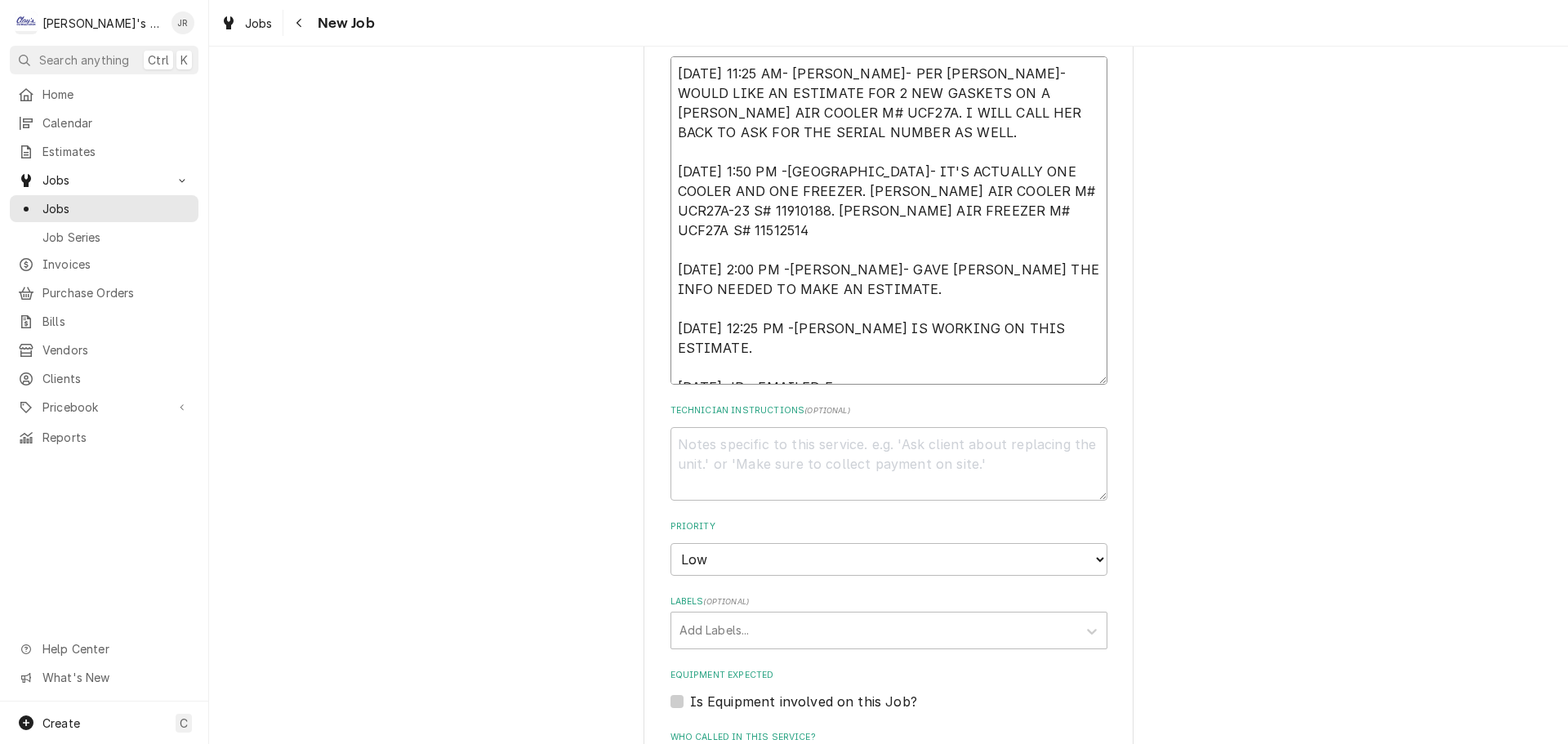
type textarea "[DATE] 11:25 AM- [PERSON_NAME]- PER [PERSON_NAME]- WOULD LIKE AN ESTIMATE FOR 2…"
type textarea "x"
type textarea "[DATE] 11:25 AM- [PERSON_NAME]- PER [PERSON_NAME]- WOULD LIKE AN ESTIMATE FOR 2…"
type textarea "x"
type textarea "[DATE] 11:25 AM- [PERSON_NAME]- PER [PERSON_NAME]- WOULD LIKE AN ESTIMATE FOR 2…"
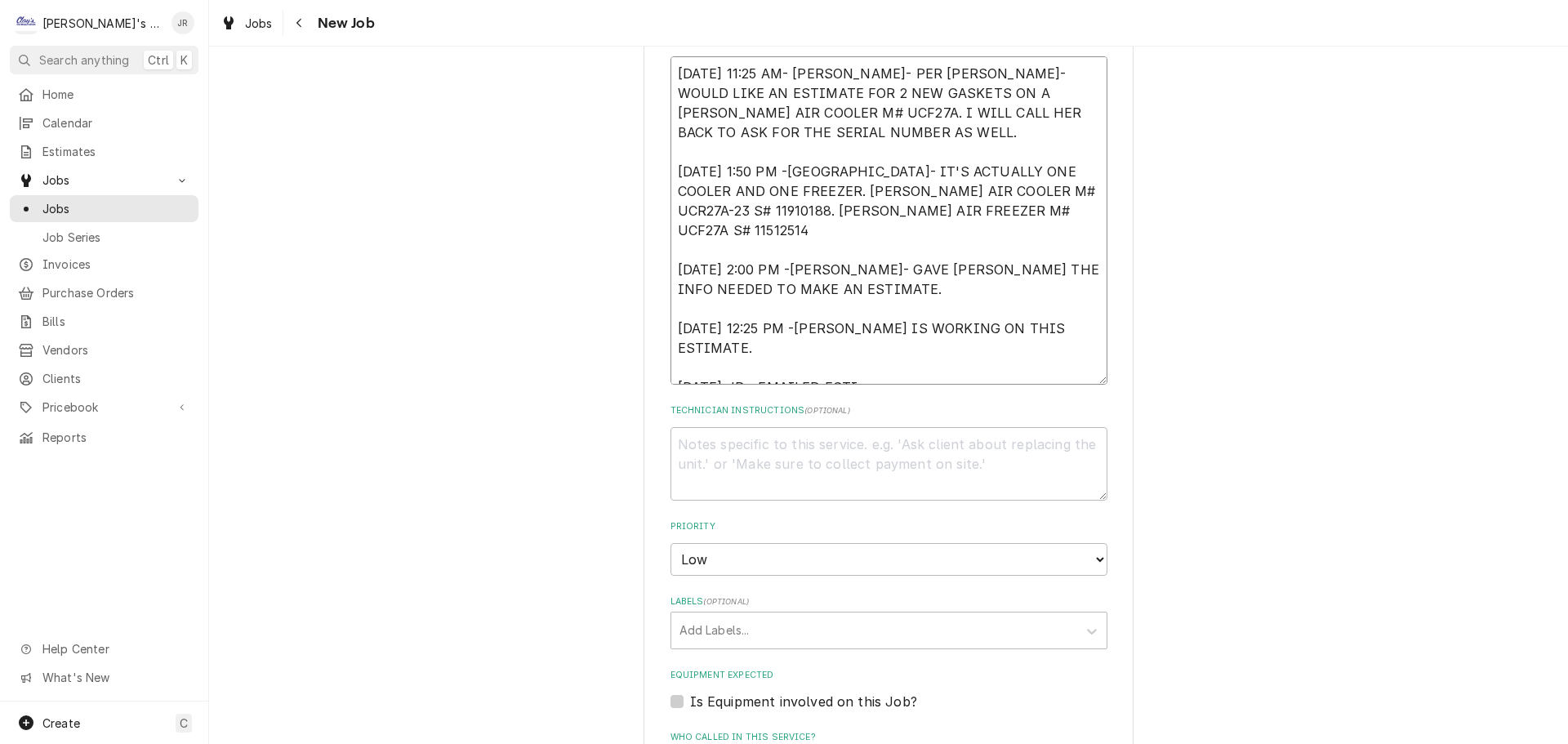
type textarea "x"
type textarea "[DATE] 11:25 AM- [PERSON_NAME]- PER [PERSON_NAME]- WOULD LIKE AN ESTIMATE FOR 2…"
type textarea "x"
type textarea "[DATE] 11:25 AM- [PERSON_NAME]- PER [PERSON_NAME]- WOULD LIKE AN ESTIMATE FOR 2…"
type textarea "x"
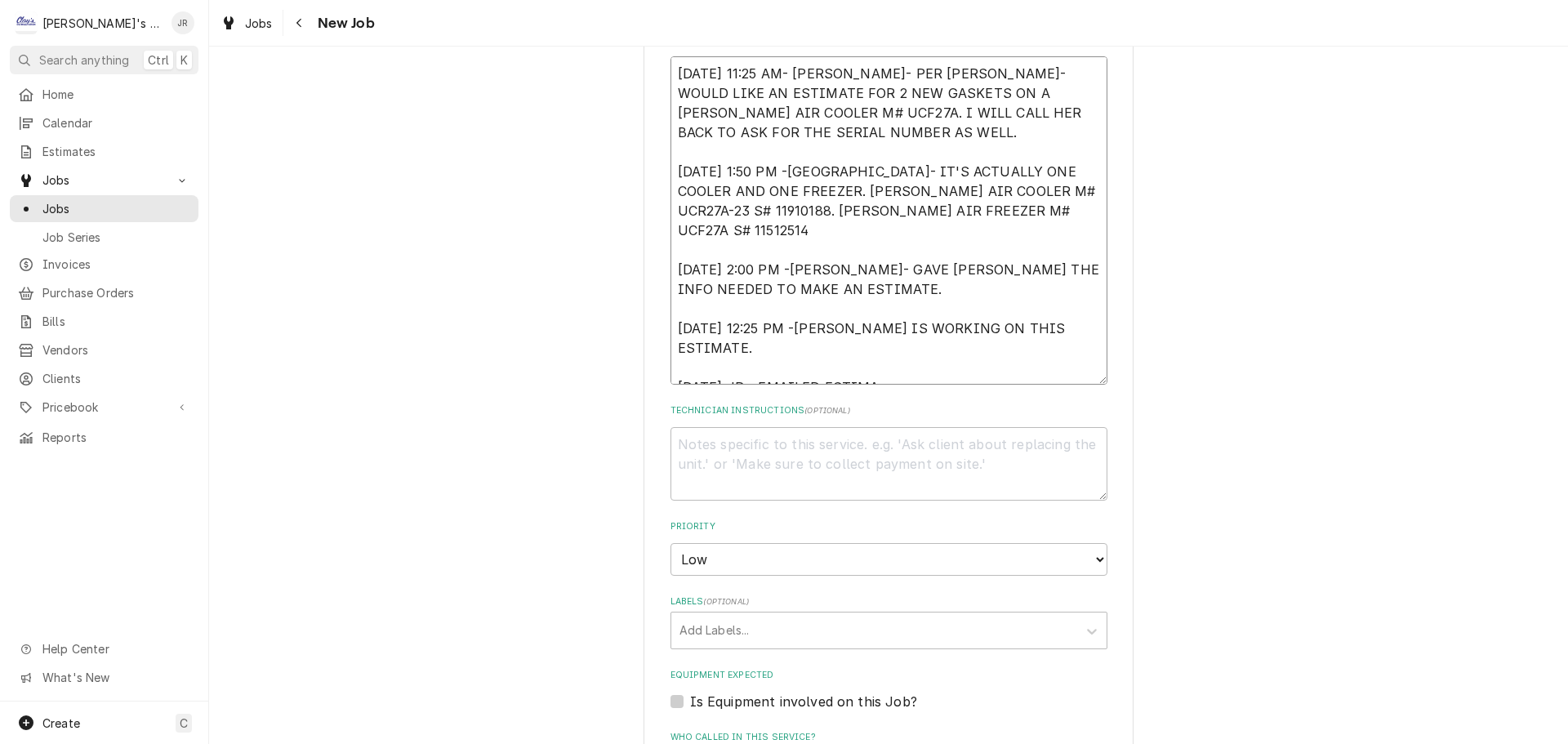
type textarea "[DATE] 11:25 AM- [PERSON_NAME]- PER [PERSON_NAME]- WOULD LIKE AN ESTIMATE FOR 2…"
type textarea "x"
type textarea "[DATE] 11:25 AM- [PERSON_NAME]- PER [PERSON_NAME]- WOULD LIKE AN ESTIMATE FOR 2…"
type textarea "x"
type textarea "[DATE] 11:25 AM- [PERSON_NAME]- PER [PERSON_NAME]- WOULD LIKE AN ESTIMATE FOR 2…"
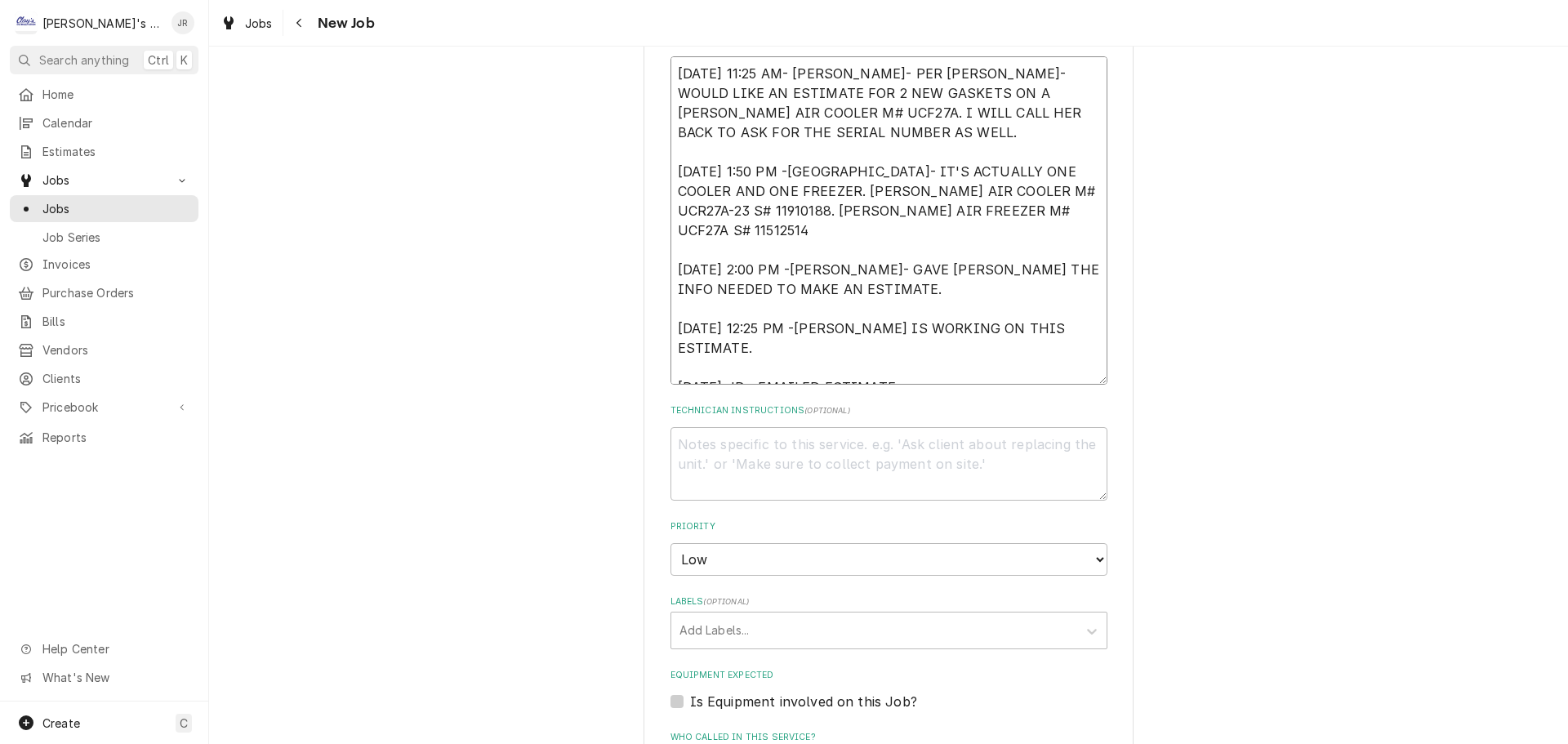
type textarea "x"
type textarea "[DATE] 11:25 AM- [PERSON_NAME]- PER [PERSON_NAME]- WOULD LIKE AN ESTIMATE FOR 2…"
type textarea "x"
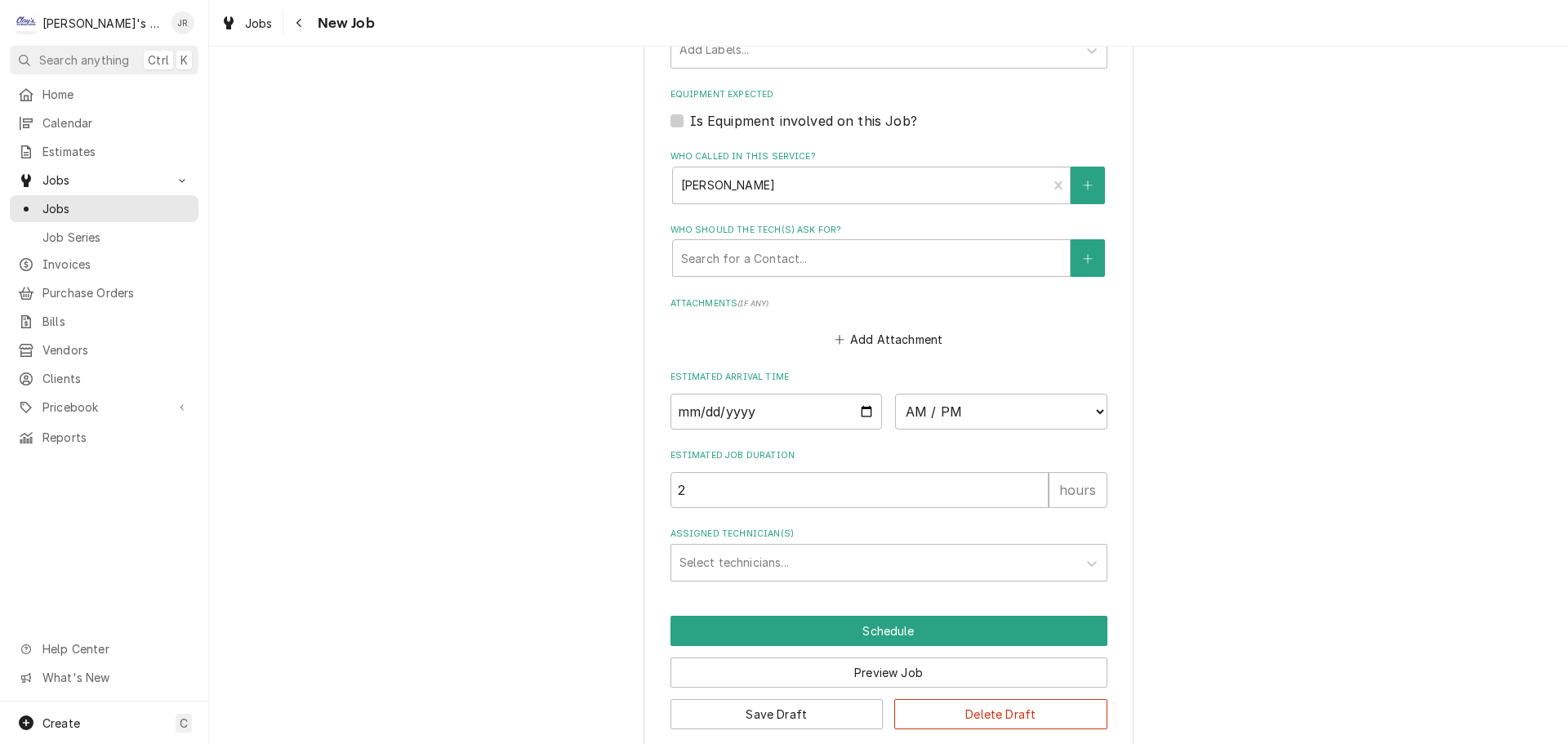
scroll to position [1480, 0]
type textarea "[DATE] 11:25 AM- [PERSON_NAME]- PER [PERSON_NAME]- WOULD LIKE AN ESTIMATE FOR 2…"
click at [865, 393] on input "Date" at bounding box center [776, 410] width 212 height 36
type textarea "x"
type input "[DATE]"
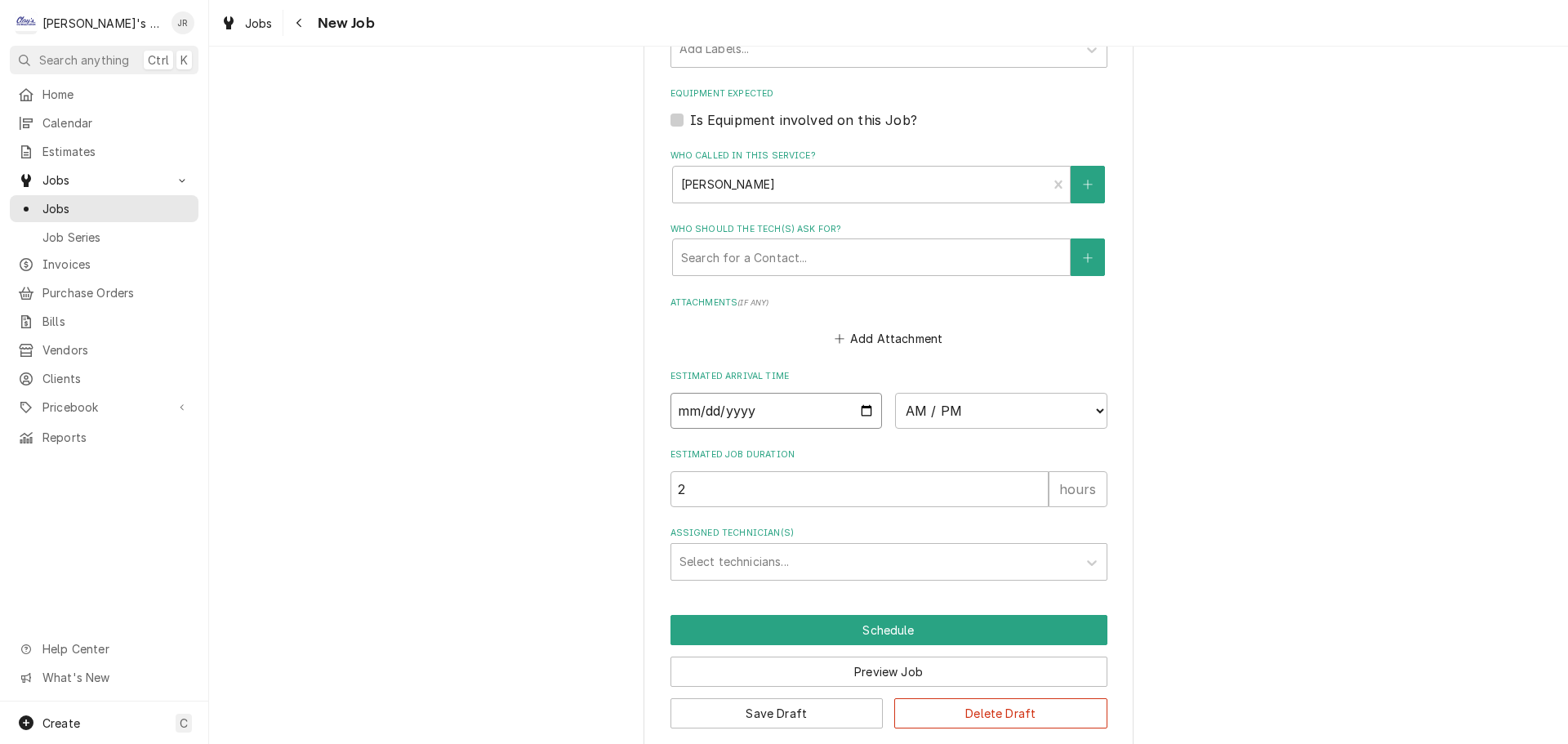
type textarea "x"
click at [914, 403] on select "AM / PM 6:00 AM 6:15 AM 6:30 AM 6:45 AM 7:00 AM 7:15 AM 7:30 AM 7:45 AM 8:00 AM…" at bounding box center [1000, 410] width 212 height 36
select select "08:30:00"
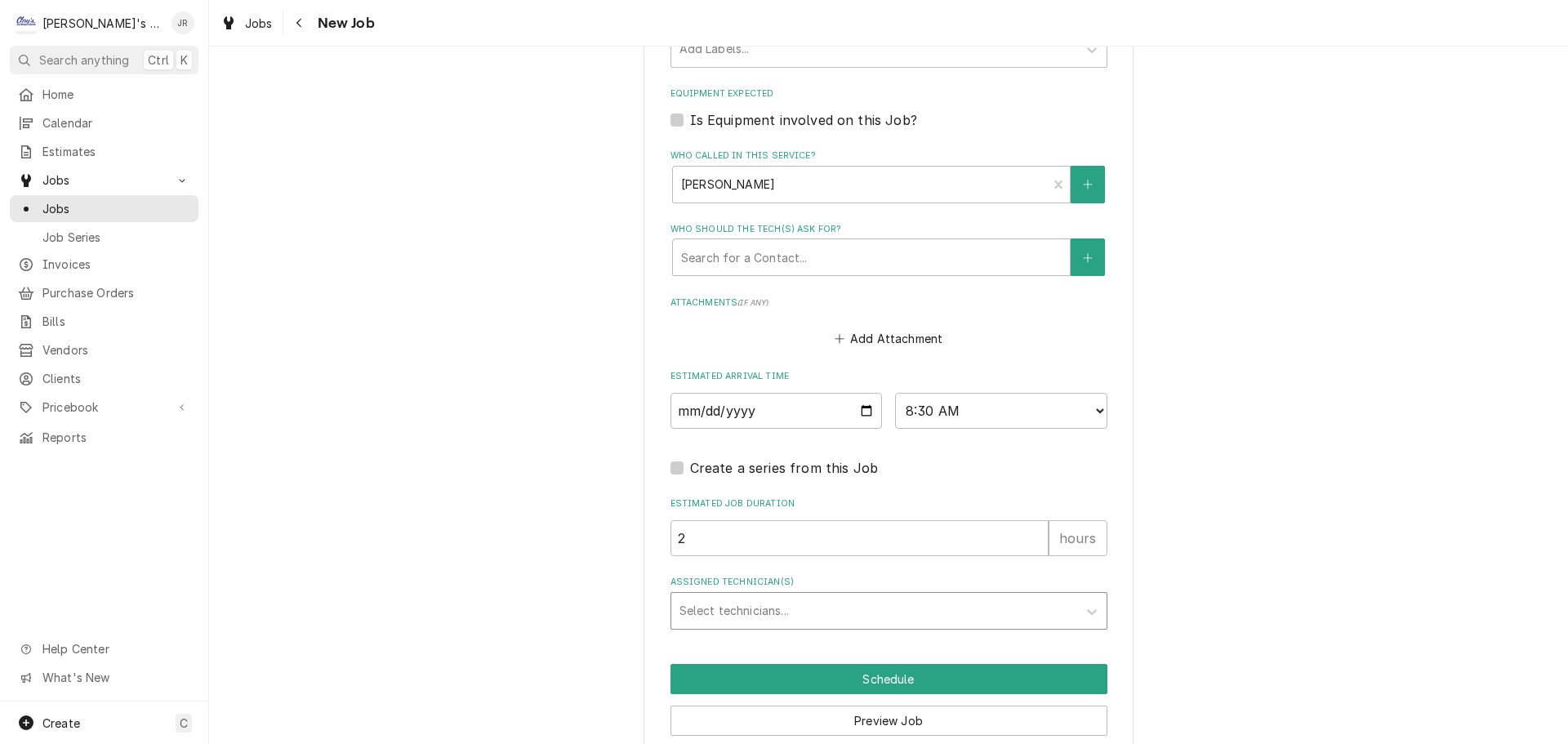
click at [759, 604] on div "Assigned Technician(s)" at bounding box center [874, 611] width 389 height 29
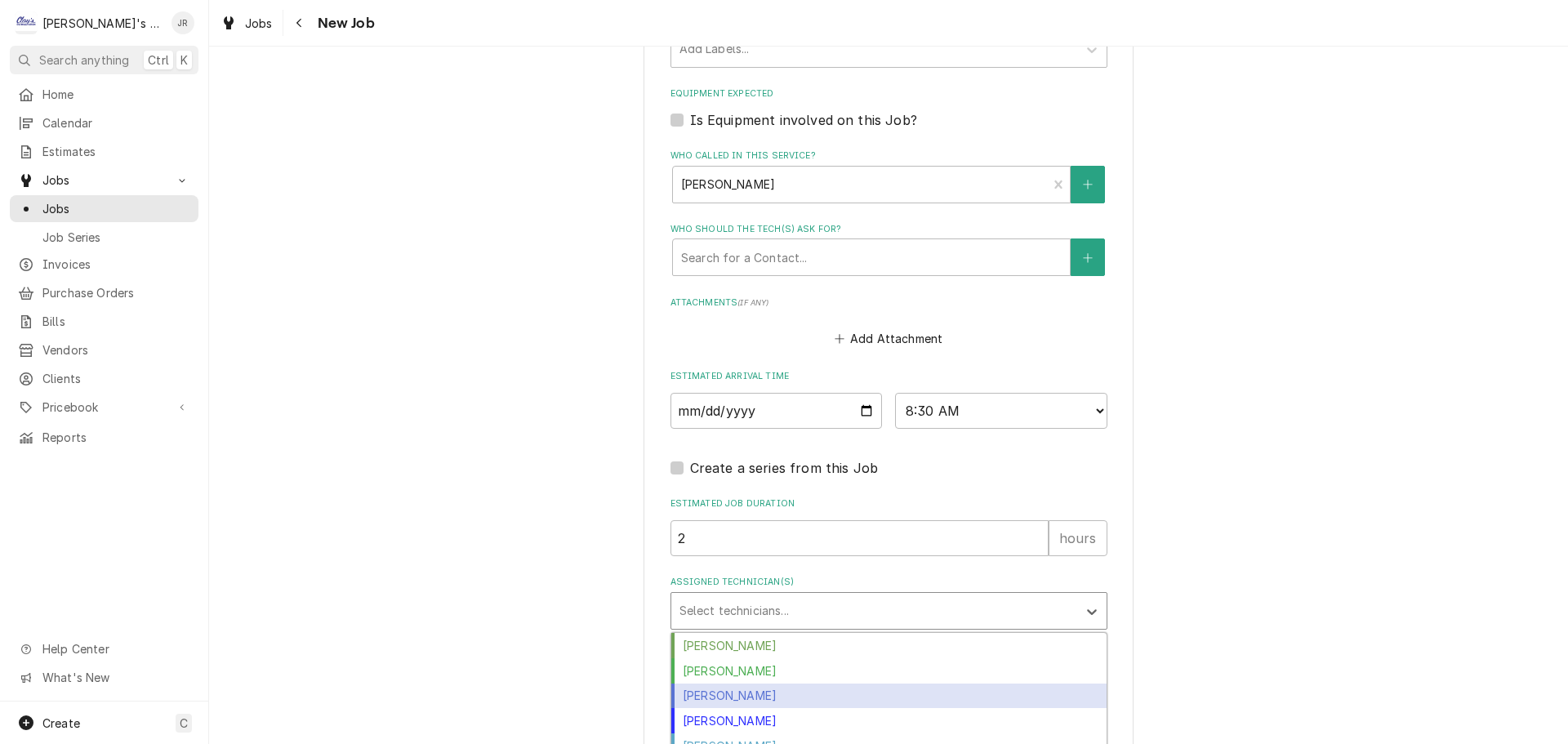
click at [762, 684] on div "[PERSON_NAME]" at bounding box center [888, 696] width 435 height 25
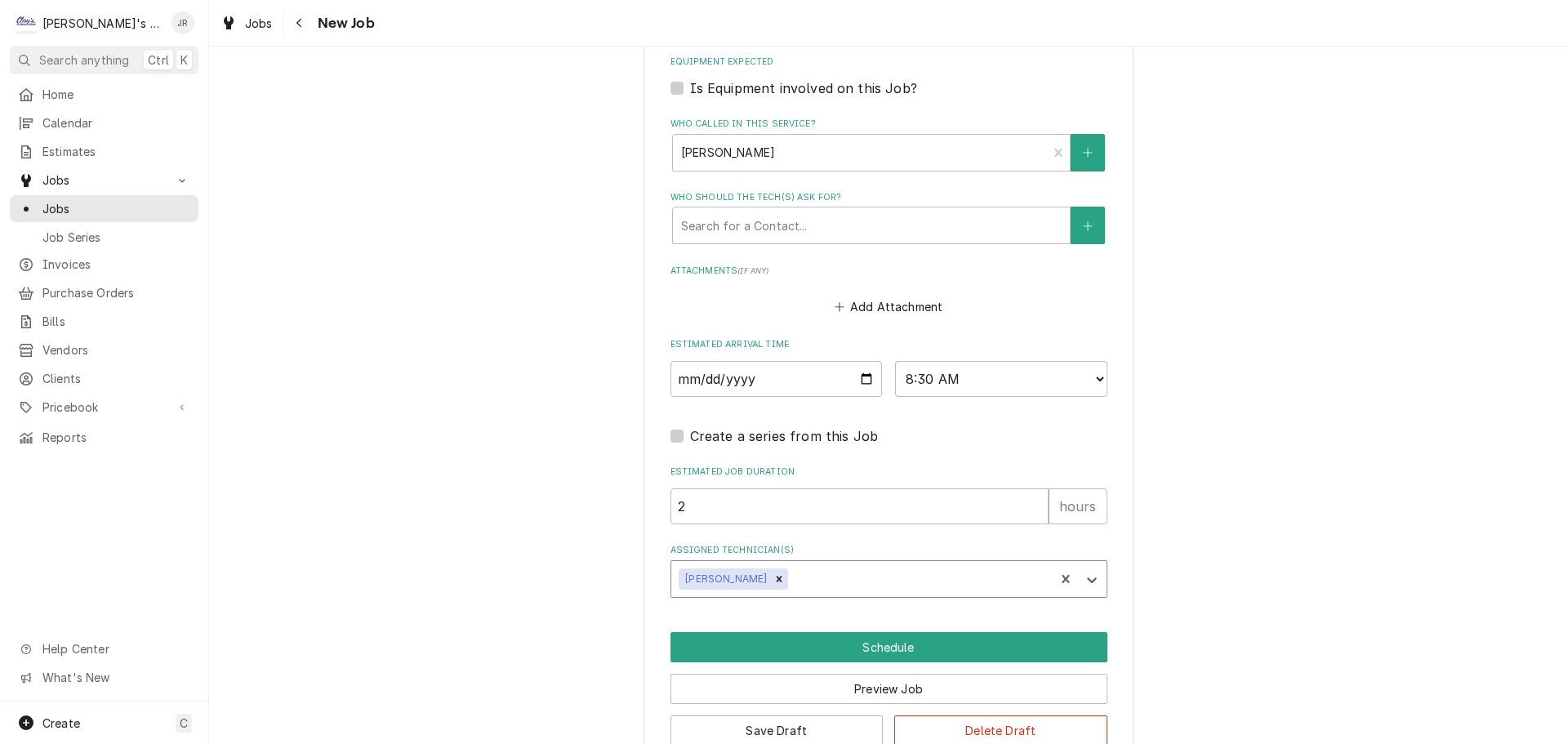
scroll to position [1529, 0]
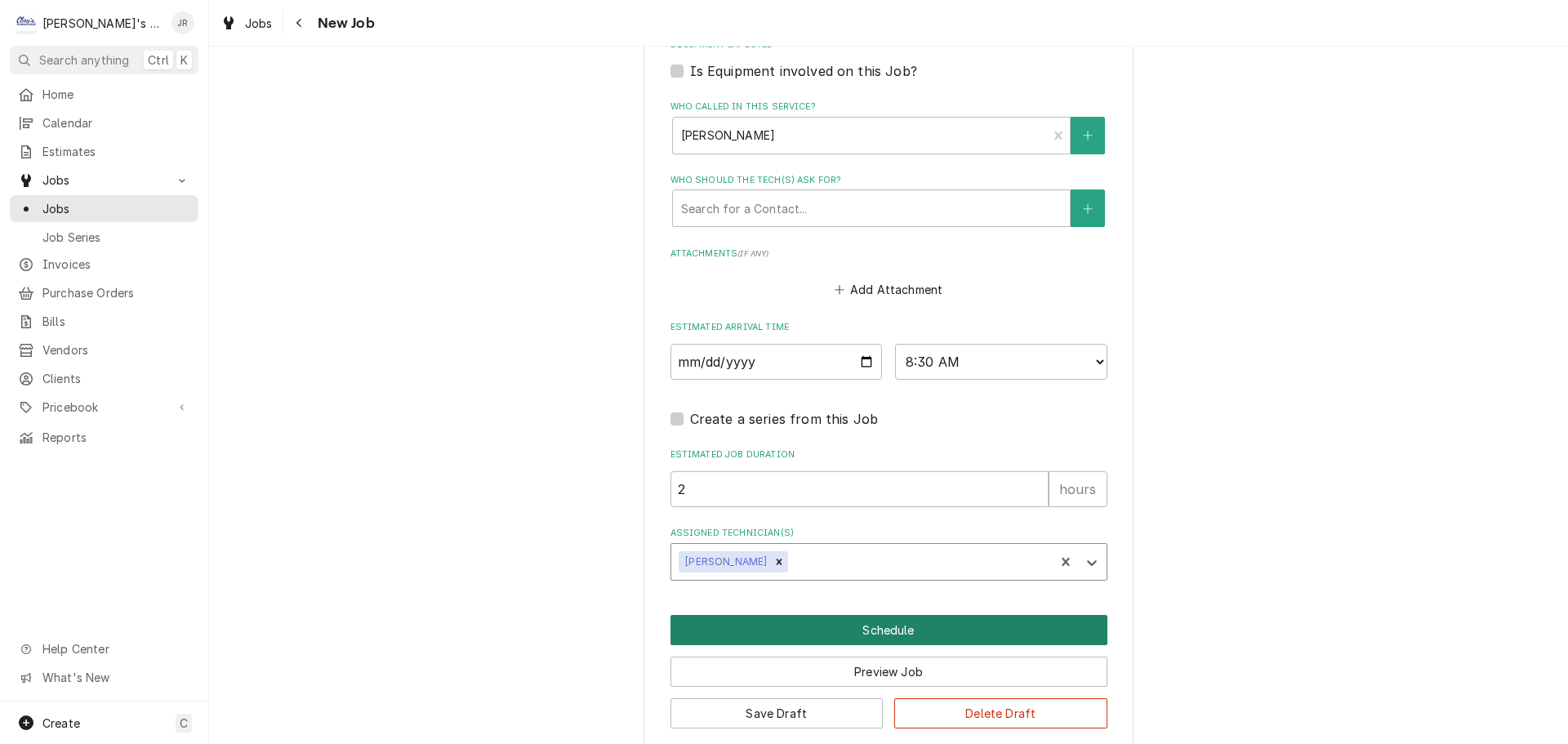
click at [853, 616] on button "Schedule" at bounding box center [888, 630] width 437 height 30
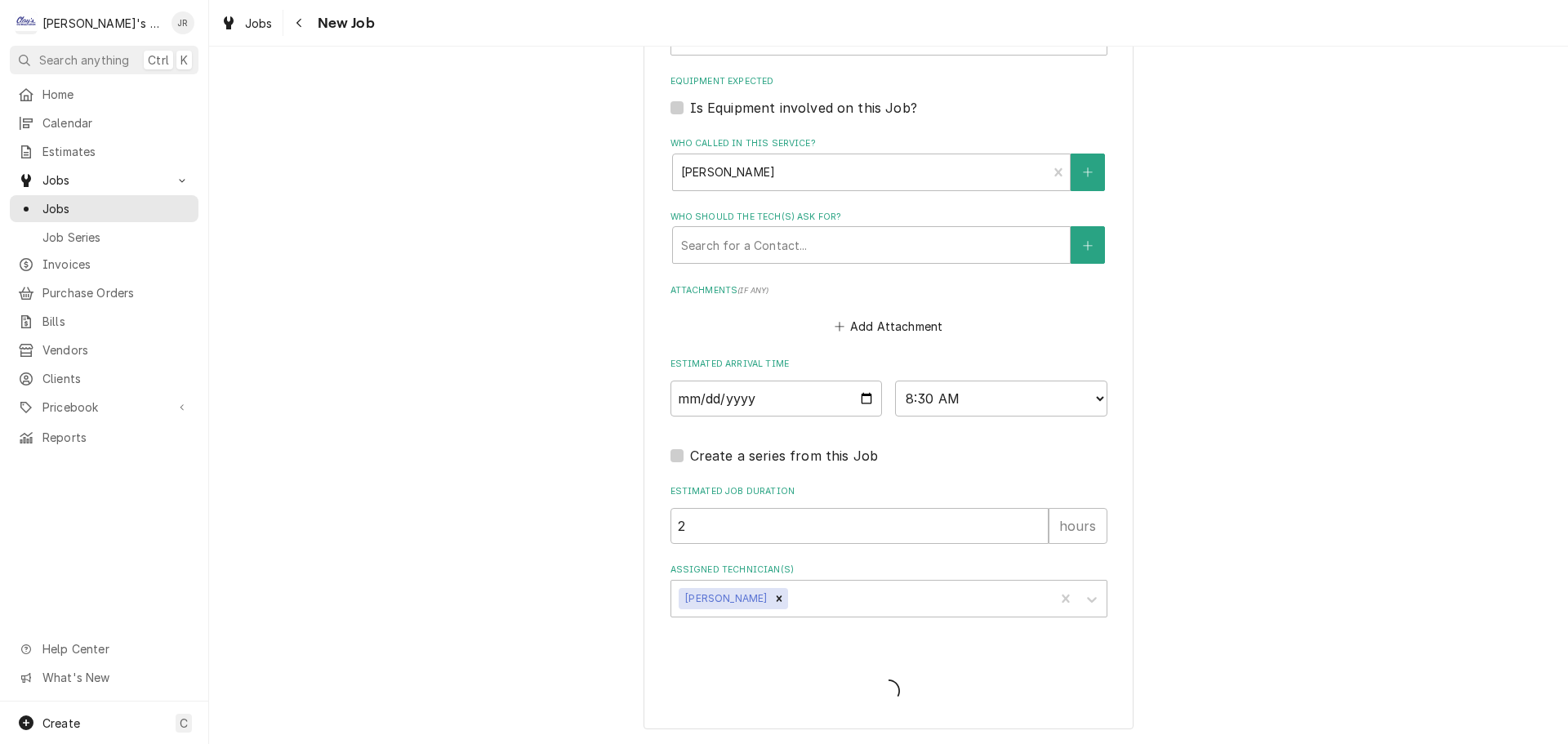
scroll to position [1473, 0]
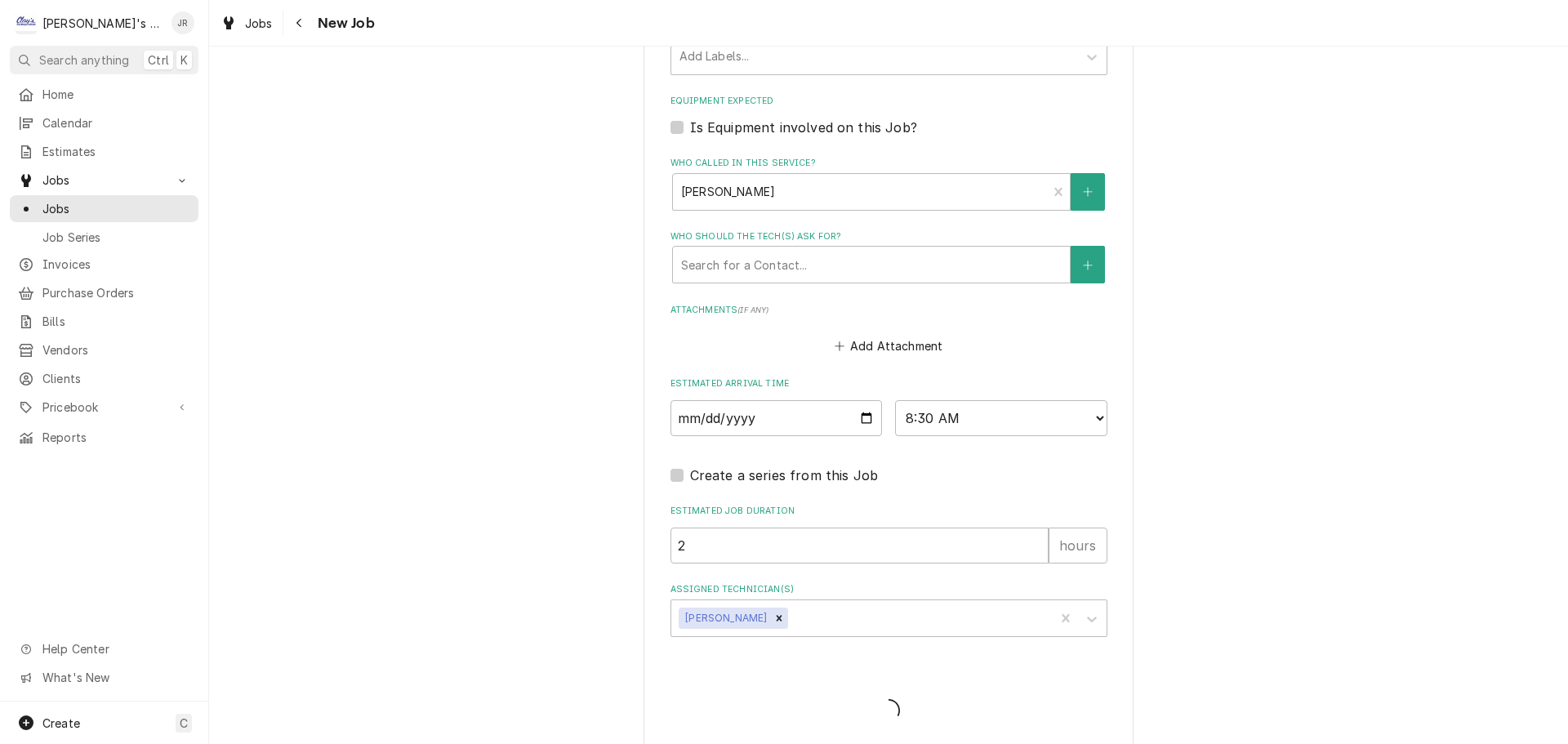
type textarea "x"
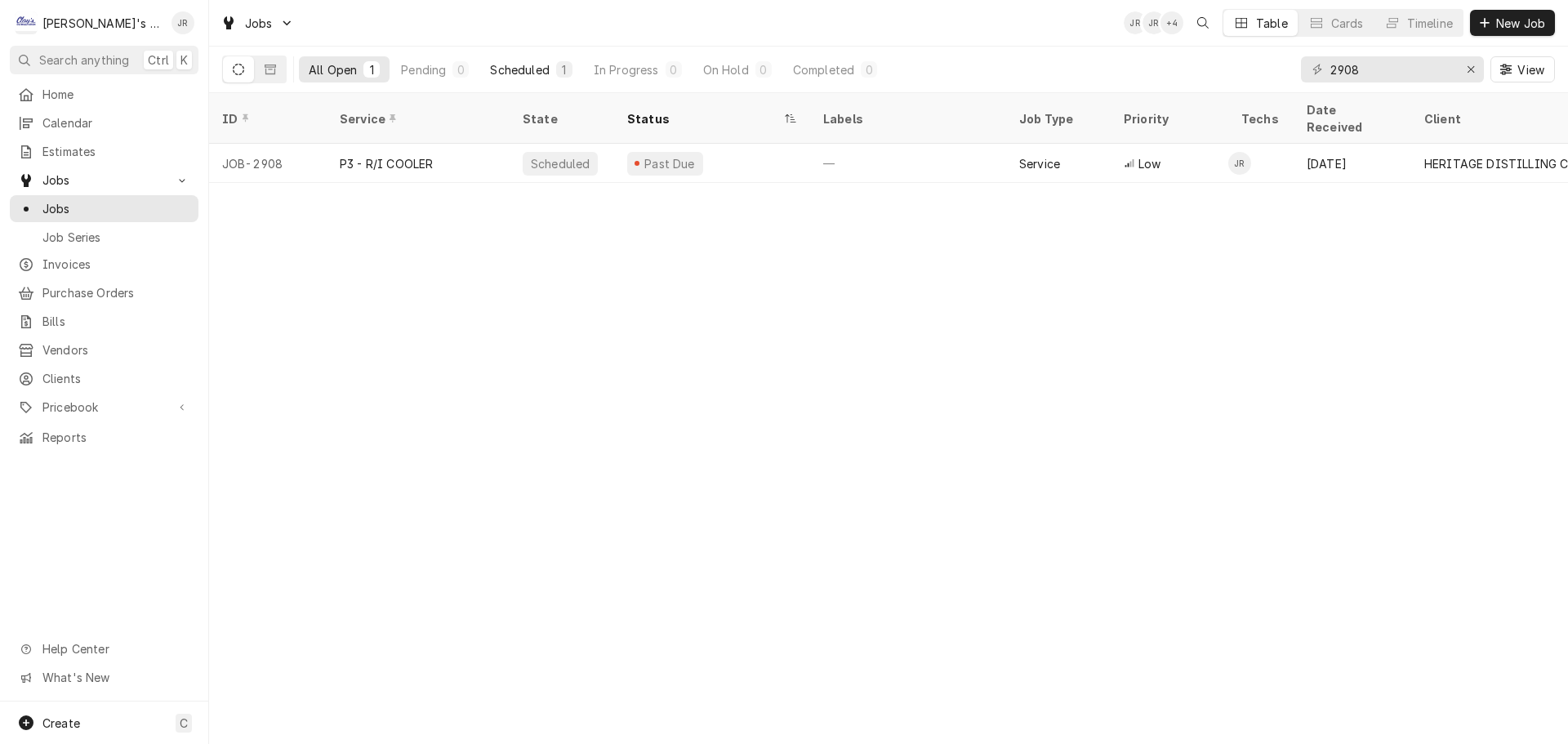
click at [506, 81] on button "Scheduled 1" at bounding box center [531, 69] width 101 height 26
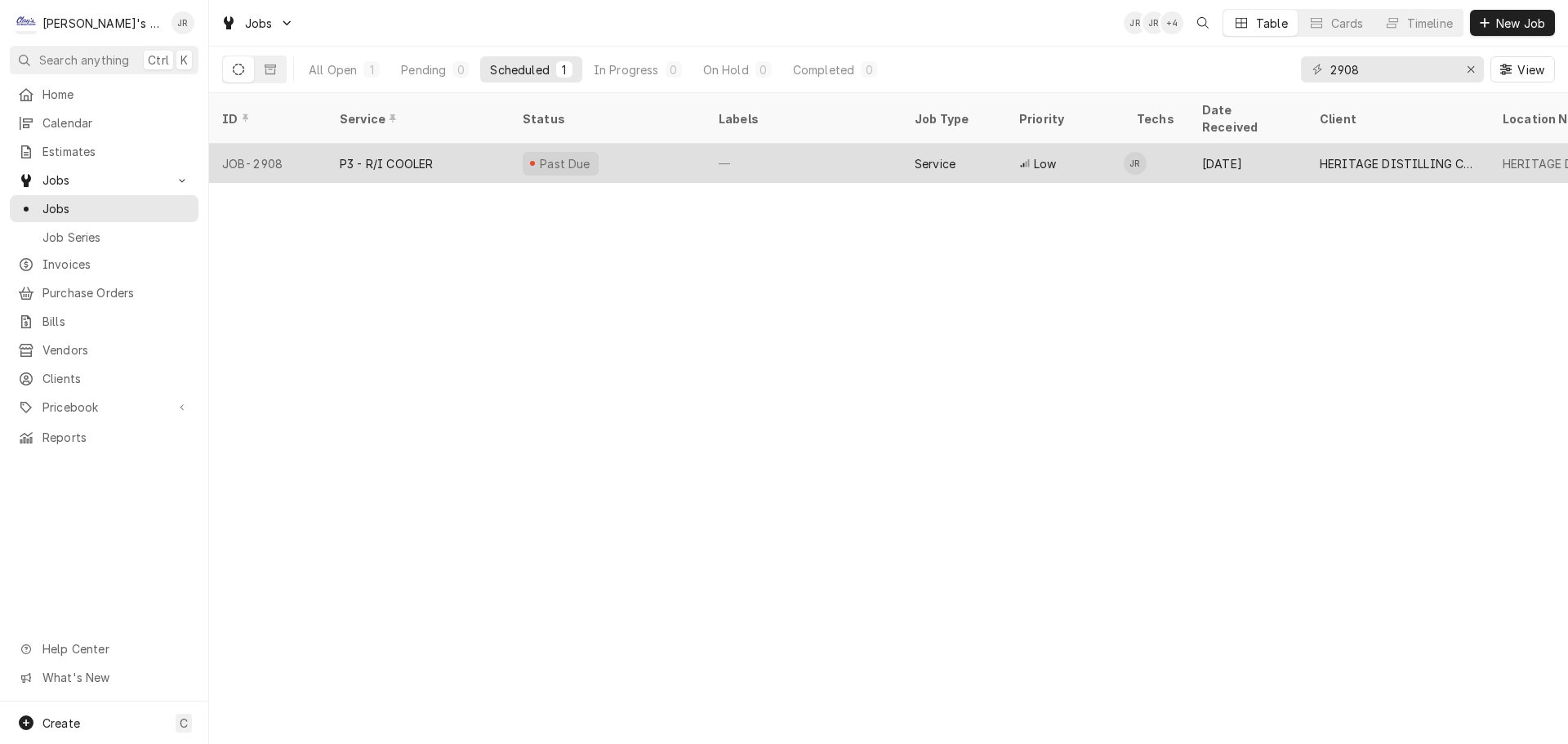
click at [649, 145] on div "Past Due" at bounding box center [608, 163] width 196 height 39
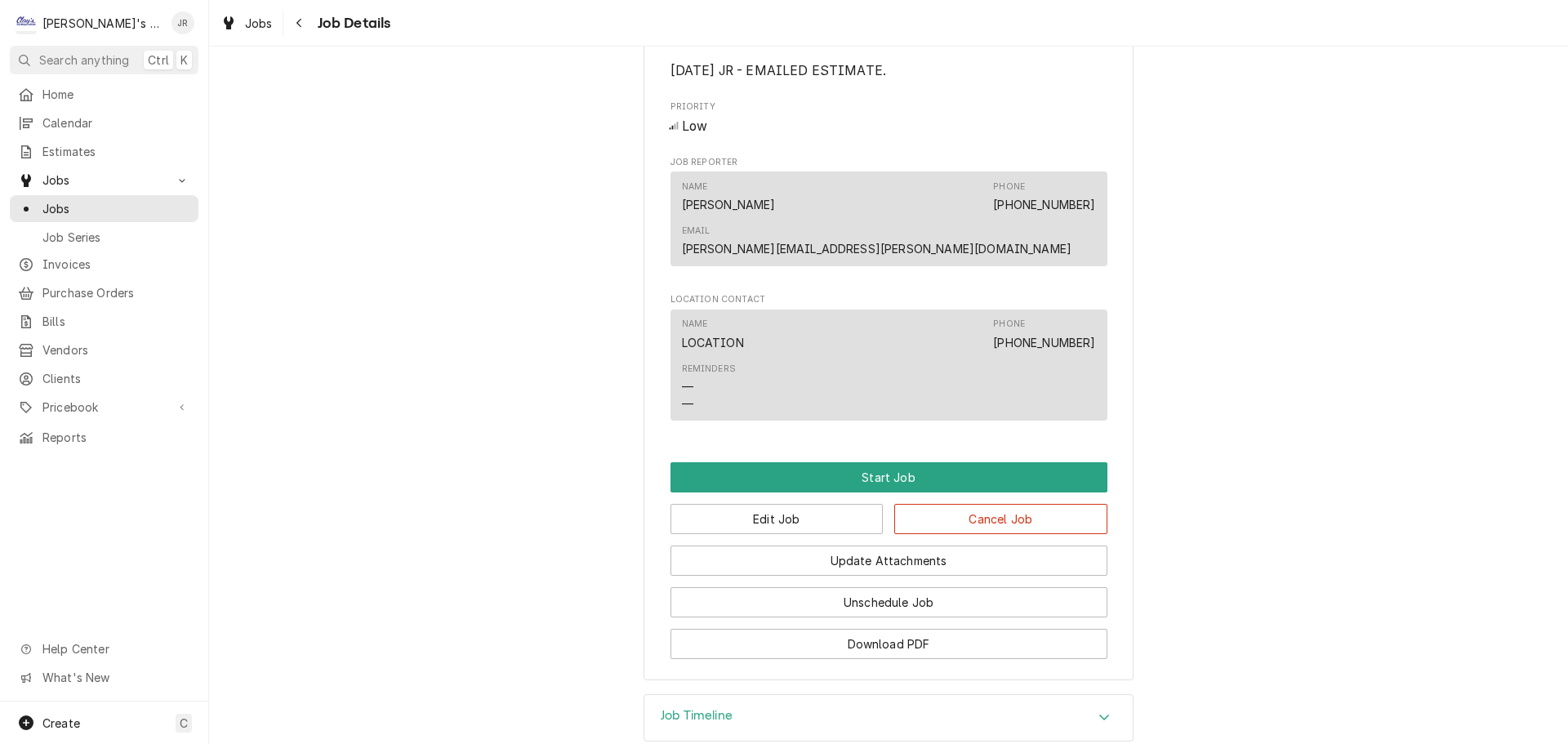
scroll to position [1292, 0]
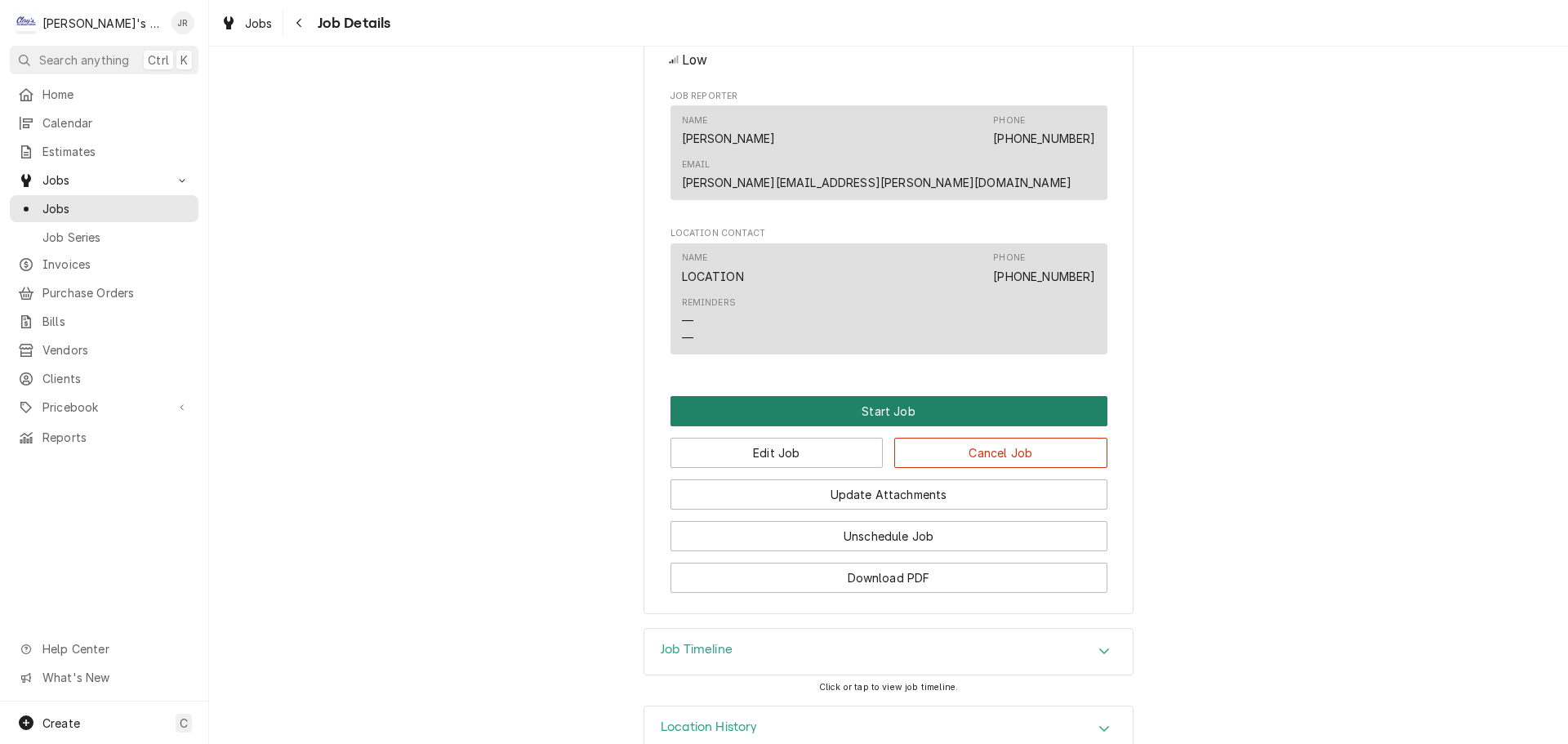
click at [804, 396] on button "Start Job" at bounding box center [888, 411] width 437 height 30
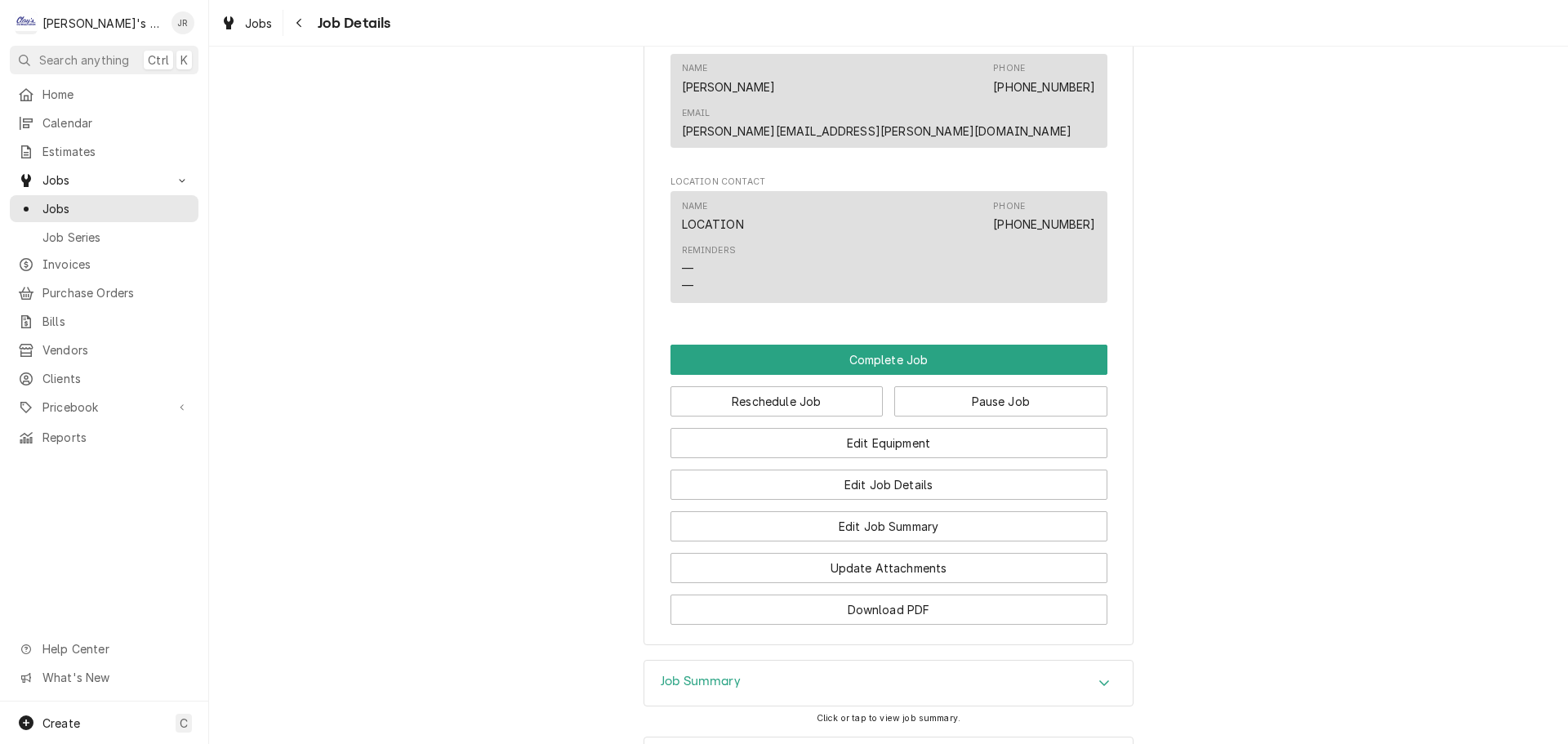
scroll to position [1470, 0]
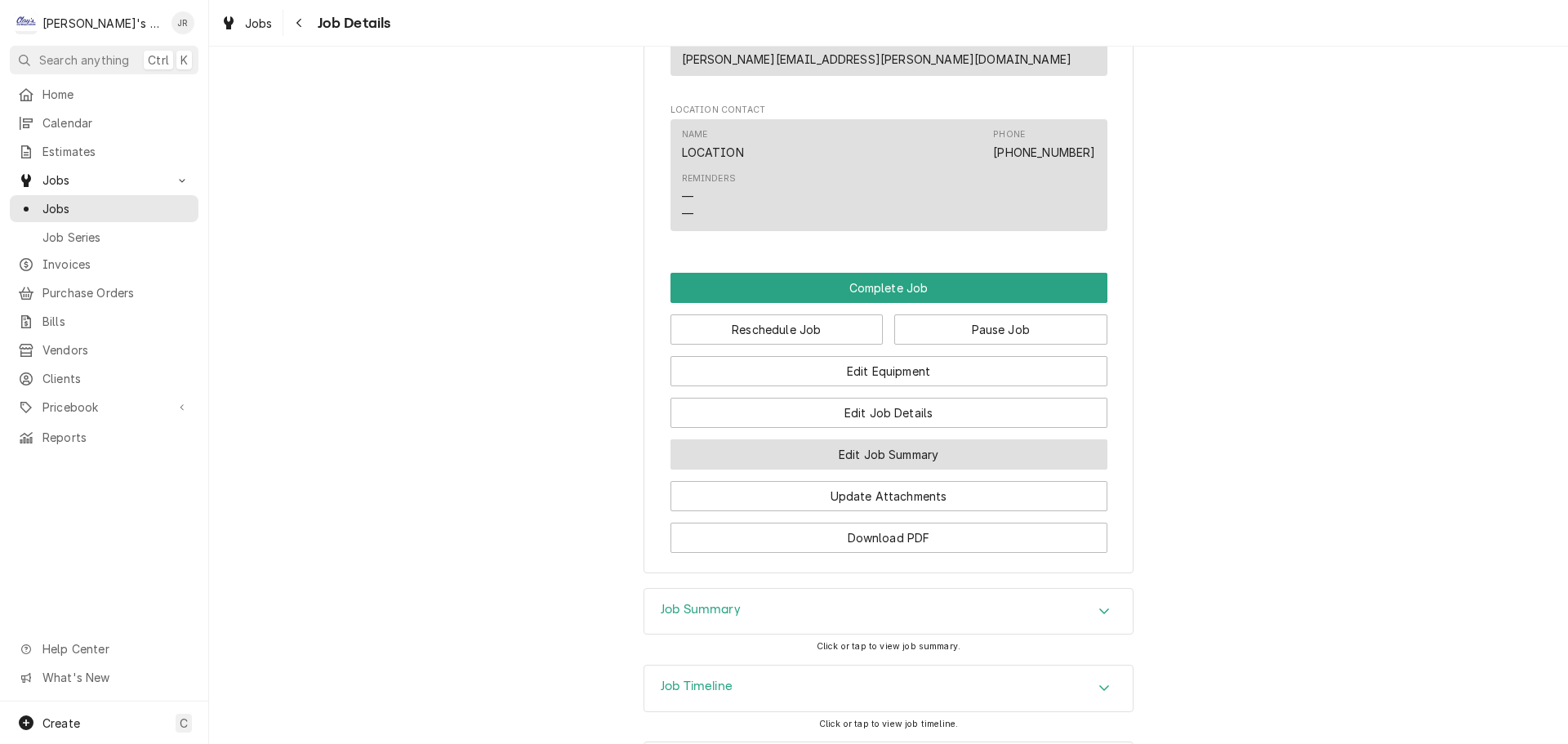
click at [836, 440] on button "Edit Job Summary" at bounding box center [888, 455] width 437 height 30
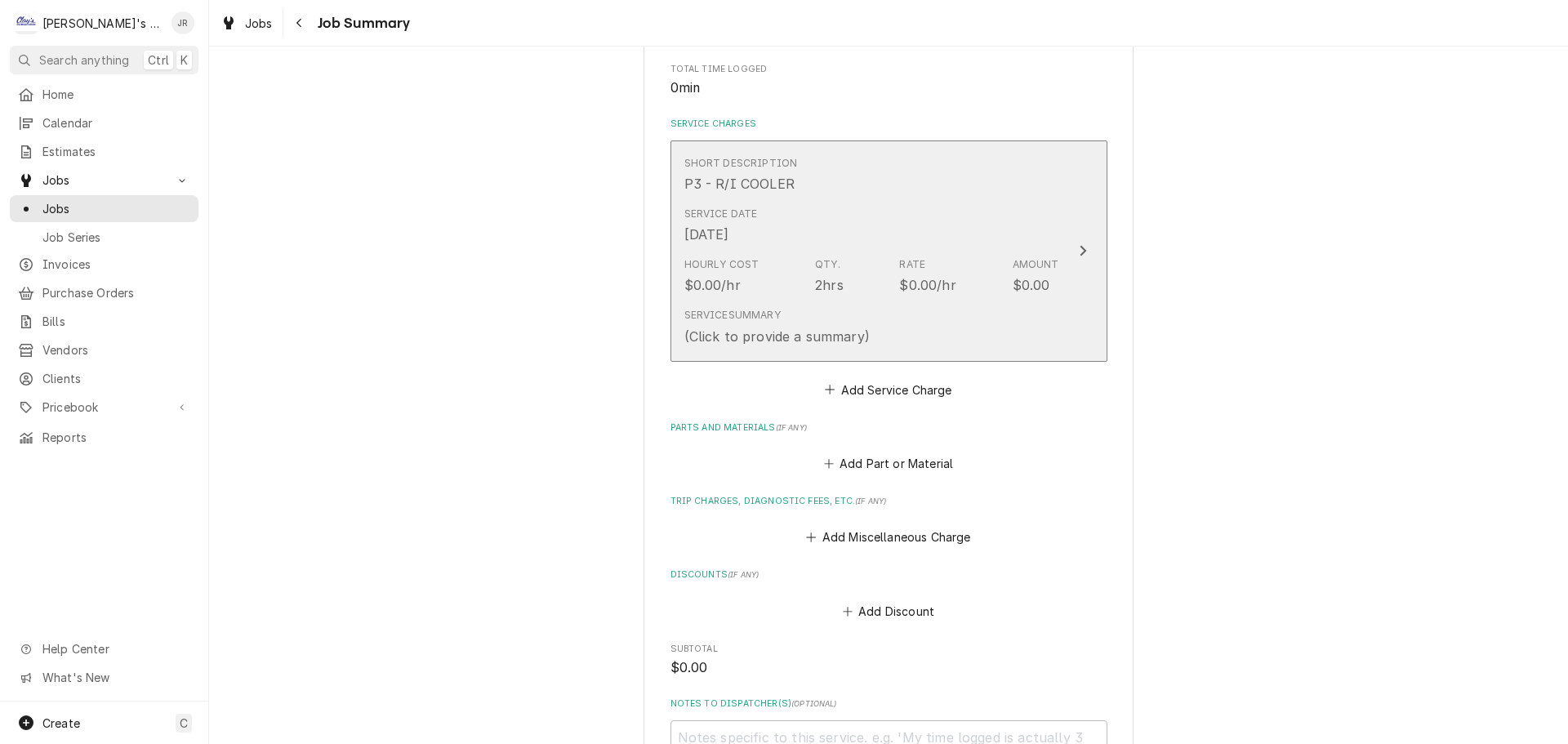
click at [859, 252] on div "Hourly Cost $0.00/hr Qty. 2hrs Rate $0.00/hr Amount $0.00" at bounding box center [871, 276] width 375 height 50
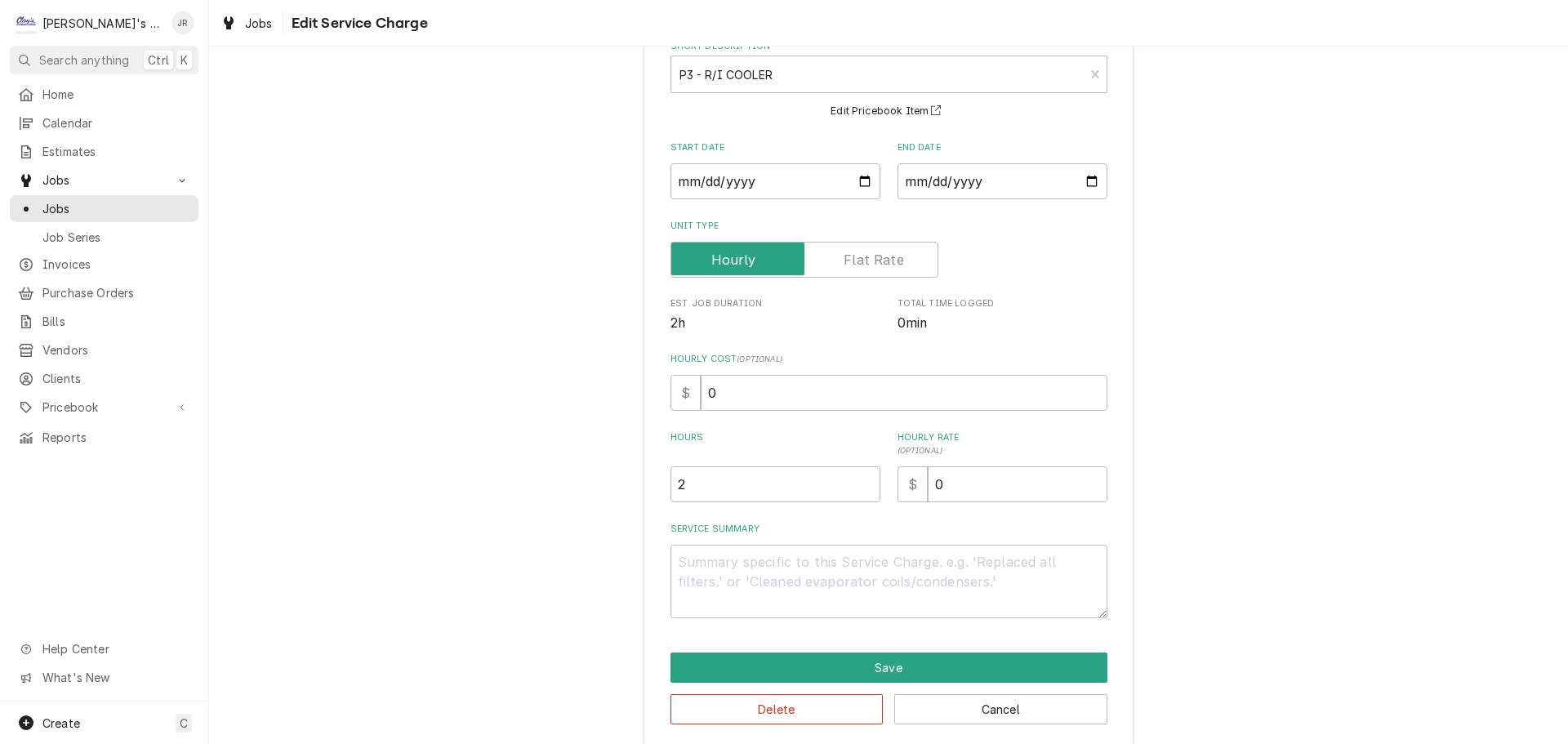
scroll to position [114, 0]
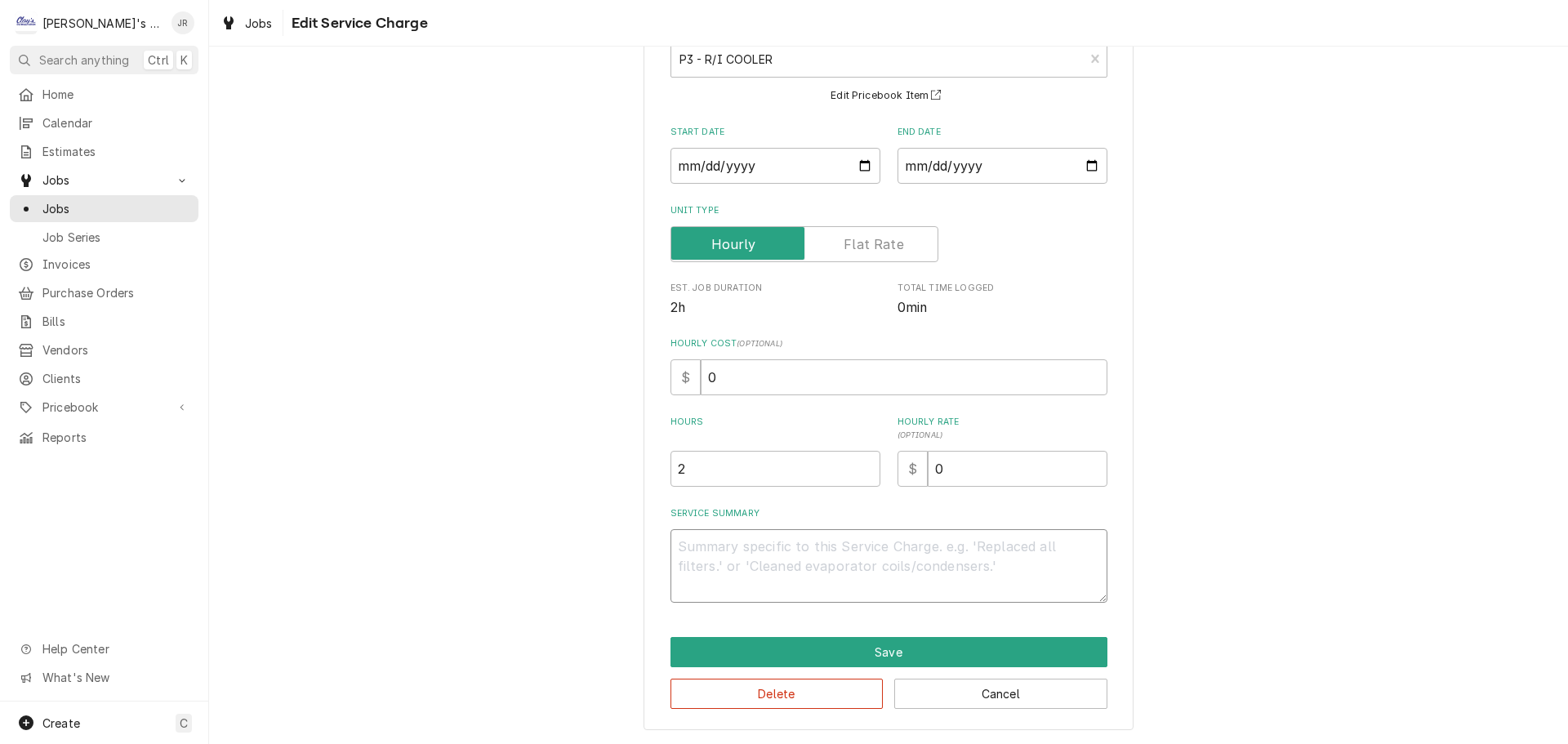
click at [849, 552] on textarea "Service Summary" at bounding box center [888, 566] width 437 height 74
type textarea "x"
type textarea "9"
type textarea "x"
type textarea "9+"
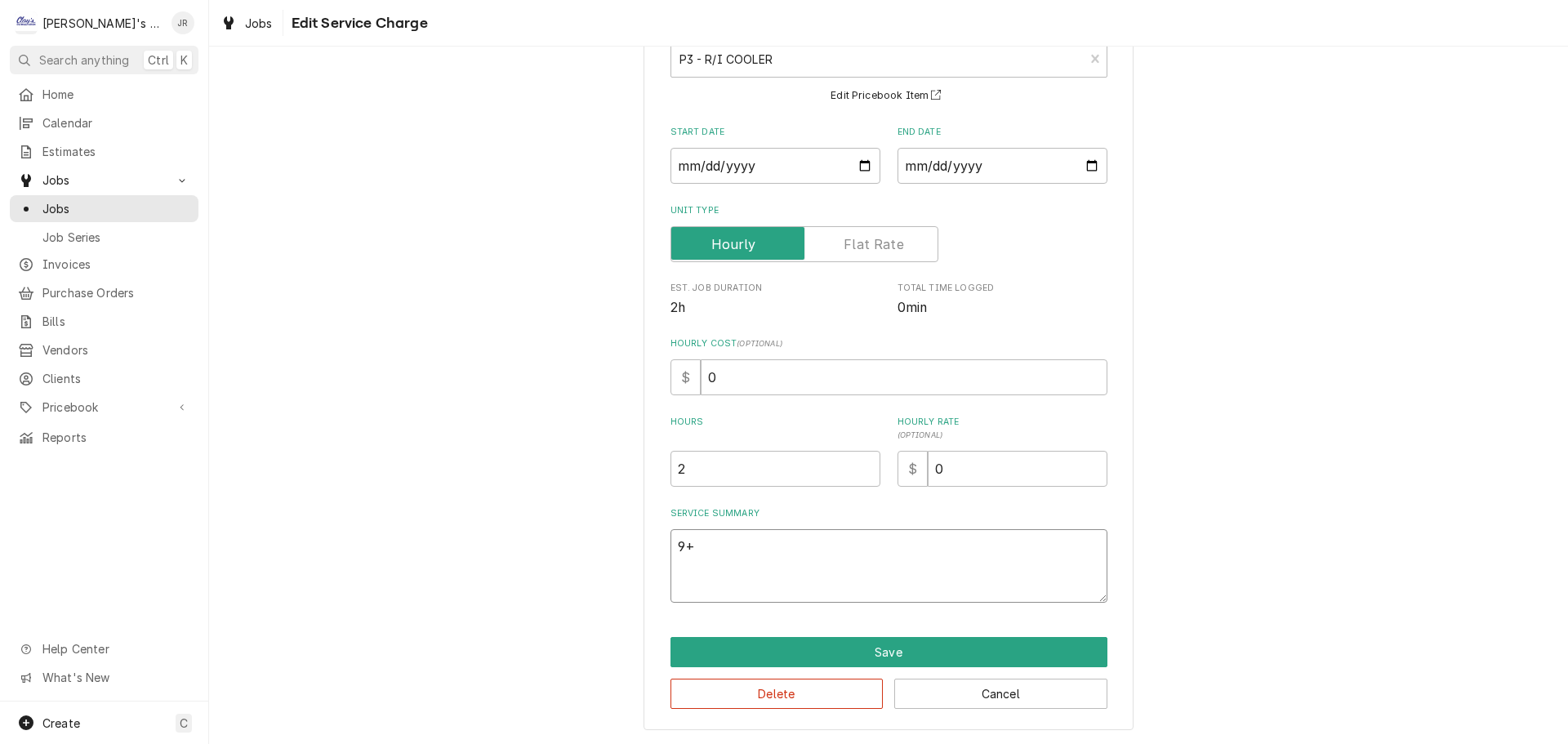
type textarea "x"
type textarea "9"
type textarea "x"
type textarea "9/"
type textarea "x"
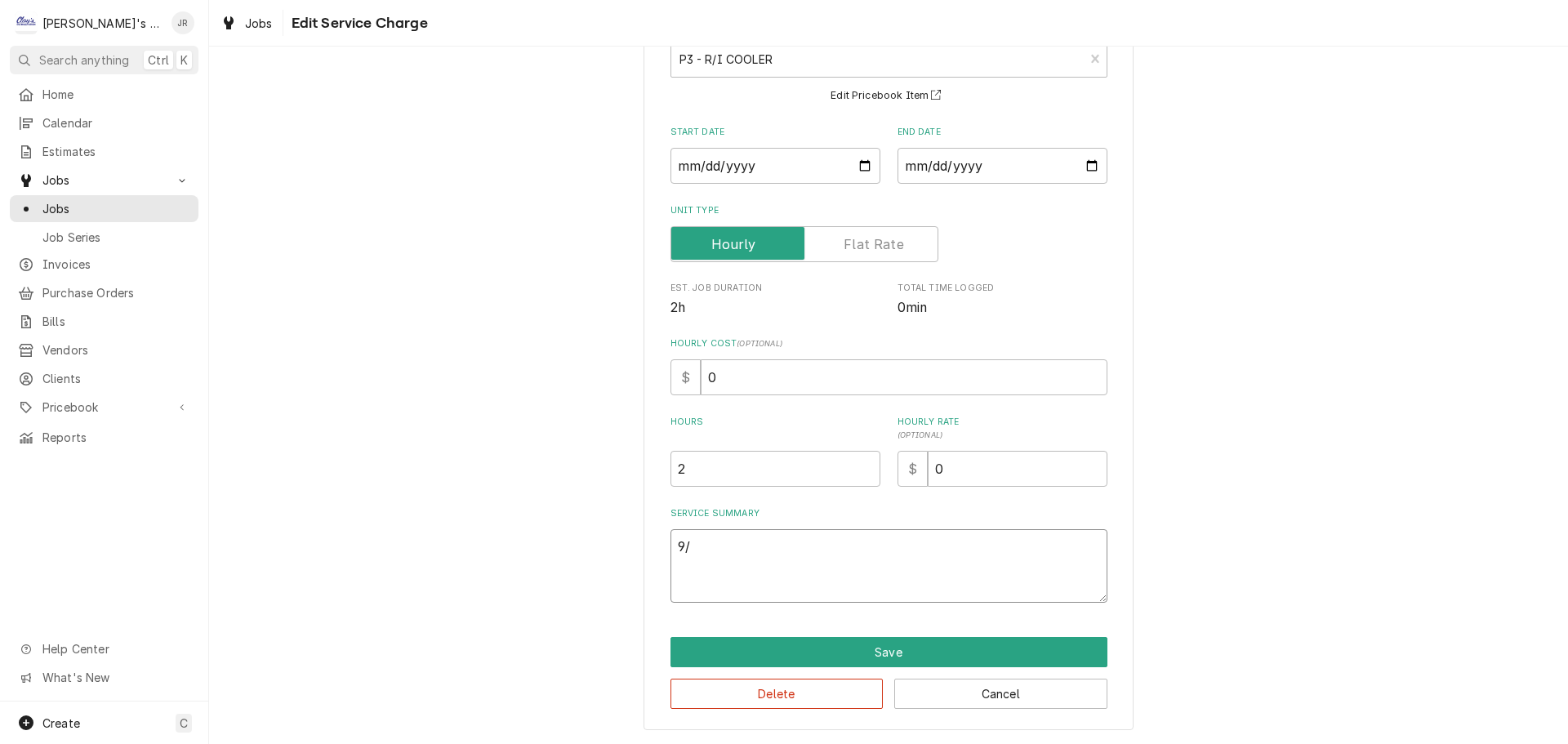
type textarea "9/2"
type textarea "x"
type textarea "9/25"
type textarea "x"
type textarea "9/25/"
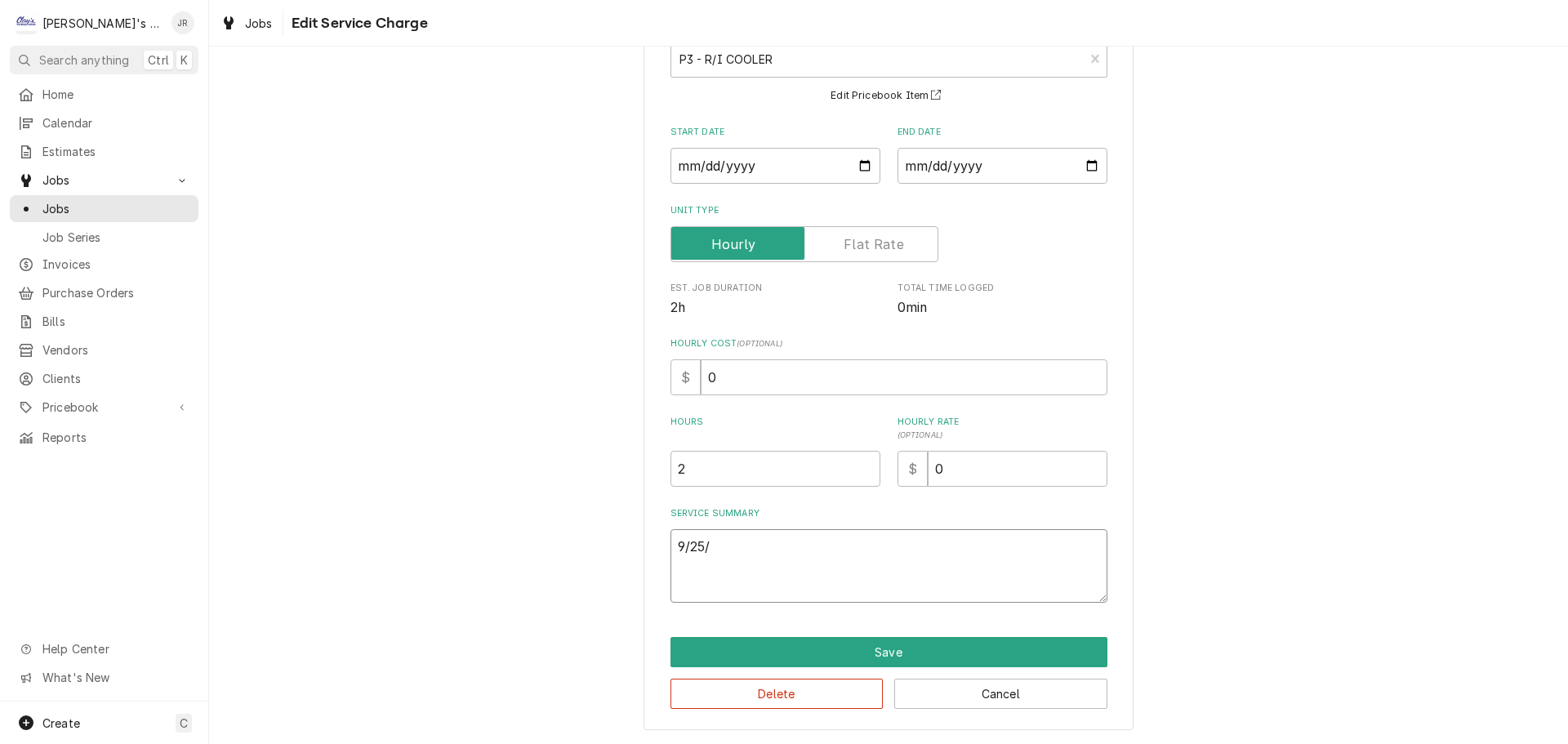
type textarea "x"
type textarea "9/25/2"
type textarea "x"
type textarea "[DATE]"
type textarea "x"
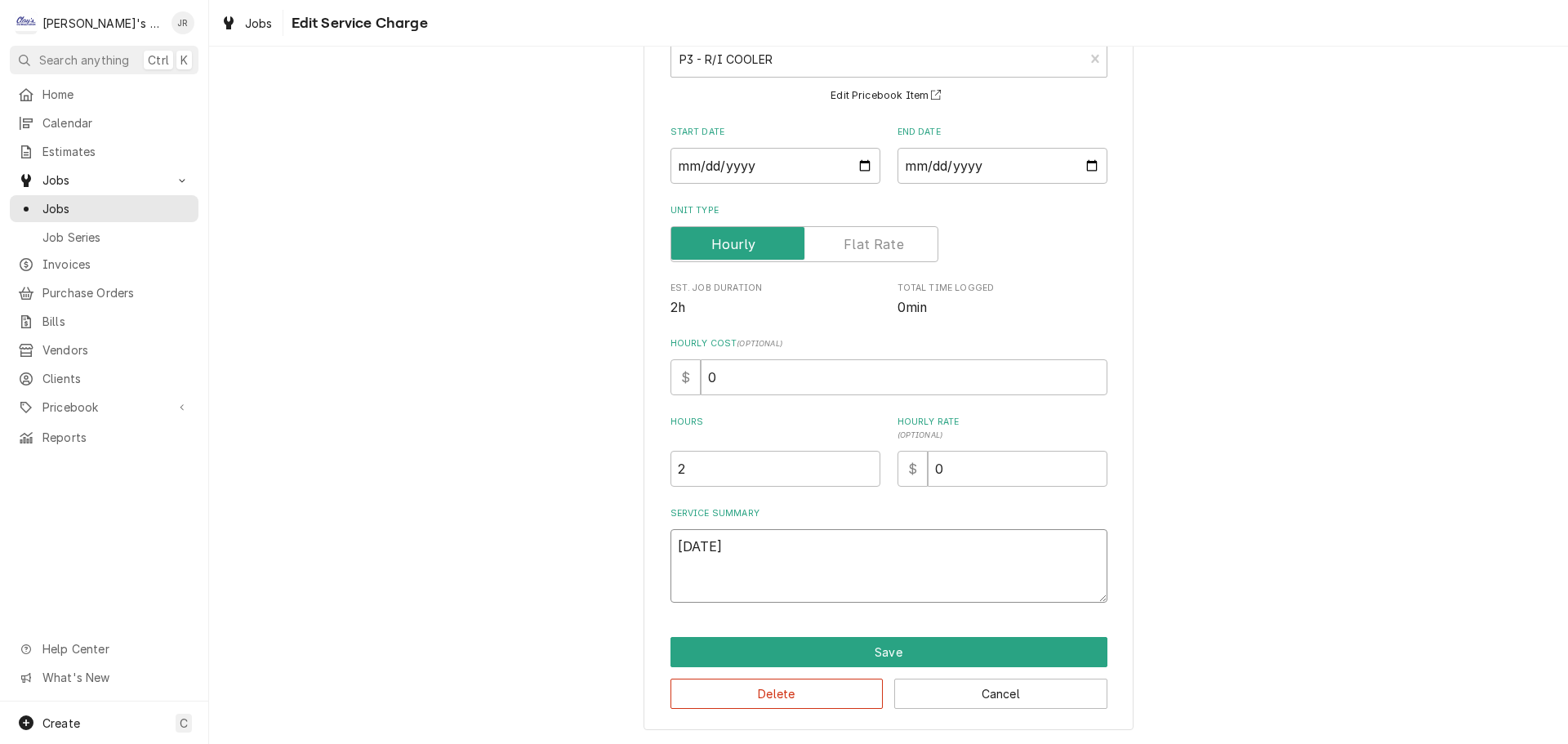
type textarea "9/25/202"
type textarea "x"
type textarea "[DATE]"
type textarea "x"
type textarea "[DATE]"
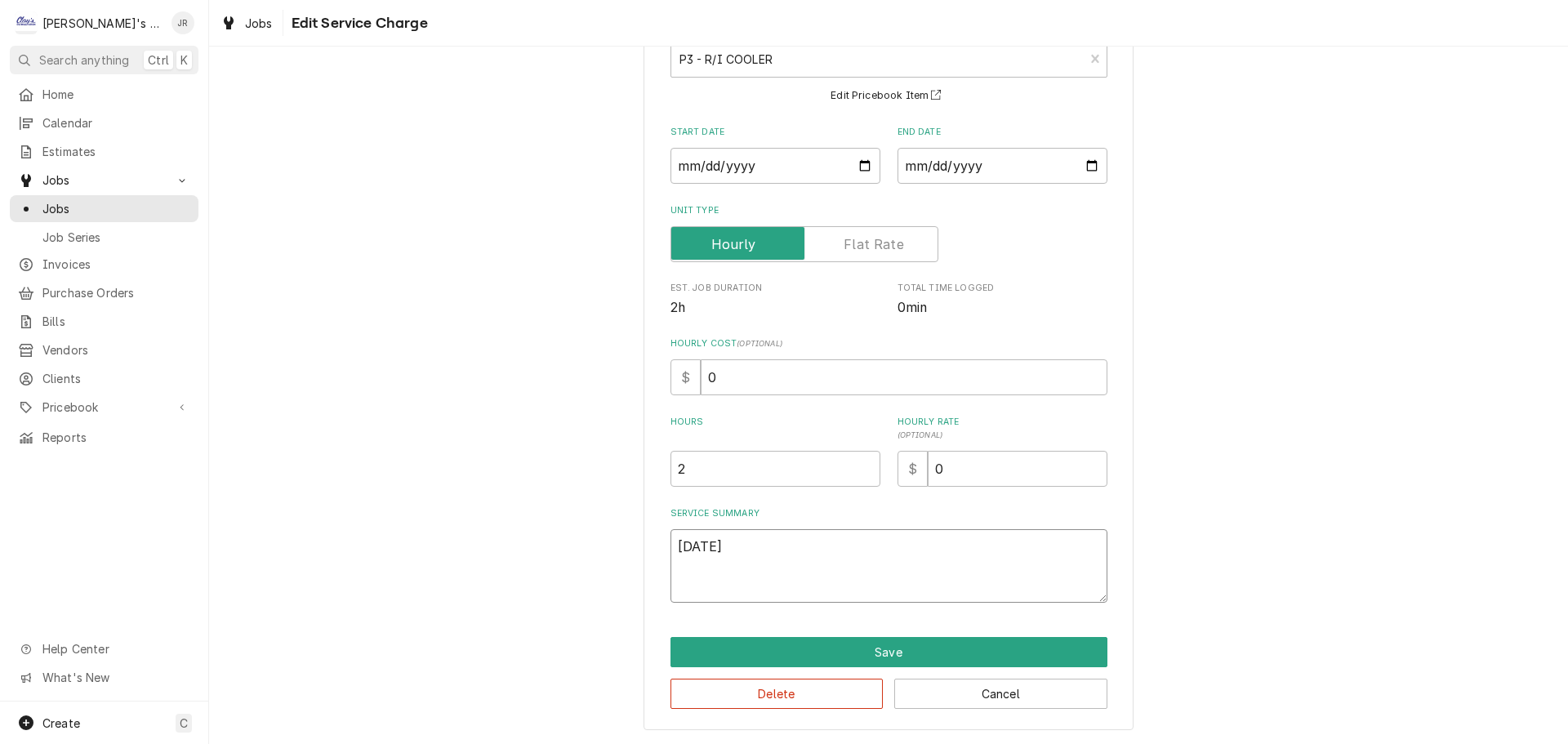
type textarea "x"
type textarea "[DATE] J"
type textarea "x"
type textarea "[DATE] JR"
type textarea "x"
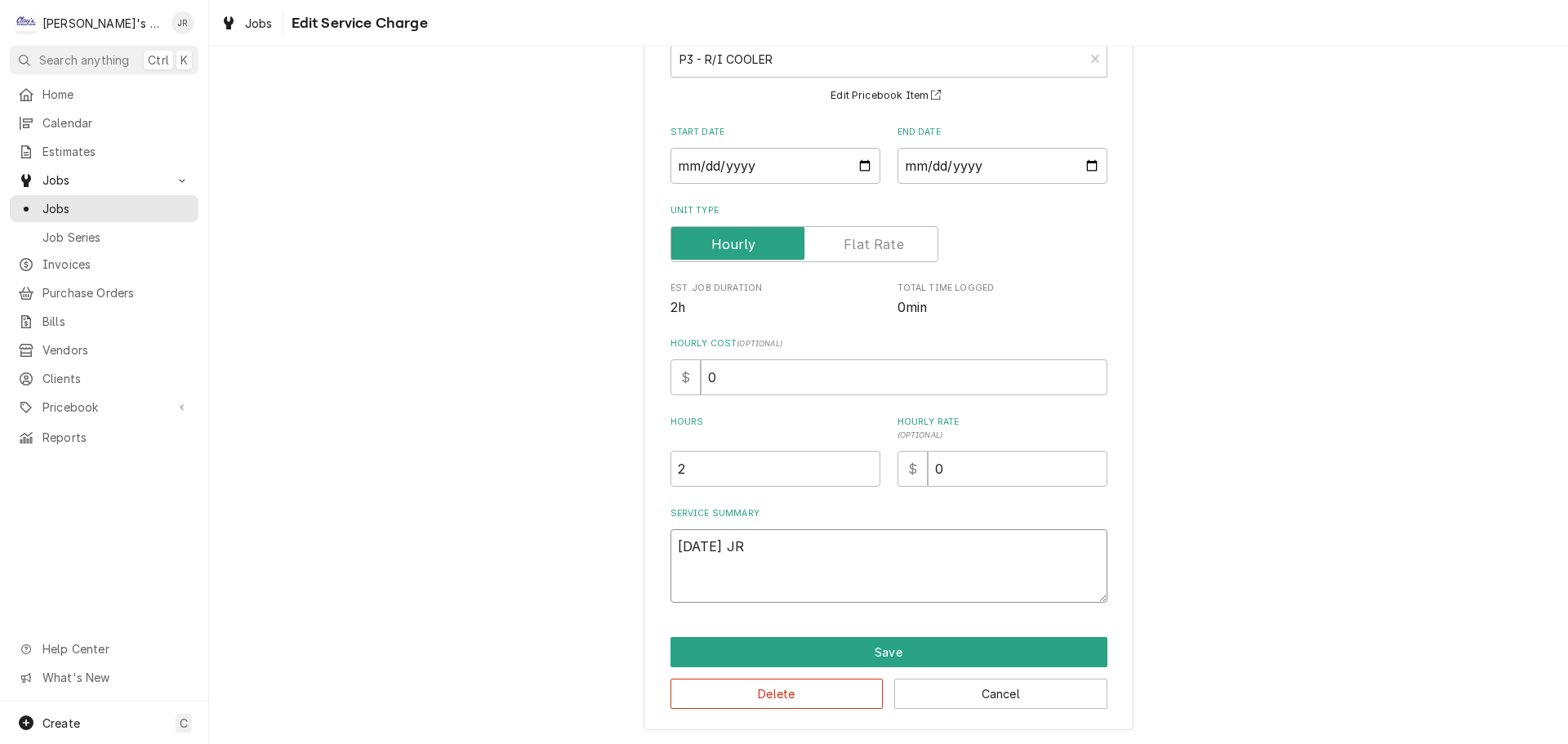
type textarea "[DATE] JR"
type textarea "x"
type textarea "[DATE] JR -"
type textarea "x"
type textarea "[DATE] JR -"
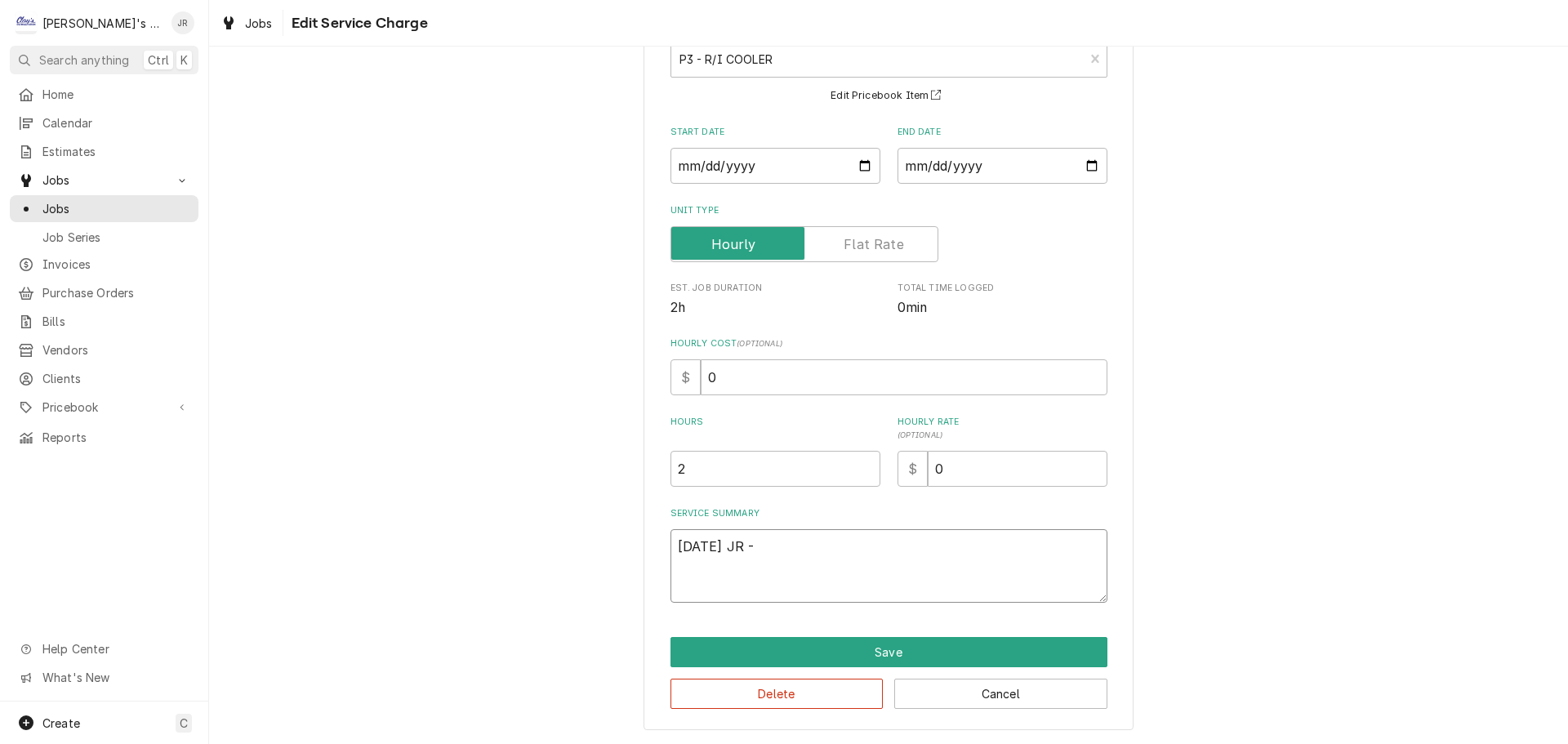
type textarea "x"
type textarea "[DATE] JR - E"
type textarea "x"
type textarea "[DATE] JR - EM"
type textarea "x"
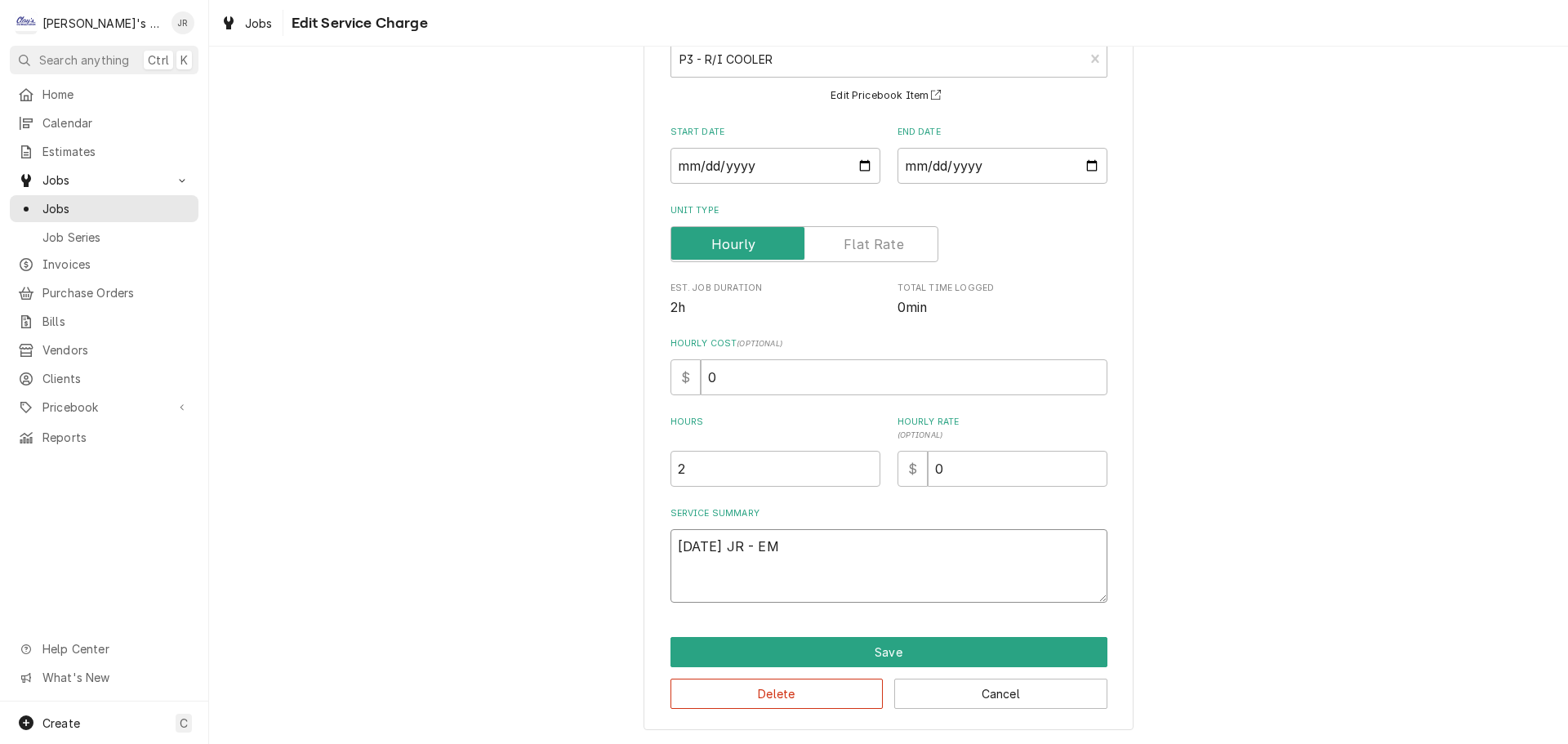
type textarea "[DATE] JR - EMA"
type textarea "x"
type textarea "[DATE] JR - EMAI"
type textarea "x"
type textarea "[DATE] JR - EMAIL"
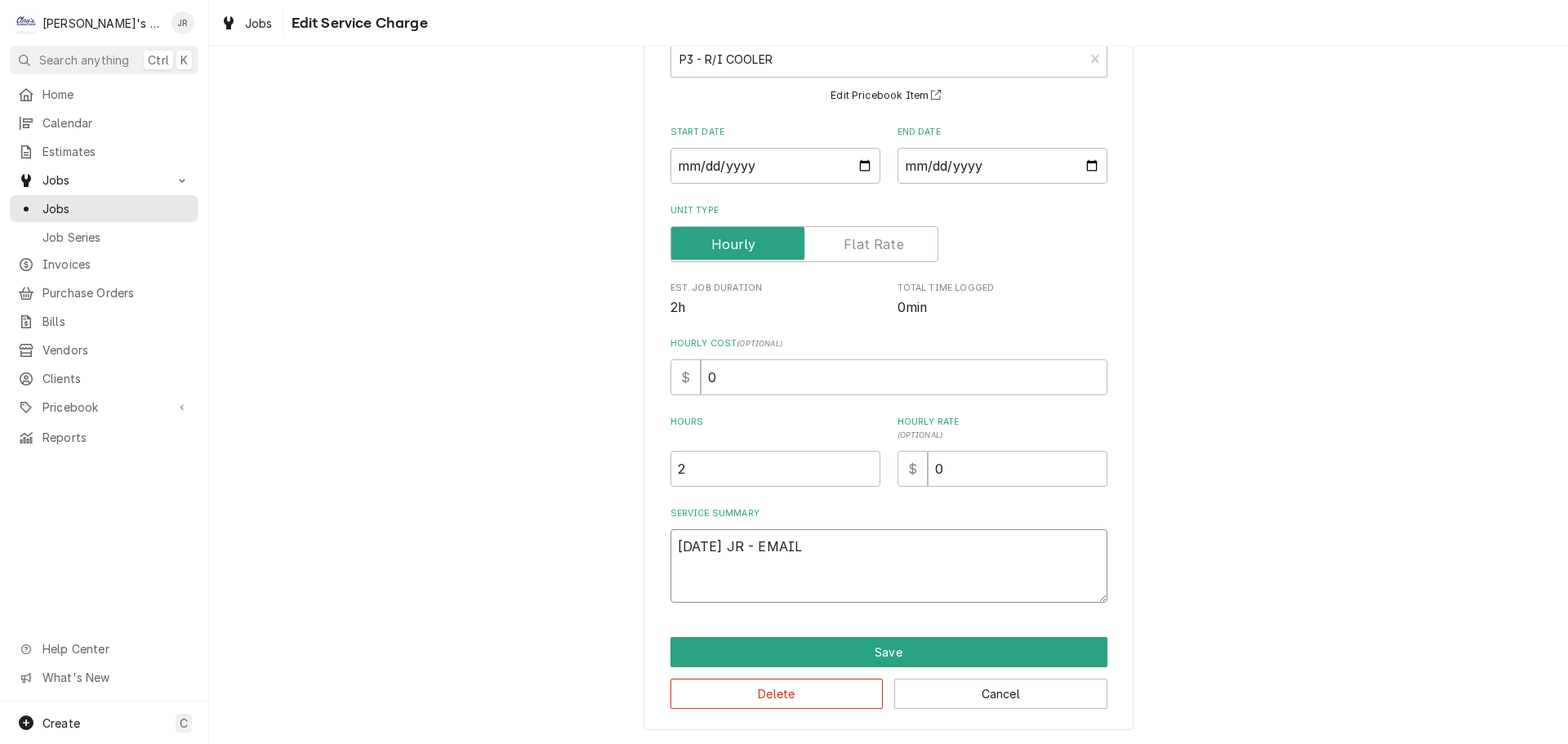
type textarea "x"
type textarea "[DATE] JR - EMAILE"
type textarea "x"
type textarea "[DATE] JR - EMAILED"
type textarea "x"
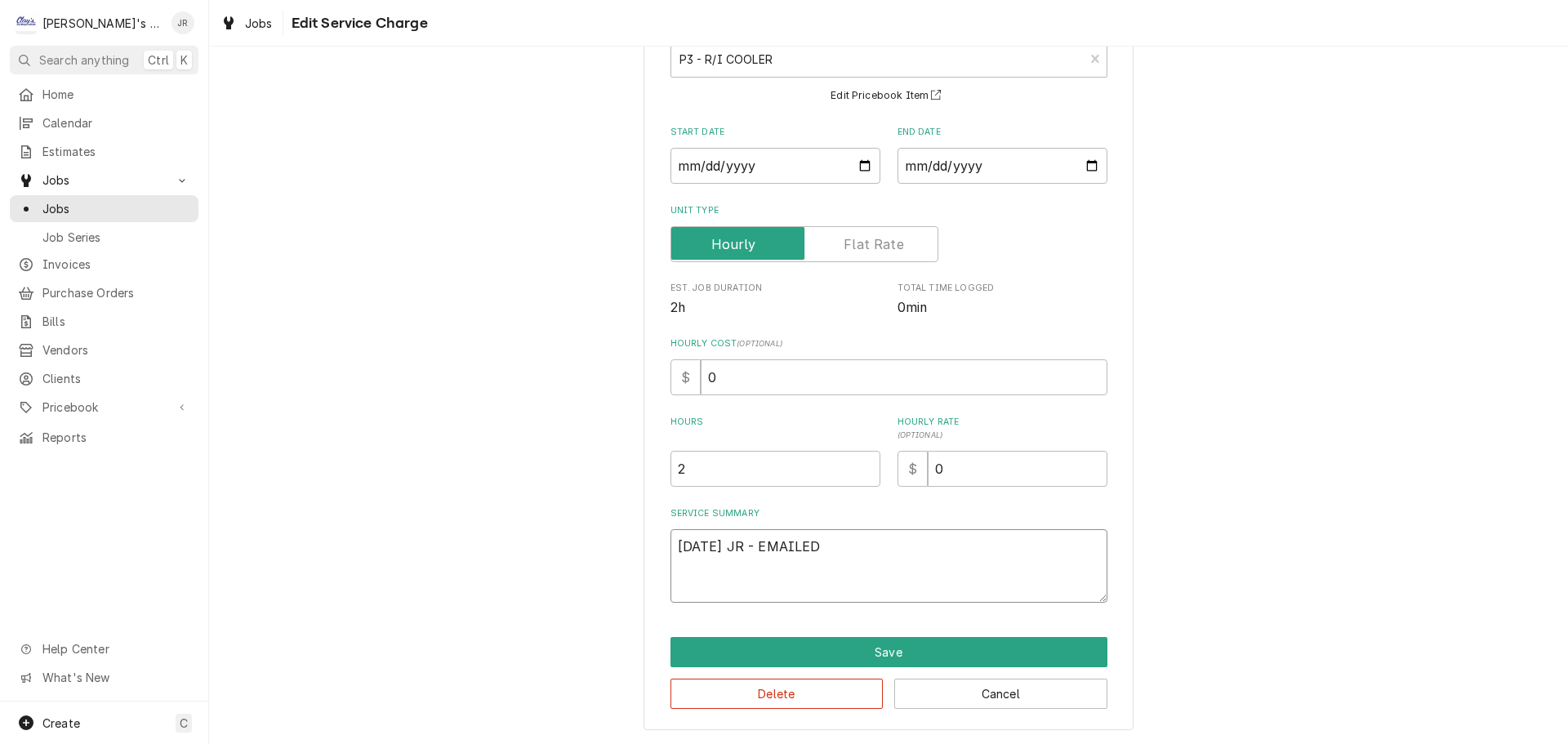
type textarea "[DATE] JR - EMAILED"
type textarea "x"
type textarea "[DATE] JR - EMAILED E"
type textarea "x"
type textarea "[DATE] JR - EMAILED ES"
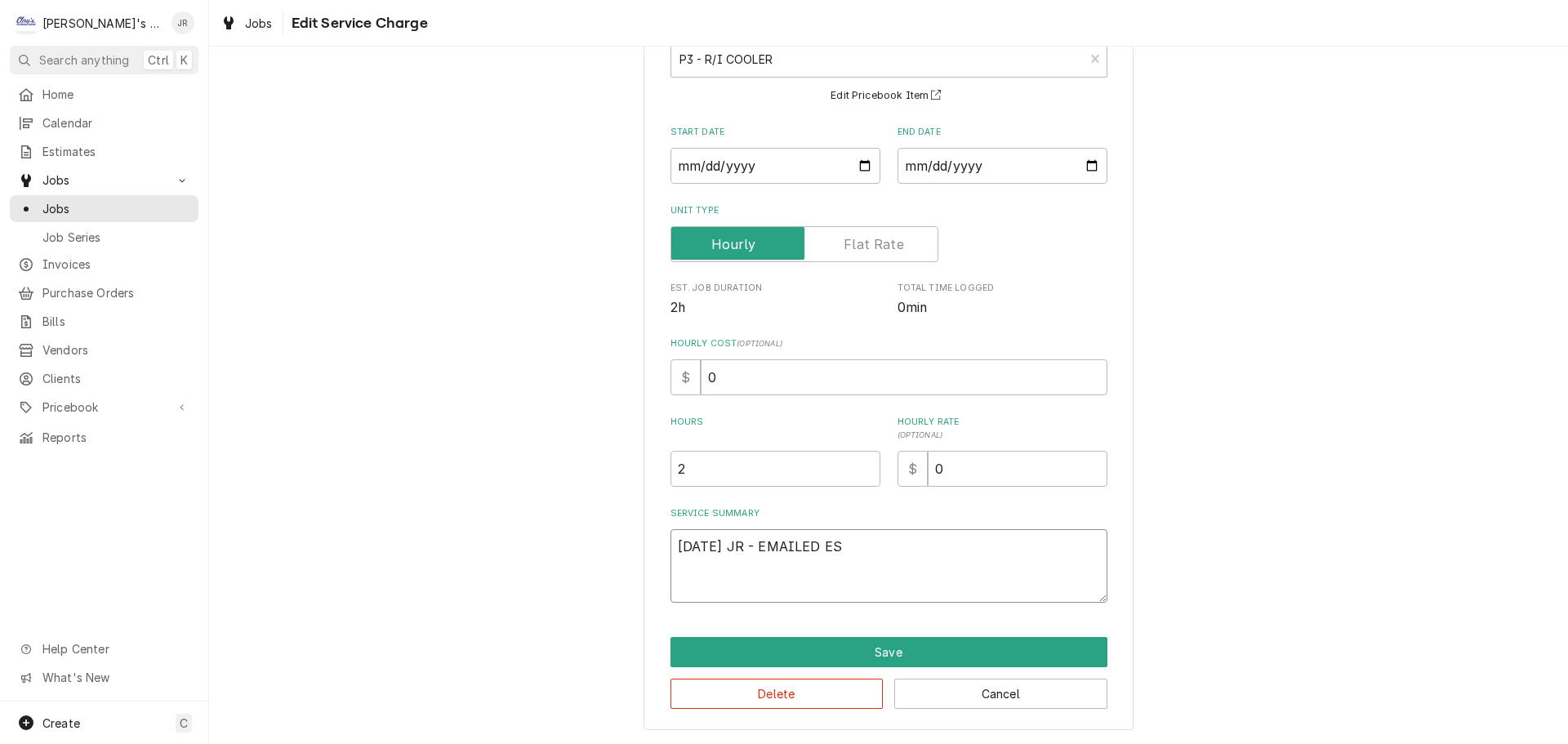
type textarea "x"
type textarea "[DATE] JR - EMAILED EST"
type textarea "x"
type textarea "[DATE] JR - EMAILED ESTI"
type textarea "x"
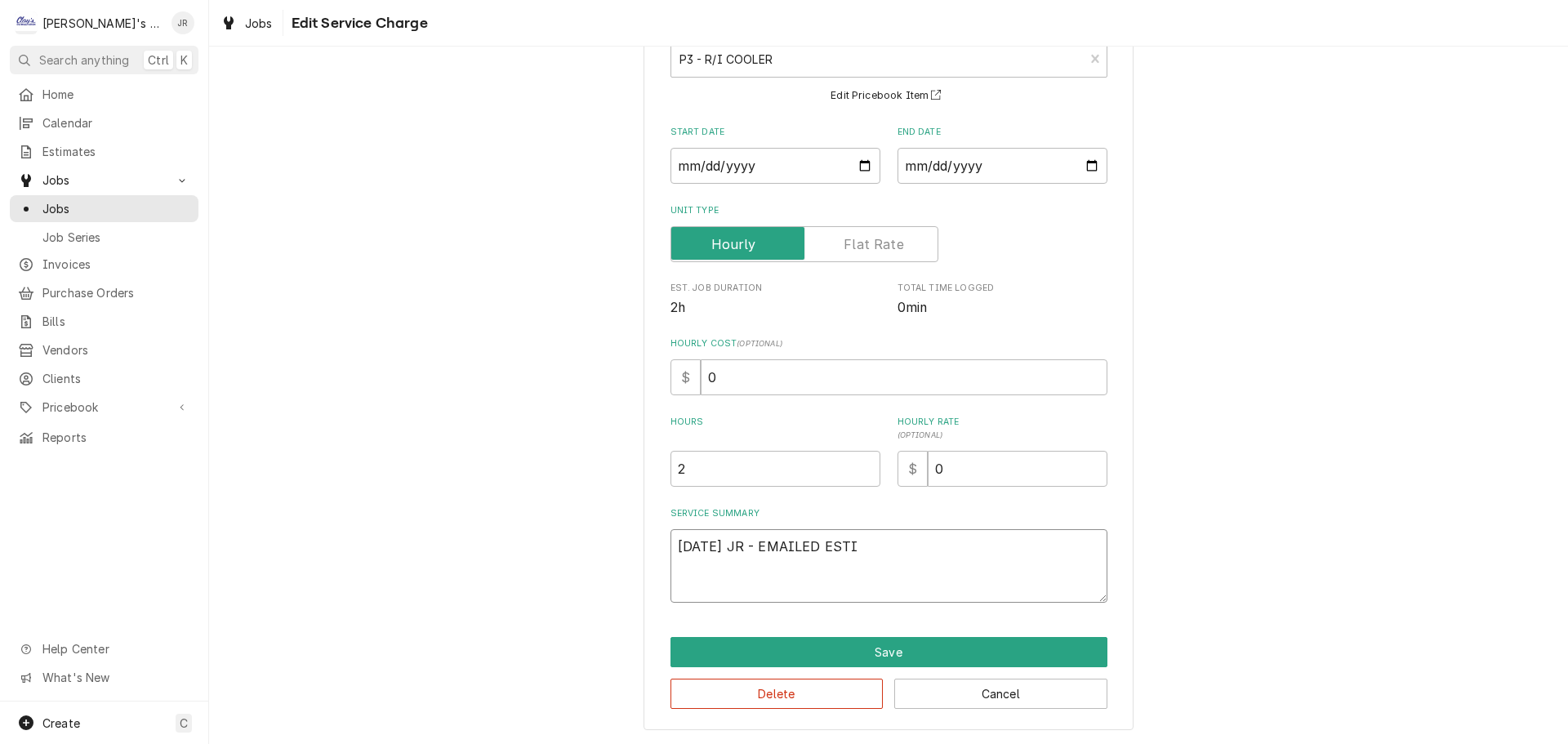
type textarea "[DATE] JR - EMAILED ESTIM"
type textarea "x"
type textarea "[DATE] JR - EMAILED ESTIMA"
type textarea "x"
type textarea "[DATE] JR - EMAILED ESTIMAT"
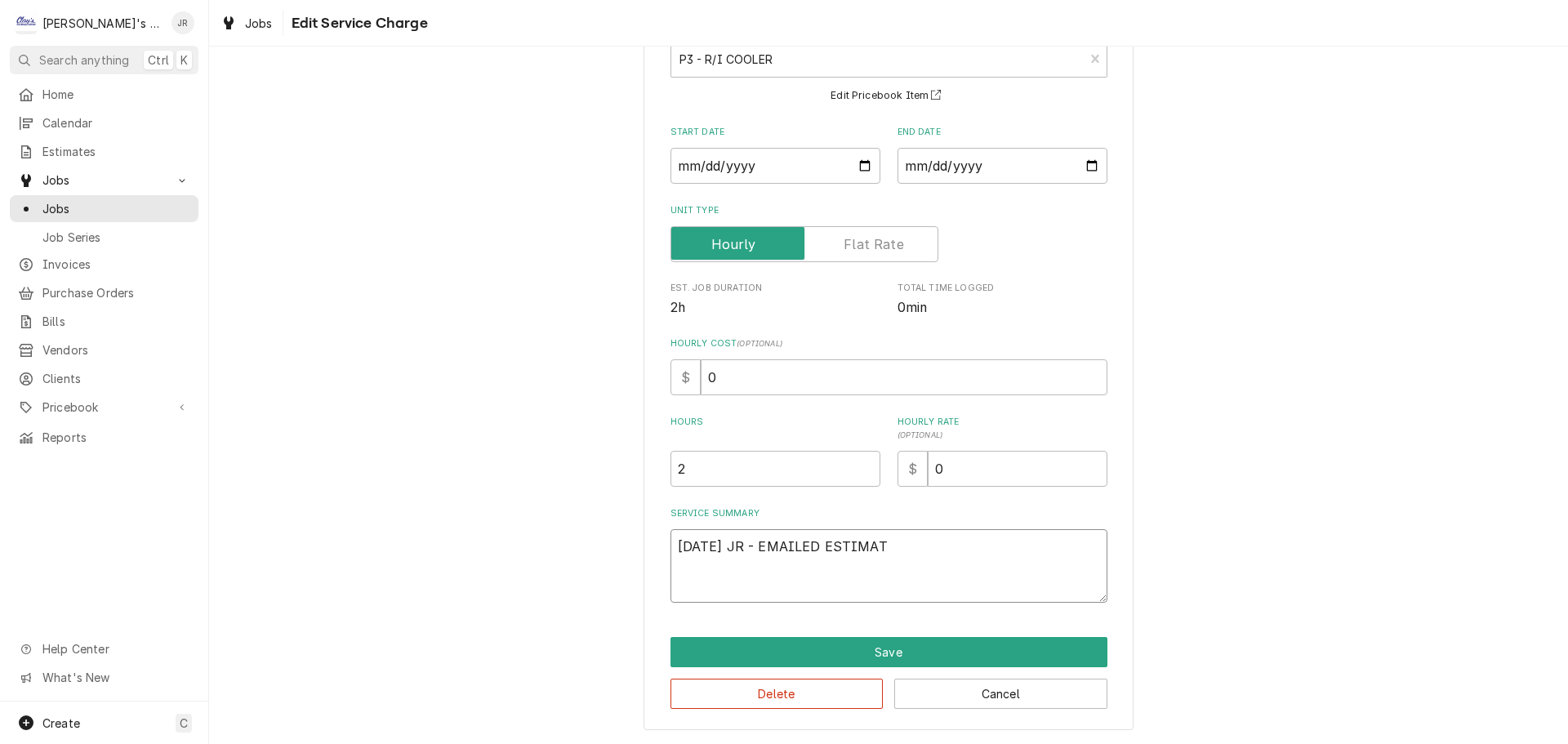
type textarea "x"
type textarea "[DATE] JR - EMAILED ESTIMATE"
type textarea "x"
type textarea "[DATE] JR - EMAILED ESTIMATE."
type textarea "x"
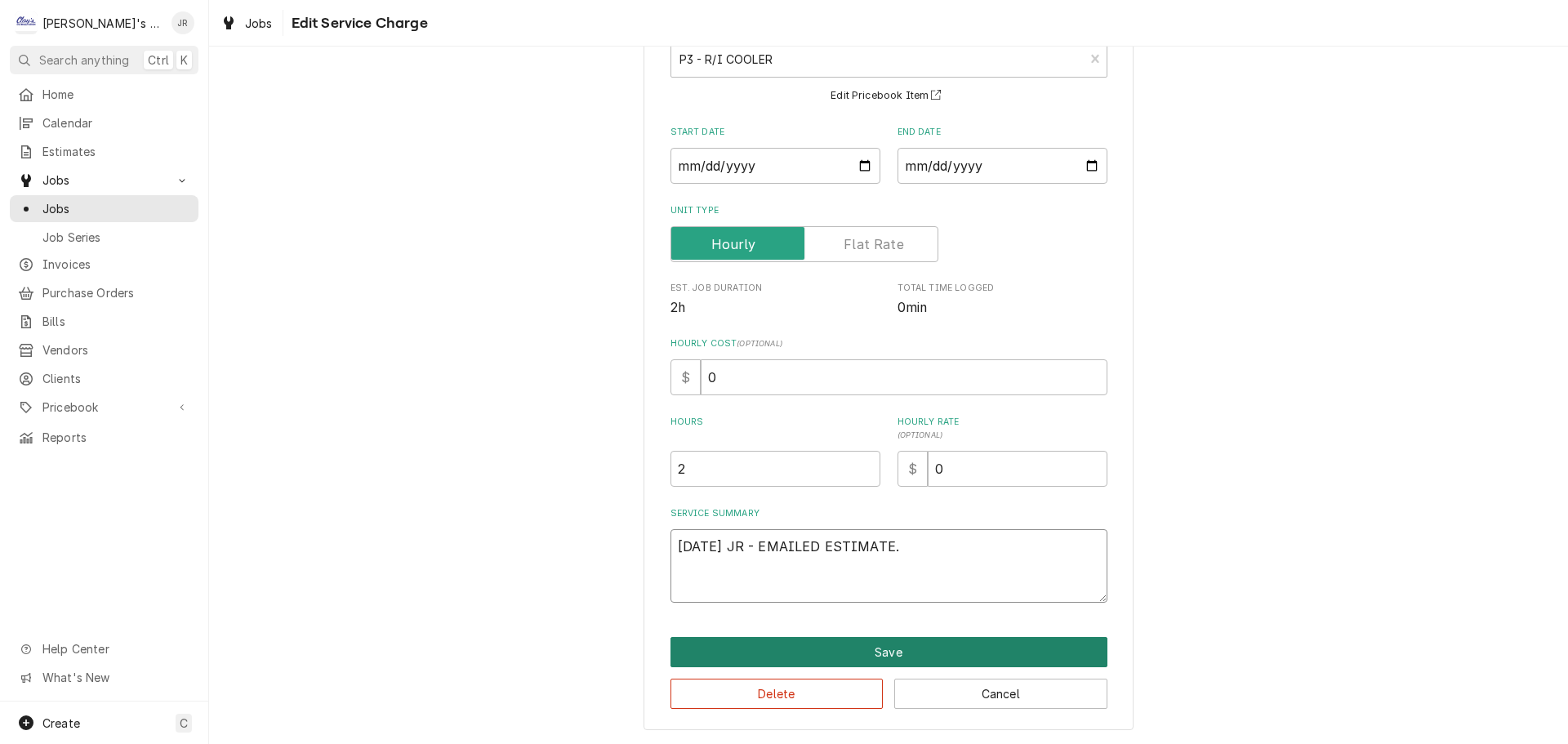
type textarea "[DATE] JR - EMAILED ESTIMATE."
click at [796, 657] on button "Save" at bounding box center [888, 653] width 437 height 30
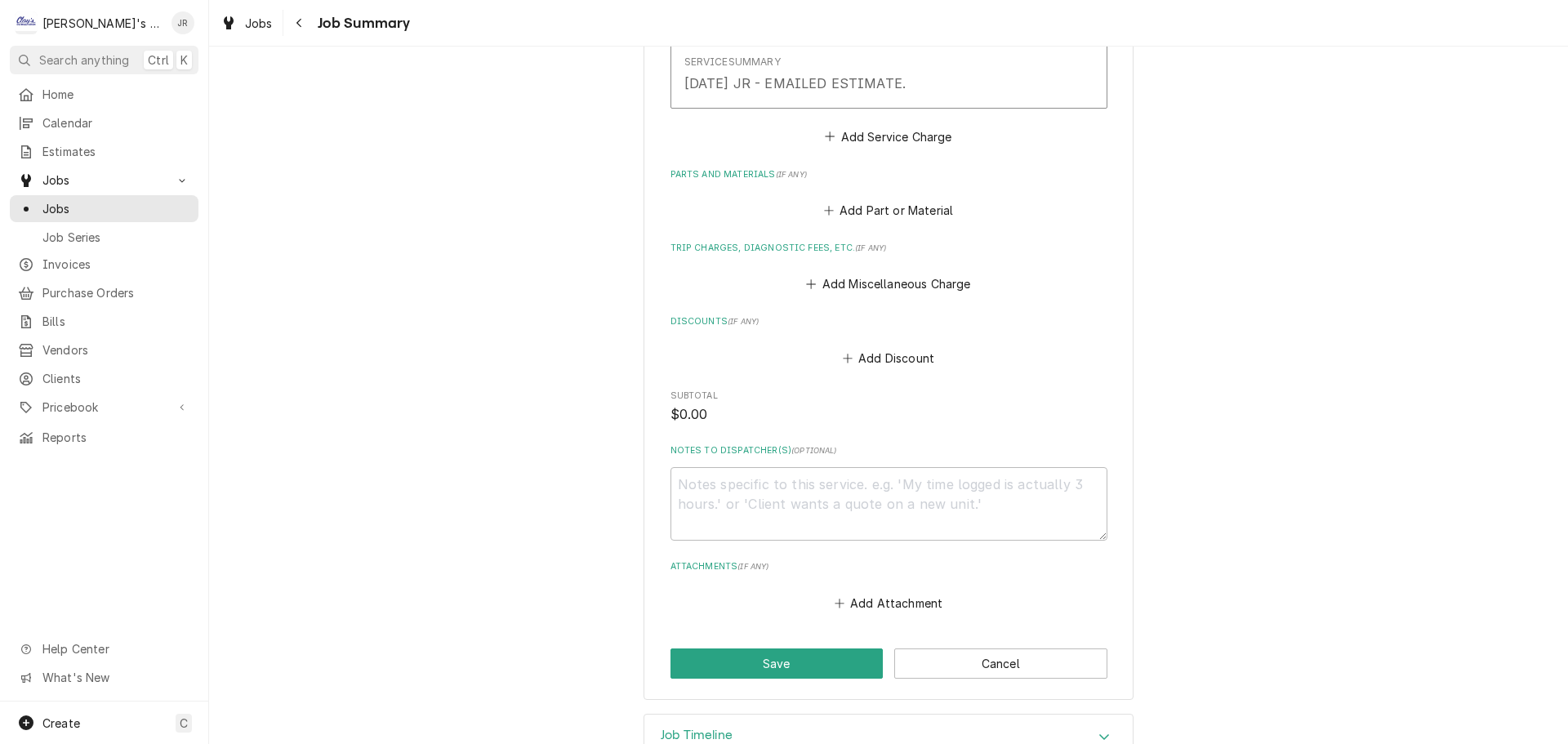
scroll to position [627, 0]
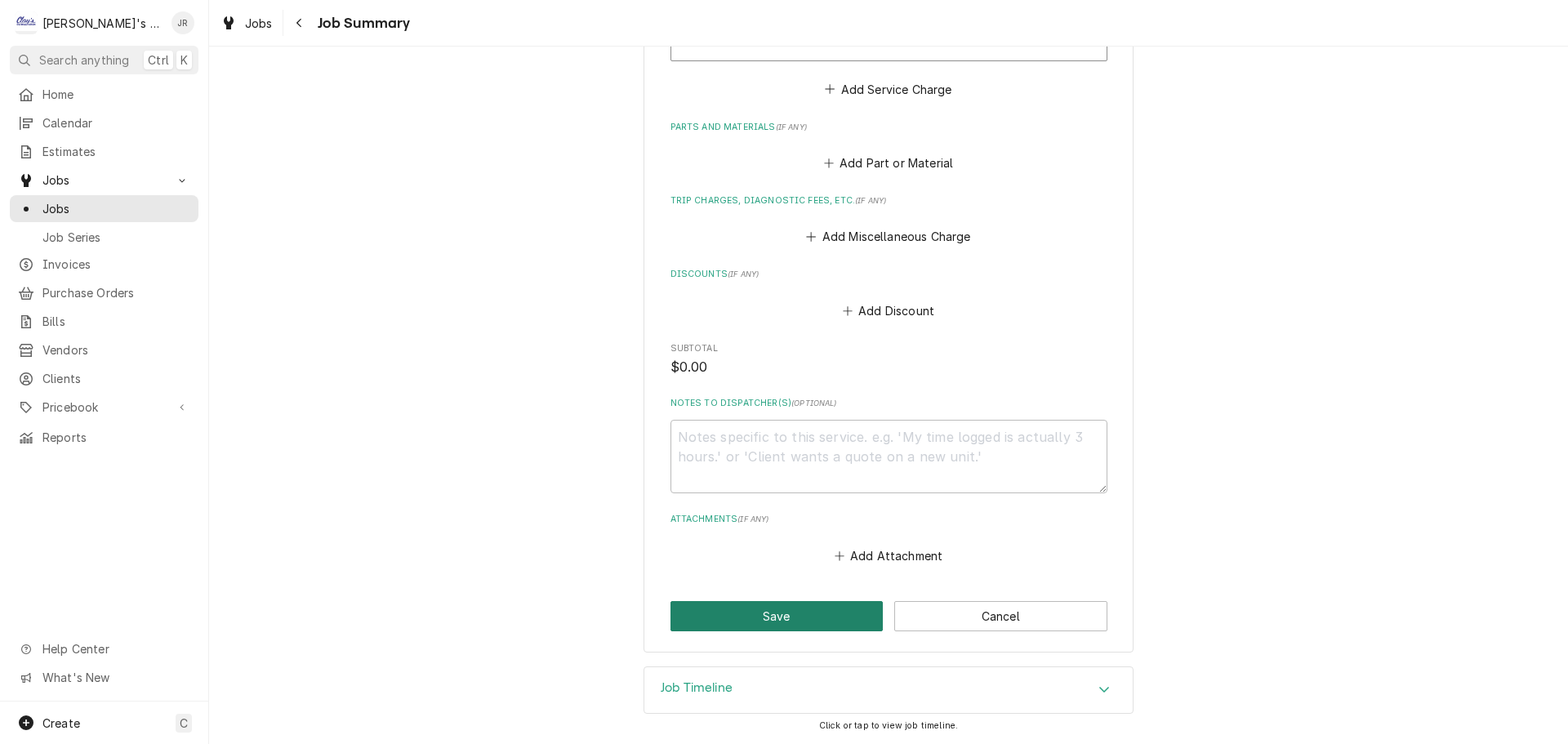
click at [791, 614] on button "Save" at bounding box center [776, 617] width 213 height 30
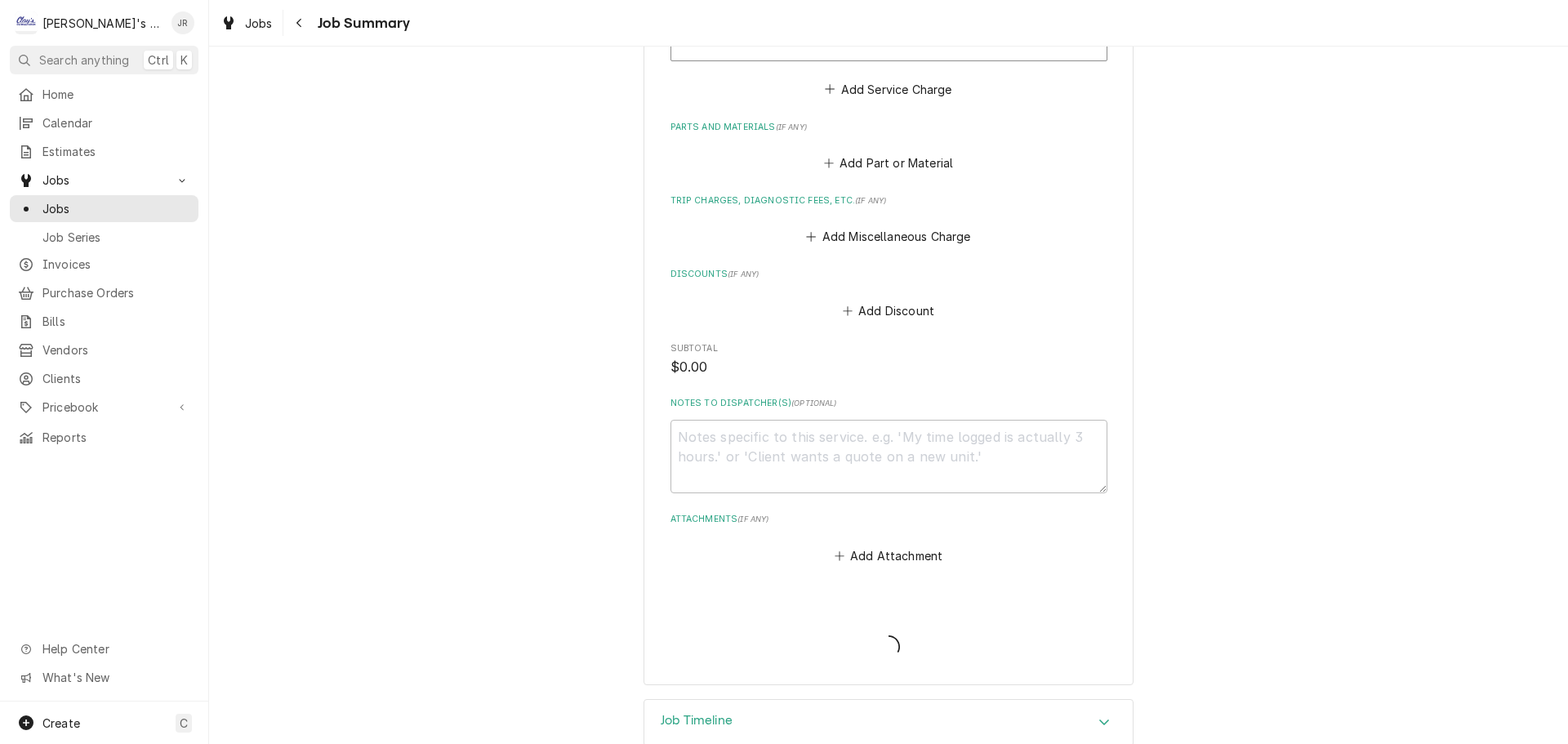
type textarea "x"
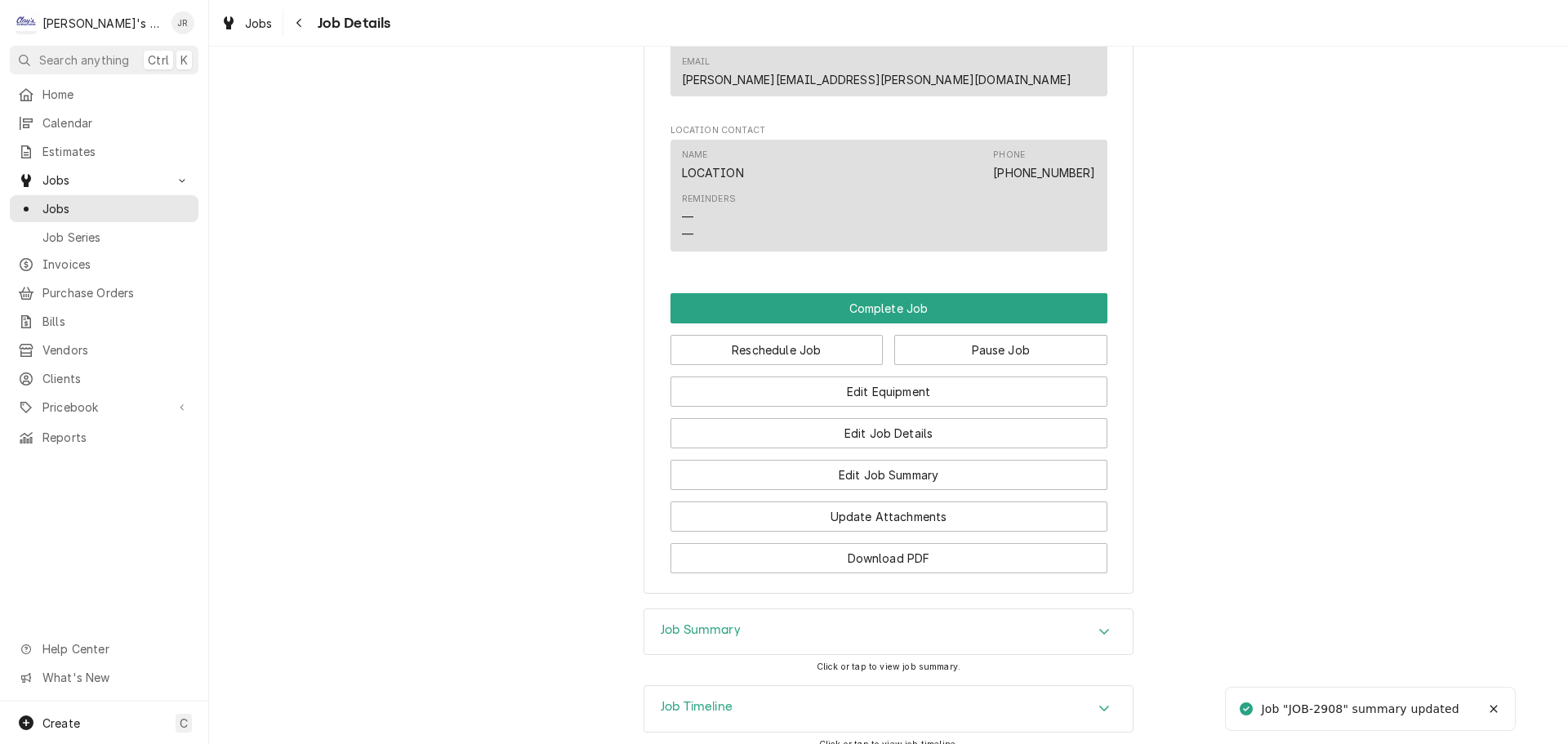
scroll to position [1634, 0]
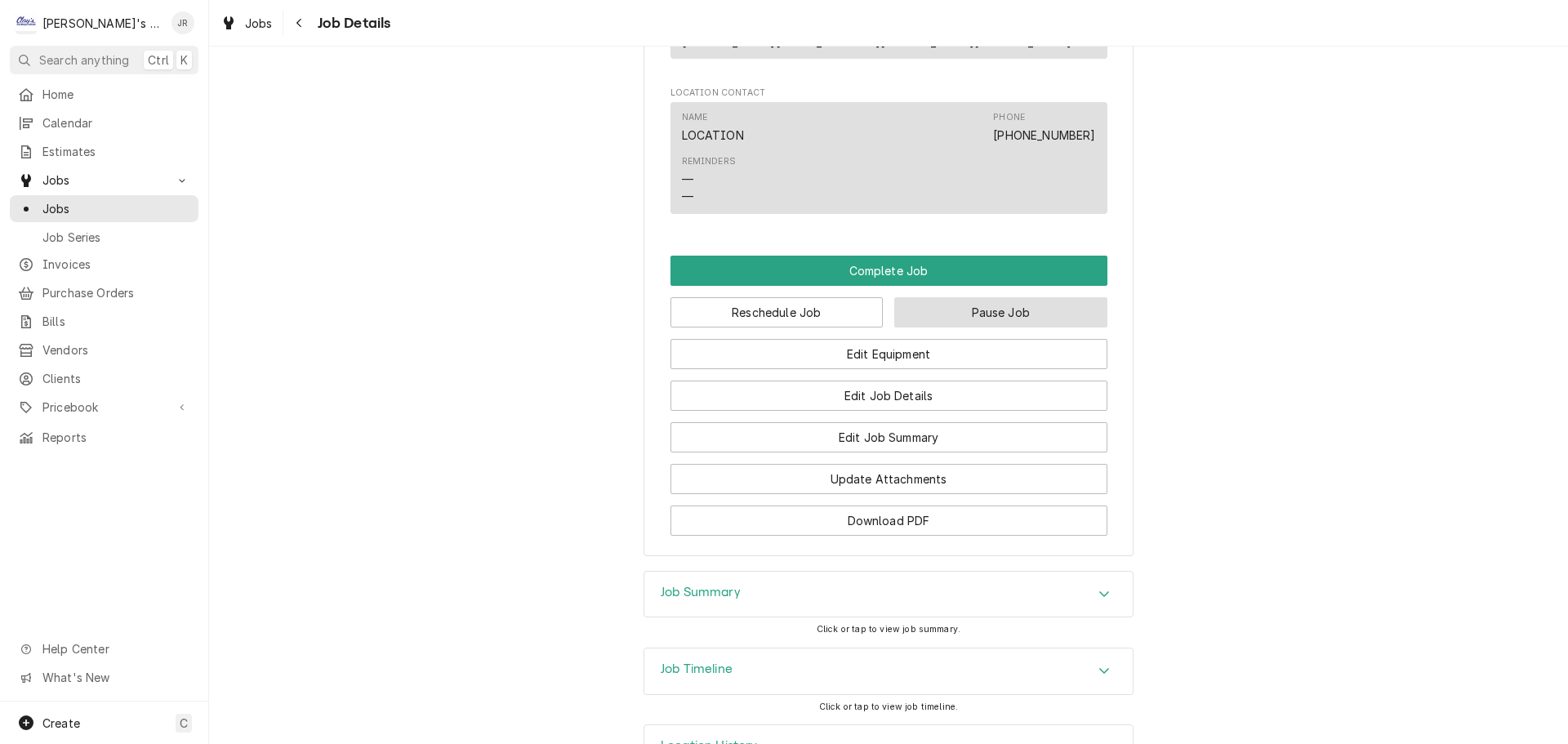
click at [949, 297] on button "Pause Job" at bounding box center [1000, 312] width 213 height 30
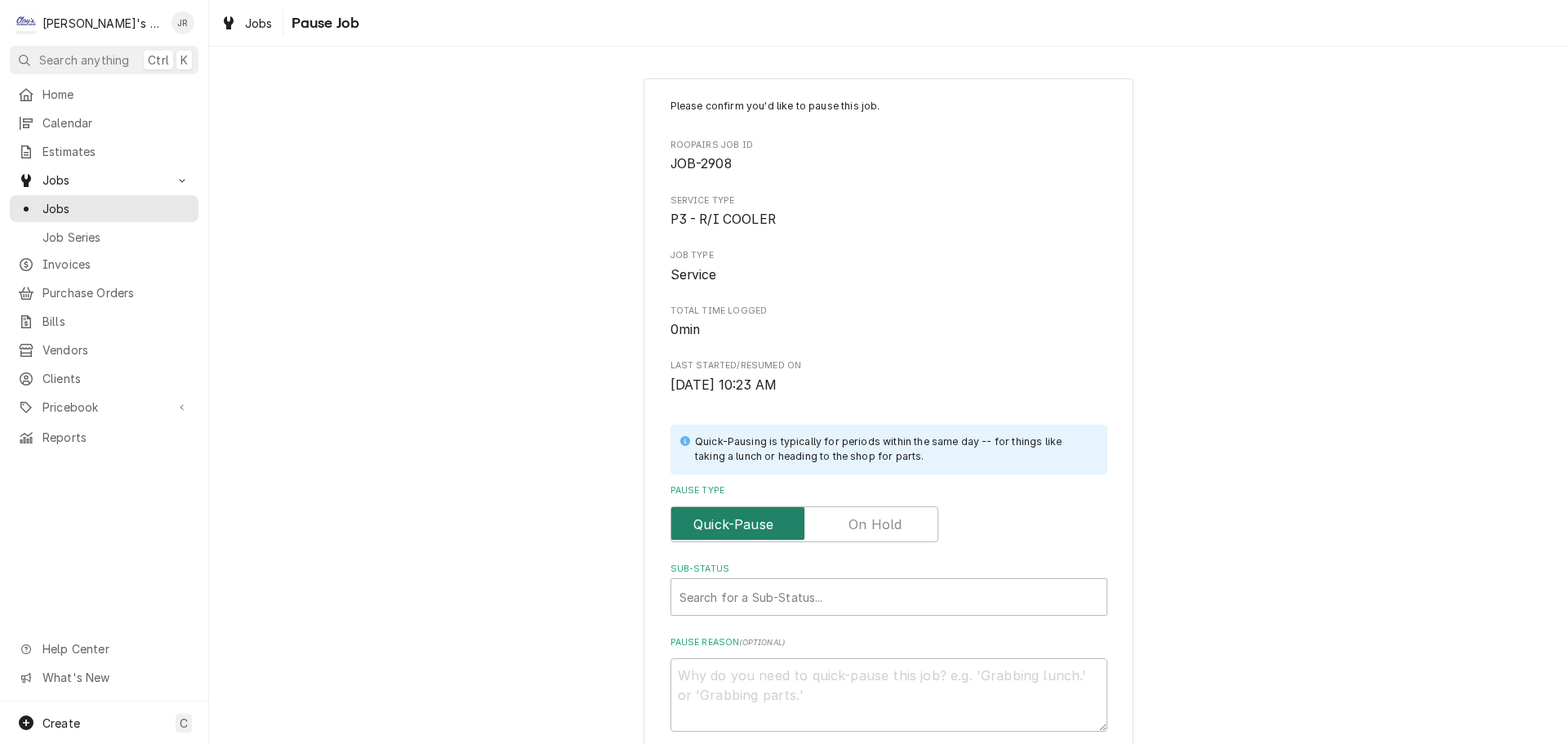
click at [833, 513] on input "Pause Type" at bounding box center [804, 524] width 253 height 36
checkbox input "true"
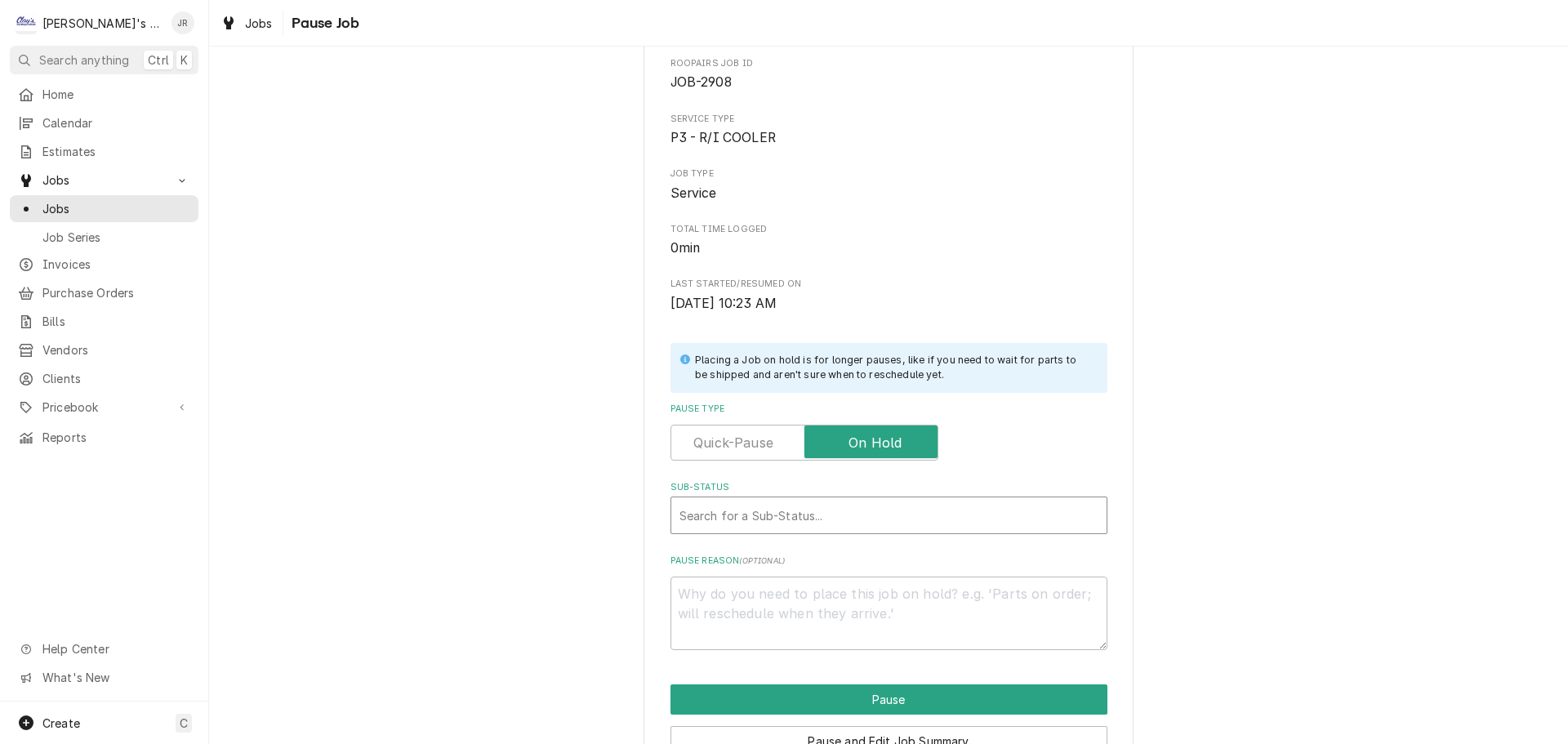
click at [839, 510] on div "Sub-Status" at bounding box center [889, 515] width 419 height 29
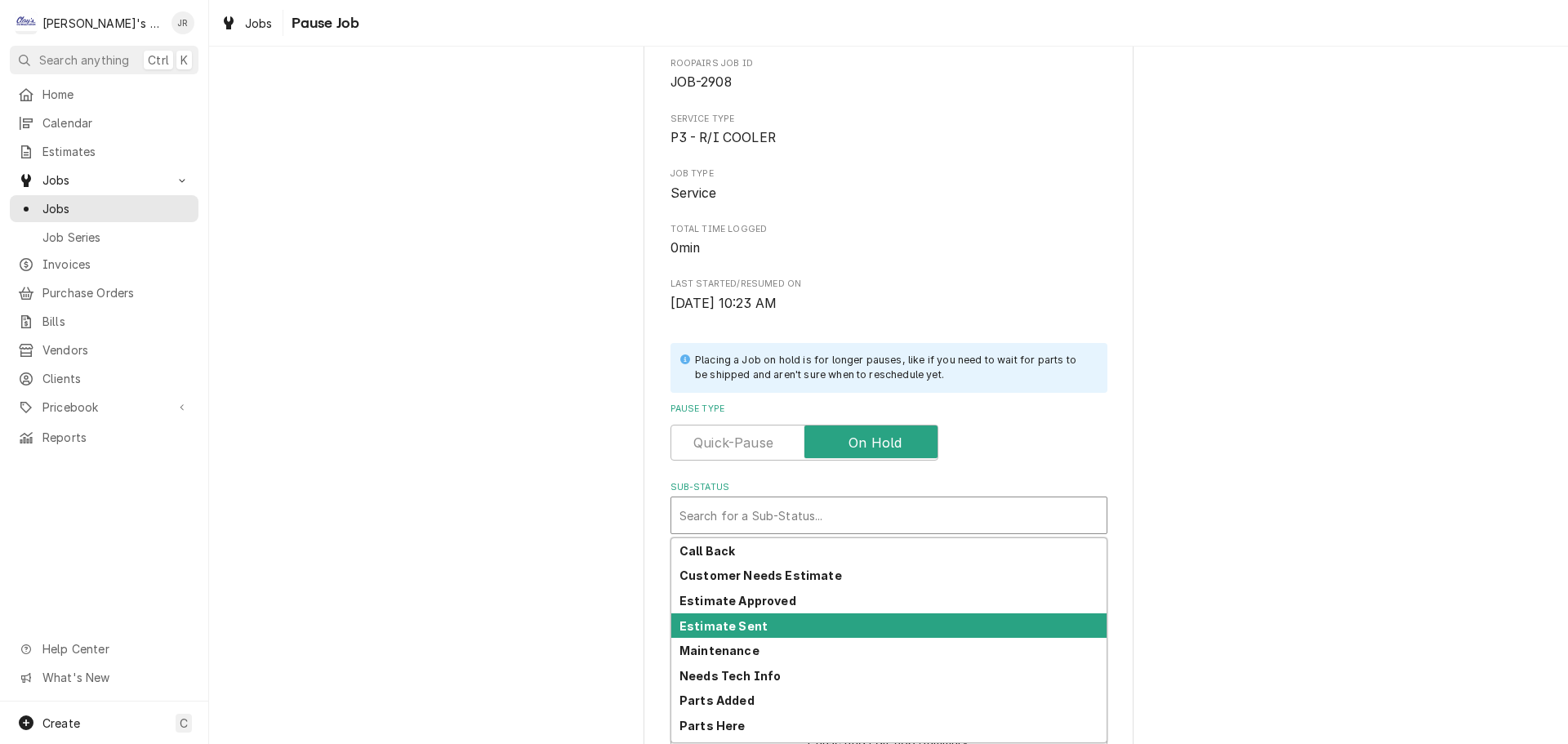
click at [771, 628] on div "Estimate Sent" at bounding box center [888, 626] width 435 height 25
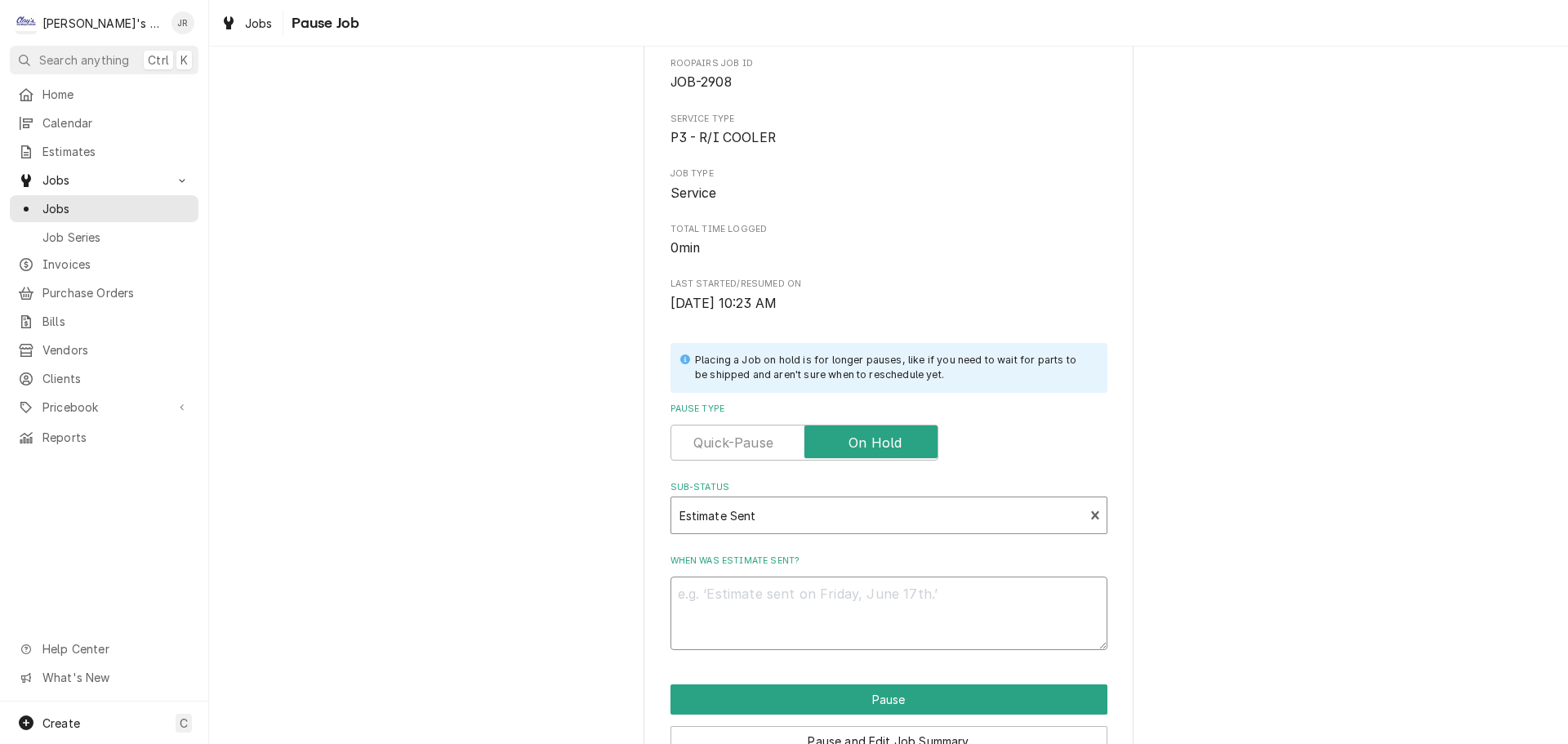
click at [719, 610] on textarea "When was estimate sent?" at bounding box center [888, 613] width 437 height 74
type textarea "x"
type textarea "9"
type textarea "x"
type textarea "9/"
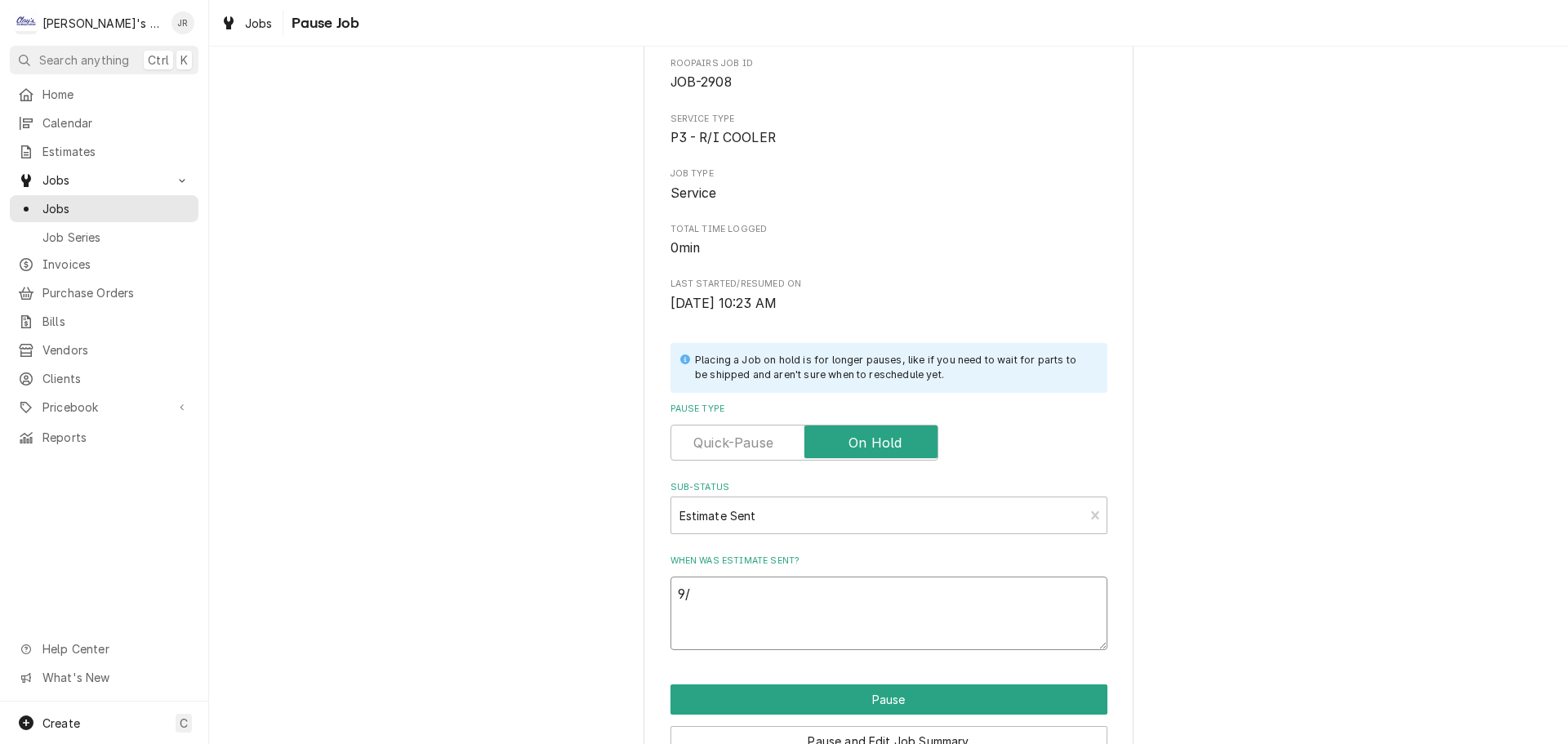
type textarea "x"
type textarea "9/2"
type textarea "x"
type textarea "9/25"
type textarea "x"
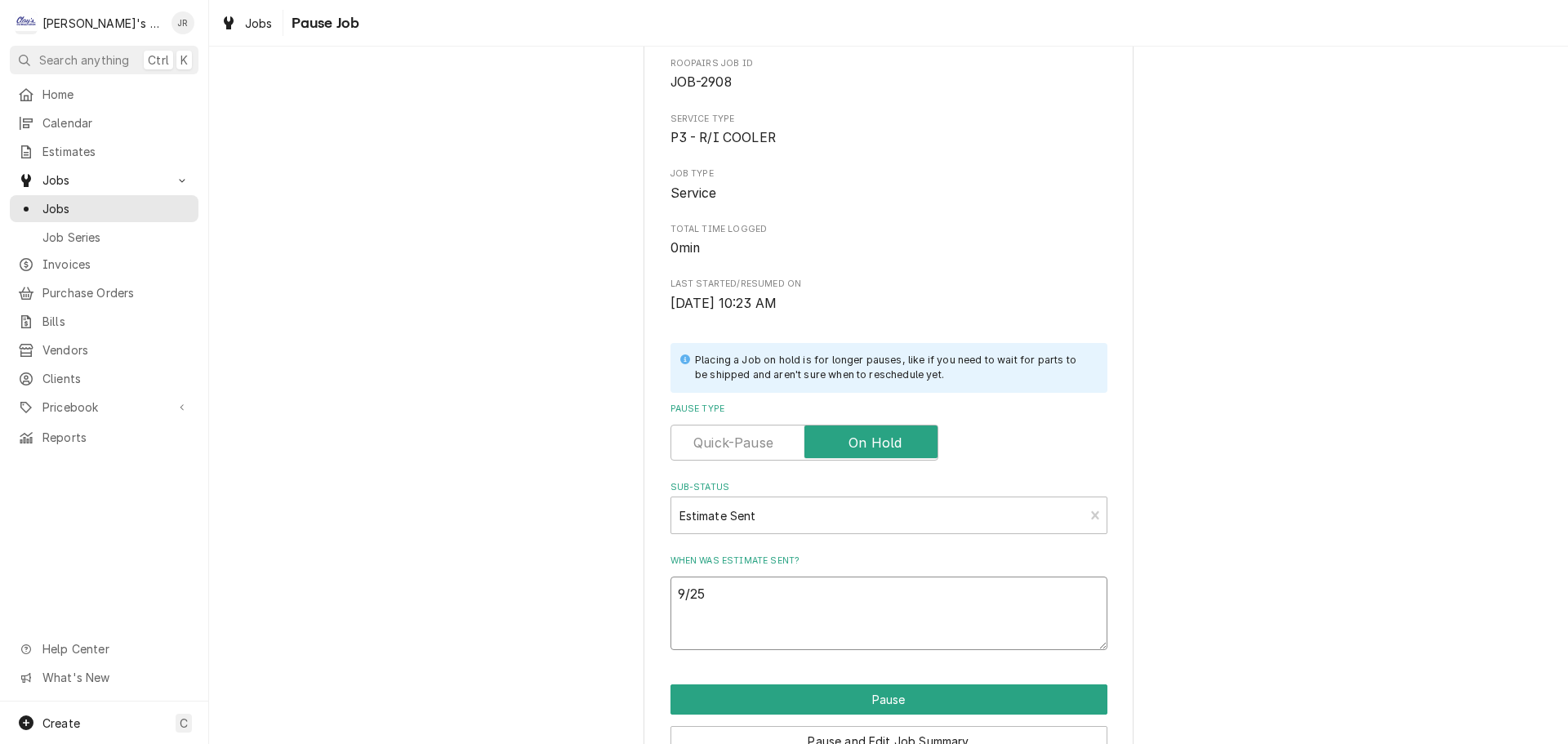
type textarea "9/25/"
type textarea "x"
type textarea "9/25/2"
type textarea "x"
type textarea "9/25/20"
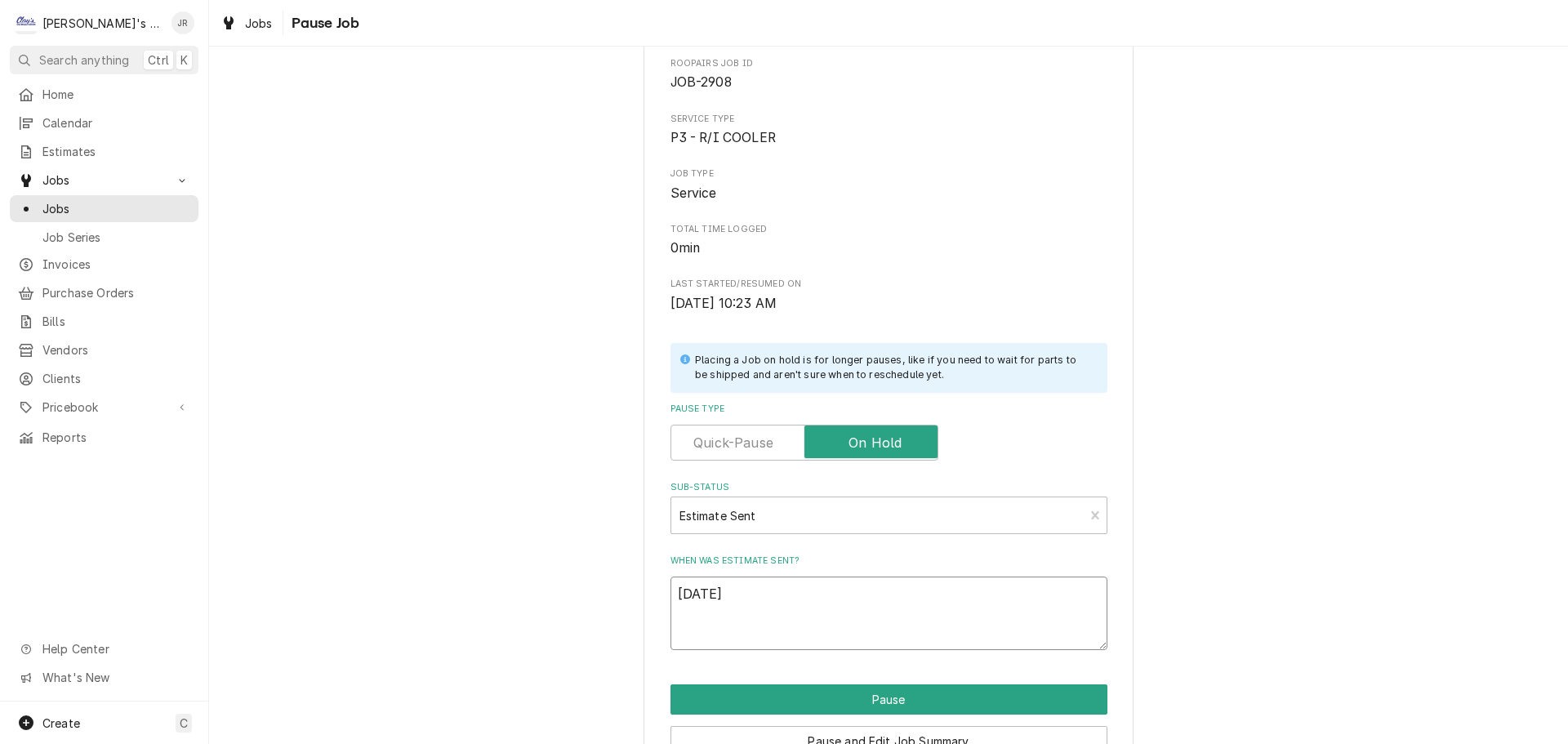
type textarea "x"
type textarea "9/25/202"
type textarea "x"
type textarea "[DATE]"
click at [809, 699] on button "Pause" at bounding box center [888, 700] width 437 height 30
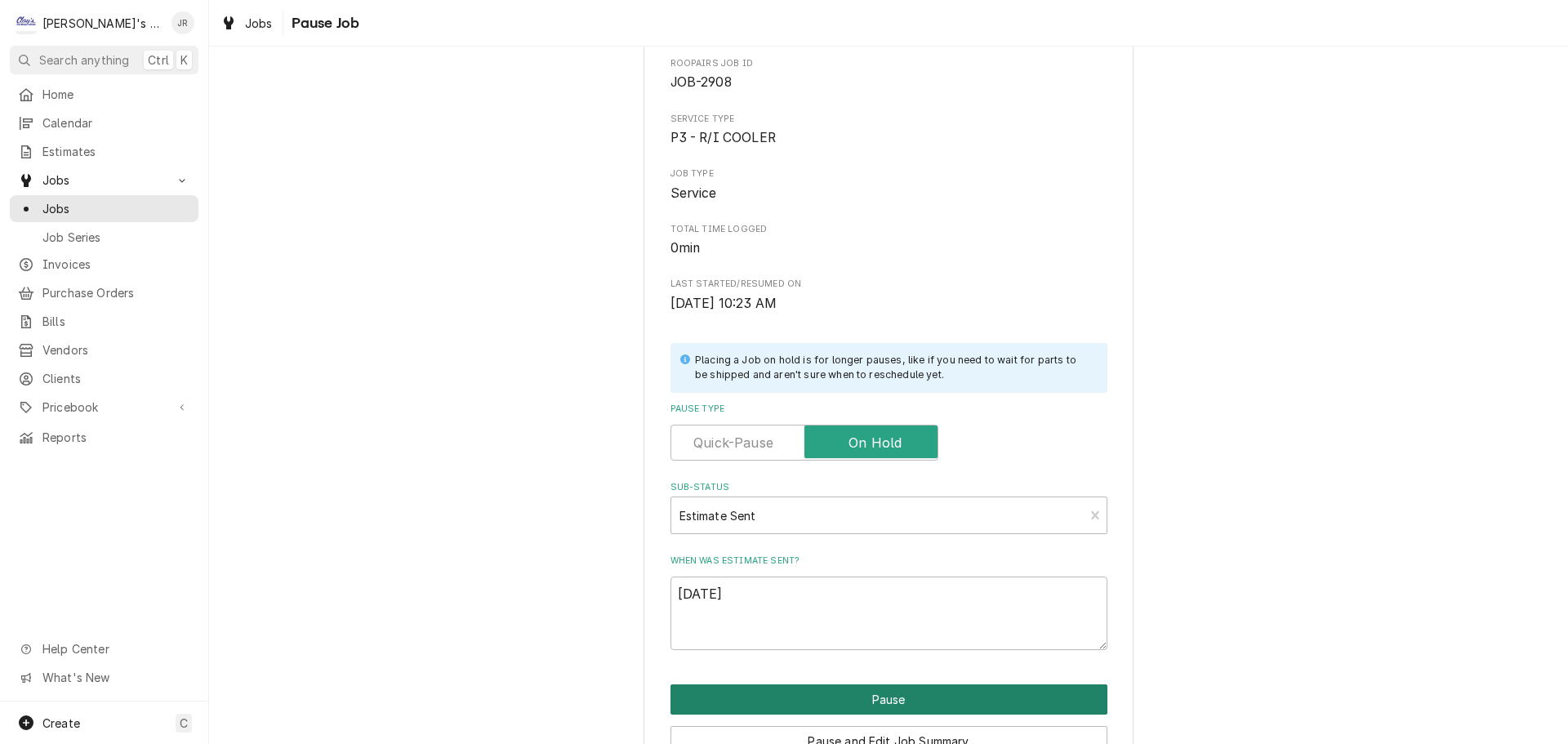
type textarea "x"
